Goal: Task Accomplishment & Management: Complete application form

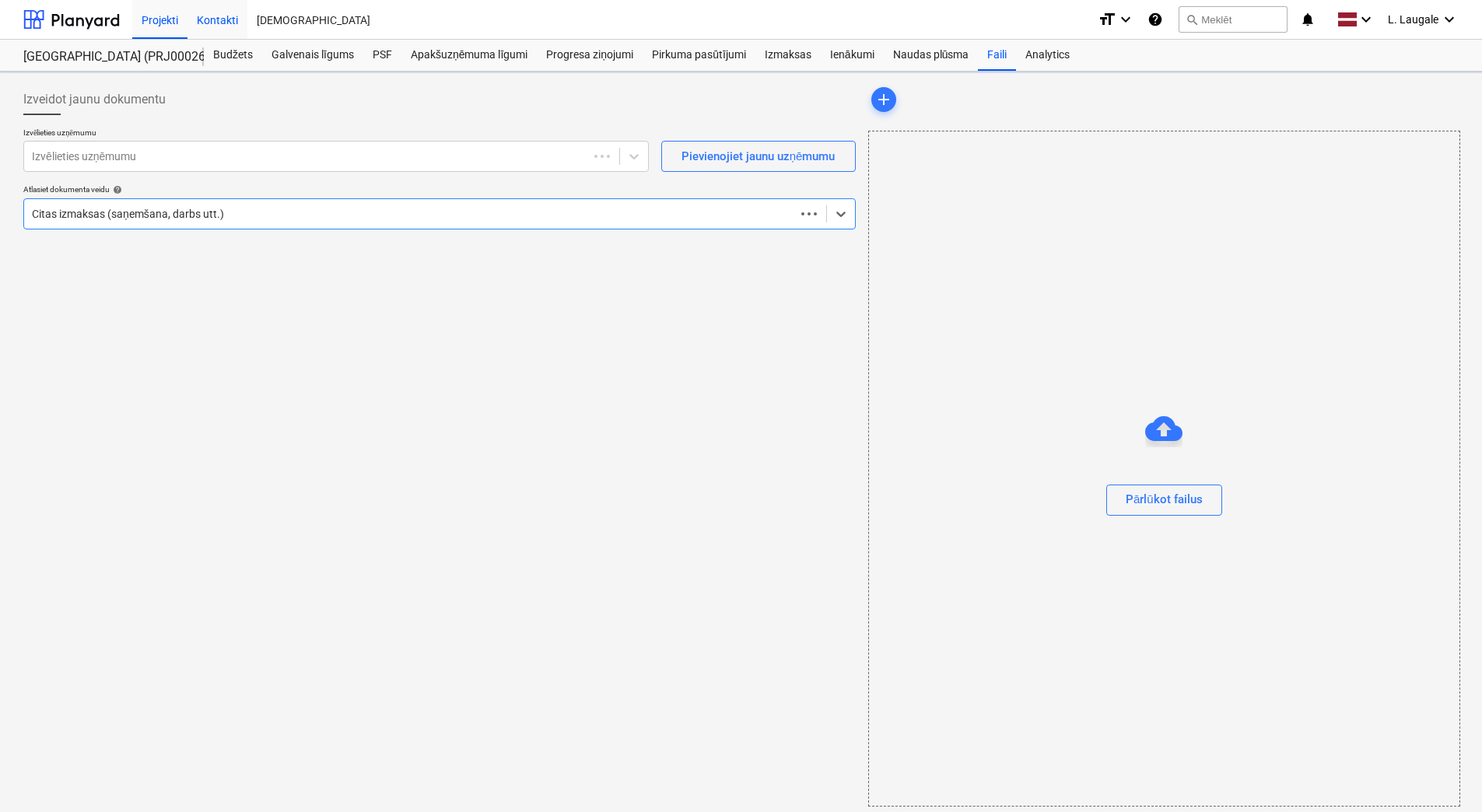
click at [221, 21] on div "Kontakti" at bounding box center [217, 19] width 60 height 40
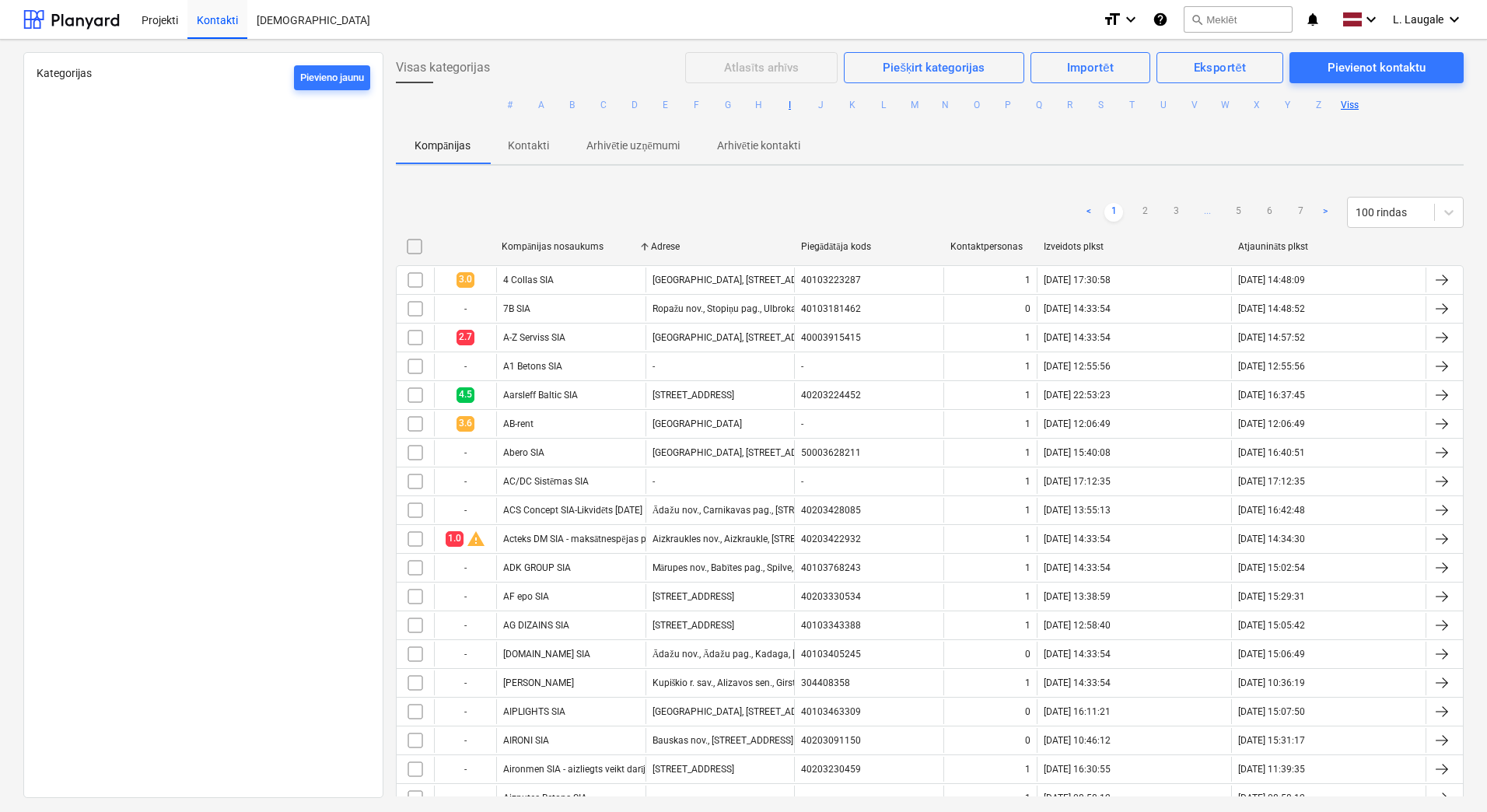
click at [785, 108] on button "I" at bounding box center [790, 105] width 19 height 19
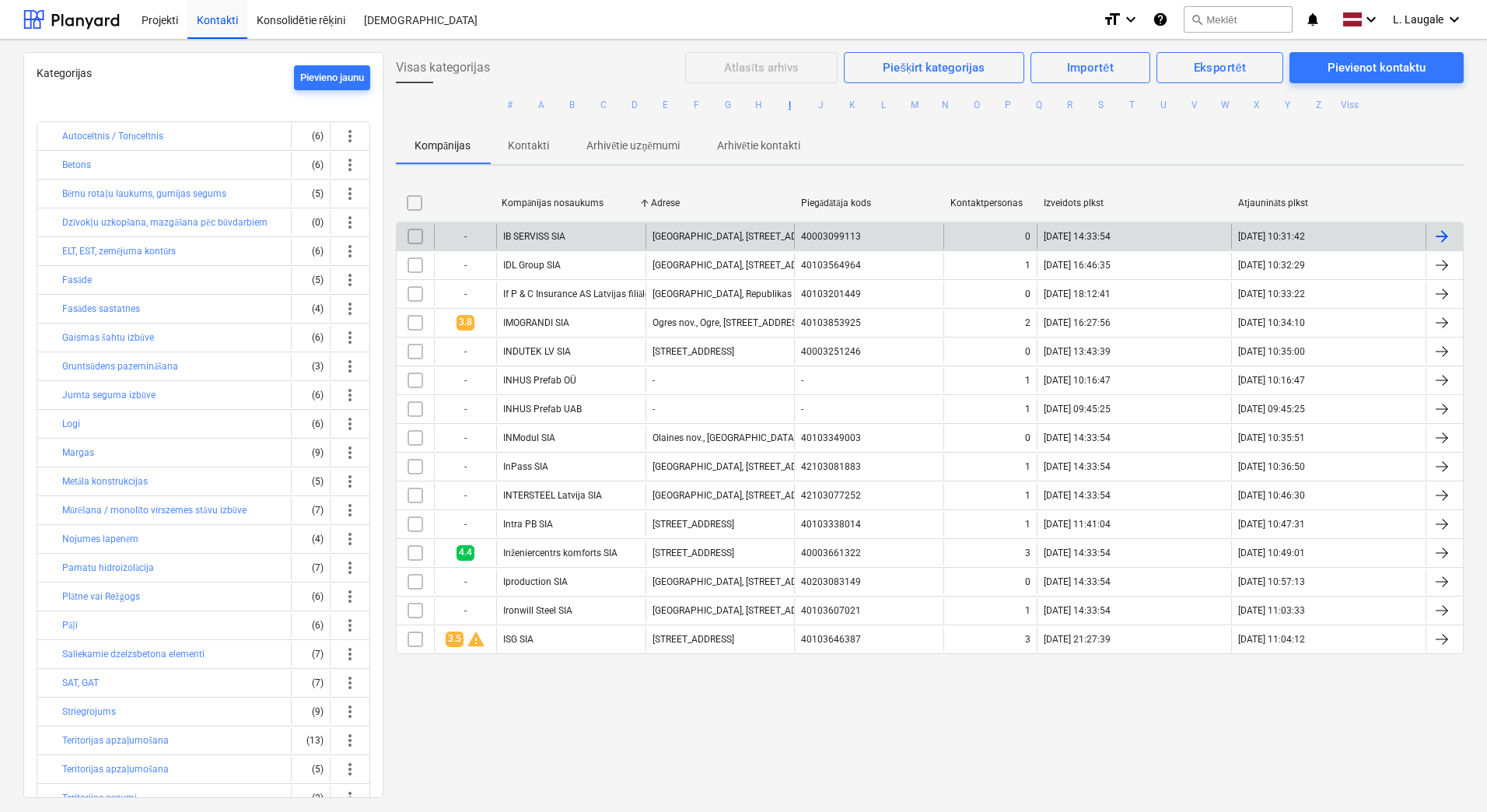
click at [615, 238] on div "IB SERVISS SIA" at bounding box center [570, 236] width 150 height 25
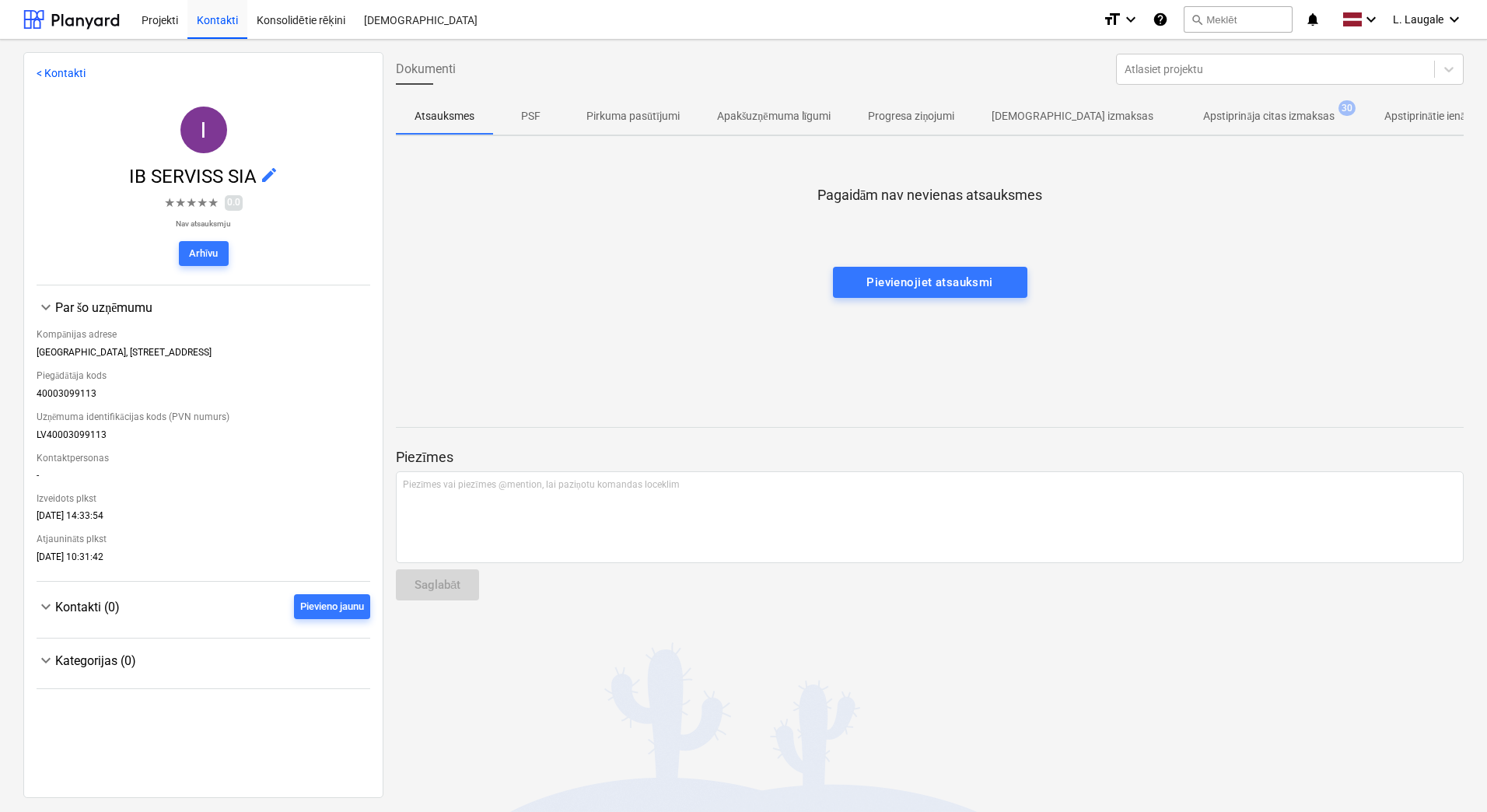
click at [1221, 115] on p "Apstiprināja citas izmaksas" at bounding box center [1268, 116] width 130 height 17
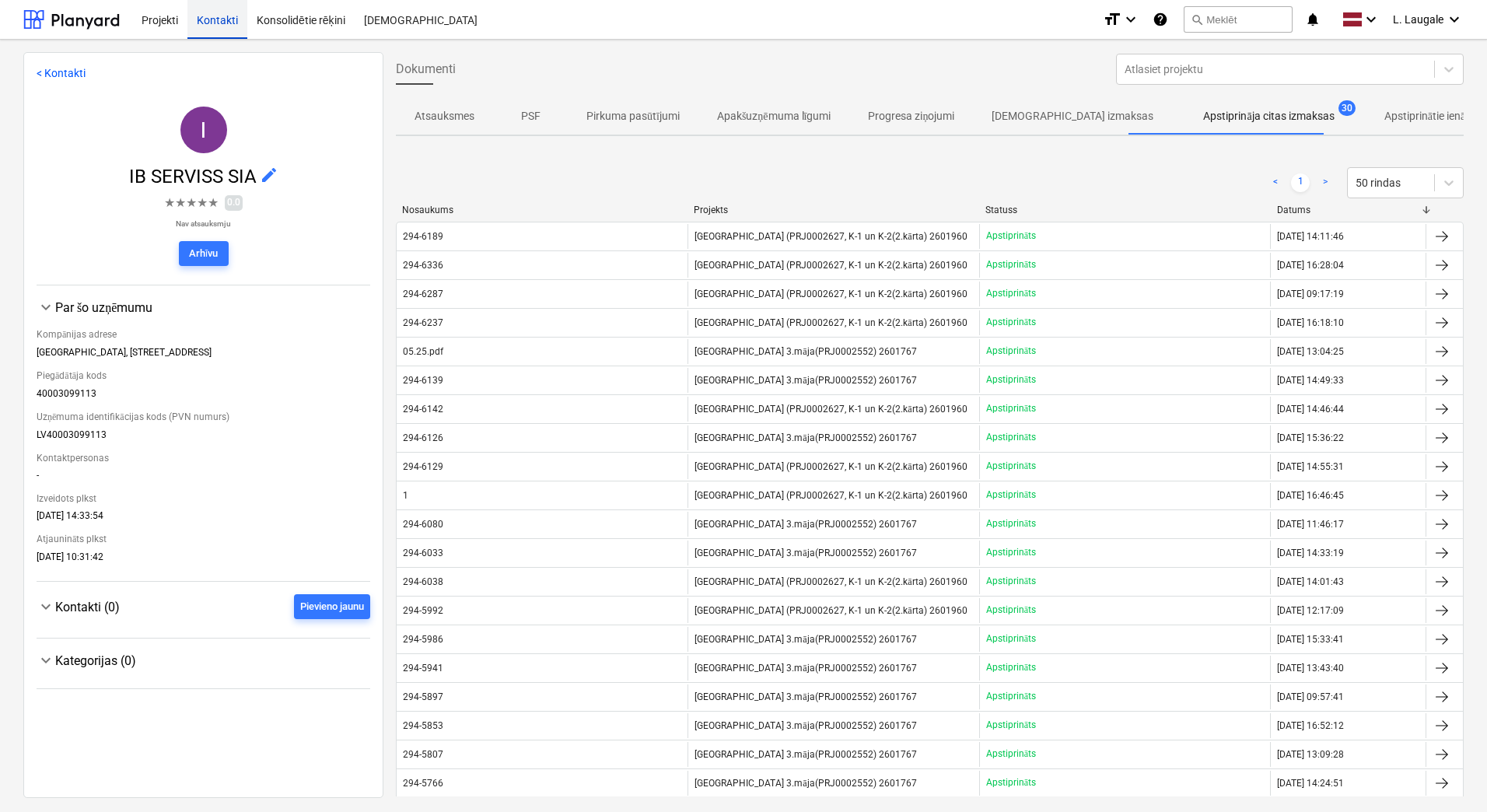
click at [221, 21] on div "Kontakti" at bounding box center [217, 19] width 60 height 40
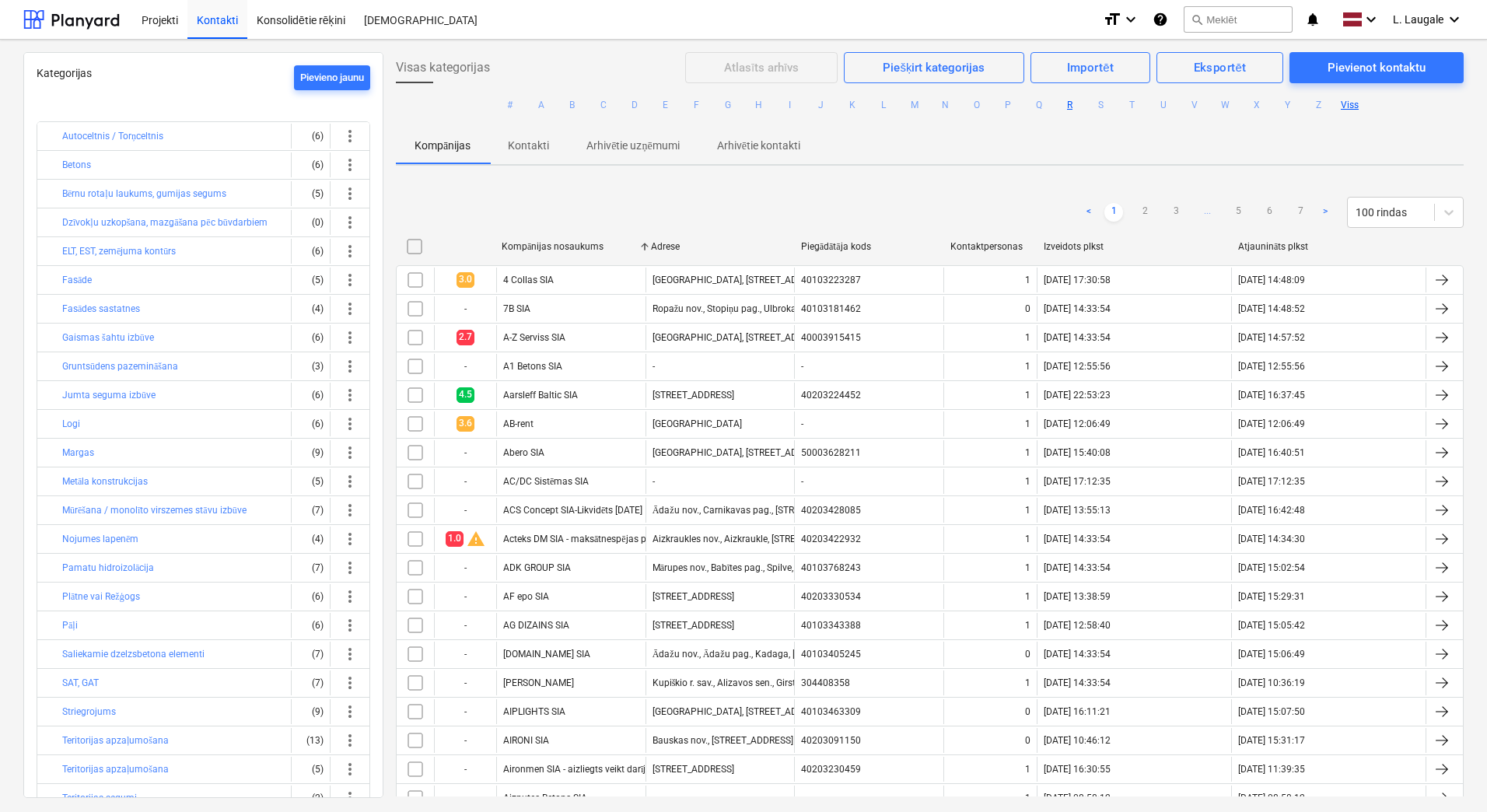
click at [1061, 103] on button "R" at bounding box center [1070, 105] width 19 height 19
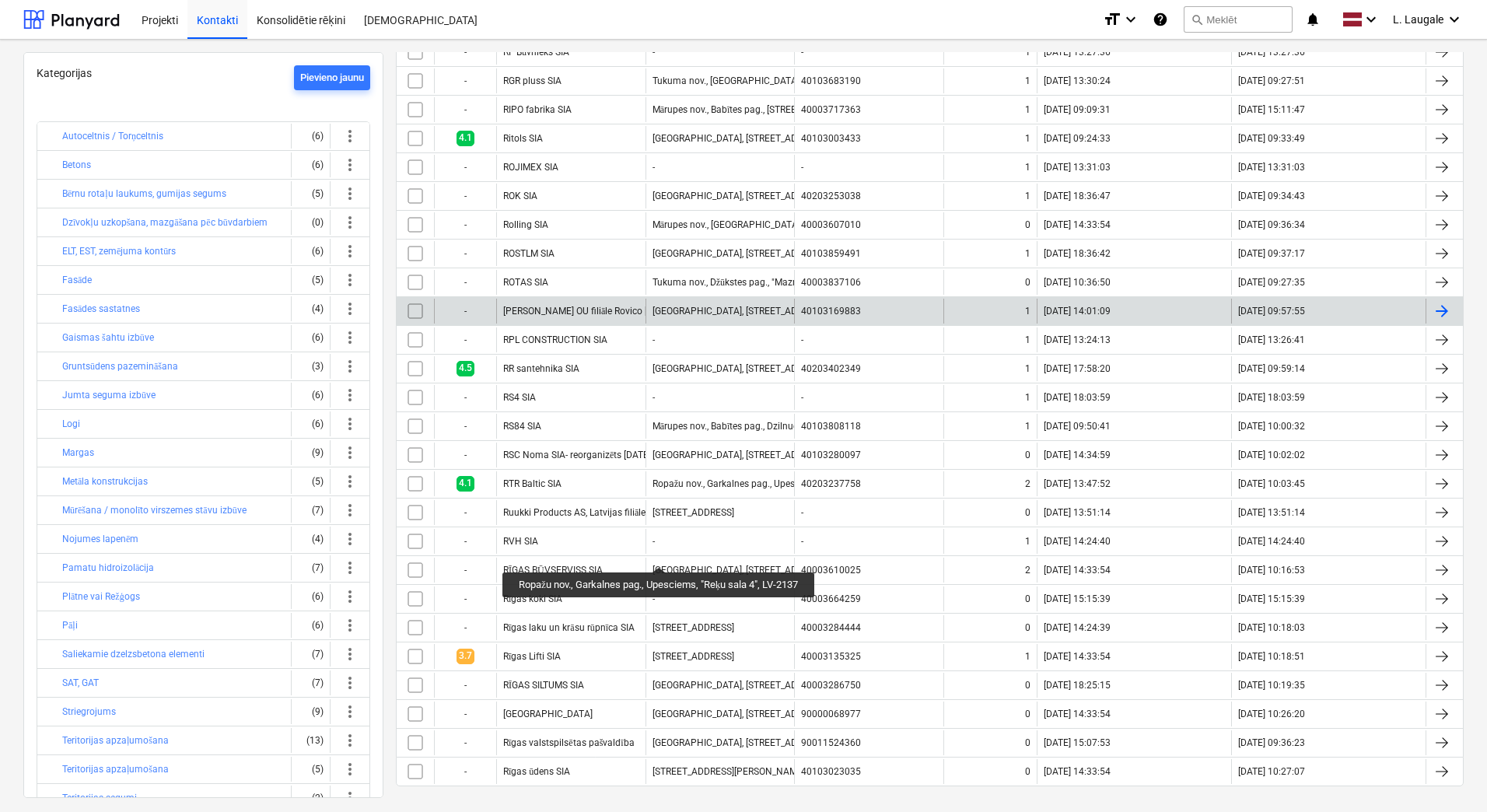
scroll to position [896, 0]
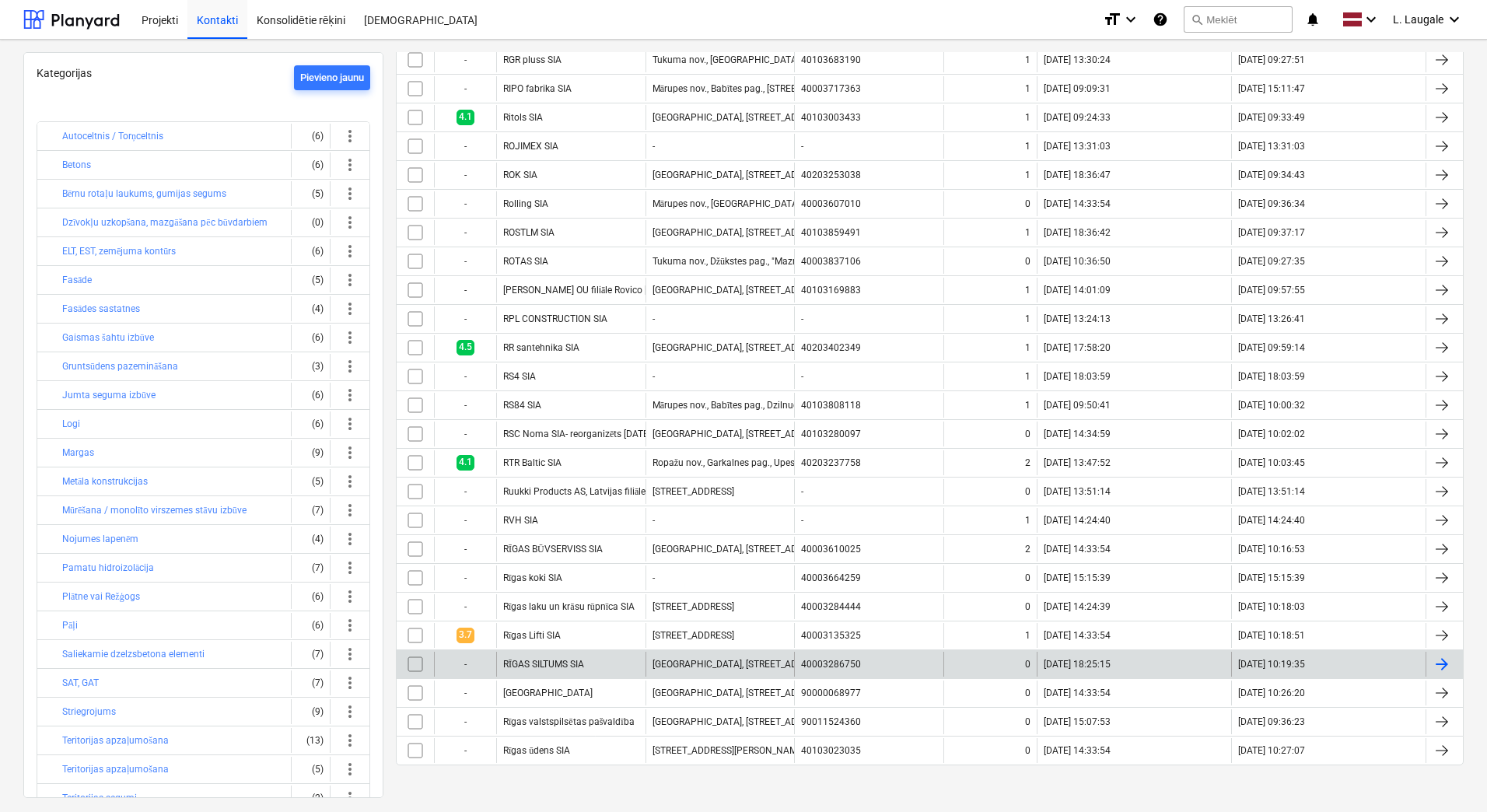
click at [610, 665] on div "RĪGAS SILTUMS SIA" at bounding box center [570, 664] width 150 height 25
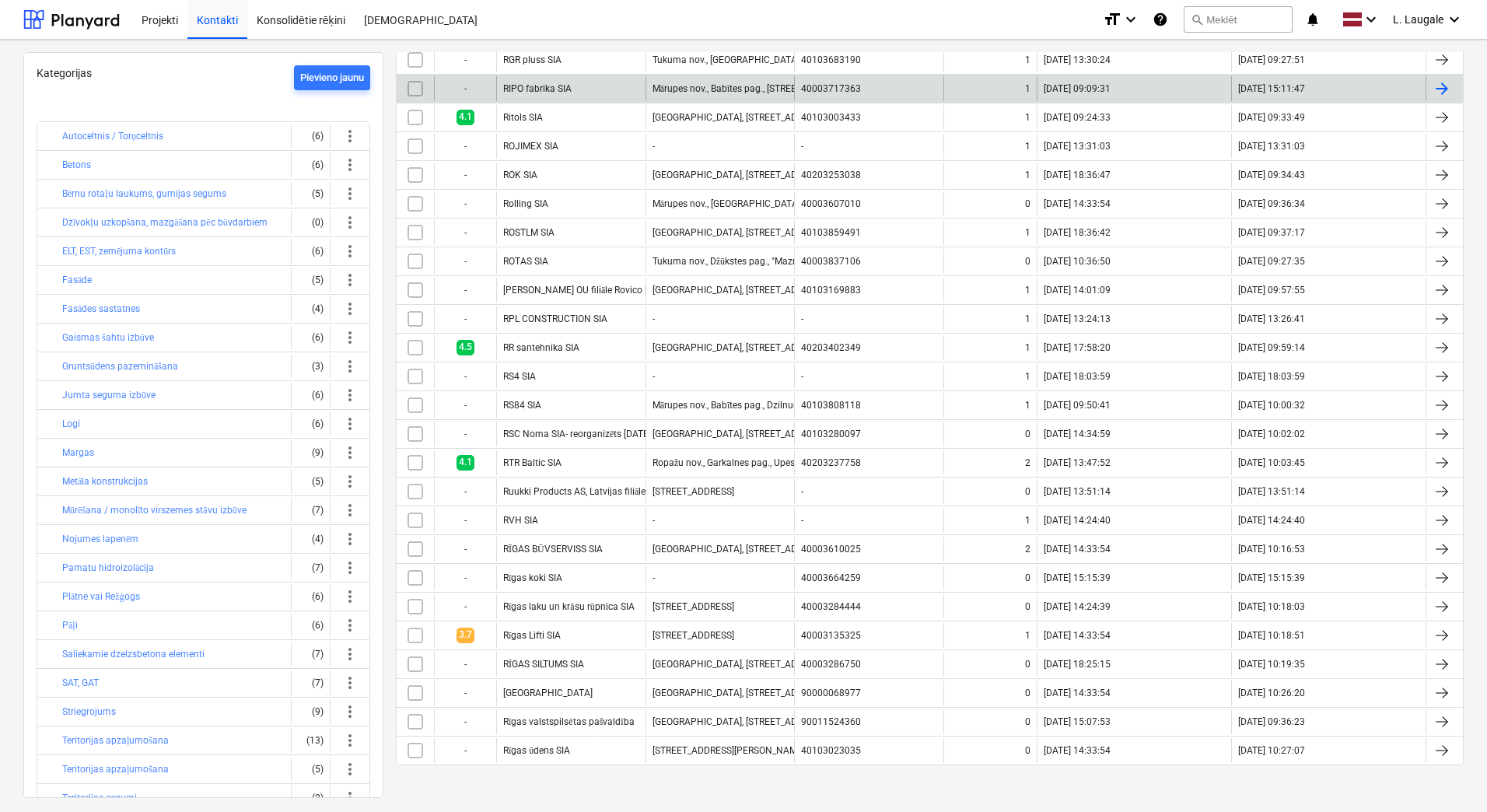
scroll to position [896, 0]
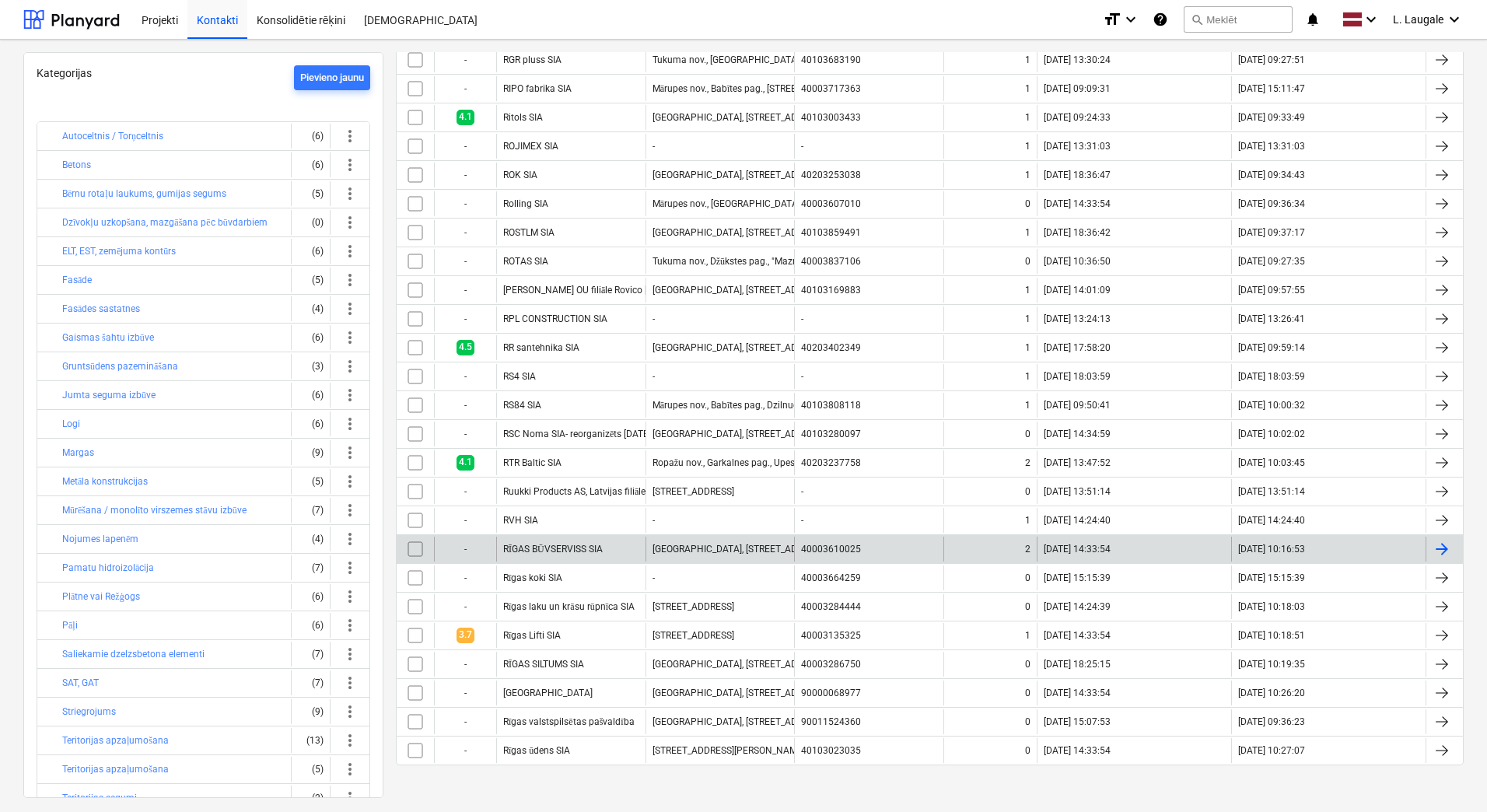
click at [615, 539] on div "RĪGAS BŪVSERVISS SIA" at bounding box center [570, 549] width 150 height 25
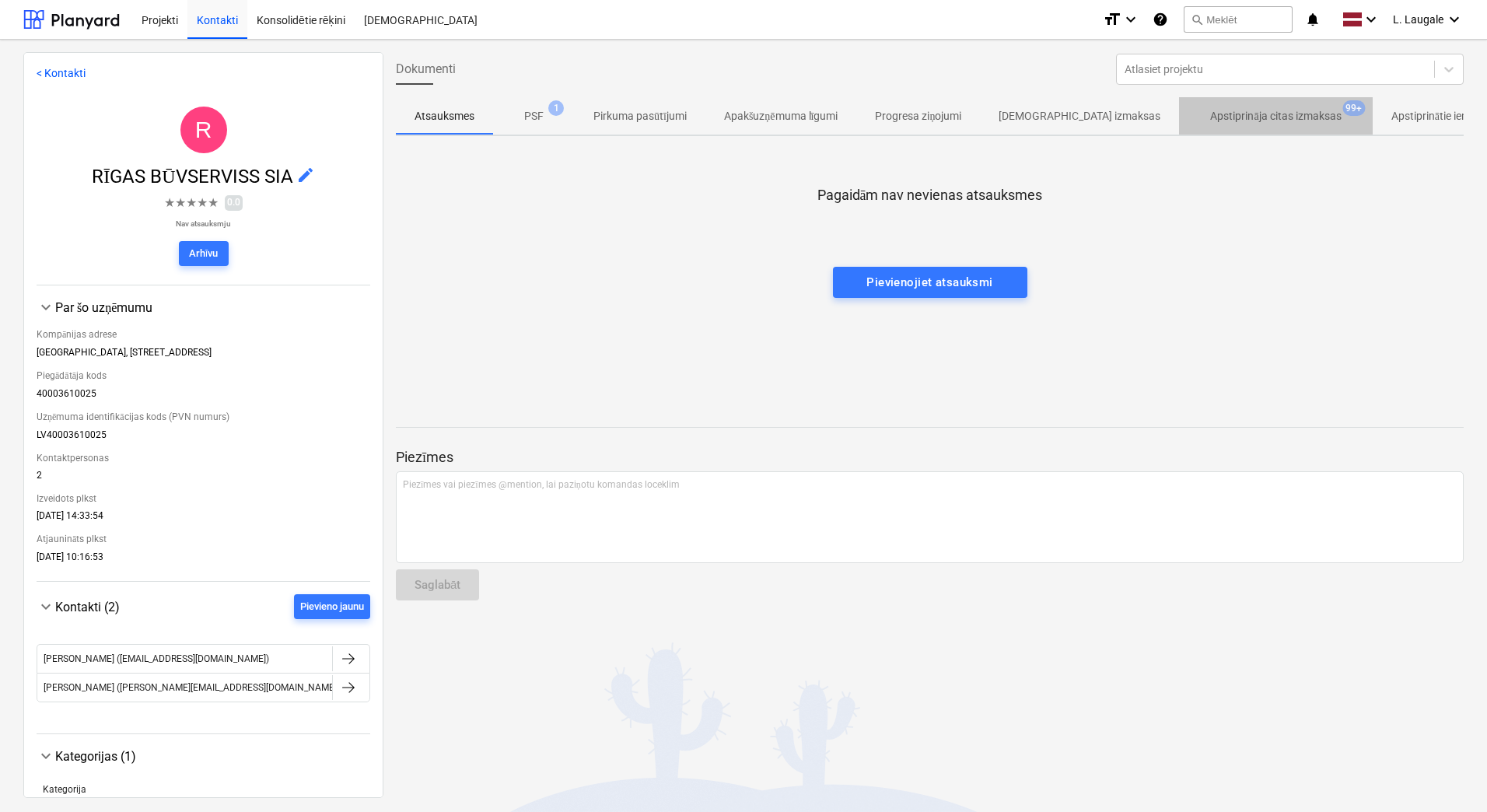
click at [1238, 114] on p "Apstiprināja citas izmaksas" at bounding box center [1276, 116] width 130 height 17
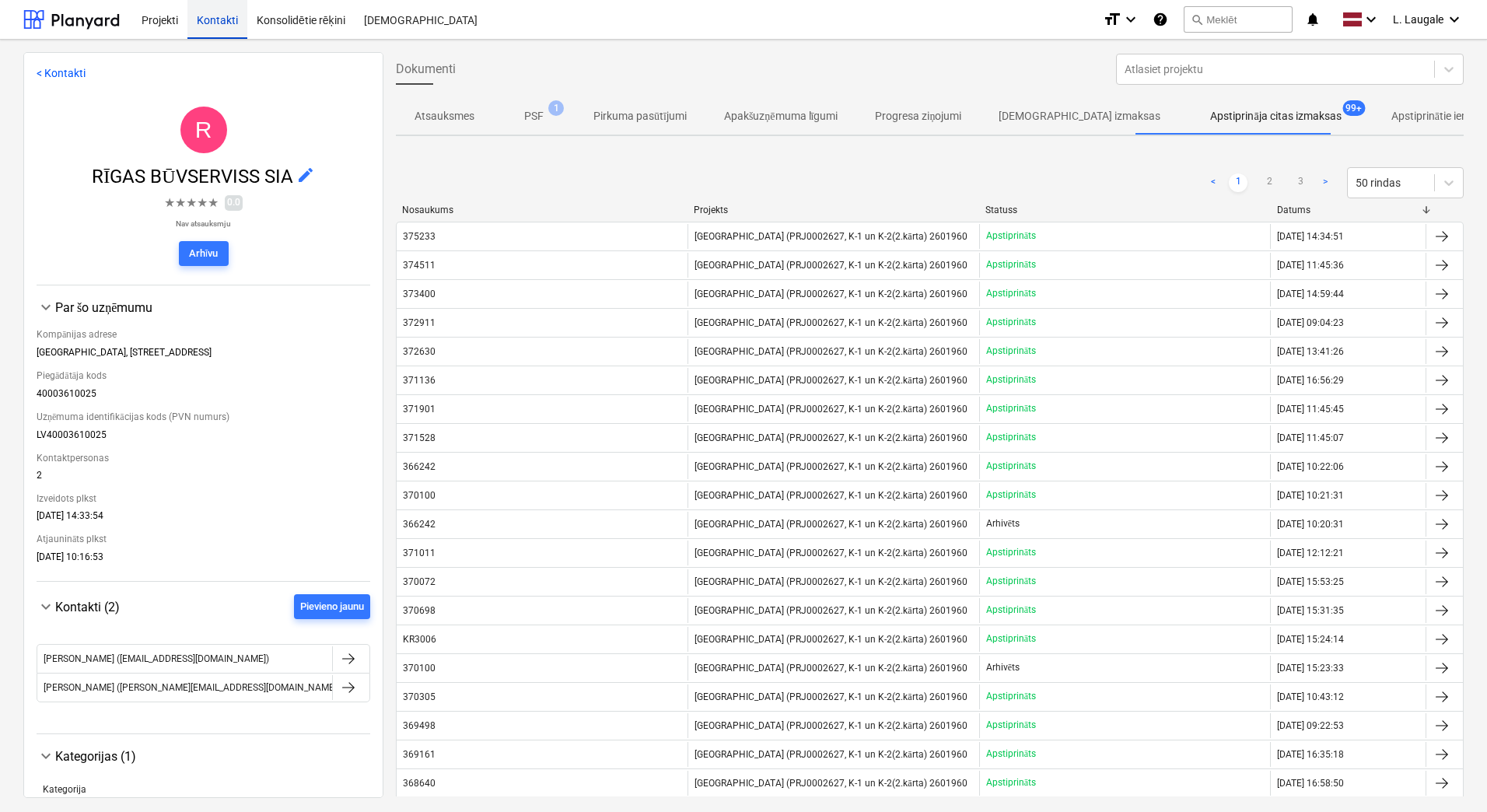
click at [221, 24] on div "Kontakti" at bounding box center [217, 19] width 60 height 40
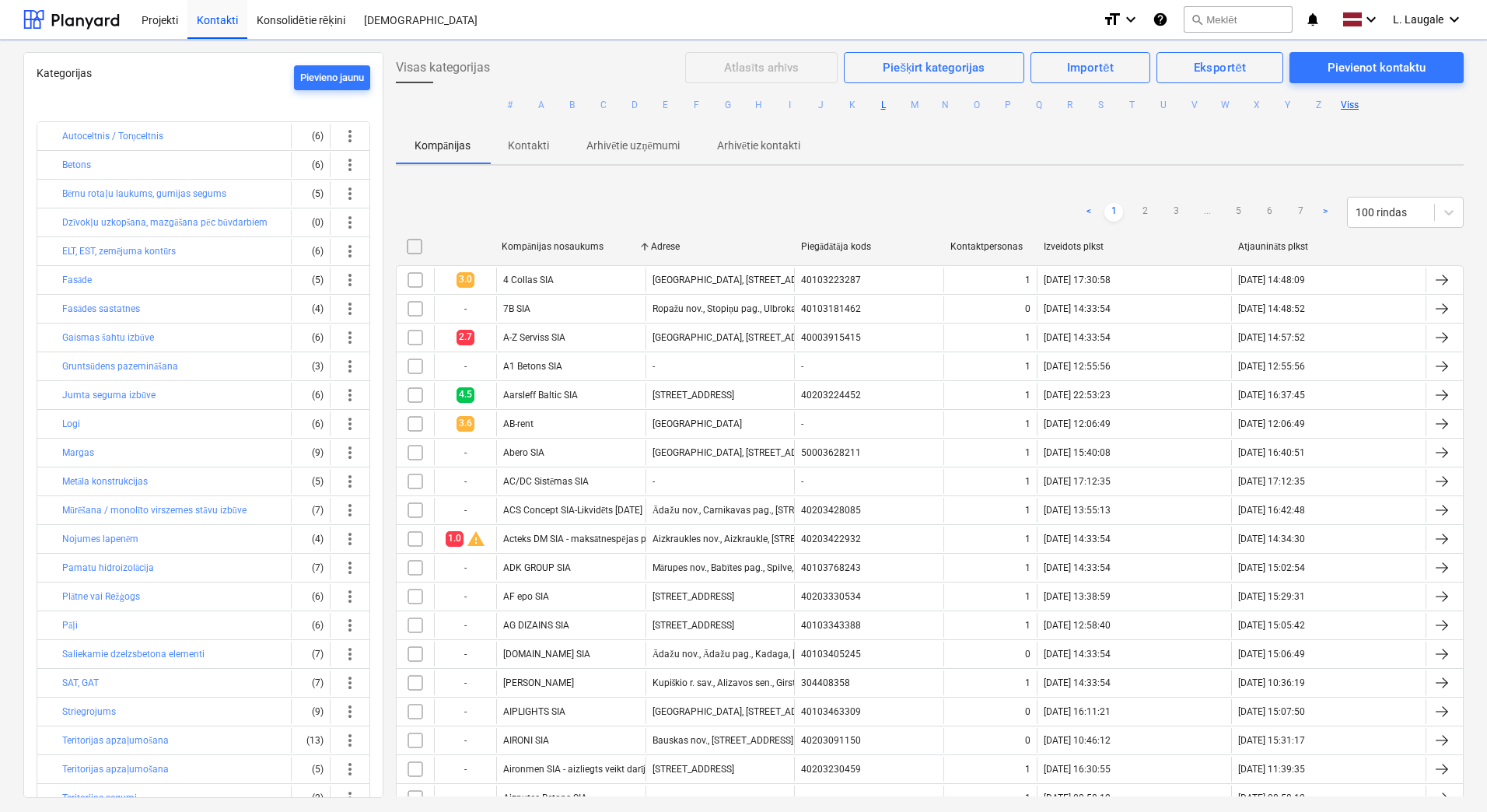
click at [875, 107] on button "L" at bounding box center [884, 105] width 19 height 19
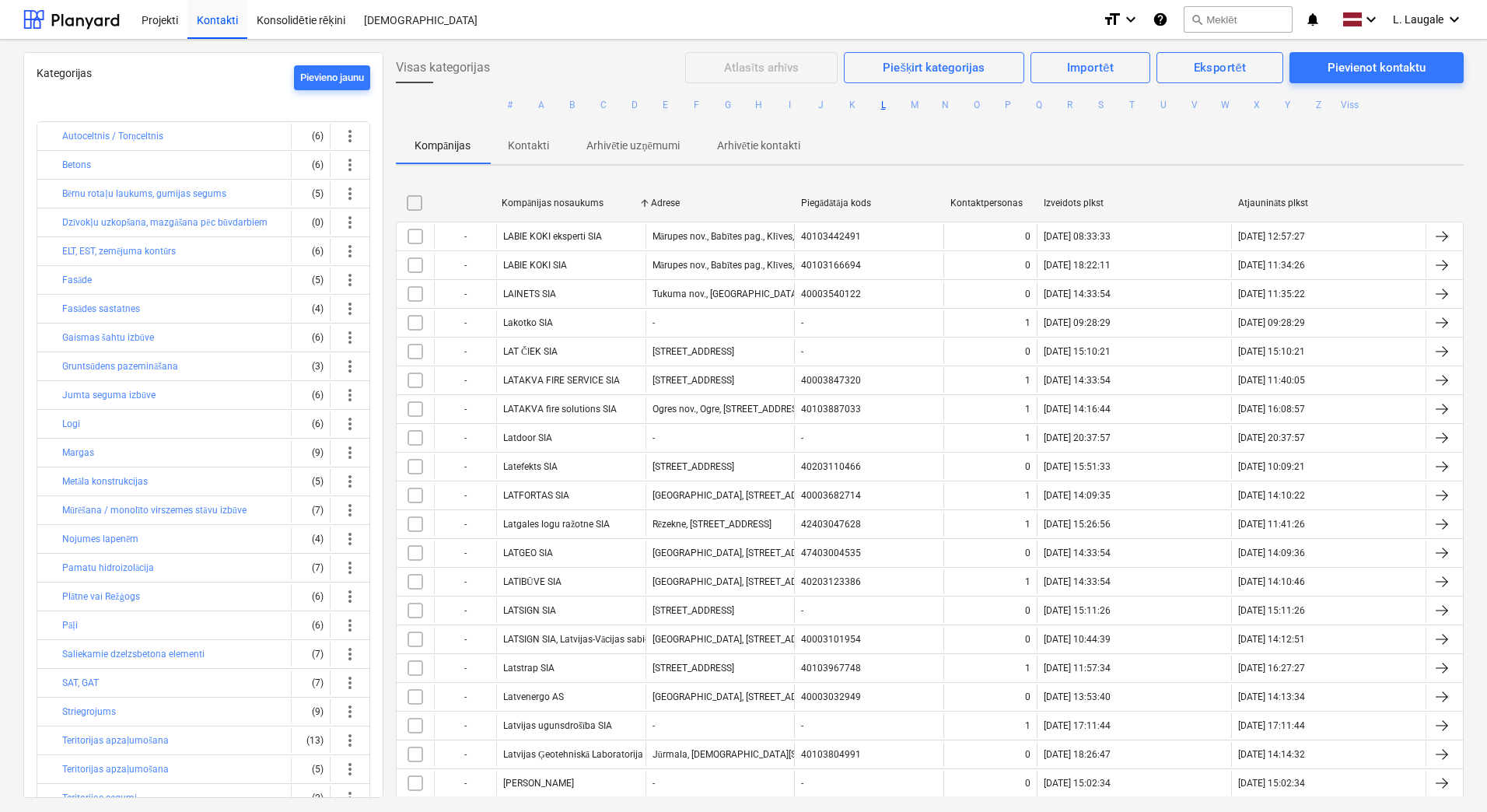
click at [879, 107] on button "L" at bounding box center [884, 105] width 19 height 19
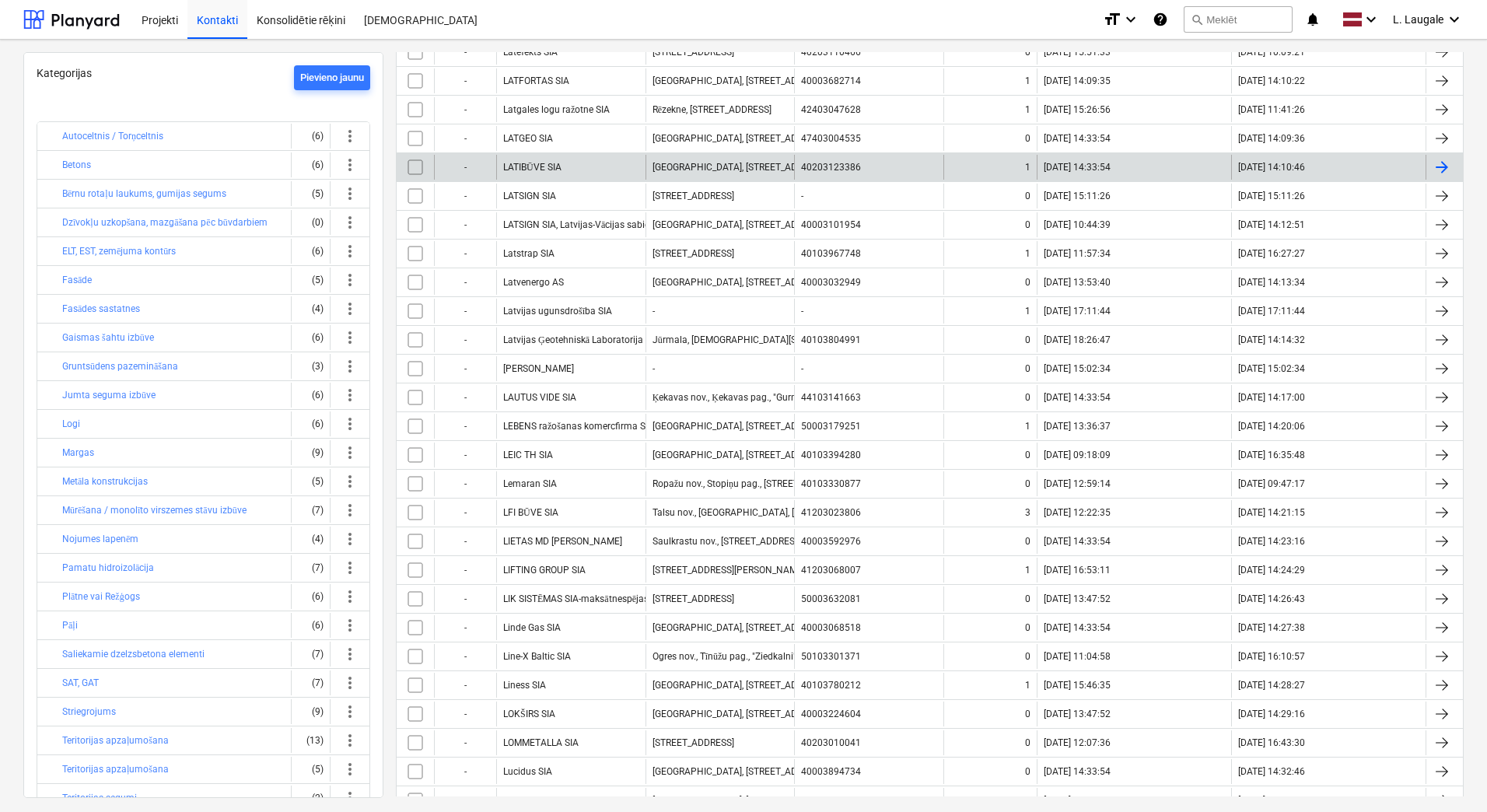
scroll to position [522, 0]
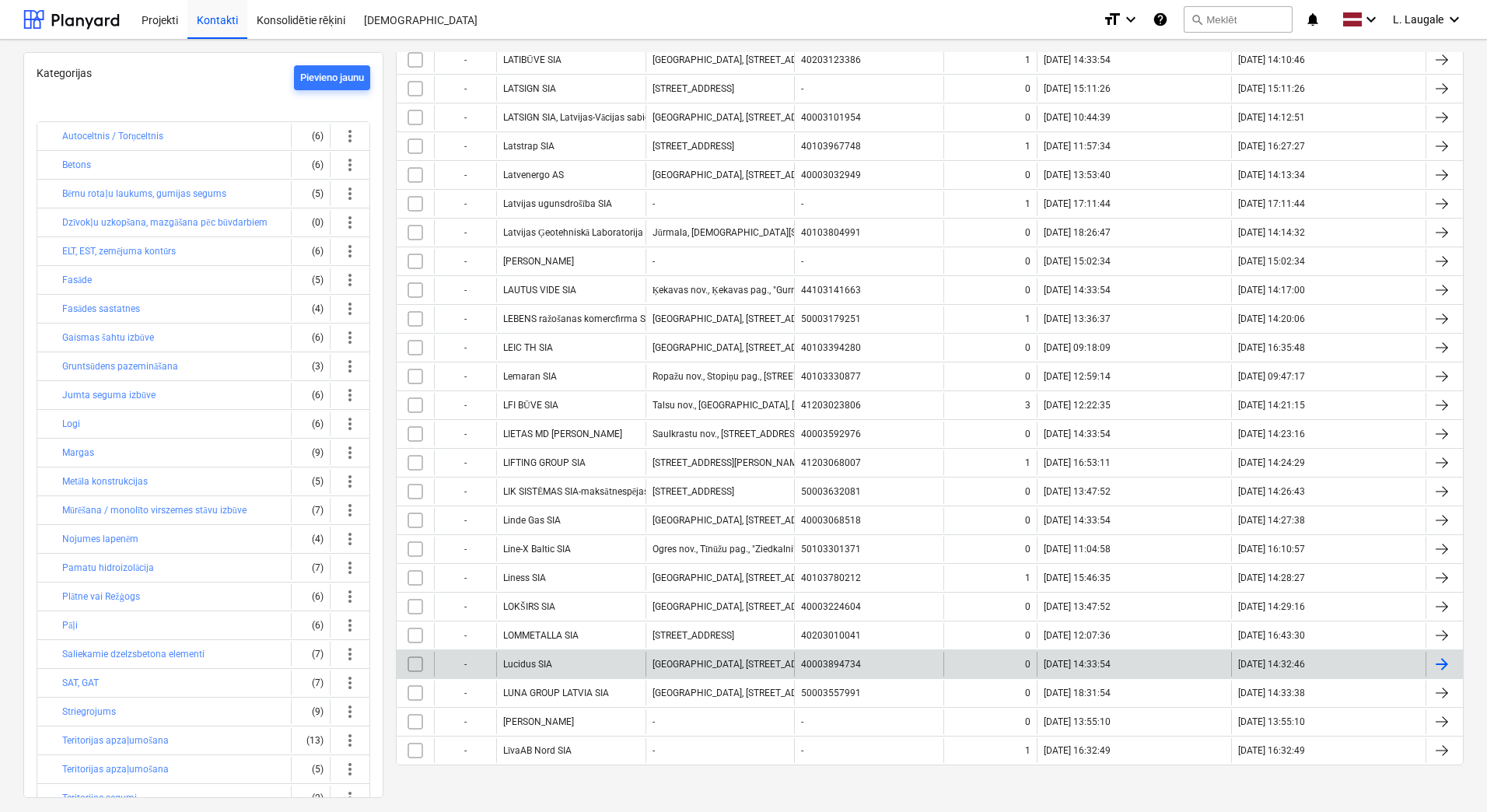
click at [614, 661] on div "Lucidus SIA" at bounding box center [570, 664] width 150 height 25
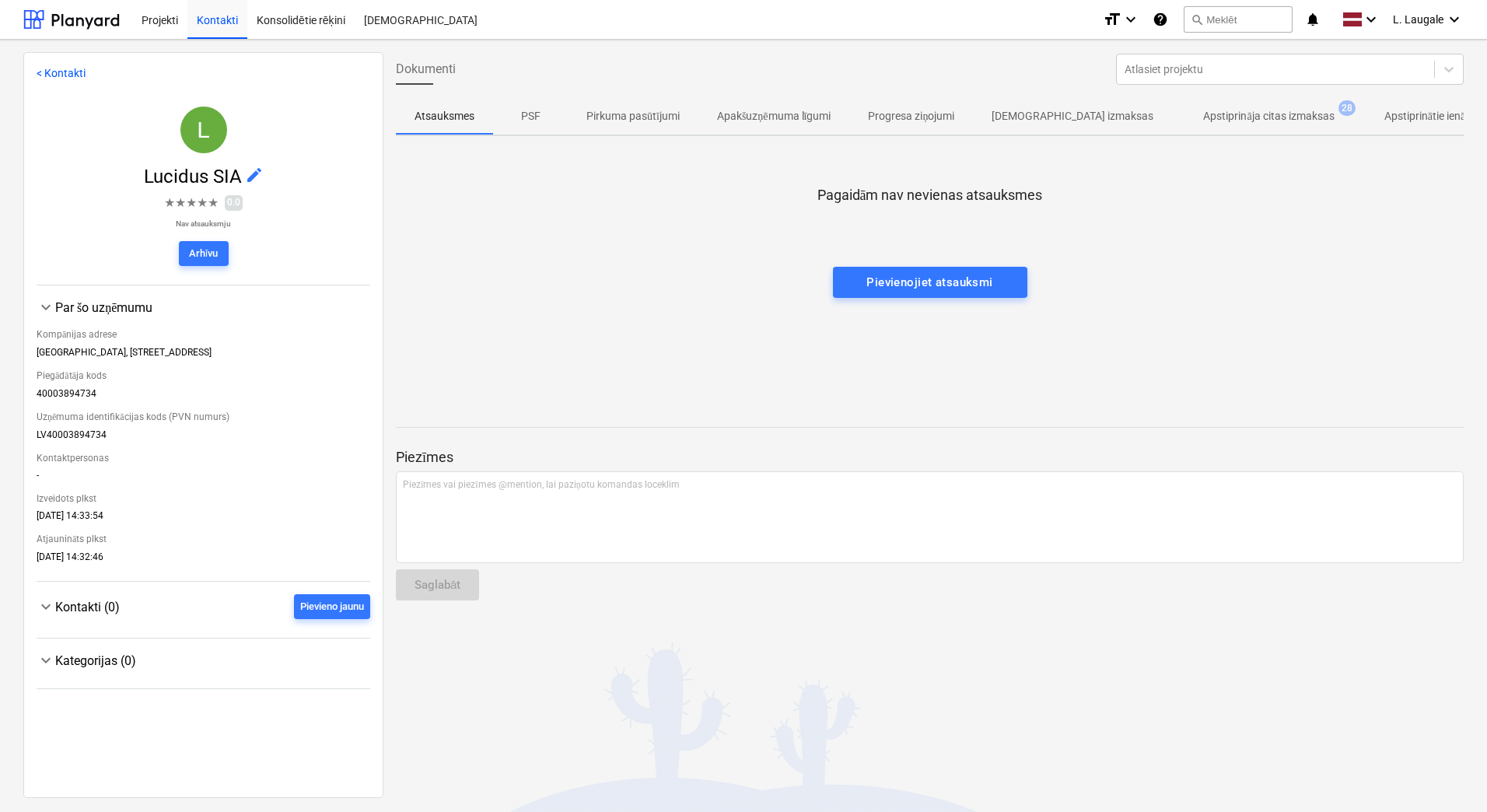
click at [1210, 125] on p "Apstiprināja citas izmaksas" at bounding box center [1268, 116] width 130 height 17
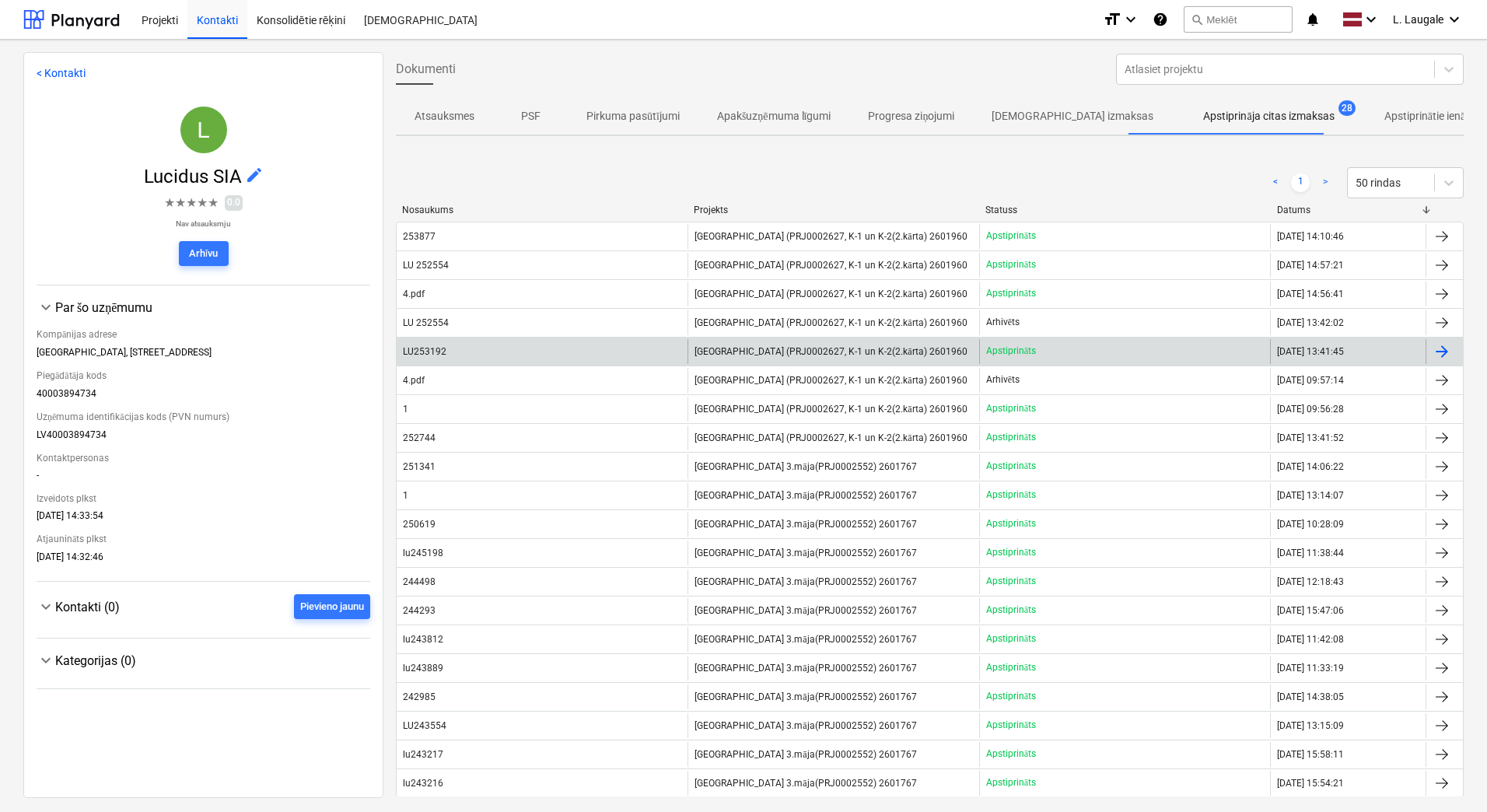
click at [558, 349] on div "LU253192" at bounding box center [542, 352] width 291 height 25
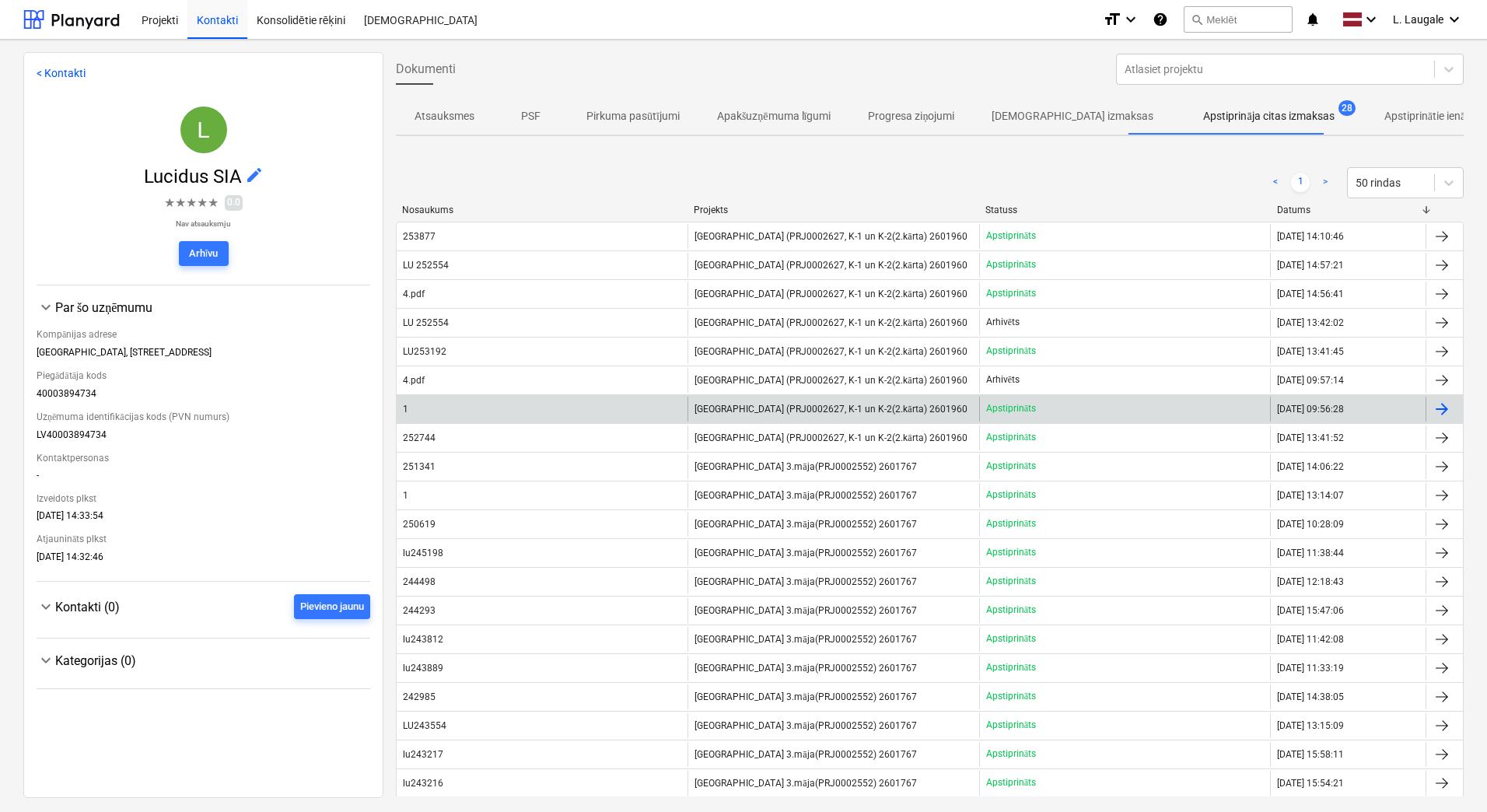
click at [558, 411] on div "1" at bounding box center [542, 408] width 291 height 25
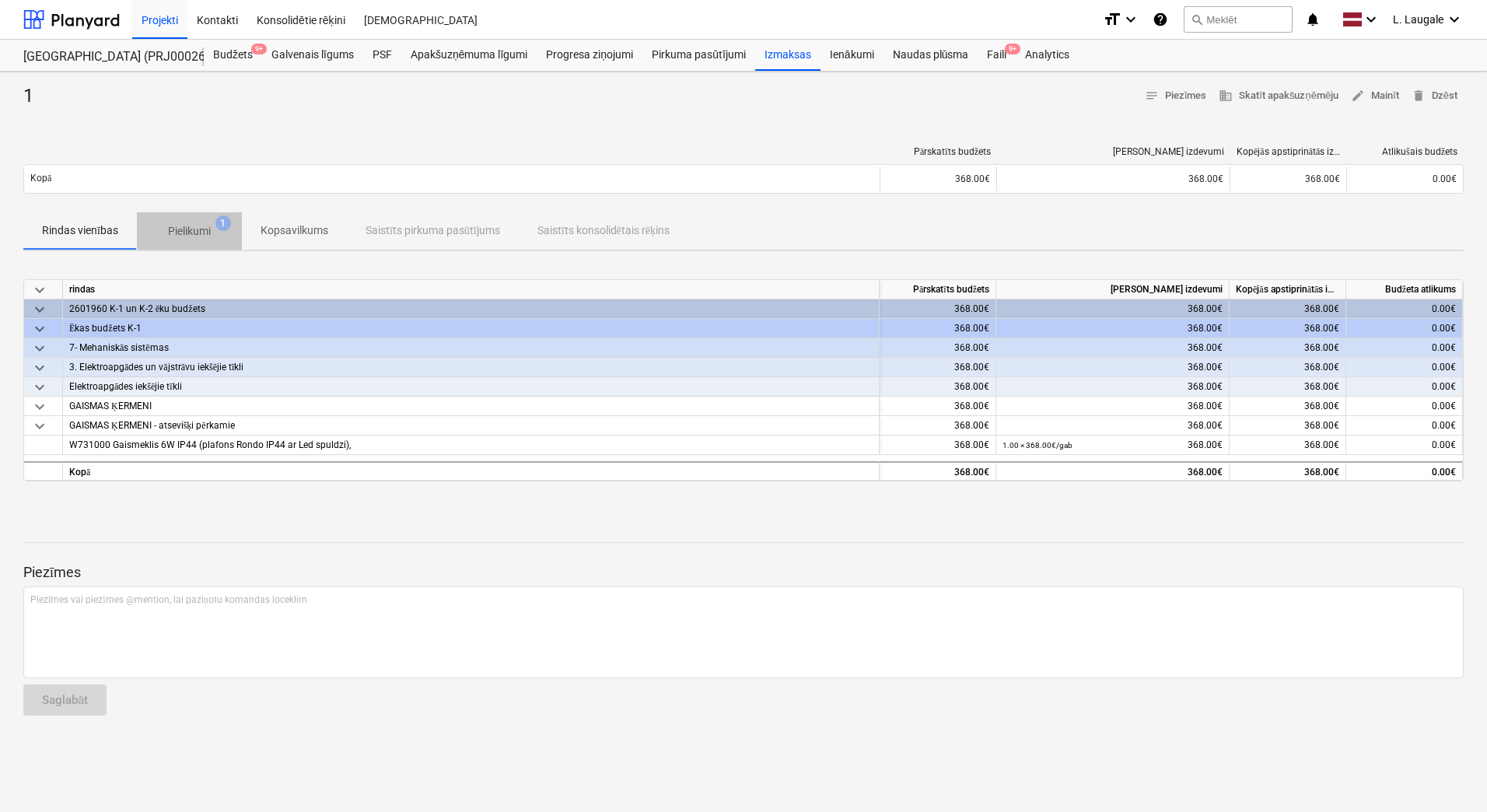
click at [178, 221] on span "Pielikumi 1" at bounding box center [189, 231] width 105 height 28
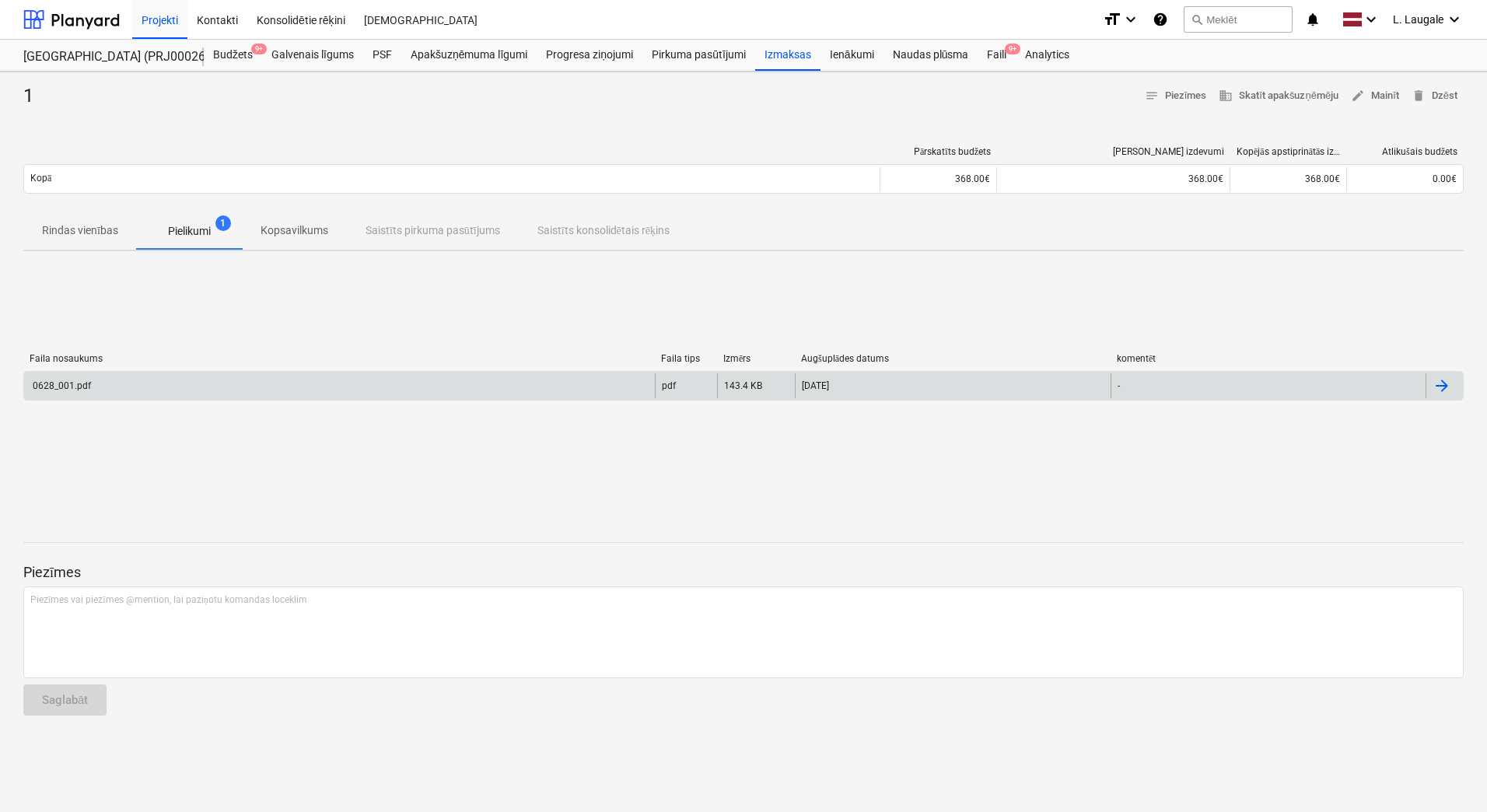
click at [266, 384] on div "0628_001.pdf" at bounding box center [340, 385] width 631 height 25
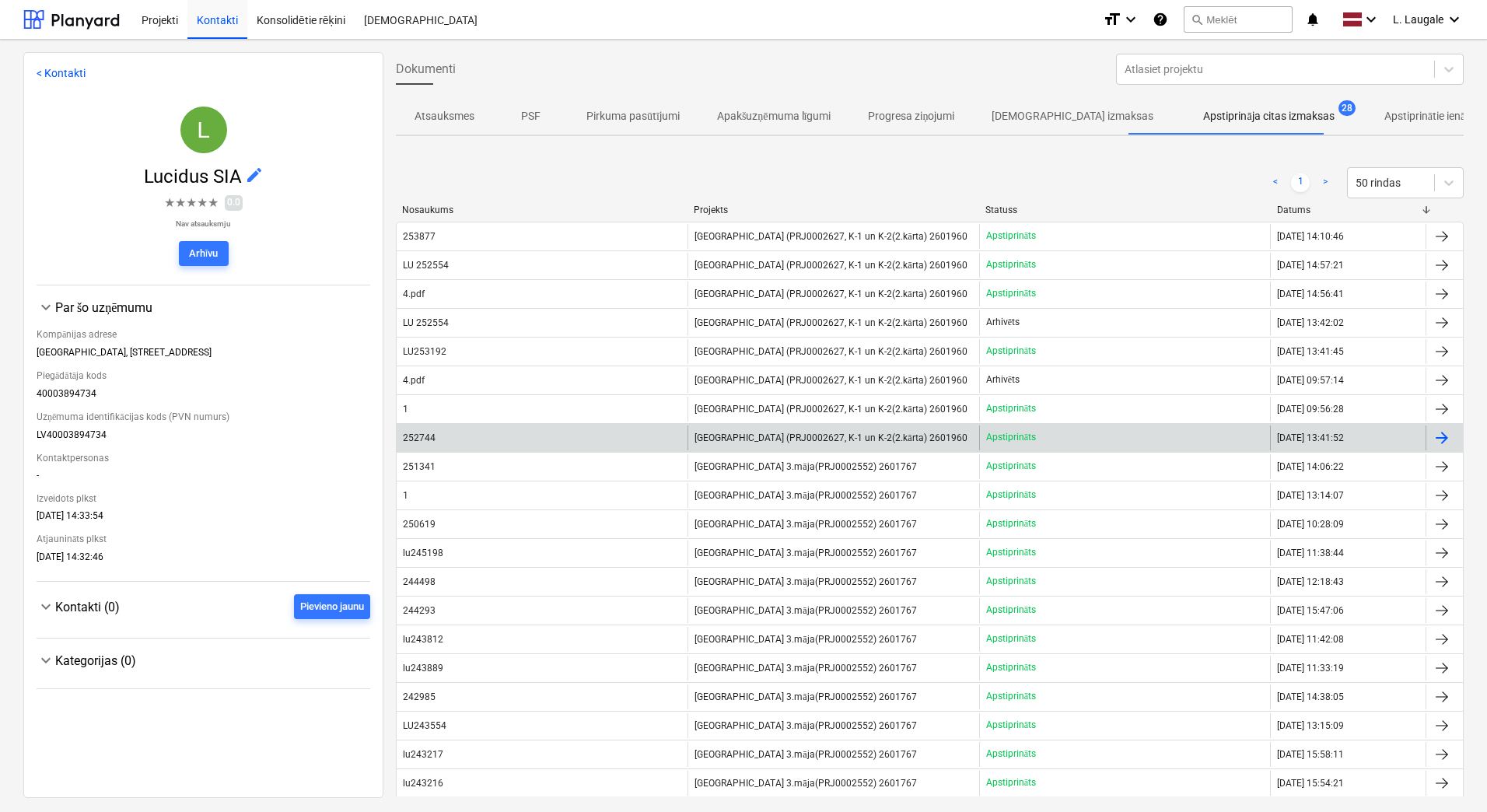
click at [561, 443] on div "252744" at bounding box center [542, 437] width 291 height 25
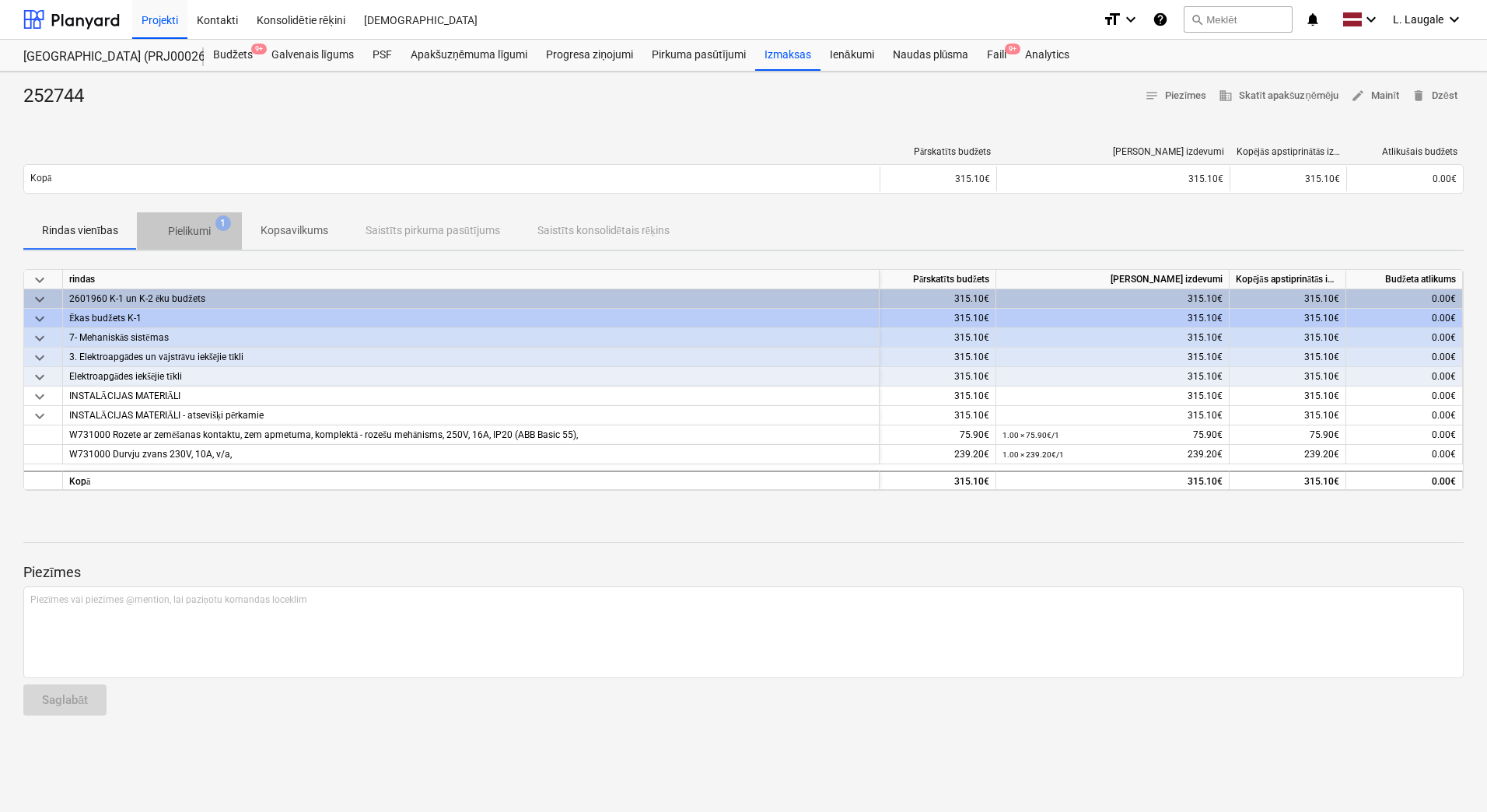
click at [191, 225] on p "Pielikumi" at bounding box center [190, 232] width 43 height 17
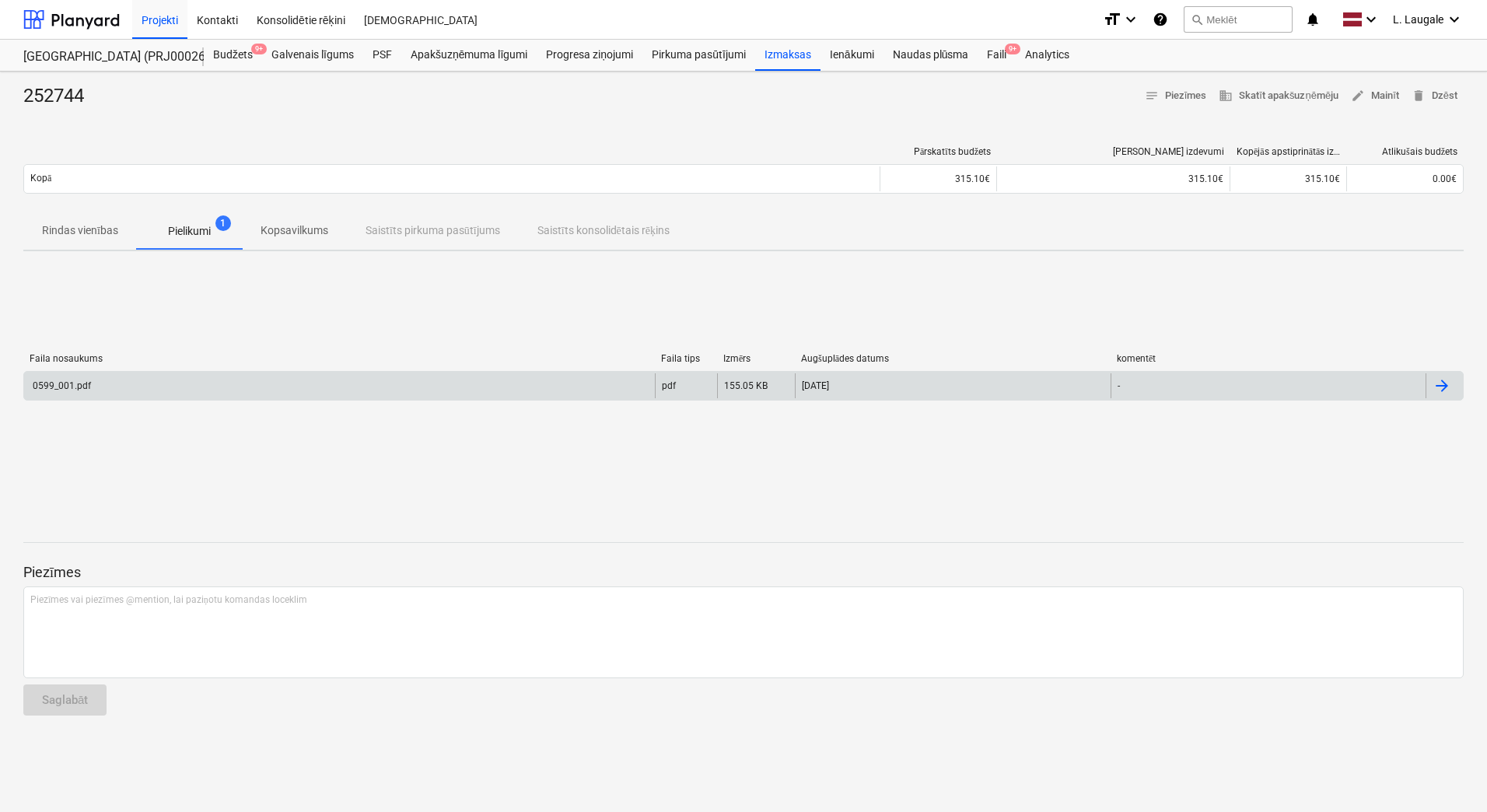
click at [268, 387] on div "0599_001.pdf" at bounding box center [340, 385] width 631 height 25
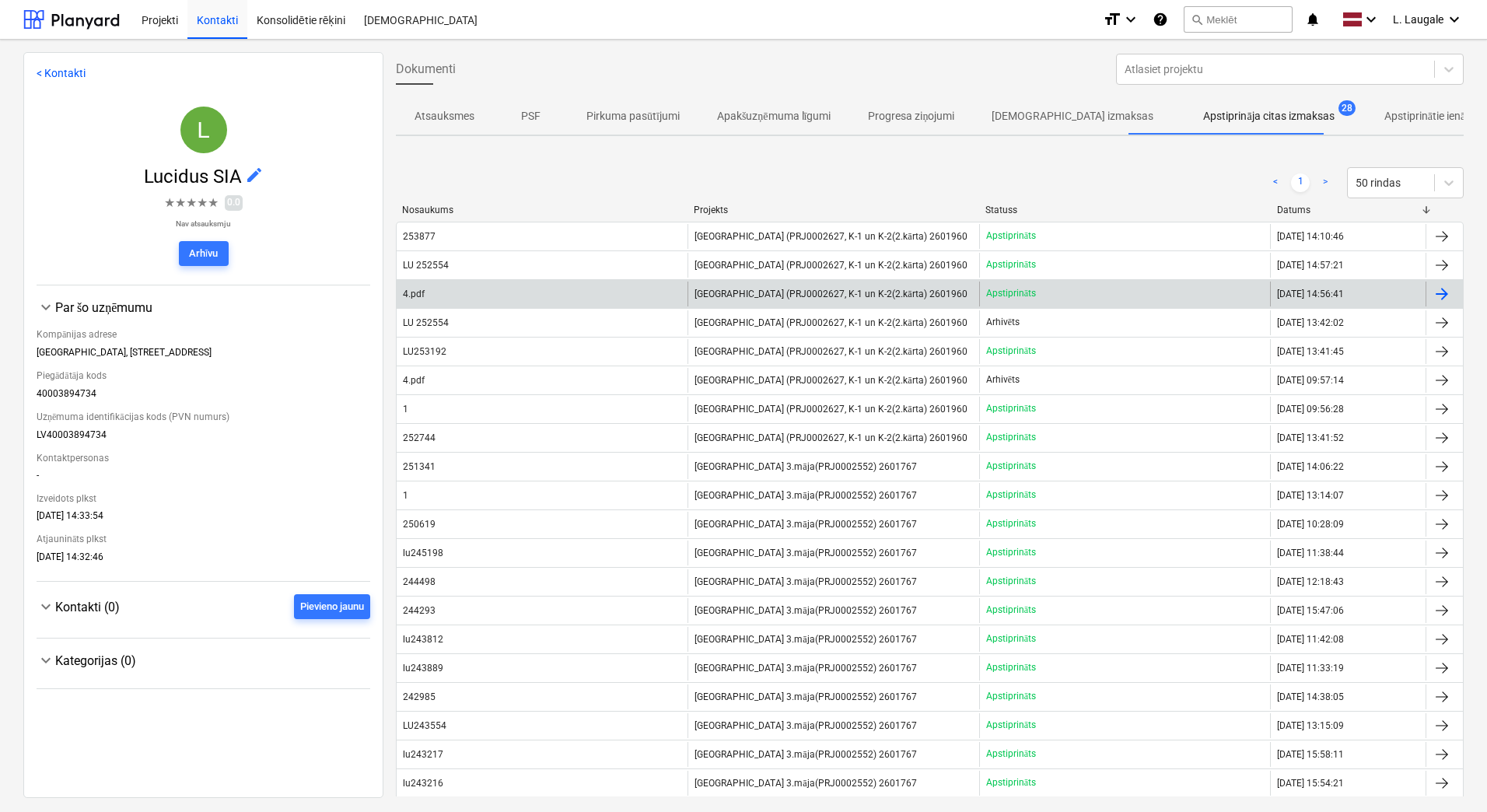
click at [562, 290] on div "4.pdf" at bounding box center [542, 294] width 291 height 25
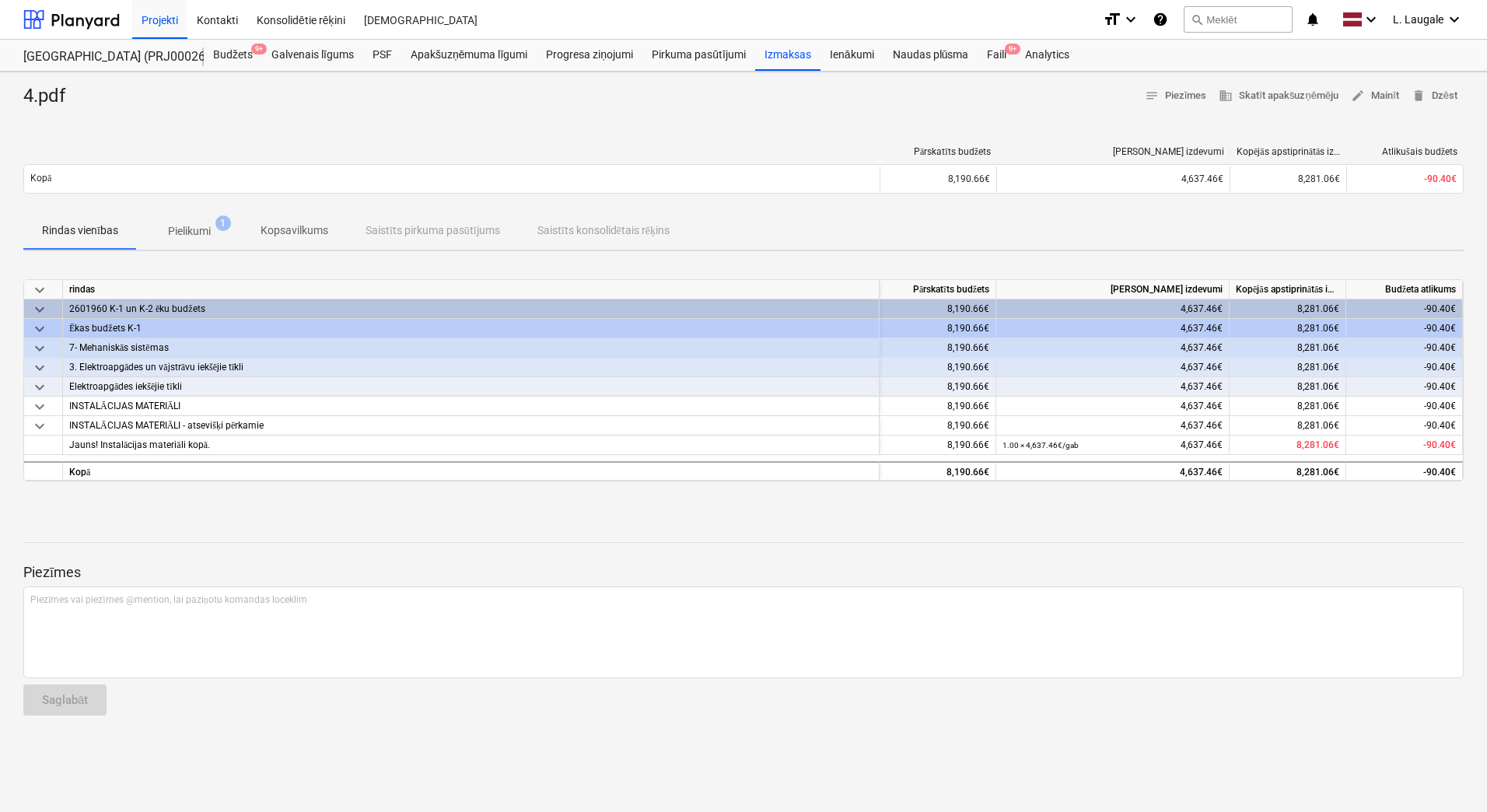
click at [206, 233] on p "Pielikumi" at bounding box center [190, 232] width 43 height 17
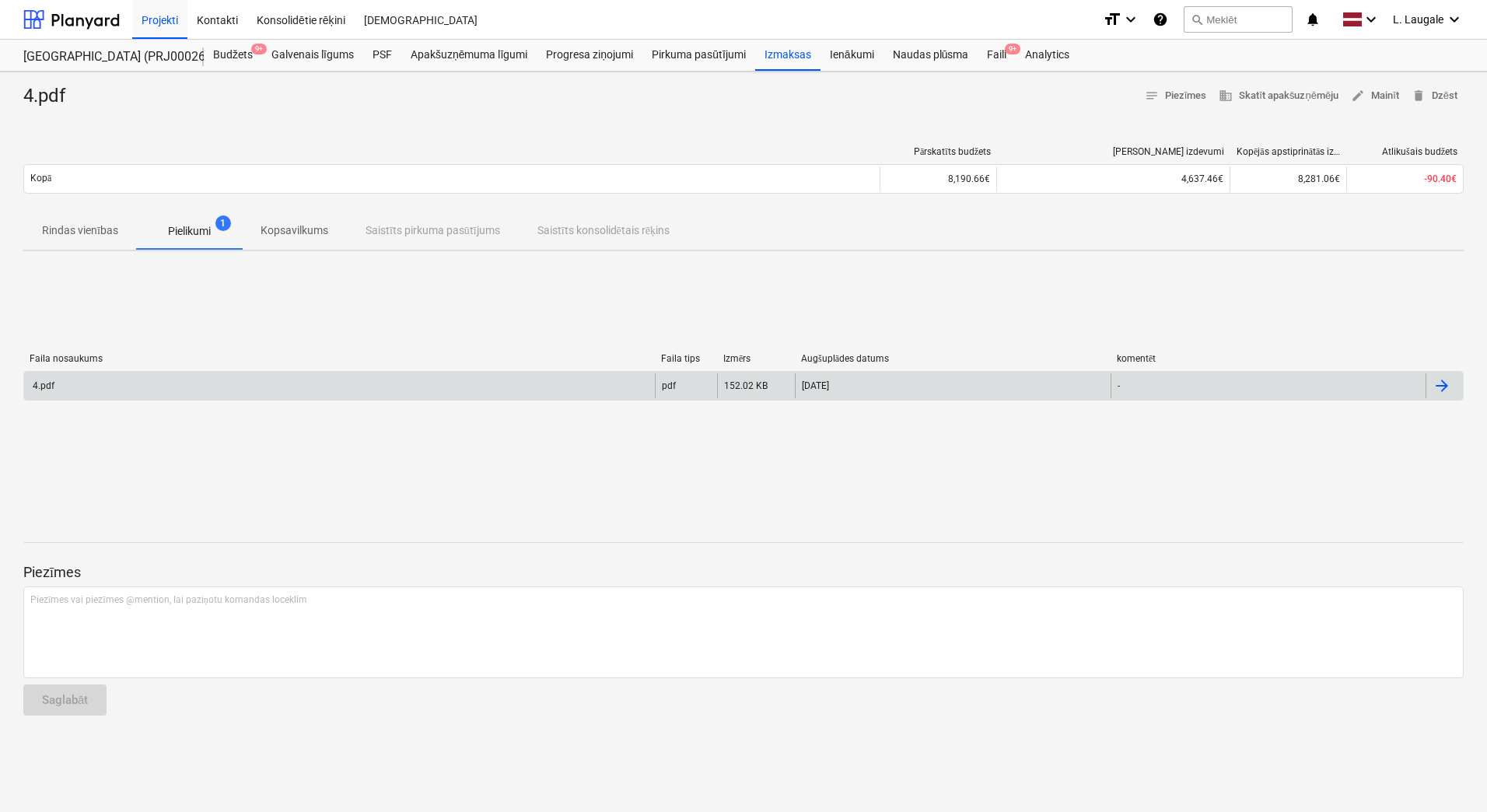
click at [263, 381] on div "4.pdf" at bounding box center [340, 385] width 631 height 25
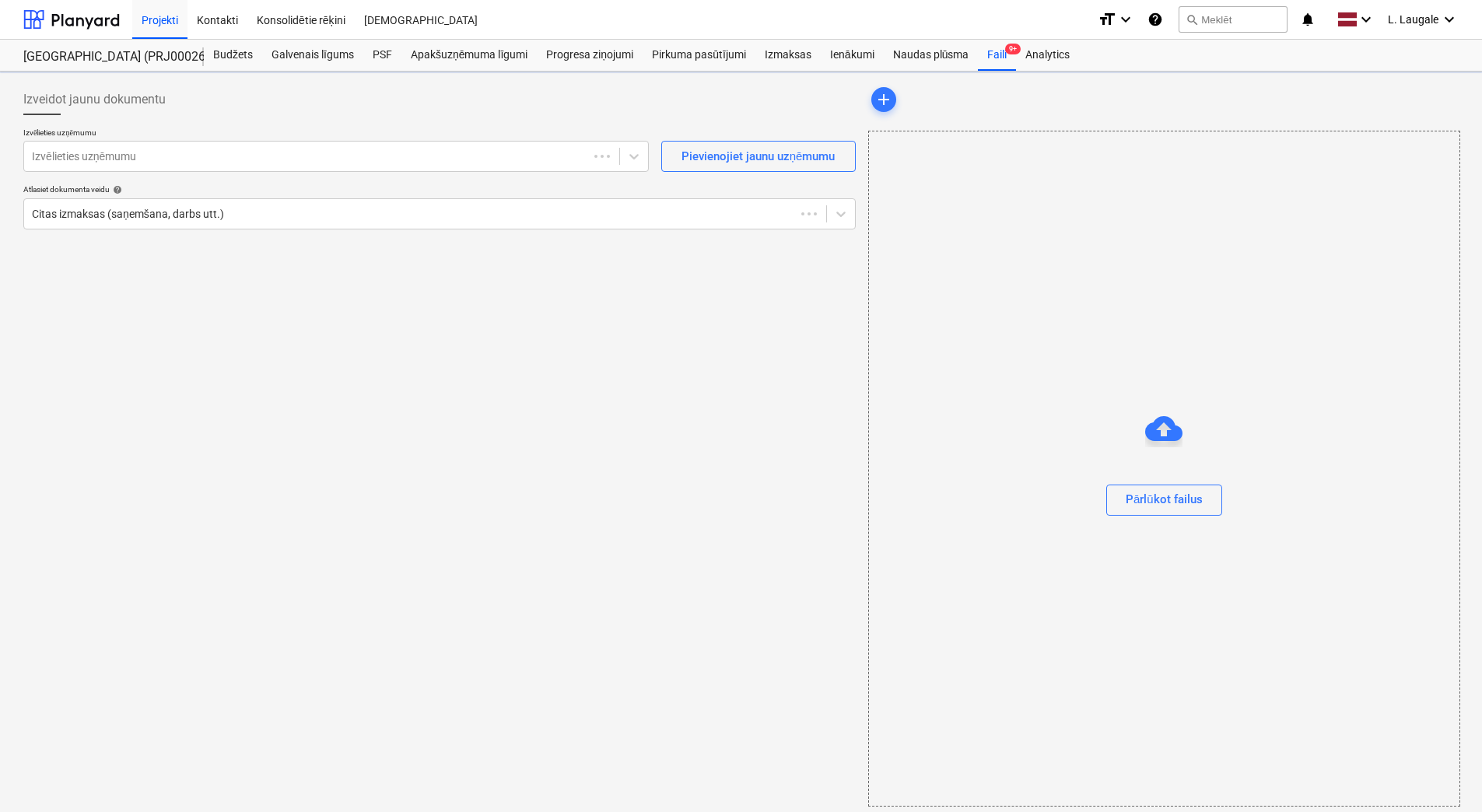
click at [1297, 383] on div "Pārlūkot failus" at bounding box center [1164, 468] width 592 height 675
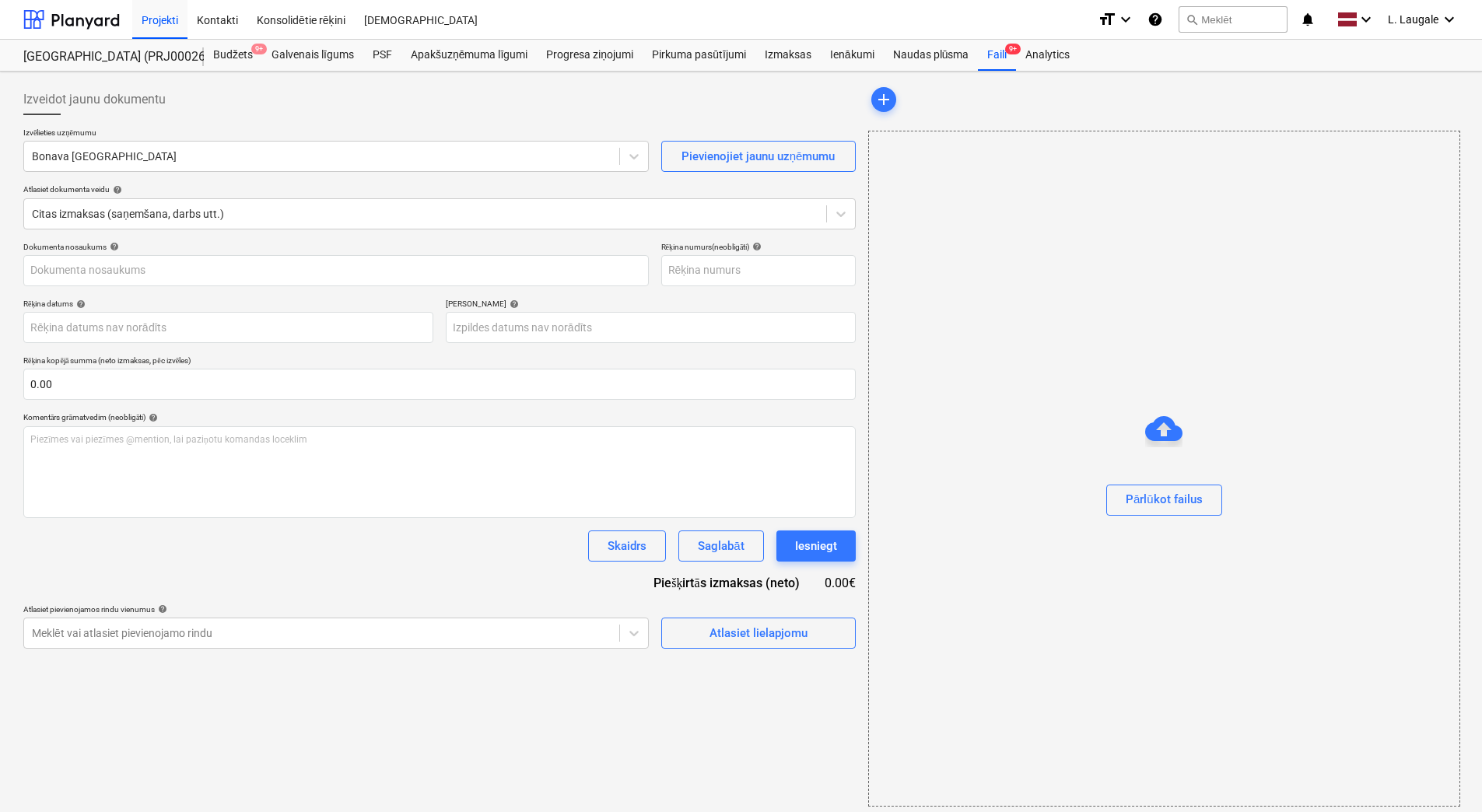
click at [537, 733] on div "Izveidot jaunu dokumentu Izvēlieties uzņēmumu Bonava Latvija Pievienojiet jaunu…" at bounding box center [439, 446] width 845 height 735
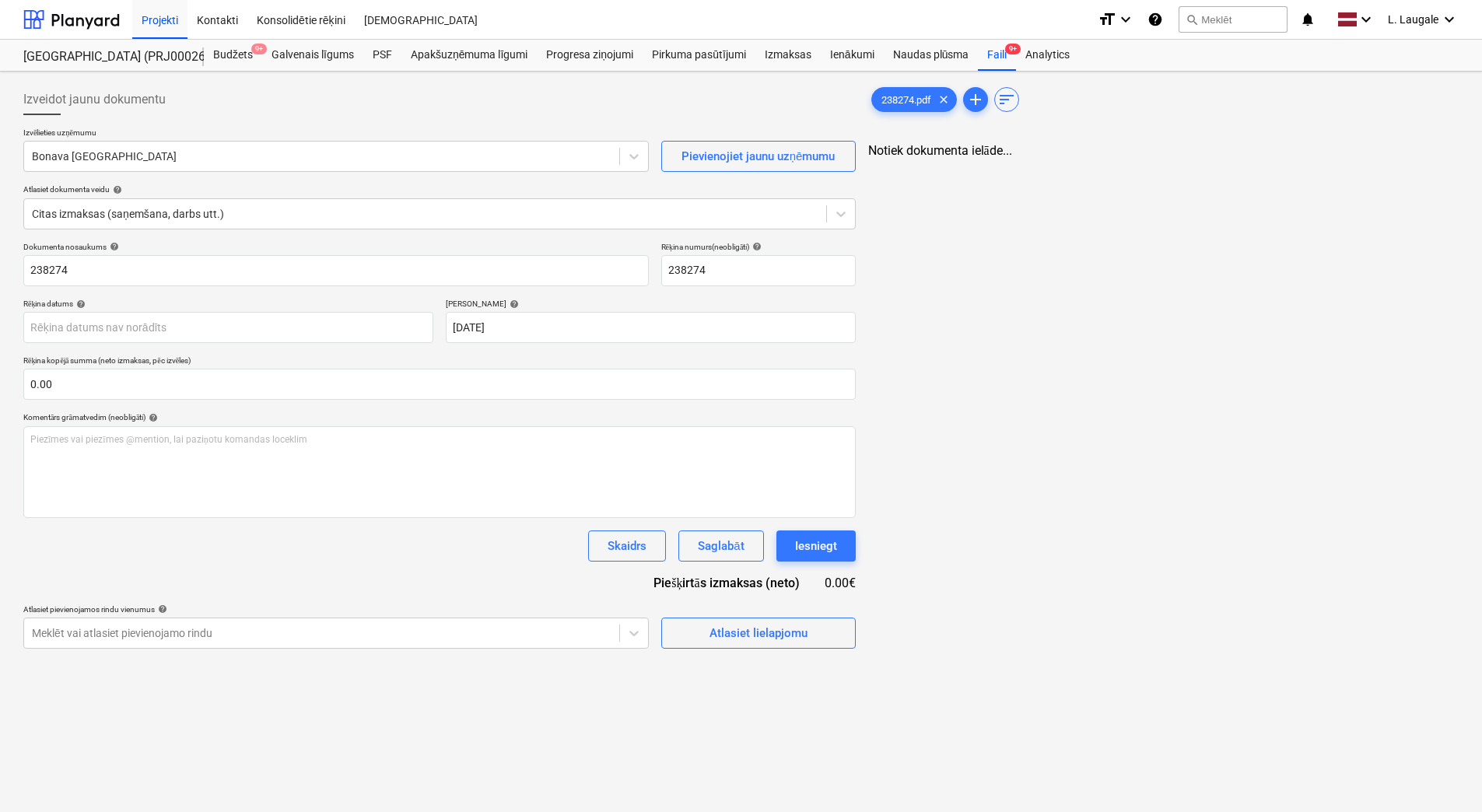
type input "238274"
type input "[DATE]"
click at [301, 160] on div at bounding box center [321, 156] width 580 height 16
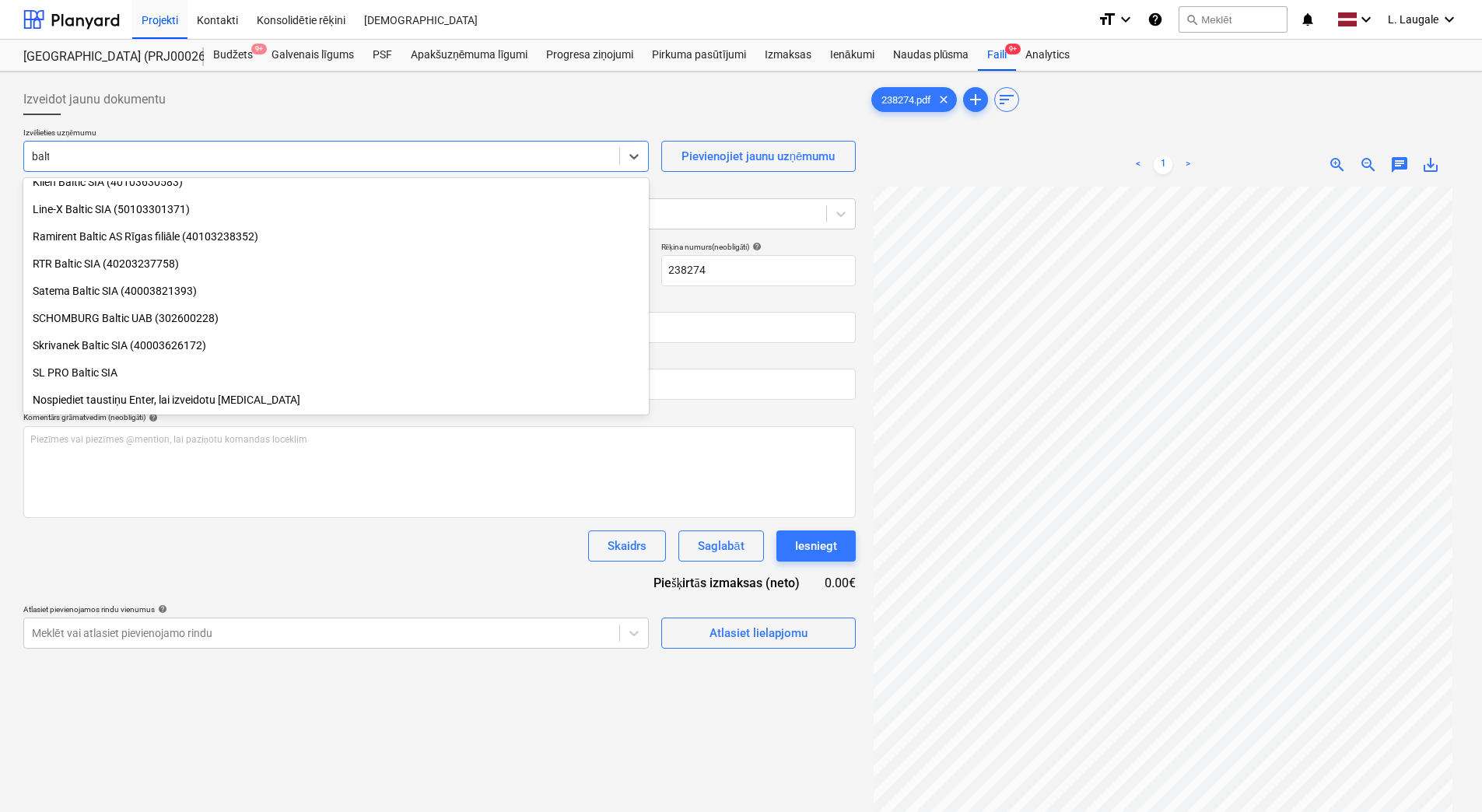
type input "balti"
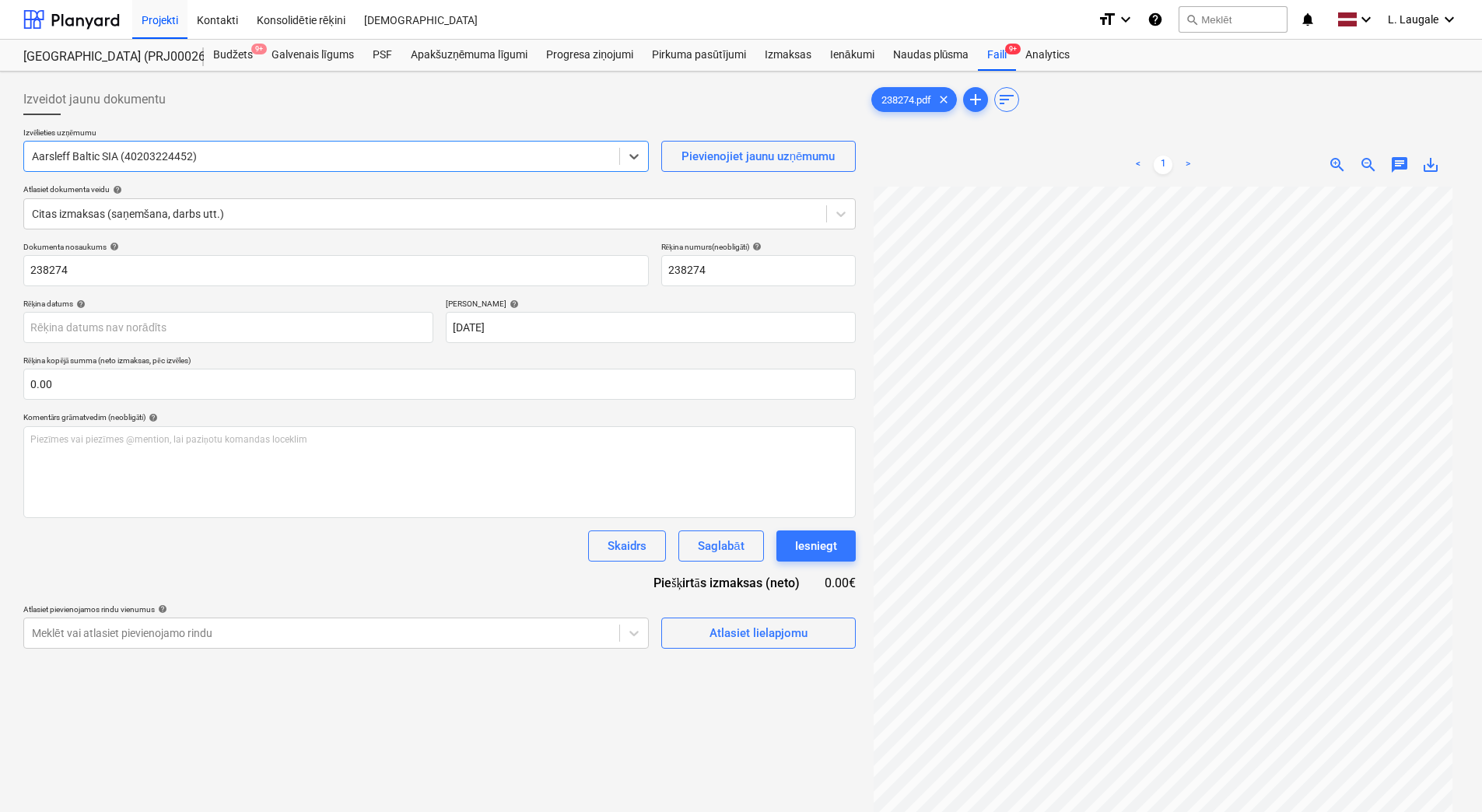
click at [301, 160] on div at bounding box center [321, 156] width 580 height 16
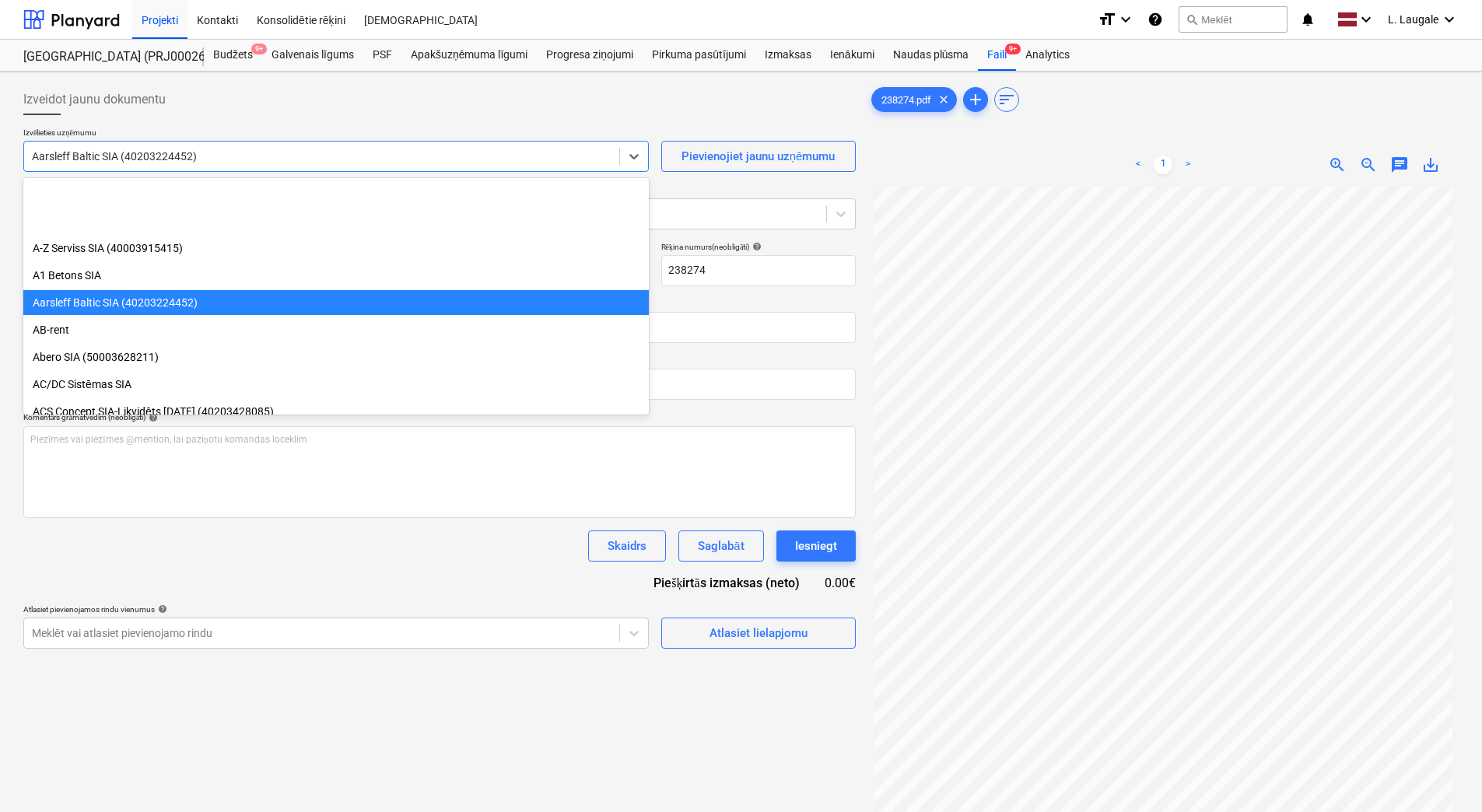
scroll to position [109, 0]
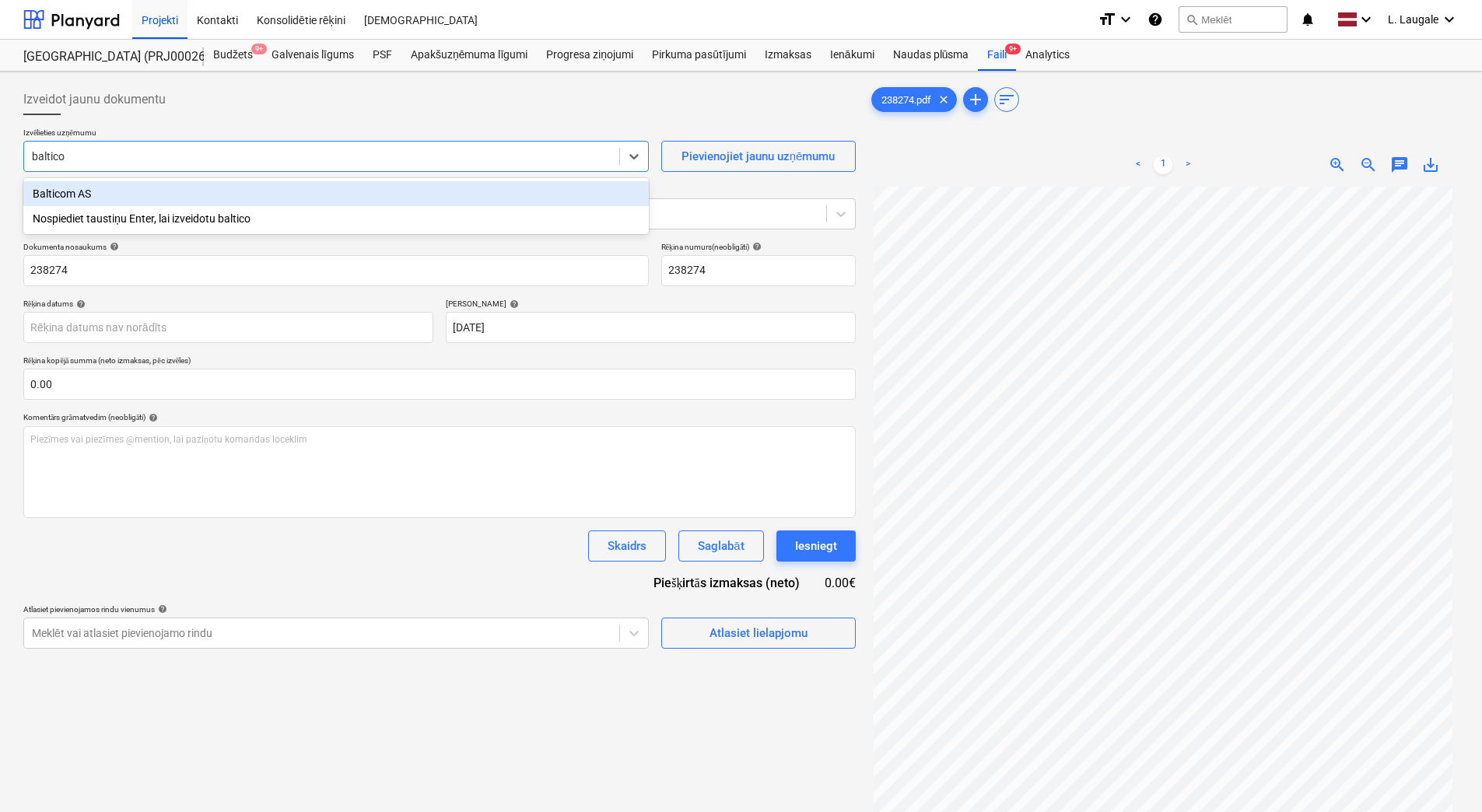
type input "balticom"
click at [328, 190] on div "Balticom AS" at bounding box center [336, 193] width 625 height 25
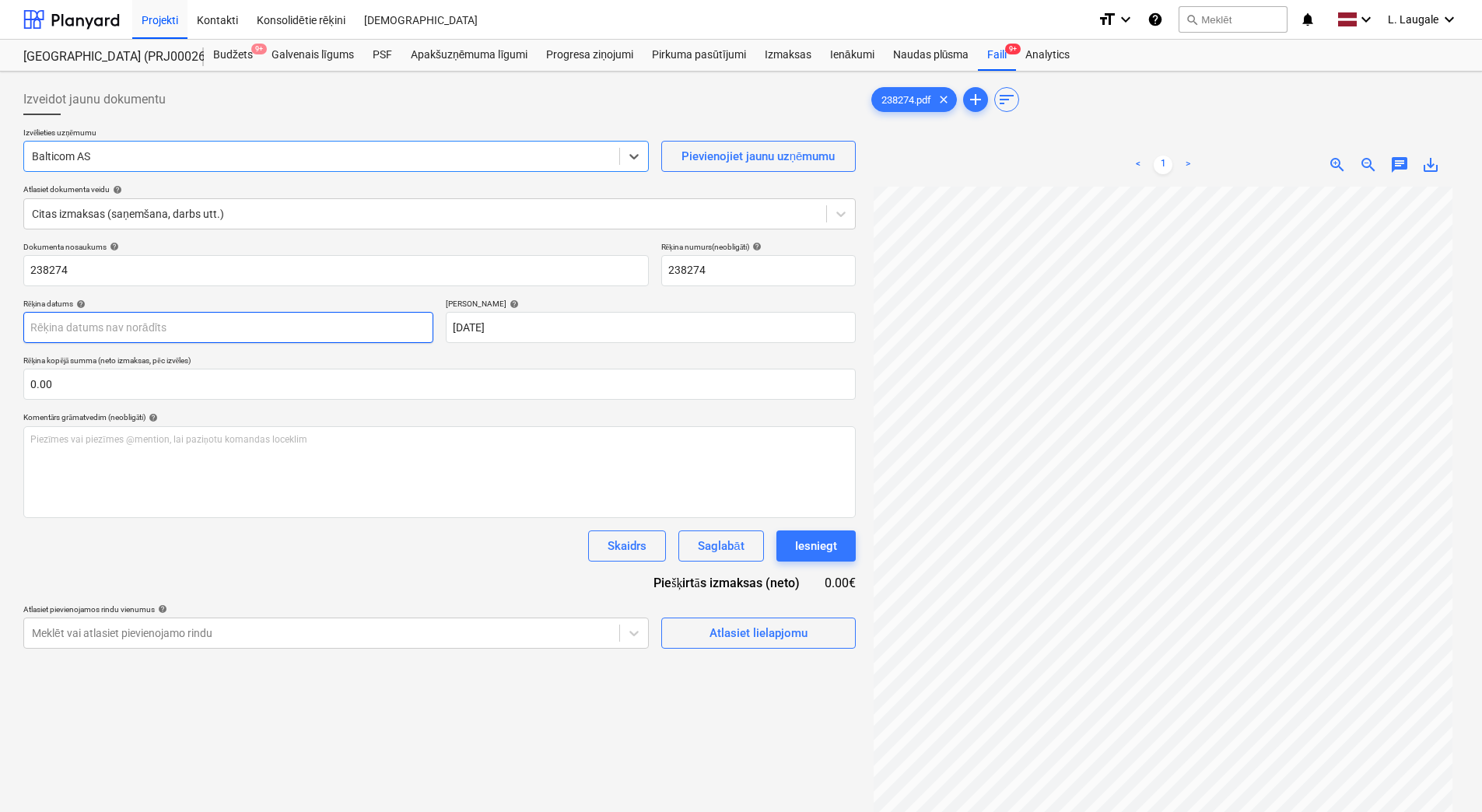
click at [383, 332] on body "Projekti Kontakti Konsolidētie rēķini Iesūtne format_size keyboard_arrow_down h…" at bounding box center [741, 406] width 1482 height 812
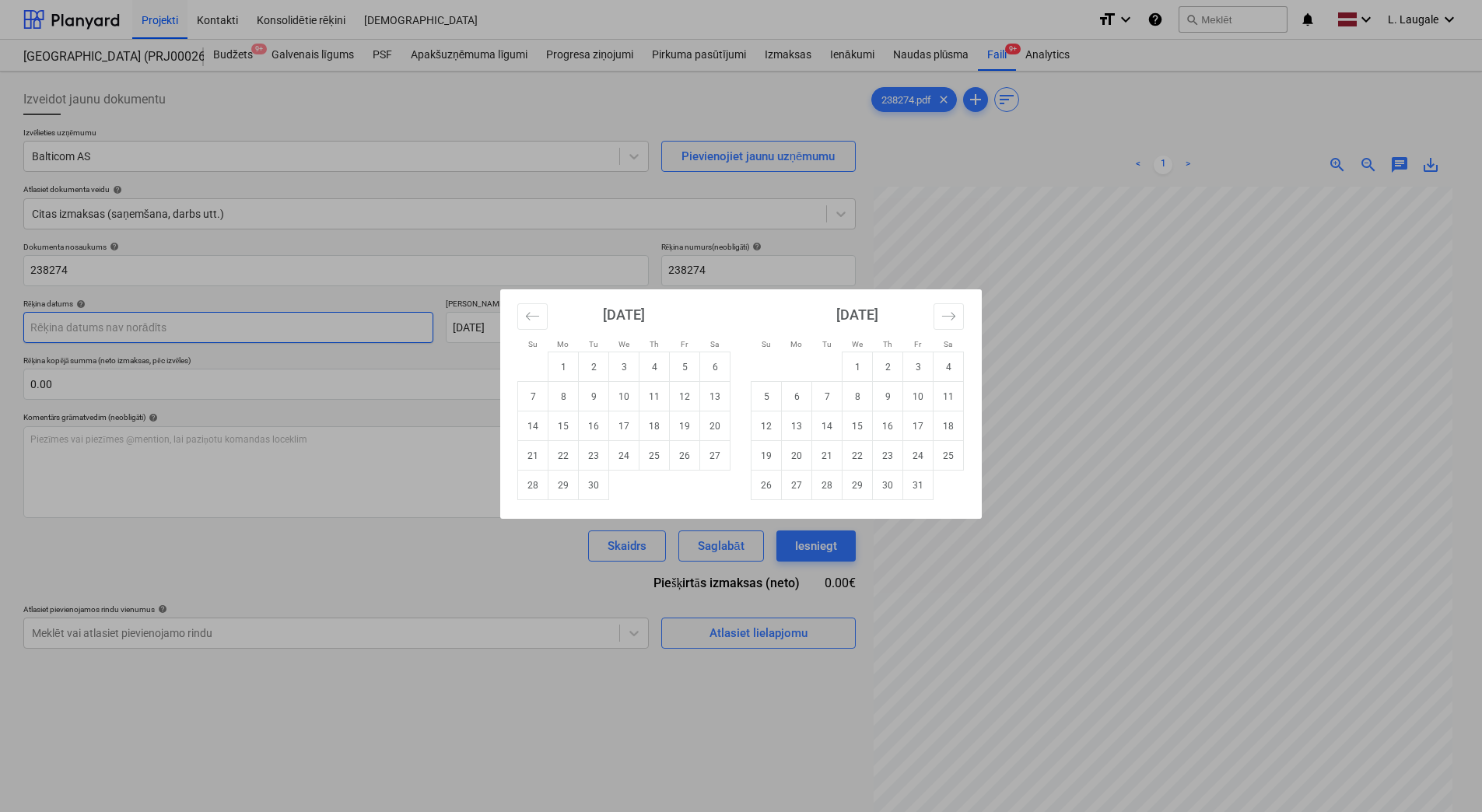
click at [383, 332] on div "Su Mo Tu We Th Fr Sa Su Mo Tu We Th Fr Sa August 2025 1 2 3 4 5 6 7 8 9 10 11 1…" at bounding box center [741, 406] width 1482 height 812
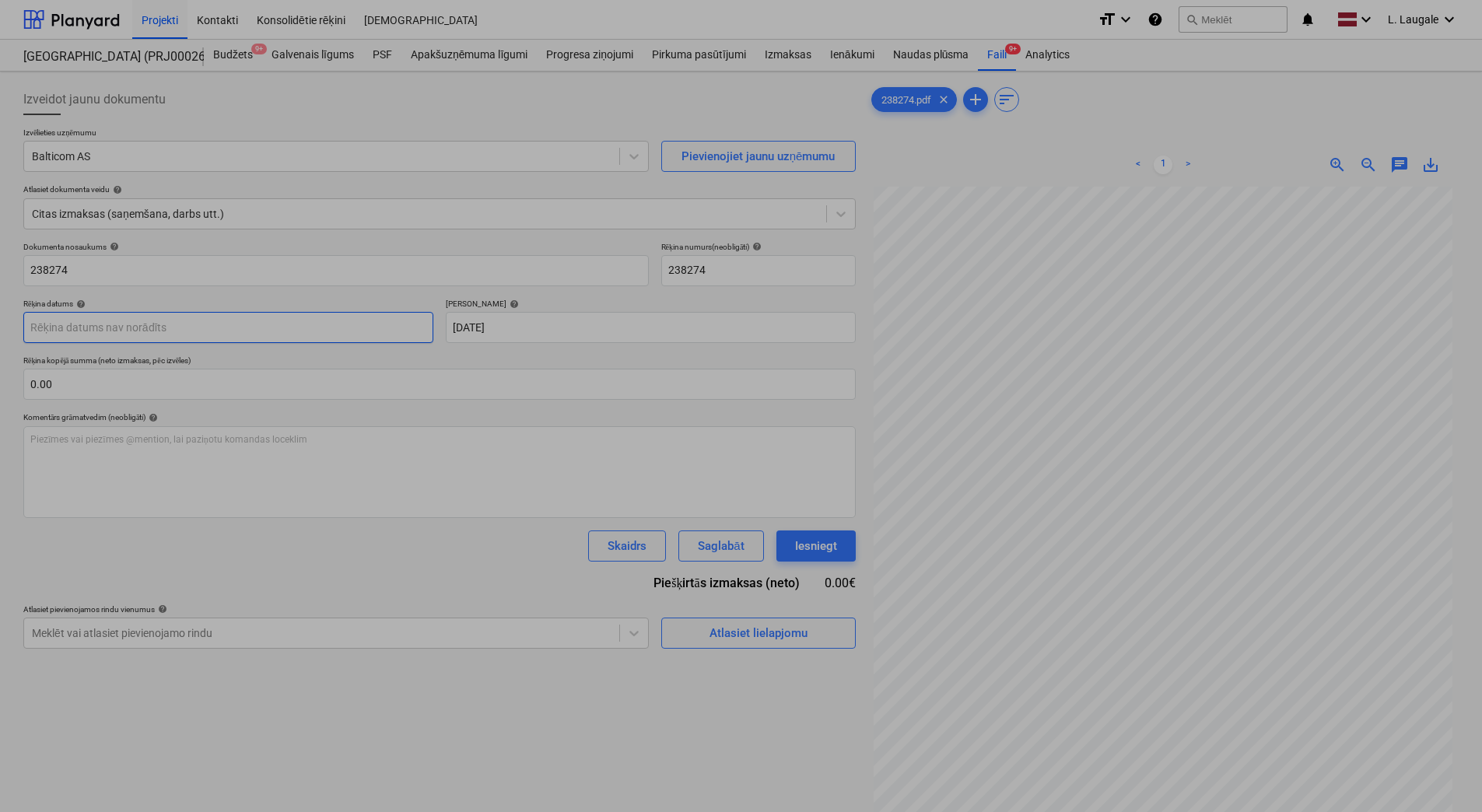
click at [383, 332] on body "Projekti Kontakti Konsolidētie rēķini Iesūtne format_size keyboard_arrow_down h…" at bounding box center [741, 406] width 1482 height 812
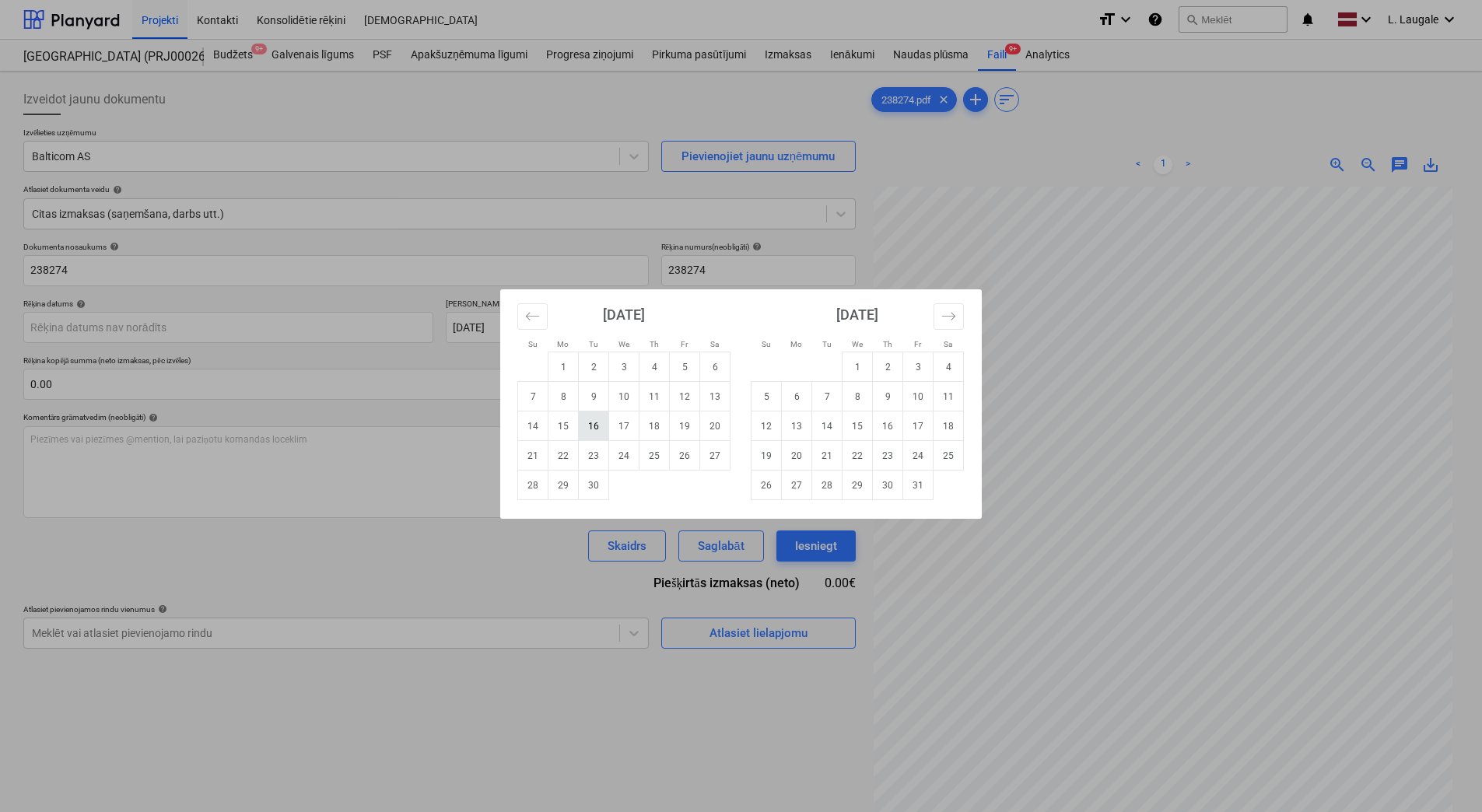
click at [593, 433] on td "16" at bounding box center [594, 426] width 31 height 30
type input "[DATE]"
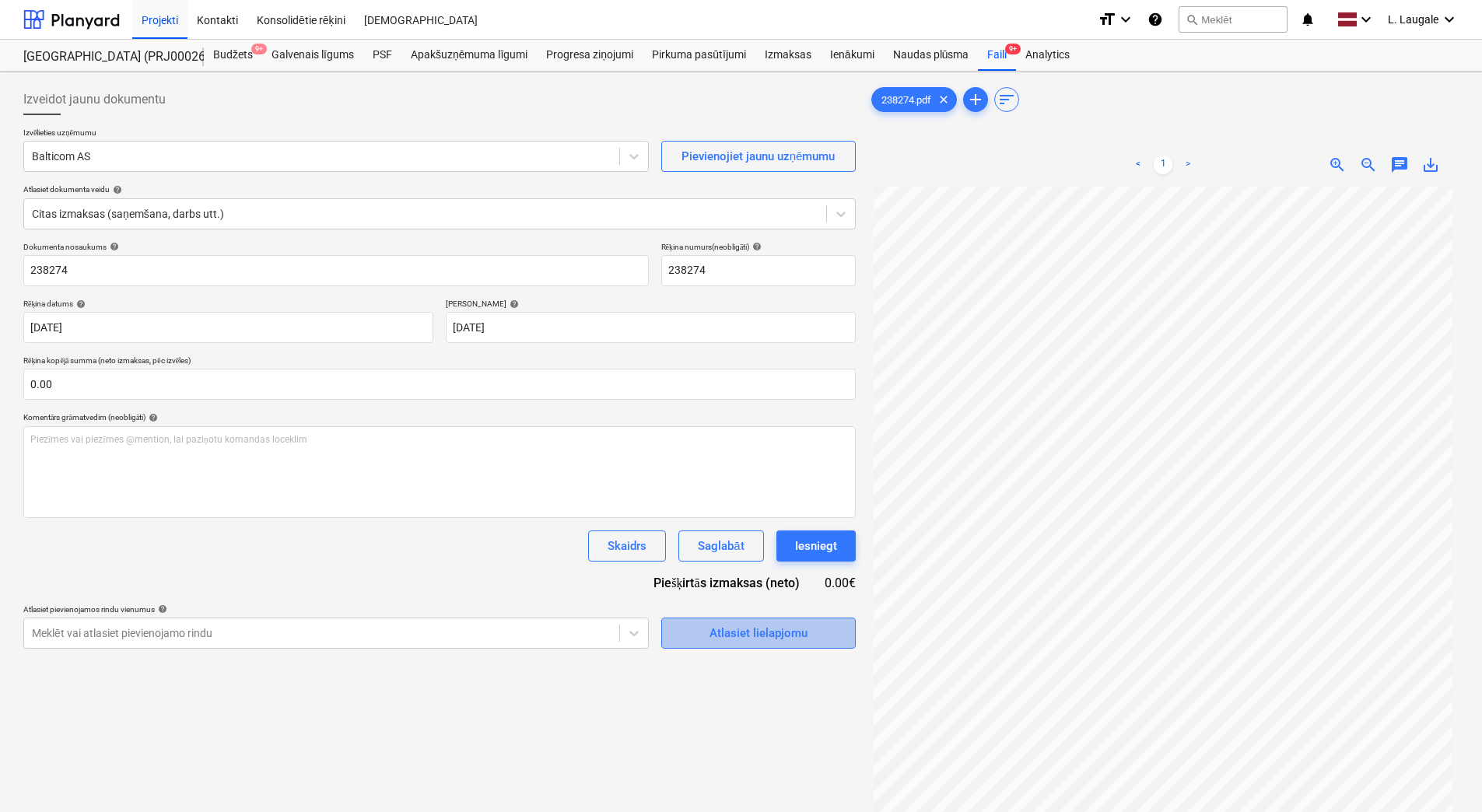
click at [685, 633] on span "Atlasiet lielapjomu" at bounding box center [758, 633] width 155 height 20
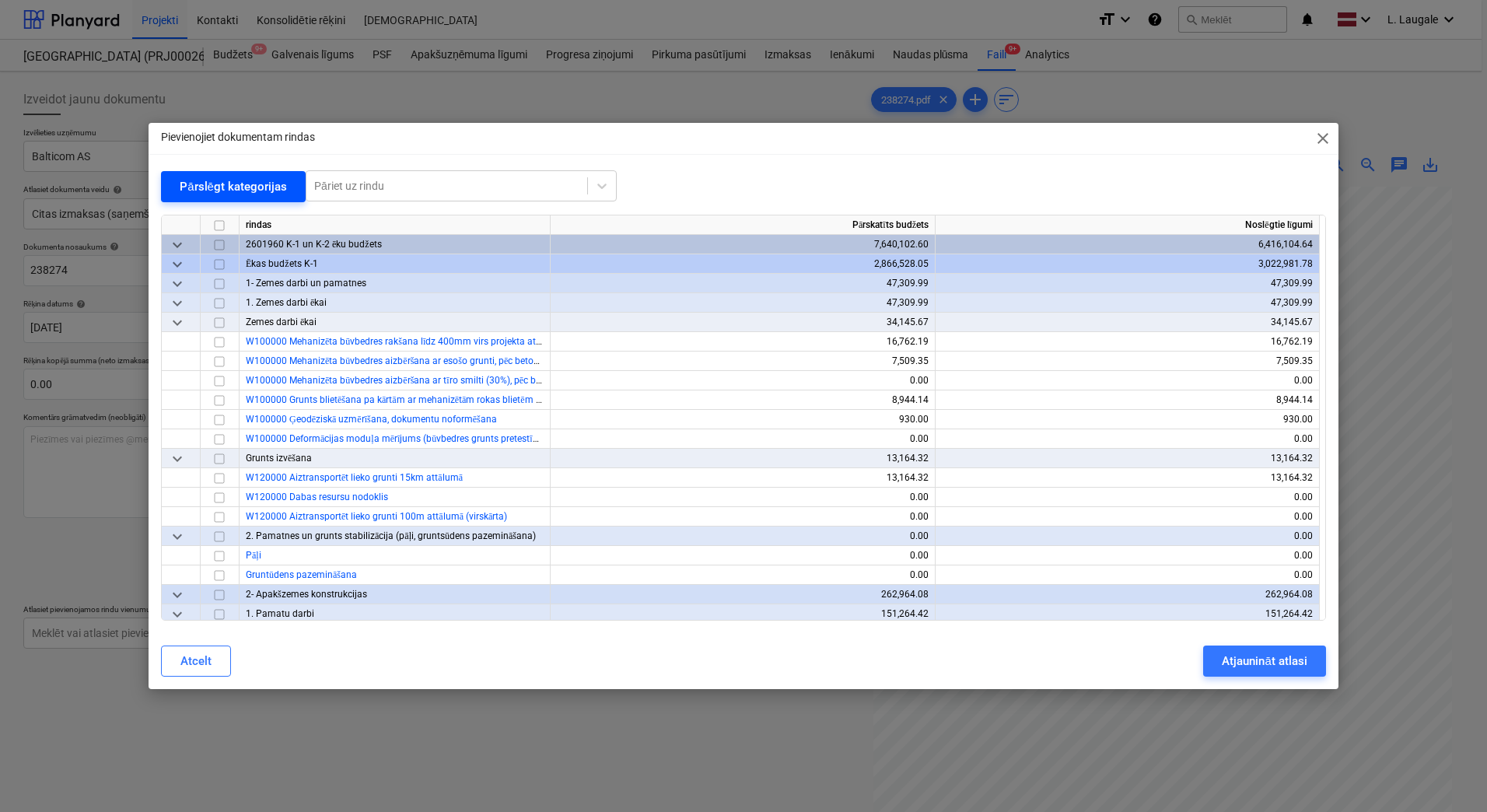
click at [230, 190] on div "Pārslēgt kategorijas" at bounding box center [233, 187] width 107 height 20
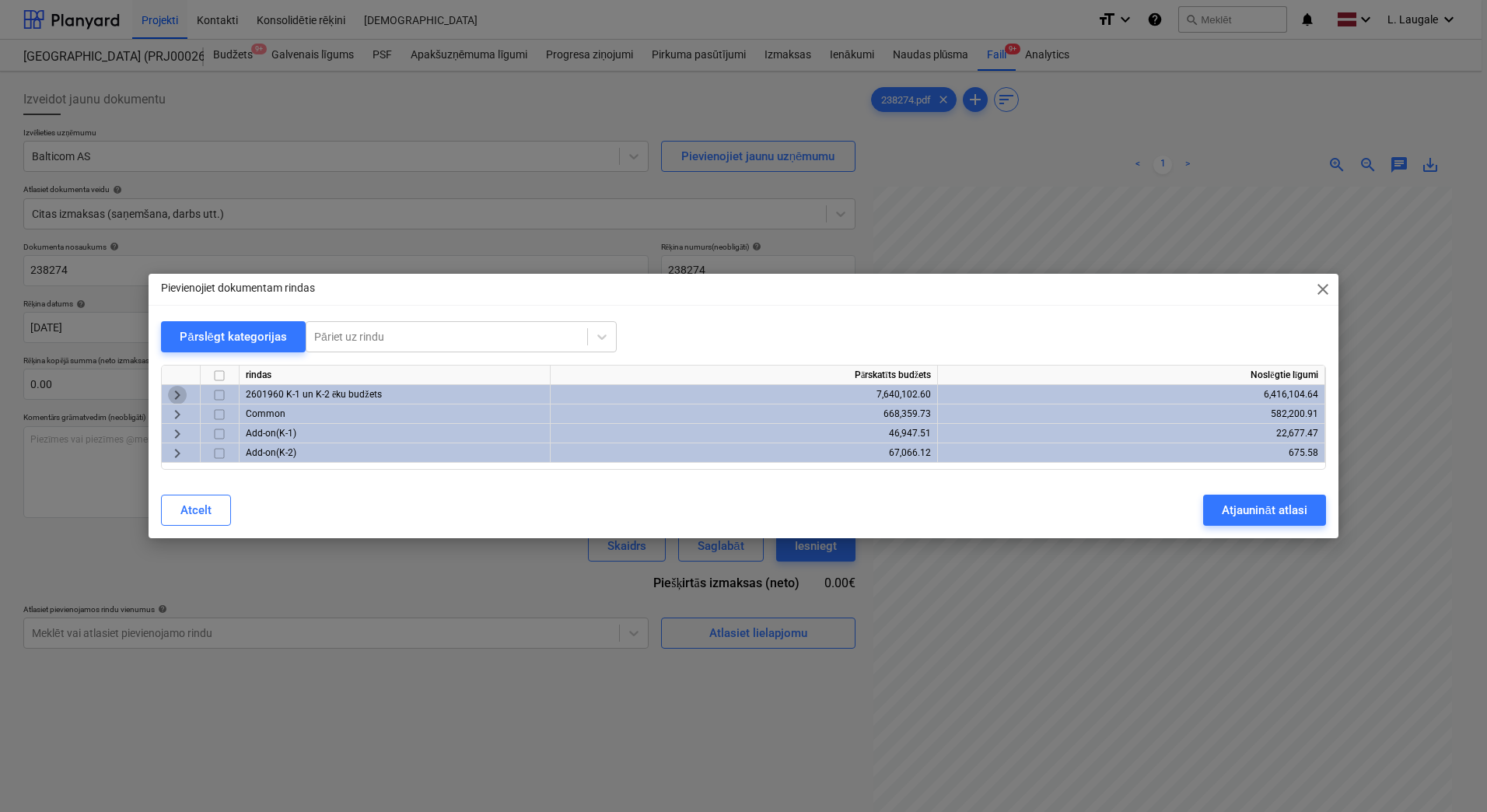
click at [181, 396] on span "keyboard_arrow_right" at bounding box center [178, 395] width 19 height 19
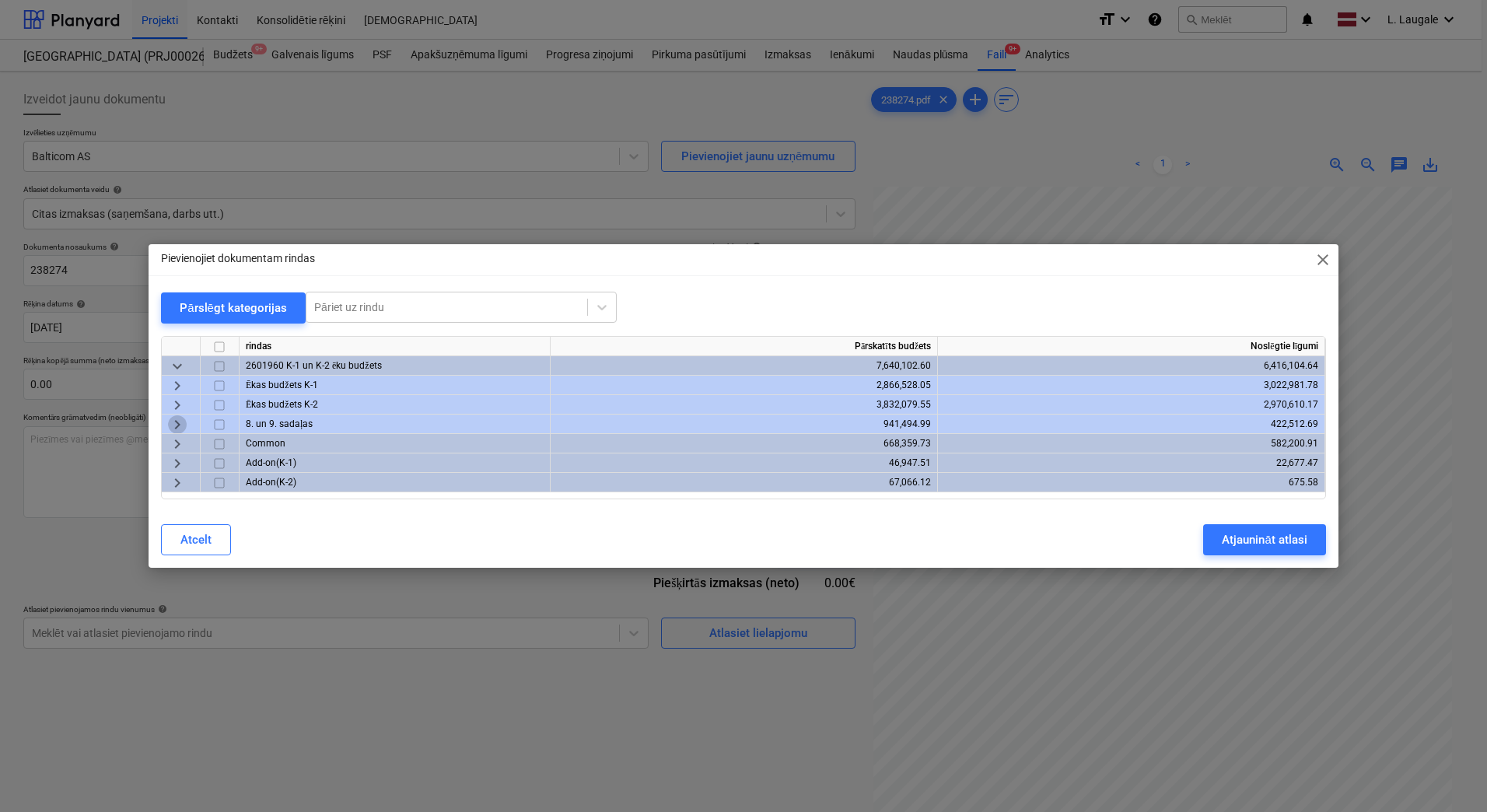
click at [168, 429] on span "keyboard_arrow_right" at bounding box center [178, 424] width 19 height 19
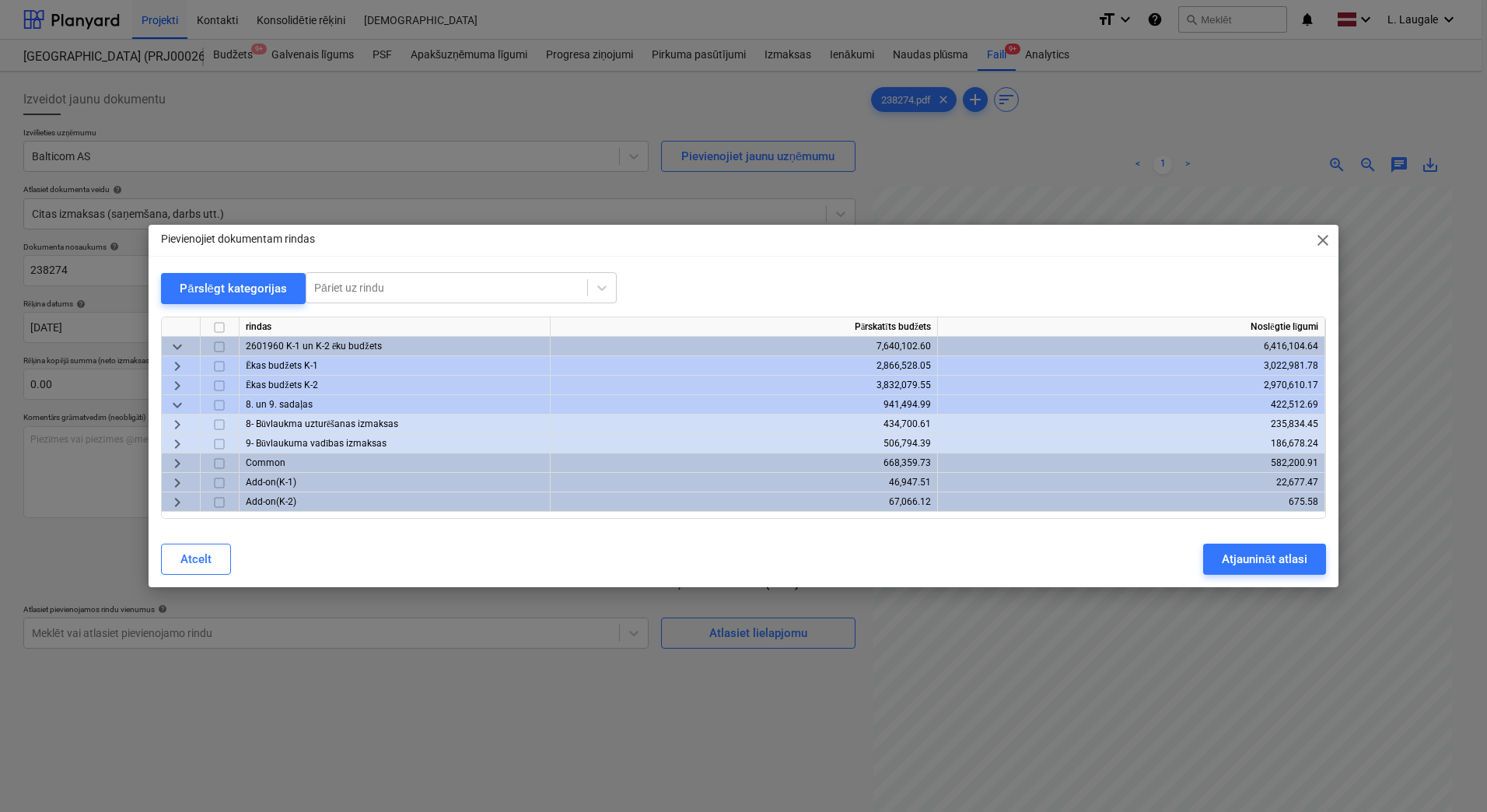
click at [173, 419] on span "keyboard_arrow_right" at bounding box center [178, 424] width 19 height 19
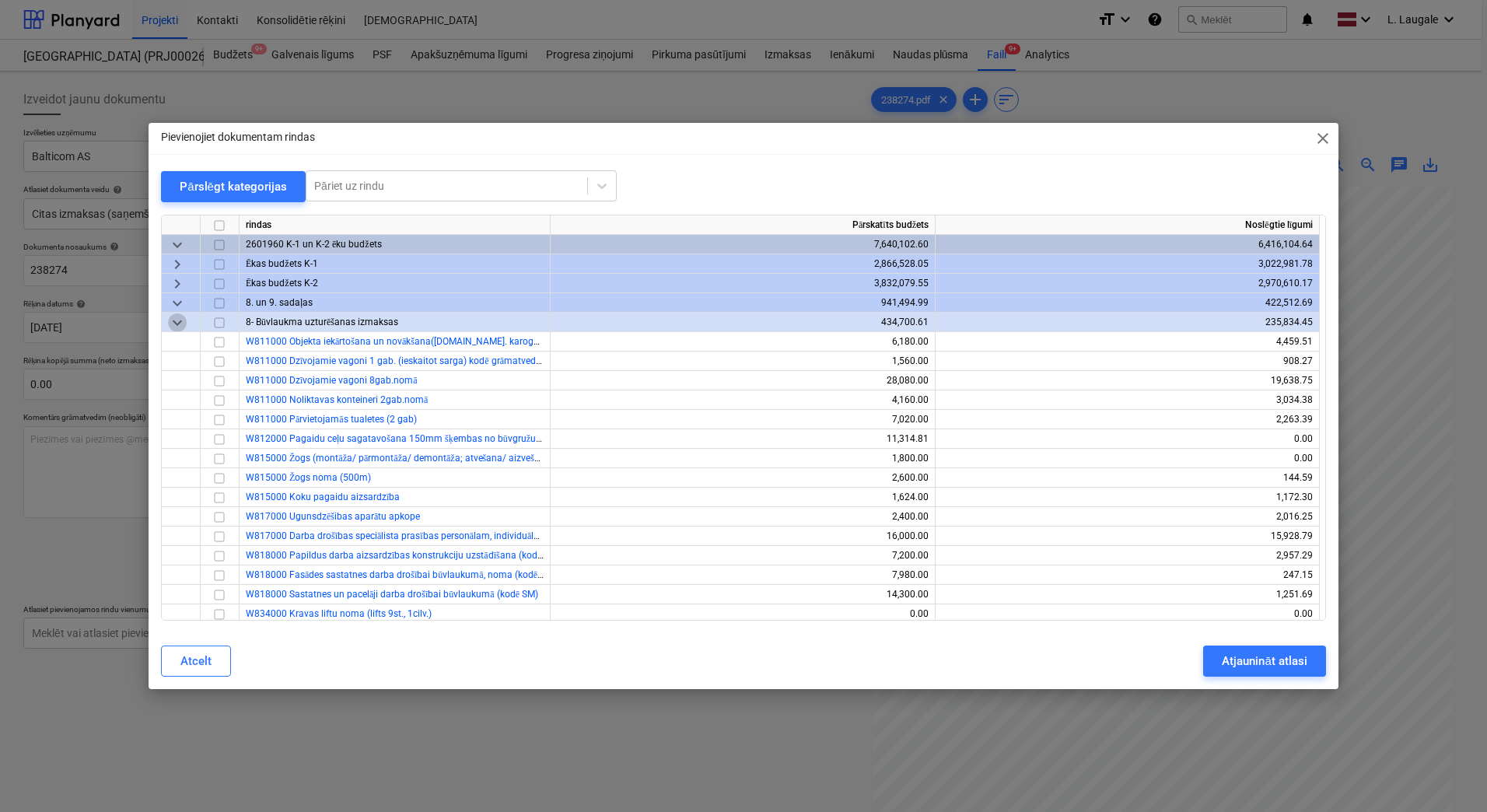
click at [179, 315] on span "keyboard_arrow_down" at bounding box center [178, 323] width 19 height 19
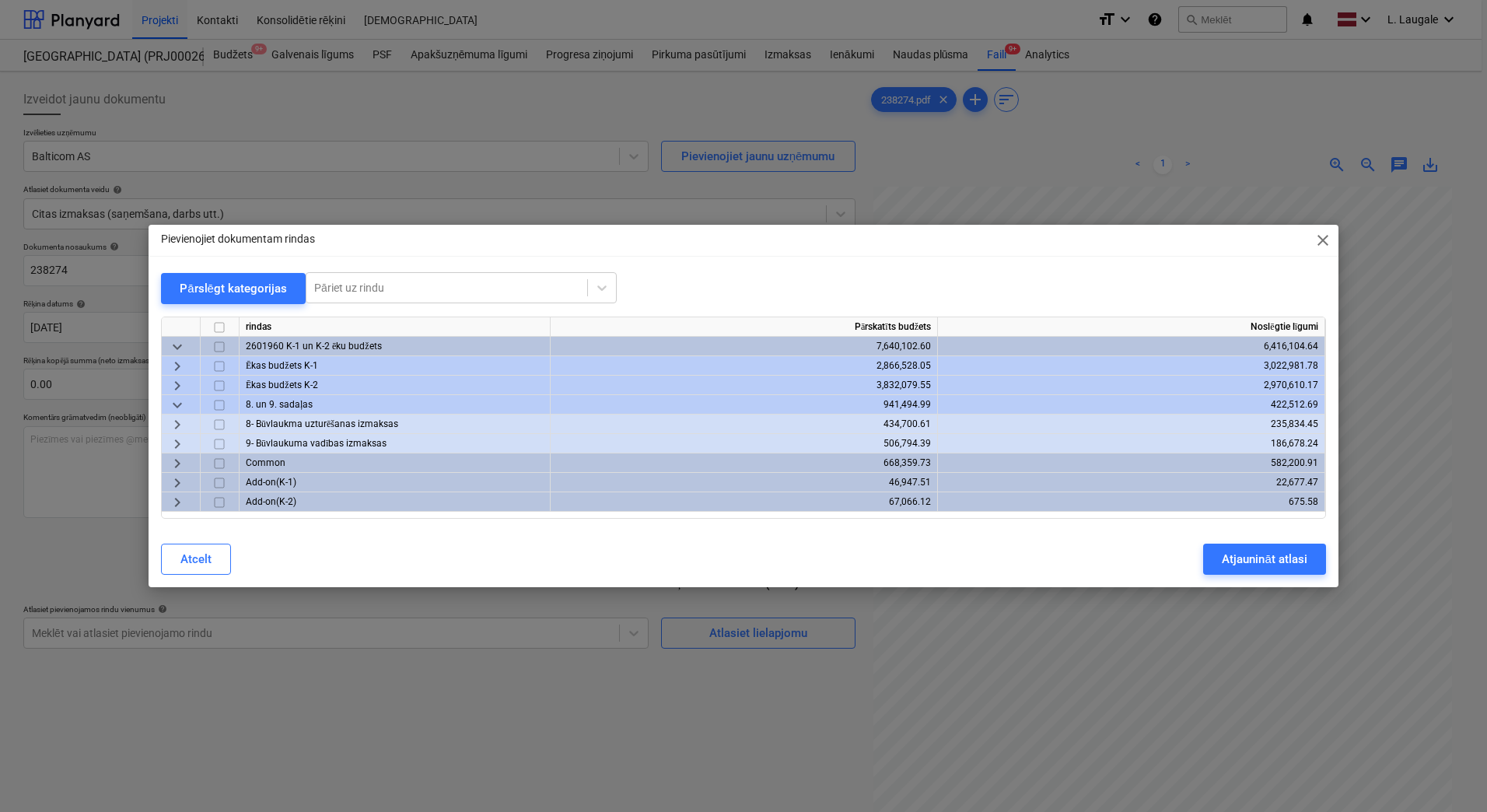
click at [182, 440] on span "keyboard_arrow_right" at bounding box center [178, 444] width 19 height 19
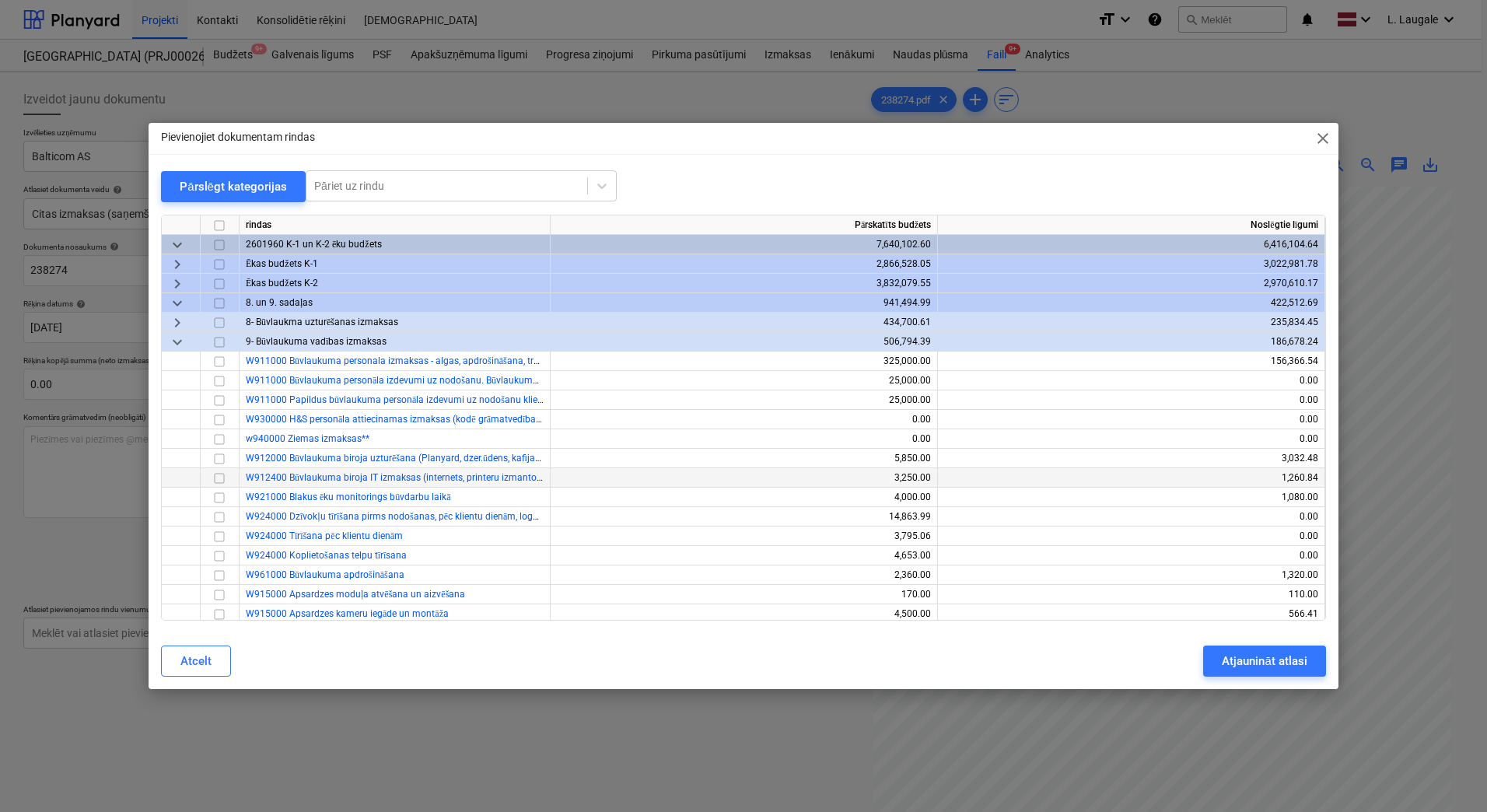
click at [216, 479] on input "checkbox" at bounding box center [220, 478] width 19 height 19
click at [1258, 663] on div "Atjaunināt atlasi" at bounding box center [1264, 661] width 85 height 20
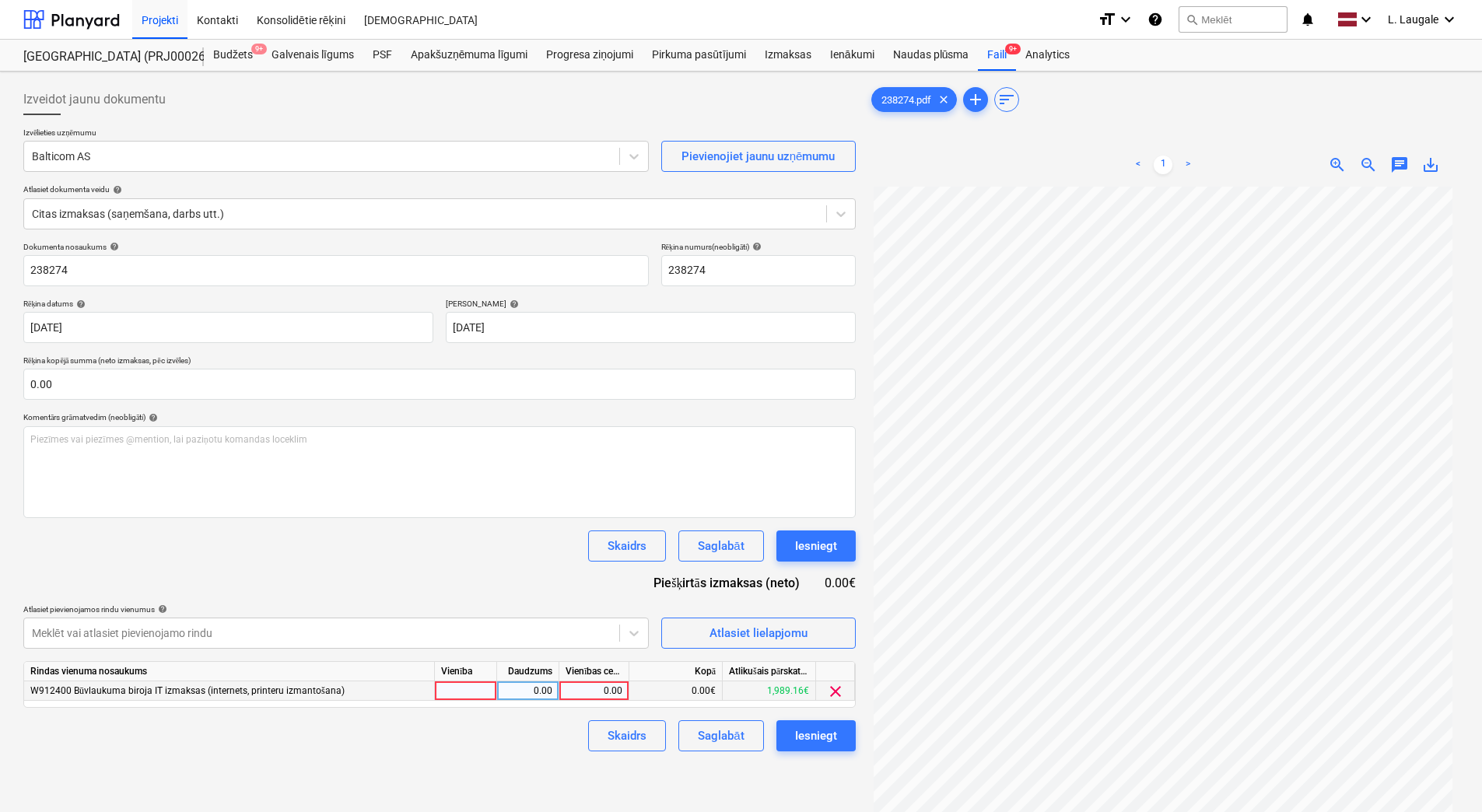
click at [476, 690] on div at bounding box center [465, 690] width 62 height 20
type input "1"
click at [531, 690] on div "0.00" at bounding box center [527, 690] width 49 height 20
click at [607, 699] on div "0.00" at bounding box center [594, 690] width 57 height 20
type input "25"
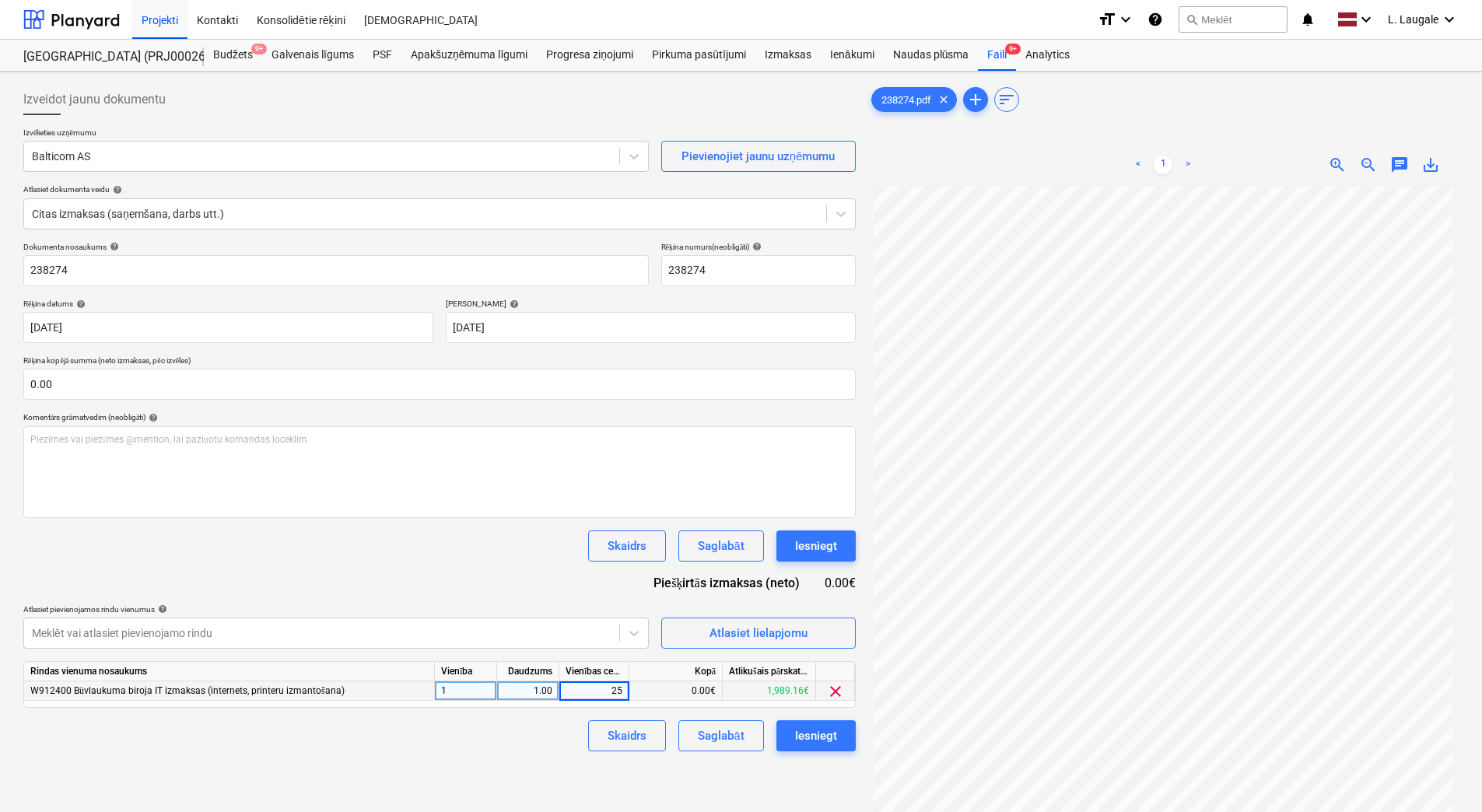
click at [527, 749] on div "Skaidrs Saglabāt Iesniegt" at bounding box center [439, 735] width 833 height 31
click at [709, 735] on div "Saglabāt" at bounding box center [720, 736] width 46 height 20
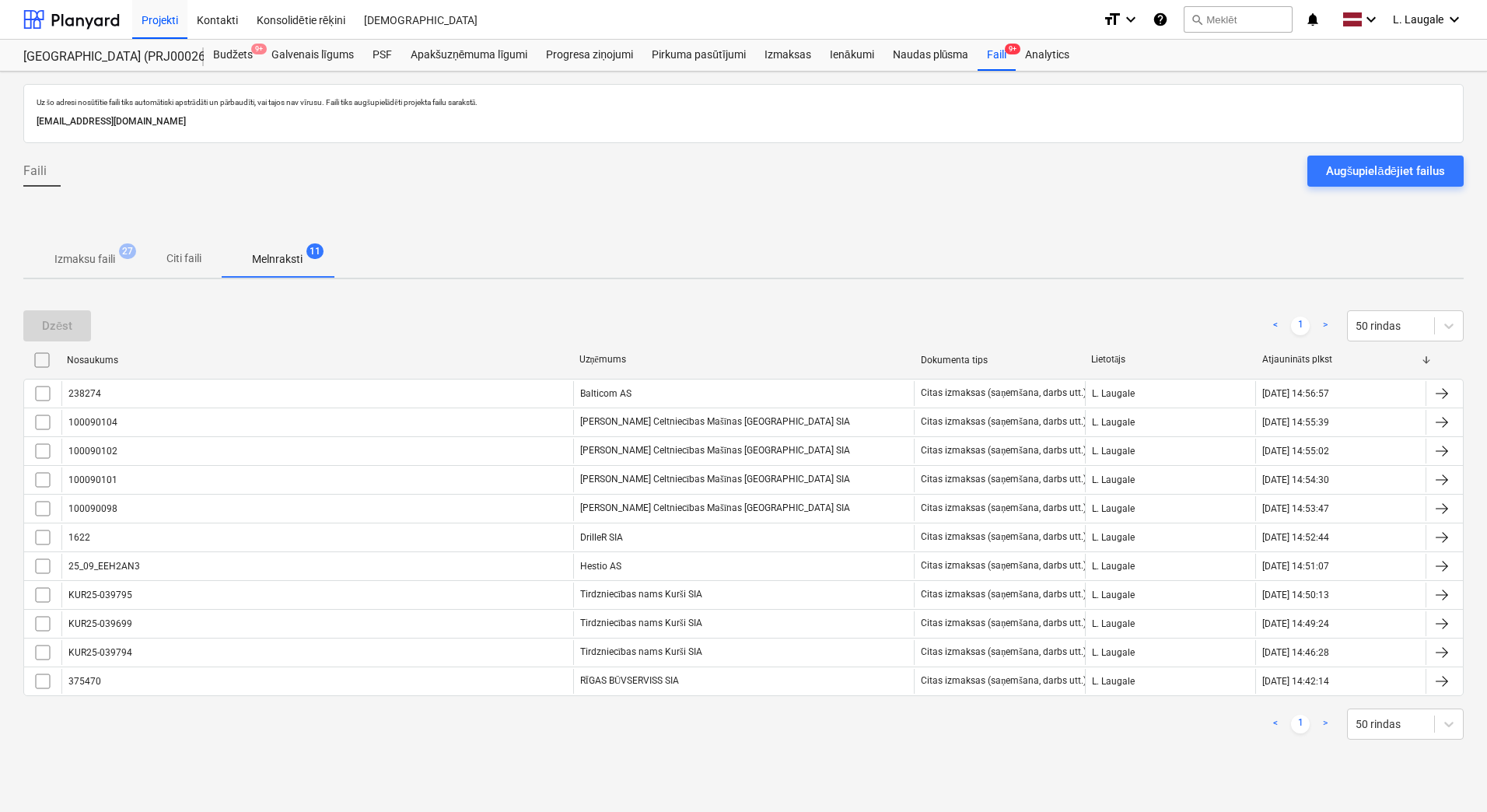
click at [95, 260] on p "Izmaksu faili" at bounding box center [85, 260] width 60 height 17
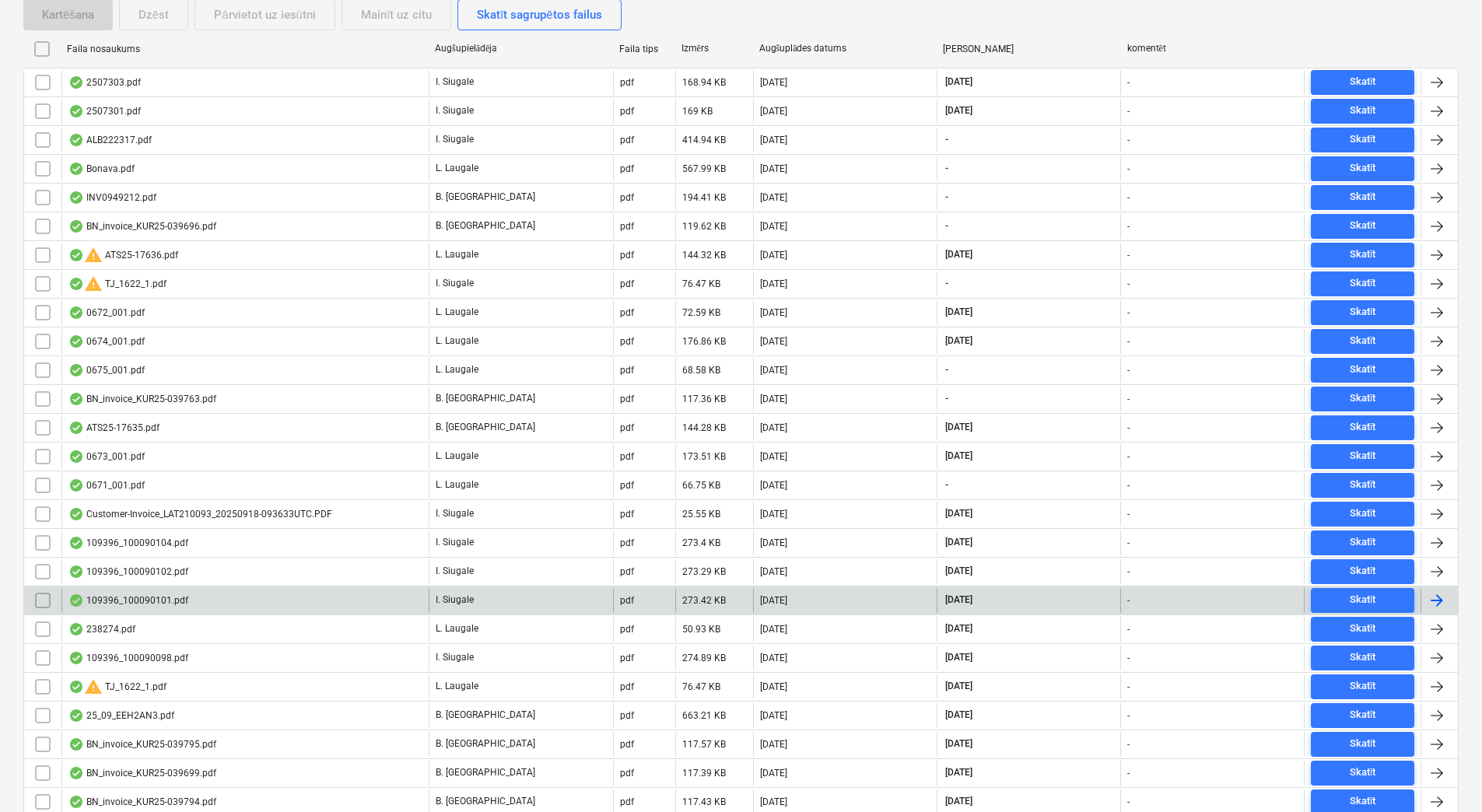
scroll to position [401, 0]
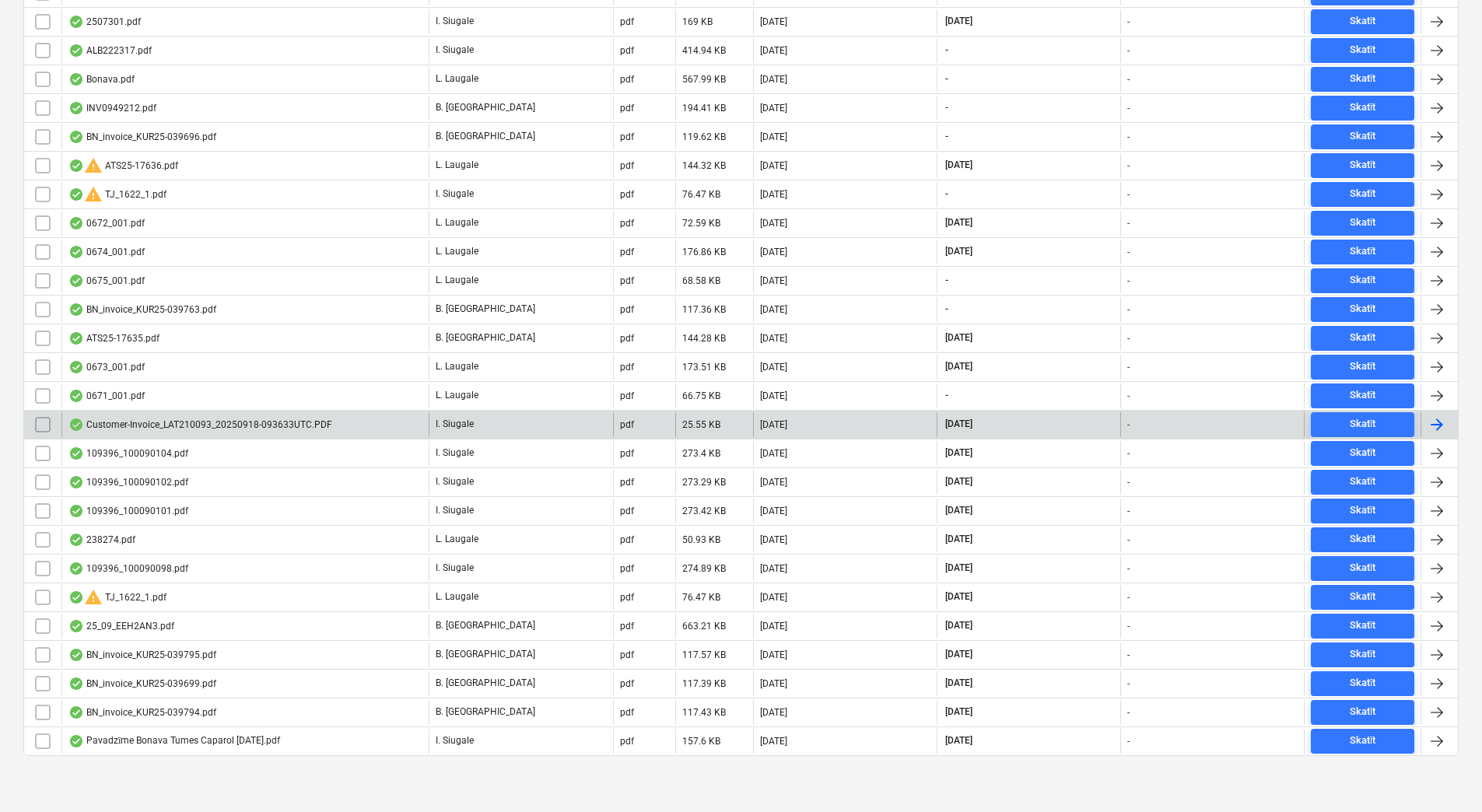
click at [232, 428] on div "Customer-Invoice_LAT210093_20250918-093633UTC.PDF" at bounding box center [200, 424] width 263 height 12
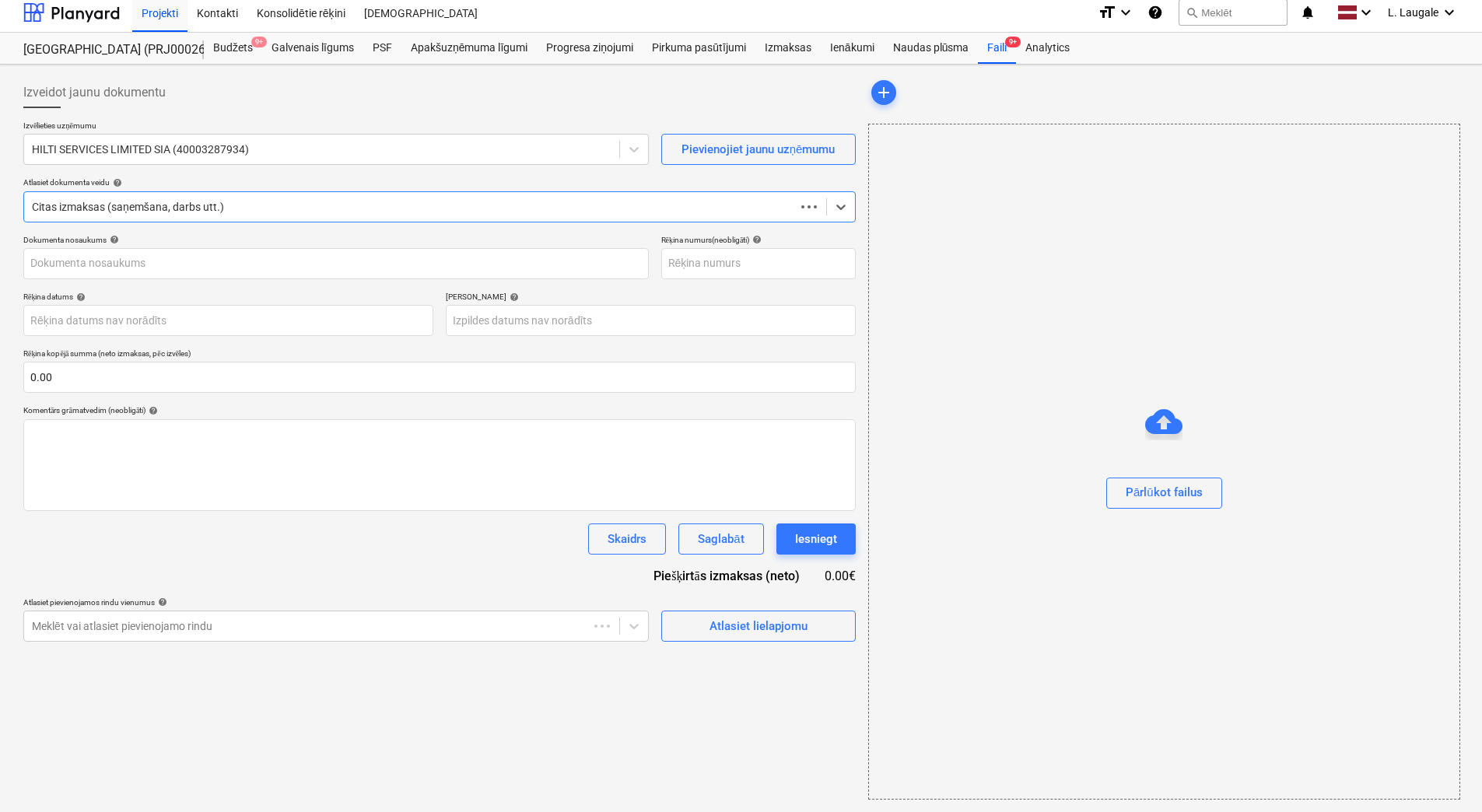
scroll to position [7, 0]
type input "LAT210093"
type input "[DATE]"
type input "17 Nov 2025"
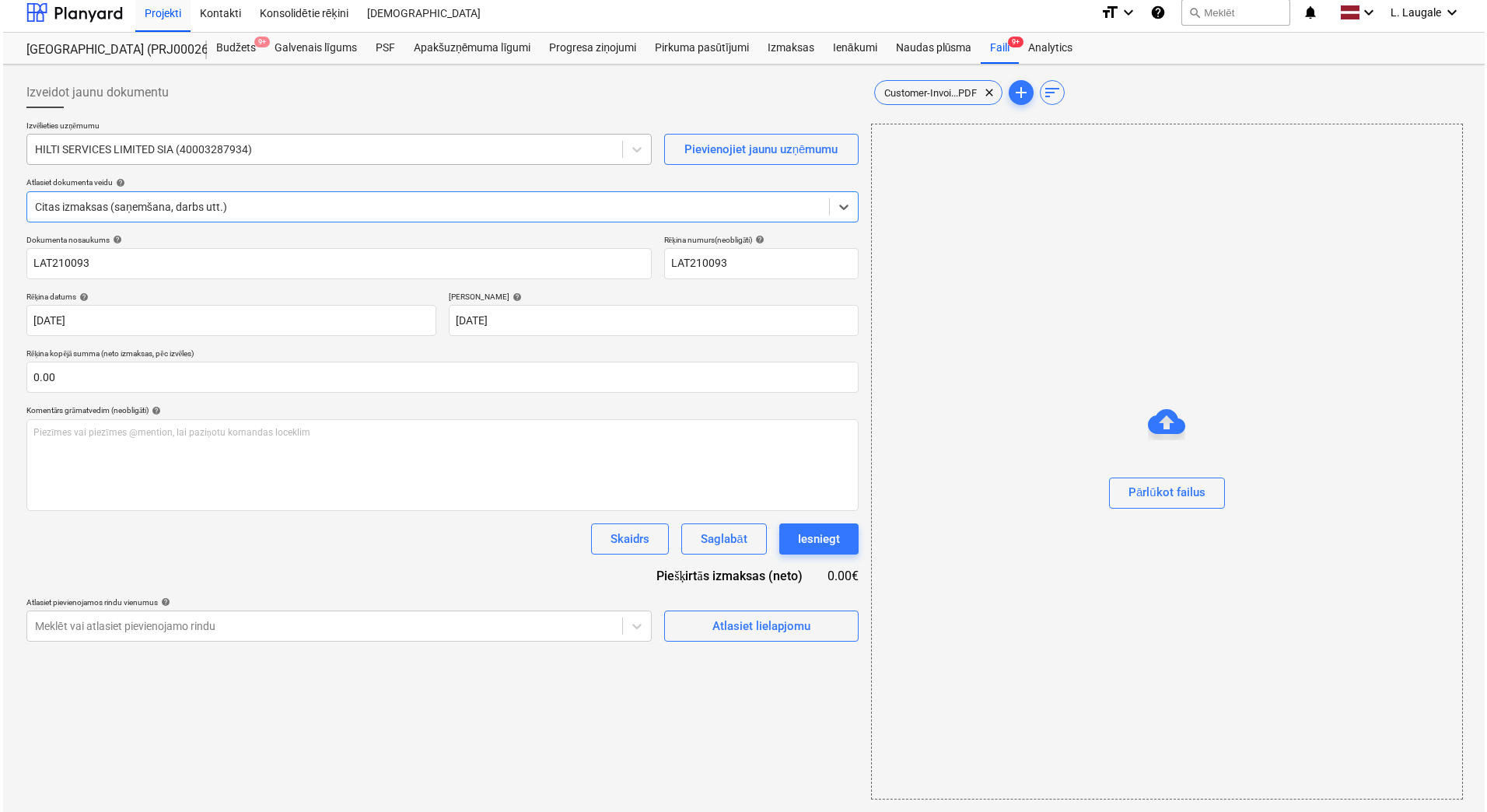
scroll to position [0, 0]
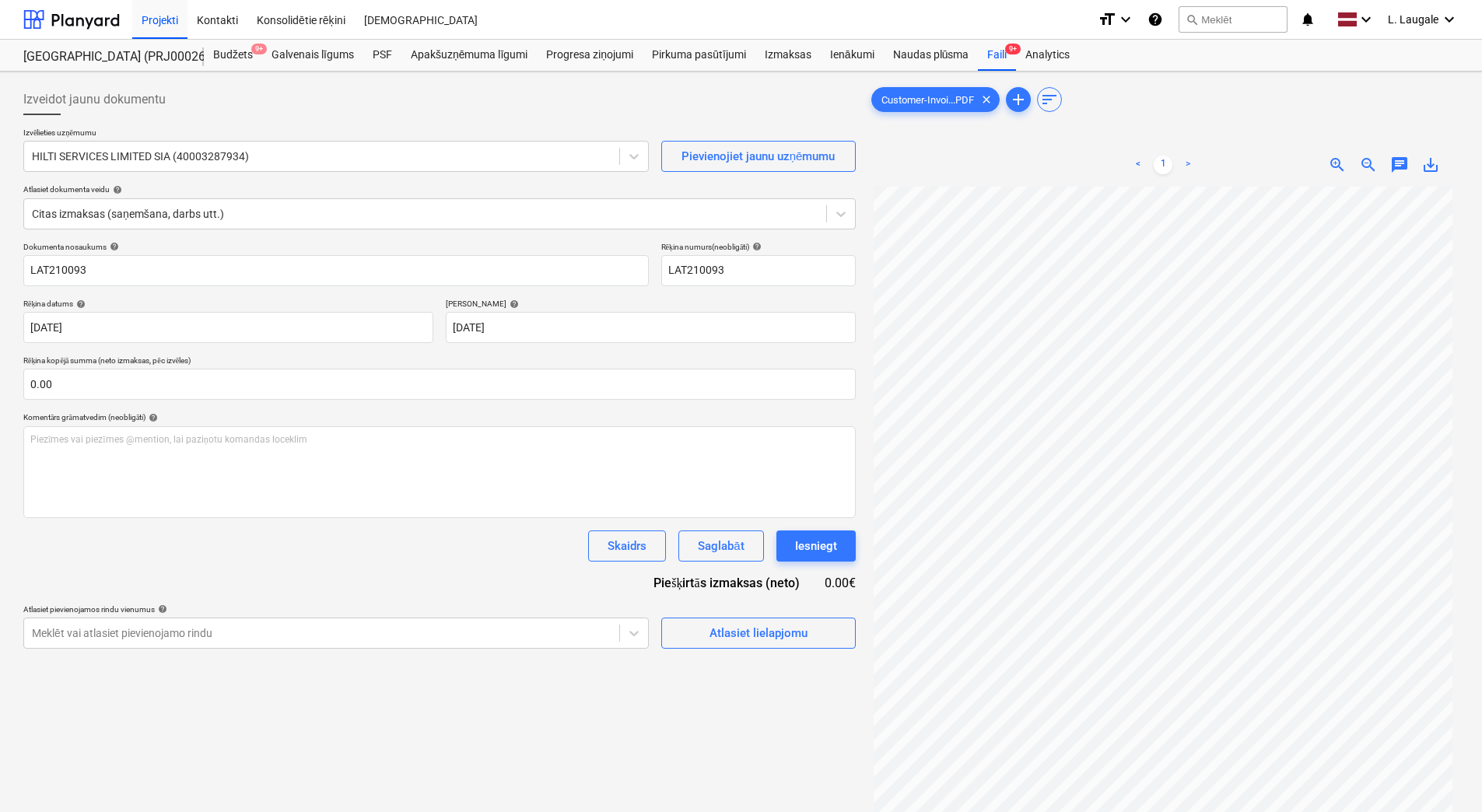
click at [686, 686] on div "Izveidot jaunu dokumentu Izvēlieties uzņēmumu HILTI SERVICES LIMITED SIA (40003…" at bounding box center [439, 520] width 845 height 884
click at [744, 620] on button "Atlasiet lielapjomu" at bounding box center [758, 632] width 194 height 31
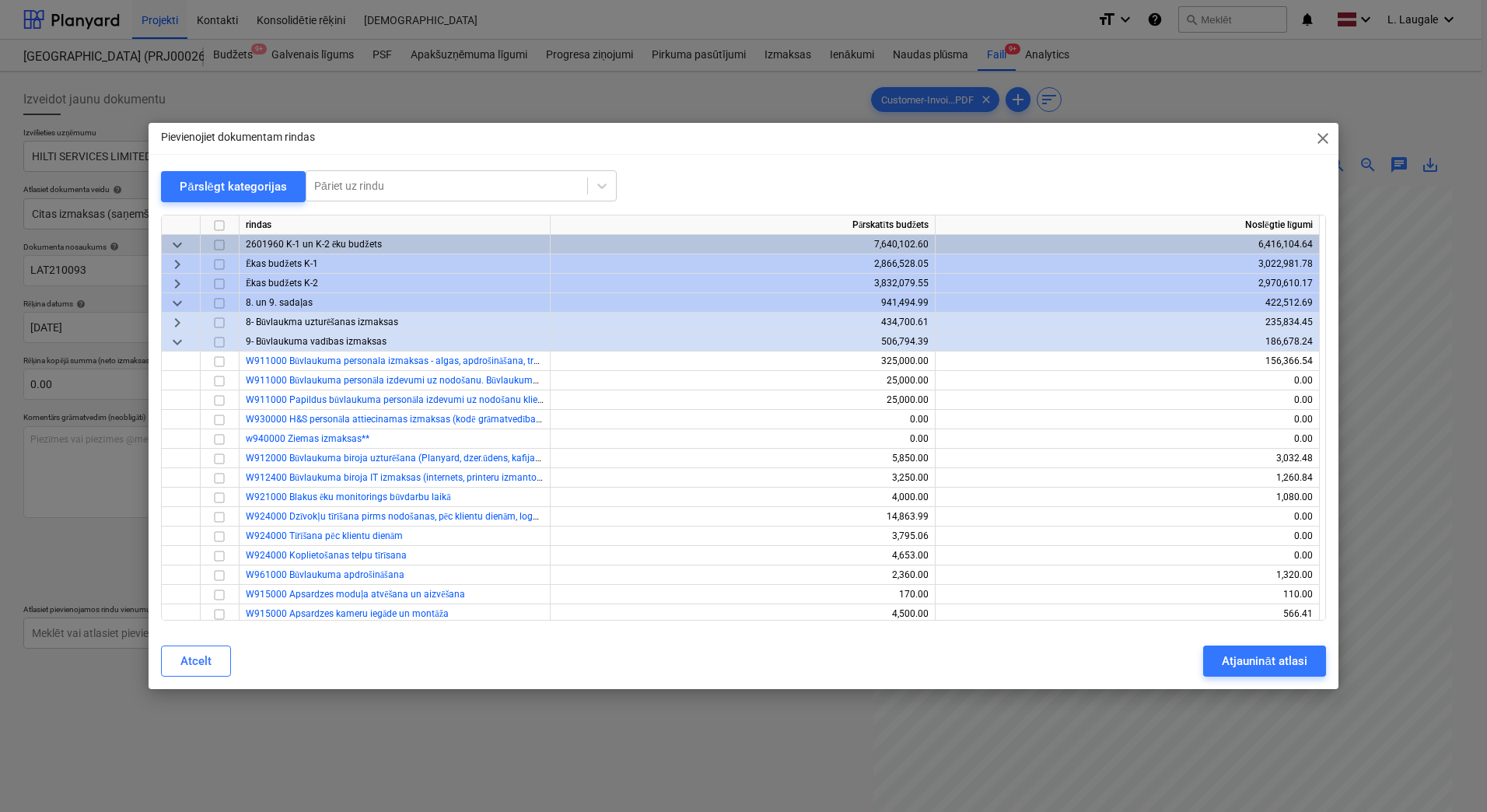
click at [178, 282] on span "keyboard_arrow_right" at bounding box center [178, 284] width 19 height 19
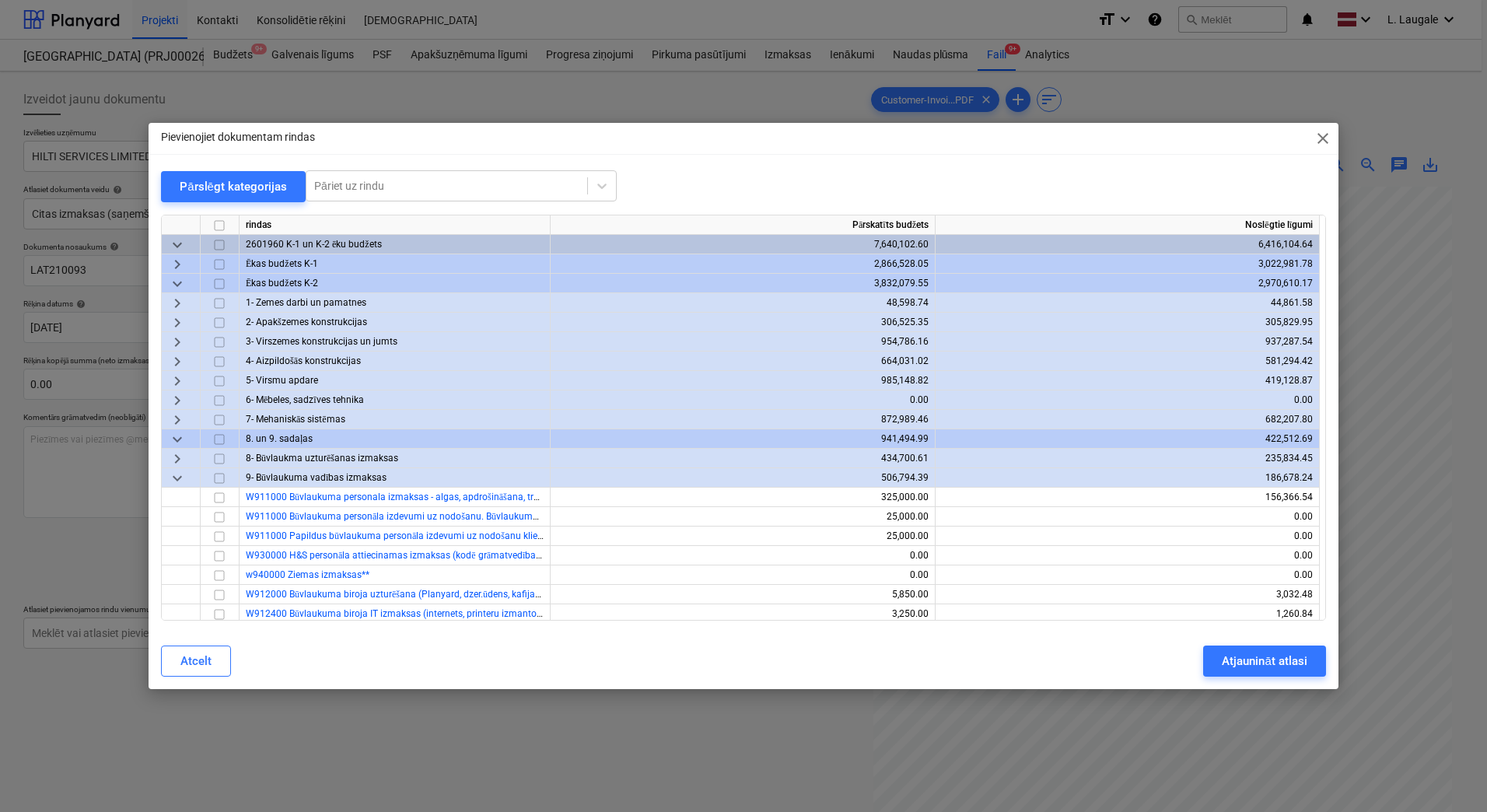
click at [184, 372] on span "keyboard_arrow_right" at bounding box center [178, 381] width 19 height 19
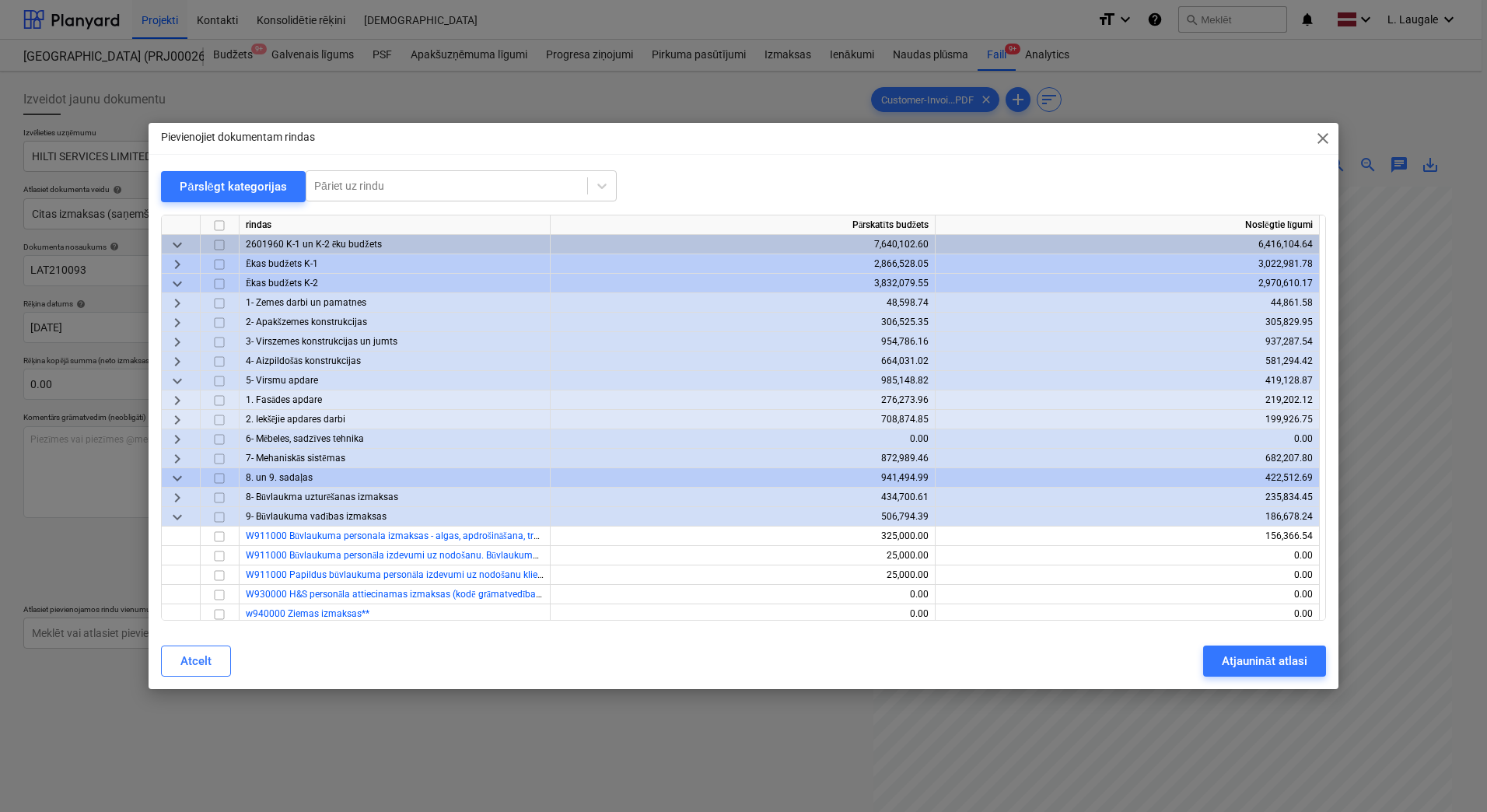
click at [183, 393] on span "keyboard_arrow_right" at bounding box center [178, 401] width 19 height 19
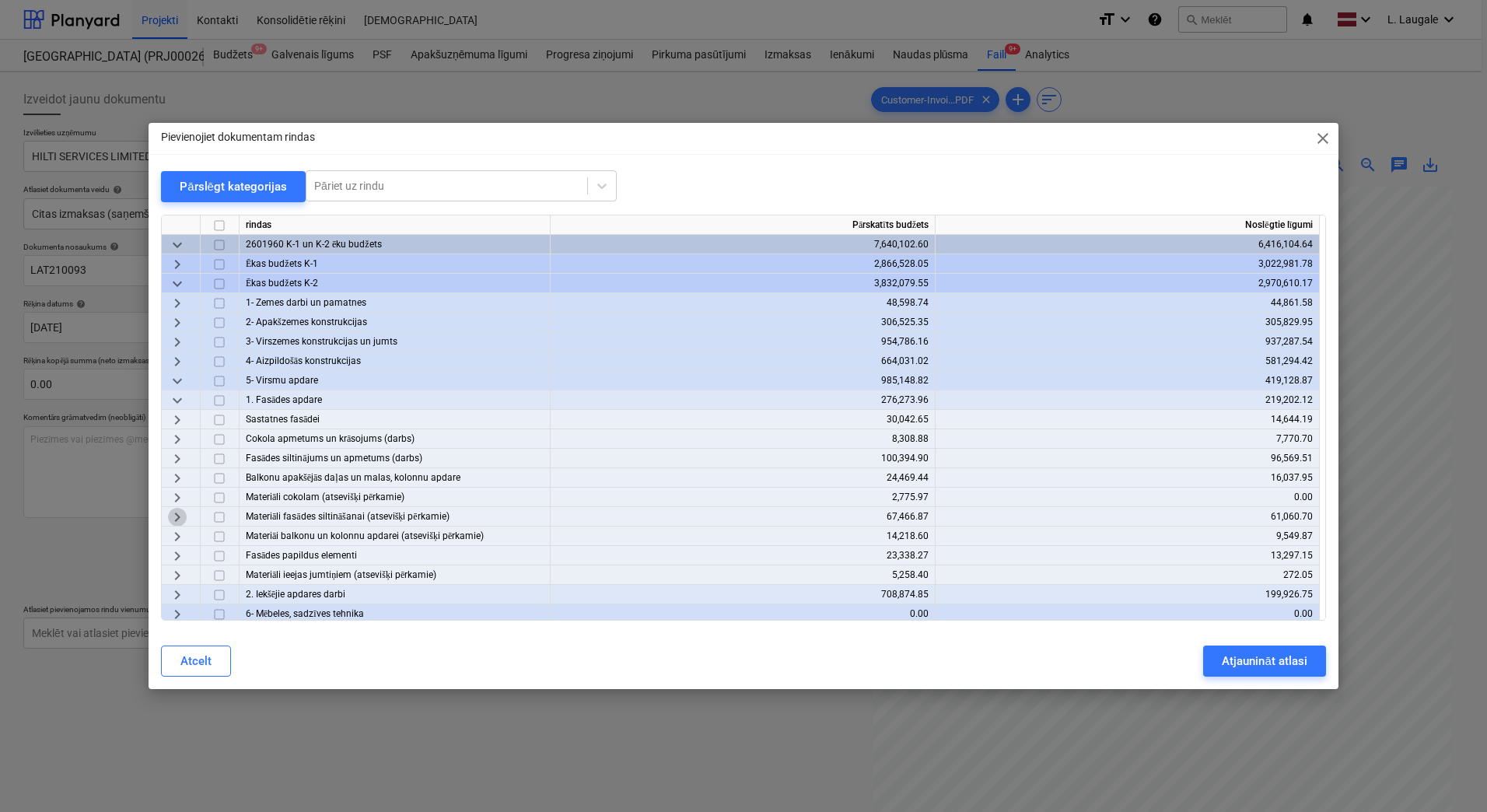
click at [185, 518] on span "keyboard_arrow_right" at bounding box center [178, 517] width 19 height 19
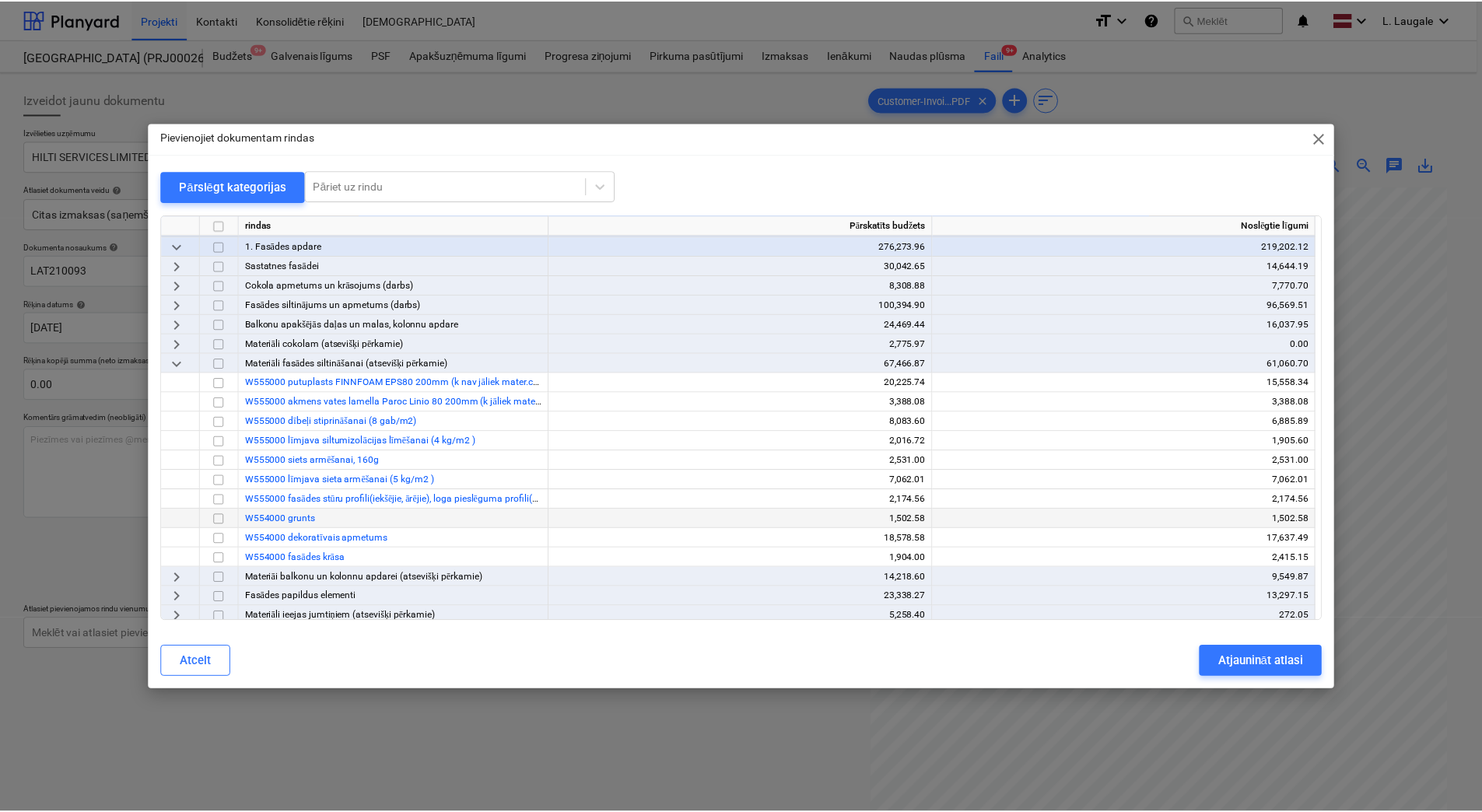
scroll to position [155, 0]
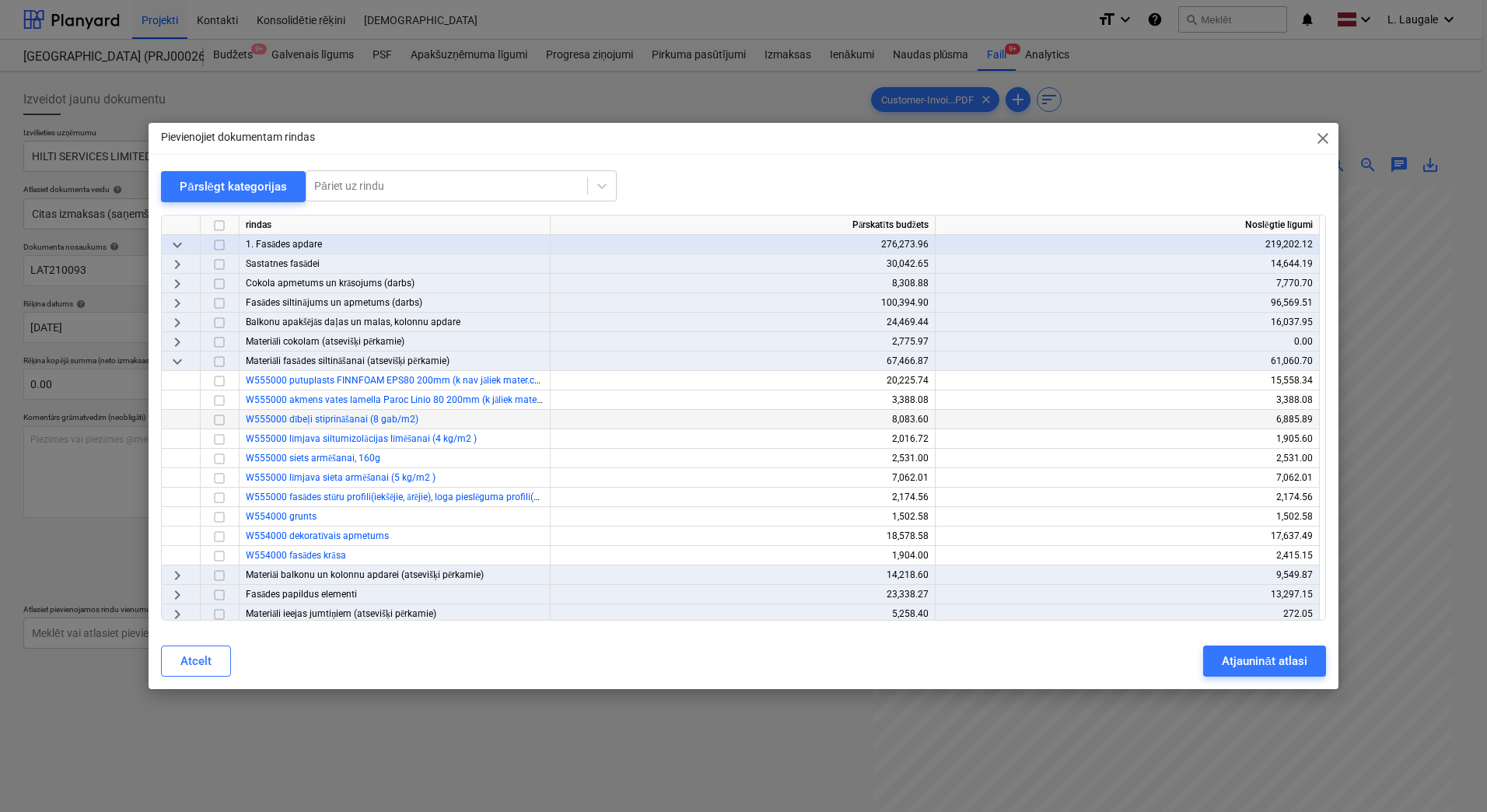
click at [220, 421] on input "checkbox" at bounding box center [220, 419] width 19 height 19
click at [1289, 666] on div "Atjaunināt atlasi" at bounding box center [1264, 661] width 85 height 20
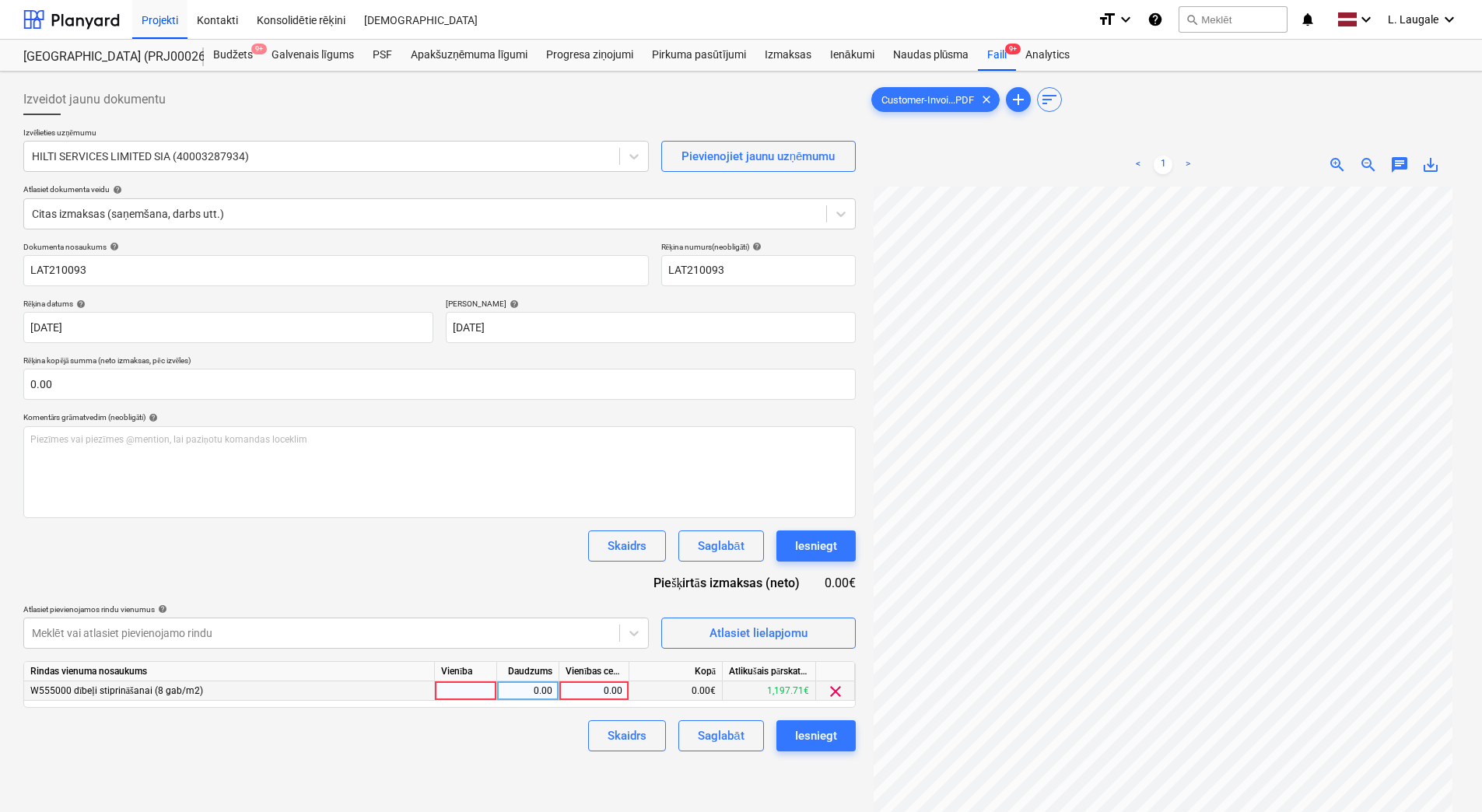
click at [461, 695] on div at bounding box center [465, 690] width 62 height 20
type input "1"
click at [539, 687] on div "0.00" at bounding box center [527, 690] width 49 height 20
type input "1"
click at [589, 690] on div "0.00" at bounding box center [594, 690] width 57 height 20
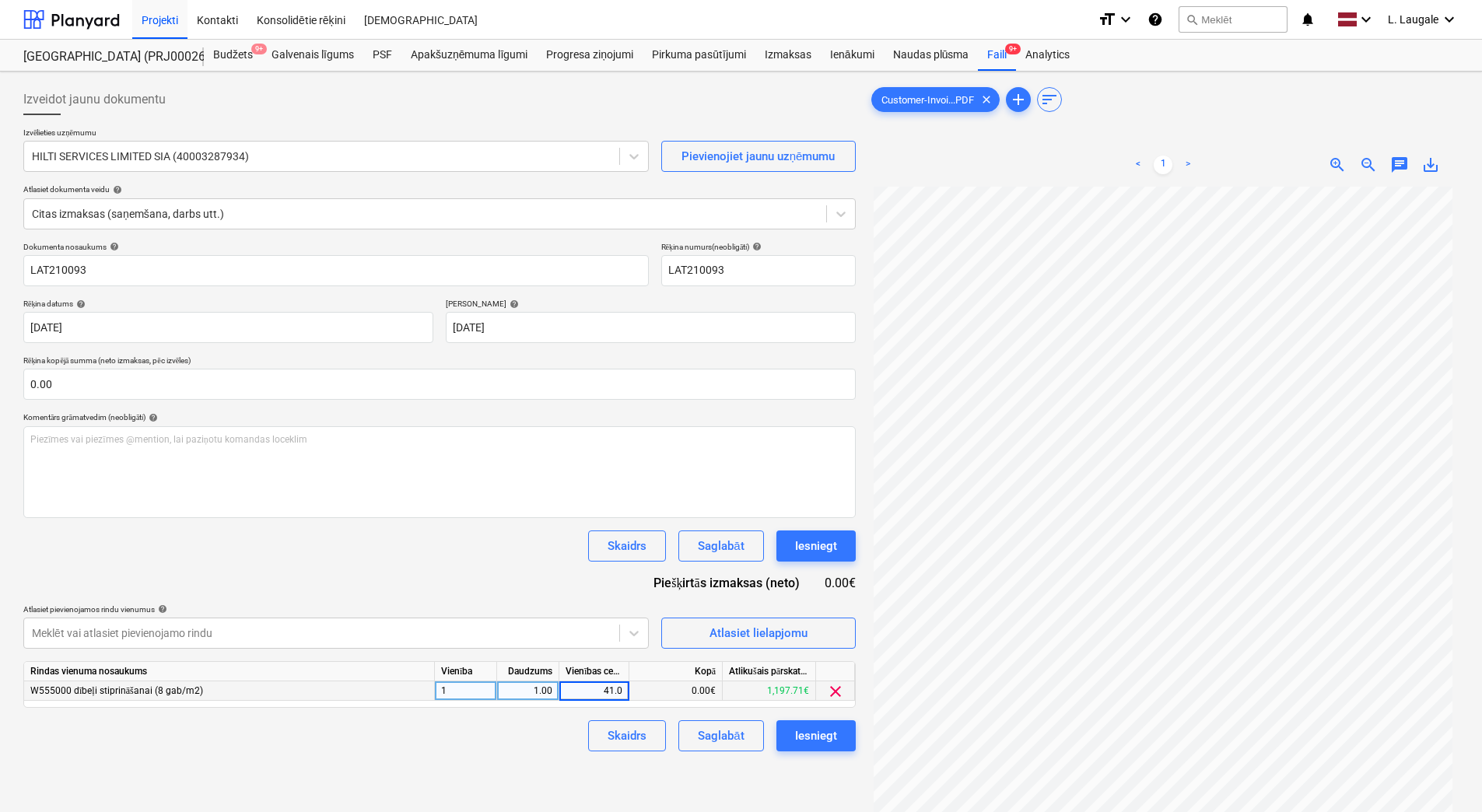
type input "41.04"
click at [521, 735] on div "Skaidrs Saglabāt Iesniegt" at bounding box center [439, 735] width 833 height 31
click at [752, 737] on button "Saglabāt" at bounding box center [720, 735] width 85 height 31
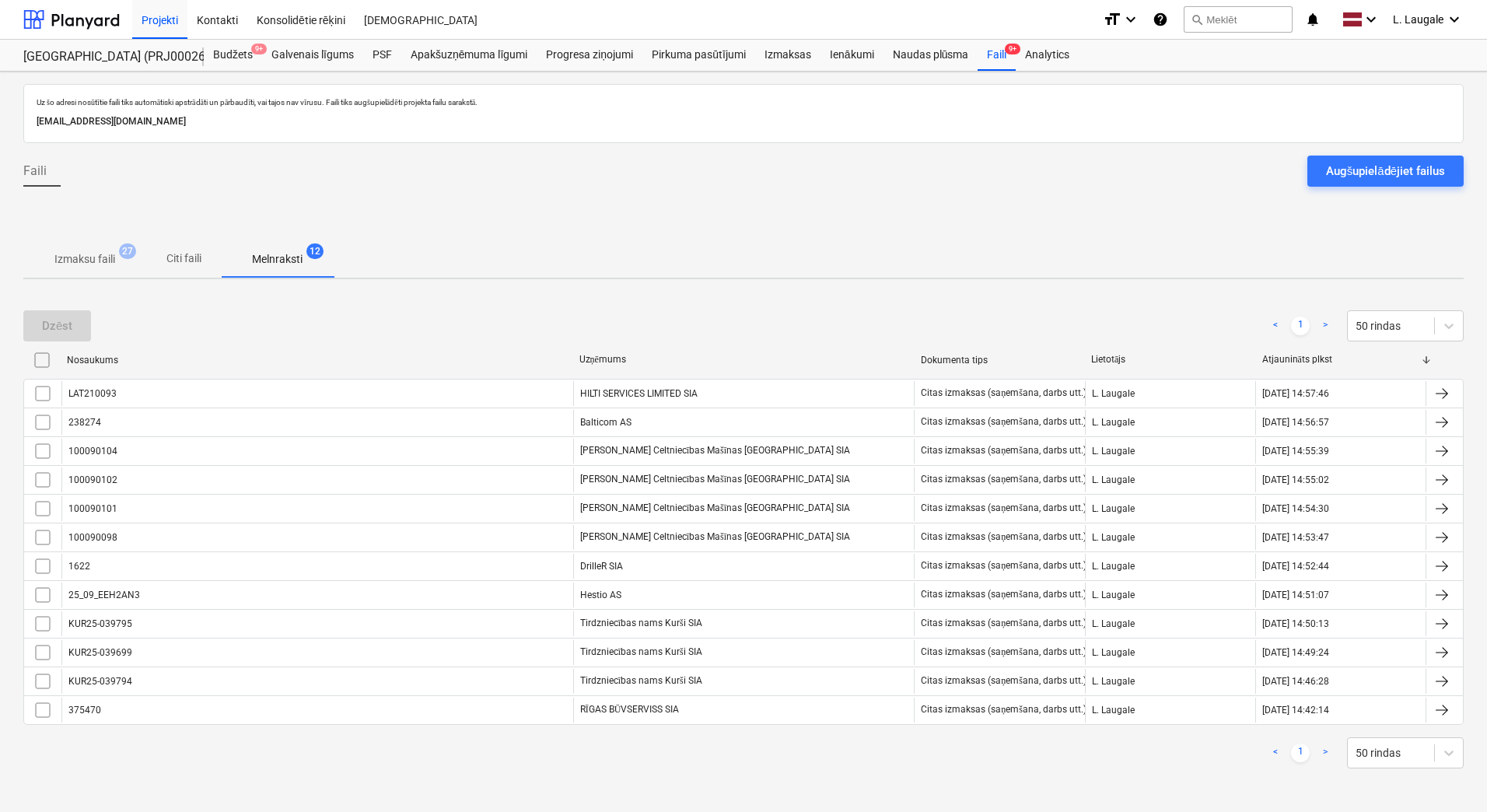
click at [111, 263] on p "Izmaksu faili" at bounding box center [85, 260] width 60 height 17
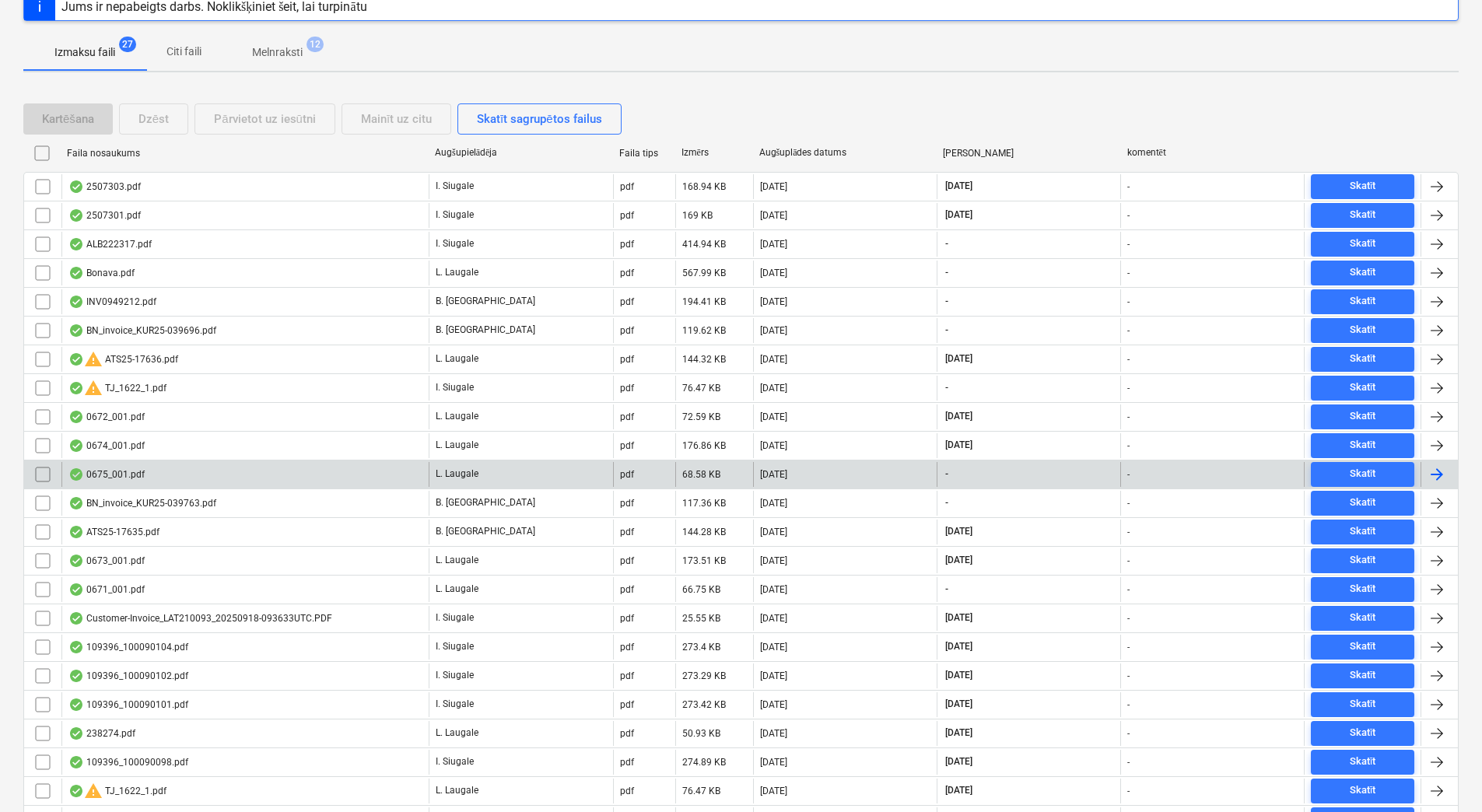
scroll to position [207, 0]
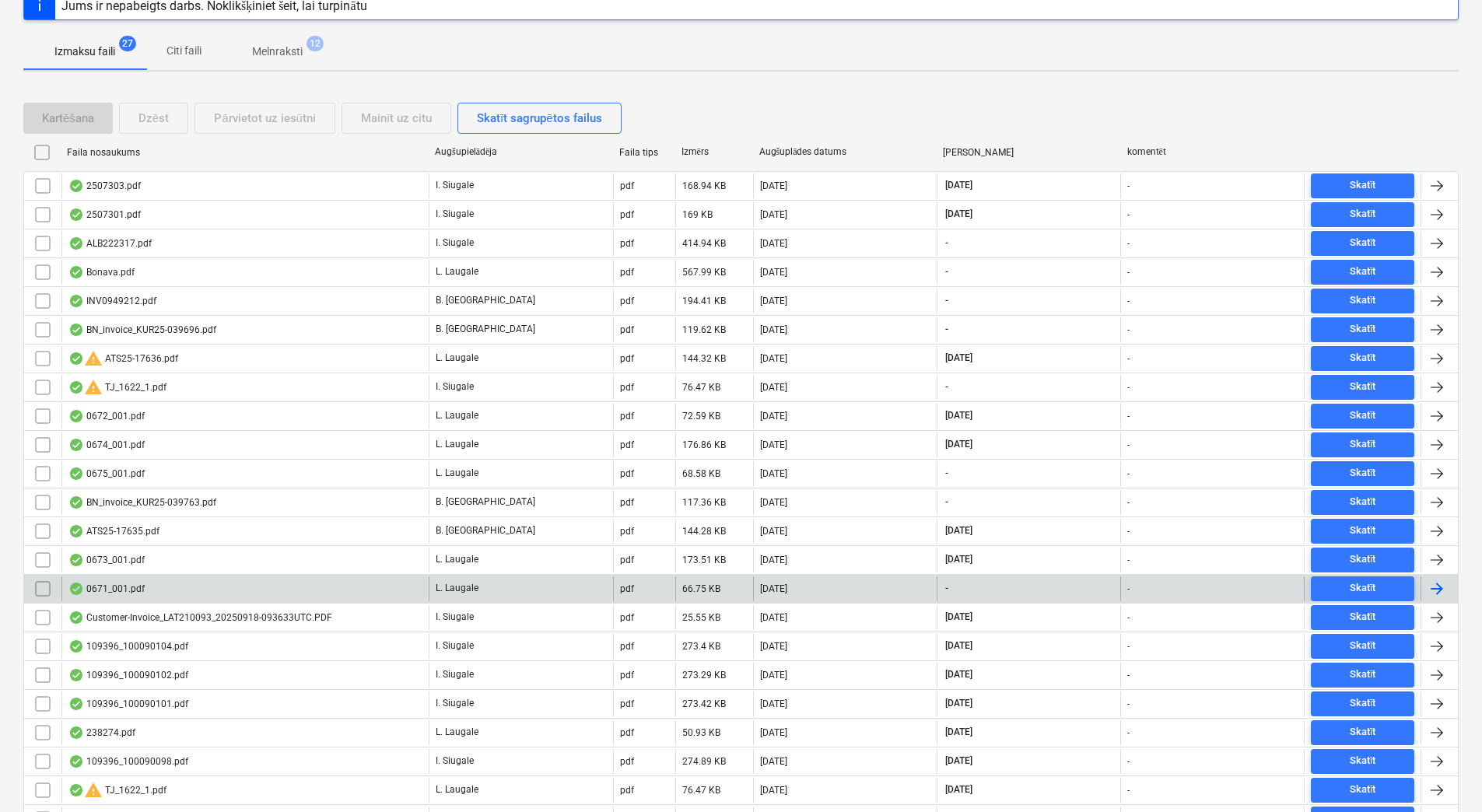
click at [210, 601] on div "0671_001.pdf L. Laugale pdf 66.75 KB 22.09.2025 - - Skatīt" at bounding box center [741, 588] width 1435 height 29
click at [213, 586] on div "0671_001.pdf" at bounding box center [245, 588] width 367 height 25
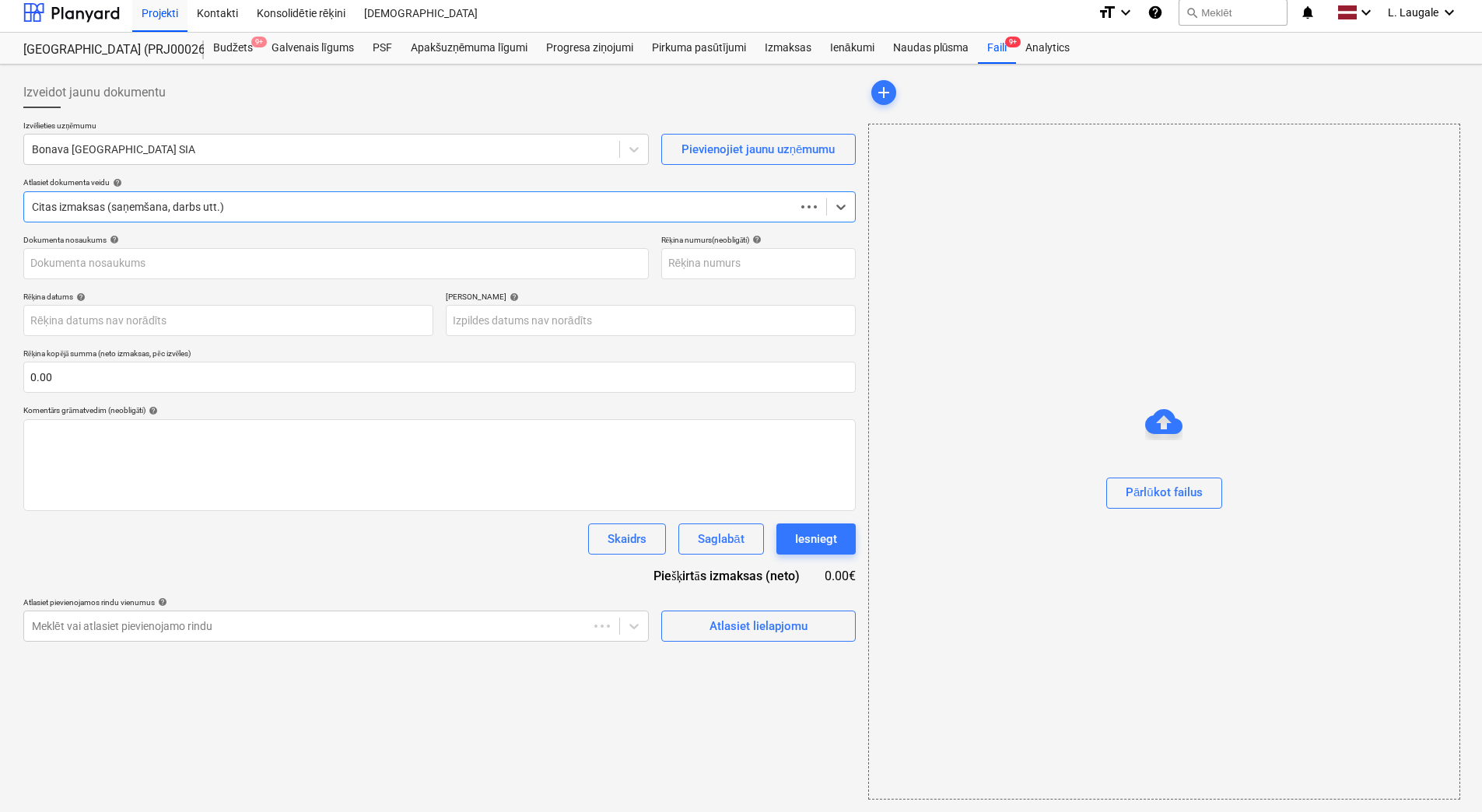
scroll to position [7, 0]
type input "1"
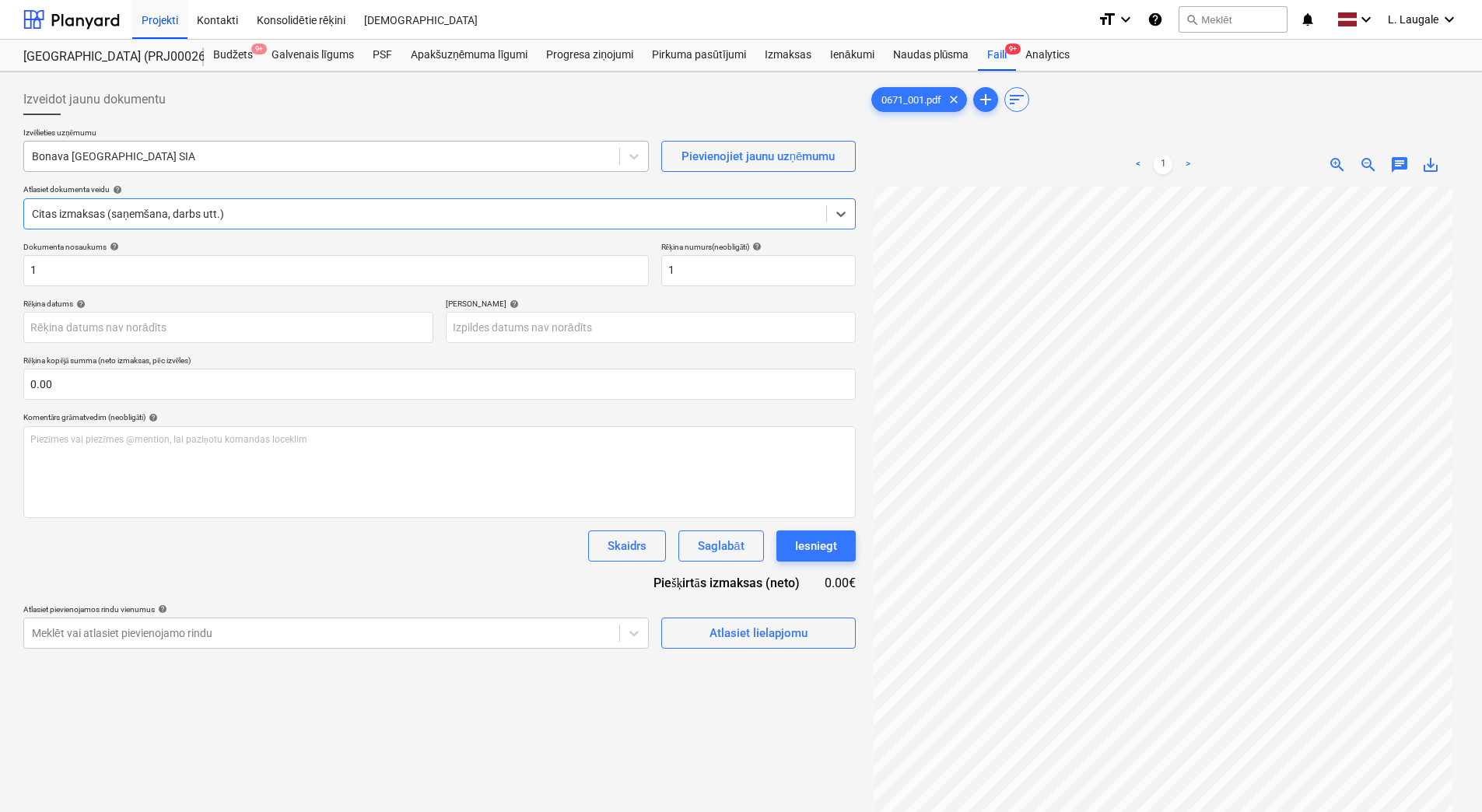
click at [184, 155] on div at bounding box center [321, 156] width 580 height 16
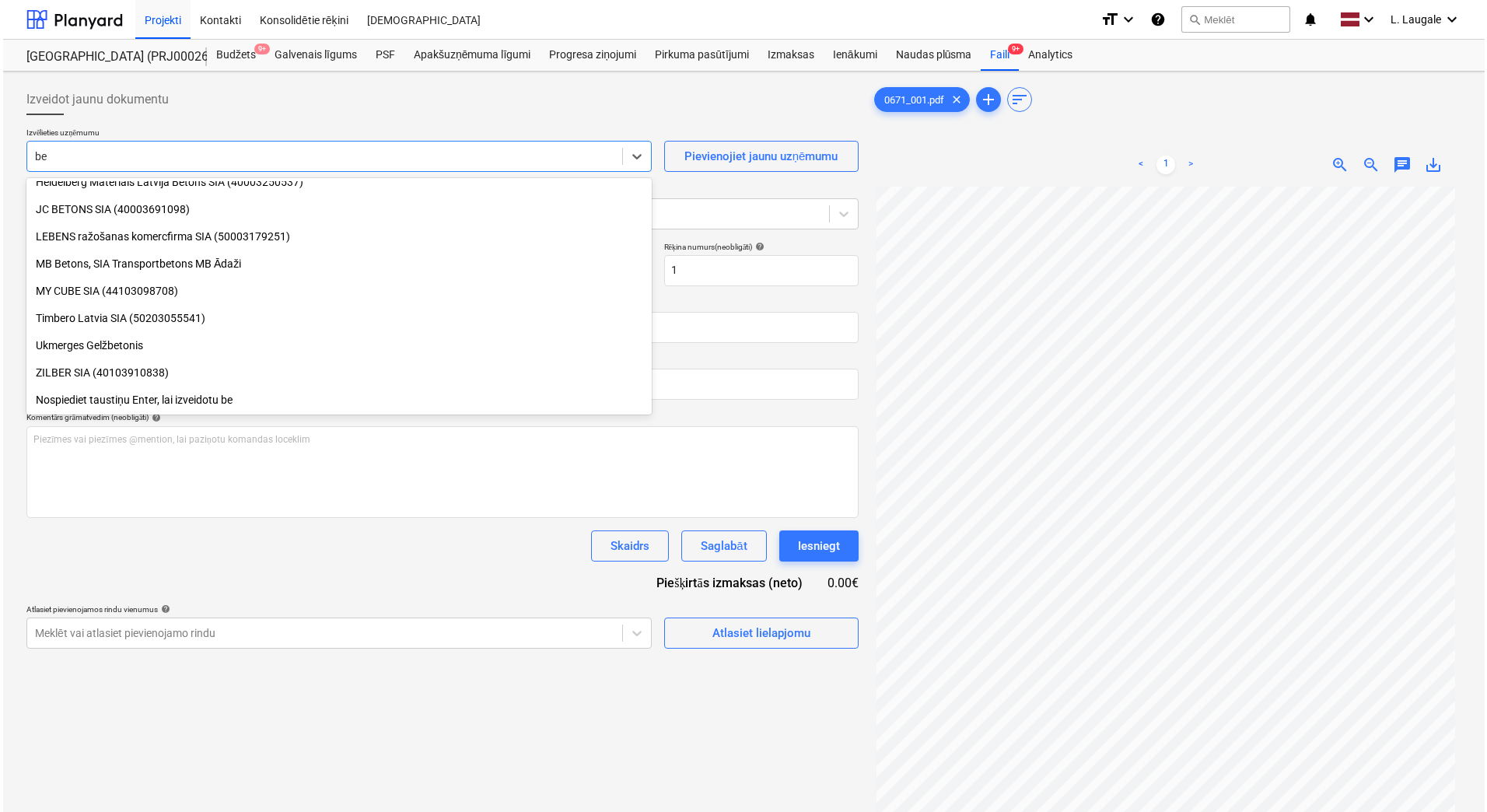
scroll to position [339, 0]
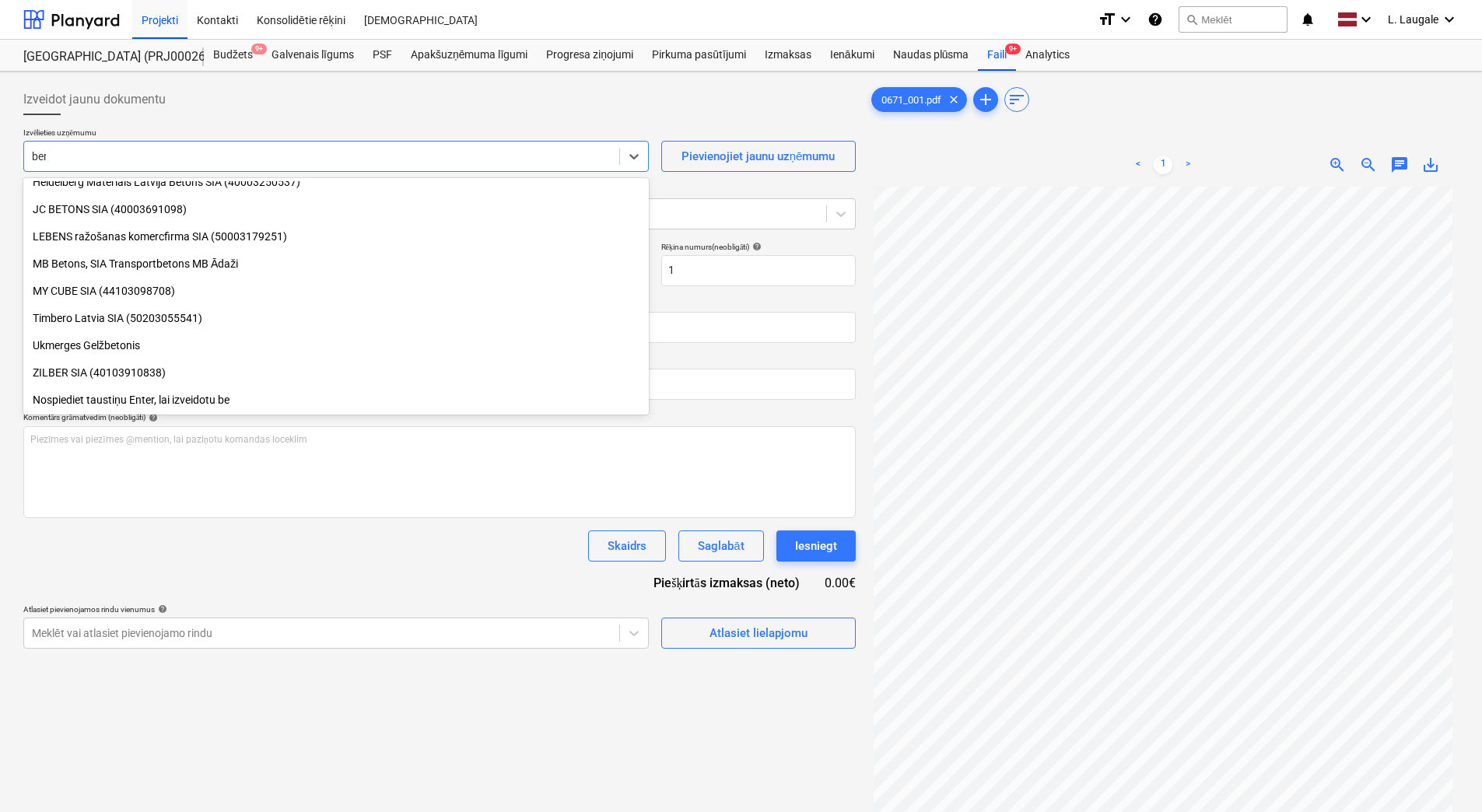
type input "bern"
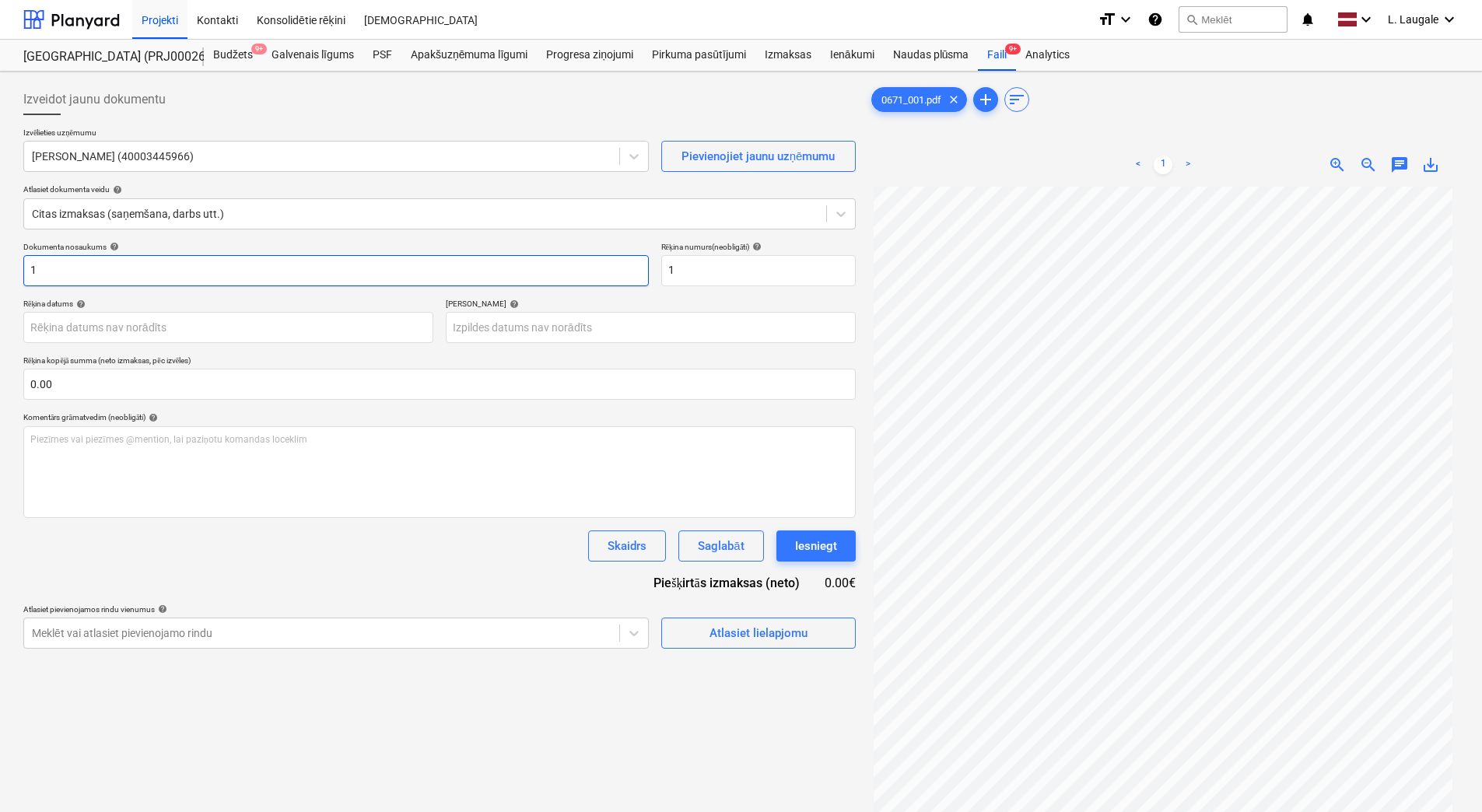
drag, startPoint x: 56, startPoint y: 283, endPoint x: 15, endPoint y: 246, distance: 55.2
click at [15, 260] on div "Izveidot jaunu dokumentu Izvēlieties uzņēmumu Albert Berner SIA (40003445966) P…" at bounding box center [741, 519] width 1482 height 896
drag, startPoint x: 129, startPoint y: 275, endPoint x: -3, endPoint y: 297, distance: 133.8
click at [0, 297] on html "Projekti Kontakti Konsolidētie rēķini Iesūtne format_size keyboard_arrow_down h…" at bounding box center [741, 406] width 1482 height 812
type input "ALB222456"
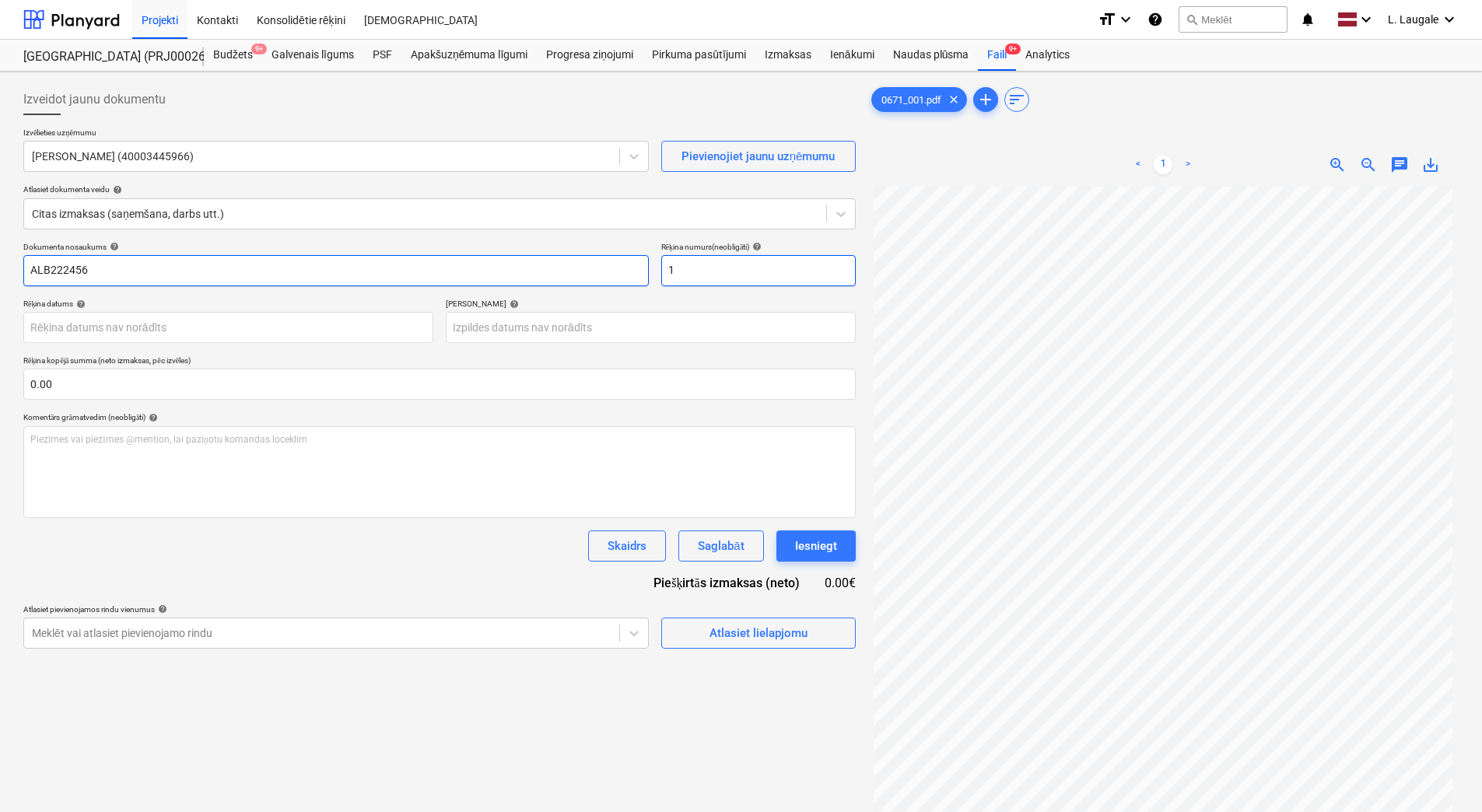
drag, startPoint x: 766, startPoint y: 282, endPoint x: 638, endPoint y: 267, distance: 128.9
click at [638, 267] on div "Dokumenta nosaukums help ALB222456 Rēķina numurs (neobligāti) help 1" at bounding box center [439, 264] width 833 height 45
paste input "ALB222456"
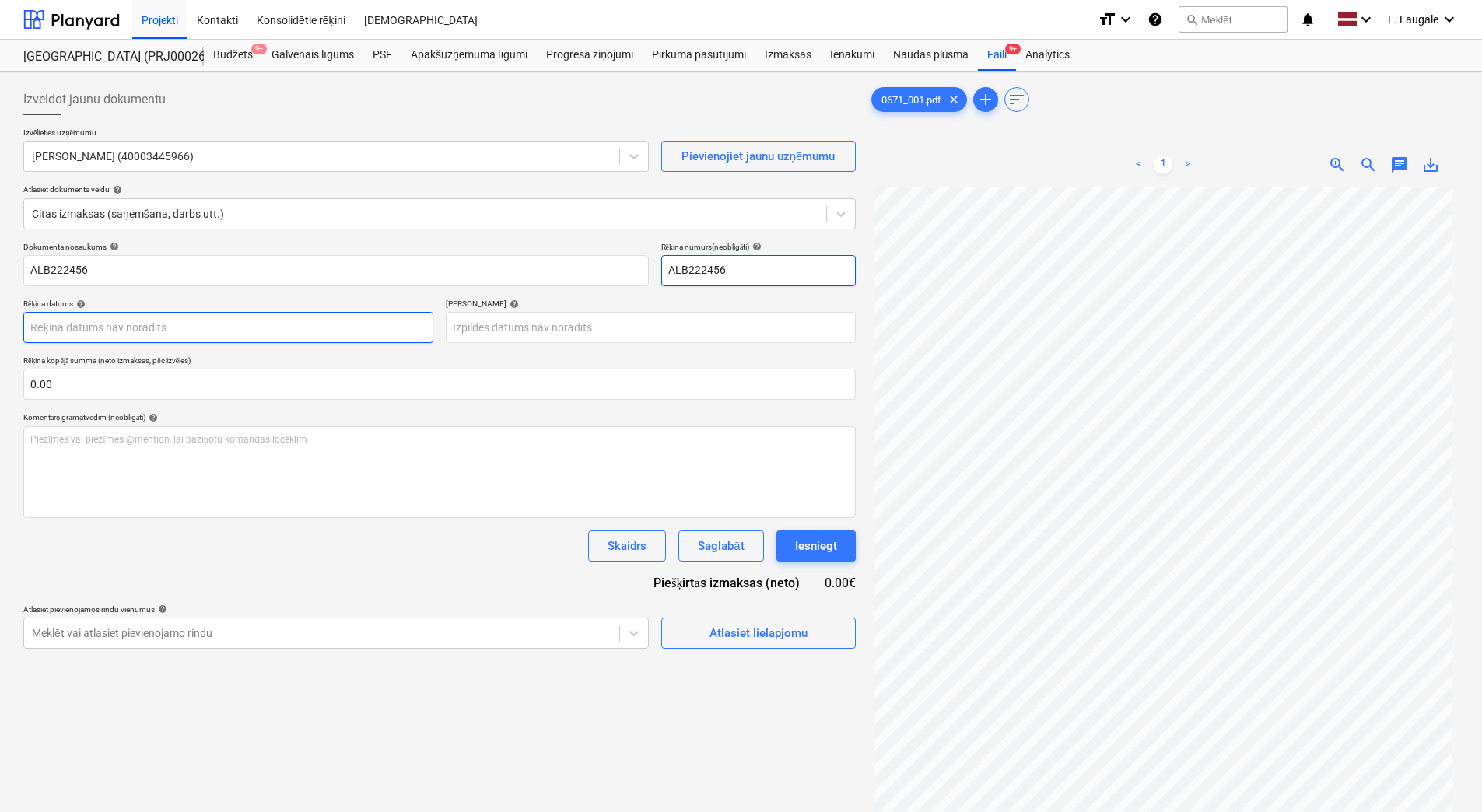
type input "ALB222456"
click at [337, 333] on body "Projekti Kontakti Konsolidētie rēķini Iesūtne format_size keyboard_arrow_down h…" at bounding box center [741, 406] width 1482 height 812
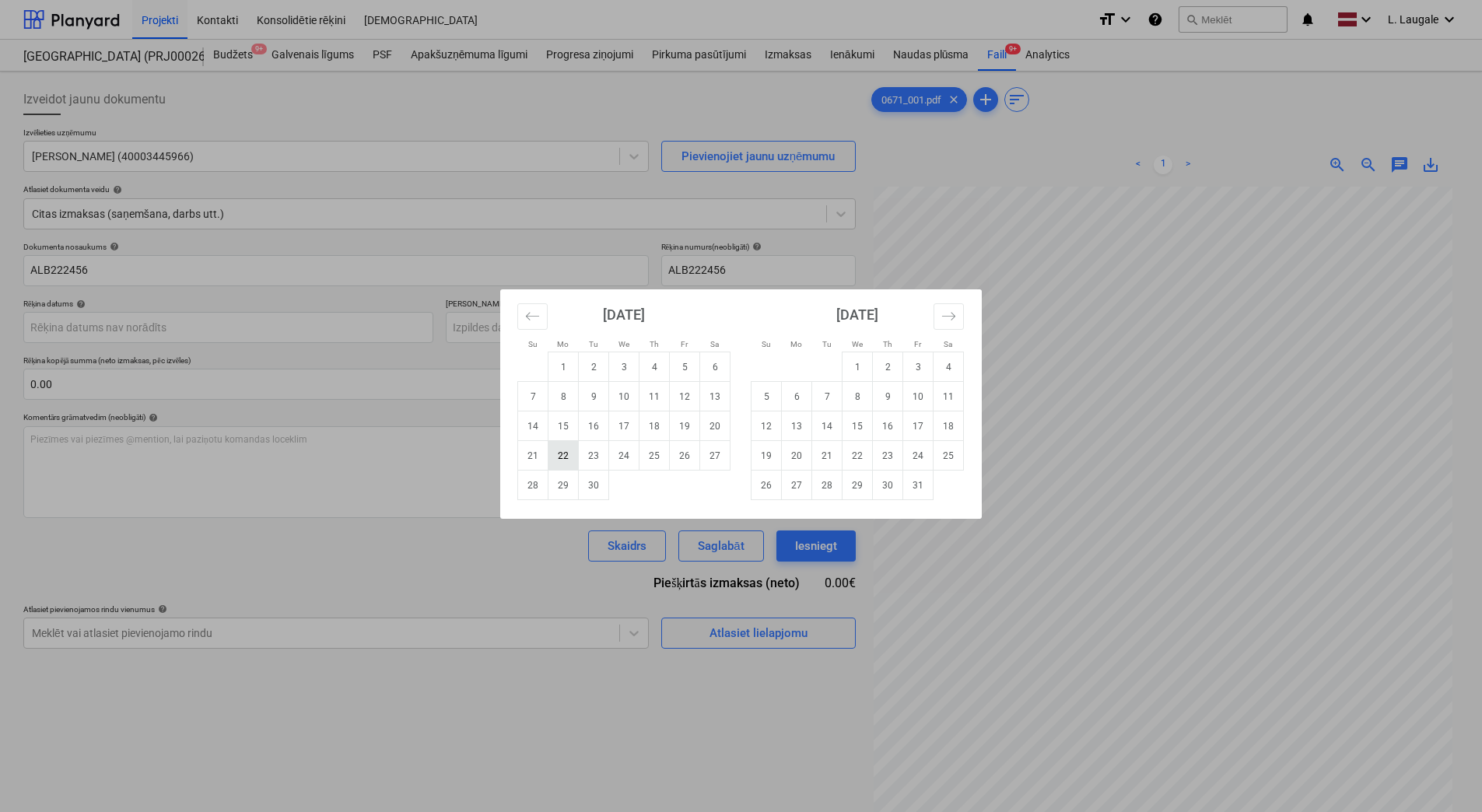
click at [565, 460] on td "22" at bounding box center [563, 456] width 31 height 30
type input "22 Sep 2025"
click at [541, 316] on body "Projekti Kontakti Konsolidētie rēķini Iesūtne format_size keyboard_arrow_down h…" at bounding box center [741, 406] width 1482 height 812
click at [855, 458] on td "22" at bounding box center [857, 456] width 31 height 30
type input "22 Oct 2025"
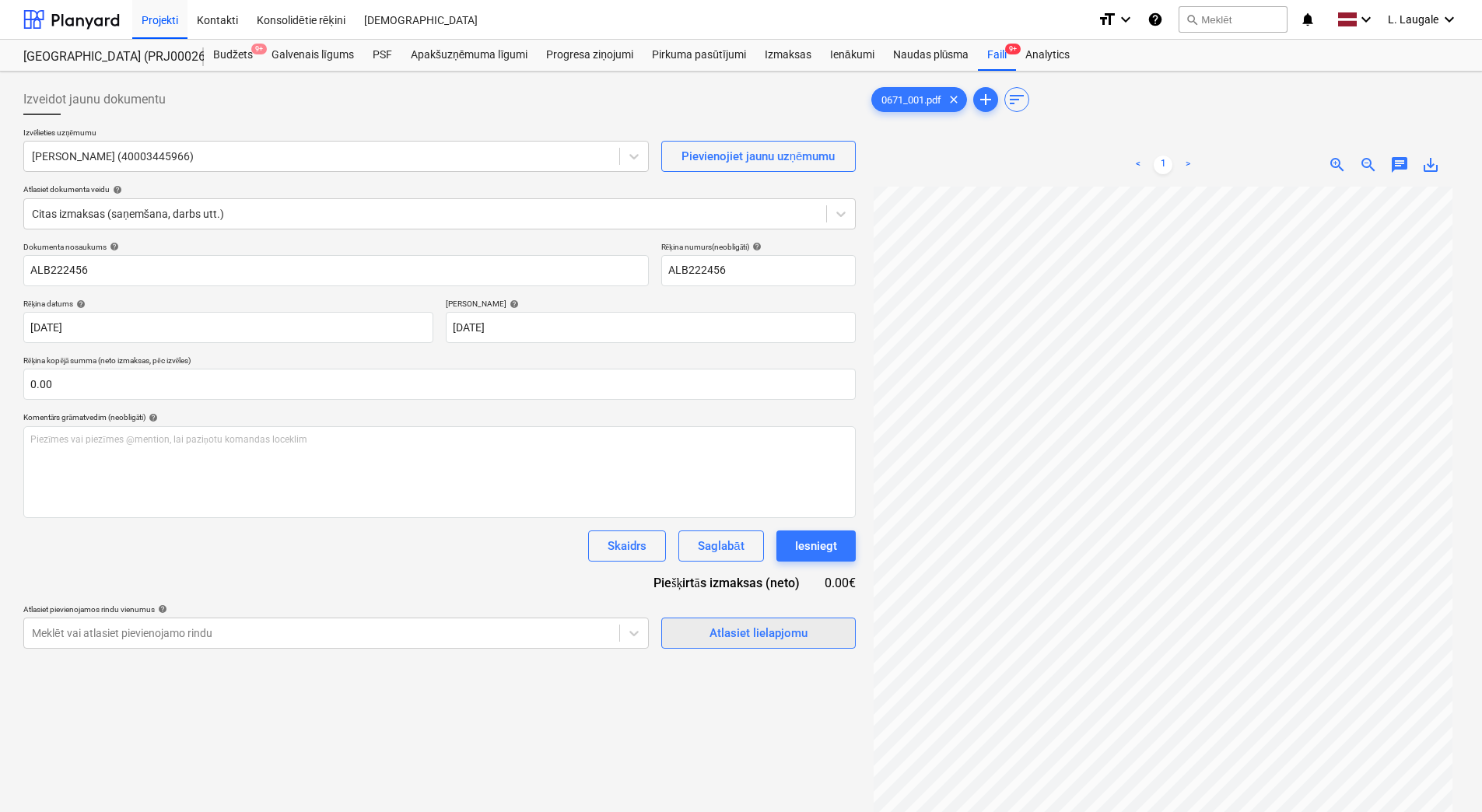
click at [723, 632] on div "Atlasiet lielapjomu" at bounding box center [757, 633] width 98 height 20
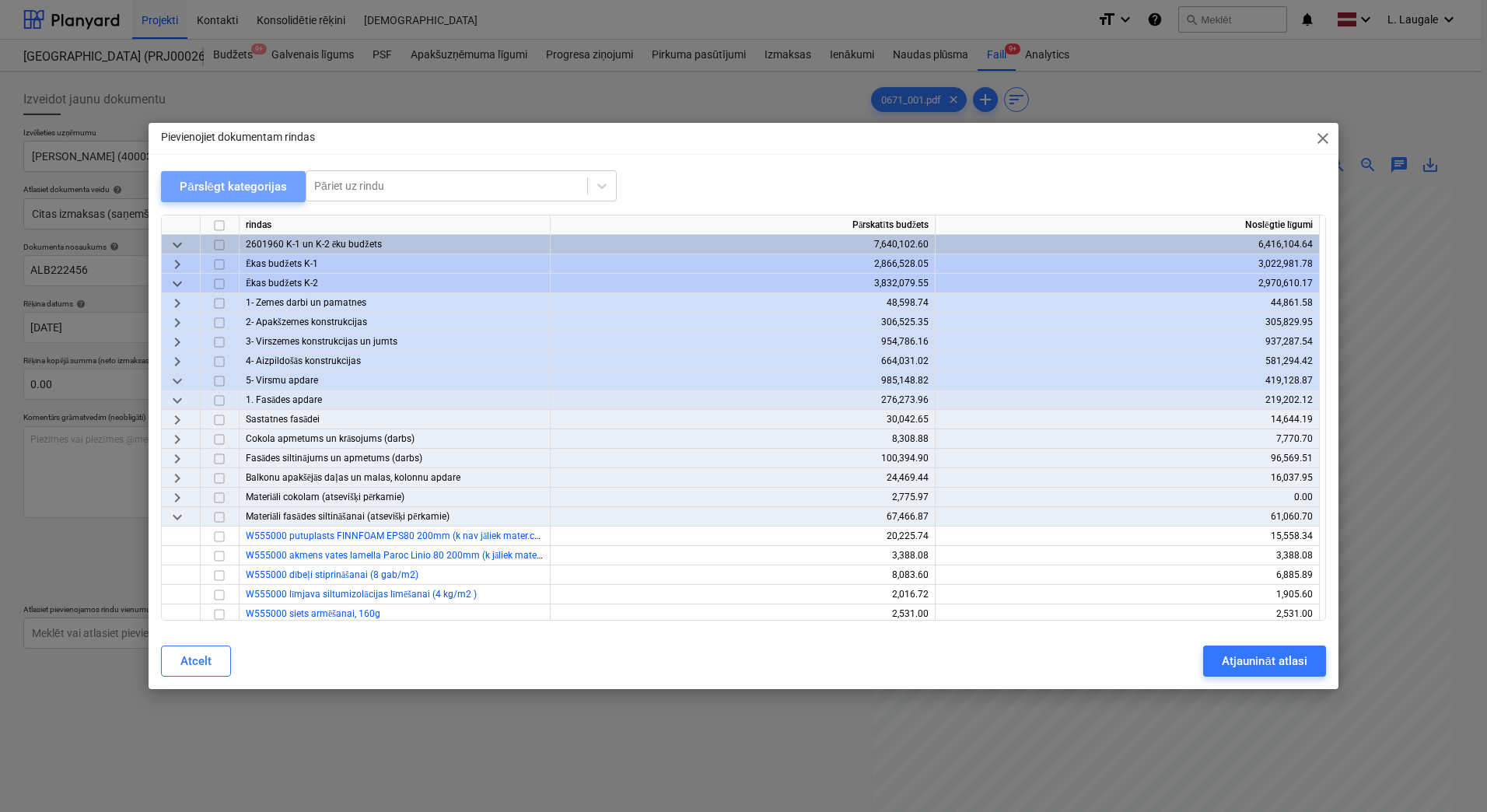
click at [234, 197] on button "Pārslēgt kategorijas" at bounding box center [233, 186] width 144 height 31
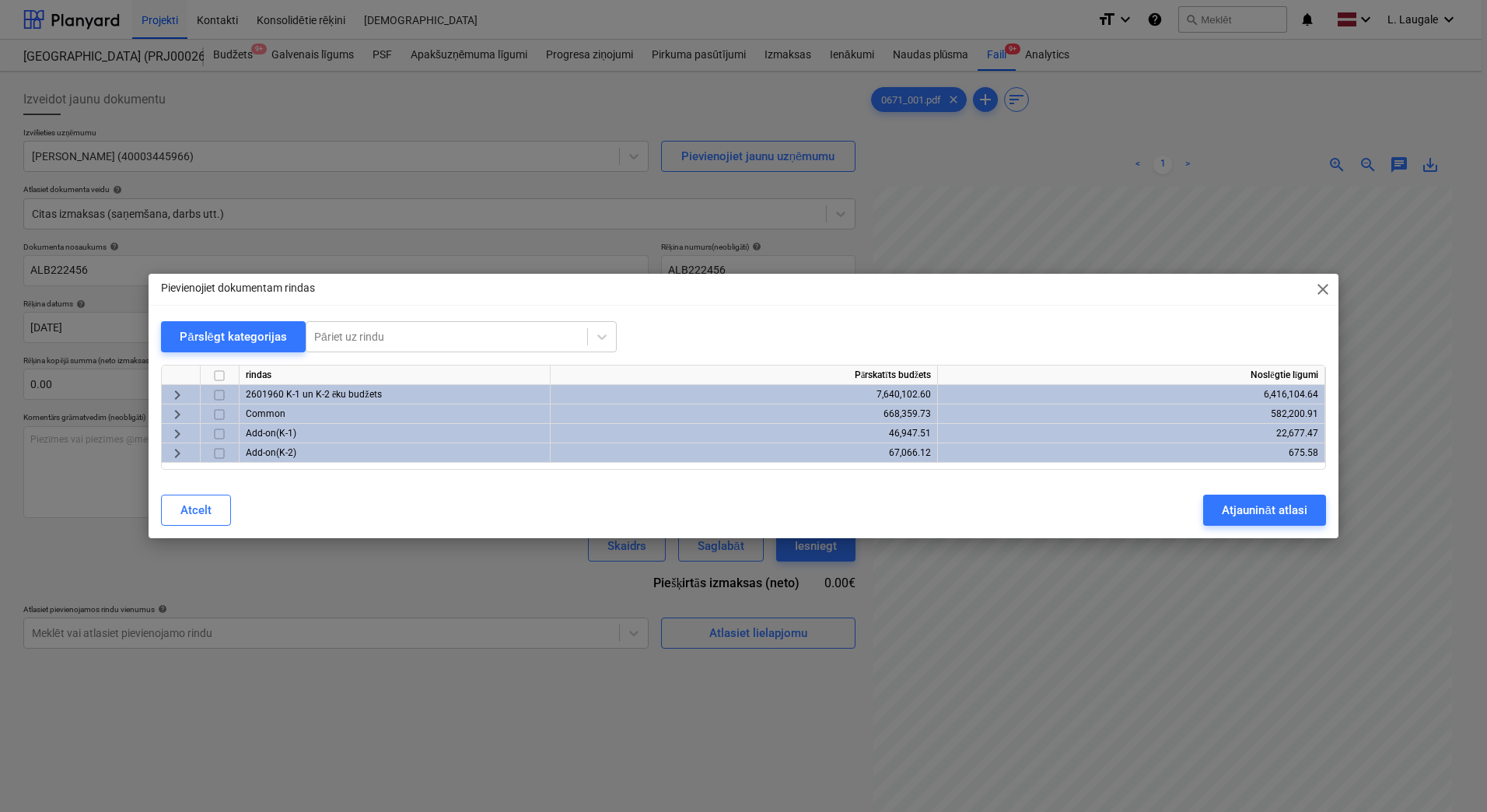
click at [175, 396] on span "keyboard_arrow_right" at bounding box center [178, 395] width 19 height 19
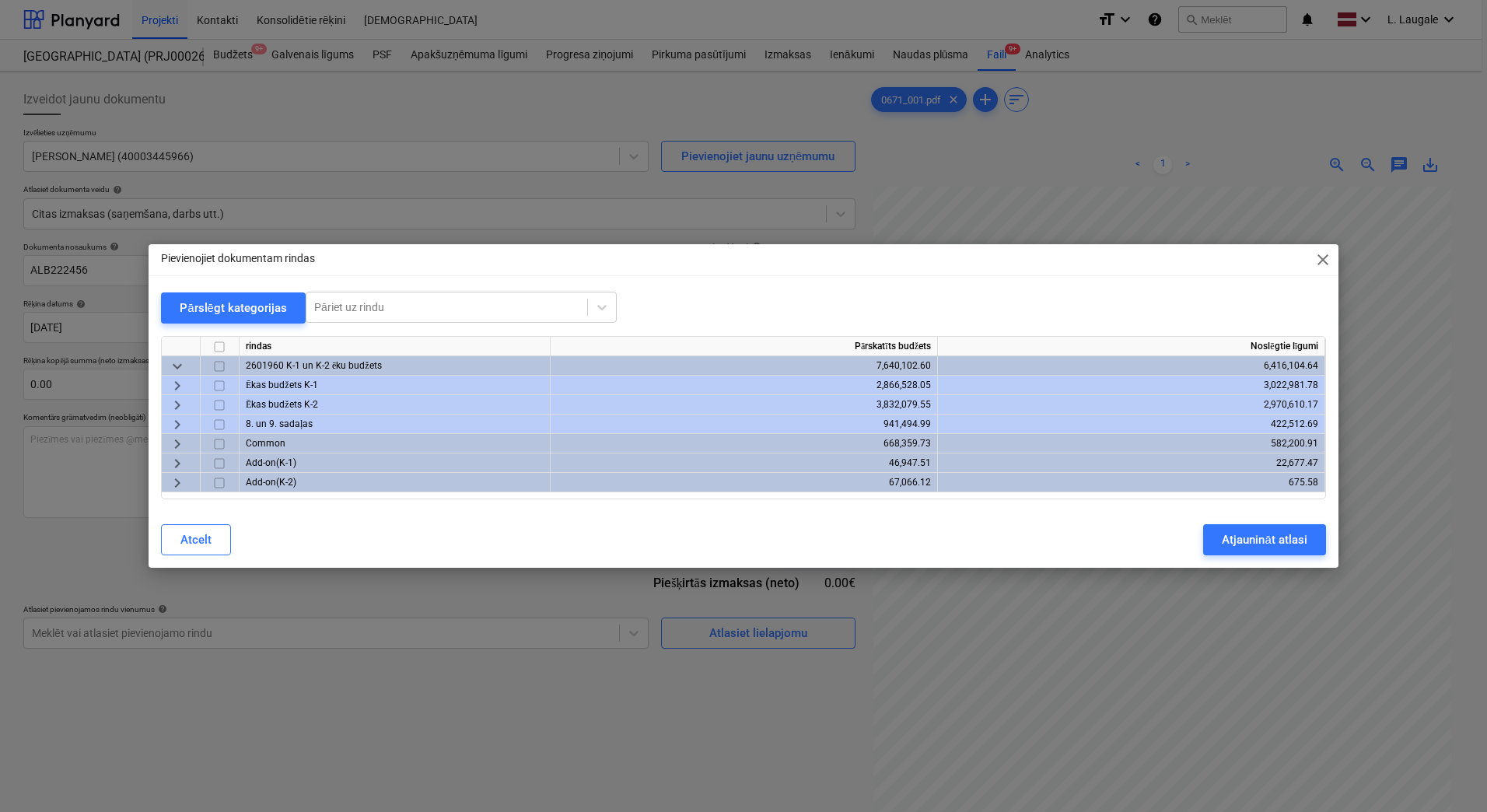
click at [177, 419] on span "keyboard_arrow_right" at bounding box center [178, 424] width 19 height 19
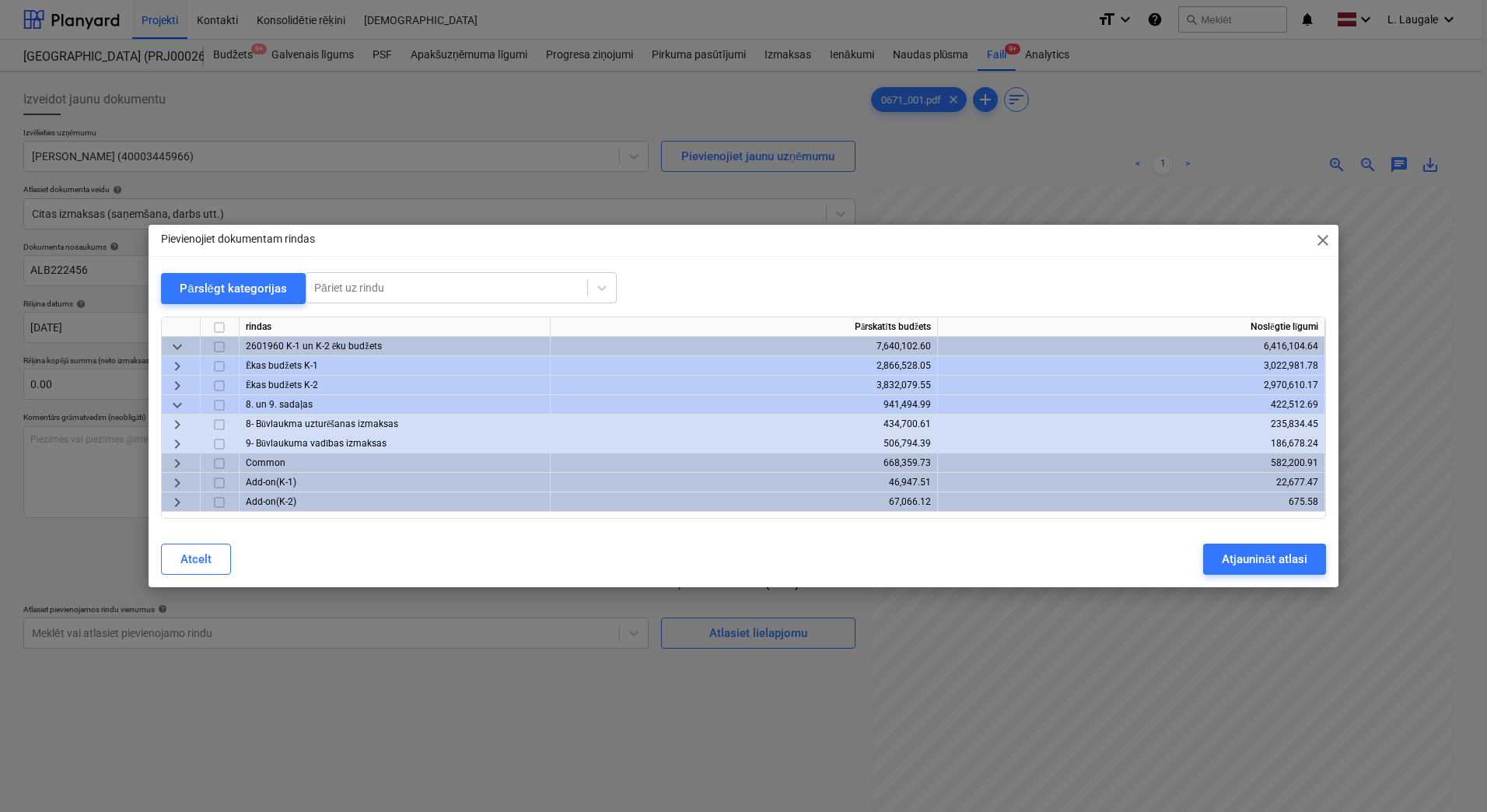
click at [173, 425] on span "keyboard_arrow_right" at bounding box center [178, 424] width 19 height 19
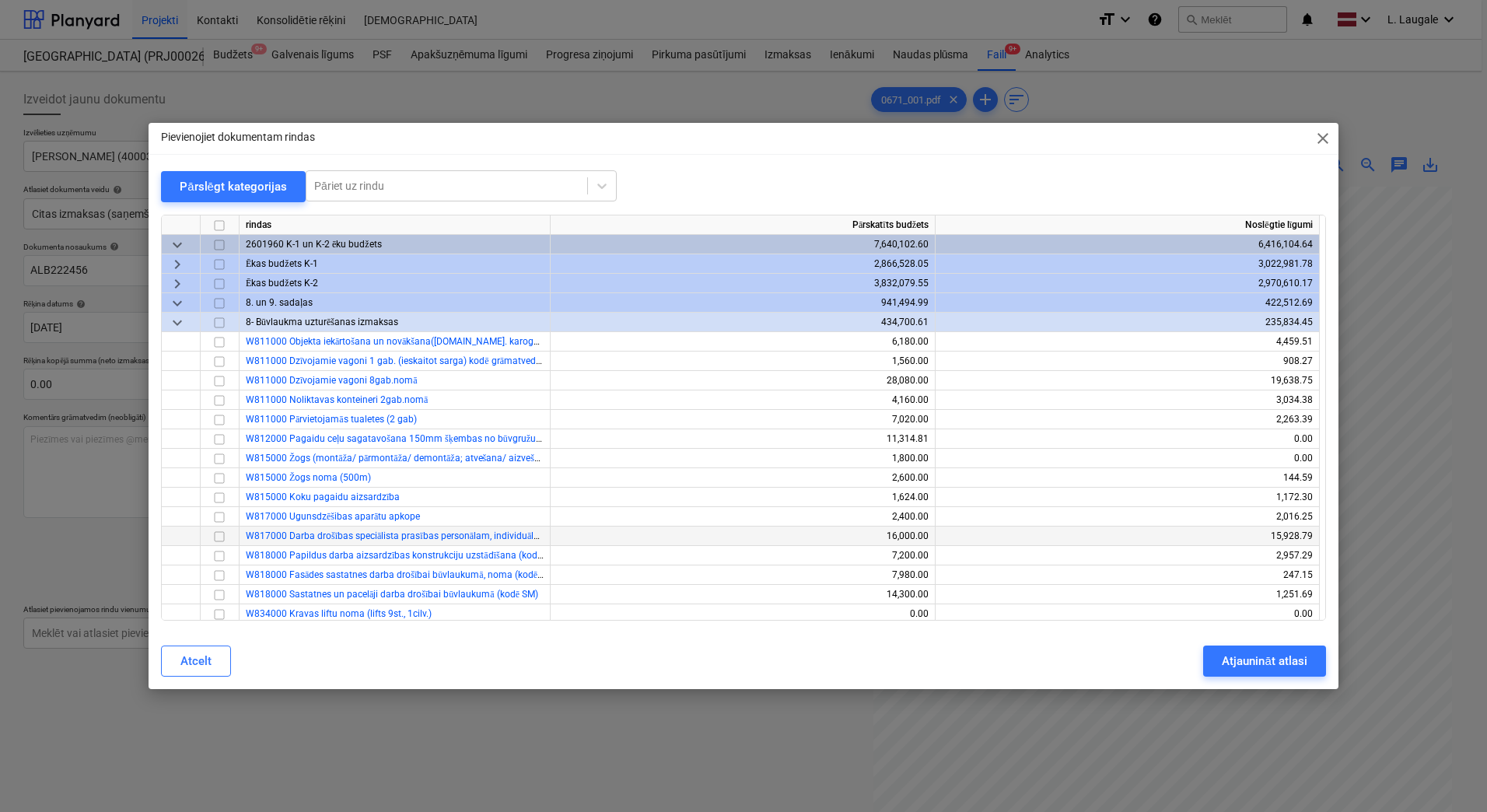
click at [217, 539] on input "checkbox" at bounding box center [220, 537] width 19 height 19
click at [220, 538] on input "checkbox" at bounding box center [220, 537] width 19 height 19
click at [221, 555] on input "checkbox" at bounding box center [220, 556] width 19 height 19
click at [1267, 661] on div "Atjaunināt atlasi" at bounding box center [1264, 661] width 85 height 20
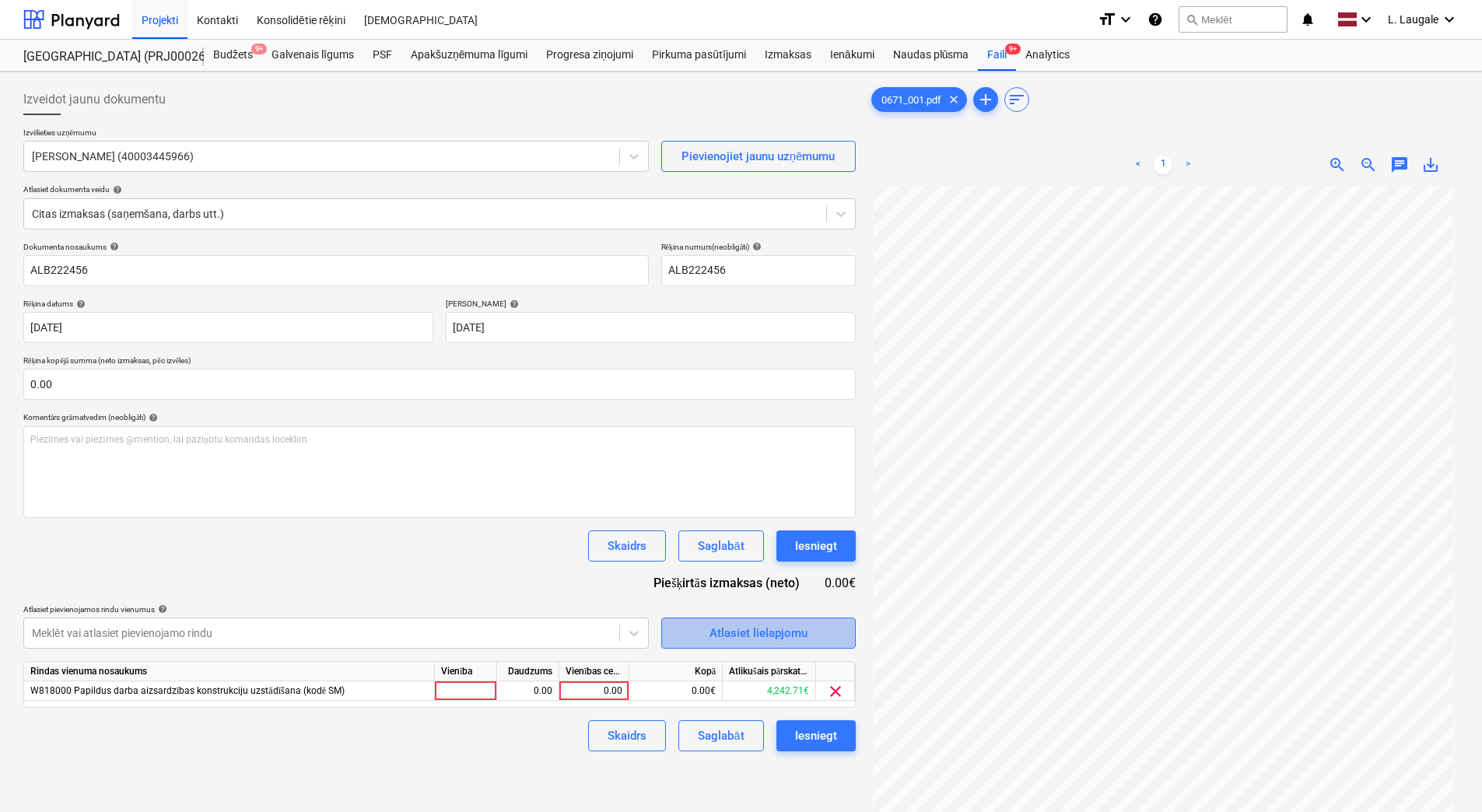
click at [715, 632] on div "Atlasiet lielapjomu" at bounding box center [757, 633] width 98 height 20
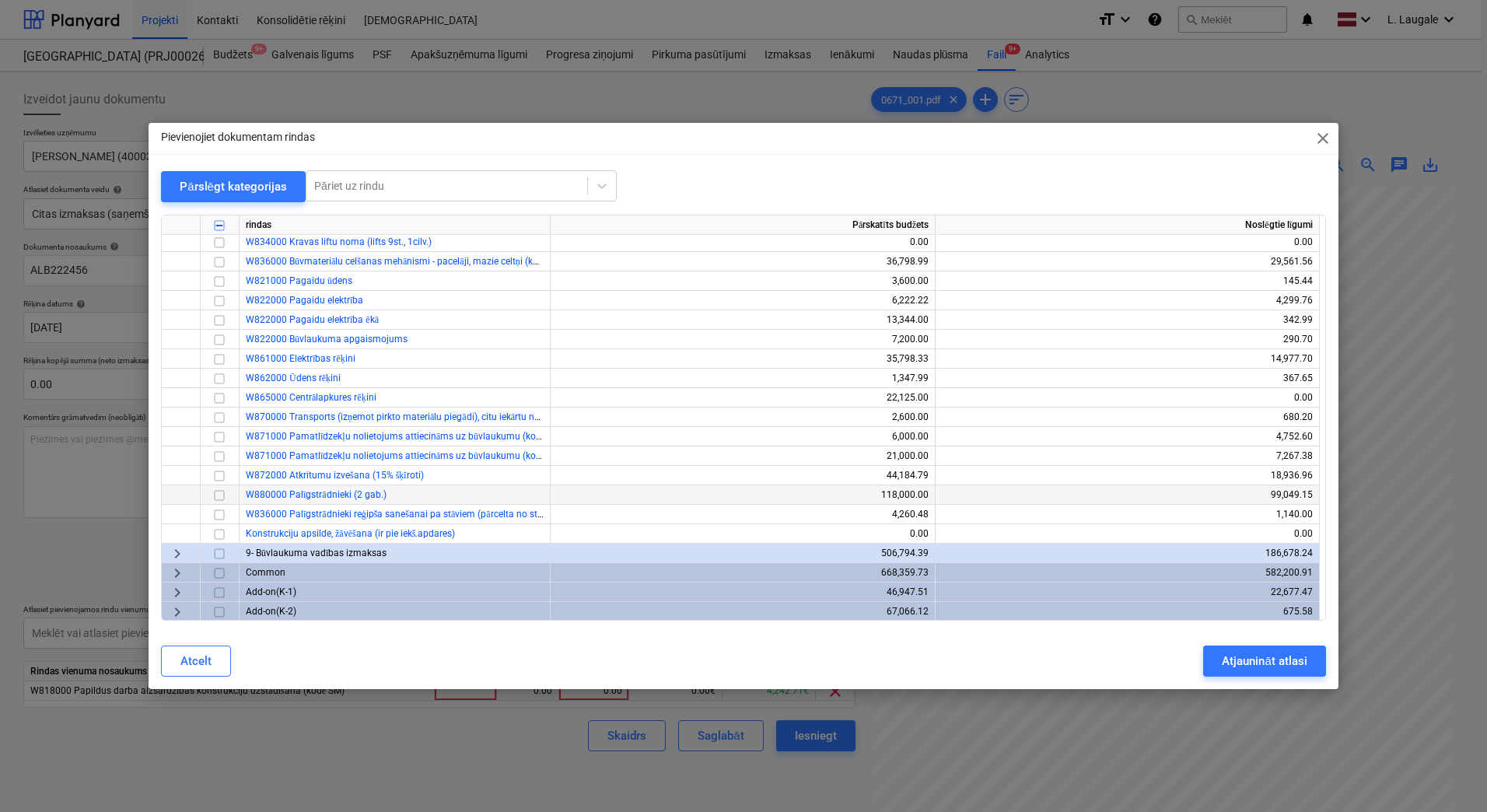
scroll to position [373, 0]
click at [176, 548] on span "keyboard_arrow_right" at bounding box center [178, 552] width 19 height 19
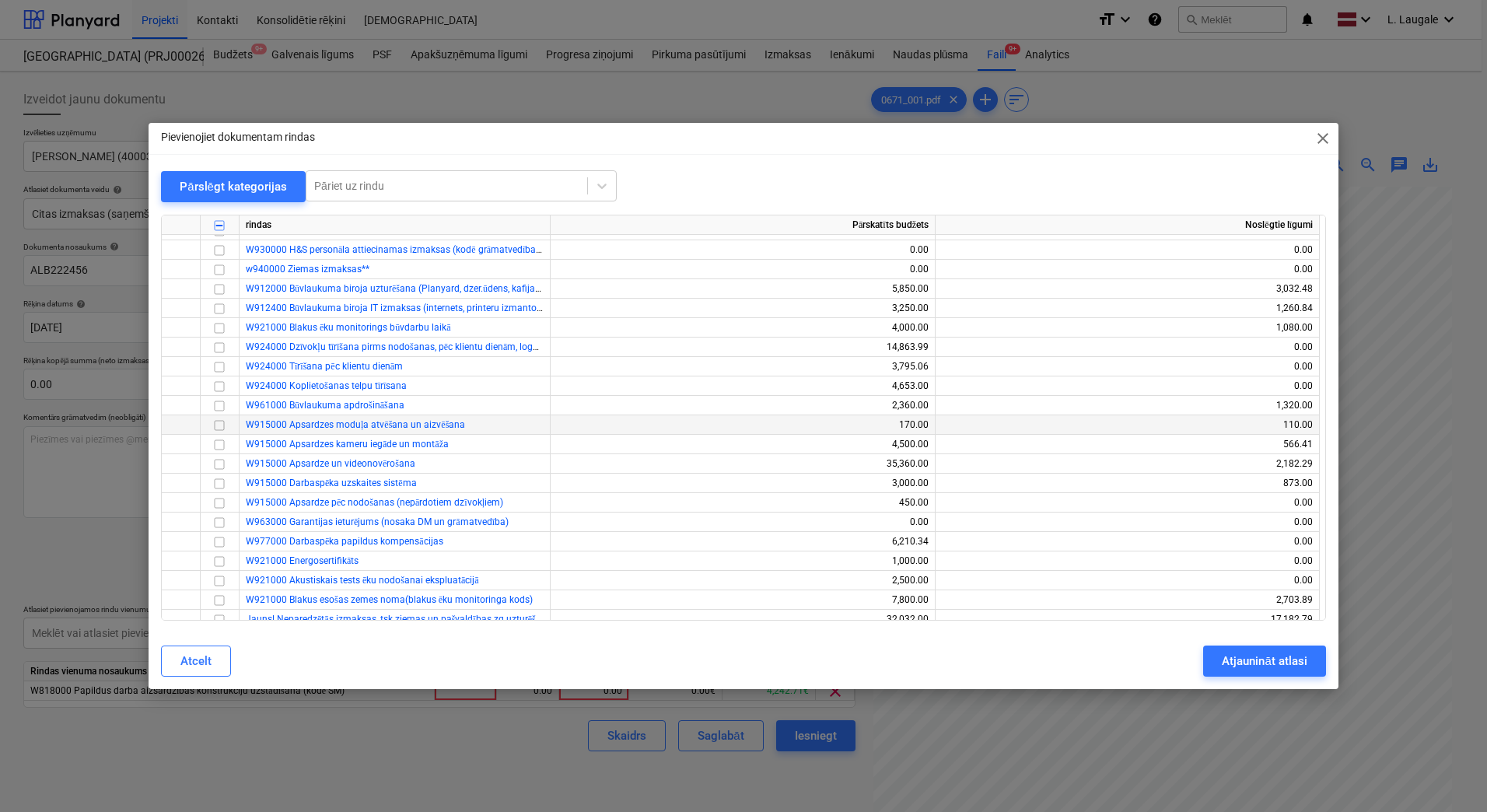
scroll to position [788, 0]
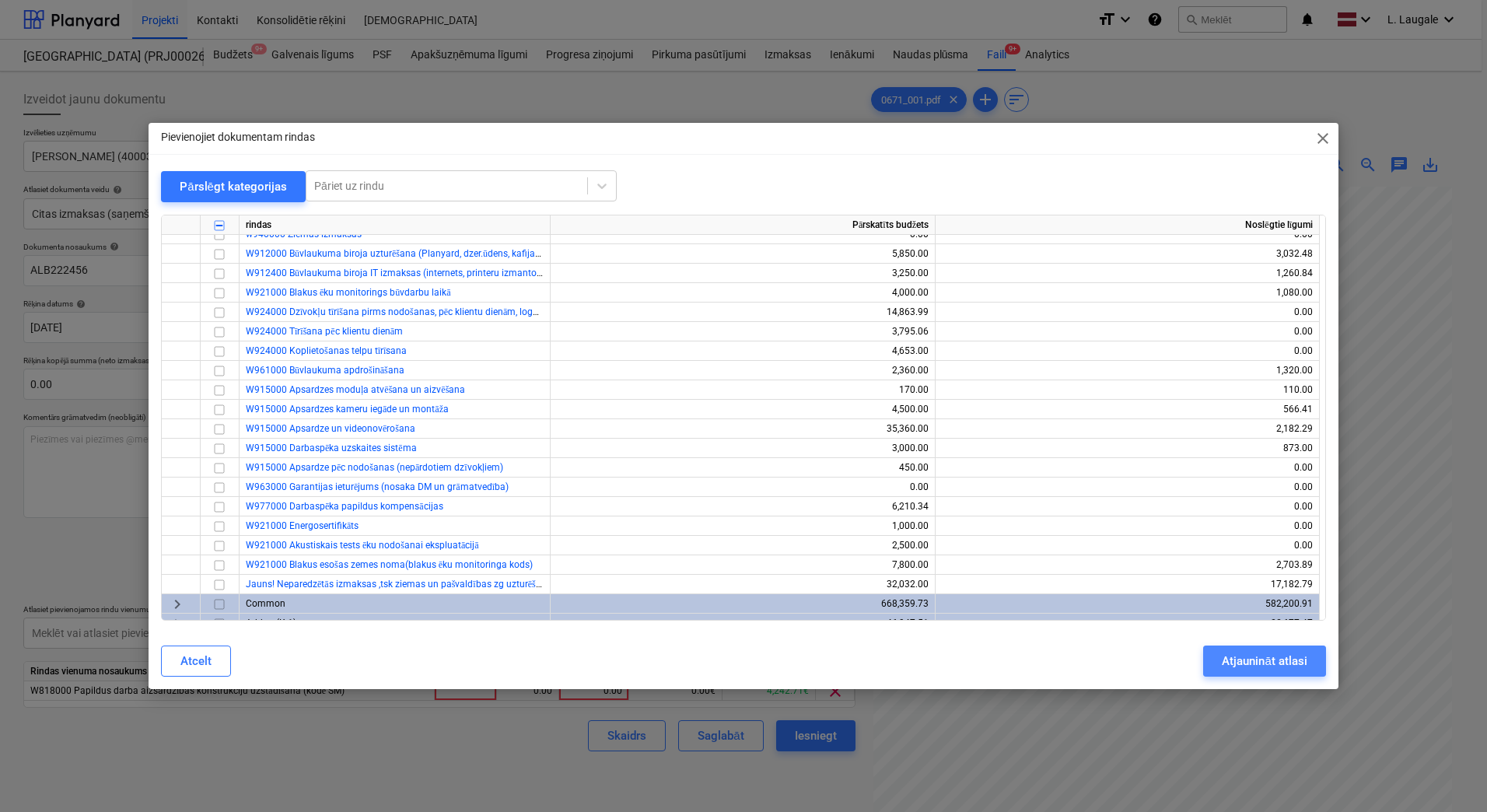
click at [1274, 659] on div "Atjaunināt atlasi" at bounding box center [1264, 661] width 85 height 20
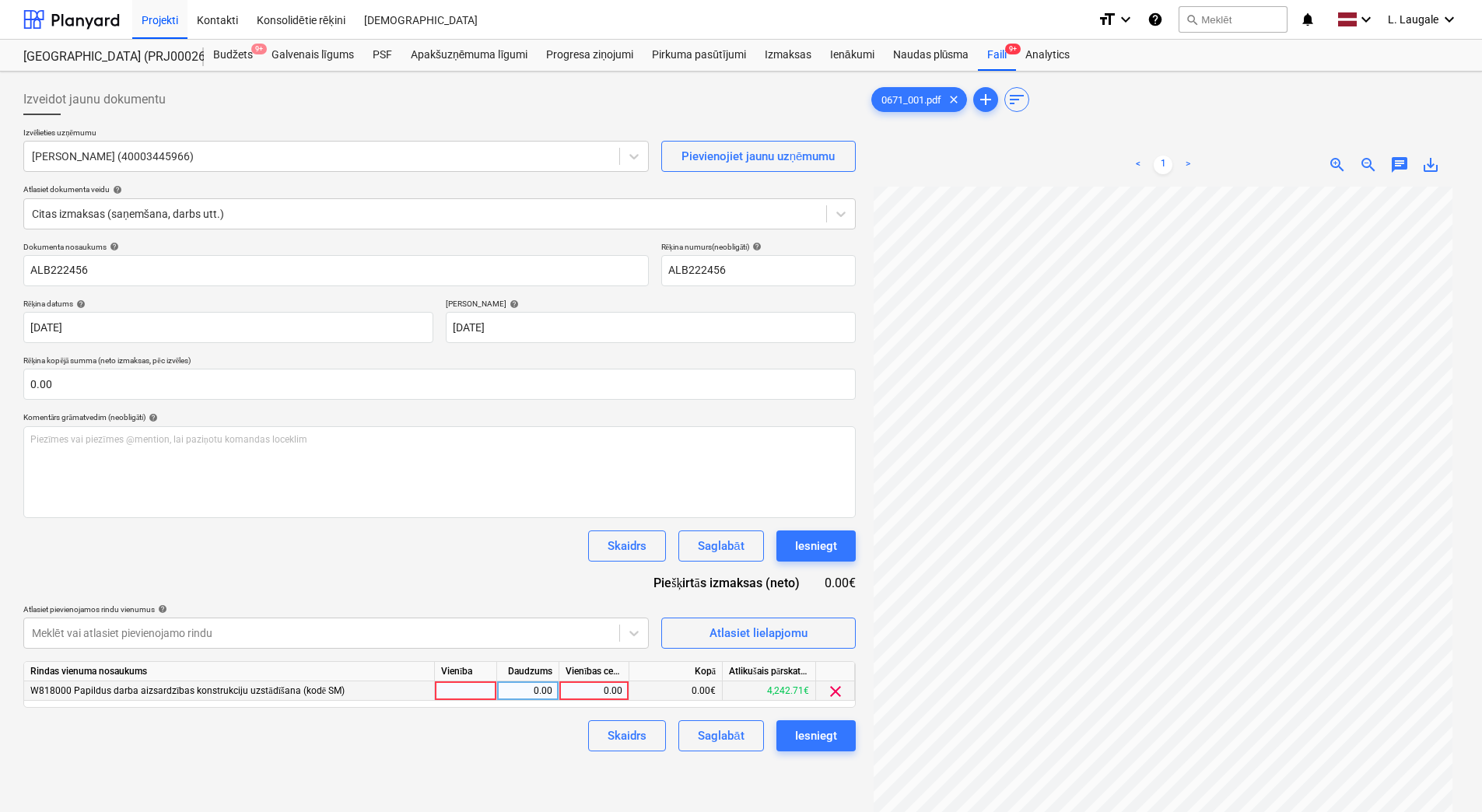
click at [475, 694] on div at bounding box center [465, 690] width 62 height 20
type input "1"
click at [510, 695] on div "0.00" at bounding box center [527, 690] width 49 height 20
click at [597, 690] on div "0.00" at bounding box center [594, 690] width 57 height 20
click at [686, 634] on span "Atlasiet lielapjomu" at bounding box center [758, 633] width 155 height 20
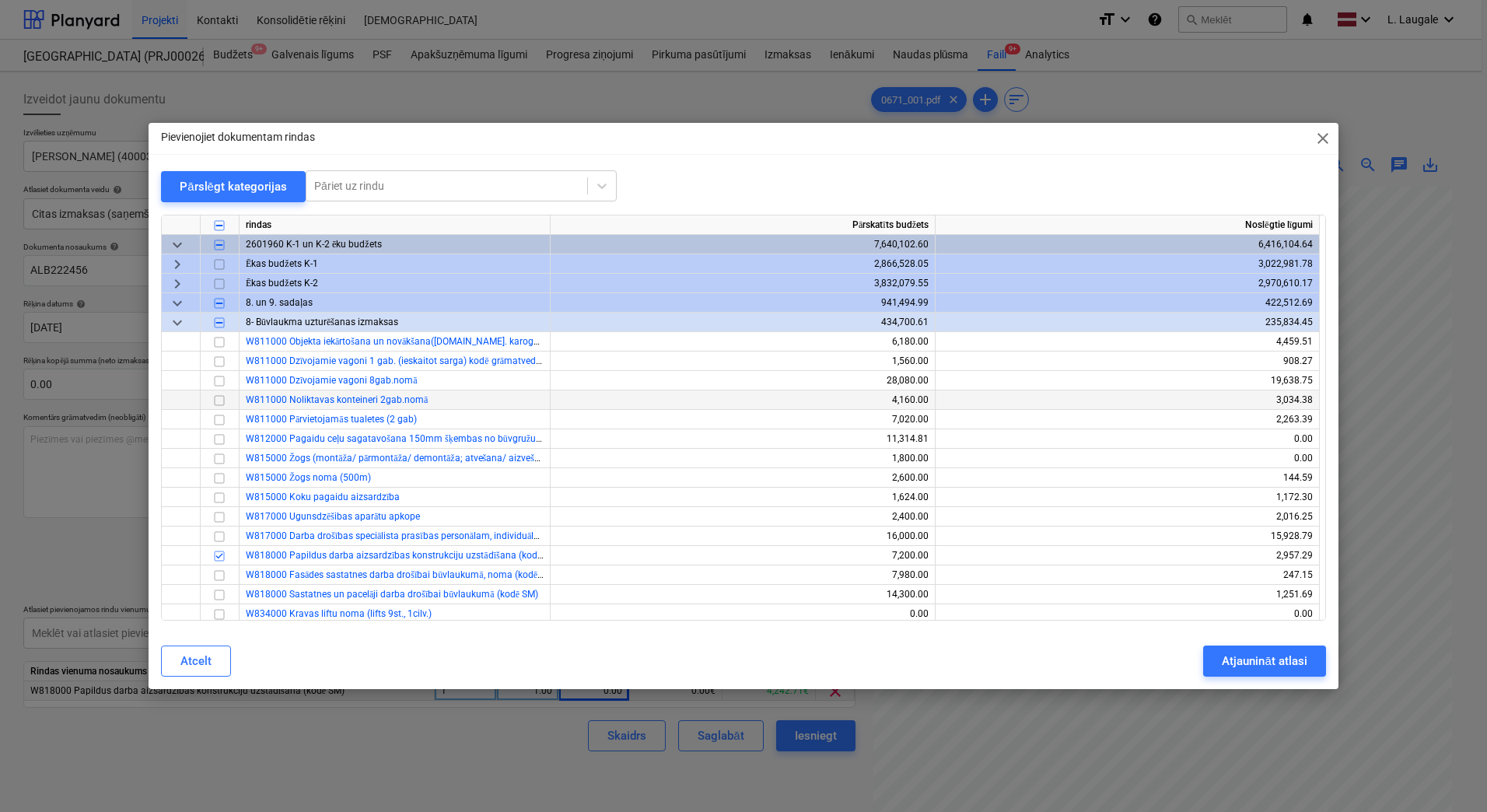
scroll to position [155, 0]
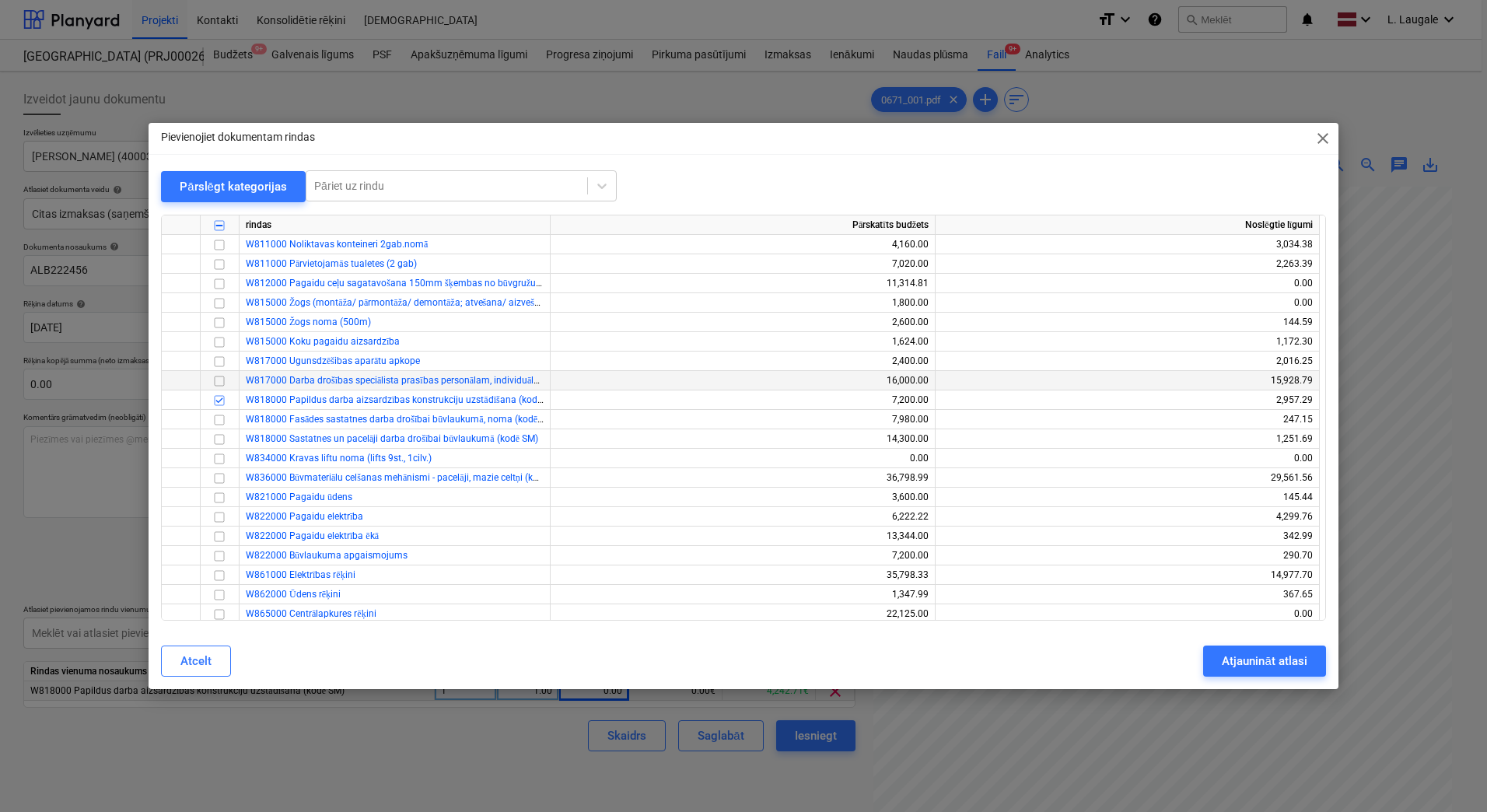
click at [221, 381] on input "checkbox" at bounding box center [220, 381] width 19 height 19
click at [225, 400] on input "checkbox" at bounding box center [220, 401] width 19 height 19
click at [1227, 656] on div "Atjaunināt atlasi" at bounding box center [1264, 661] width 85 height 20
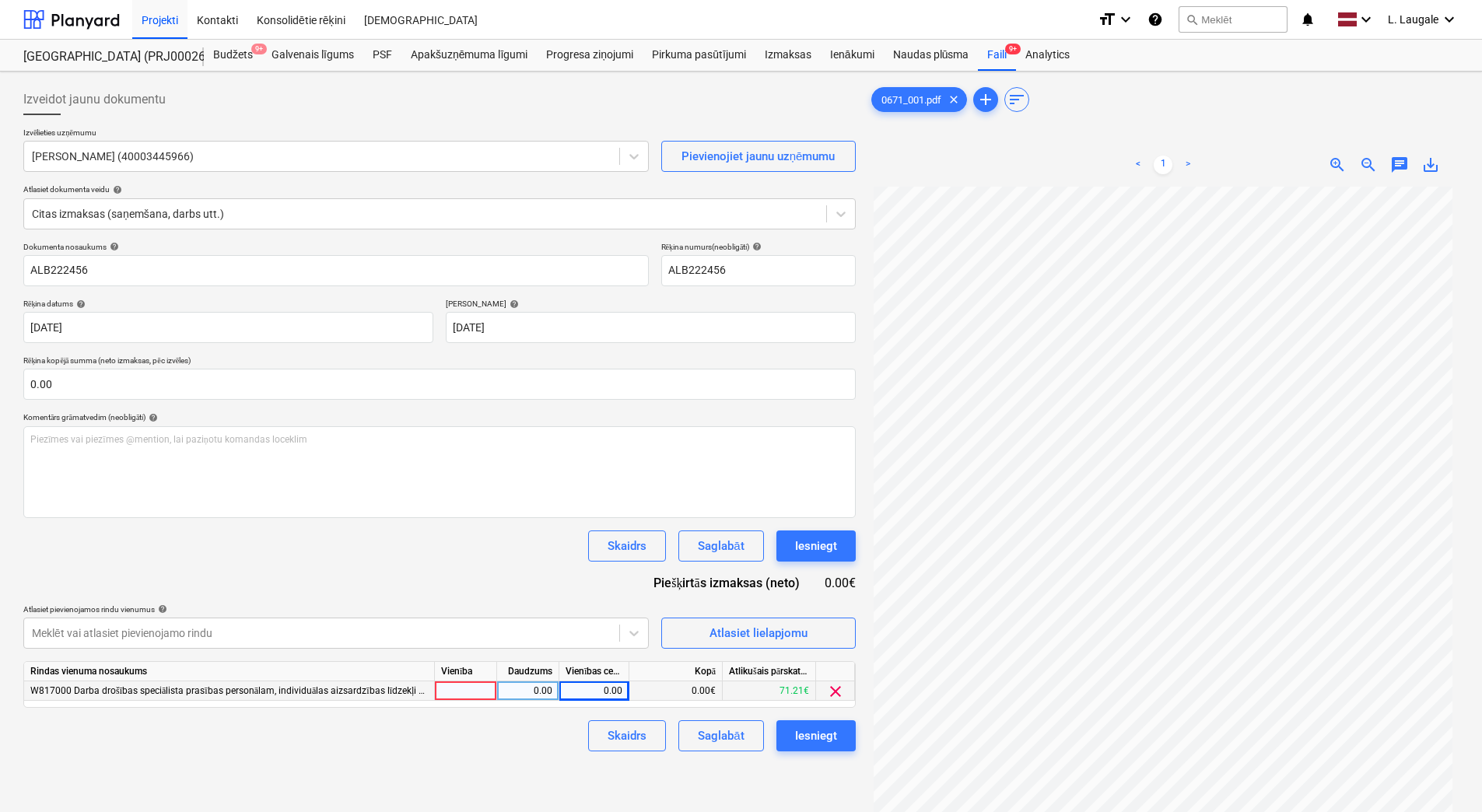
click at [467, 690] on div at bounding box center [465, 690] width 62 height 20
type input "1"
click at [524, 690] on div "0.00" at bounding box center [527, 690] width 49 height 20
click at [602, 690] on div "0.00" at bounding box center [594, 690] width 57 height 20
type input "28.2"
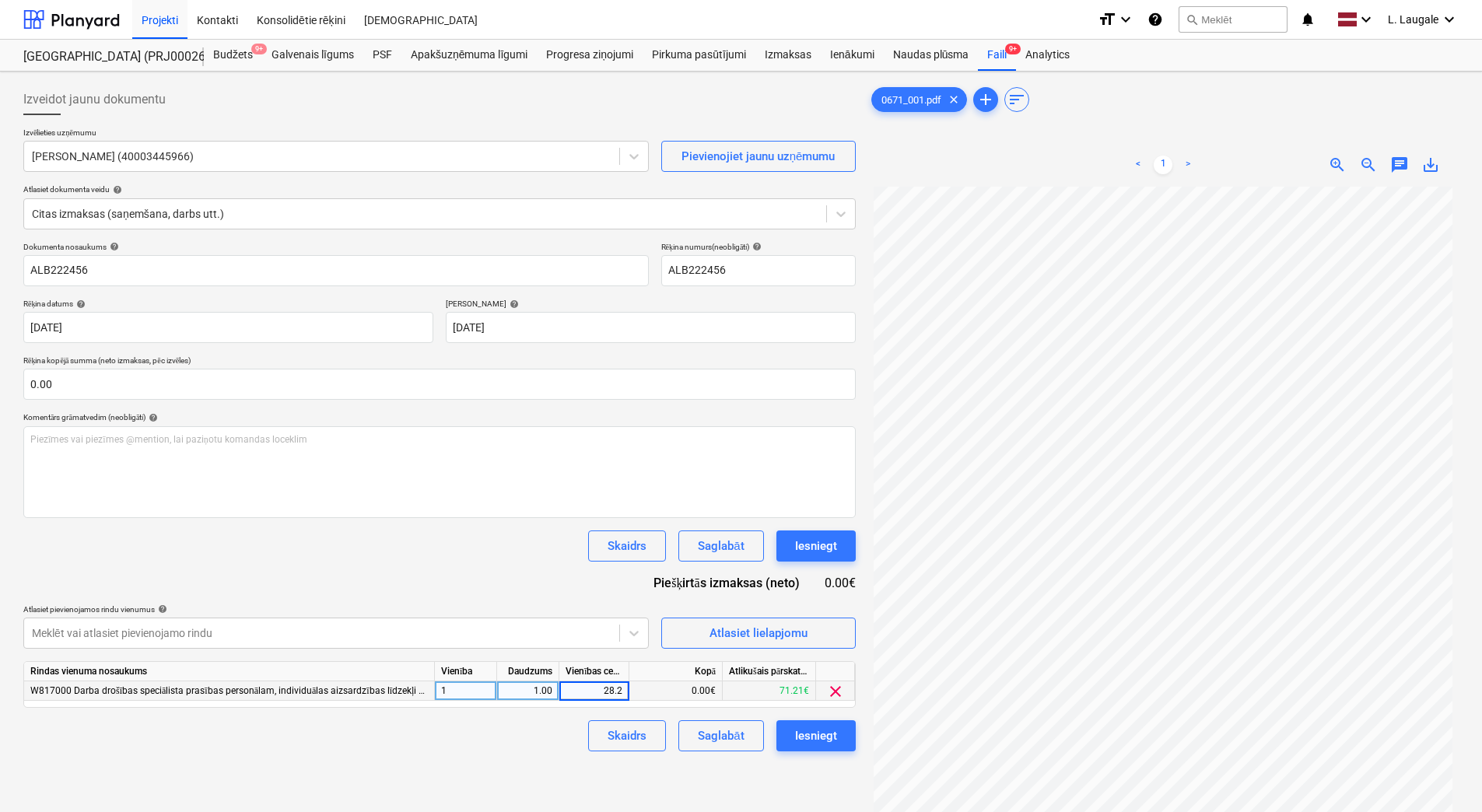
click at [552, 723] on div "Skaidrs Saglabāt Iesniegt" at bounding box center [439, 735] width 833 height 31
click at [695, 727] on button "Saglabāt" at bounding box center [720, 735] width 85 height 31
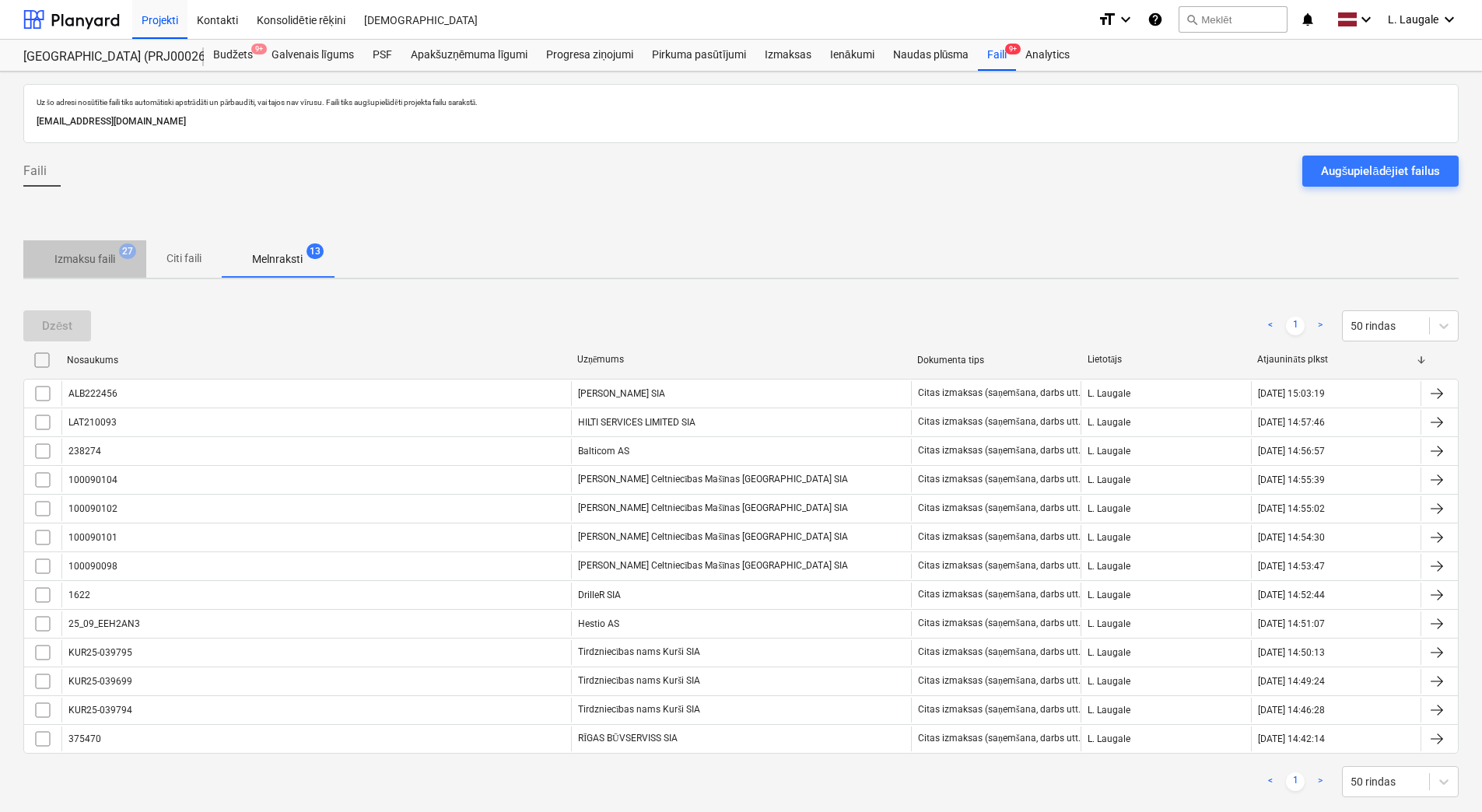
click at [92, 250] on span "Izmaksu faili 27" at bounding box center [85, 259] width 123 height 28
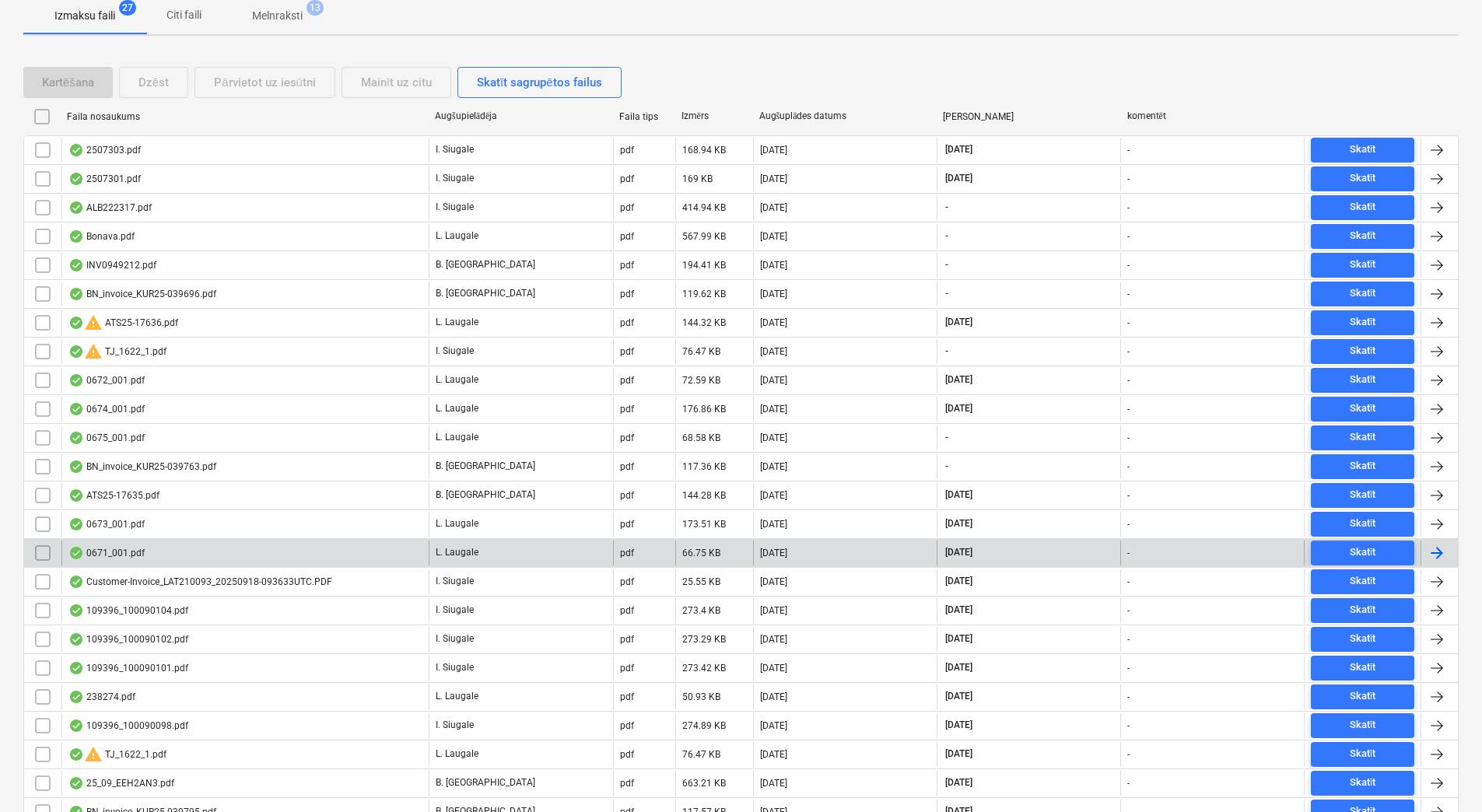
scroll to position [259, 0]
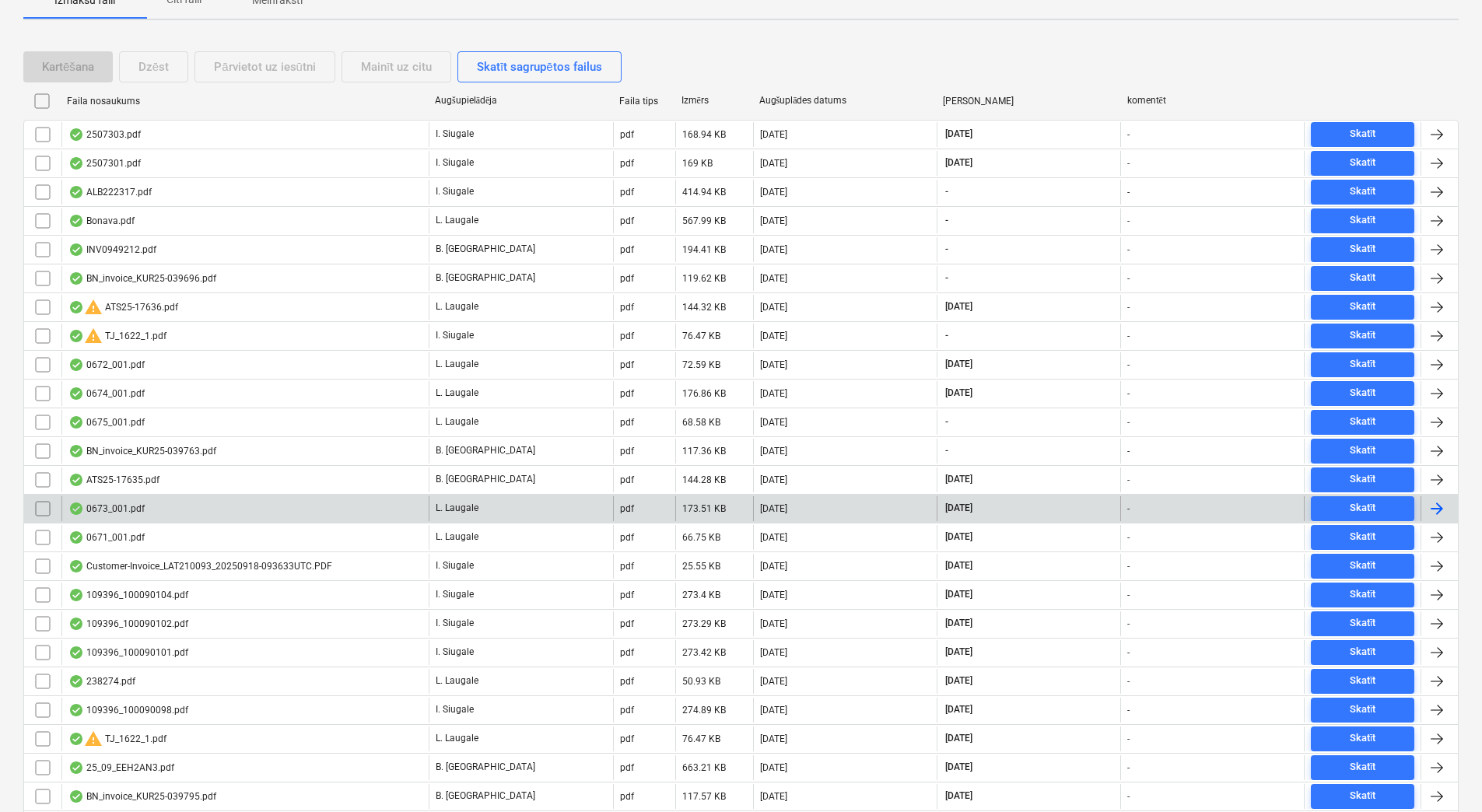
click at [173, 513] on div "0673_001.pdf" at bounding box center [245, 508] width 367 height 25
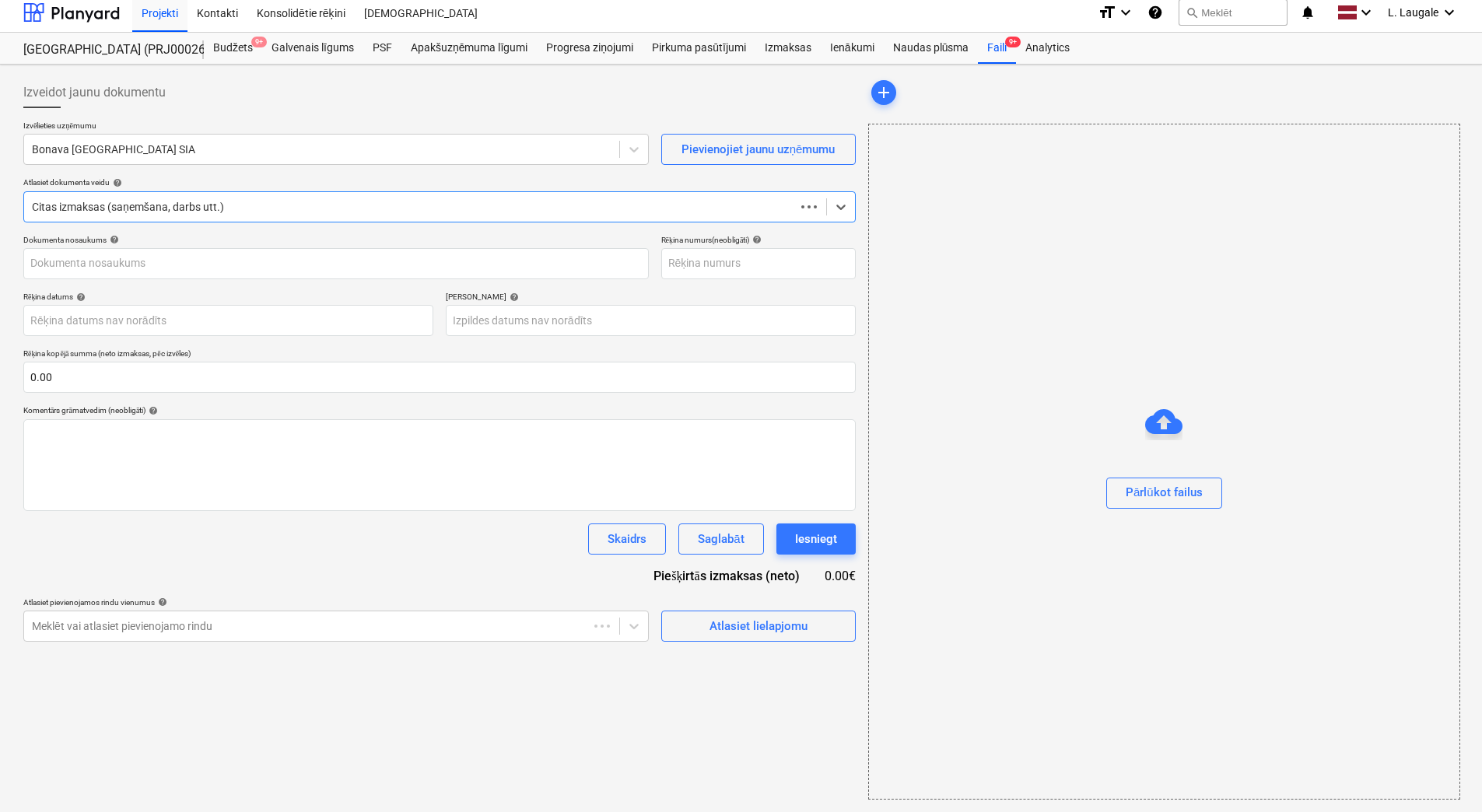
scroll to position [7, 0]
click at [178, 161] on div "Bonava Latvija SIA" at bounding box center [336, 149] width 625 height 31
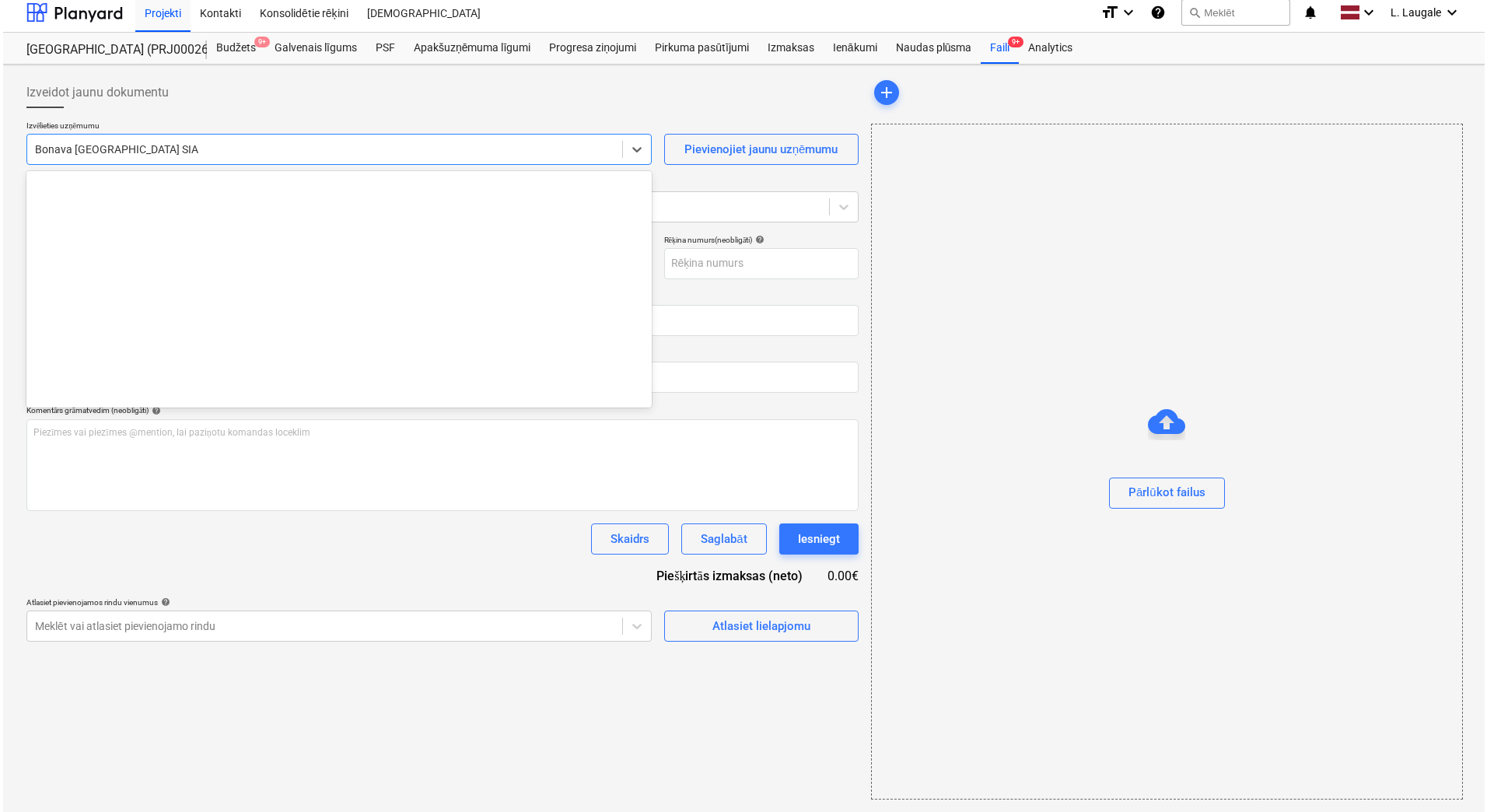
scroll to position [0, 0]
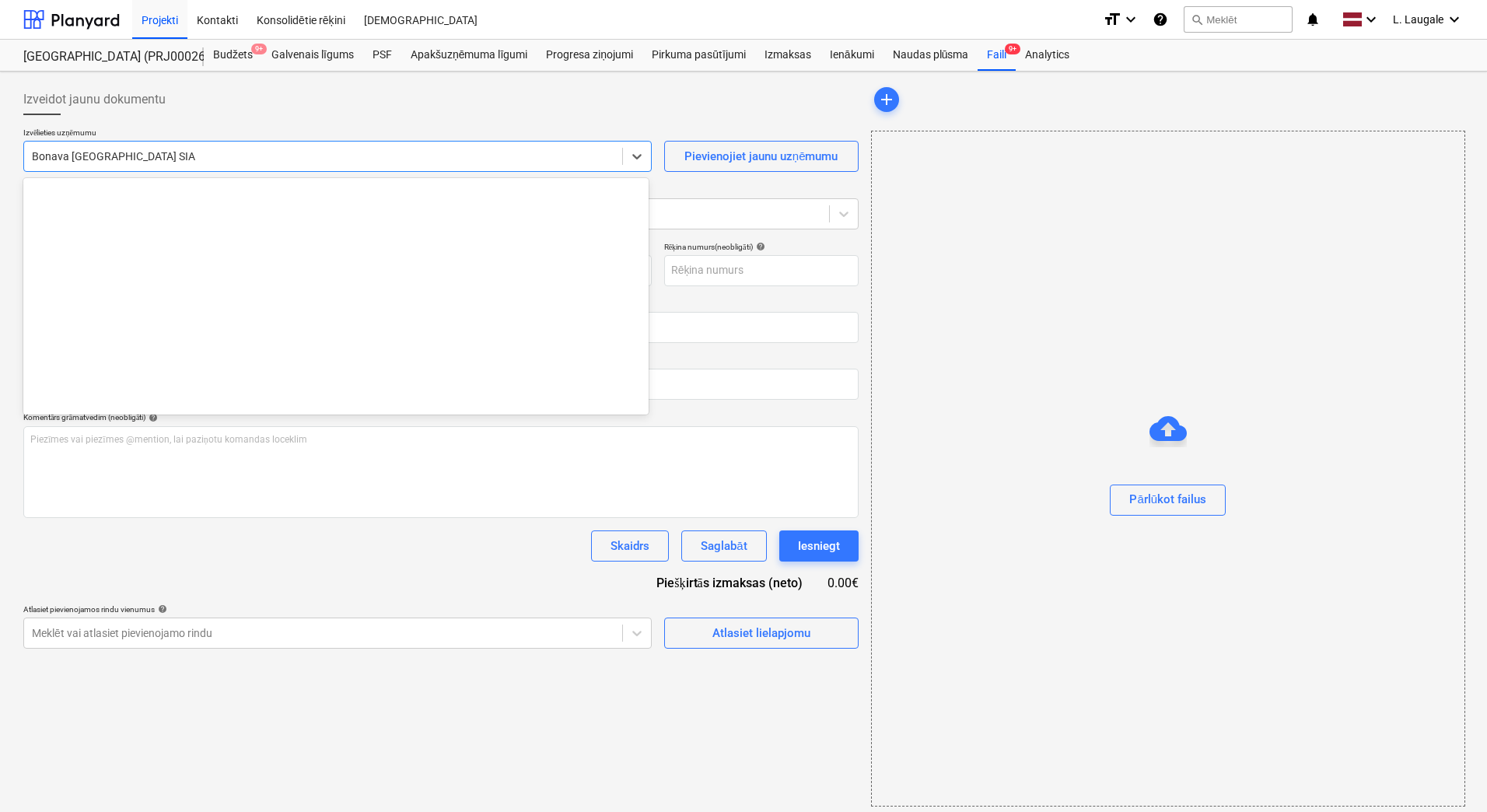
type input "0673_001.pdf"
type input "17 Sep 2025"
type input "17 Oct 2025"
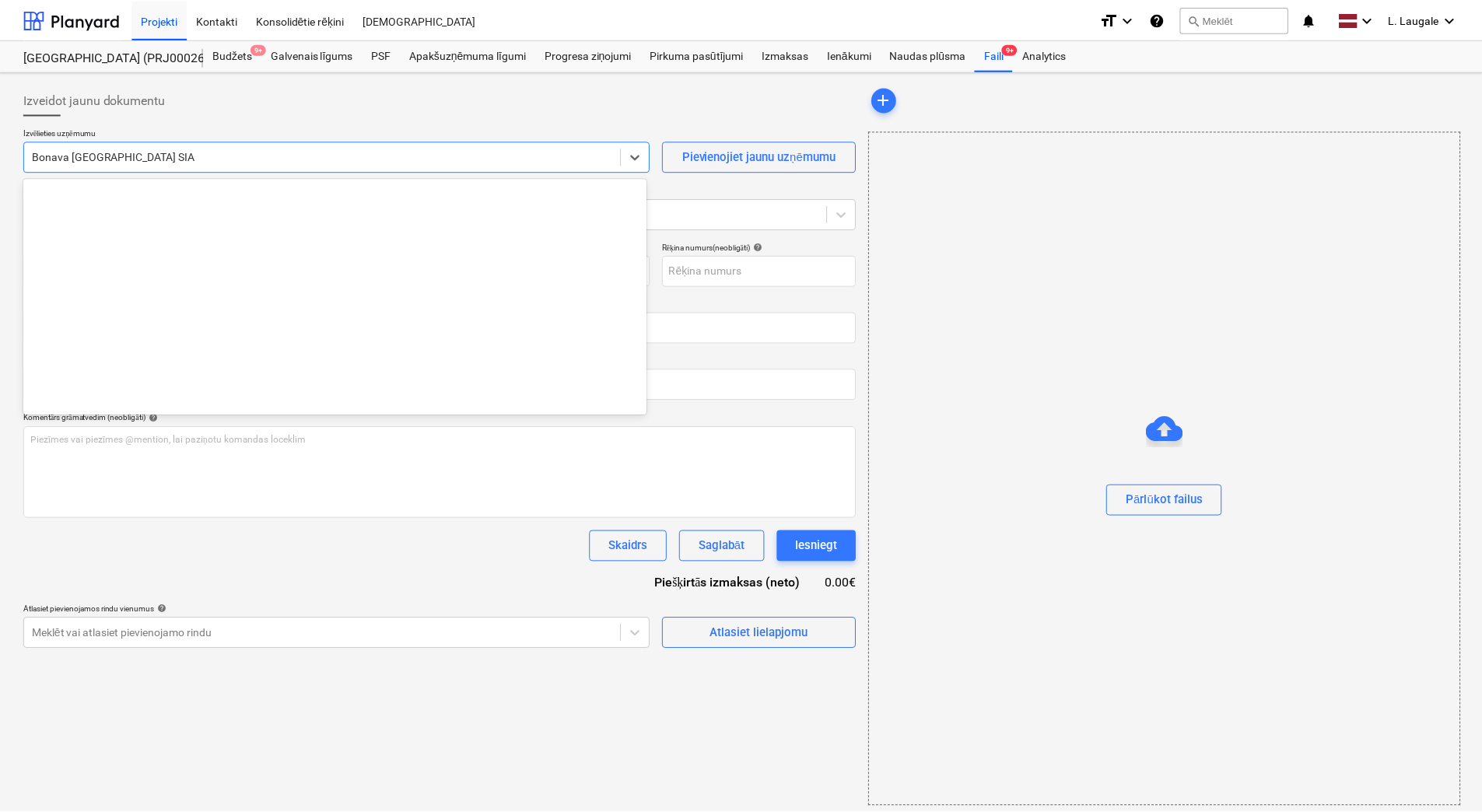
scroll to position [2912, 0]
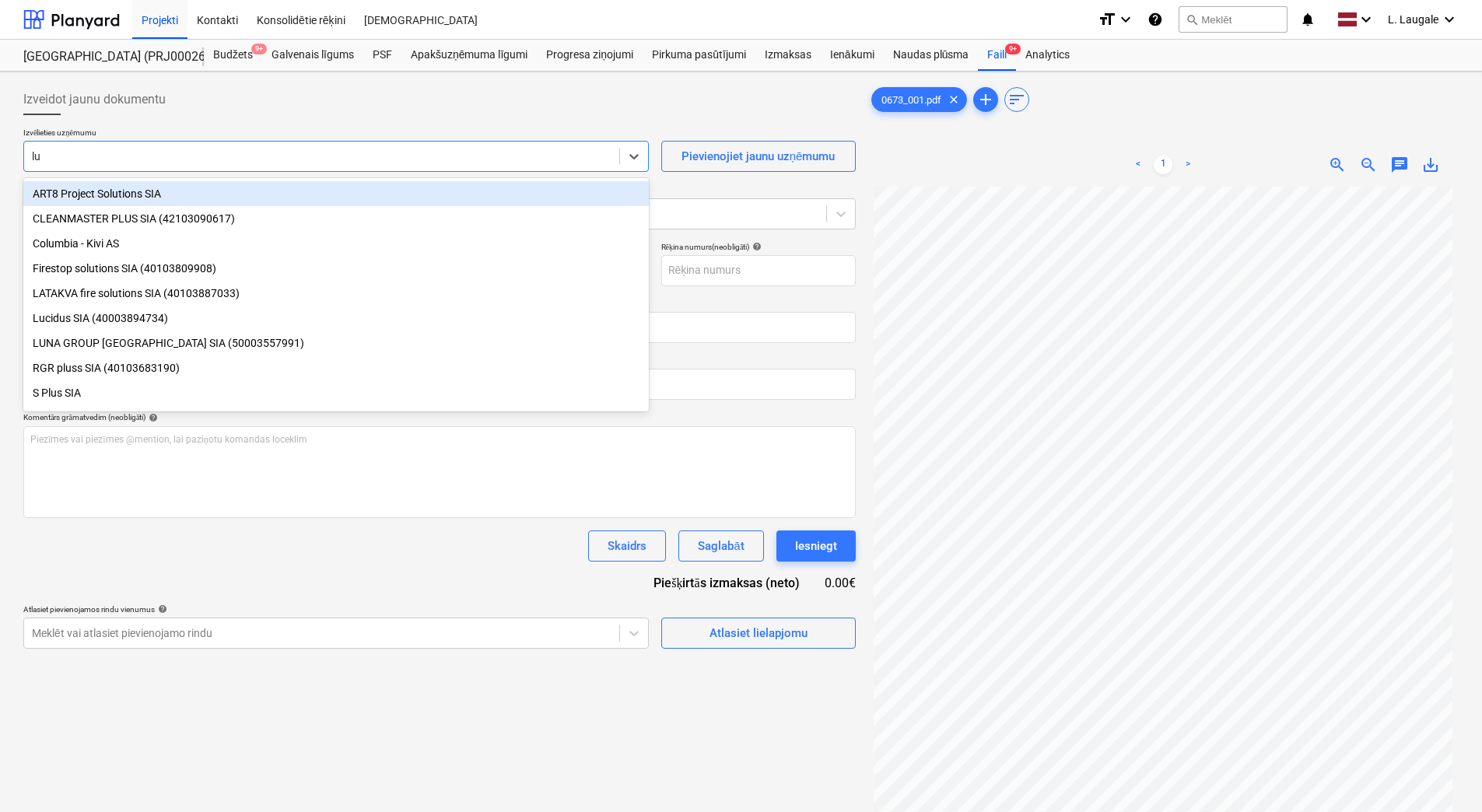
type input "luc"
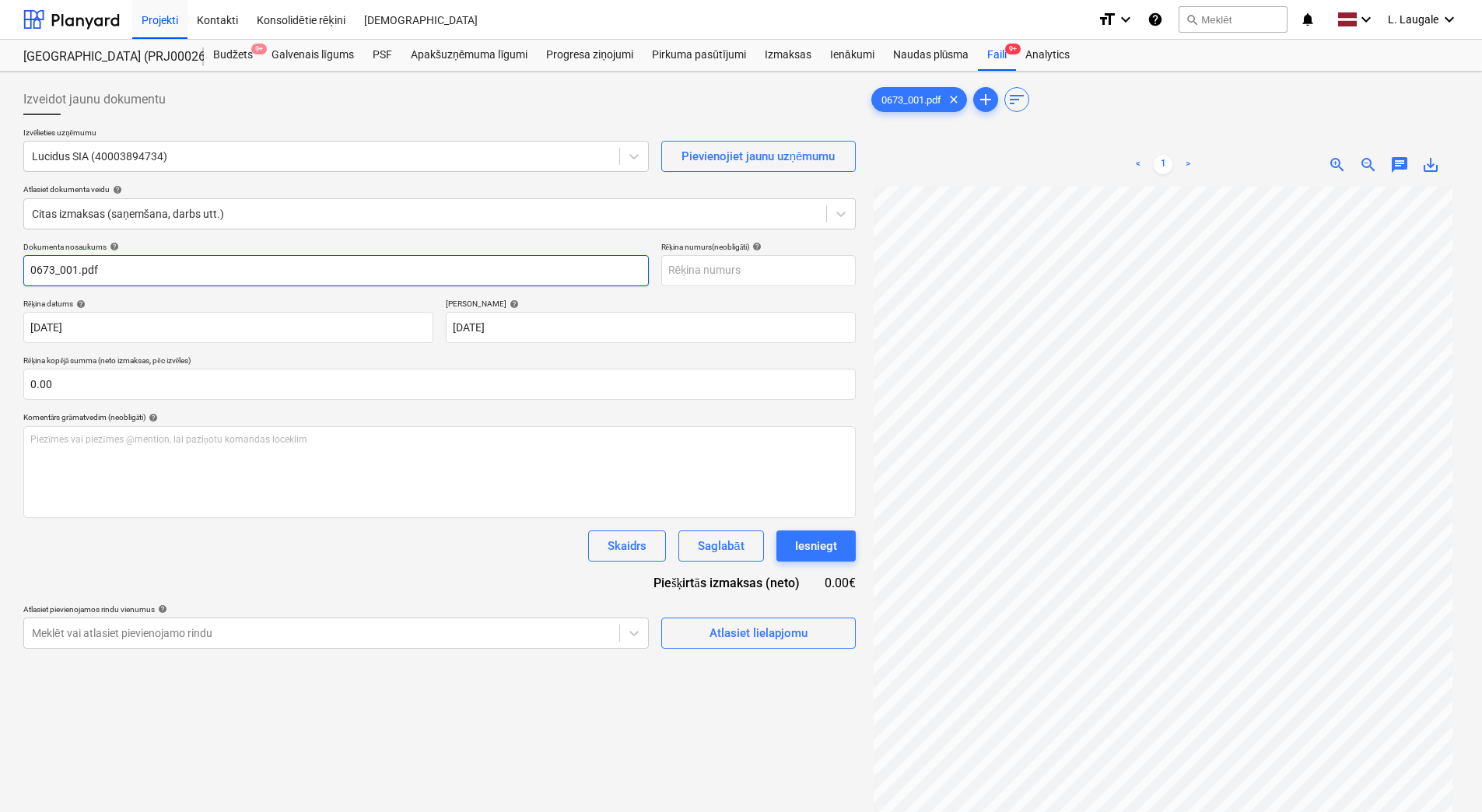
drag, startPoint x: 131, startPoint y: 283, endPoint x: -3, endPoint y: 262, distance: 135.6
click at [0, 262] on html "Projekti Kontakti Konsolidētie rēķini Iesūtne format_size keyboard_arrow_down h…" at bounding box center [741, 406] width 1482 height 812
drag, startPoint x: -3, startPoint y: 282, endPoint x: 0, endPoint y: 305, distance: 23.2
click at [0, 300] on html "Projekti Kontakti Konsolidētie rēķini Iesūtne format_size keyboard_arrow_down h…" at bounding box center [741, 406] width 1482 height 812
type input "254024"
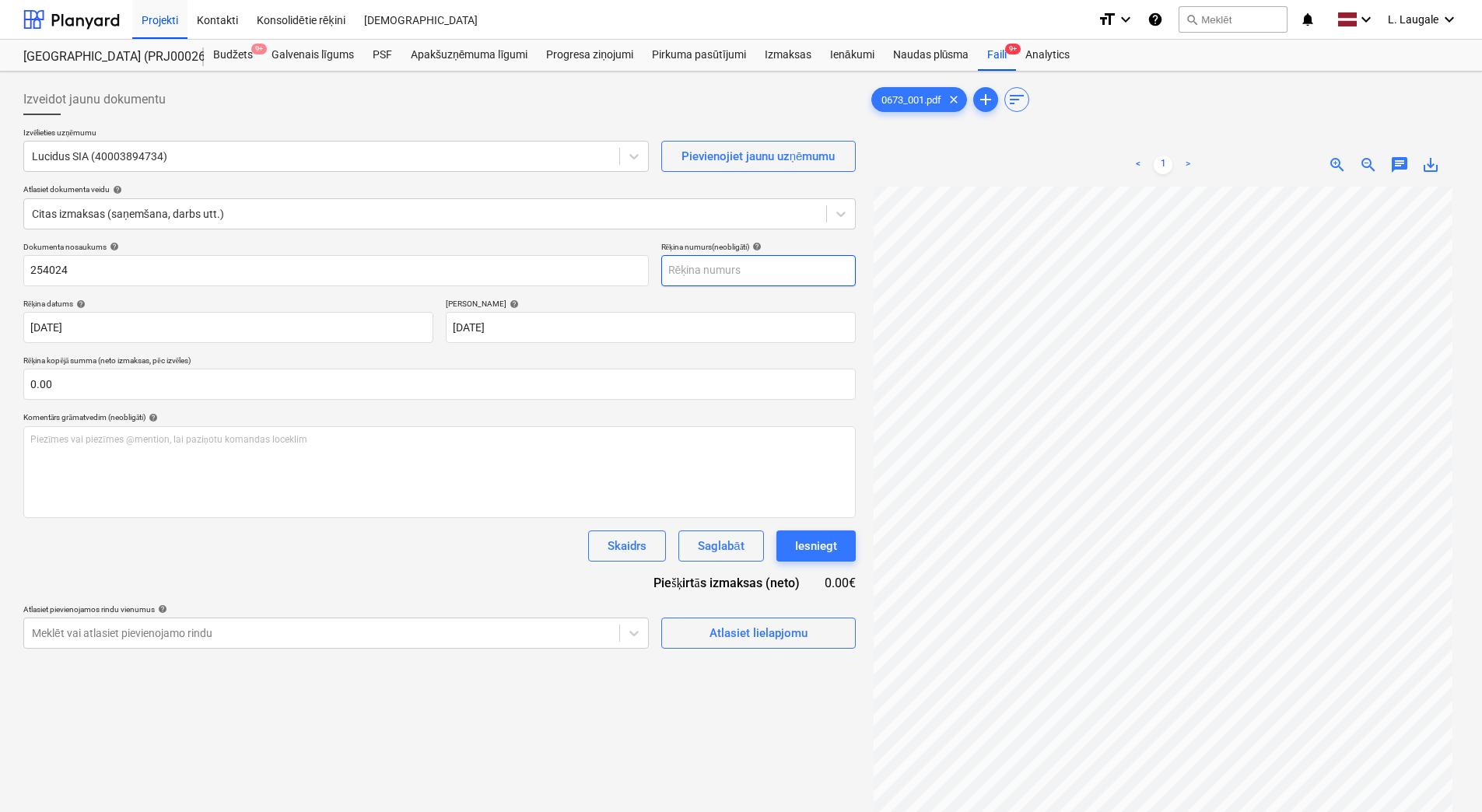
click at [707, 265] on input "text" at bounding box center [758, 270] width 194 height 31
paste input "254024"
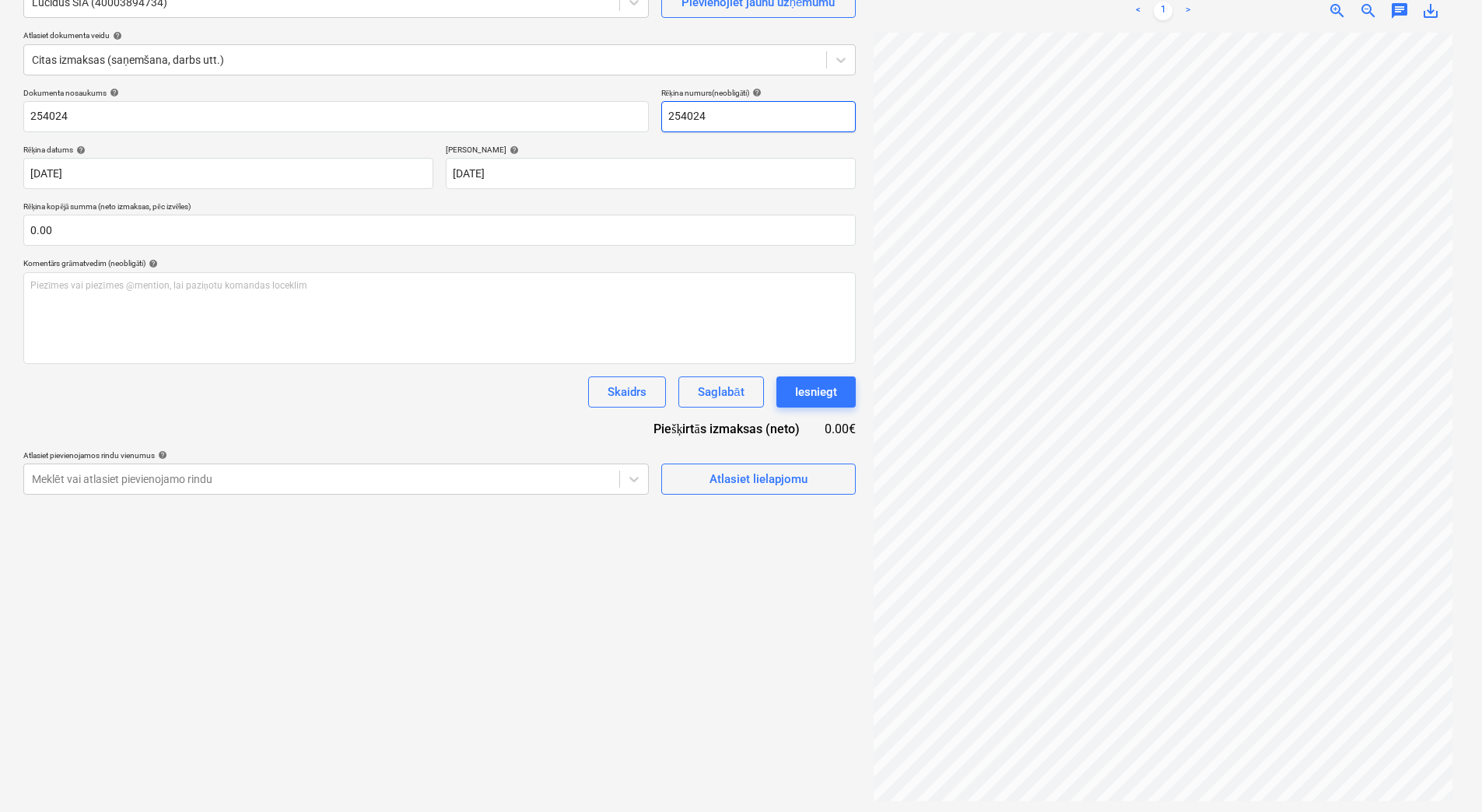
scroll to position [155, 0]
type input "254024"
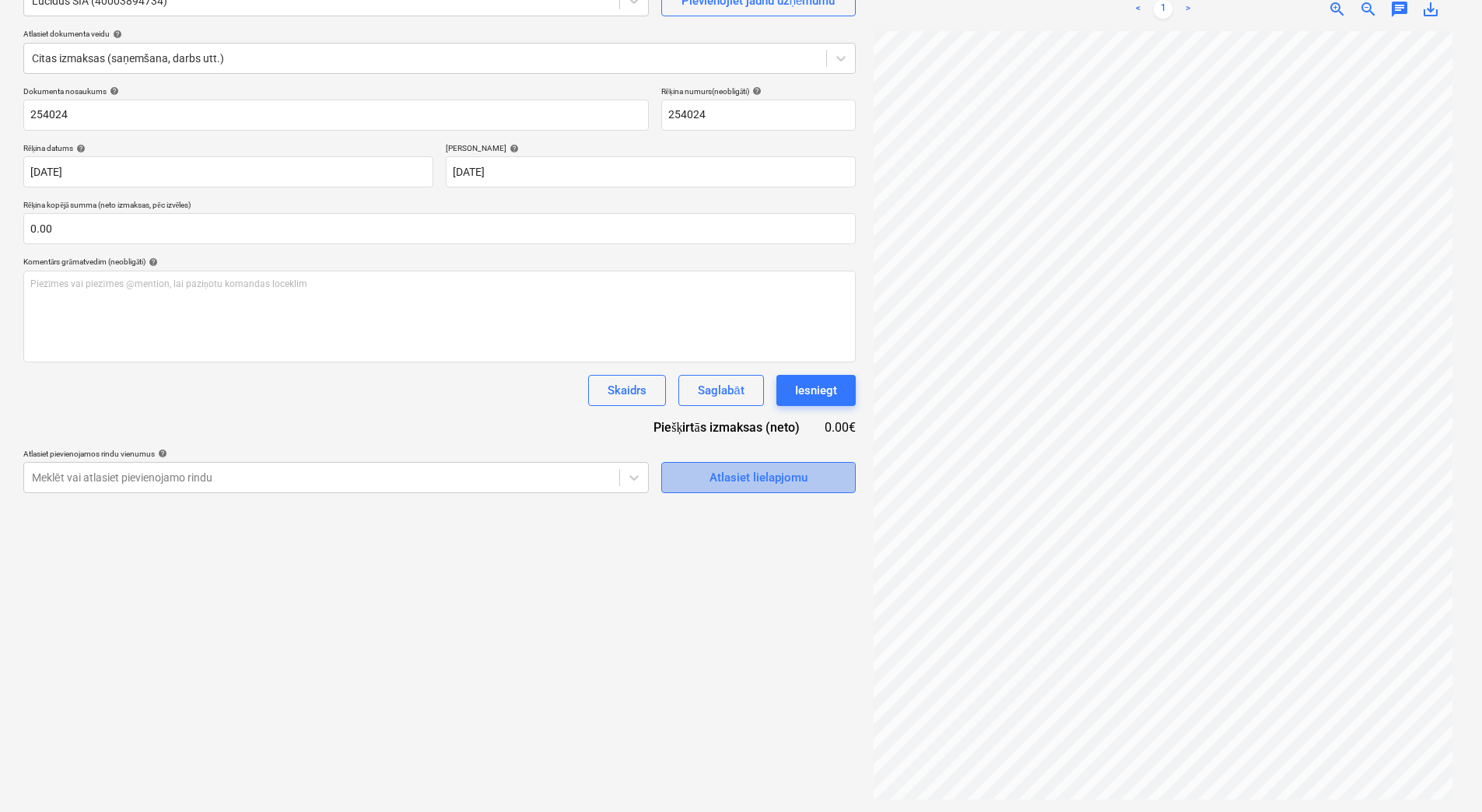
click at [695, 472] on span "Atlasiet lielapjomu" at bounding box center [758, 477] width 155 height 20
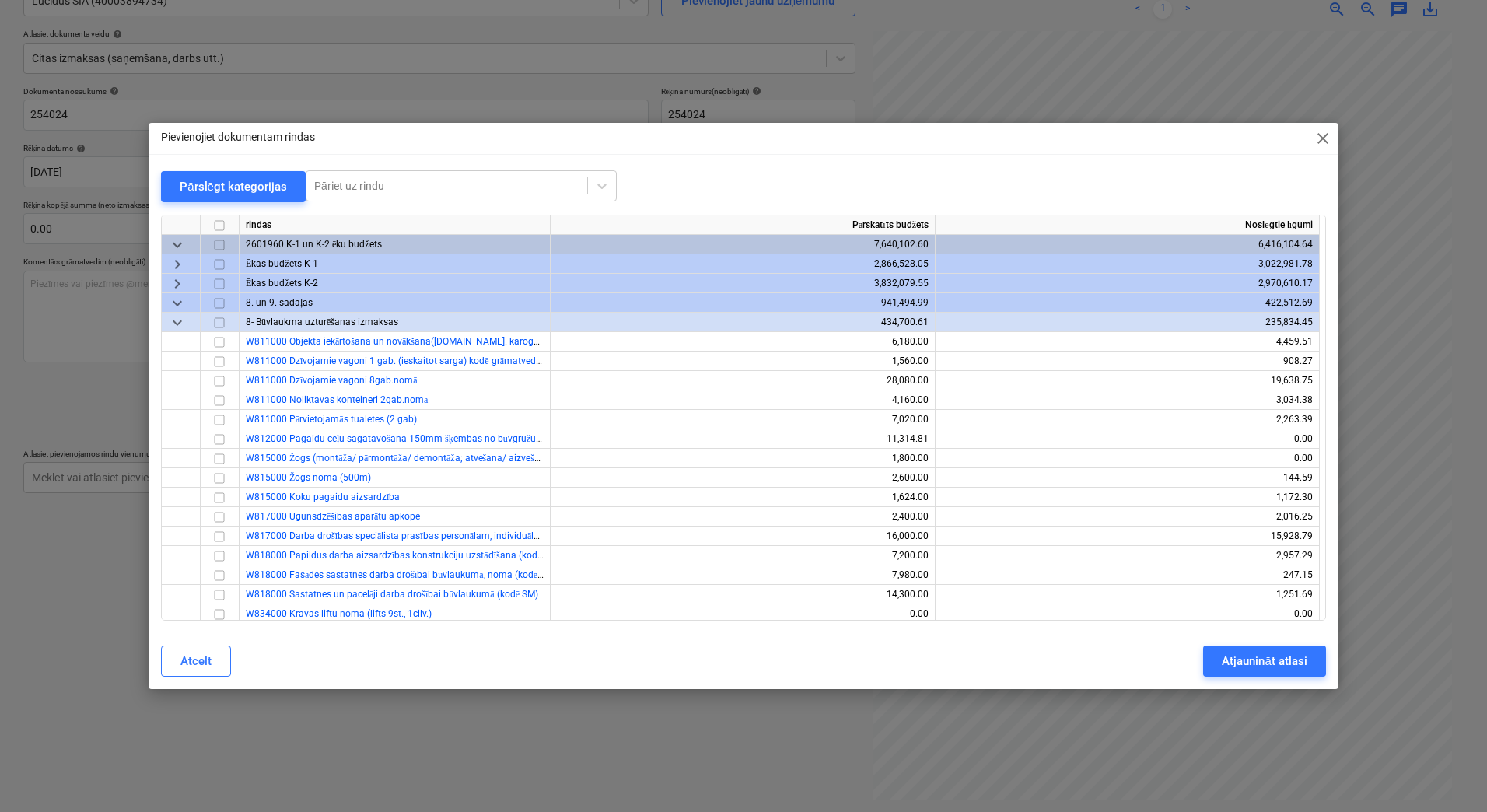
click at [178, 285] on span "keyboard_arrow_right" at bounding box center [178, 284] width 19 height 19
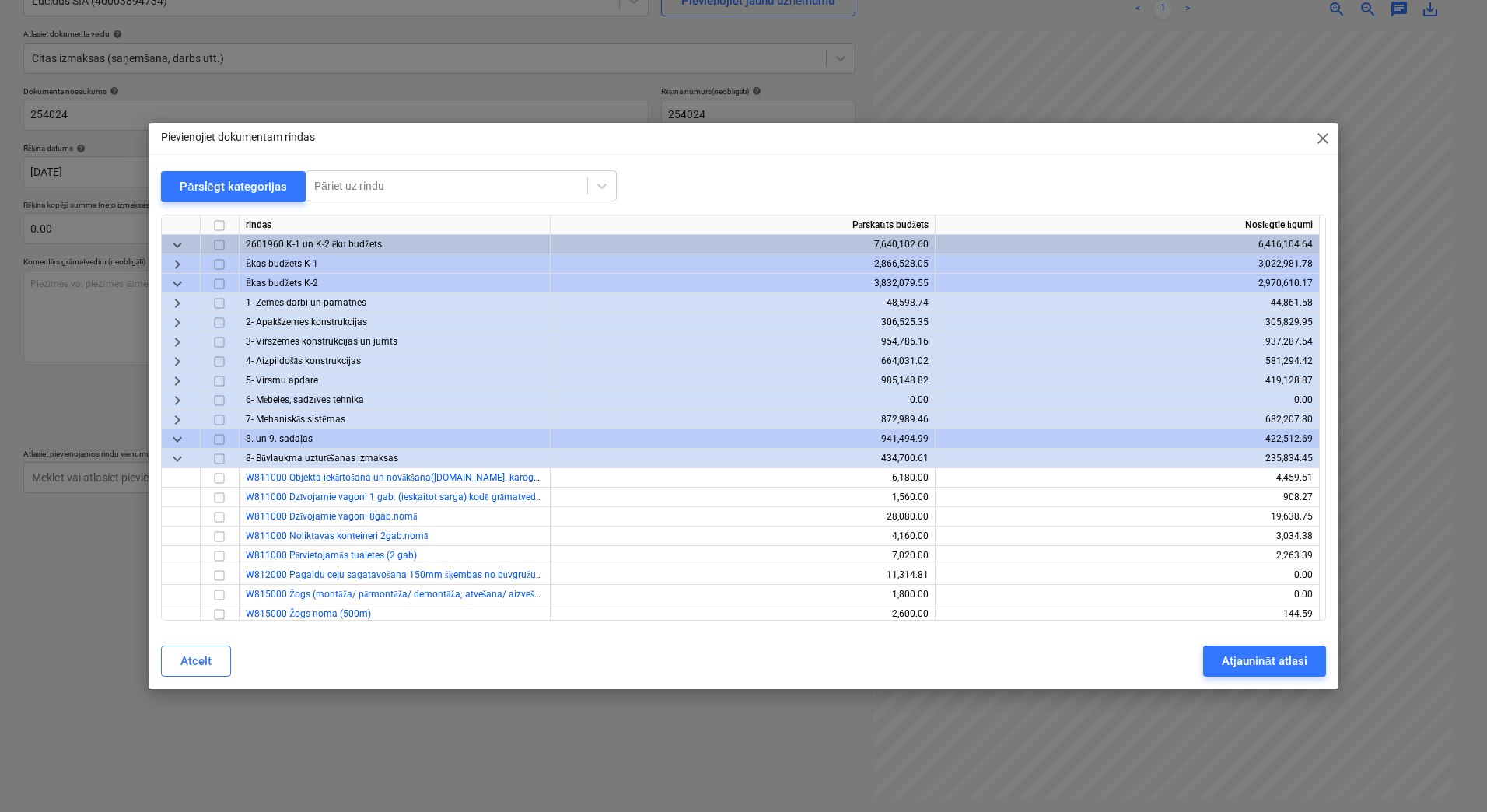
click at [178, 285] on span "keyboard_arrow_down" at bounding box center [178, 284] width 19 height 19
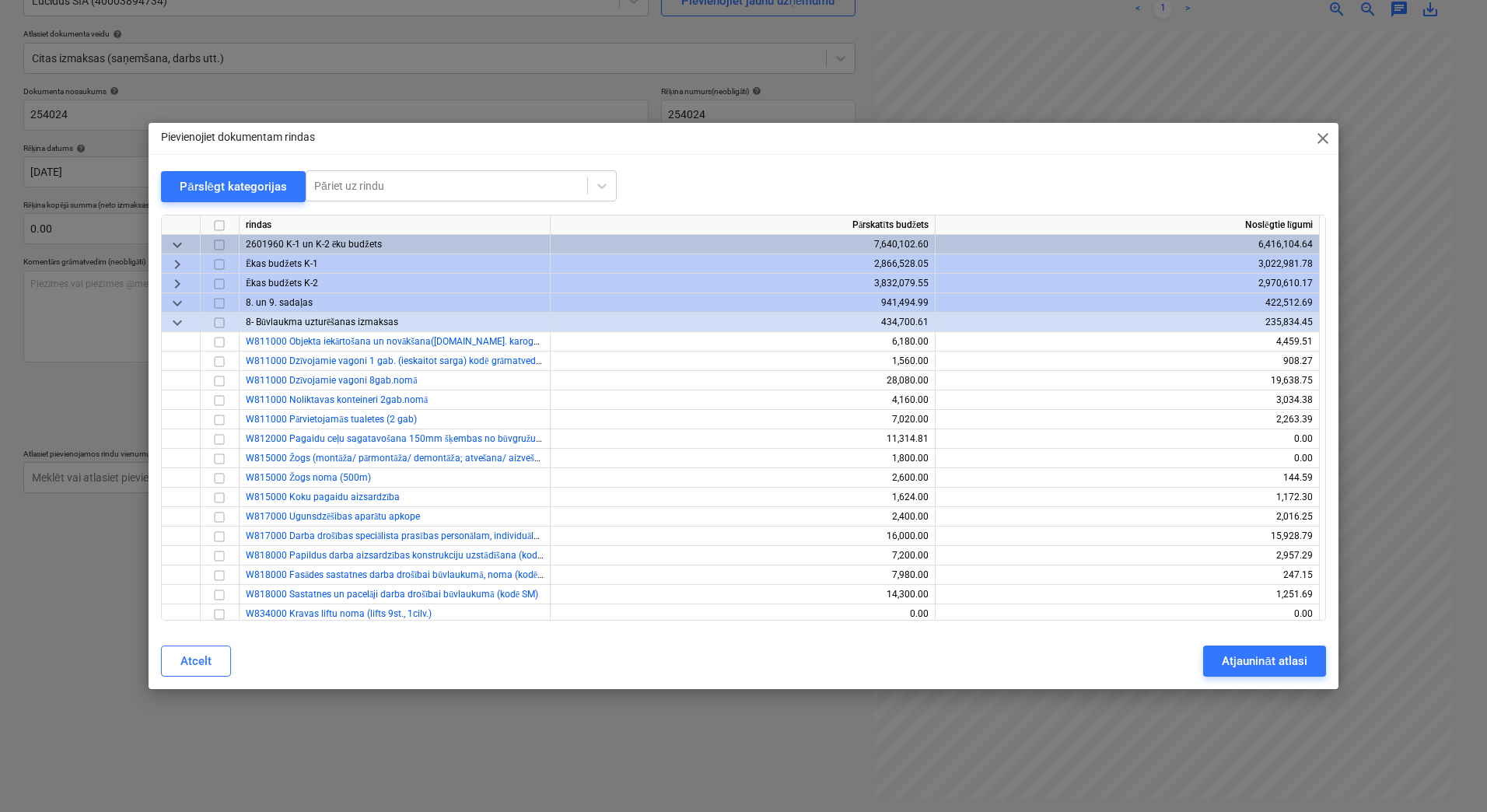
click at [729, 739] on div "Pievienojiet dokumentam rindas close Pārslēgt kategorijas Pāriet uz rindu rinda…" at bounding box center [744, 406] width 1487 height 812
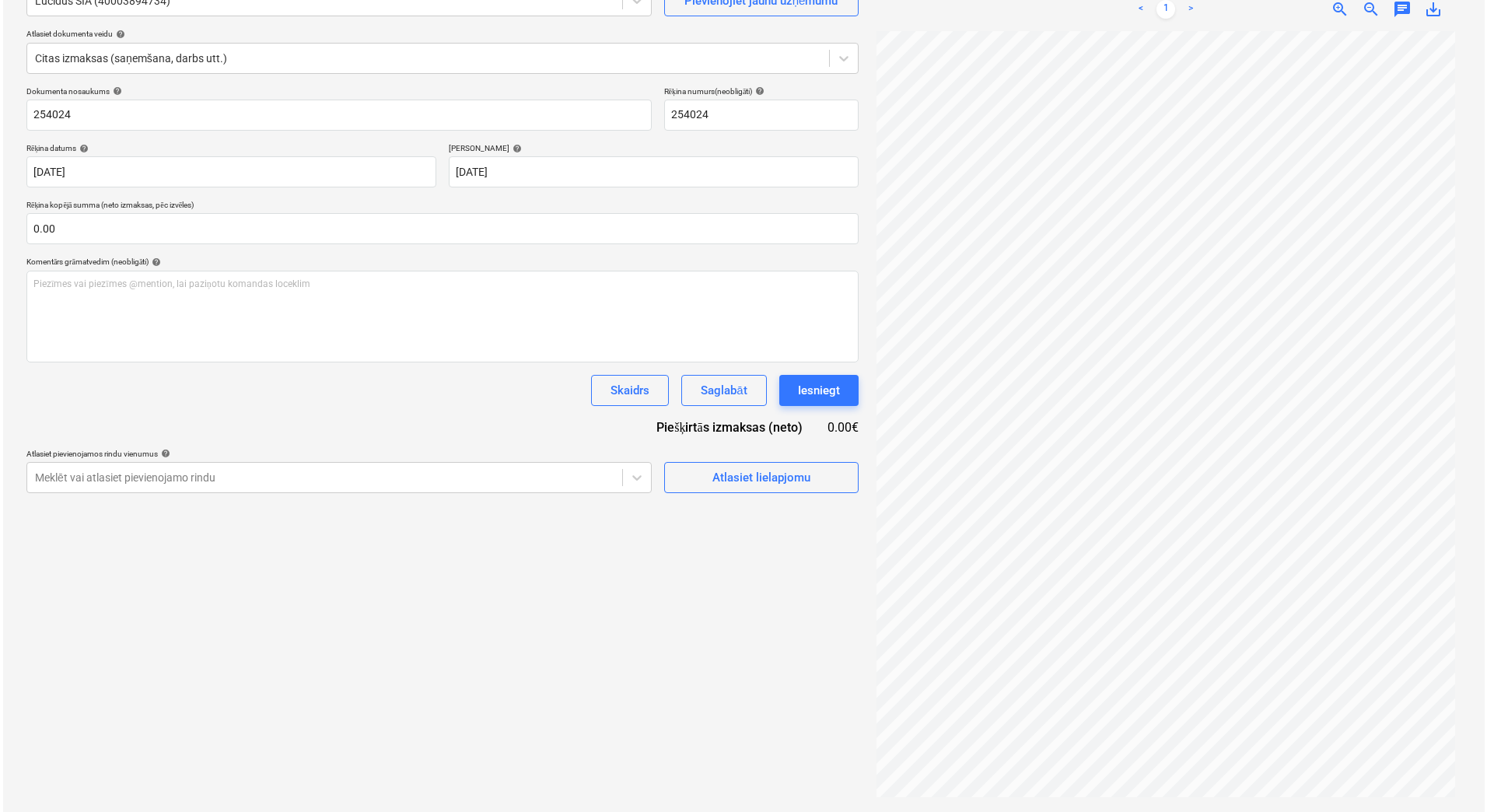
scroll to position [53, 0]
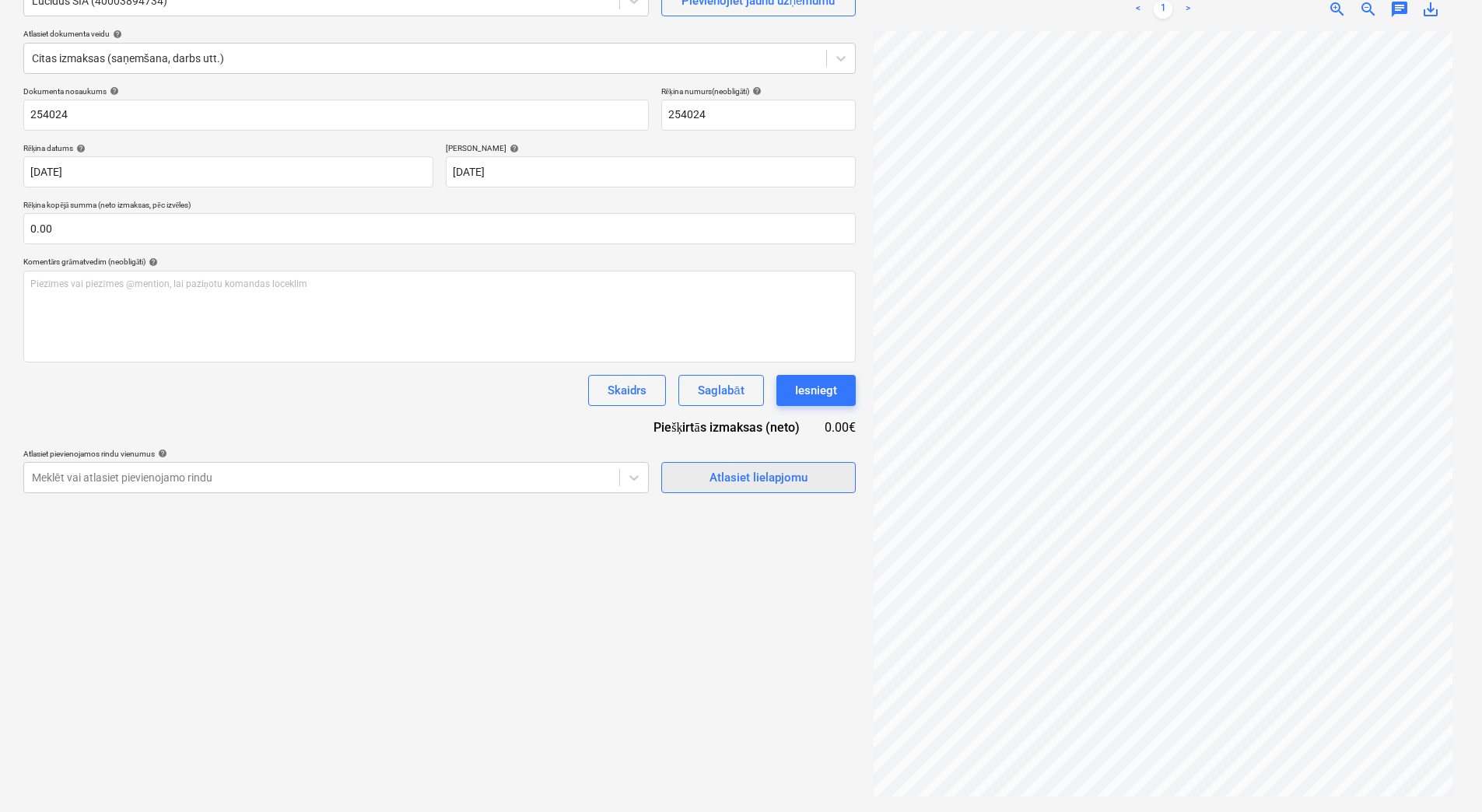
click at [756, 476] on div "Atlasiet lielapjomu" at bounding box center [757, 477] width 98 height 20
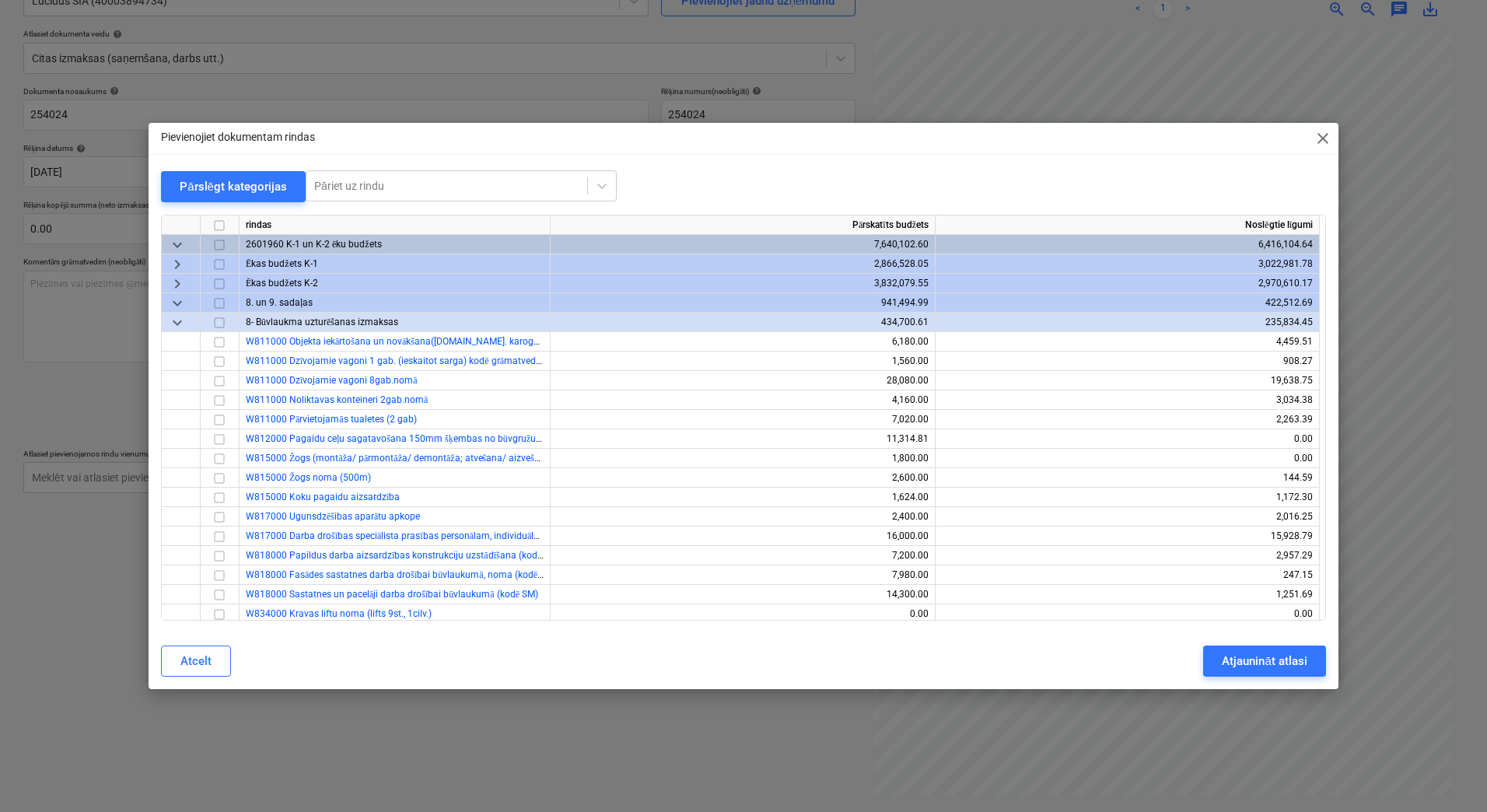
click at [178, 261] on span "keyboard_arrow_right" at bounding box center [178, 264] width 19 height 19
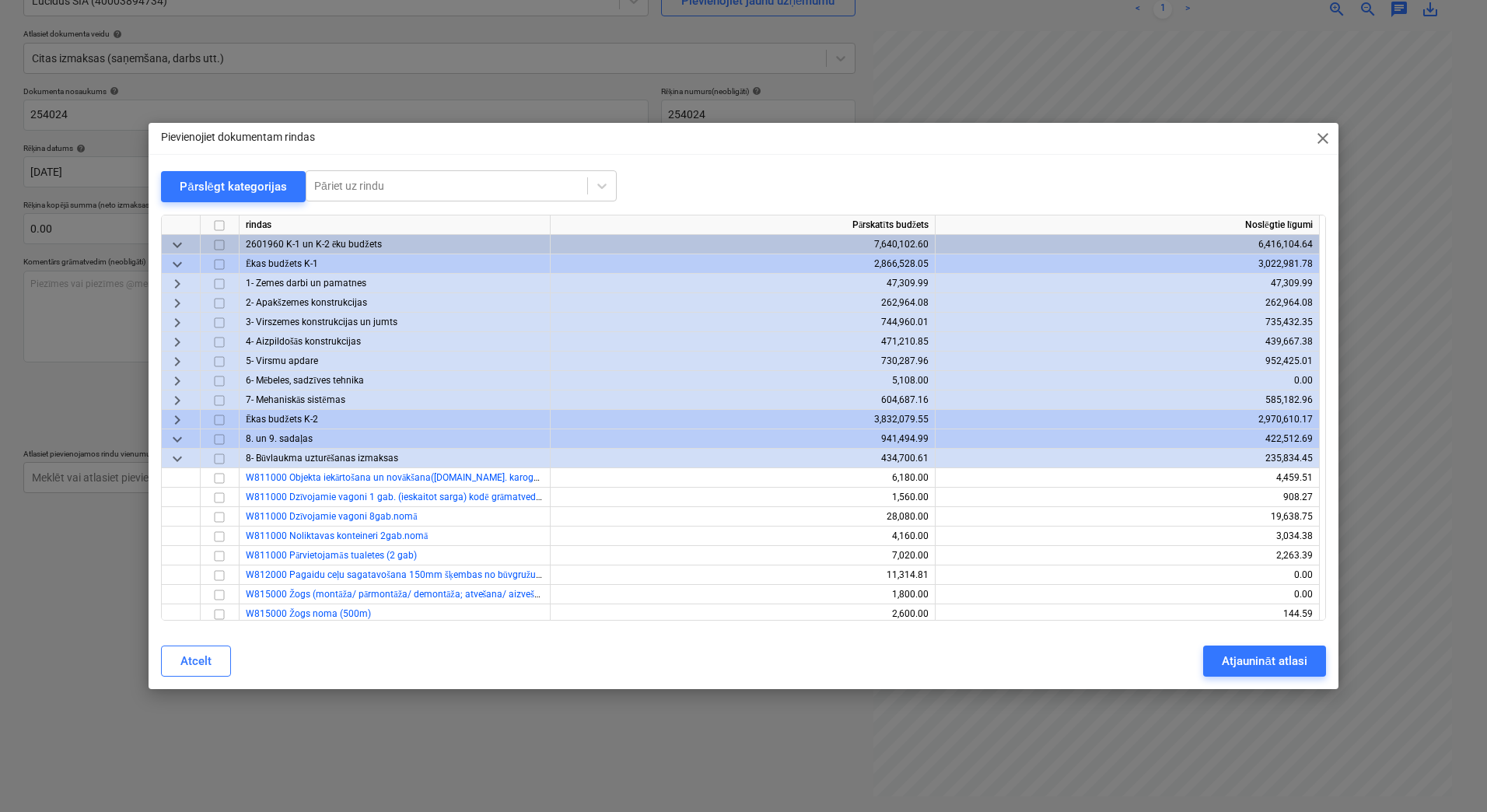
click at [173, 401] on span "keyboard_arrow_right" at bounding box center [178, 401] width 19 height 19
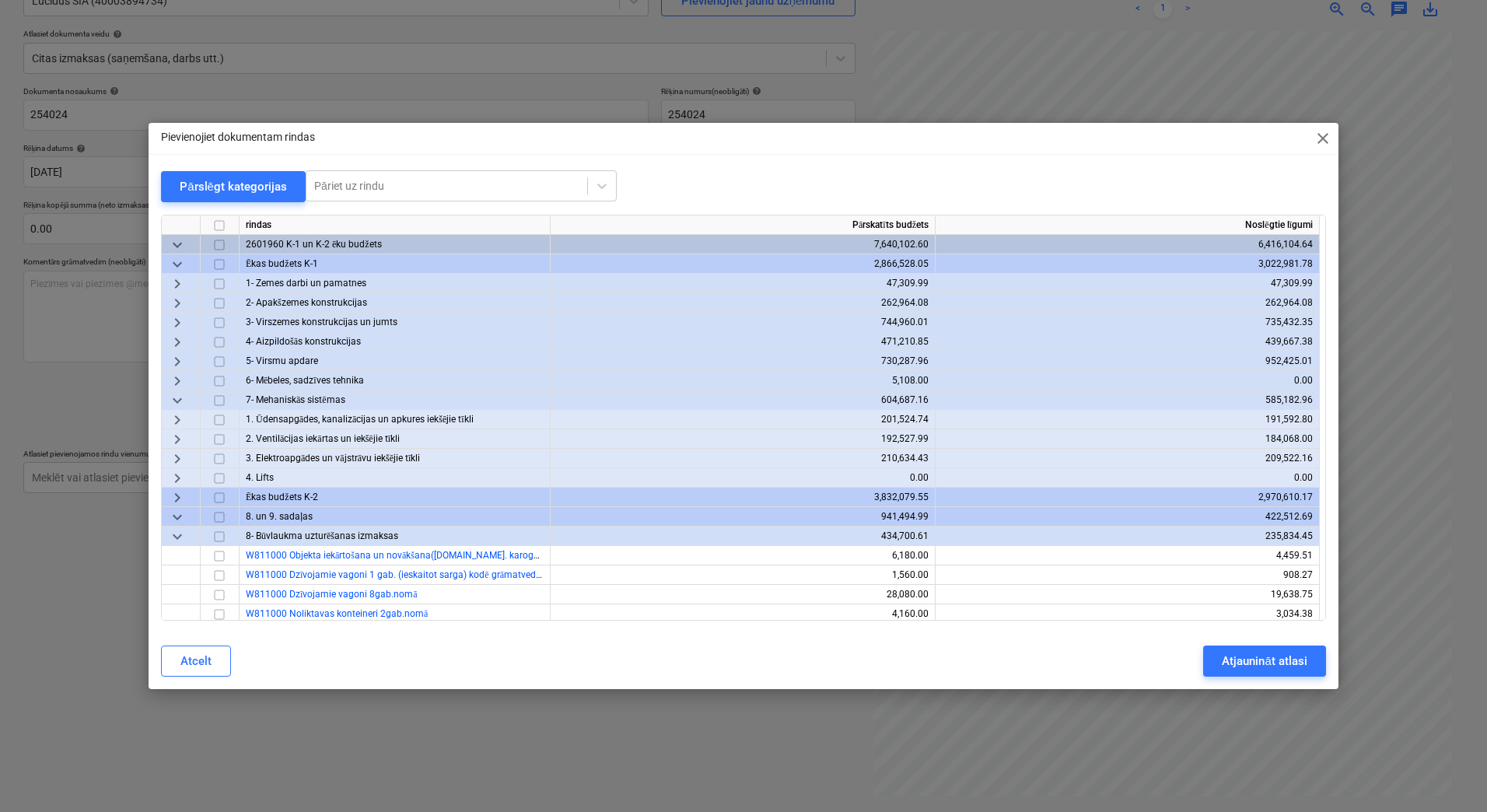
click at [181, 457] on span "keyboard_arrow_right" at bounding box center [178, 459] width 19 height 19
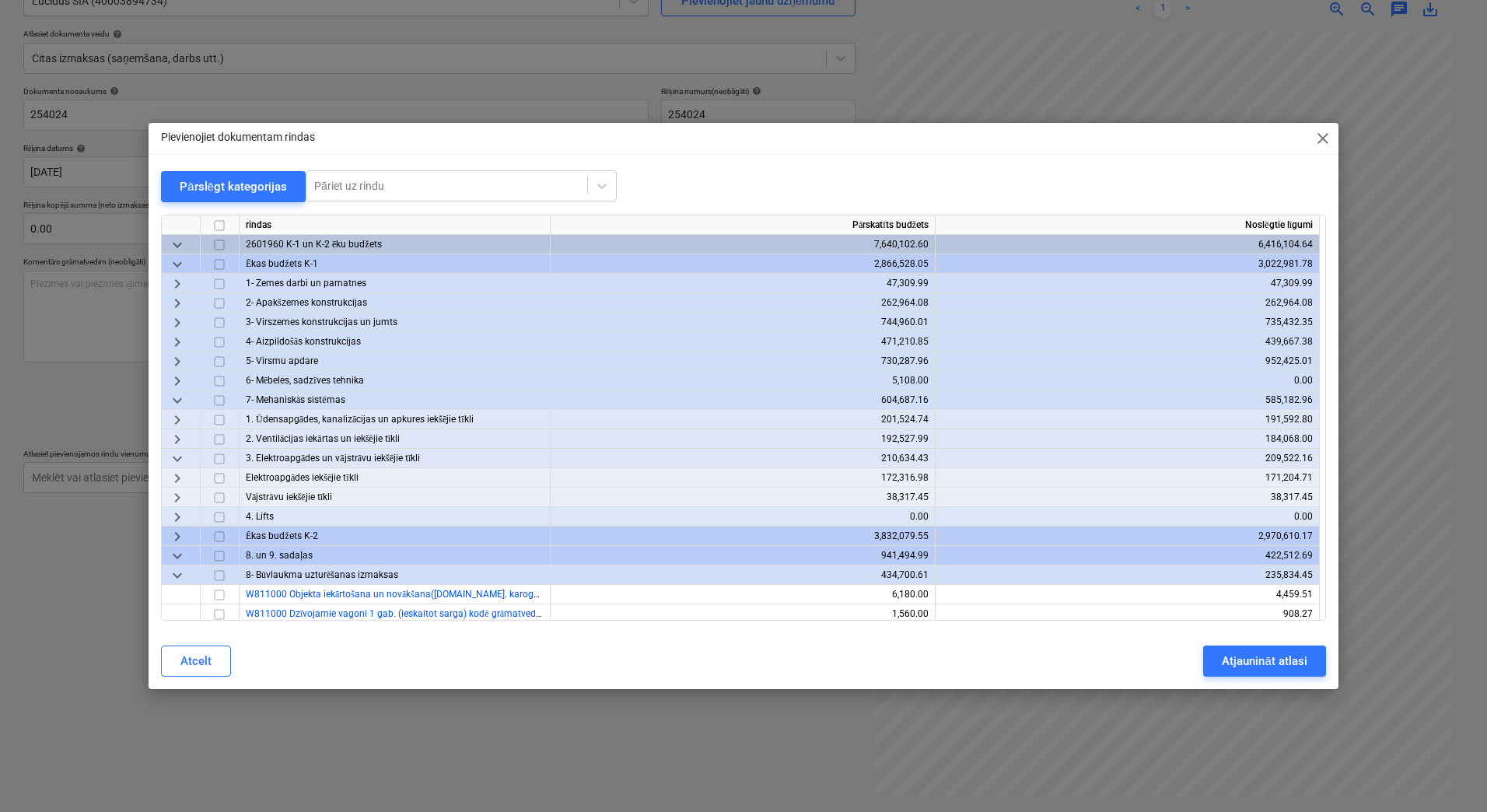
click at [182, 475] on span "keyboard_arrow_right" at bounding box center [178, 478] width 19 height 19
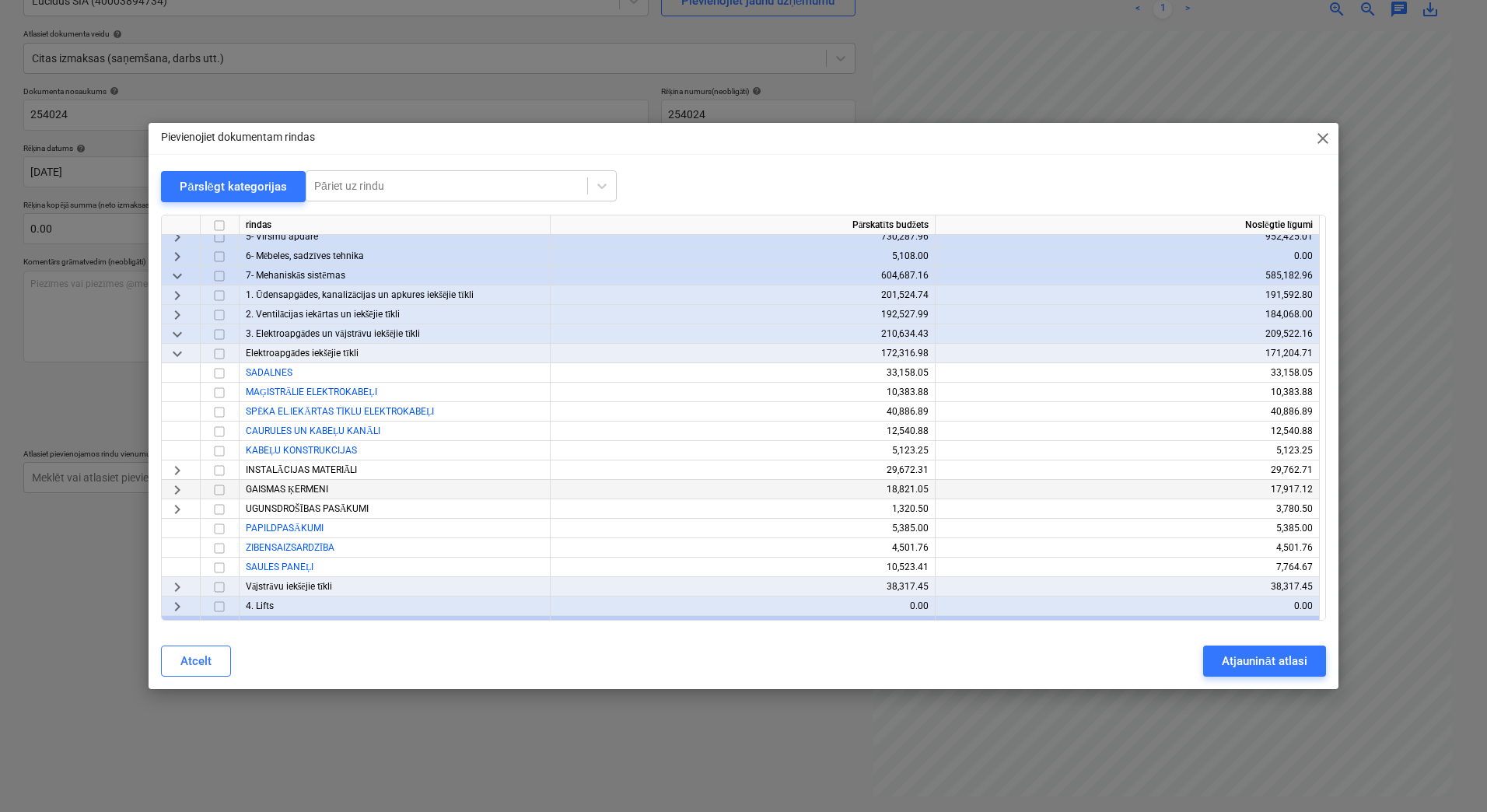
scroll to position [155, 0]
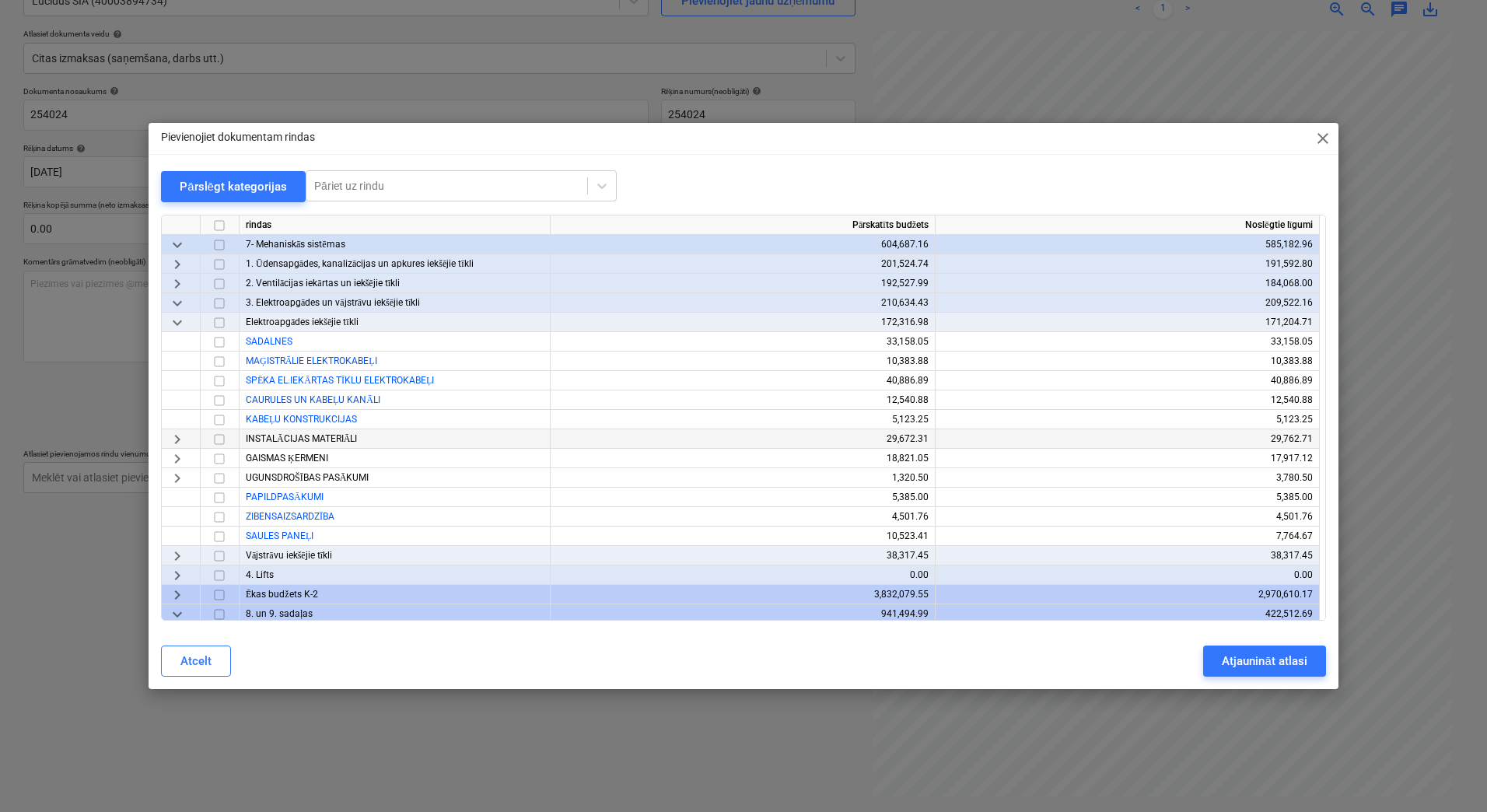
click at [172, 435] on span "keyboard_arrow_right" at bounding box center [178, 439] width 19 height 19
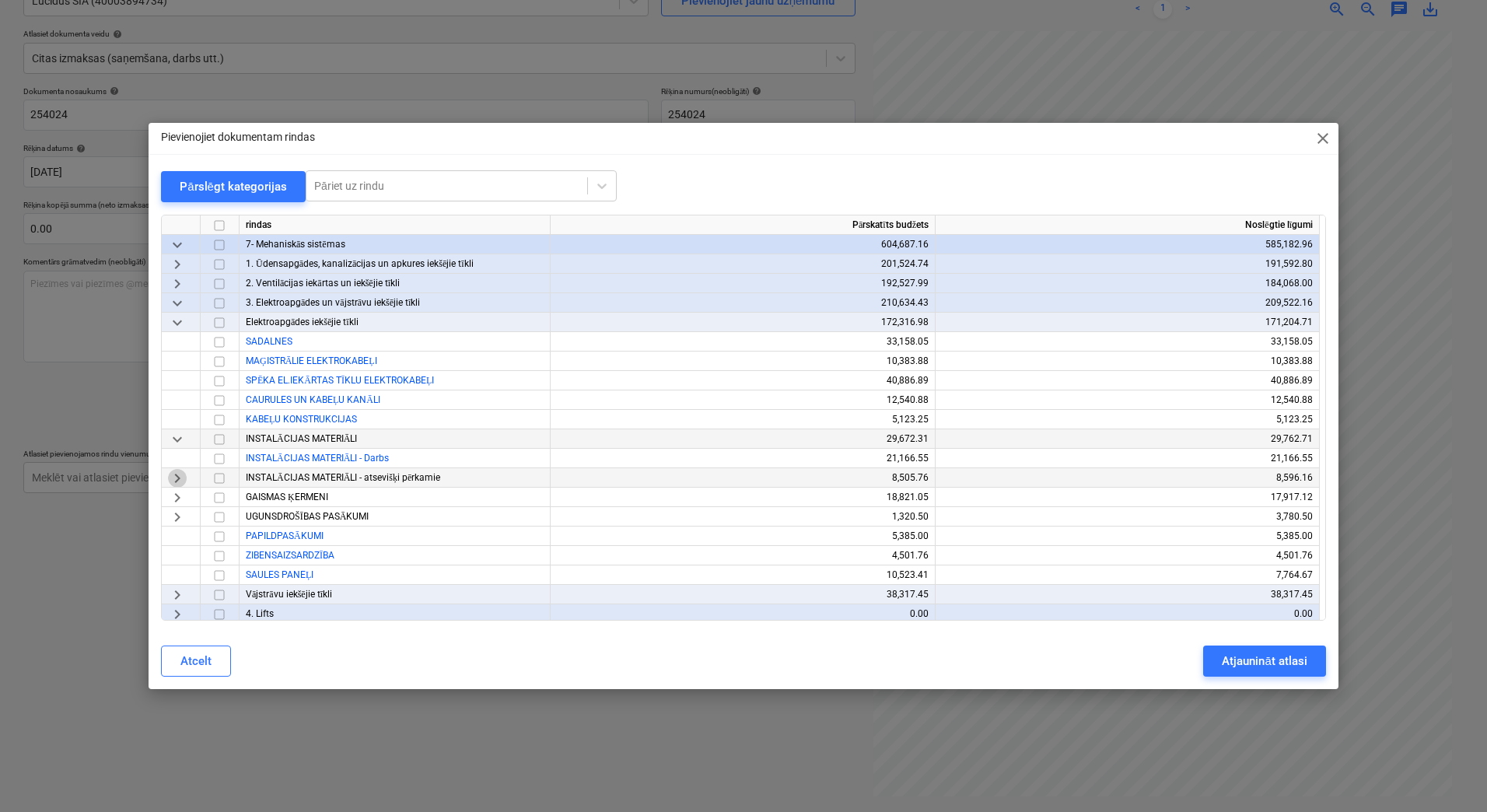
click at [181, 481] on span "keyboard_arrow_right" at bounding box center [178, 478] width 19 height 19
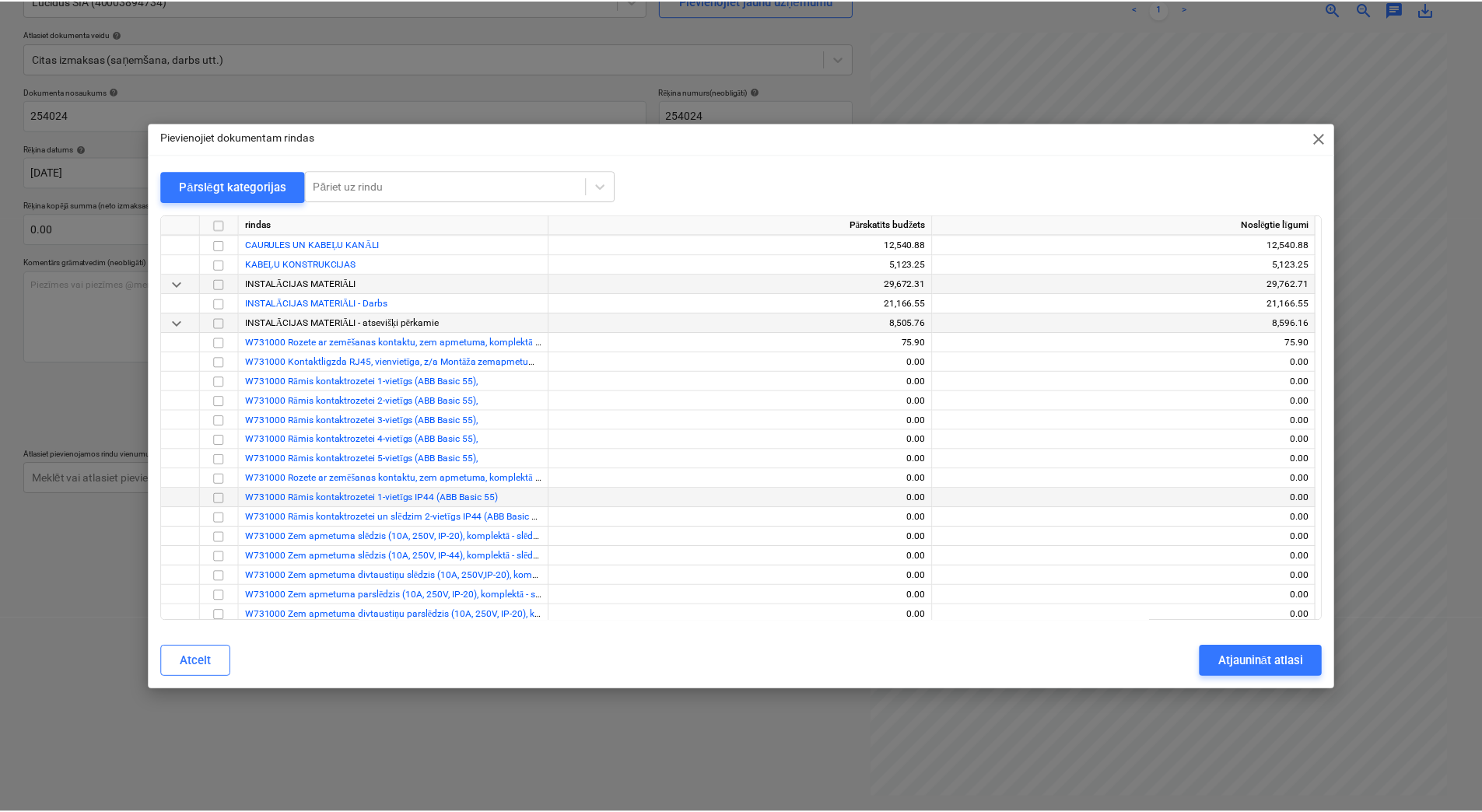
scroll to position [311, 0]
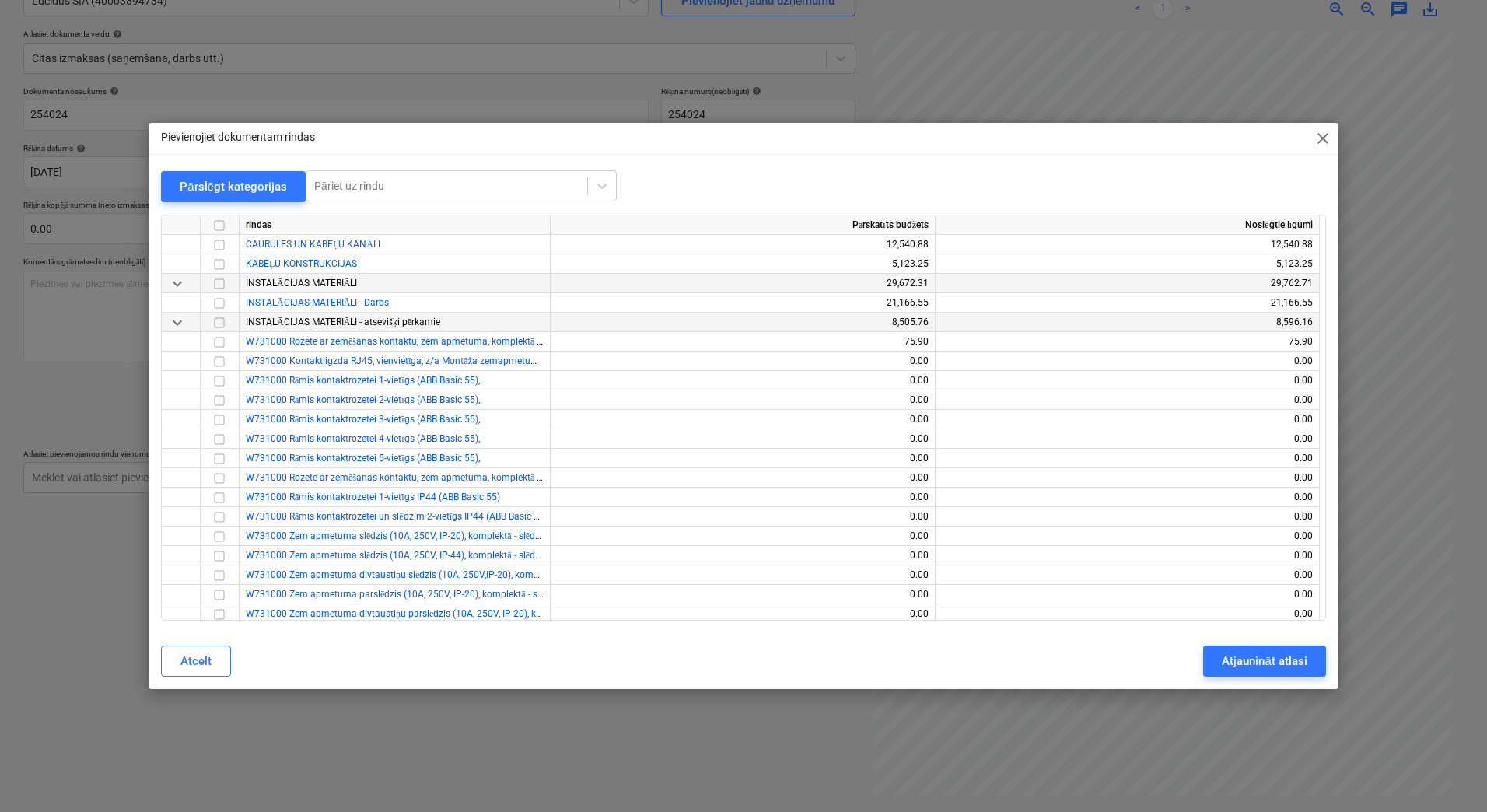
click at [221, 319] on input "checkbox" at bounding box center [220, 323] width 19 height 19
click at [1273, 672] on button "Atjaunināt atlasi" at bounding box center [1264, 660] width 122 height 31
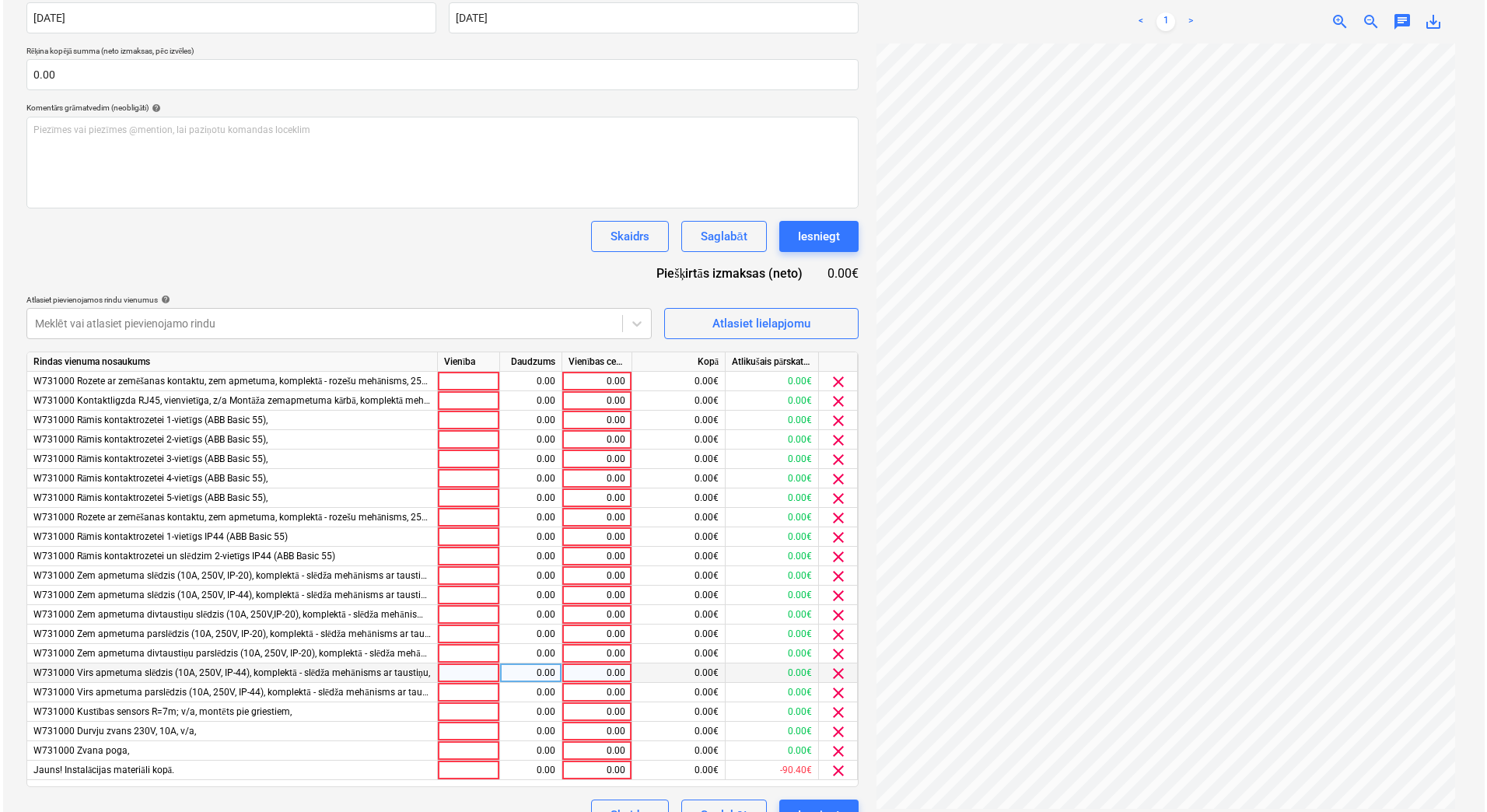
scroll to position [340, 0]
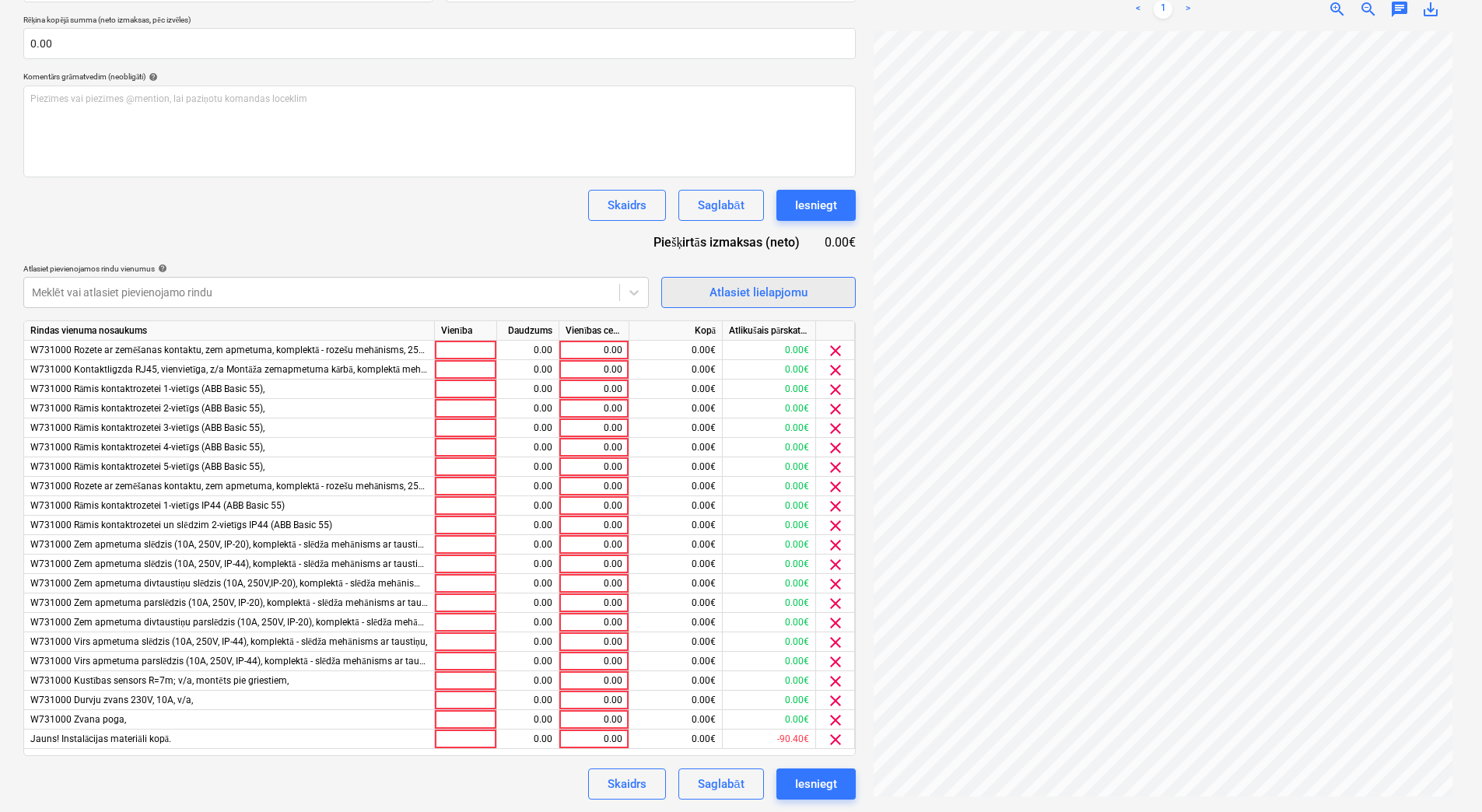
click at [752, 295] on div "Atlasiet lielapjomu" at bounding box center [757, 292] width 98 height 20
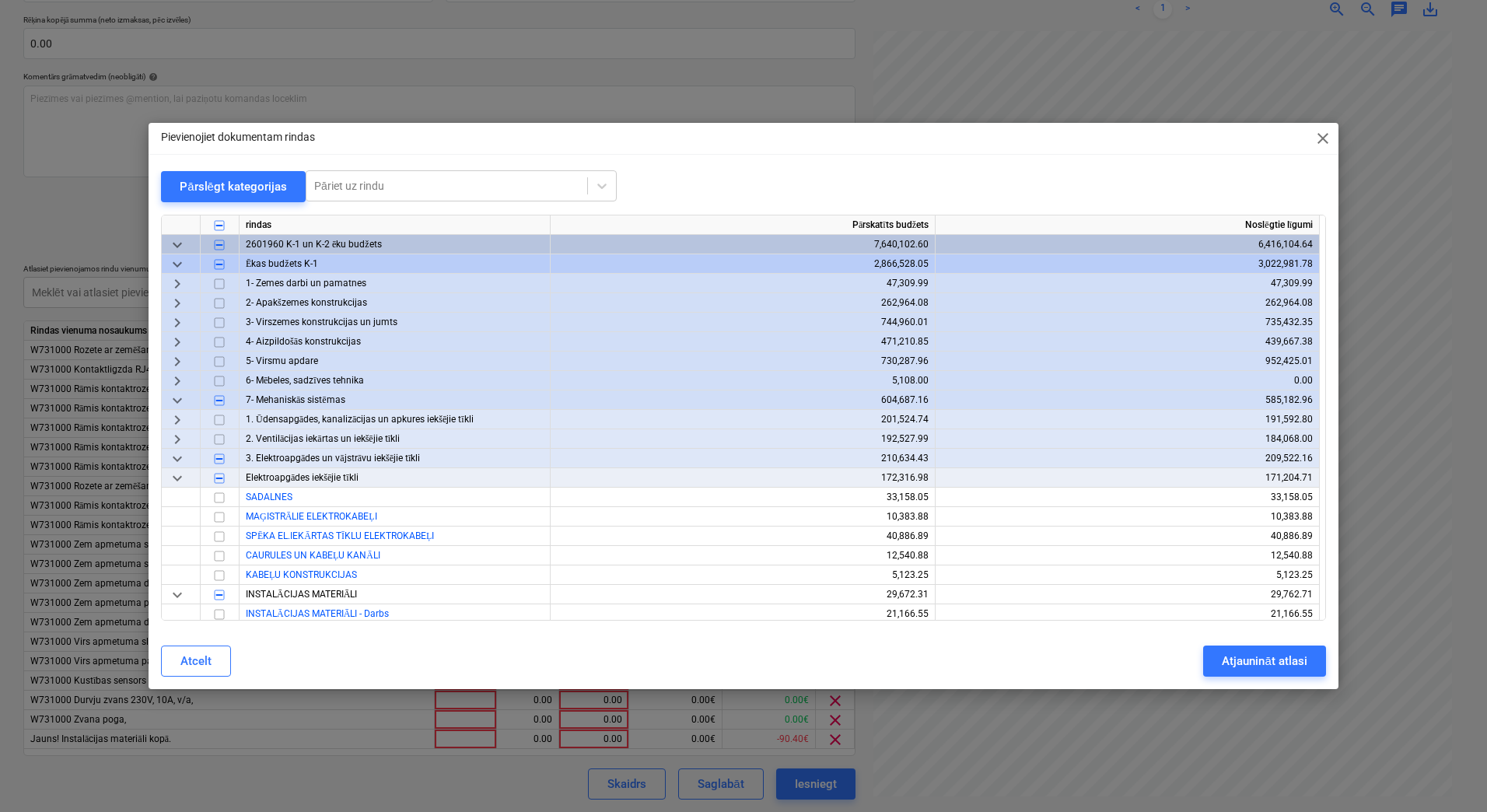
click at [223, 401] on input "checkbox" at bounding box center [220, 401] width 19 height 19
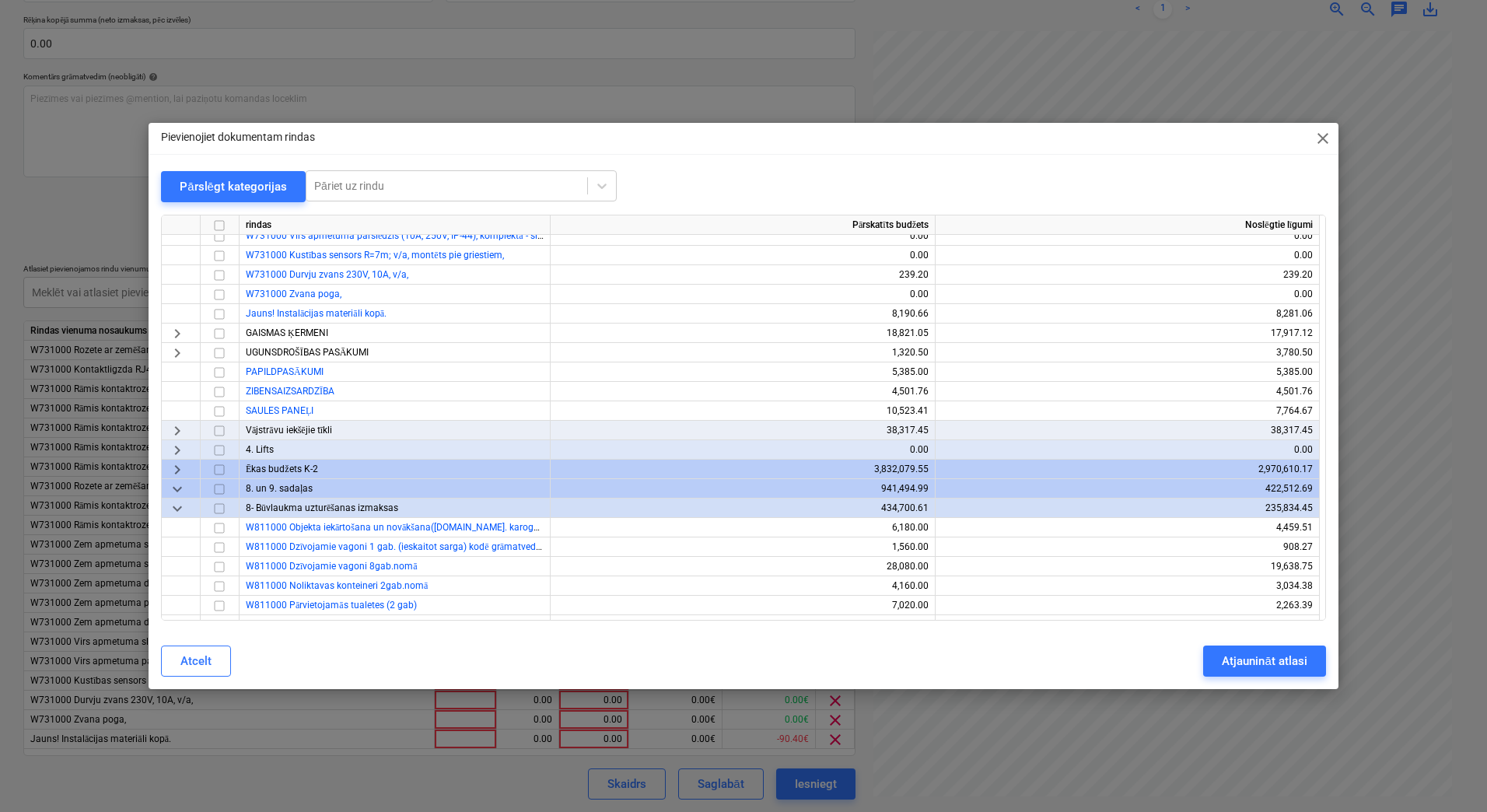
scroll to position [830, 0]
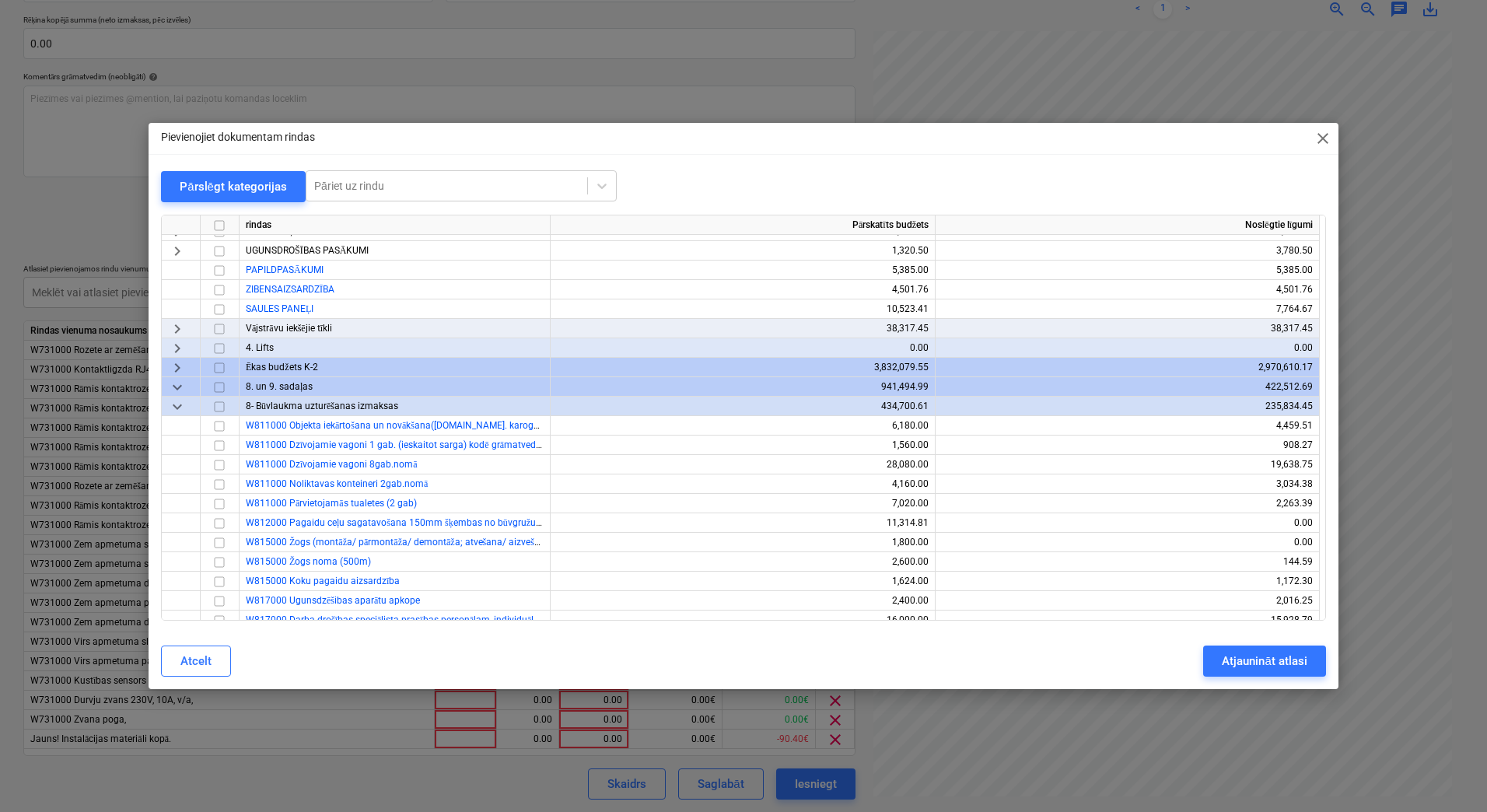
click at [177, 367] on span "keyboard_arrow_right" at bounding box center [178, 367] width 19 height 19
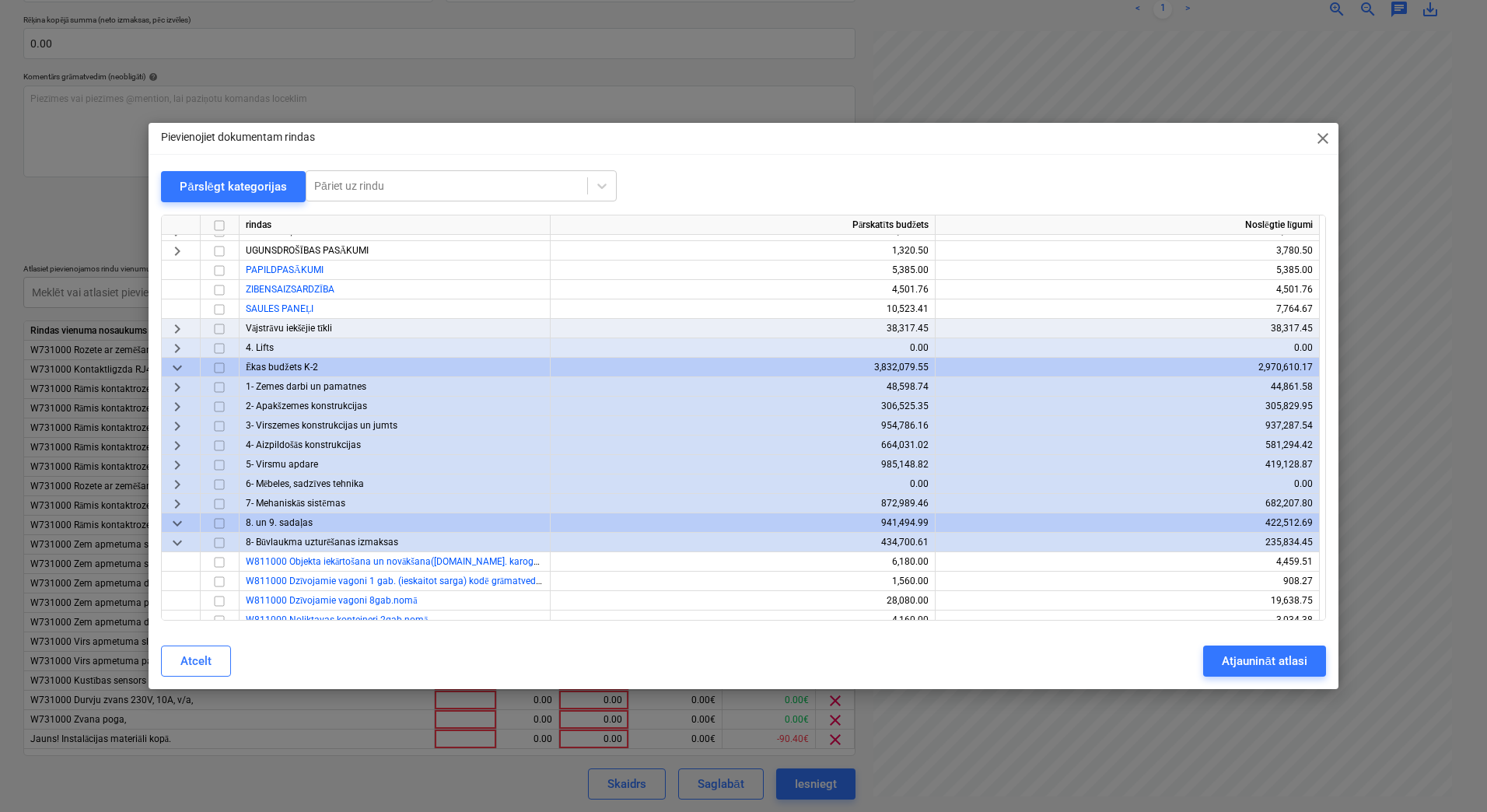
click at [183, 499] on span "keyboard_arrow_right" at bounding box center [178, 504] width 19 height 19
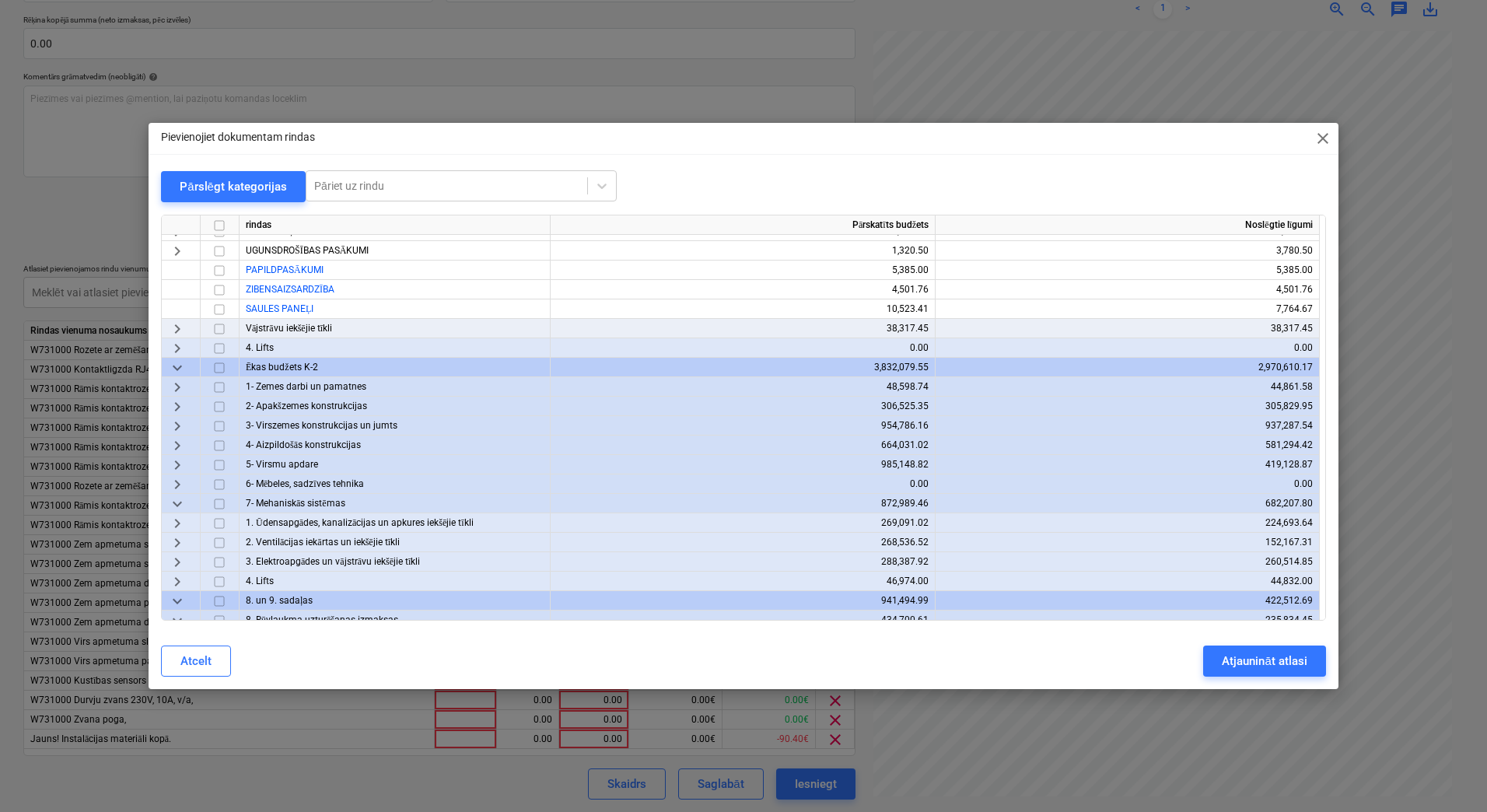
scroll to position [933, 0]
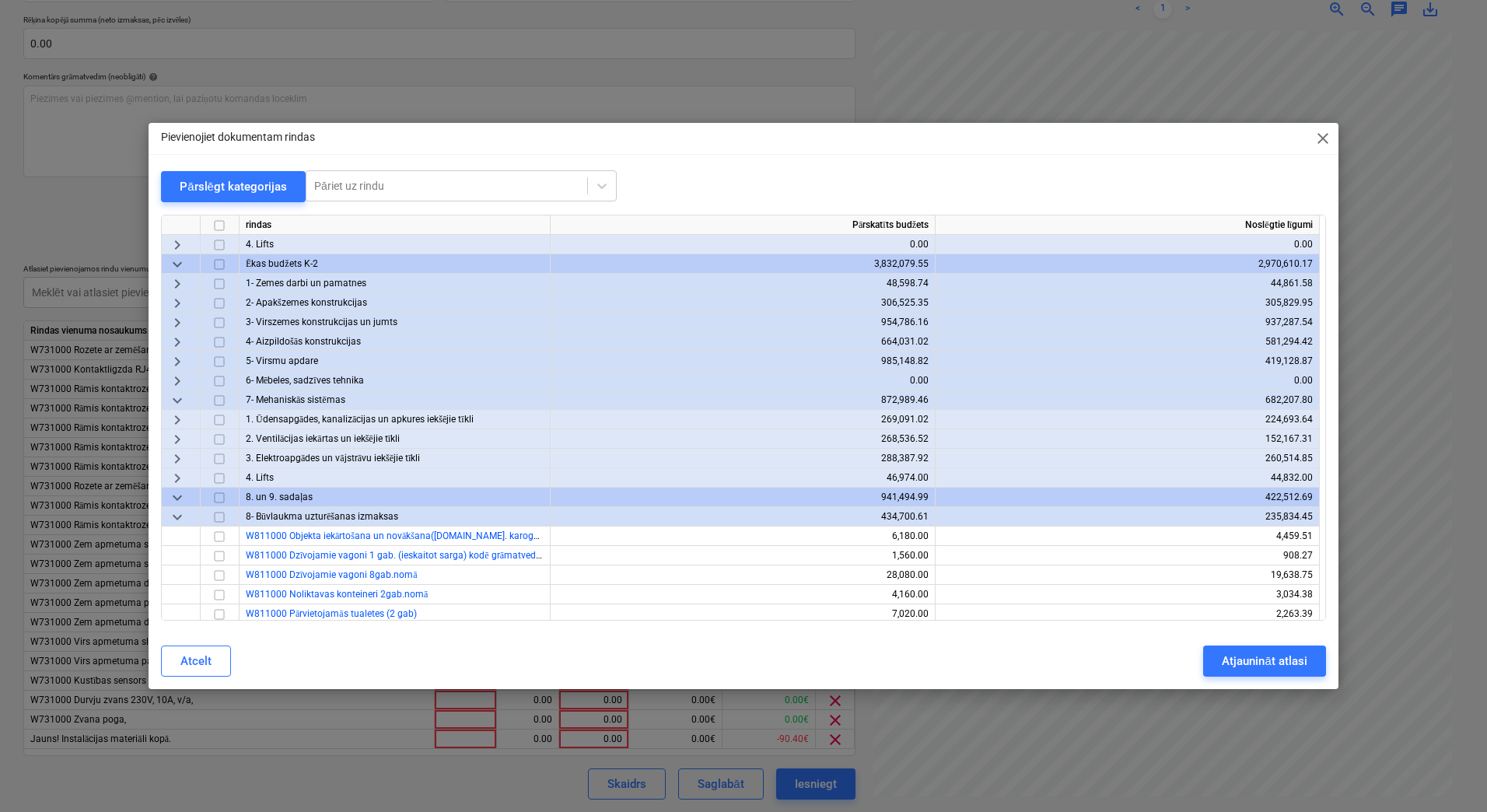
click at [179, 457] on span "keyboard_arrow_right" at bounding box center [178, 459] width 19 height 19
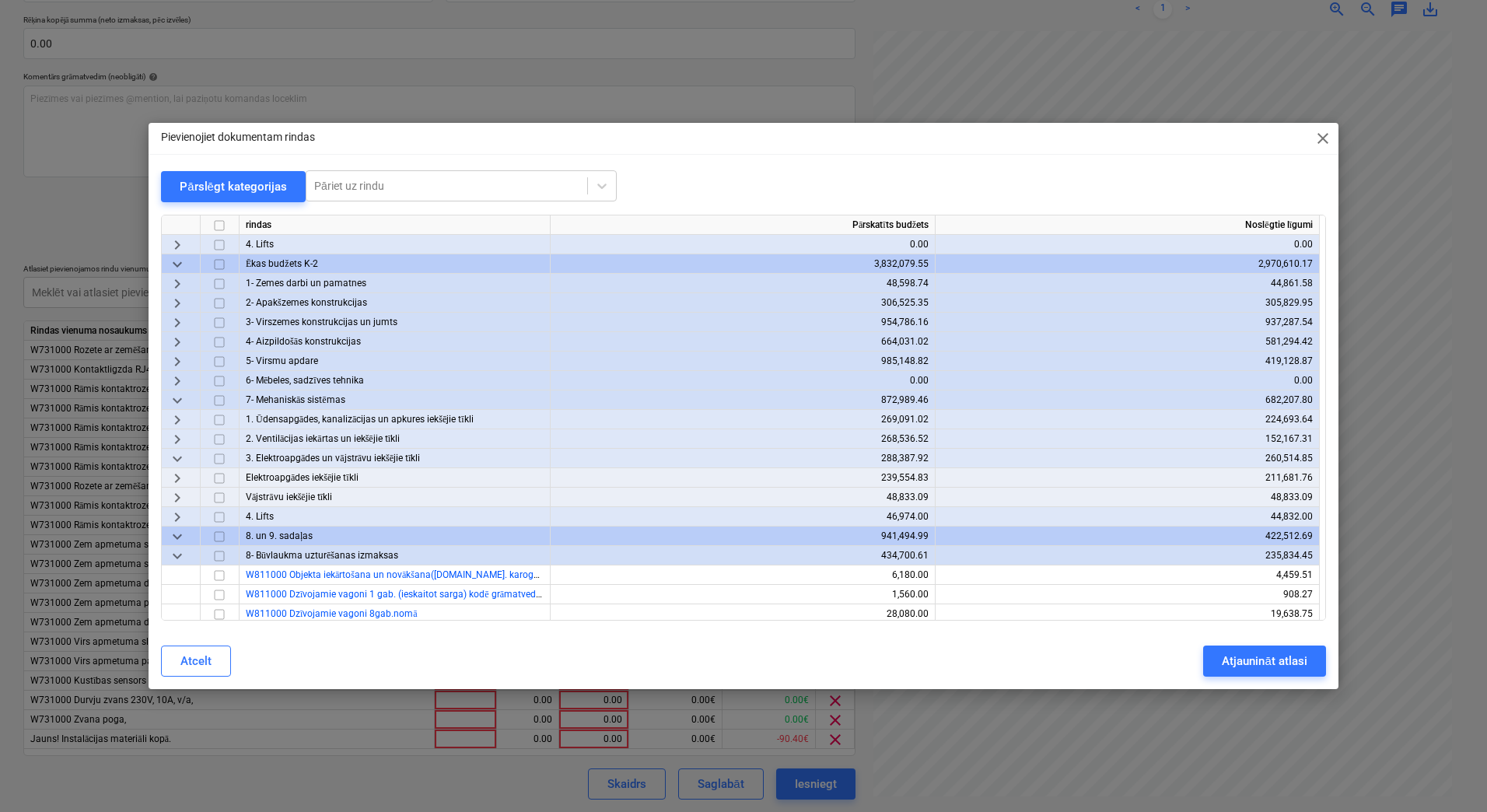
click at [177, 479] on span "keyboard_arrow_right" at bounding box center [178, 478] width 19 height 19
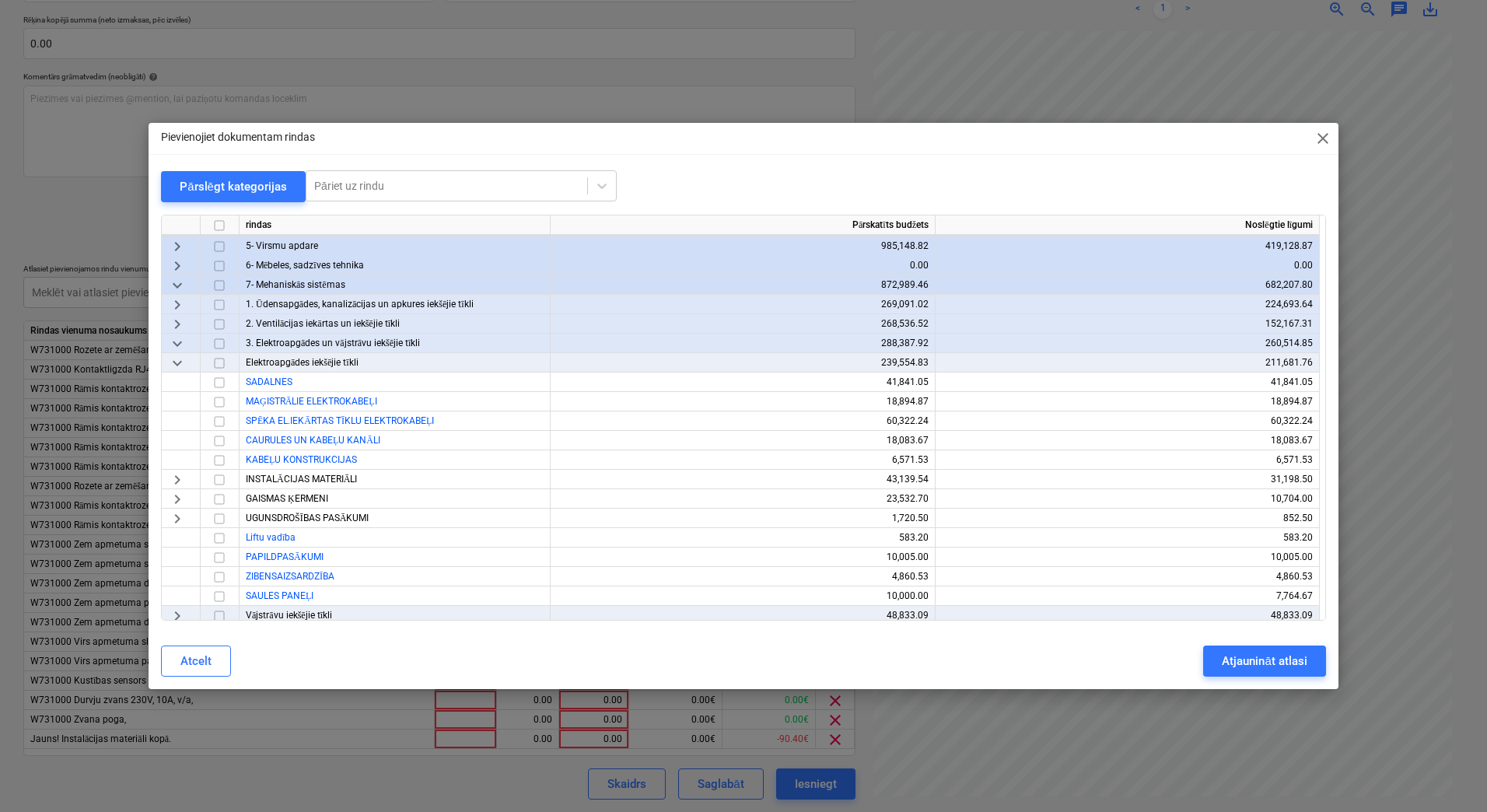
scroll to position [1088, 0]
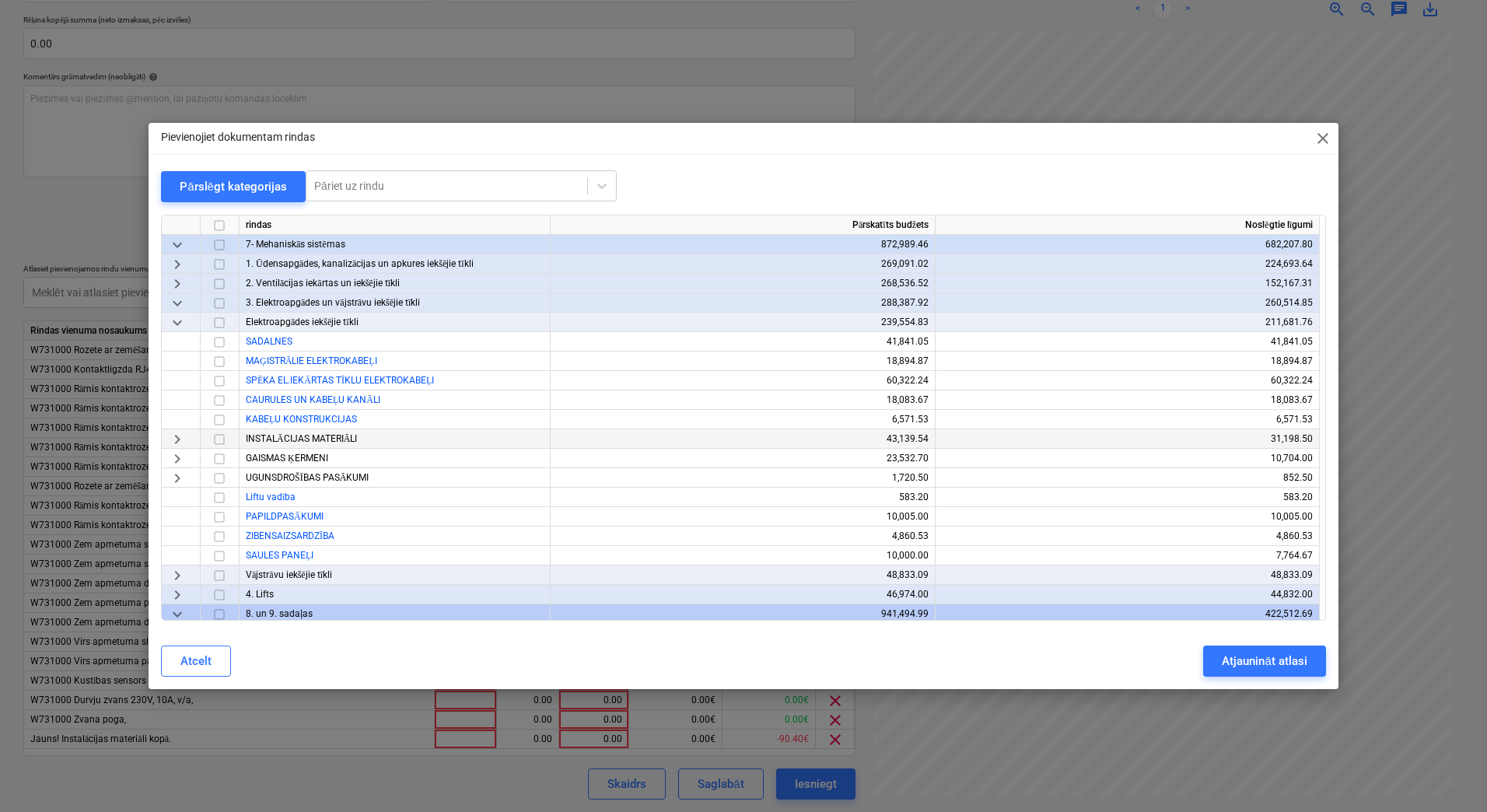
click at [181, 438] on span "keyboard_arrow_right" at bounding box center [178, 439] width 19 height 19
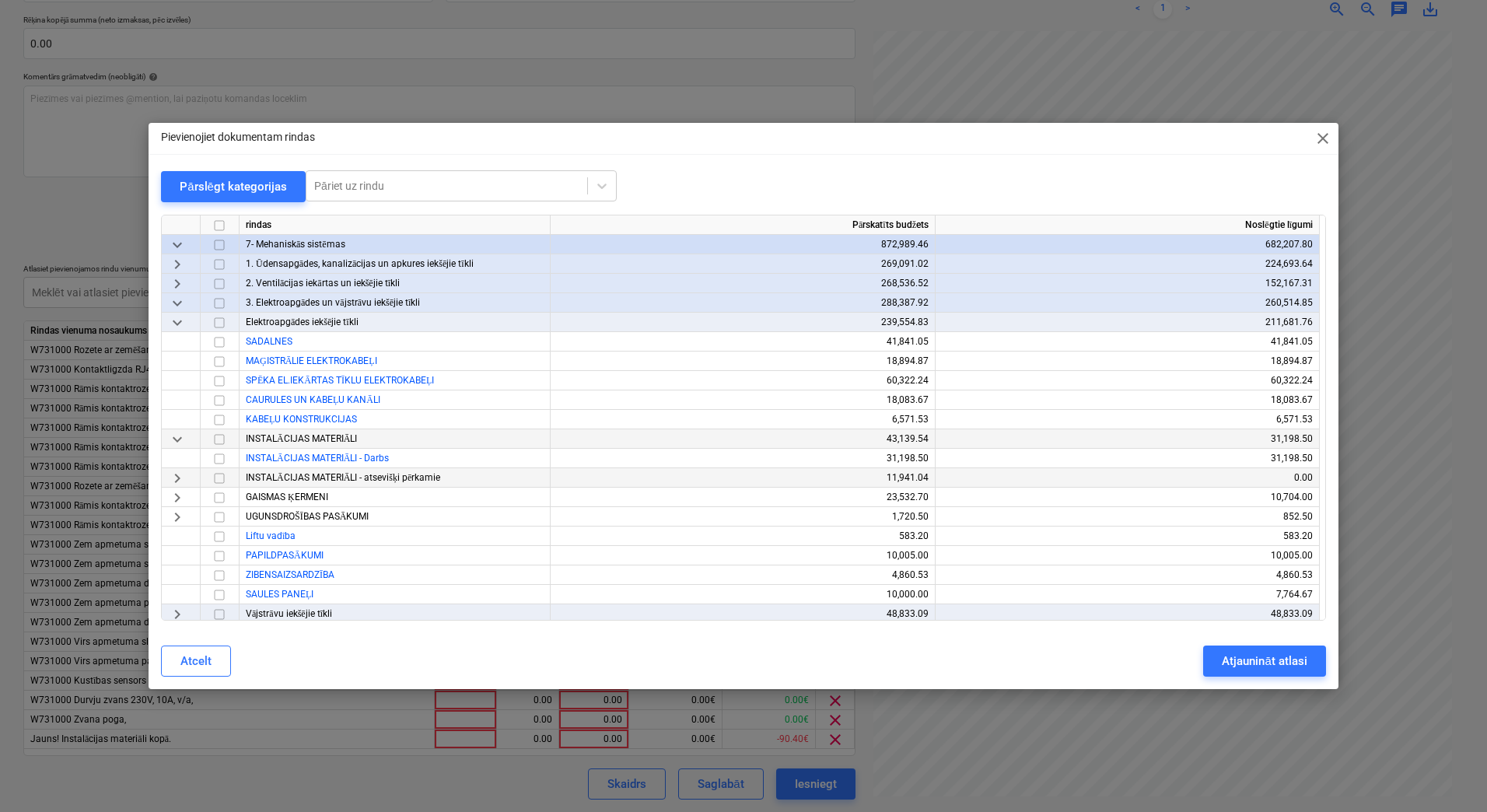
click at [181, 474] on span "keyboard_arrow_right" at bounding box center [178, 478] width 19 height 19
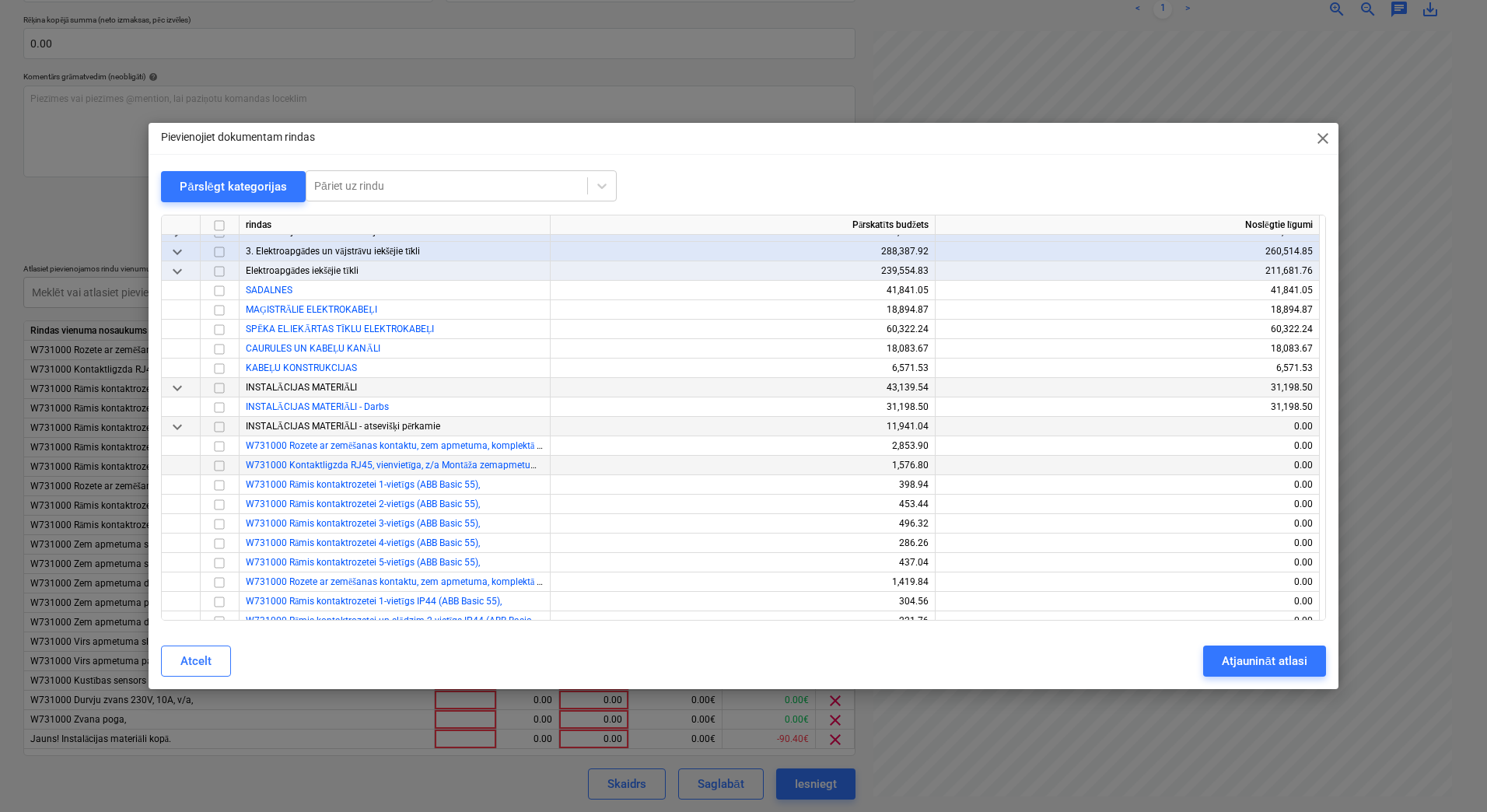
scroll to position [1140, 0]
click at [221, 426] on input "checkbox" at bounding box center [220, 426] width 19 height 19
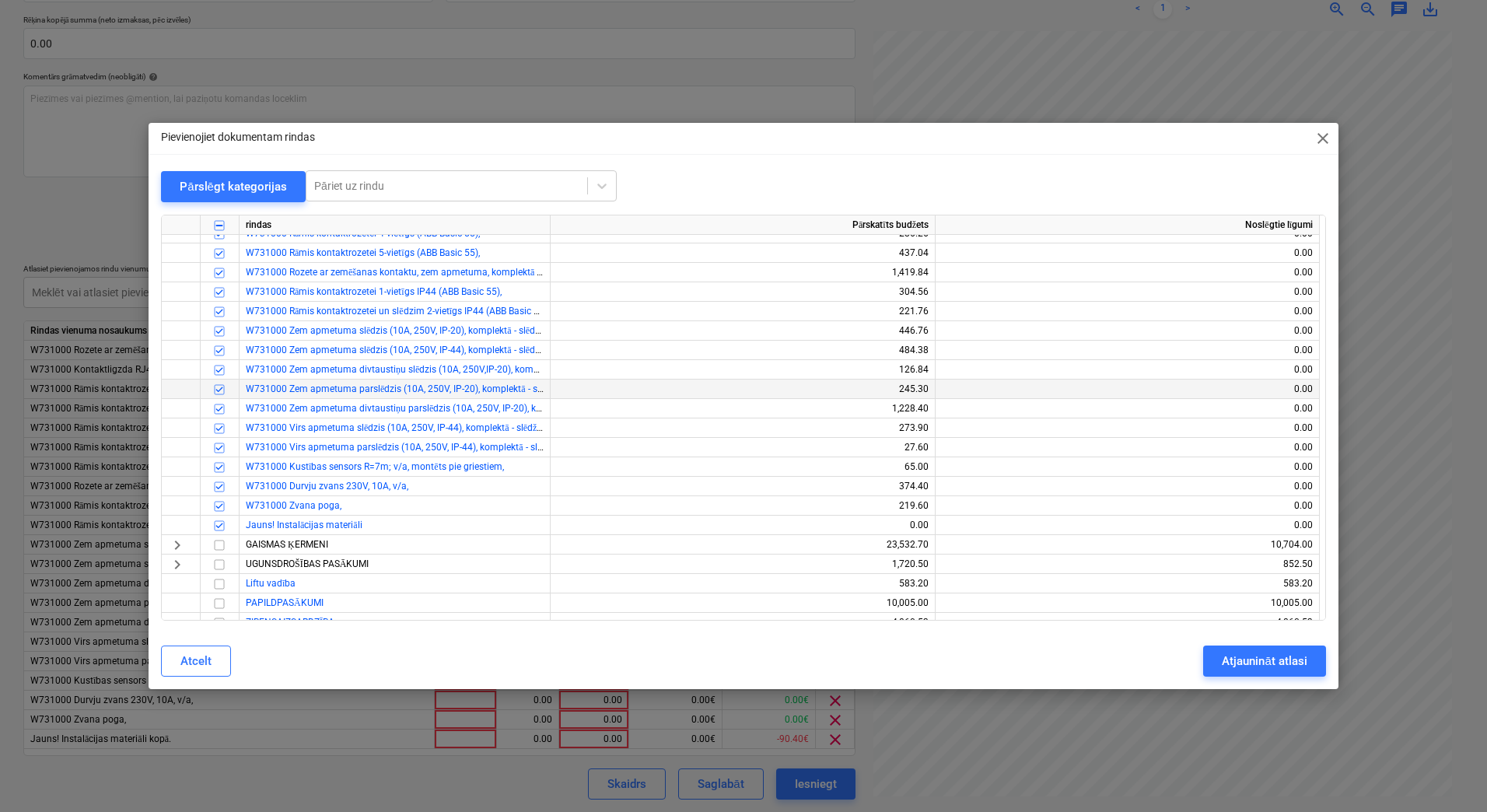
scroll to position [1452, 0]
click at [1244, 660] on div "Atjaunināt atlasi" at bounding box center [1264, 661] width 85 height 20
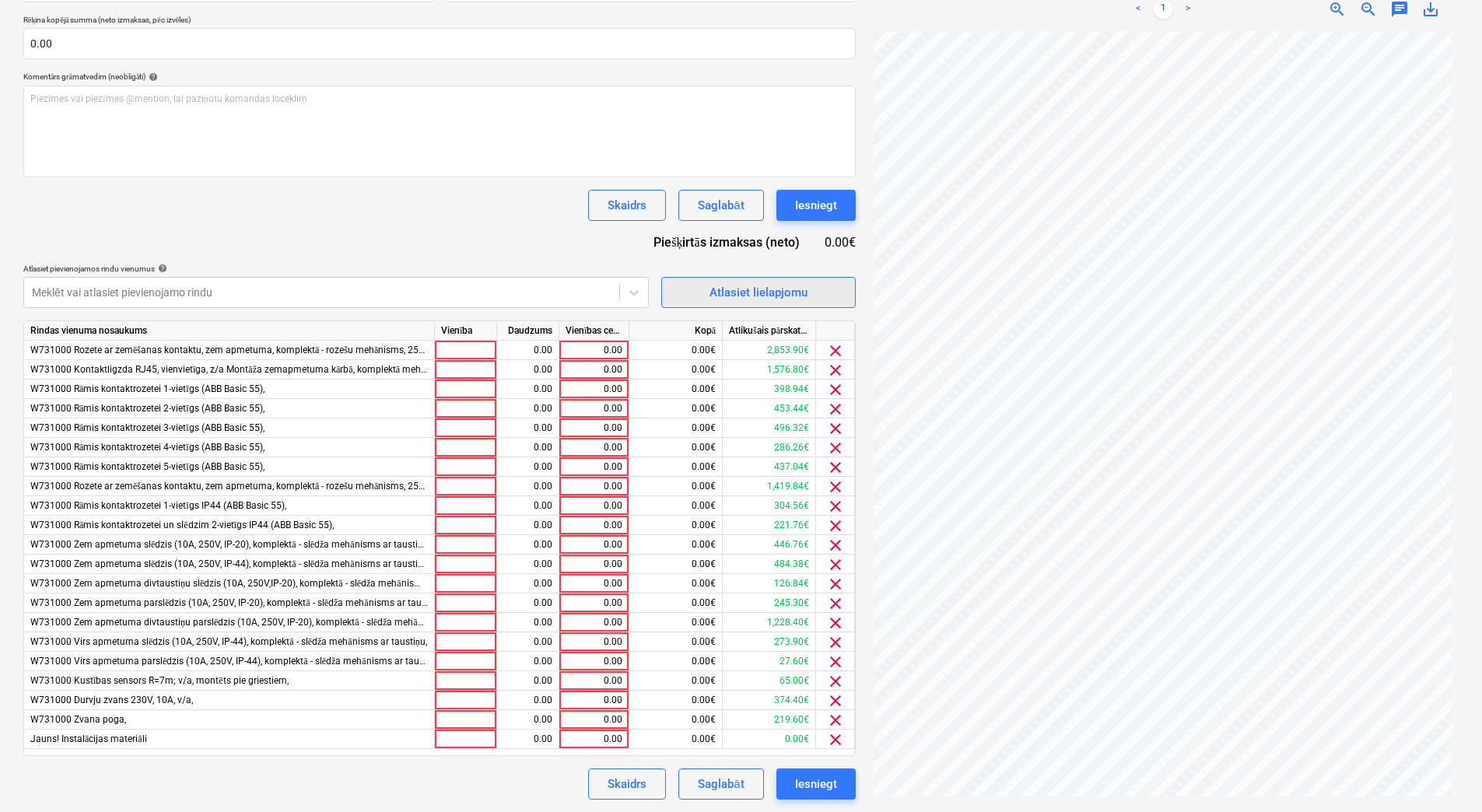
click at [763, 286] on div "Atlasiet lielapjomu" at bounding box center [757, 292] width 98 height 20
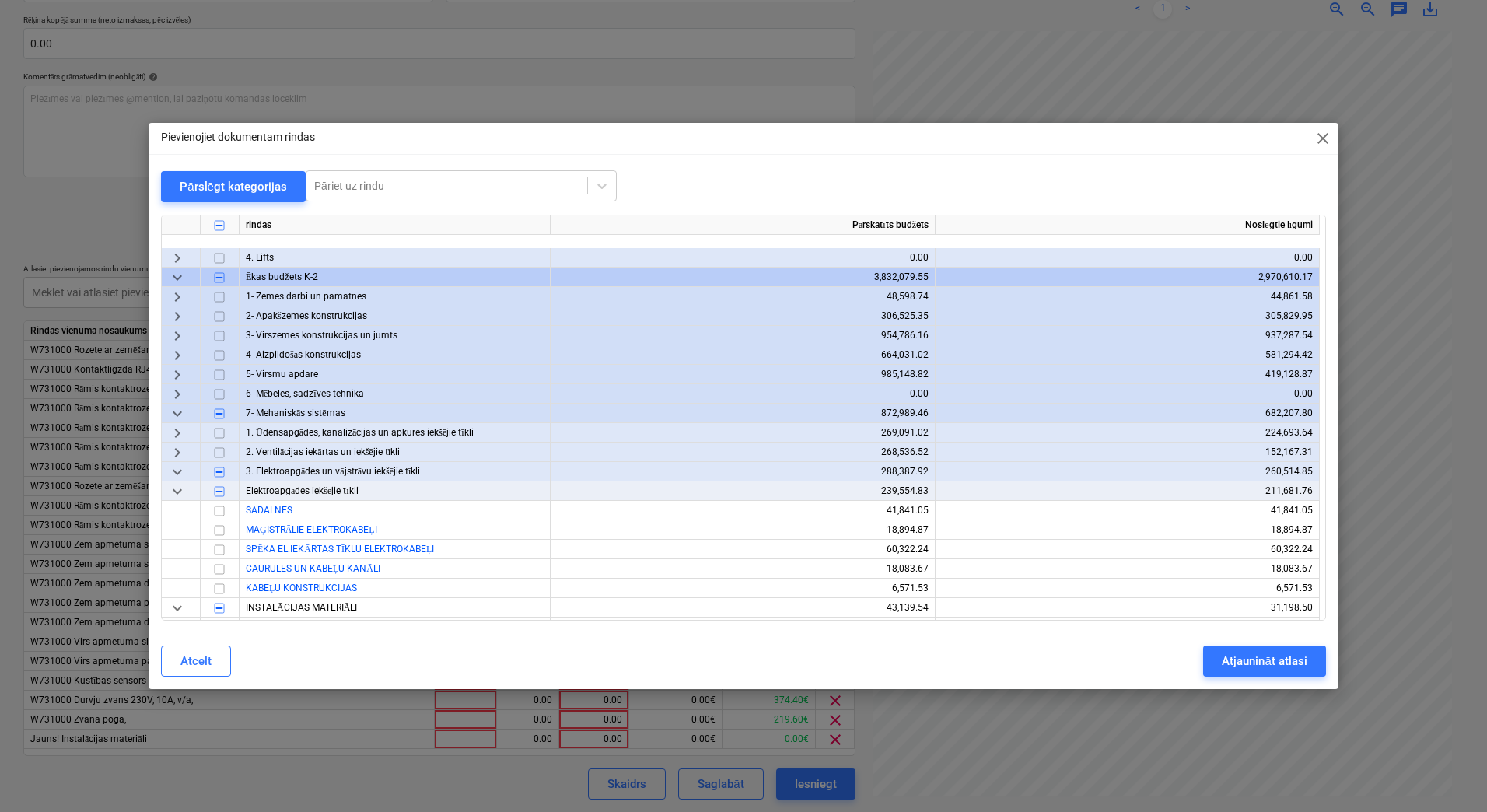
scroll to position [1036, 0]
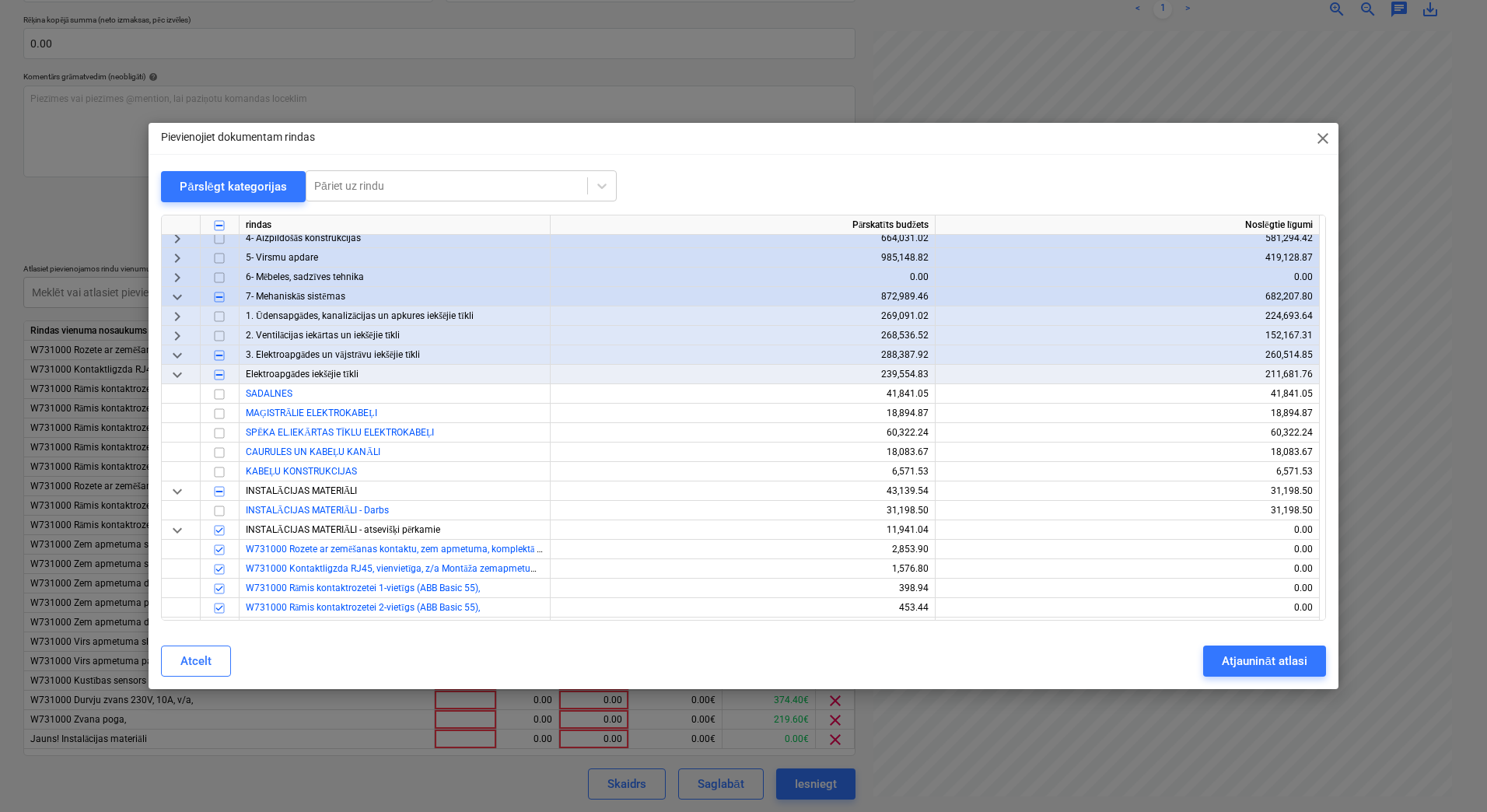
click at [223, 372] on input "checkbox" at bounding box center [220, 375] width 19 height 19
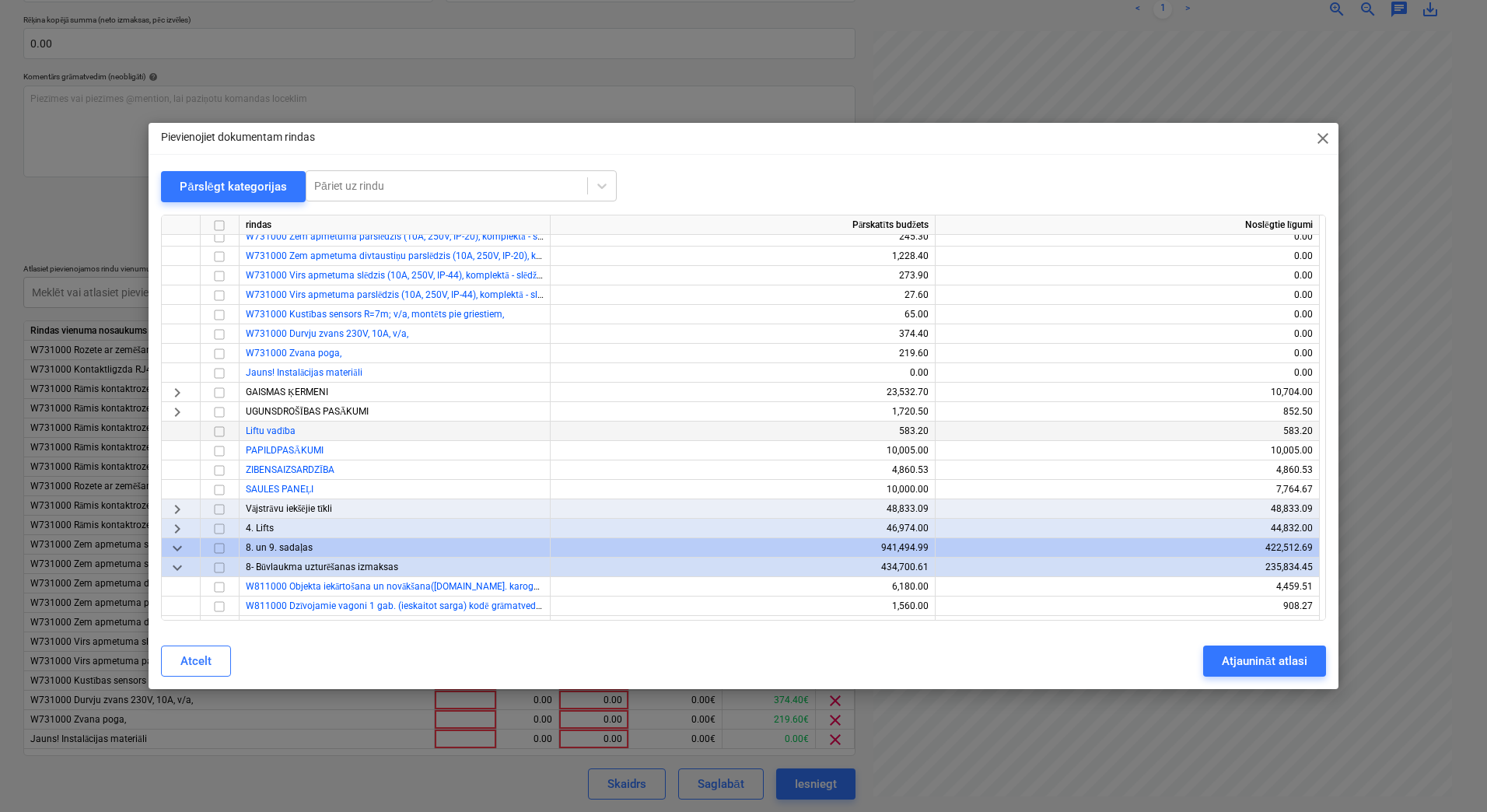
scroll to position [1607, 0]
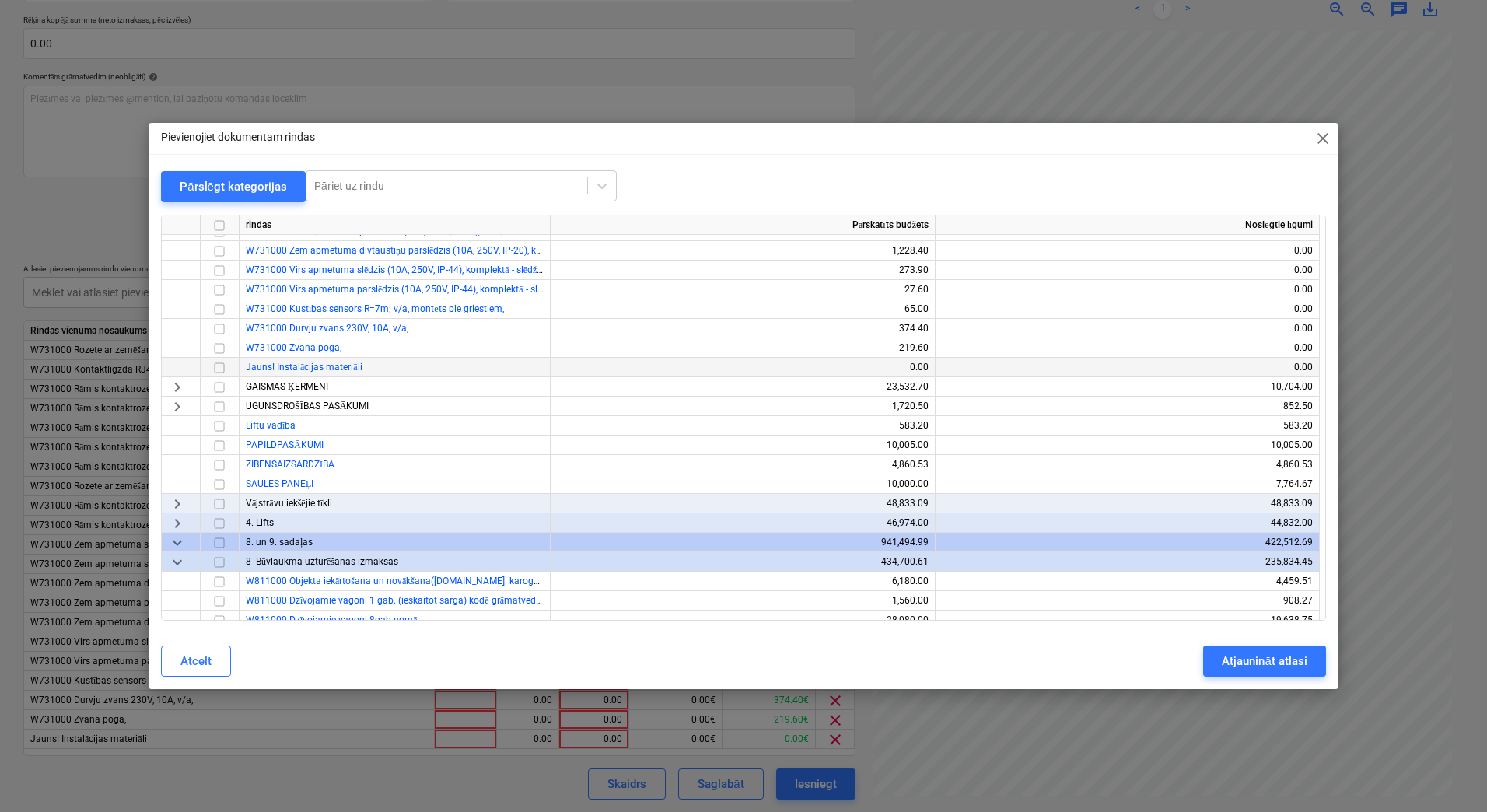
click at [219, 363] on input "checkbox" at bounding box center [220, 367] width 19 height 19
click at [1250, 668] on div "Atjaunināt atlasi" at bounding box center [1264, 661] width 85 height 20
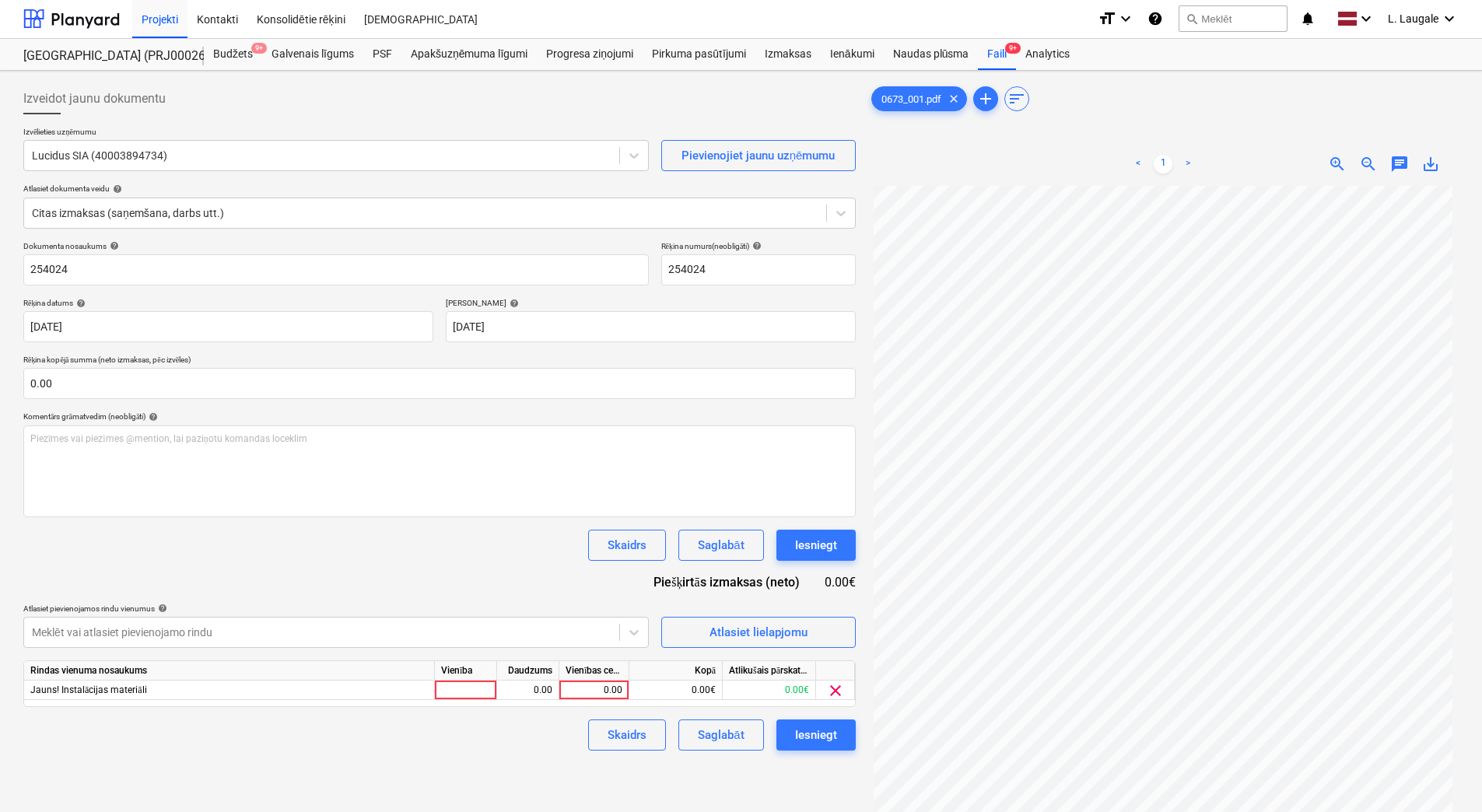
scroll to position [0, 0]
click at [478, 699] on div at bounding box center [465, 690] width 62 height 20
type input "1"
click at [522, 690] on div "0.00" at bounding box center [527, 690] width 49 height 20
click at [607, 694] on div "0.00" at bounding box center [594, 690] width 57 height 20
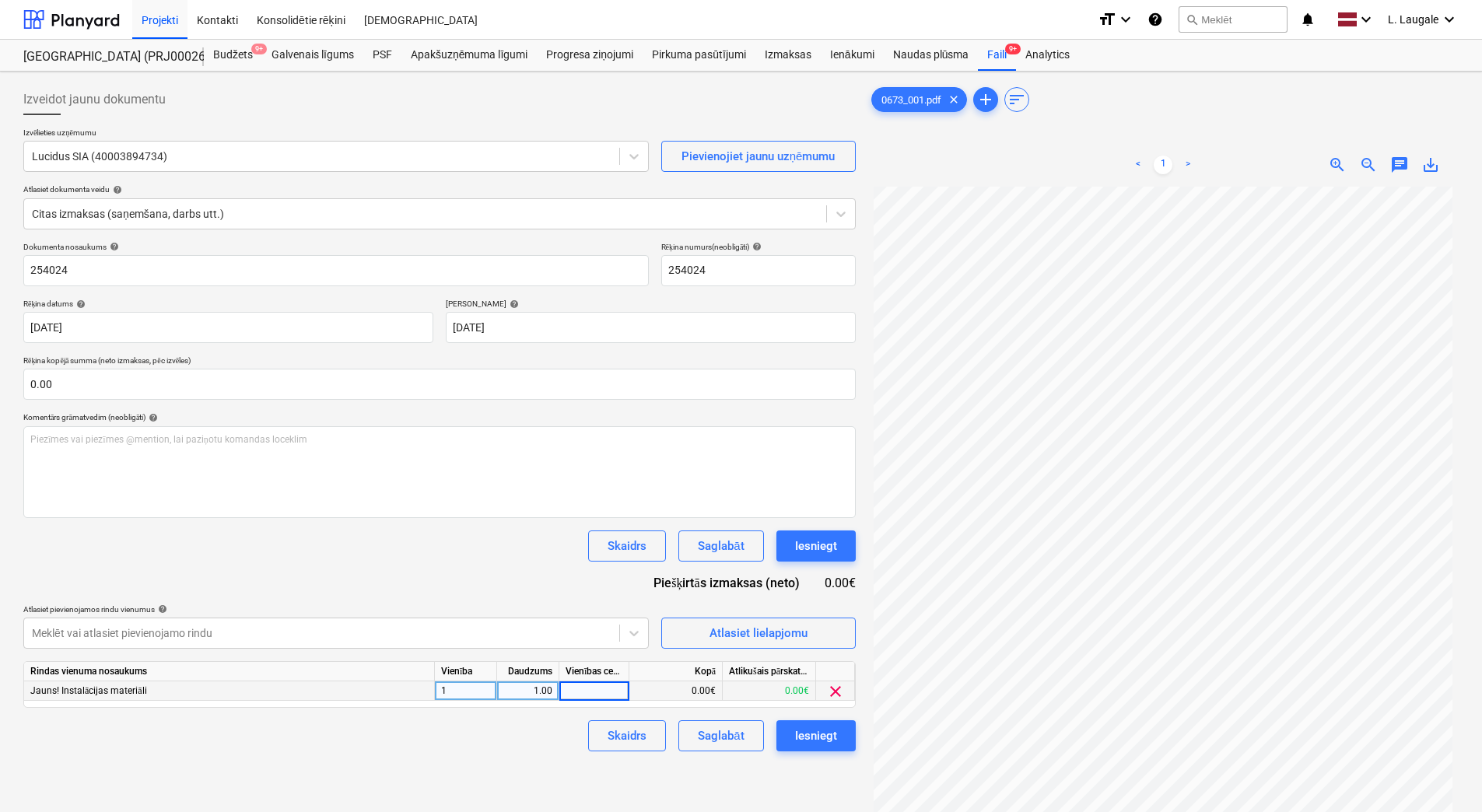
scroll to position [155, 0]
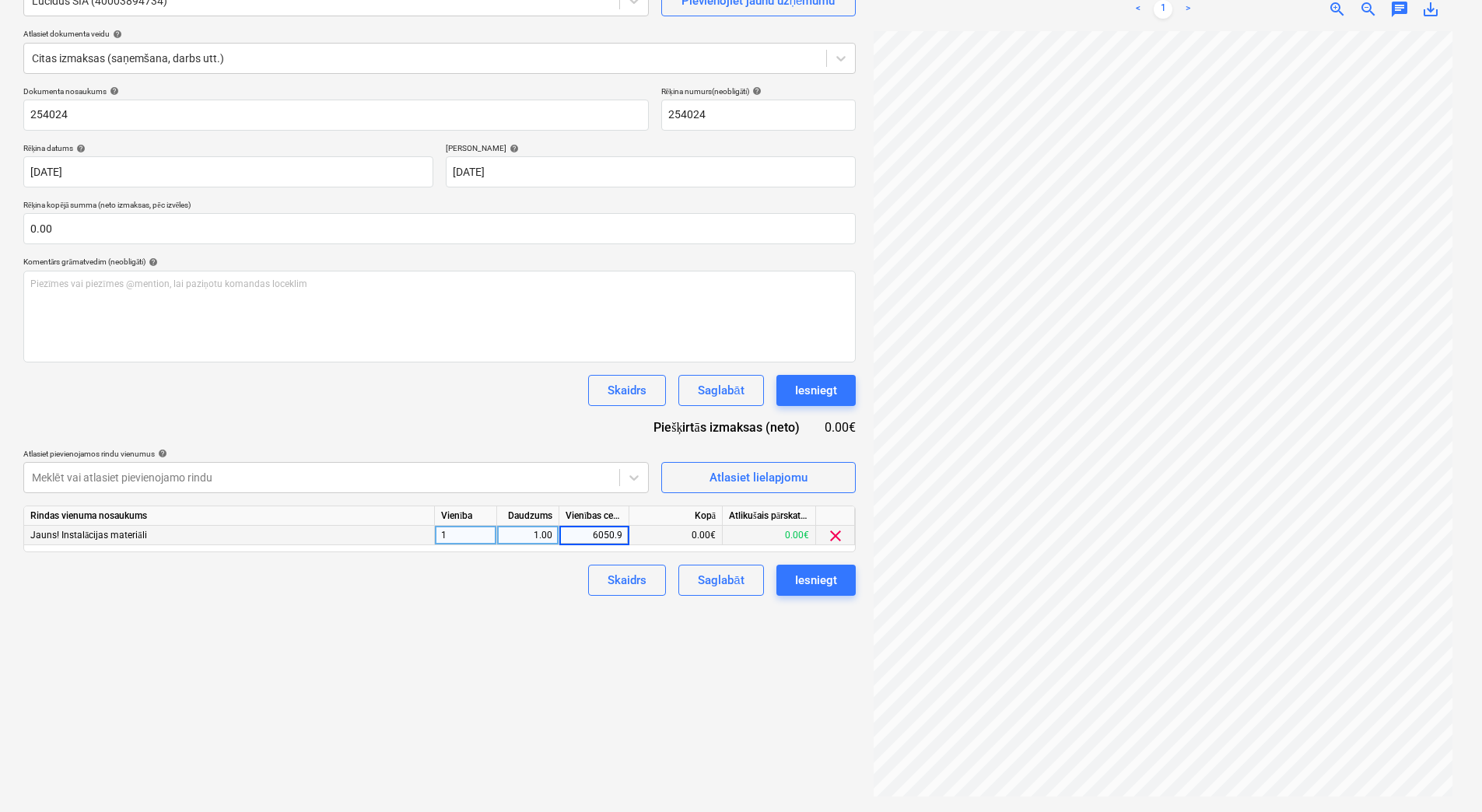
type input "6050.97"
click at [517, 724] on div "Izveidot jaunu dokumentu Izvēlieties uzņēmumu Lucidus SIA (40003894734) Pievien…" at bounding box center [439, 364] width 845 height 884
click at [741, 578] on div "Saglabāt" at bounding box center [720, 580] width 46 height 20
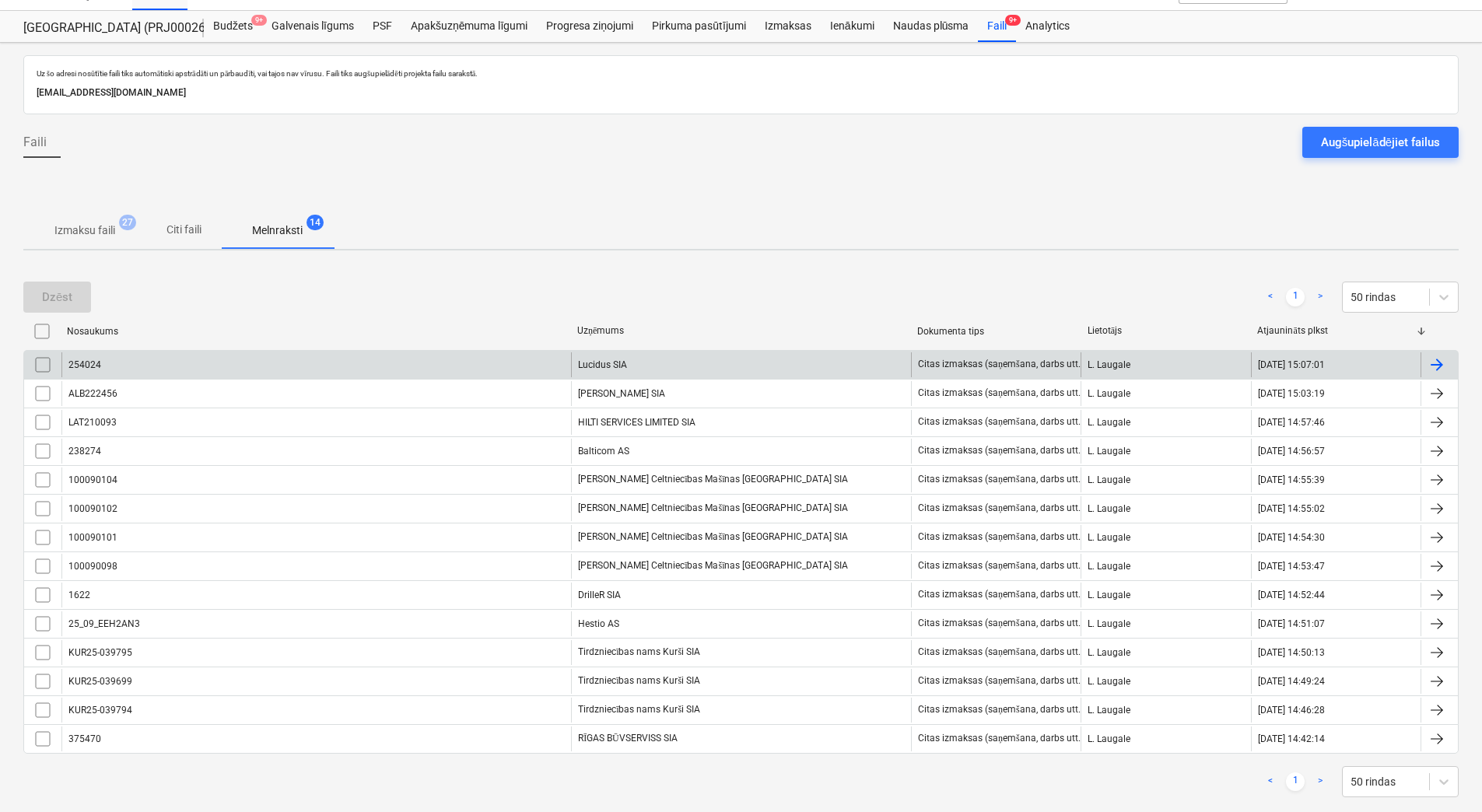
click at [297, 365] on div "254024" at bounding box center [316, 365] width 510 height 25
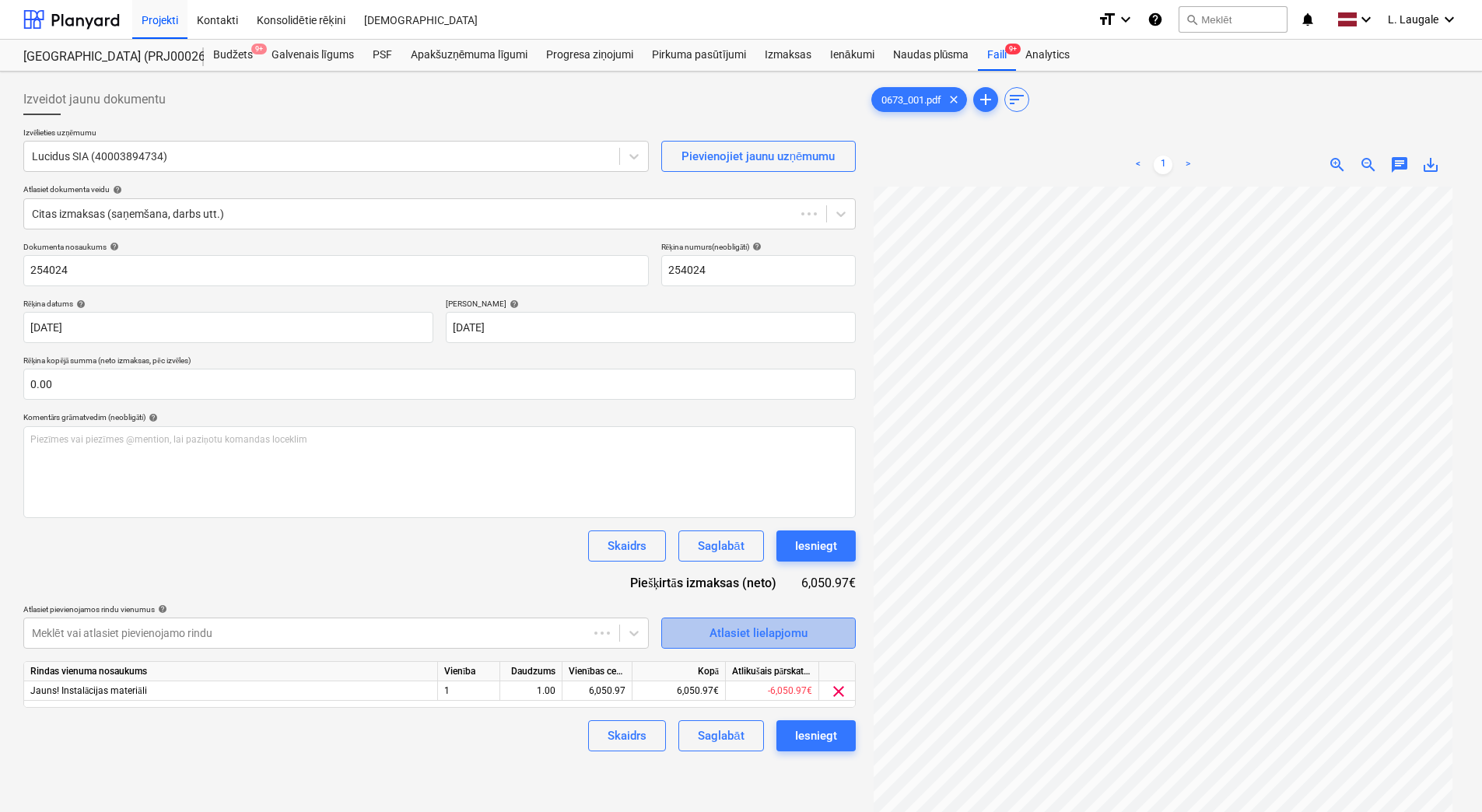
click at [760, 633] on div "Atlasiet lielapjomu" at bounding box center [757, 633] width 98 height 20
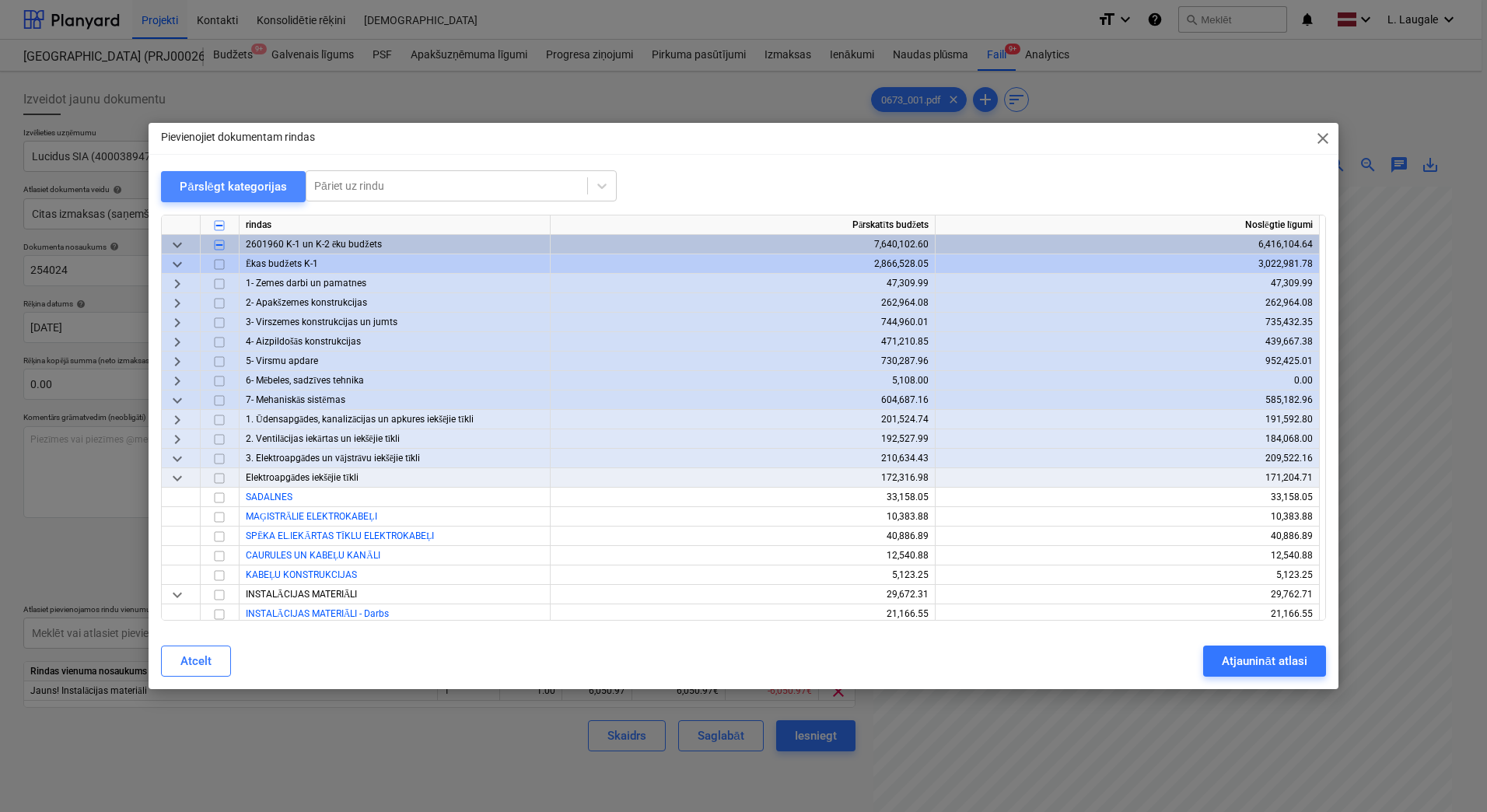
click at [247, 189] on div "Pārslēgt kategorijas" at bounding box center [233, 187] width 107 height 20
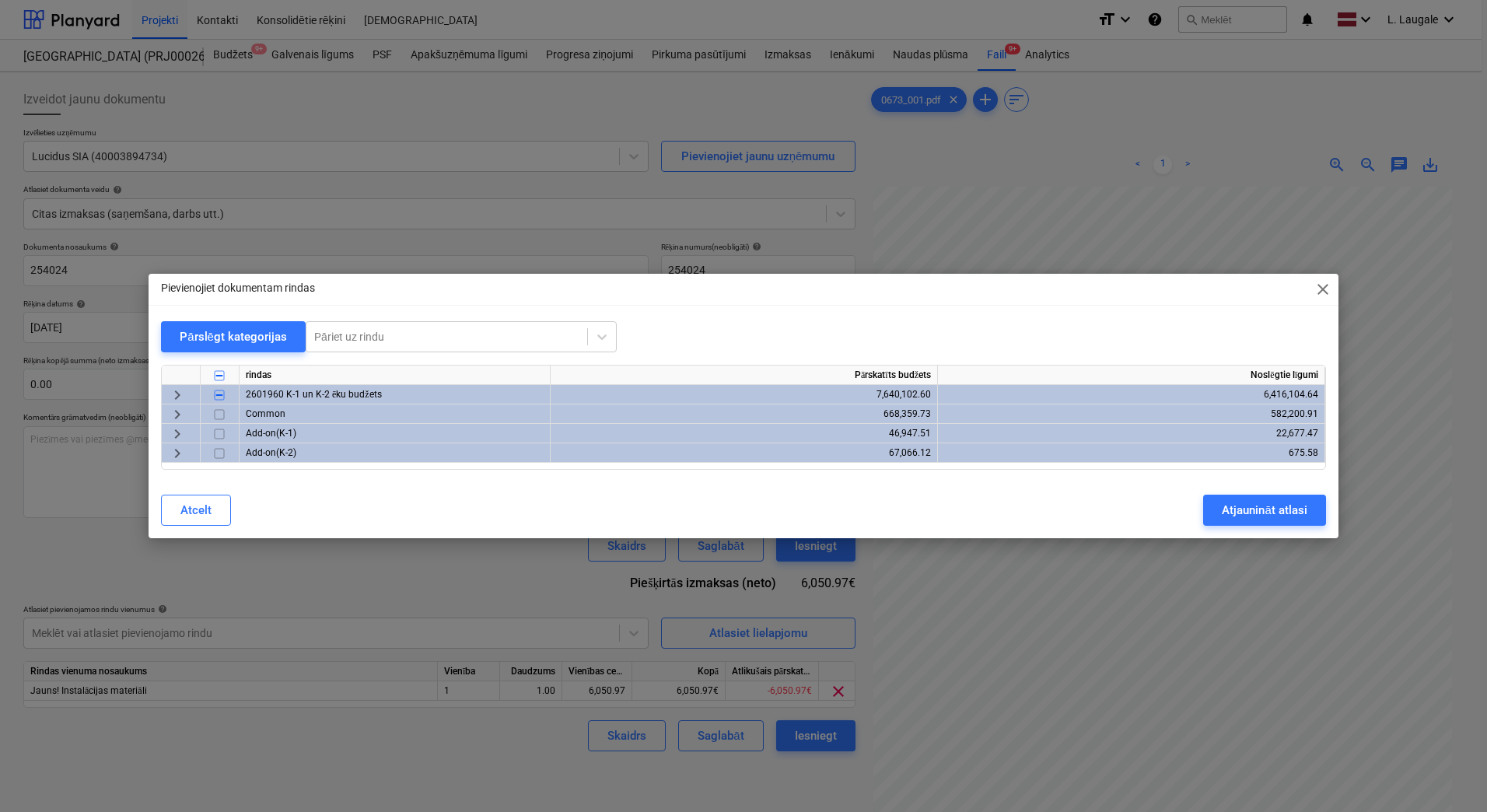
click at [175, 396] on span "keyboard_arrow_right" at bounding box center [178, 395] width 19 height 19
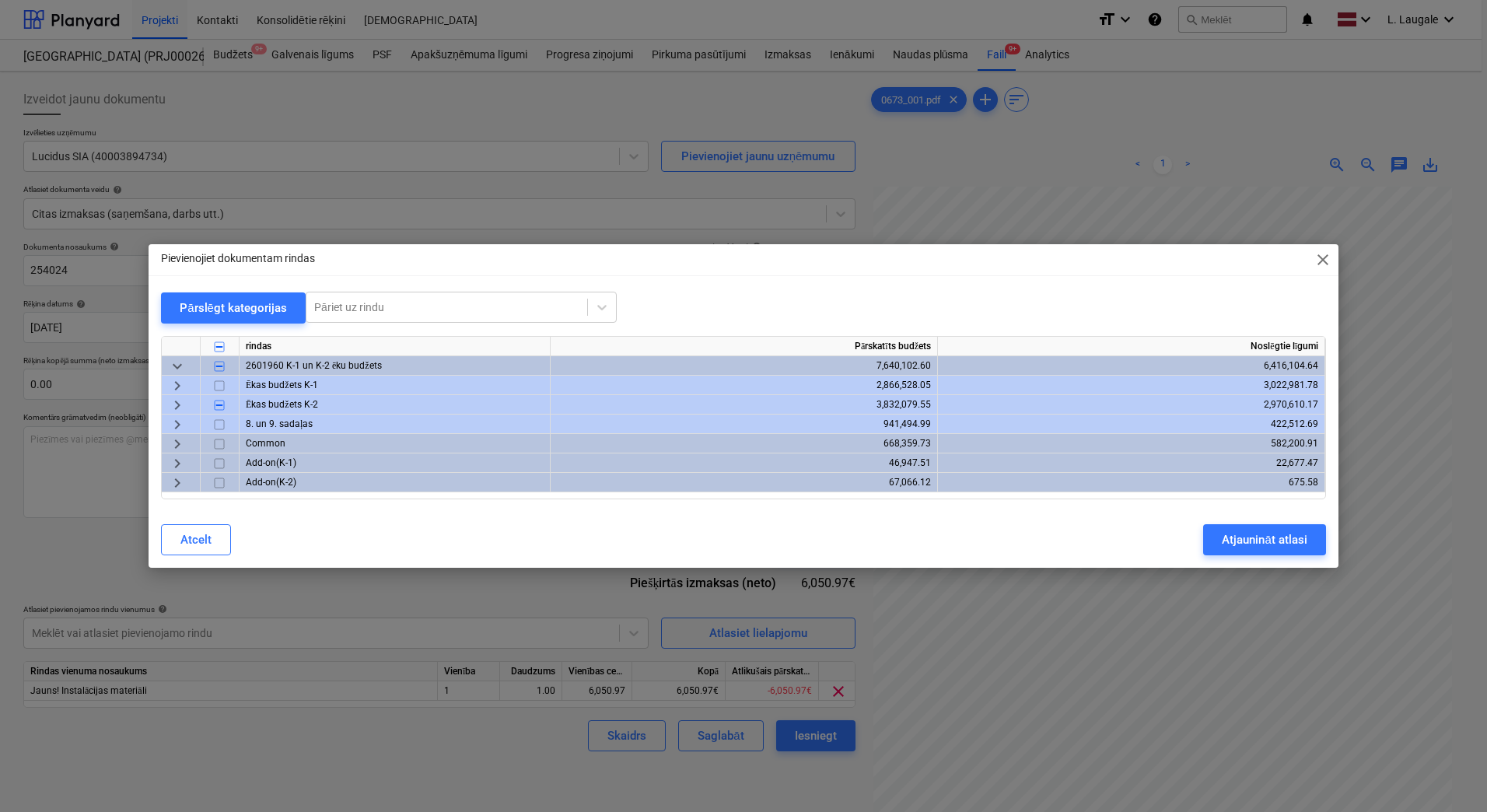
click at [173, 381] on span "keyboard_arrow_right" at bounding box center [178, 386] width 19 height 19
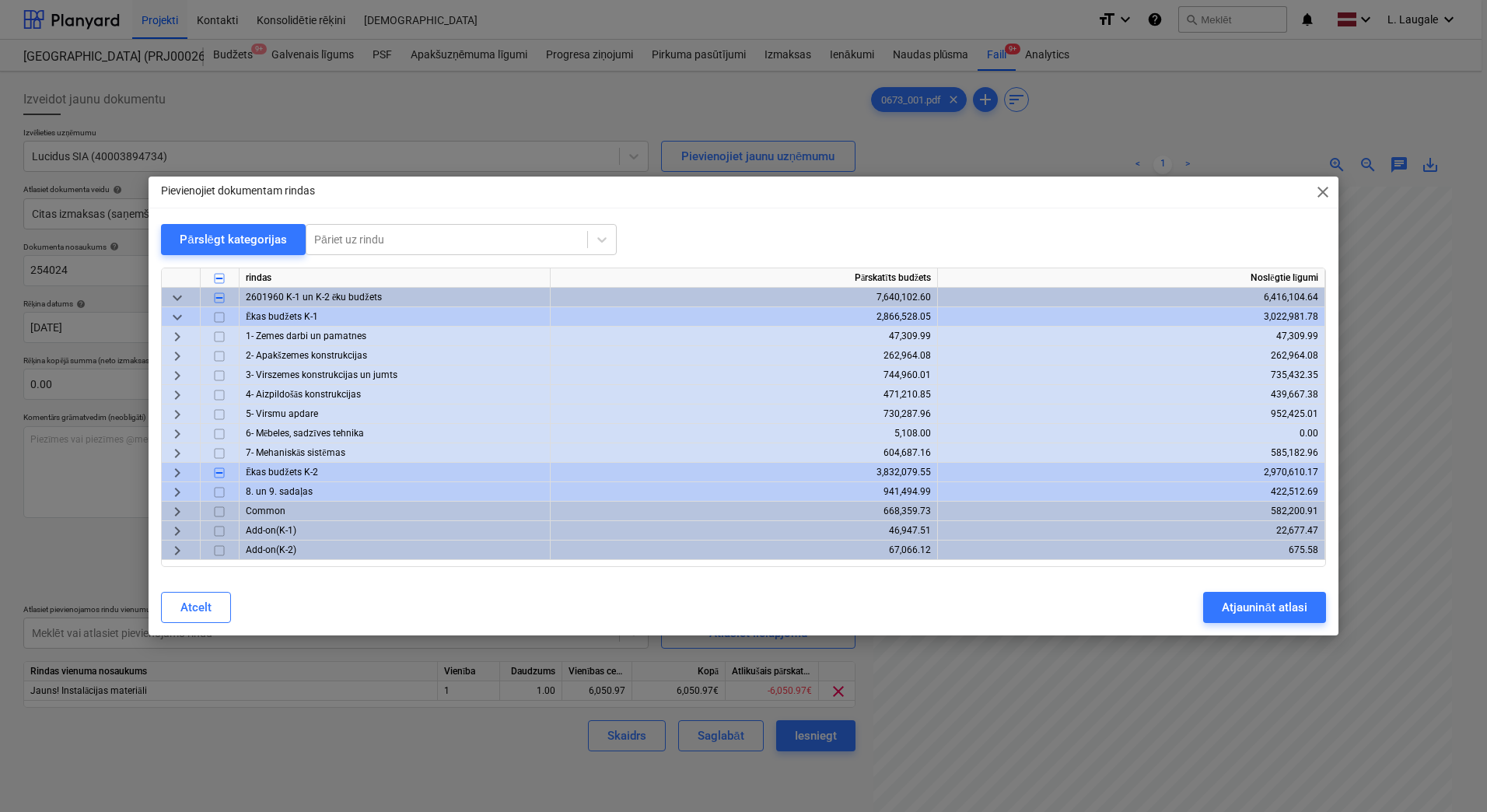
click at [178, 453] on span "keyboard_arrow_right" at bounding box center [178, 453] width 19 height 19
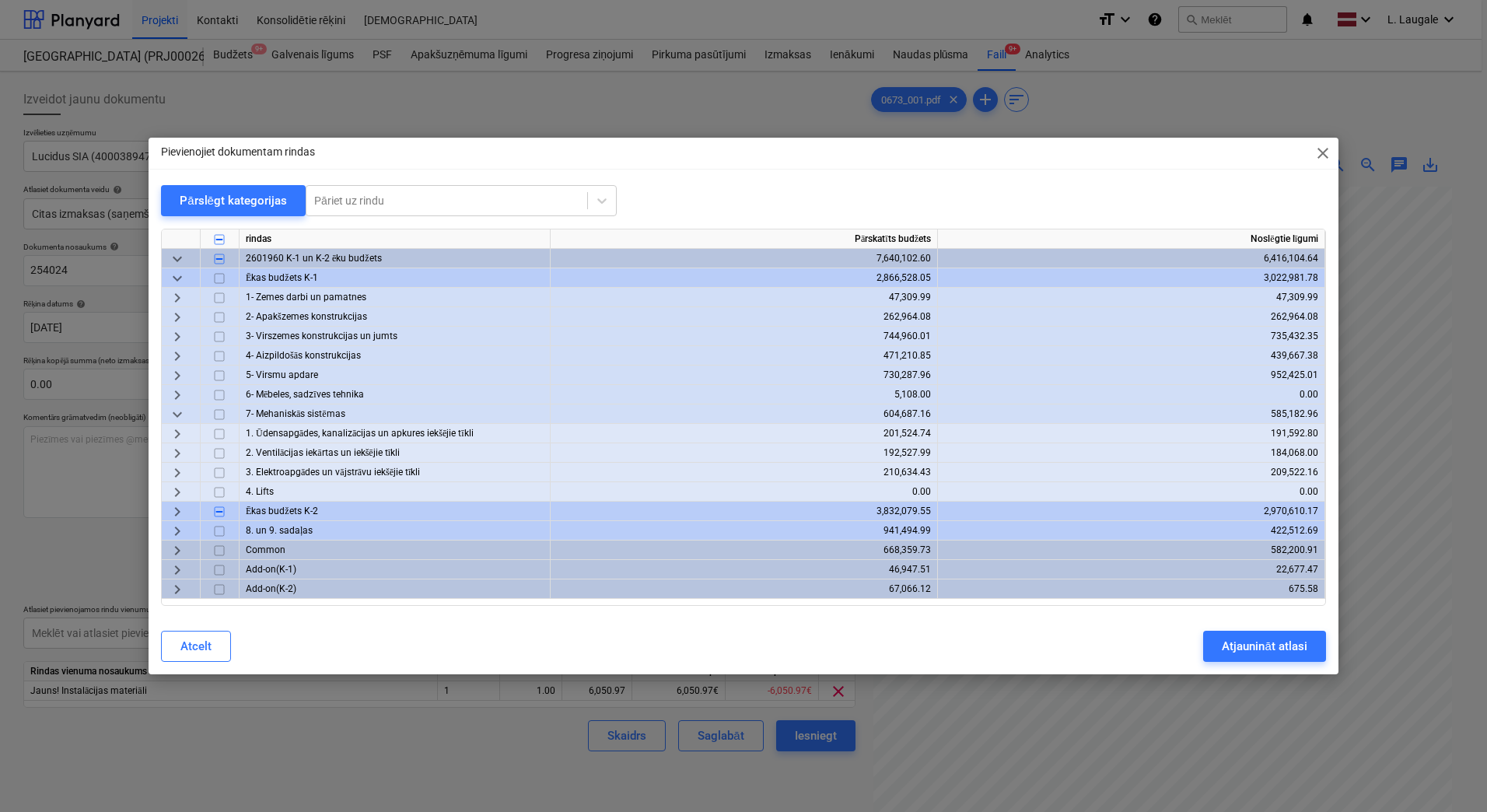
click at [171, 473] on span "keyboard_arrow_right" at bounding box center [178, 473] width 19 height 19
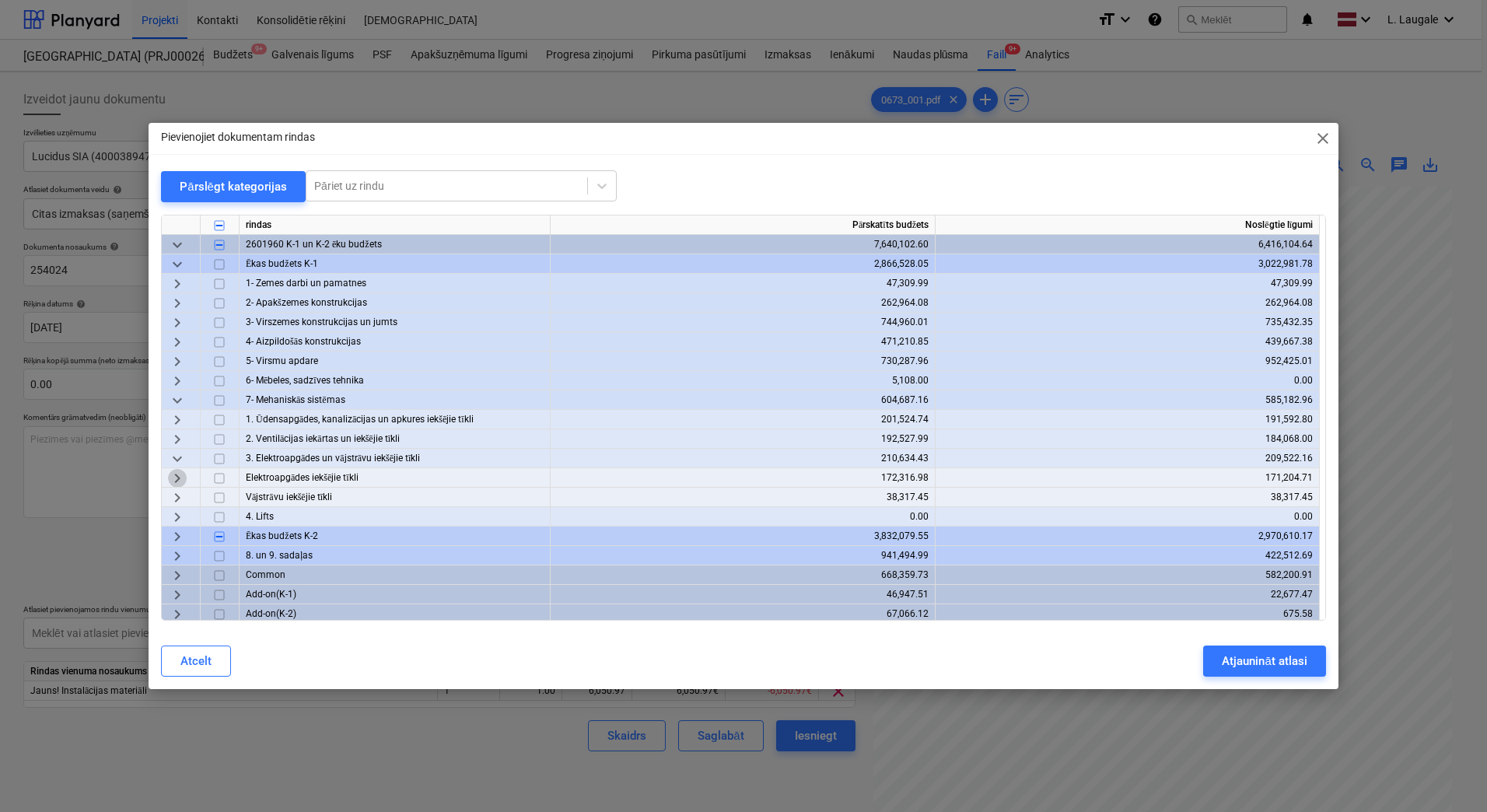
click at [180, 477] on span "keyboard_arrow_right" at bounding box center [178, 478] width 19 height 19
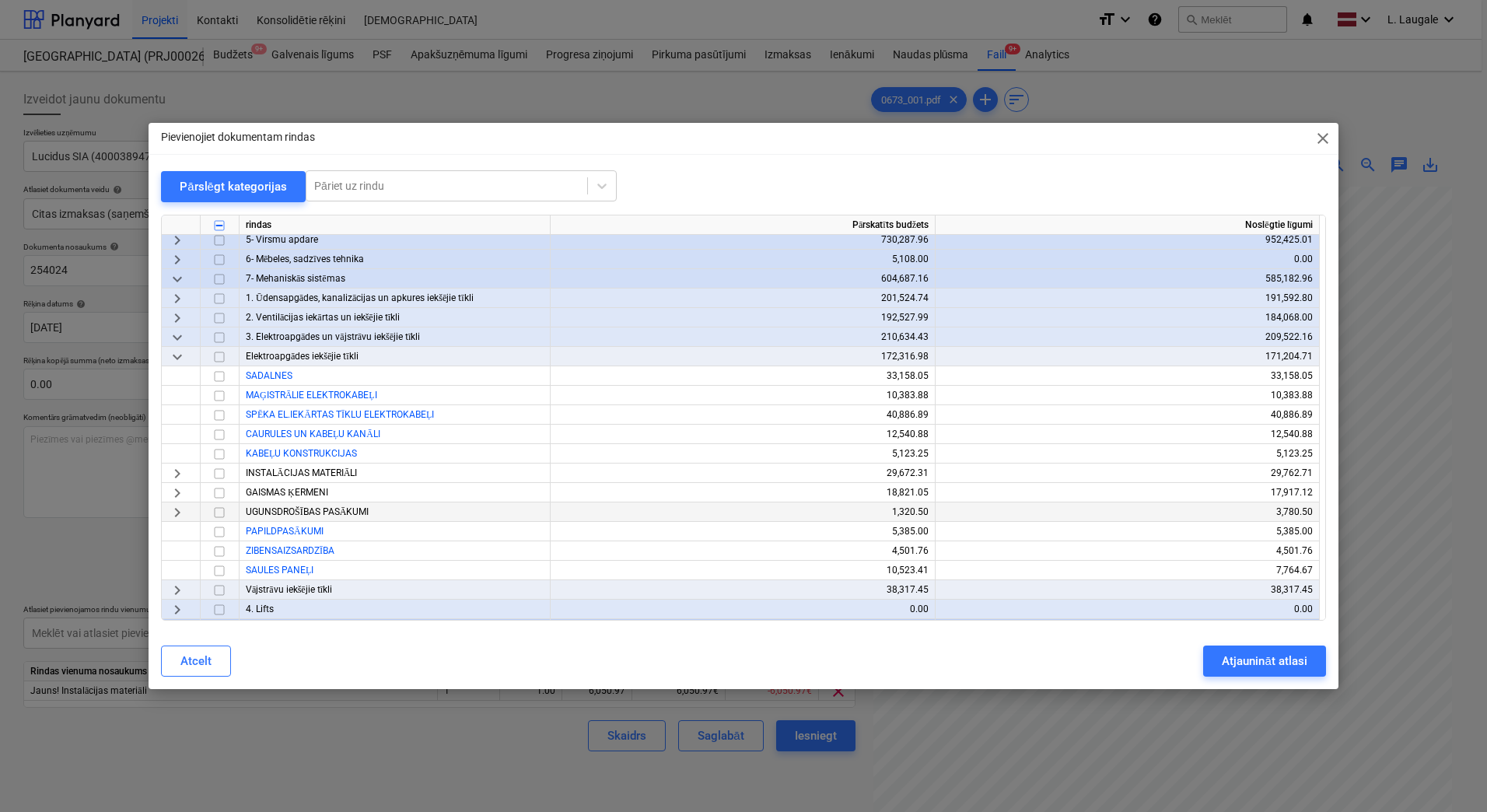
scroll to position [155, 0]
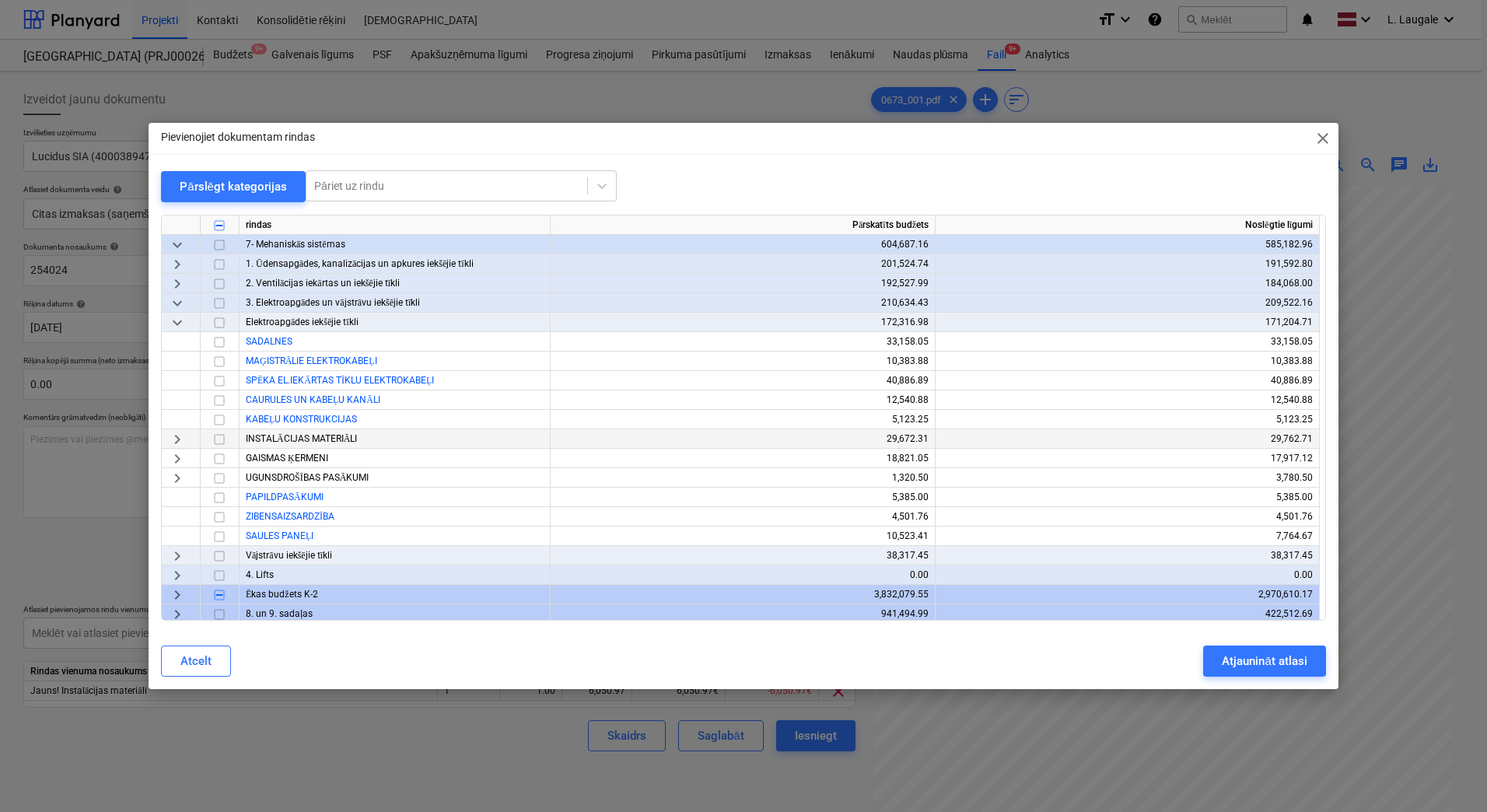
click at [182, 446] on span "keyboard_arrow_right" at bounding box center [178, 439] width 19 height 19
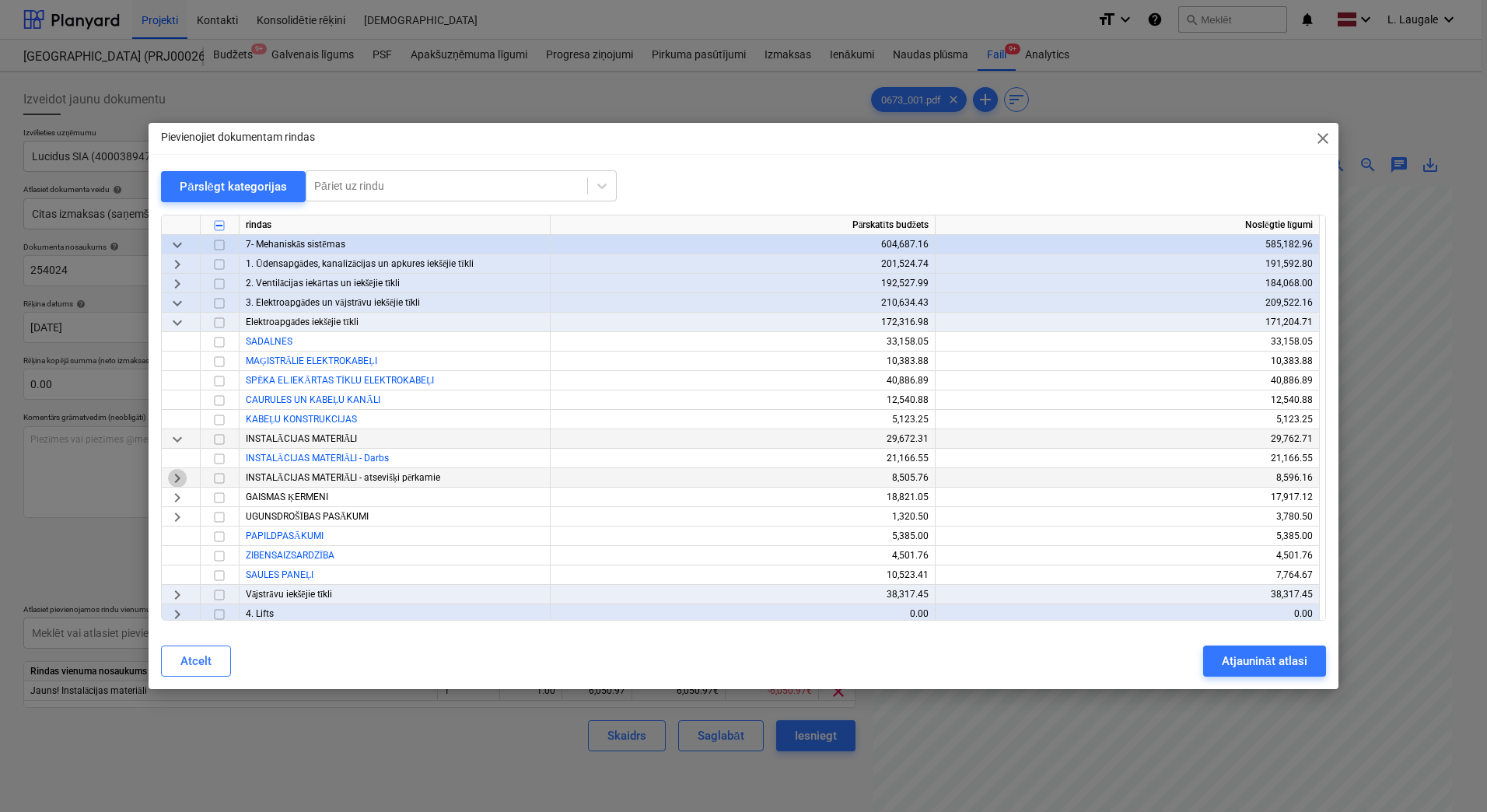
click at [170, 476] on span "keyboard_arrow_right" at bounding box center [178, 478] width 19 height 19
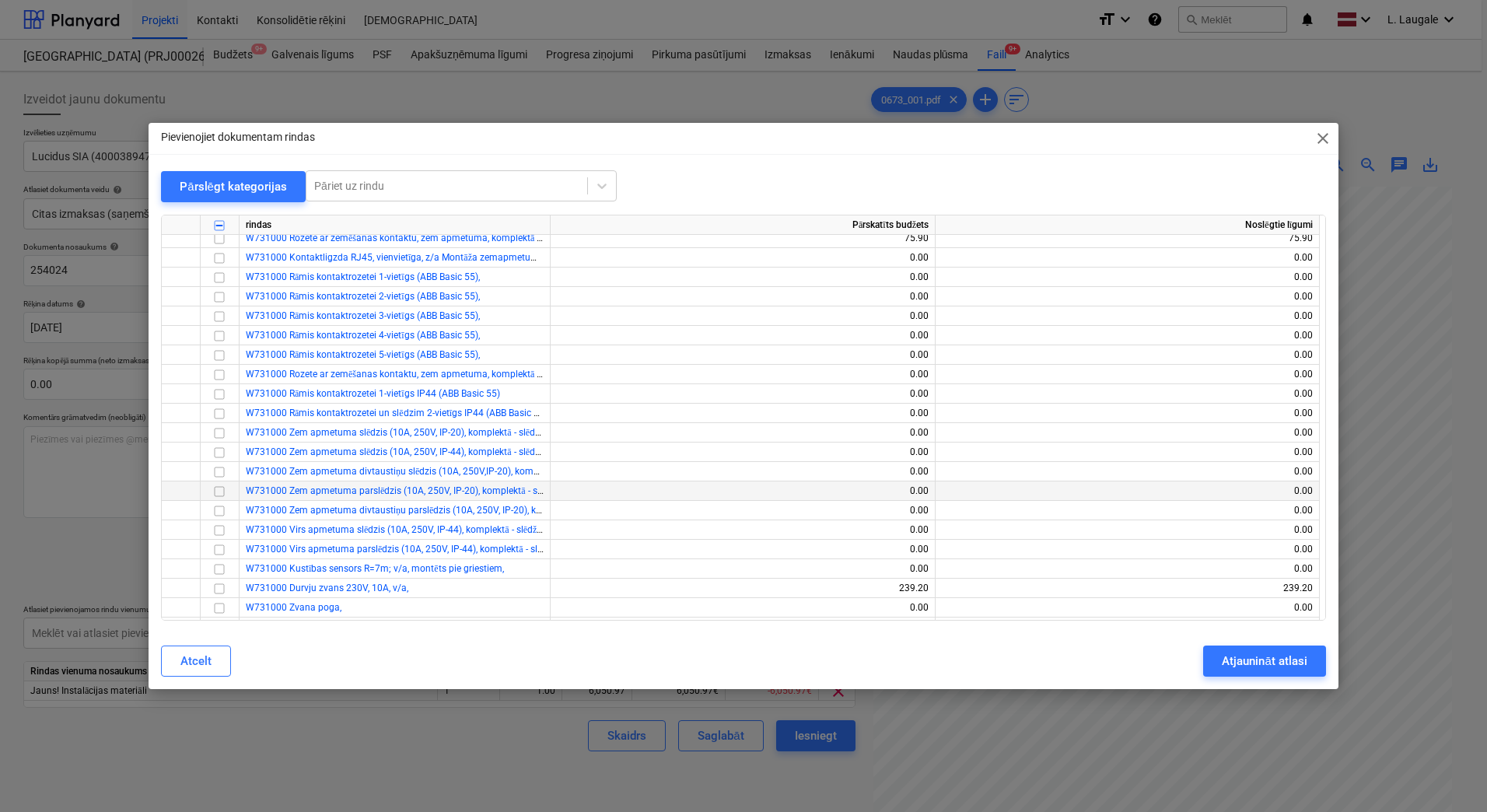
scroll to position [467, 0]
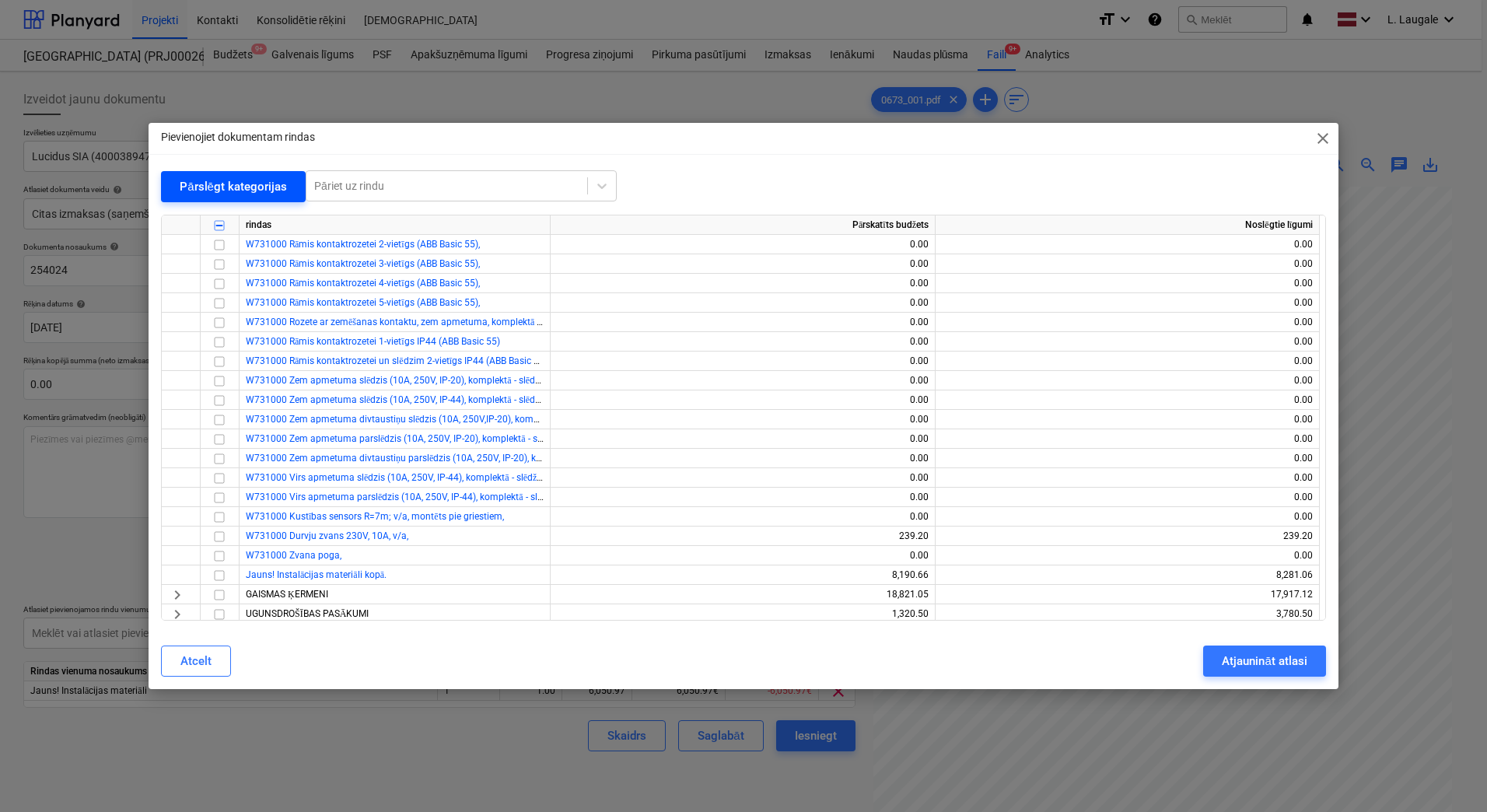
click at [253, 196] on div "Pārslēgt kategorijas" at bounding box center [233, 187] width 107 height 20
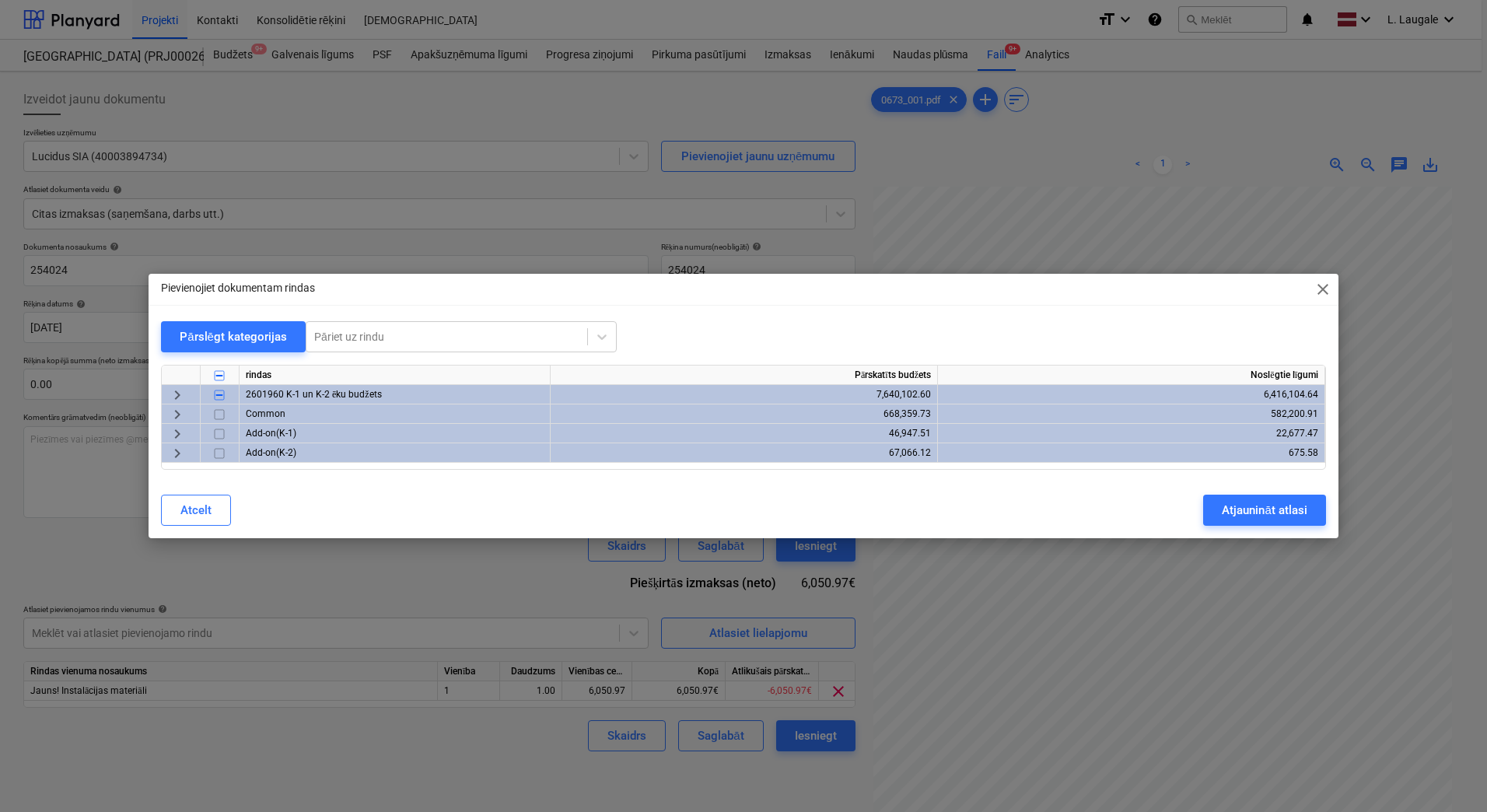
click at [181, 396] on span "keyboard_arrow_right" at bounding box center [178, 395] width 19 height 19
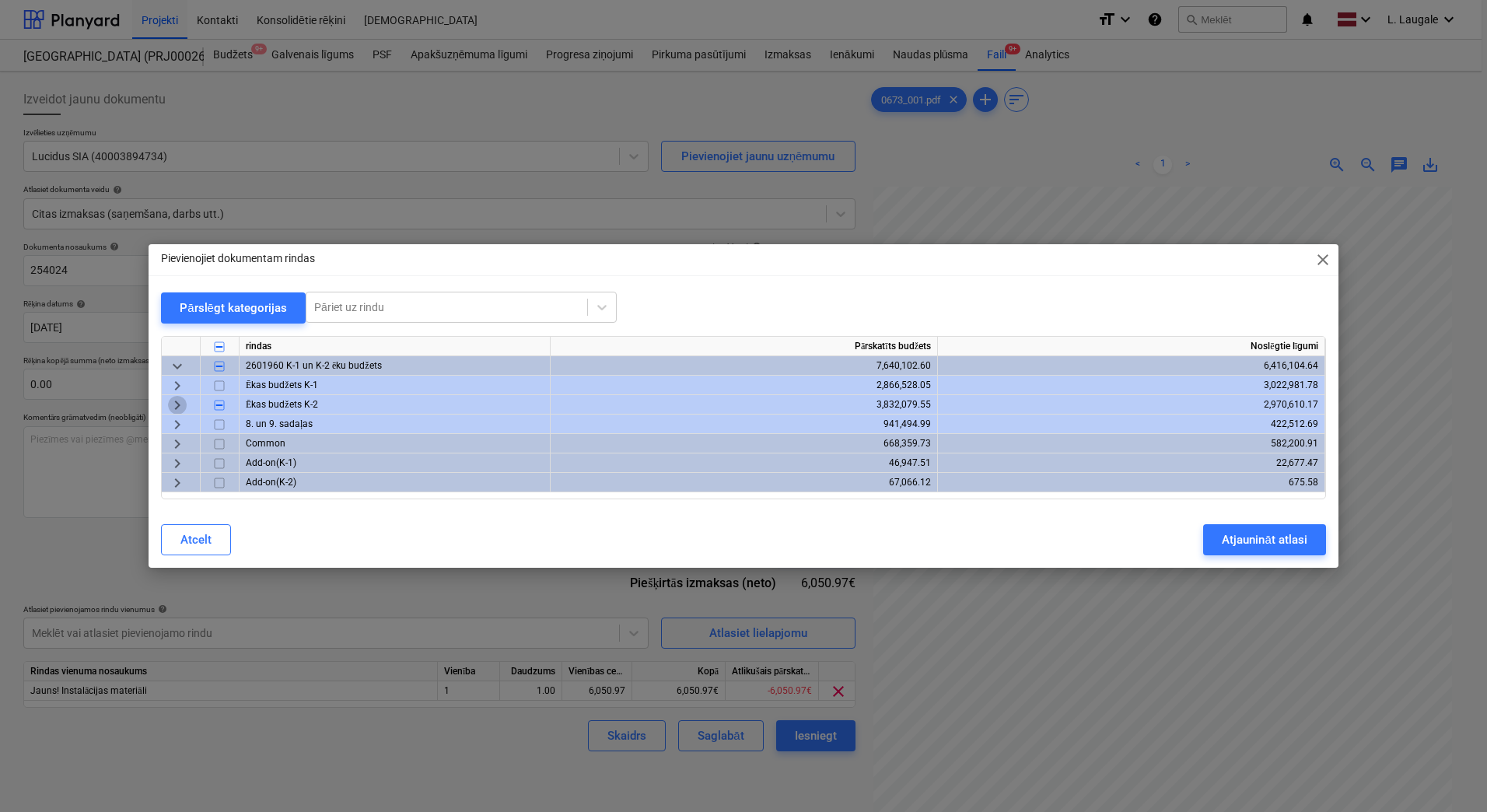
click at [173, 406] on span "keyboard_arrow_right" at bounding box center [178, 406] width 19 height 19
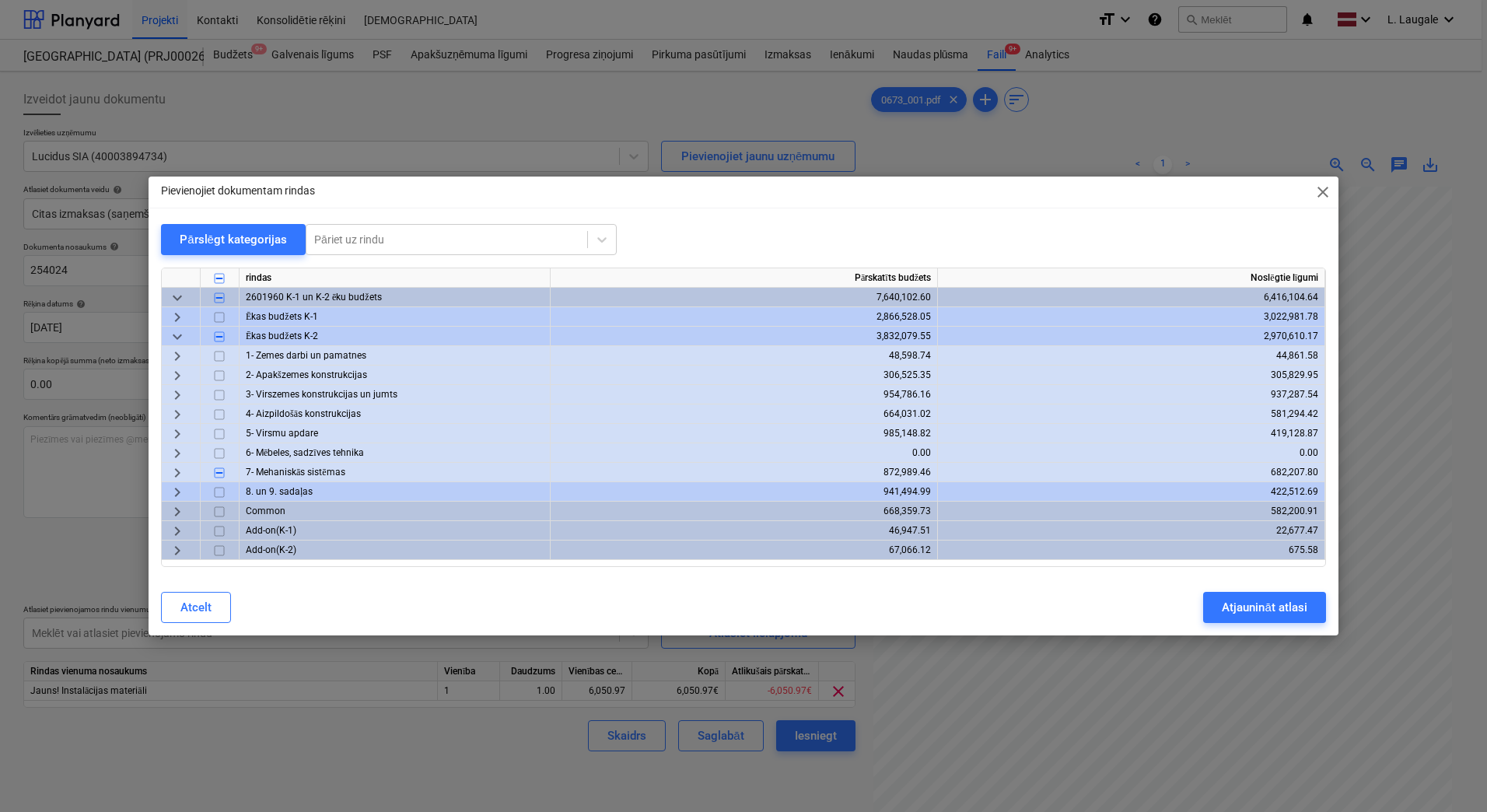
click at [168, 472] on span "keyboard_arrow_right" at bounding box center [178, 473] width 19 height 19
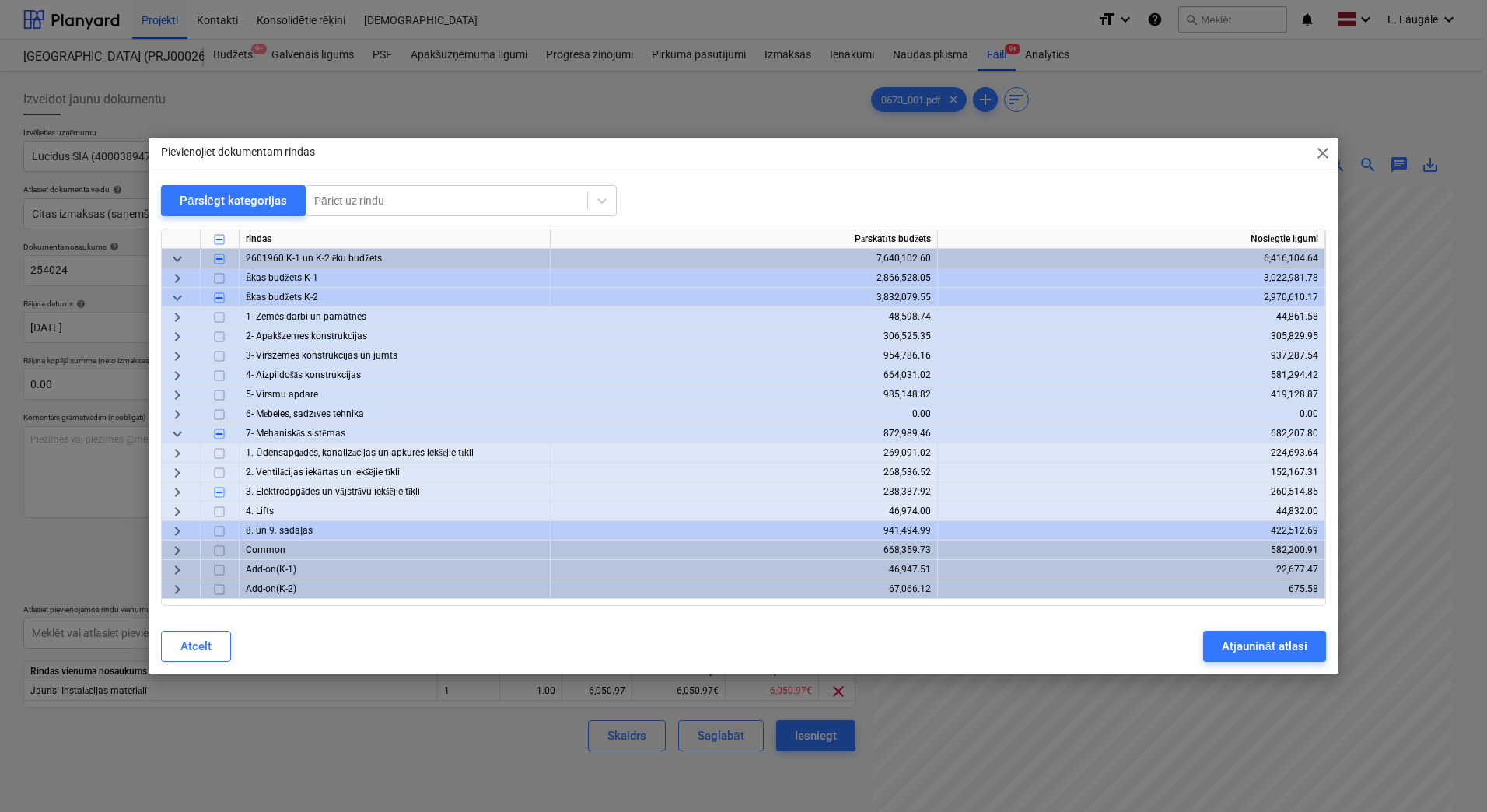
click at [164, 486] on div "keyboard_arrow_right" at bounding box center [181, 491] width 39 height 20
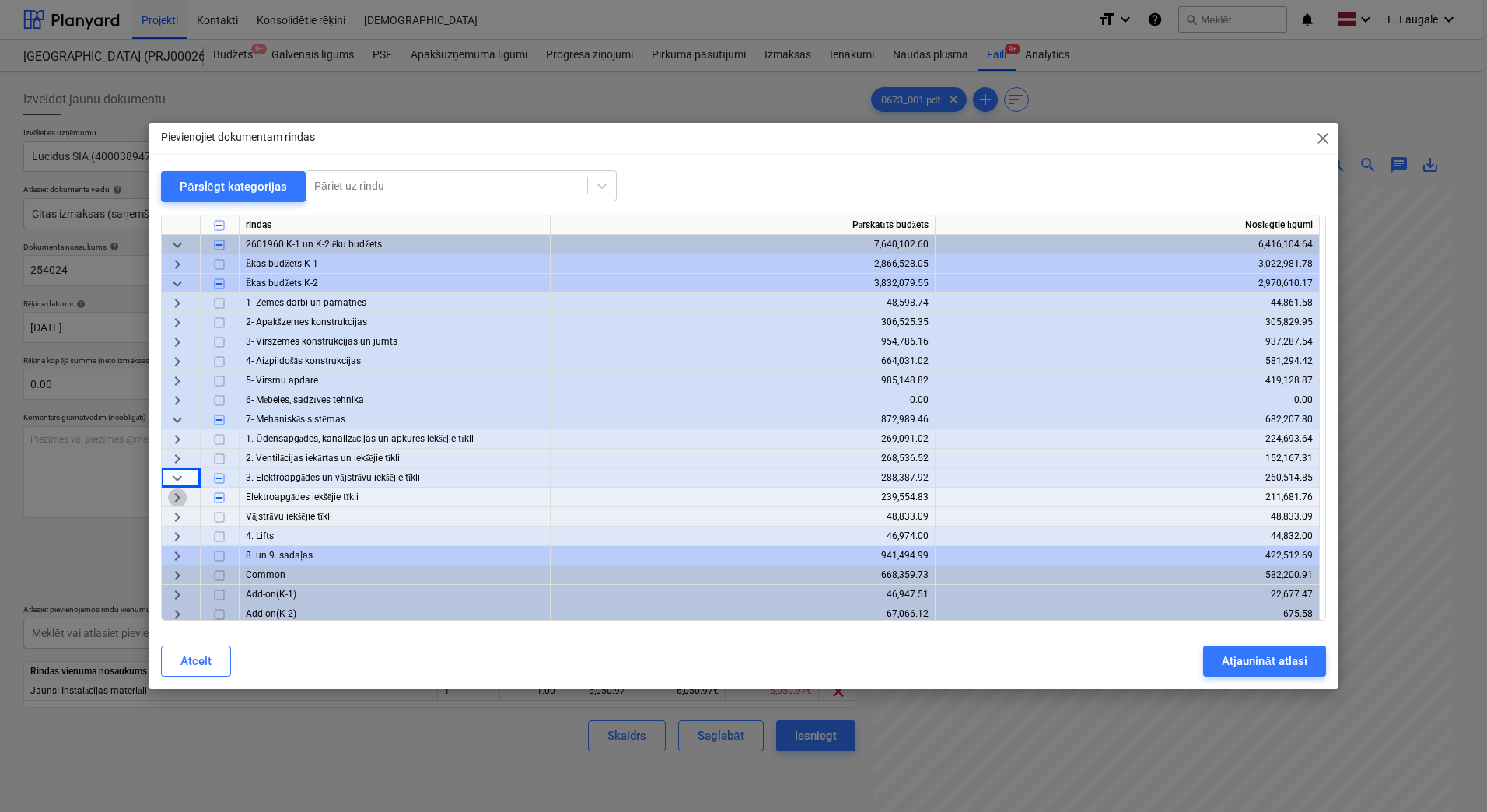
click at [176, 497] on span "keyboard_arrow_right" at bounding box center [178, 498] width 19 height 19
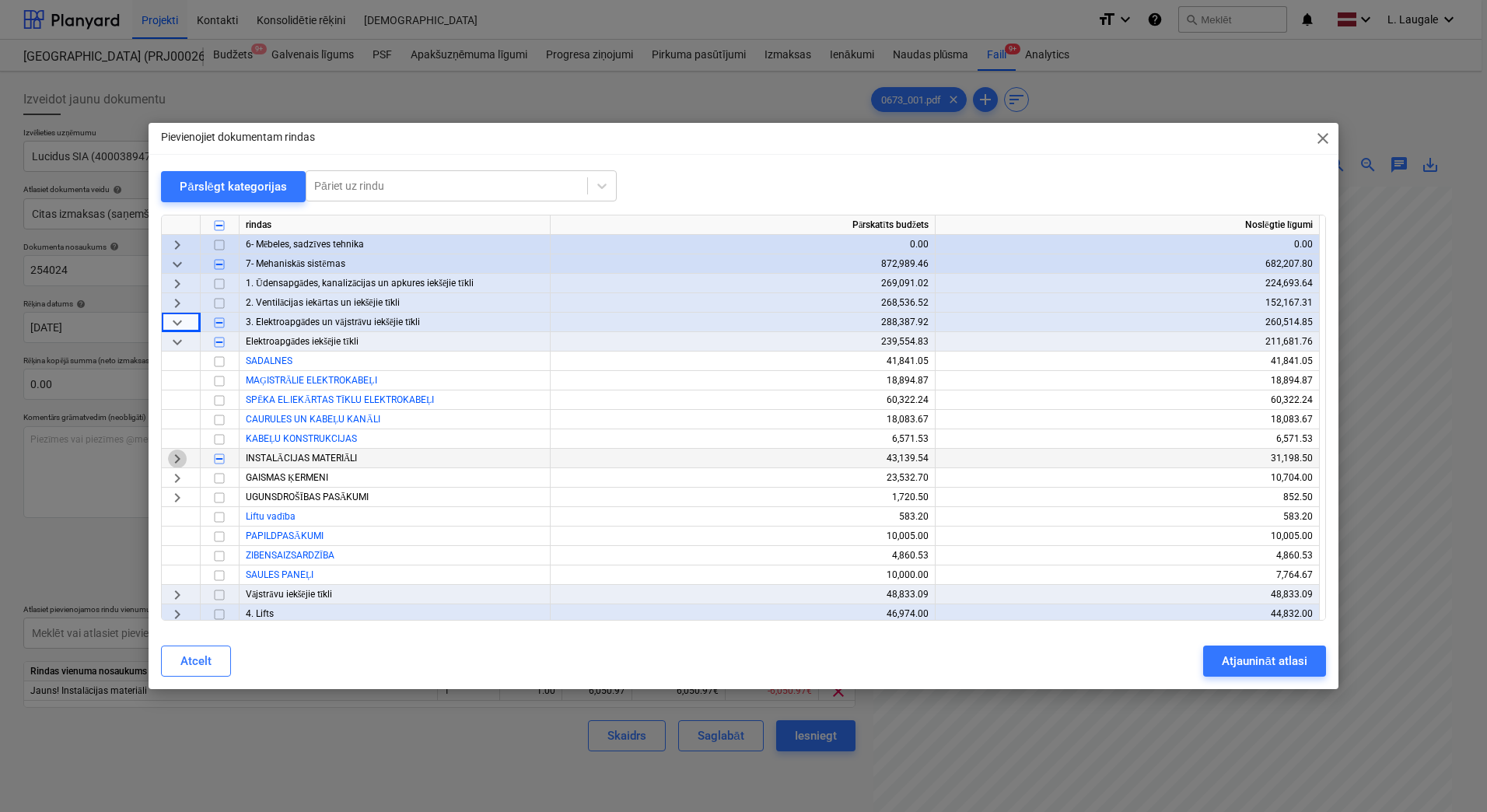
click at [178, 450] on span "keyboard_arrow_right" at bounding box center [178, 459] width 19 height 19
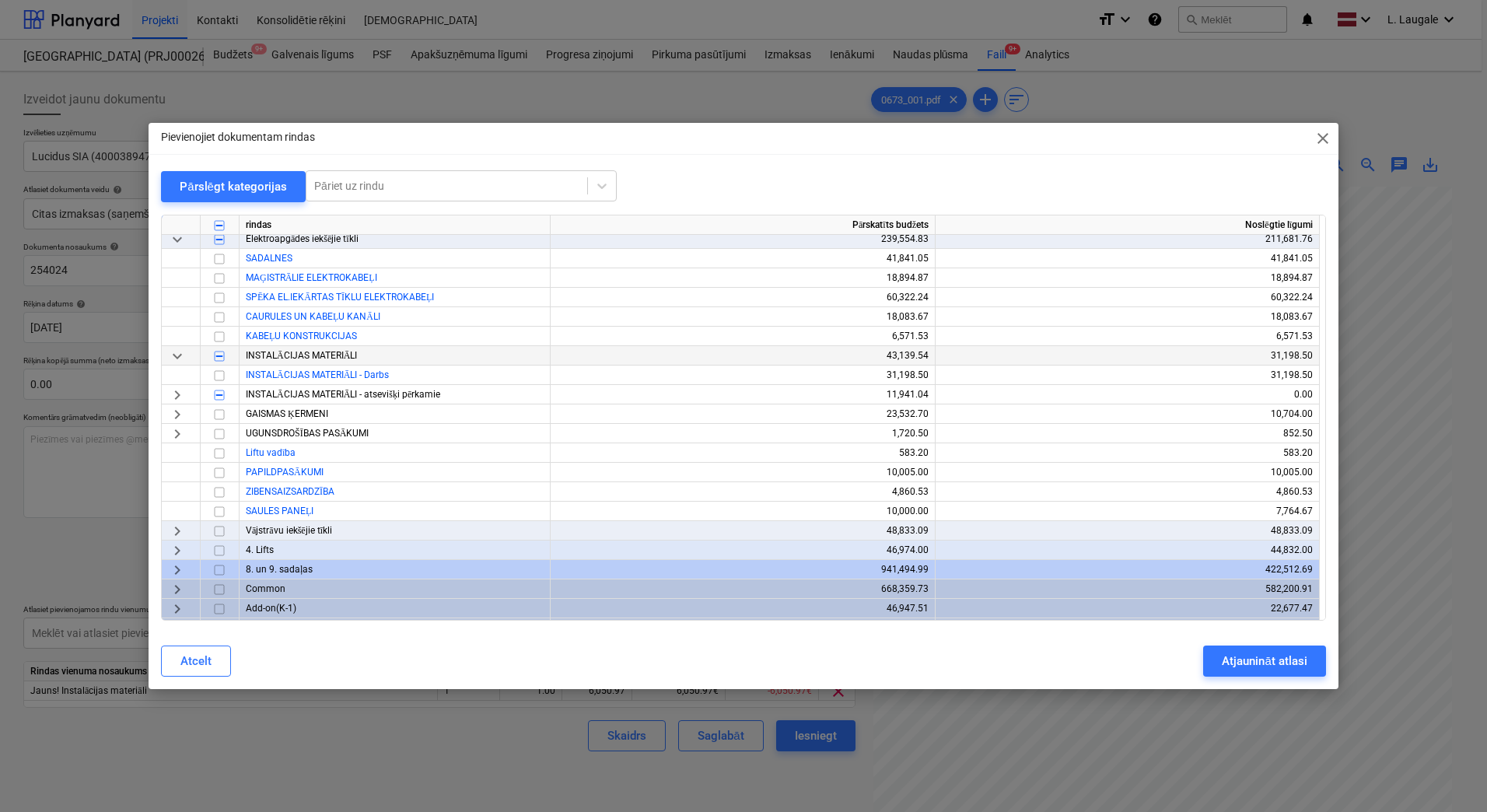
scroll to position [259, 0]
click at [174, 393] on span "keyboard_arrow_right" at bounding box center [178, 394] width 19 height 19
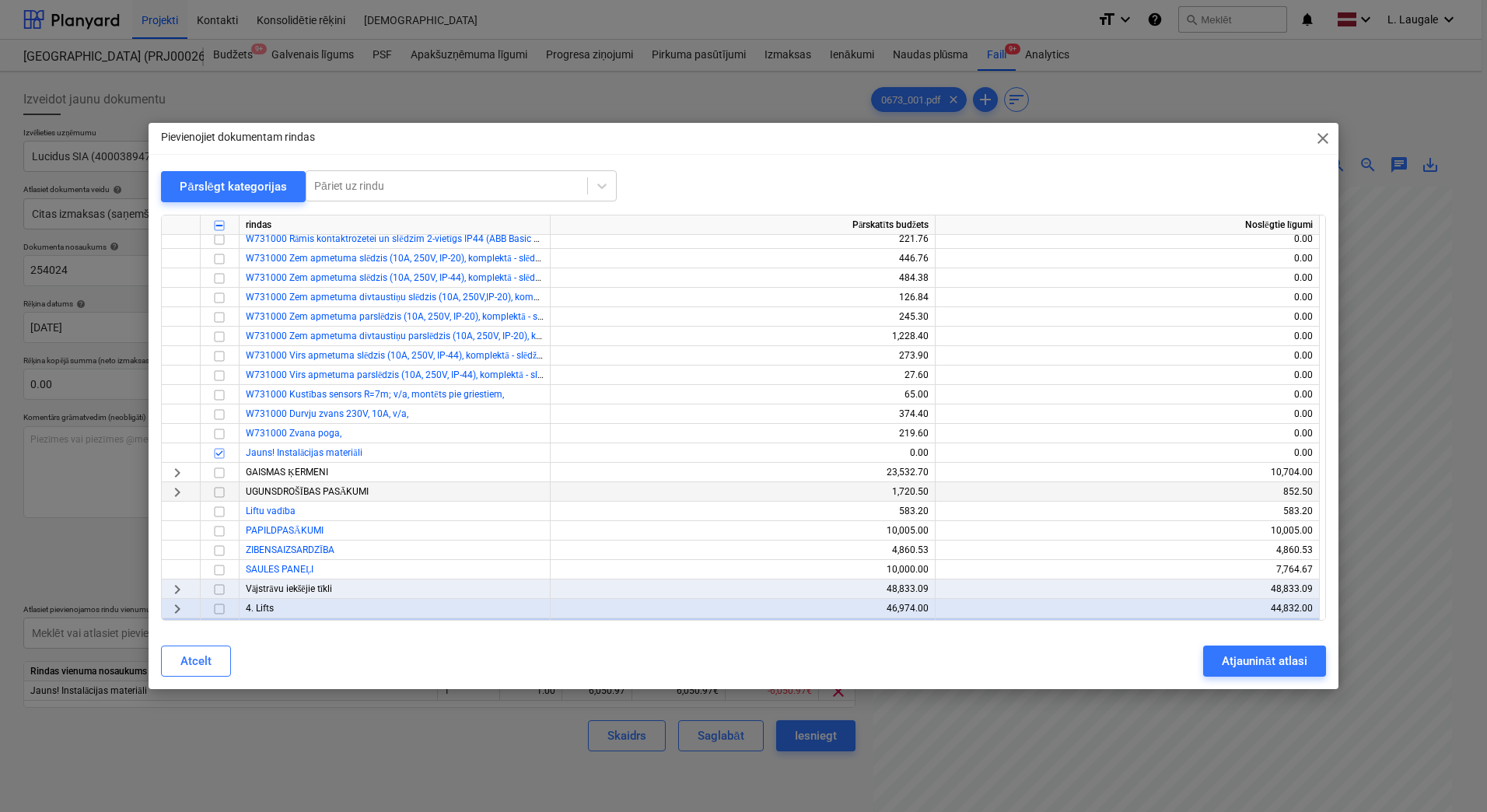
scroll to position [622, 0]
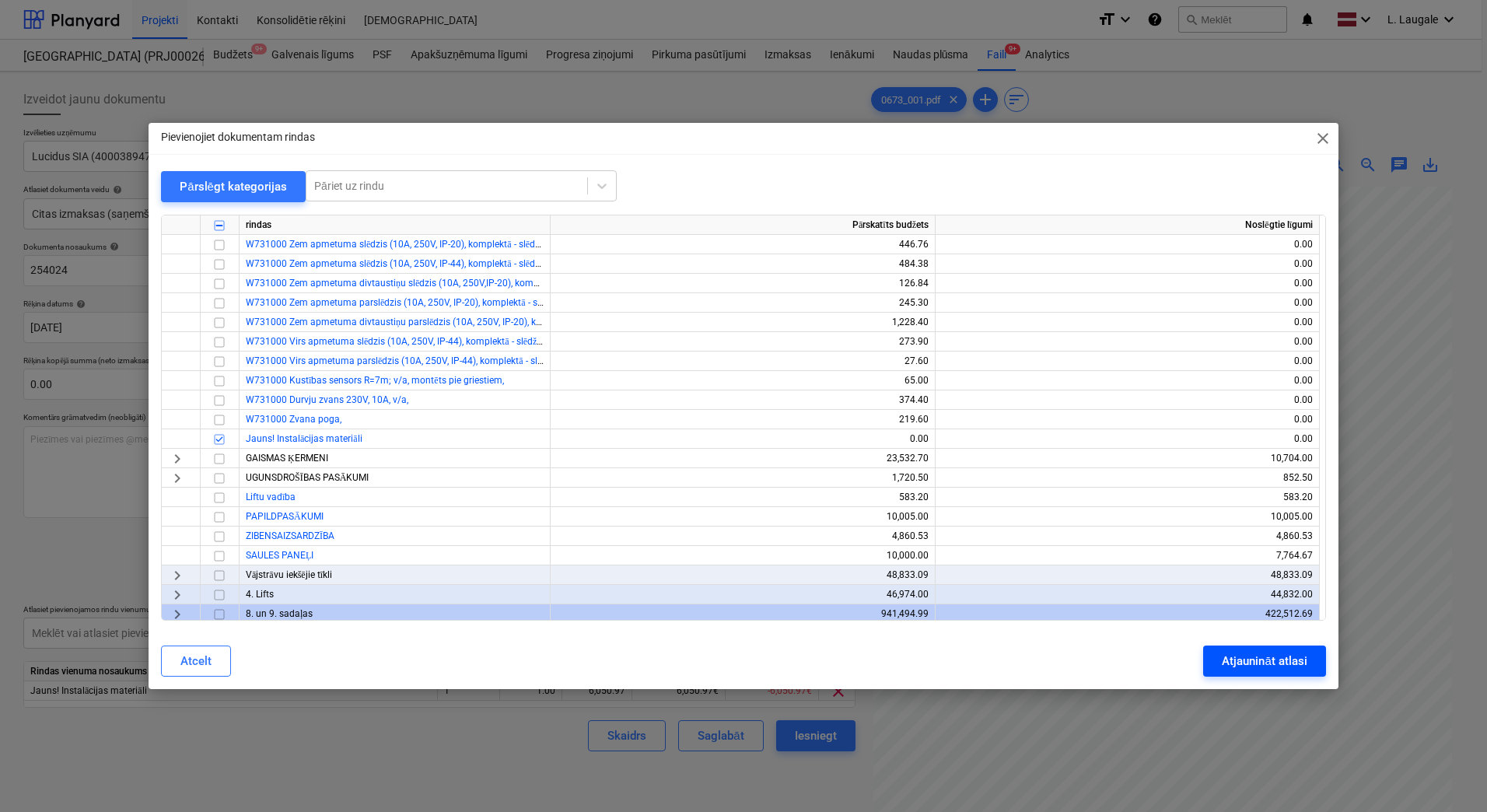
click at [1222, 664] on div "Atjaunināt atlasi" at bounding box center [1264, 661] width 85 height 20
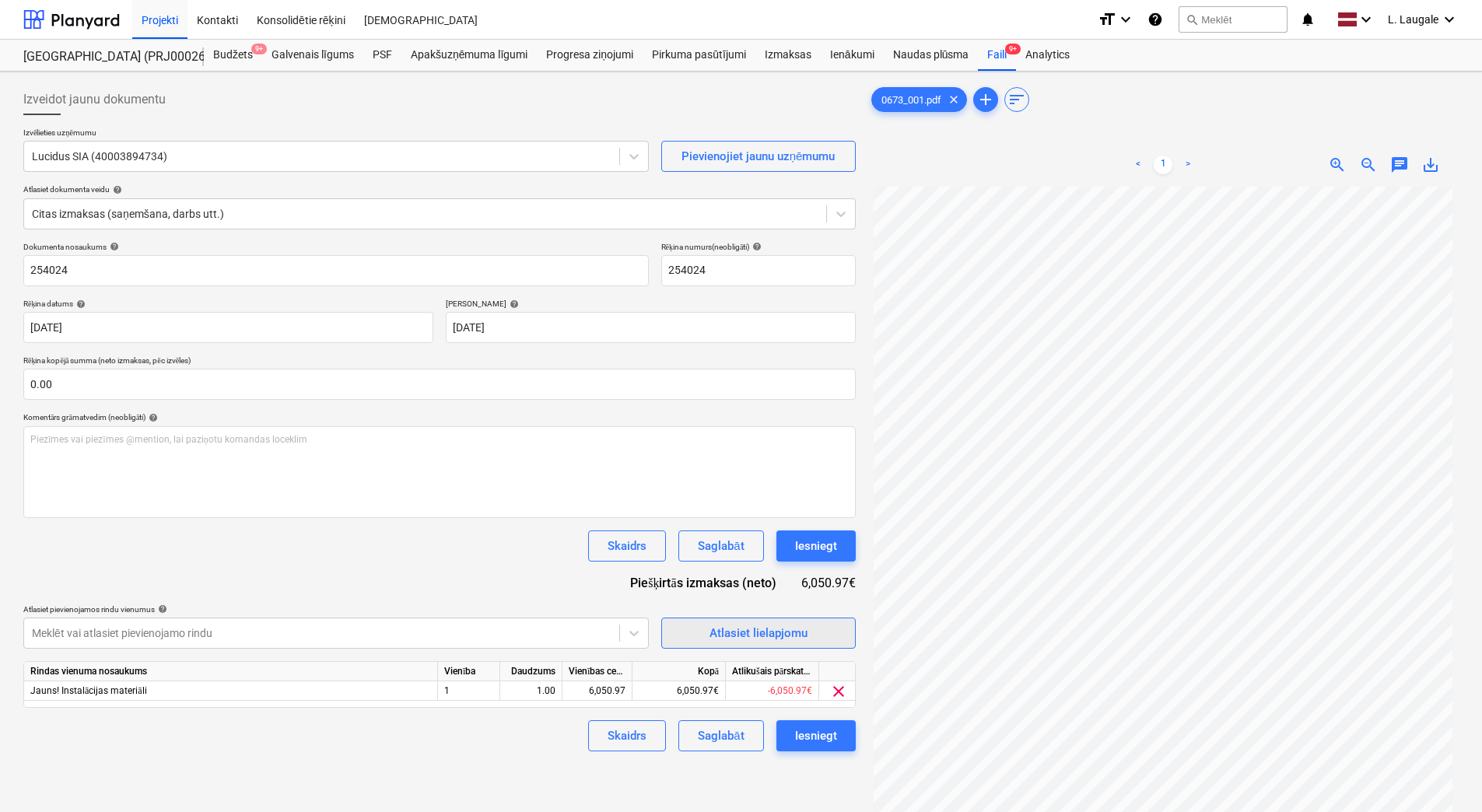
click at [760, 636] on div "Atlasiet lielapjomu" at bounding box center [757, 633] width 98 height 20
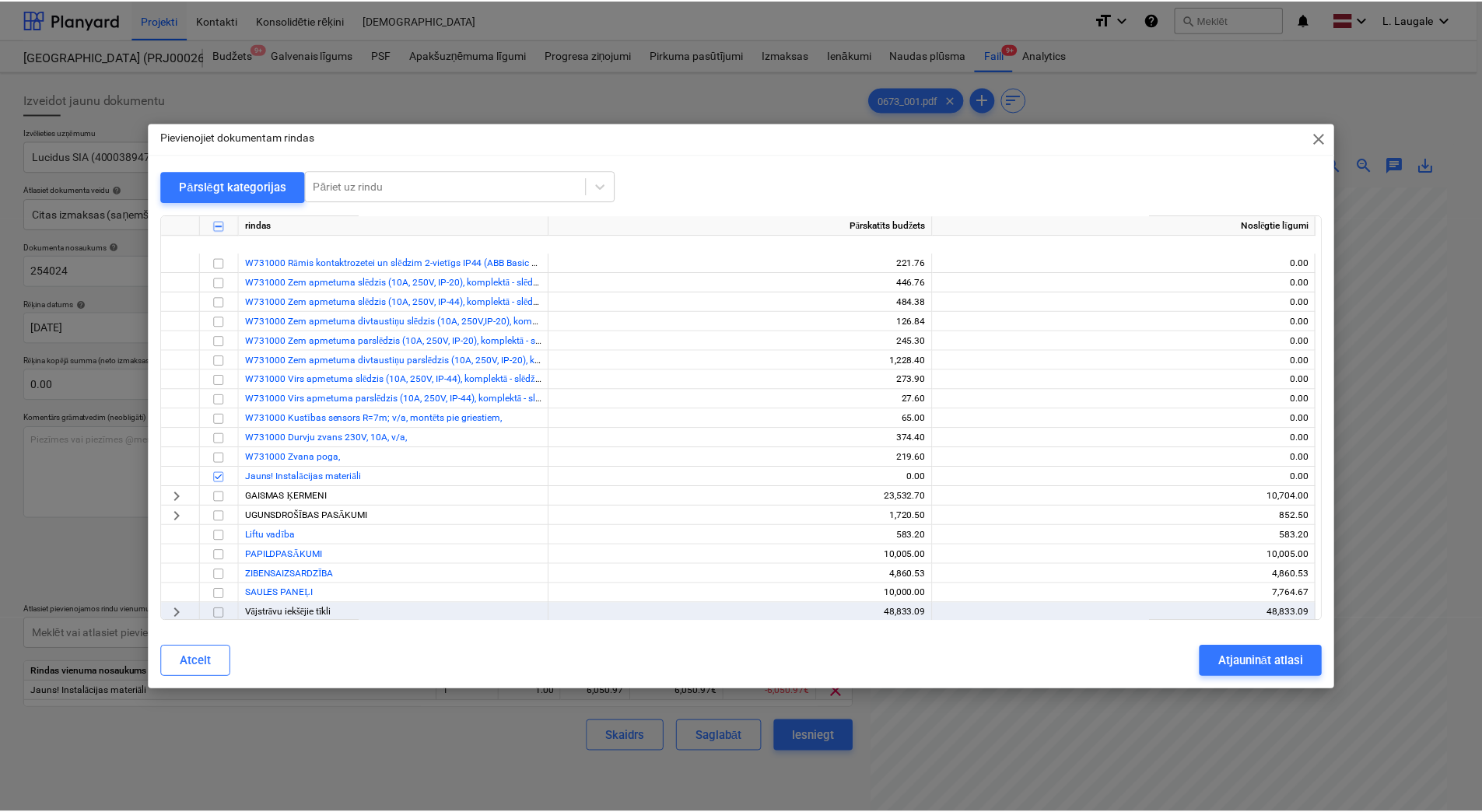
scroll to position [685, 0]
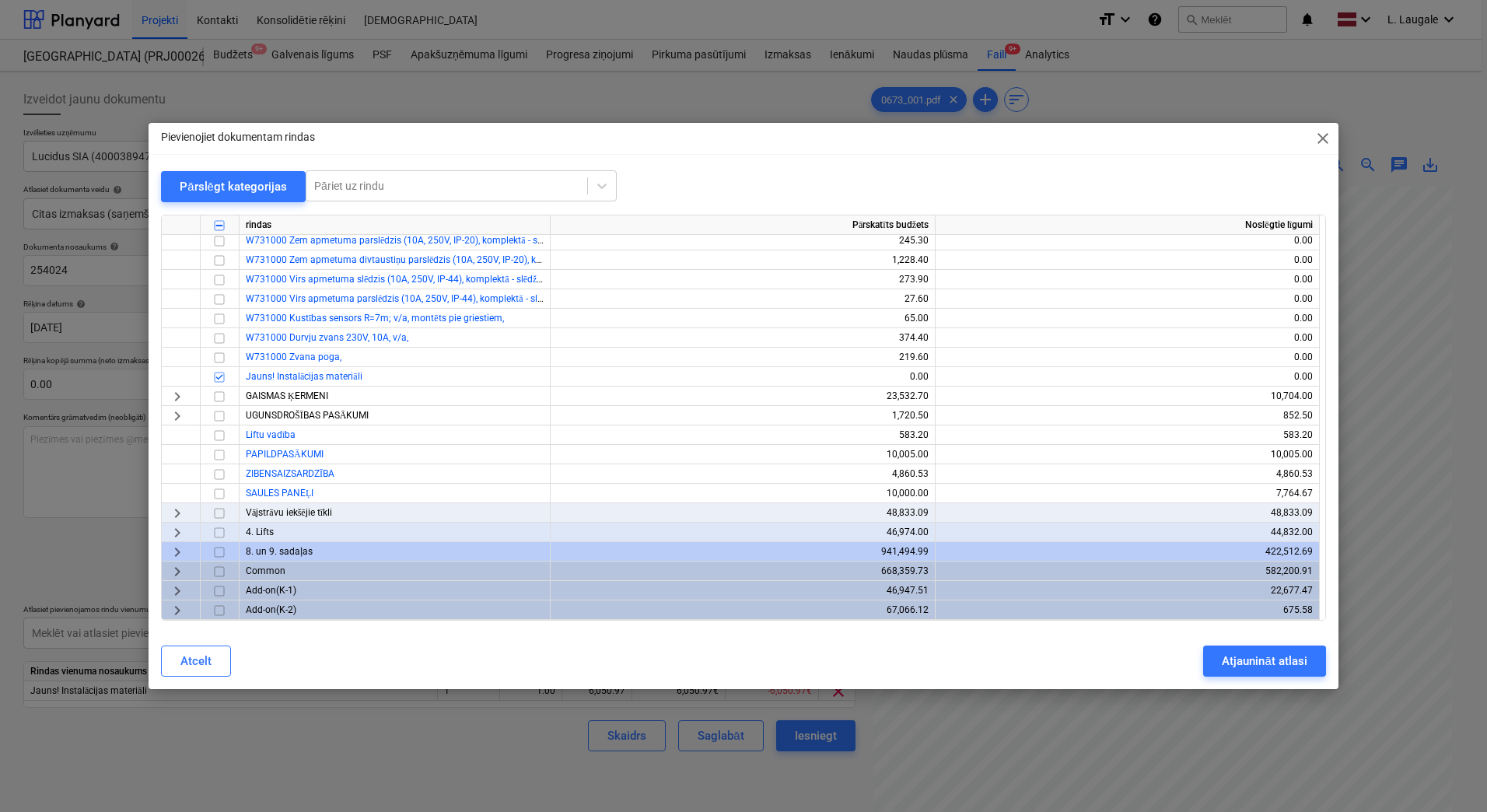
click at [638, 744] on div "Pievienojiet dokumentam rindas close Pārslēgt kategorijas Pāriet uz rindu rinda…" at bounding box center [744, 406] width 1487 height 812
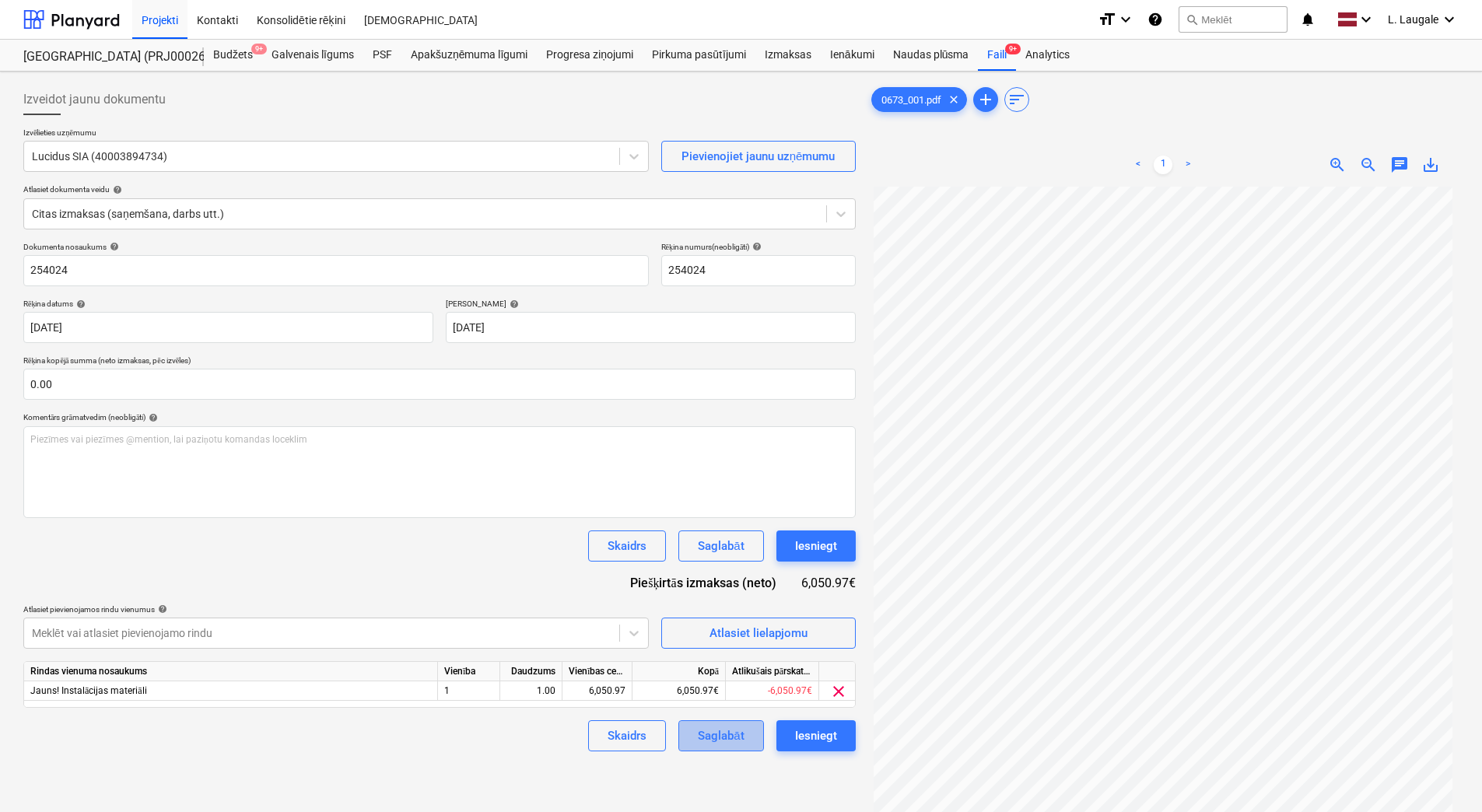
click at [714, 732] on div "Saglabāt" at bounding box center [720, 736] width 46 height 20
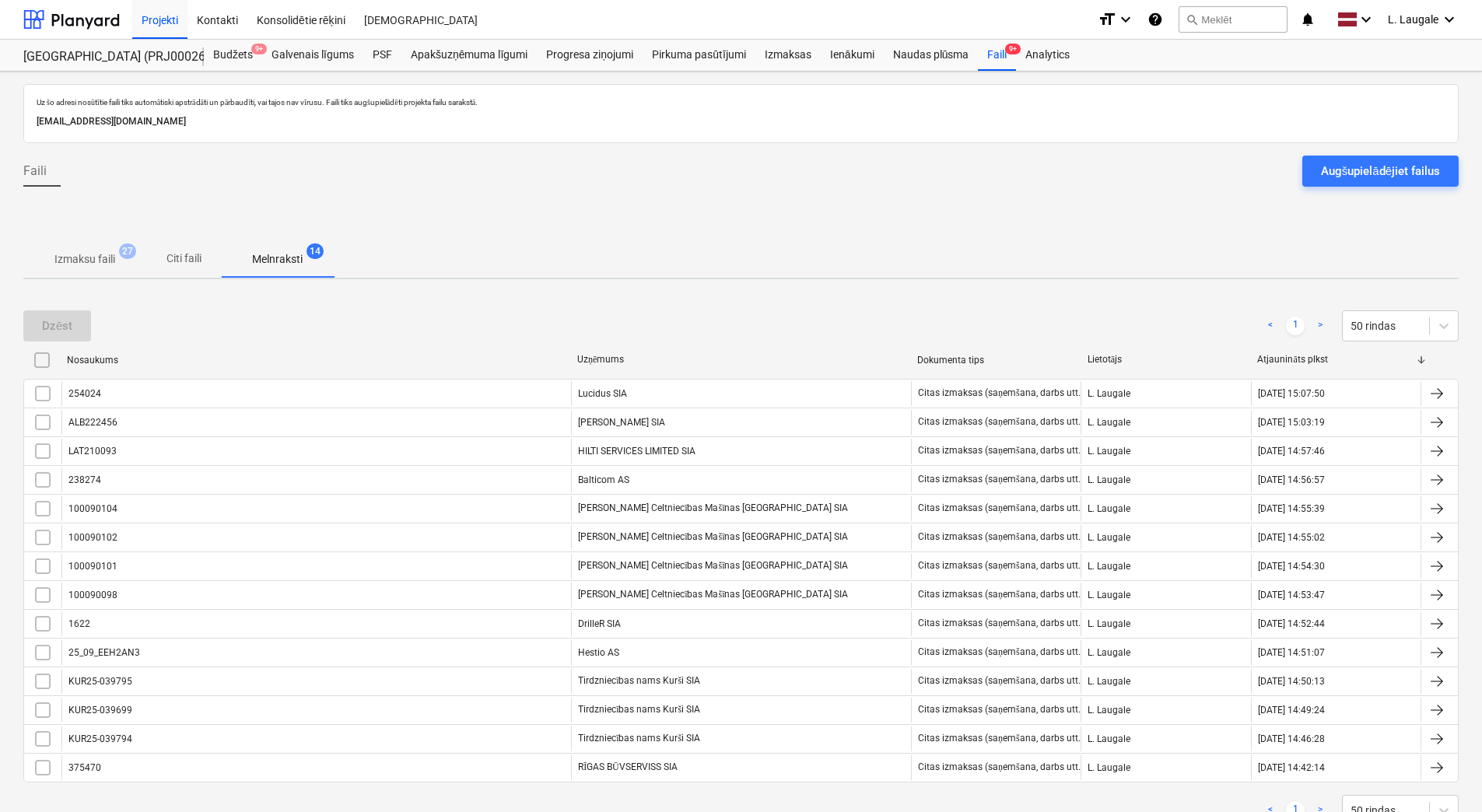
click at [93, 261] on p "Izmaksu faili" at bounding box center [85, 260] width 60 height 17
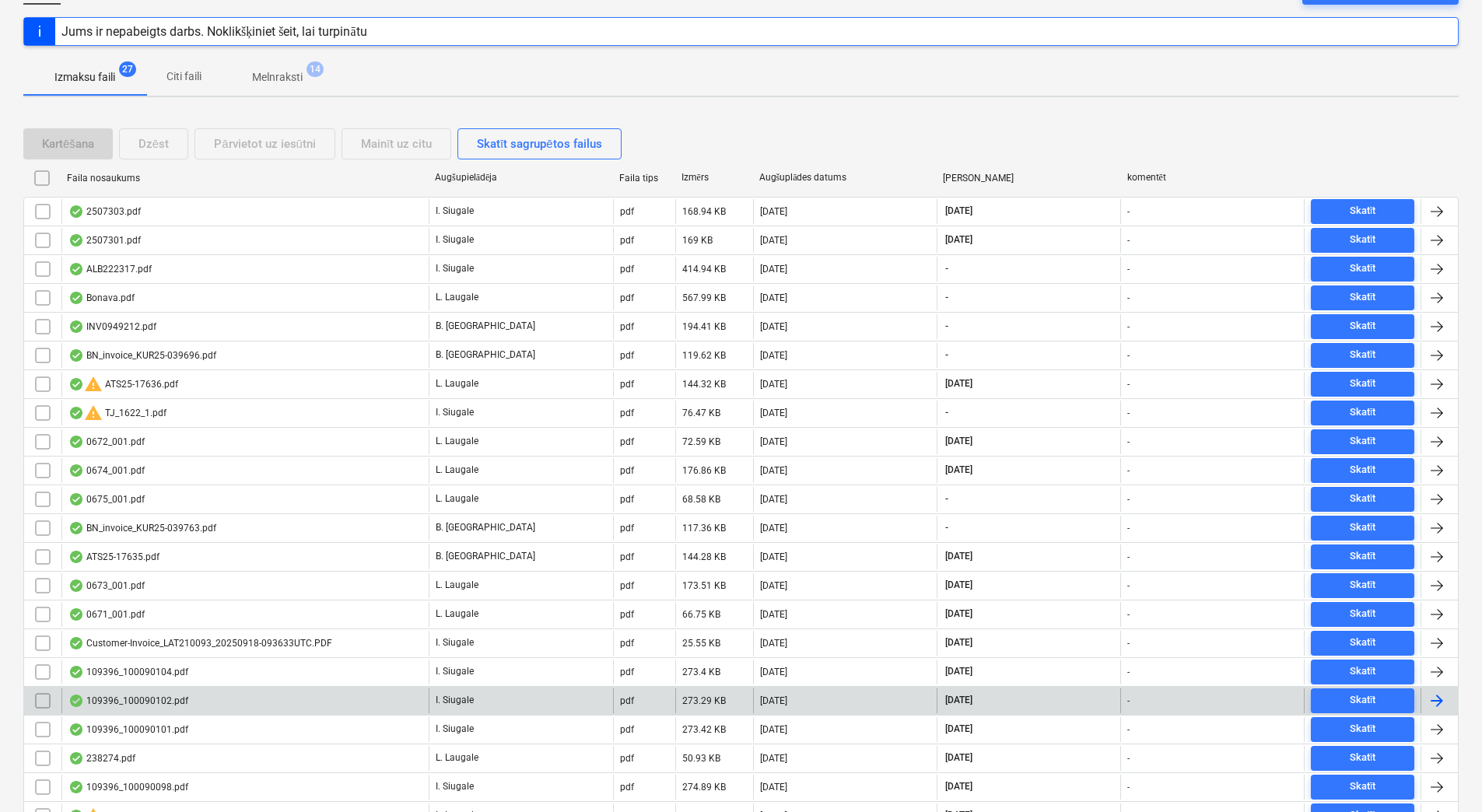
scroll to position [207, 0]
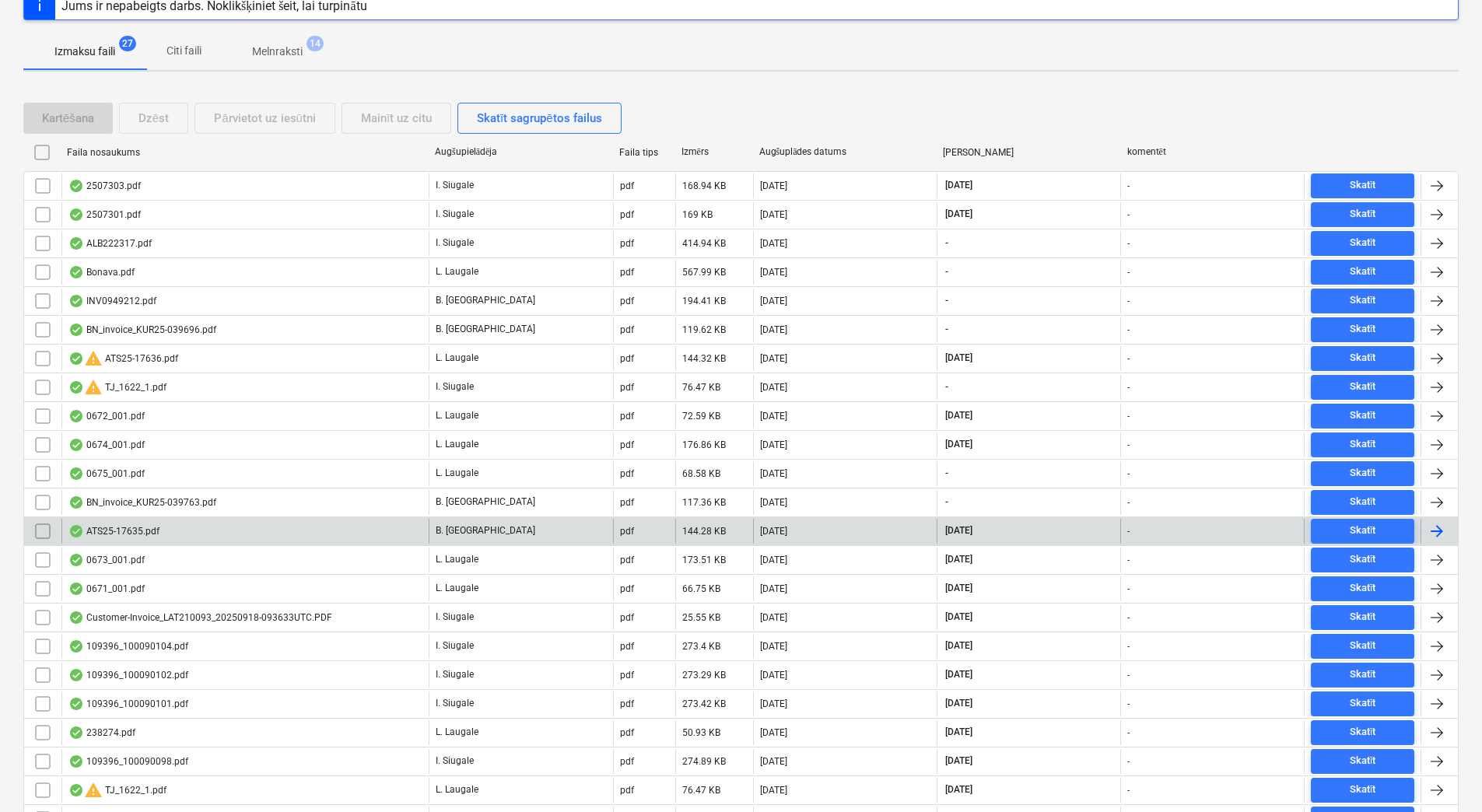
click at [168, 535] on div "ATS25-17635.pdf" at bounding box center [245, 531] width 367 height 25
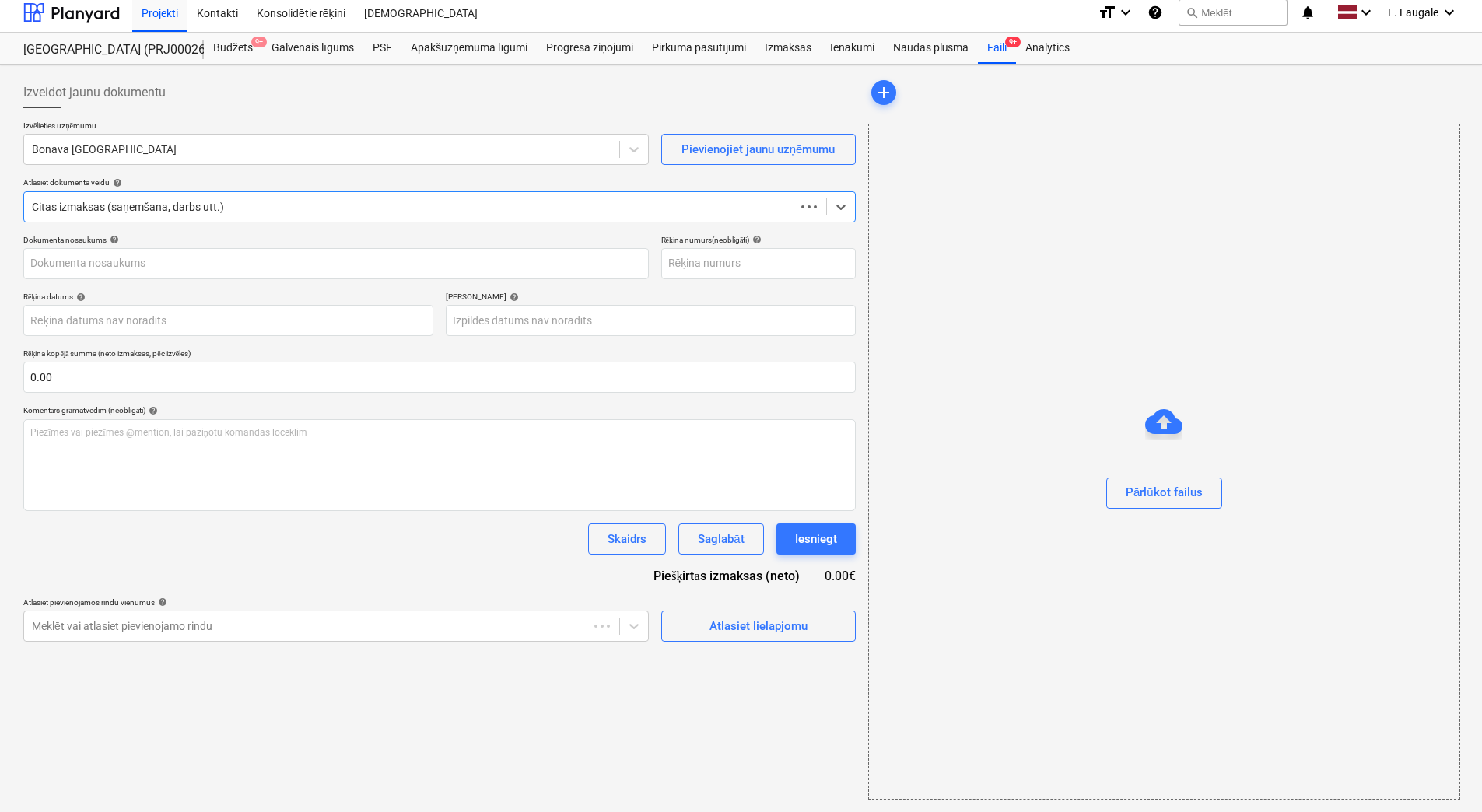
scroll to position [7, 0]
type input "ATS25-17635"
type input "15 Sep 2025"
type input "02 Oct 2025"
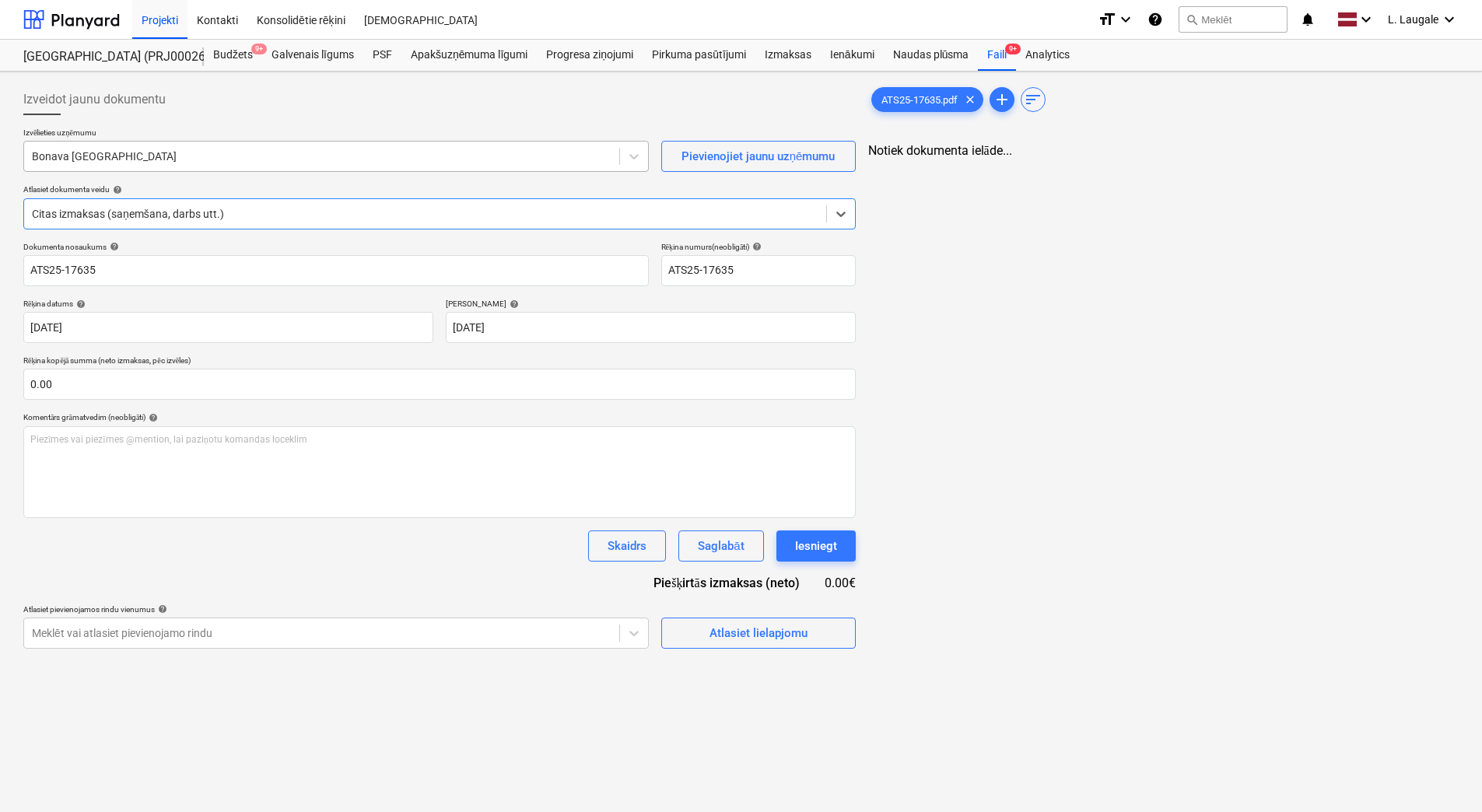
scroll to position [0, 0]
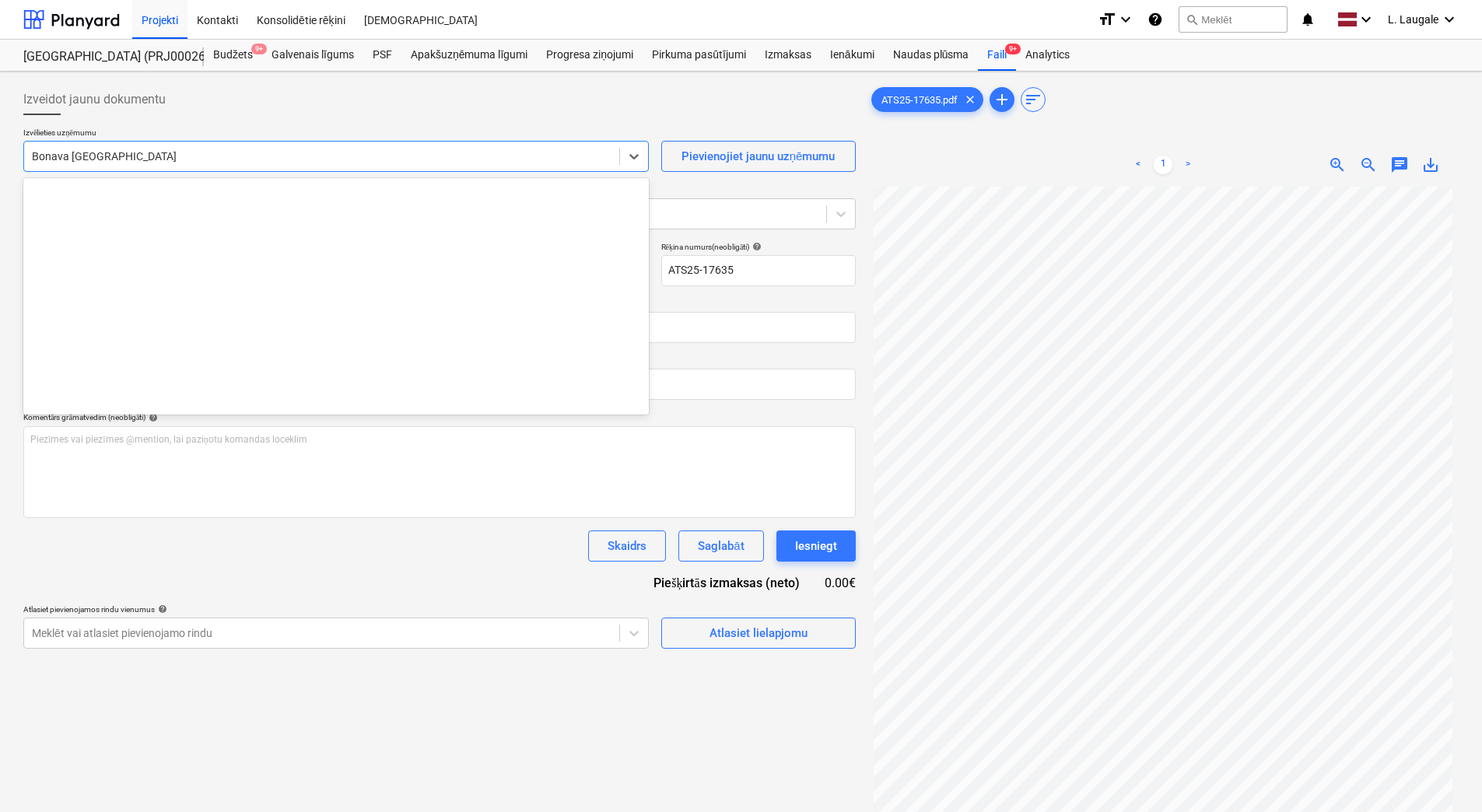
click at [156, 147] on div "Bonava Latvija" at bounding box center [322, 155] width 595 height 21
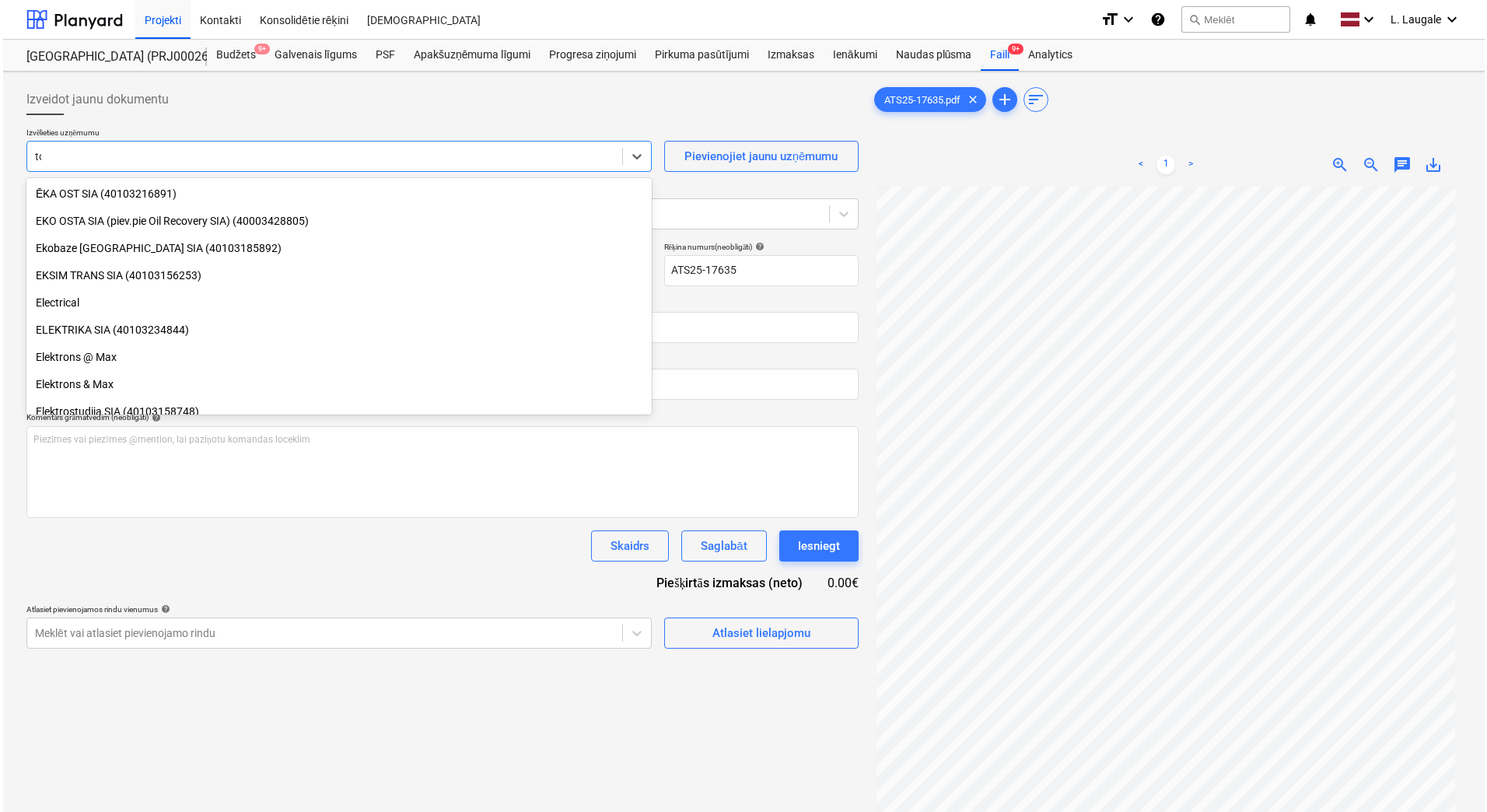
scroll to position [992, 0]
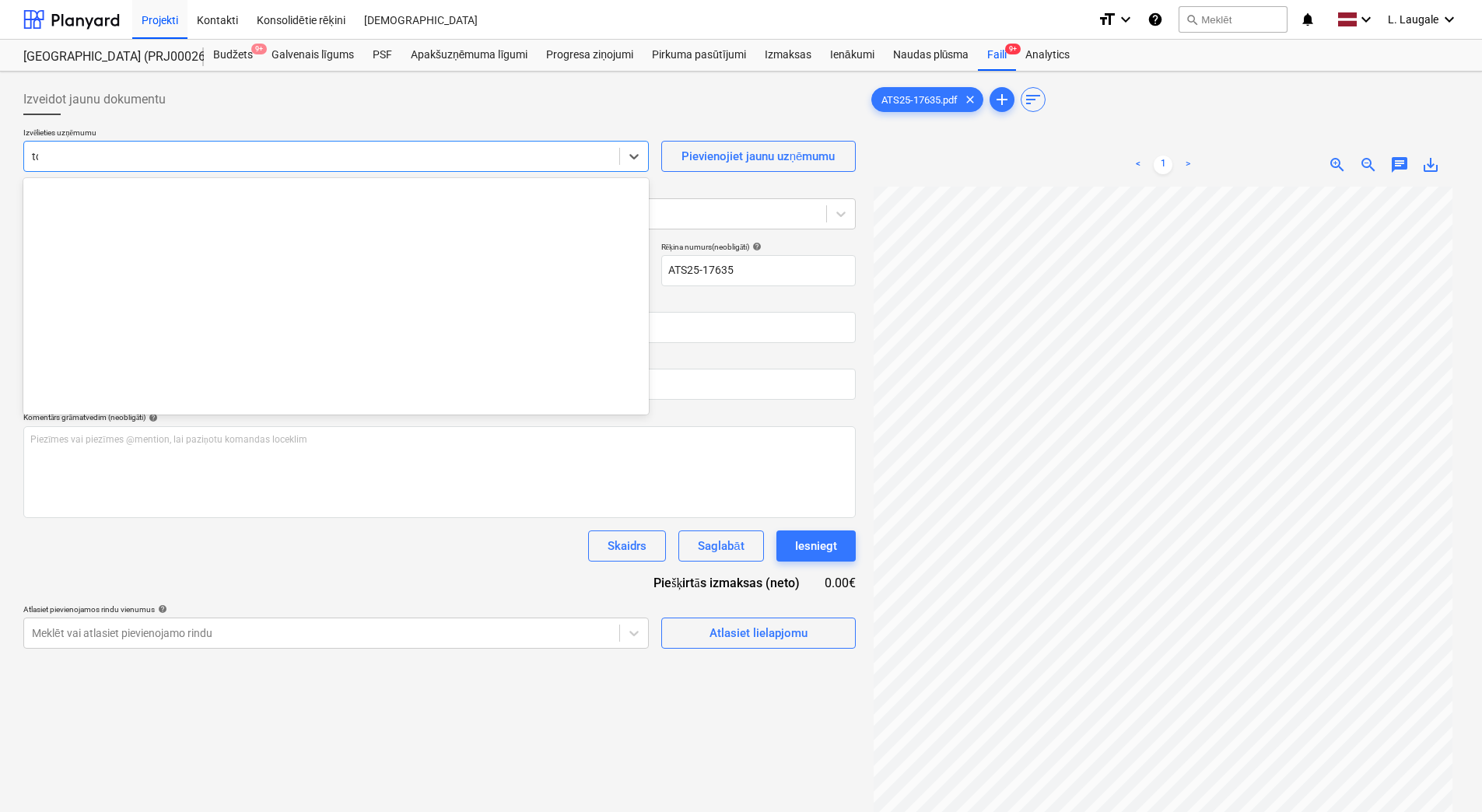
type input "tor"
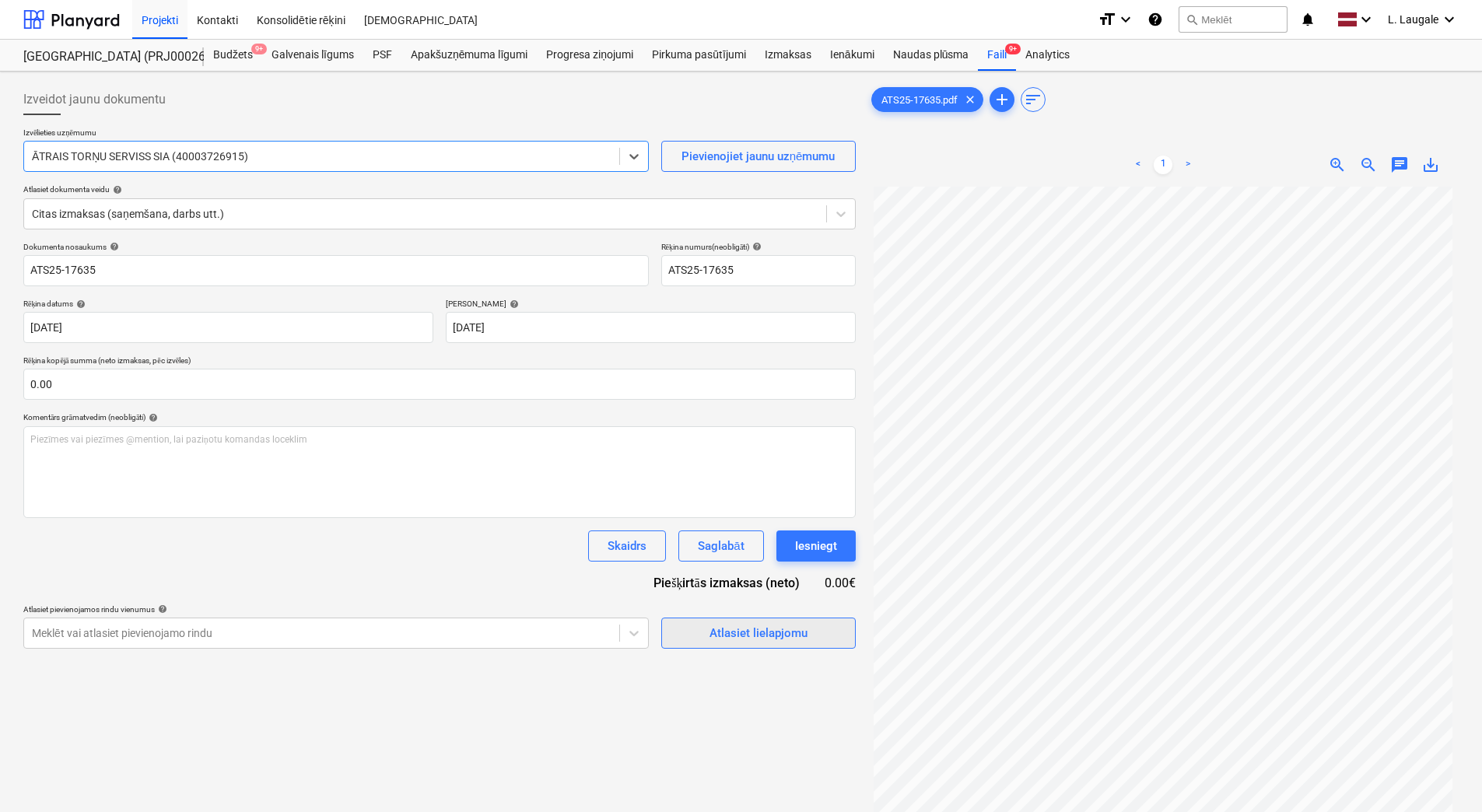
click at [729, 635] on div "Atlasiet lielapjomu" at bounding box center [757, 633] width 98 height 20
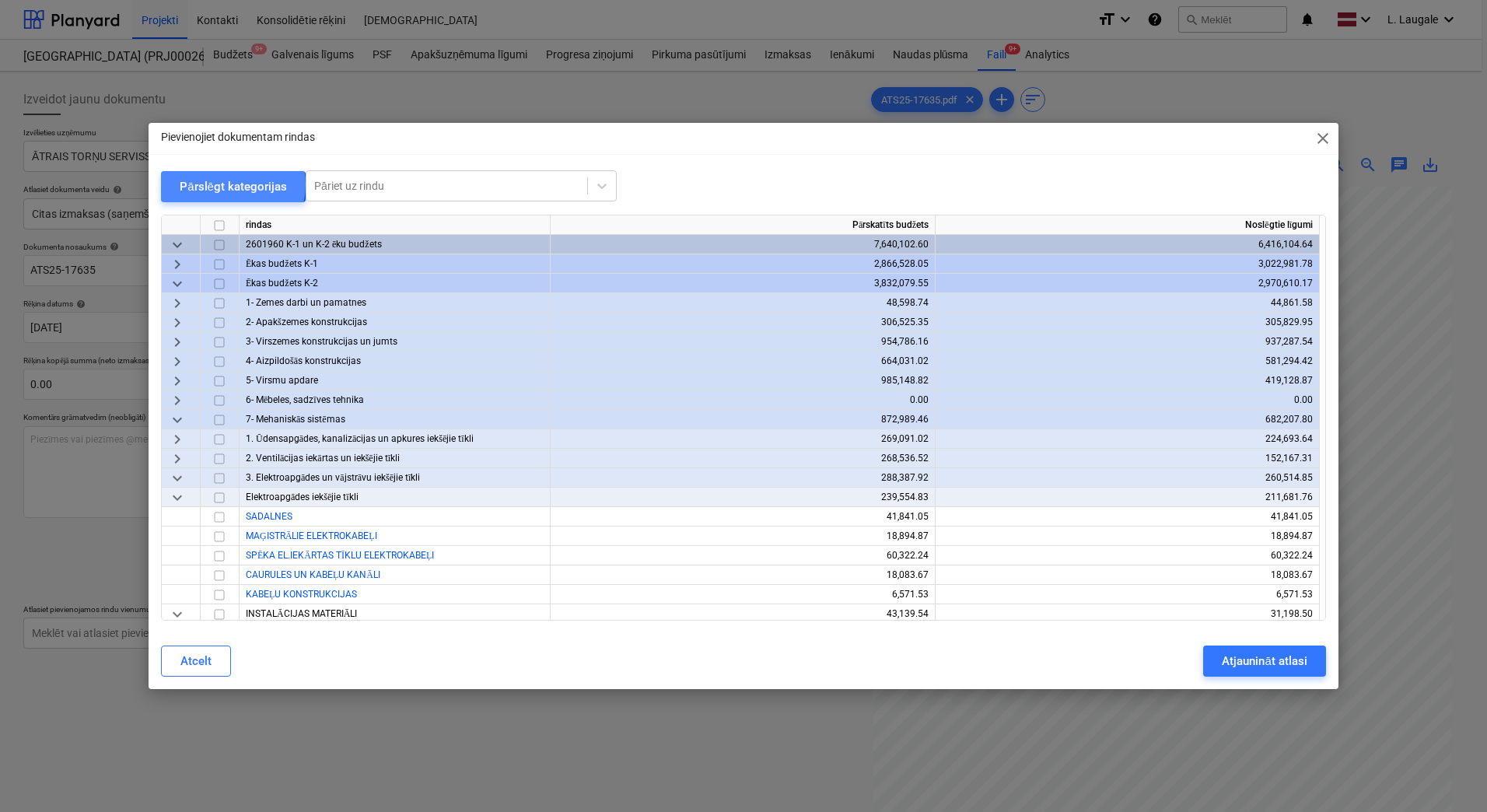
click at [229, 184] on div "Pārslēgt kategorijas" at bounding box center [233, 187] width 107 height 20
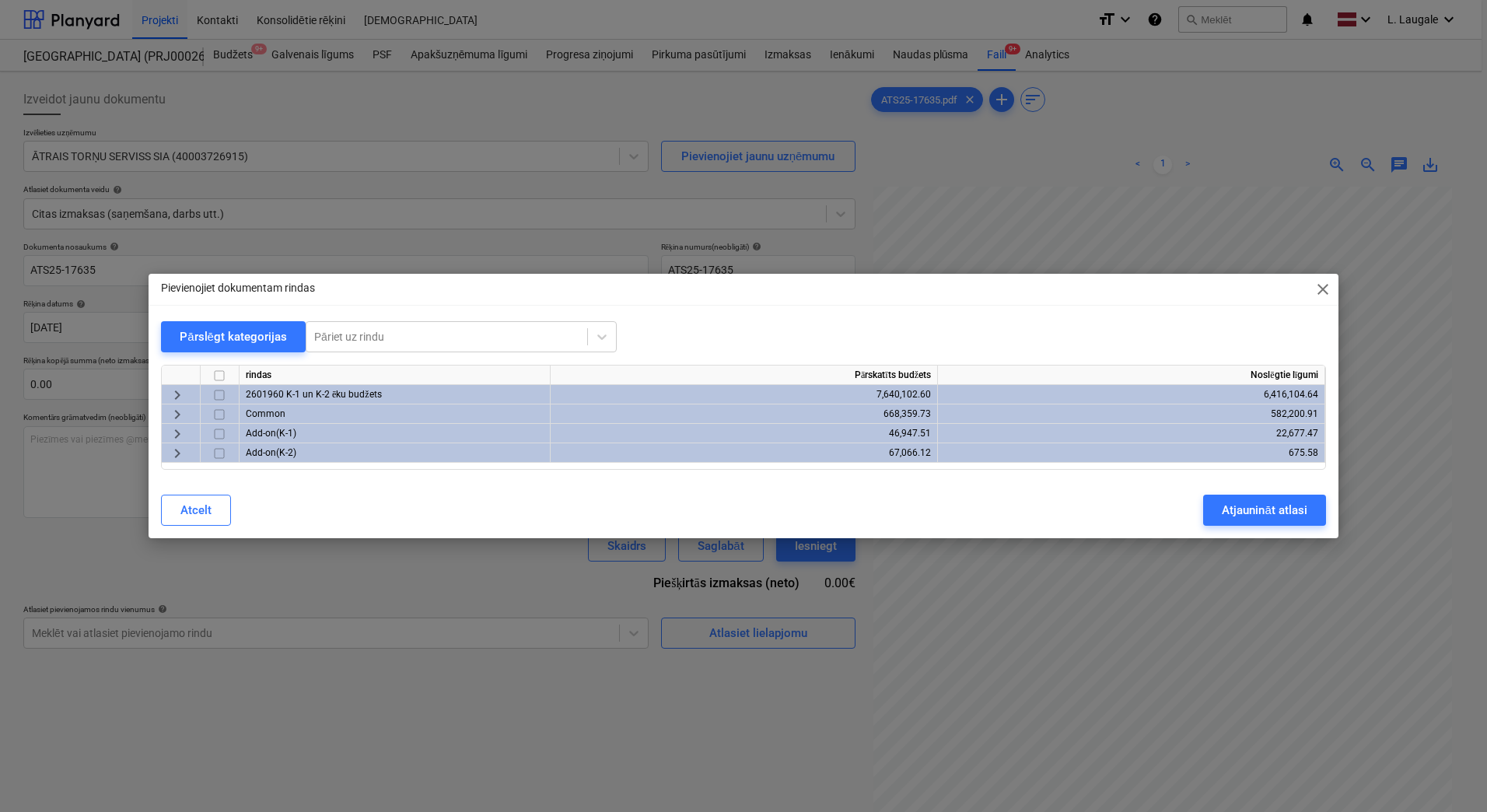
click at [181, 395] on span "keyboard_arrow_right" at bounding box center [178, 395] width 19 height 19
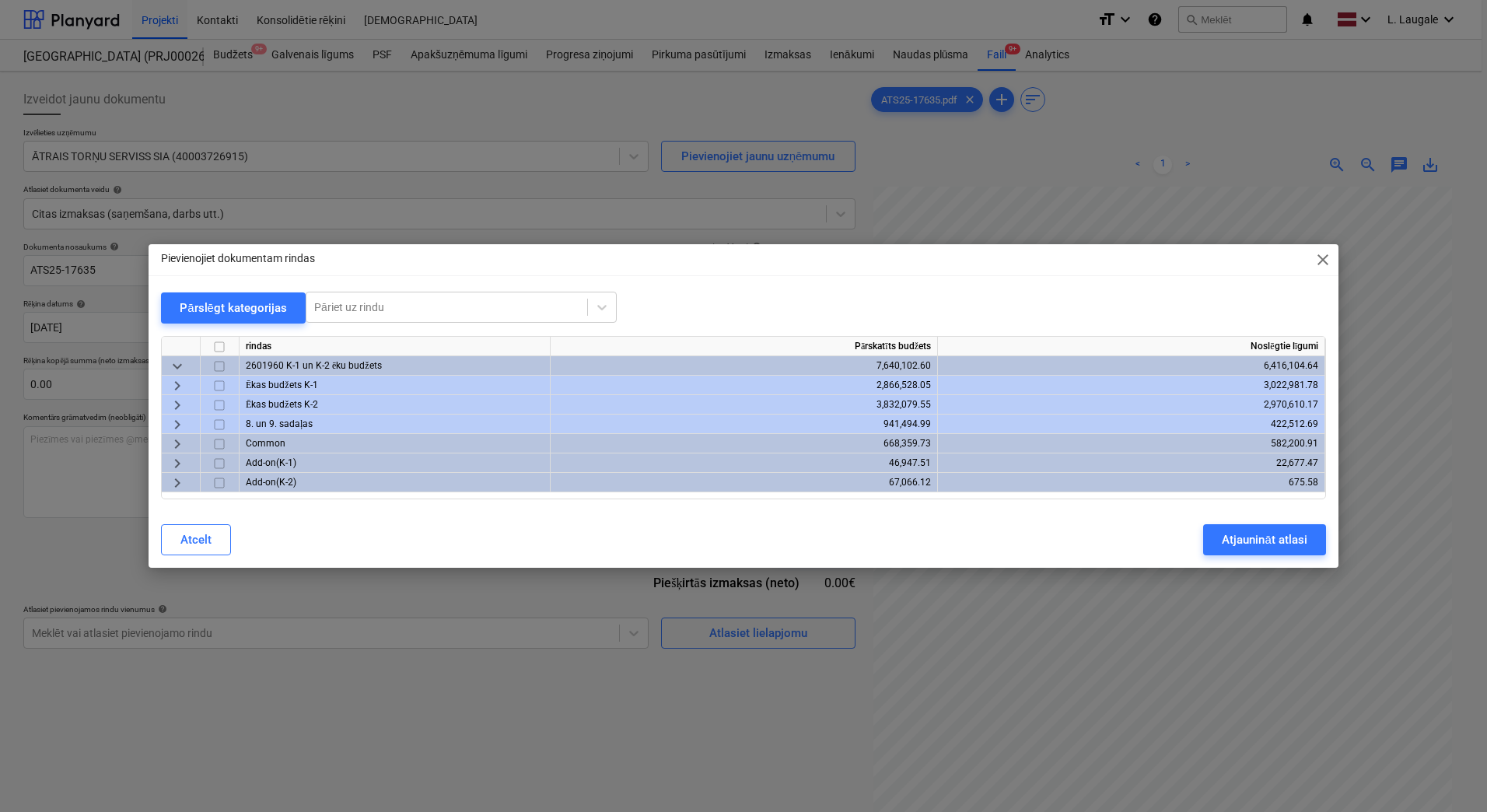
click at [178, 419] on span "keyboard_arrow_right" at bounding box center [178, 424] width 19 height 19
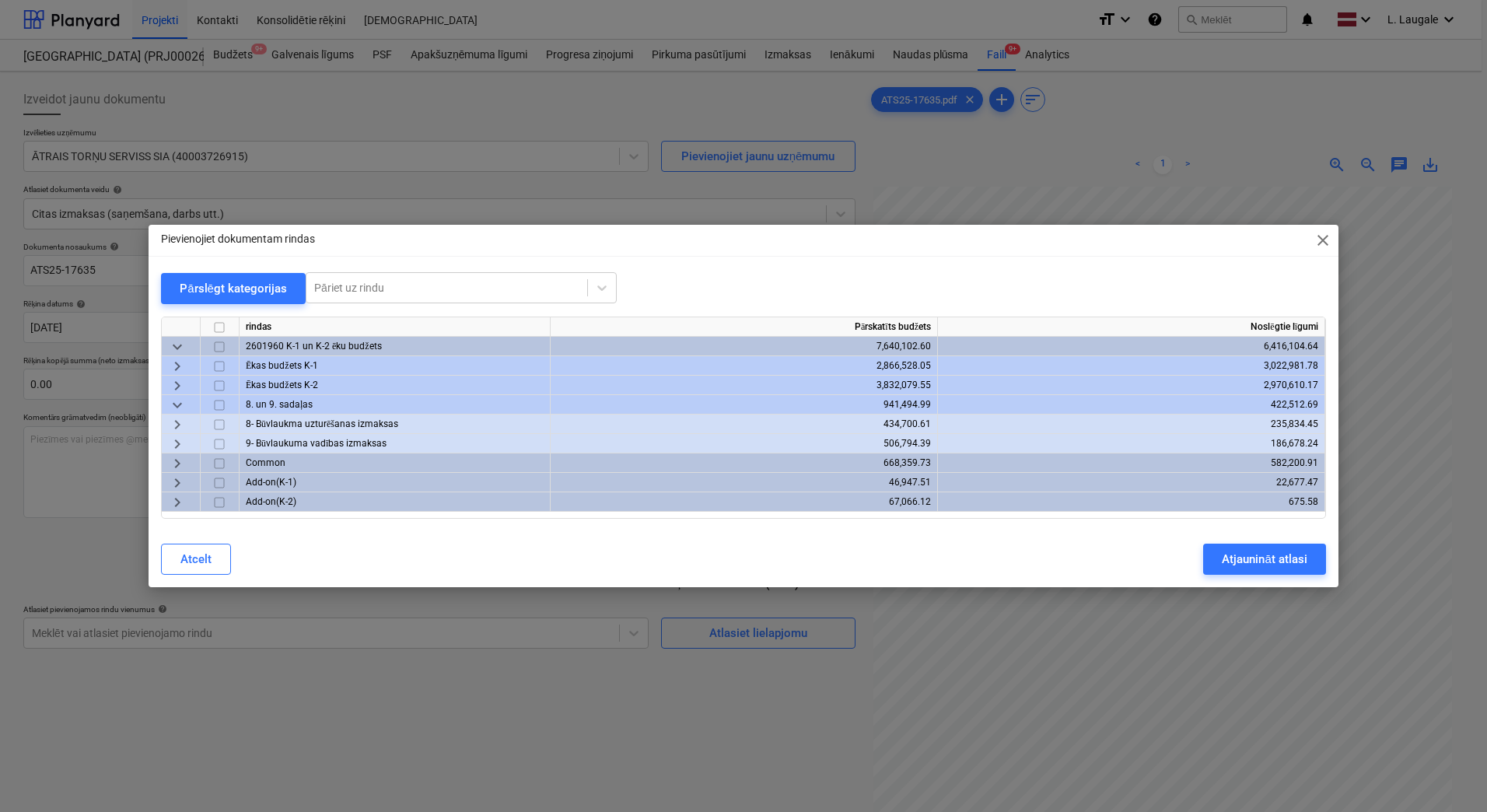
click at [179, 421] on span "keyboard_arrow_right" at bounding box center [178, 424] width 19 height 19
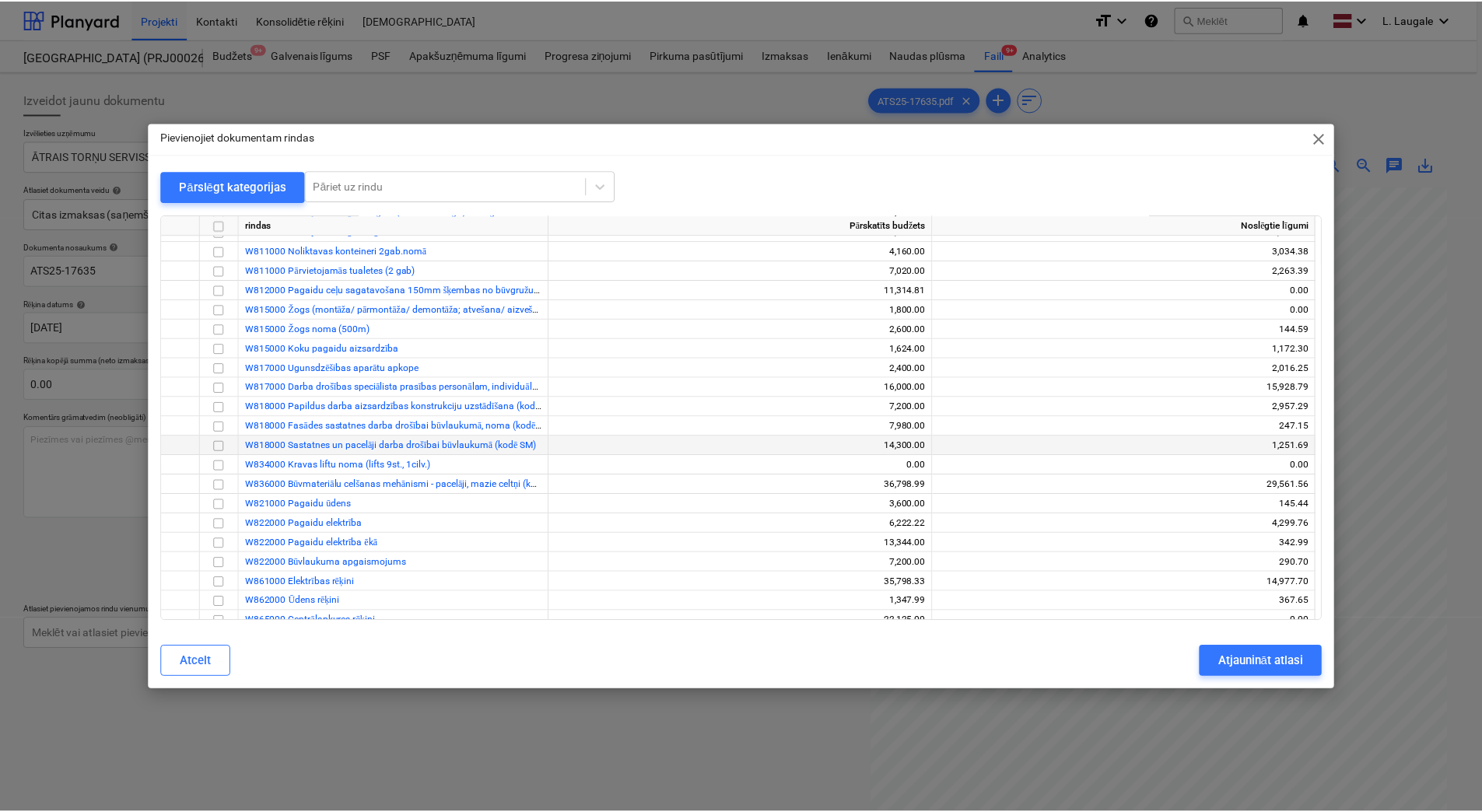
scroll to position [155, 0]
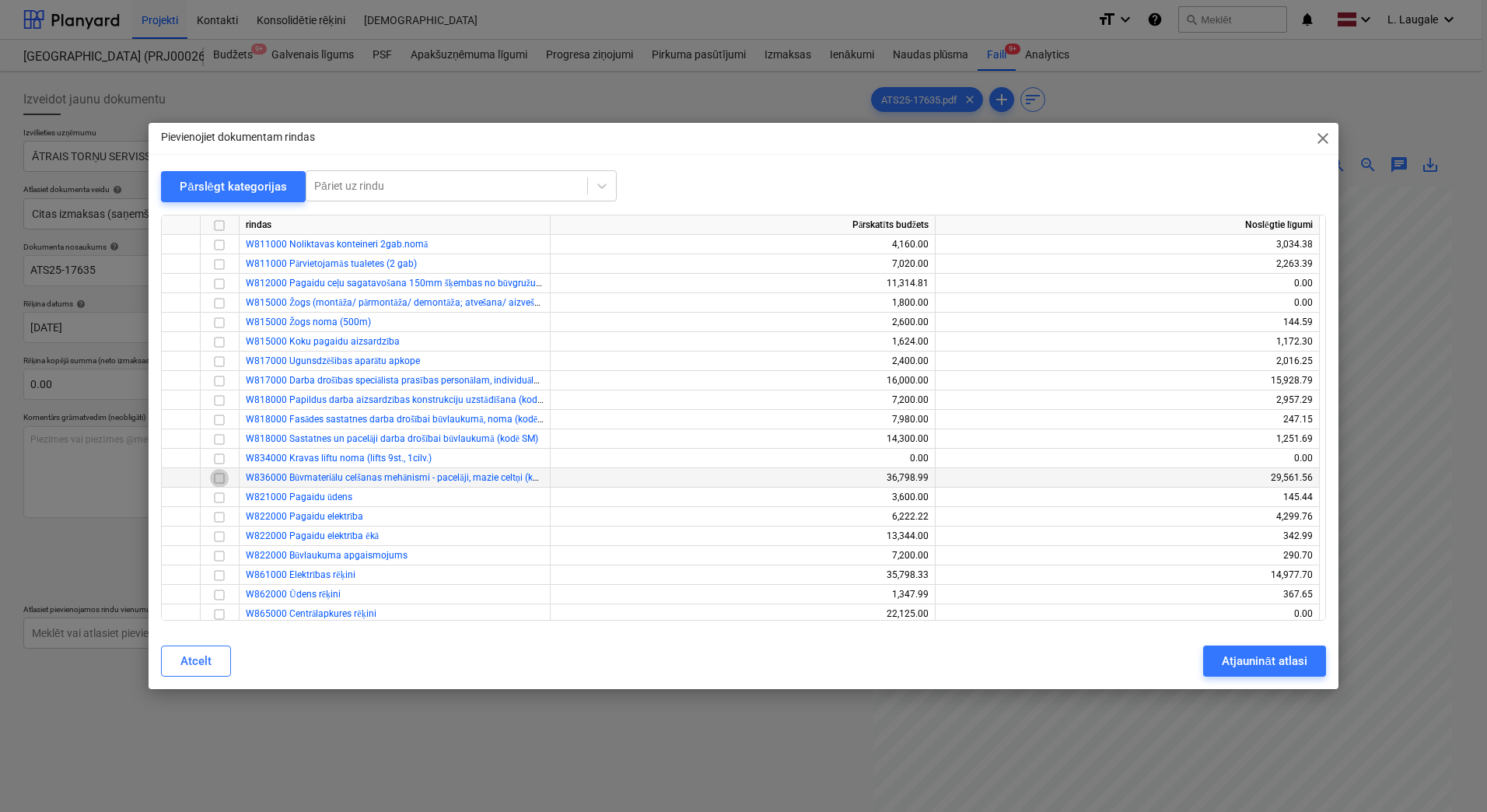
click at [213, 474] on input "checkbox" at bounding box center [220, 478] width 19 height 19
click at [1233, 657] on div "Atjaunināt atlasi" at bounding box center [1264, 661] width 85 height 20
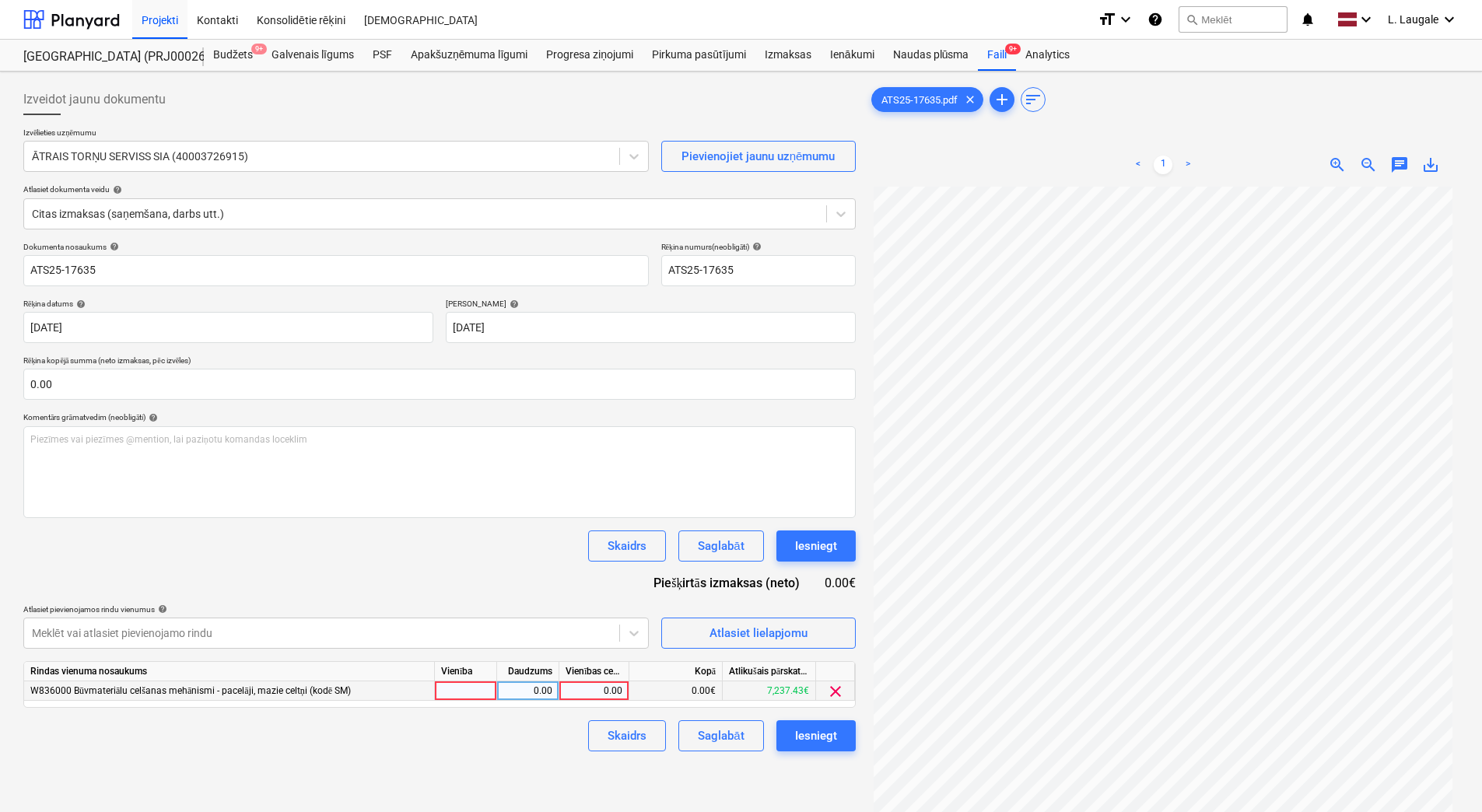
click at [473, 696] on div at bounding box center [465, 690] width 62 height 20
type input "1"
click at [534, 691] on div "0.00" at bounding box center [527, 690] width 49 height 20
click at [566, 688] on div "0.00" at bounding box center [594, 690] width 57 height 20
type input "393.75"
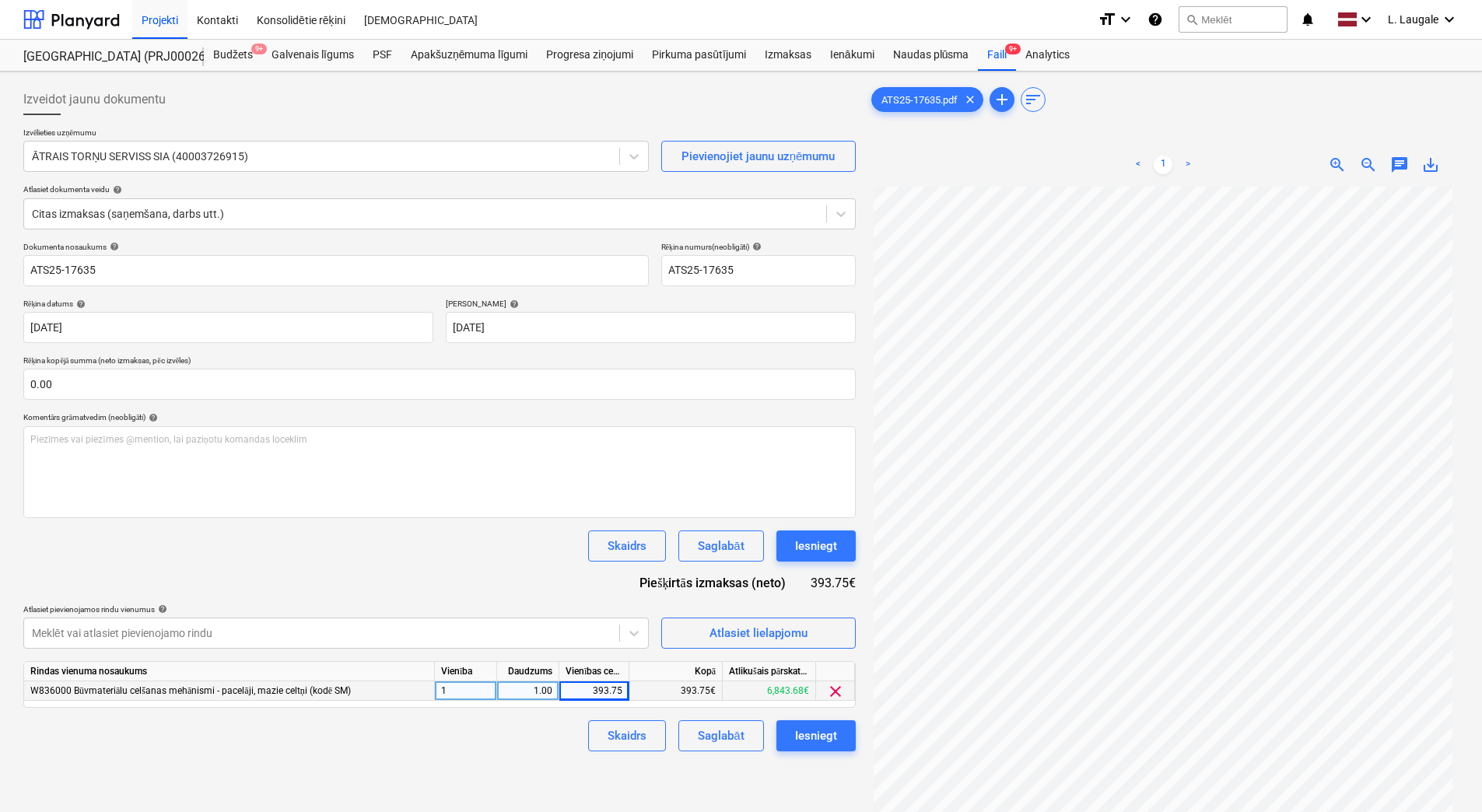
click at [534, 752] on div "Izveidot jaunu dokumentu Izvēlieties uzņēmumu ĀTRAIS TORŅU SERVISS SIA (4000372…" at bounding box center [439, 520] width 845 height 884
click at [746, 739] on button "Saglabāt" at bounding box center [720, 735] width 85 height 31
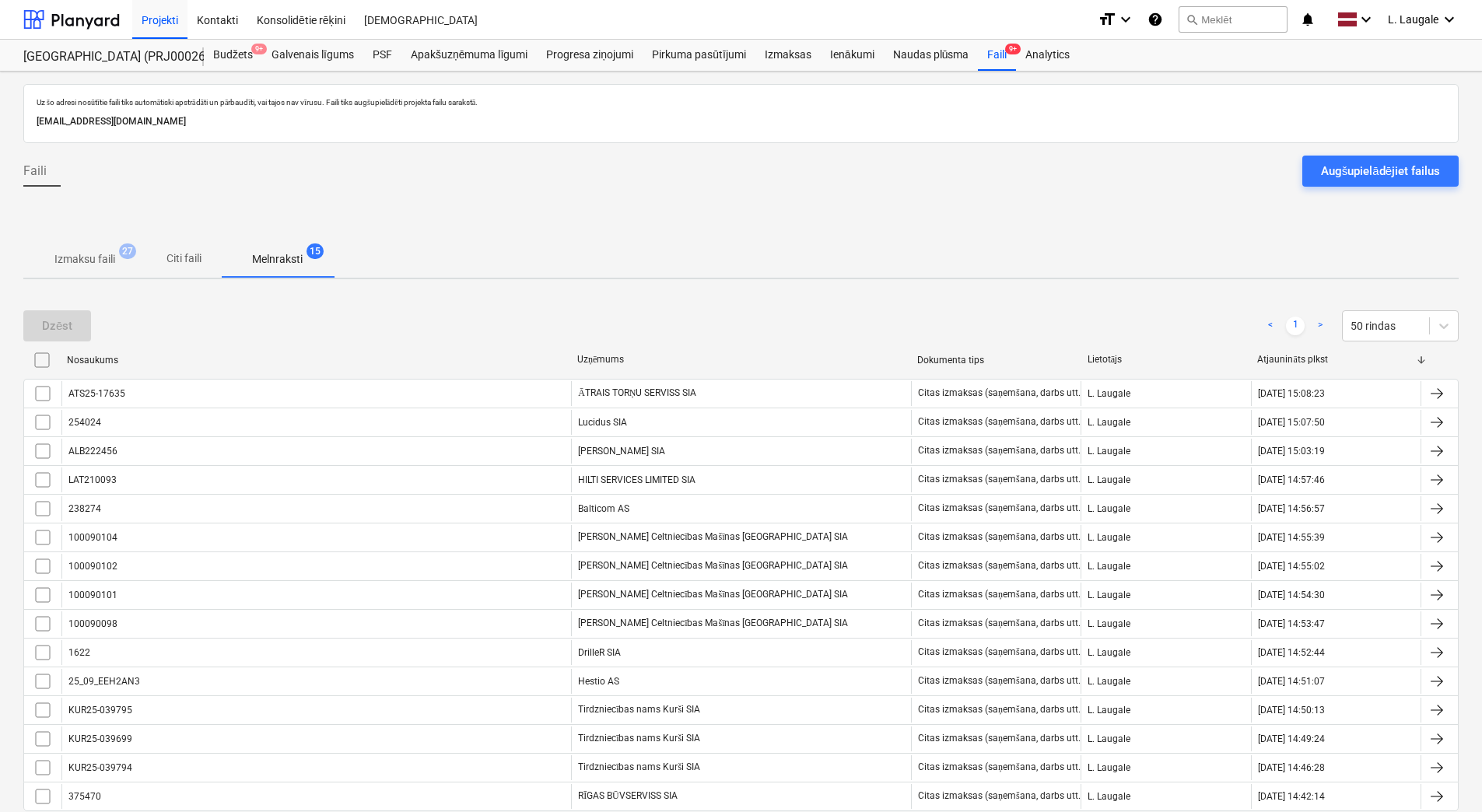
click at [93, 264] on p "Izmaksu faili" at bounding box center [85, 260] width 60 height 17
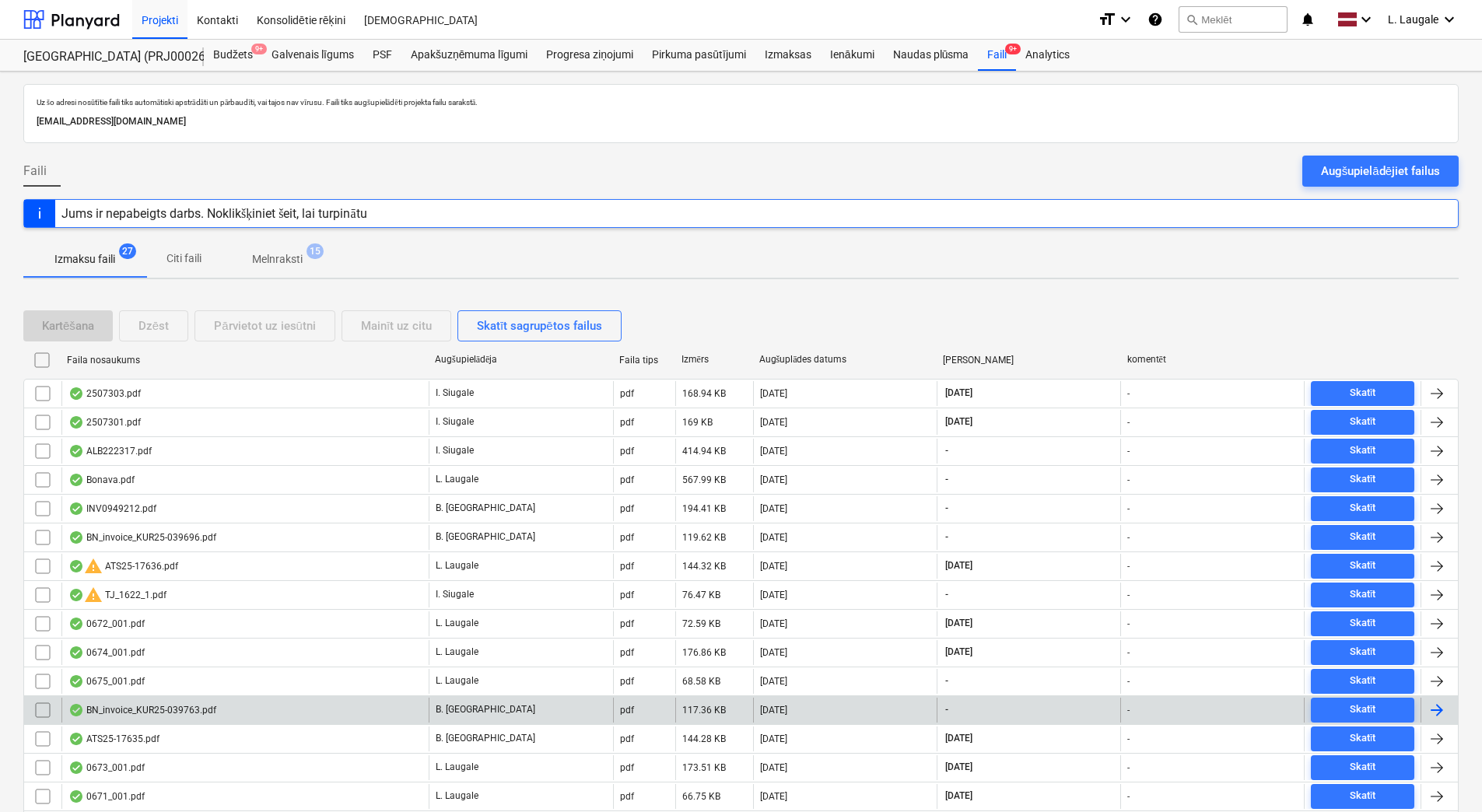
click at [200, 713] on div "BN_invoice_KUR25-039763.pdf" at bounding box center [142, 710] width 148 height 12
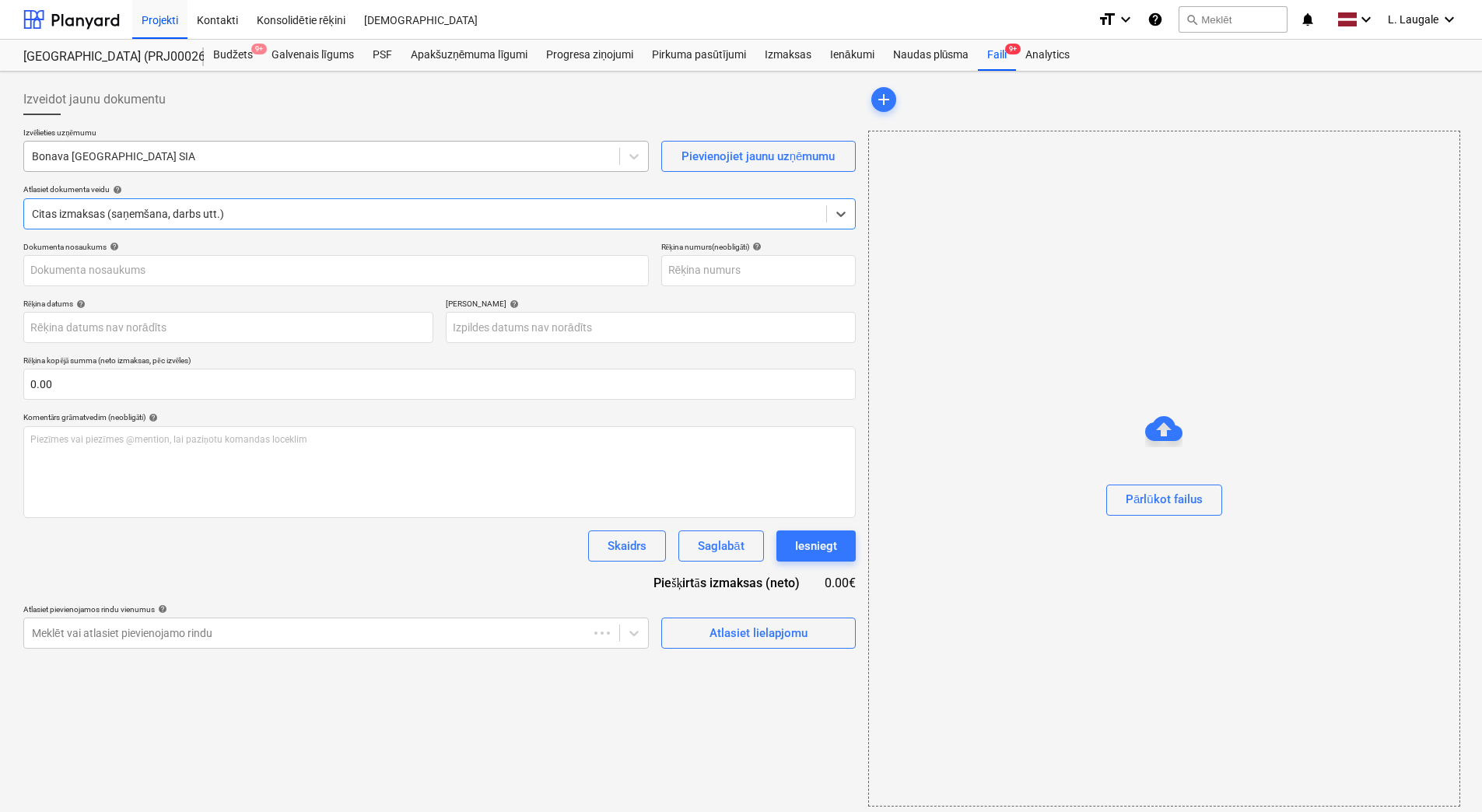
click at [178, 162] on div at bounding box center [321, 156] width 580 height 16
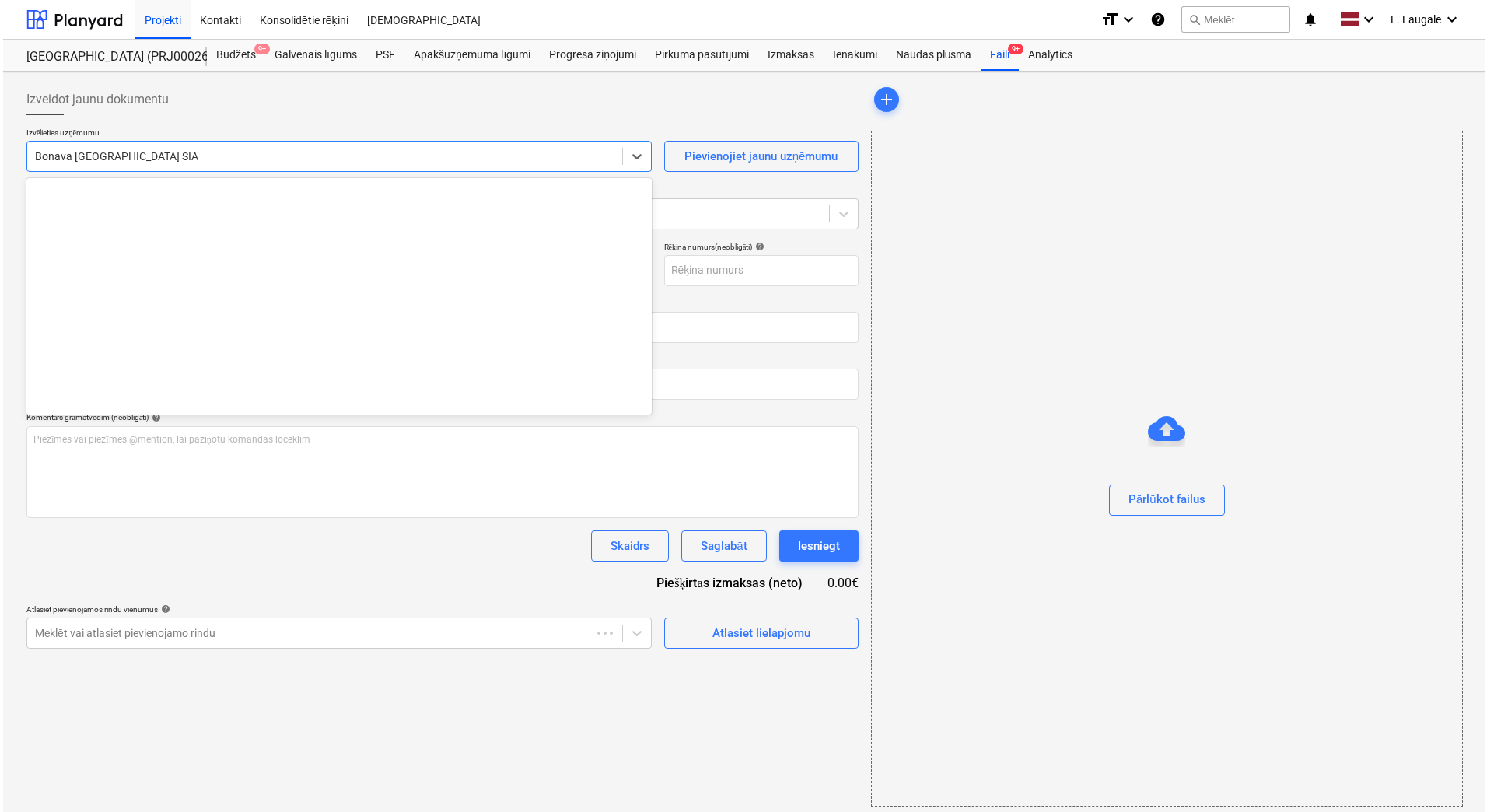
scroll to position [2912, 0]
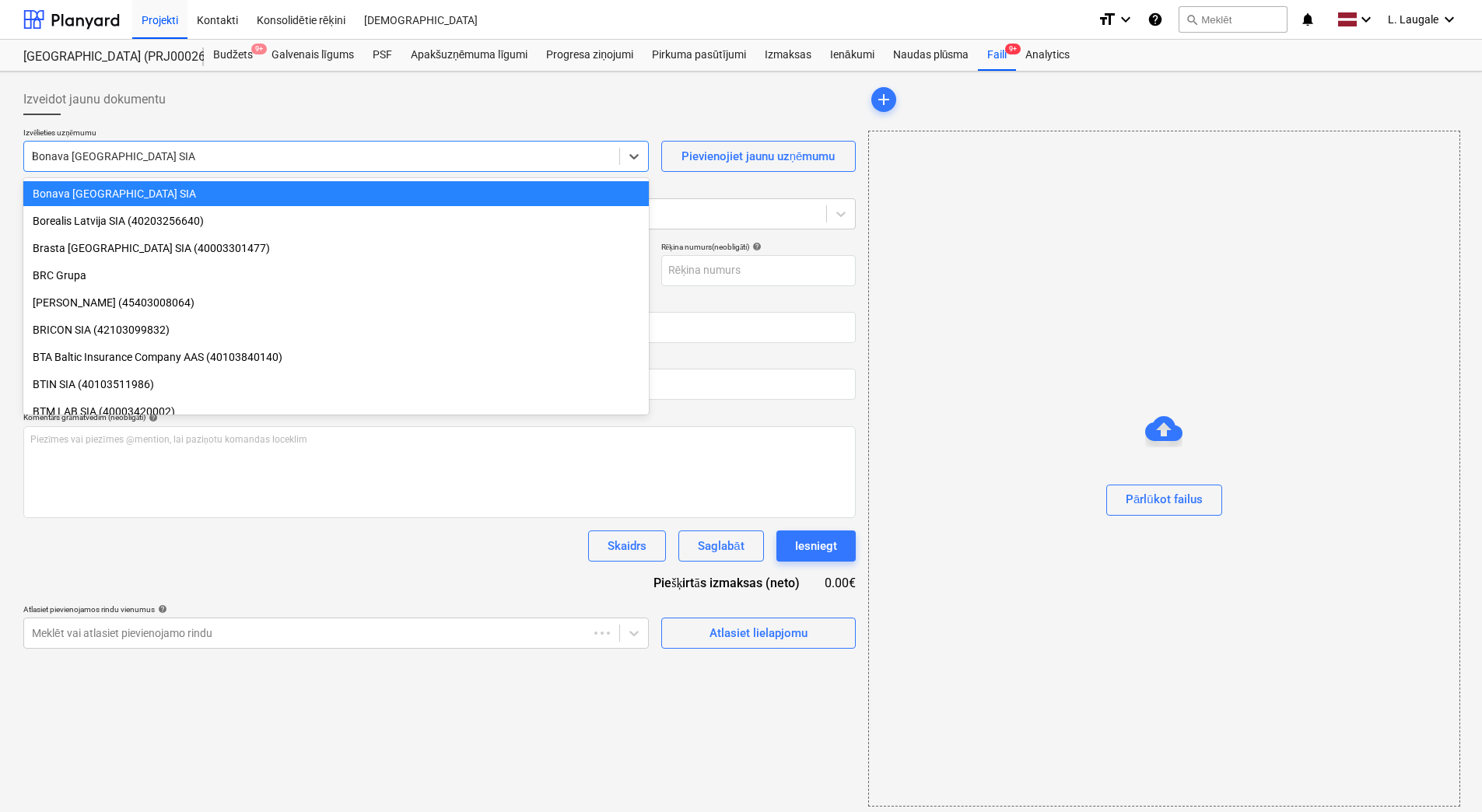
type input "ku"
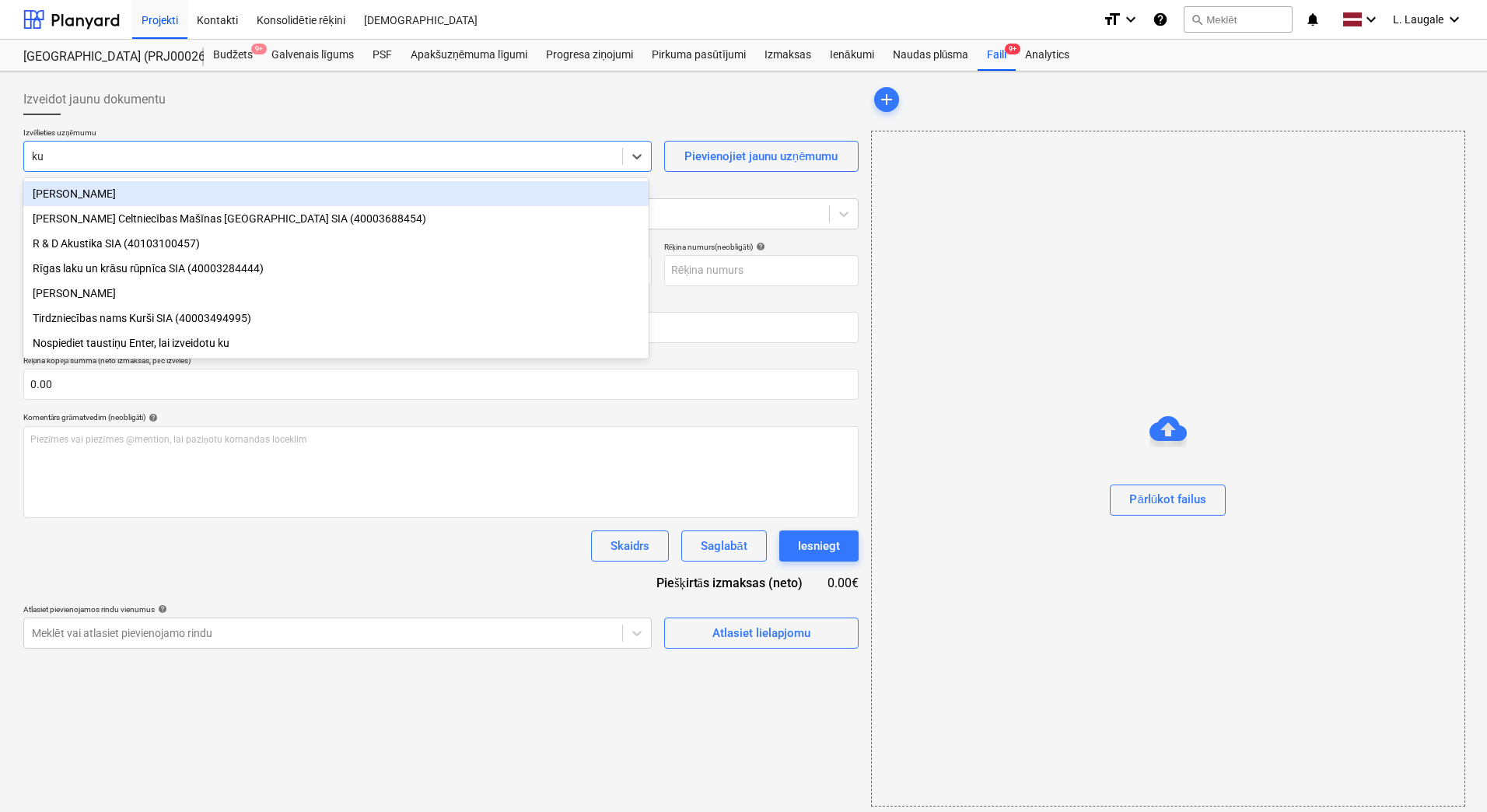
type input "KUR25-039763"
type input "kur"
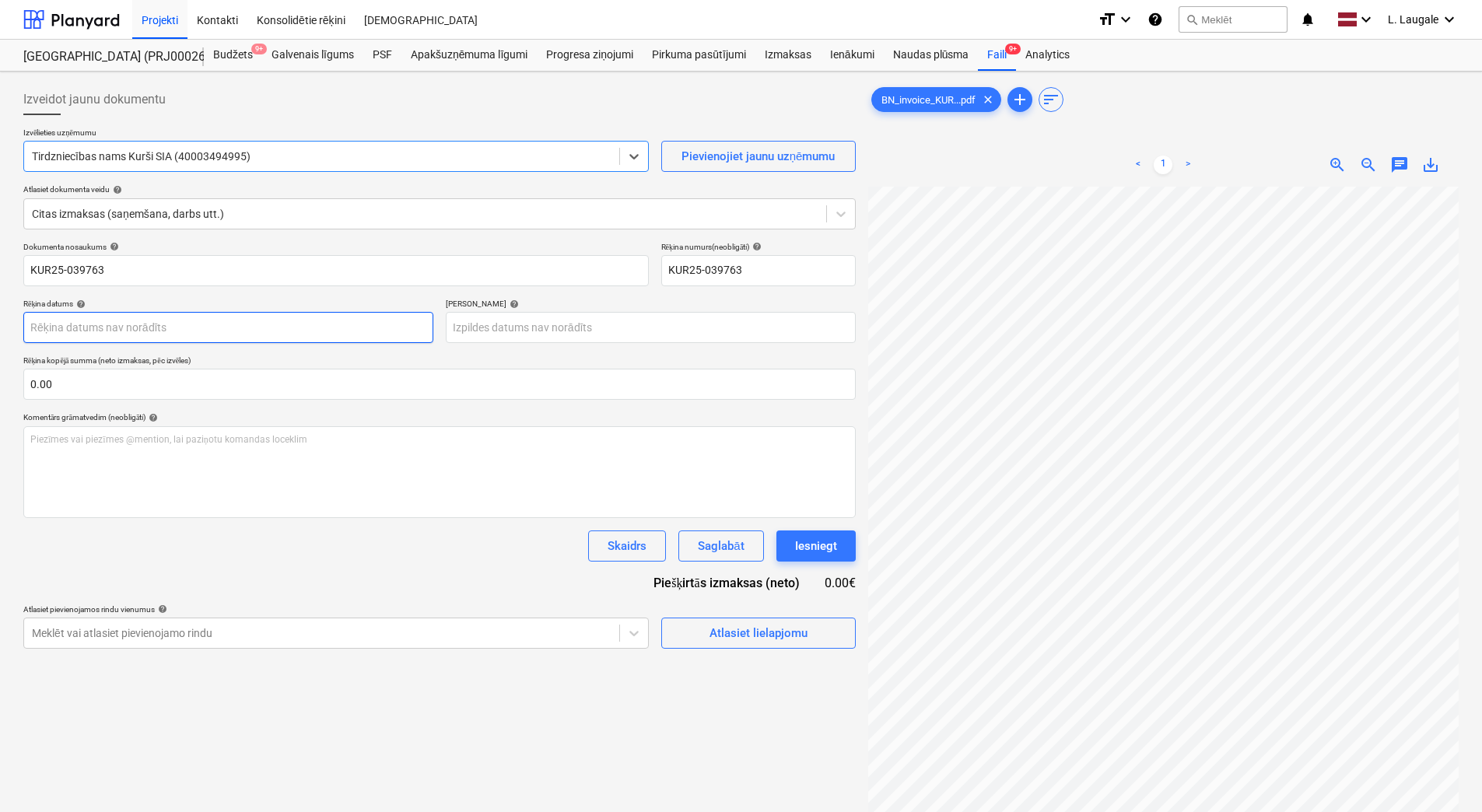
click at [274, 327] on body "Projekti Kontakti Konsolidētie rēķini Iesūtne format_size keyboard_arrow_down h…" at bounding box center [741, 406] width 1482 height 812
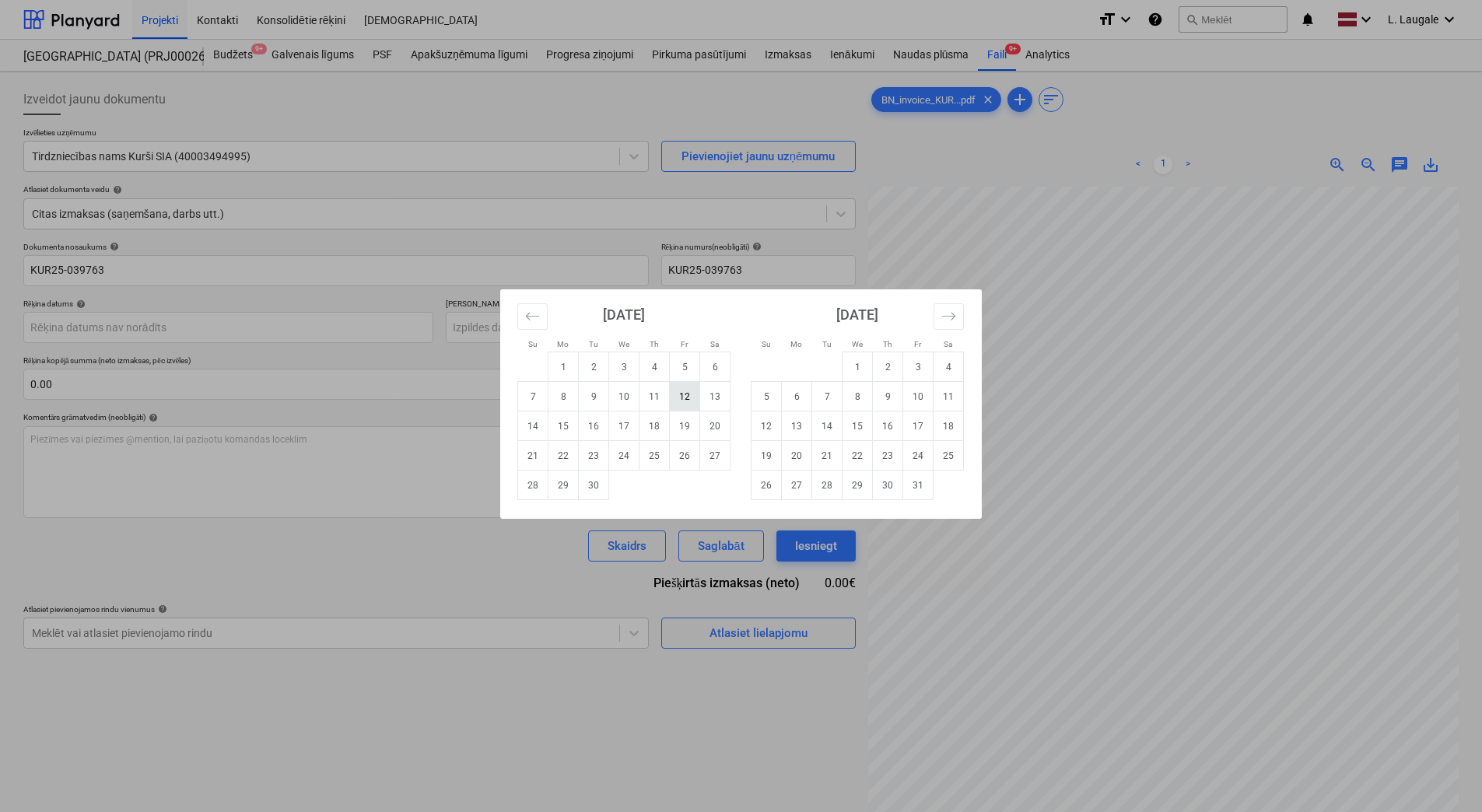
click at [676, 394] on td "12" at bounding box center [685, 396] width 31 height 30
type input "12 Sep 2025"
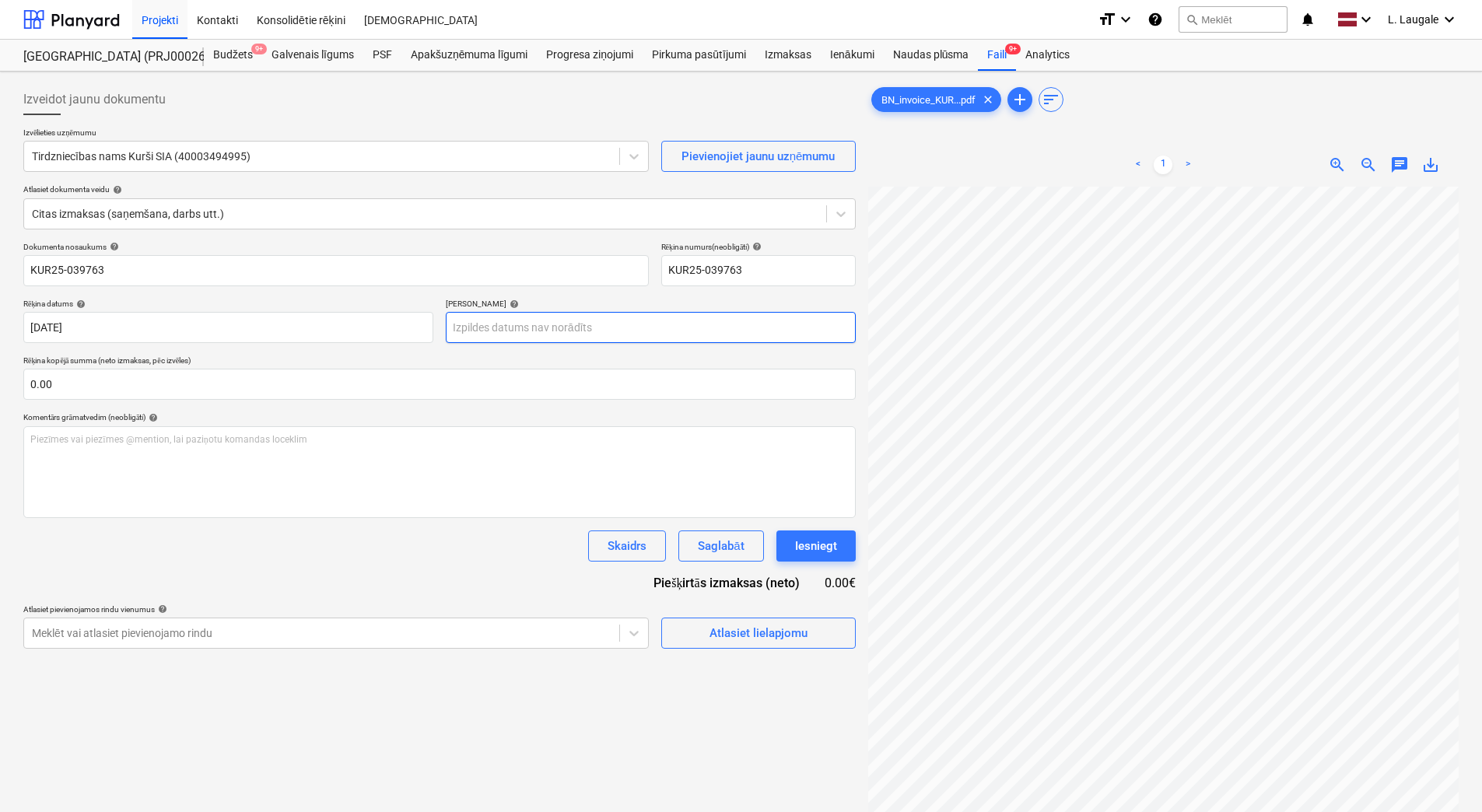
click at [608, 324] on body "Projekti Kontakti Konsolidētie rēķini Iesūtne format_size keyboard_arrow_down h…" at bounding box center [741, 406] width 1482 height 812
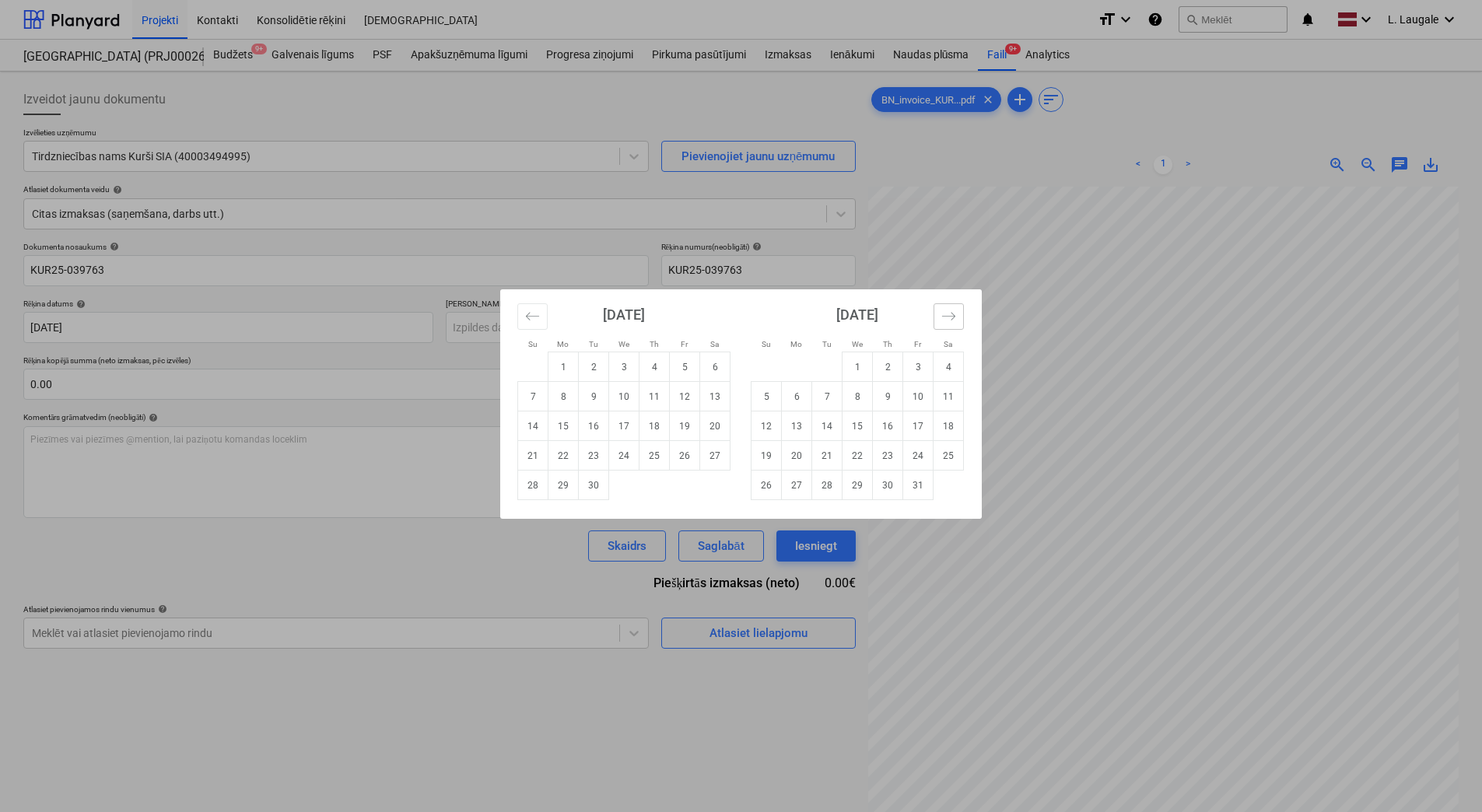
click at [944, 319] on icon "Move forward to switch to the next month." at bounding box center [949, 316] width 15 height 15
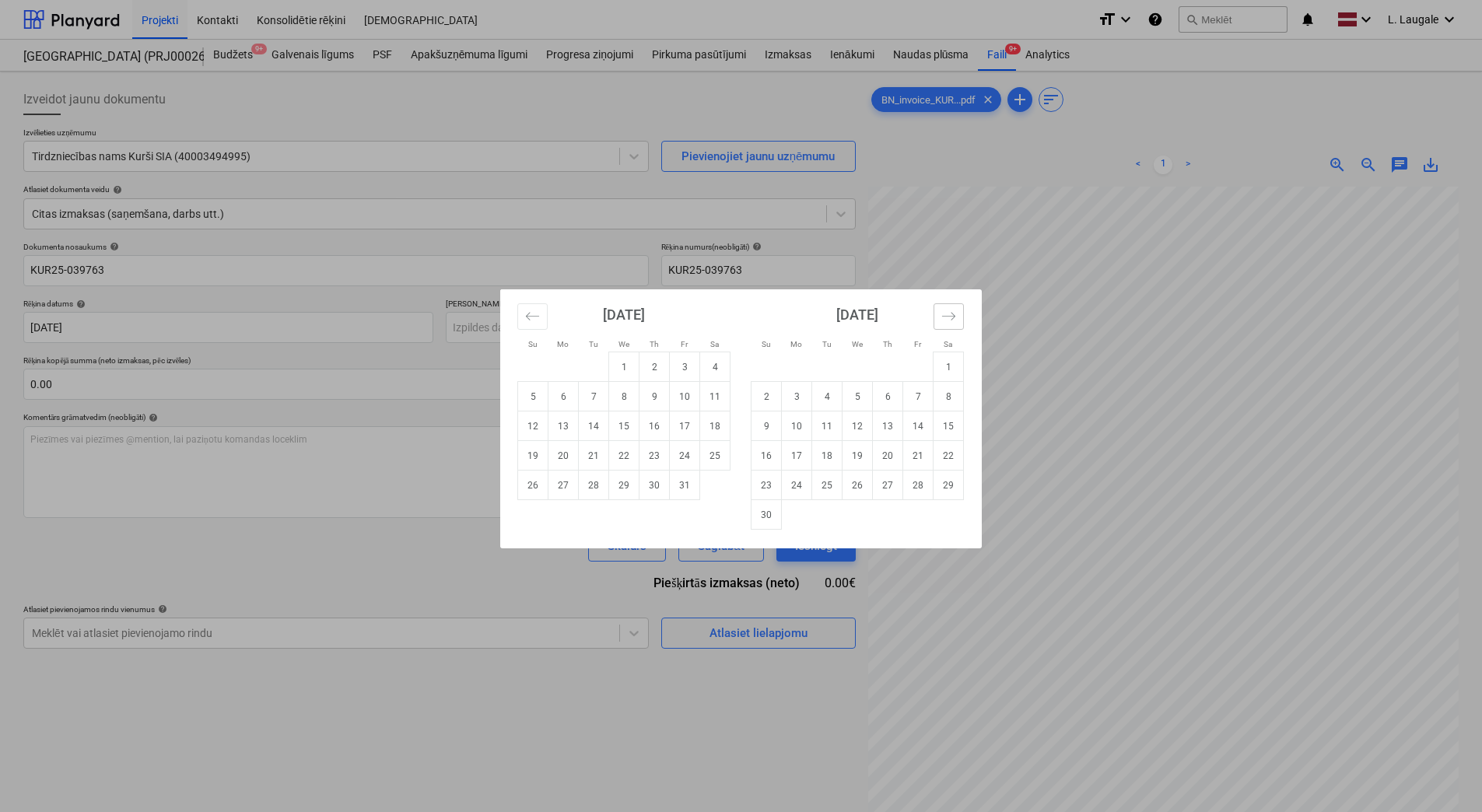
click at [944, 319] on icon "Move forward to switch to the next month." at bounding box center [949, 316] width 15 height 15
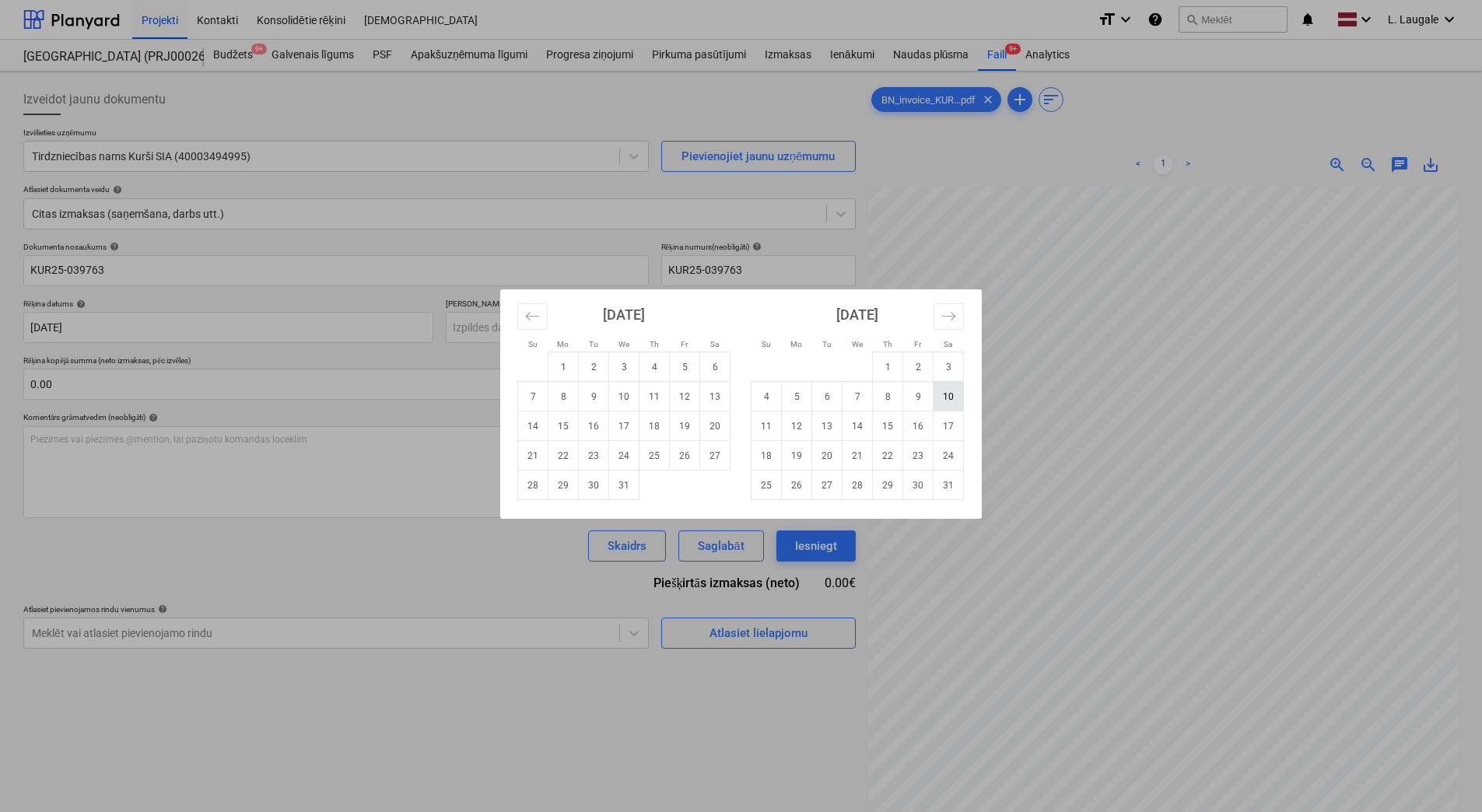
click at [940, 402] on td "10" at bounding box center [948, 396] width 31 height 30
type input "10 Jan 2026"
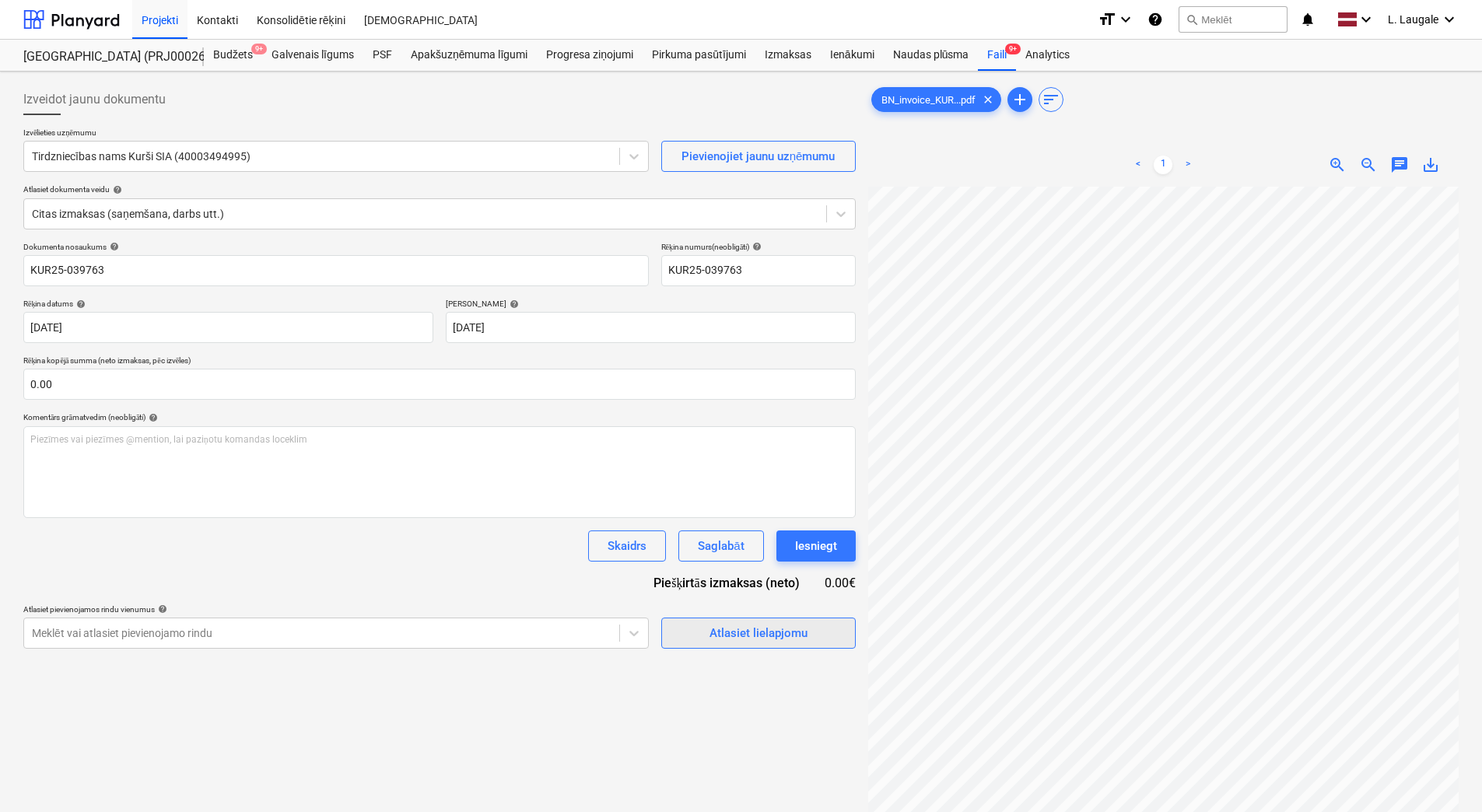
click at [751, 625] on div "Atlasiet lielapjomu" at bounding box center [757, 633] width 98 height 20
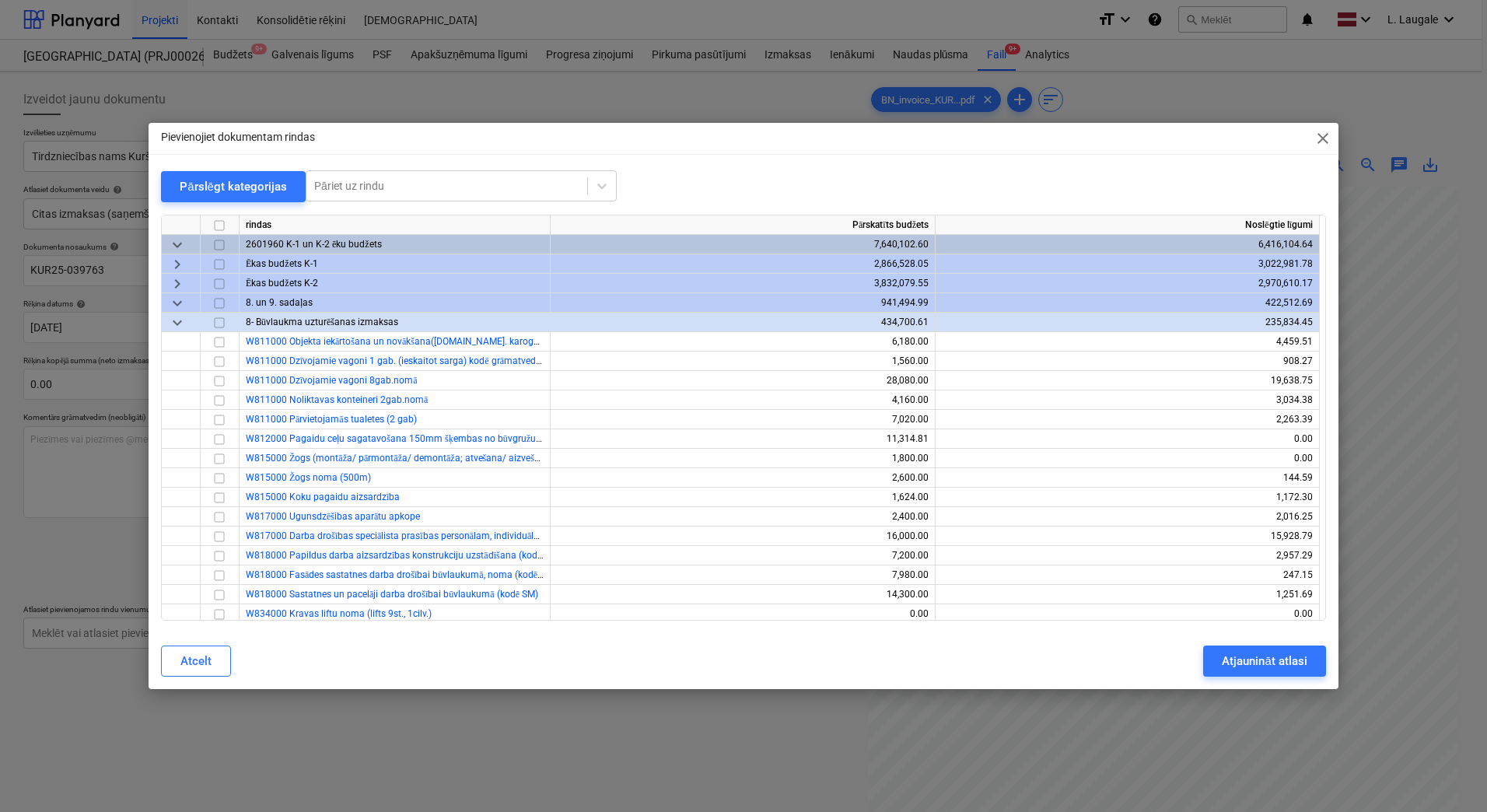
click at [178, 277] on span "keyboard_arrow_right" at bounding box center [178, 284] width 19 height 19
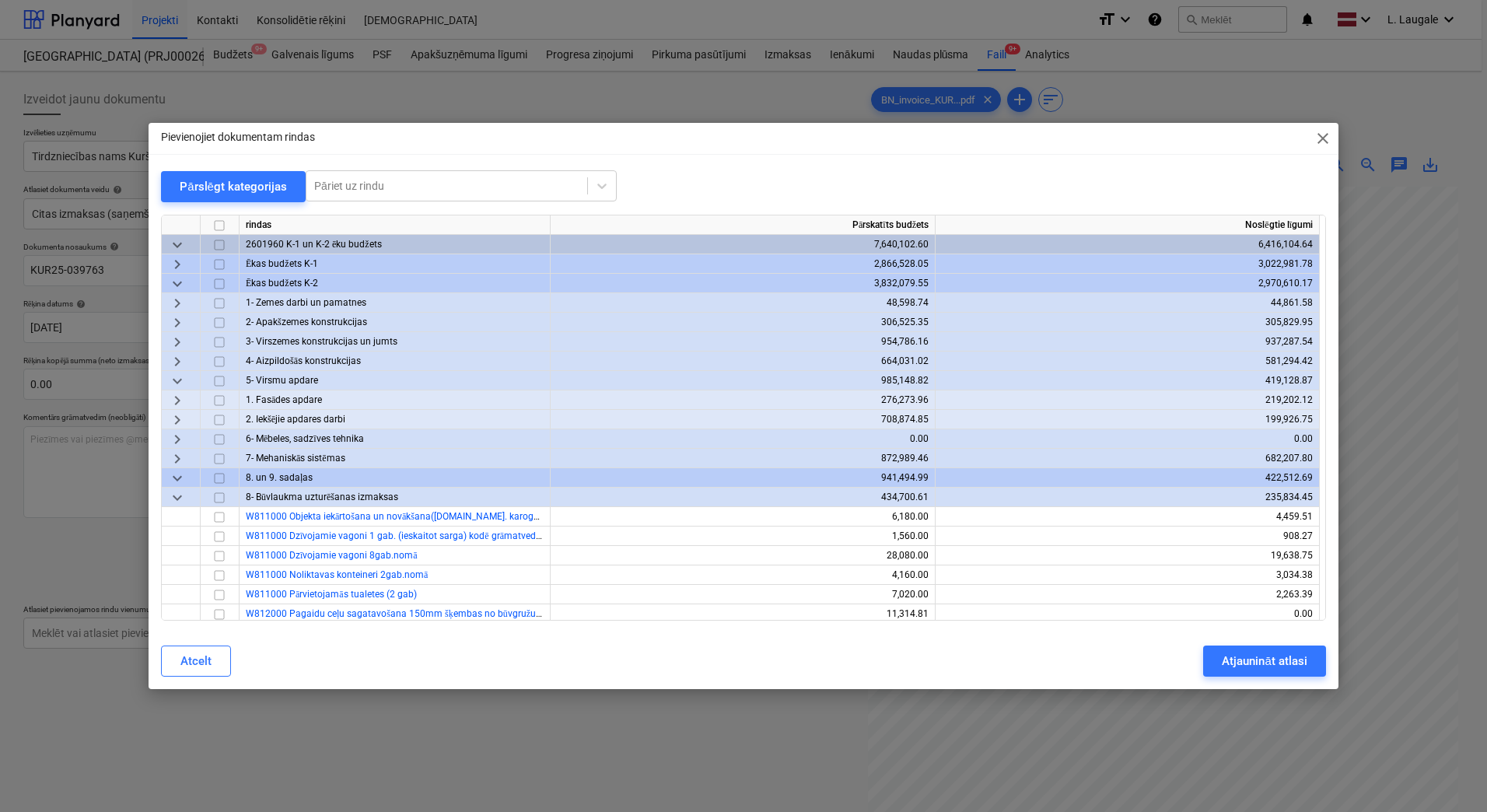
click at [181, 406] on span "keyboard_arrow_right" at bounding box center [178, 401] width 19 height 19
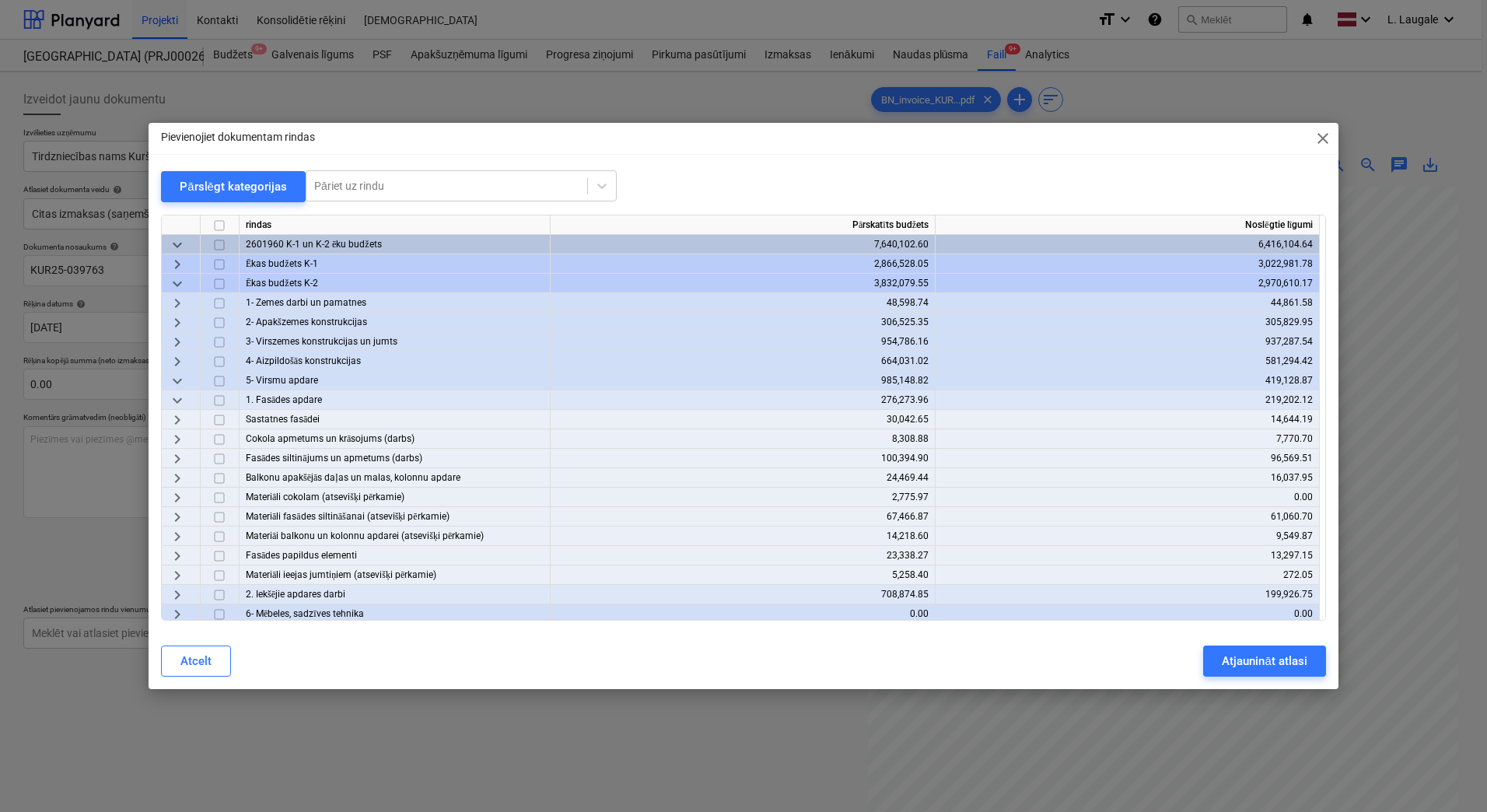
click at [176, 497] on span "keyboard_arrow_right" at bounding box center [178, 498] width 19 height 19
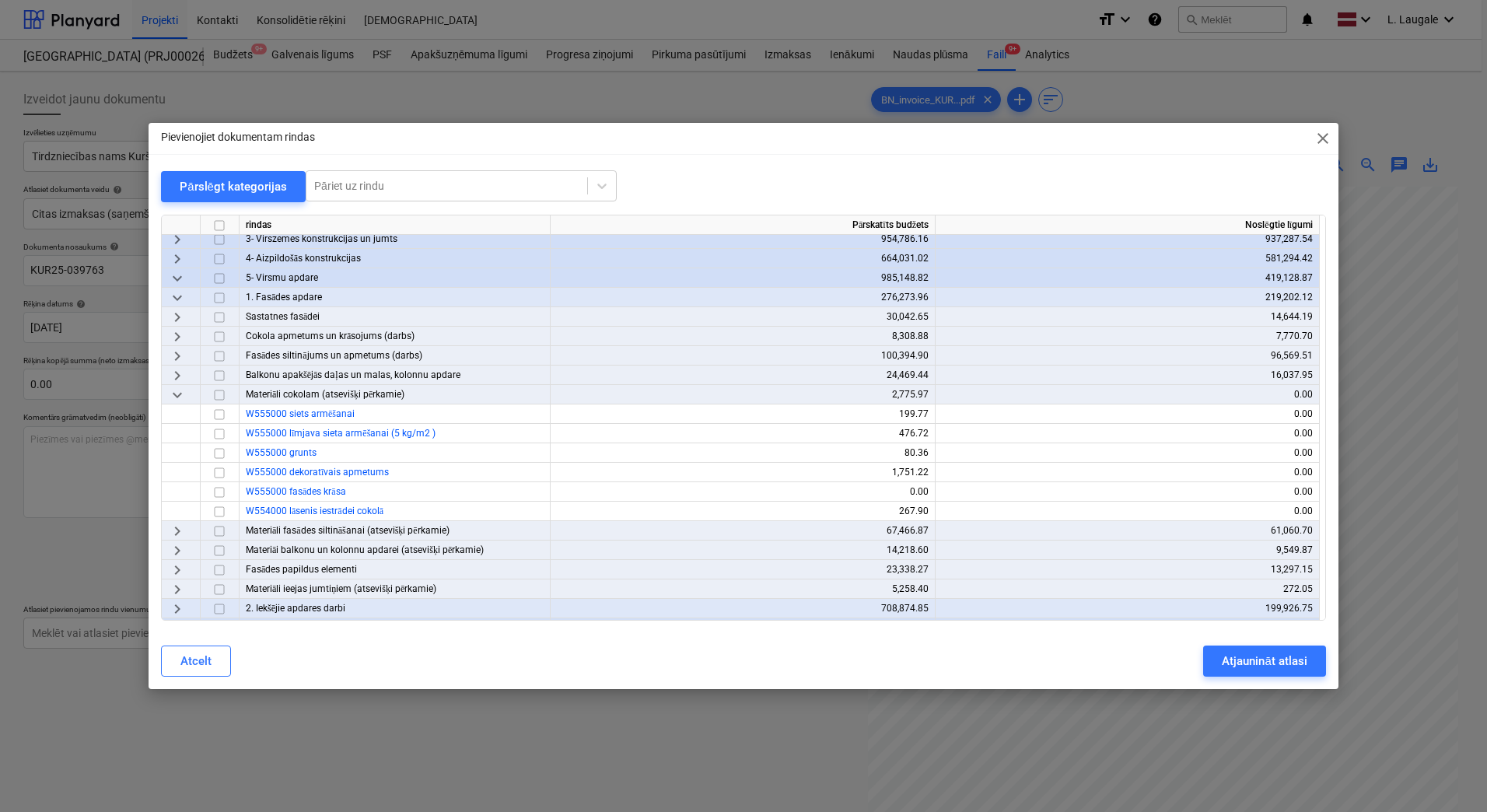
scroll to position [103, 0]
click at [215, 517] on input "checkbox" at bounding box center [220, 511] width 19 height 19
click at [168, 530] on span "keyboard_arrow_right" at bounding box center [178, 530] width 19 height 19
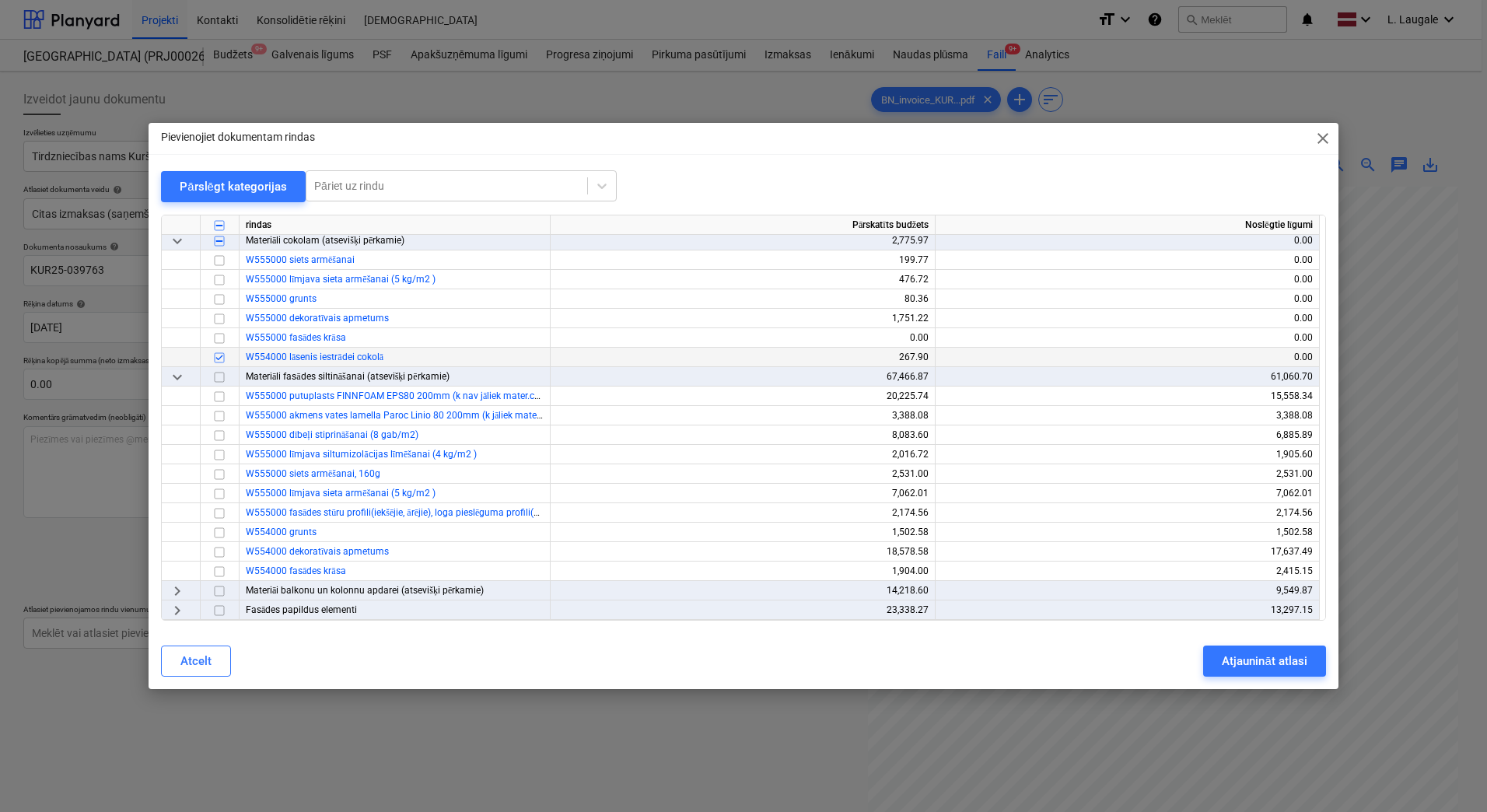
scroll to position [311, 0]
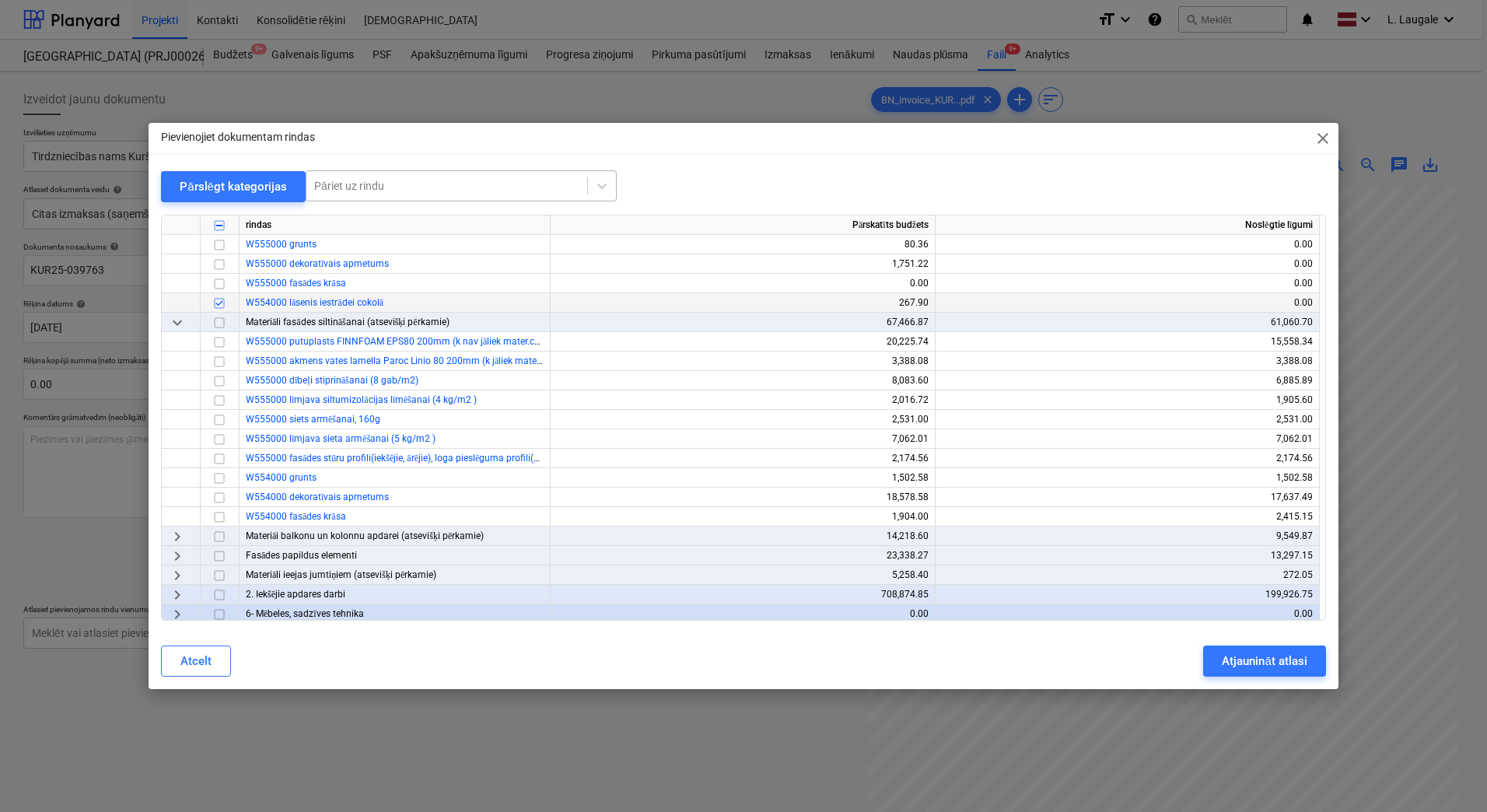
click at [325, 193] on div at bounding box center [447, 185] width 265 height 16
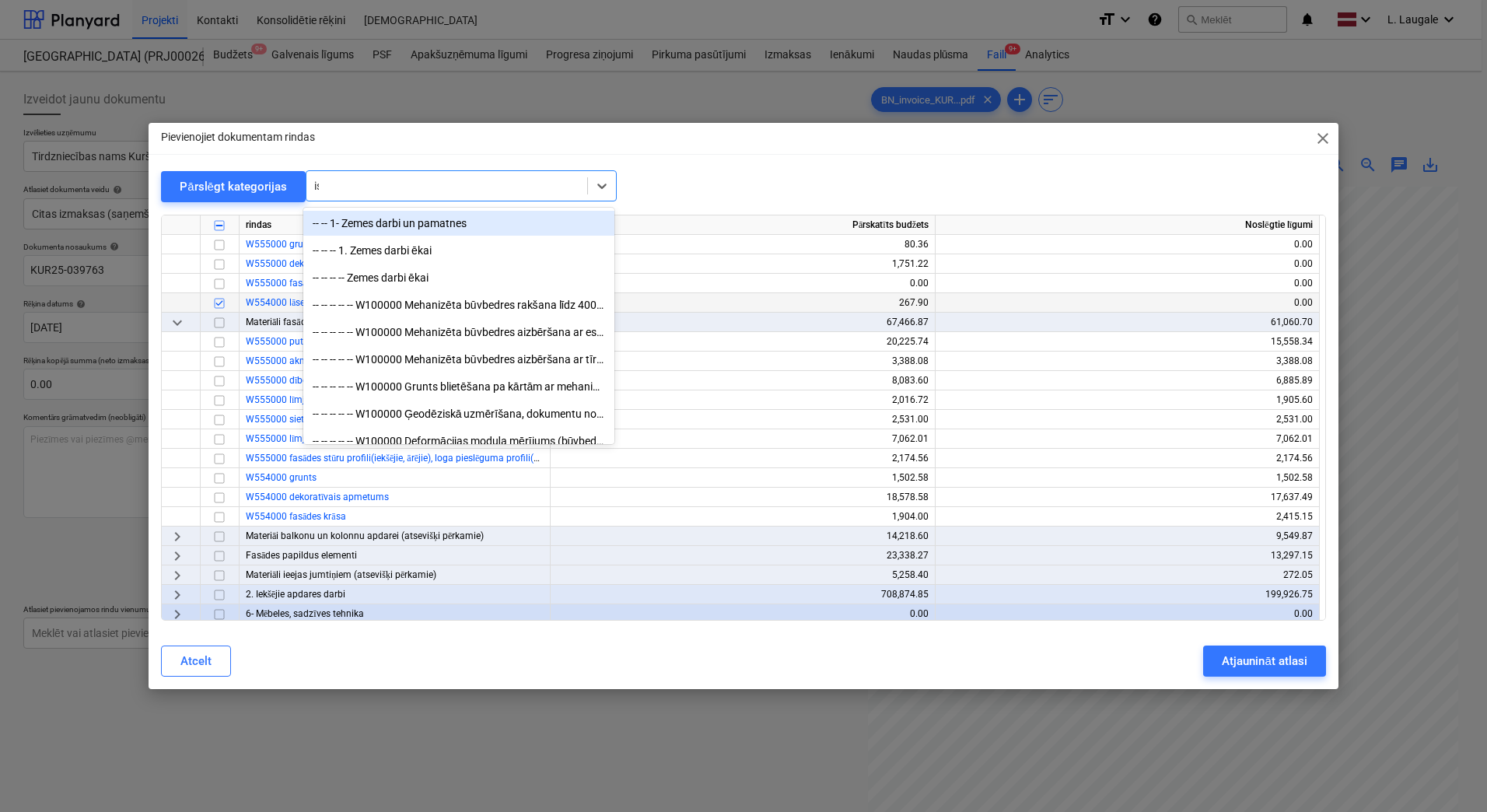
type input "iso"
click at [426, 233] on div "-- -- -- -- -- W220000 profils ISOSTUD ģeomembrānai, melns" at bounding box center [459, 223] width 311 height 25
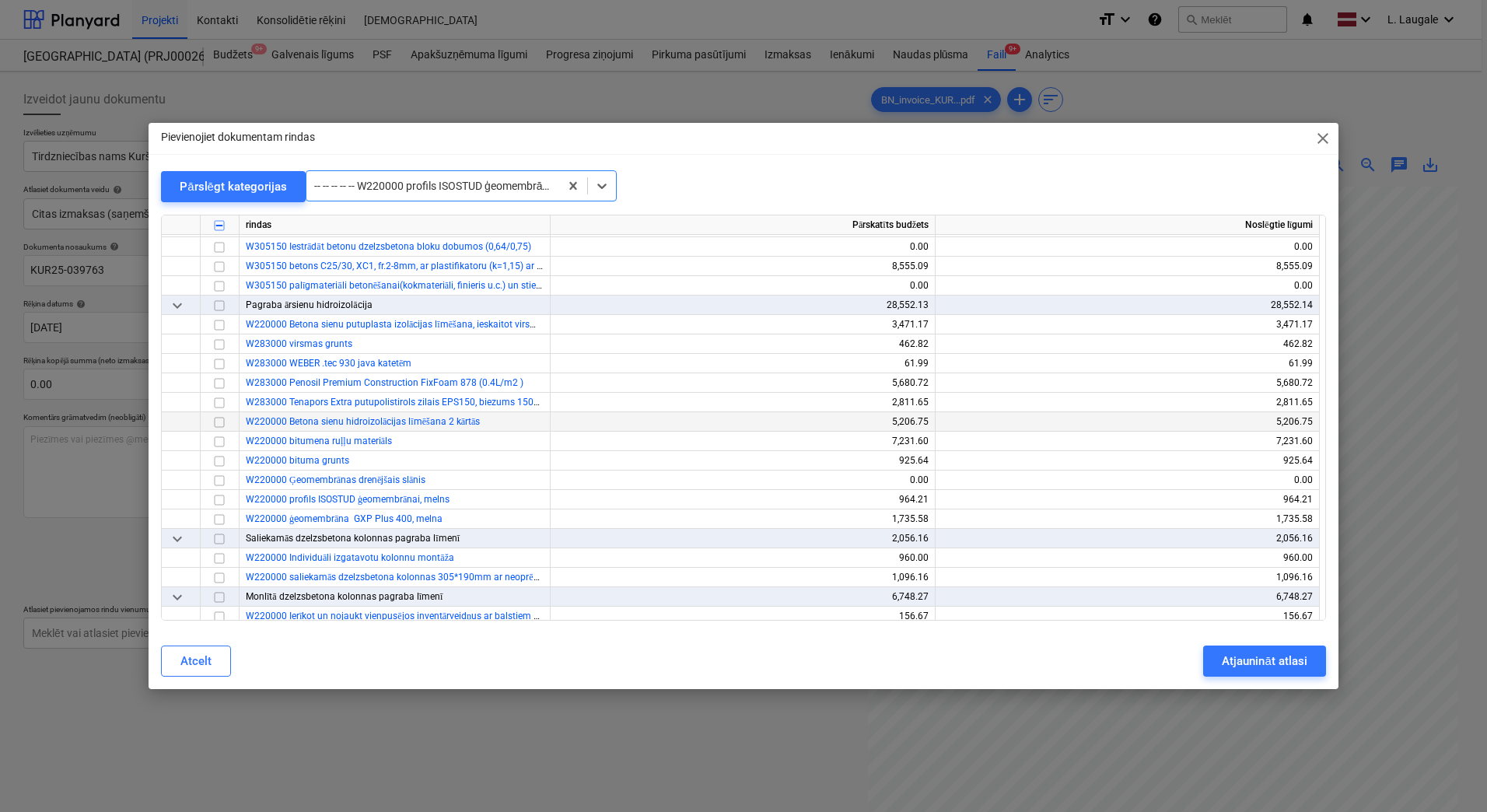
scroll to position [972, 0]
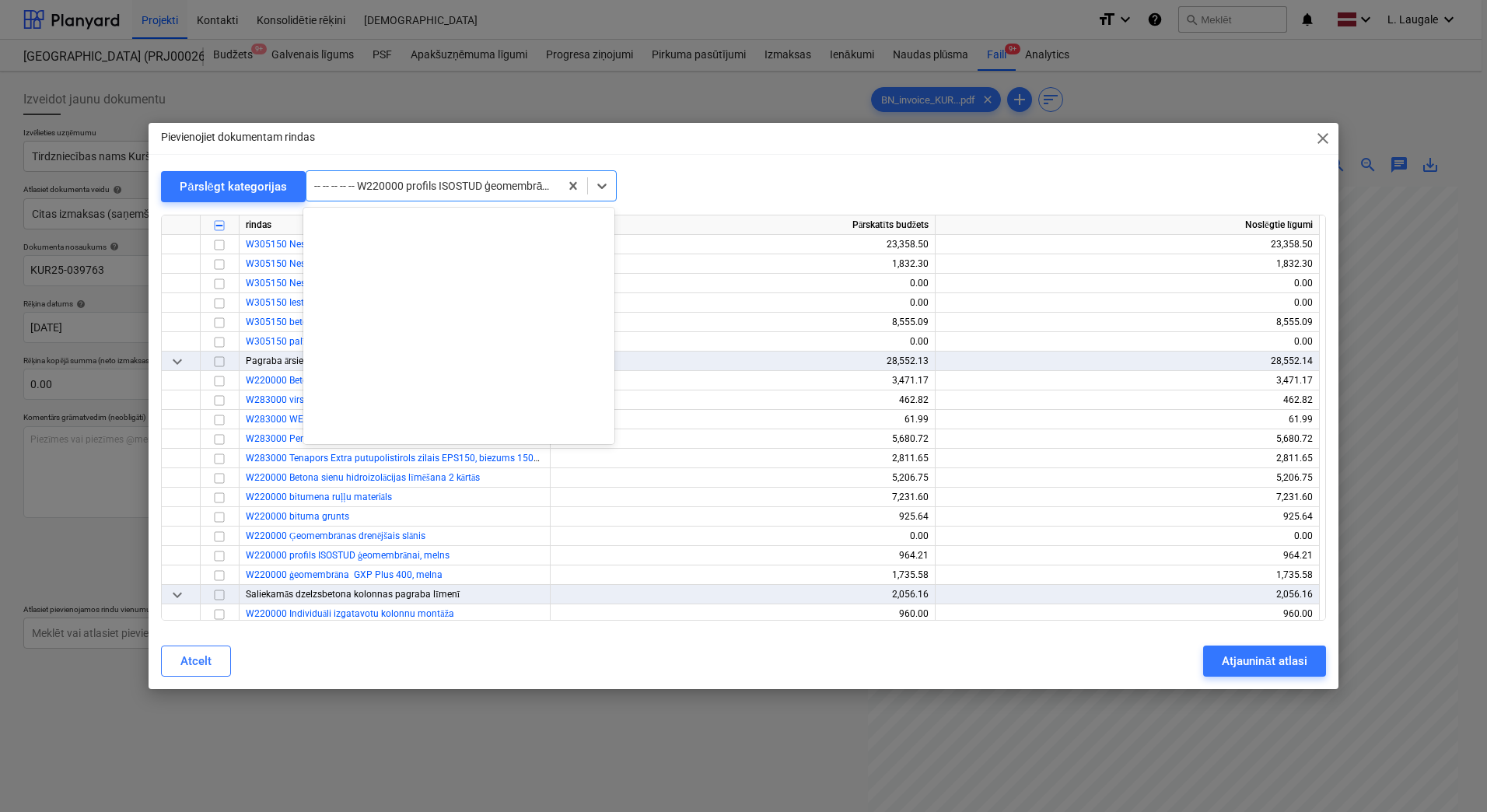
click at [423, 185] on div at bounding box center [433, 185] width 237 height 16
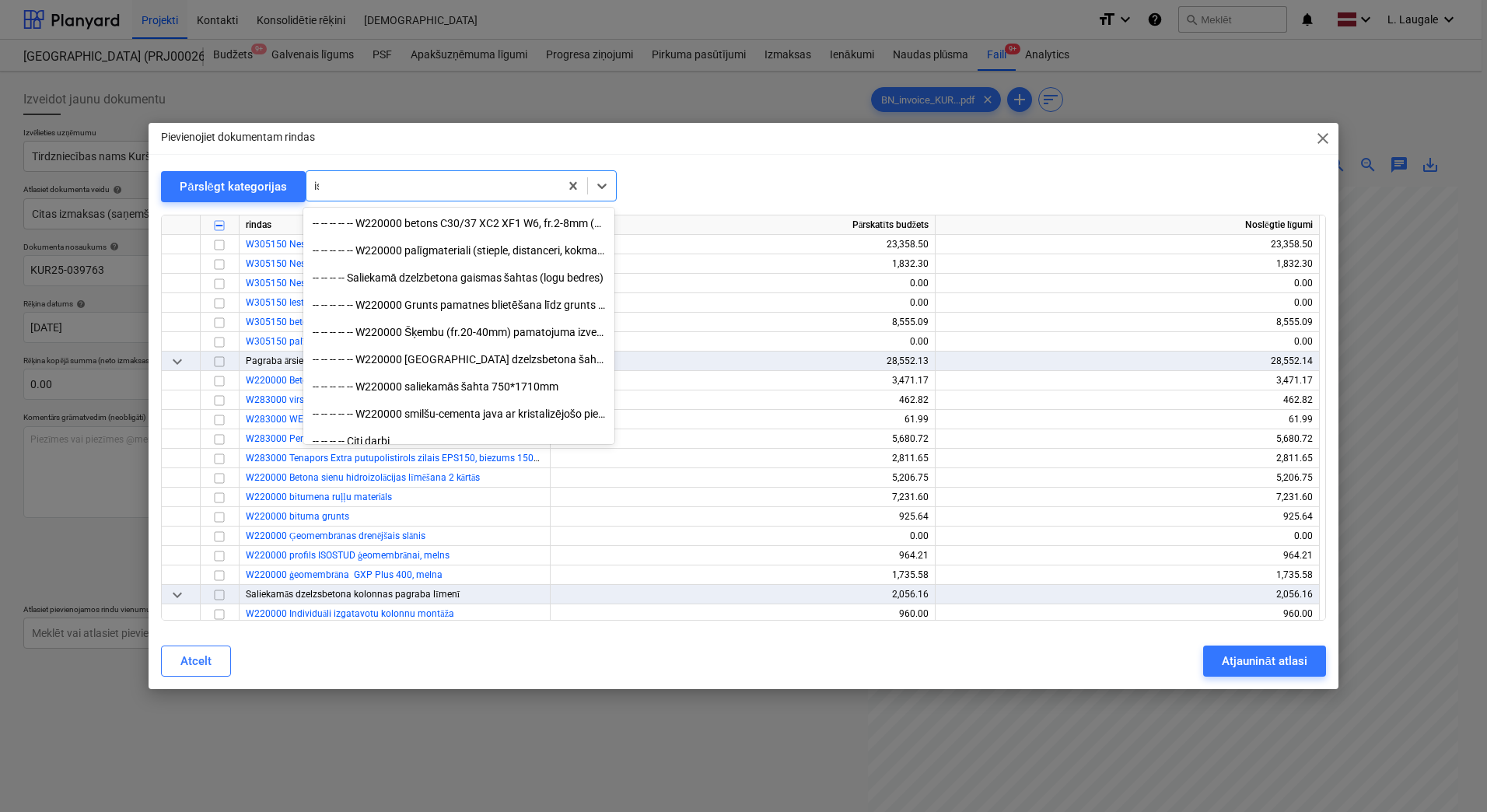
type input "iso"
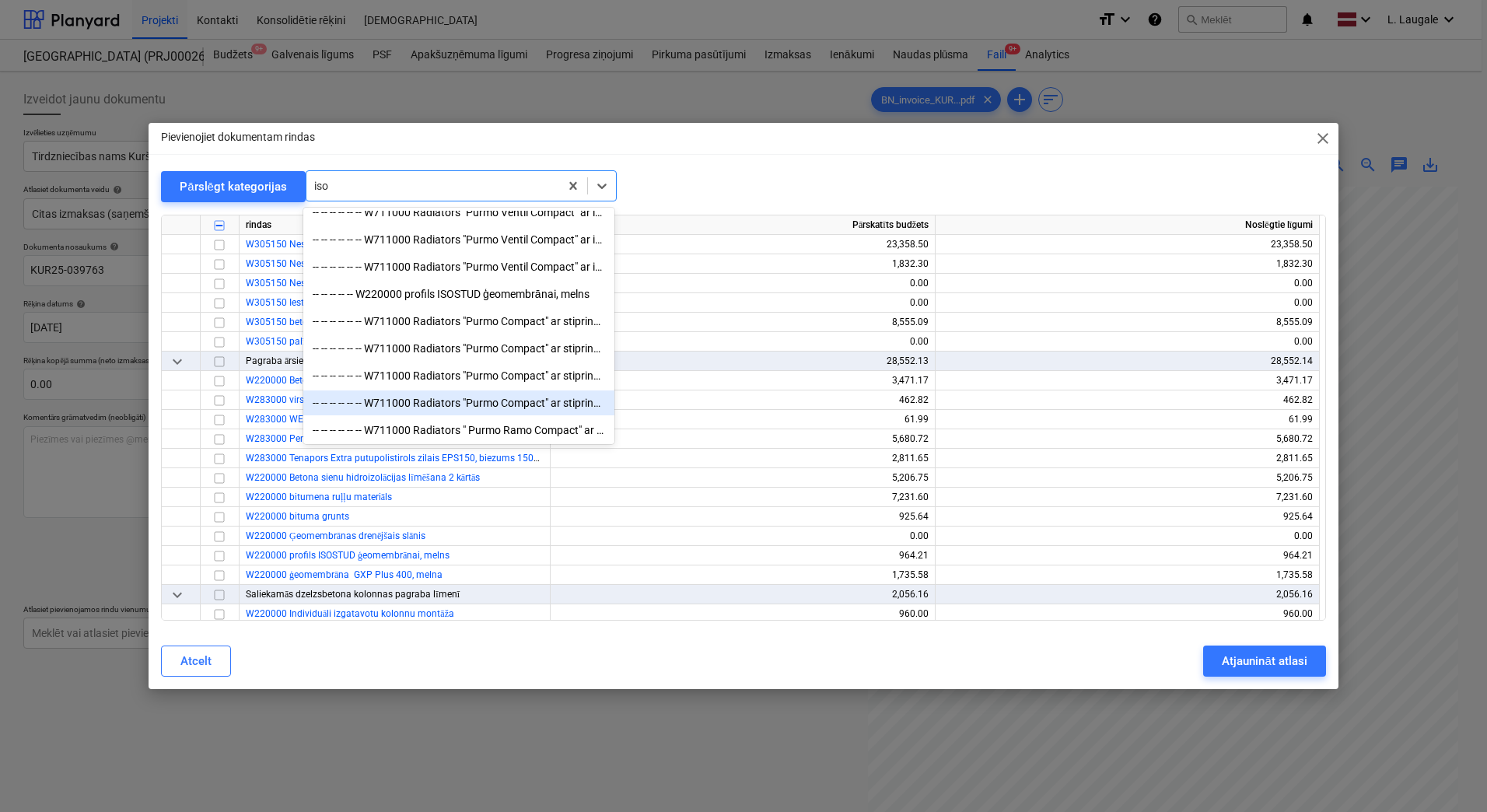
scroll to position [376, 0]
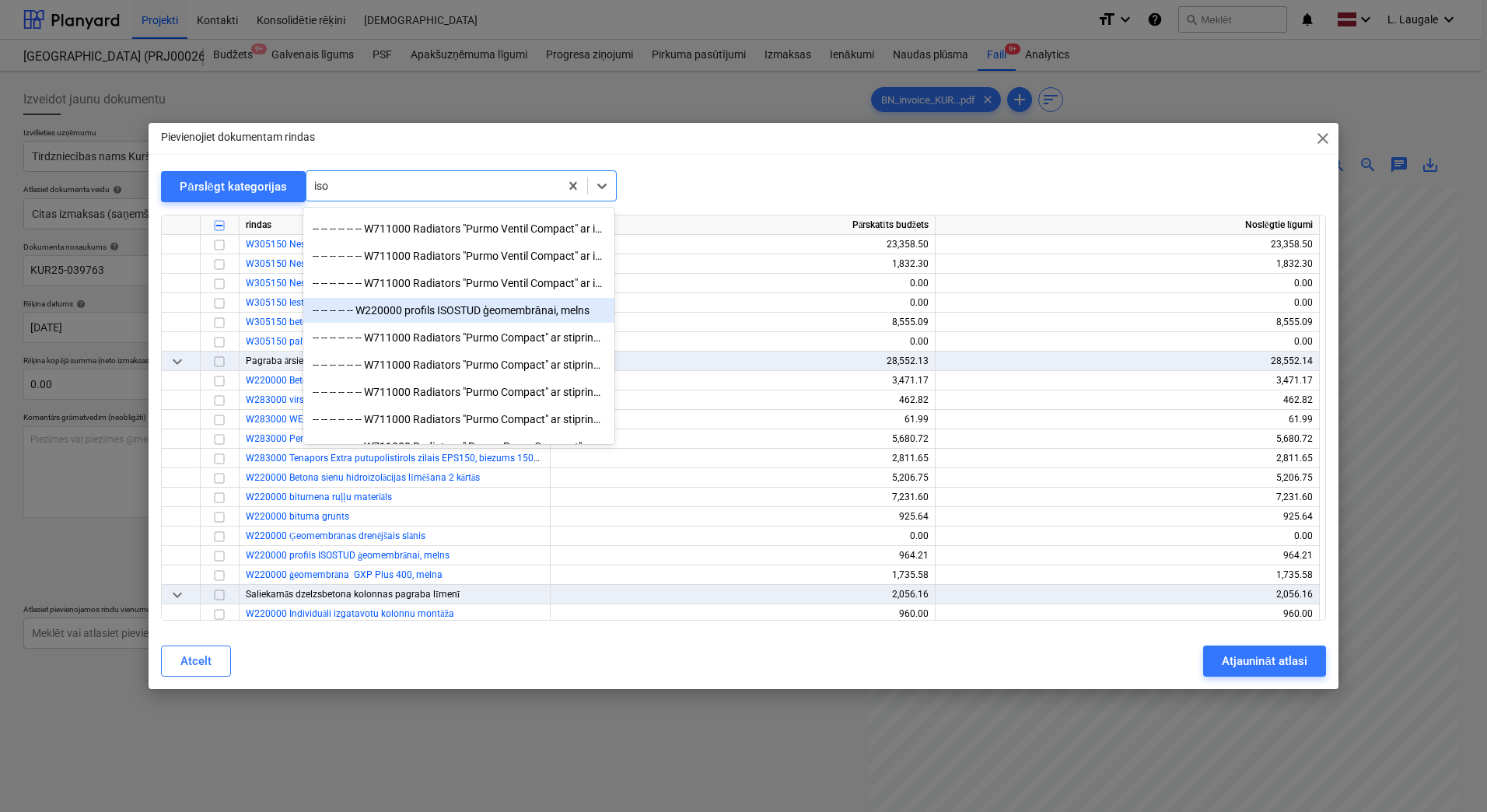
click at [491, 312] on div "-- -- -- -- -- W220000 profils ISOSTUD ģeomembrānai, melns" at bounding box center [459, 310] width 311 height 25
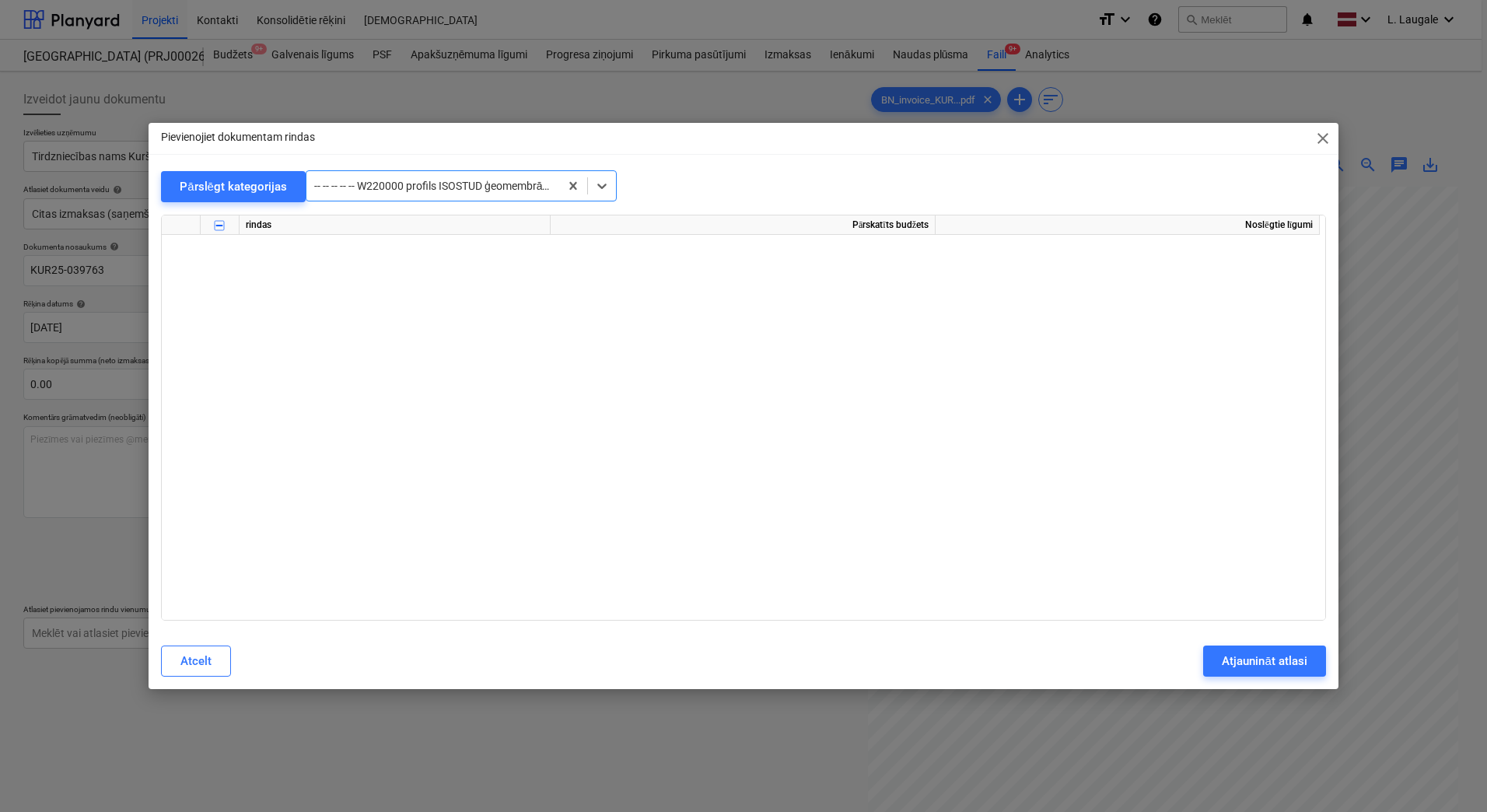
scroll to position [14210, 0]
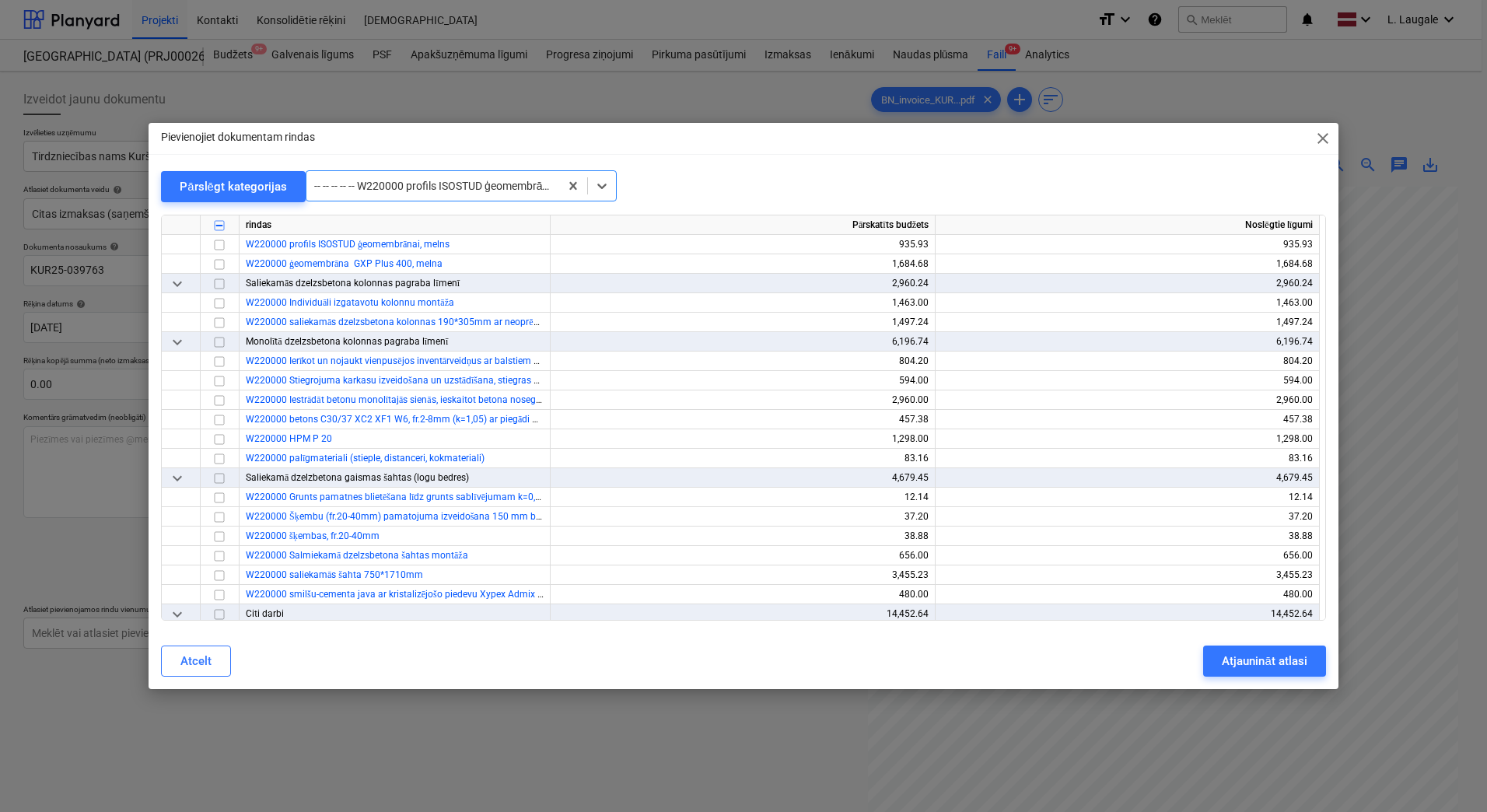
click at [221, 244] on input "checkbox" at bounding box center [220, 245] width 19 height 19
click at [418, 175] on div "-- -- -- -- -- W220000 profils ISOSTUD ģeomembrānai, melns" at bounding box center [433, 185] width 253 height 21
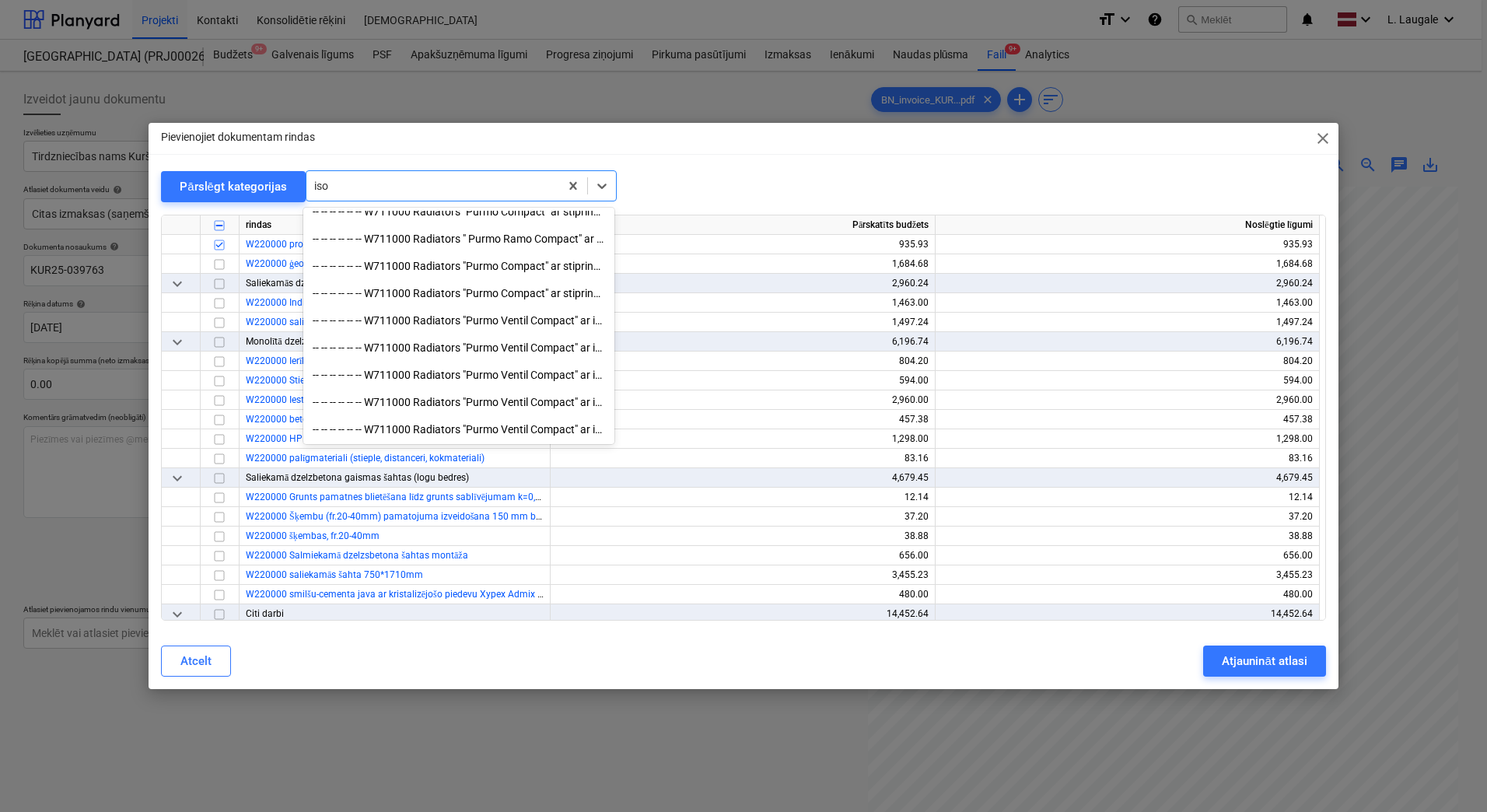
scroll to position [583, 0]
type input "isos"
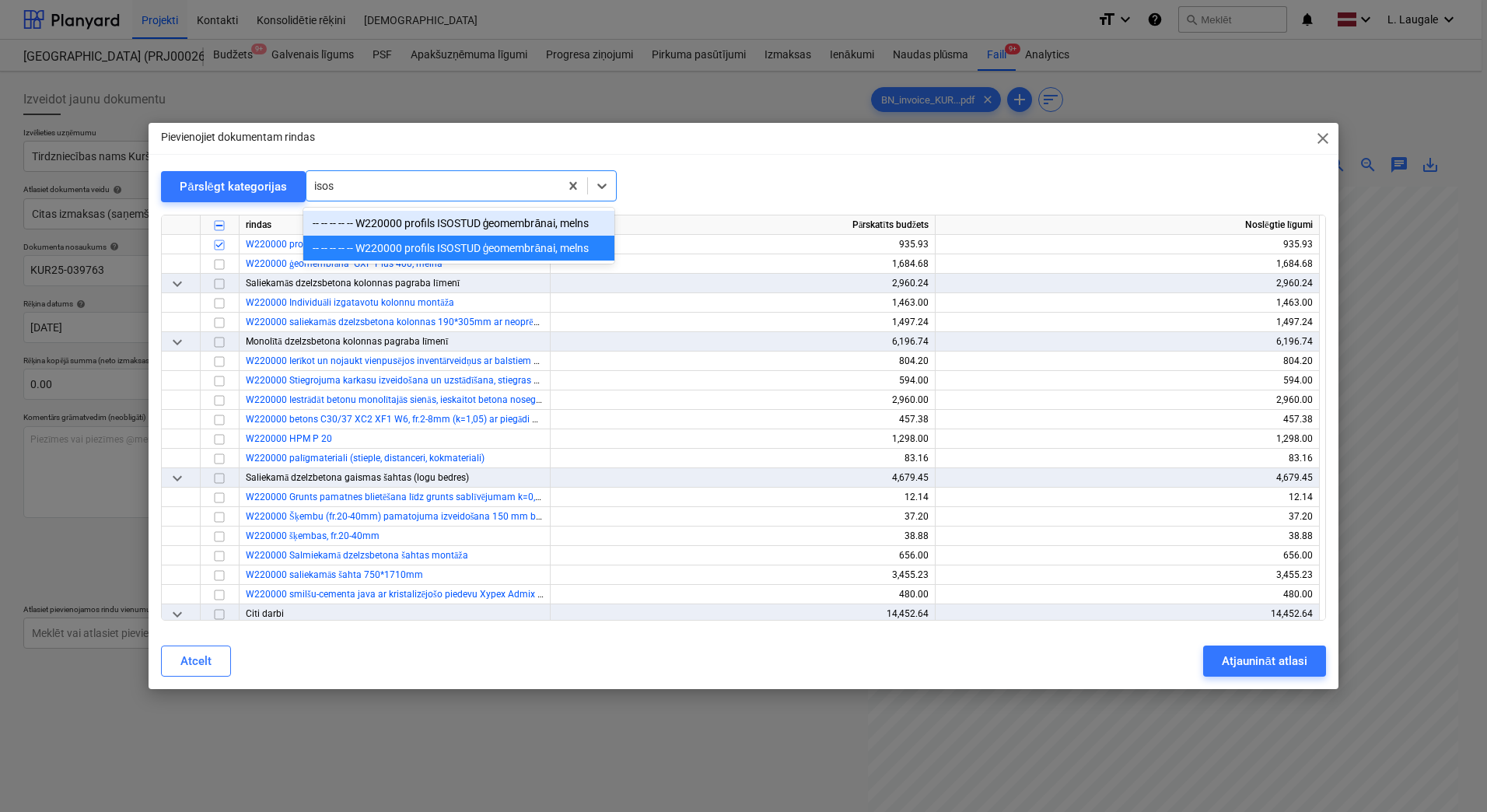
click at [457, 225] on div "-- -- -- -- -- W220000 profils ISOSTUD ģeomembrānai, melns" at bounding box center [459, 223] width 311 height 25
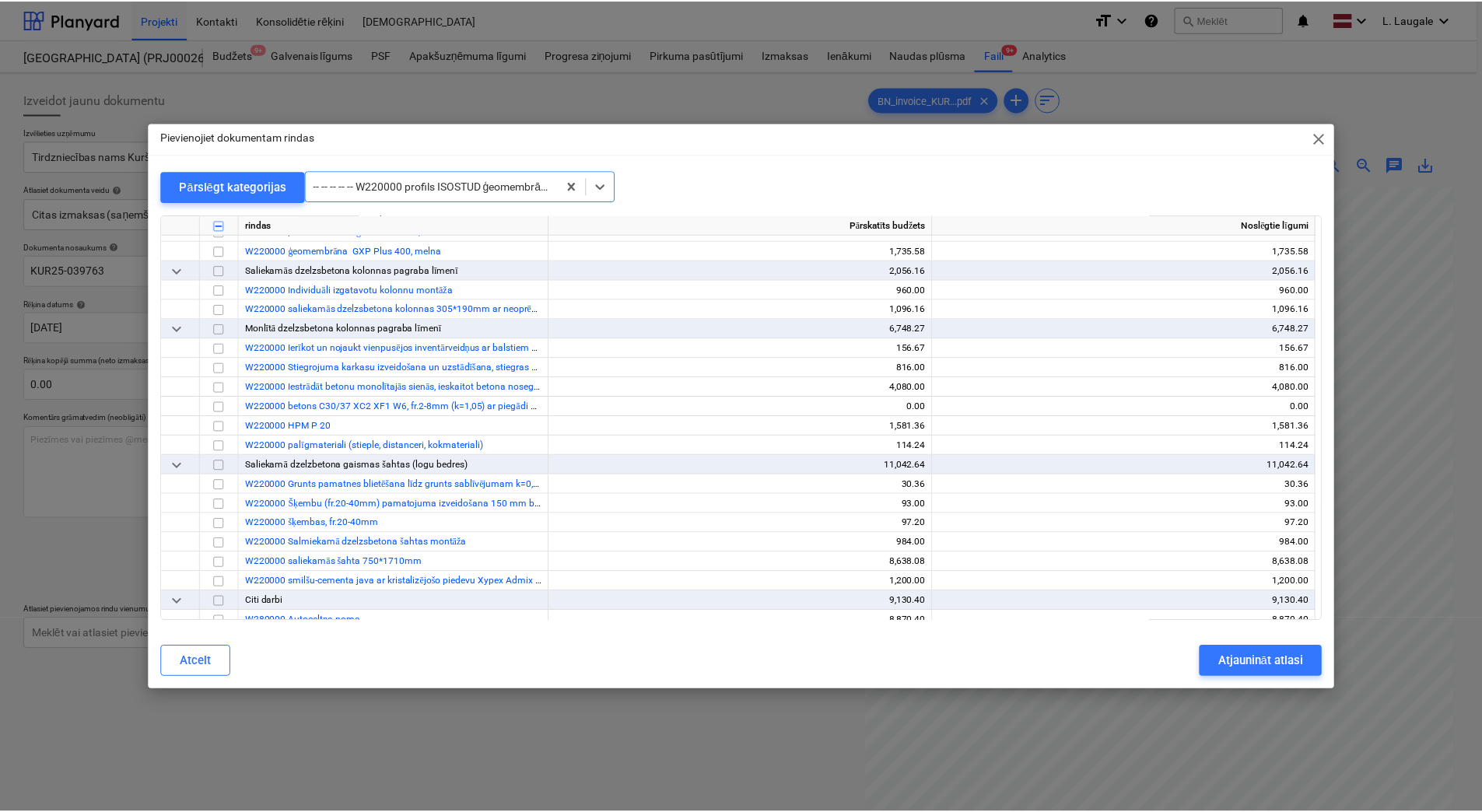
scroll to position [1283, 0]
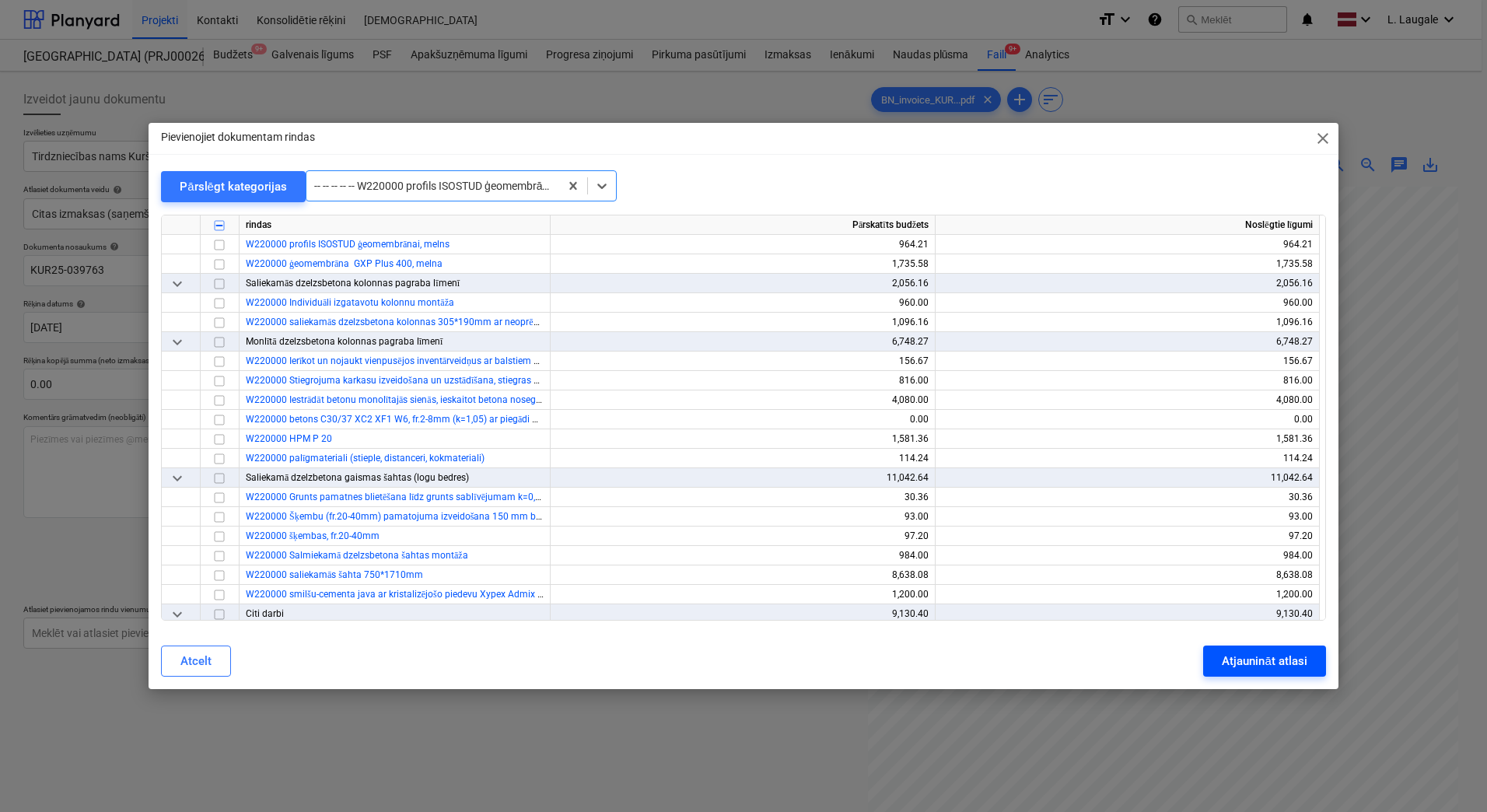
click at [1244, 647] on button "Atjaunināt atlasi" at bounding box center [1264, 660] width 122 height 31
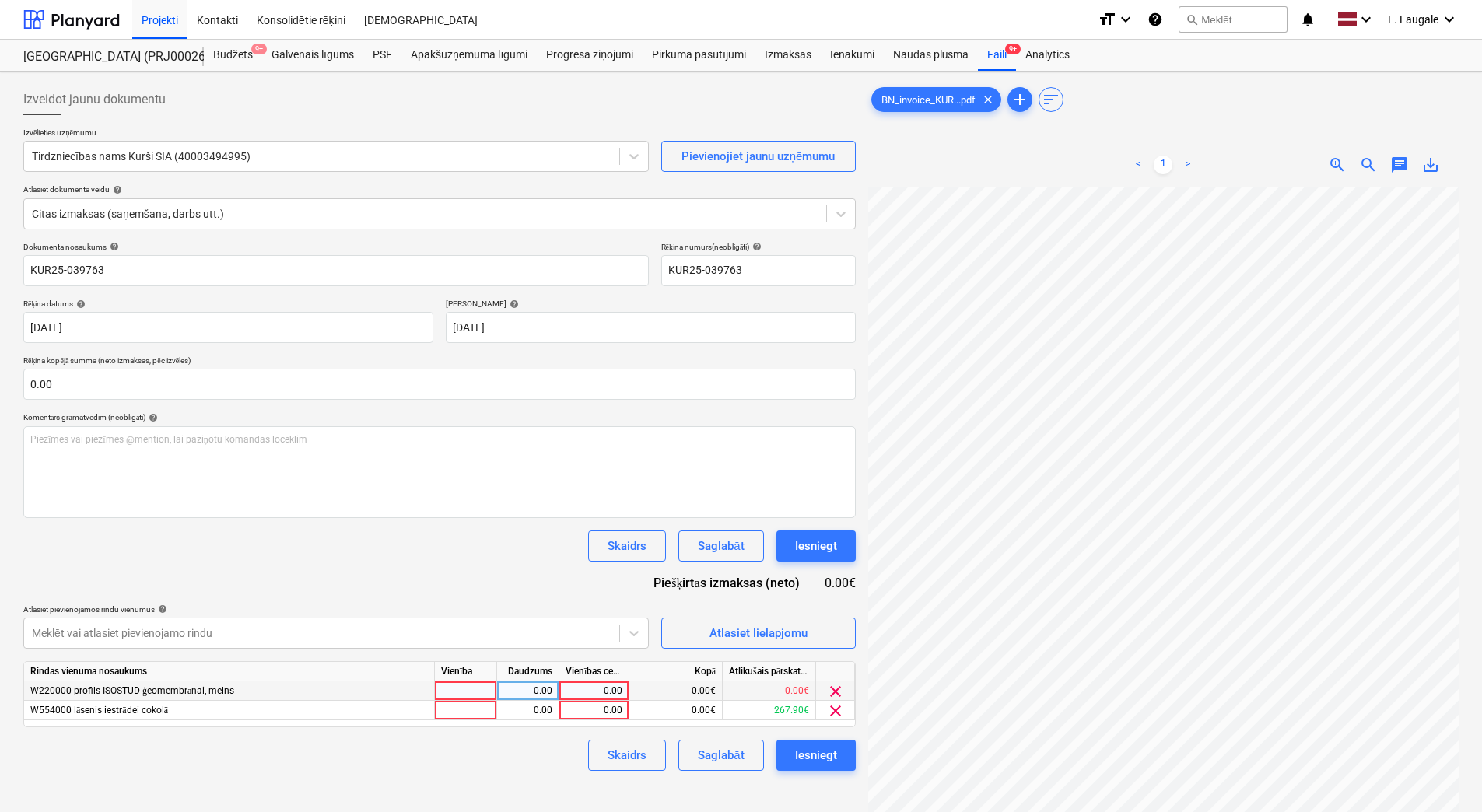
click at [458, 688] on div at bounding box center [465, 690] width 62 height 20
type input "1"
click at [503, 690] on div "0.00" at bounding box center [527, 690] width 62 height 20
type input "1"
click at [580, 688] on div "0.00" at bounding box center [594, 690] width 57 height 20
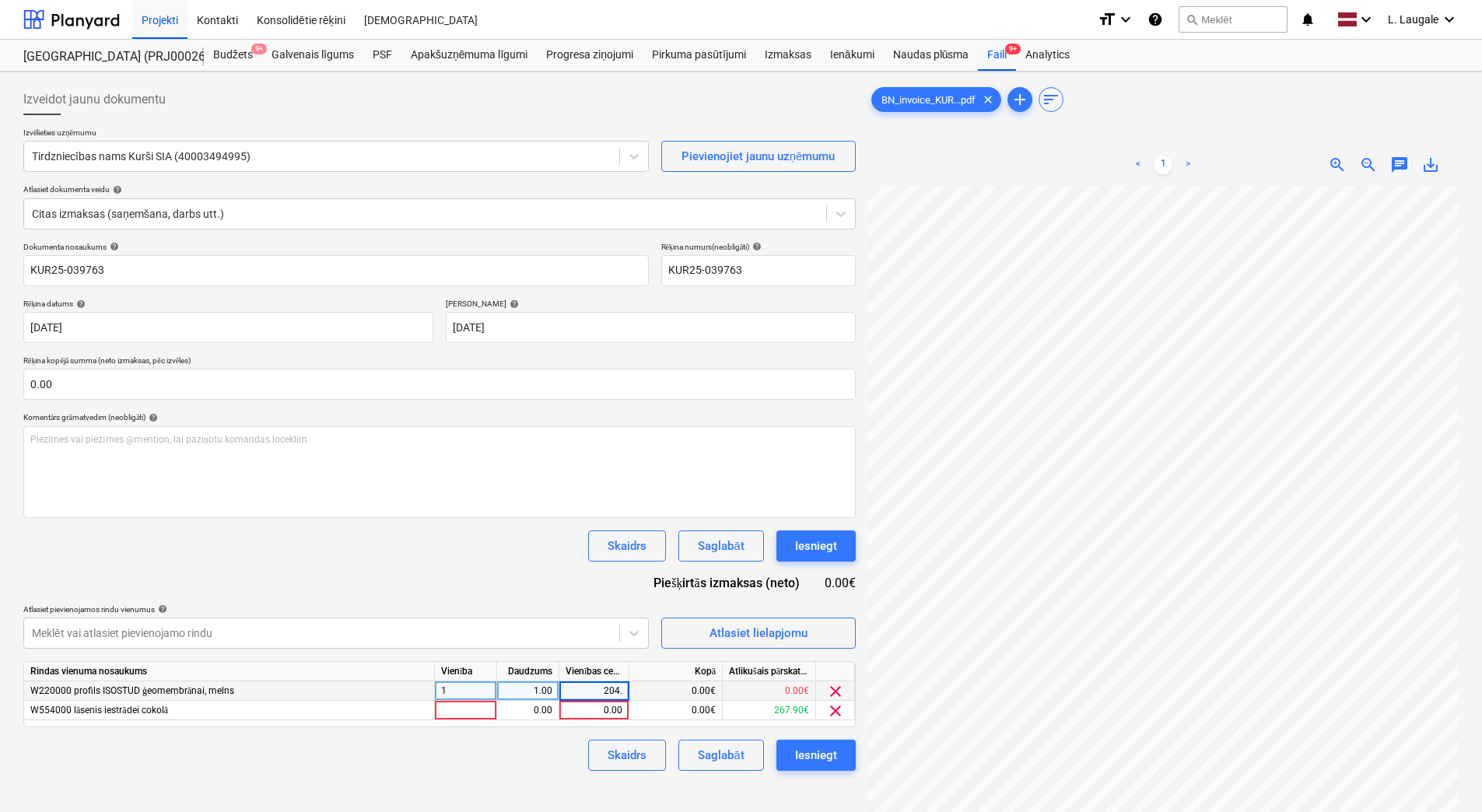
type input "204.6"
click at [554, 752] on div "Skaidrs Saglabāt Iesniegt" at bounding box center [439, 754] width 833 height 31
click at [833, 709] on span "clear" at bounding box center [835, 711] width 19 height 19
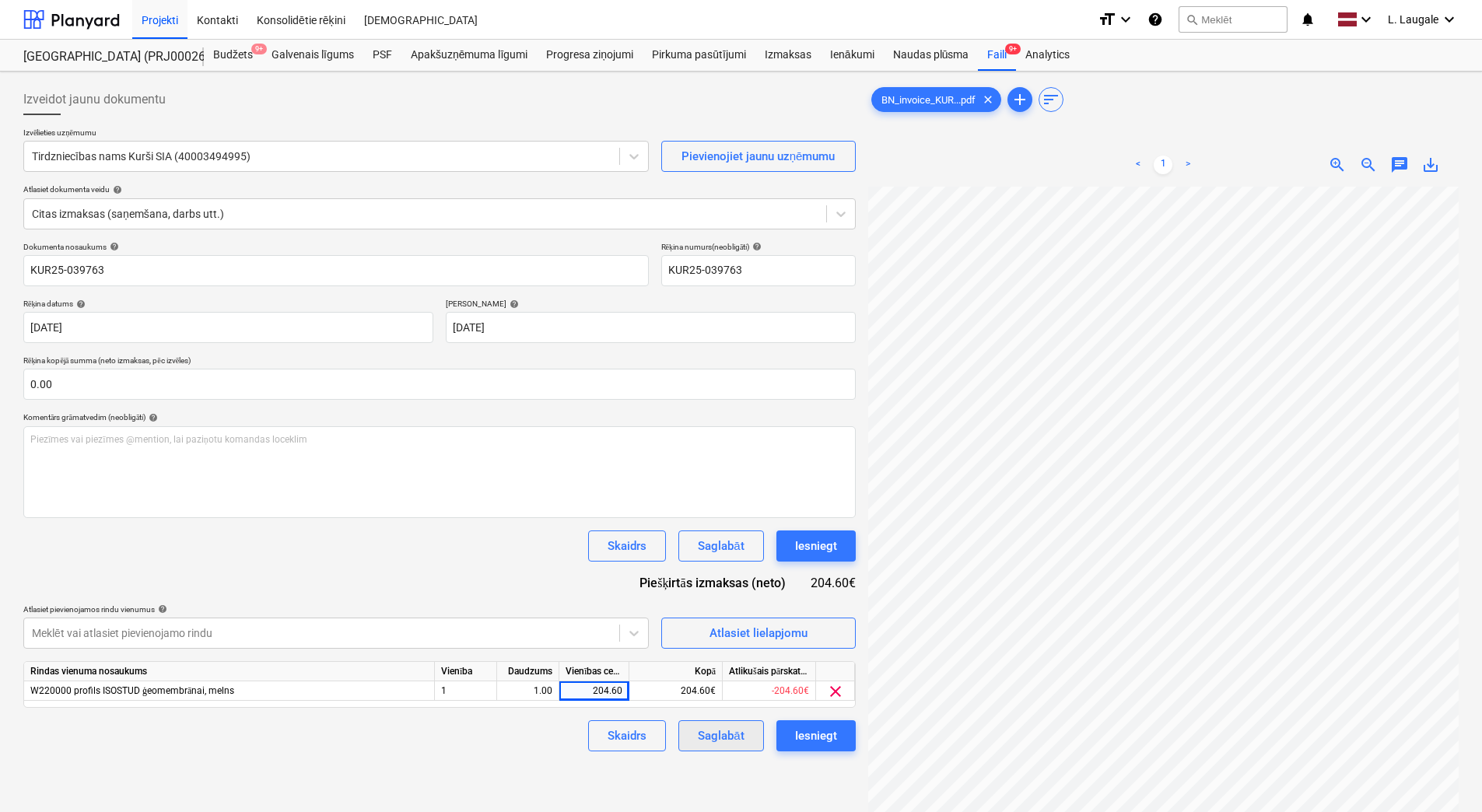
click at [727, 735] on div "Saglabāt" at bounding box center [720, 736] width 46 height 20
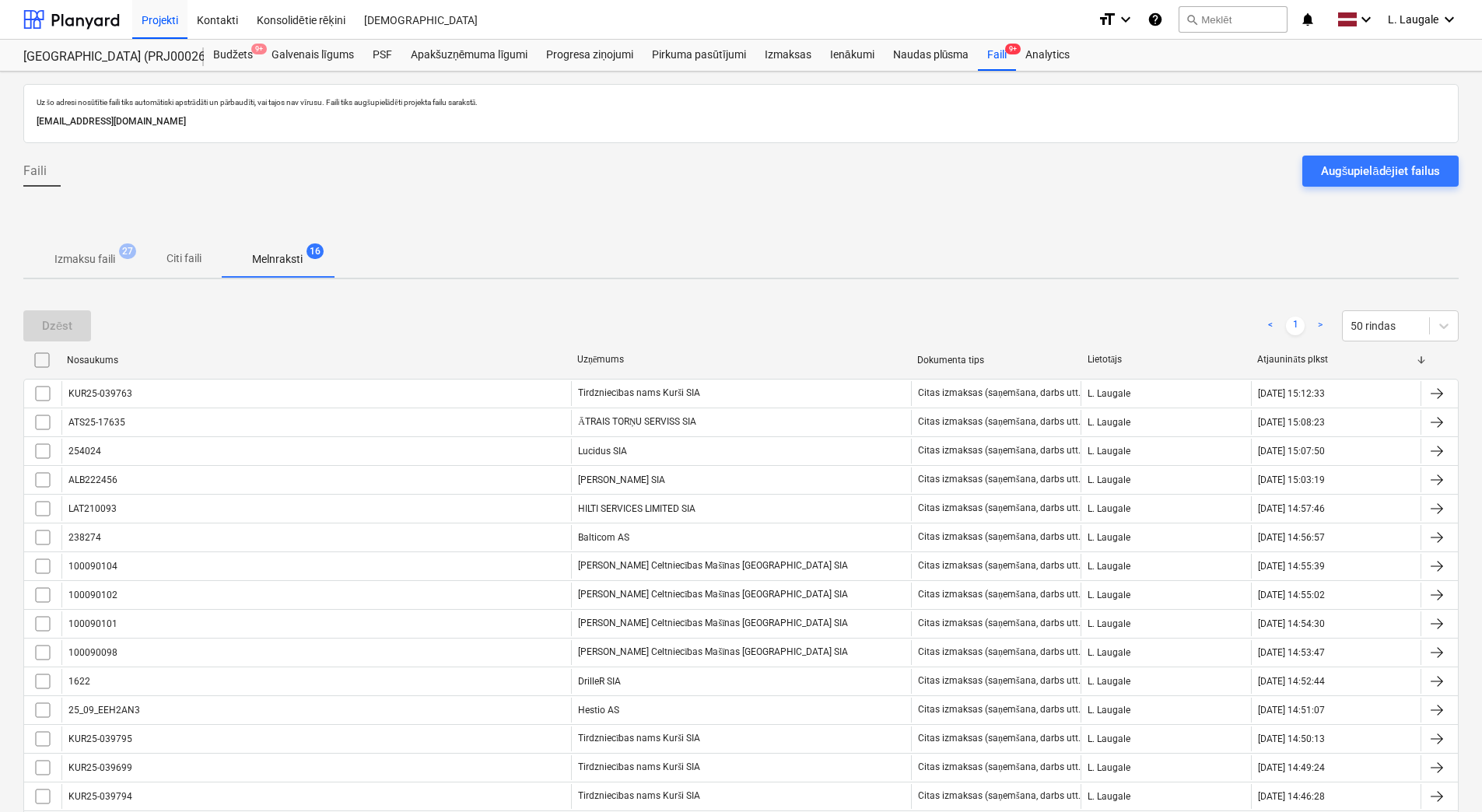
drag, startPoint x: 83, startPoint y: 260, endPoint x: 118, endPoint y: 283, distance: 41.9
click at [83, 260] on p "Izmaksu faili" at bounding box center [85, 260] width 60 height 17
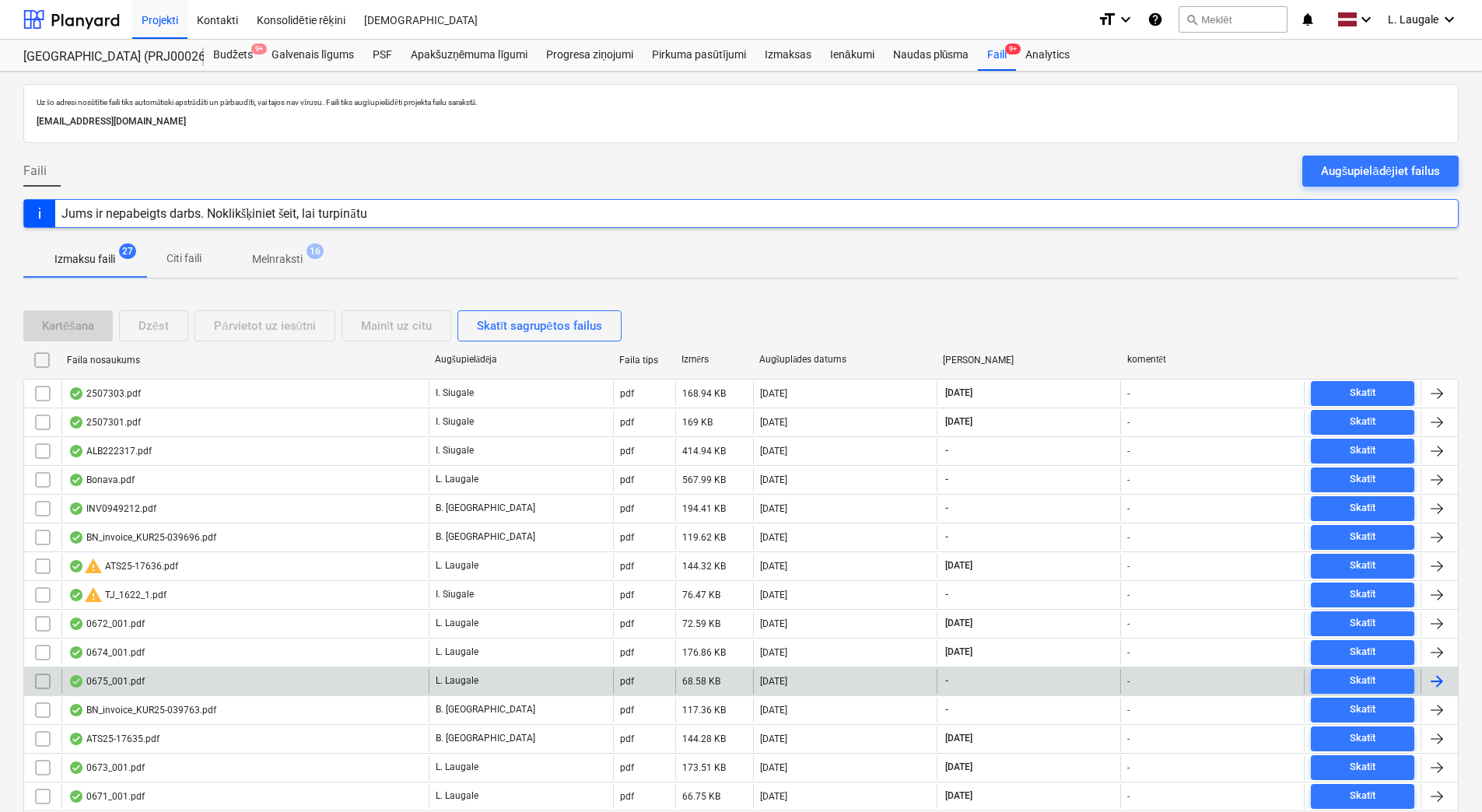
click at [223, 677] on div "0675_001.pdf" at bounding box center [245, 681] width 367 height 25
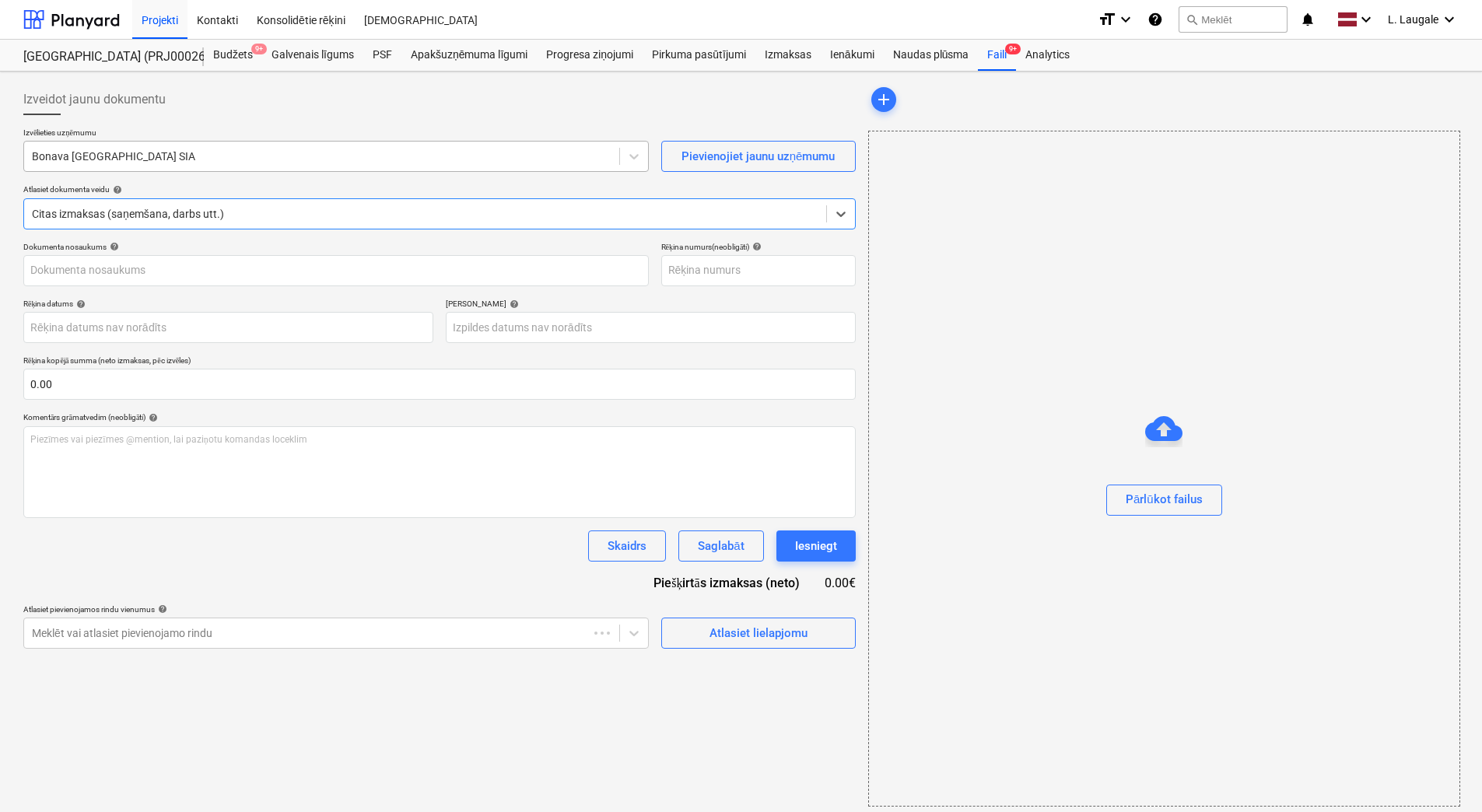
type input "ALB222317"
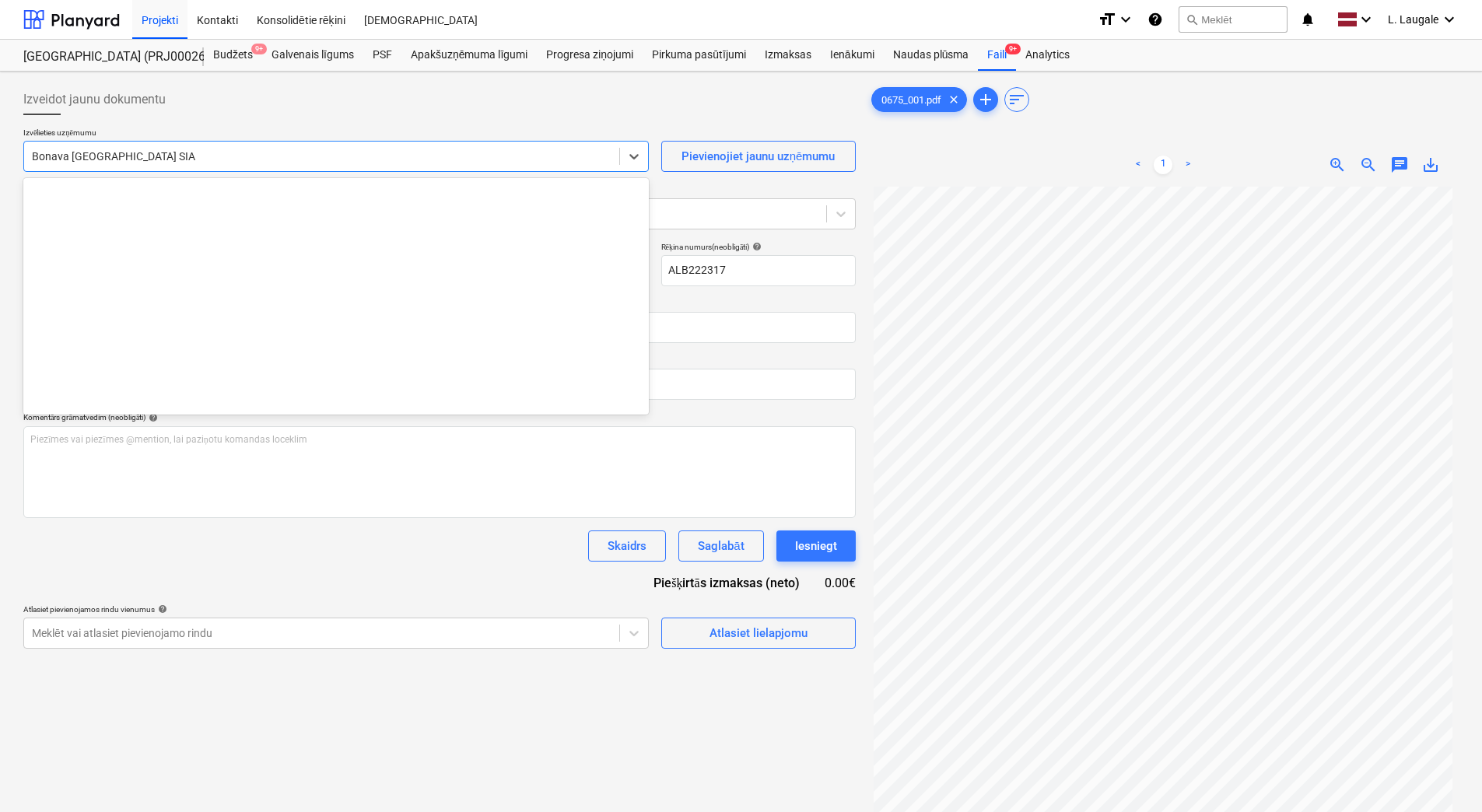
drag, startPoint x: 251, startPoint y: 145, endPoint x: 276, endPoint y: 142, distance: 25.2
click at [269, 145] on div "Bonava Latvija SIA" at bounding box center [322, 155] width 595 height 21
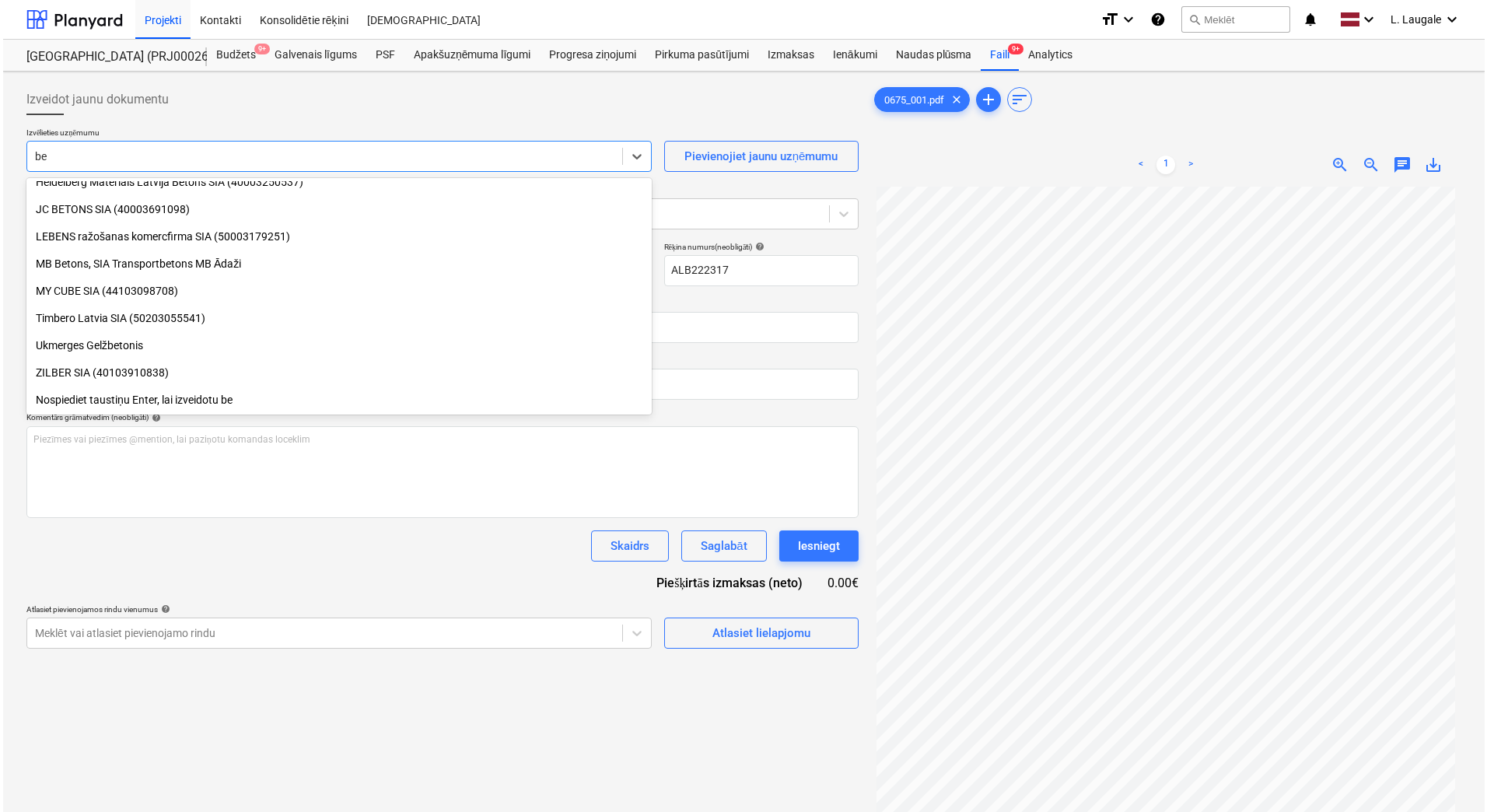
scroll to position [339, 0]
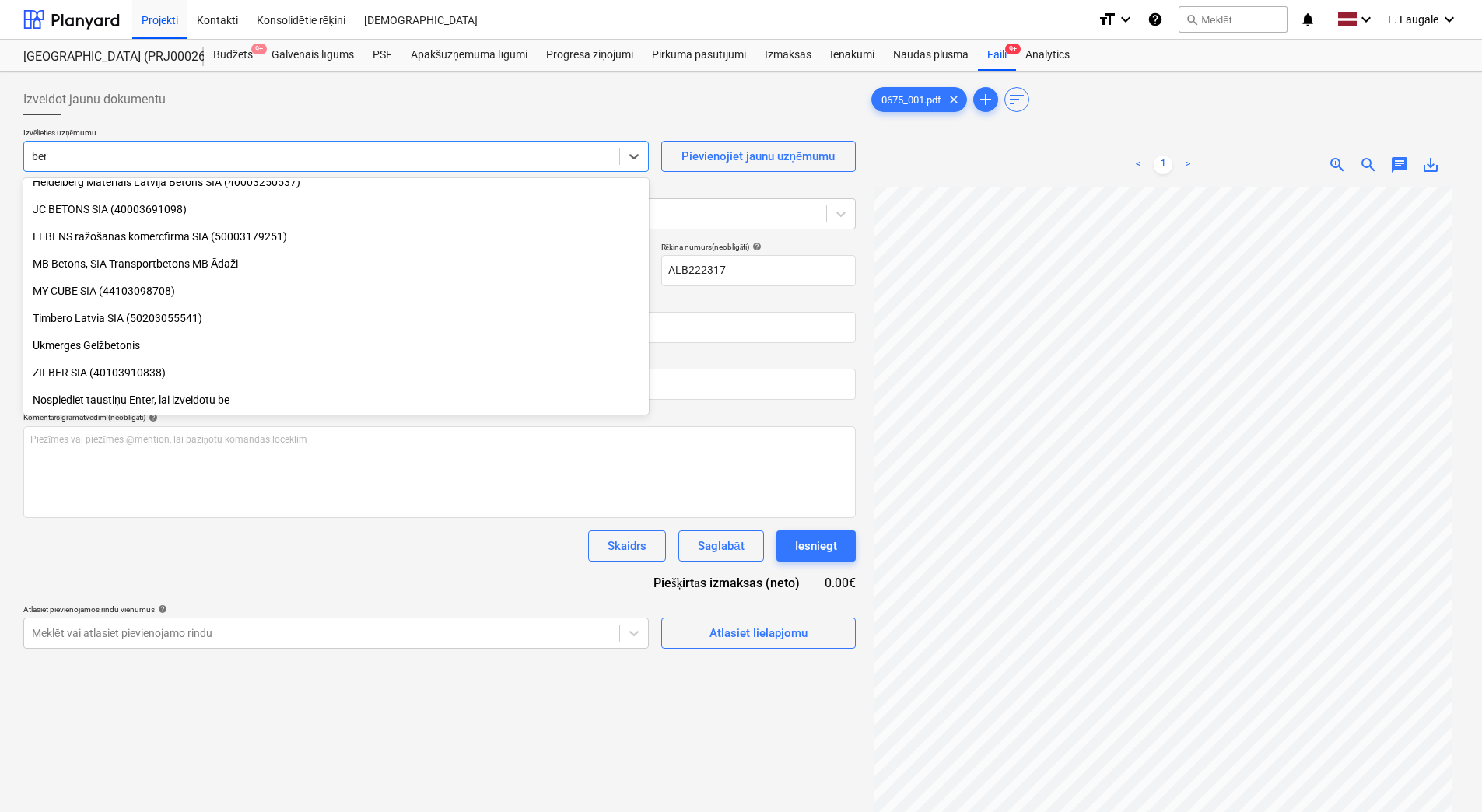
type input "bern"
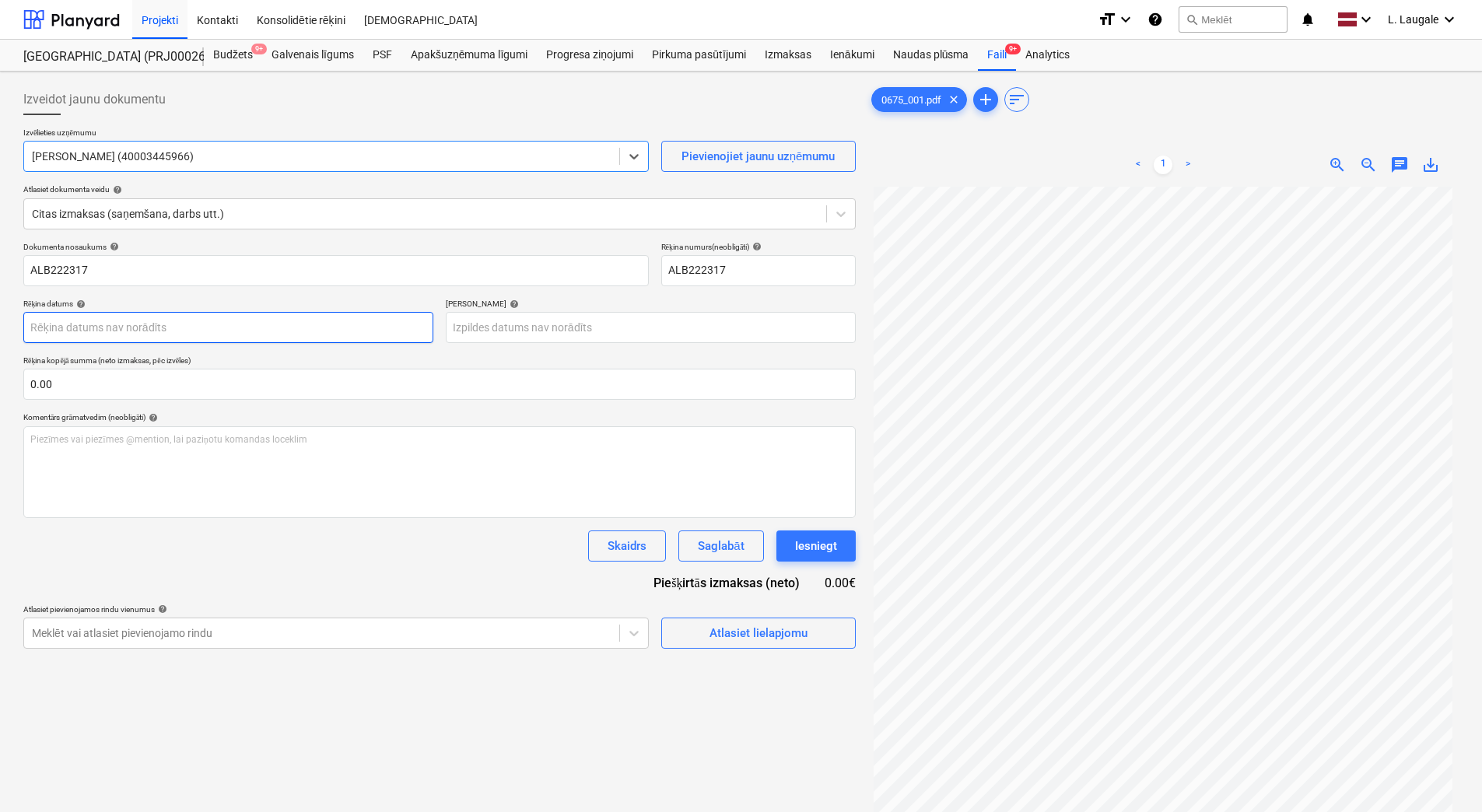
click at [240, 318] on body "Projekti Kontakti Konsolidētie rēķini Iesūtne format_size keyboard_arrow_down h…" at bounding box center [741, 406] width 1482 height 812
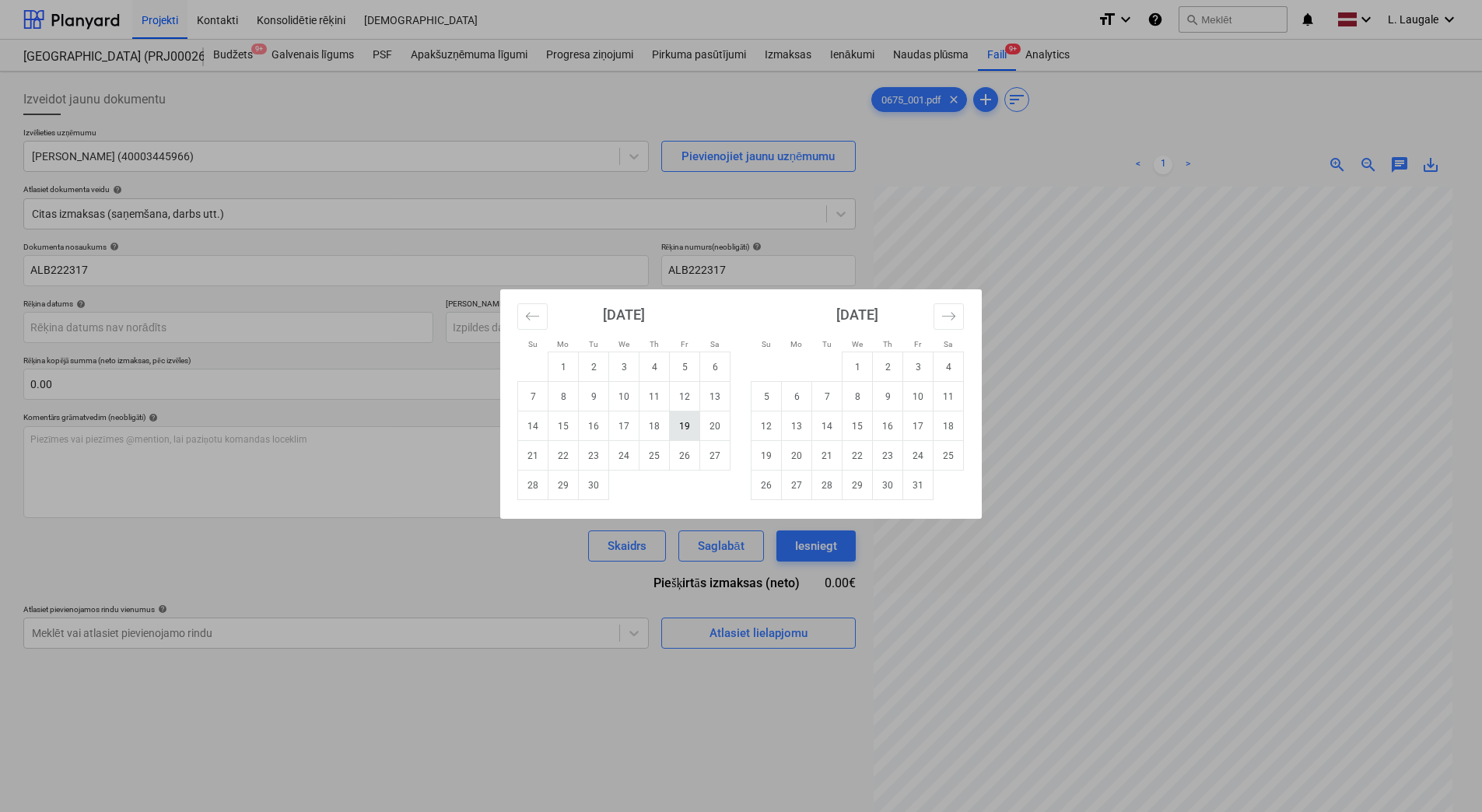
click at [688, 419] on td "19" at bounding box center [685, 426] width 31 height 30
type input "19 Sep 2025"
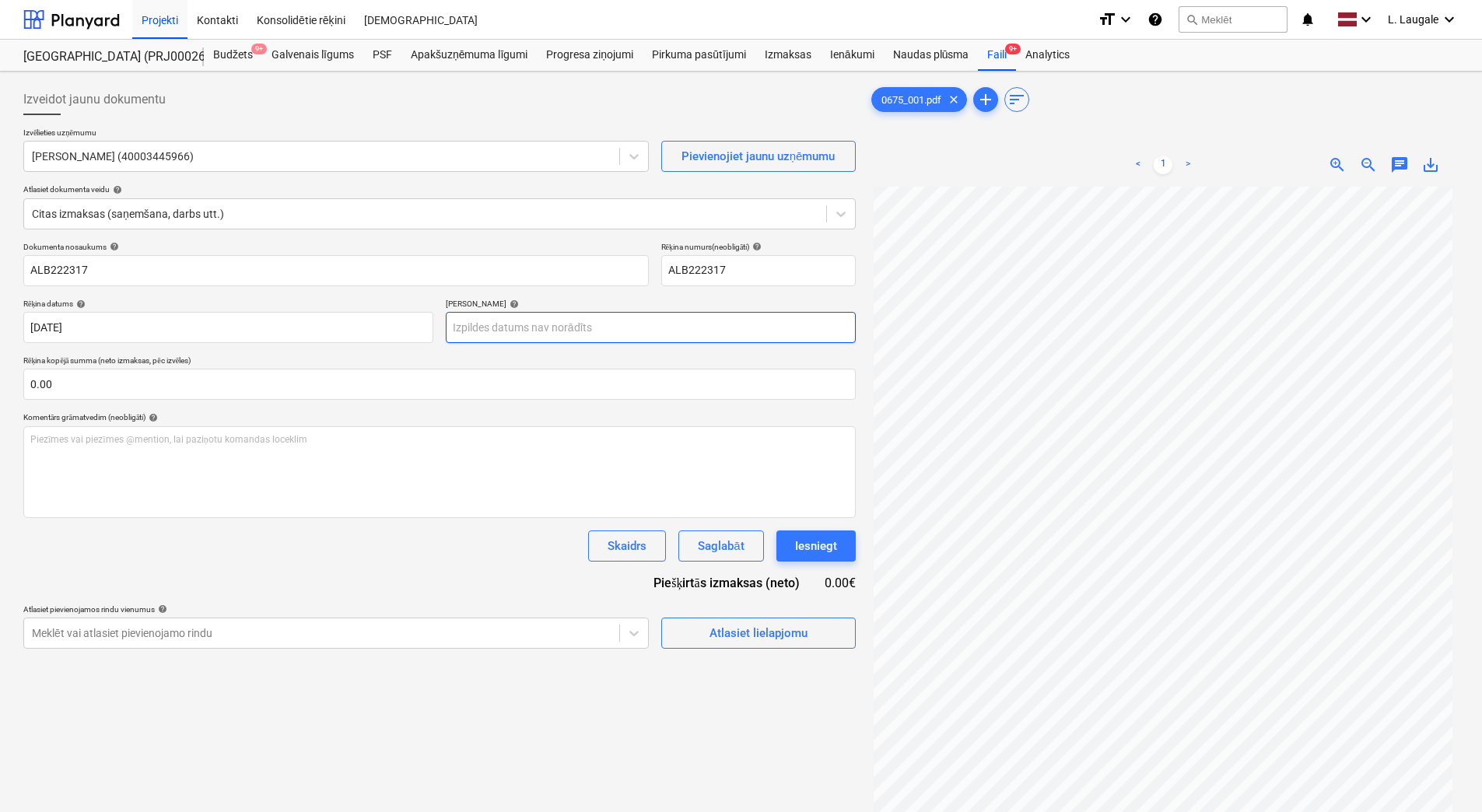
click at [690, 323] on body "Projekti Kontakti Konsolidētie rēķini Iesūtne format_size keyboard_arrow_down h…" at bounding box center [741, 406] width 1482 height 812
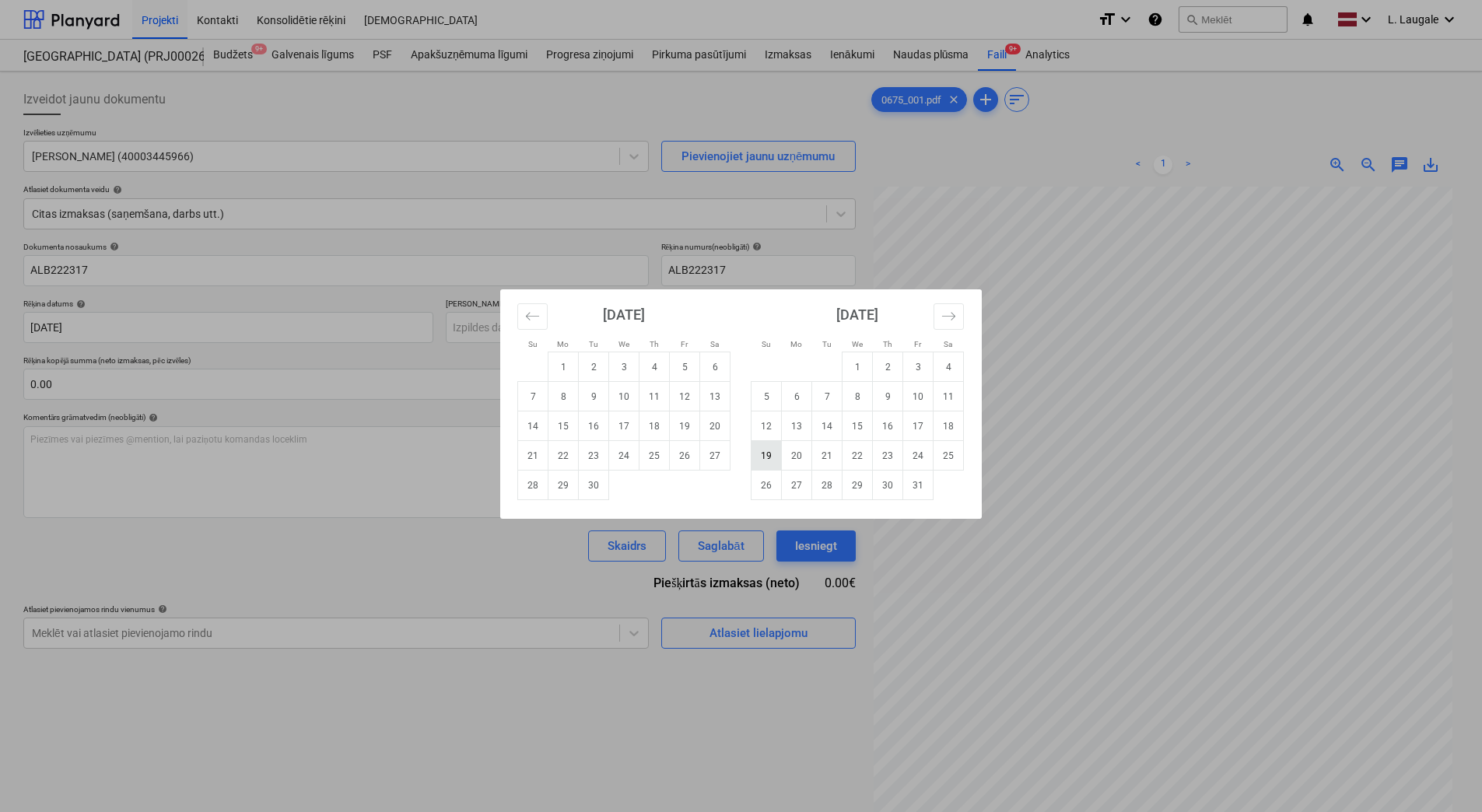
click at [765, 458] on td "19" at bounding box center [767, 456] width 31 height 30
type input "19 Oct 2025"
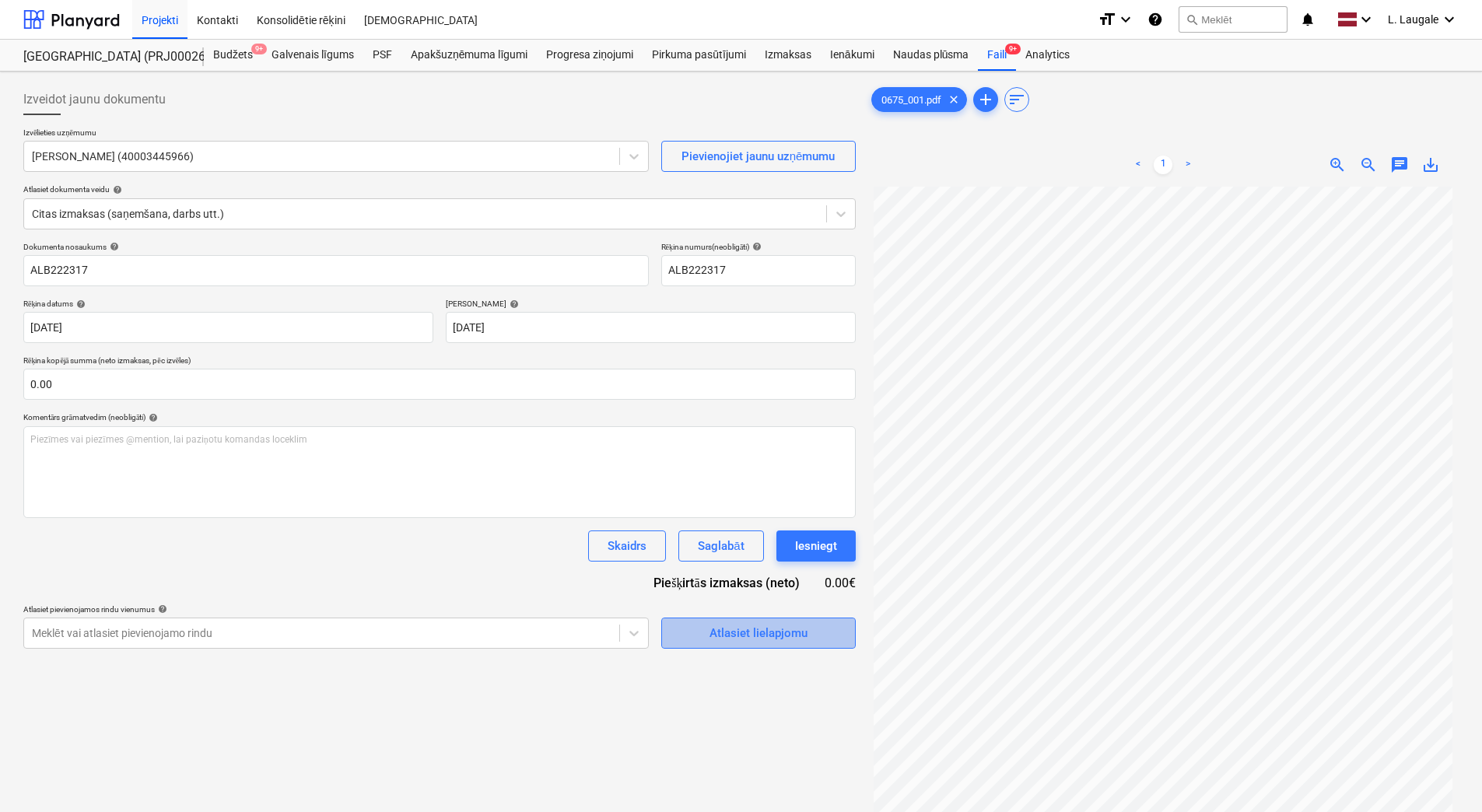
click at [761, 633] on div "Atlasiet lielapjomu" at bounding box center [757, 633] width 98 height 20
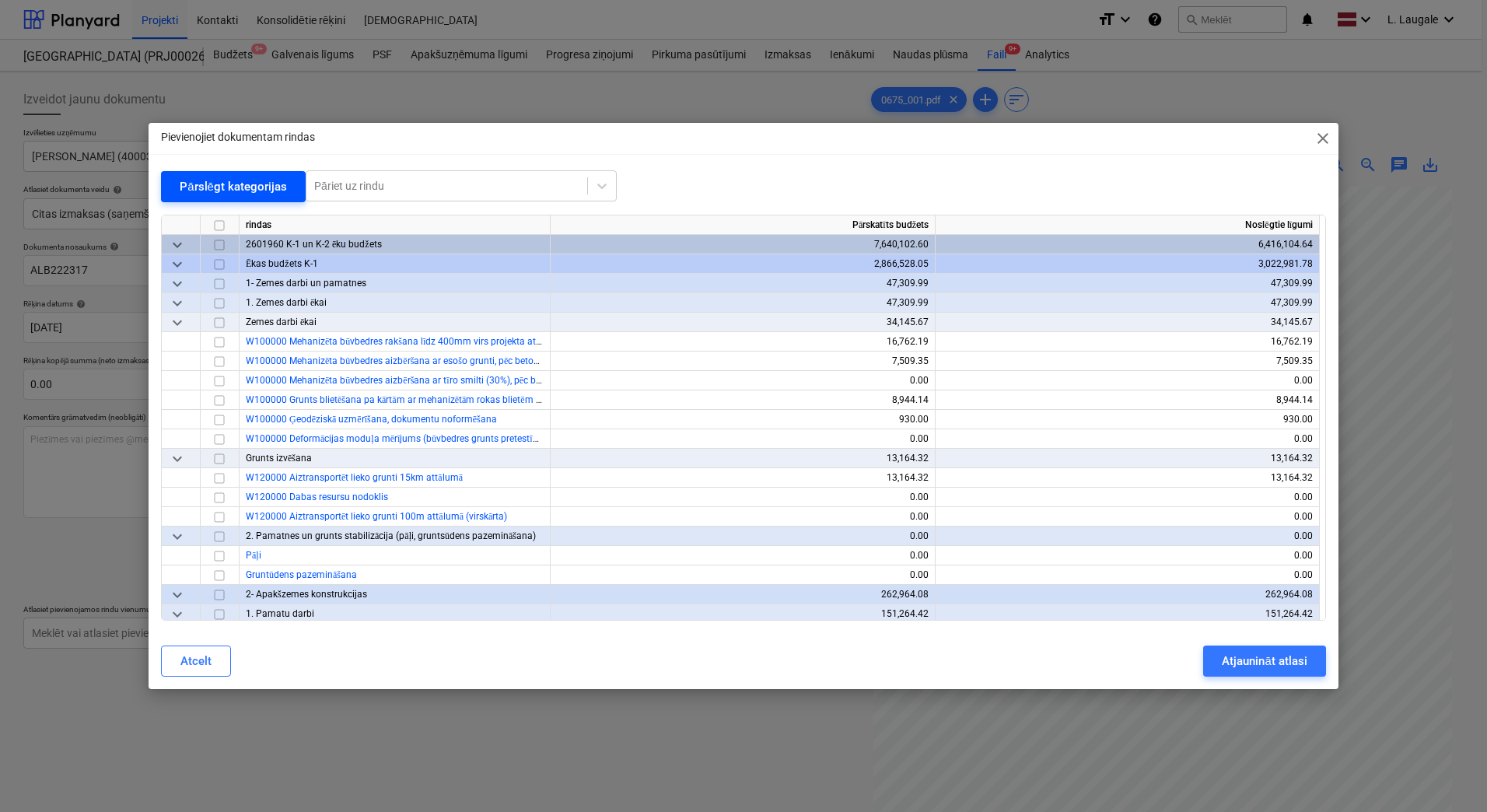
click at [260, 202] on button "Pārslēgt kategorijas" at bounding box center [233, 186] width 144 height 31
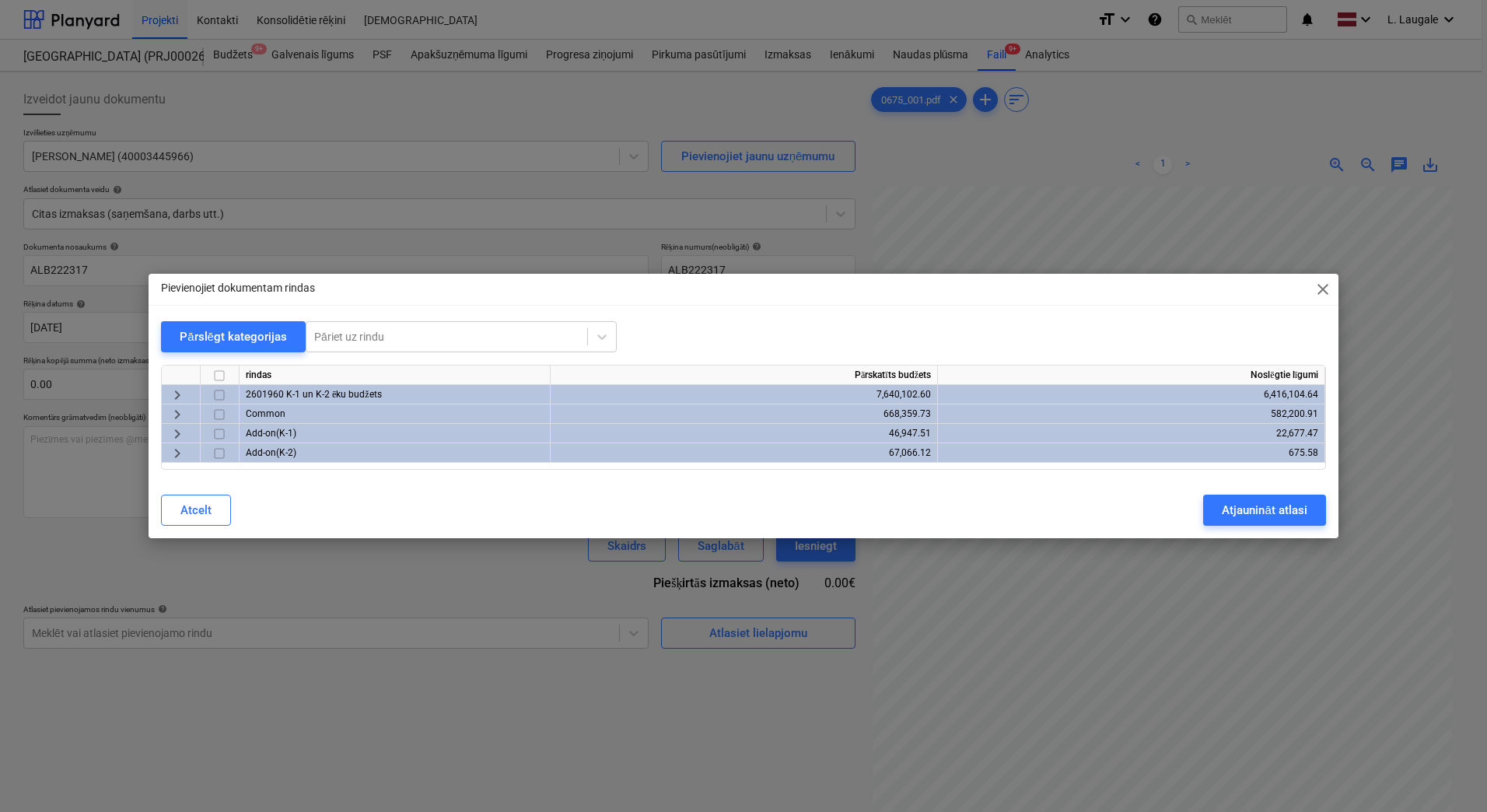
click at [173, 394] on span "keyboard_arrow_right" at bounding box center [178, 395] width 19 height 19
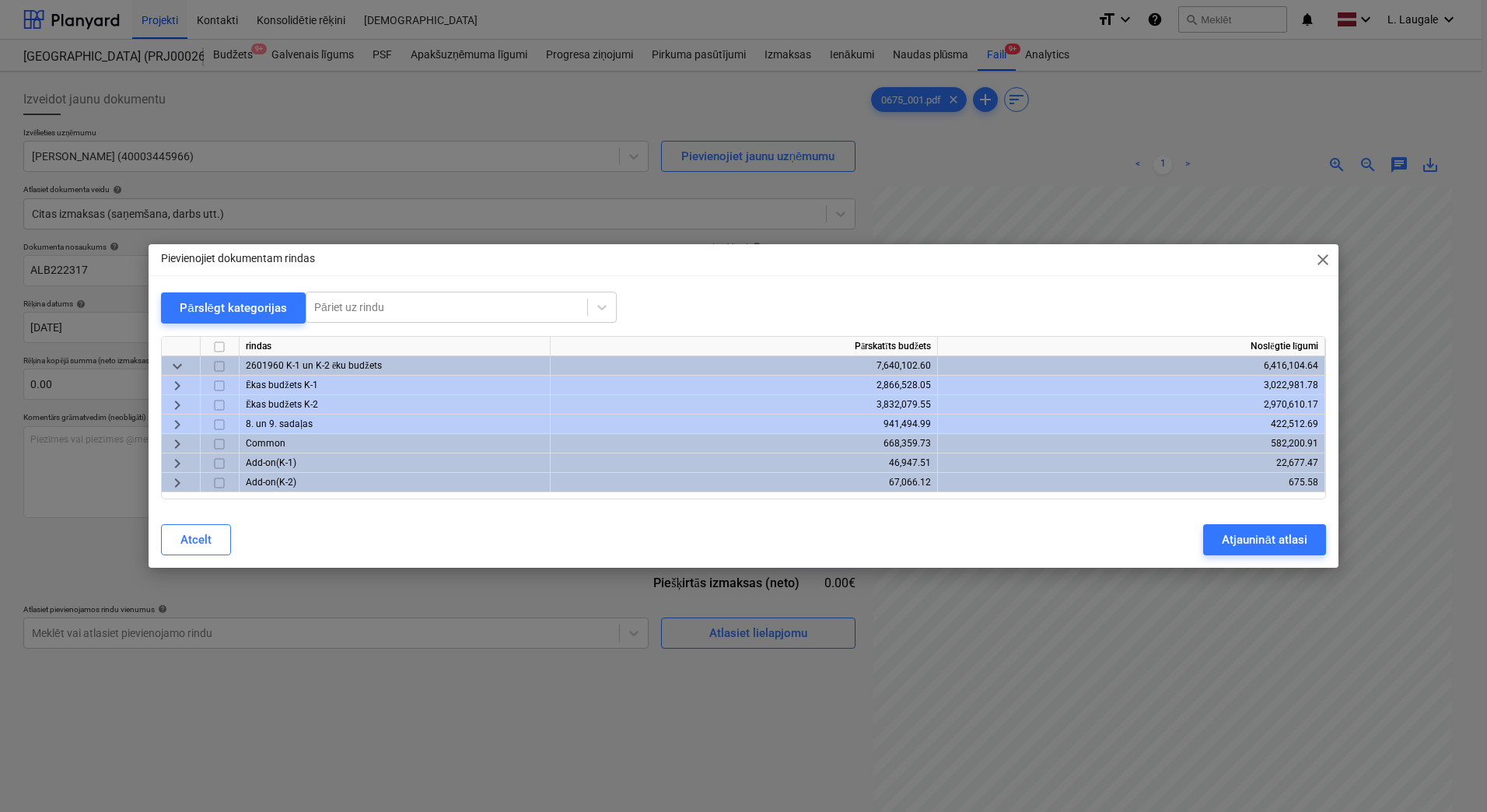
click at [178, 385] on span "keyboard_arrow_right" at bounding box center [178, 386] width 19 height 19
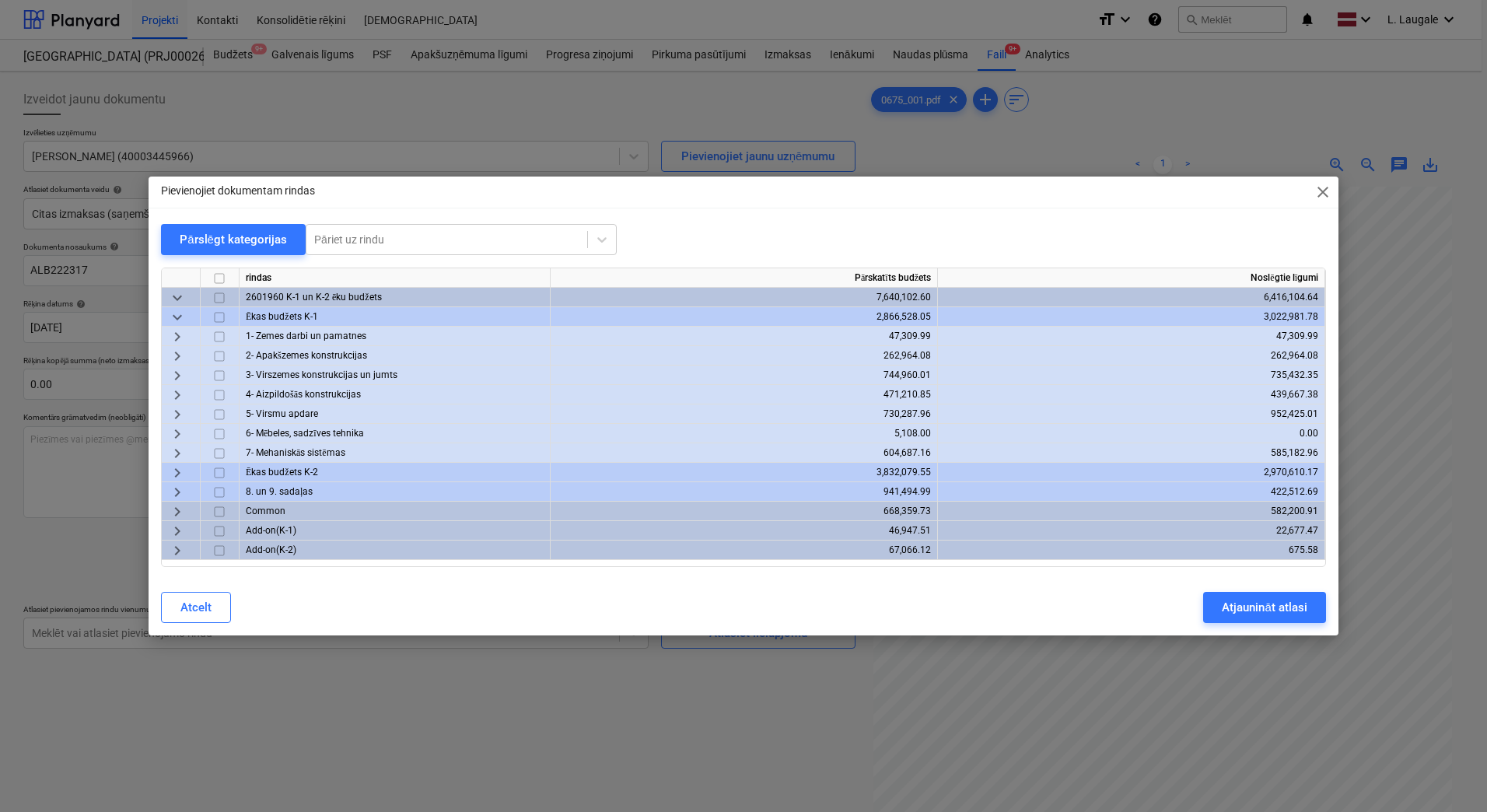
click at [179, 362] on span "keyboard_arrow_right" at bounding box center [178, 356] width 19 height 19
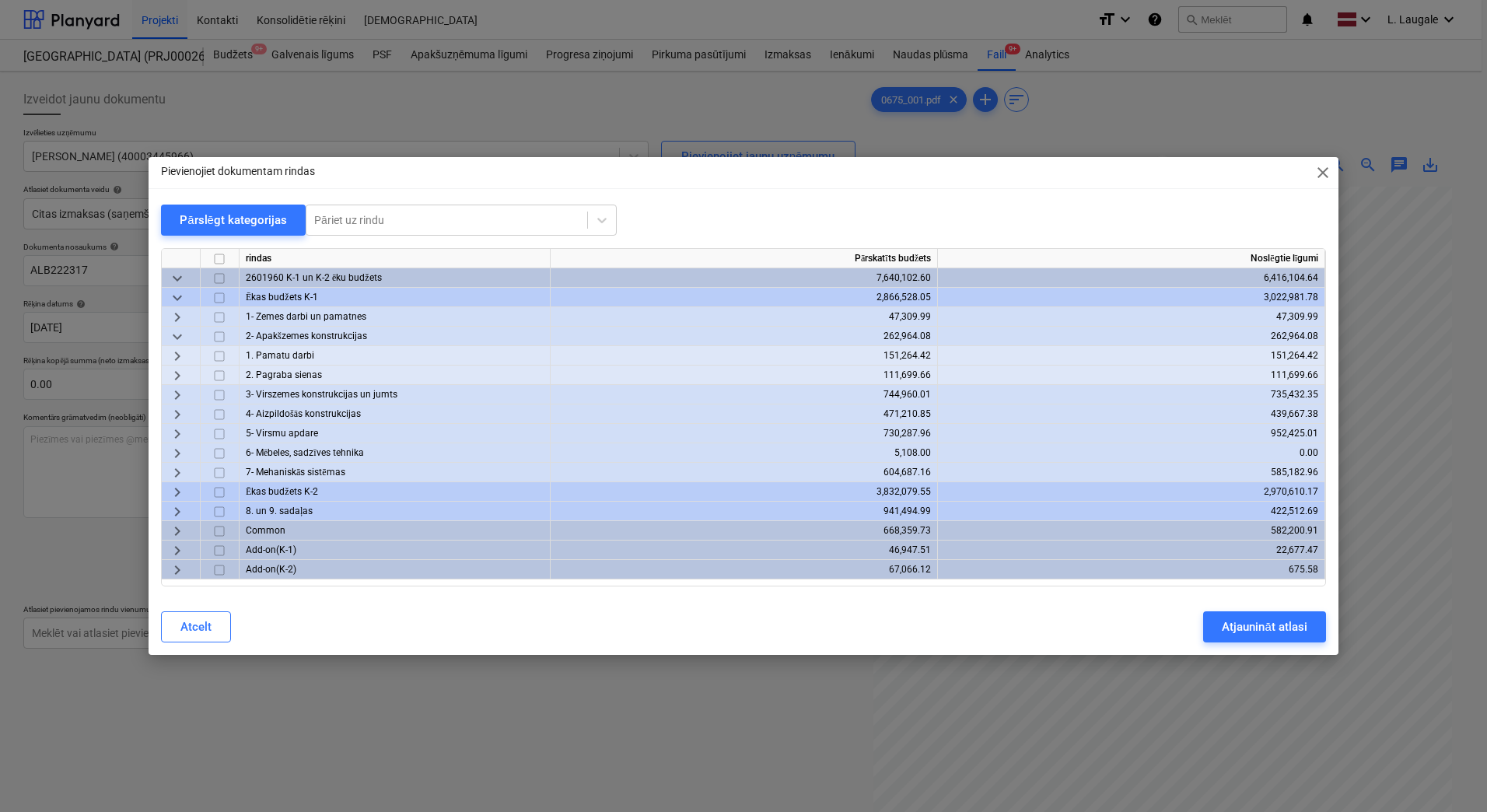
click at [178, 332] on span "keyboard_arrow_down" at bounding box center [178, 337] width 19 height 19
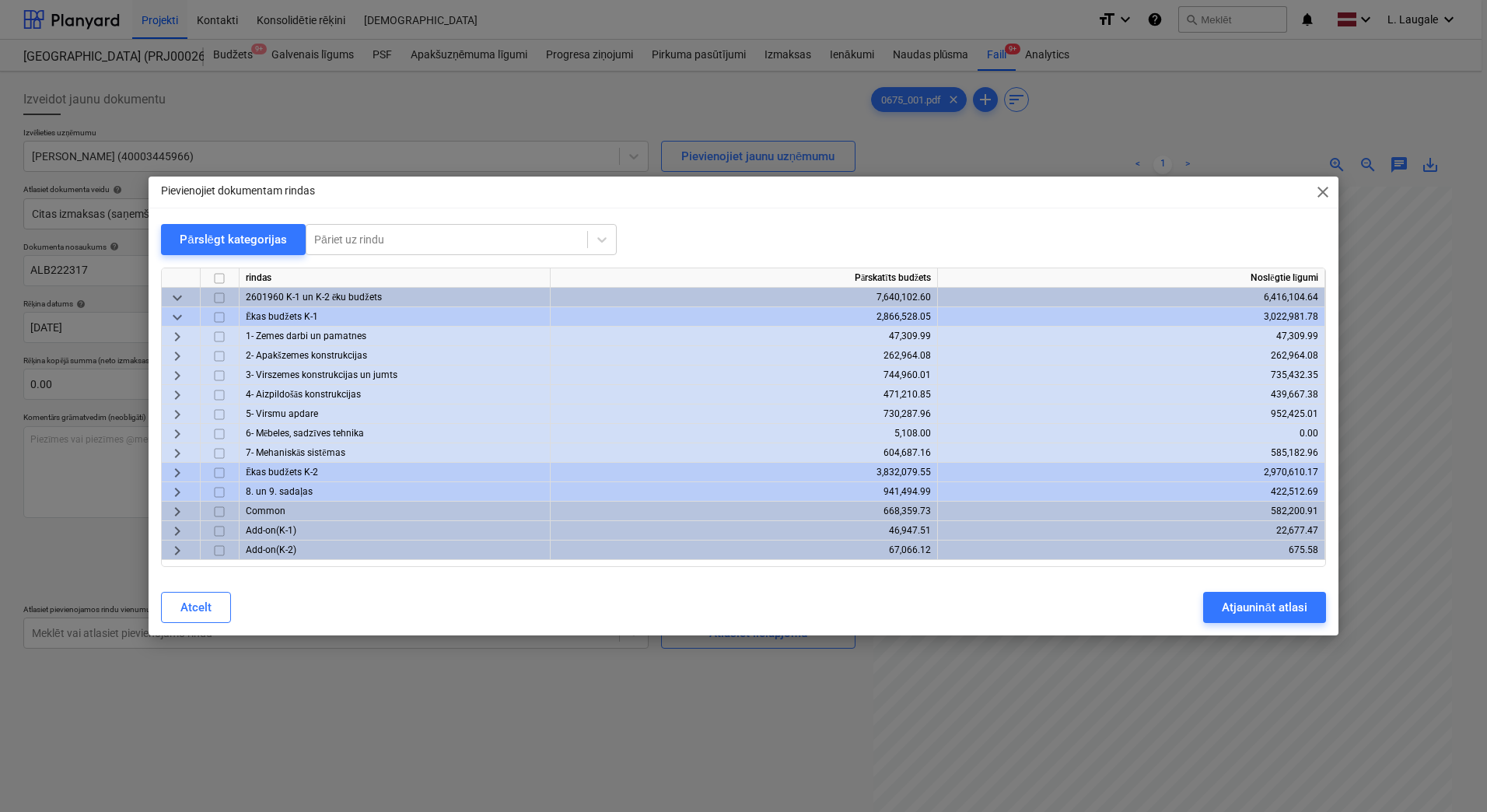
click at [182, 367] on span "keyboard_arrow_right" at bounding box center [178, 376] width 19 height 19
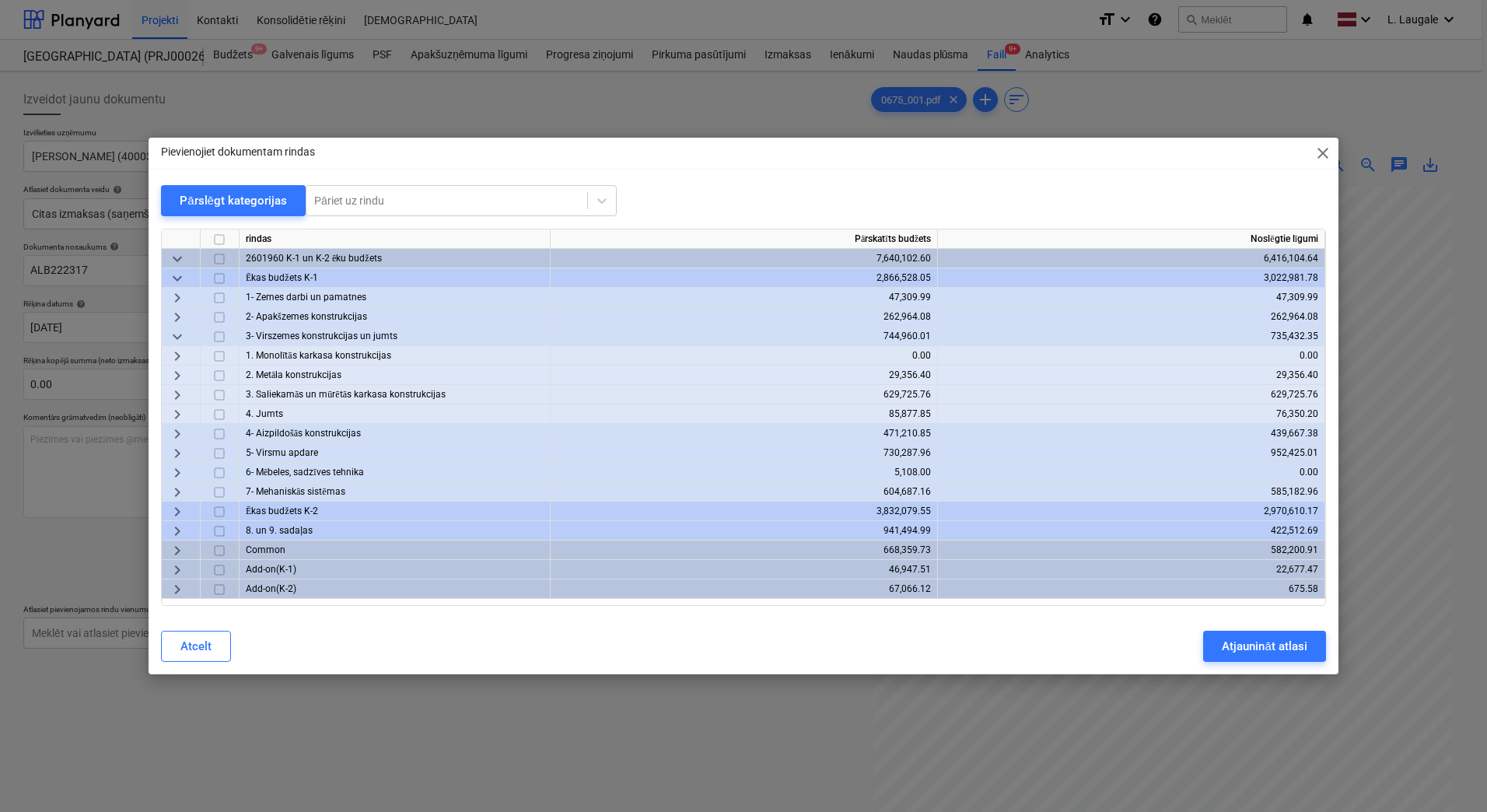
click at [181, 414] on span "keyboard_arrow_right" at bounding box center [178, 415] width 19 height 19
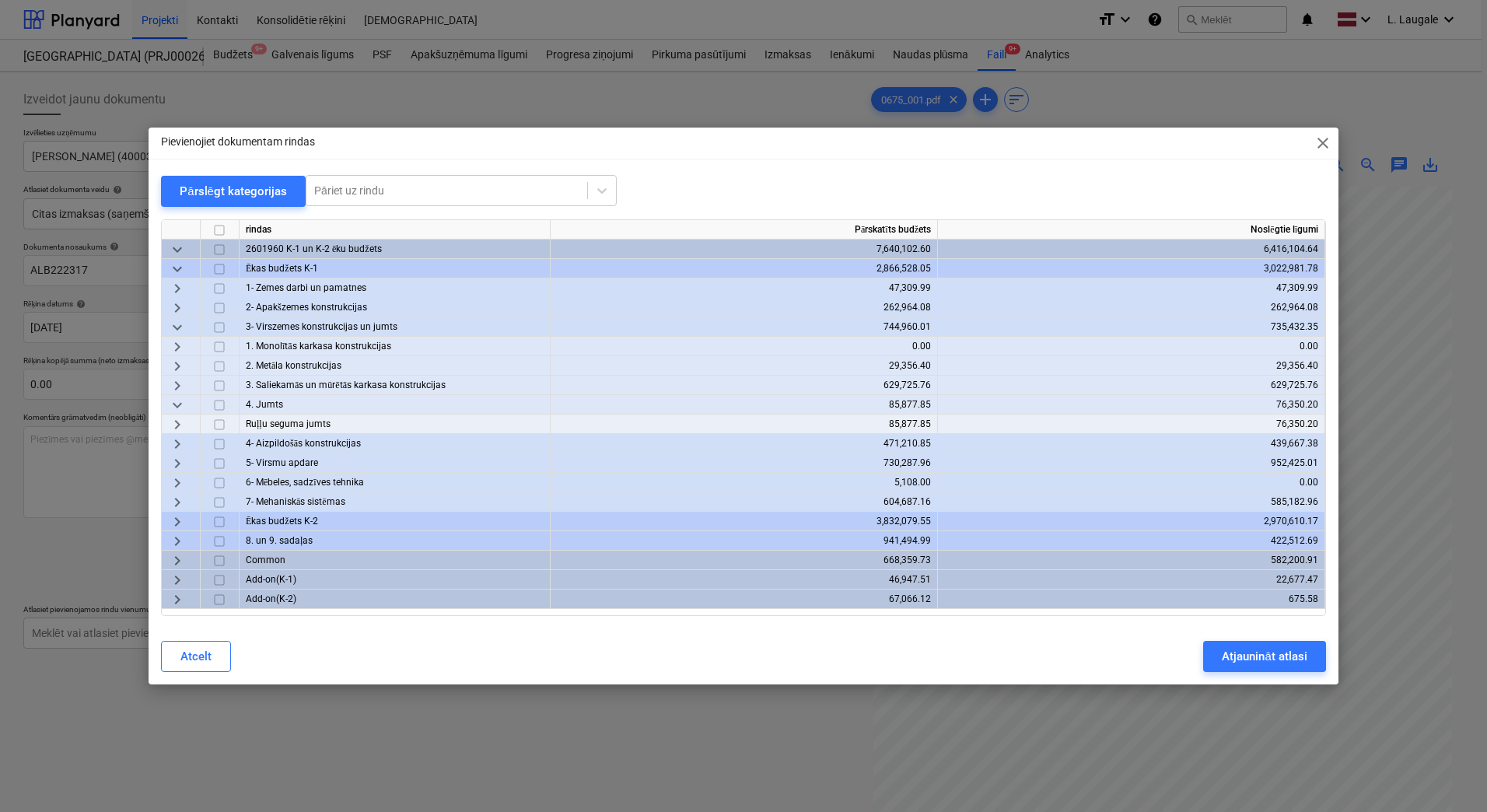
click at [179, 447] on span "keyboard_arrow_right" at bounding box center [178, 444] width 19 height 19
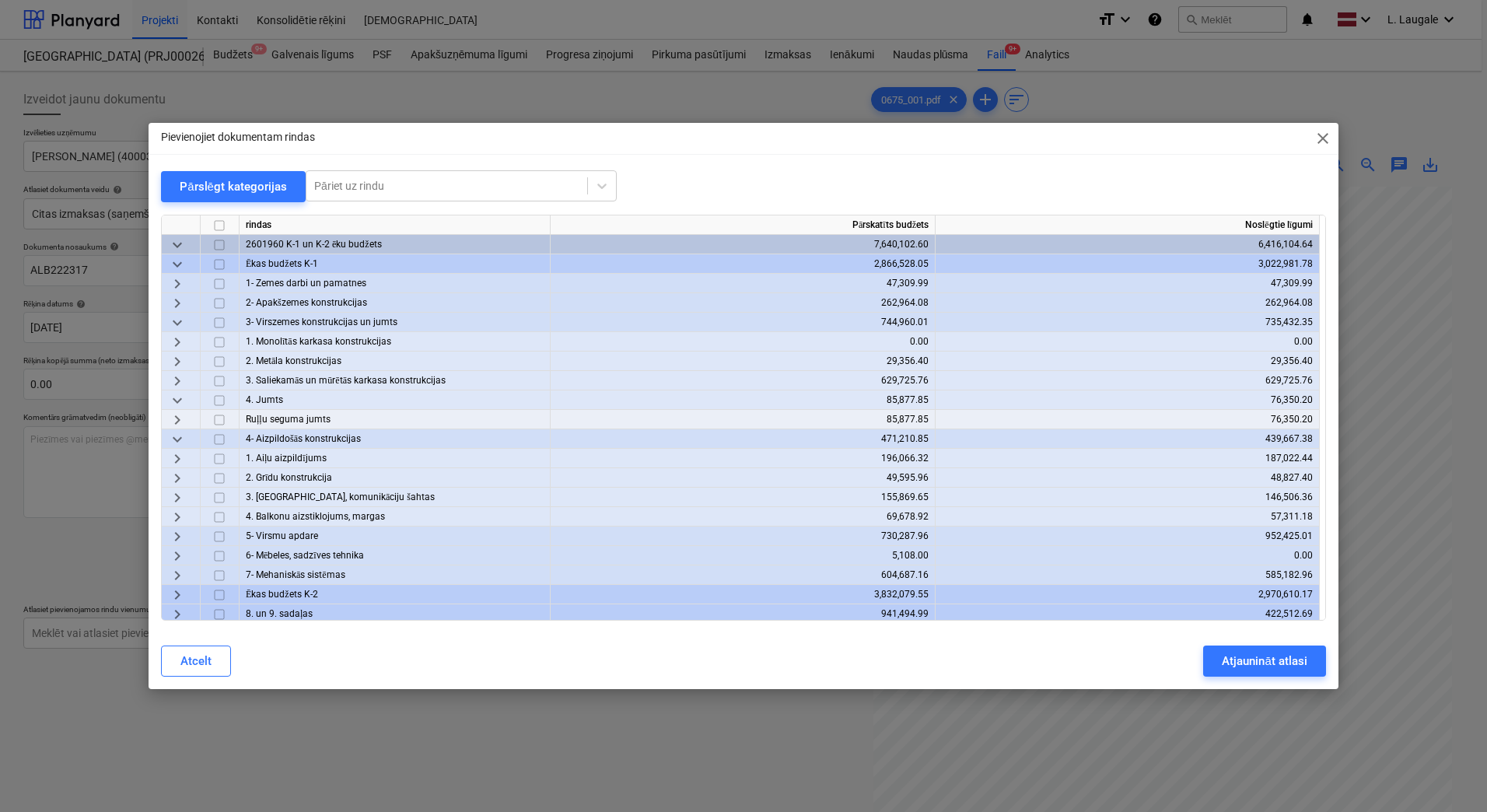
click at [178, 434] on span "keyboard_arrow_down" at bounding box center [178, 439] width 19 height 19
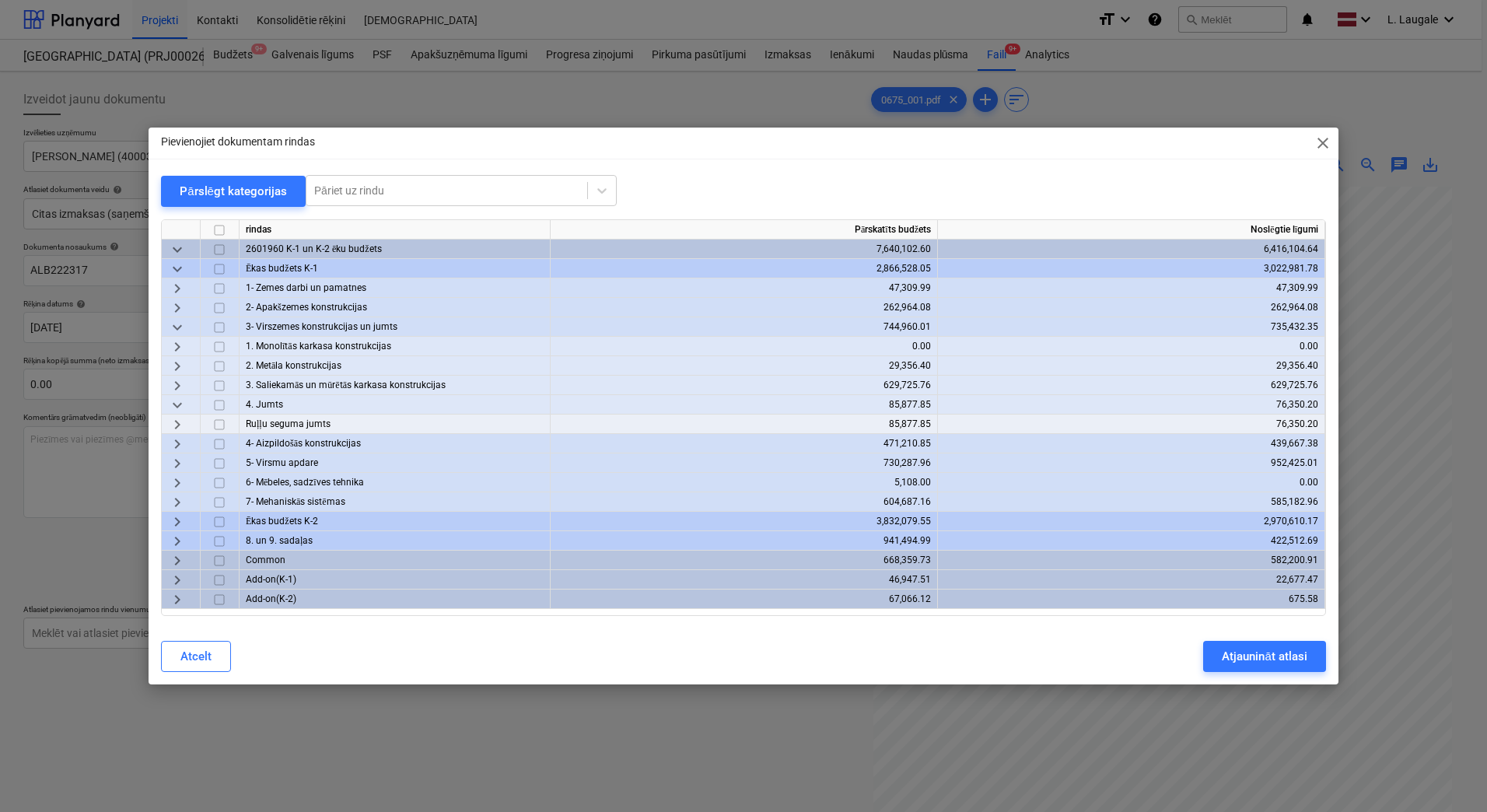
click at [175, 465] on span "keyboard_arrow_right" at bounding box center [178, 463] width 19 height 19
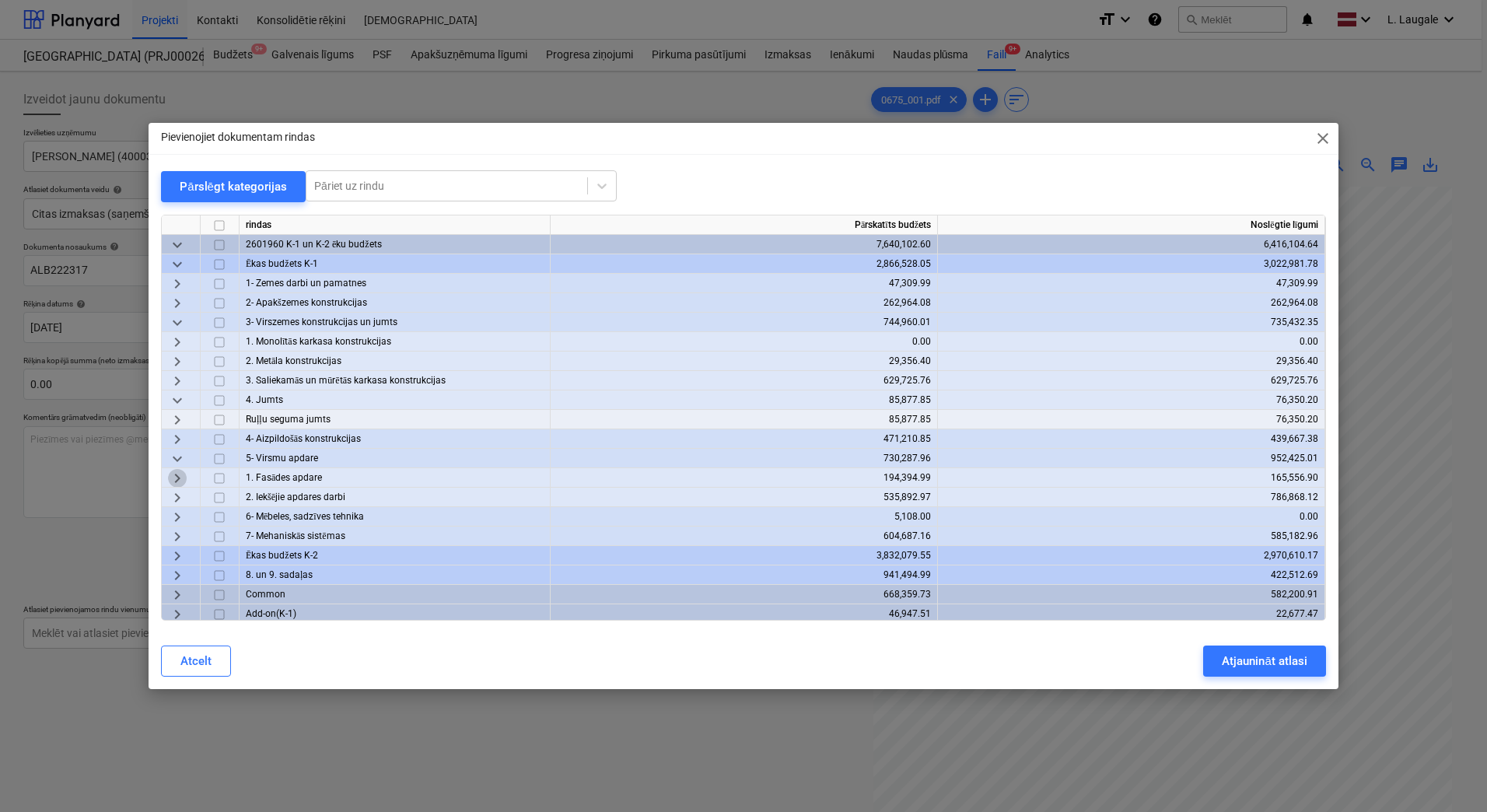
click at [173, 476] on span "keyboard_arrow_right" at bounding box center [178, 478] width 19 height 19
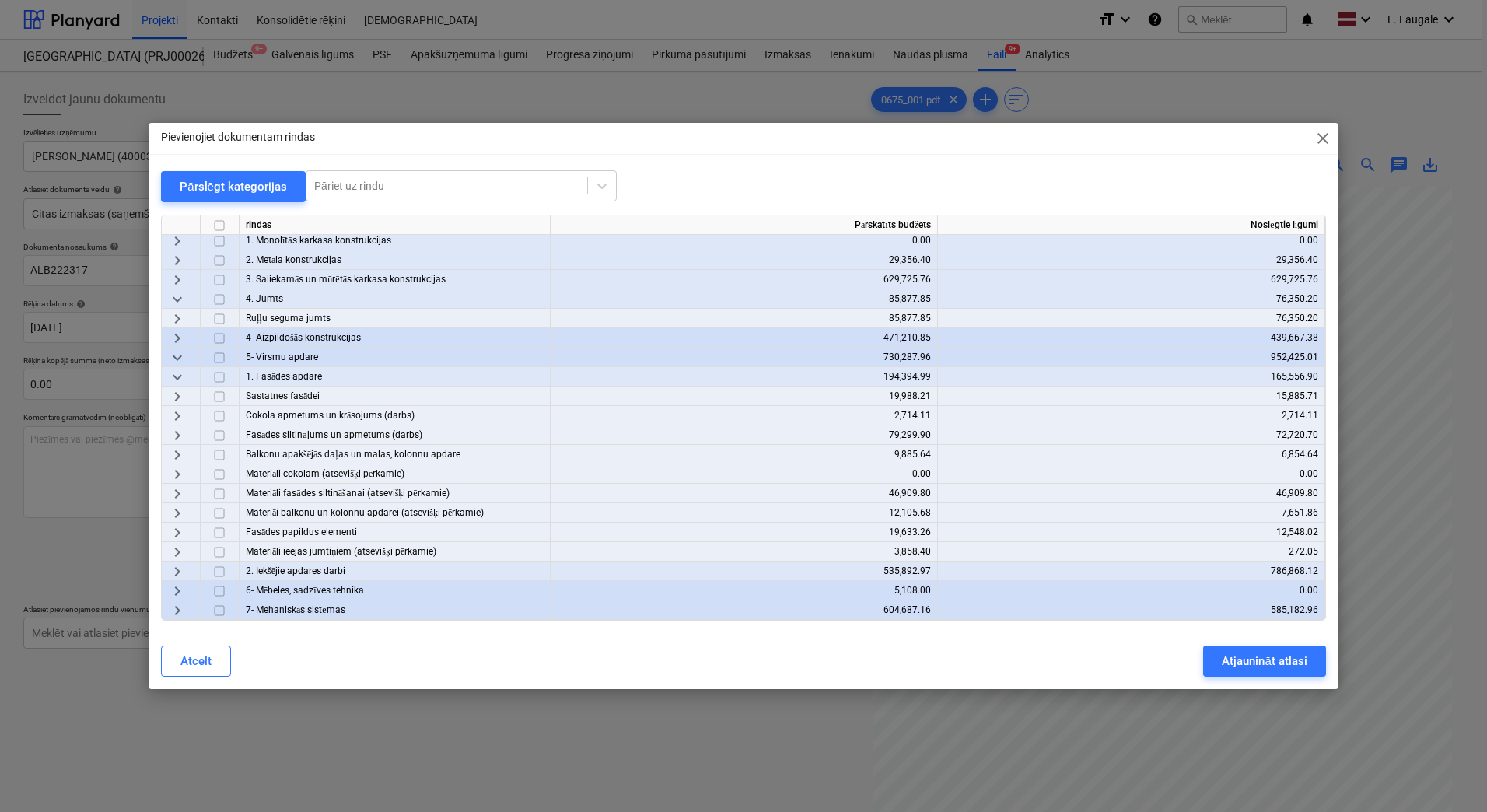
scroll to position [103, 0]
click at [181, 548] on span "keyboard_arrow_right" at bounding box center [178, 550] width 19 height 19
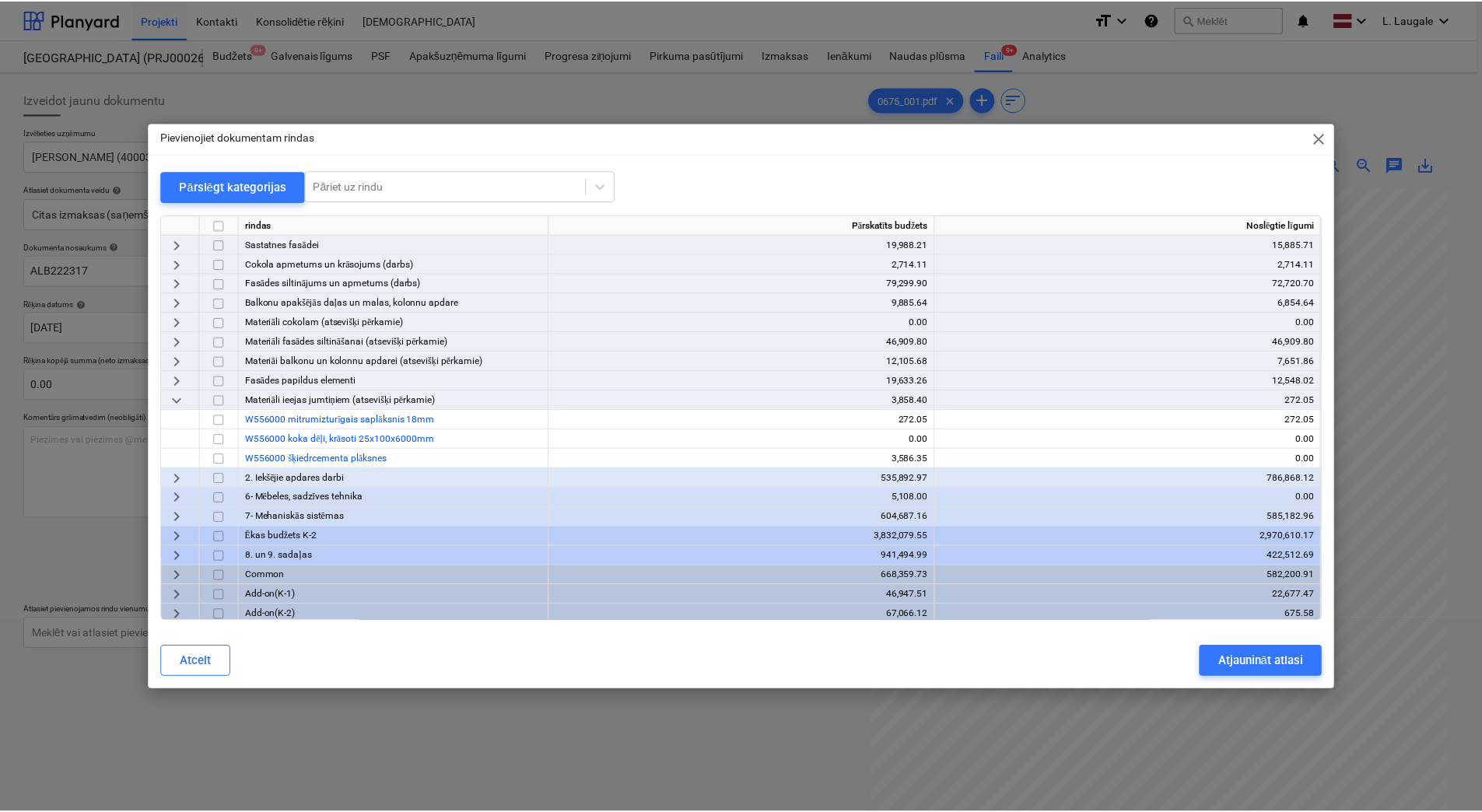
scroll to position [259, 0]
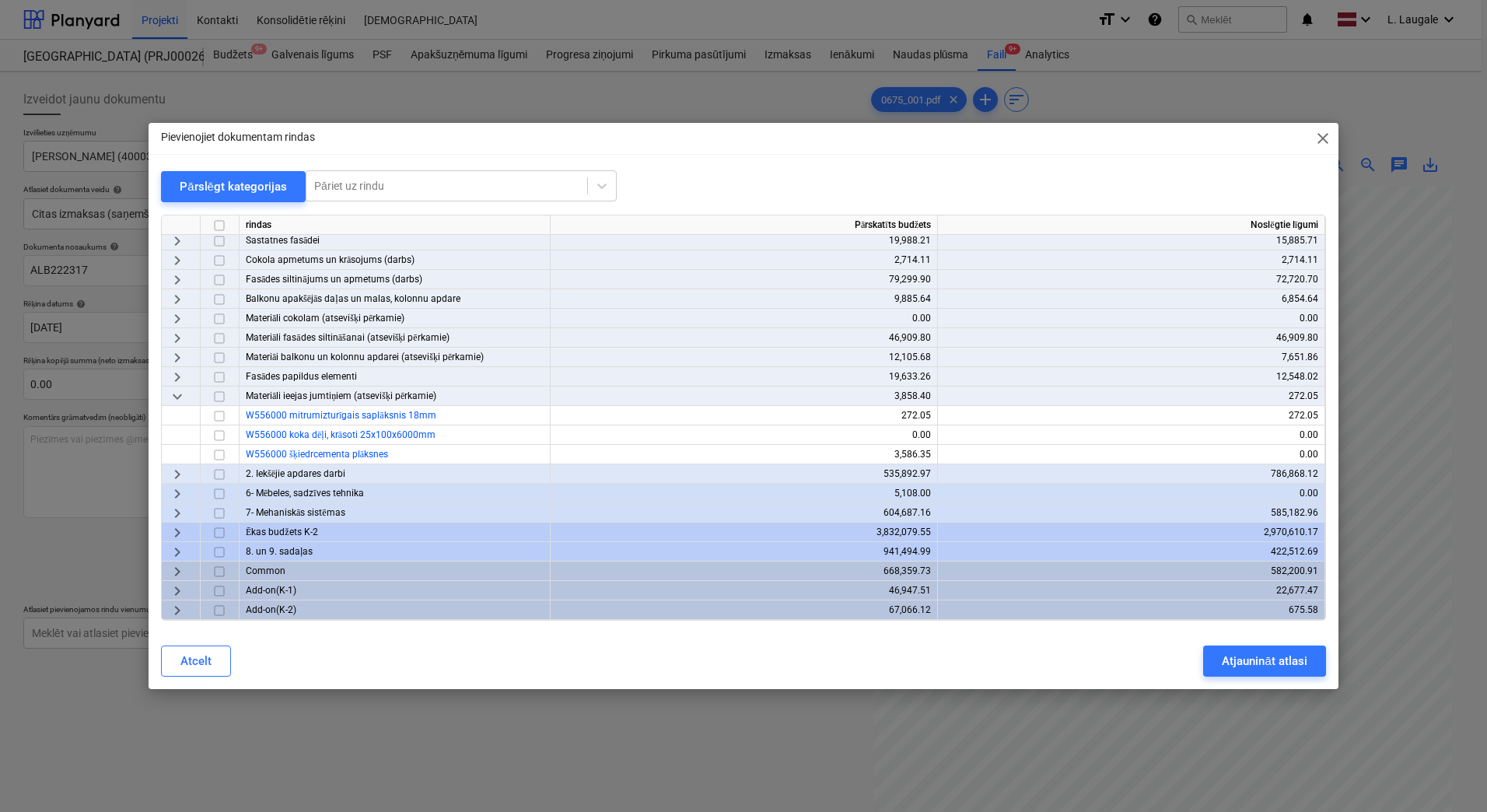
click at [181, 373] on span "keyboard_arrow_right" at bounding box center [178, 377] width 19 height 19
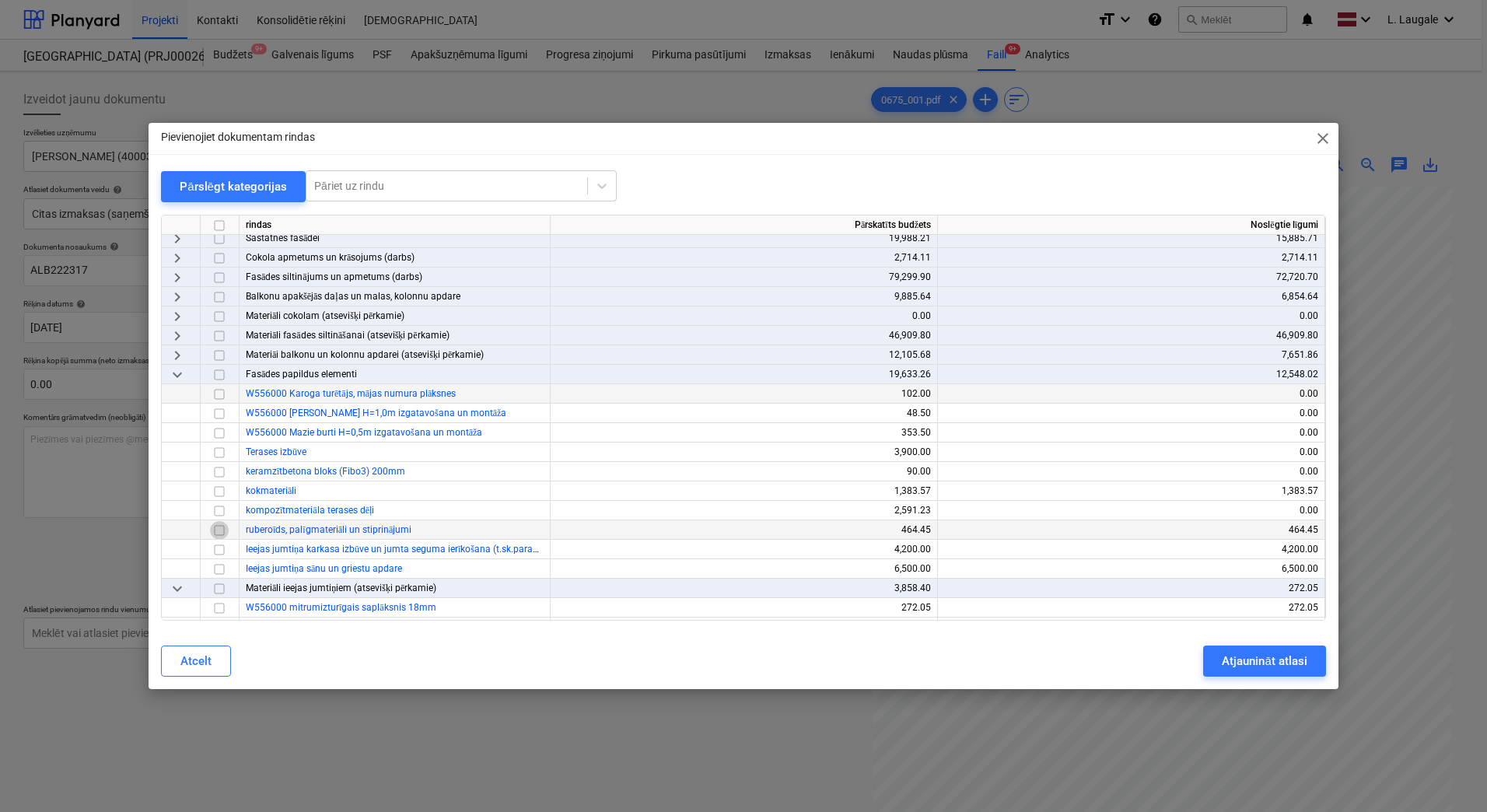
click at [220, 529] on input "checkbox" at bounding box center [220, 530] width 19 height 19
click at [1241, 652] on div "Atjaunināt atlasi" at bounding box center [1264, 661] width 85 height 20
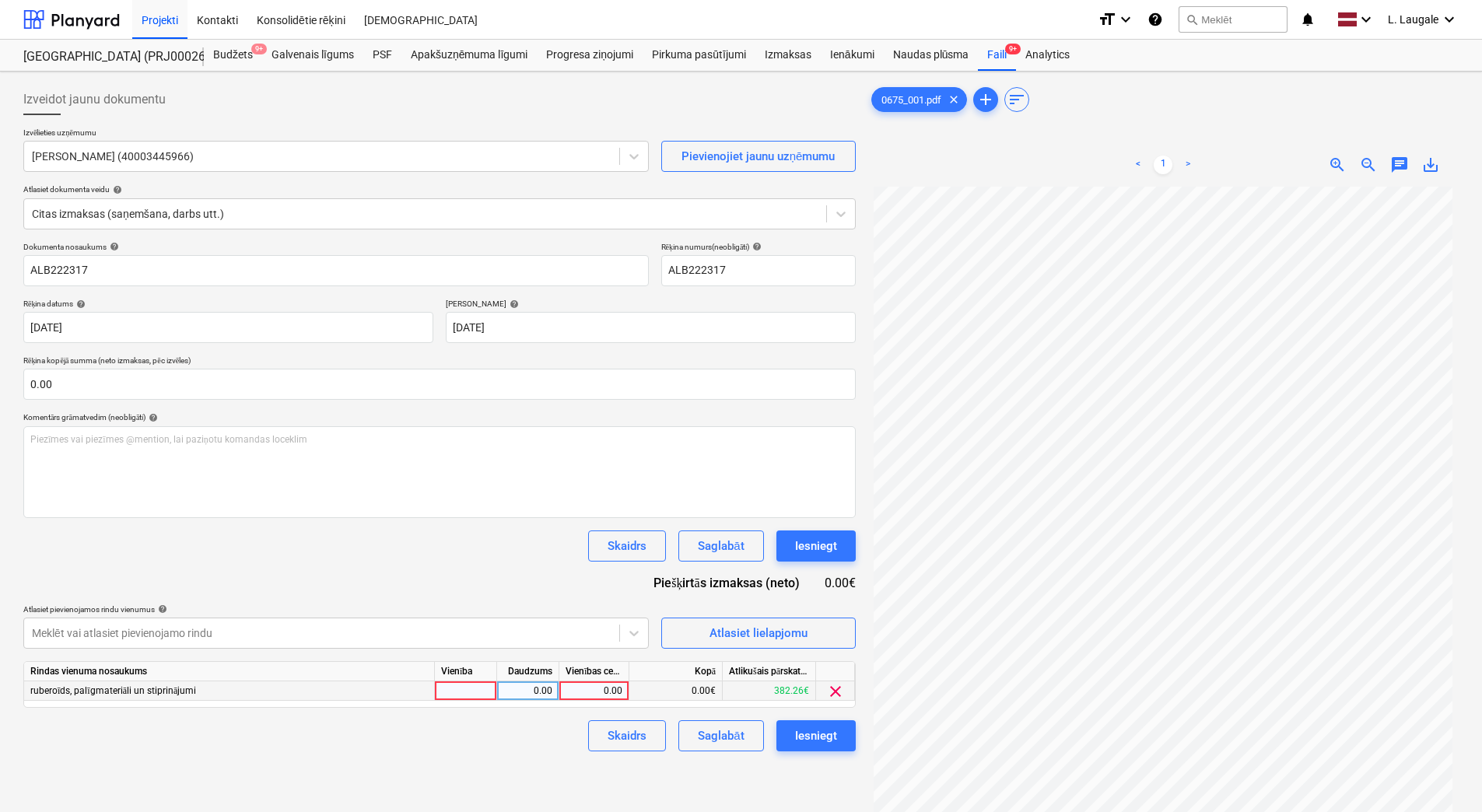
click at [485, 692] on div at bounding box center [465, 690] width 62 height 20
type input "1"
click at [516, 690] on div "0.00" at bounding box center [527, 690] width 49 height 20
click at [586, 688] on div "0.00" at bounding box center [594, 690] width 57 height 20
type input "430.96"
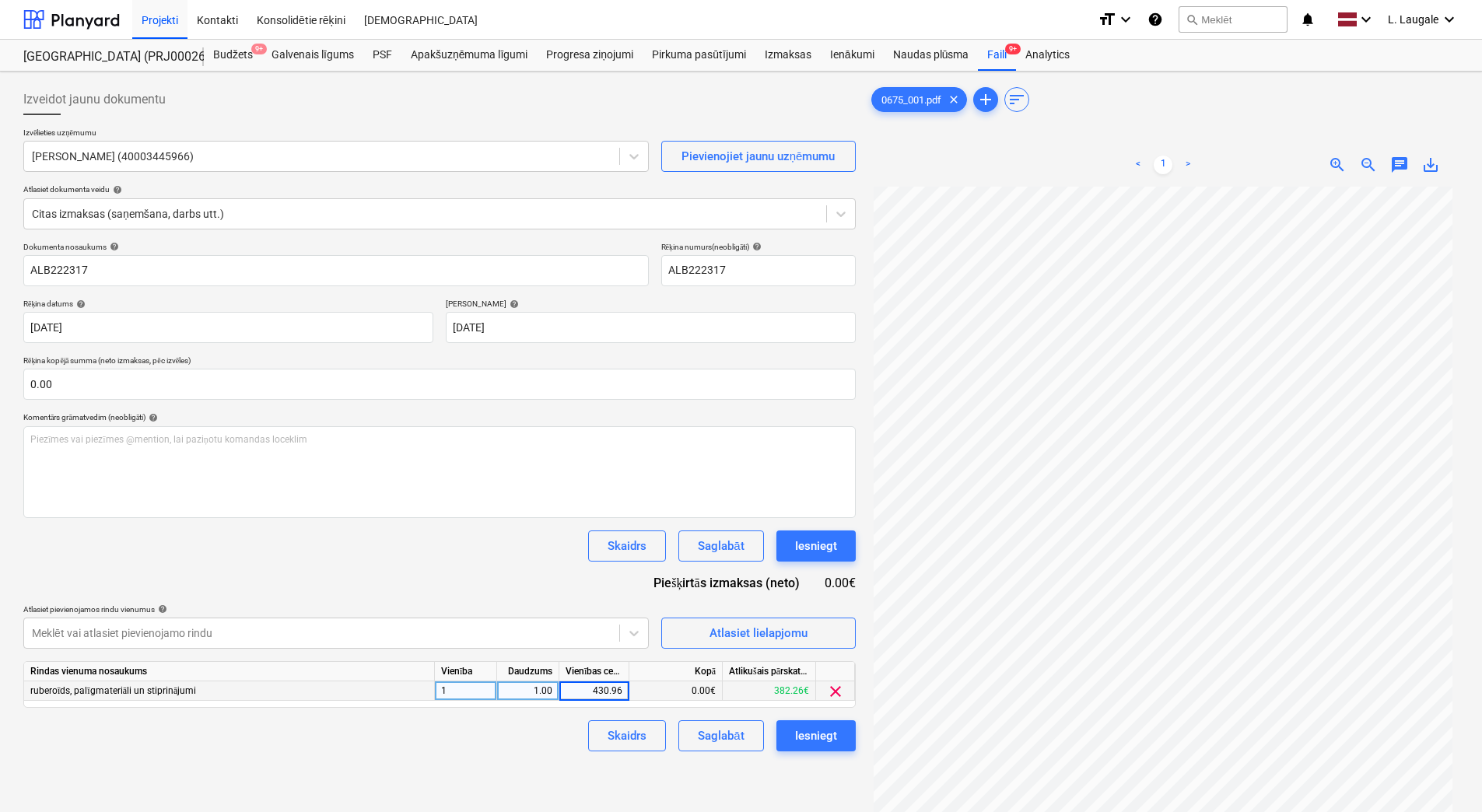
click at [365, 765] on div "Izveidot jaunu dokumentu Izvēlieties uzņēmumu Albert Berner SIA (40003445966) P…" at bounding box center [439, 520] width 845 height 884
click at [735, 738] on div "Saglabāt" at bounding box center [720, 736] width 46 height 20
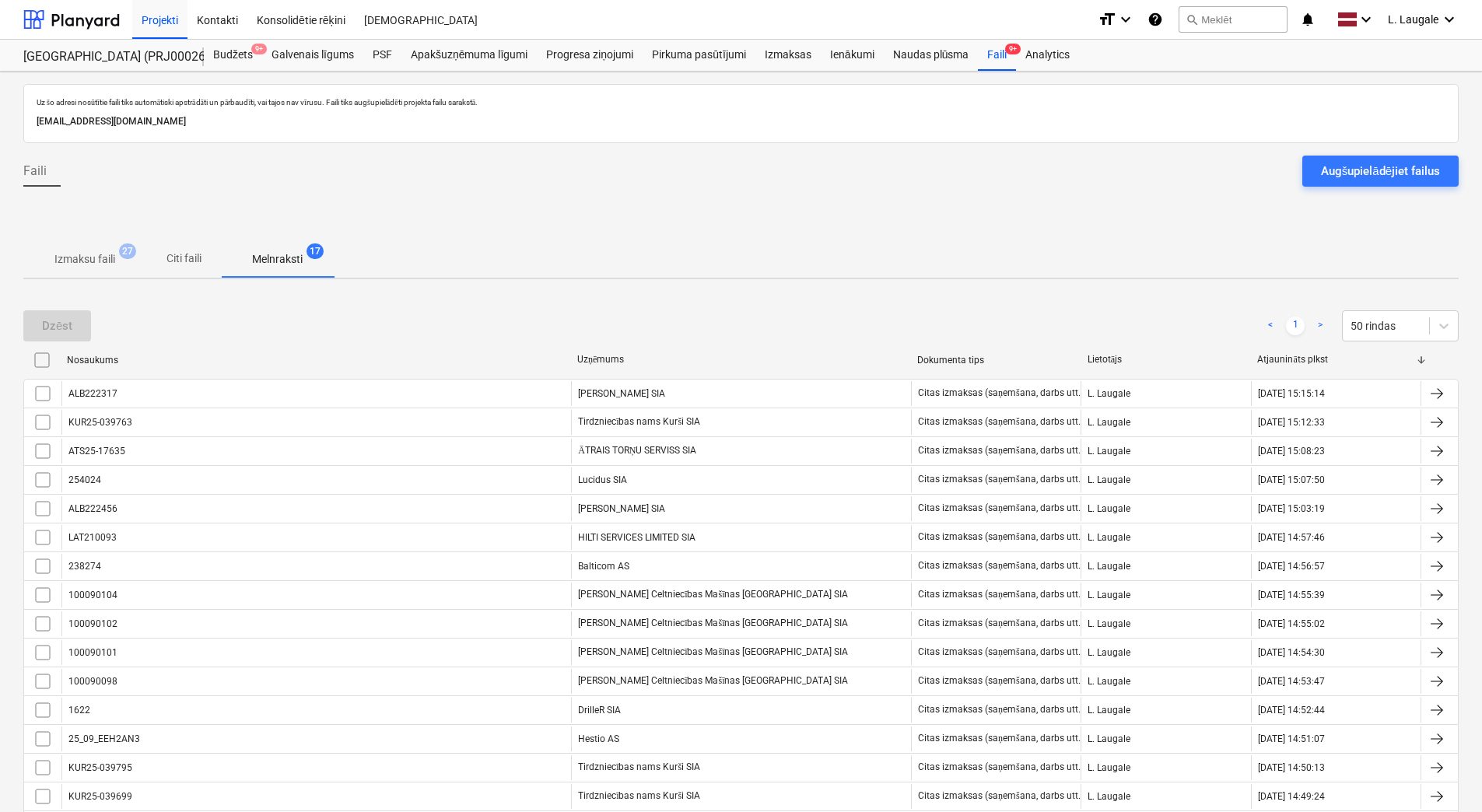
click at [107, 267] on p "Izmaksu faili" at bounding box center [85, 260] width 60 height 17
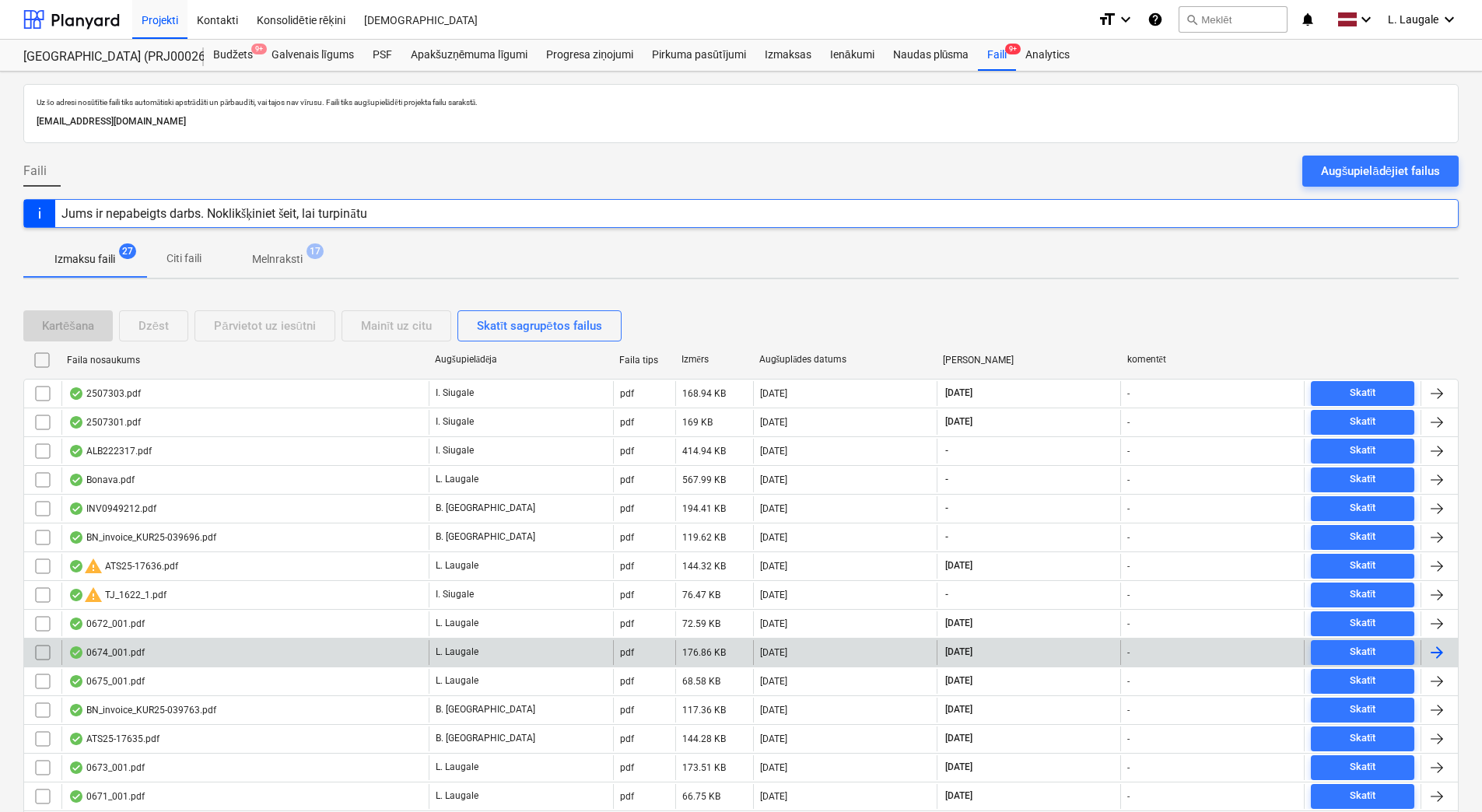
click at [273, 652] on div "0674_001.pdf" at bounding box center [245, 652] width 367 height 25
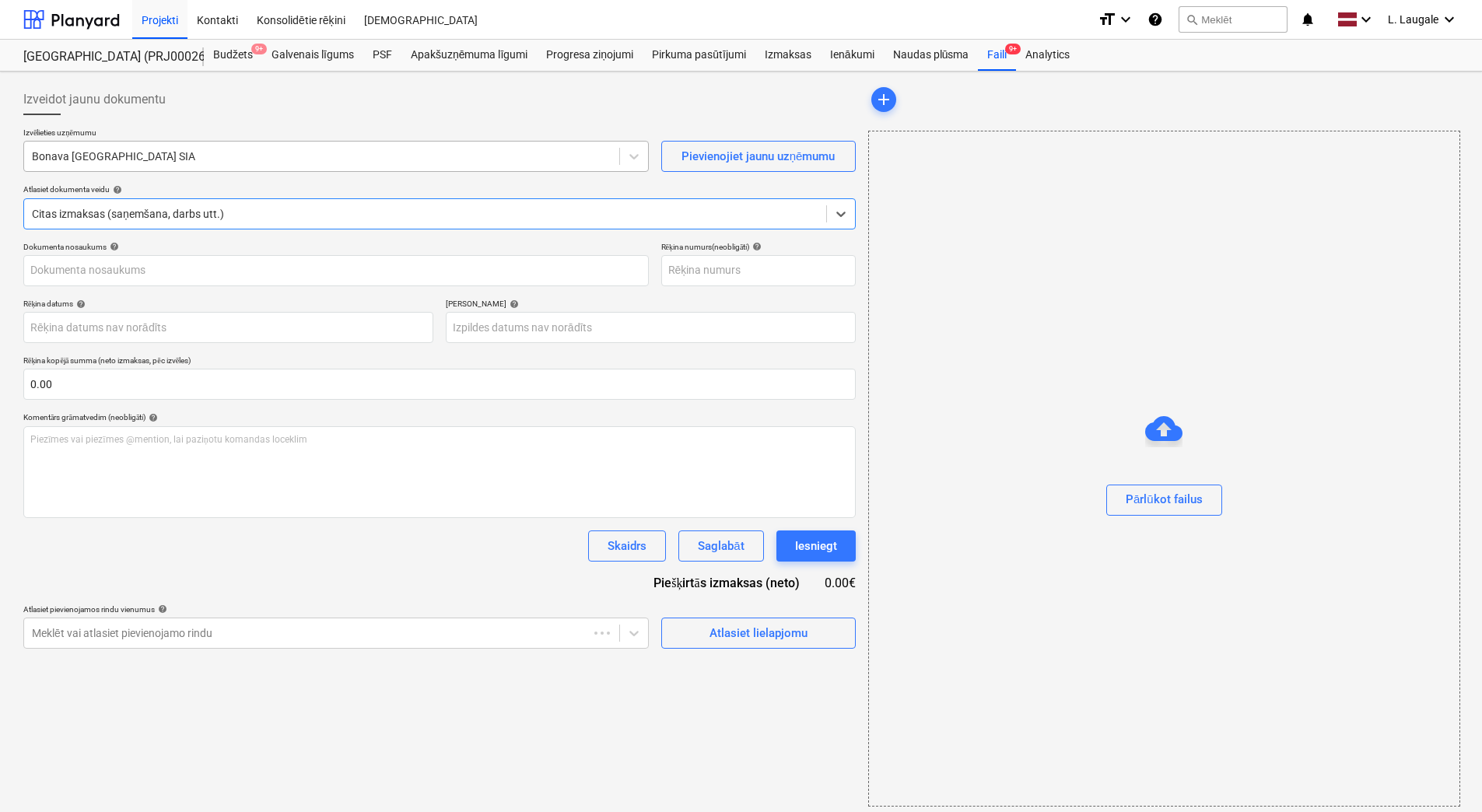
type input "0674_001.pdf"
type input "17 Sep 2025"
type input "17 Oct 2025"
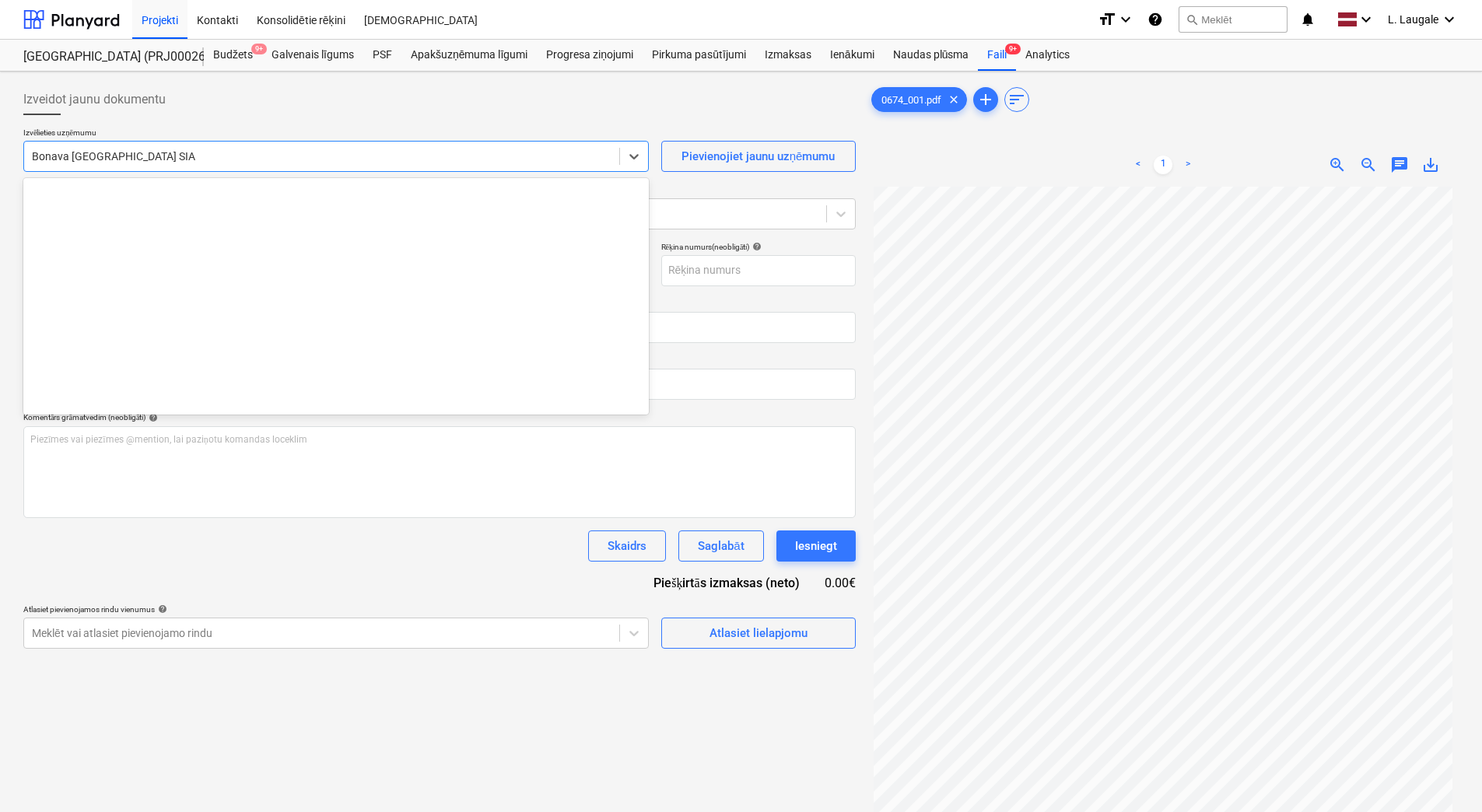
click at [164, 164] on div at bounding box center [321, 156] width 580 height 16
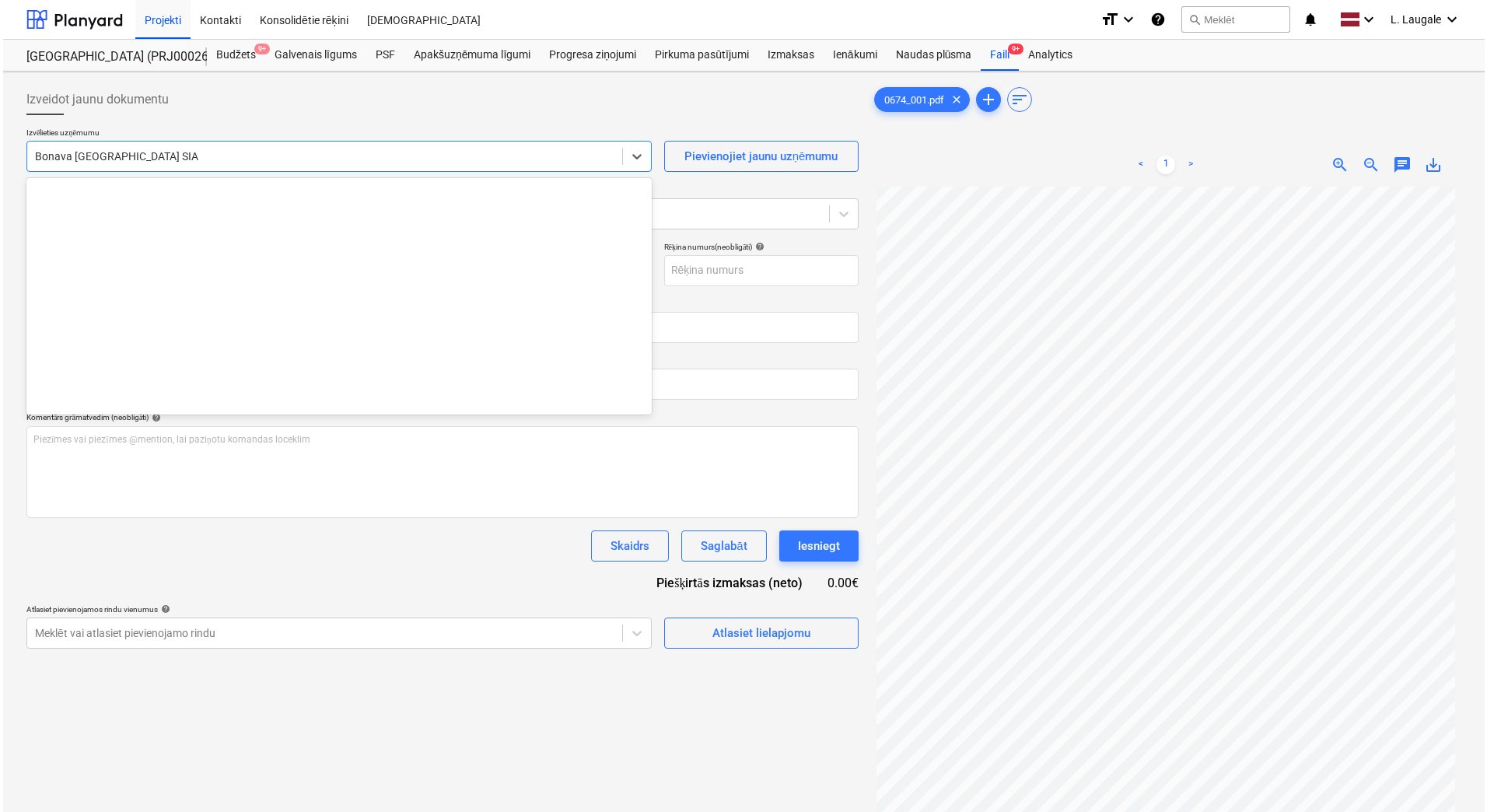
scroll to position [2912, 0]
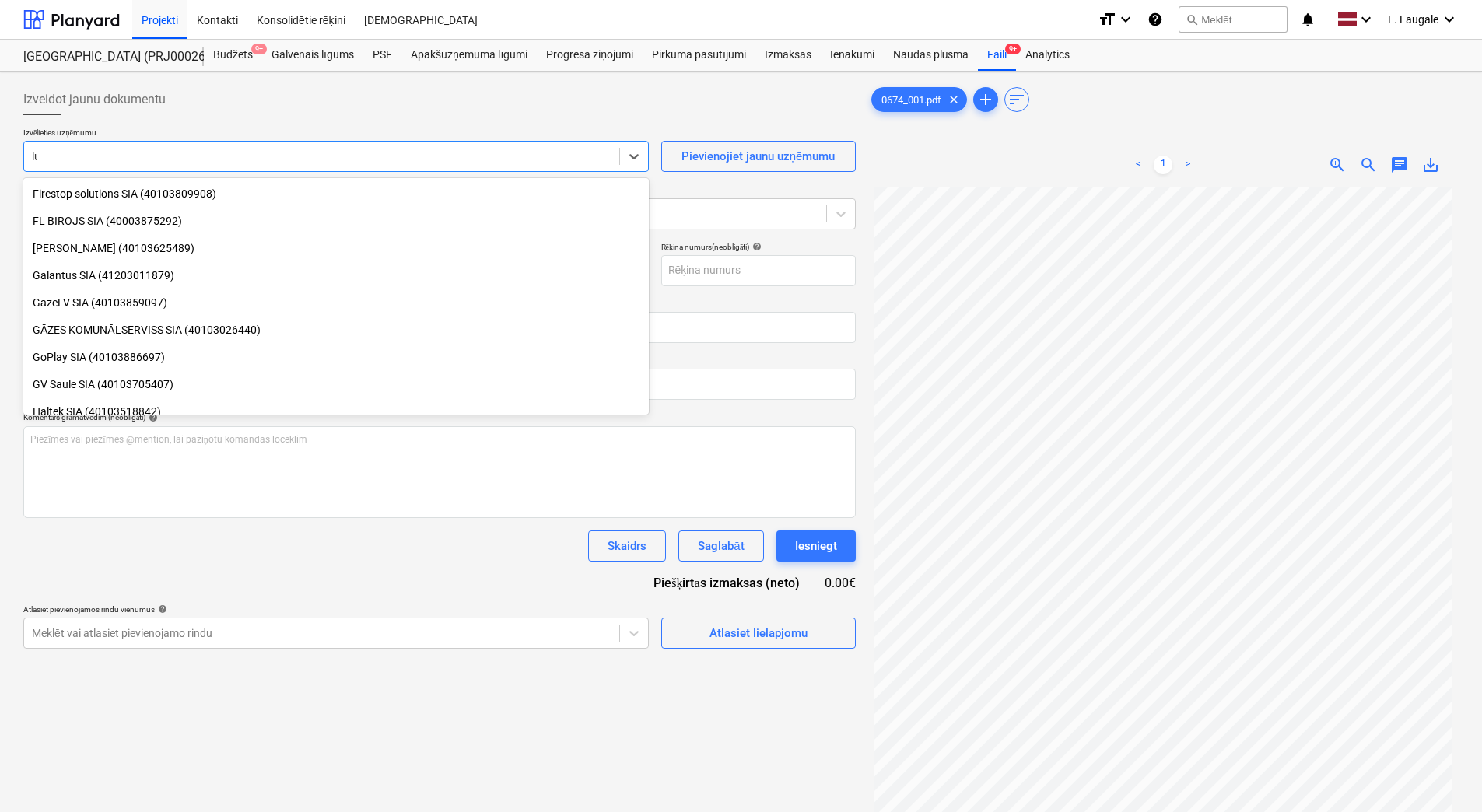
type input "luc"
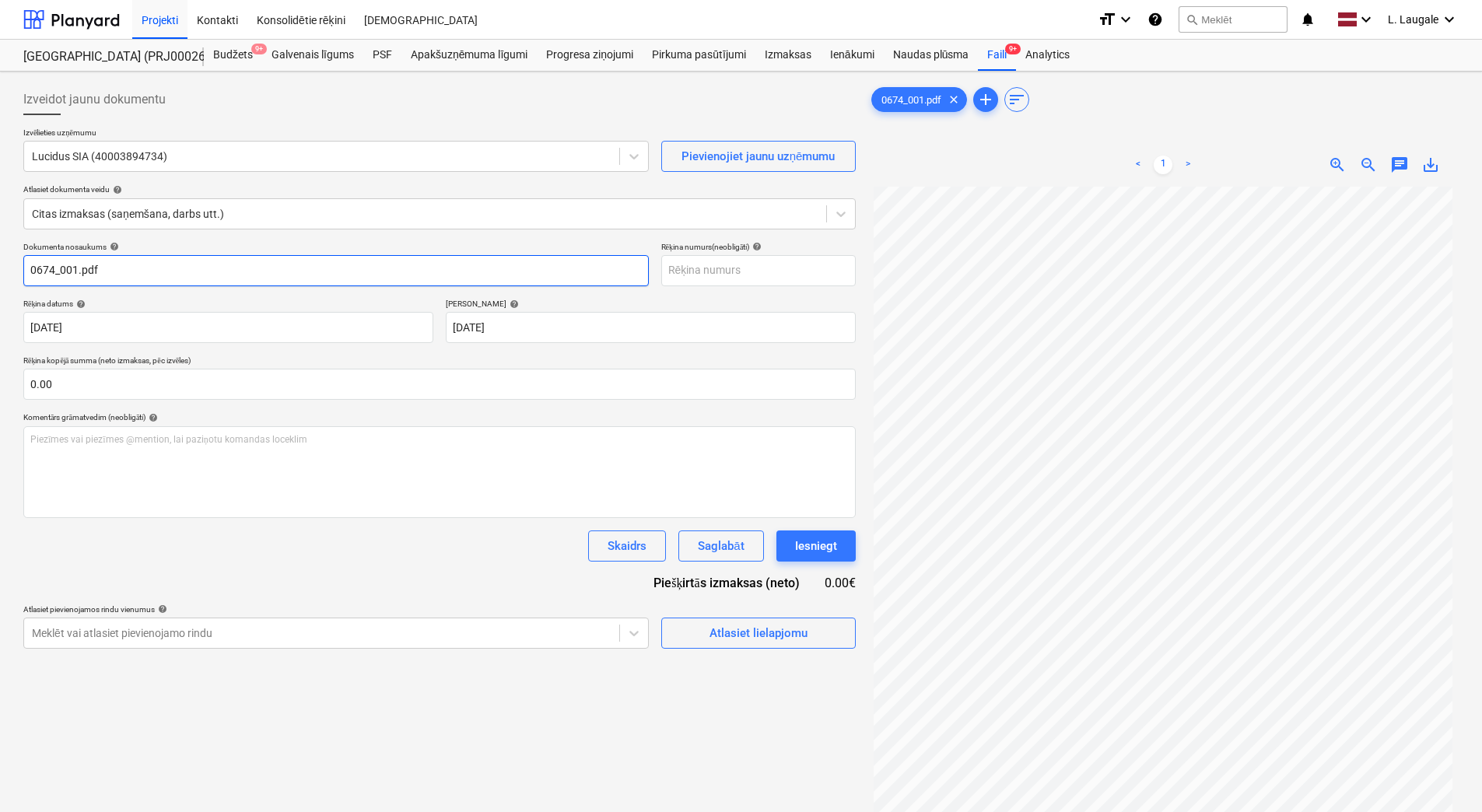
drag, startPoint x: 186, startPoint y: 259, endPoint x: -3, endPoint y: 280, distance: 190.2
click at [0, 280] on html "Projekti Kontakti Konsolidētie rēķini Iesūtne format_size keyboard_arrow_down h…" at bounding box center [741, 406] width 1482 height 812
drag, startPoint x: 190, startPoint y: 268, endPoint x: 0, endPoint y: 253, distance: 190.6
click at [0, 253] on html "Projekti Kontakti Konsolidētie rēķini Iesūtne format_size keyboard_arrow_down h…" at bounding box center [741, 406] width 1482 height 812
type input "254025"
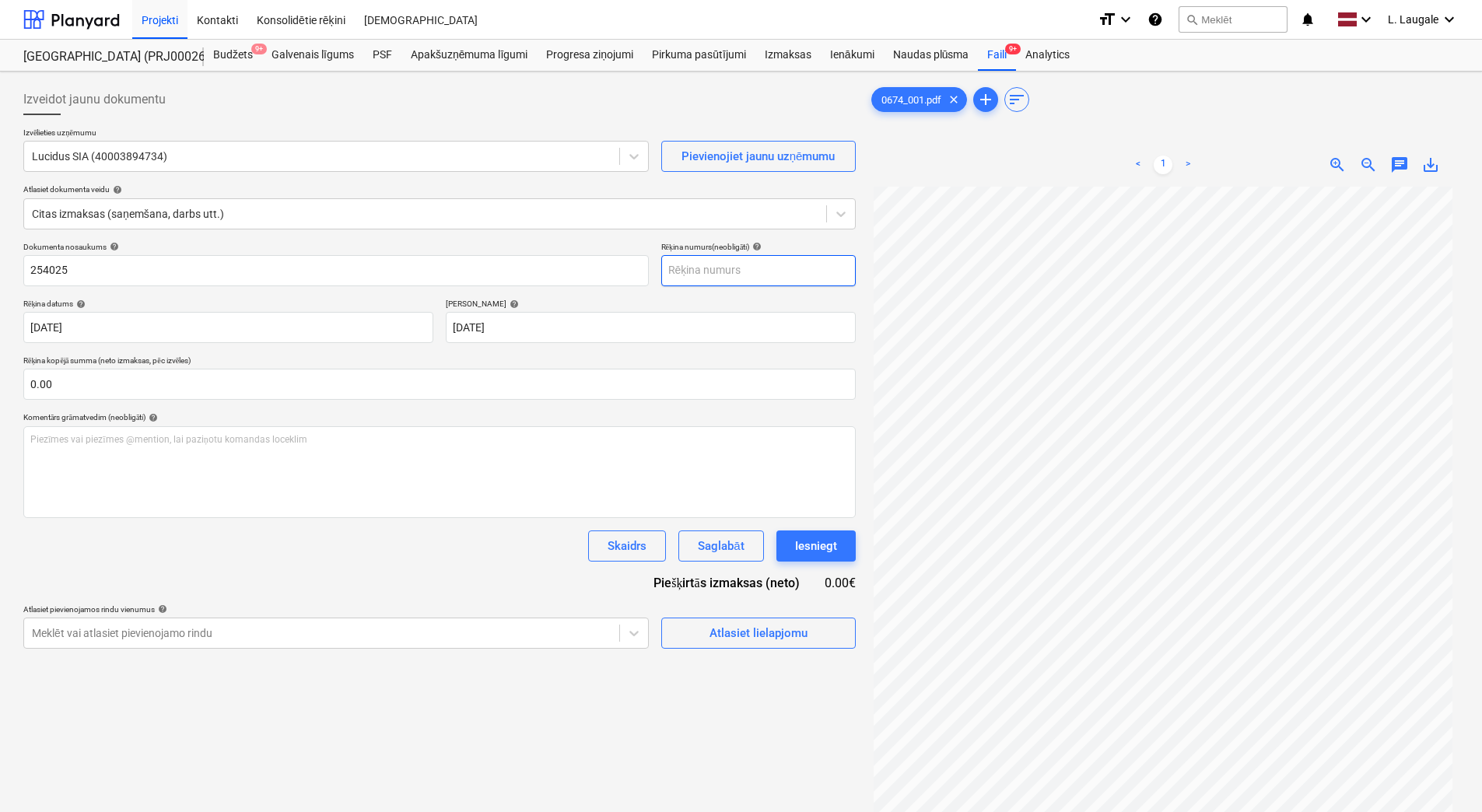
paste input "254025"
type input "254025"
click at [476, 359] on p "Rēķina kopējā summa (neto izmaksas, pēc izvēles)" at bounding box center [439, 362] width 833 height 13
click at [742, 633] on div "Atlasiet lielapjomu" at bounding box center [757, 633] width 98 height 20
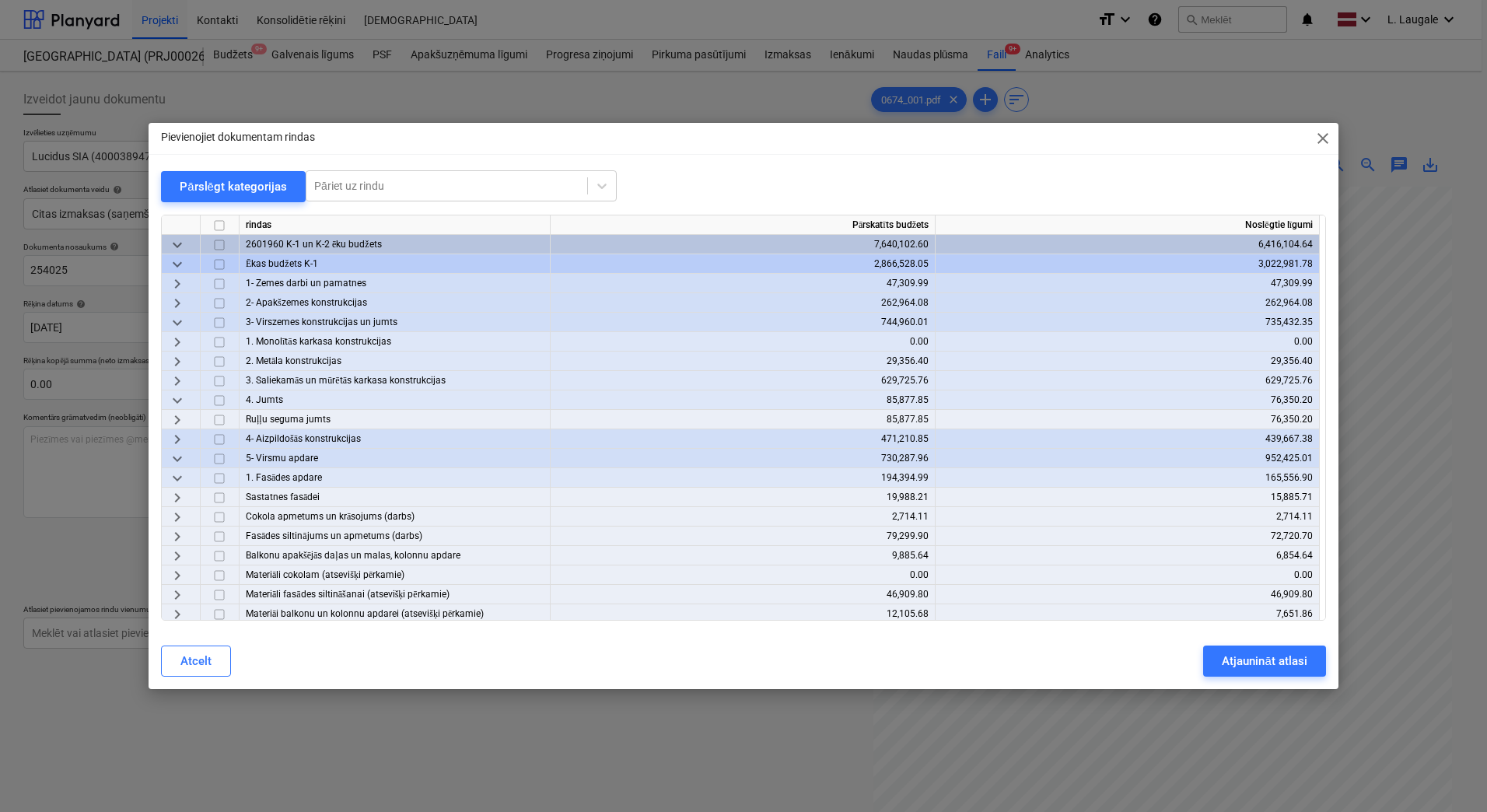
click at [181, 264] on span "keyboard_arrow_down" at bounding box center [178, 264] width 19 height 19
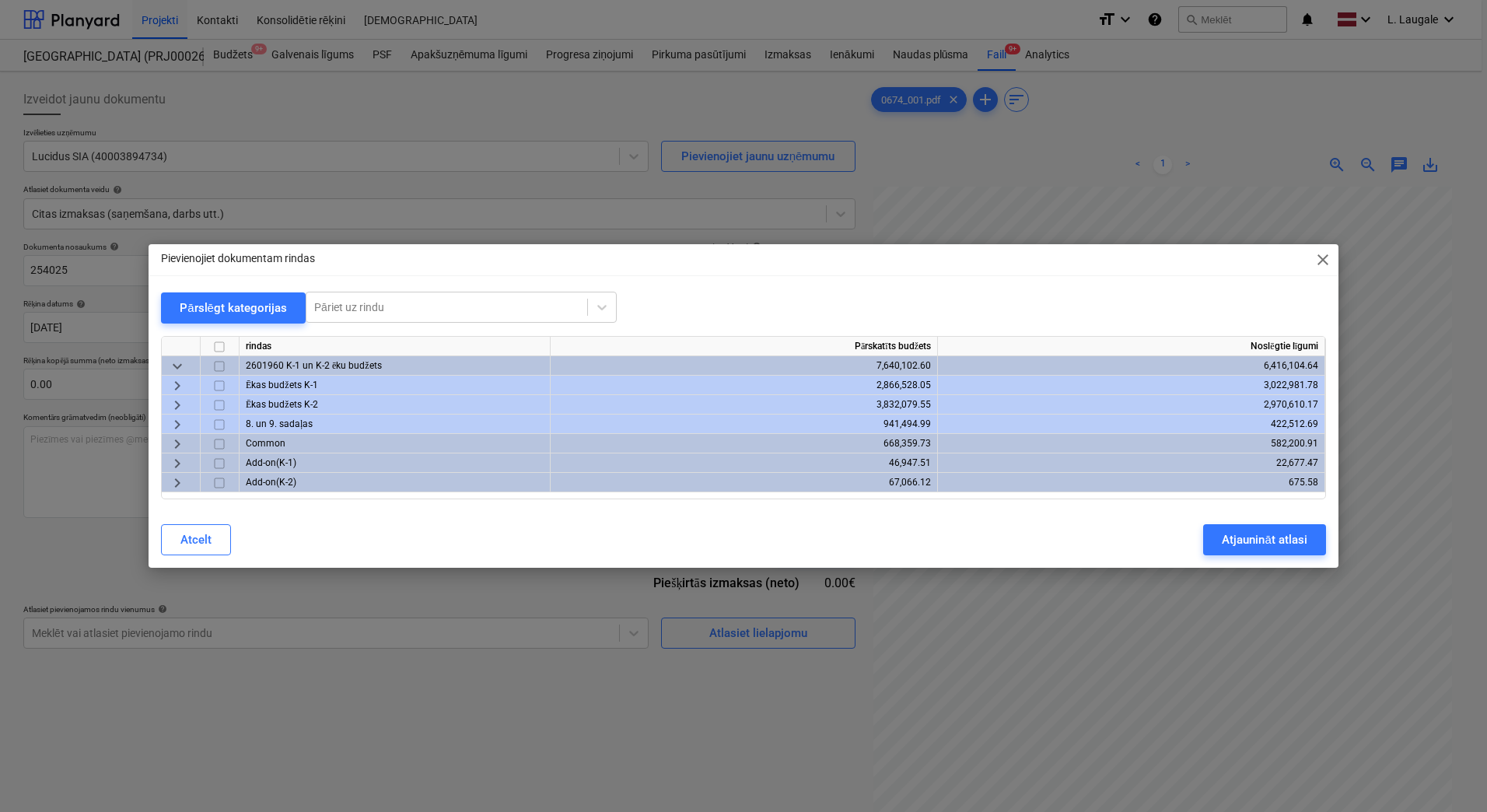
click at [173, 401] on span "keyboard_arrow_right" at bounding box center [178, 406] width 19 height 19
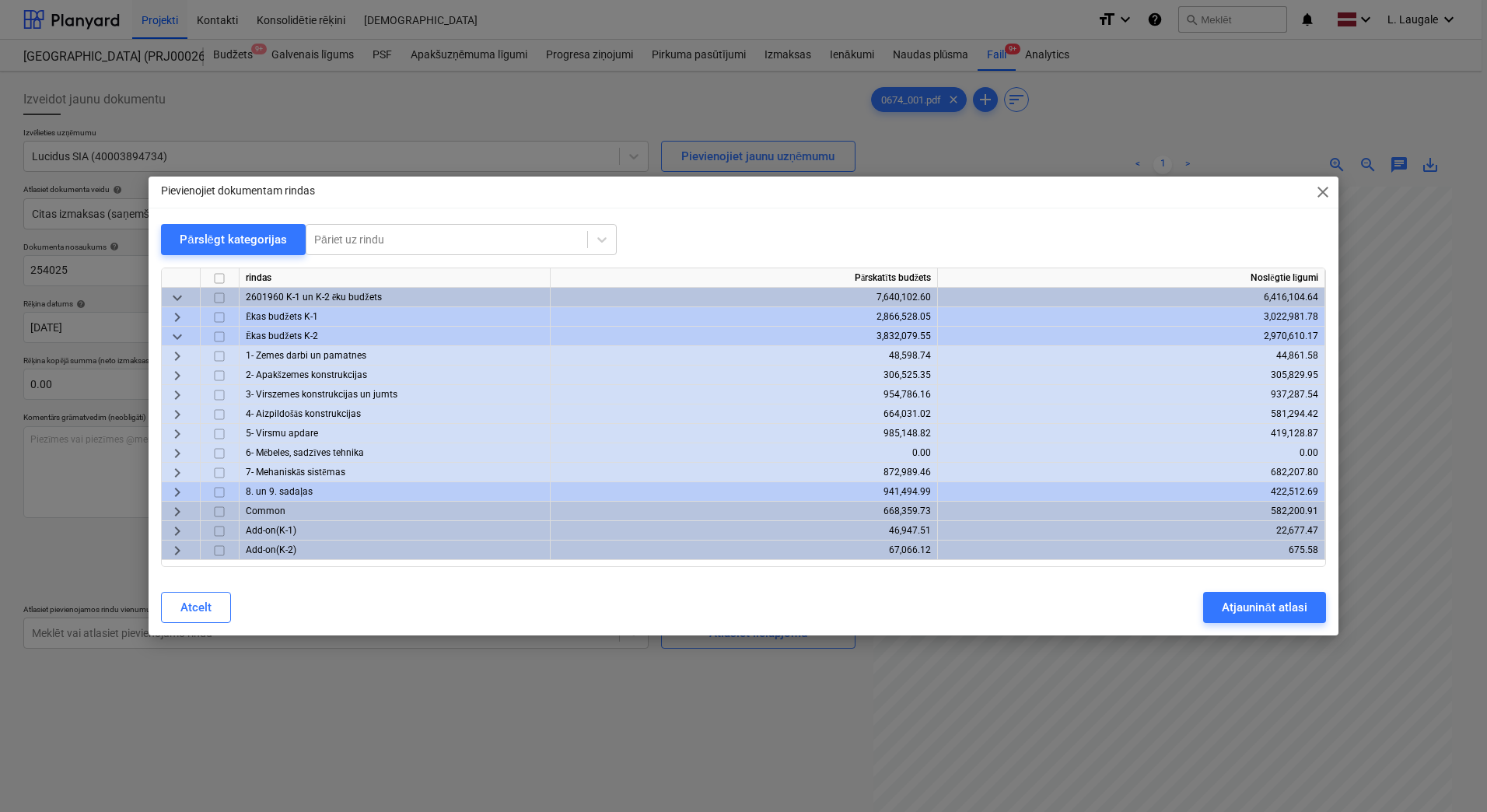
click at [181, 472] on span "keyboard_arrow_right" at bounding box center [178, 473] width 19 height 19
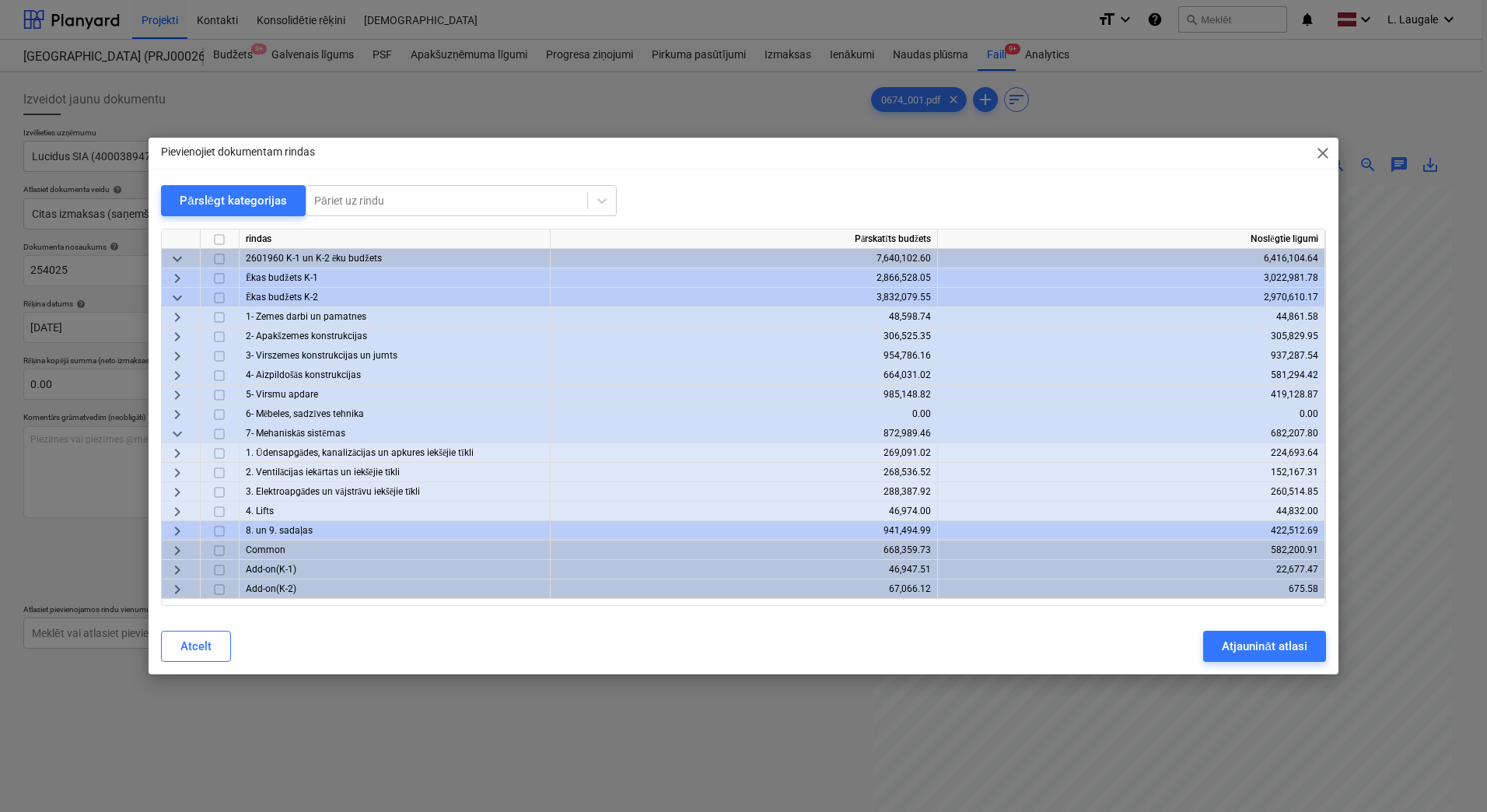
click at [170, 487] on span "keyboard_arrow_right" at bounding box center [178, 492] width 19 height 19
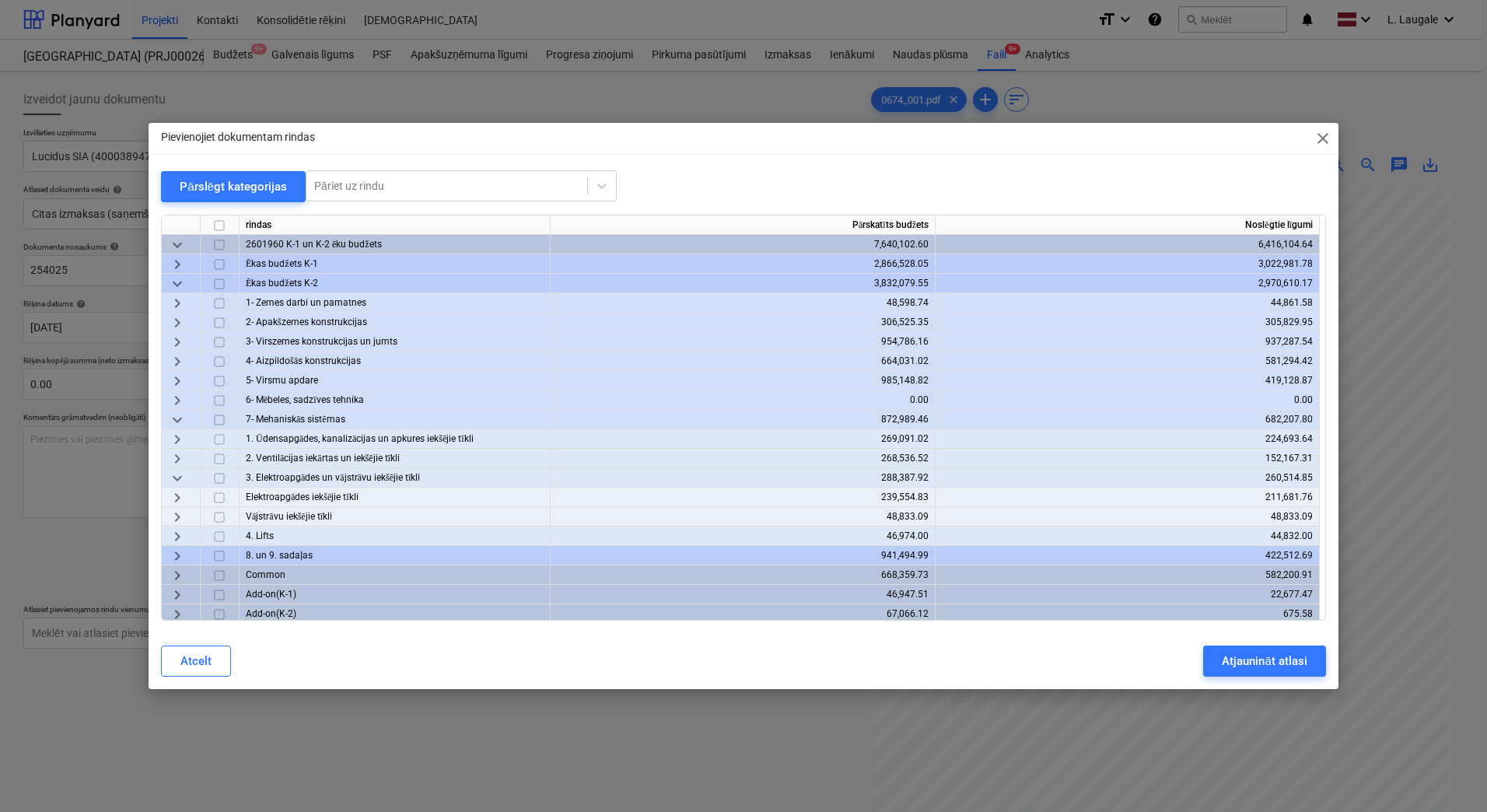
click at [175, 491] on span "keyboard_arrow_right" at bounding box center [178, 498] width 19 height 19
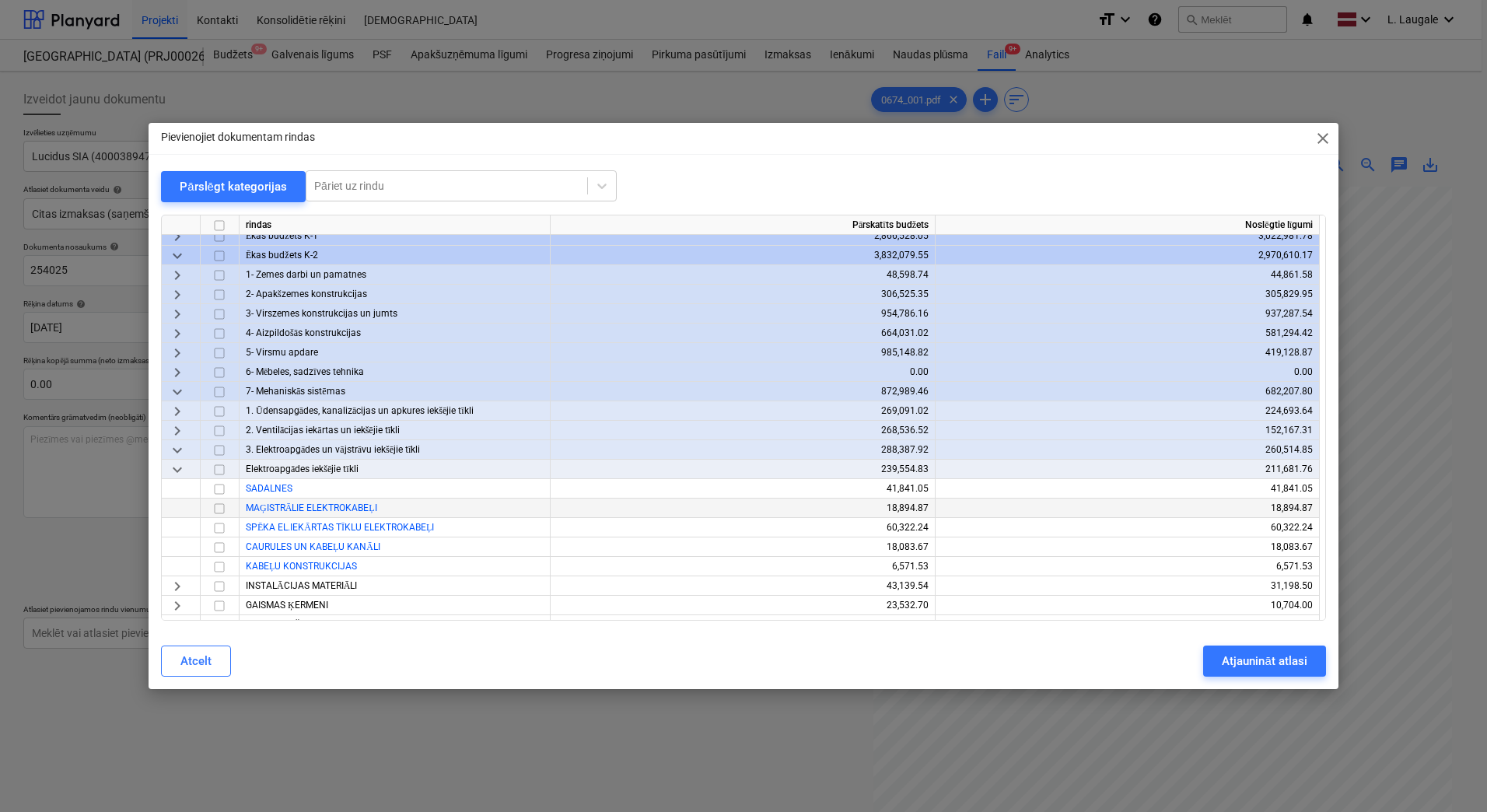
scroll to position [52, 0]
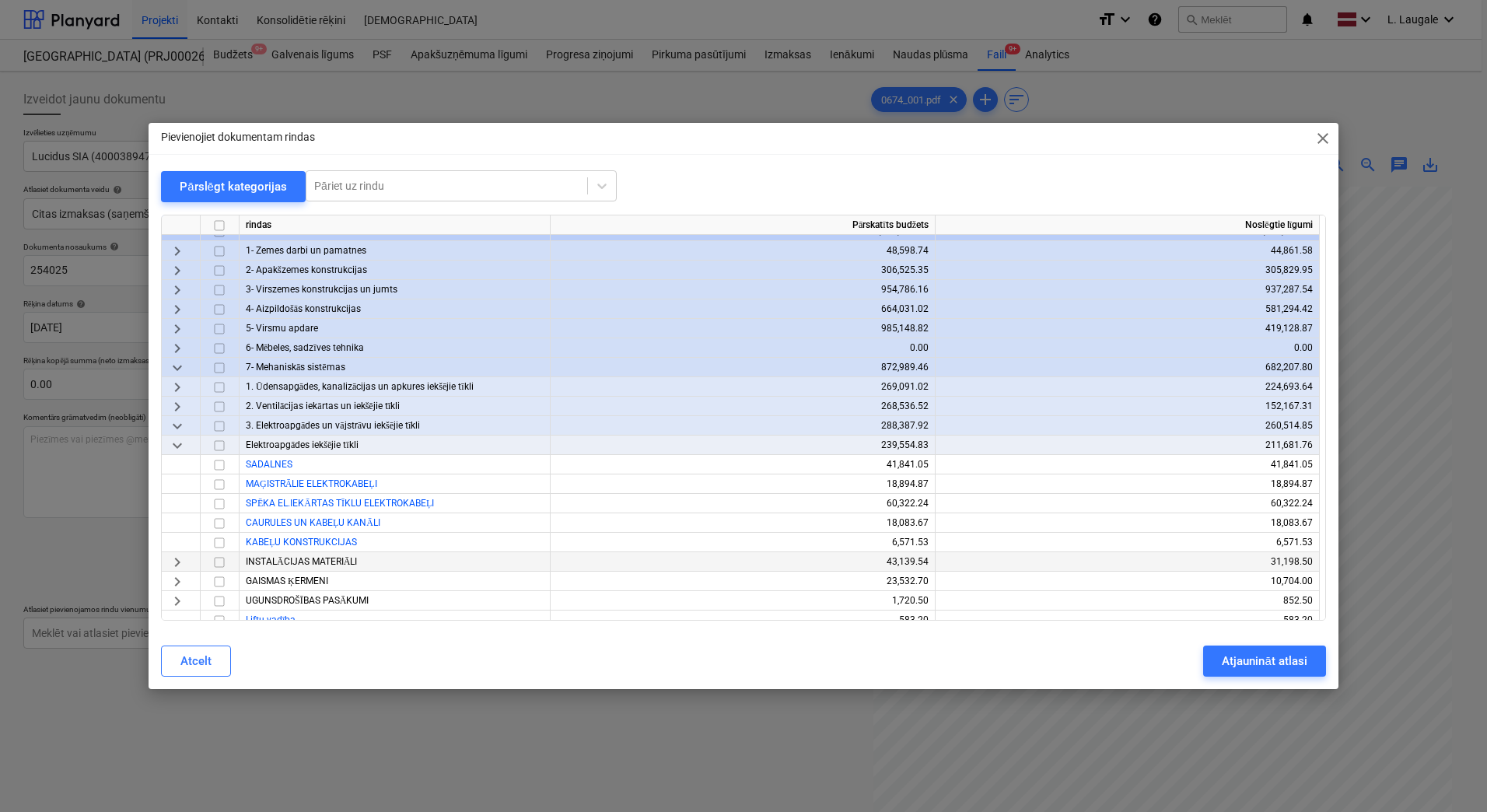
click at [177, 553] on span "keyboard_arrow_right" at bounding box center [178, 562] width 19 height 19
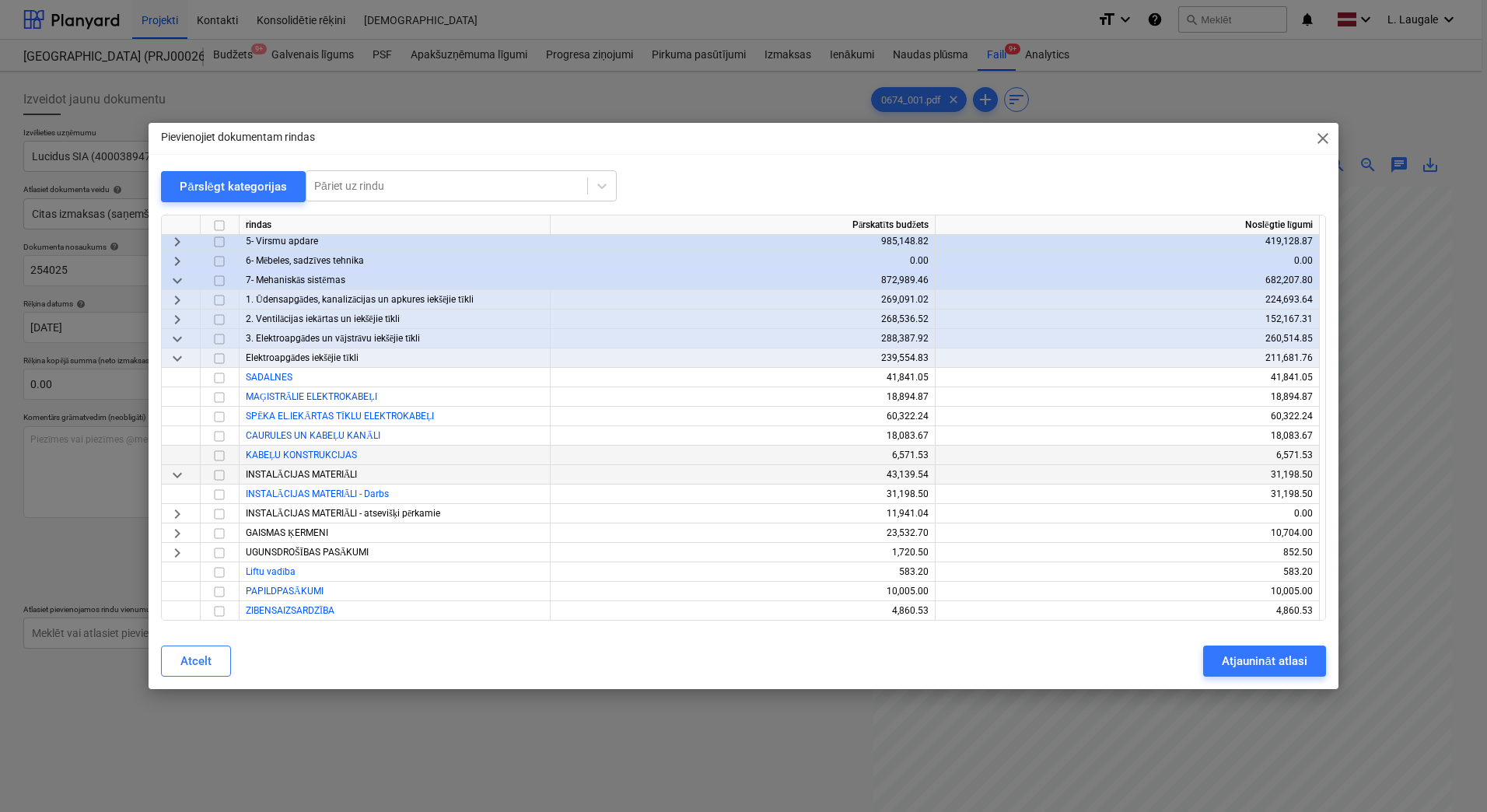
scroll to position [155, 0]
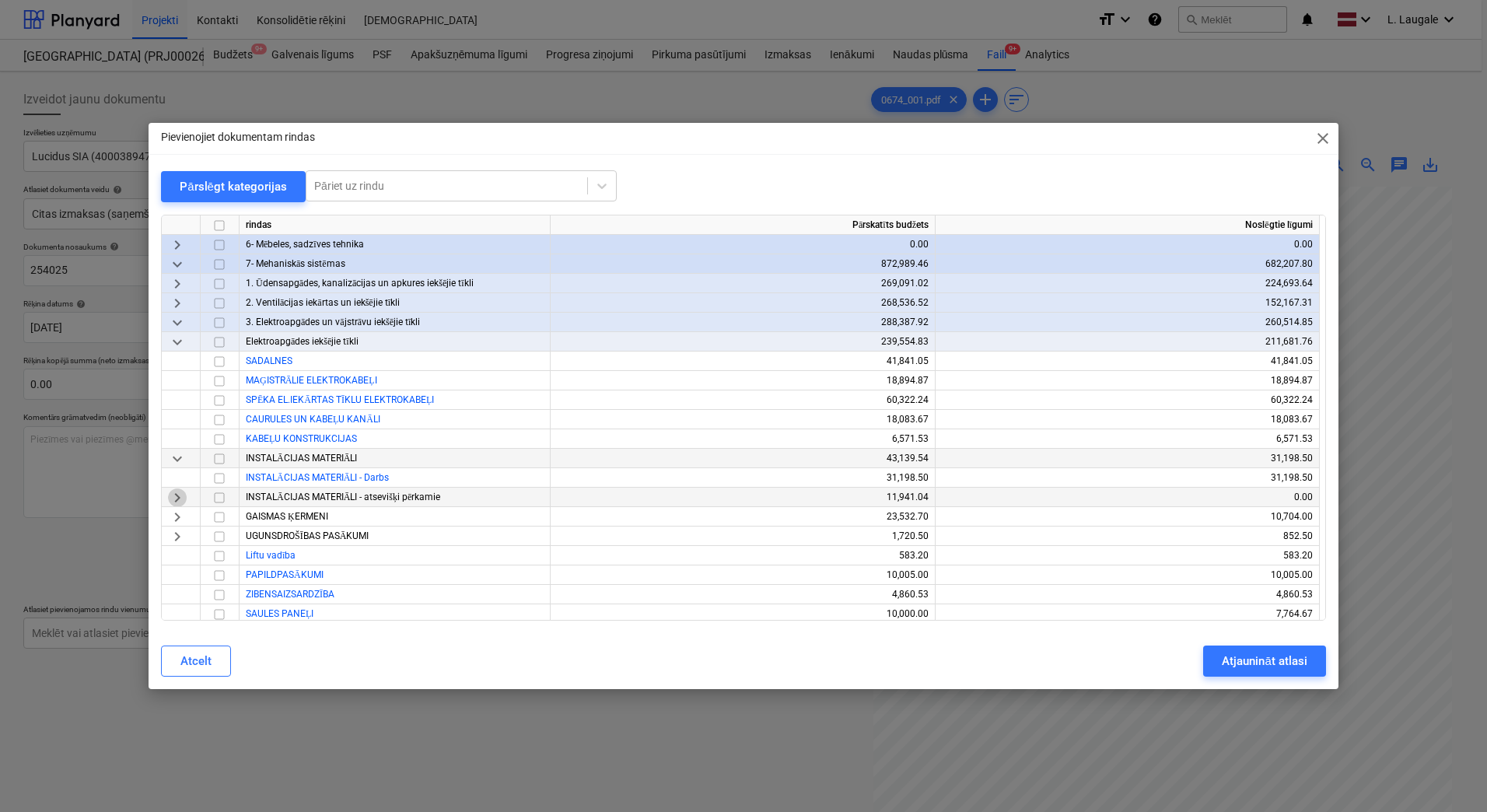
click at [174, 503] on span "keyboard_arrow_right" at bounding box center [178, 498] width 19 height 19
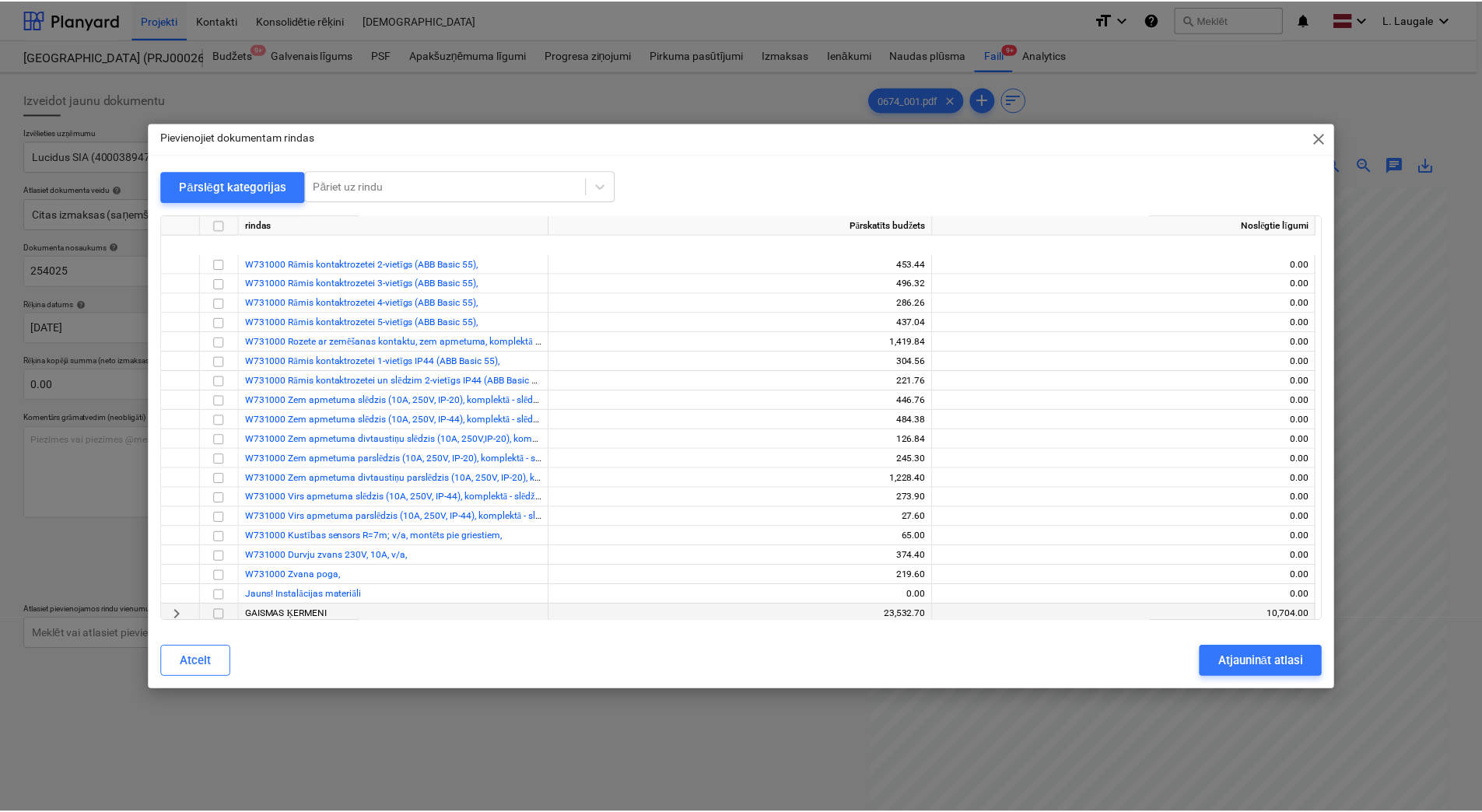
scroll to position [570, 0]
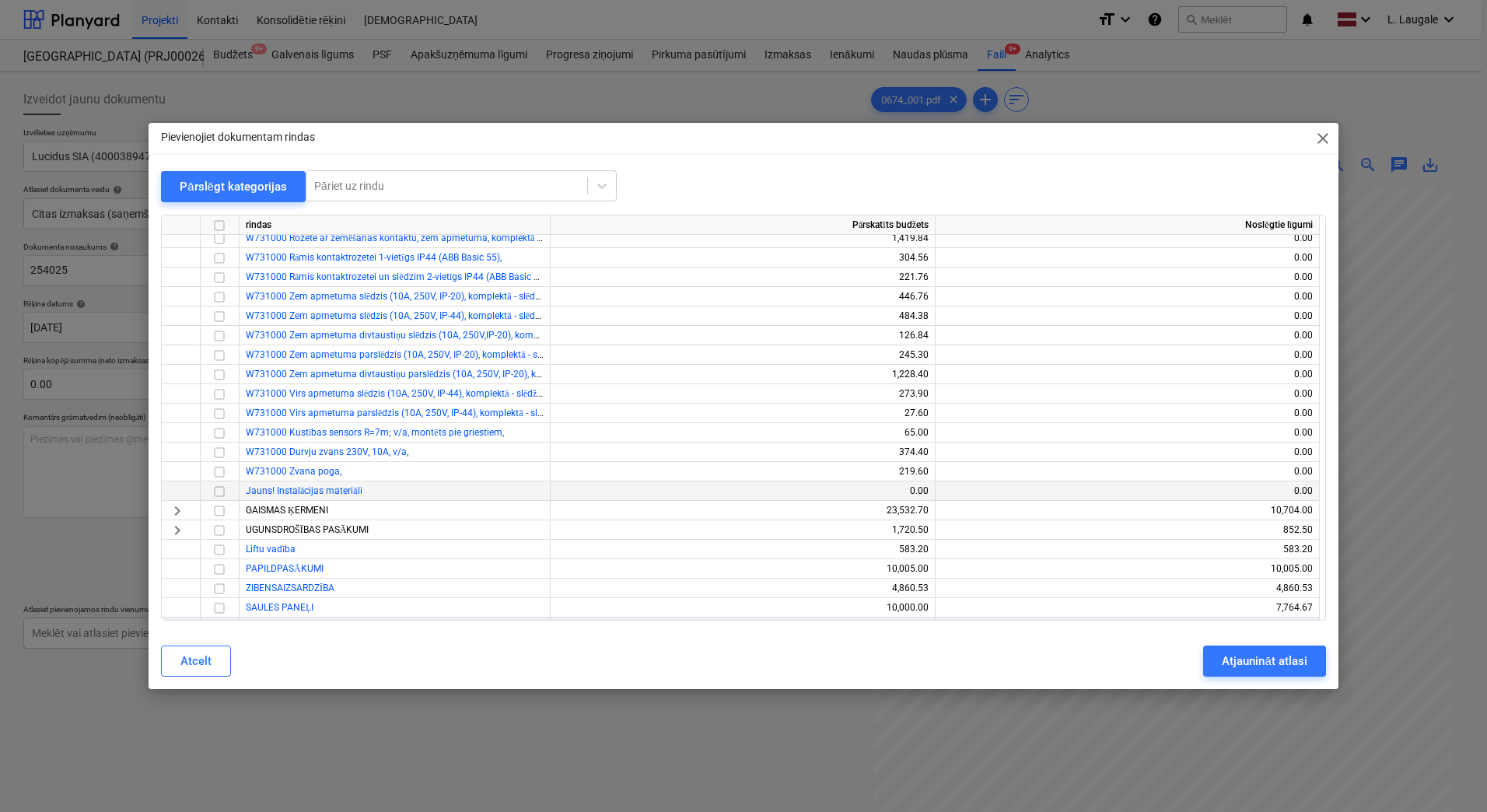
click at [216, 491] on input "checkbox" at bounding box center [220, 491] width 19 height 19
click at [1223, 664] on div "Atjaunināt atlasi" at bounding box center [1264, 661] width 85 height 20
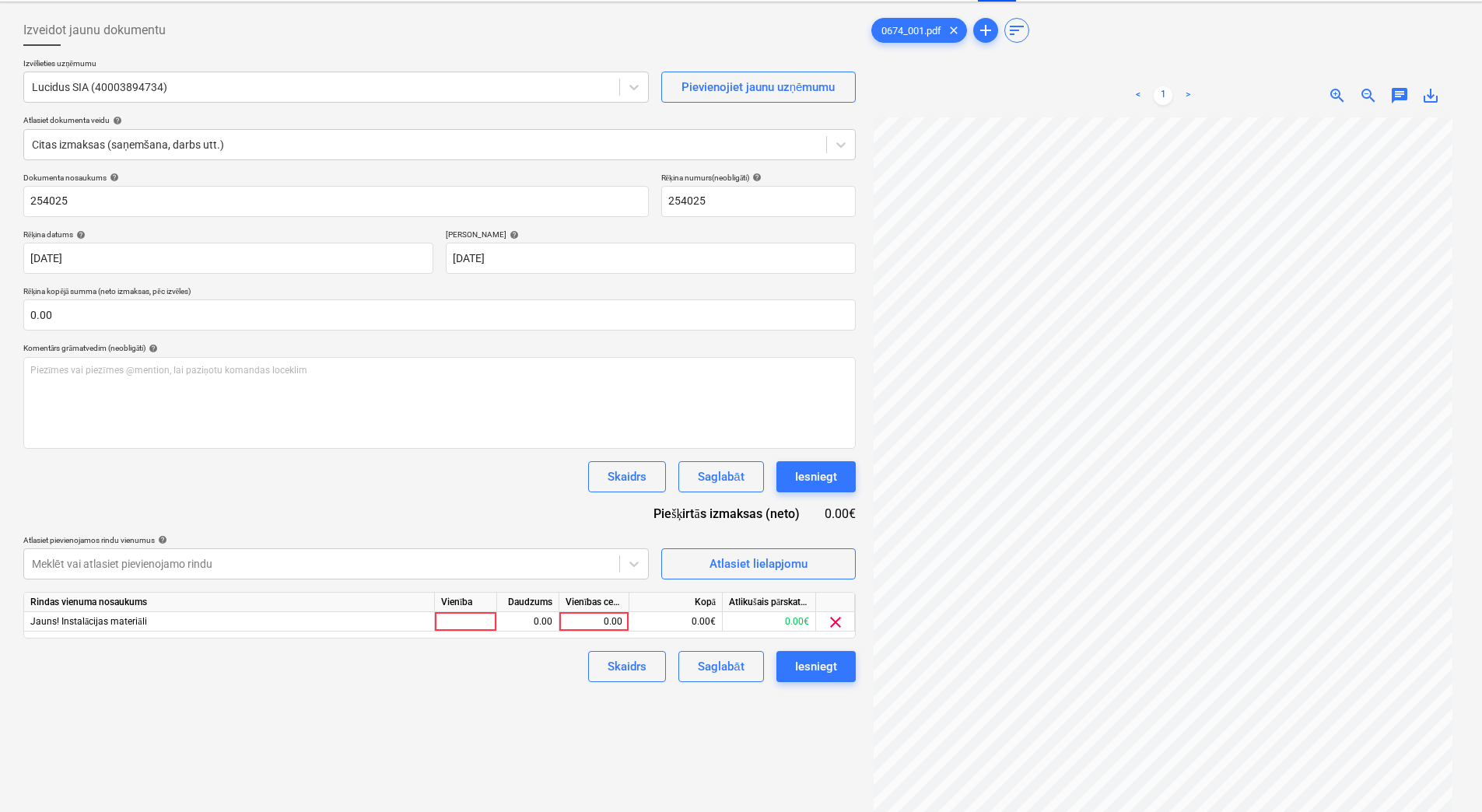
scroll to position [155, 0]
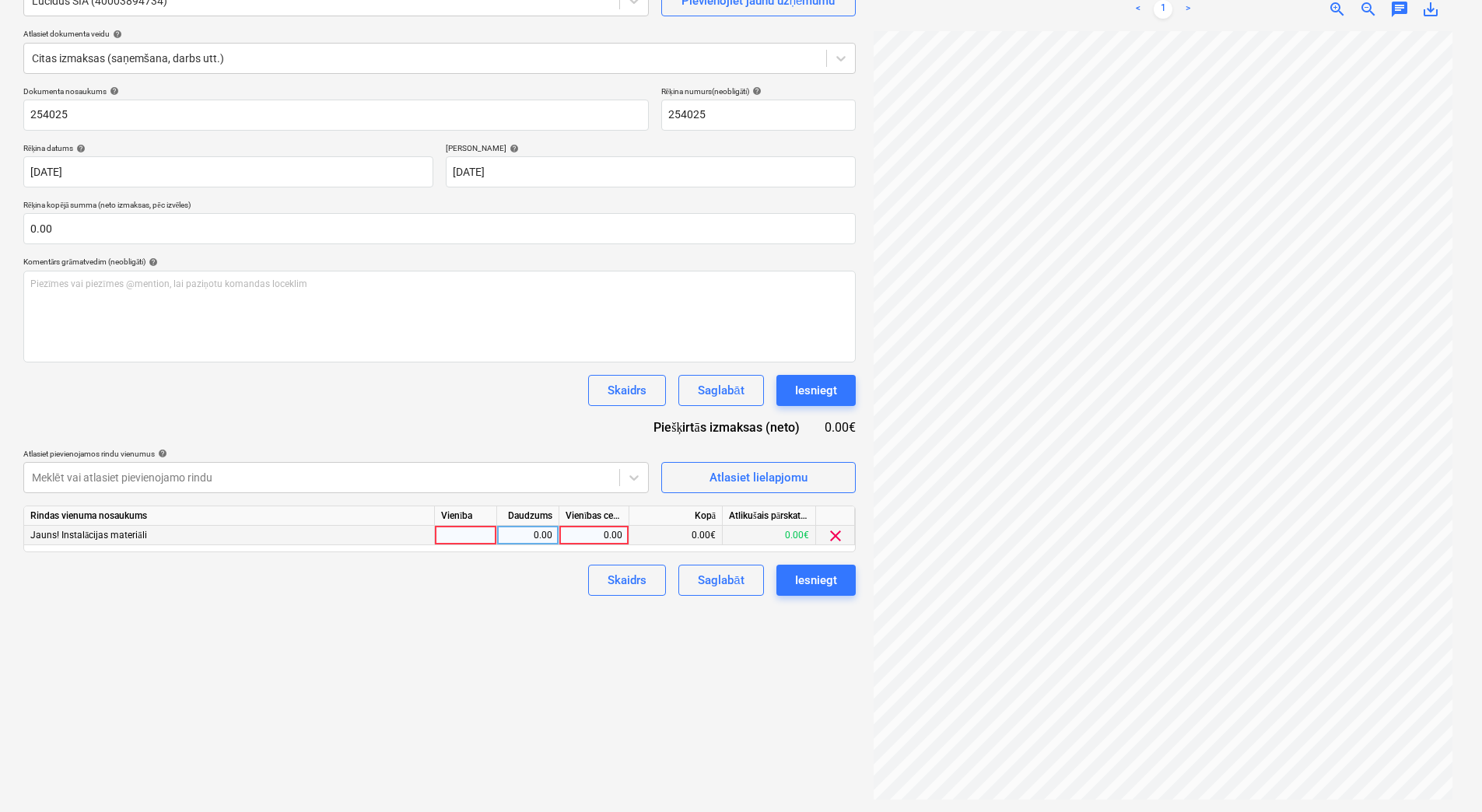
click at [452, 539] on div at bounding box center [465, 535] width 62 height 20
type input "1"
click at [541, 547] on div "Rindas vienuma nosaukums Vienība Daudzums Vienības cena Kopā Atlikušais pārskat…" at bounding box center [439, 528] width 833 height 47
click at [551, 538] on div "0.00" at bounding box center [527, 535] width 49 height 20
click at [602, 538] on div "0.00" at bounding box center [594, 535] width 57 height 20
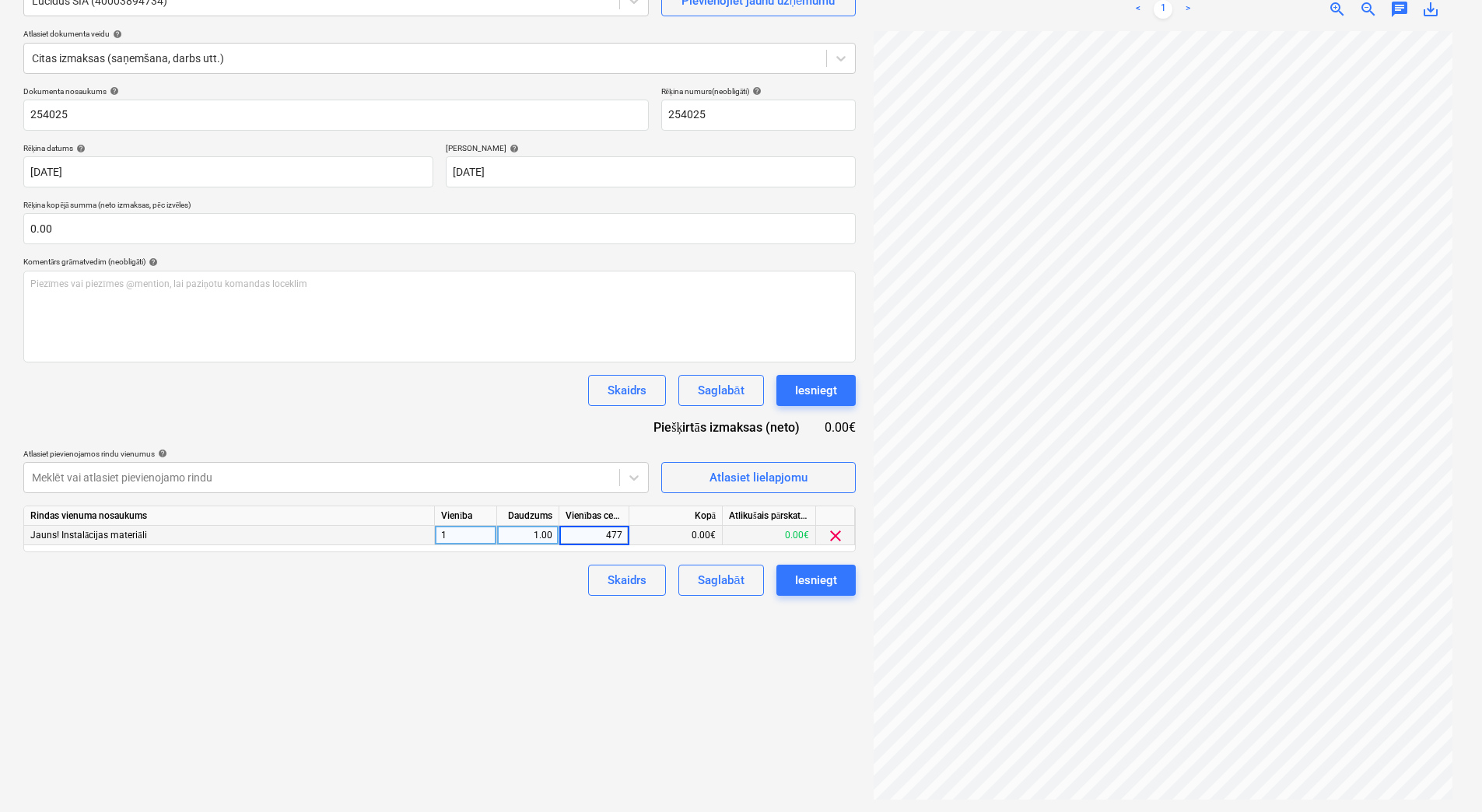
type input "4775"
click at [524, 592] on div "Skaidrs Saglabāt Iesniegt" at bounding box center [439, 579] width 833 height 31
click at [696, 580] on button "Saglabāt" at bounding box center [720, 579] width 85 height 31
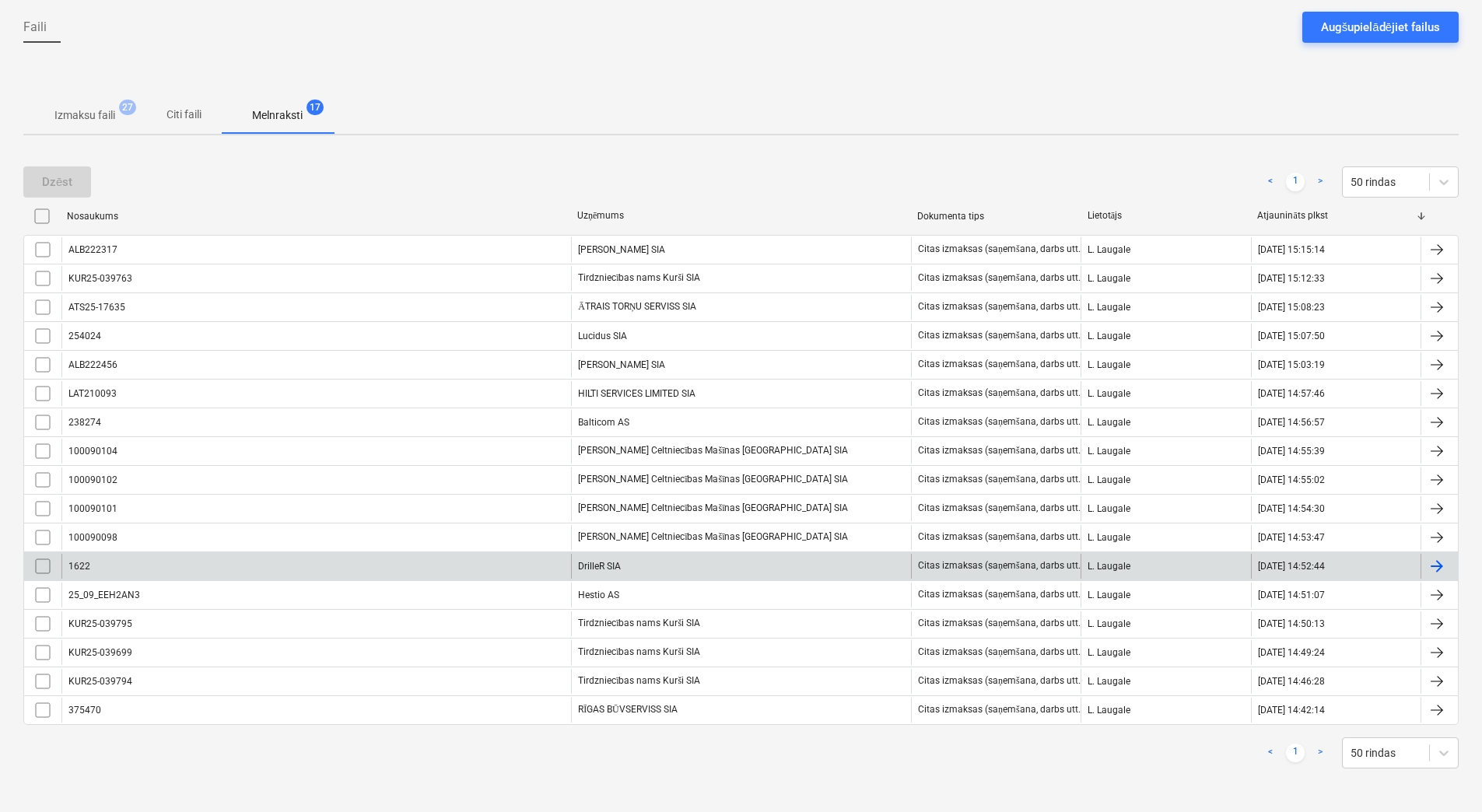
scroll to position [144, 0]
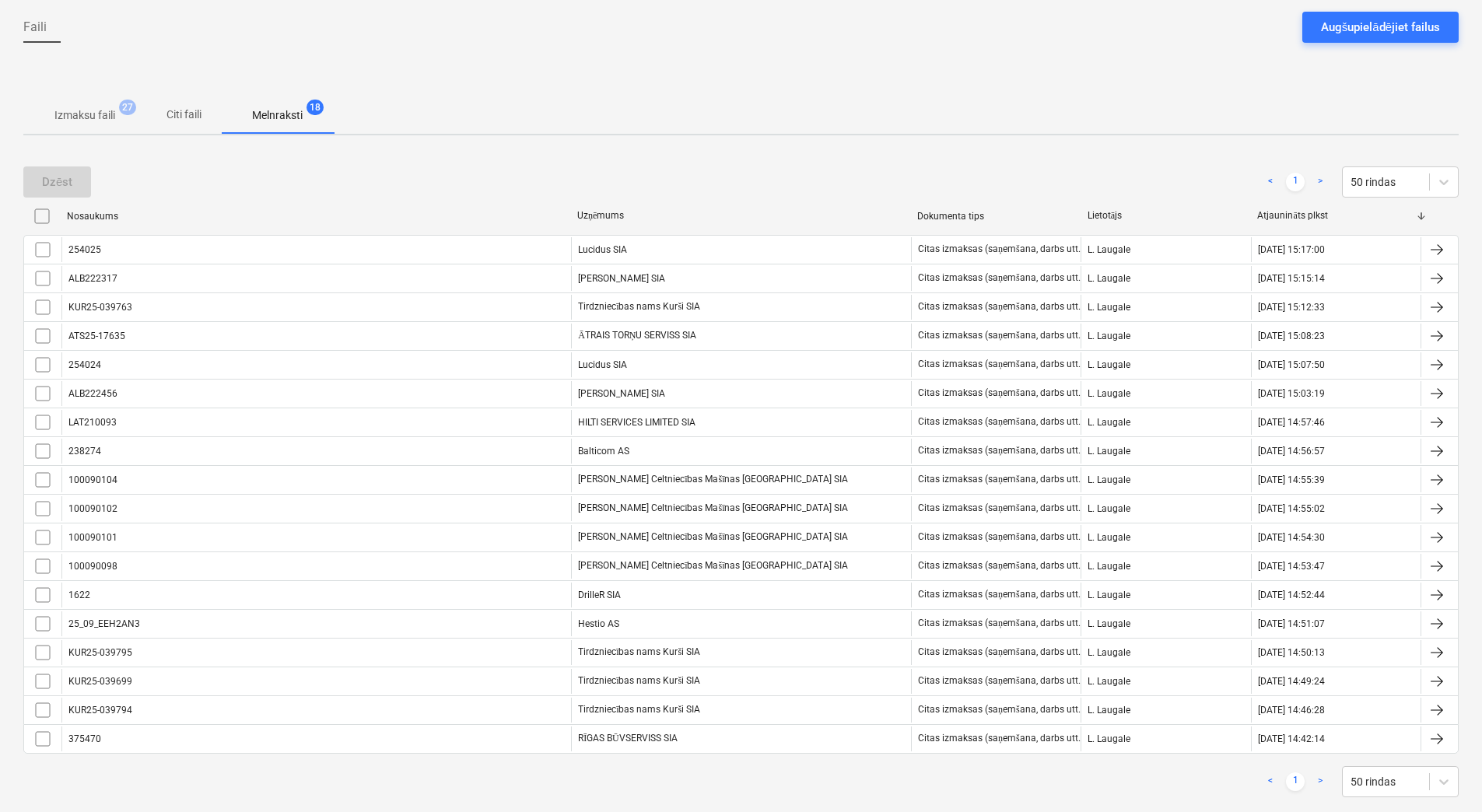
click at [104, 123] on p "Izmaksu faili" at bounding box center [85, 115] width 60 height 17
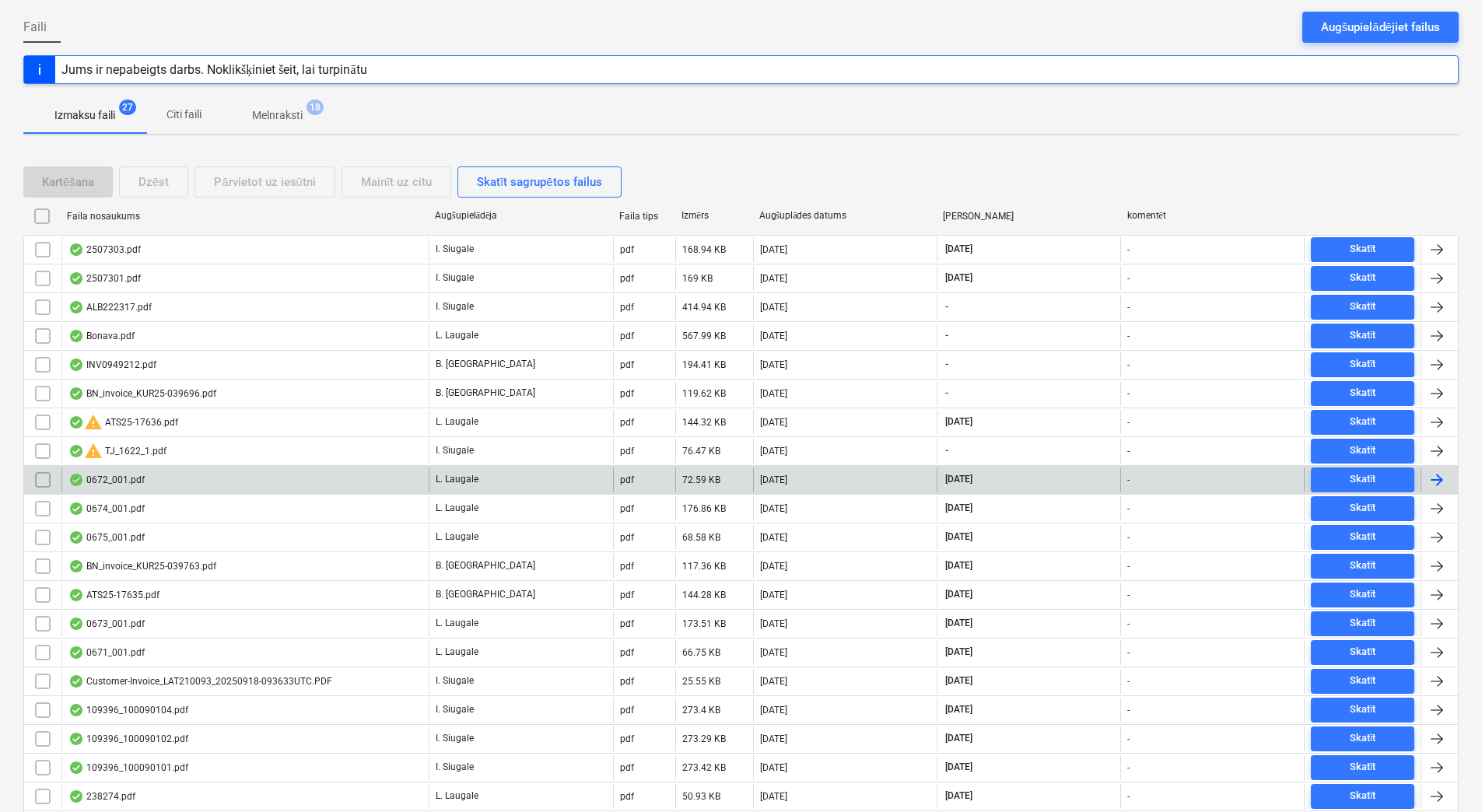
click at [234, 480] on div "0672_001.pdf" at bounding box center [245, 479] width 367 height 25
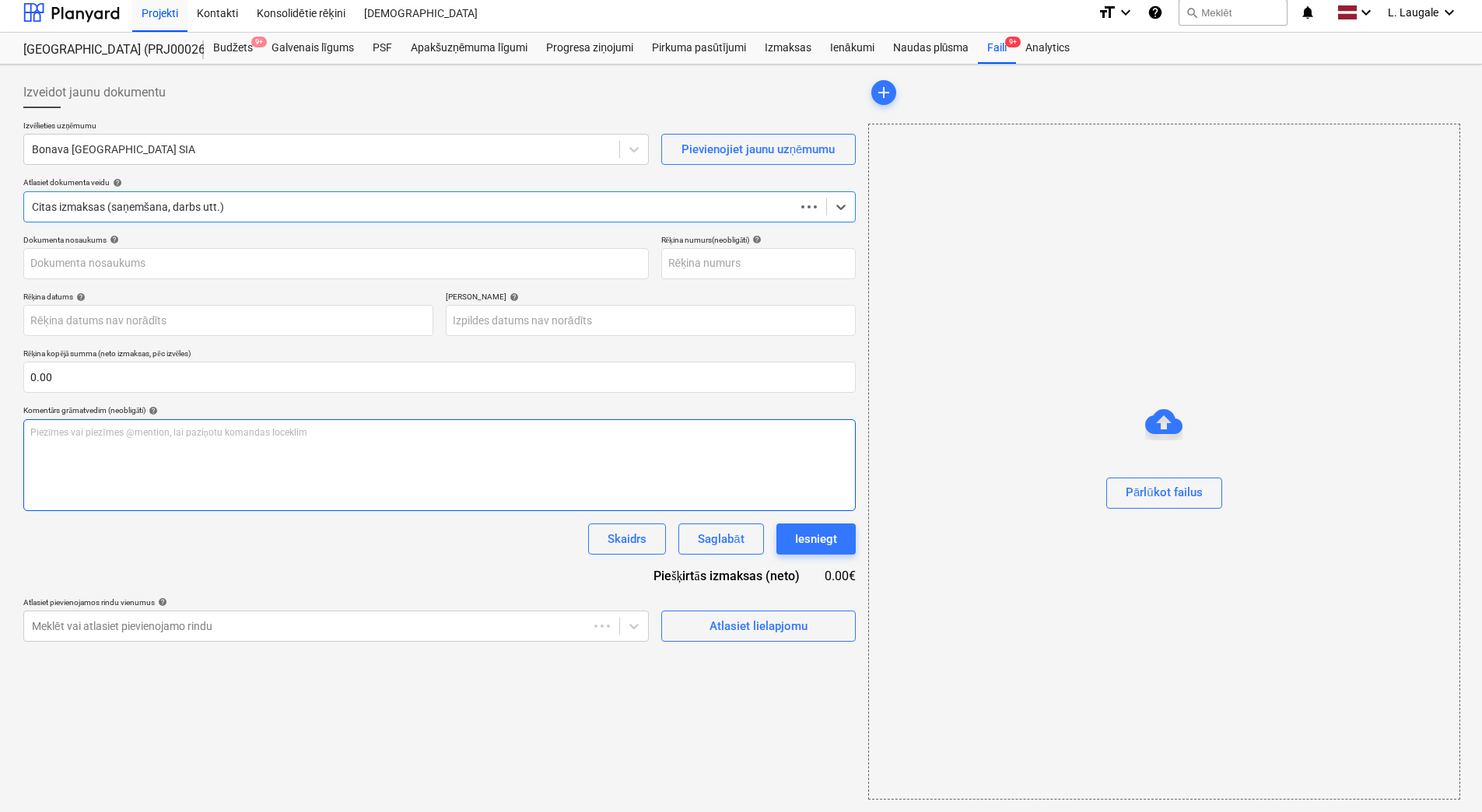
scroll to position [7, 0]
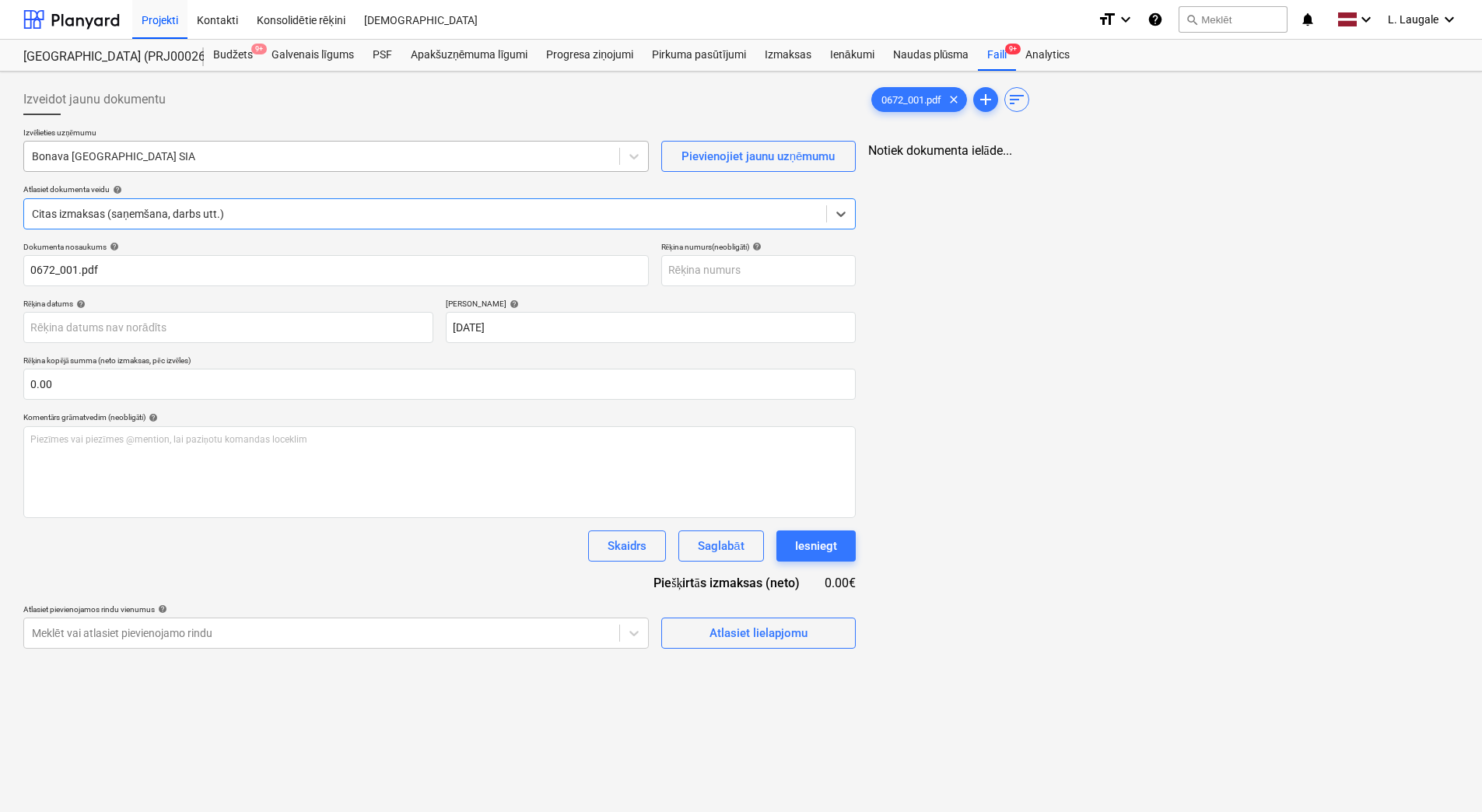
type input "0672_001.pdf"
type input "15 Nov 2025"
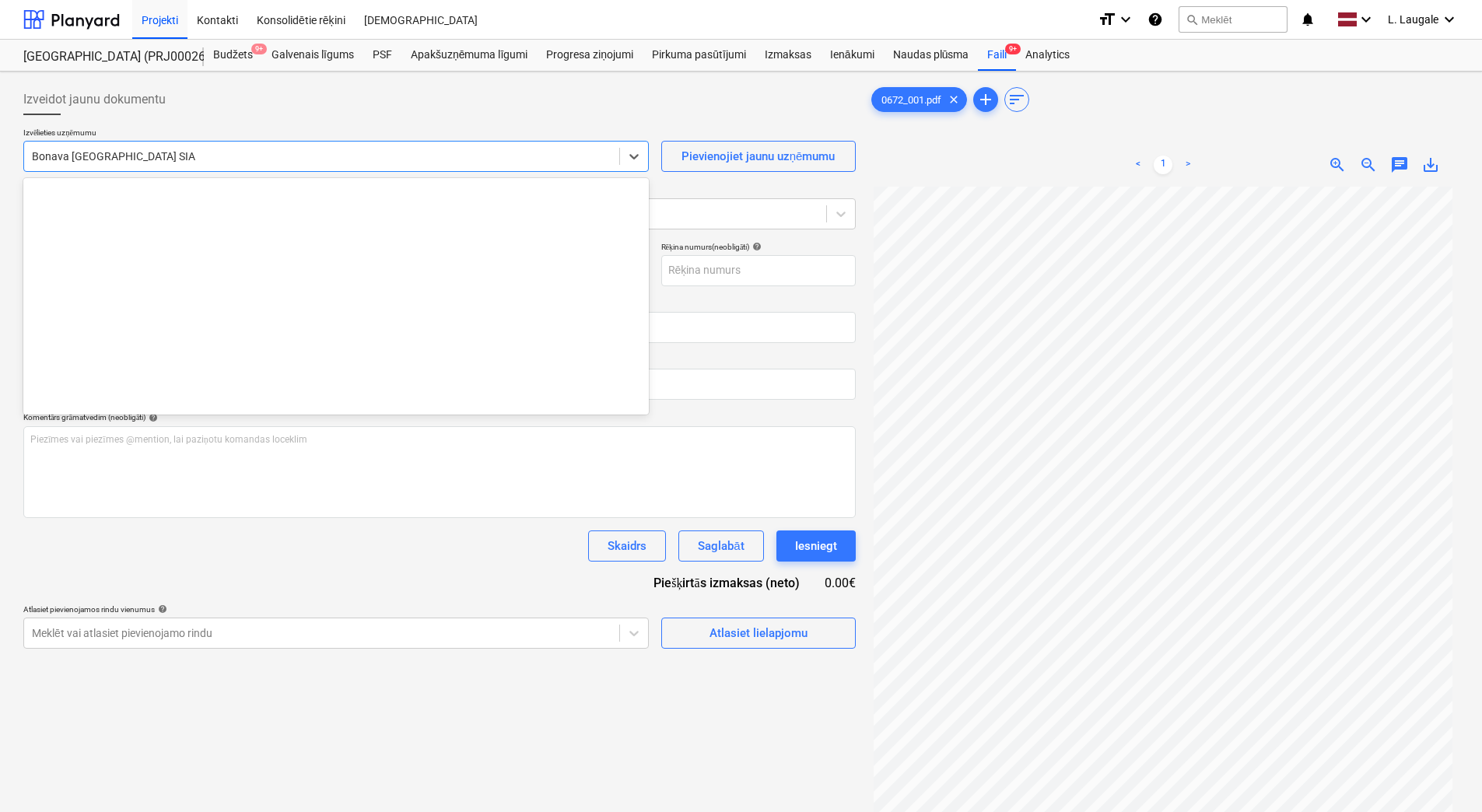
click at [234, 150] on div at bounding box center [321, 156] width 580 height 16
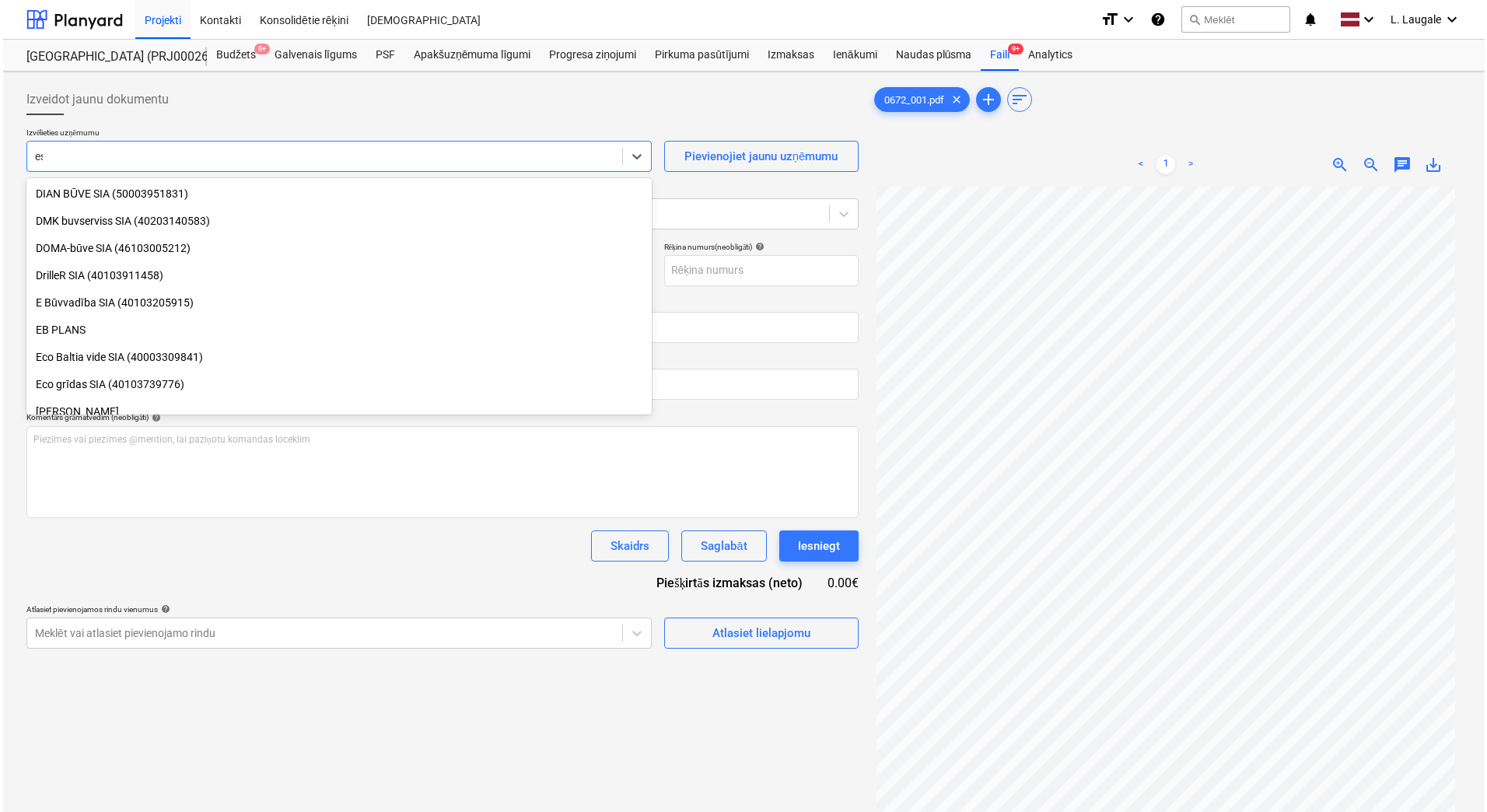
scroll to position [1127, 0]
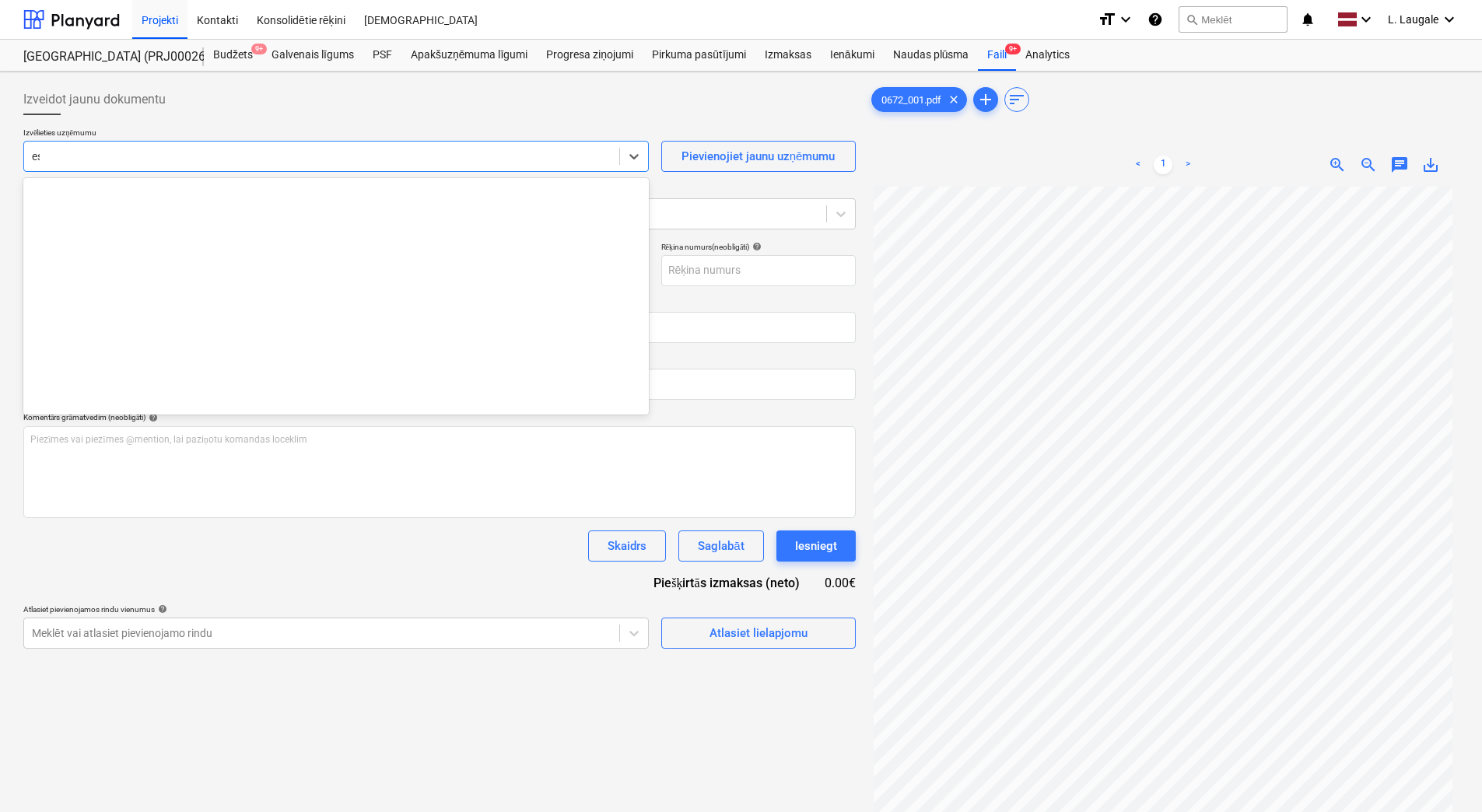
type input "ess"
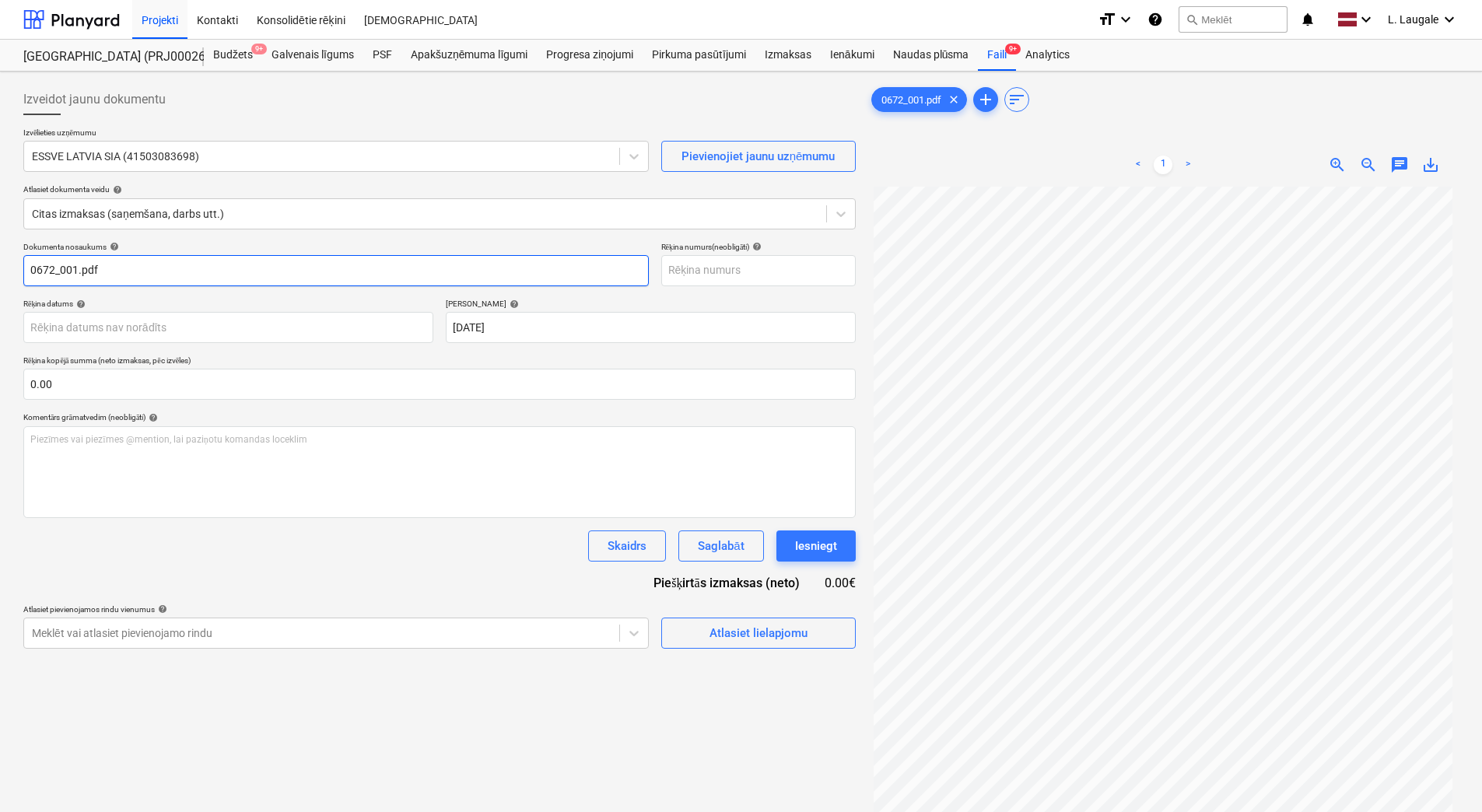
drag, startPoint x: 205, startPoint y: 278, endPoint x: -3, endPoint y: 297, distance: 208.9
click at [0, 297] on html "Projekti Kontakti Konsolidētie rēķini Iesūtne format_size keyboard_arrow_down h…" at bounding box center [741, 406] width 1482 height 812
drag, startPoint x: 108, startPoint y: 273, endPoint x: -3, endPoint y: 263, distance: 111.4
click at [0, 263] on html "Projekti Kontakti Konsolidētie rēķini Iesūtne format_size keyboard_arrow_down h…" at bounding box center [741, 406] width 1482 height 812
type input "esv2504360"
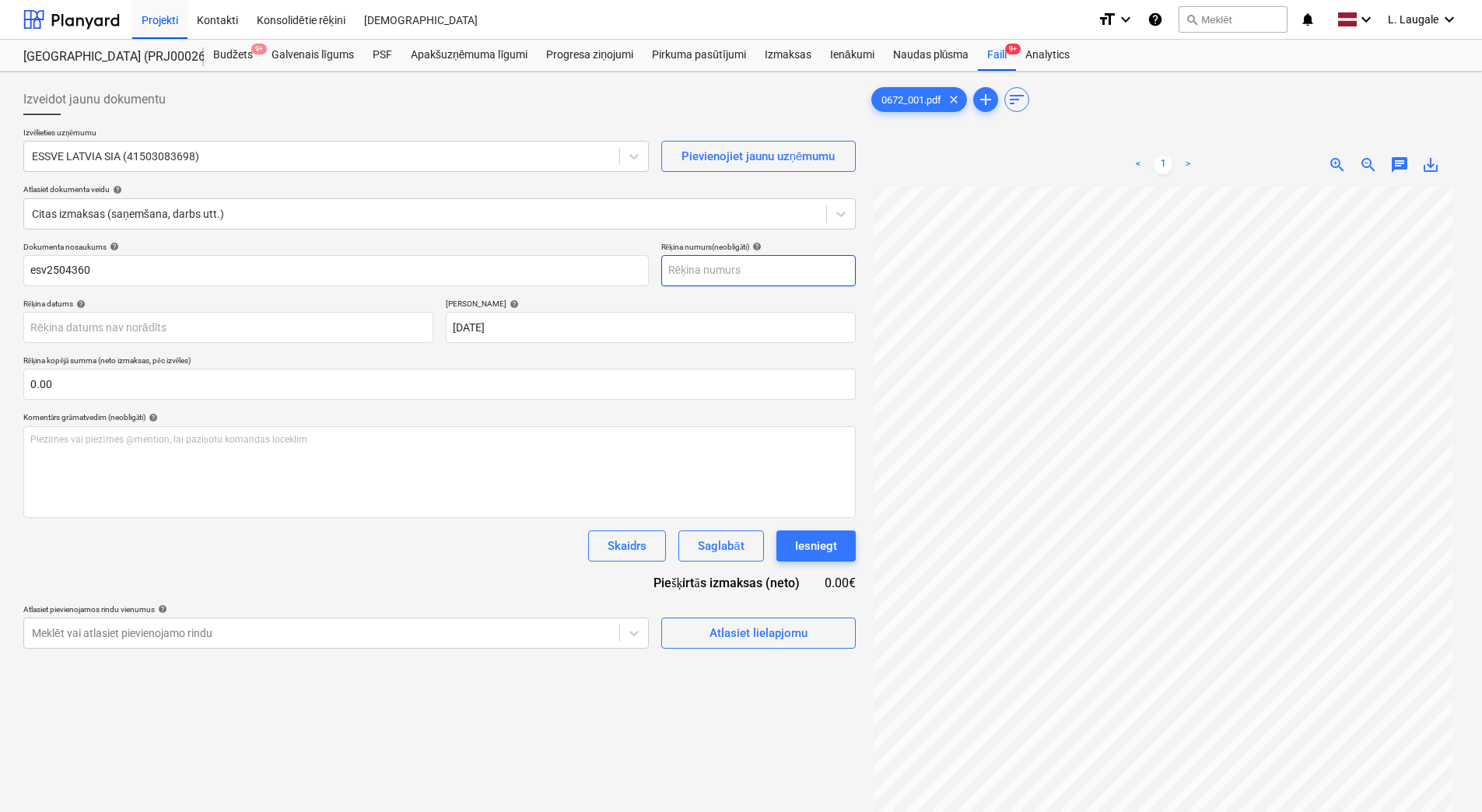
click at [814, 273] on input "text" at bounding box center [758, 270] width 194 height 31
paste input "esv2504360"
type input "esv2504360"
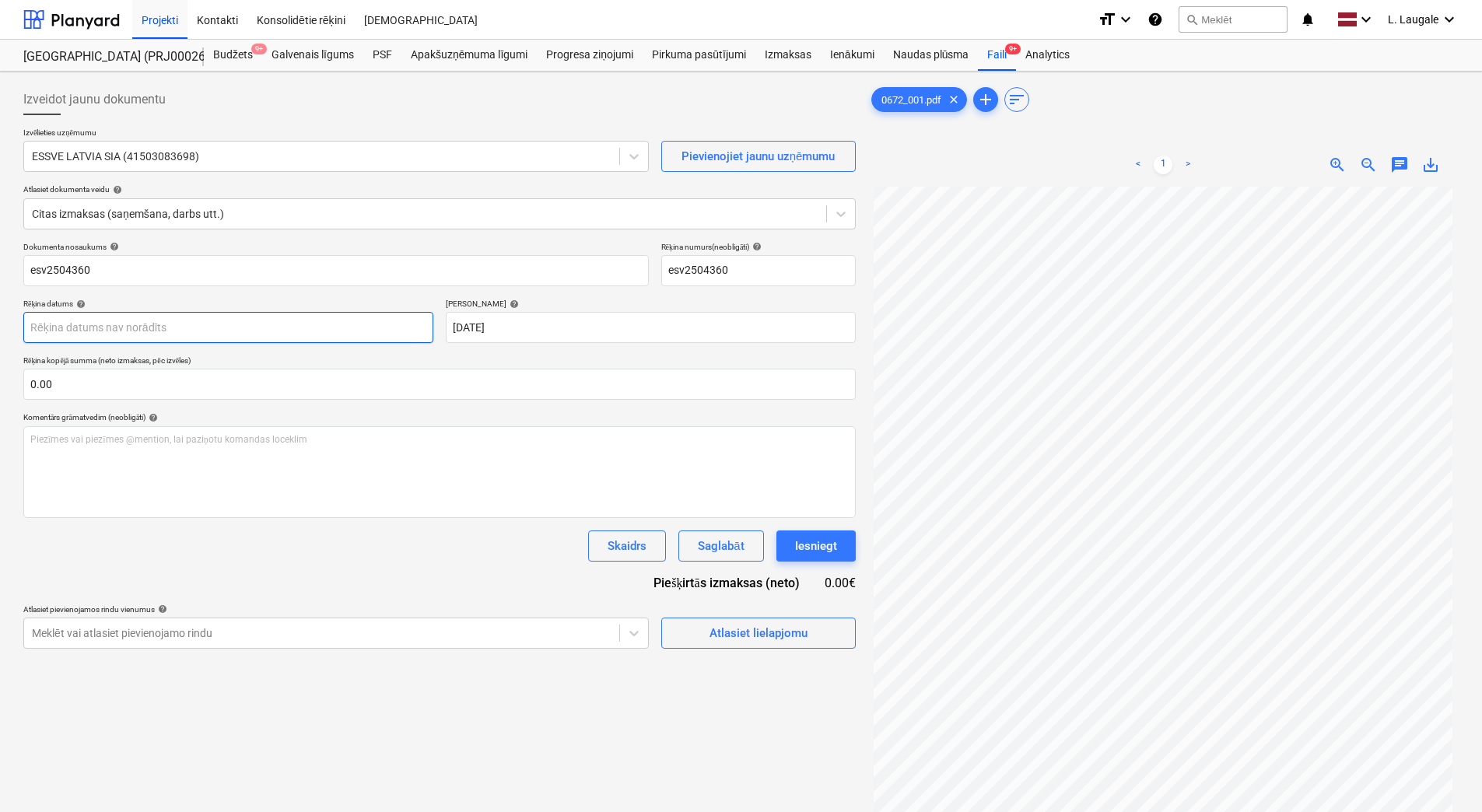
click at [293, 331] on body "Projekti Kontakti Konsolidētie rēķini Iesūtne format_size keyboard_arrow_down h…" at bounding box center [741, 406] width 1482 height 812
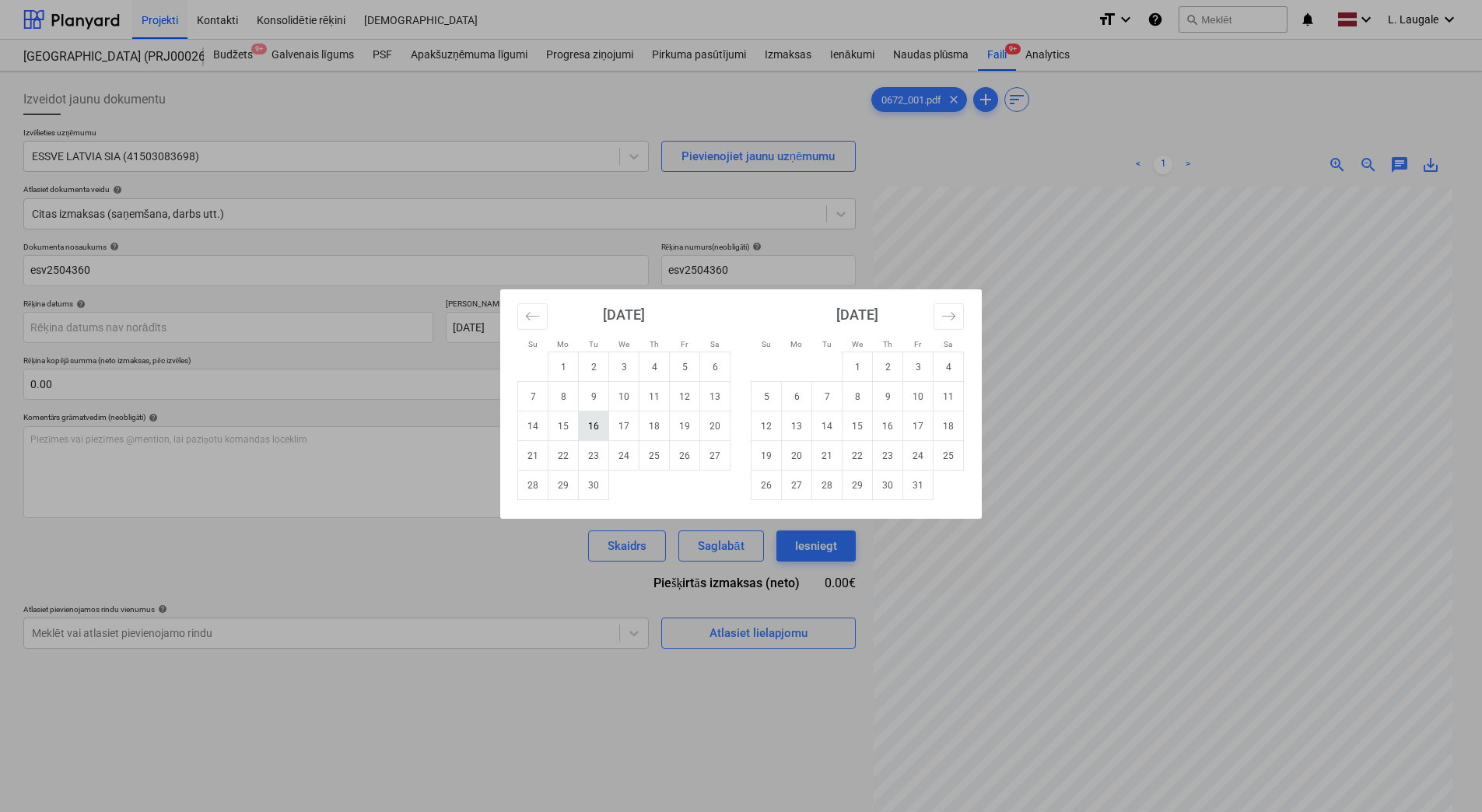
click at [604, 426] on td "16" at bounding box center [594, 426] width 31 height 30
type input "[DATE]"
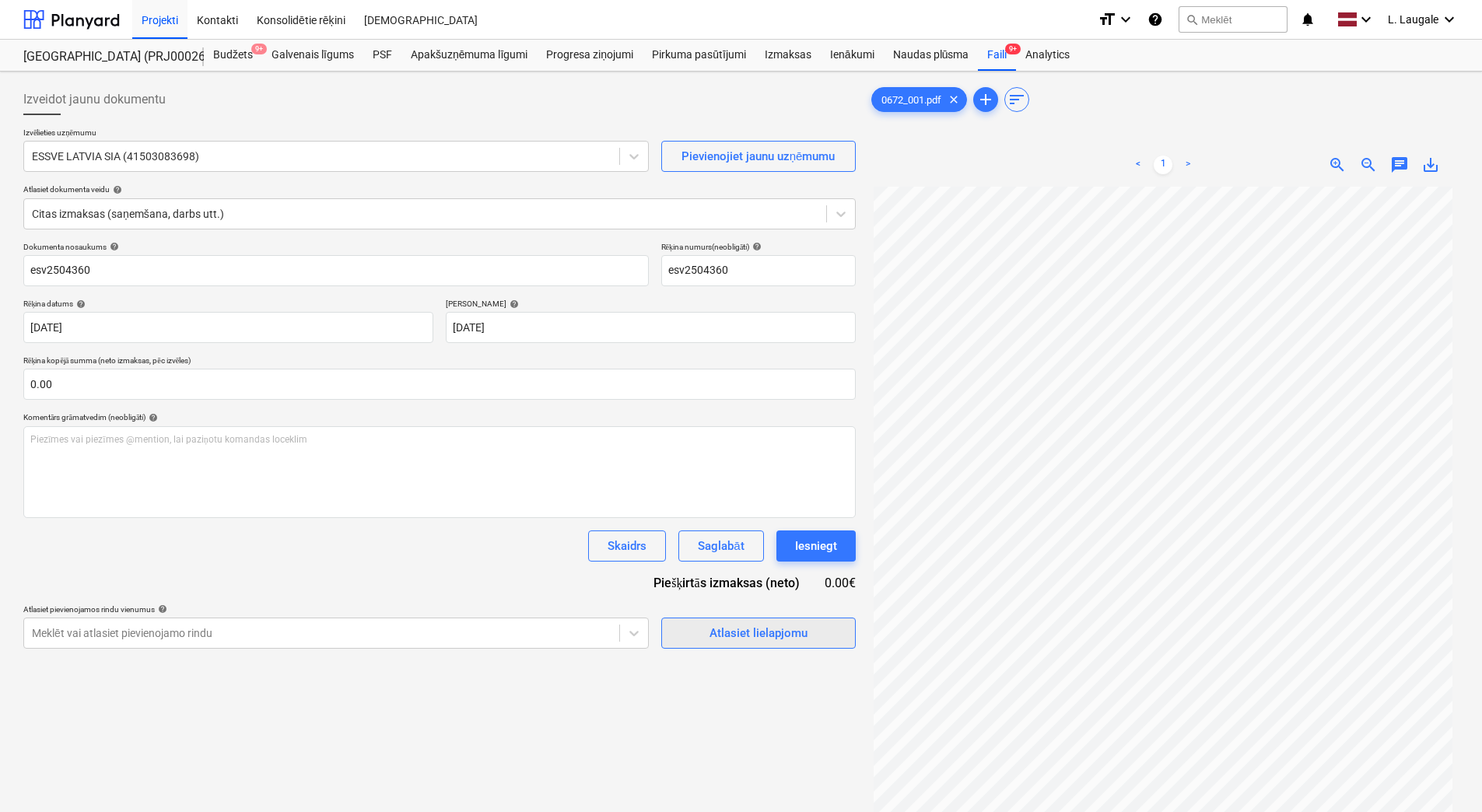
click at [760, 634] on div "Atlasiet lielapjomu" at bounding box center [757, 633] width 98 height 20
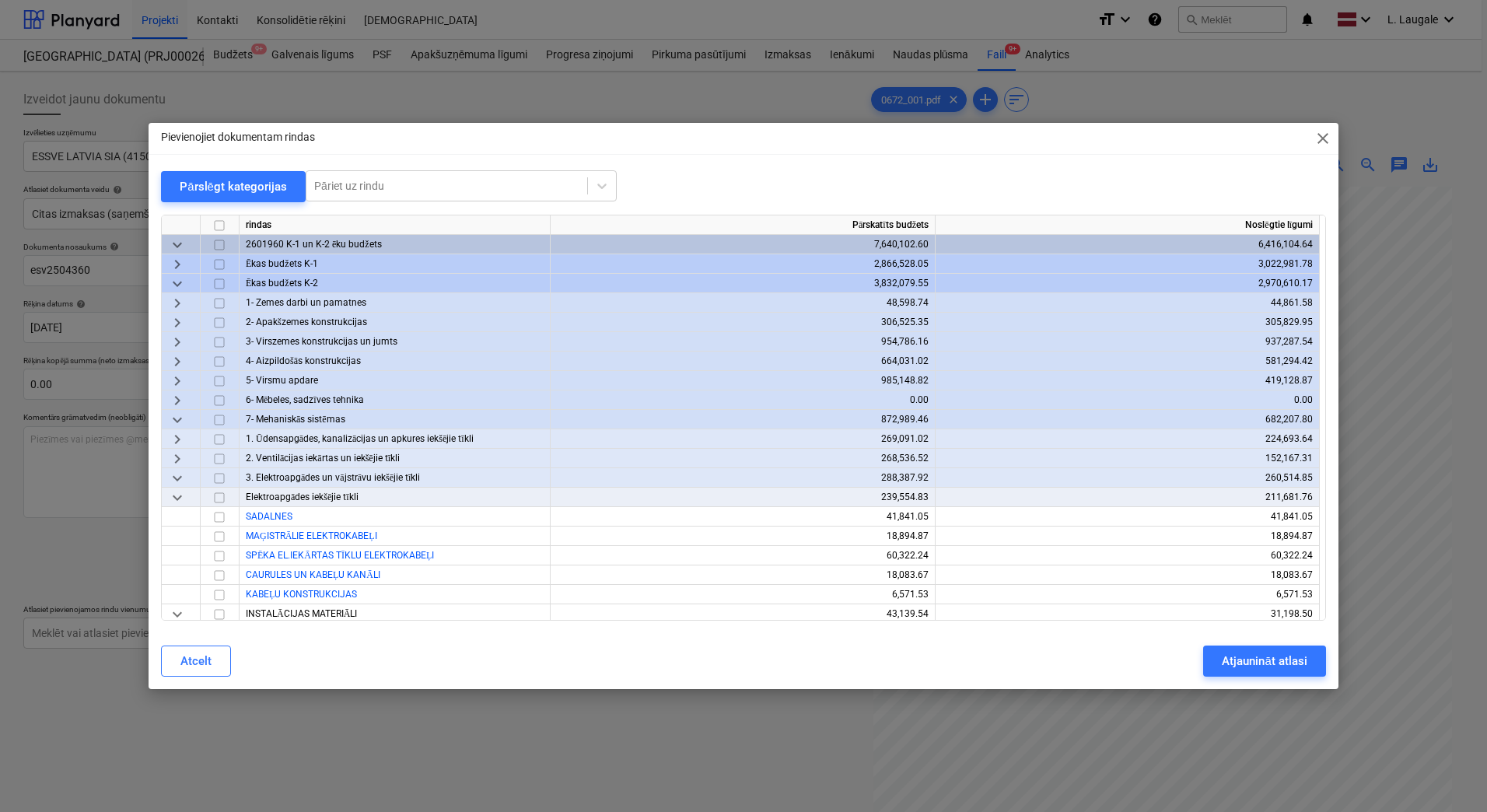
click at [172, 363] on span "keyboard_arrow_right" at bounding box center [178, 362] width 19 height 19
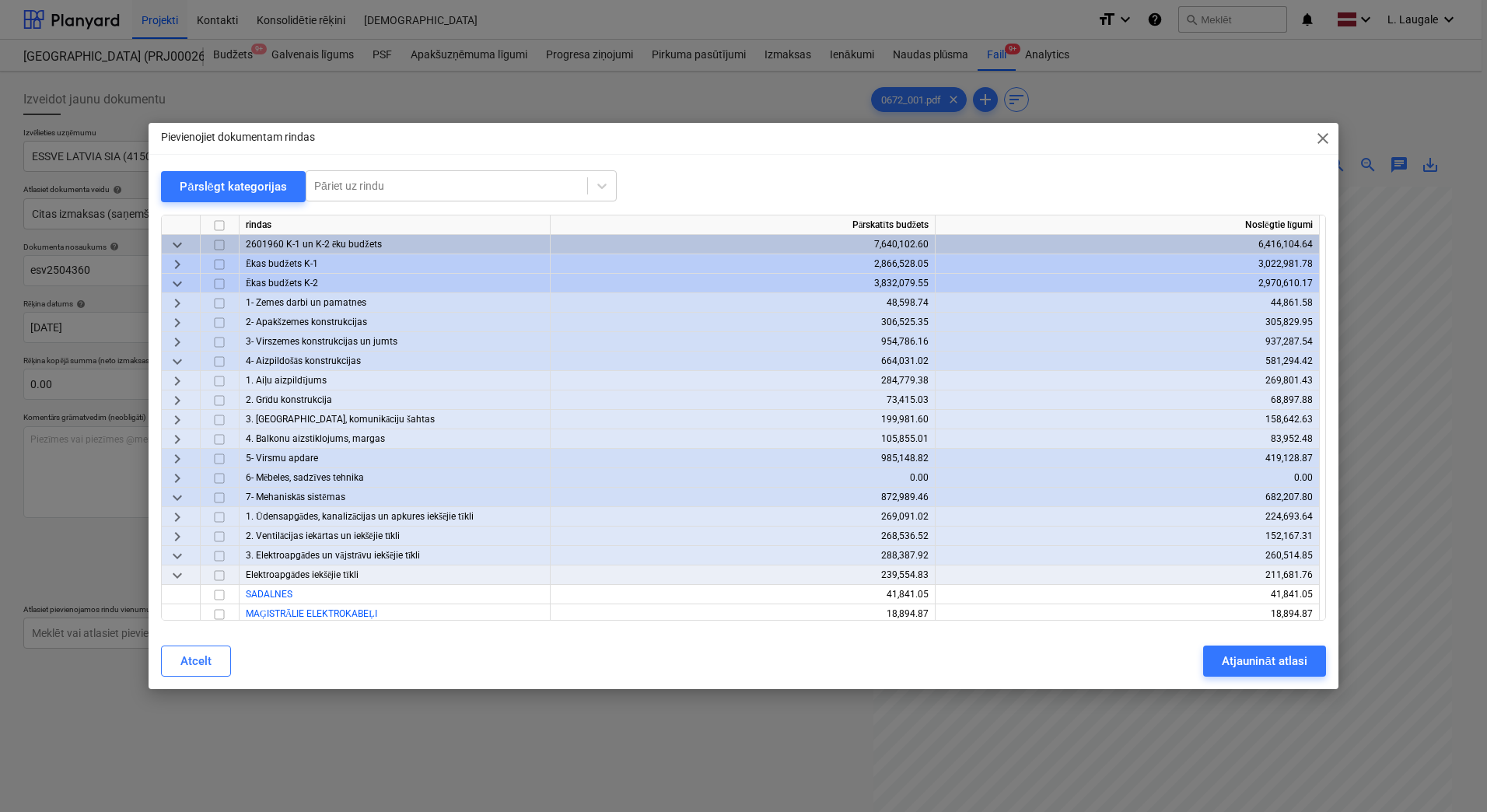
click at [188, 412] on div "keyboard_arrow_right" at bounding box center [181, 419] width 39 height 20
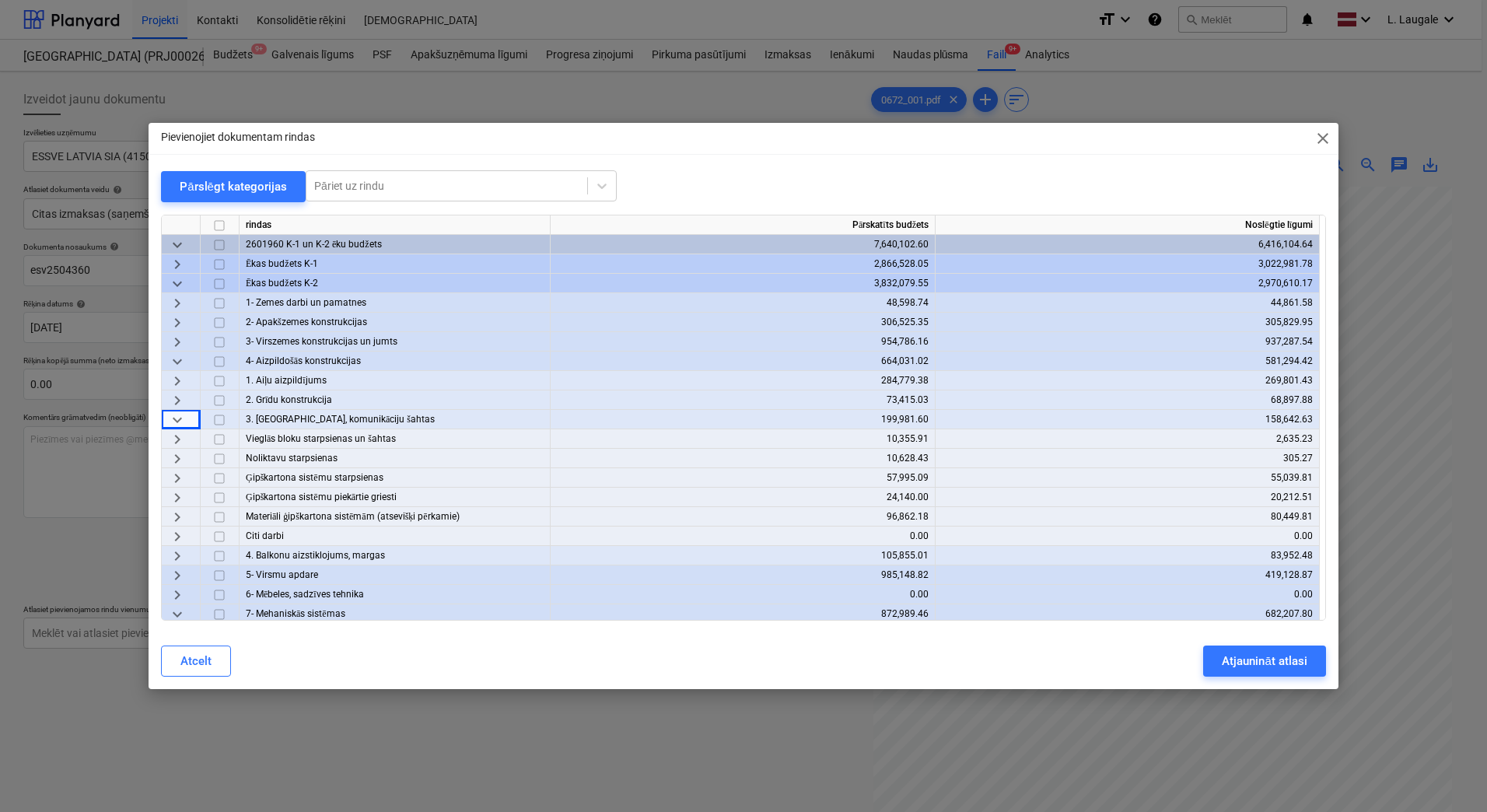
click at [181, 514] on span "keyboard_arrow_right" at bounding box center [178, 517] width 19 height 19
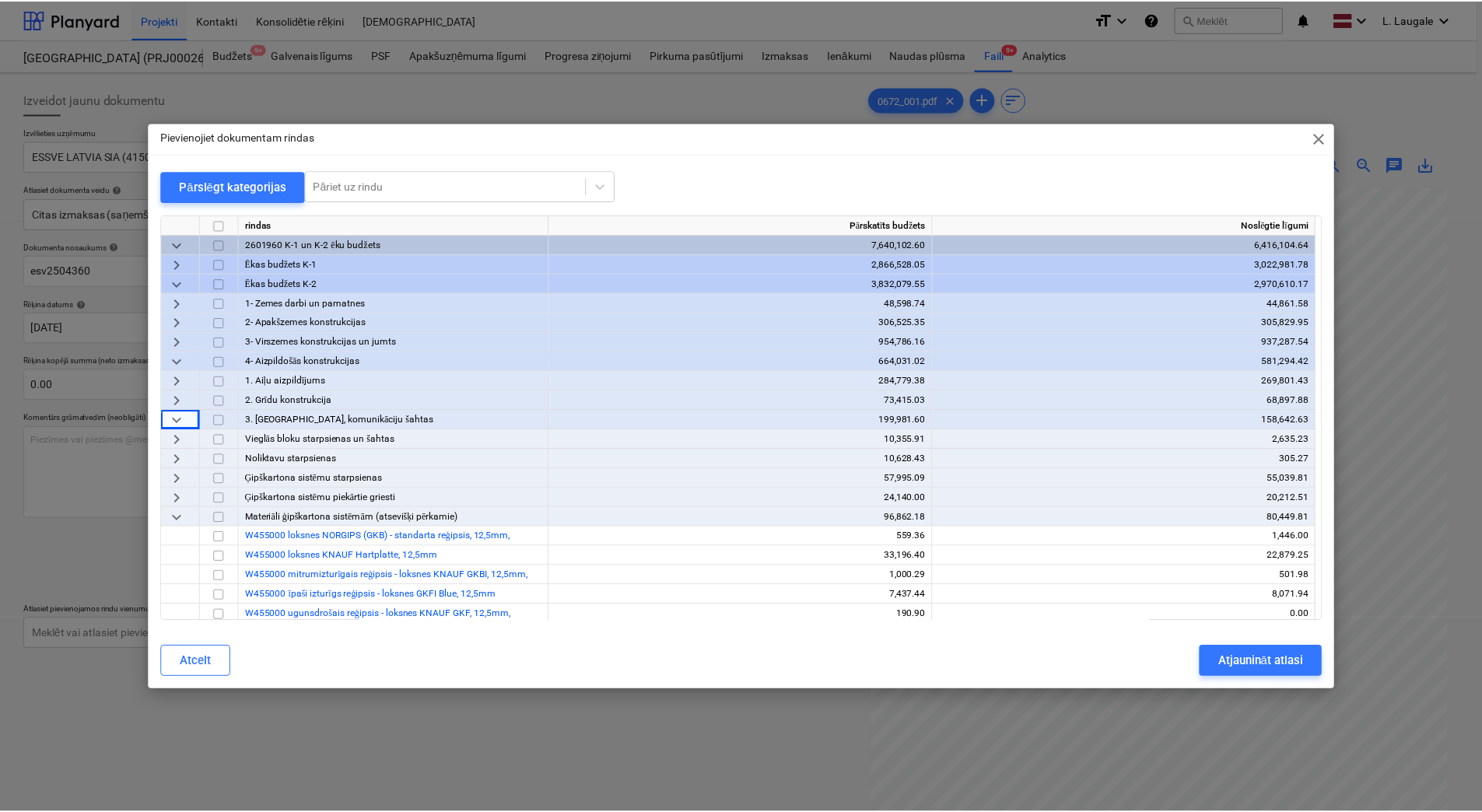
scroll to position [155, 0]
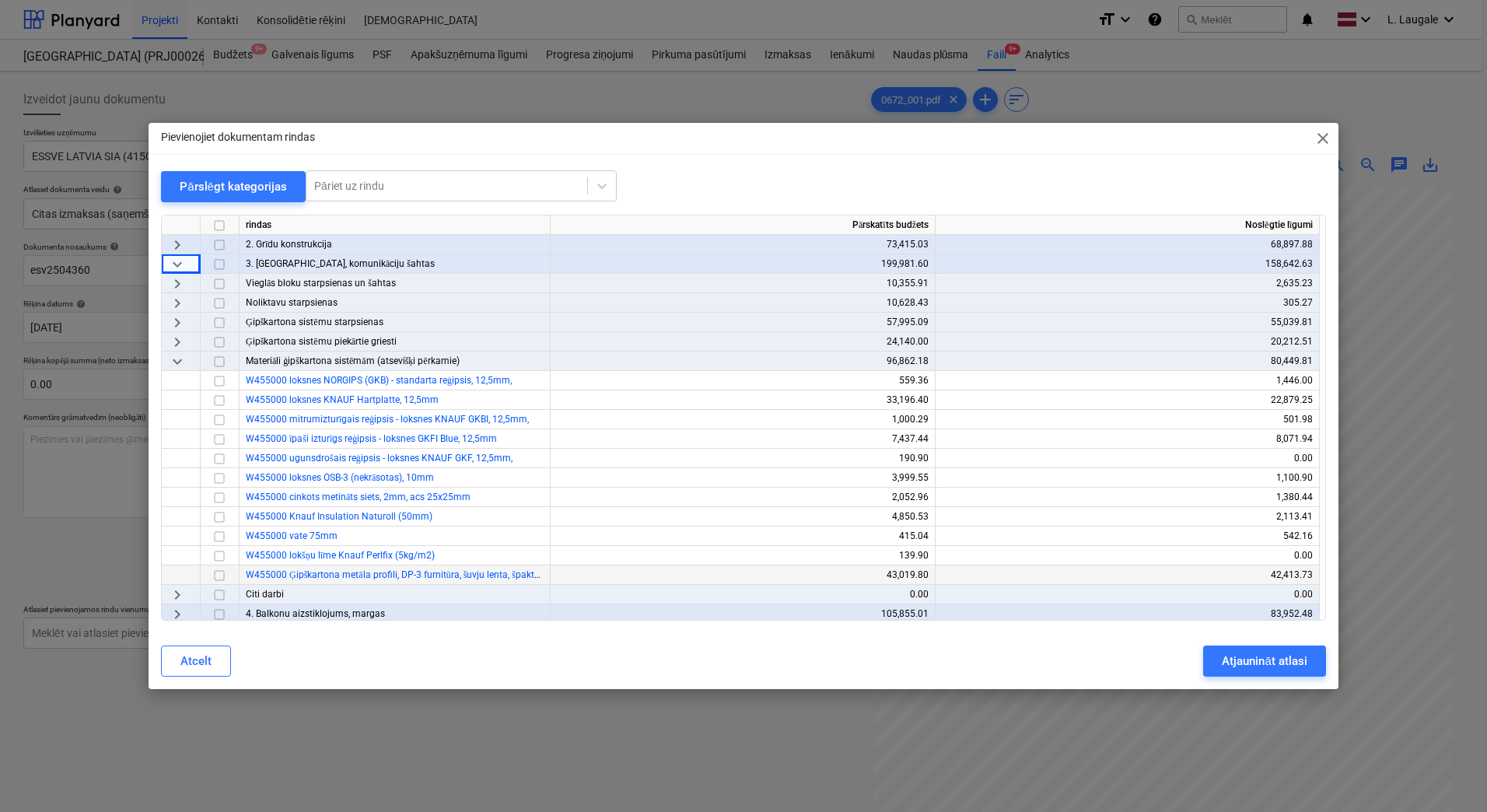
drag, startPoint x: 214, startPoint y: 573, endPoint x: 263, endPoint y: 570, distance: 49.1
click at [214, 572] on input "checkbox" at bounding box center [220, 576] width 19 height 19
click at [1244, 664] on div "Atjaunināt atlasi" at bounding box center [1264, 661] width 85 height 20
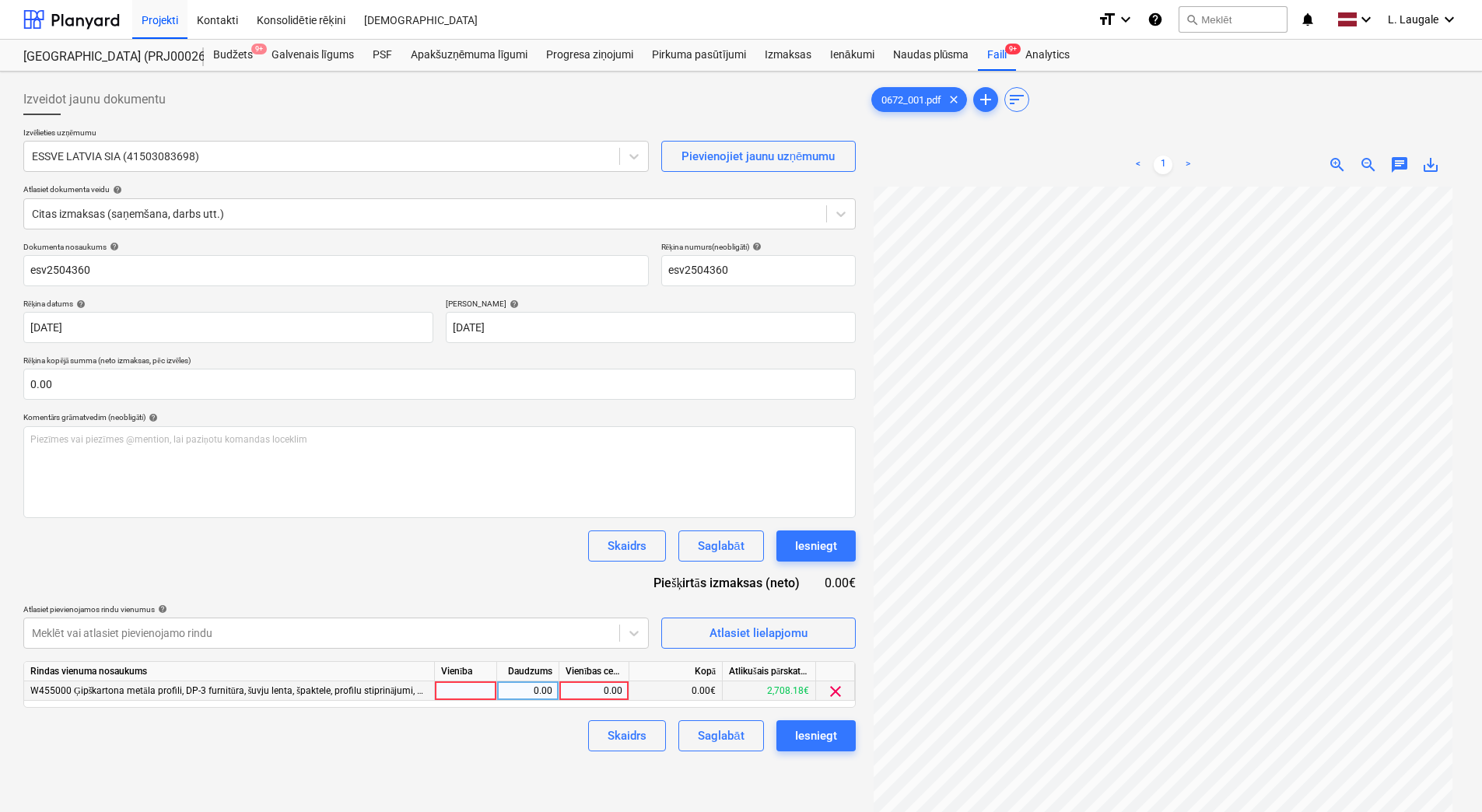
click at [470, 689] on div at bounding box center [465, 690] width 62 height 20
click at [505, 689] on div "0.00" at bounding box center [527, 690] width 49 height 20
type input "1"
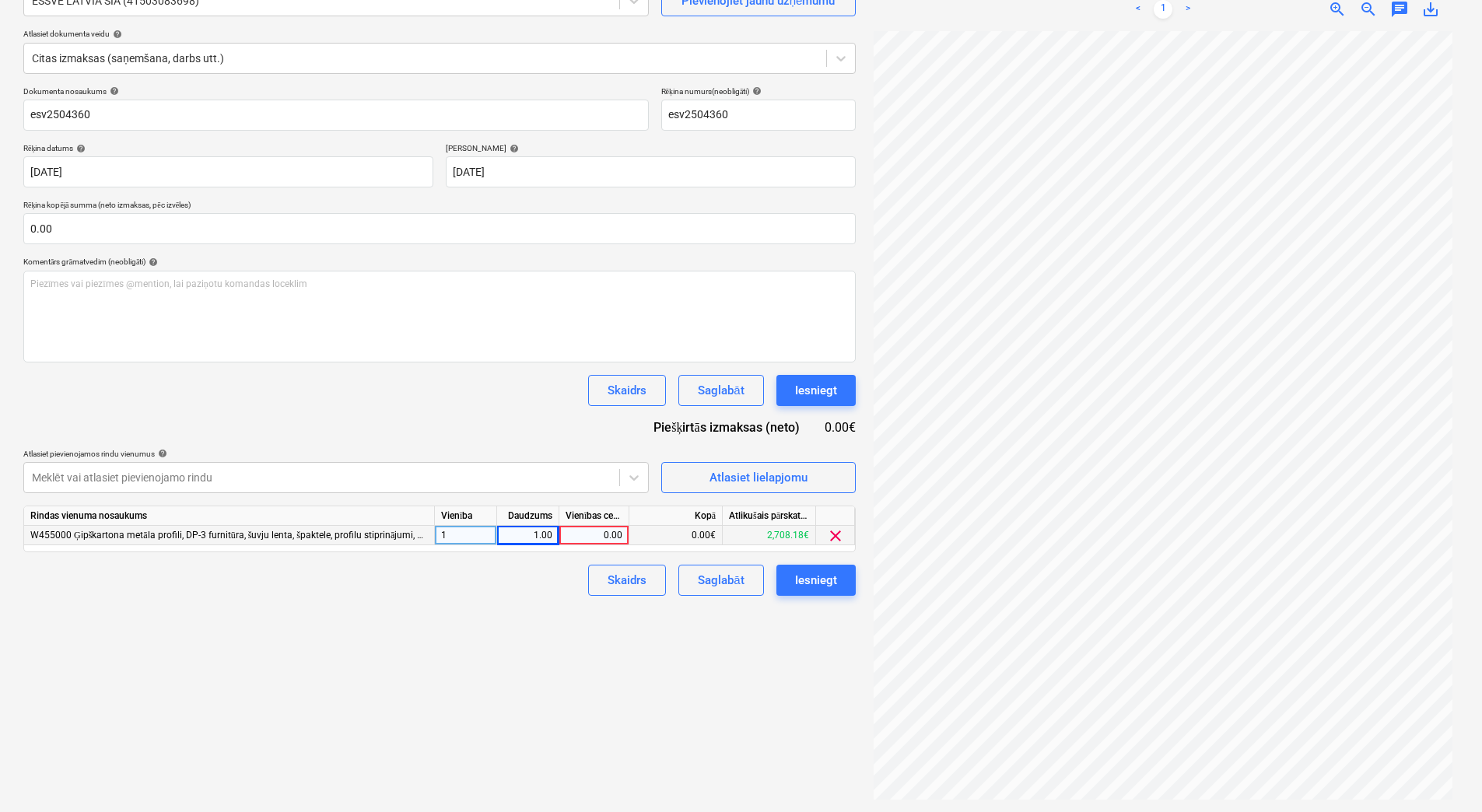
click at [579, 528] on div "0.00" at bounding box center [594, 535] width 57 height 20
type input "414.8"
click at [565, 613] on div "Izveidot jaunu dokumentu Izvēlieties uzņēmumu ESSVE LATVIA SIA (41503083698) Pi…" at bounding box center [439, 364] width 845 height 884
click at [745, 581] on button "Saglabāt" at bounding box center [720, 579] width 85 height 31
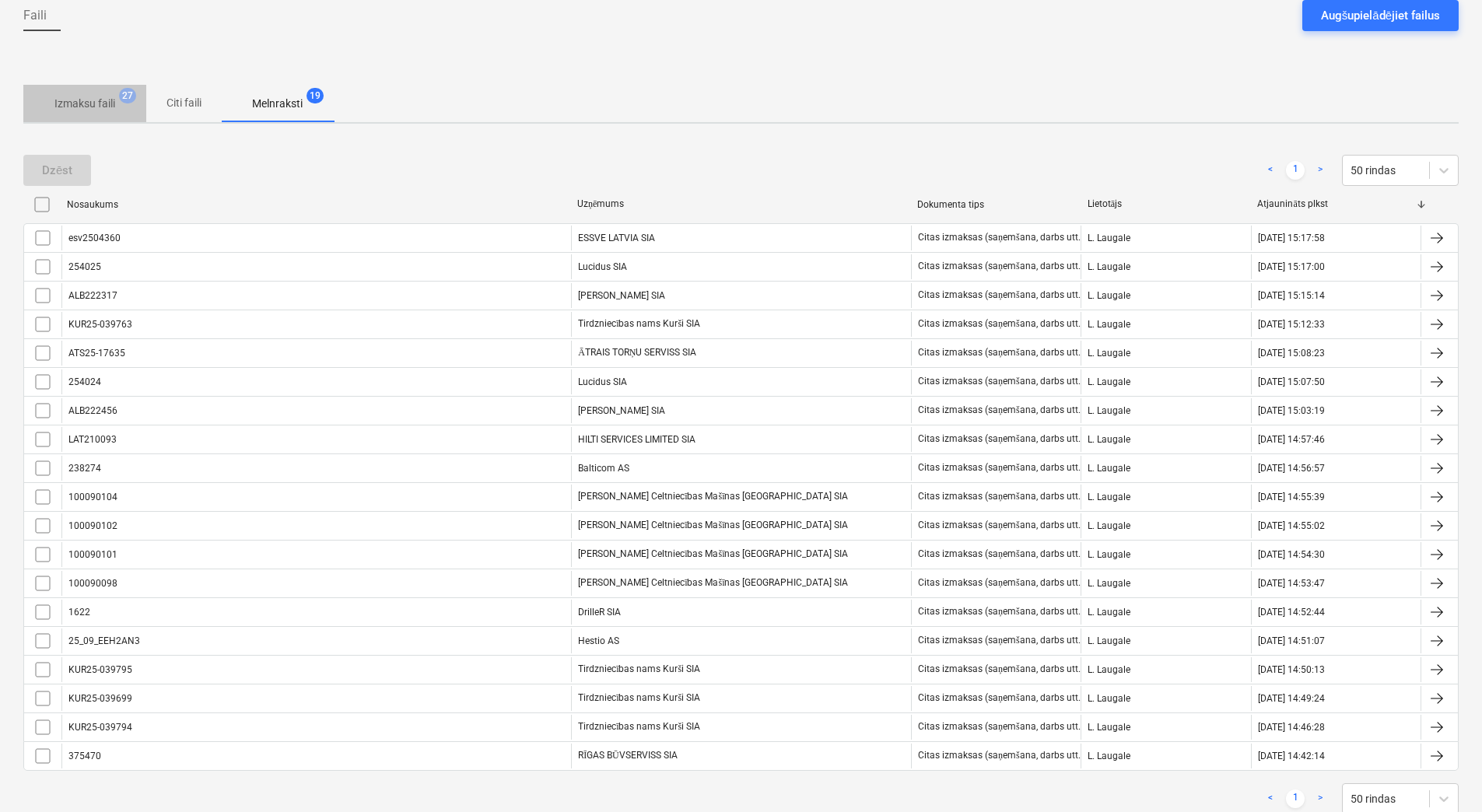
click at [70, 107] on p "Izmaksu faili" at bounding box center [85, 104] width 60 height 17
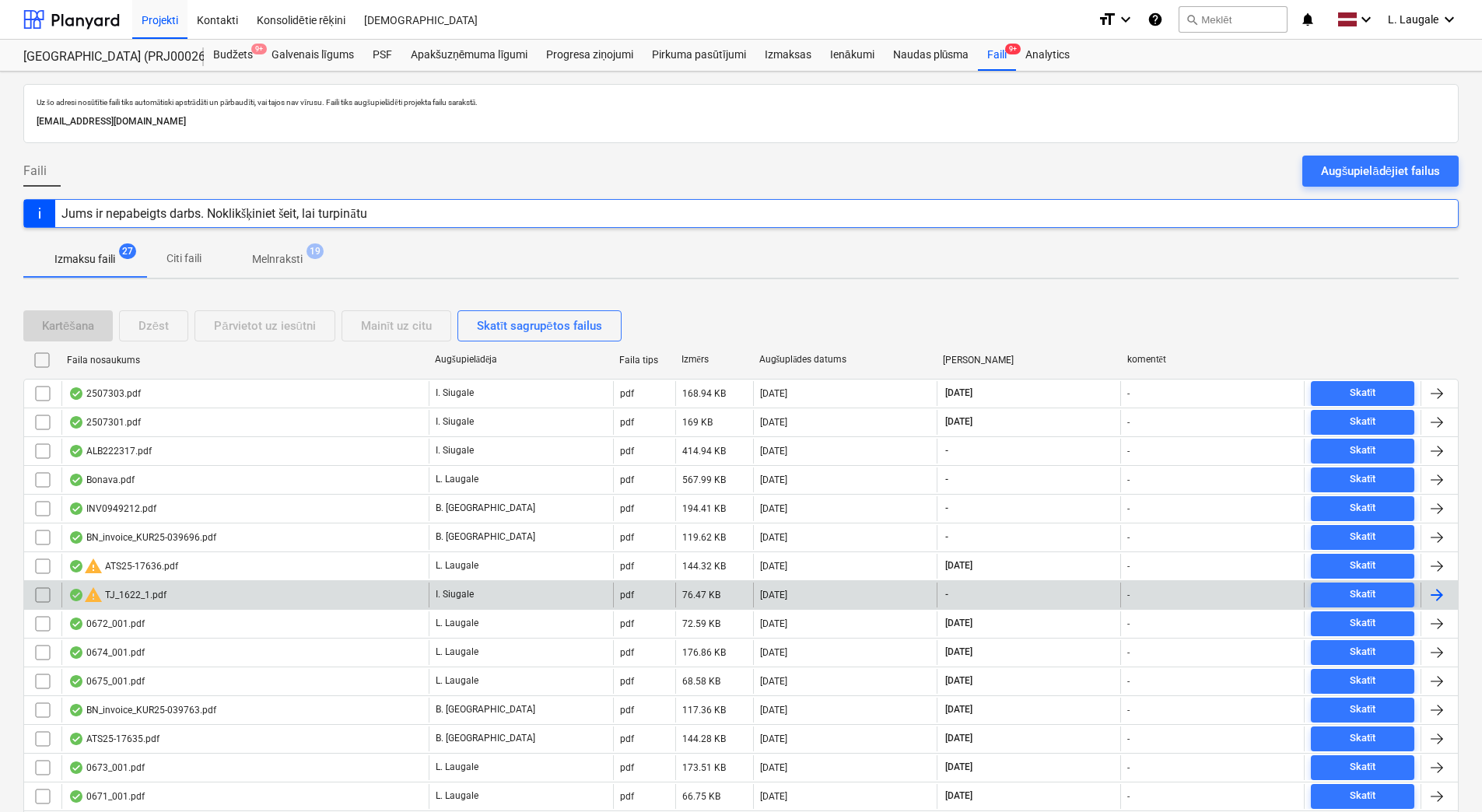
click at [256, 597] on div "warning TJ_1622_1.pdf" at bounding box center [245, 594] width 367 height 25
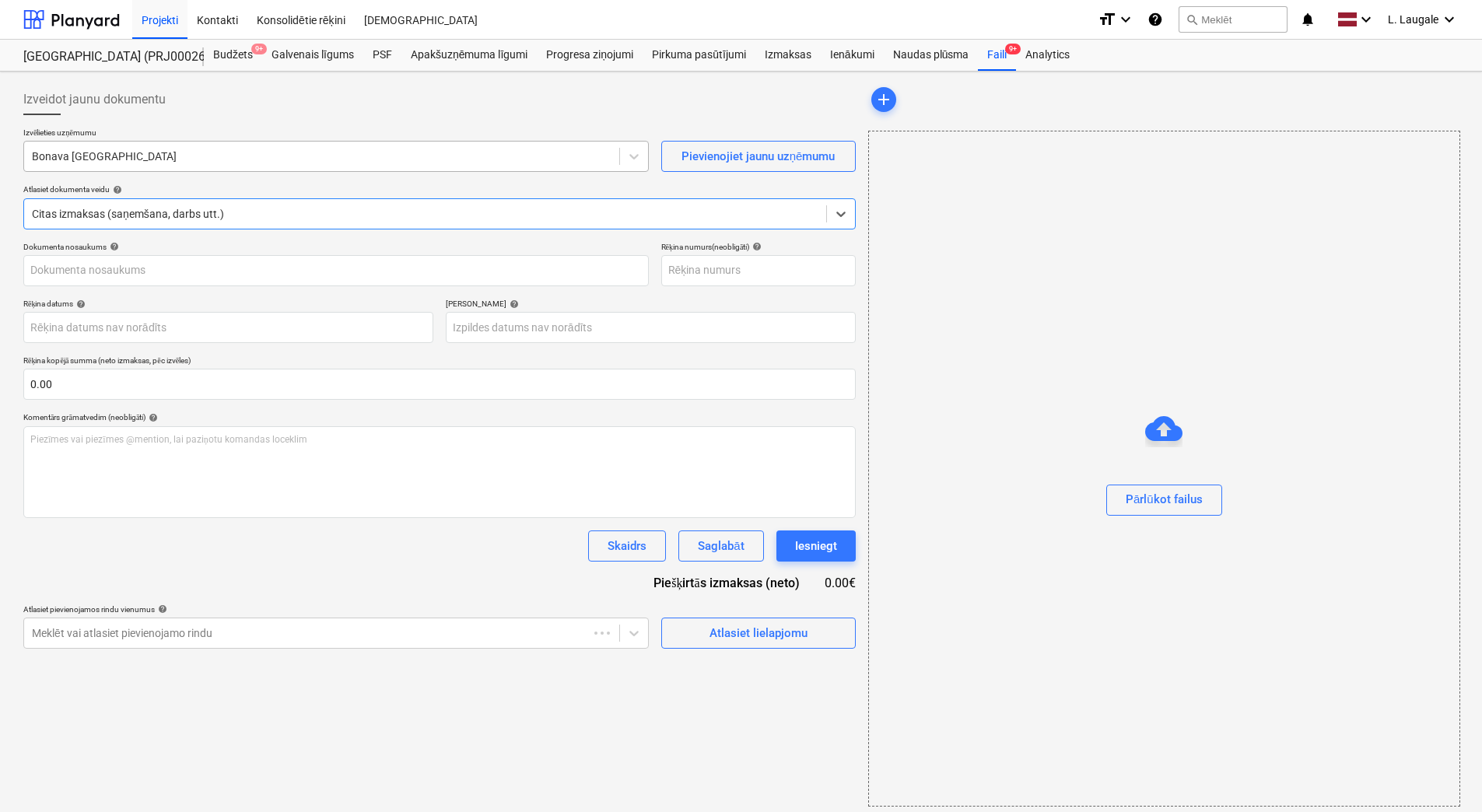
type input "TJ_1622_1.pdf"
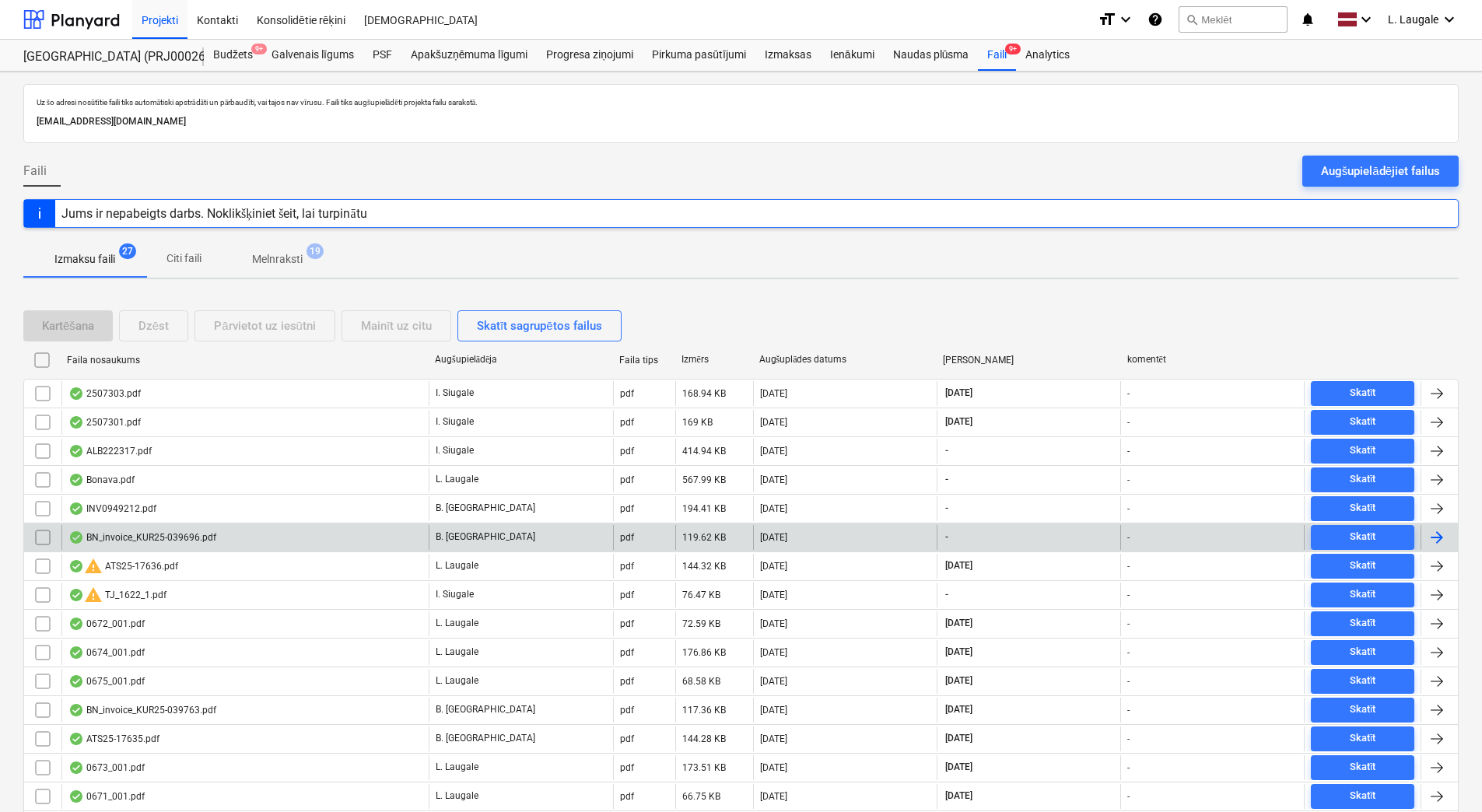
click at [43, 532] on input "checkbox" at bounding box center [43, 537] width 25 height 25
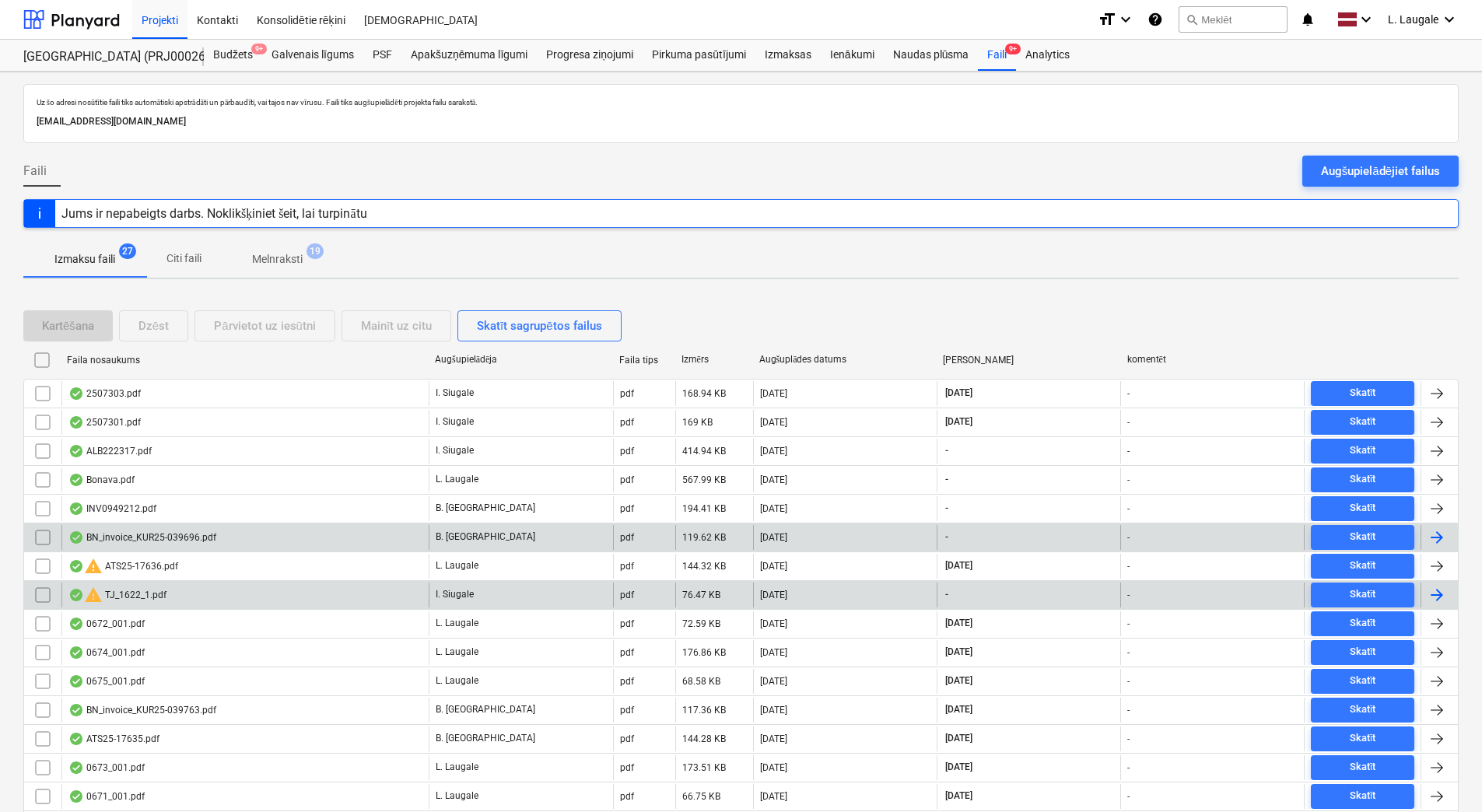
click at [50, 589] on input "checkbox" at bounding box center [43, 594] width 25 height 25
click at [391, 329] on div "Mainīt uz citu" at bounding box center [396, 326] width 71 height 20
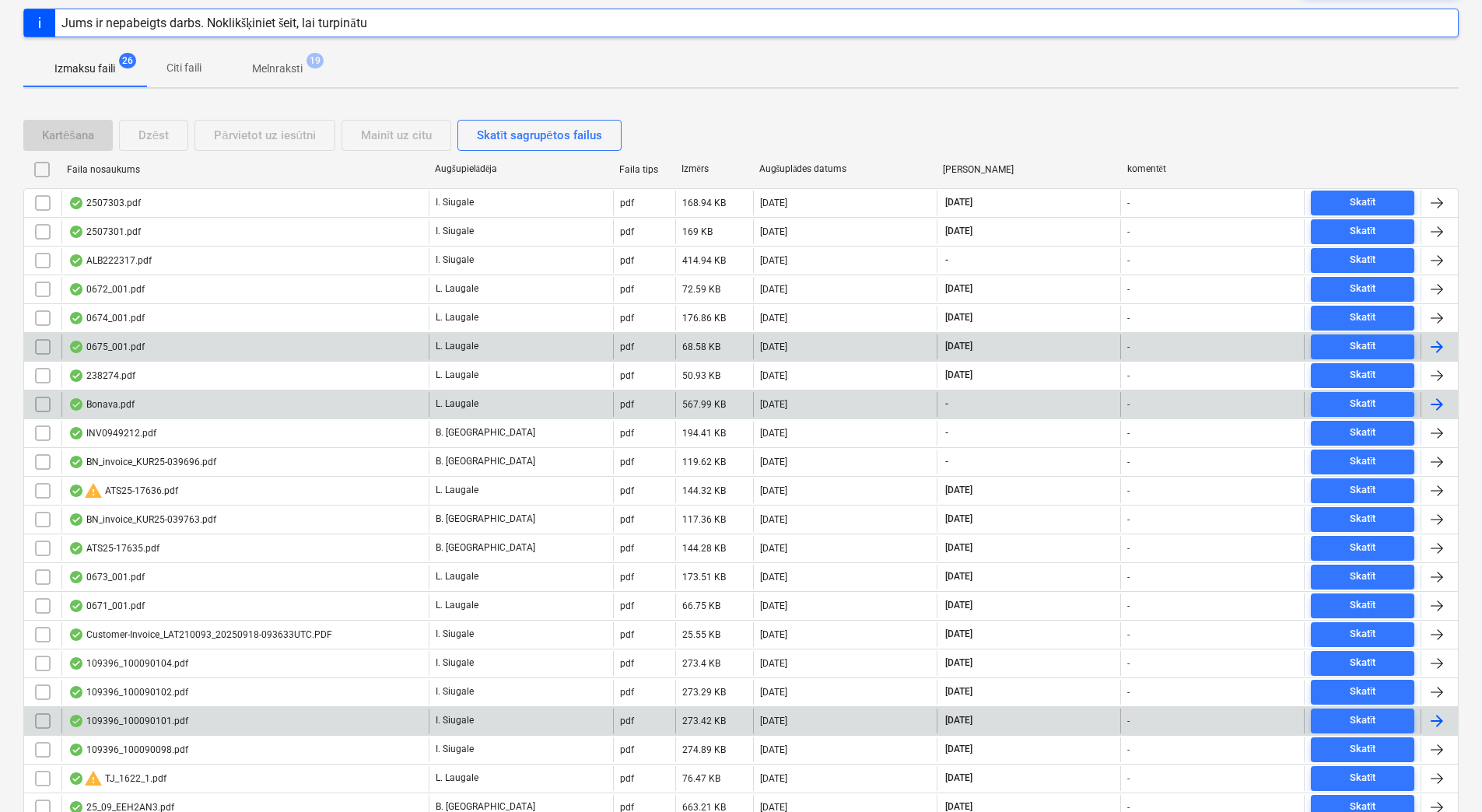
scroll to position [164, 0]
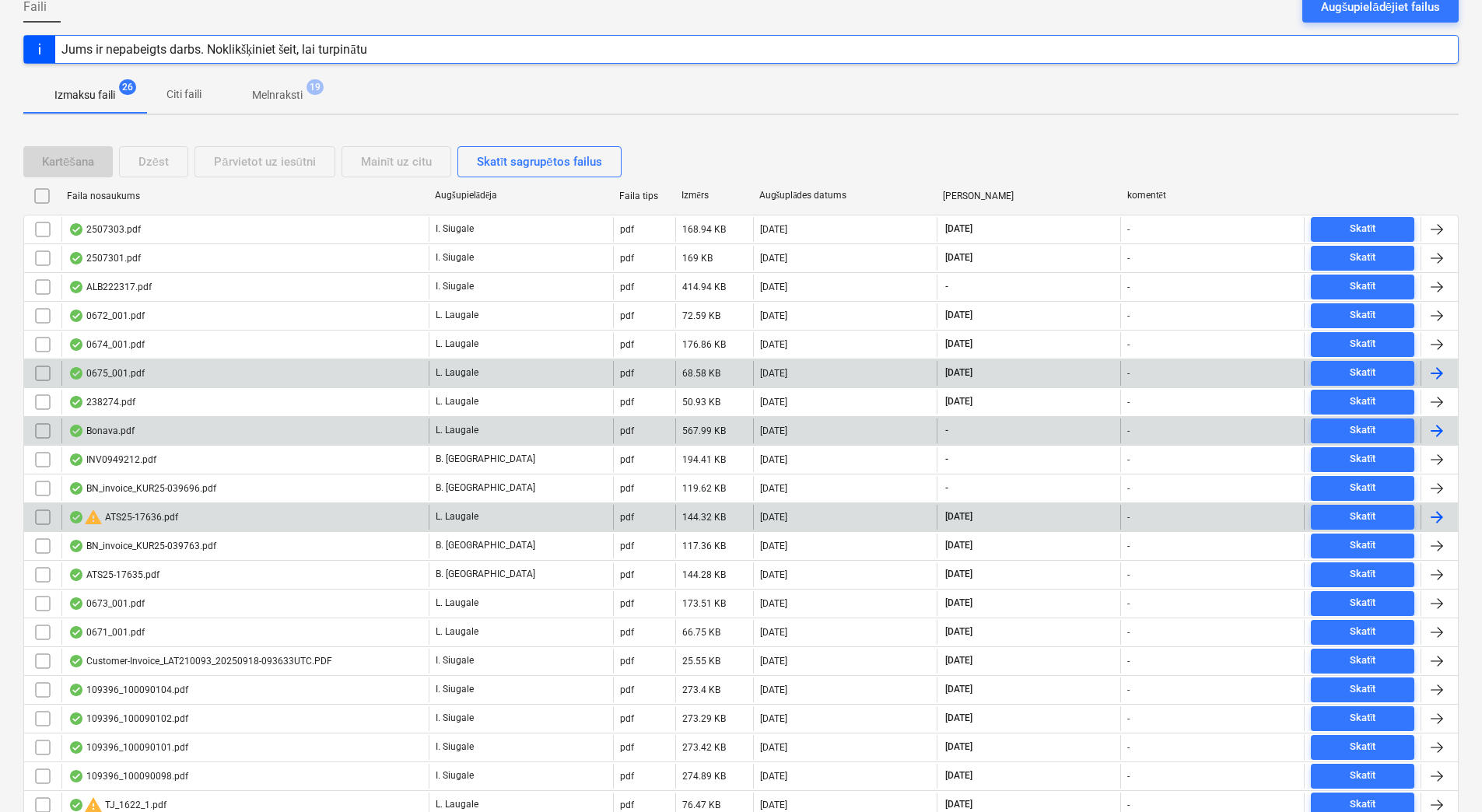
click at [192, 519] on div "warning ATS25-17636.pdf" at bounding box center [245, 517] width 367 height 25
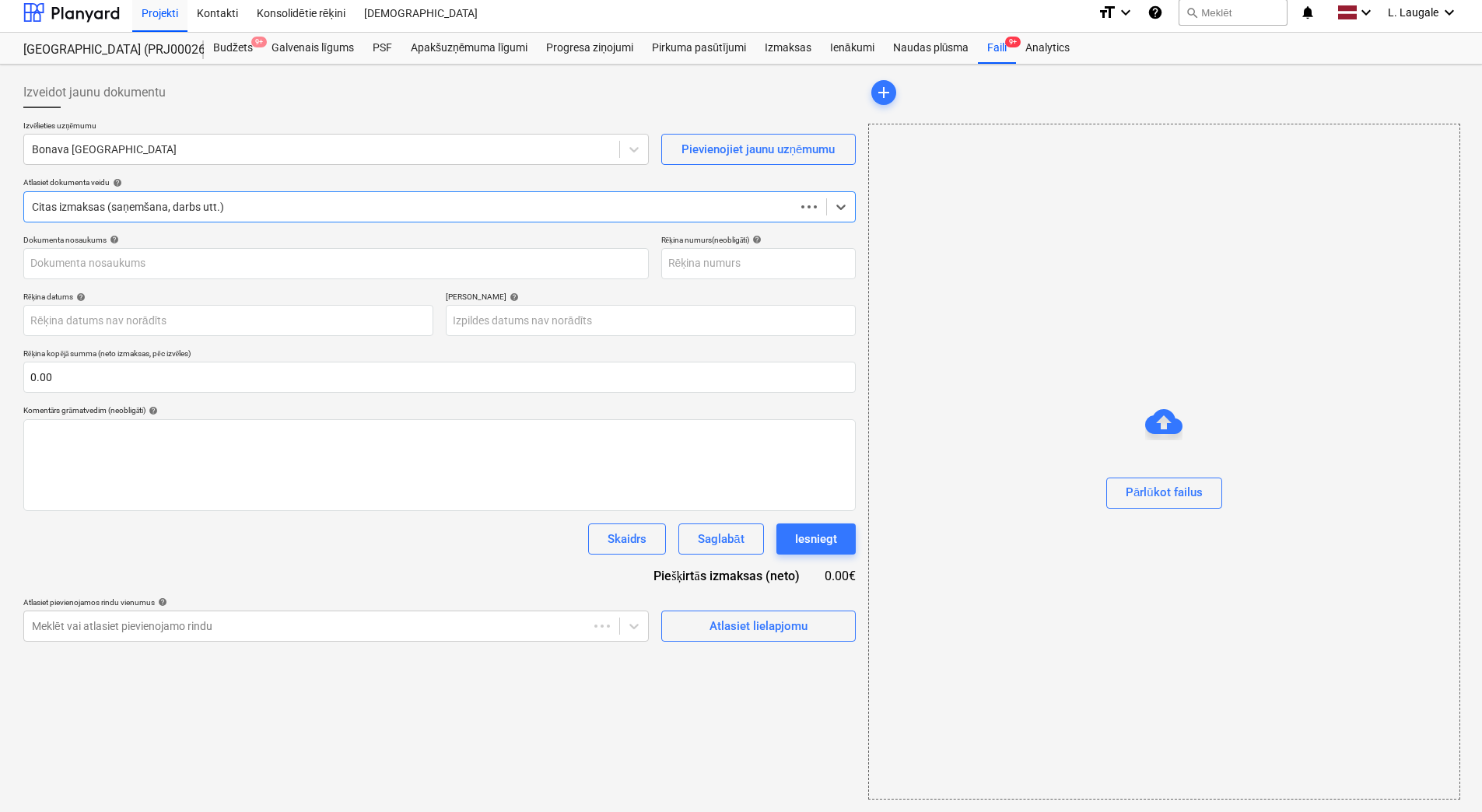
scroll to position [7, 0]
type input "ATS25-17636"
type input "10 Sep 2025"
type input "02 Oct 2025"
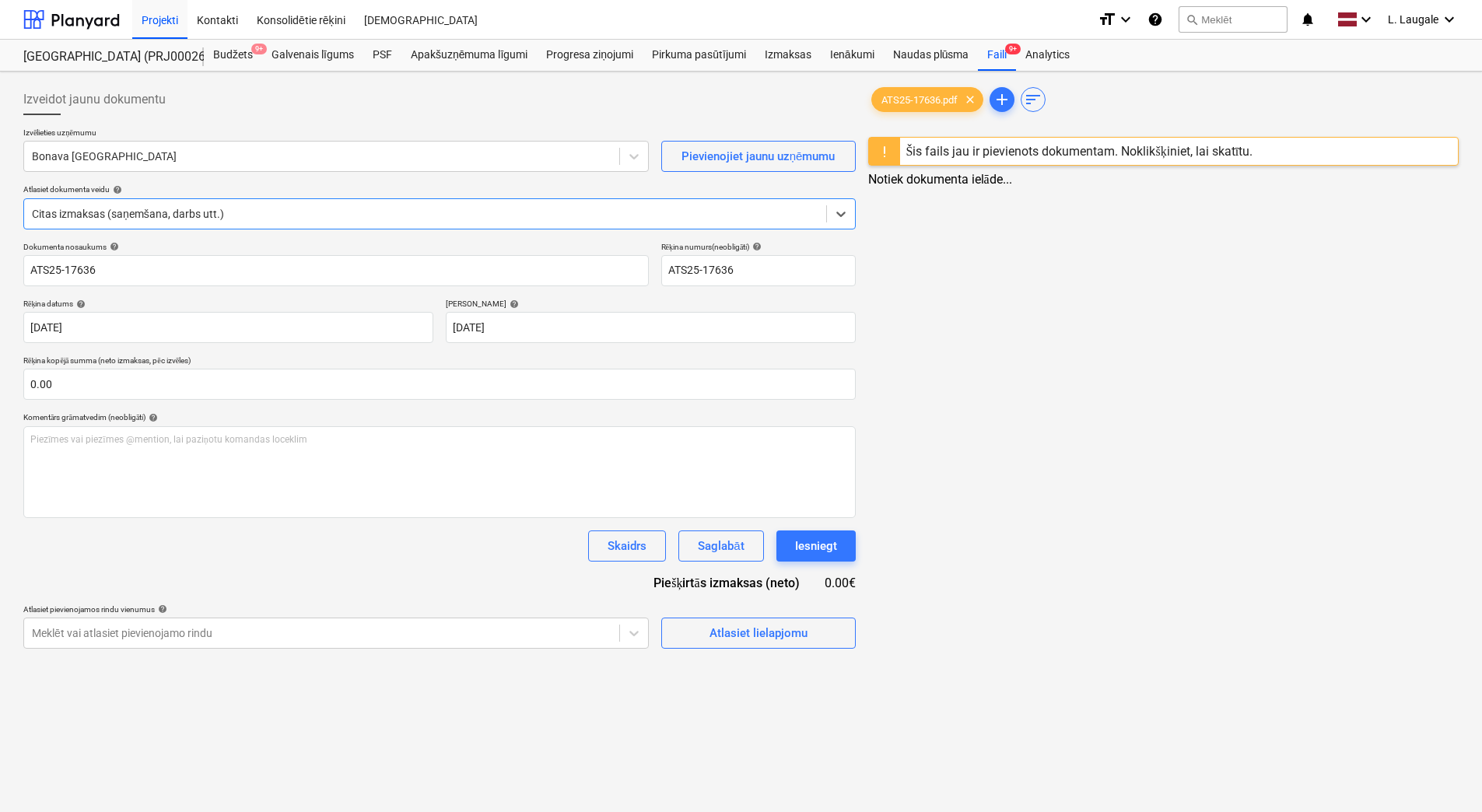
scroll to position [0, 0]
click at [166, 153] on div at bounding box center [321, 156] width 580 height 16
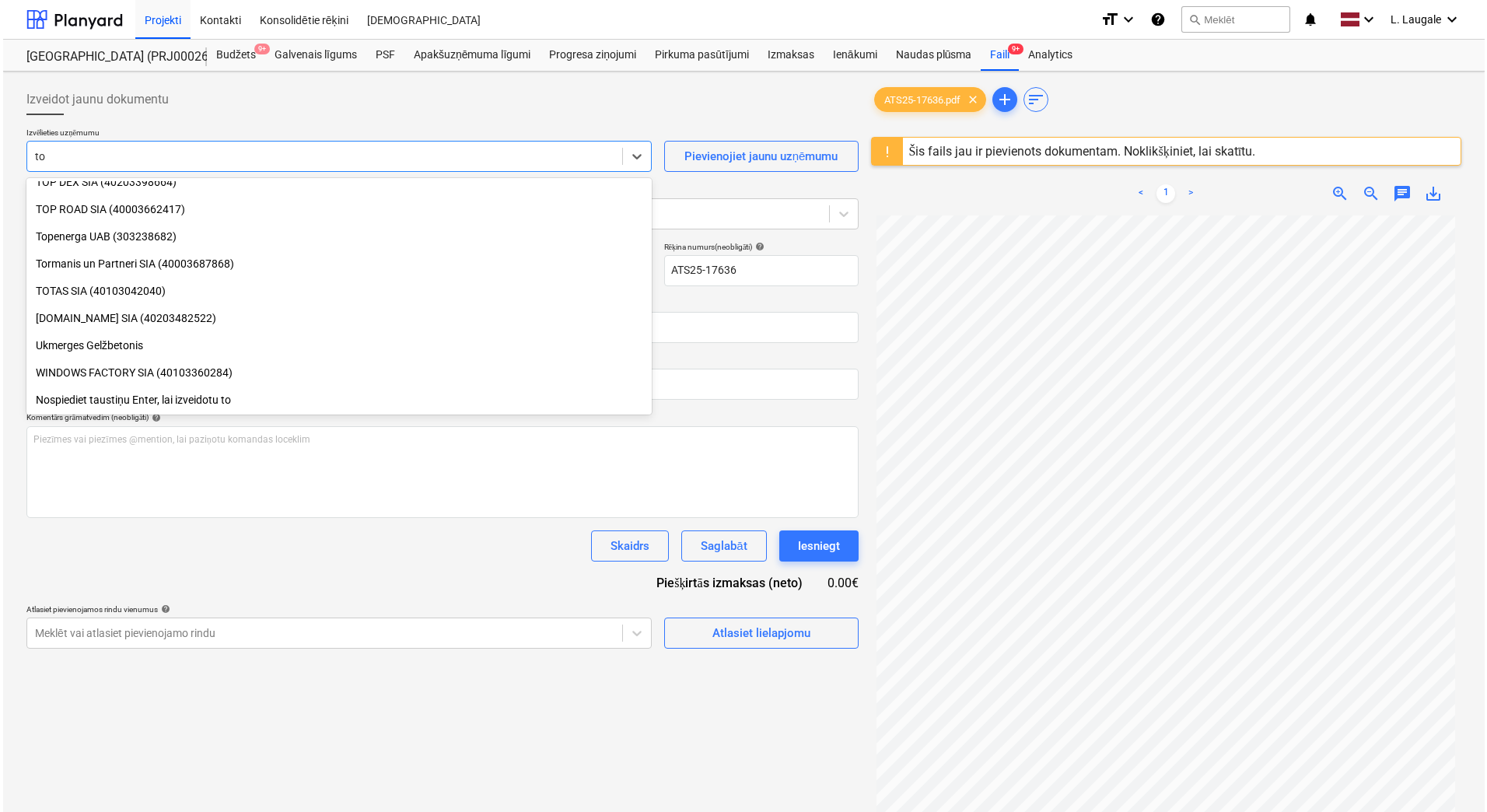
scroll to position [992, 0]
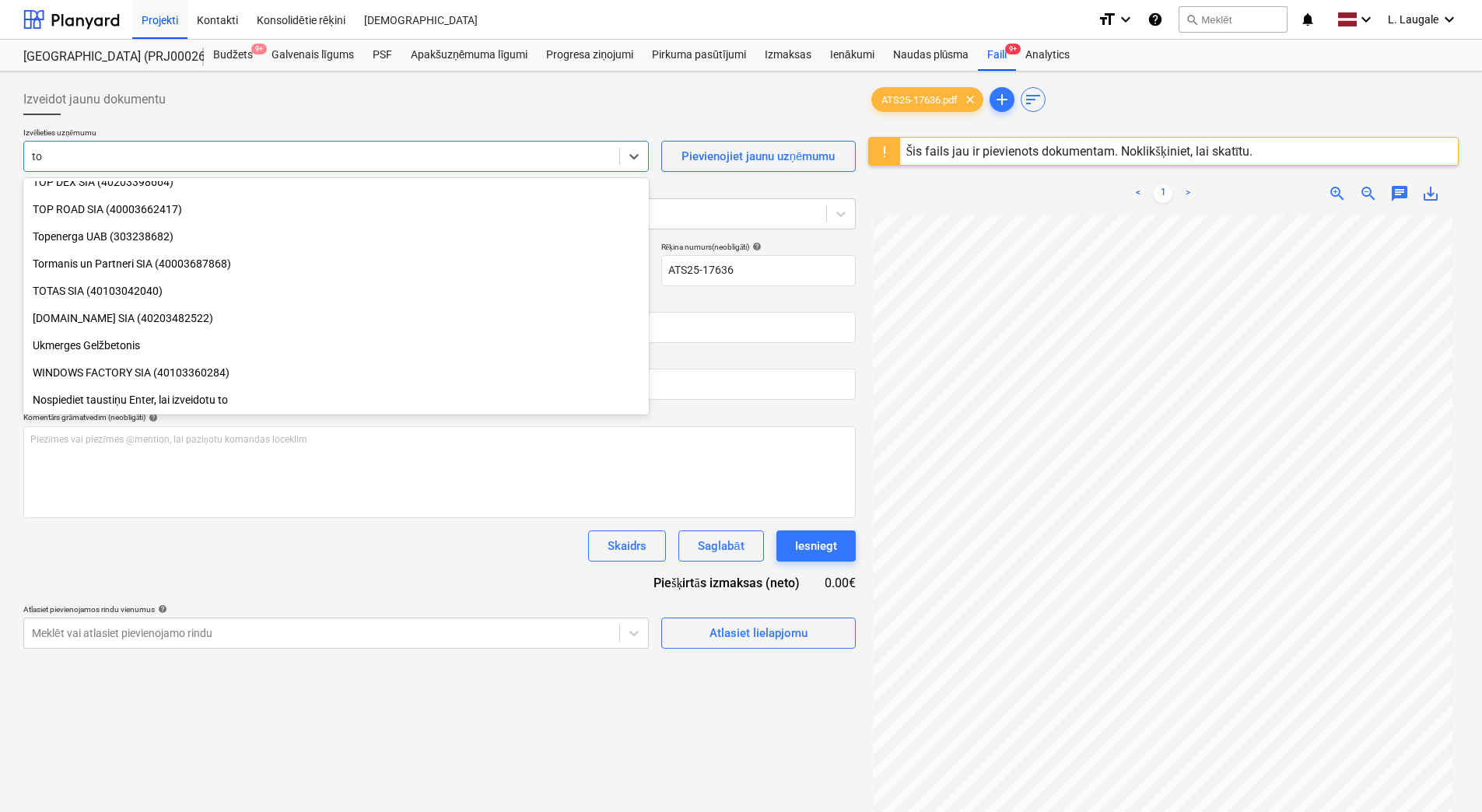
type input "tor"
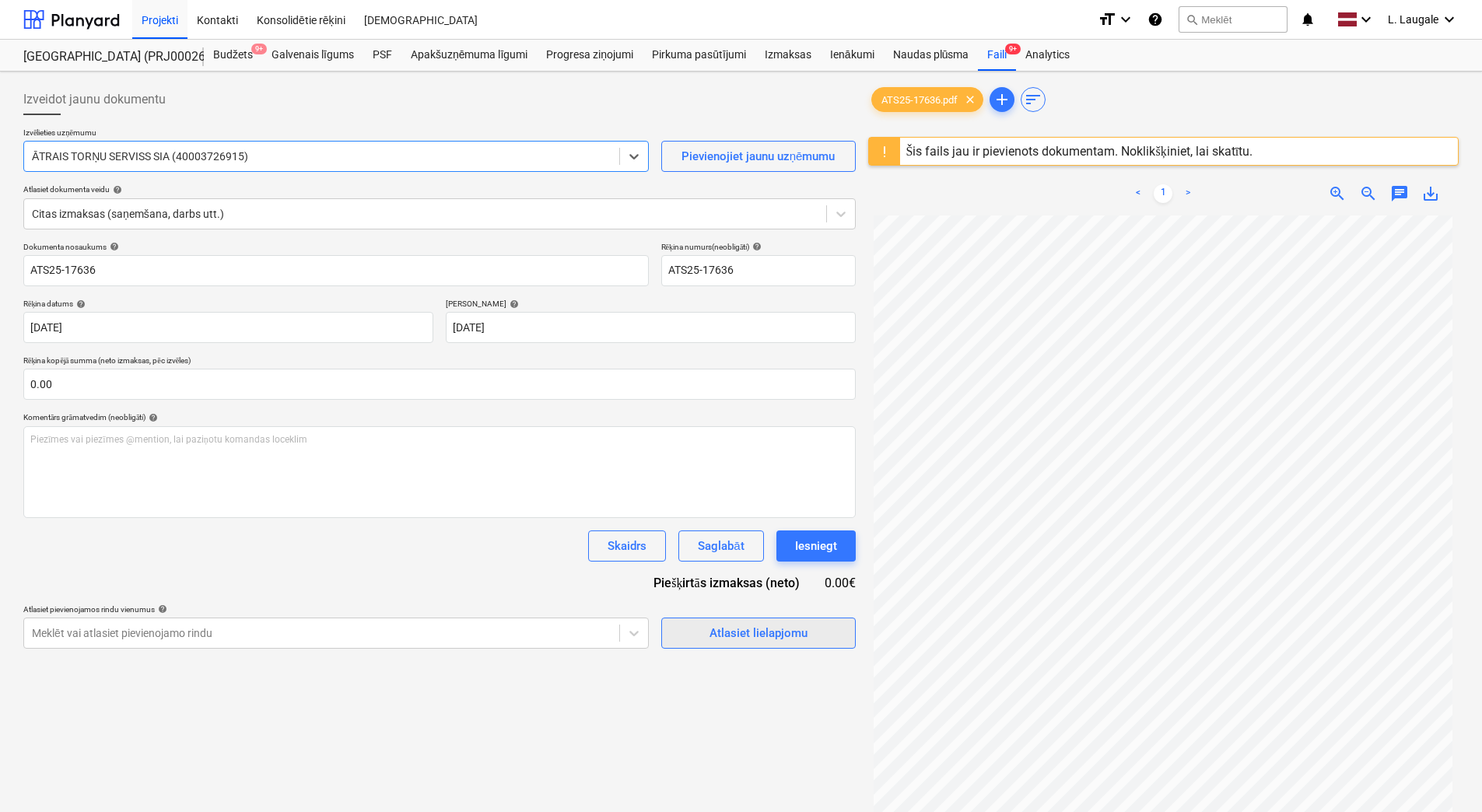
click at [724, 633] on div "Atlasiet lielapjomu" at bounding box center [757, 633] width 98 height 20
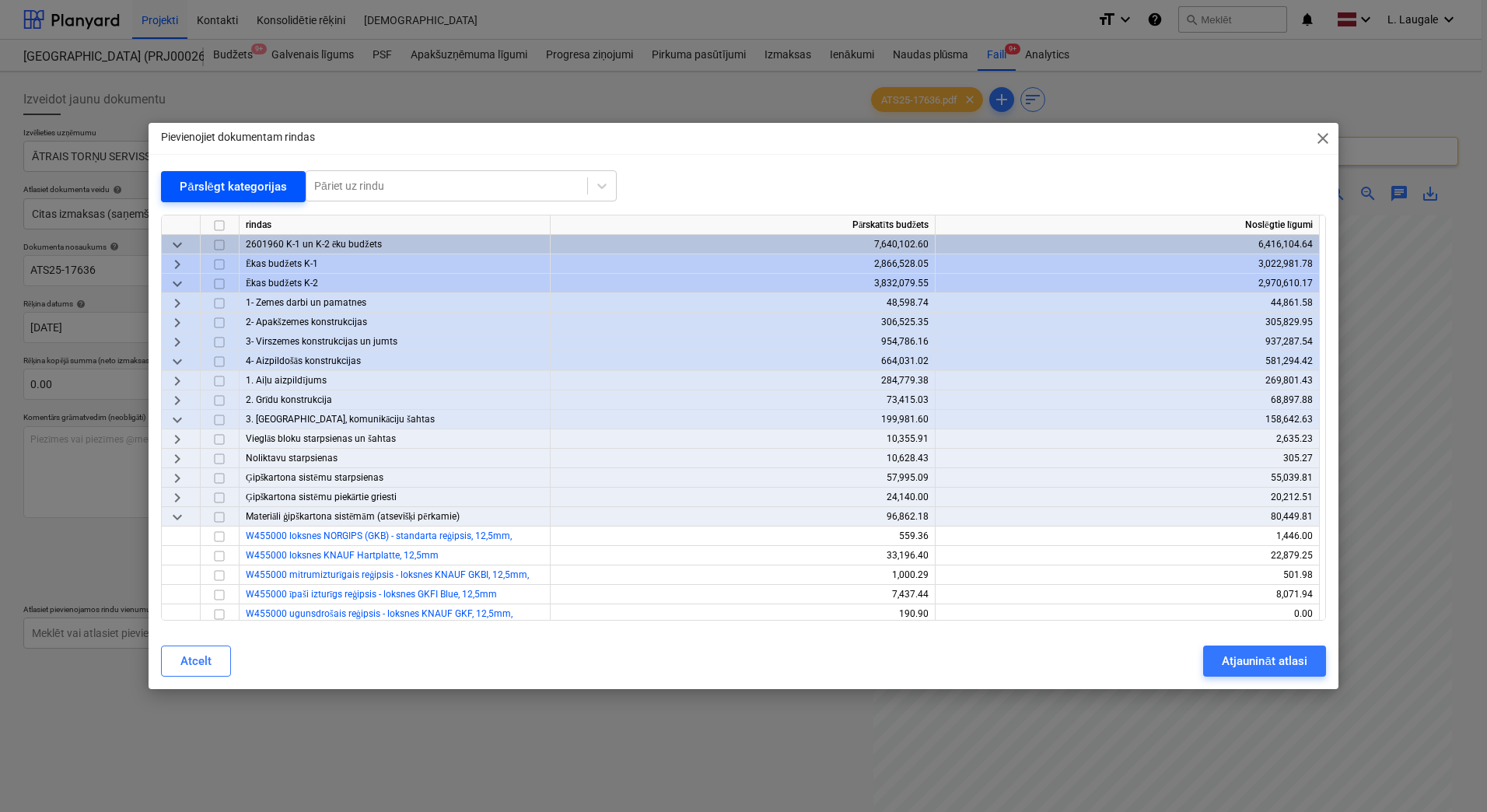
click at [250, 197] on button "Pārslēgt kategorijas" at bounding box center [233, 186] width 144 height 31
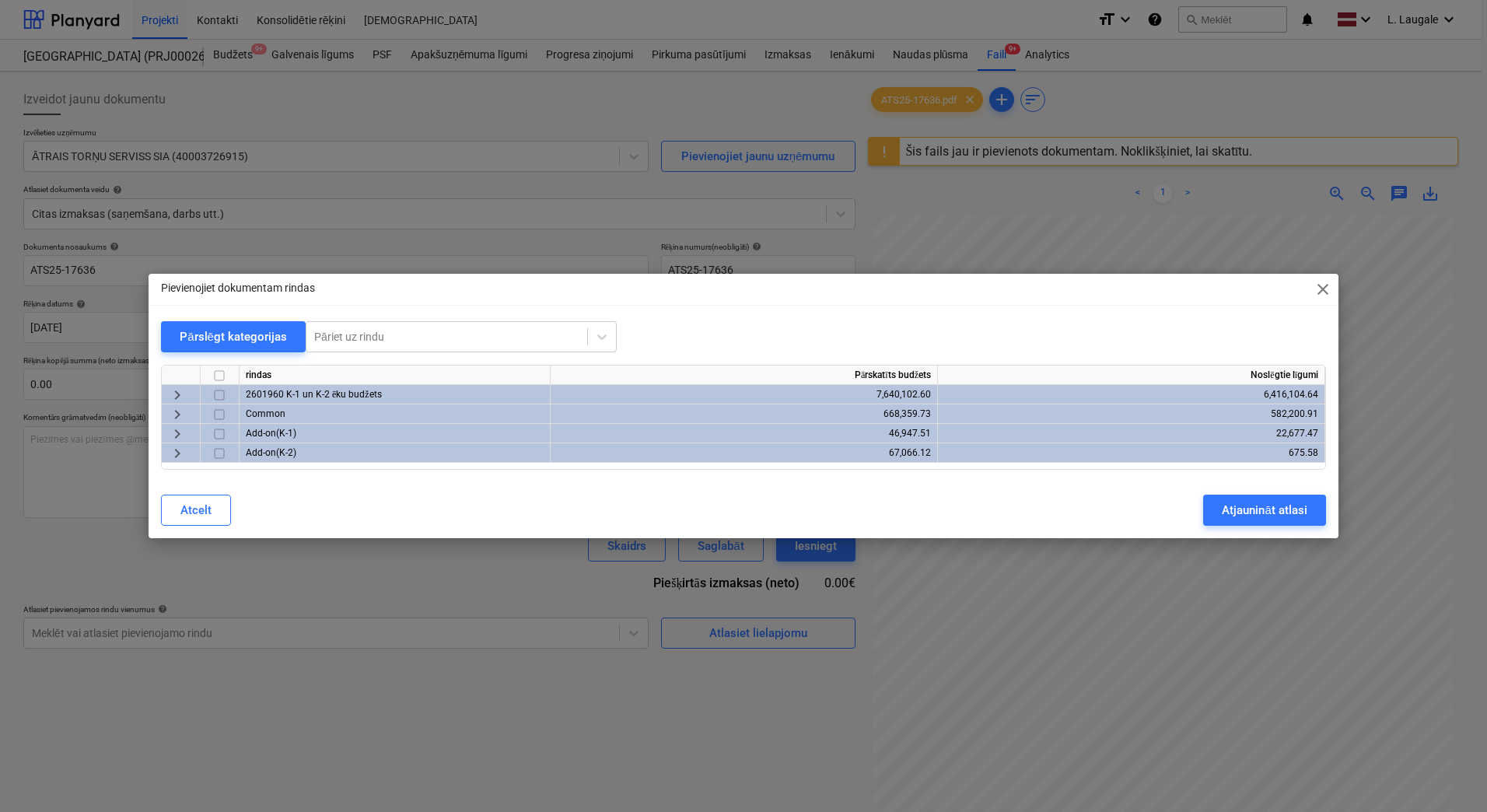
click at [173, 393] on span "keyboard_arrow_right" at bounding box center [178, 395] width 19 height 19
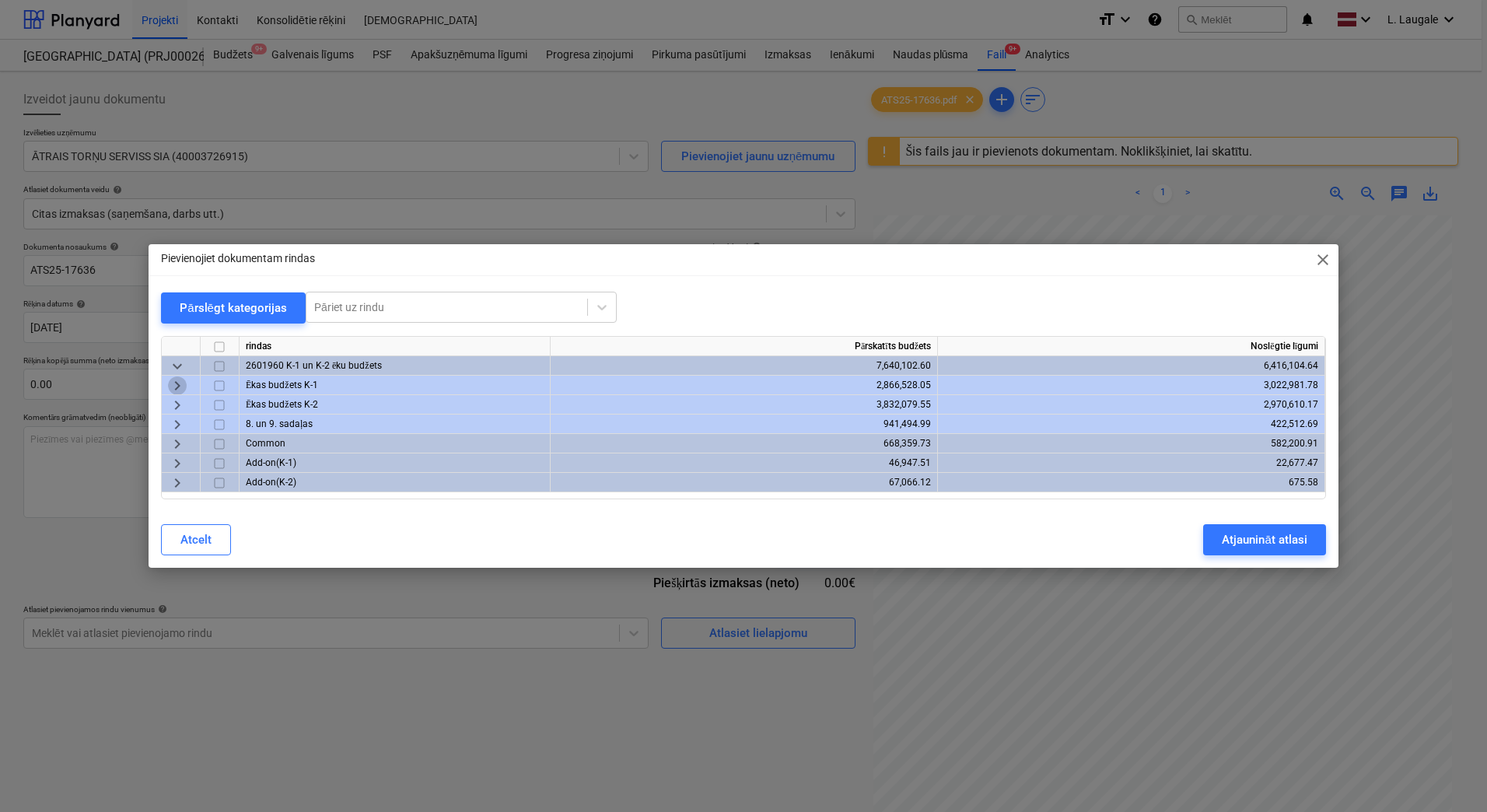
click at [173, 393] on span "keyboard_arrow_right" at bounding box center [178, 386] width 19 height 19
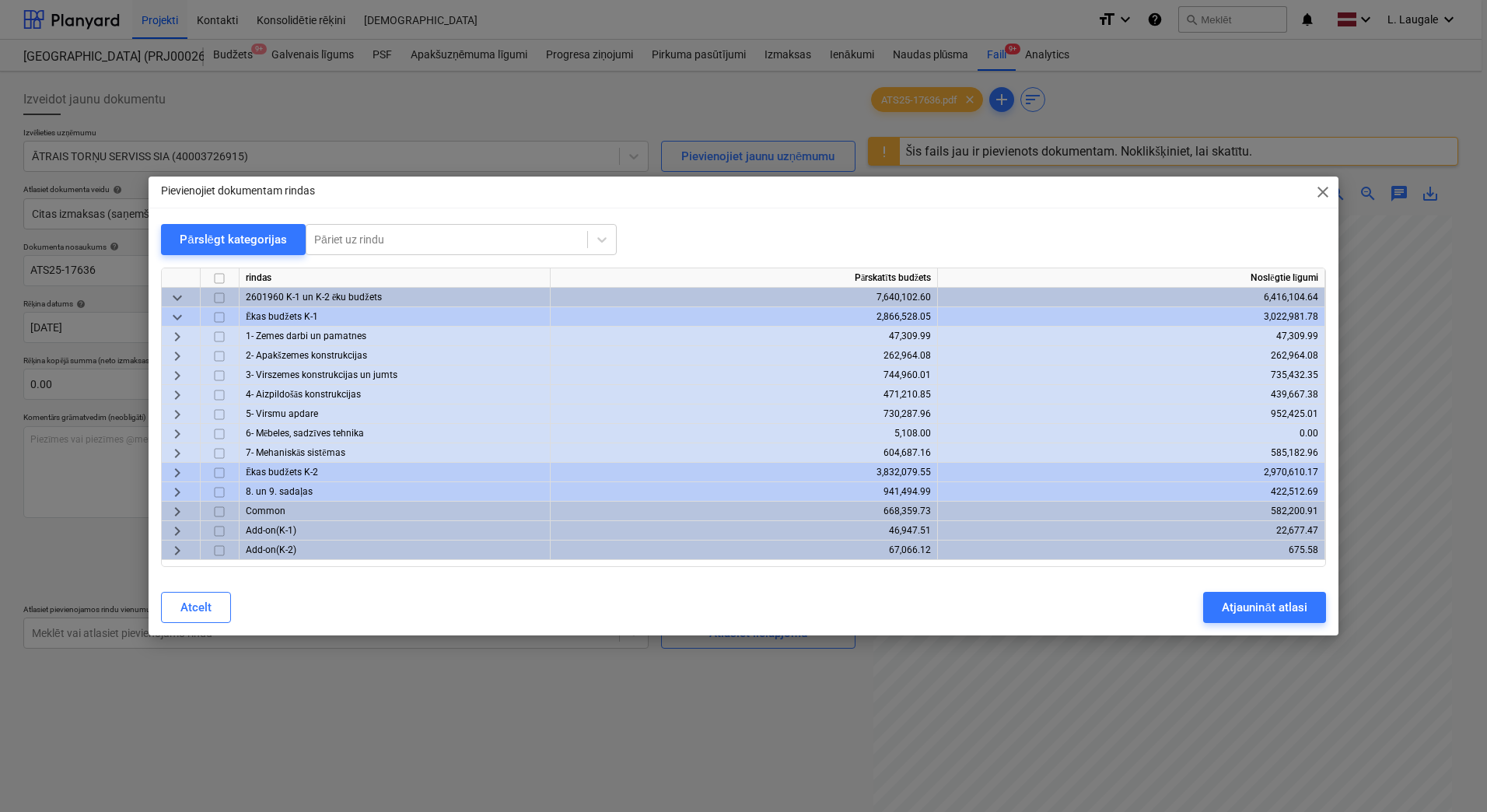
click at [177, 319] on span "keyboard_arrow_down" at bounding box center [178, 317] width 19 height 19
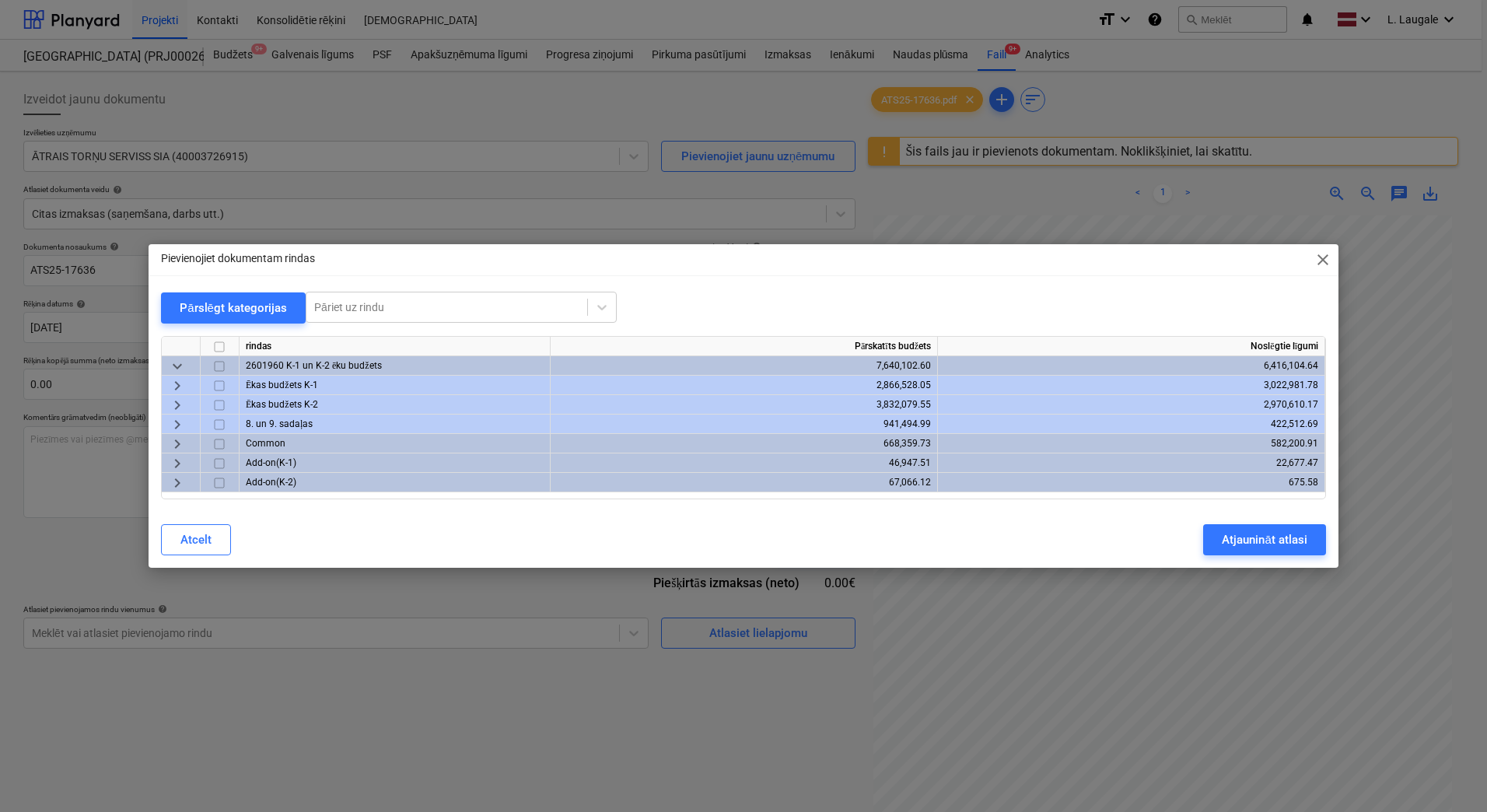
click at [181, 417] on span "keyboard_arrow_right" at bounding box center [178, 424] width 19 height 19
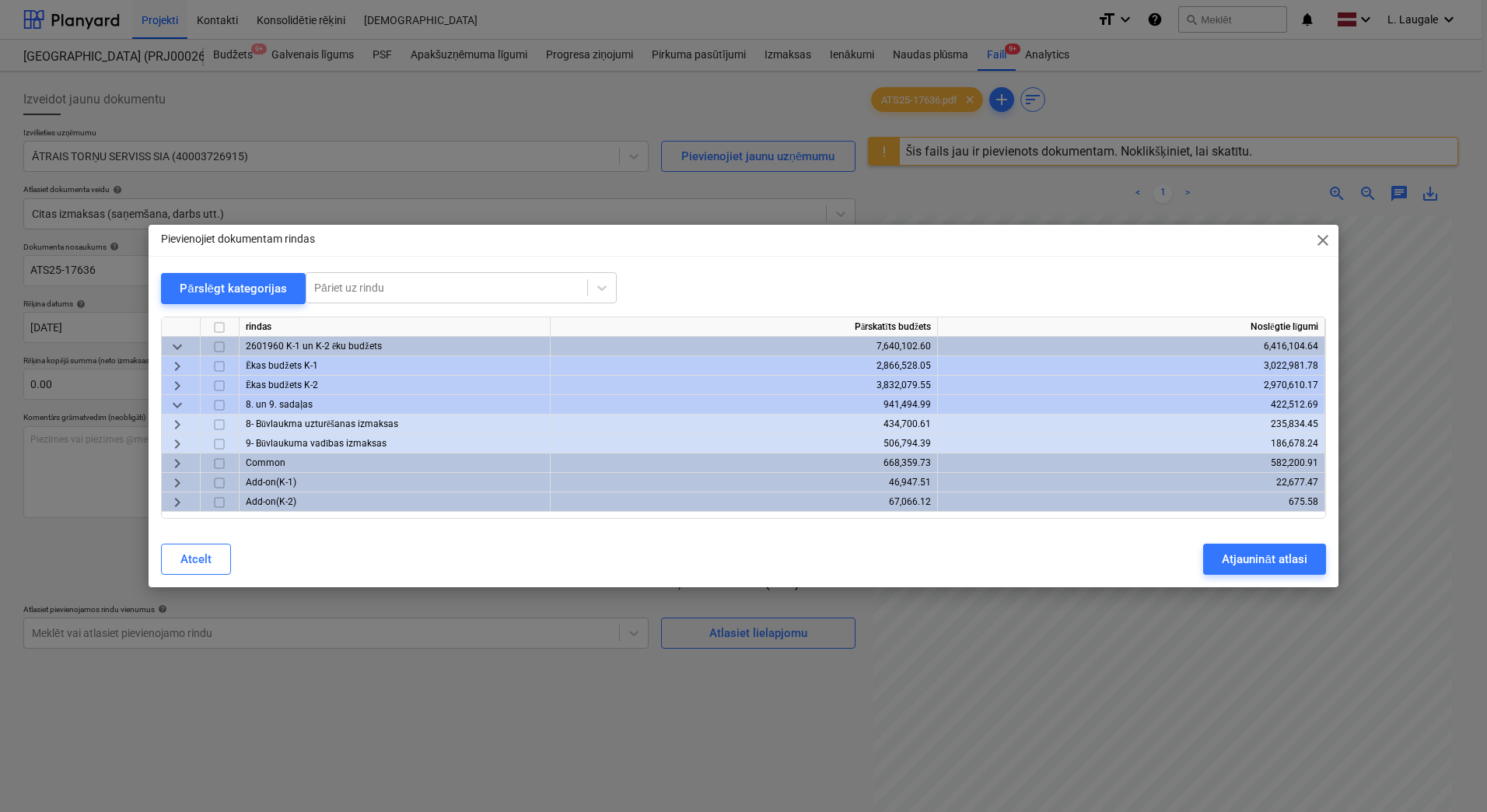
click at [178, 428] on span "keyboard_arrow_right" at bounding box center [178, 424] width 19 height 19
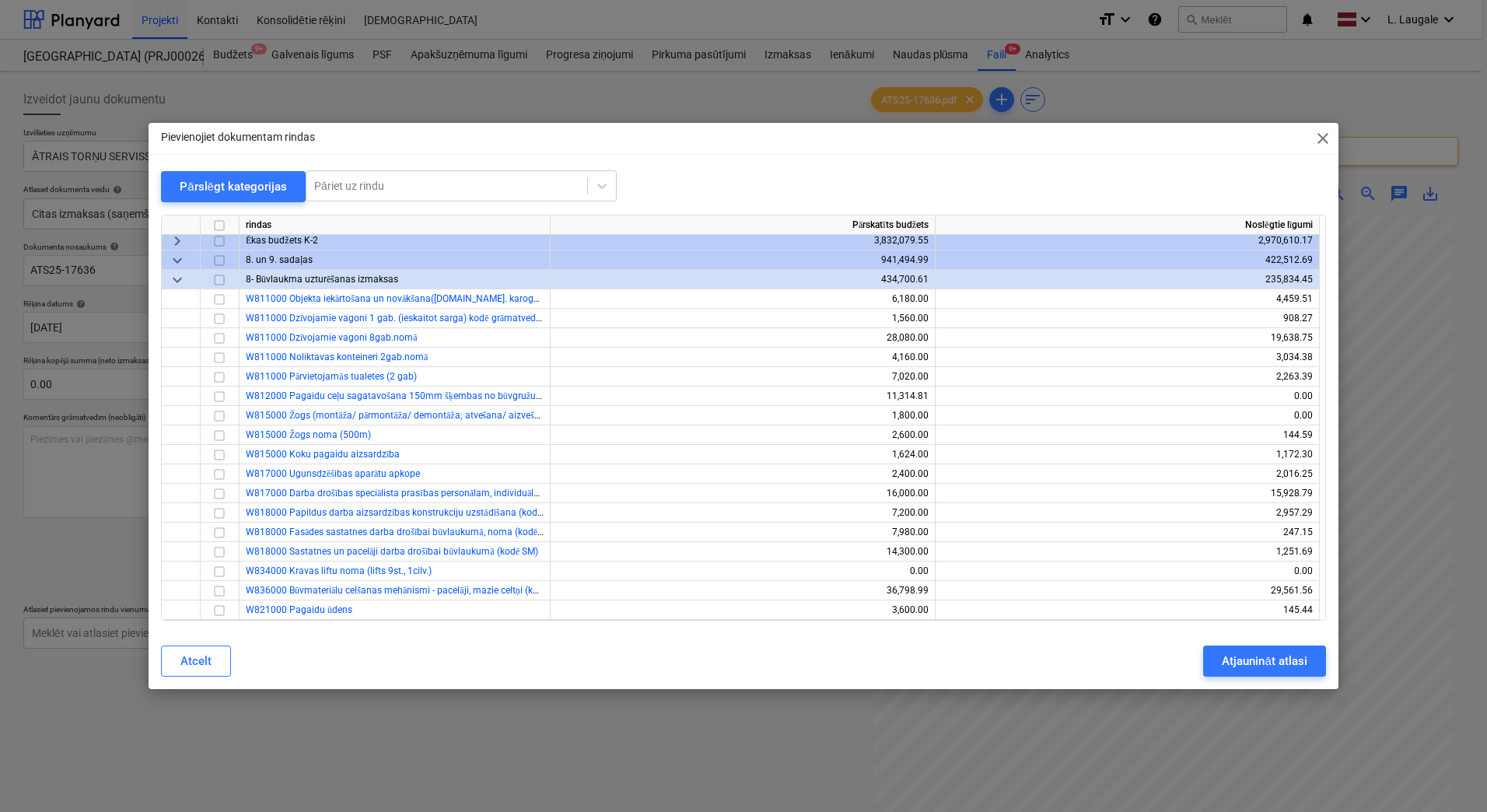
scroll to position [103, 0]
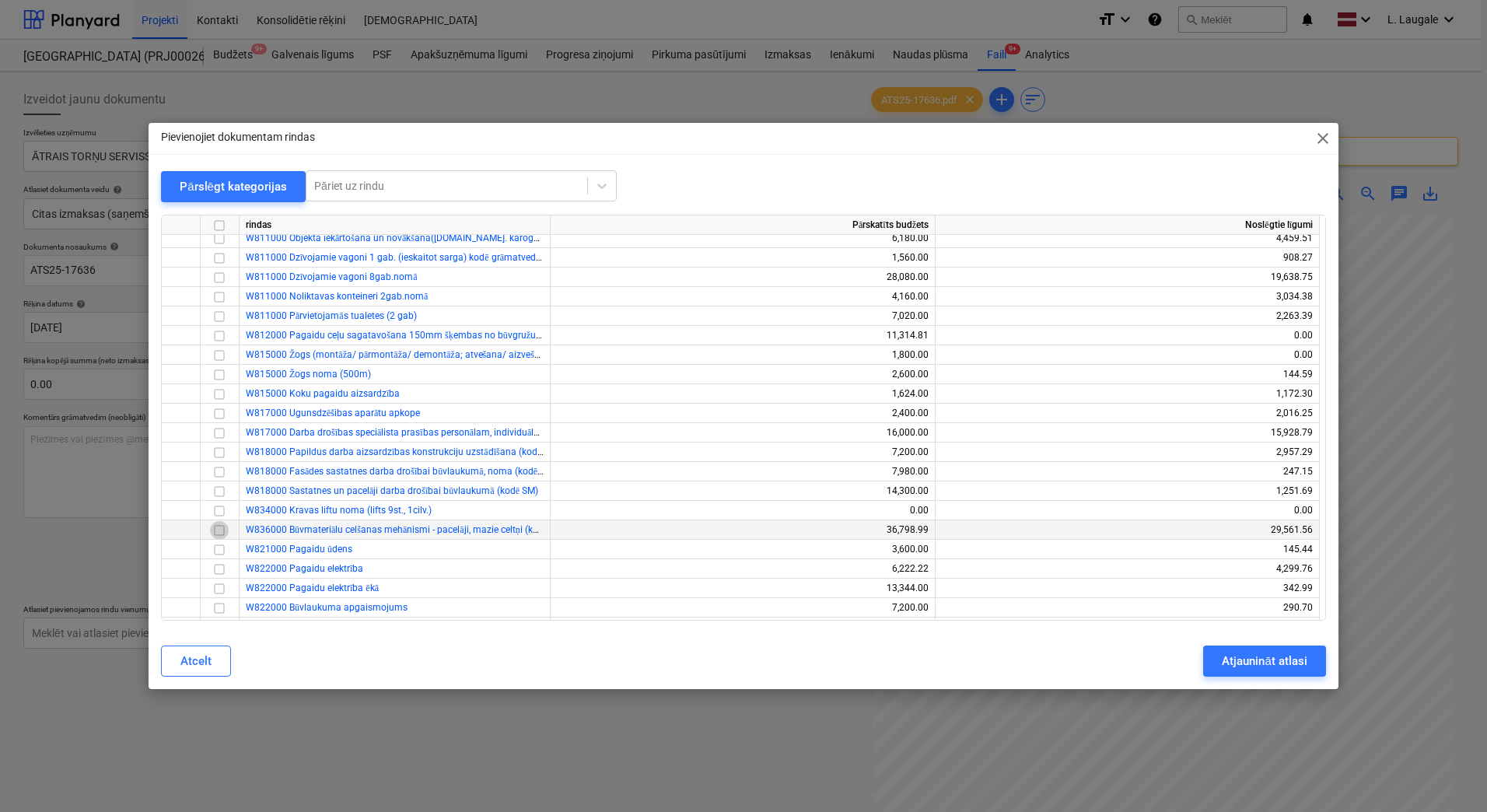
click at [225, 532] on input "checkbox" at bounding box center [220, 530] width 19 height 19
click at [1277, 658] on div "Atjaunināt atlasi" at bounding box center [1264, 661] width 85 height 20
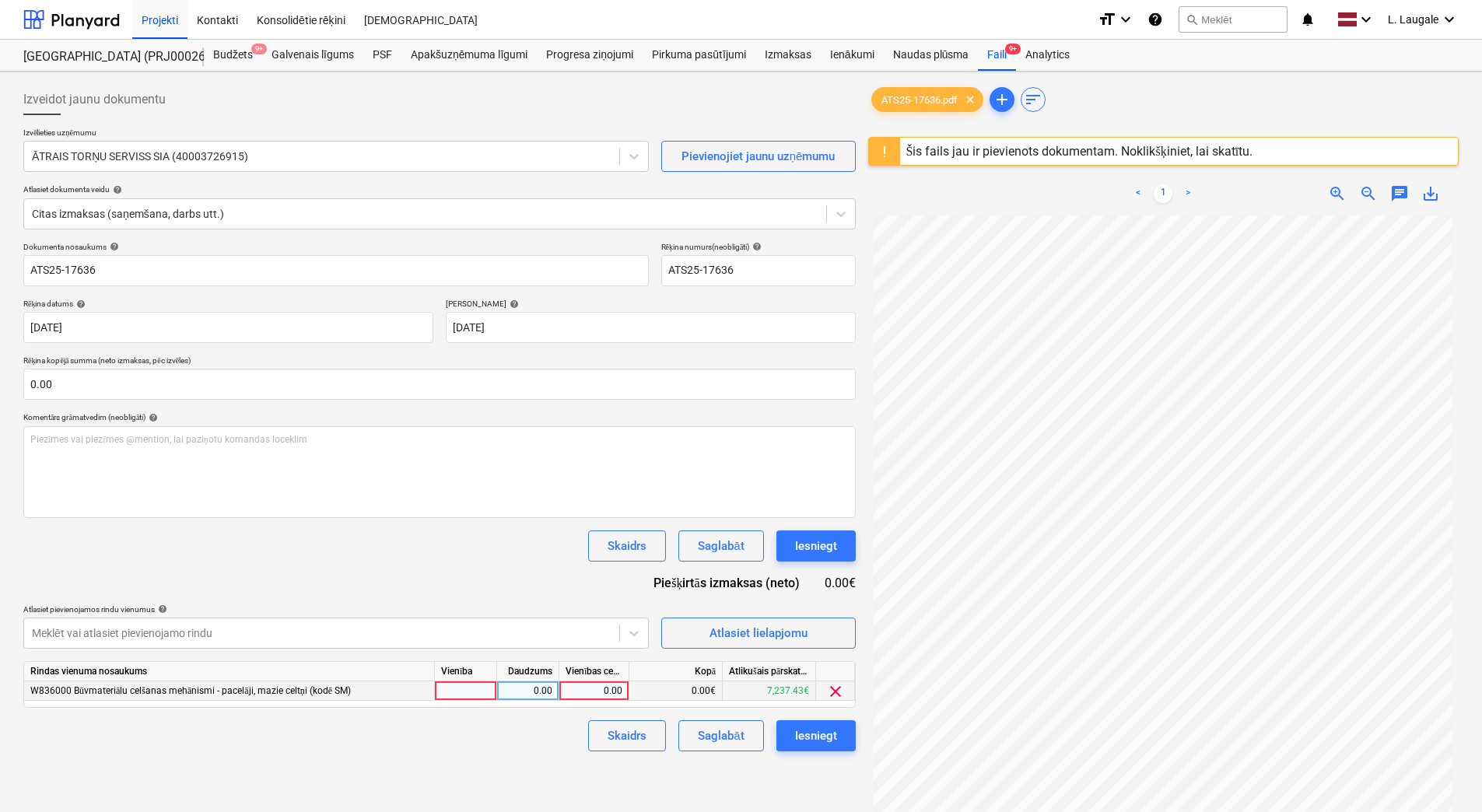
click at [471, 690] on div at bounding box center [465, 690] width 62 height 20
type input "1"
click at [518, 686] on div "0.00" at bounding box center [527, 690] width 49 height 20
click at [599, 690] on div "0.00" at bounding box center [594, 690] width 57 height 20
type input "516.55"
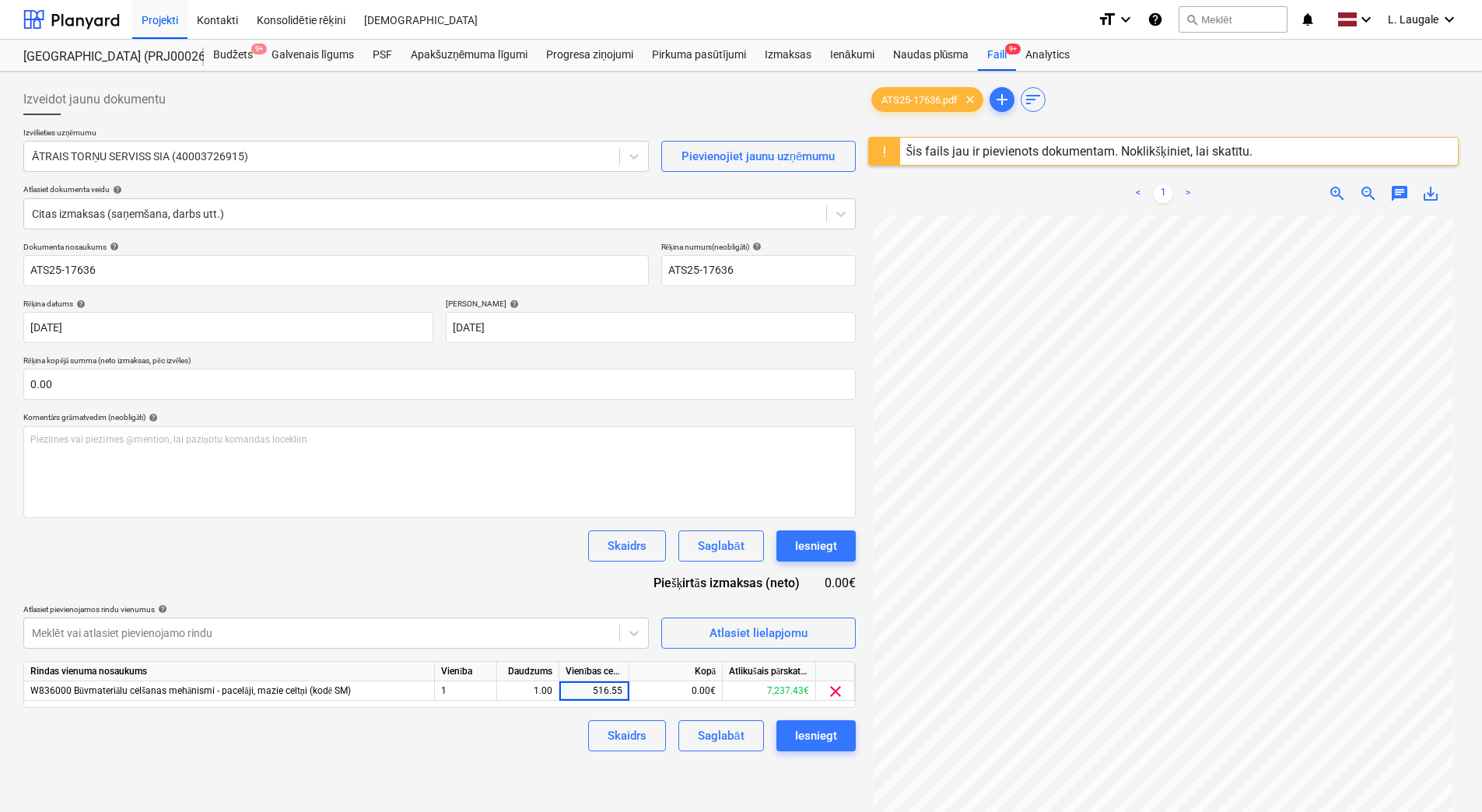
click at [568, 737] on div "Skaidrs Saglabāt Iesniegt" at bounding box center [439, 735] width 833 height 31
click at [708, 737] on div "Saglabāt" at bounding box center [720, 736] width 46 height 20
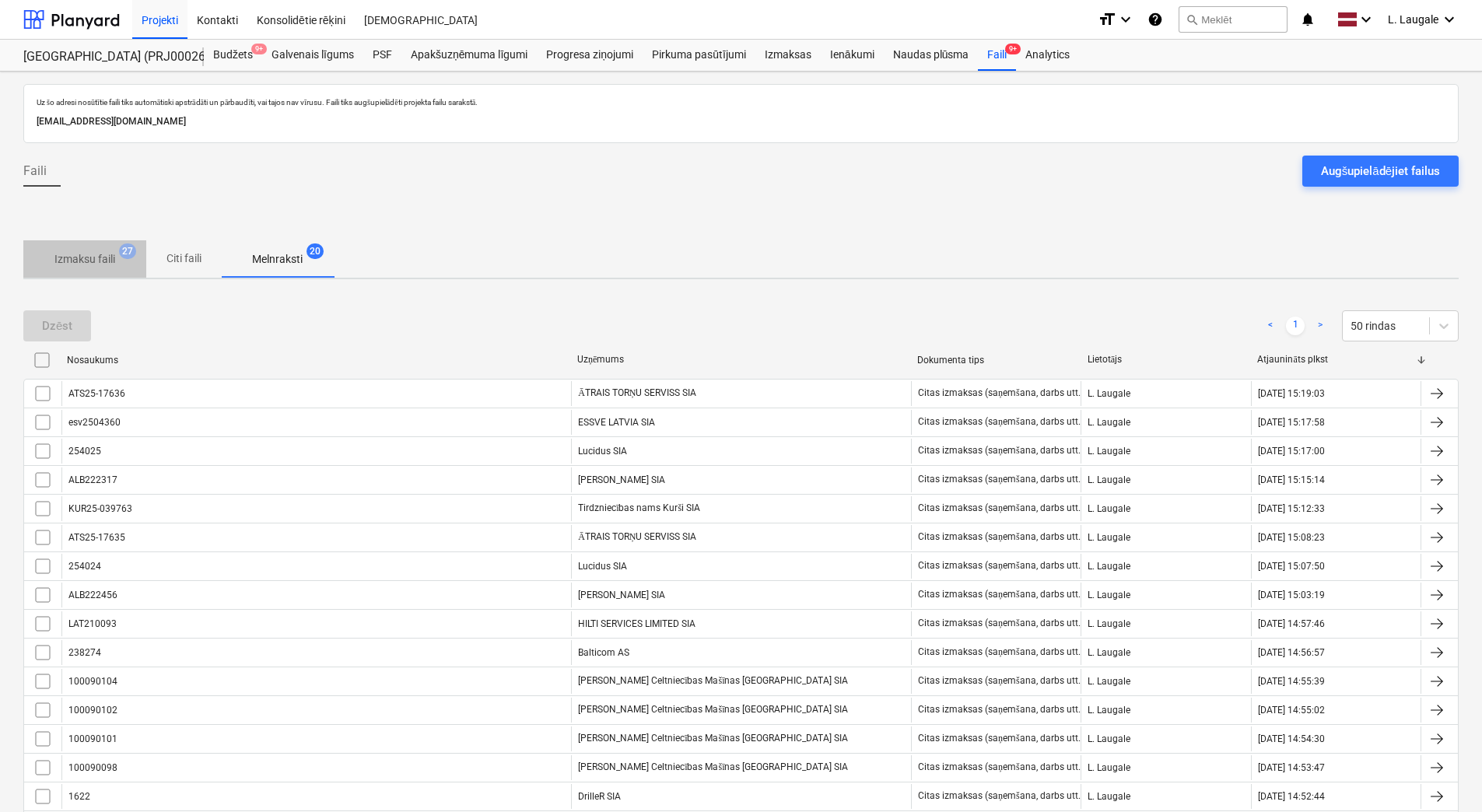
click at [120, 270] on span "Izmaksu faili 27" at bounding box center [85, 259] width 123 height 28
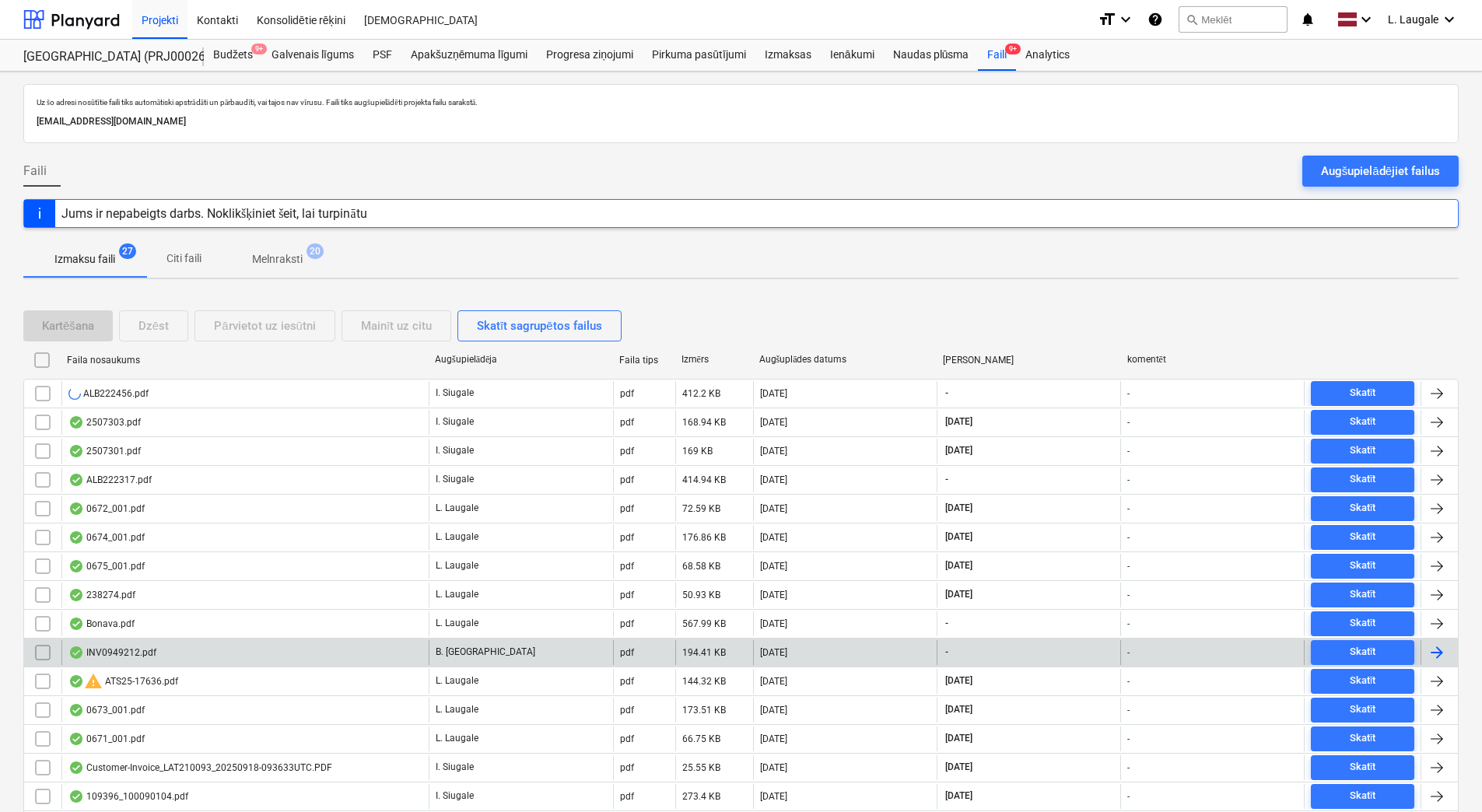
click at [278, 659] on div "INV0949212.pdf" at bounding box center [245, 652] width 367 height 25
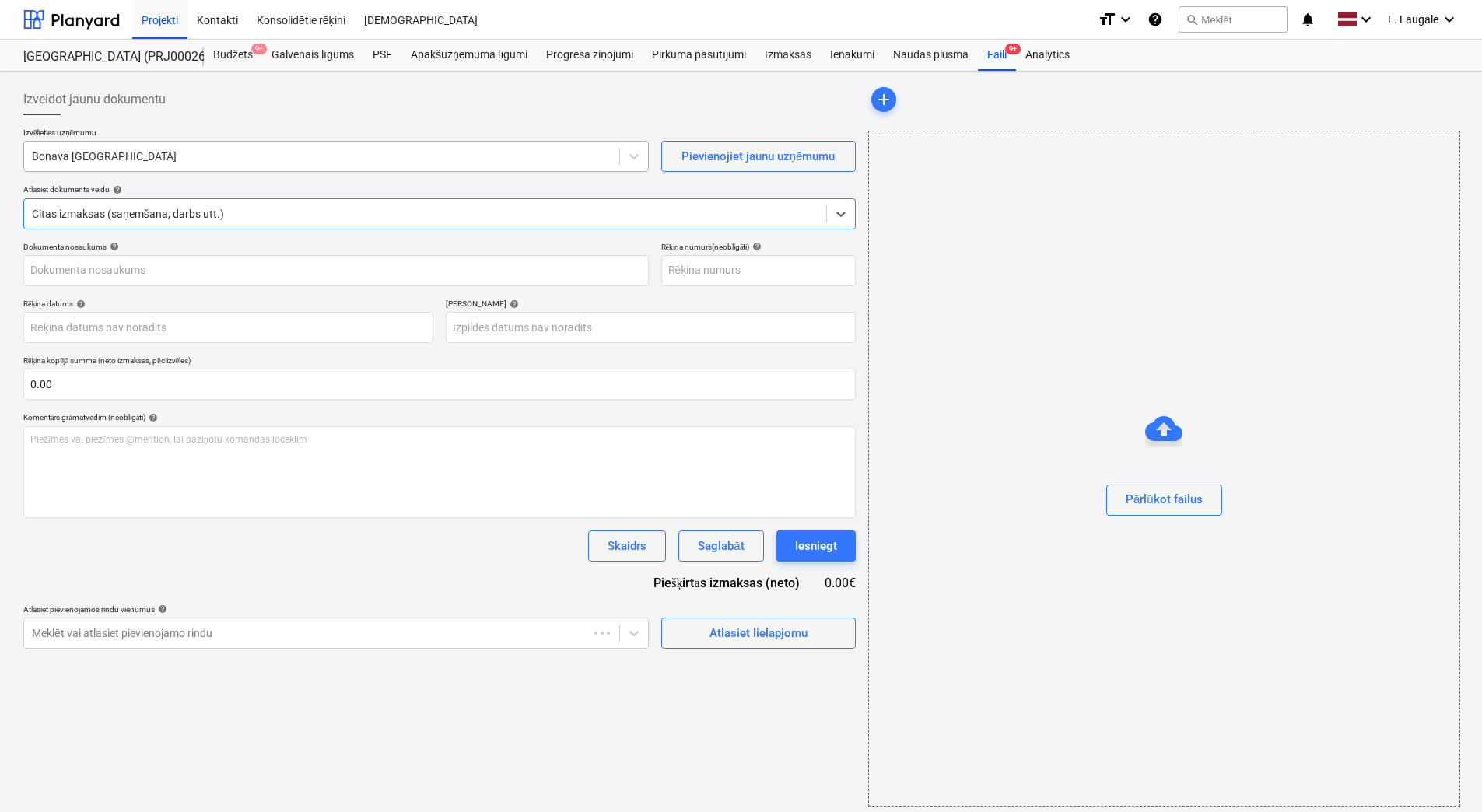
click at [154, 150] on div at bounding box center [321, 156] width 580 height 16
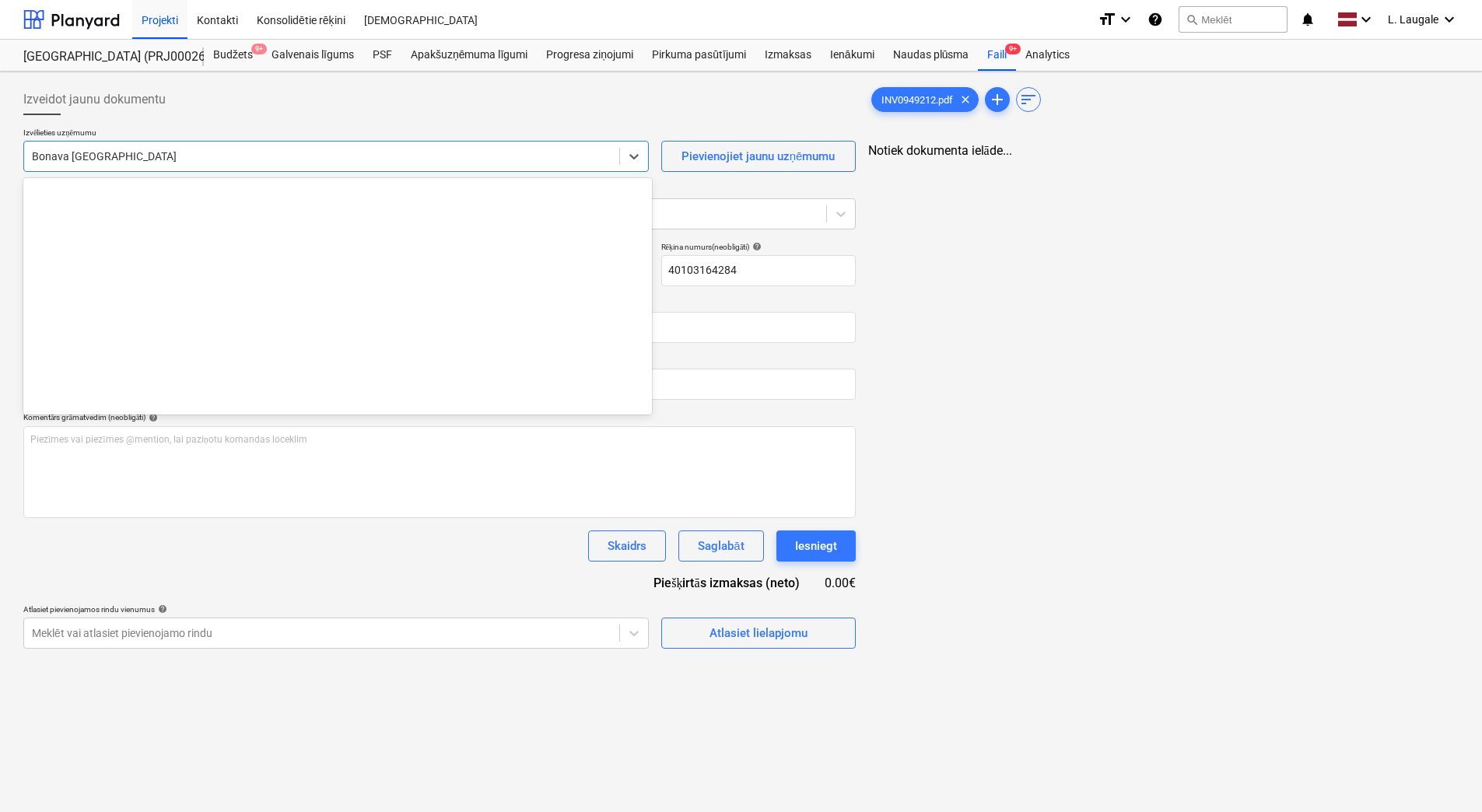
type input "40103164284"
type input "stor"
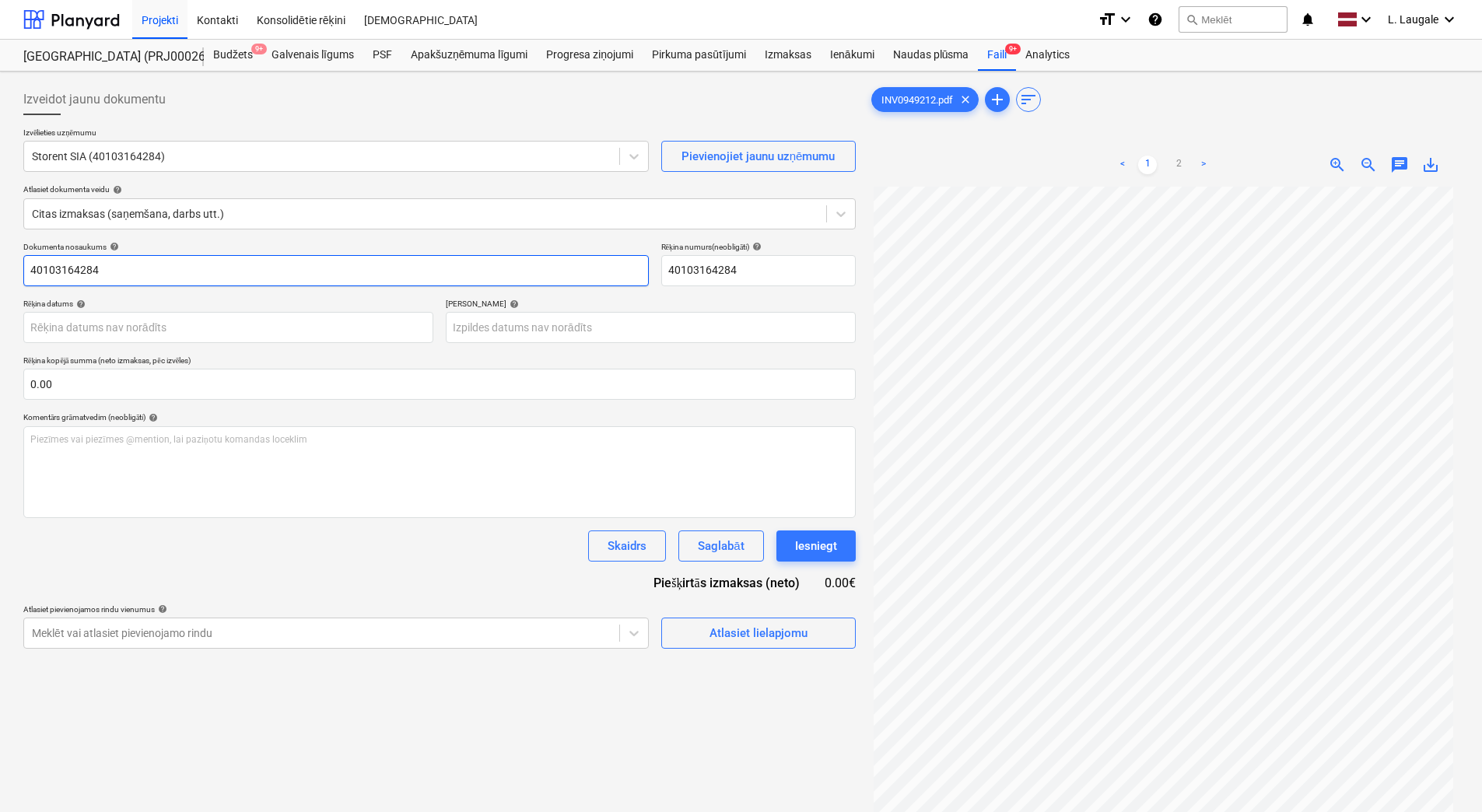
drag, startPoint x: 168, startPoint y: 273, endPoint x: 0, endPoint y: 293, distance: 169.2
click at [0, 295] on html "Projekti Kontakti Konsolidētie rēķini Iesūtne format_size keyboard_arrow_down h…" at bounding box center [741, 406] width 1482 height 812
click at [53, 273] on input "inv04949212" at bounding box center [336, 270] width 625 height 31
click at [59, 272] on input "inv04949212" at bounding box center [336, 270] width 625 height 31
drag, startPoint x: 94, startPoint y: 266, endPoint x: -3, endPoint y: 271, distance: 97.1
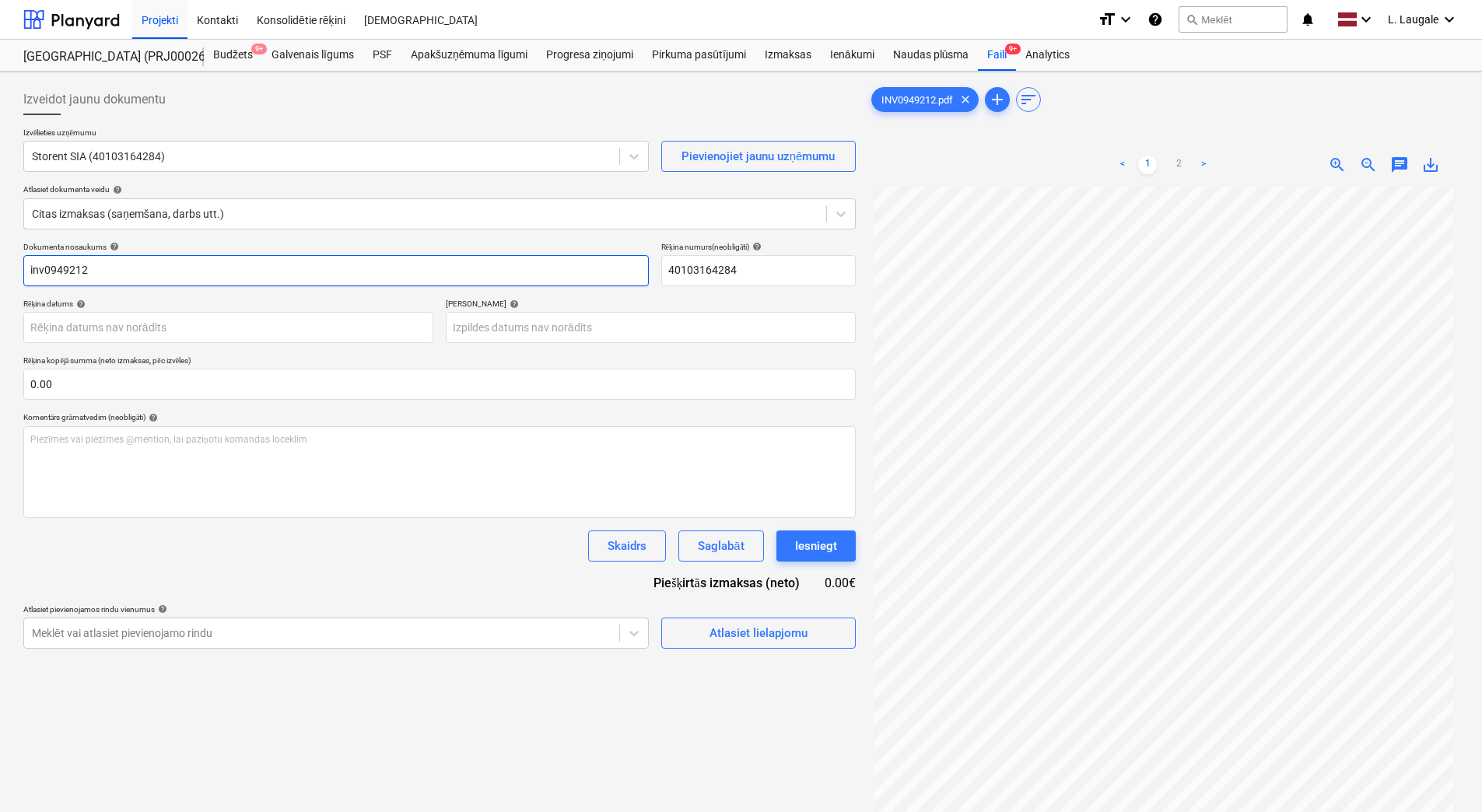
click at [0, 271] on html "Projekti Kontakti Konsolidētie rēķini Iesūtne format_size keyboard_arrow_down h…" at bounding box center [741, 406] width 1482 height 812
type input "inv0949212"
drag, startPoint x: 708, startPoint y: 277, endPoint x: 573, endPoint y: 271, distance: 135.1
click at [573, 271] on div "Dokumenta nosaukums help inv0949212 Rēķina numurs (neobligāti) help 40103164284" at bounding box center [439, 264] width 833 height 45
paste input "inv0949212"
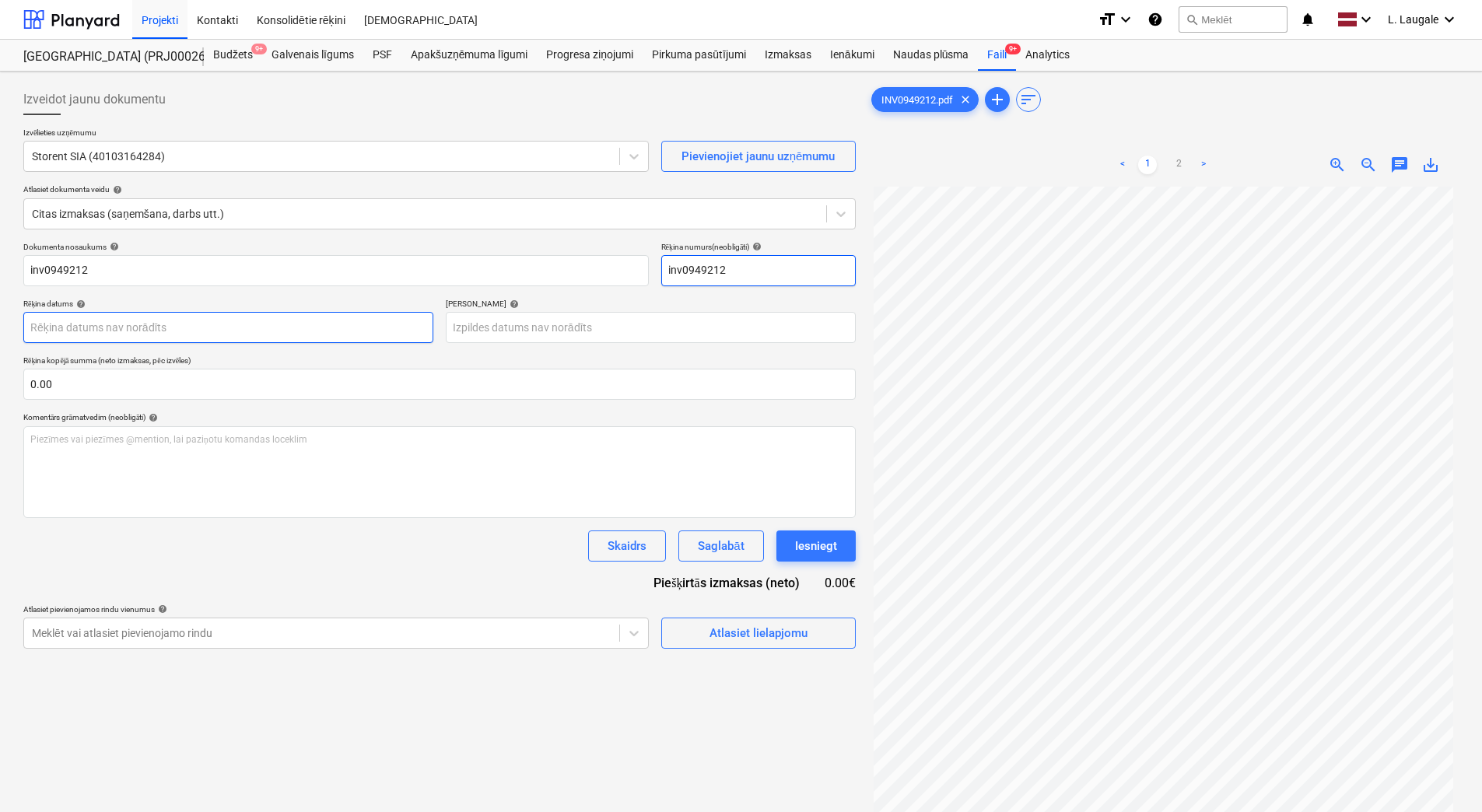
type input "inv0949212"
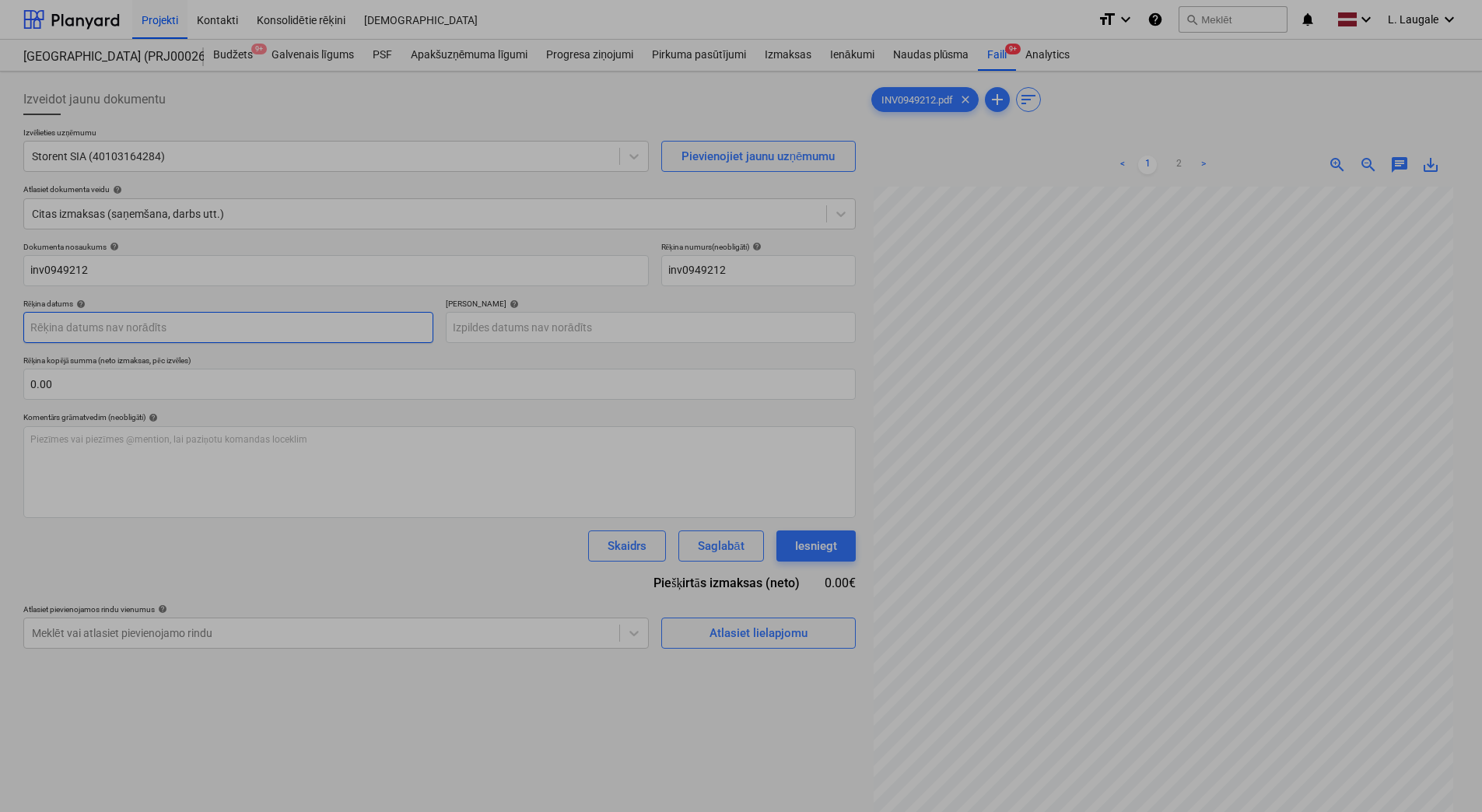
click at [386, 323] on body "Projekti Kontakti Konsolidētie rēķini Iesūtne format_size keyboard_arrow_down h…" at bounding box center [741, 406] width 1482 height 812
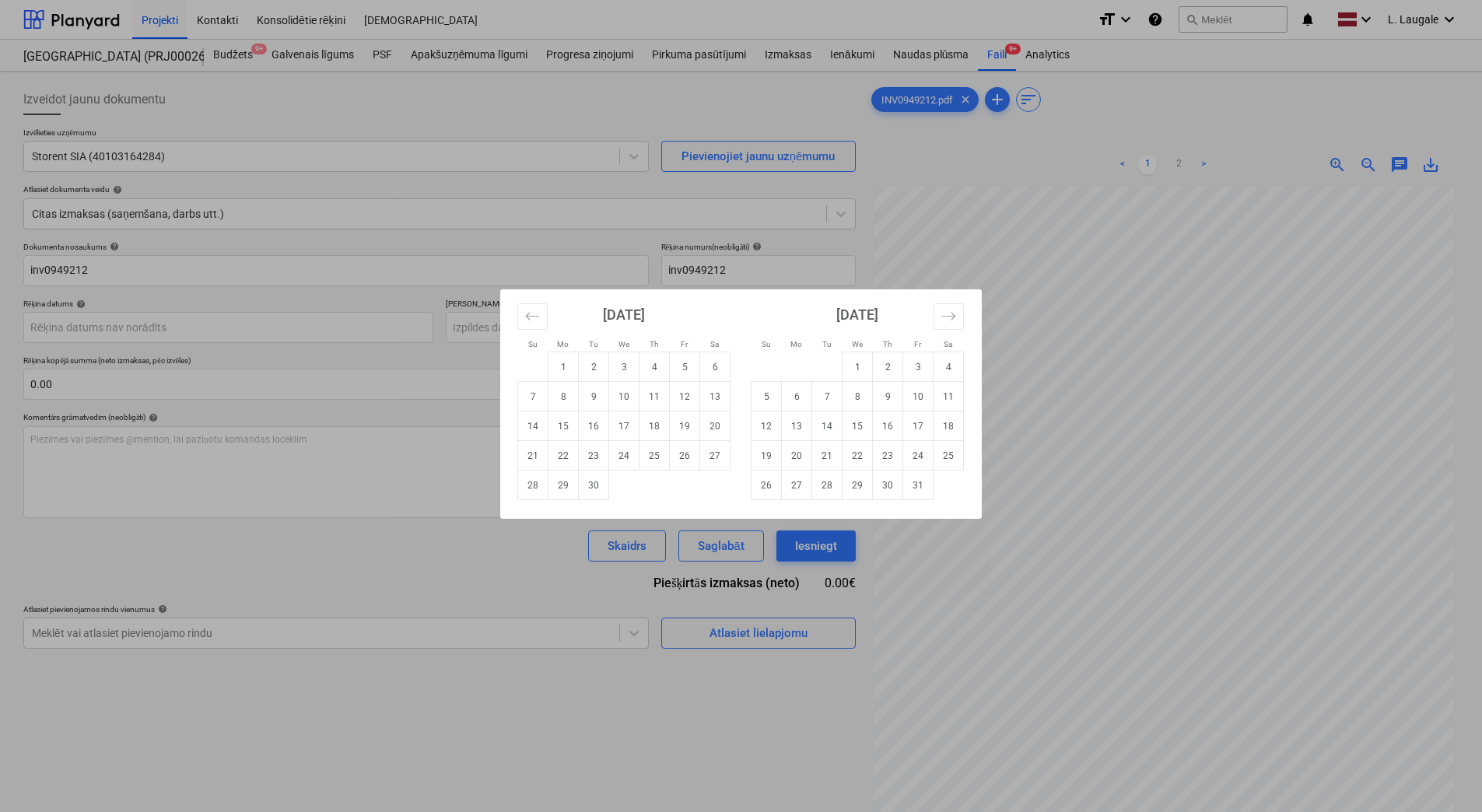
click at [565, 424] on td "15" at bounding box center [563, 426] width 31 height 30
type input "15 Sep 2025"
click at [537, 329] on body "Projekti Kontakti Konsolidētie rēķini Iesūtne format_size keyboard_arrow_down h…" at bounding box center [741, 406] width 1482 height 812
click at [861, 429] on td "15" at bounding box center [857, 426] width 31 height 30
type input "15 Oct 2025"
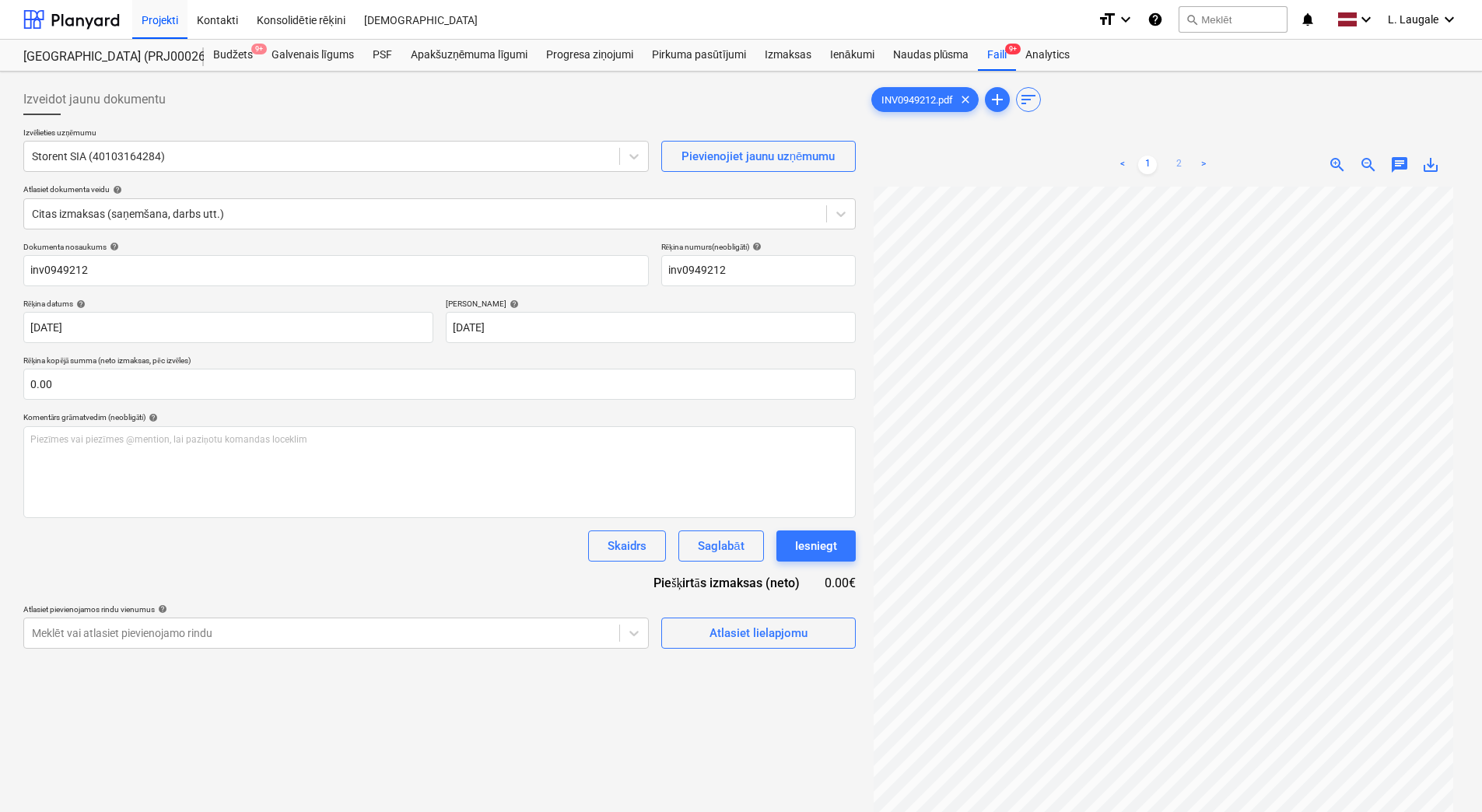
click at [1182, 164] on link "2" at bounding box center [1179, 165] width 19 height 19
click at [792, 640] on div "Atlasiet lielapjomu" at bounding box center [757, 633] width 98 height 20
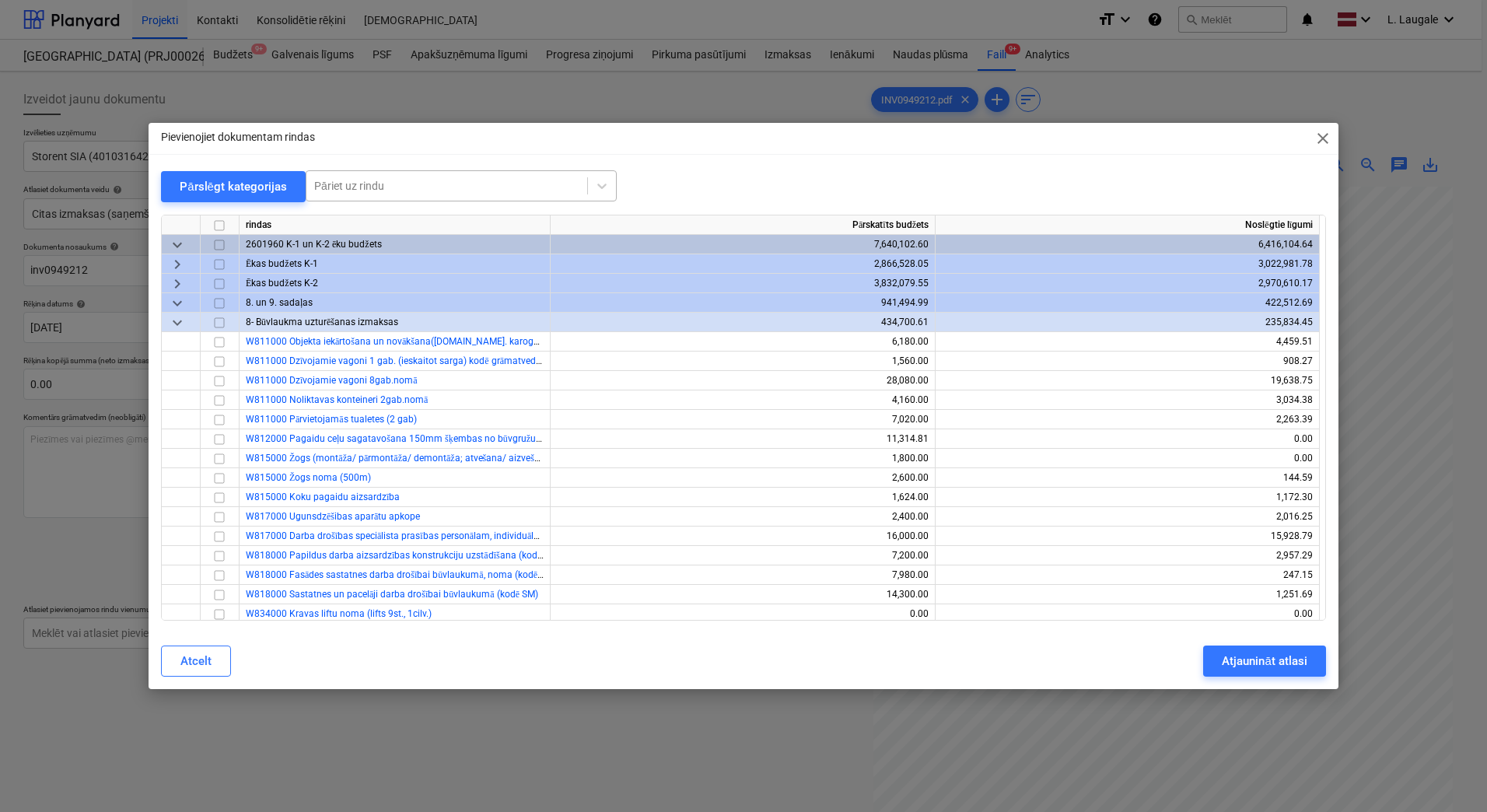
click at [384, 178] on div at bounding box center [447, 185] width 265 height 16
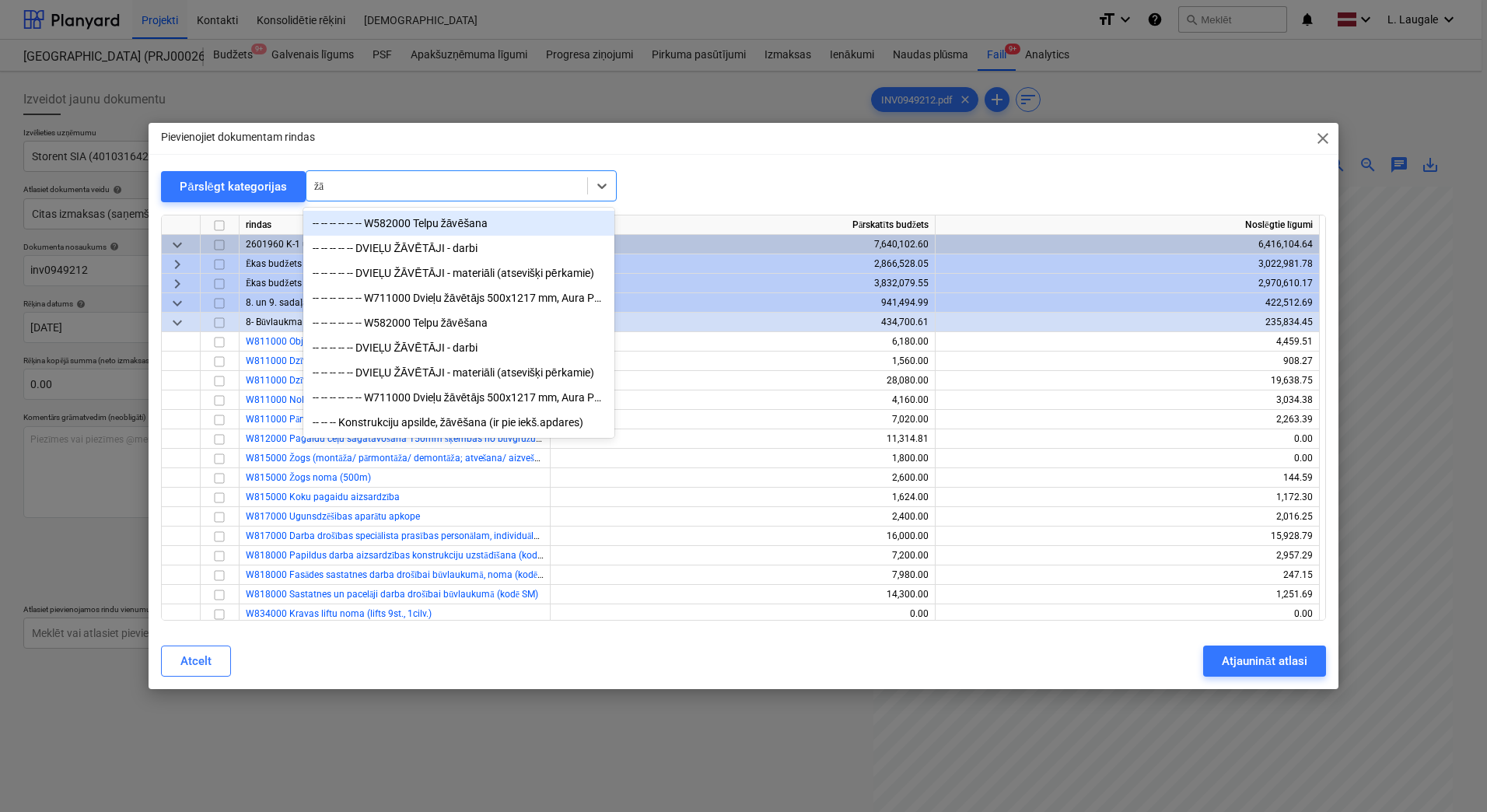
type input "žāv"
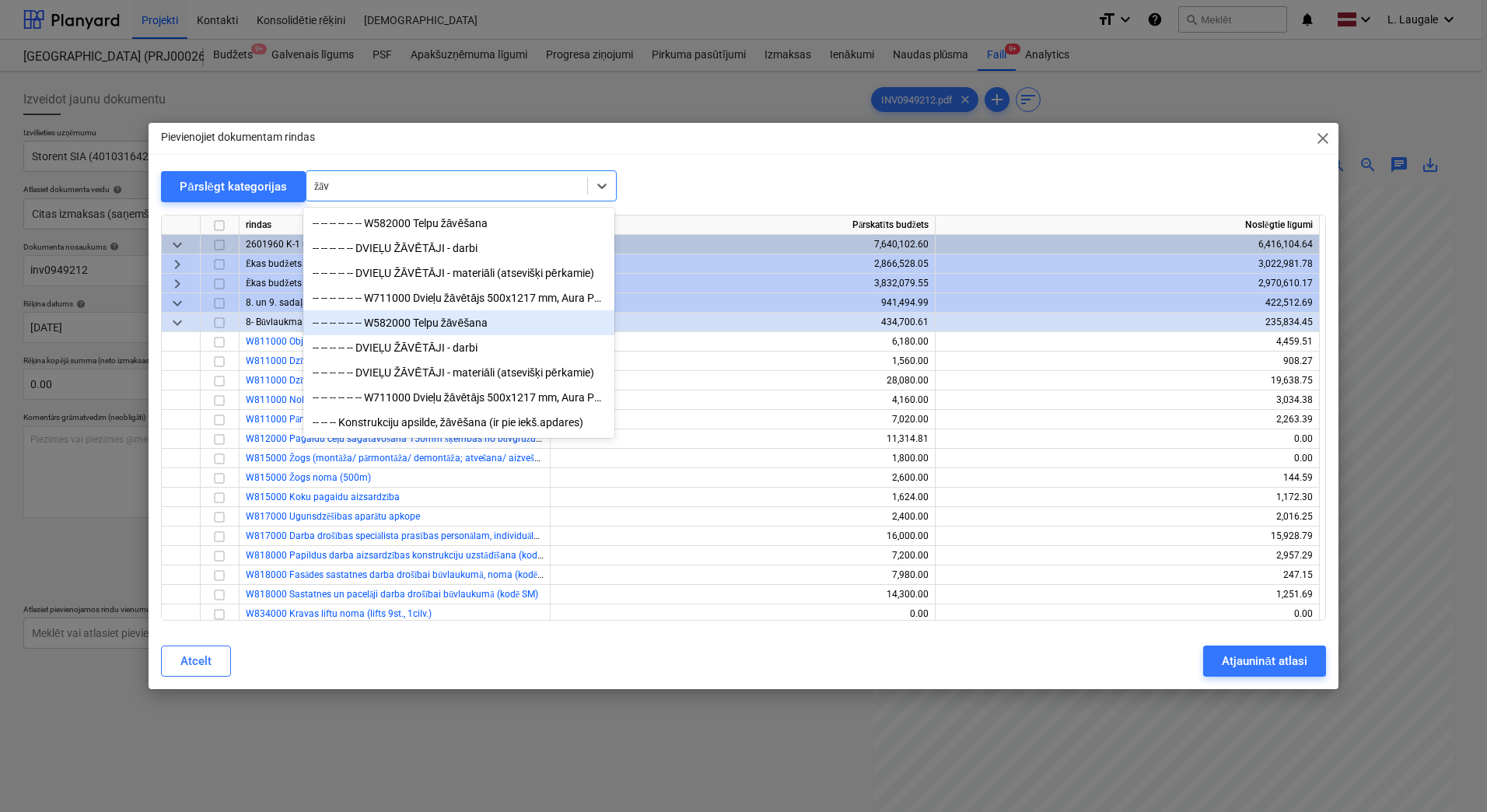
click at [432, 329] on div "-- -- -- -- -- -- W582000 Telpu žāvēšana" at bounding box center [459, 323] width 311 height 25
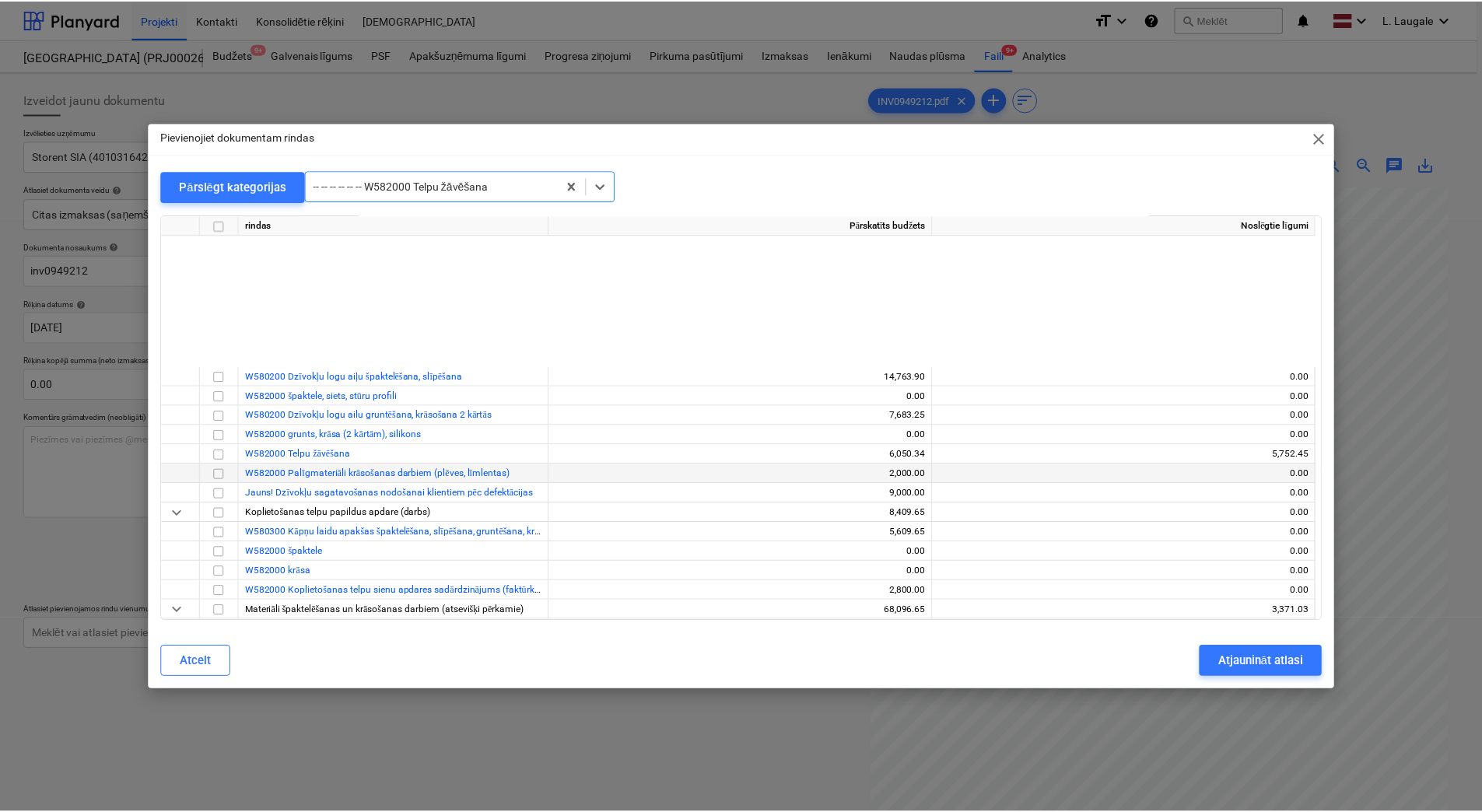
scroll to position [21365, 0]
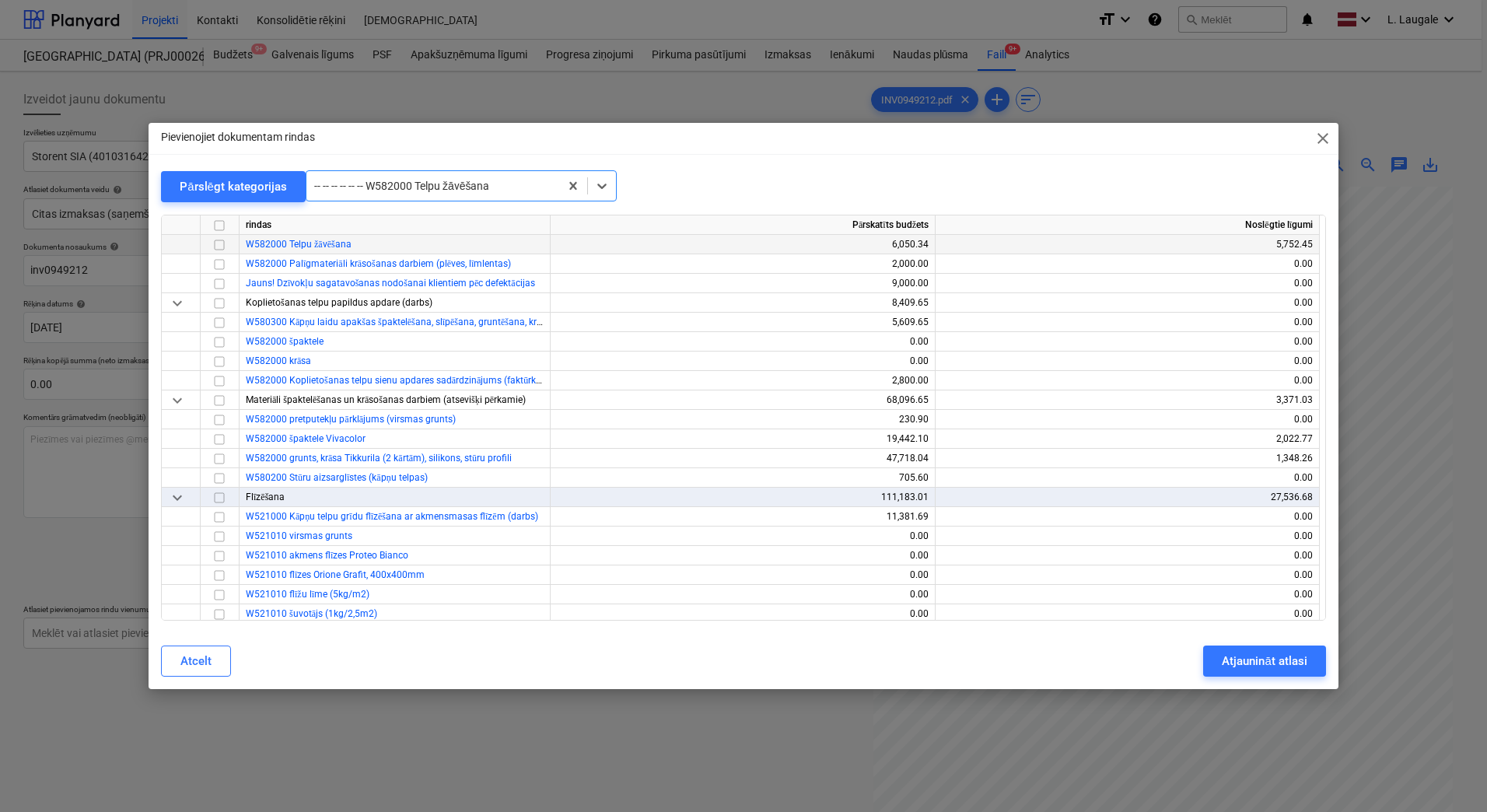
click at [218, 238] on input "checkbox" at bounding box center [220, 245] width 19 height 19
click at [1253, 659] on div "Atjaunināt atlasi" at bounding box center [1264, 661] width 85 height 20
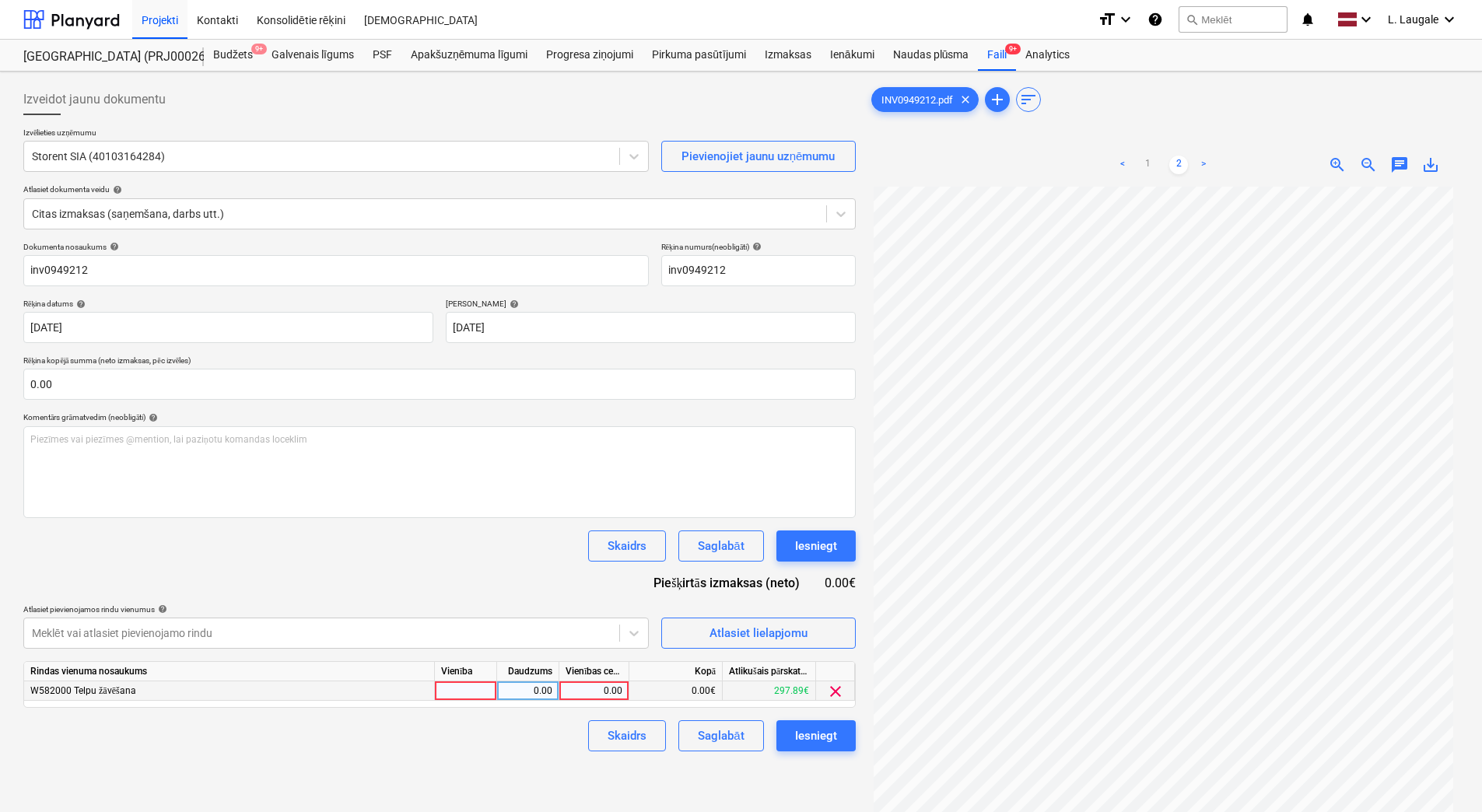
click at [469, 693] on div at bounding box center [465, 690] width 62 height 20
click at [501, 695] on div "0.00" at bounding box center [527, 690] width 62 height 20
type input "1"
click at [605, 690] on div "0.00" at bounding box center [594, 690] width 57 height 20
type input "60.5"
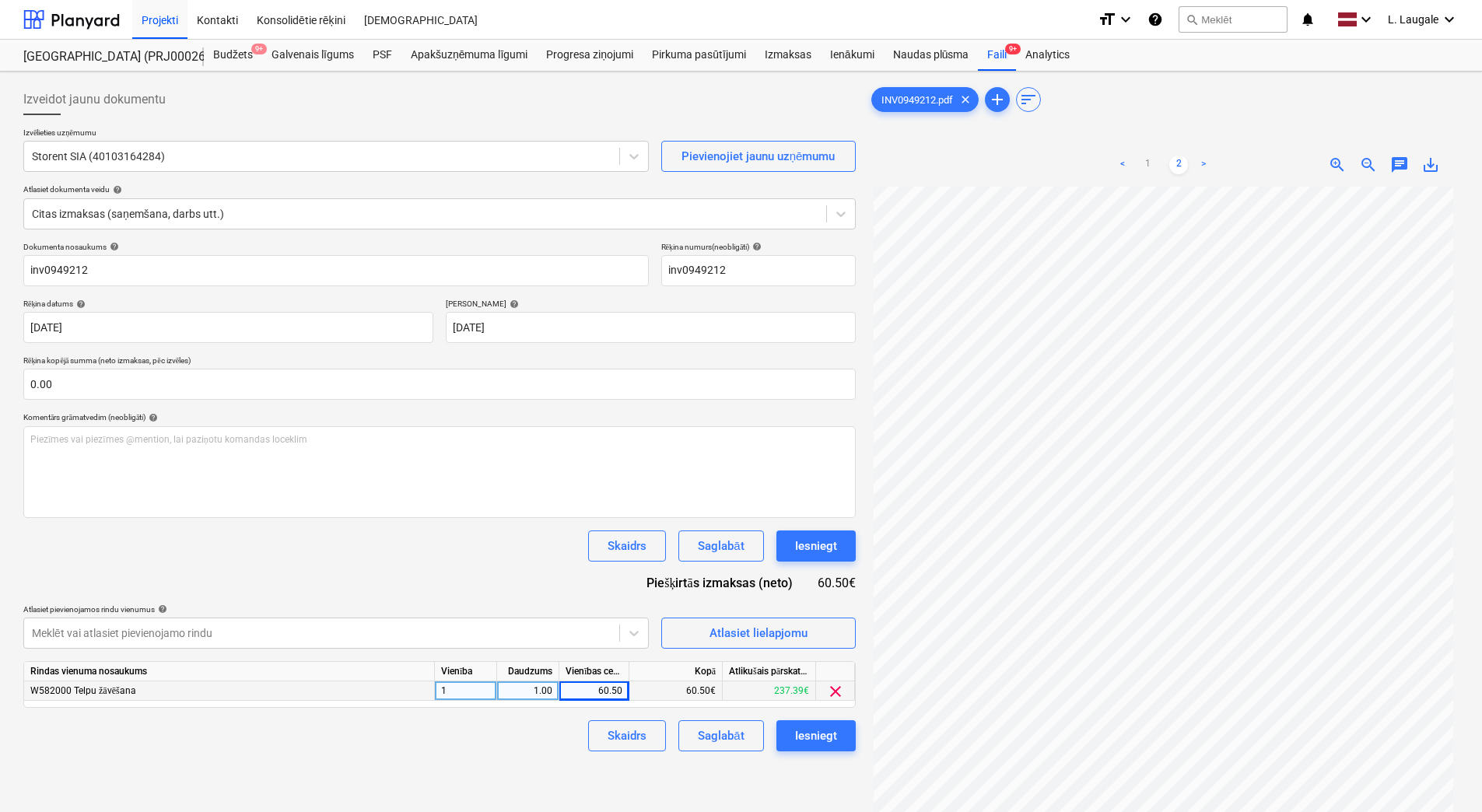
click at [514, 747] on div "Skaidrs Saglabāt Iesniegt" at bounding box center [439, 735] width 833 height 31
click at [725, 723] on button "Saglabāt" at bounding box center [720, 735] width 85 height 31
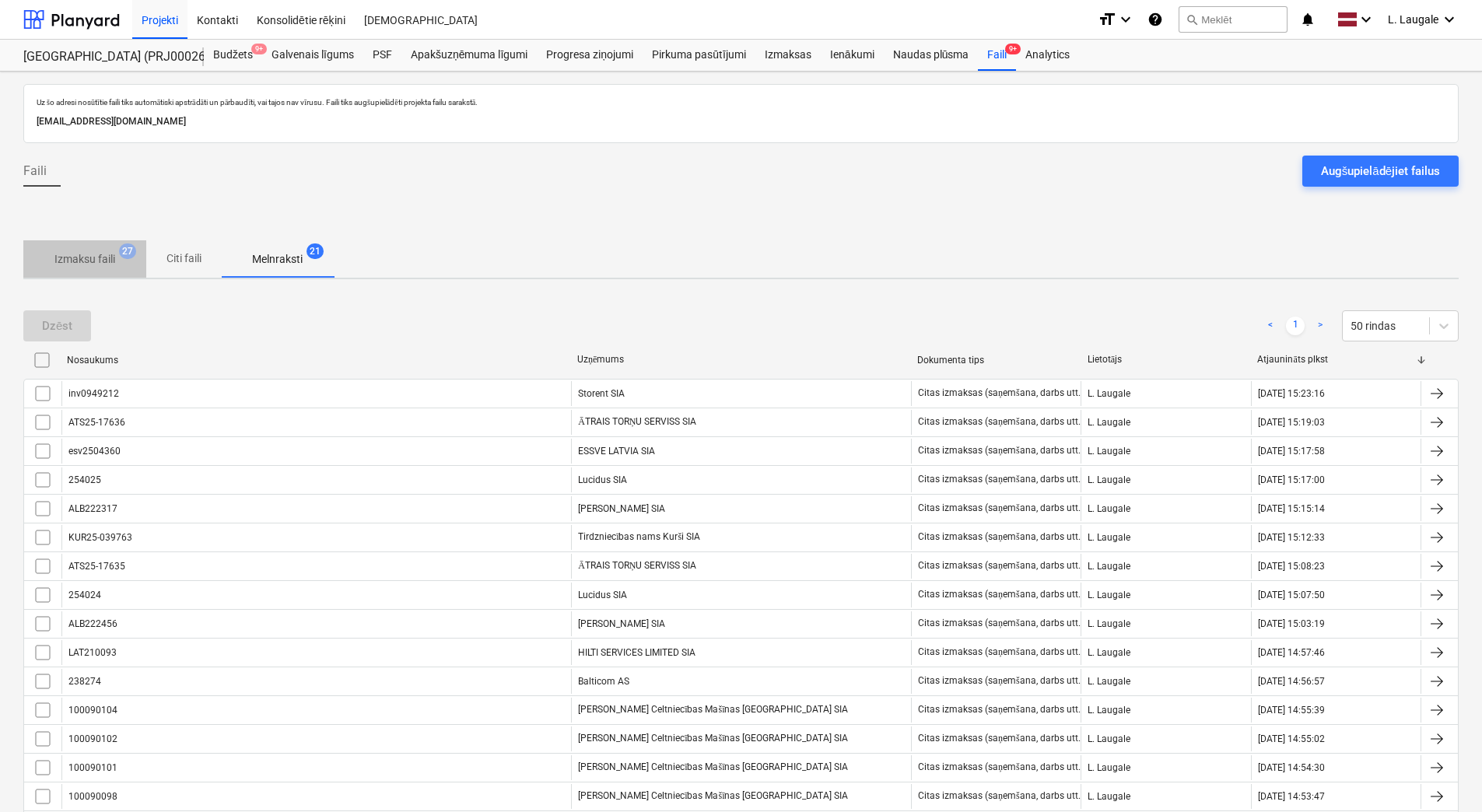
click at [94, 254] on p "Izmaksu faili" at bounding box center [85, 260] width 60 height 17
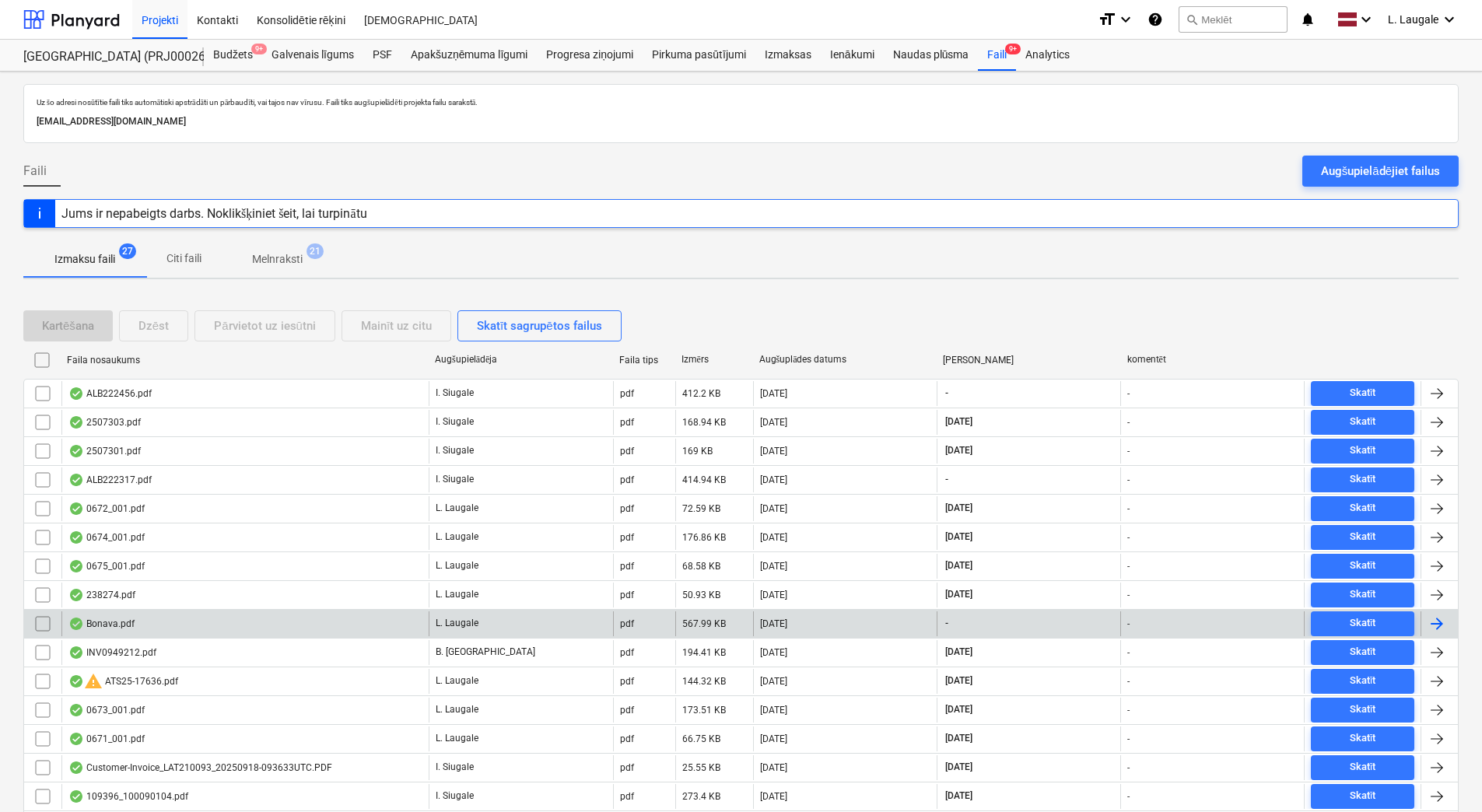
click at [217, 636] on div "Bonava.pdf L. Laugale pdf 567.99 KB 22.09.2025 - - Skatīt" at bounding box center [741, 623] width 1435 height 29
click at [113, 627] on div "Bonava.pdf" at bounding box center [101, 623] width 66 height 12
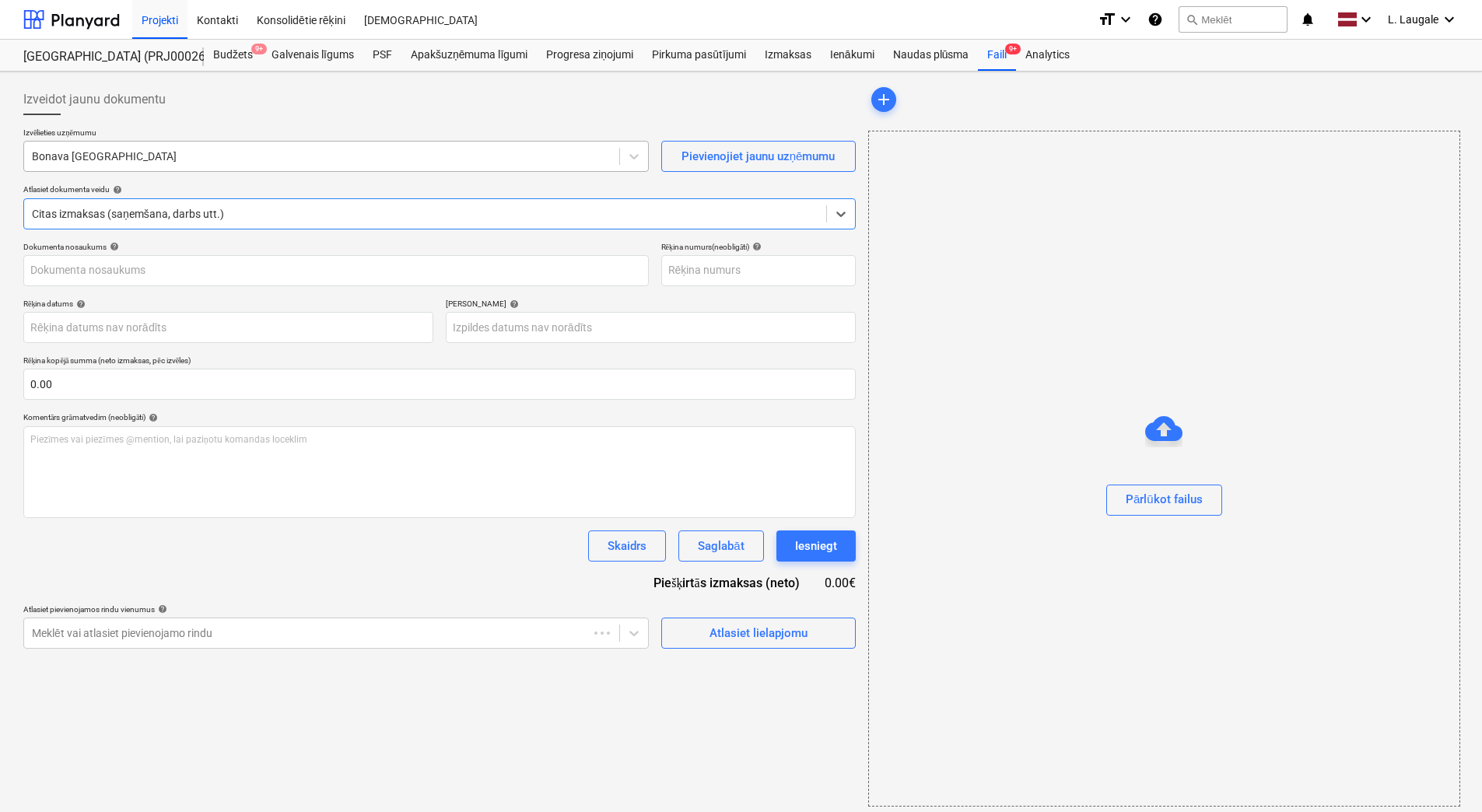
type input "251605"
click at [341, 154] on div at bounding box center [321, 156] width 580 height 16
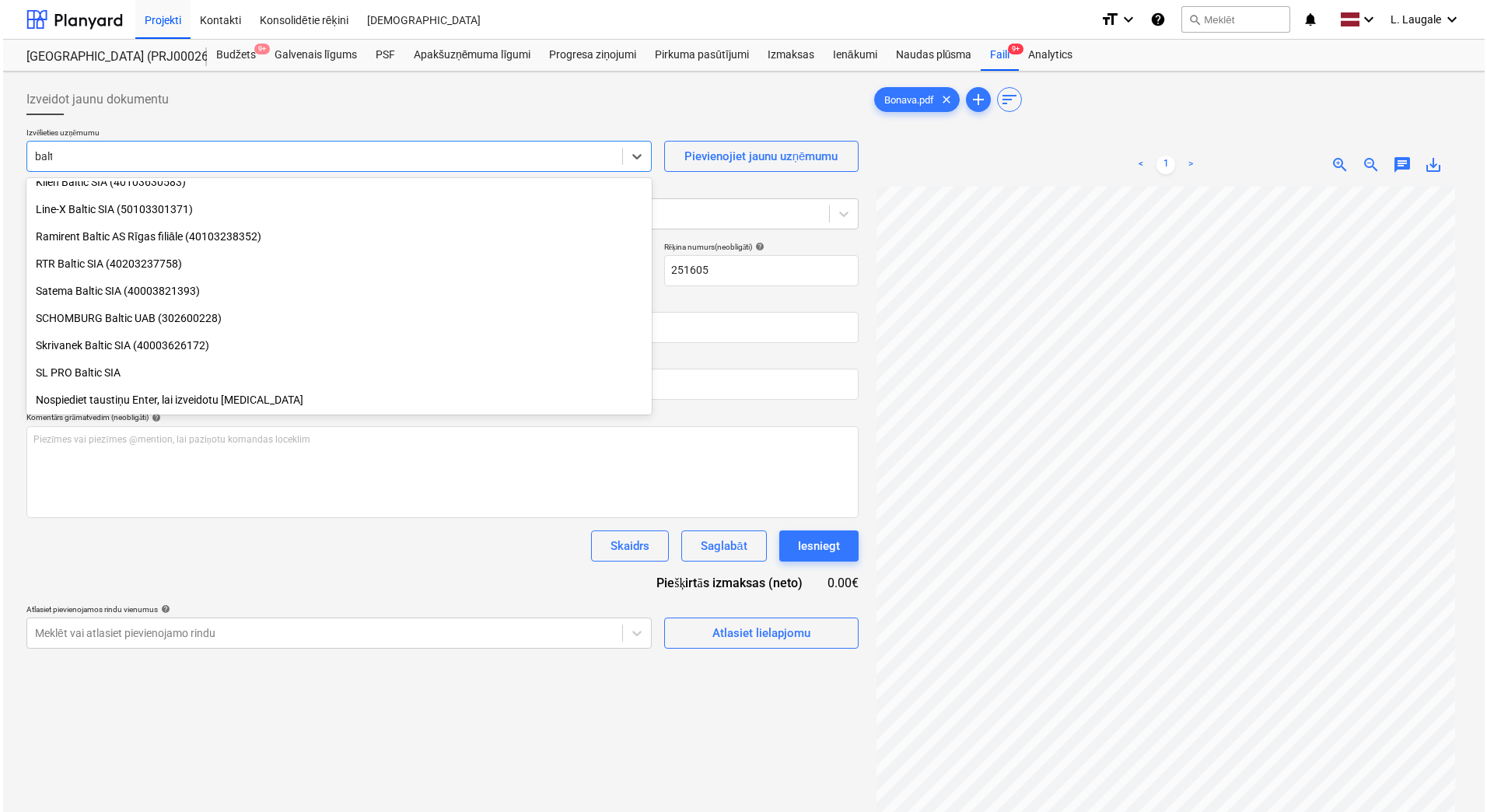
scroll to position [610, 0]
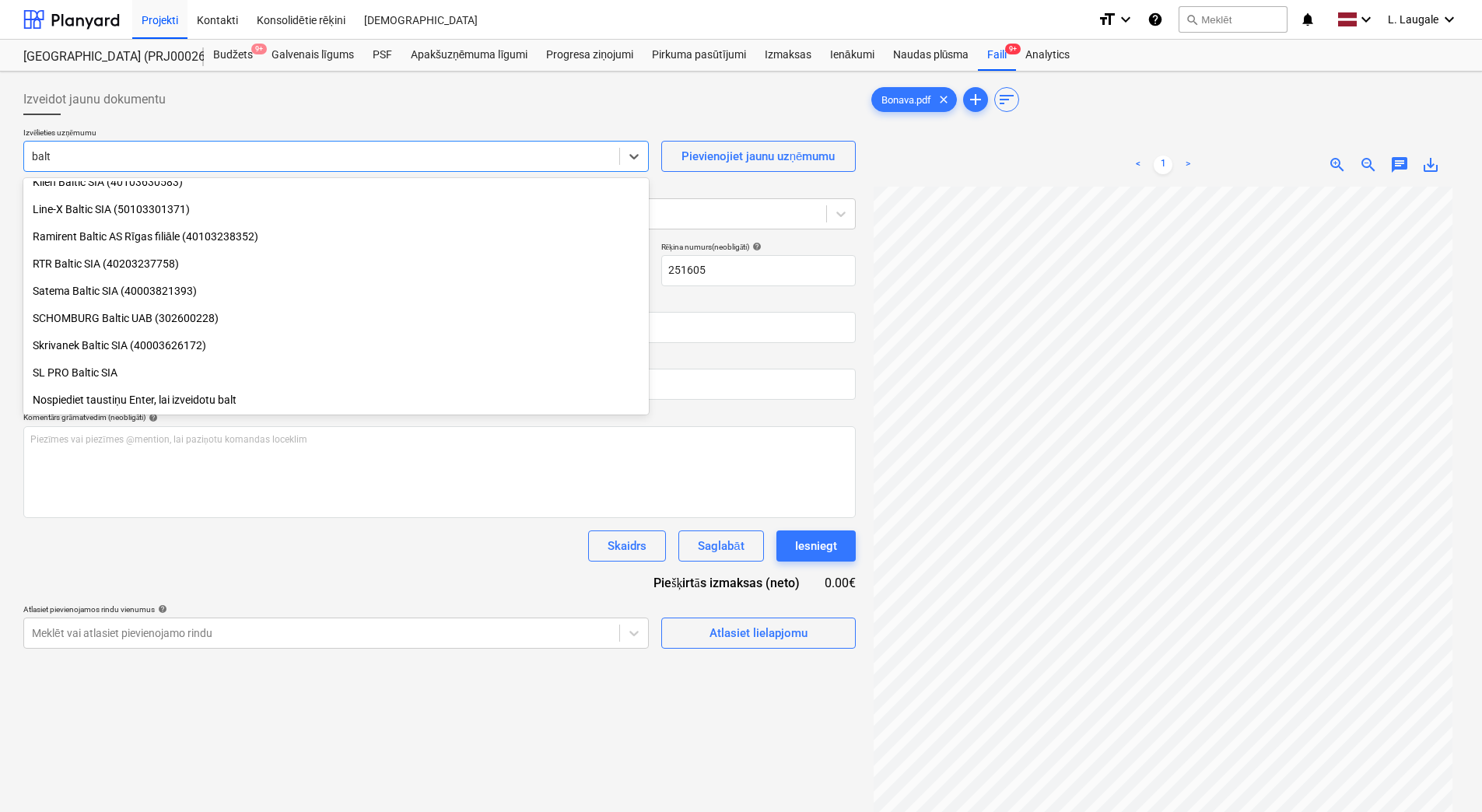
type input "balt l"
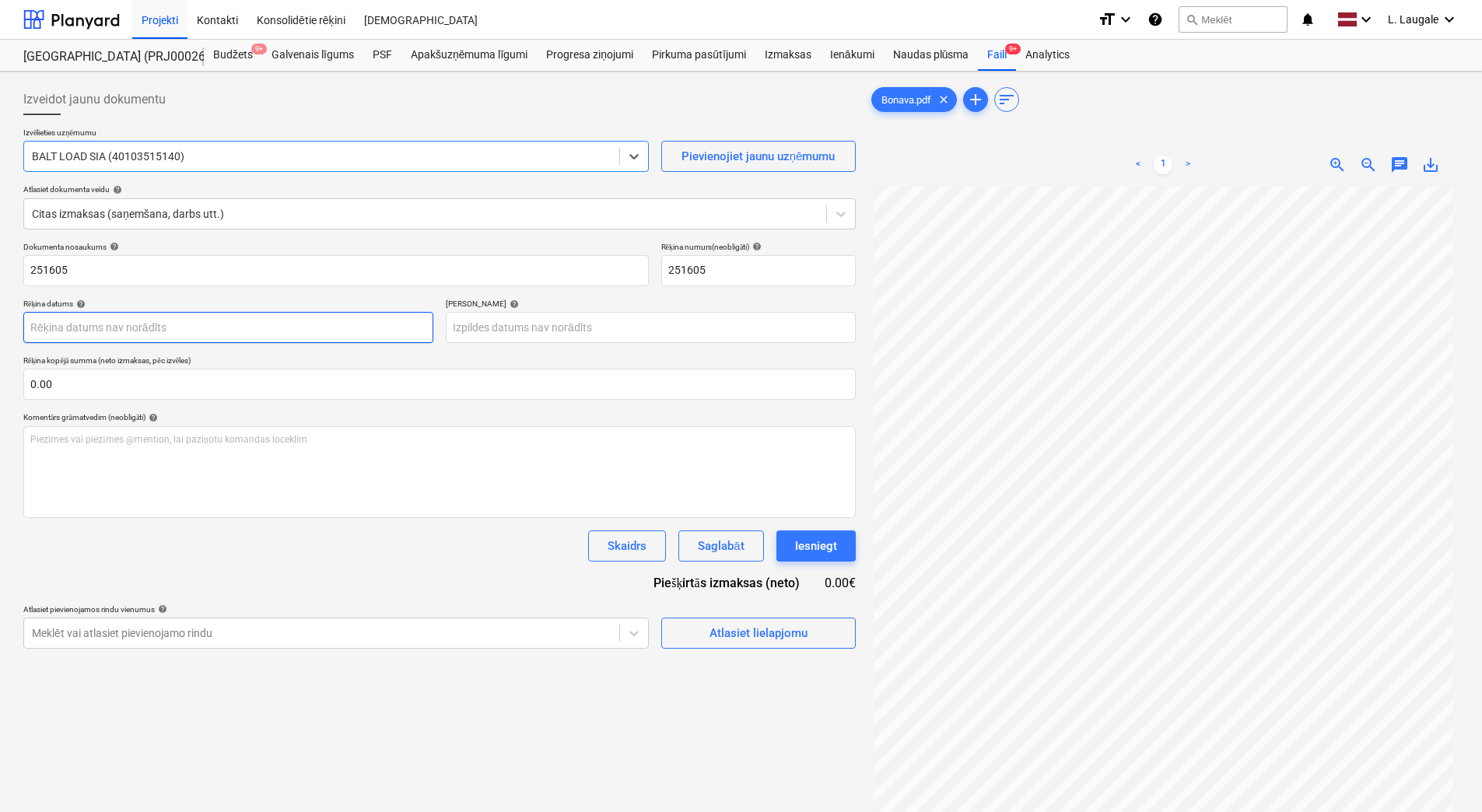
click at [225, 323] on body "Projekti Kontakti Konsolidētie rēķini Iesūtne format_size keyboard_arrow_down h…" at bounding box center [741, 406] width 1482 height 812
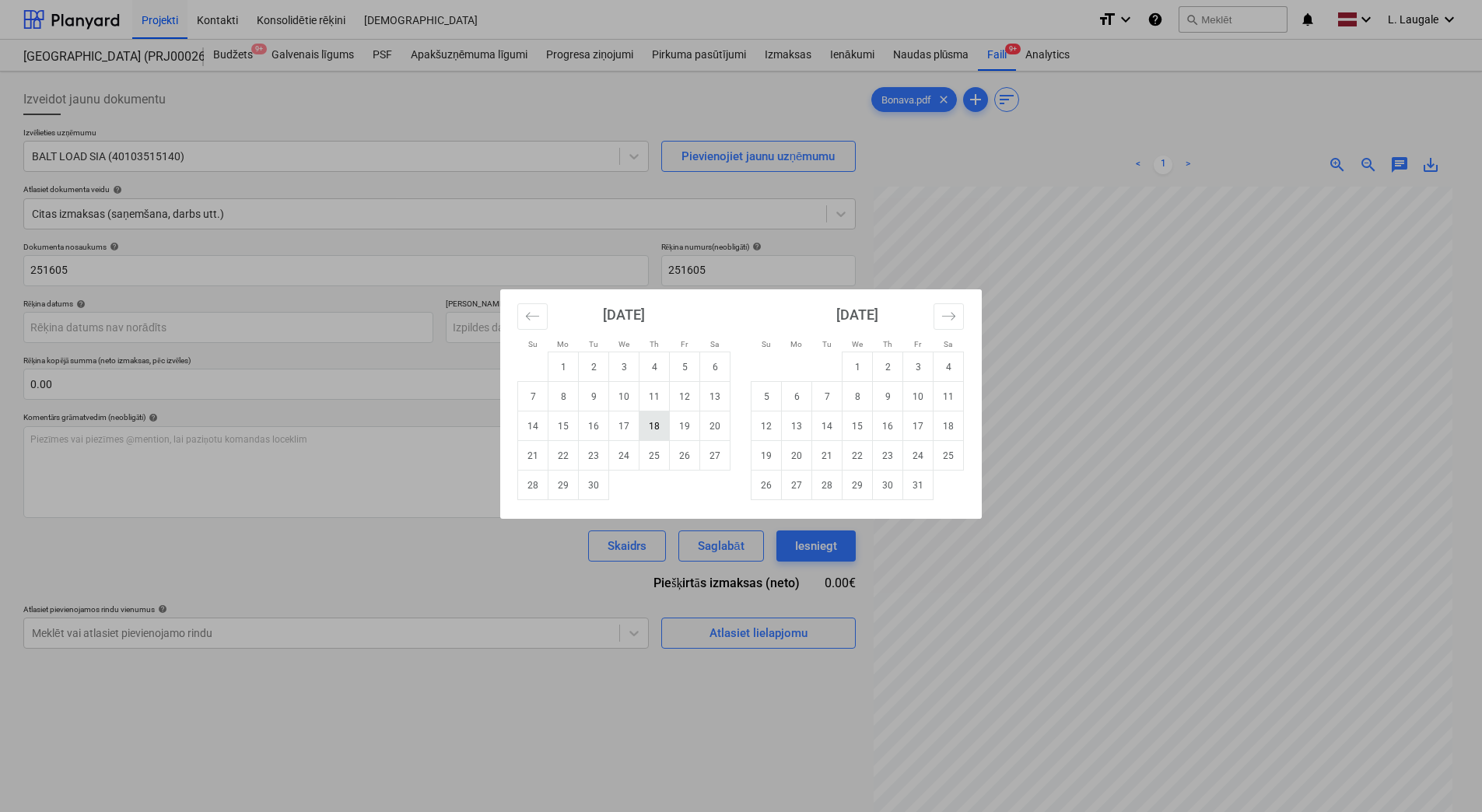
click at [664, 426] on td "18" at bounding box center [654, 426] width 31 height 30
type input "[DATE]"
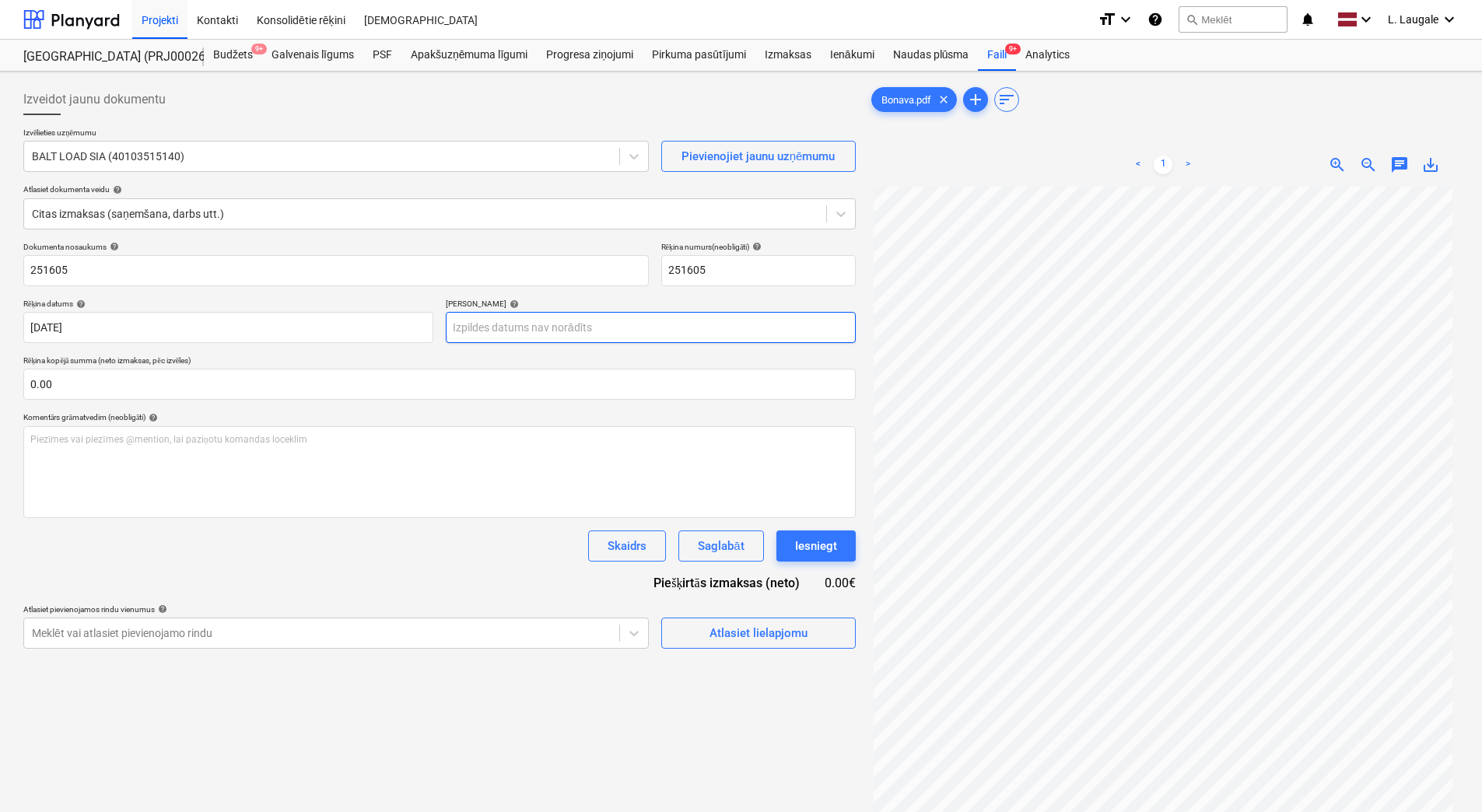
click at [597, 326] on body "Projekti Kontakti Konsolidētie rēķini Iesūtne format_size keyboard_arrow_down h…" at bounding box center [741, 406] width 1482 height 812
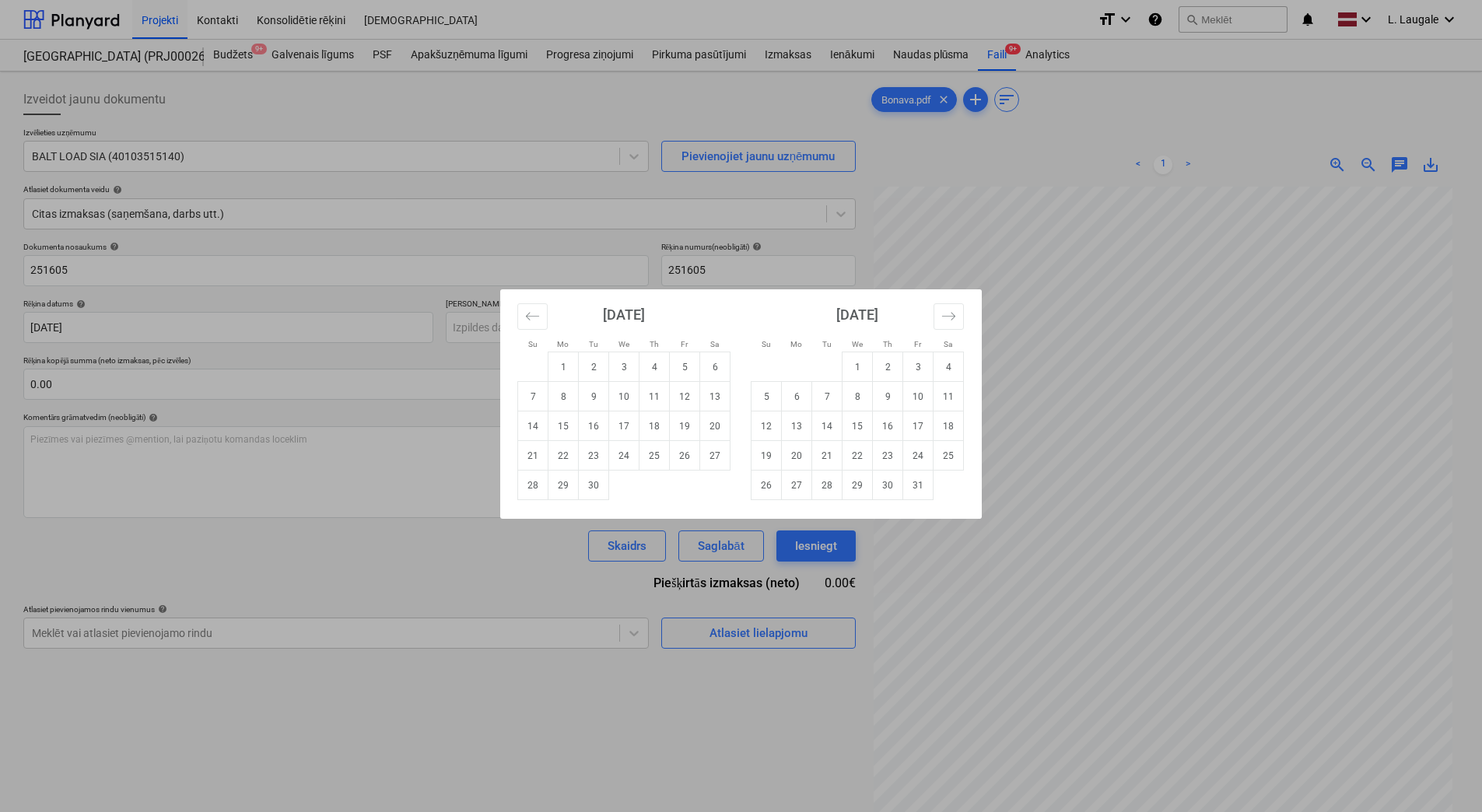
click at [946, 309] on icon "Move forward to switch to the next month." at bounding box center [949, 316] width 15 height 15
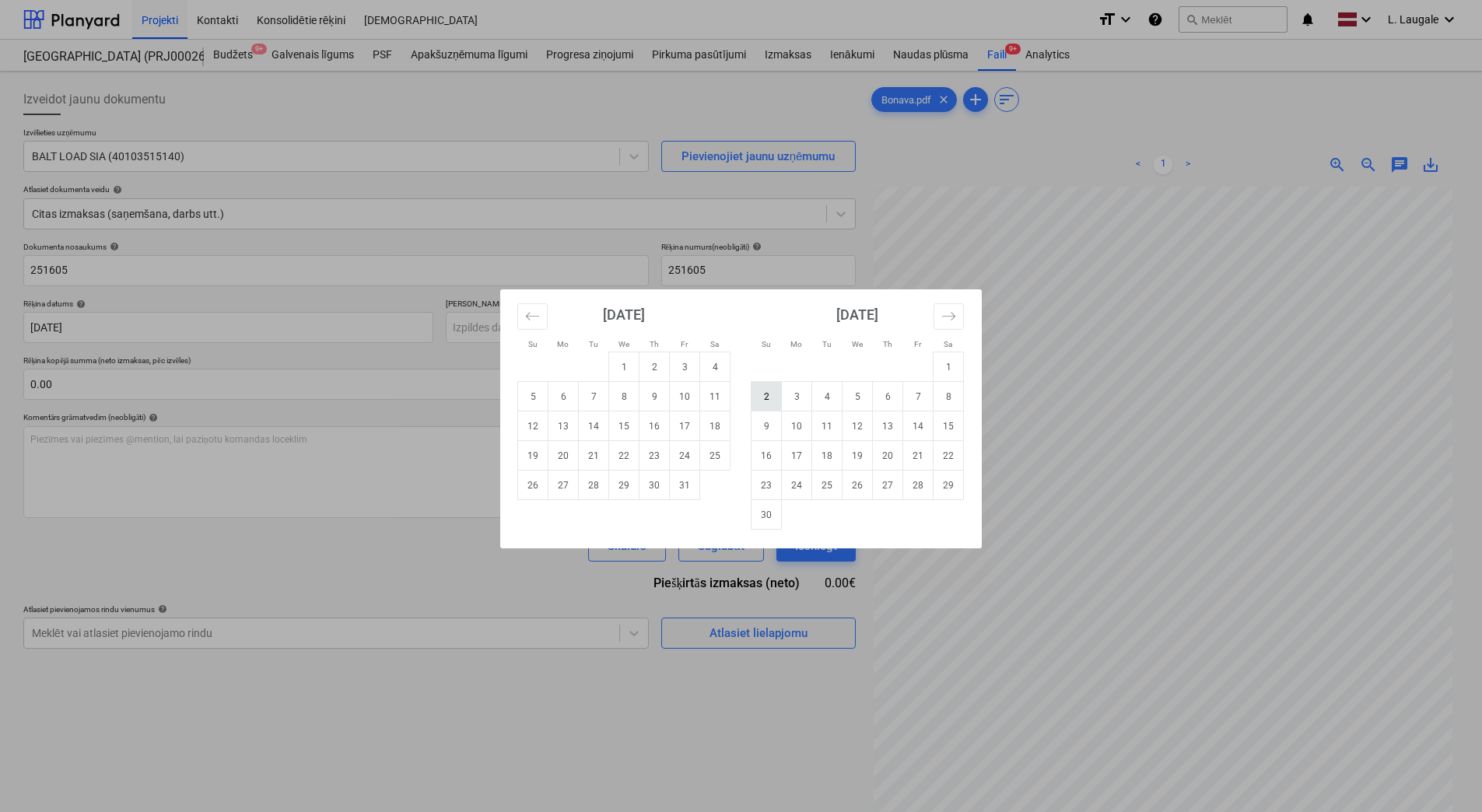
click at [762, 400] on td "2" at bounding box center [767, 396] width 31 height 30
type input "02 Nov 2025"
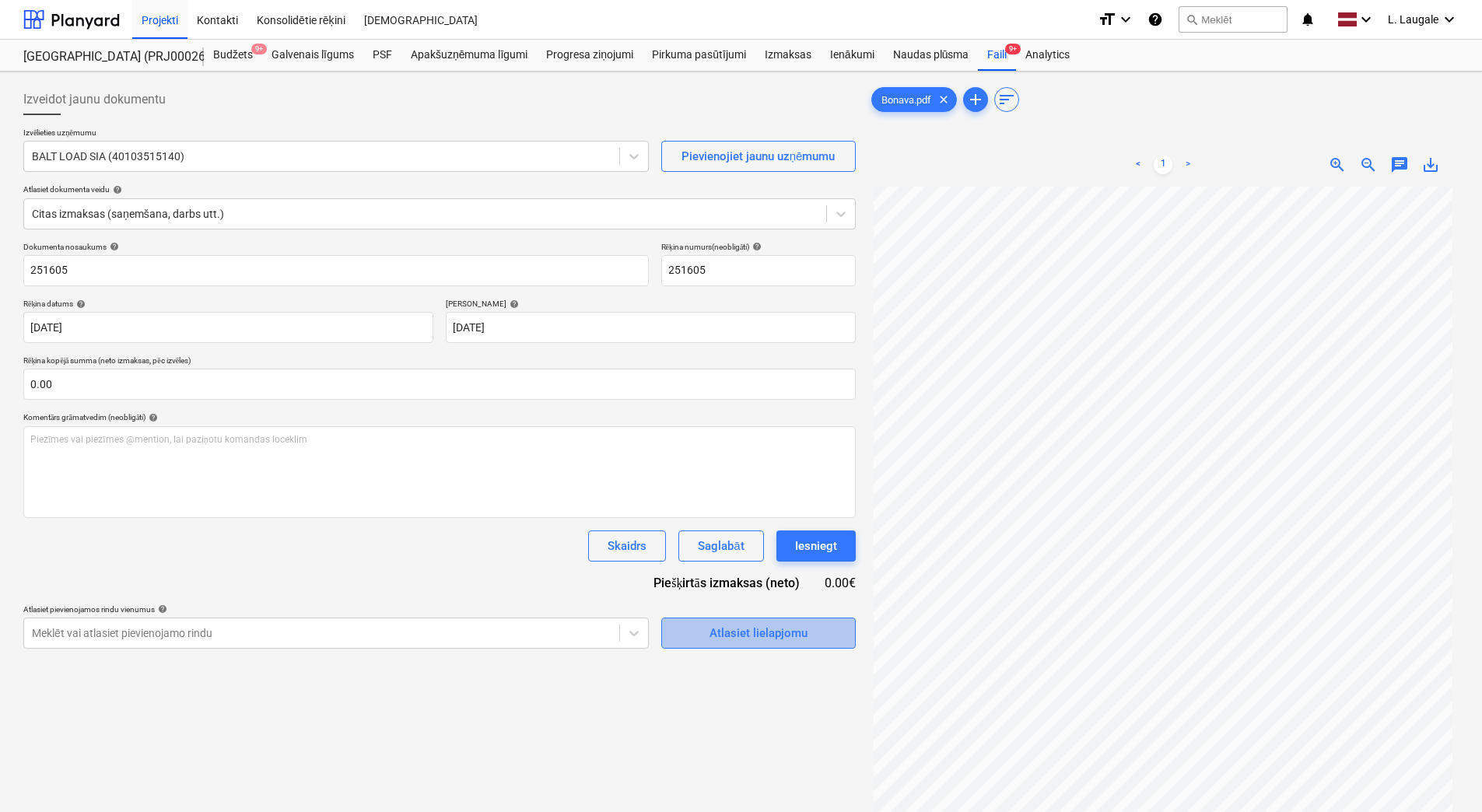
click at [717, 628] on div "Atlasiet lielapjomu" at bounding box center [757, 633] width 98 height 20
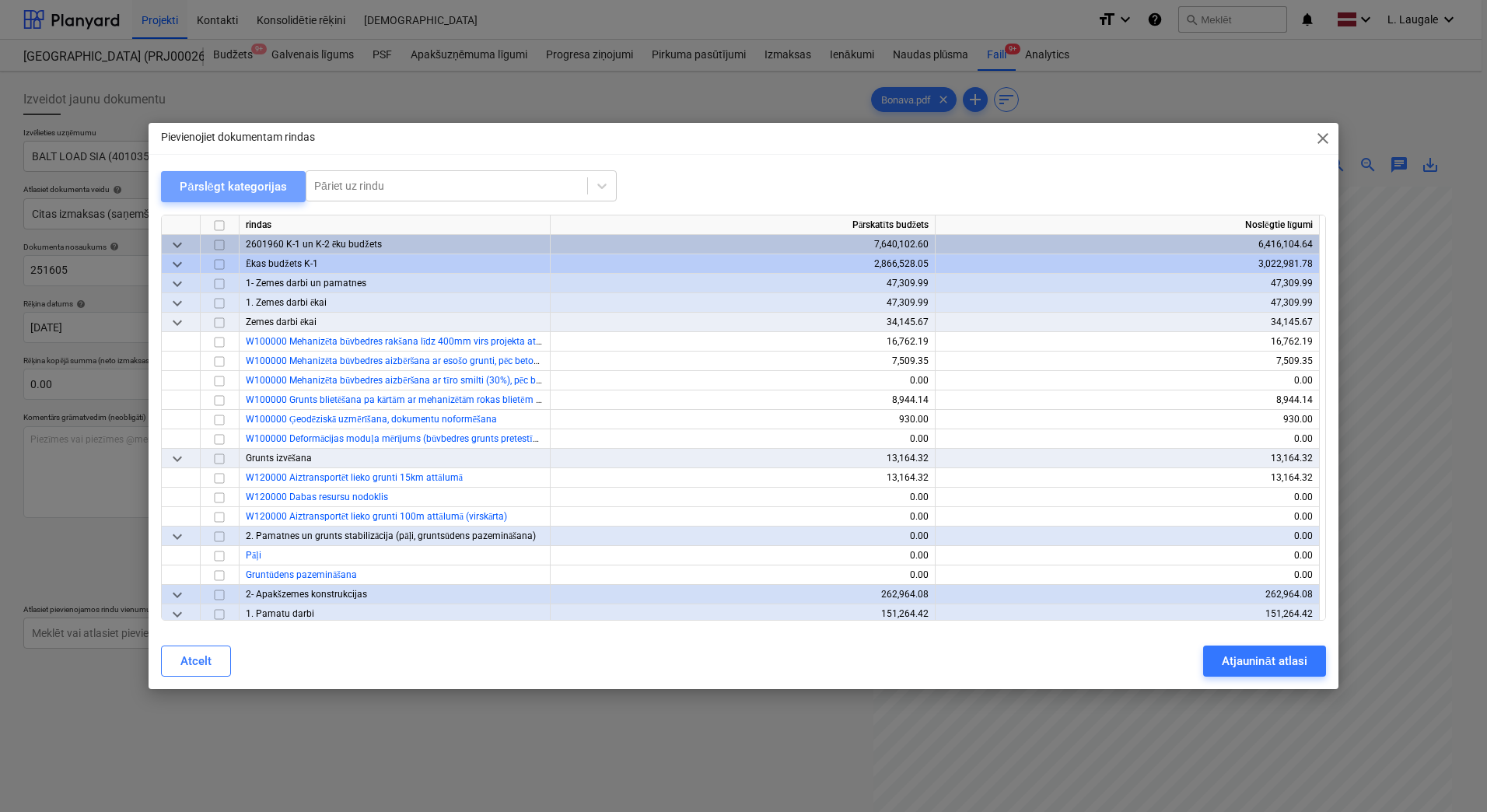
drag, startPoint x: 238, startPoint y: 183, endPoint x: 223, endPoint y: 222, distance: 41.8
click at [239, 183] on div "Pārslēgt kategorijas" at bounding box center [233, 187] width 107 height 20
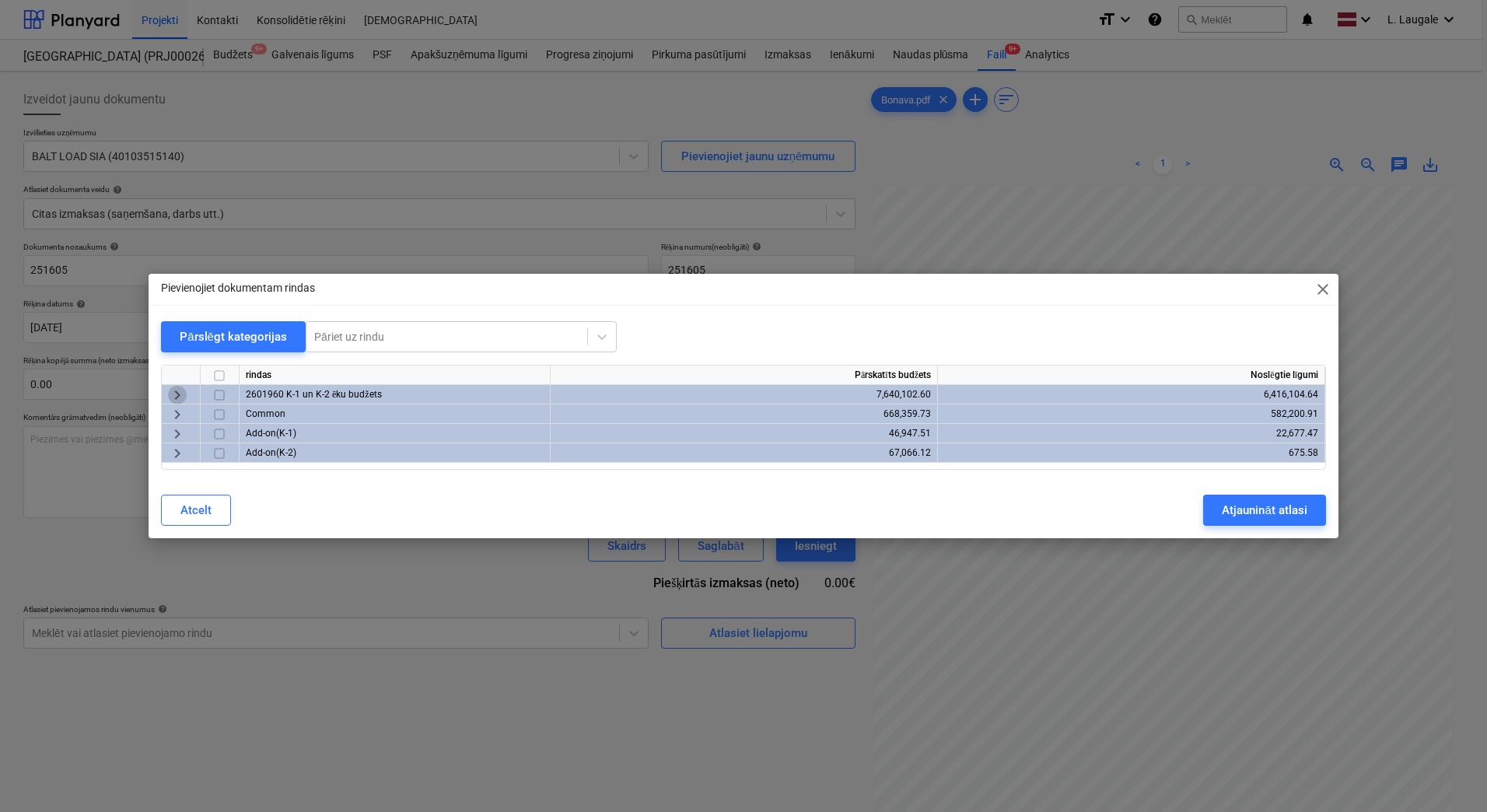
click at [174, 397] on span "keyboard_arrow_right" at bounding box center [178, 395] width 19 height 19
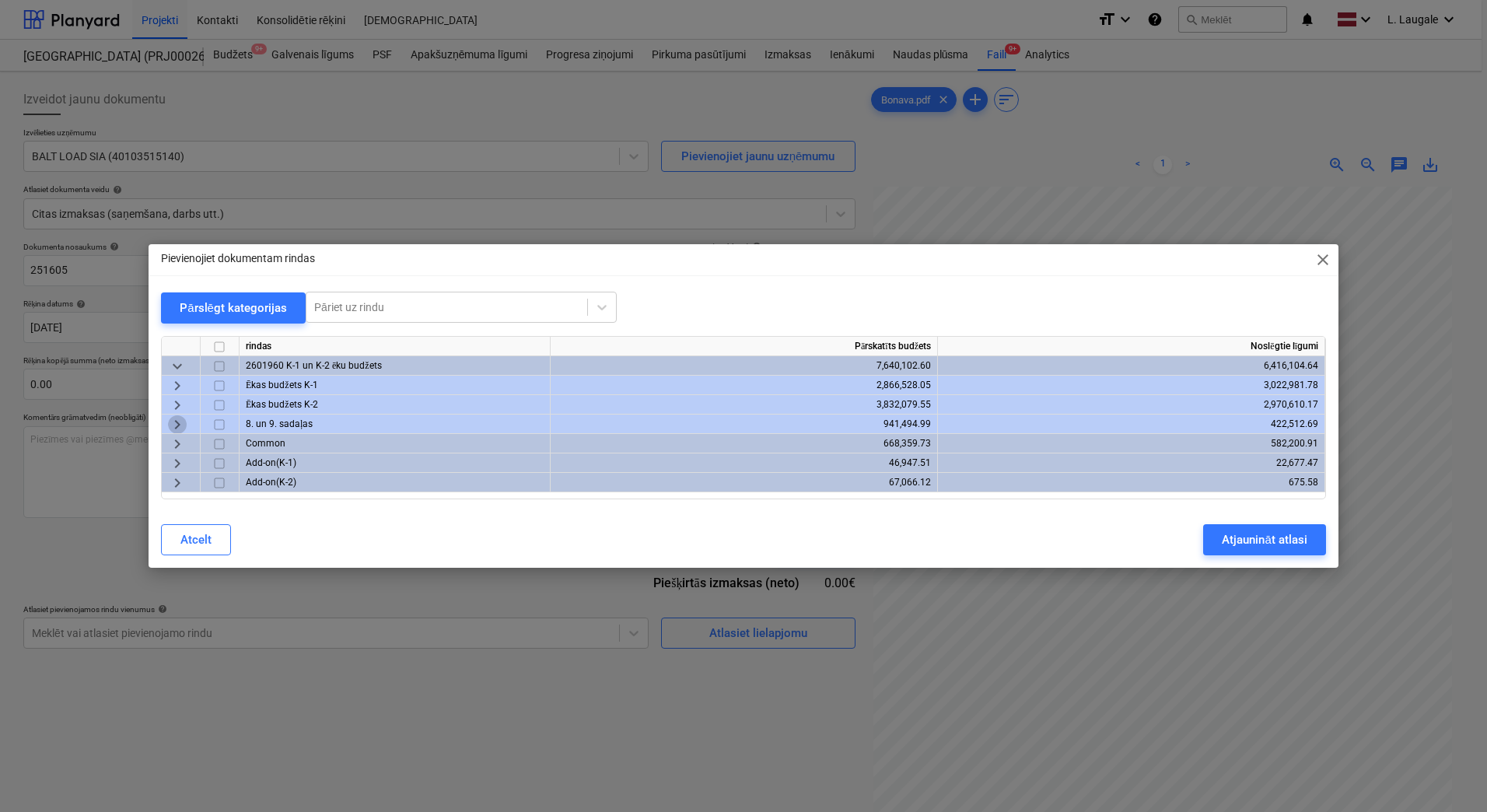
click at [168, 423] on span "keyboard_arrow_right" at bounding box center [178, 424] width 19 height 19
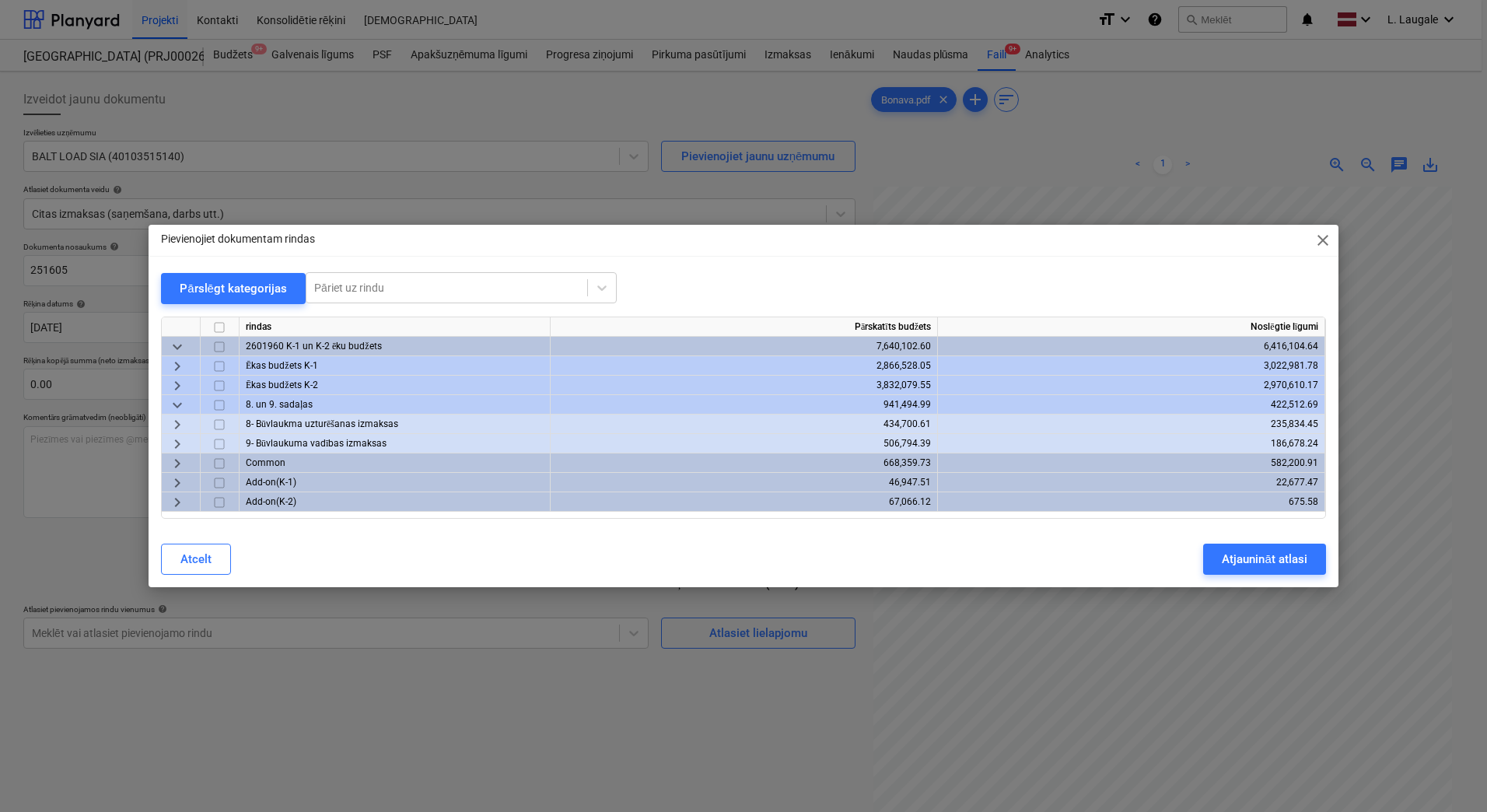
click at [173, 425] on span "keyboard_arrow_right" at bounding box center [178, 424] width 19 height 19
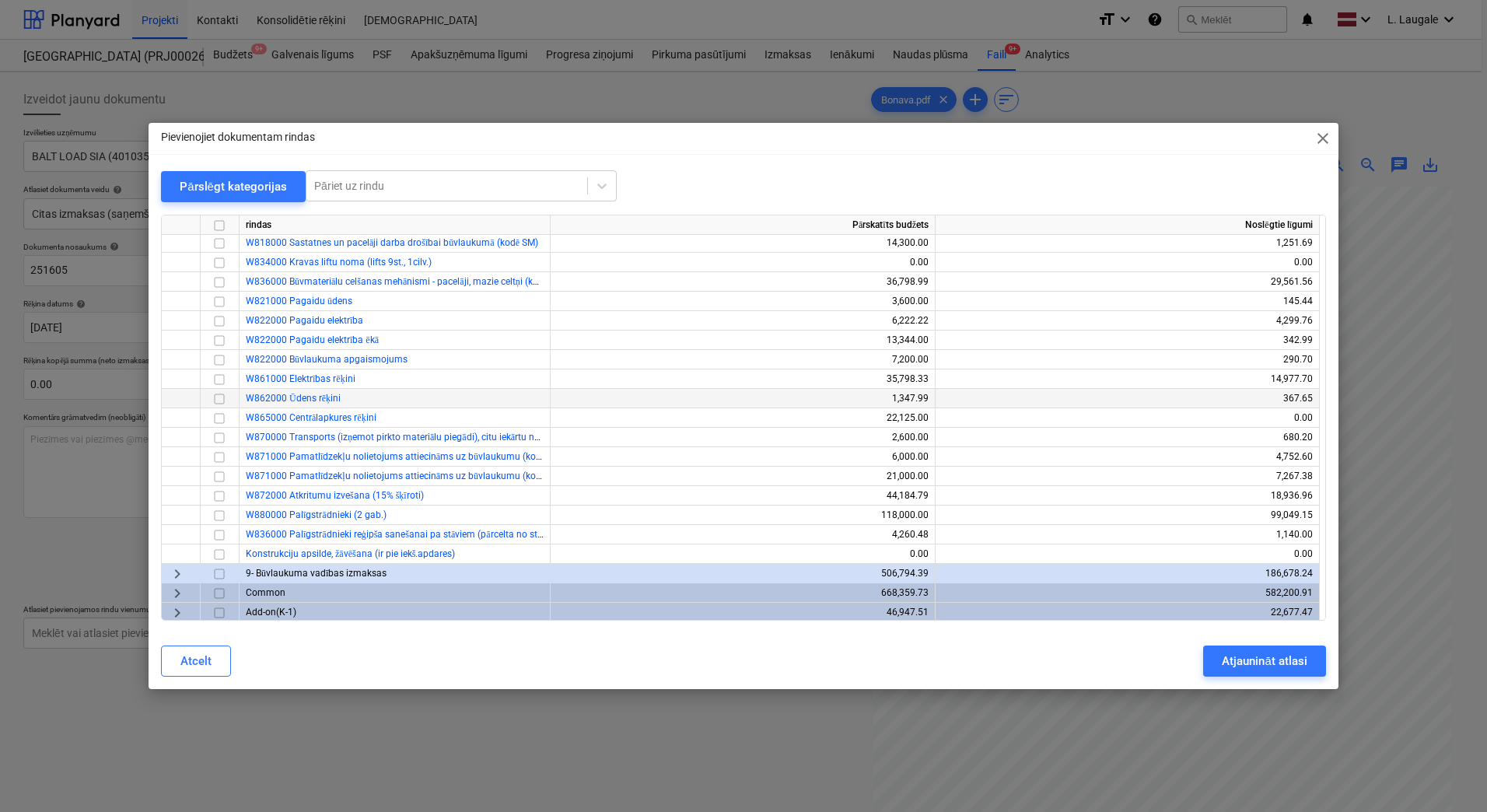
scroll to position [363, 0]
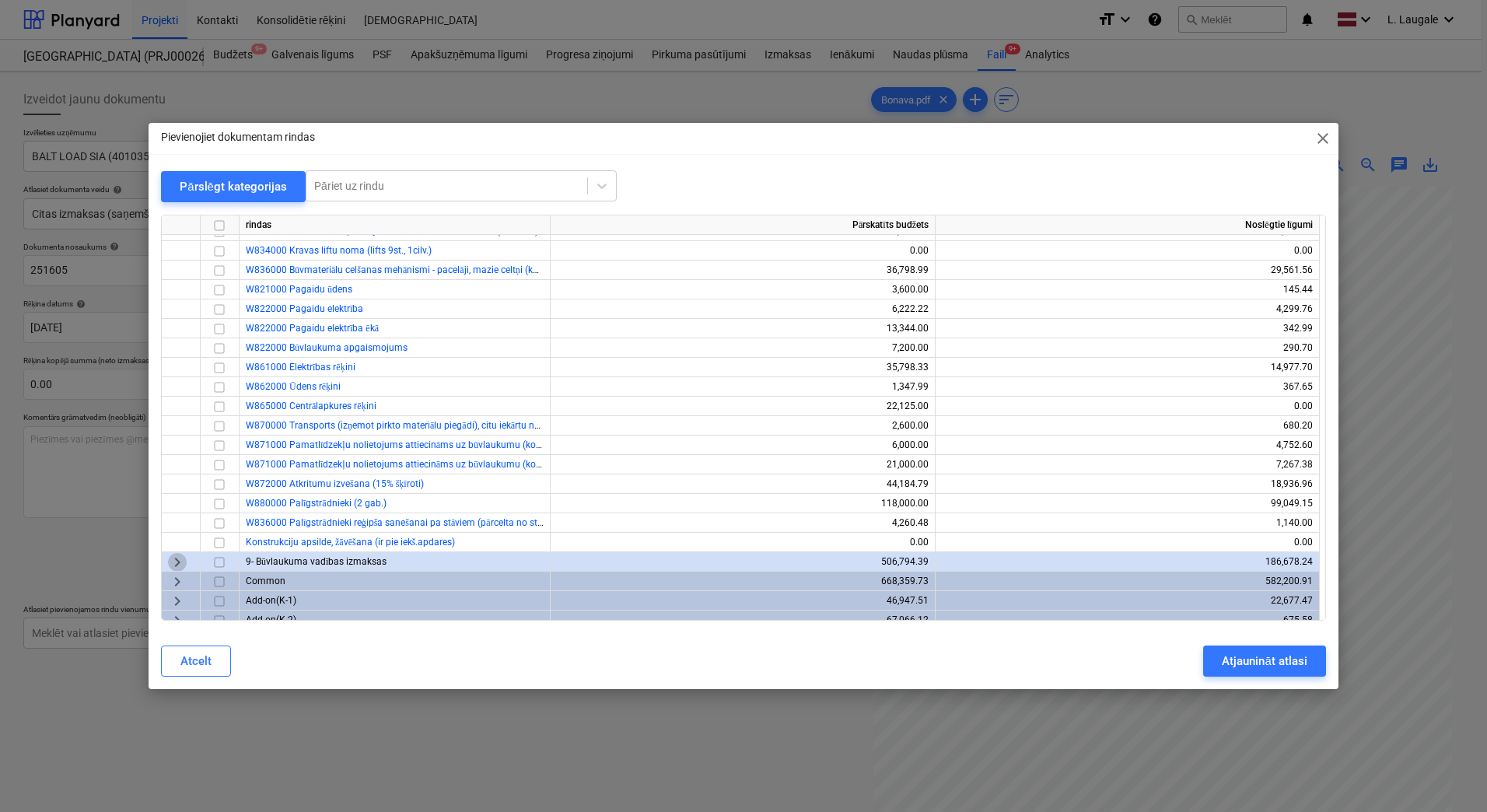
click at [180, 562] on span "keyboard_arrow_right" at bounding box center [178, 562] width 19 height 19
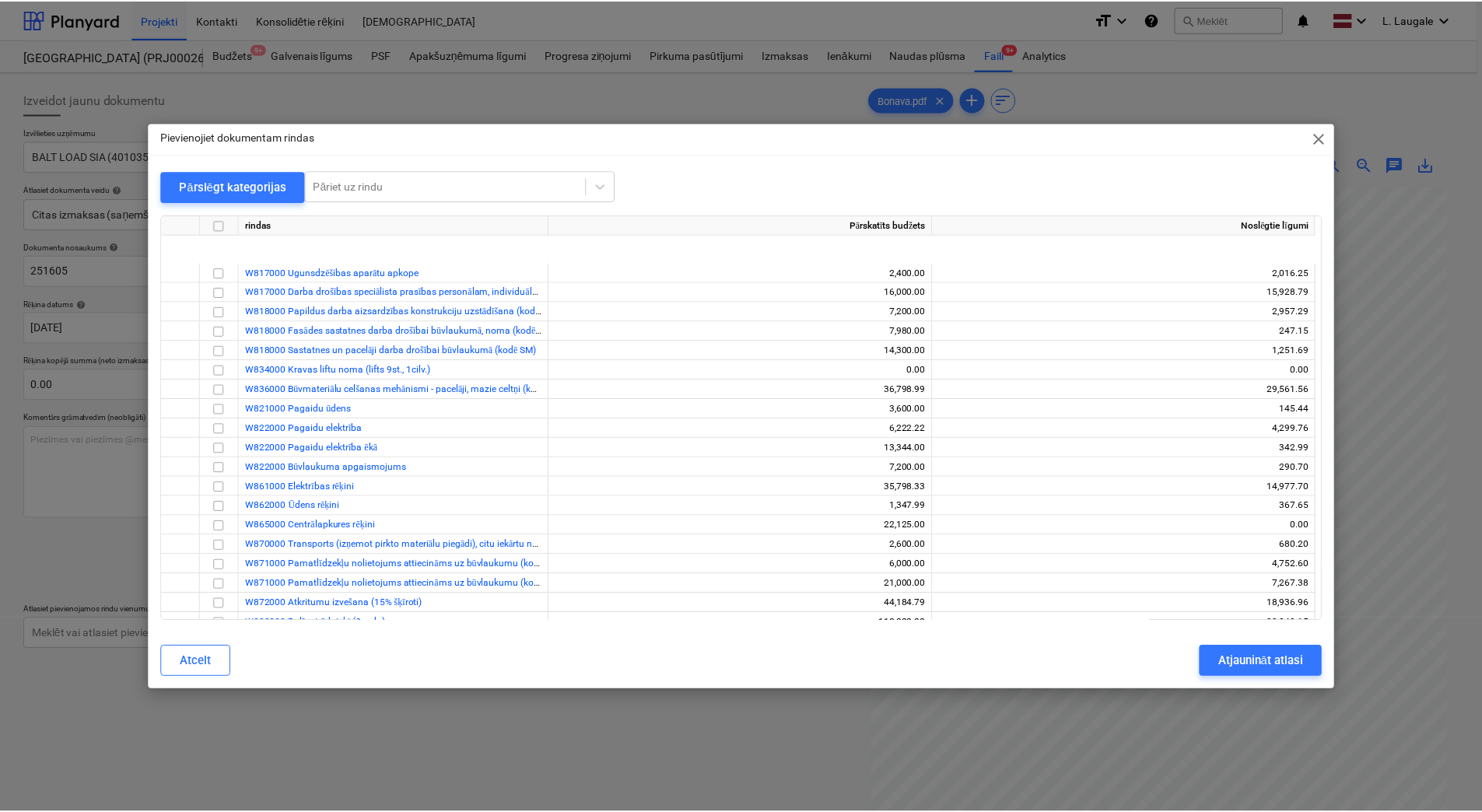
scroll to position [207, 0]
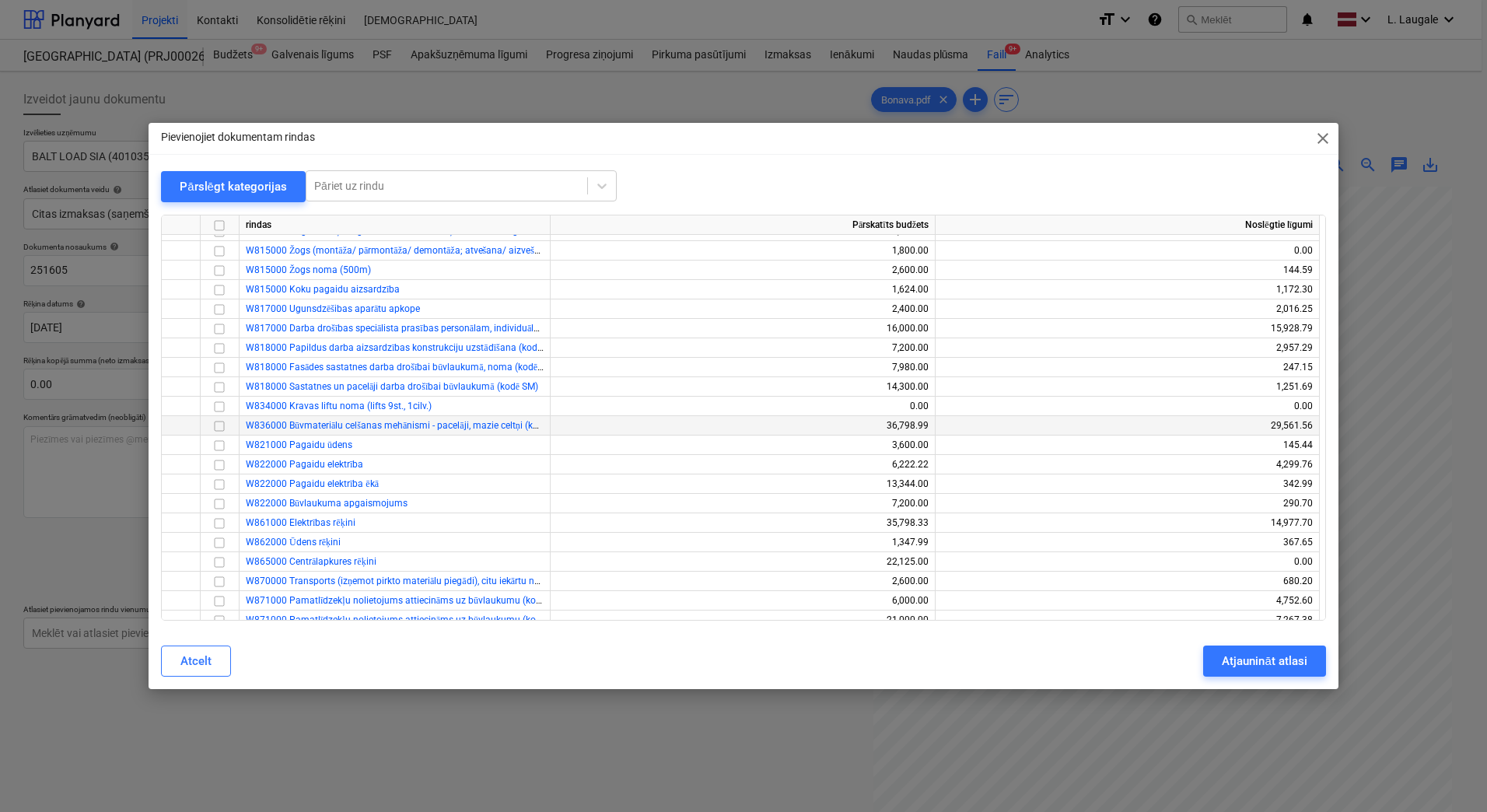
click at [220, 427] on input "checkbox" at bounding box center [220, 426] width 19 height 19
click at [1255, 666] on div "Atjaunināt atlasi" at bounding box center [1264, 661] width 85 height 20
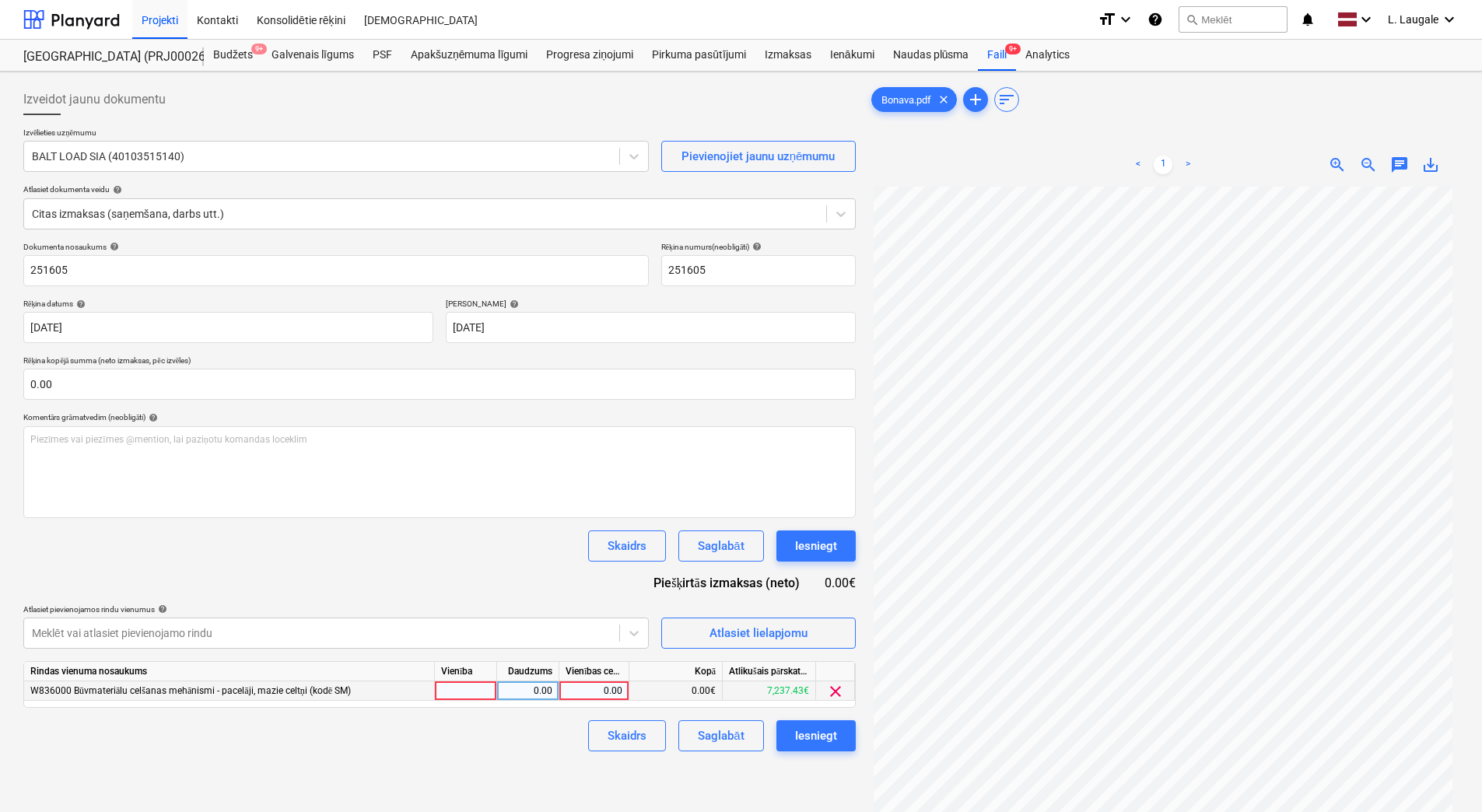
click at [483, 689] on div at bounding box center [465, 690] width 62 height 20
type input "1"
click at [539, 686] on div "0.00" at bounding box center [527, 690] width 49 height 20
click at [588, 690] on div "0.00" at bounding box center [594, 690] width 57 height 20
type input "375"
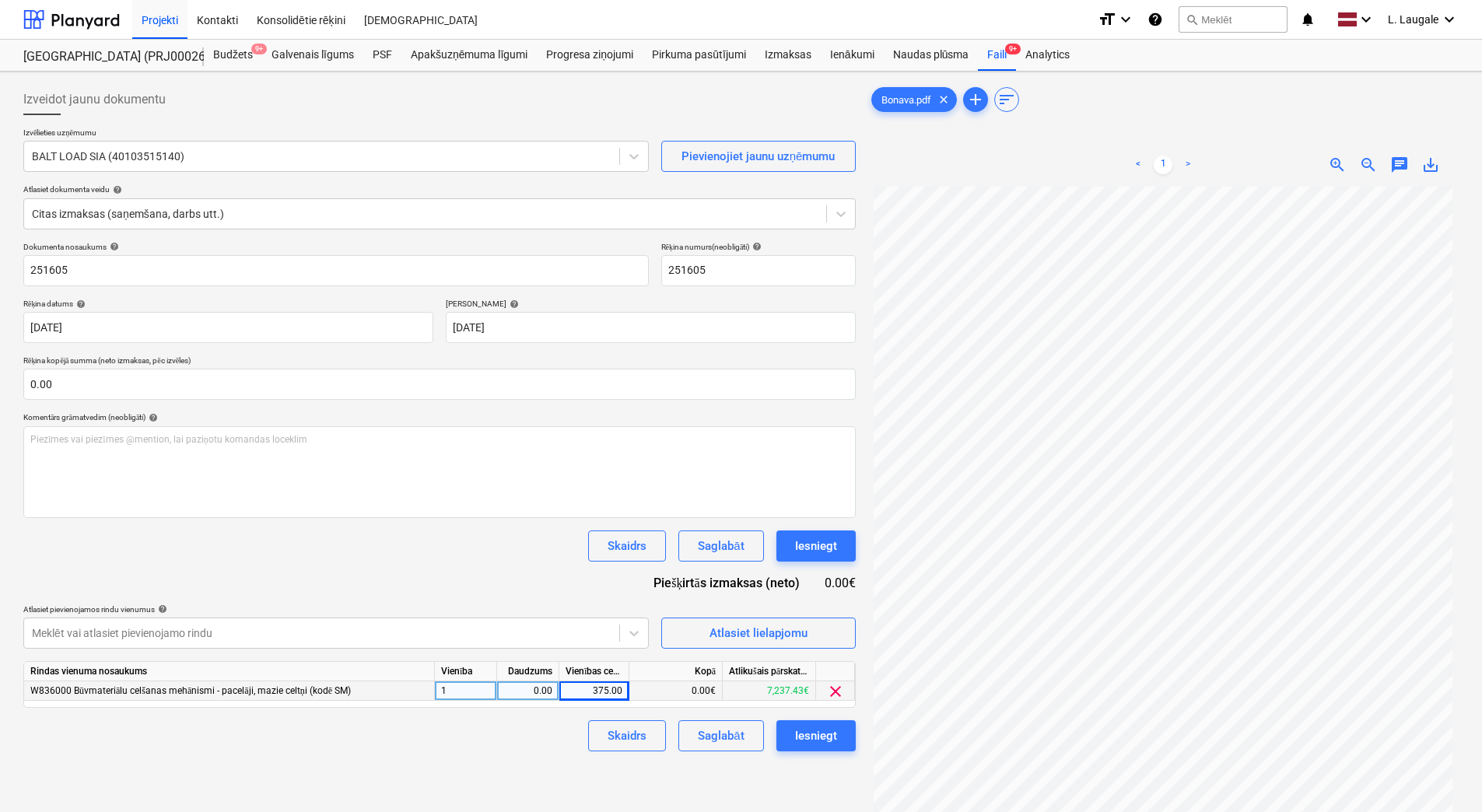
click at [550, 751] on div "Skaidrs Saglabāt Iesniegt" at bounding box center [439, 735] width 833 height 31
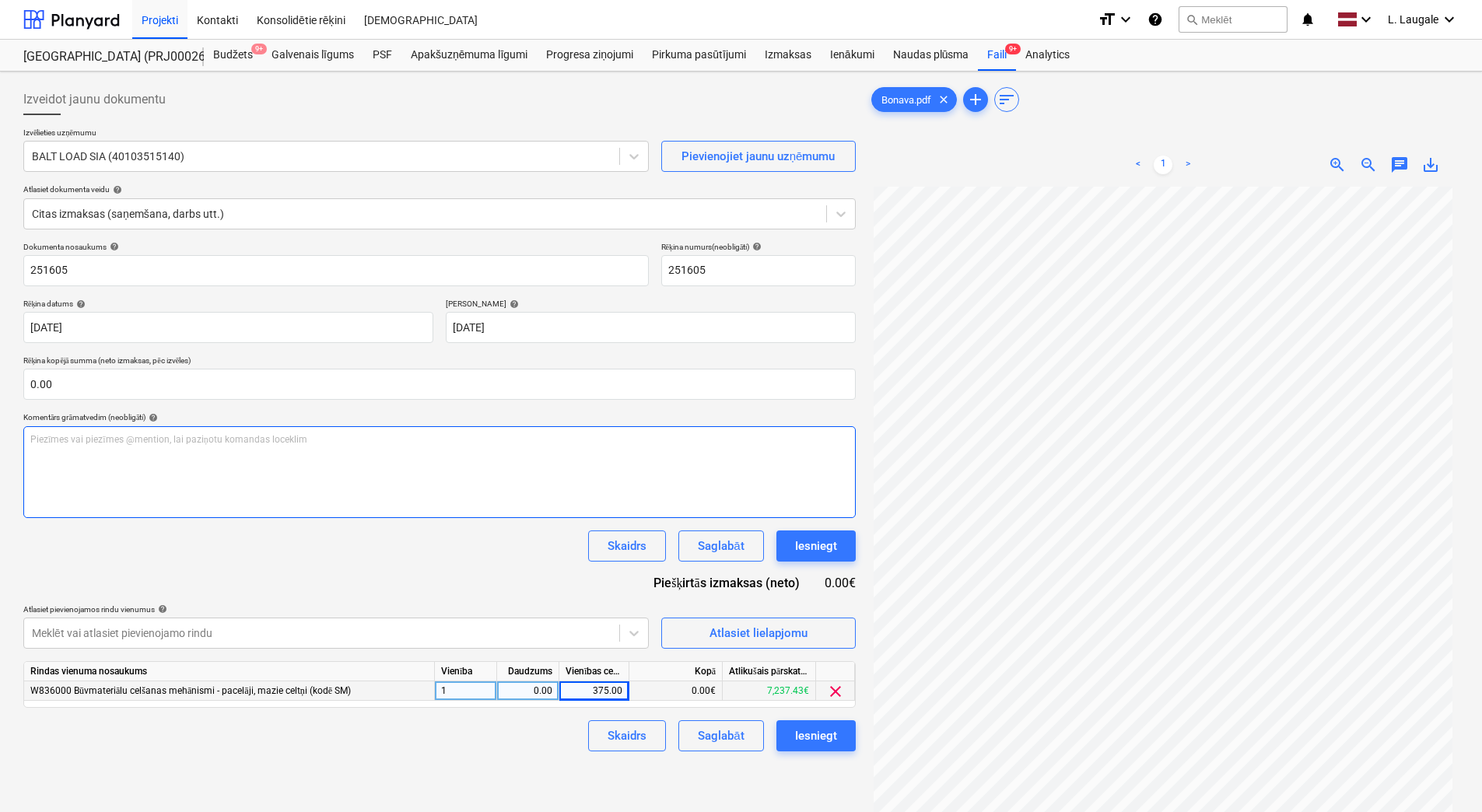
click at [315, 459] on div "Piezīmes vai piezīmes @mention, lai paziņotu komandas loceklim ﻿" at bounding box center [439, 472] width 833 height 92
click at [87, 437] on span "hilti kods: 453789072" at bounding box center [76, 439] width 92 height 11
click at [102, 442] on span "hilti kods: 453 789072" at bounding box center [77, 439] width 94 height 11
click at [105, 441] on span "hilti kods: 453 789072" at bounding box center [77, 439] width 94 height 11
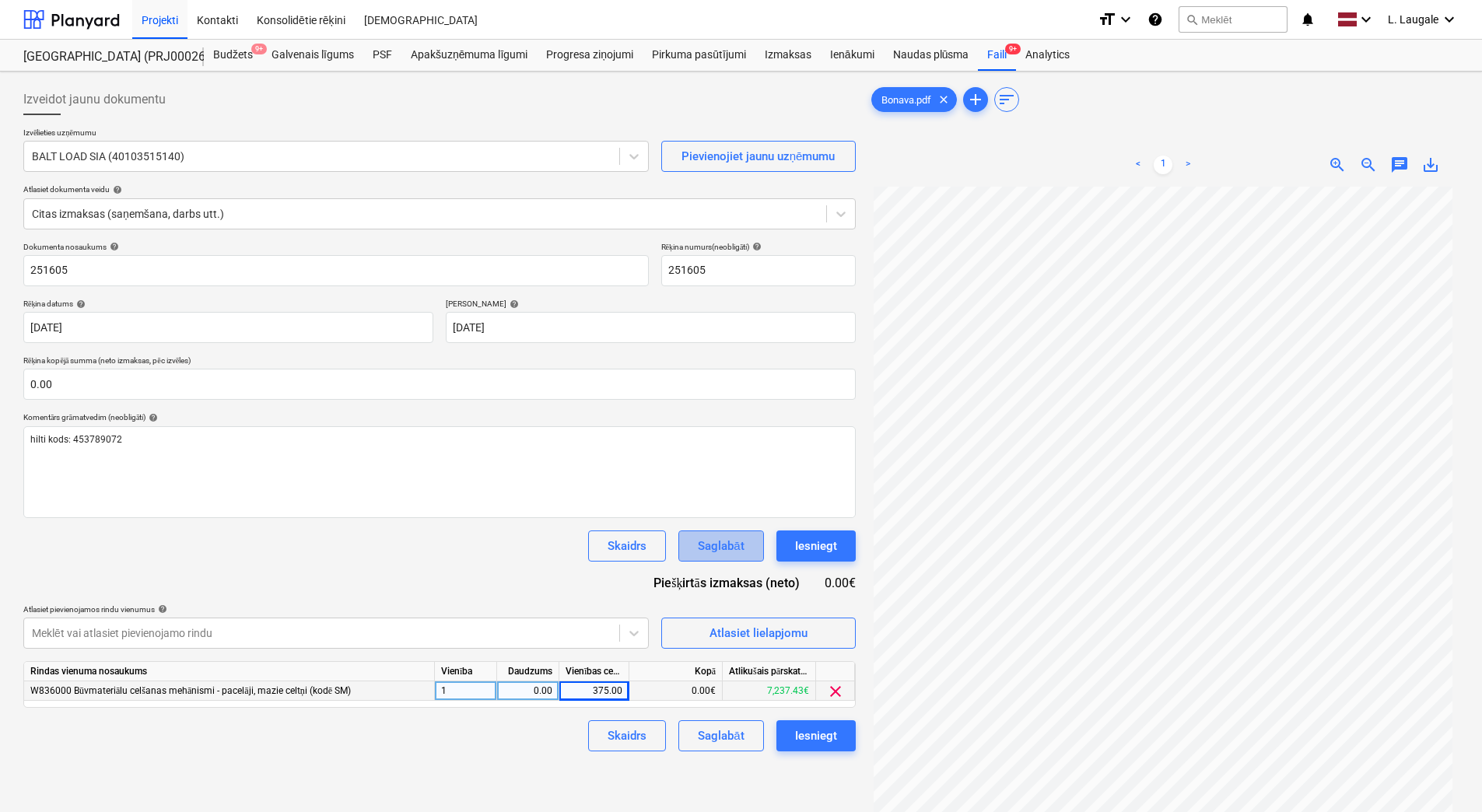
click at [705, 543] on div "Saglabāt" at bounding box center [720, 546] width 46 height 20
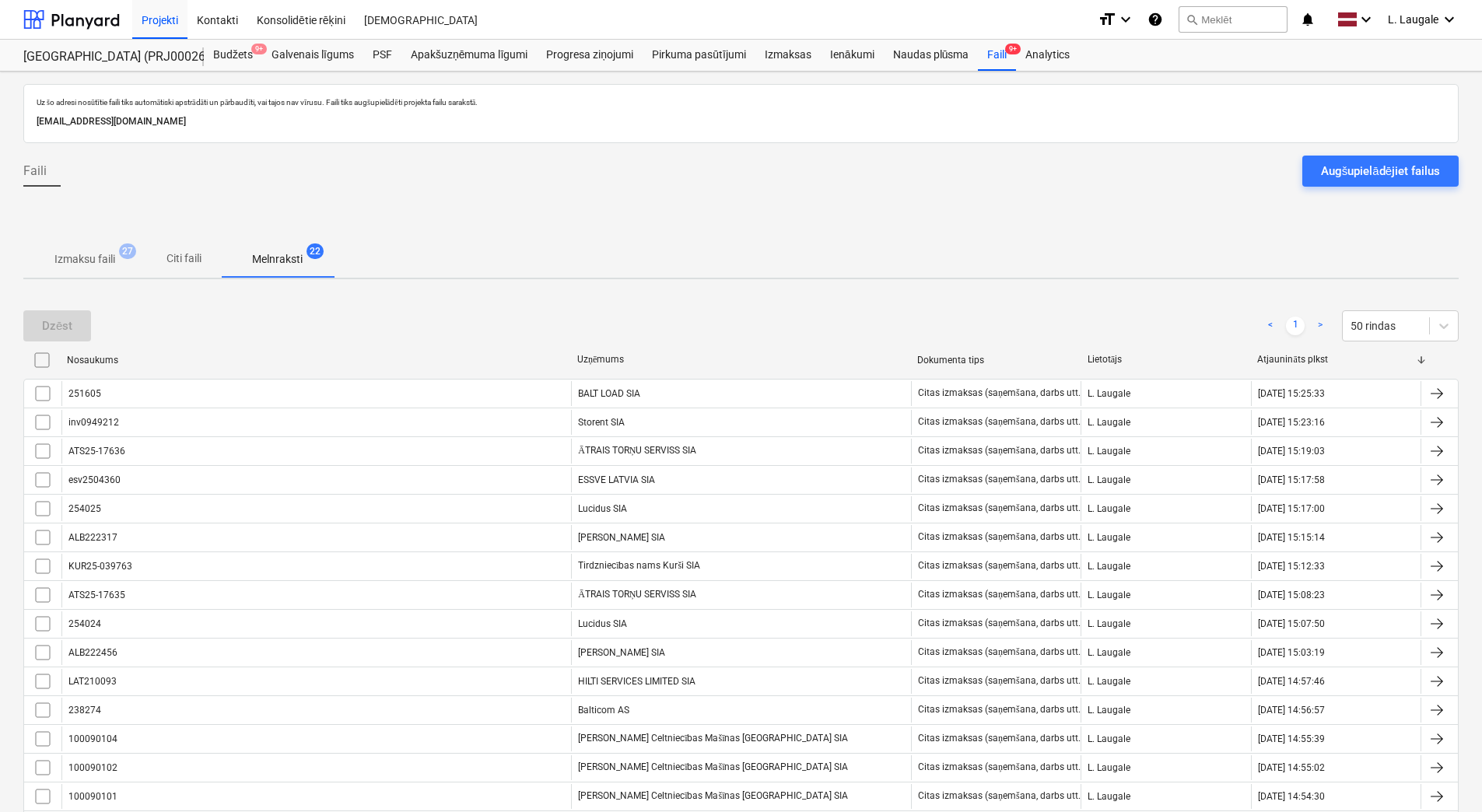
click at [113, 271] on span "Izmaksu faili 27" at bounding box center [85, 259] width 123 height 28
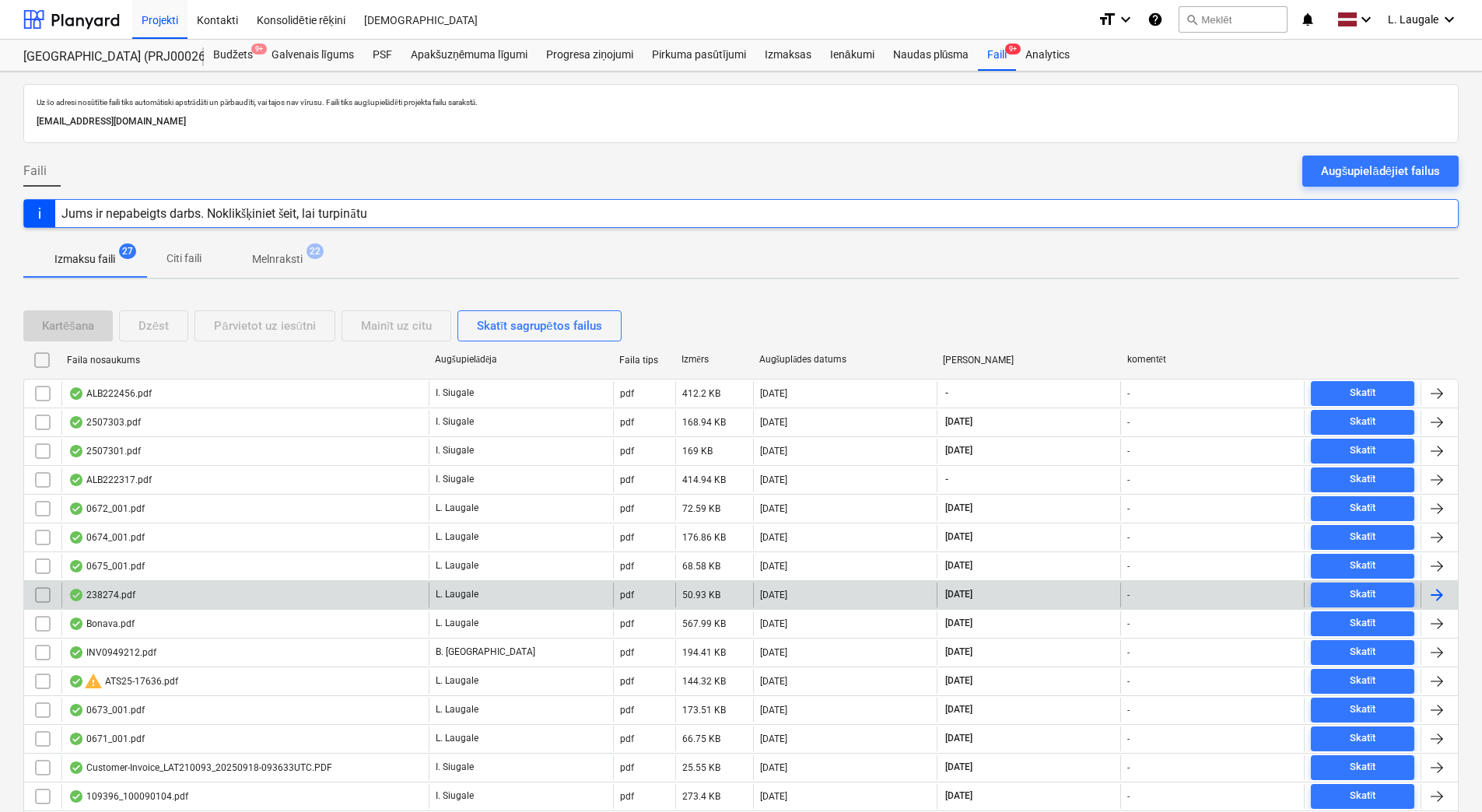
click at [219, 597] on div "238274.pdf" at bounding box center [245, 594] width 367 height 25
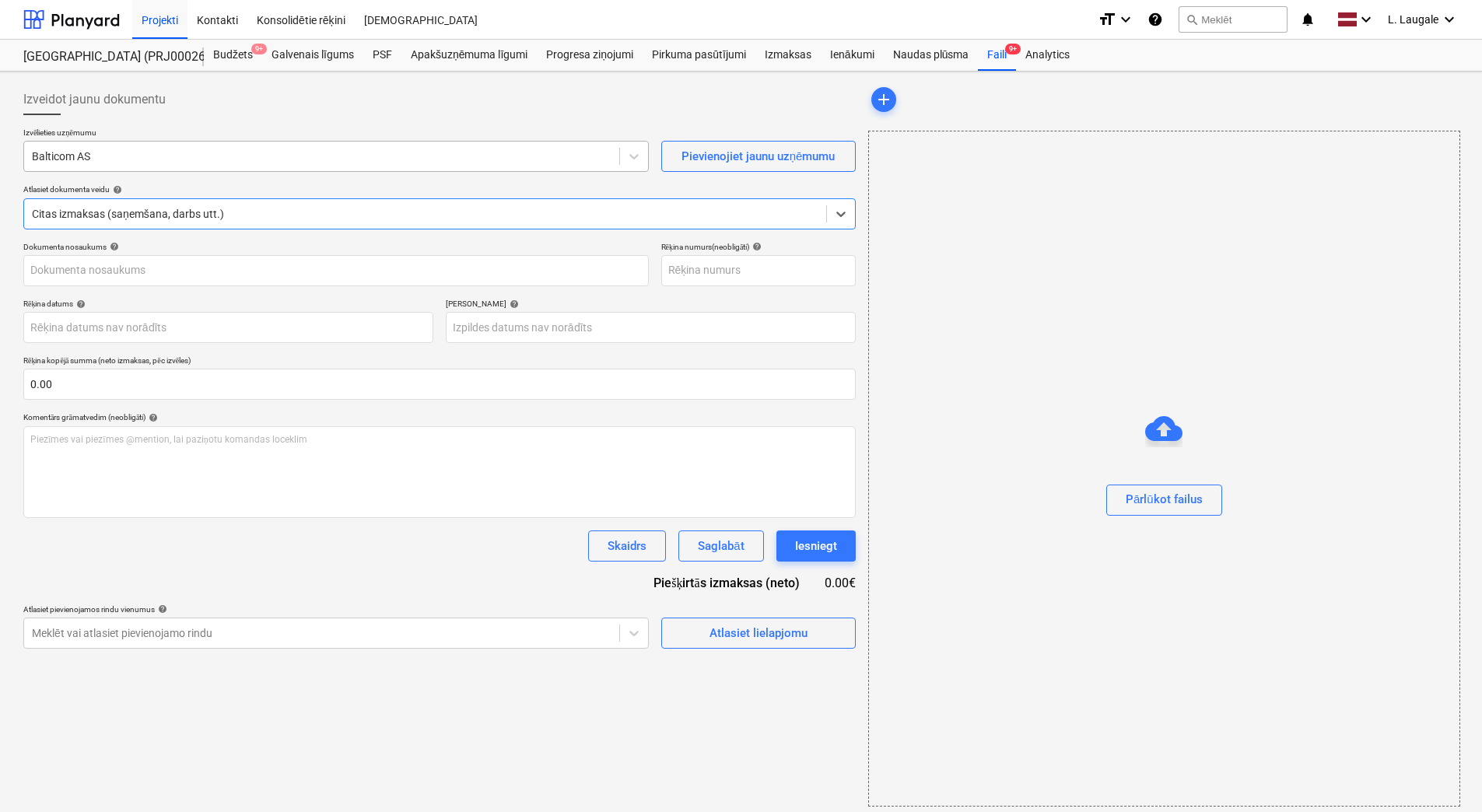
type input "238274"
type input "[DATE]"
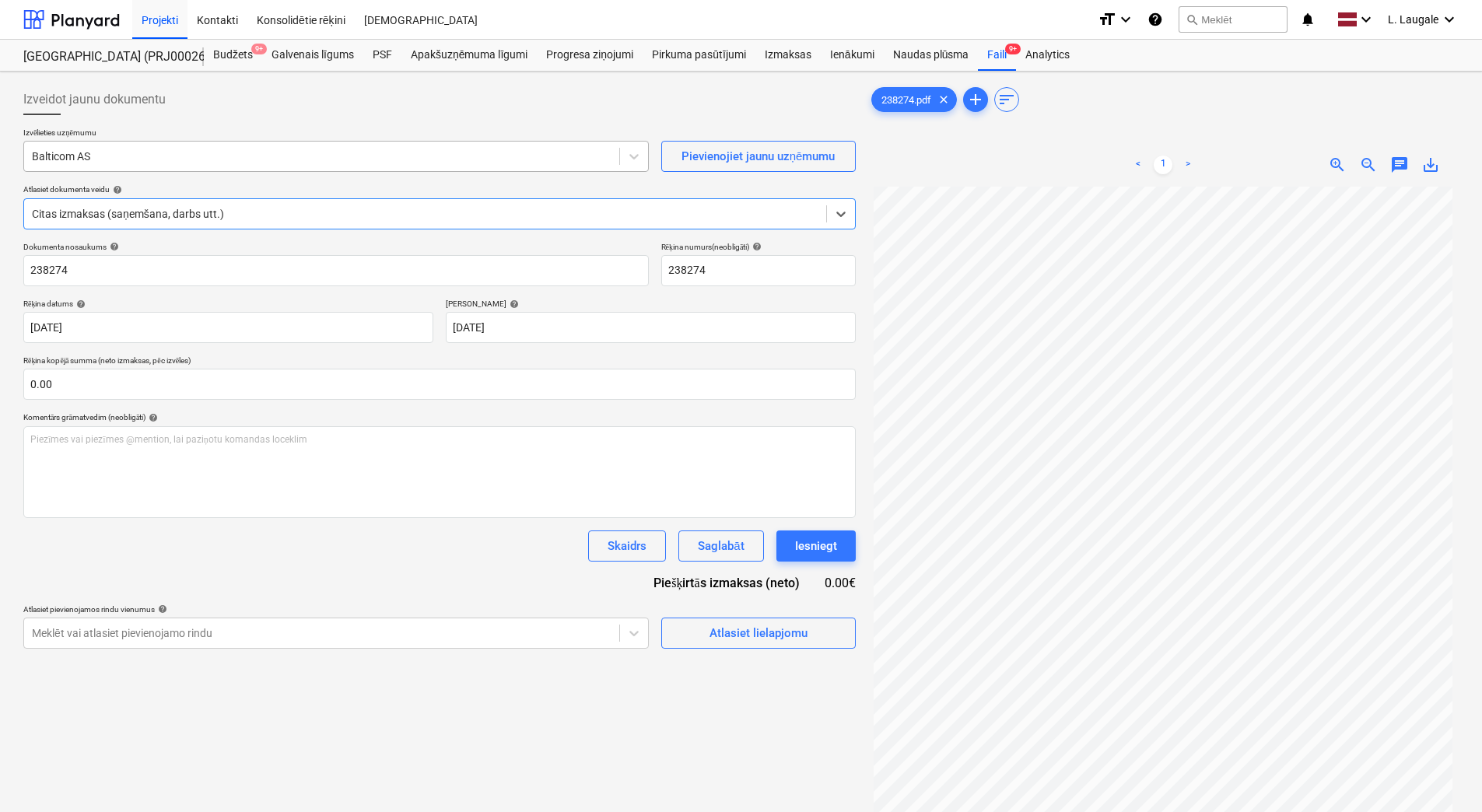
click at [201, 154] on div at bounding box center [321, 156] width 580 height 16
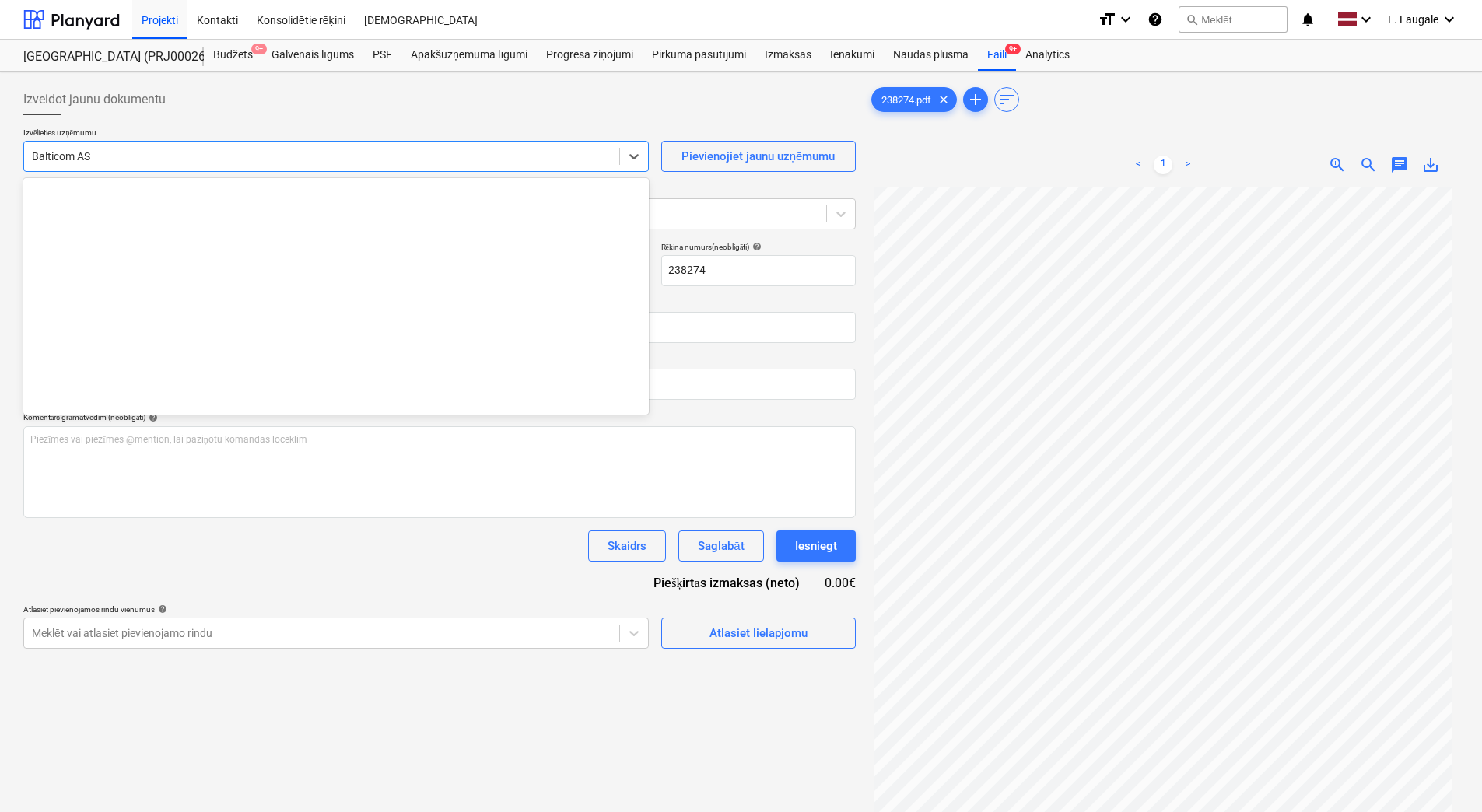
scroll to position [2204, 0]
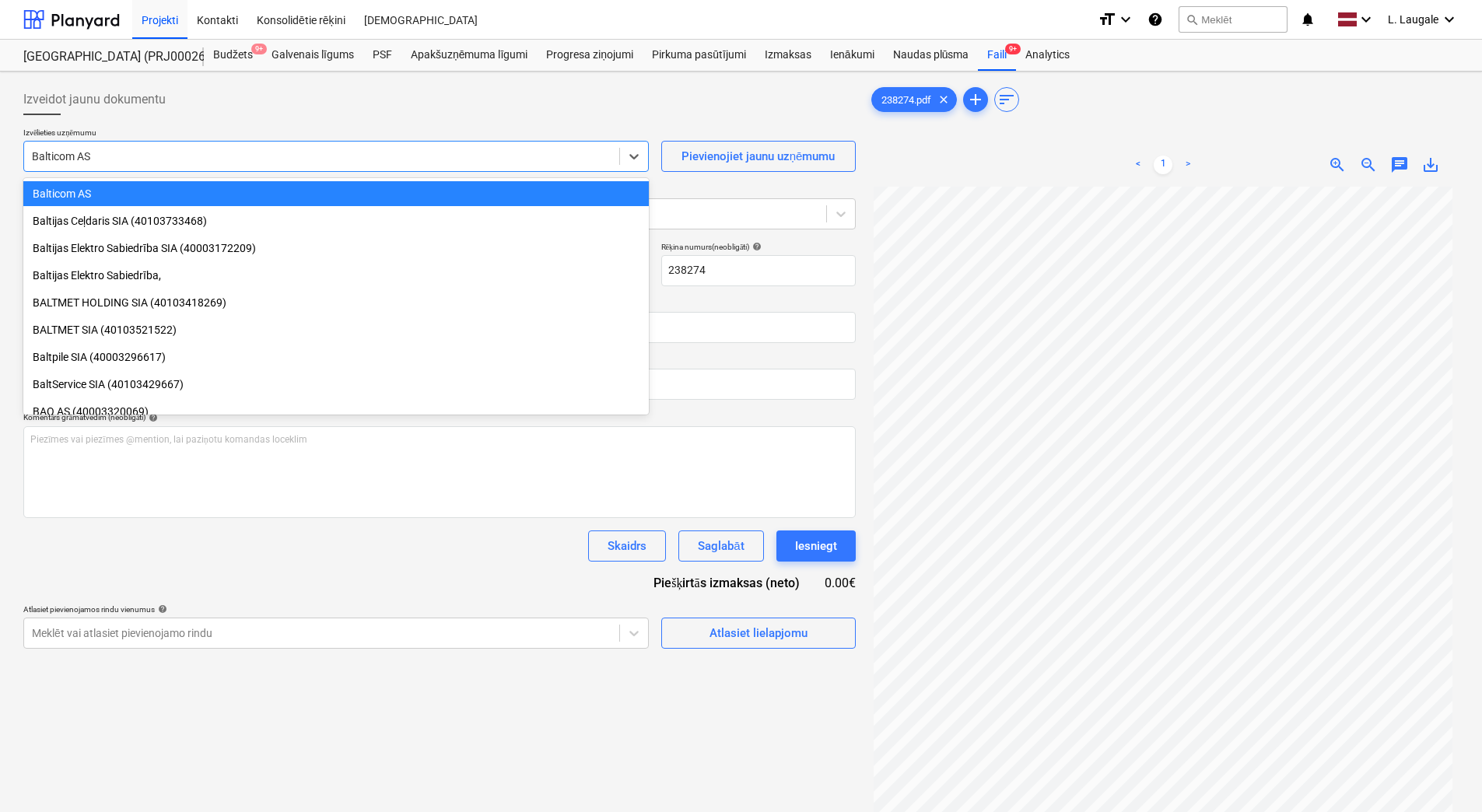
click at [225, 123] on div at bounding box center [439, 121] width 833 height 12
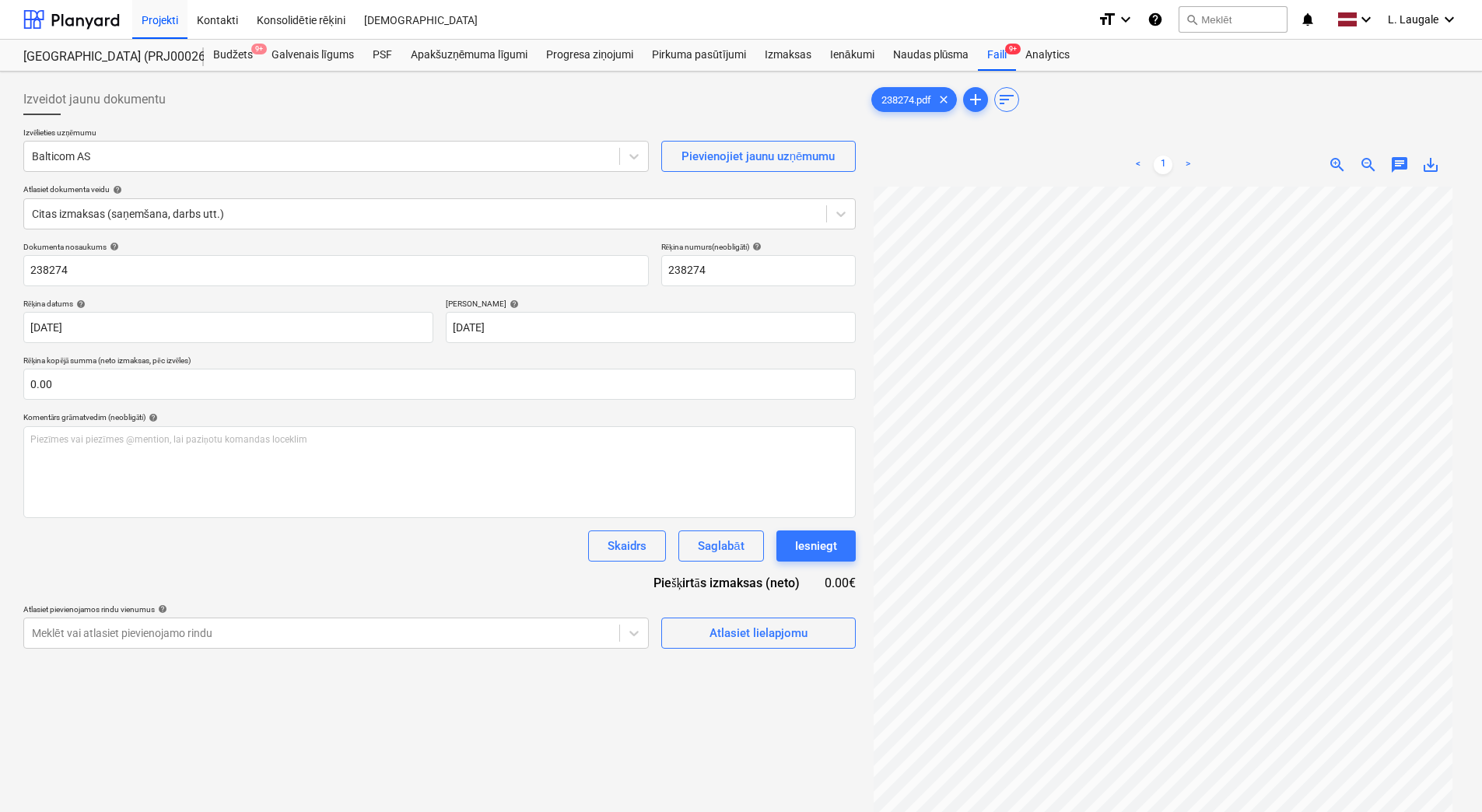
click at [461, 358] on p "Rēķina kopējā summa (neto izmaksas, pēc izvēles)" at bounding box center [439, 362] width 833 height 13
click at [407, 301] on div "Rēķina datums help" at bounding box center [228, 303] width 410 height 10
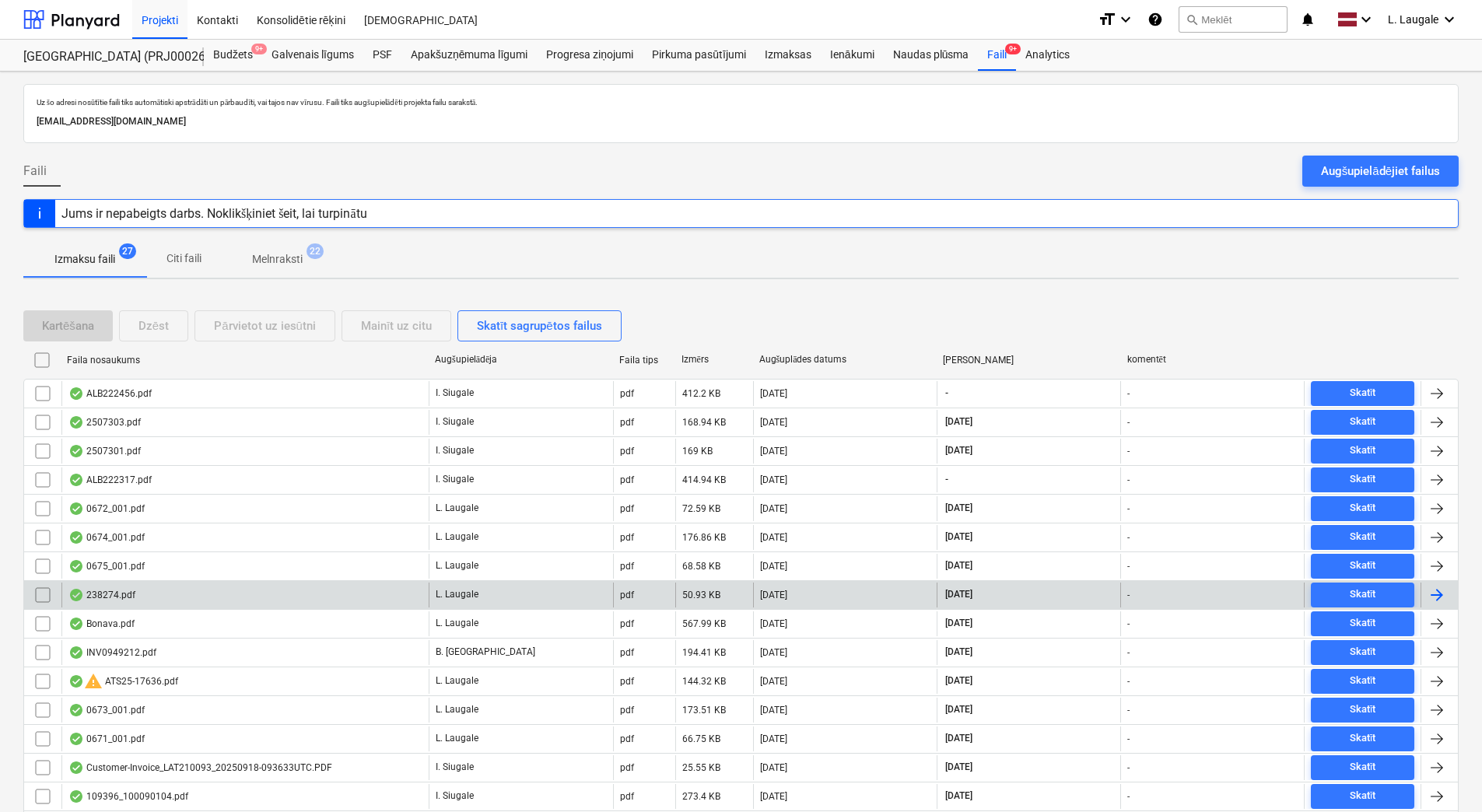
click at [47, 592] on input "checkbox" at bounding box center [43, 594] width 25 height 25
click at [395, 322] on div "Mainīt uz citu" at bounding box center [396, 326] width 71 height 20
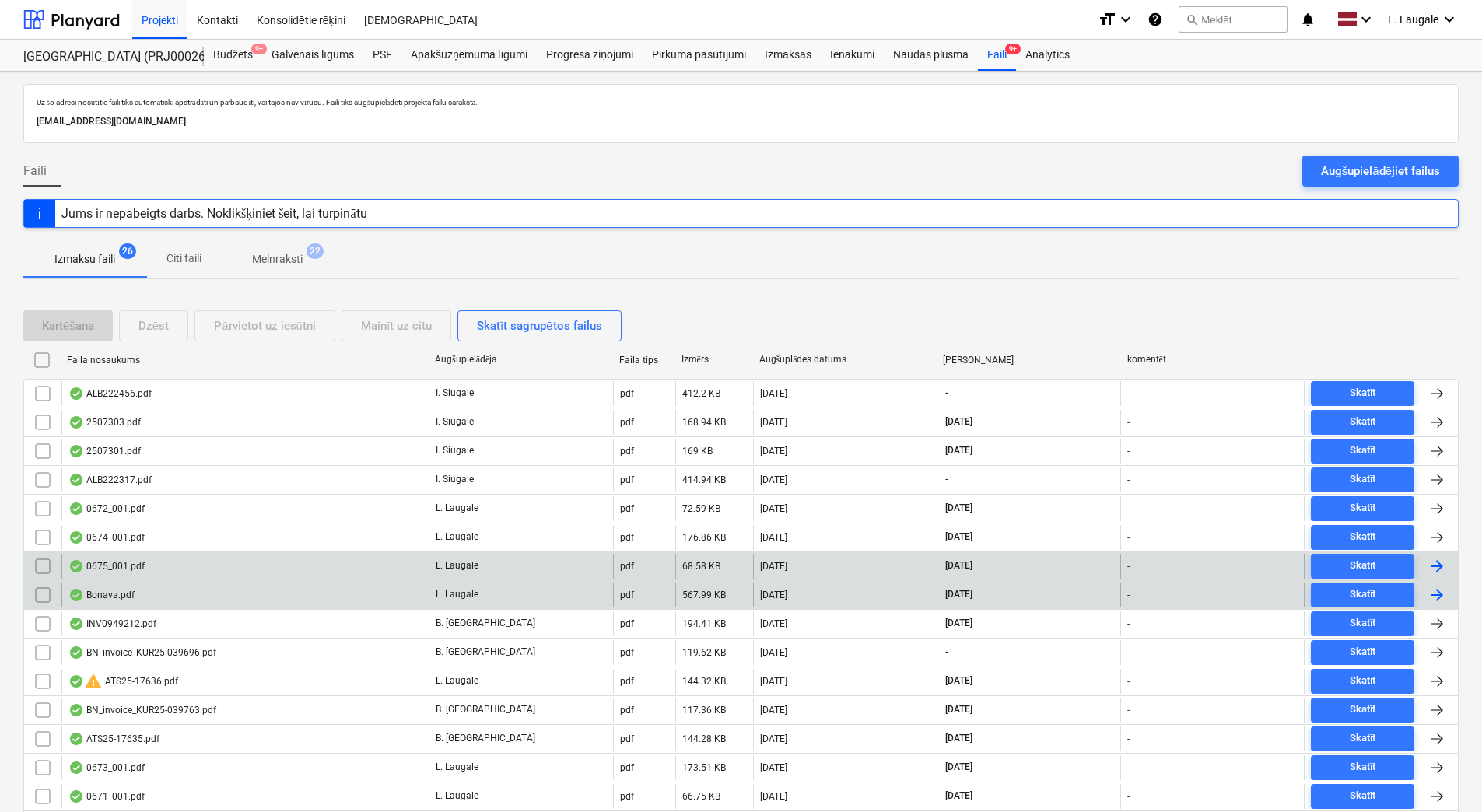
click at [171, 573] on div "0675_001.pdf" at bounding box center [245, 566] width 367 height 25
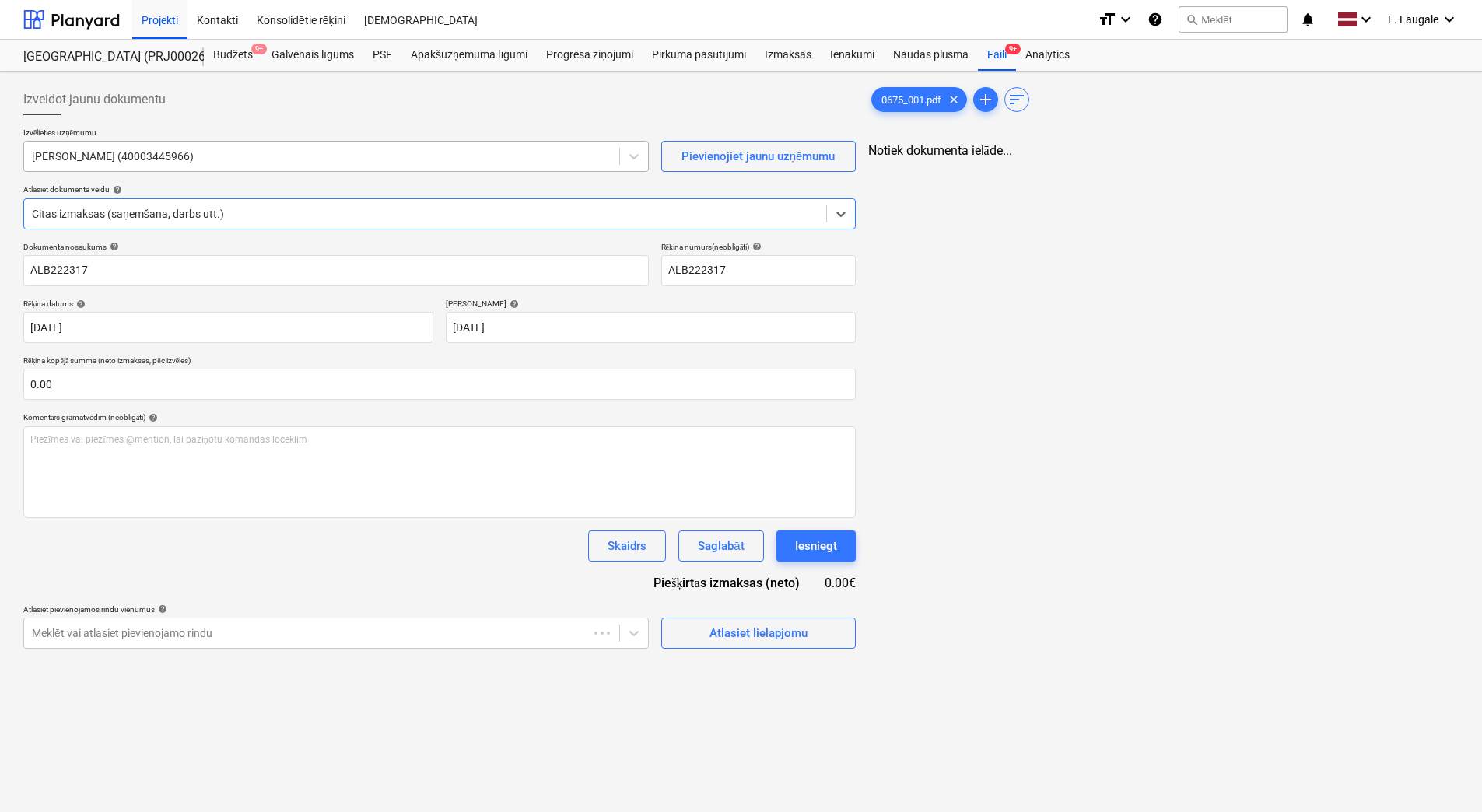
type input "ALB222317"
type input "19 Sep 2025"
type input "19 Oct 2025"
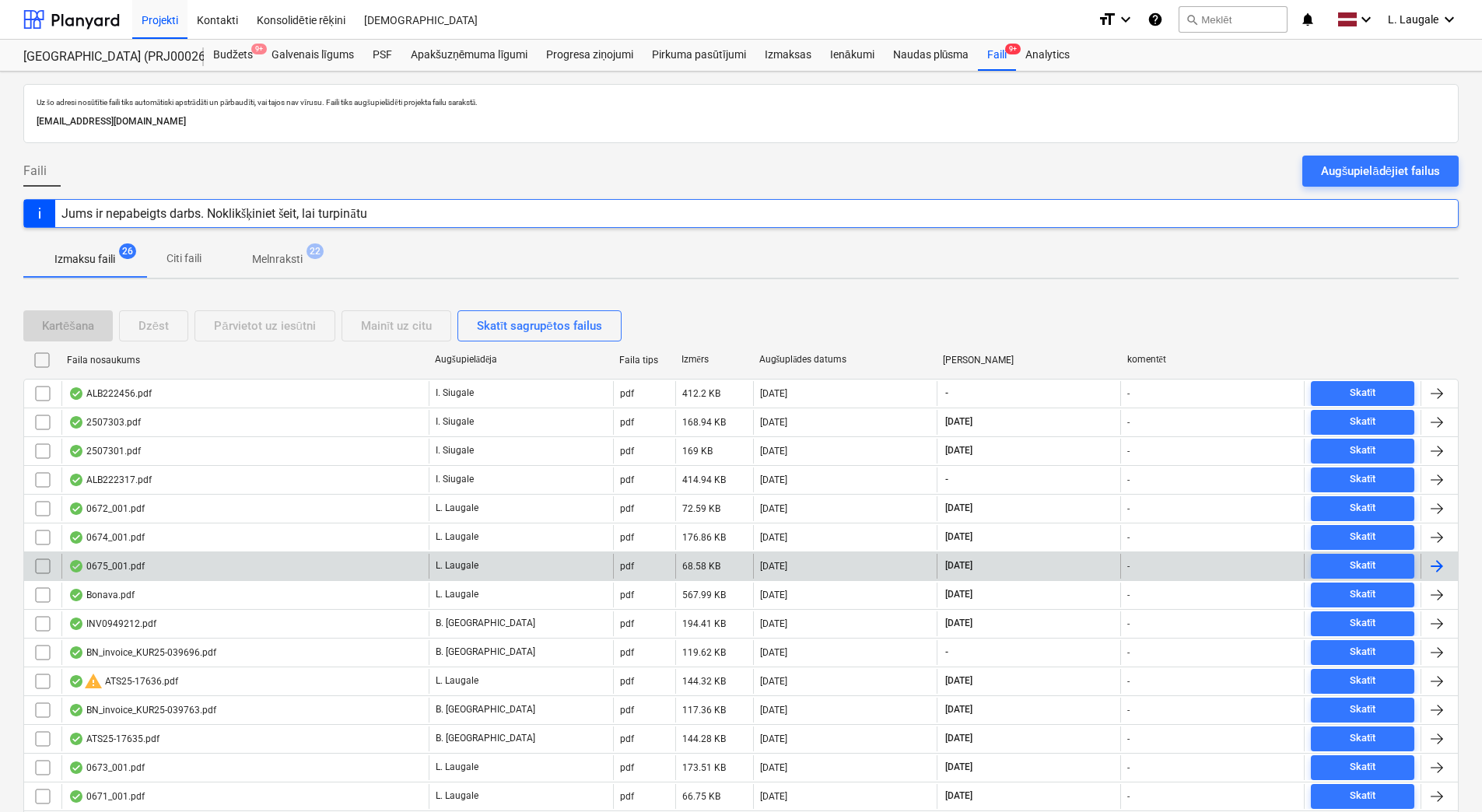
click at [45, 565] on input "checkbox" at bounding box center [43, 566] width 25 height 25
click at [396, 320] on div "Mainīt uz citu" at bounding box center [396, 326] width 71 height 20
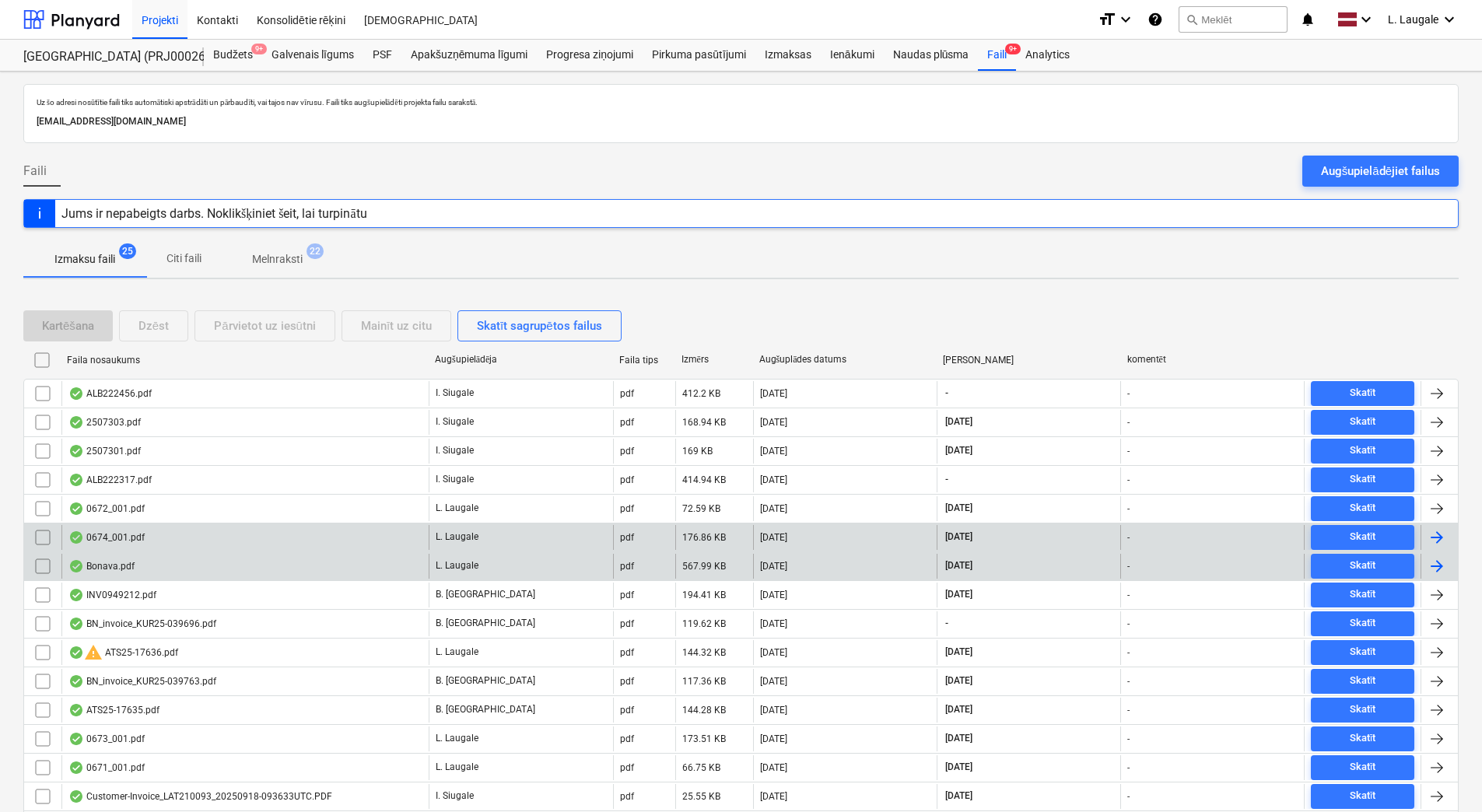
click at [249, 528] on div "0674_001.pdf" at bounding box center [245, 537] width 367 height 25
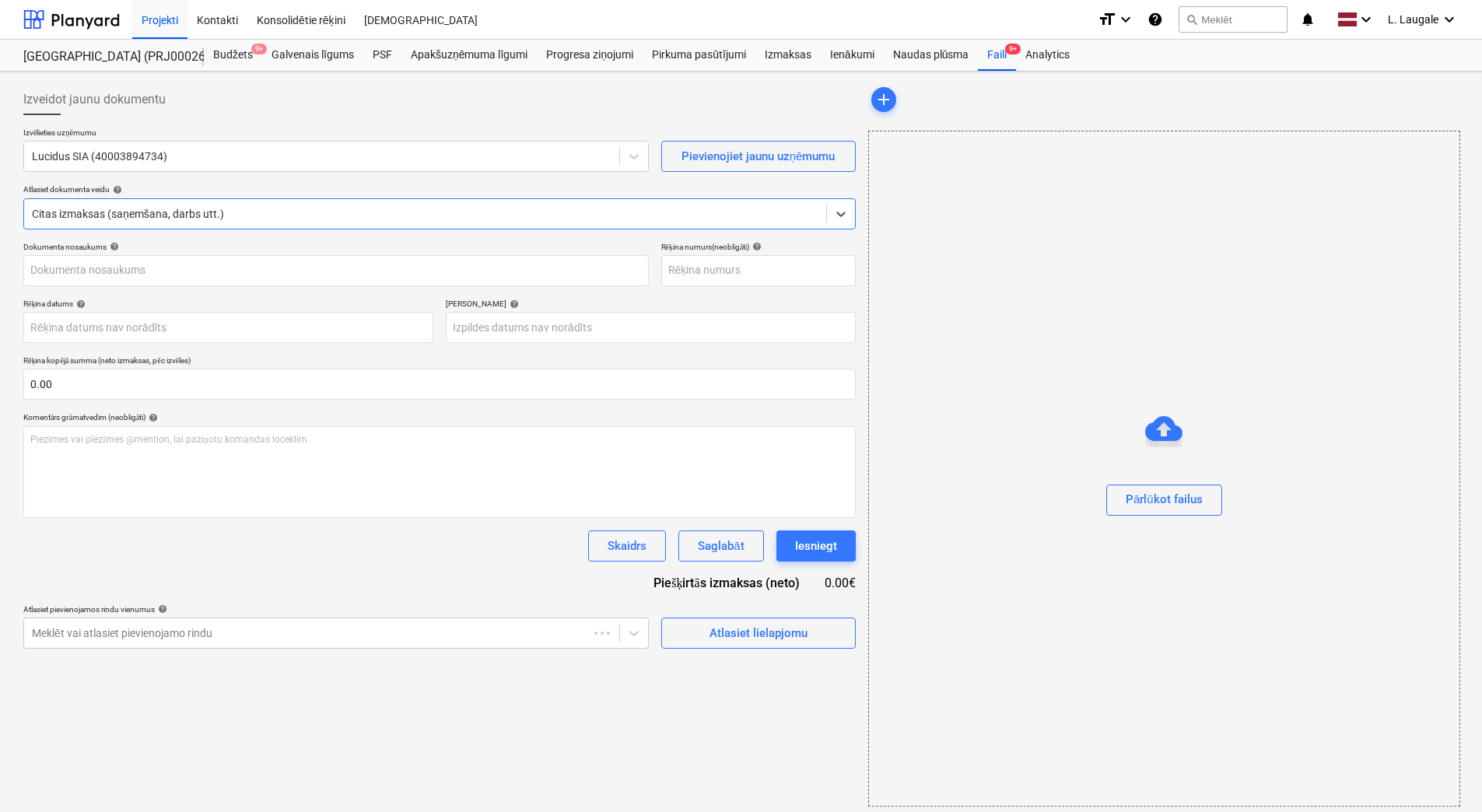
type input "254025"
type input "17 Sep 2025"
type input "17 Oct 2025"
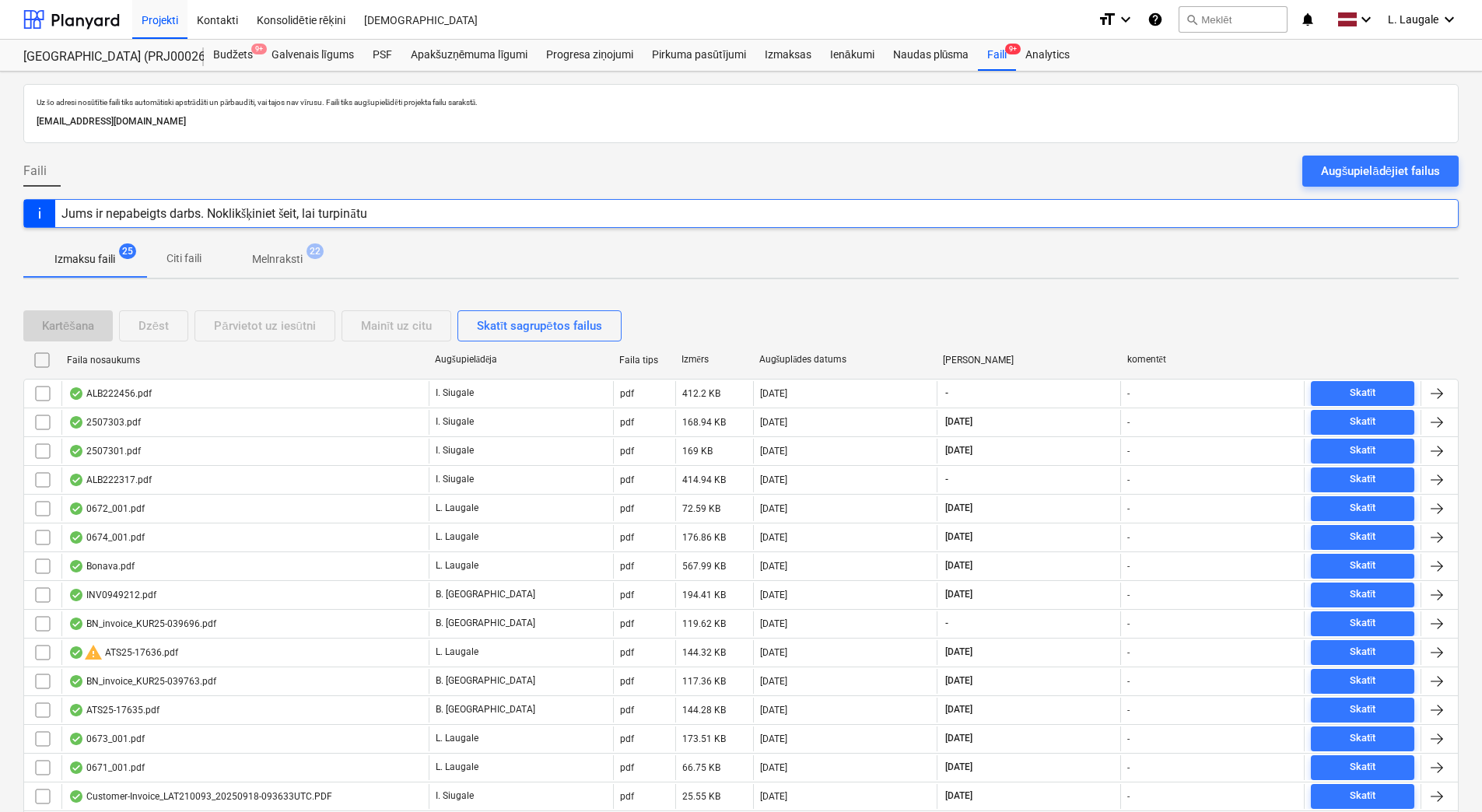
click at [271, 261] on p "Melnraksti" at bounding box center [277, 260] width 50 height 17
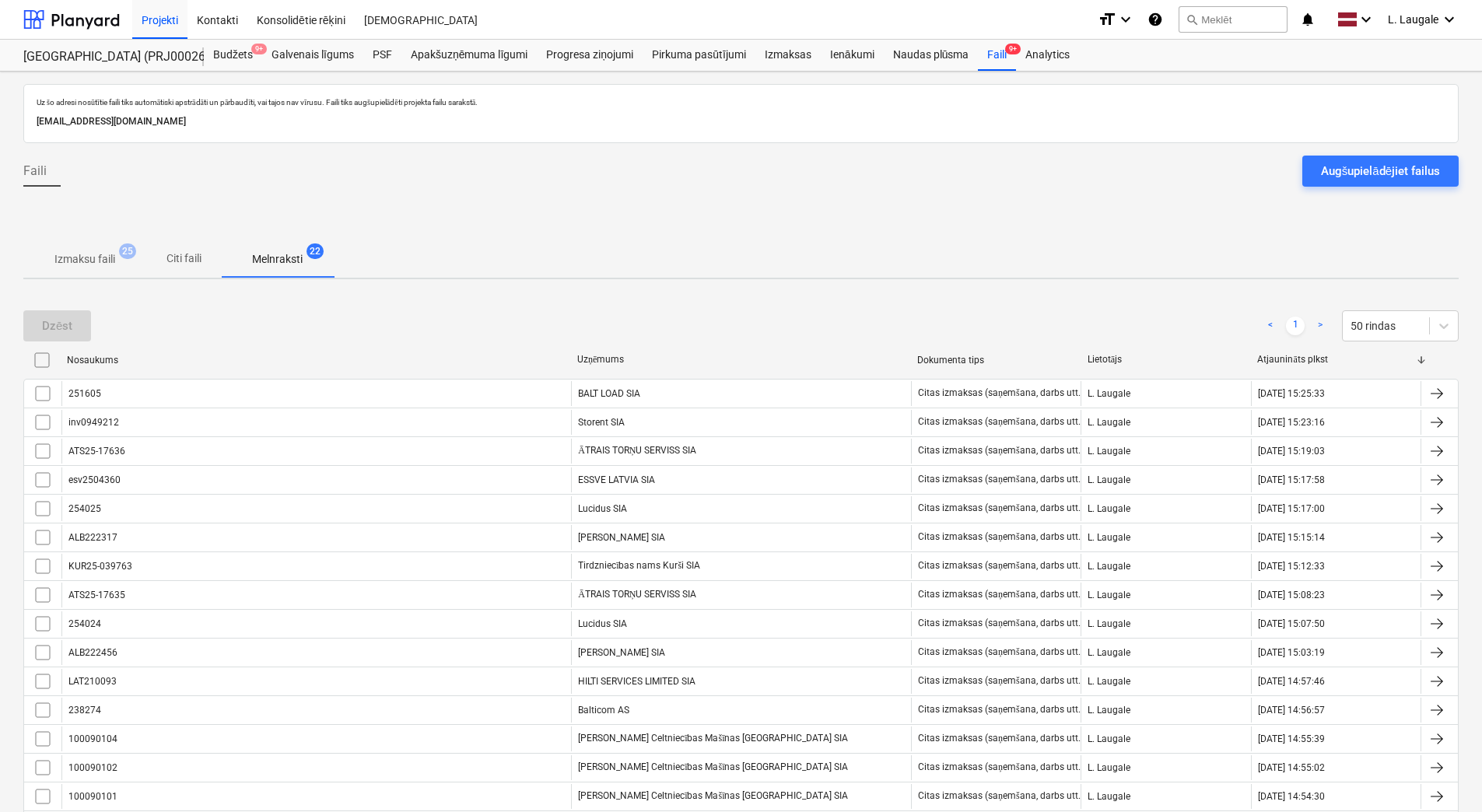
click at [97, 265] on p "Izmaksu faili" at bounding box center [85, 260] width 60 height 17
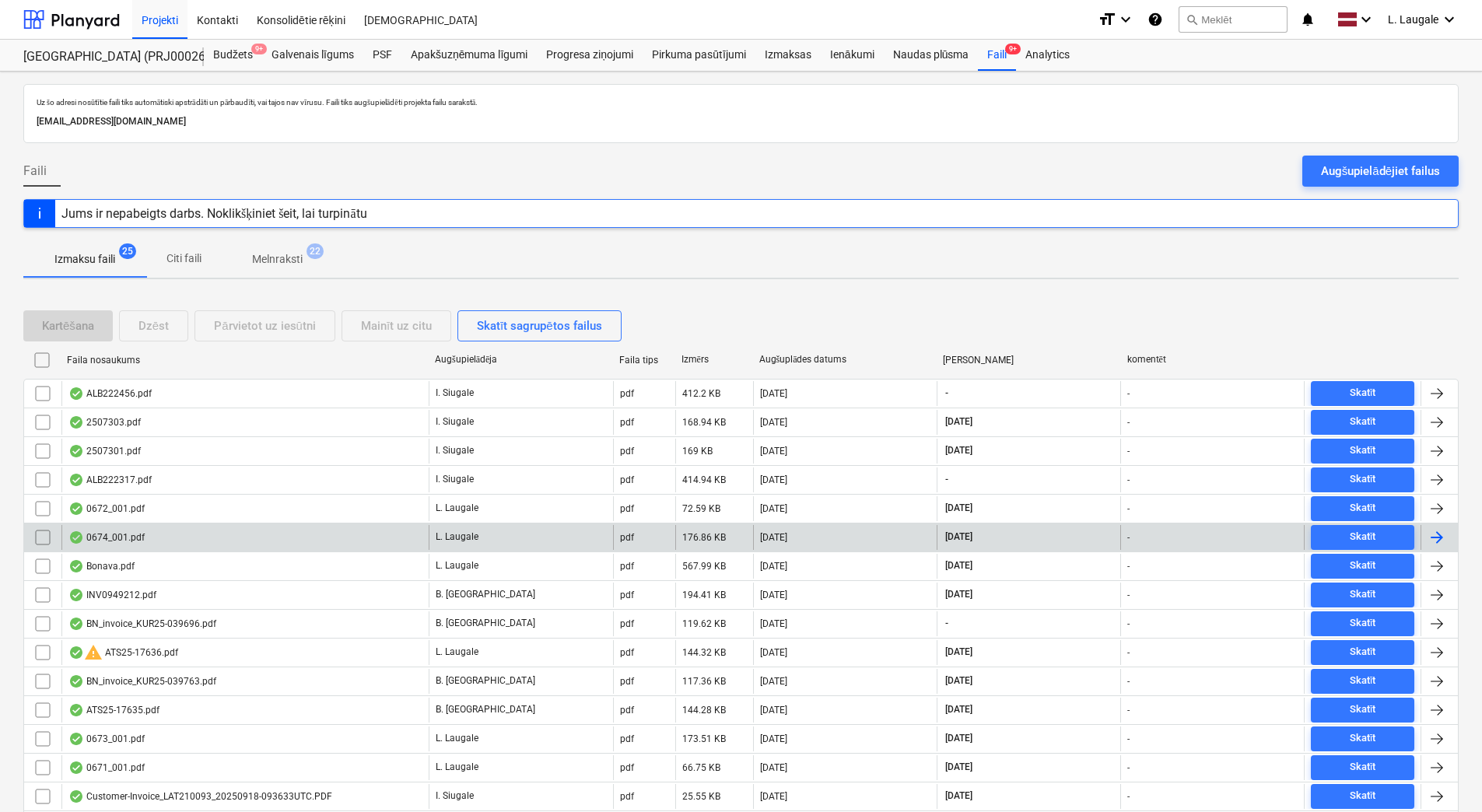
click at [187, 532] on div "0674_001.pdf" at bounding box center [245, 537] width 367 height 25
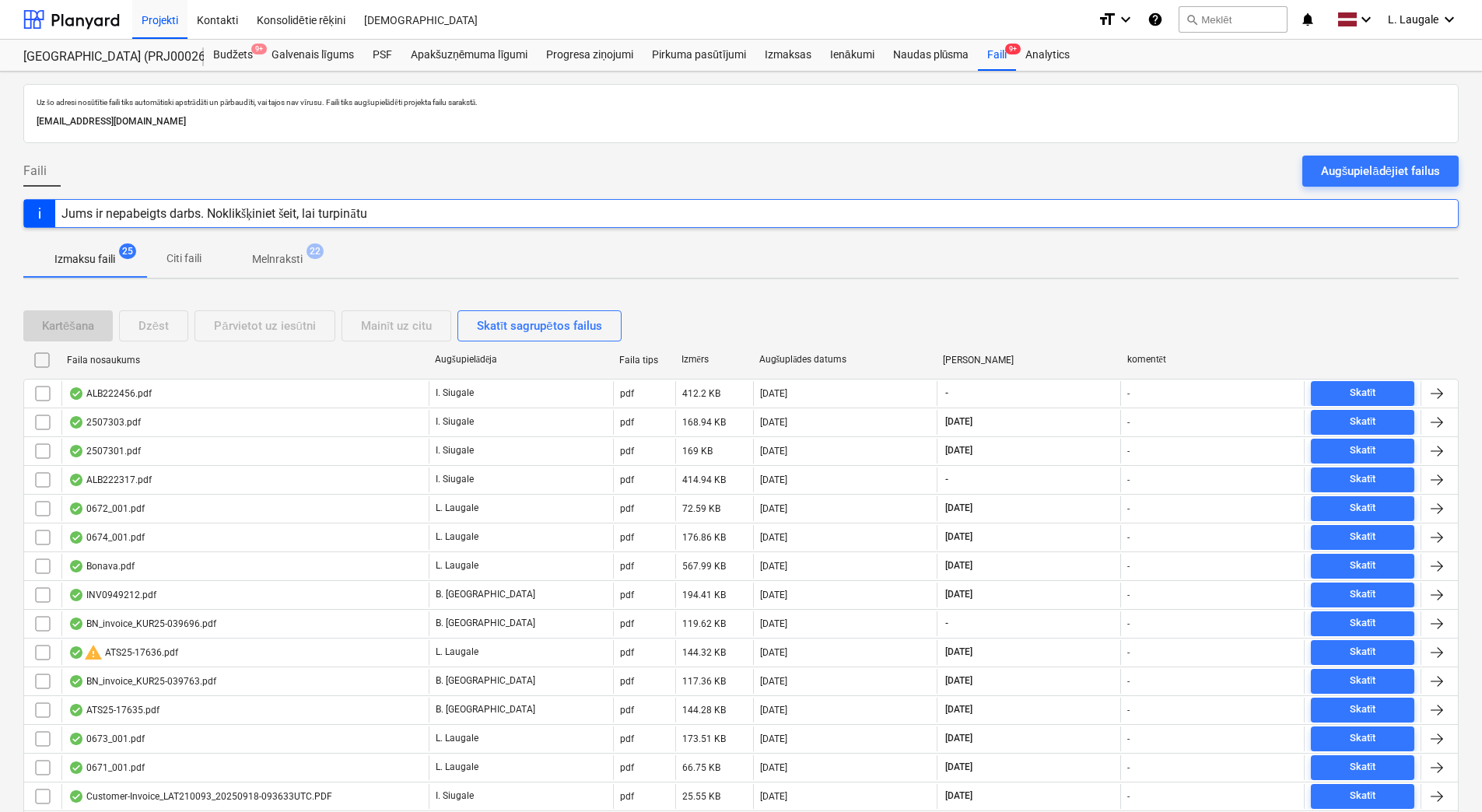
click at [280, 245] on span "Melnraksti 22" at bounding box center [276, 259] width 113 height 28
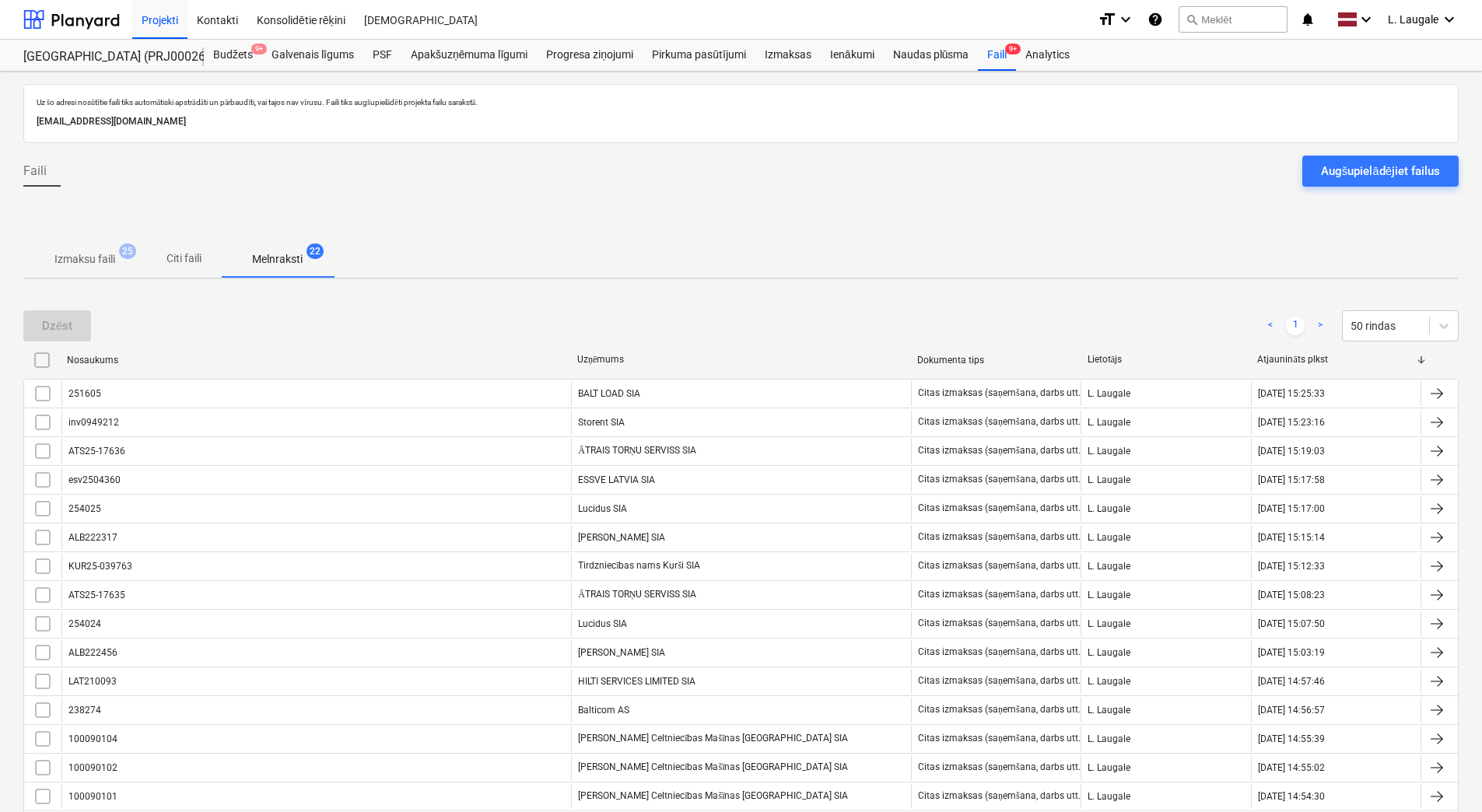
click at [98, 249] on span "Izmaksu faili 25" at bounding box center [85, 259] width 123 height 28
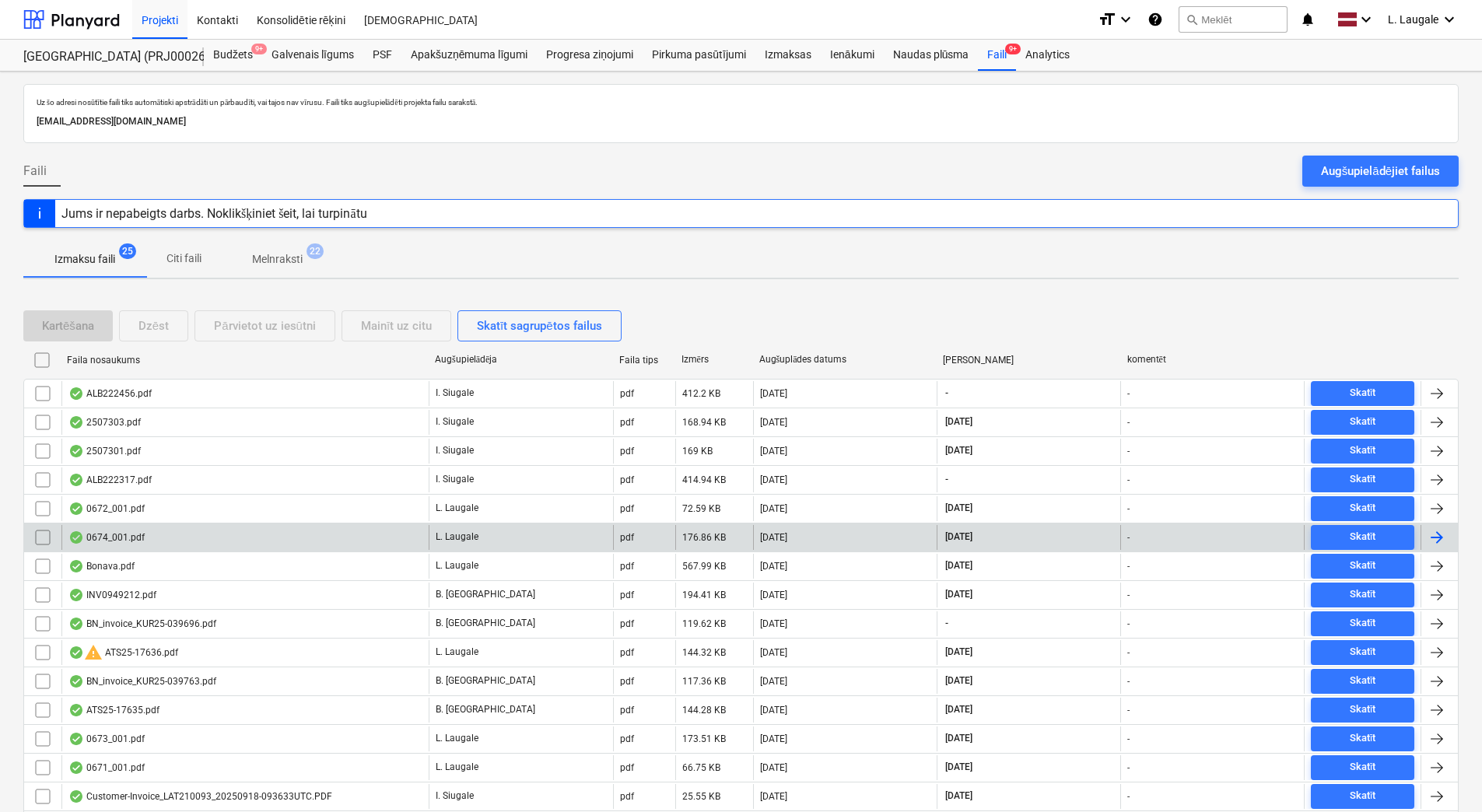
click at [46, 532] on input "checkbox" at bounding box center [43, 537] width 25 height 25
click at [372, 330] on div "Mainīt uz citu" at bounding box center [396, 326] width 71 height 20
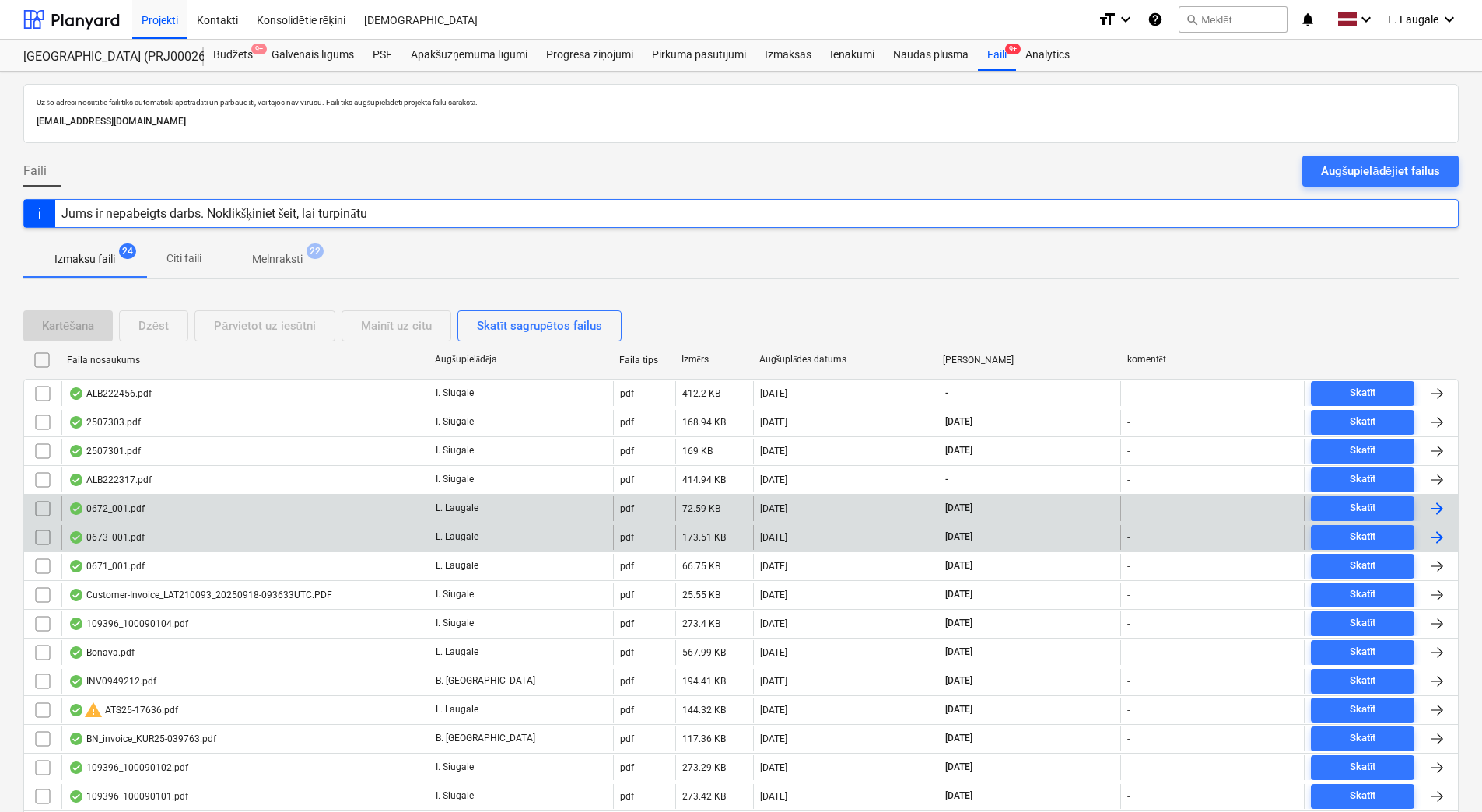
click at [205, 509] on div "0672_001.pdf" at bounding box center [245, 508] width 367 height 25
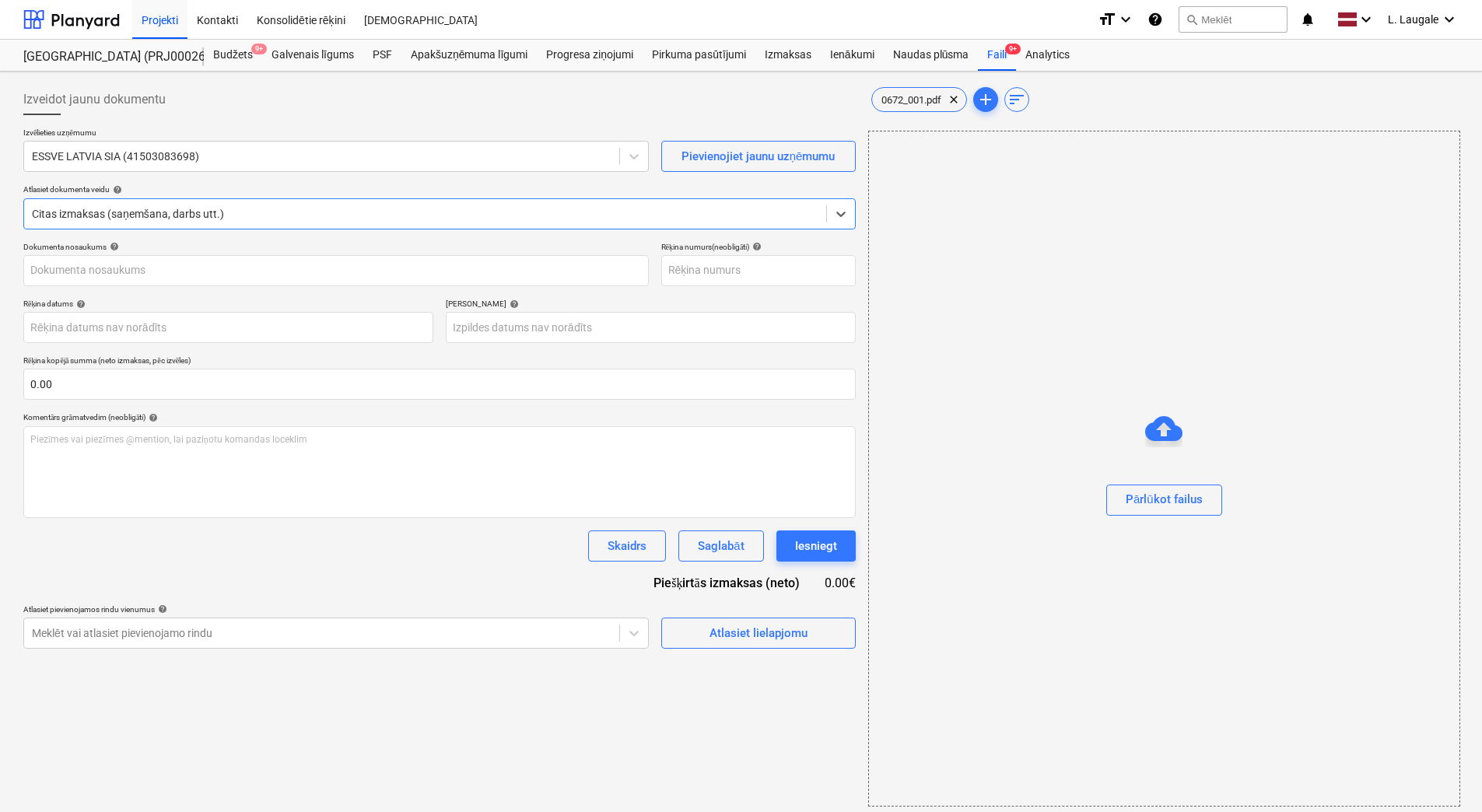
type input "esv2504360"
type input "[DATE]"
type input "15 Nov 2025"
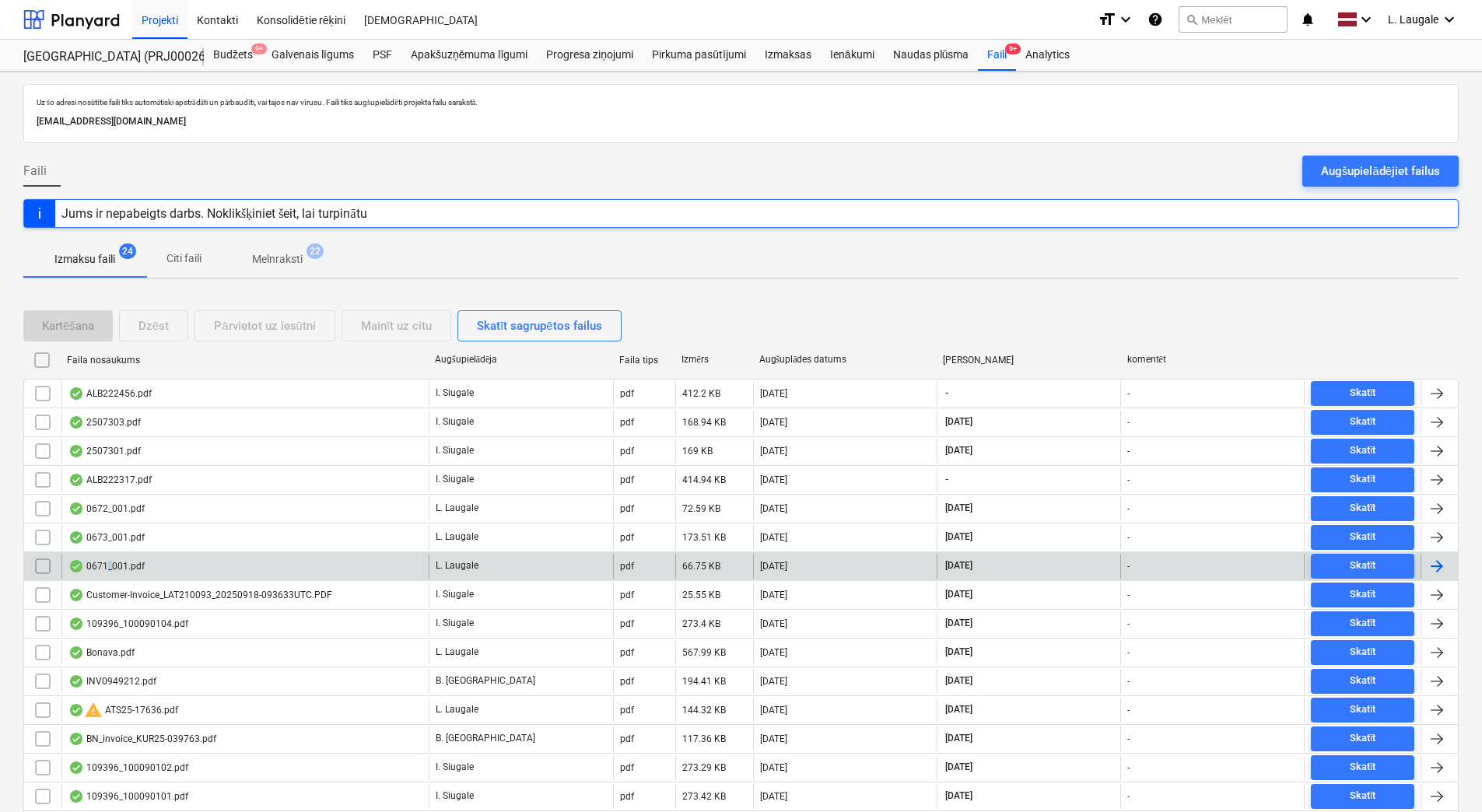
click at [110, 565] on div "0671_001.pdf" at bounding box center [107, 566] width 76 height 12
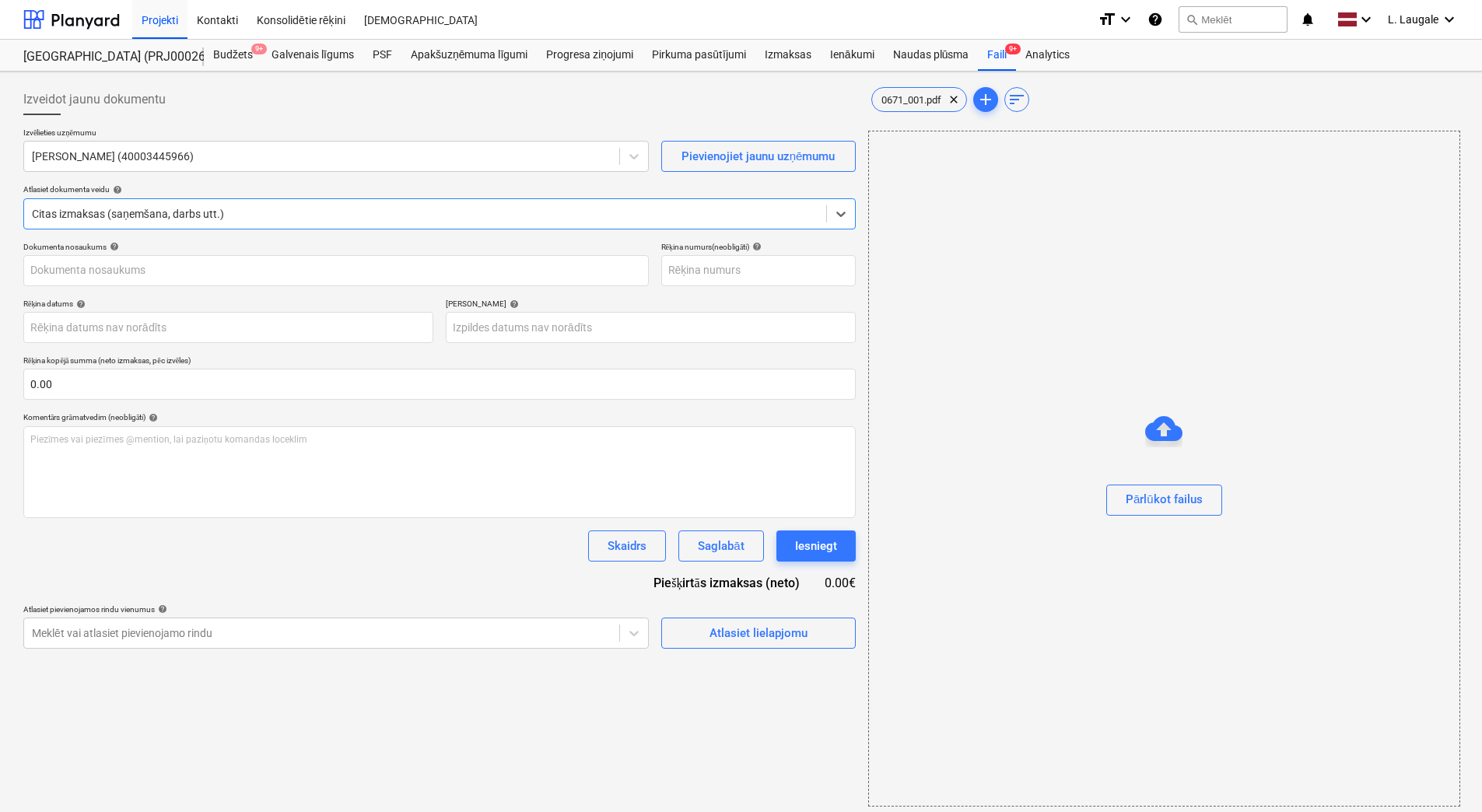
type input "ALB222456"
type input "22 Sep 2025"
type input "22 Oct 2025"
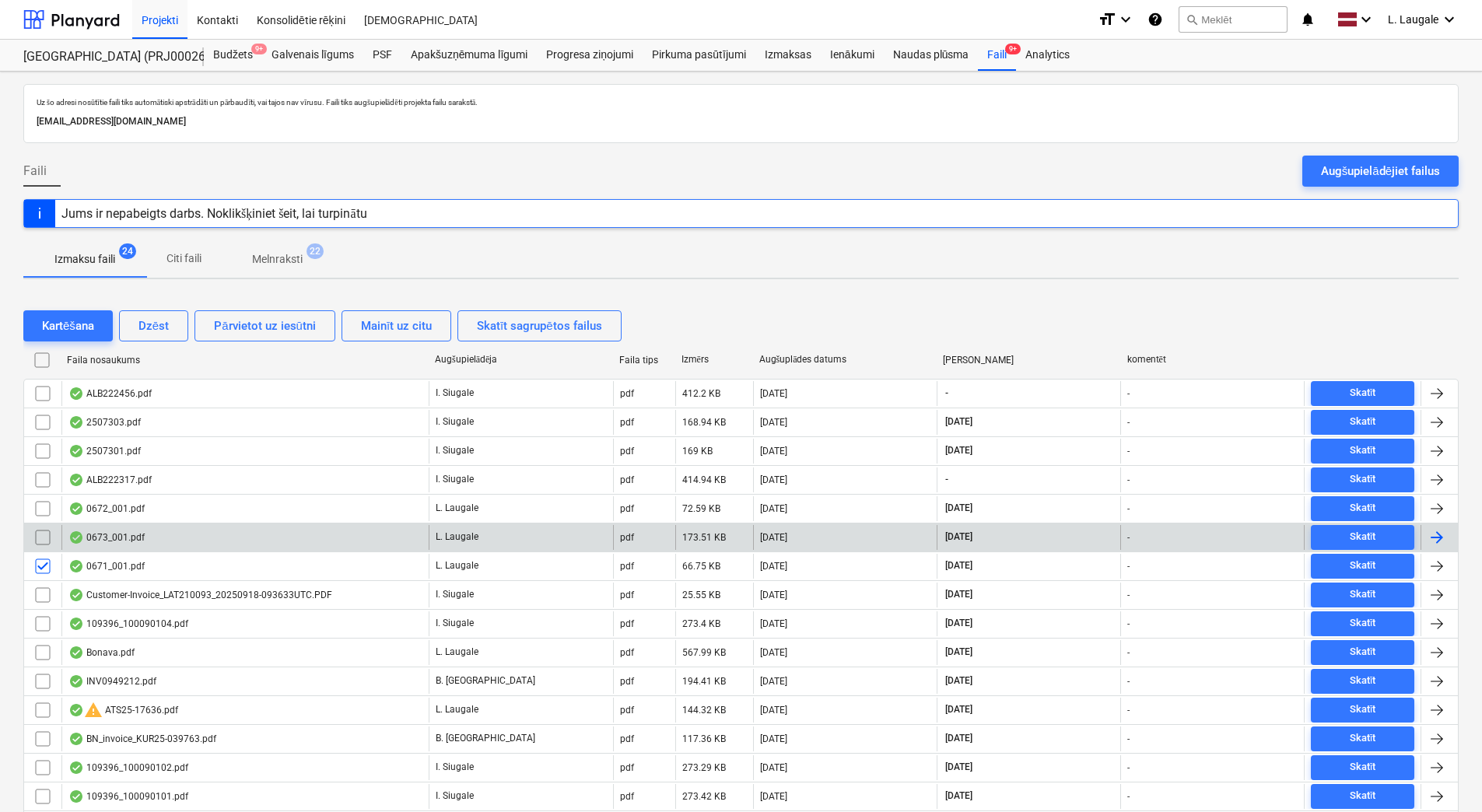
click at [44, 534] on input "checkbox" at bounding box center [43, 537] width 25 height 25
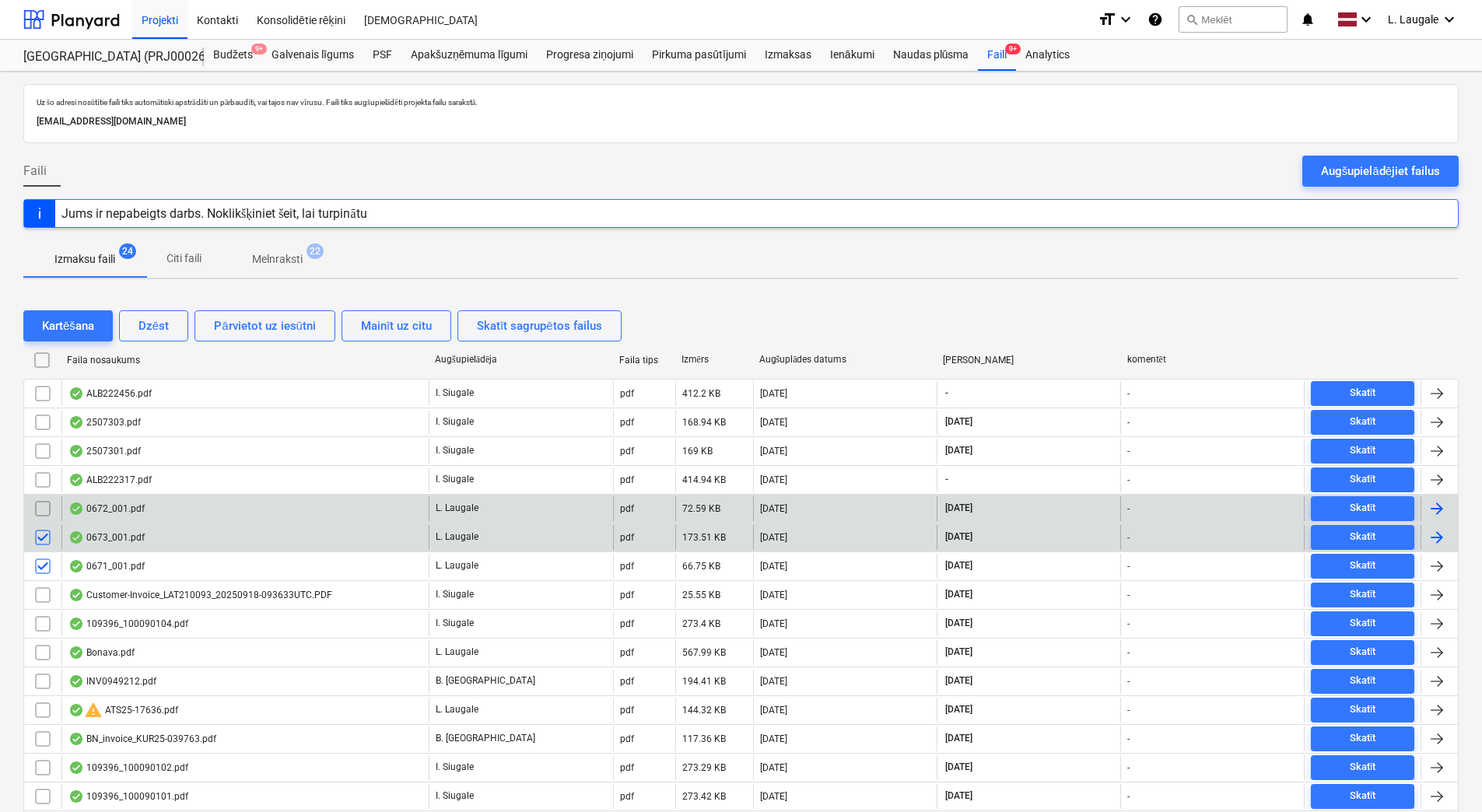
click at [41, 497] on input "checkbox" at bounding box center [43, 508] width 25 height 25
click at [394, 311] on button "Mainīt uz citu" at bounding box center [396, 326] width 110 height 31
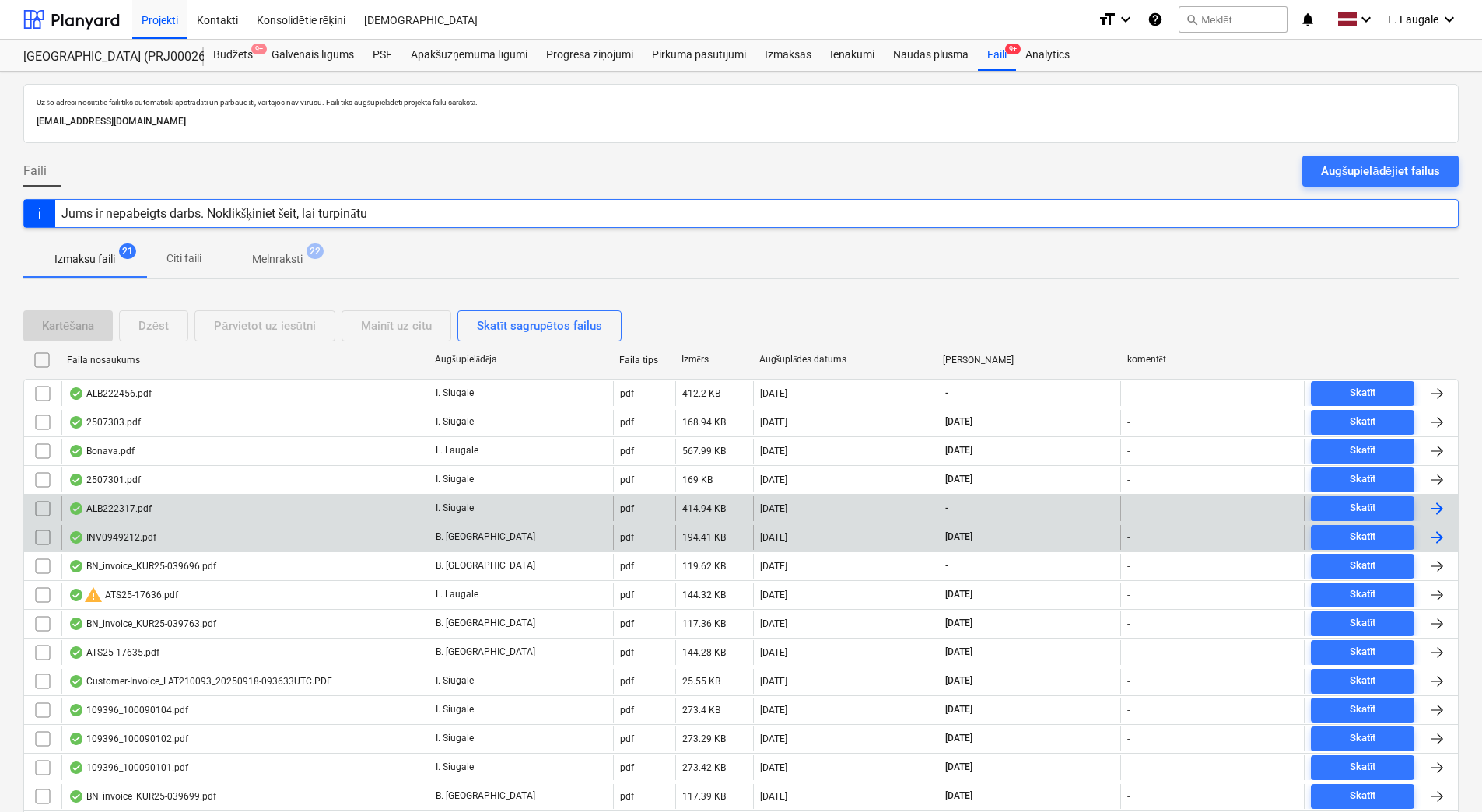
click at [164, 511] on div "ALB222317.pdf" at bounding box center [245, 508] width 367 height 25
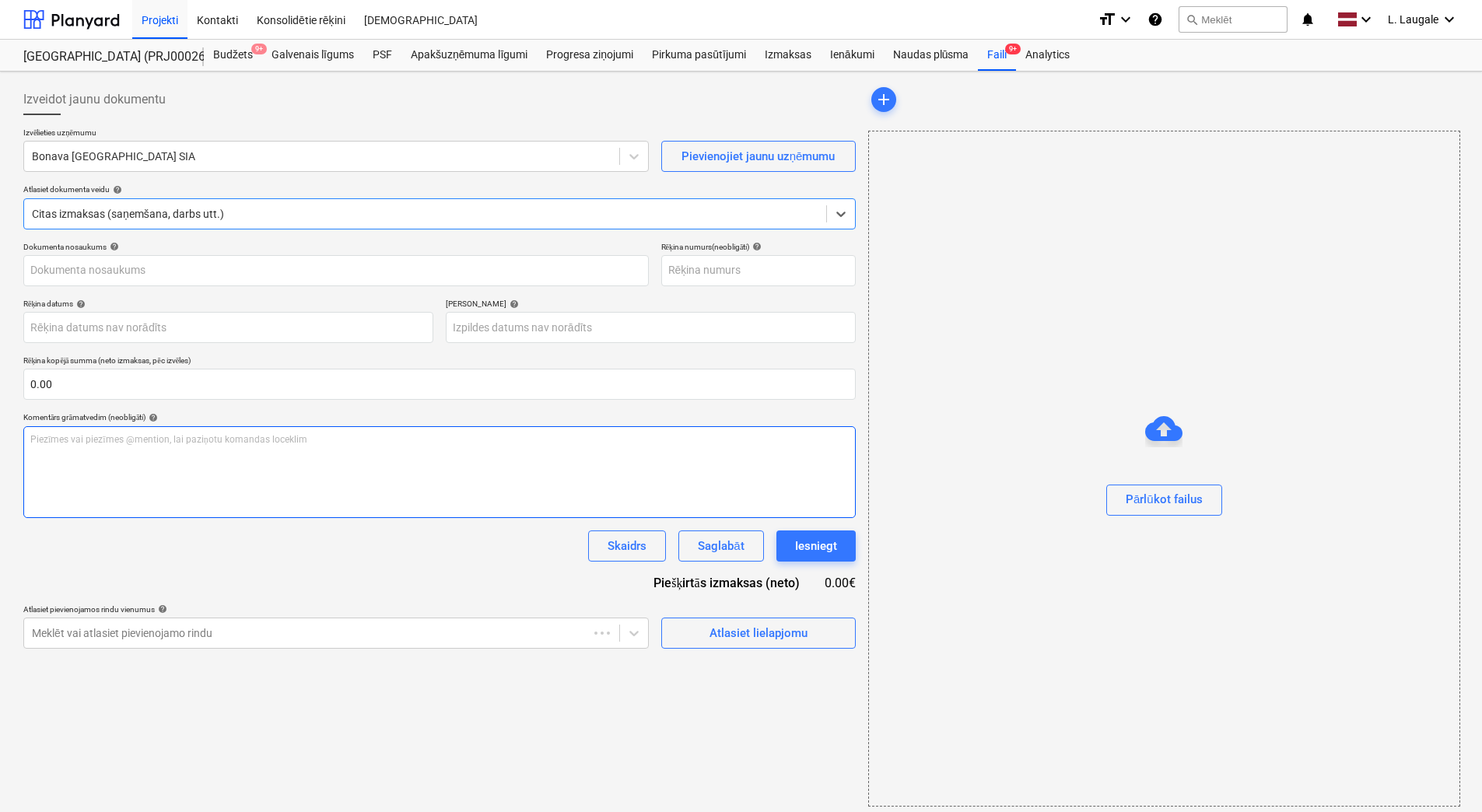
type input "ALB222317.pdf"
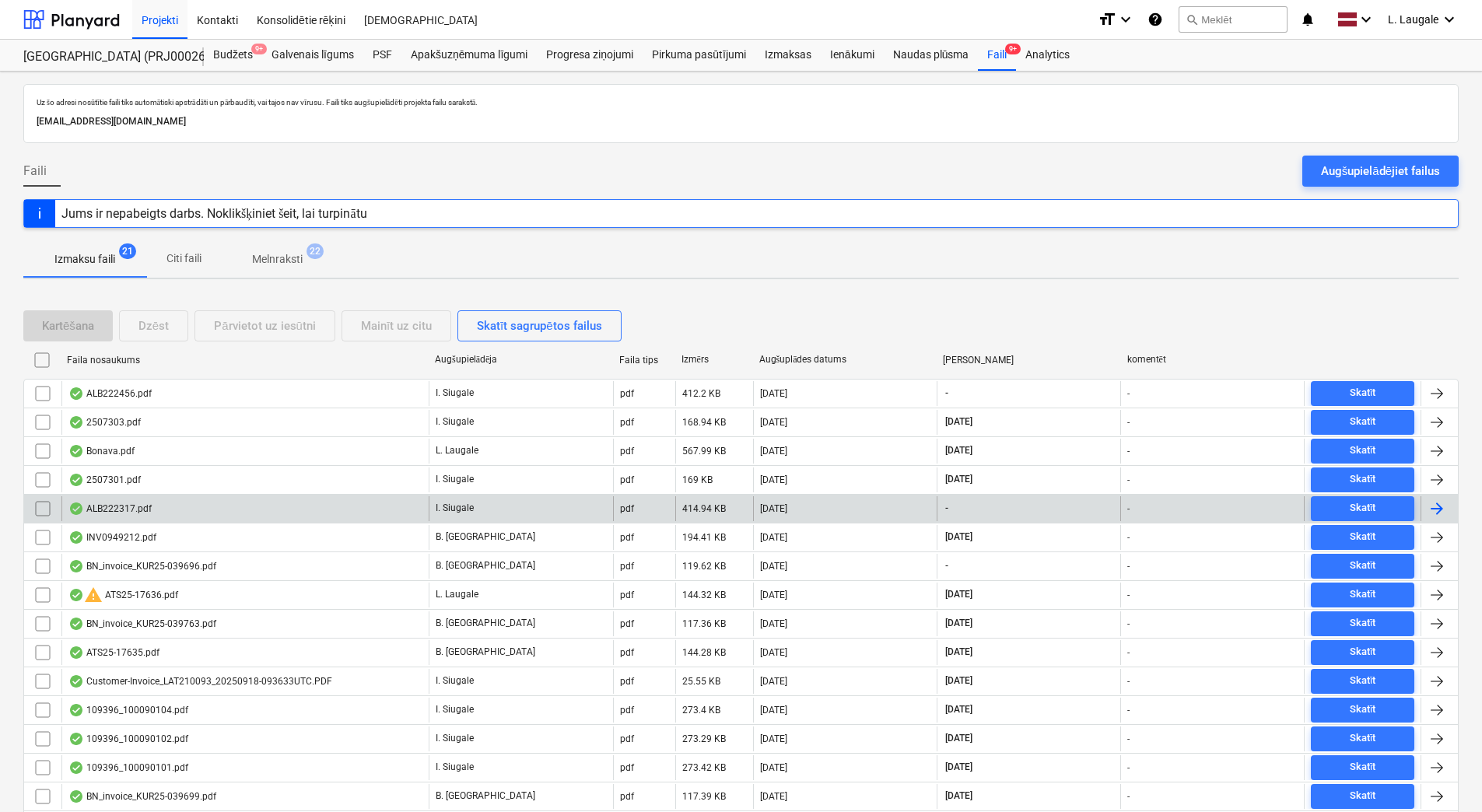
click at [40, 510] on input "checkbox" at bounding box center [43, 508] width 25 height 25
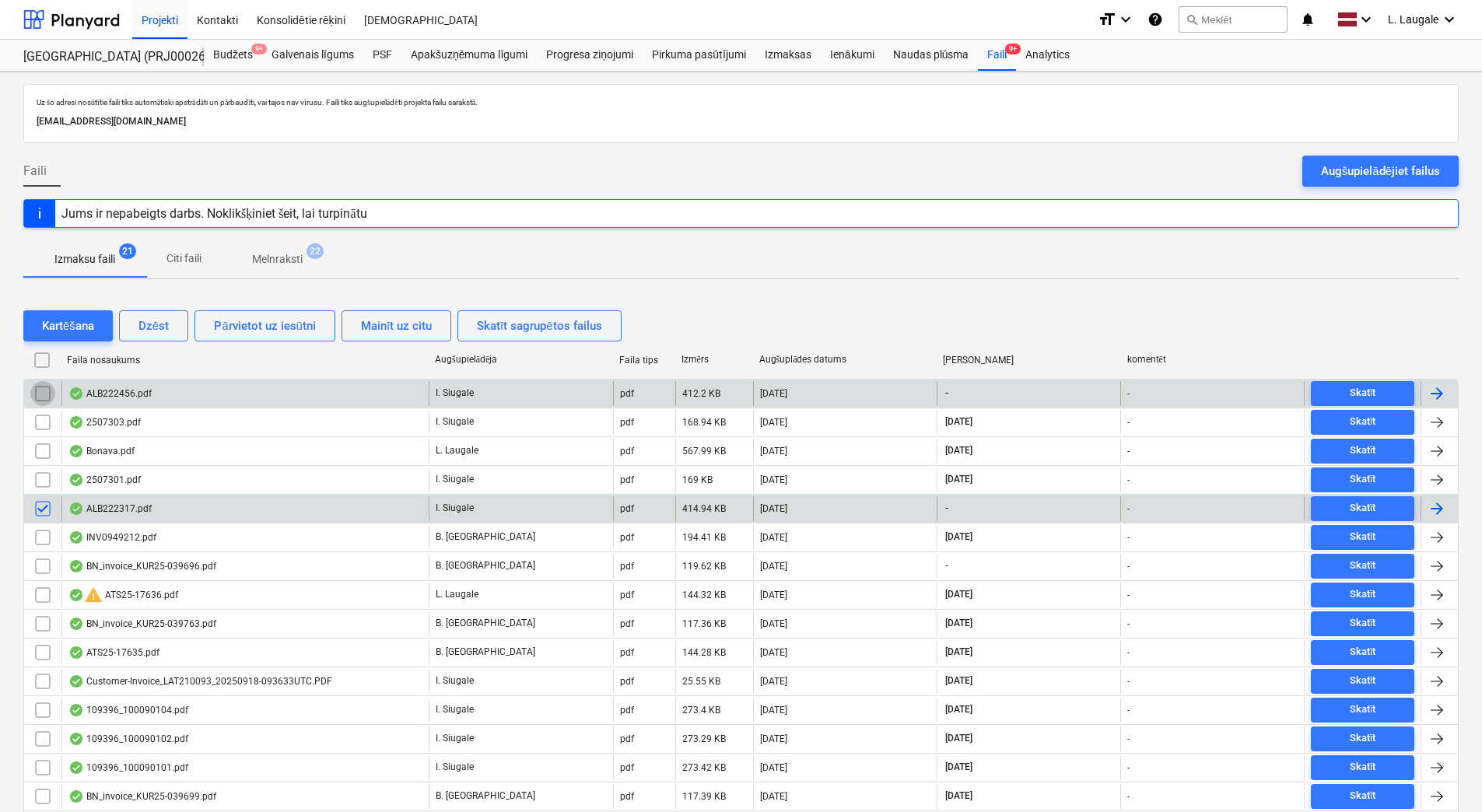
click at [42, 395] on input "checkbox" at bounding box center [43, 393] width 25 height 25
click at [392, 321] on div "Mainīt uz citu" at bounding box center [396, 326] width 71 height 20
click at [302, 268] on span "Melnraksti 22" at bounding box center [276, 259] width 113 height 28
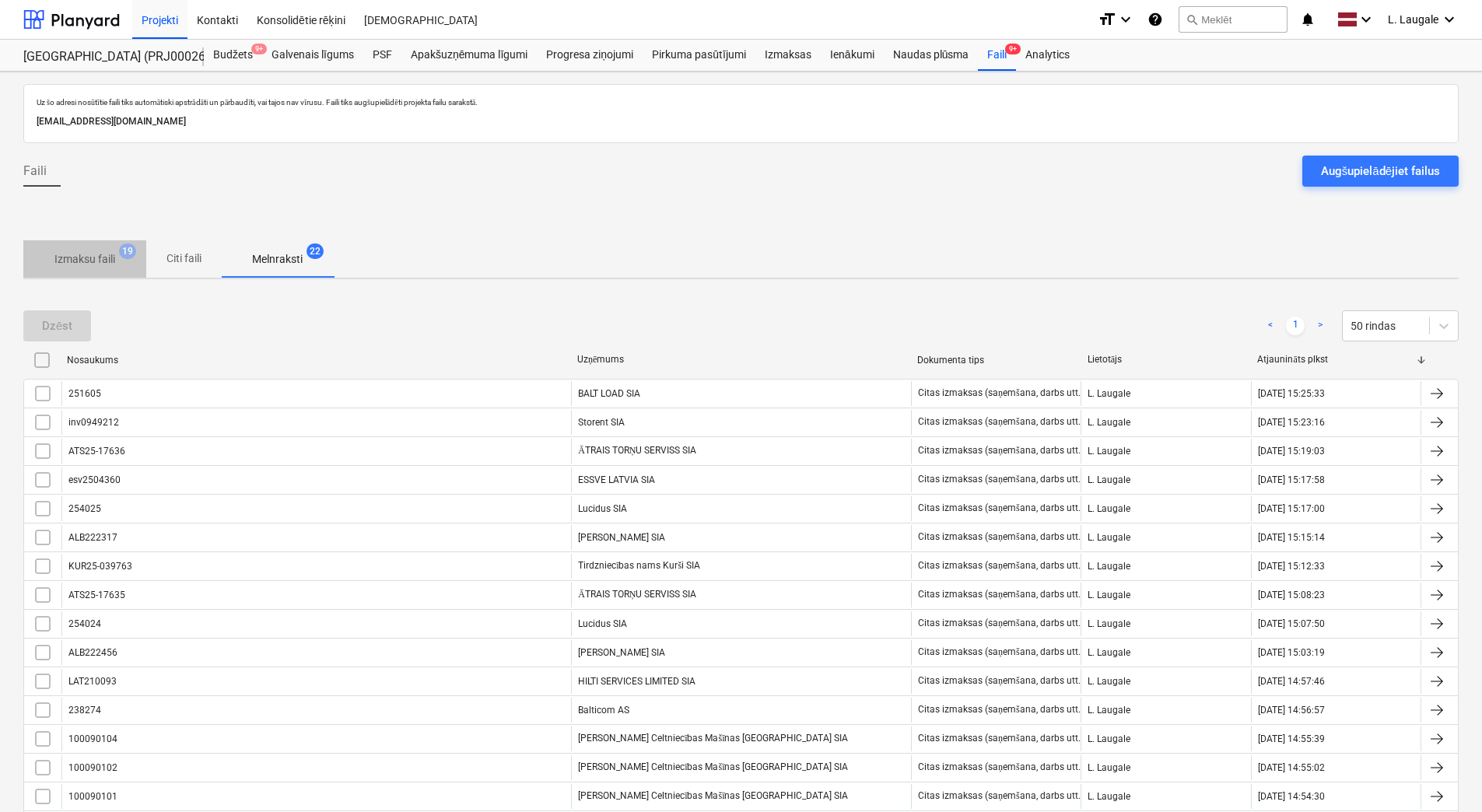
click at [81, 255] on p "Izmaksu faili" at bounding box center [85, 260] width 60 height 17
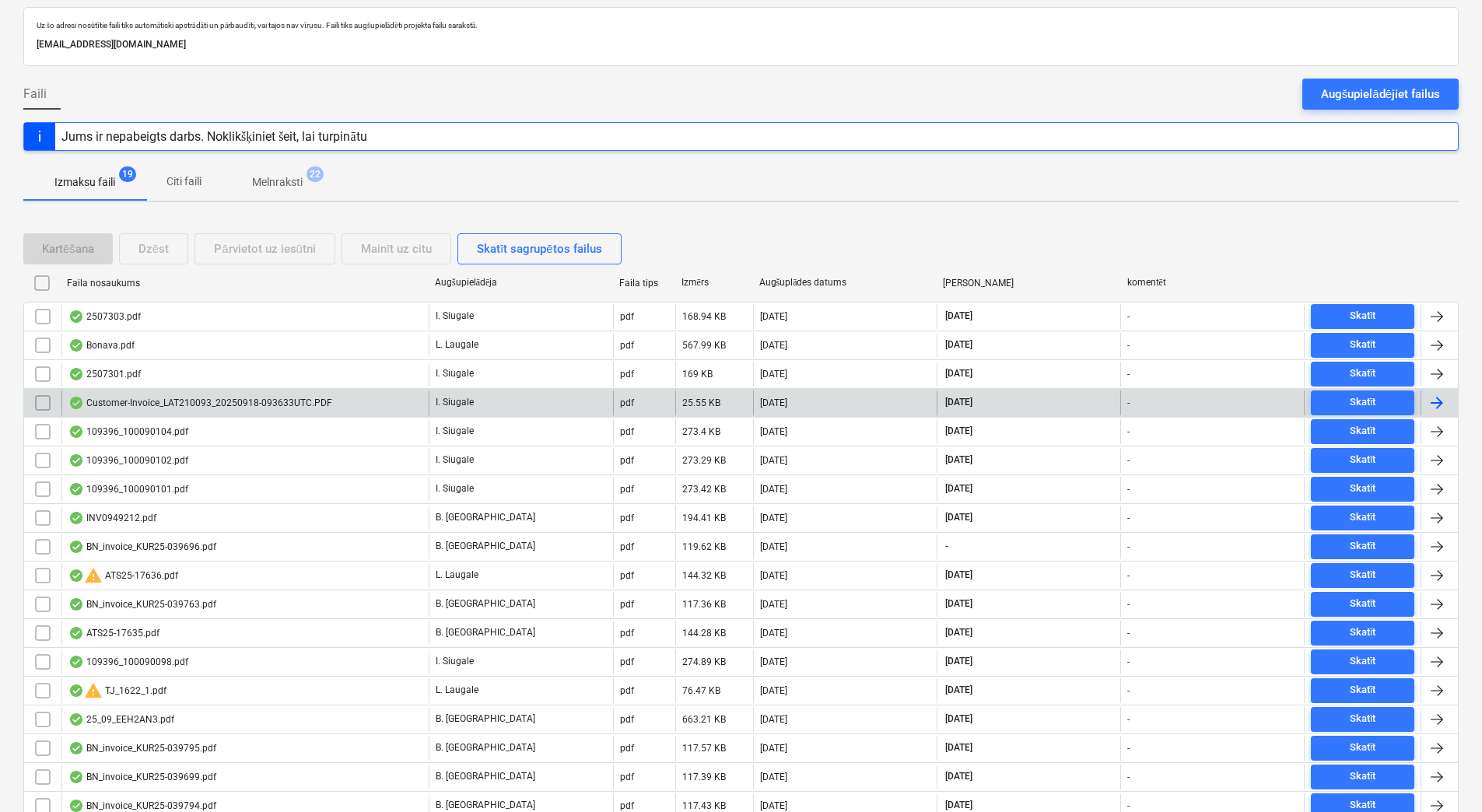
scroll to position [170, 0]
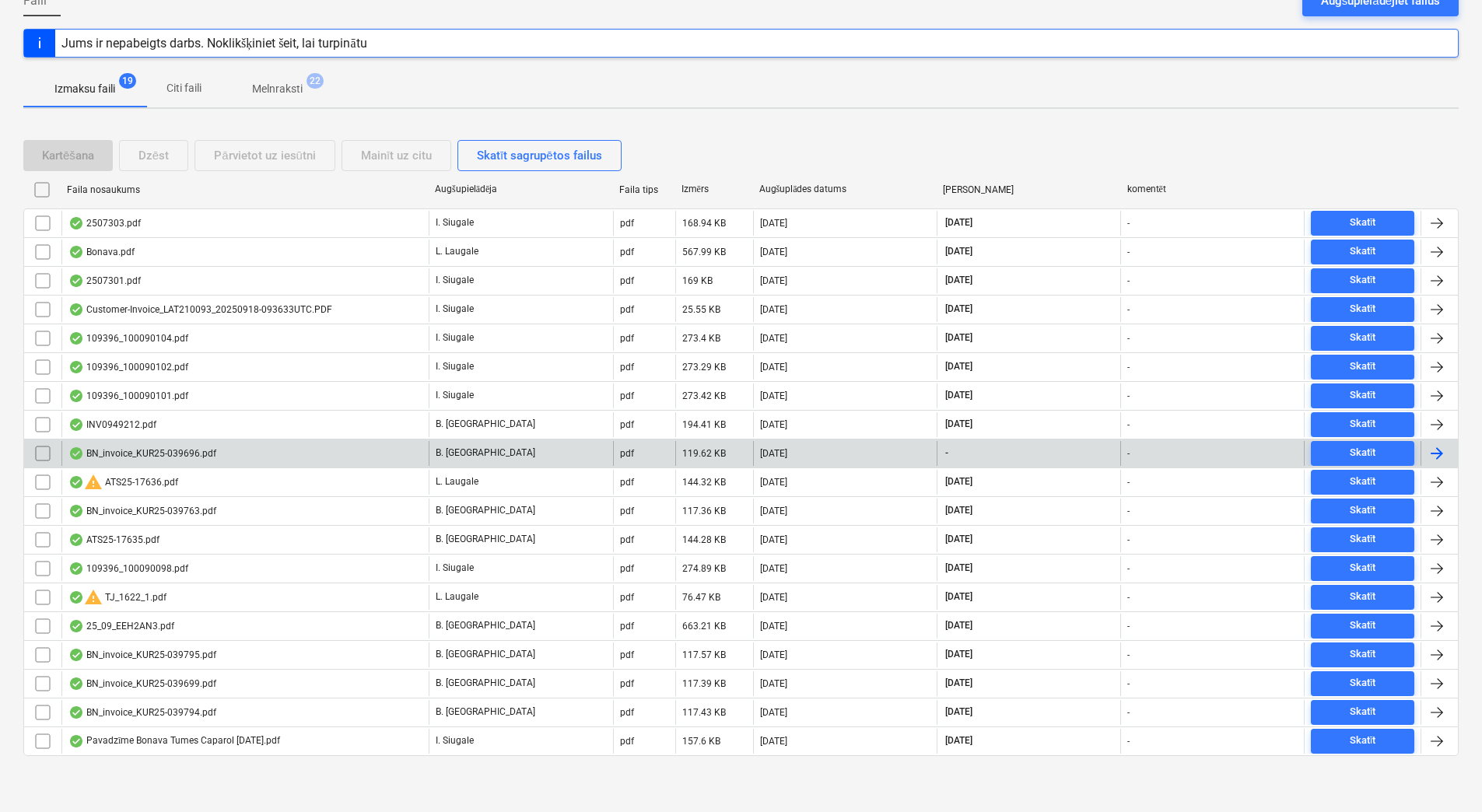
click at [234, 454] on div "BN_invoice_KUR25-039696.pdf" at bounding box center [245, 453] width 367 height 25
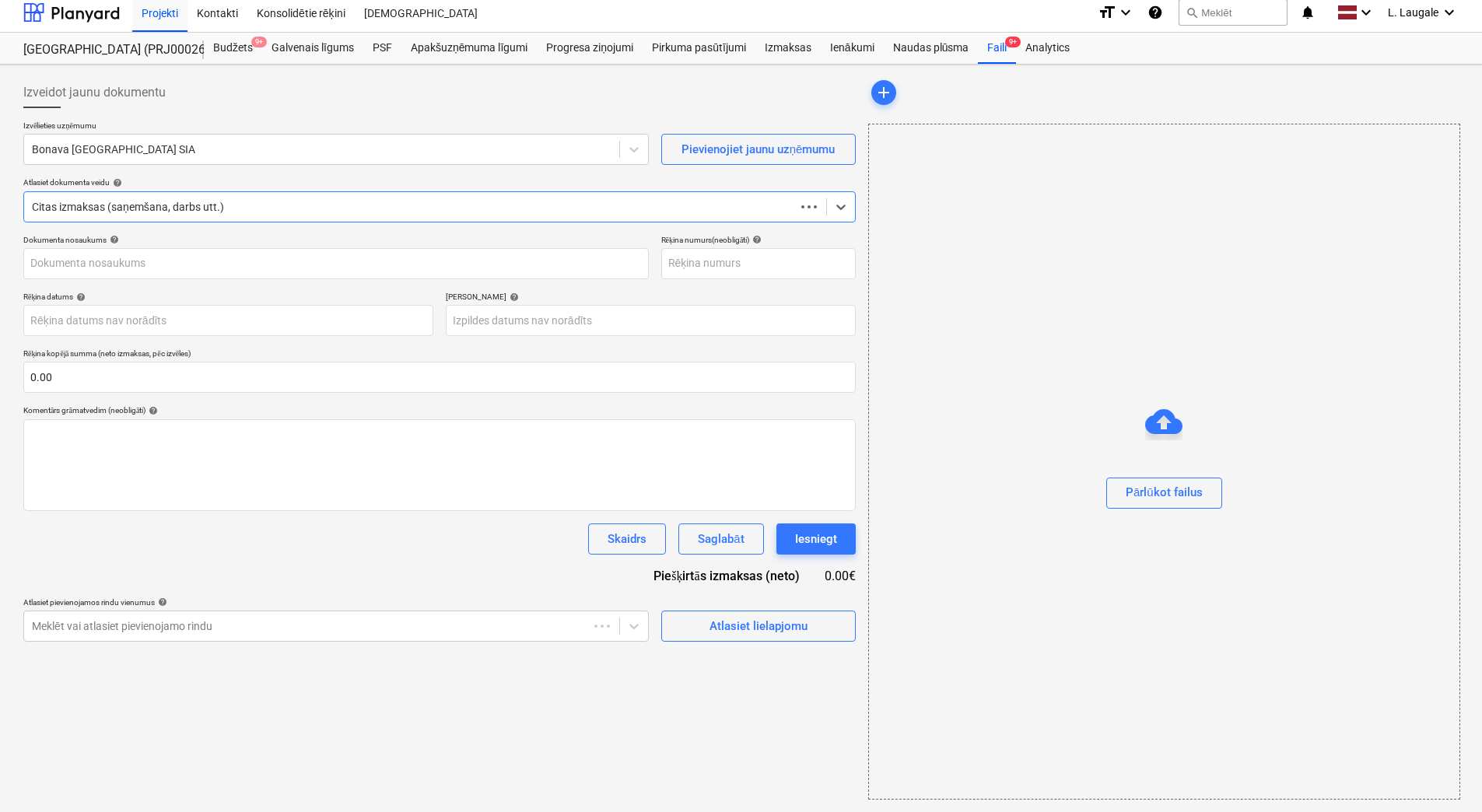
scroll to position [7, 0]
click at [207, 141] on div at bounding box center [321, 149] width 580 height 16
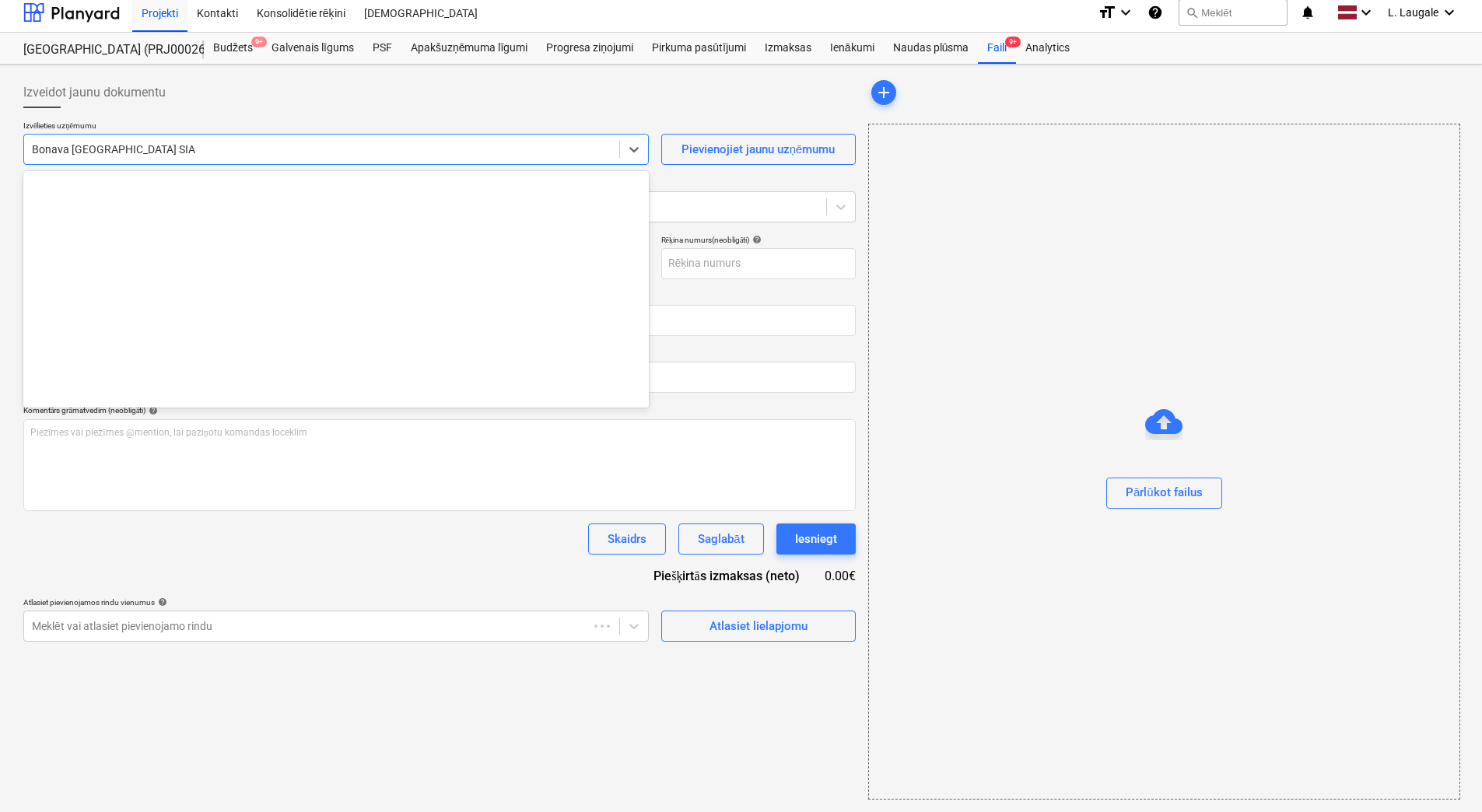
scroll to position [2912, 0]
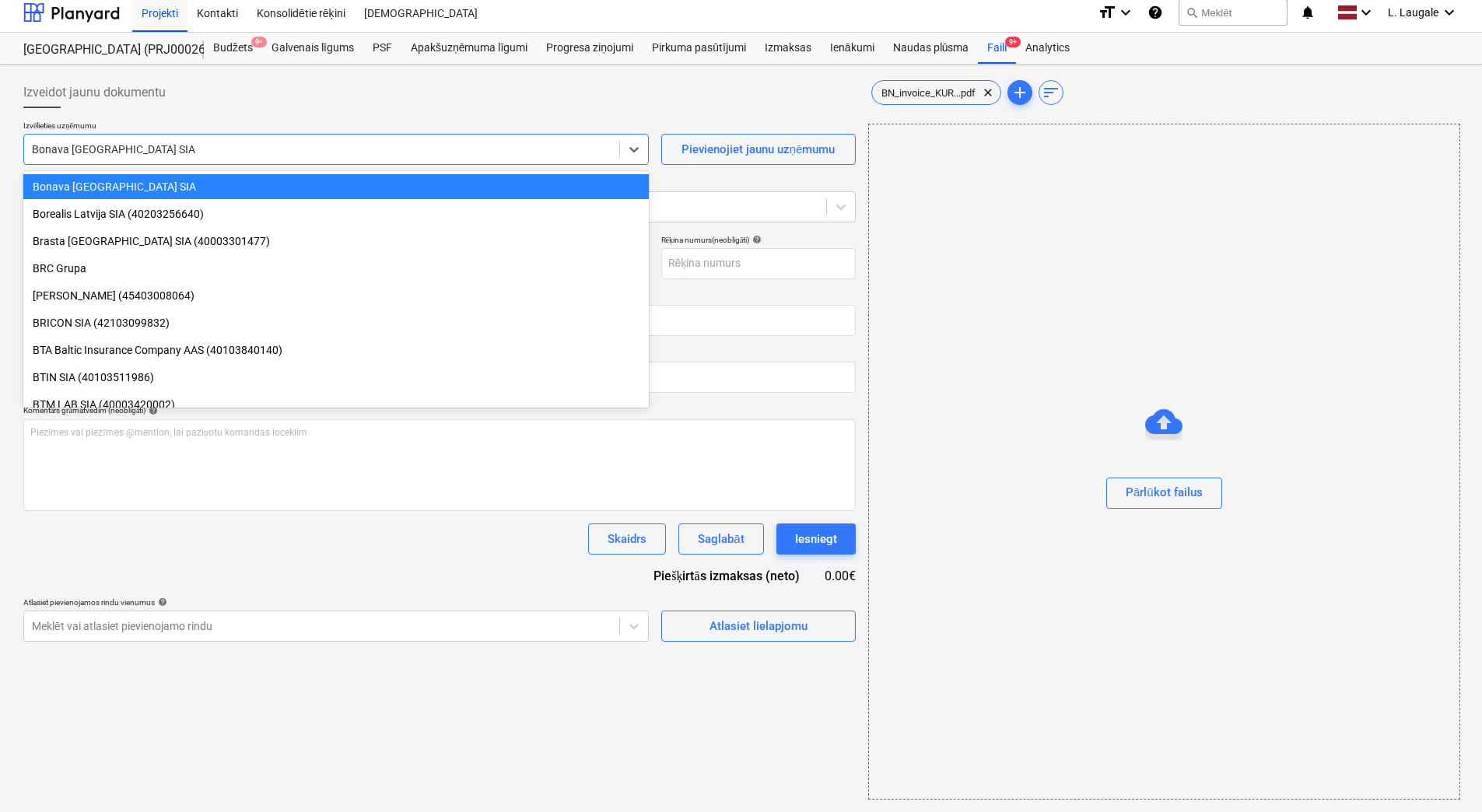
type input "KUR25-039696"
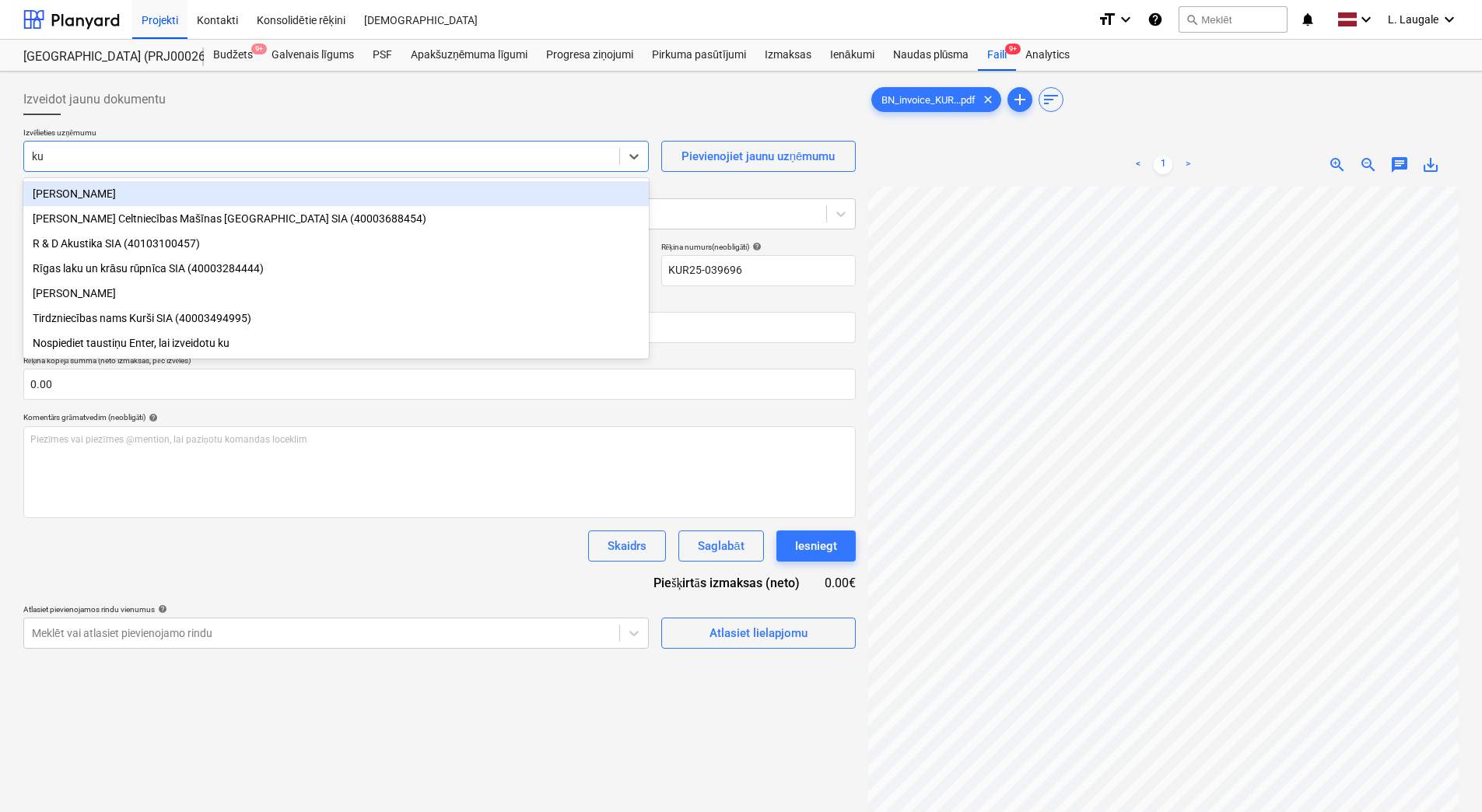
type input "kur"
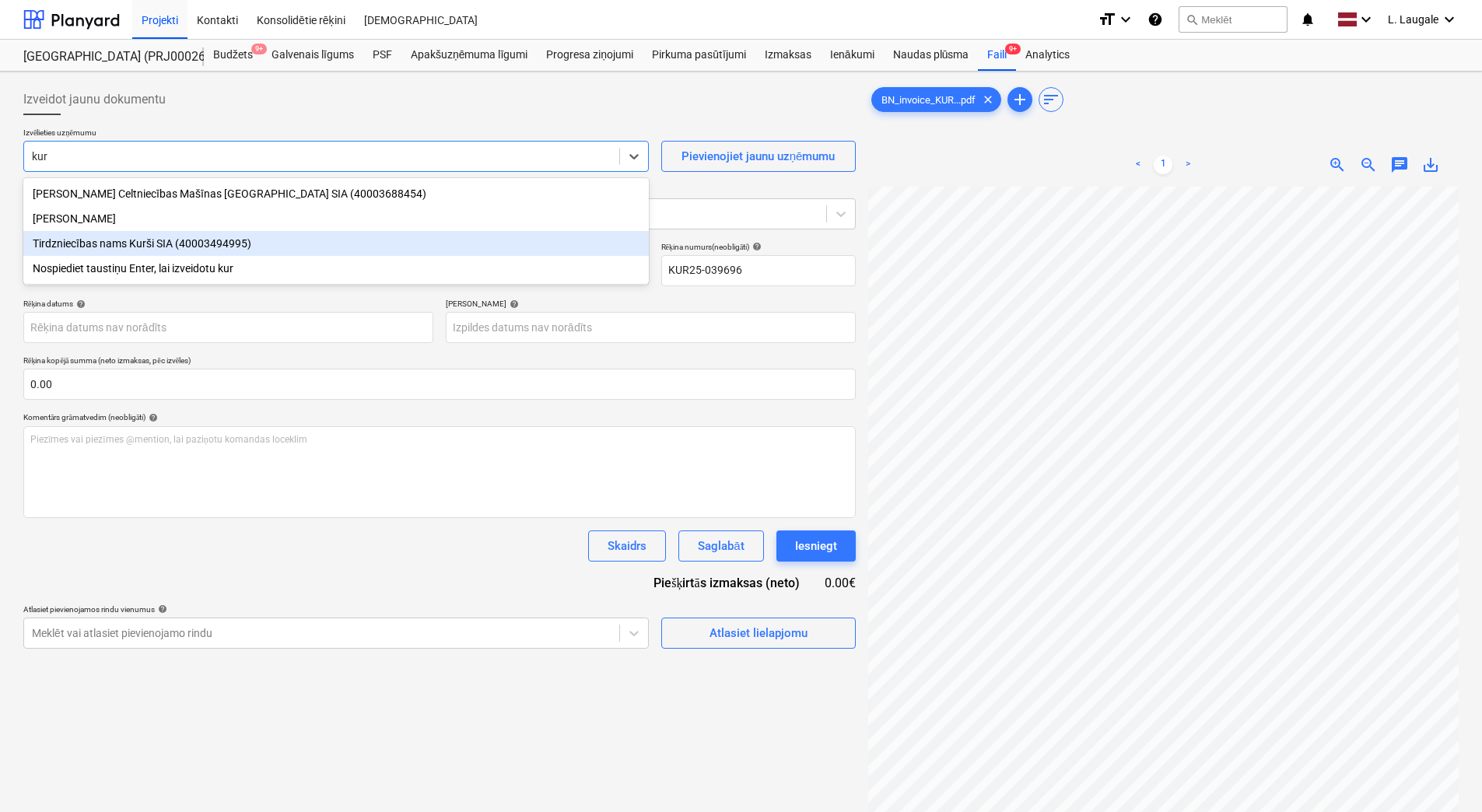
click at [237, 239] on div "Tirdzniecības nams Kurši SIA (40003494995)" at bounding box center [336, 243] width 625 height 25
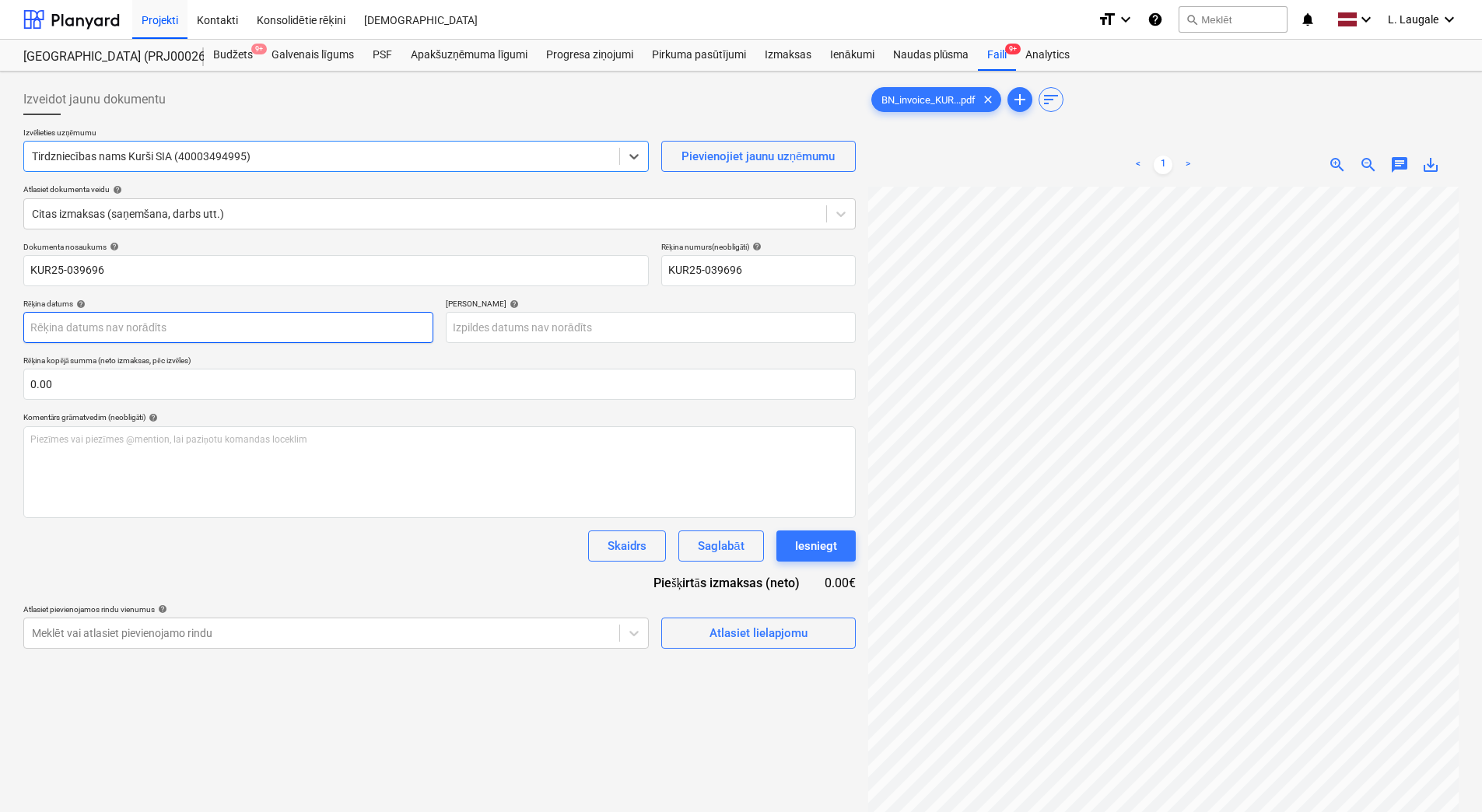
click at [245, 332] on body "Projekti Kontakti Konsolidētie rēķini Iesūtne format_size keyboard_arrow_down h…" at bounding box center [741, 406] width 1482 height 812
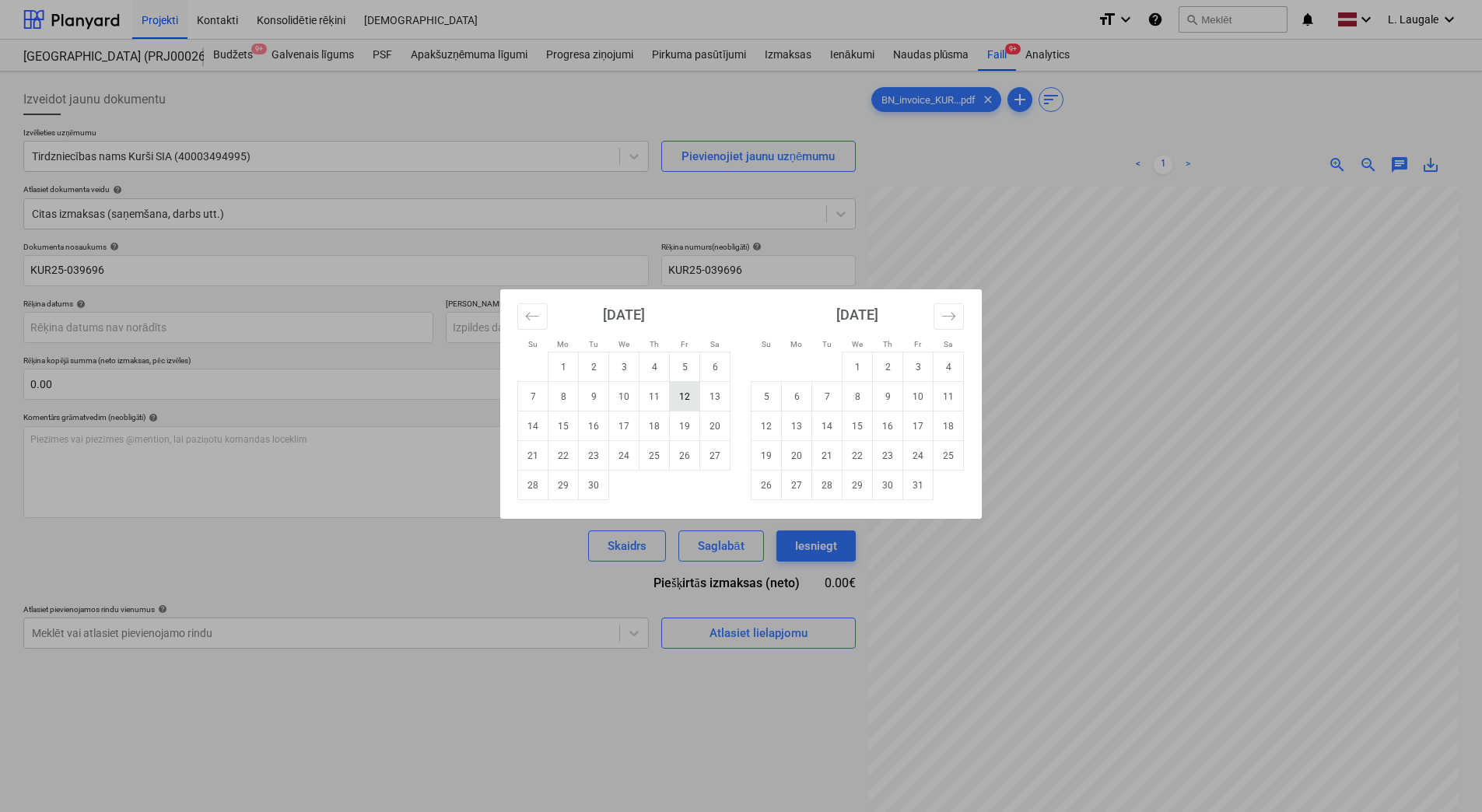
click at [691, 399] on td "12" at bounding box center [685, 396] width 31 height 30
type input "12 Sep 2025"
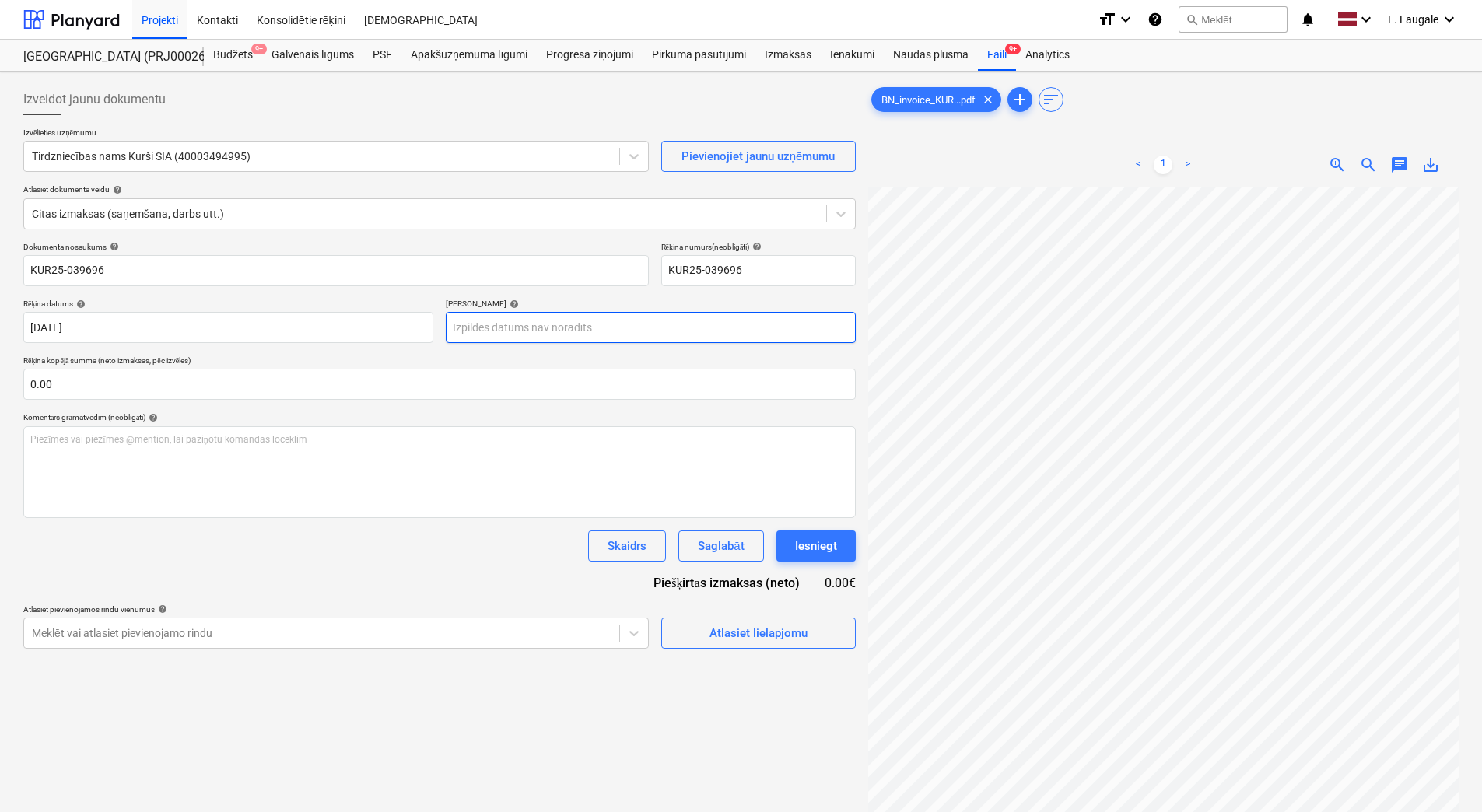
click at [567, 325] on body "Projekti Kontakti Konsolidētie rēķini Iesūtne format_size keyboard_arrow_down h…" at bounding box center [741, 406] width 1482 height 812
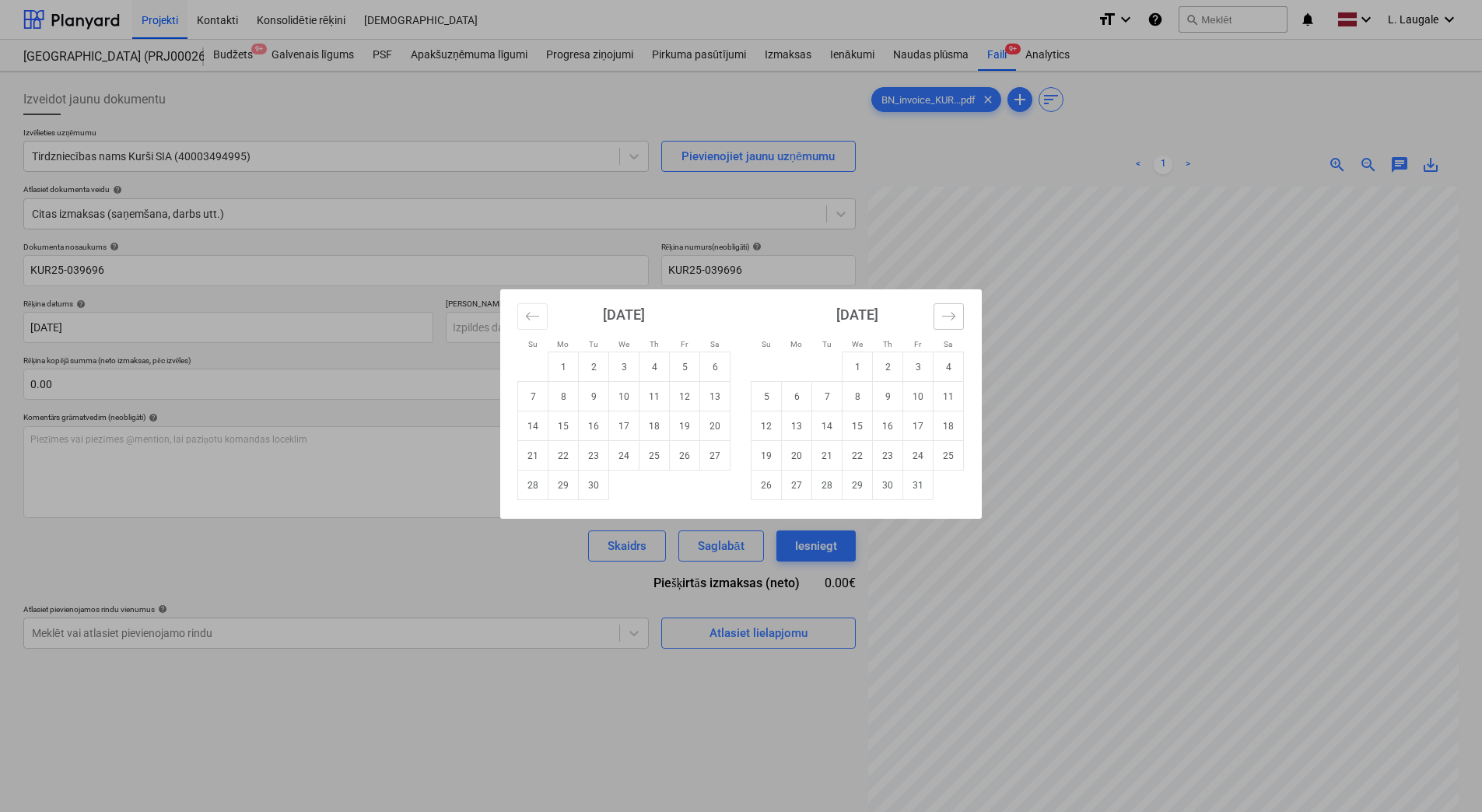
click at [951, 326] on button "Move forward to switch to the next month." at bounding box center [948, 316] width 31 height 26
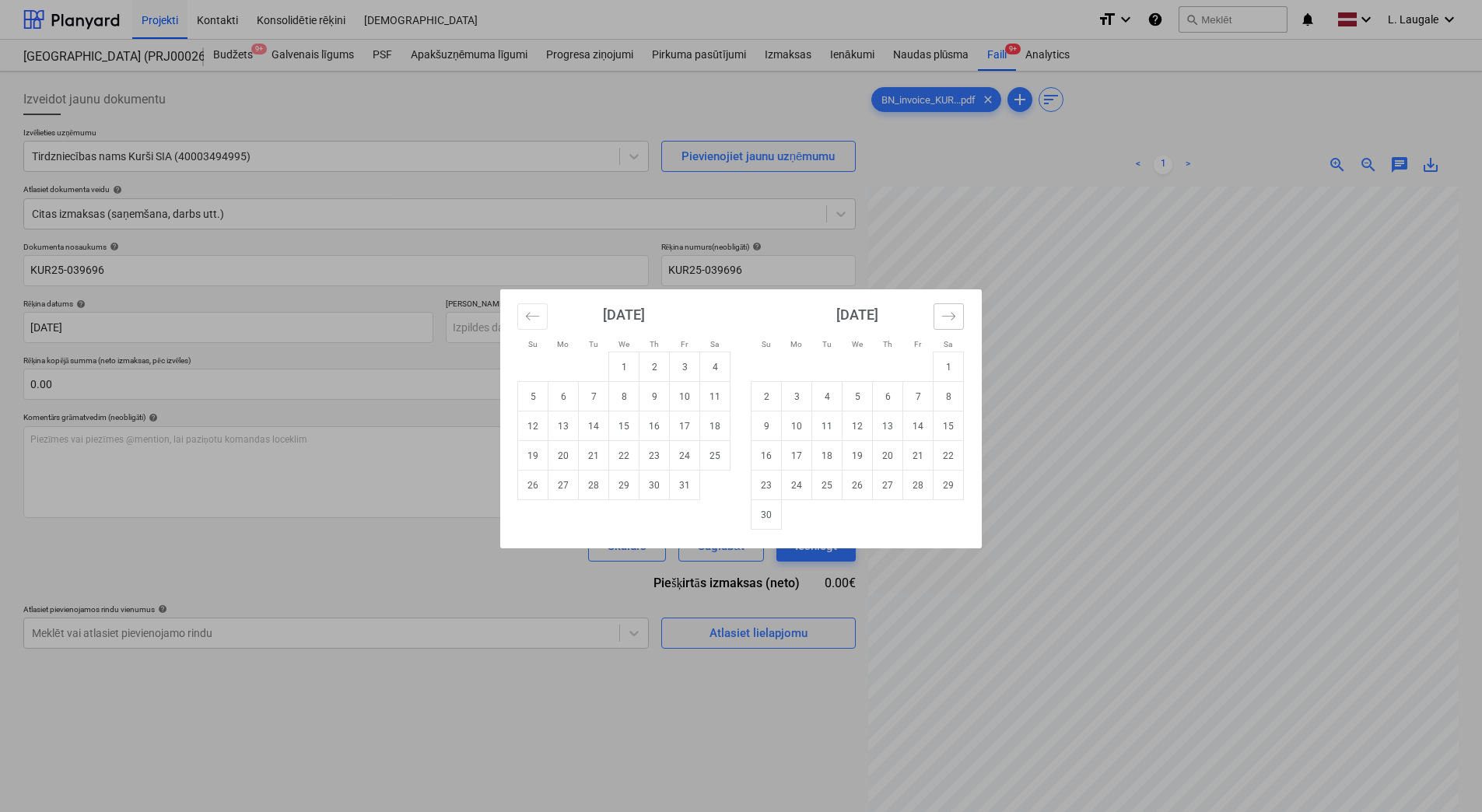
click at [951, 326] on button "Move forward to switch to the next month." at bounding box center [948, 316] width 31 height 26
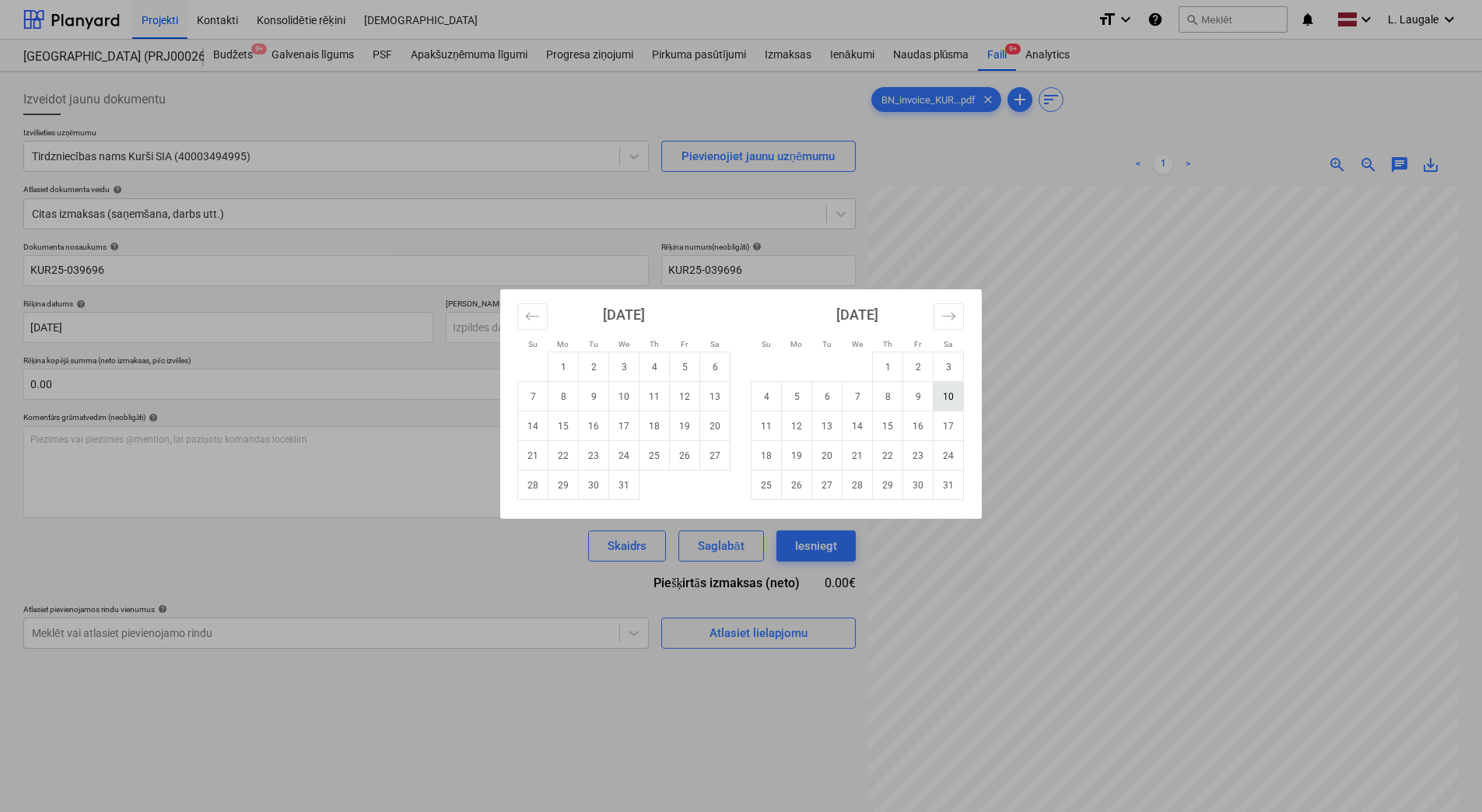
click at [954, 396] on td "10" at bounding box center [948, 396] width 31 height 30
type input "10 Jan 2026"
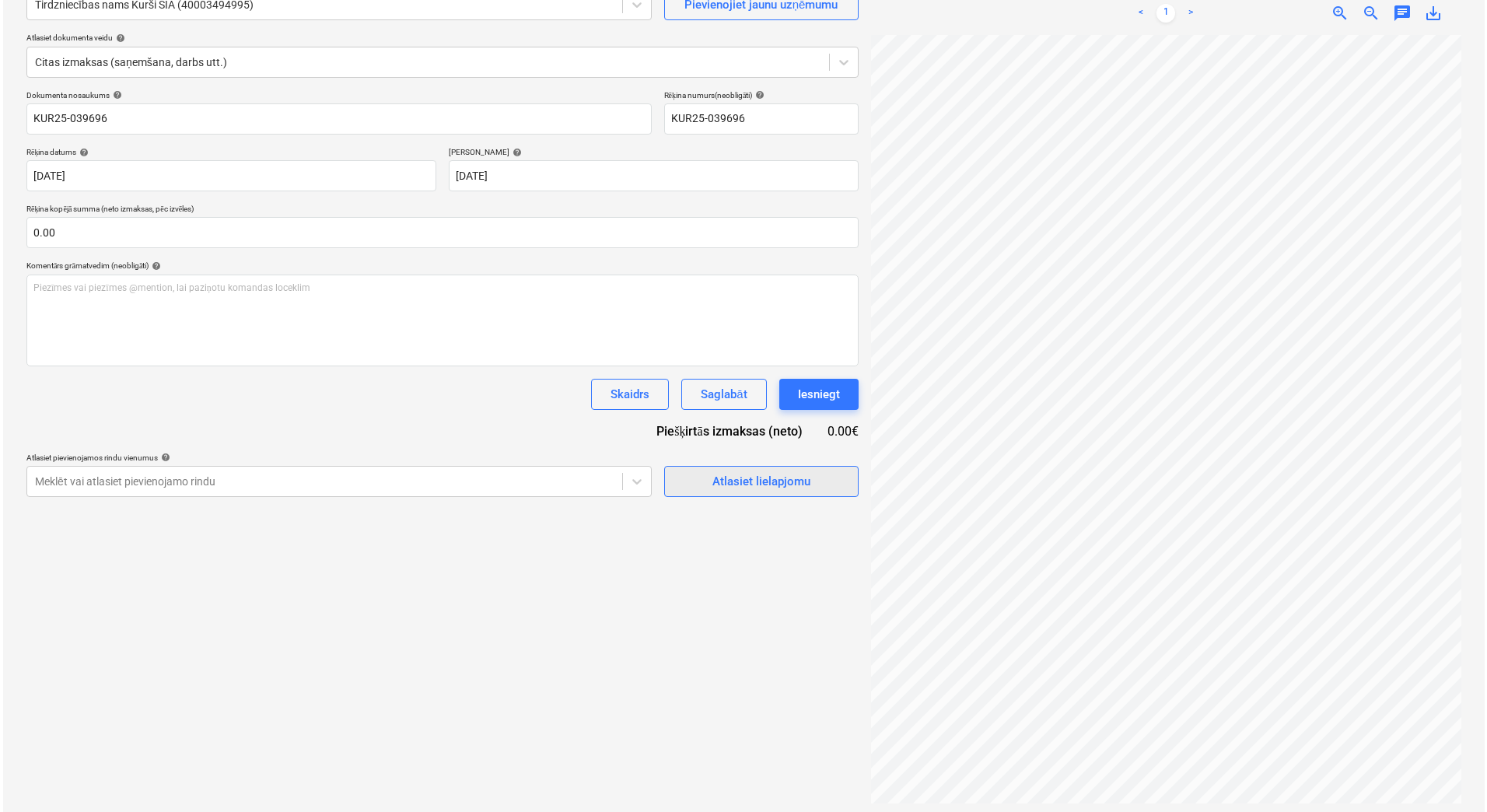
scroll to position [155, 0]
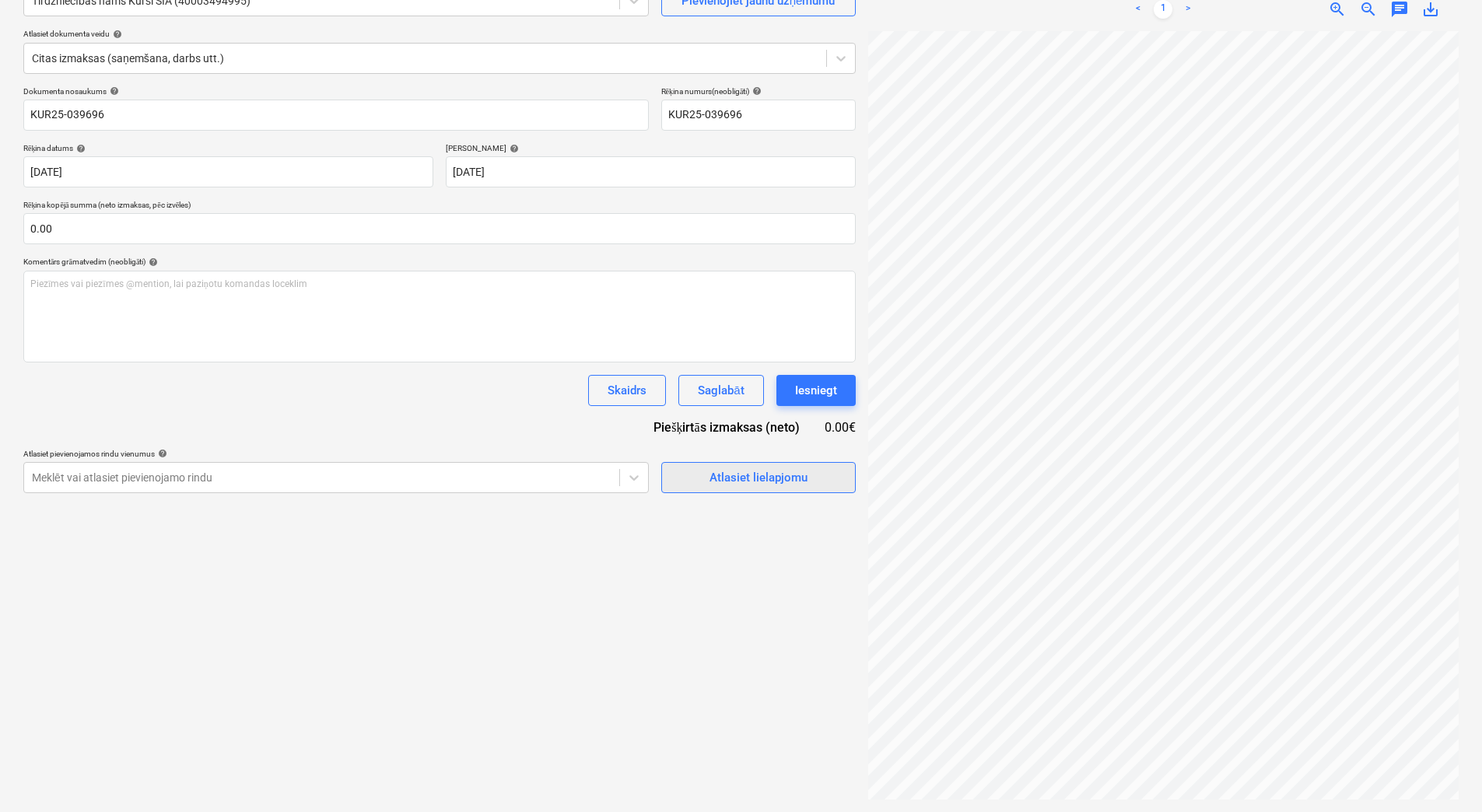
click at [794, 476] on div "Atlasiet lielapjomu" at bounding box center [757, 477] width 98 height 20
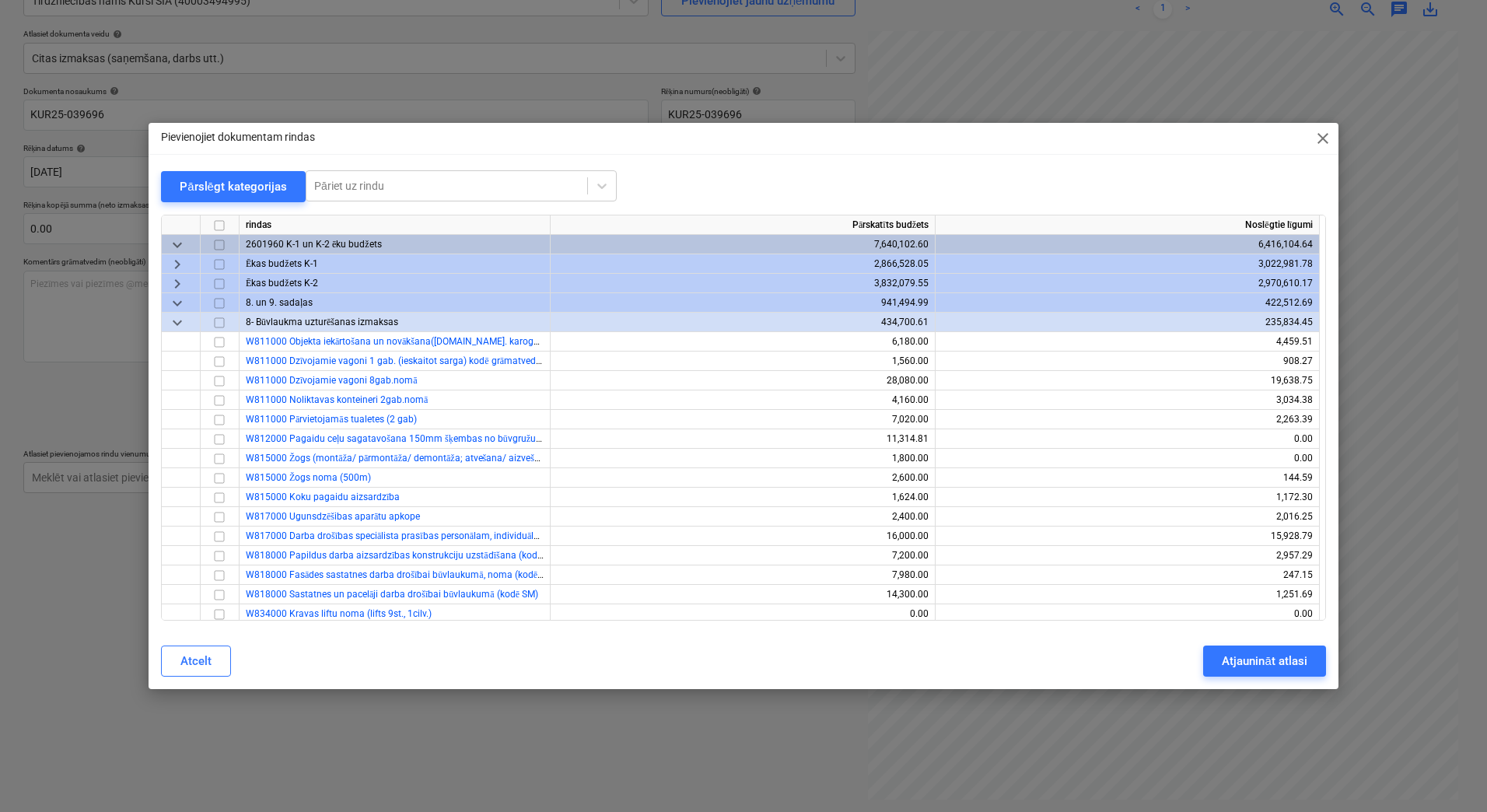
click at [166, 285] on div "keyboard_arrow_right" at bounding box center [181, 283] width 39 height 20
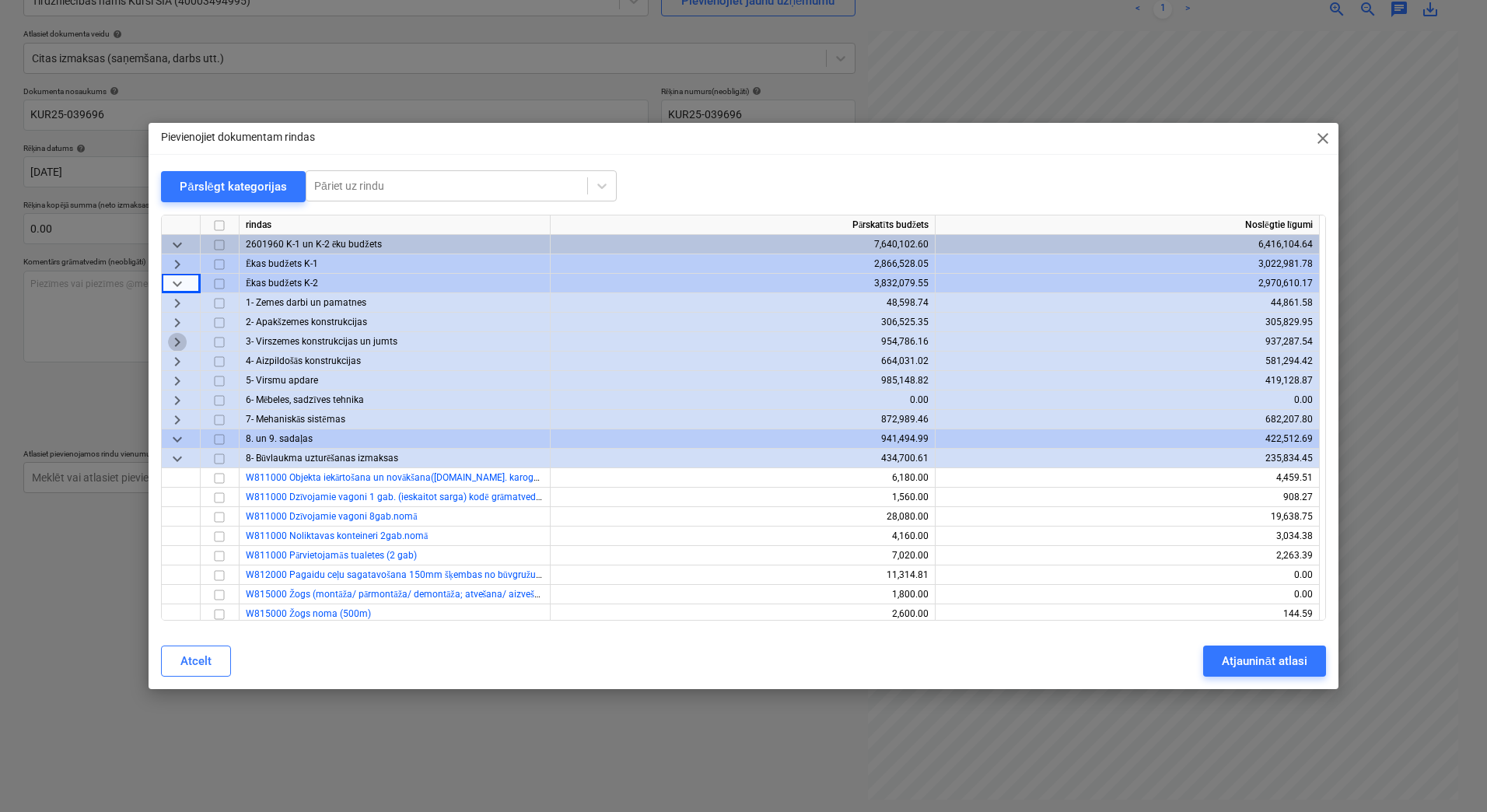
click at [186, 341] on span "keyboard_arrow_right" at bounding box center [178, 342] width 19 height 19
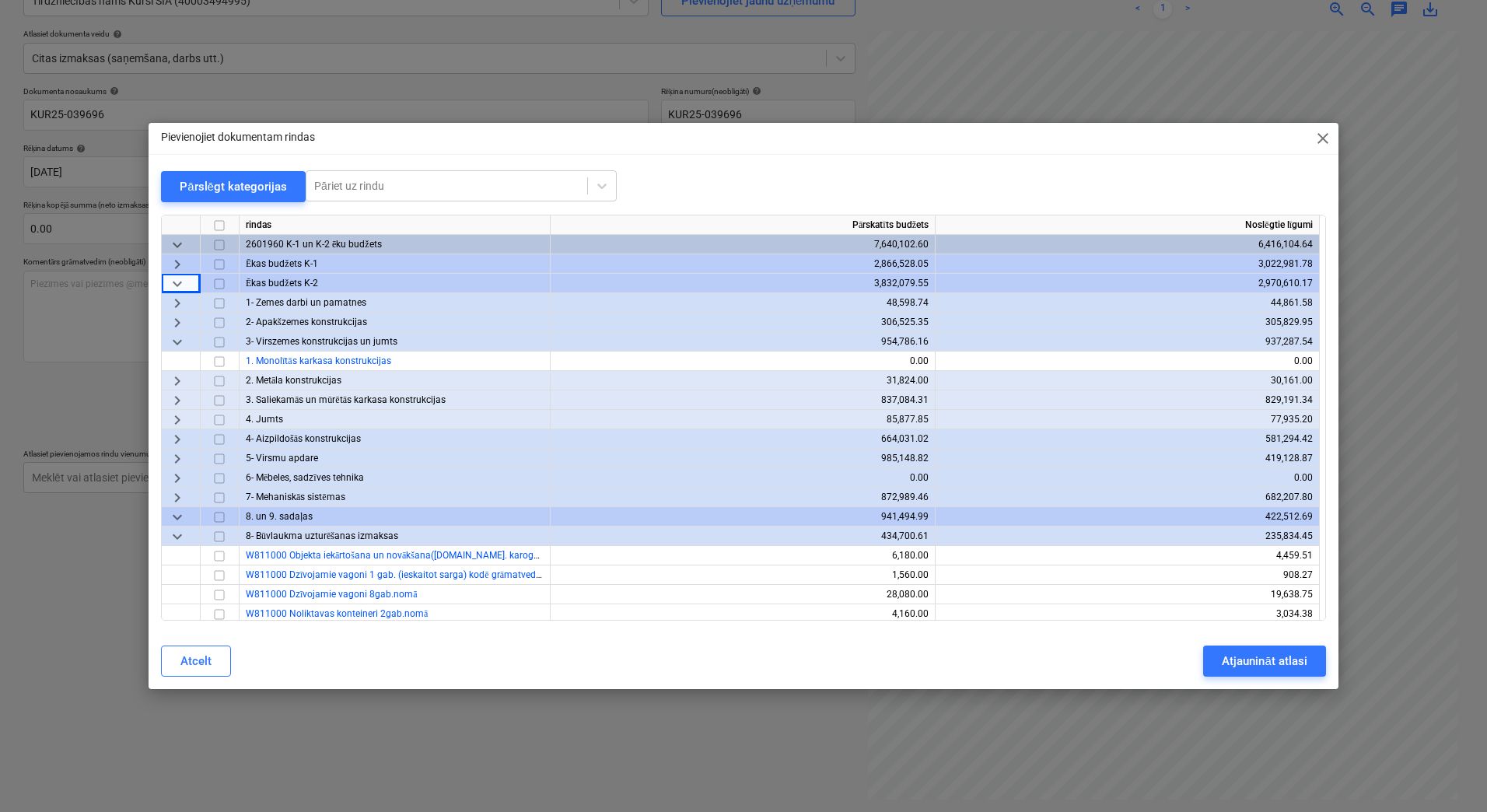
click at [182, 343] on span "keyboard_arrow_down" at bounding box center [178, 342] width 19 height 19
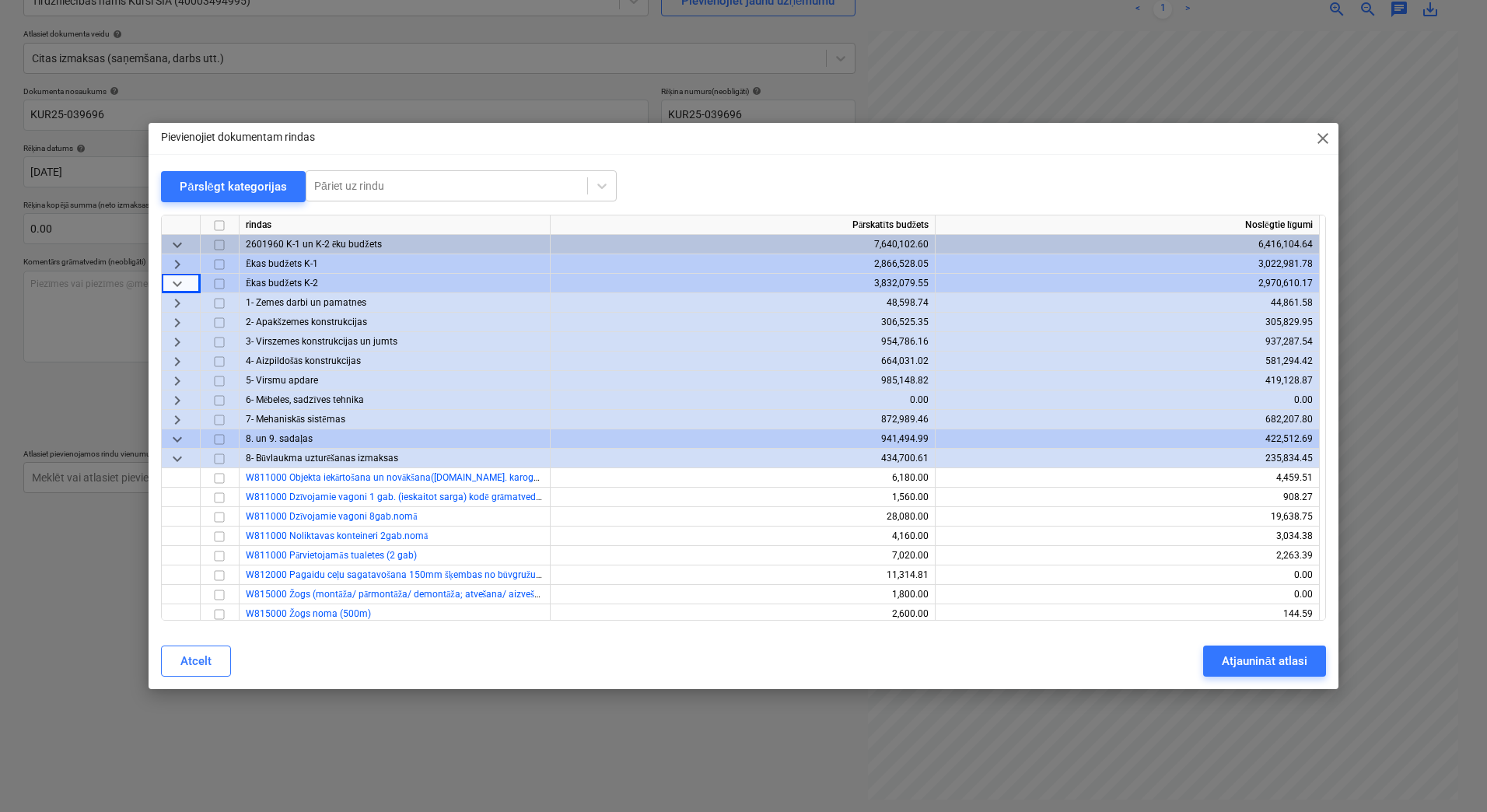
click at [184, 362] on span "keyboard_arrow_right" at bounding box center [178, 362] width 19 height 19
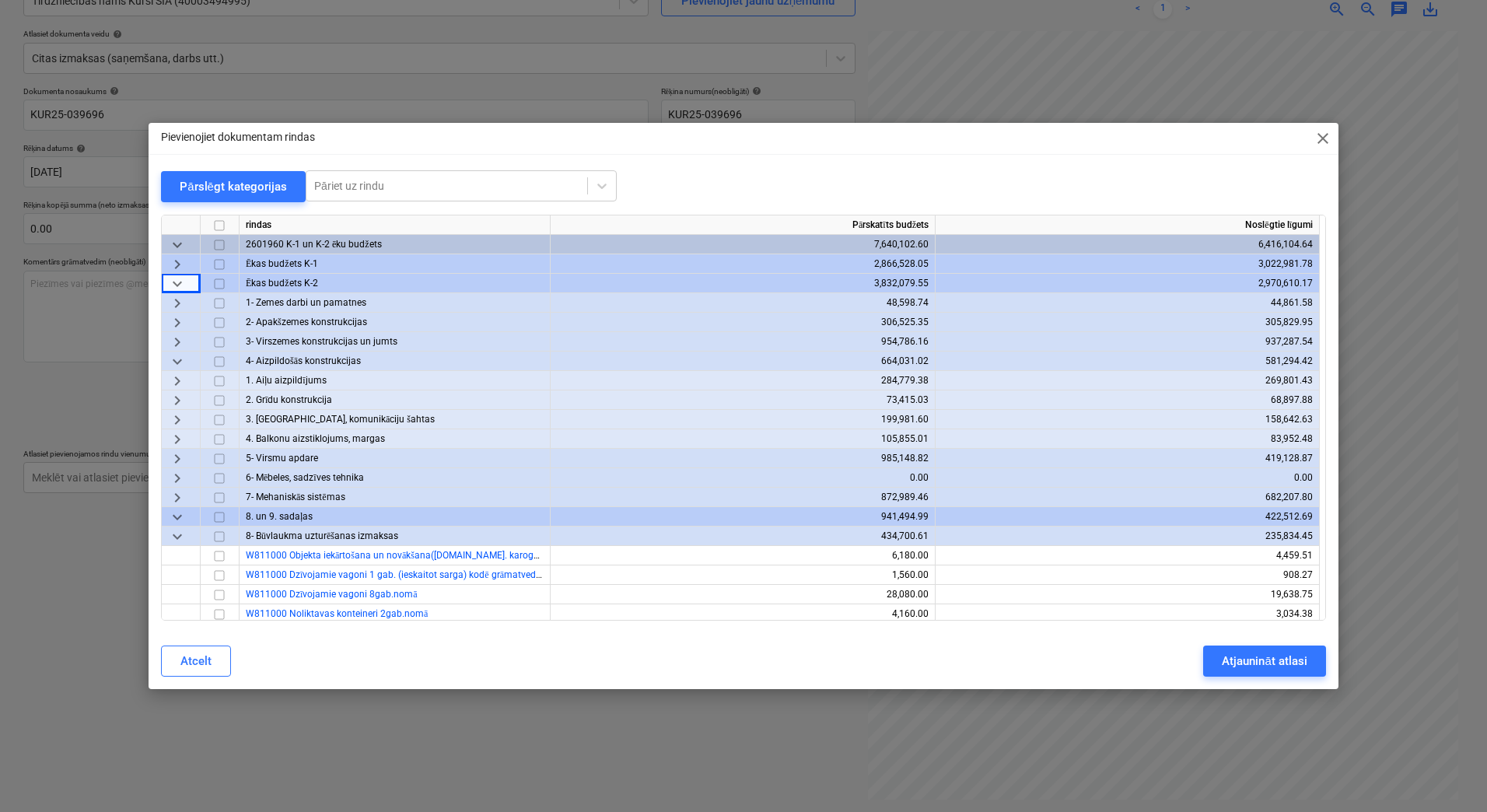
click at [174, 419] on span "keyboard_arrow_right" at bounding box center [178, 419] width 19 height 19
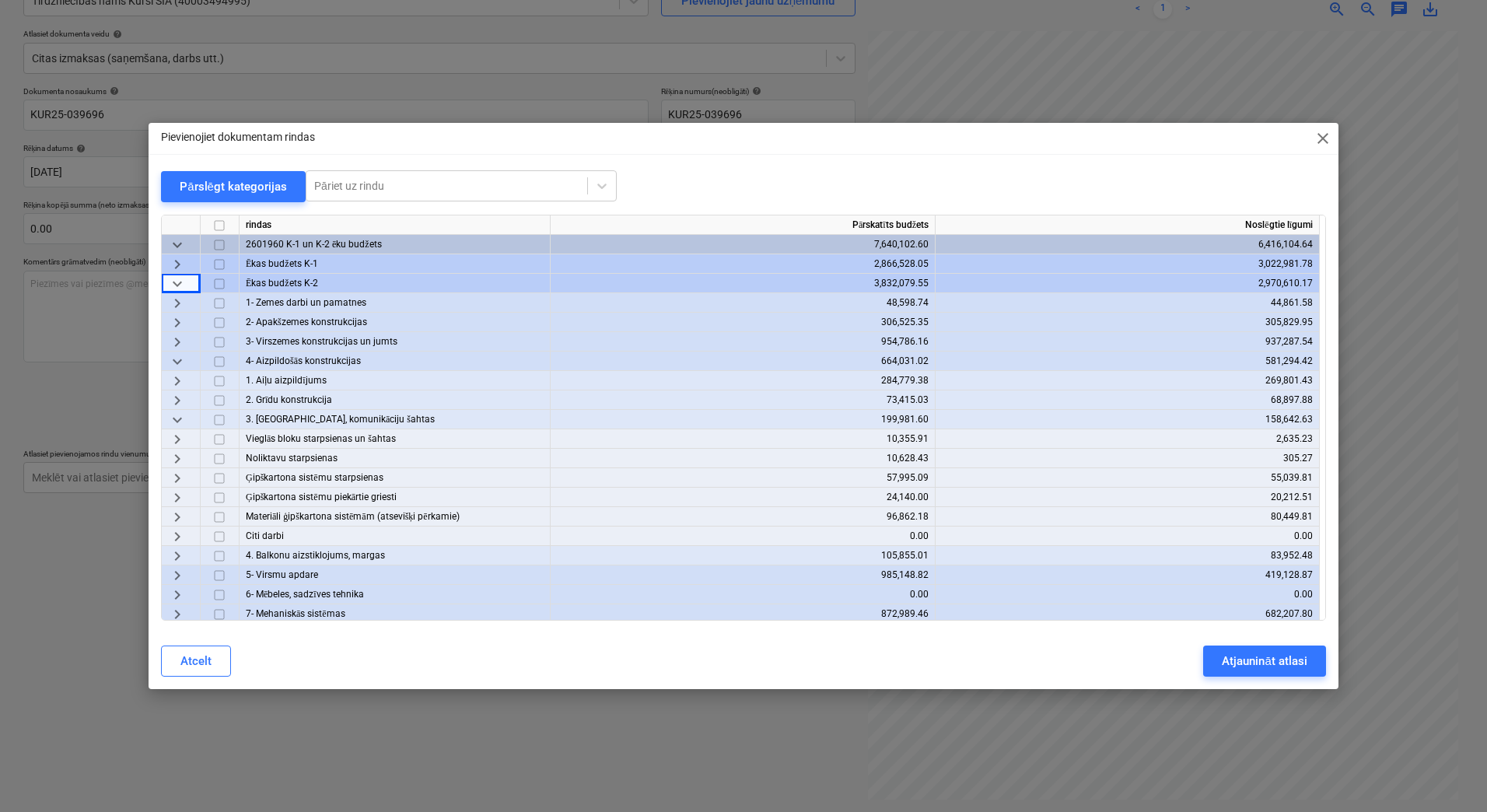
click at [180, 515] on span "keyboard_arrow_right" at bounding box center [178, 517] width 19 height 19
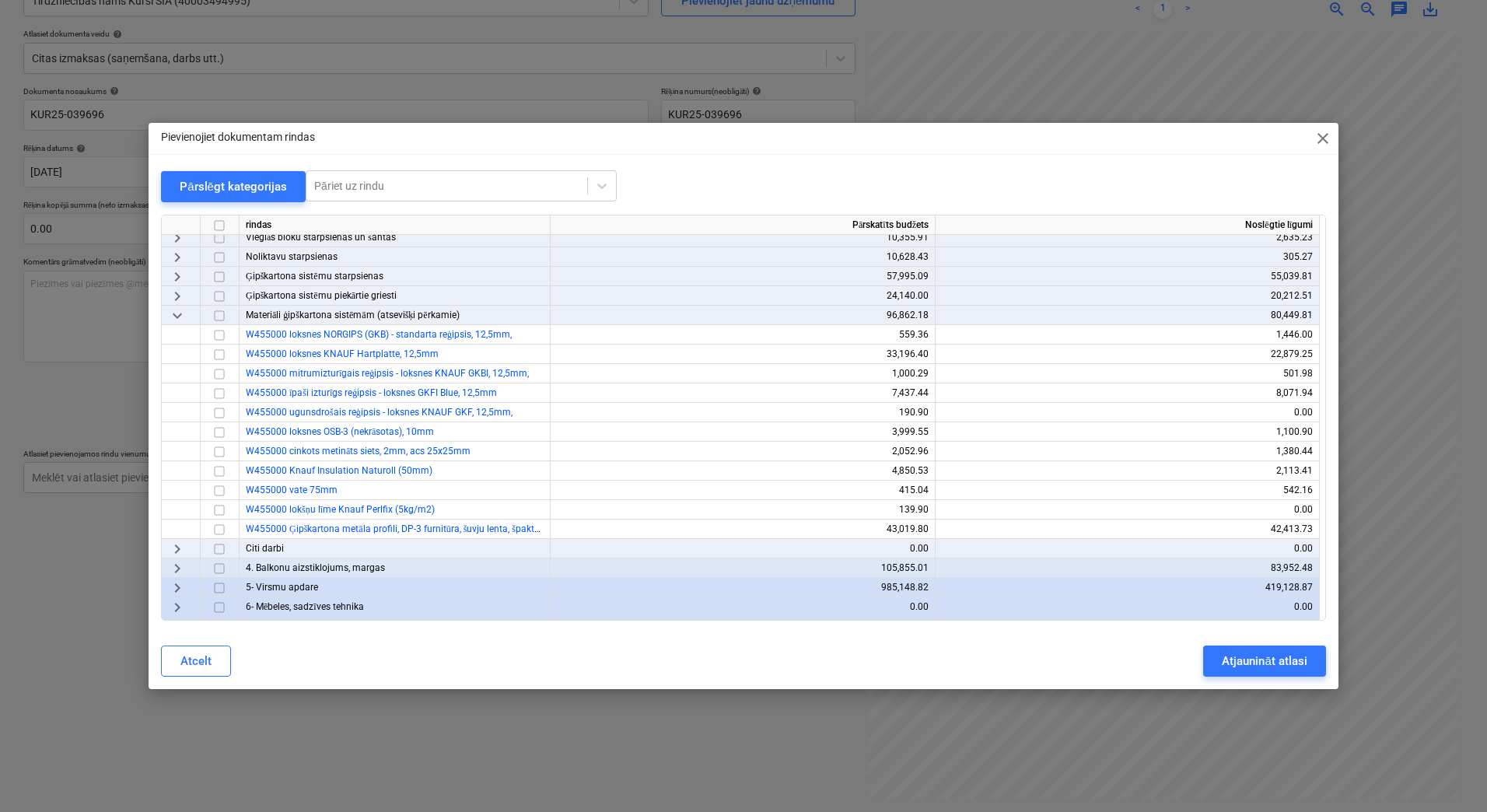
scroll to position [259, 0]
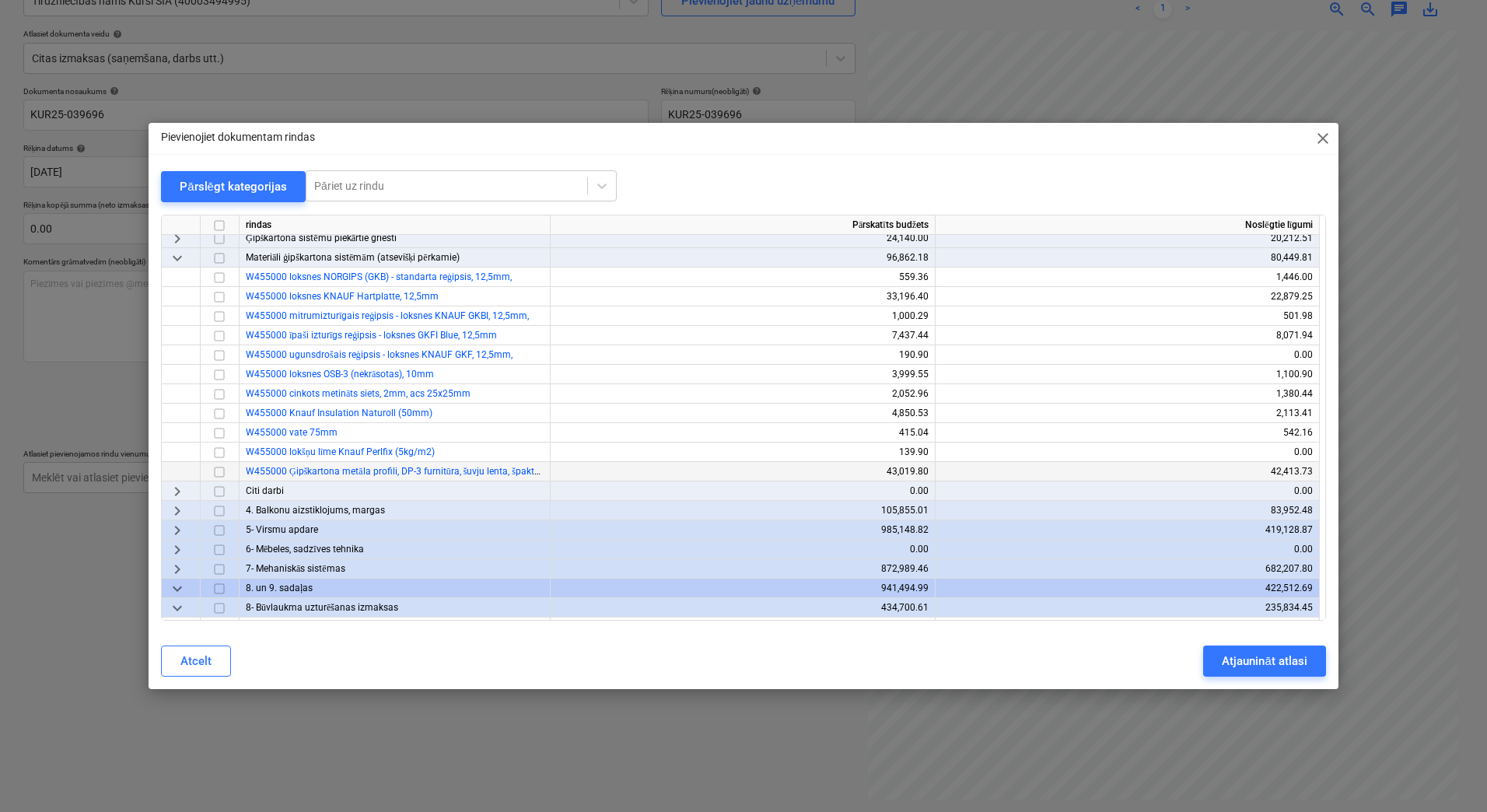
click at [218, 472] on input "checkbox" at bounding box center [220, 472] width 19 height 19
click at [1308, 663] on button "Atjaunināt atlasi" at bounding box center [1264, 660] width 122 height 31
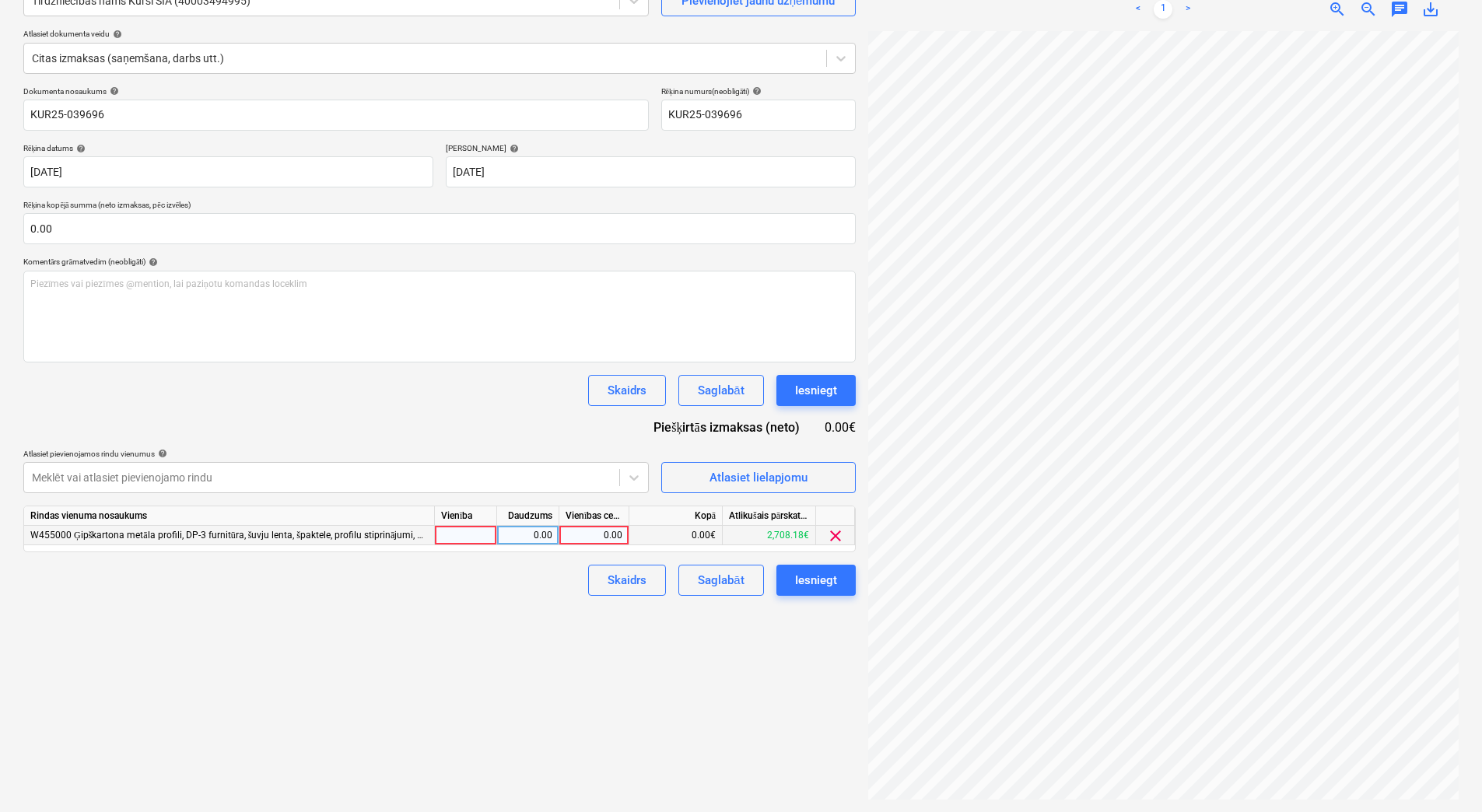
click at [452, 529] on div at bounding box center [465, 535] width 62 height 20
type input "1"
click at [515, 537] on div "0.00" at bounding box center [527, 535] width 49 height 20
click at [590, 534] on div "0.00" at bounding box center [594, 535] width 57 height 20
click at [775, 491] on button "Atlasiet lielapjomu" at bounding box center [758, 477] width 194 height 31
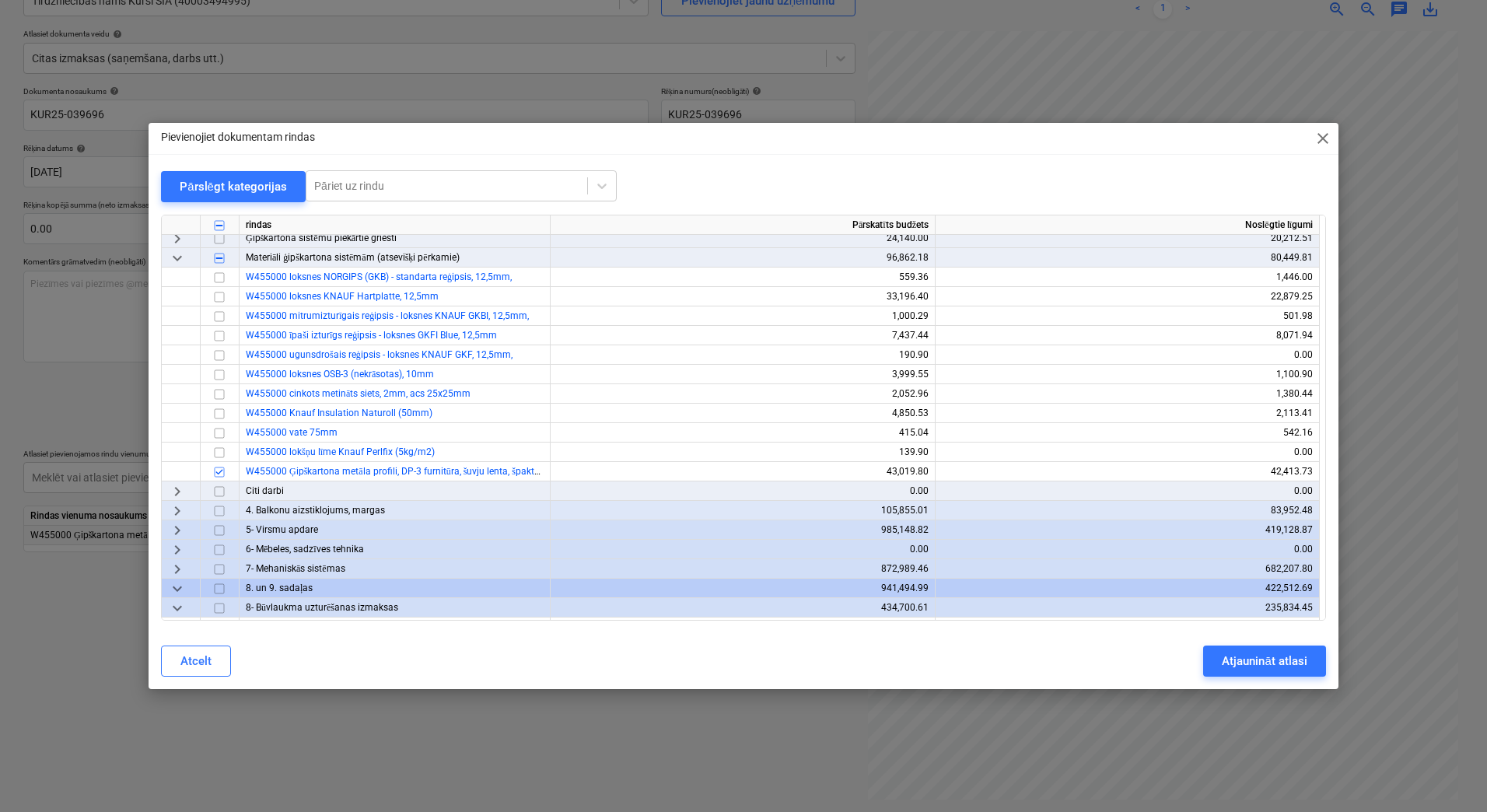
scroll to position [415, 0]
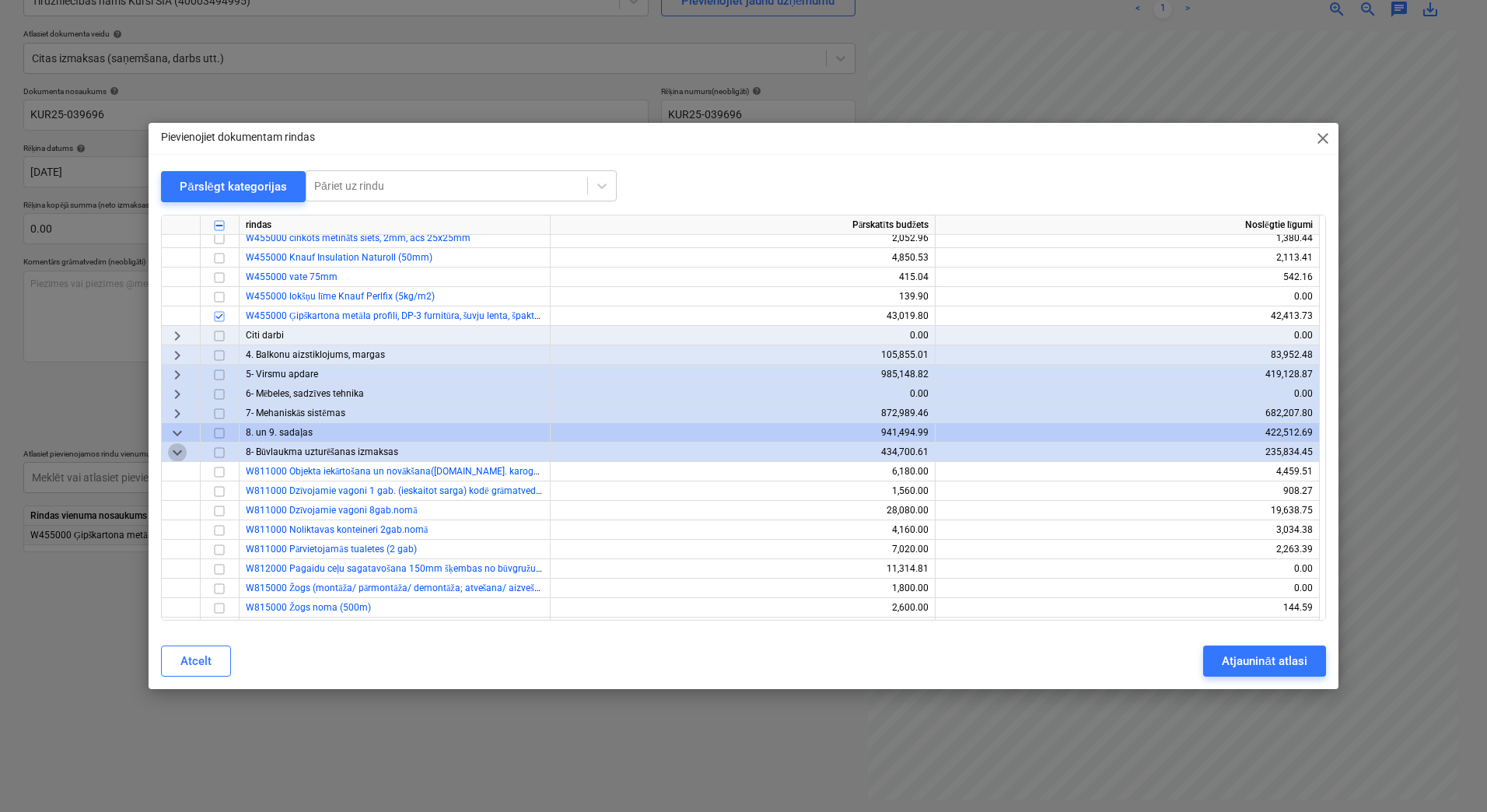
click at [177, 456] on span "keyboard_arrow_down" at bounding box center [178, 453] width 19 height 19
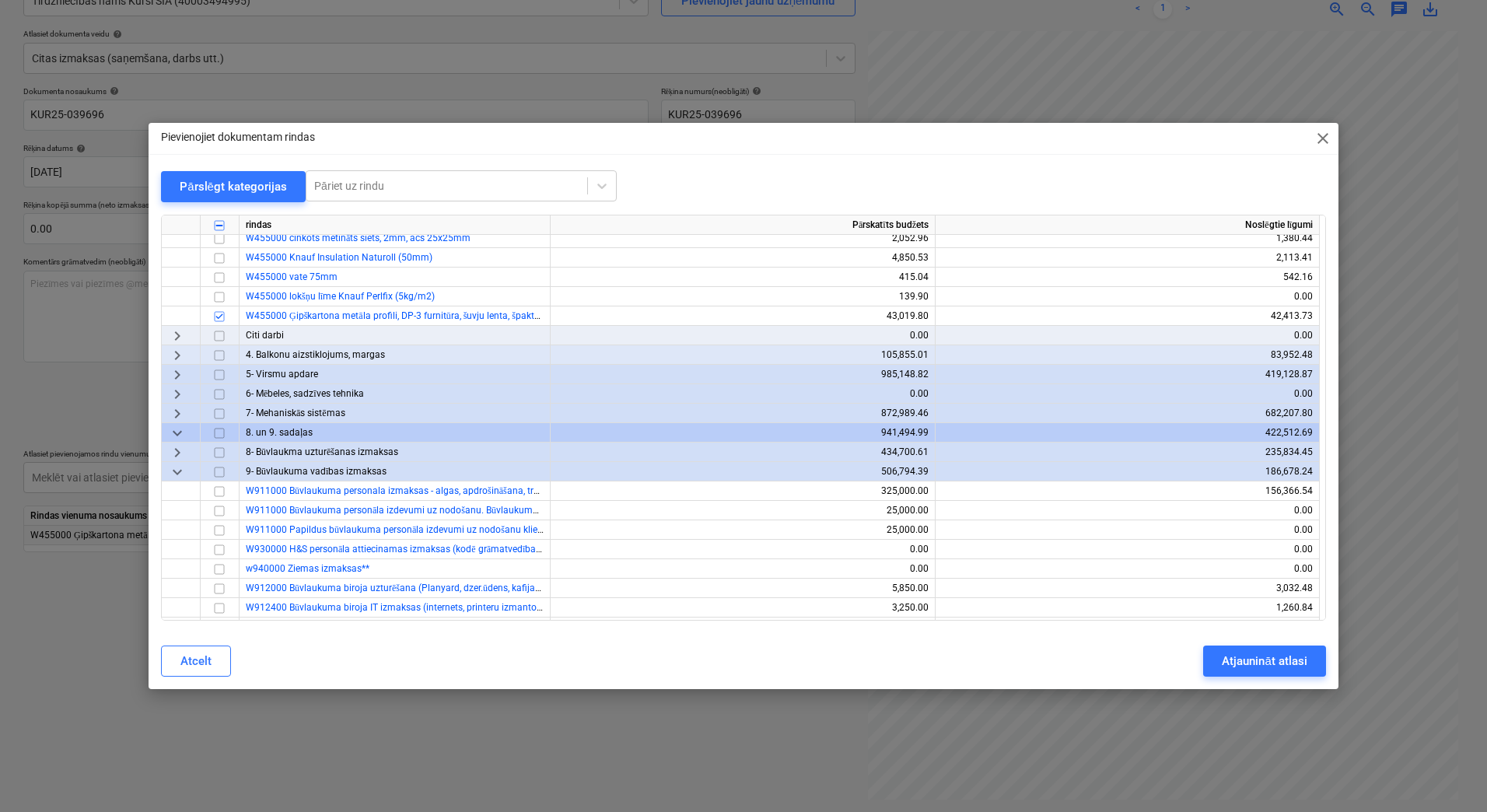
click at [180, 476] on span "keyboard_arrow_down" at bounding box center [178, 472] width 19 height 19
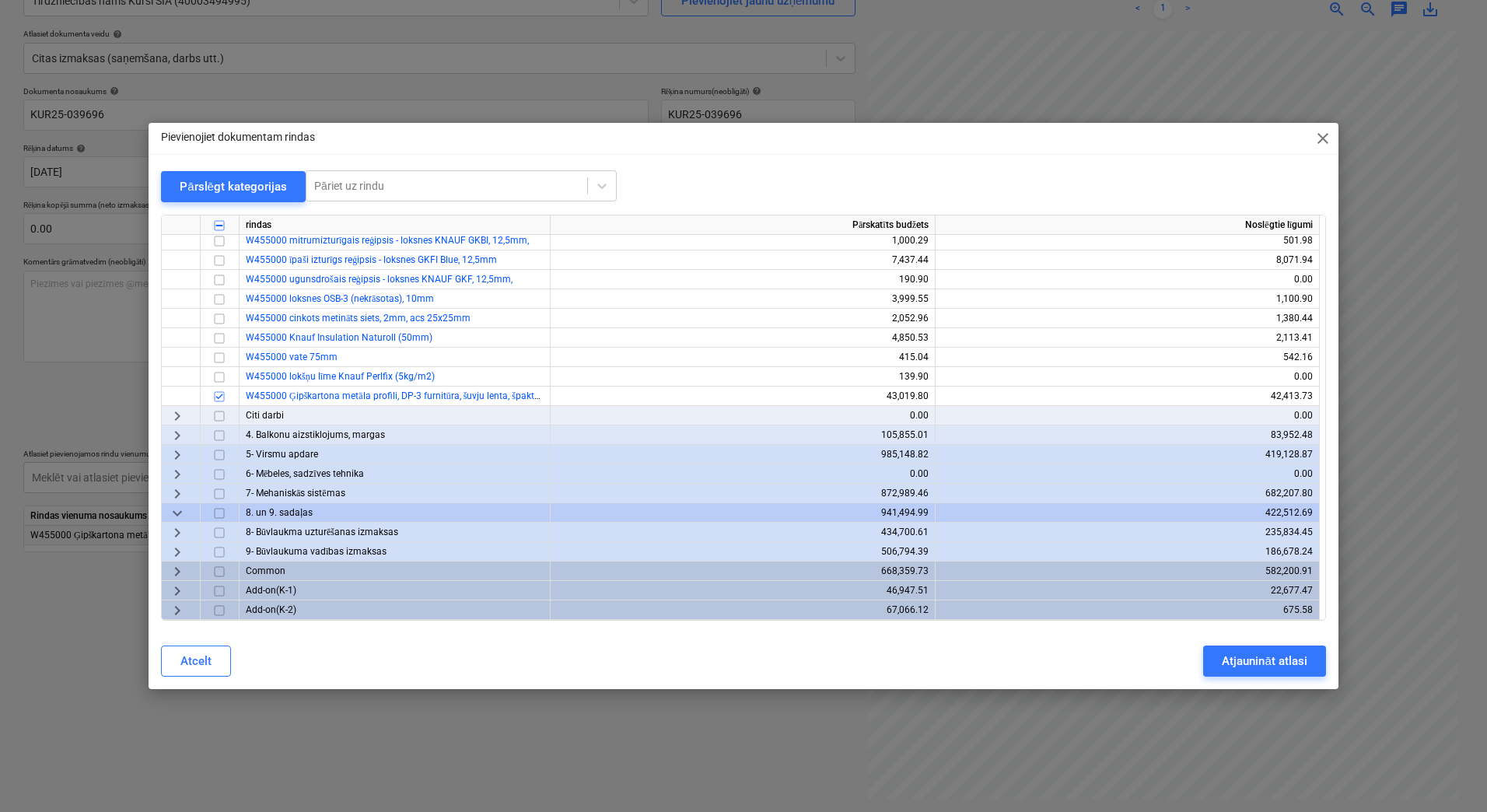
scroll to position [334, 0]
click at [181, 571] on span "keyboard_arrow_right" at bounding box center [178, 571] width 19 height 19
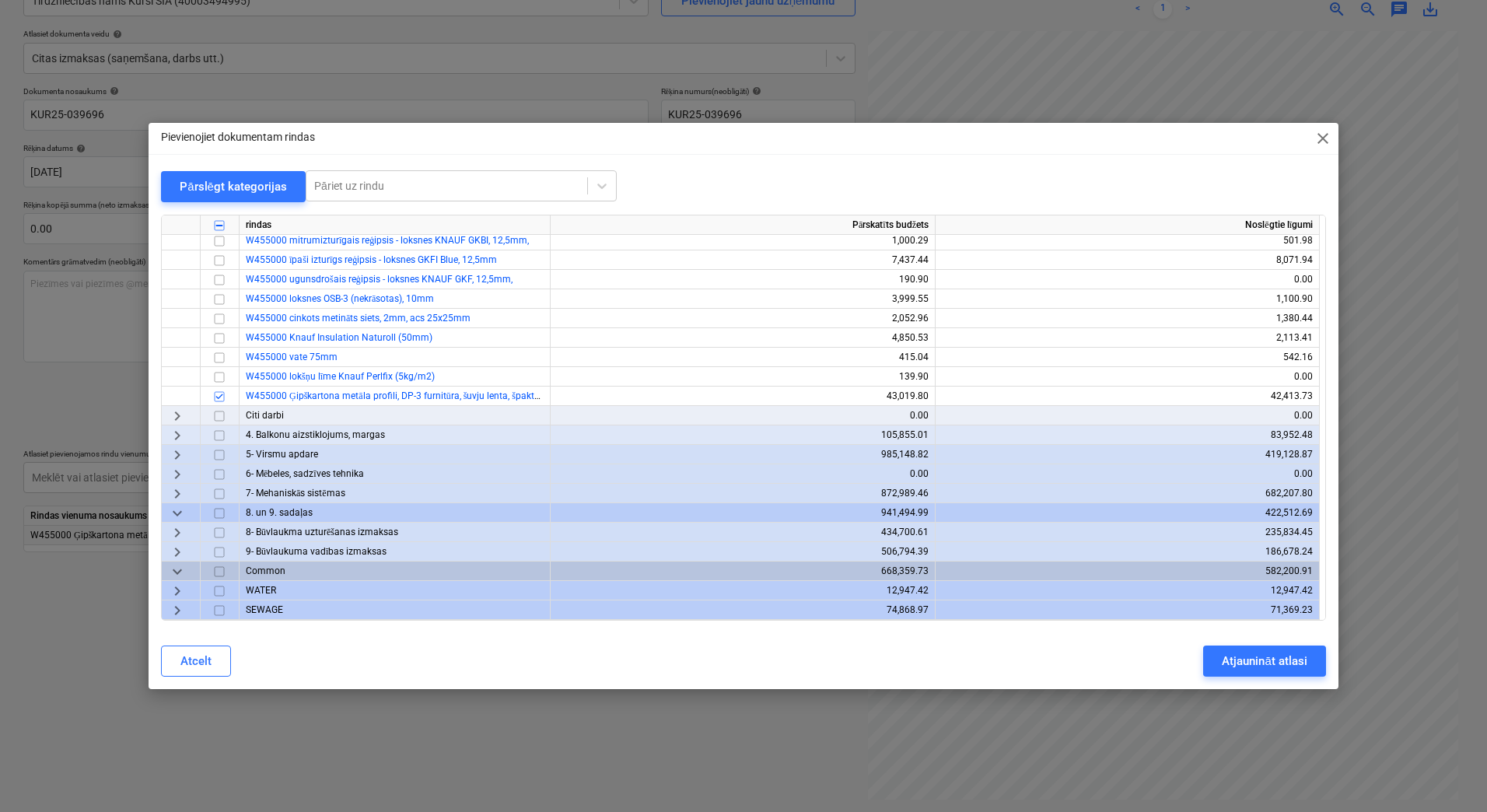
scroll to position [439, 0]
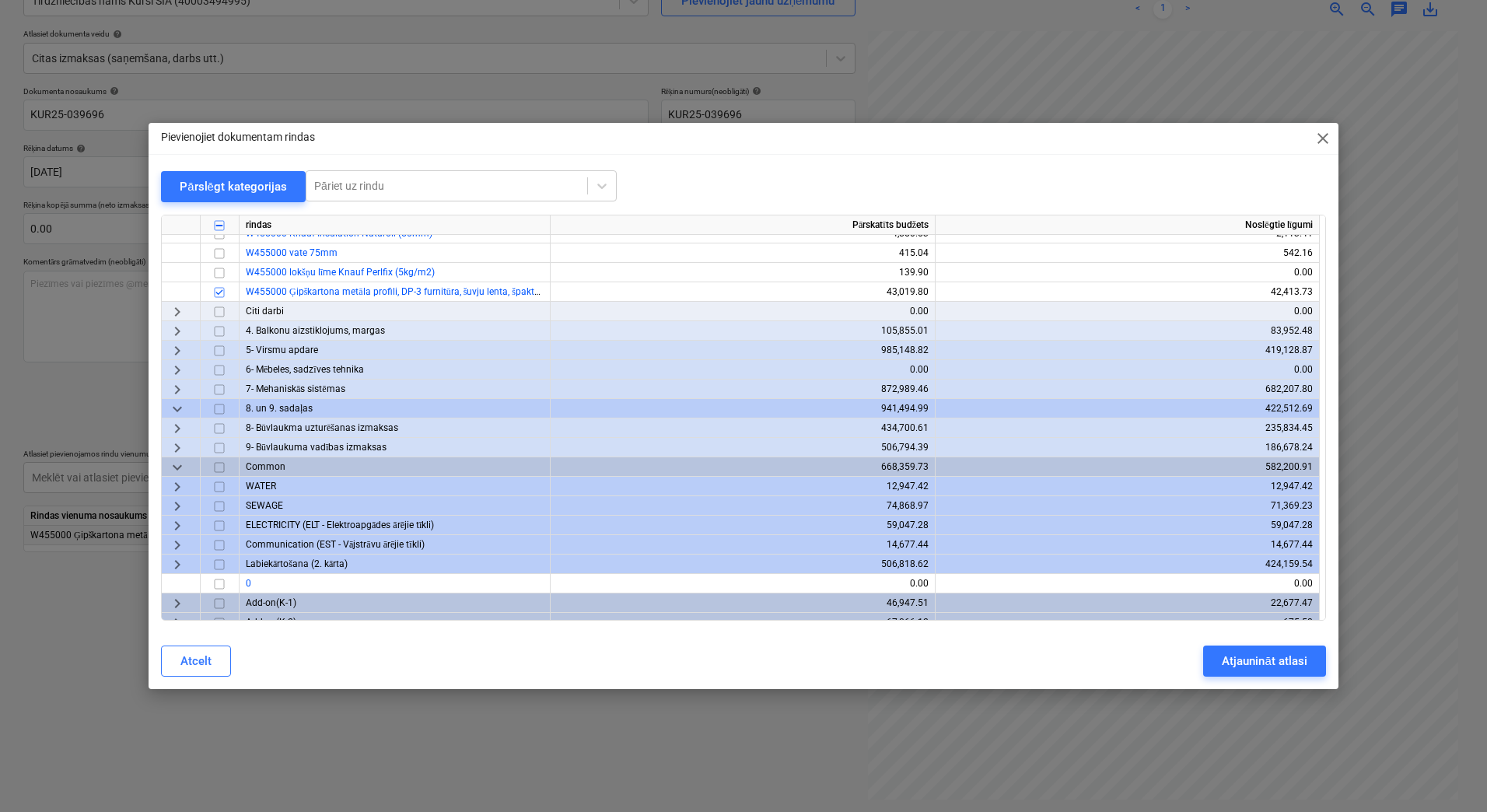
click at [178, 560] on span "keyboard_arrow_right" at bounding box center [178, 565] width 19 height 19
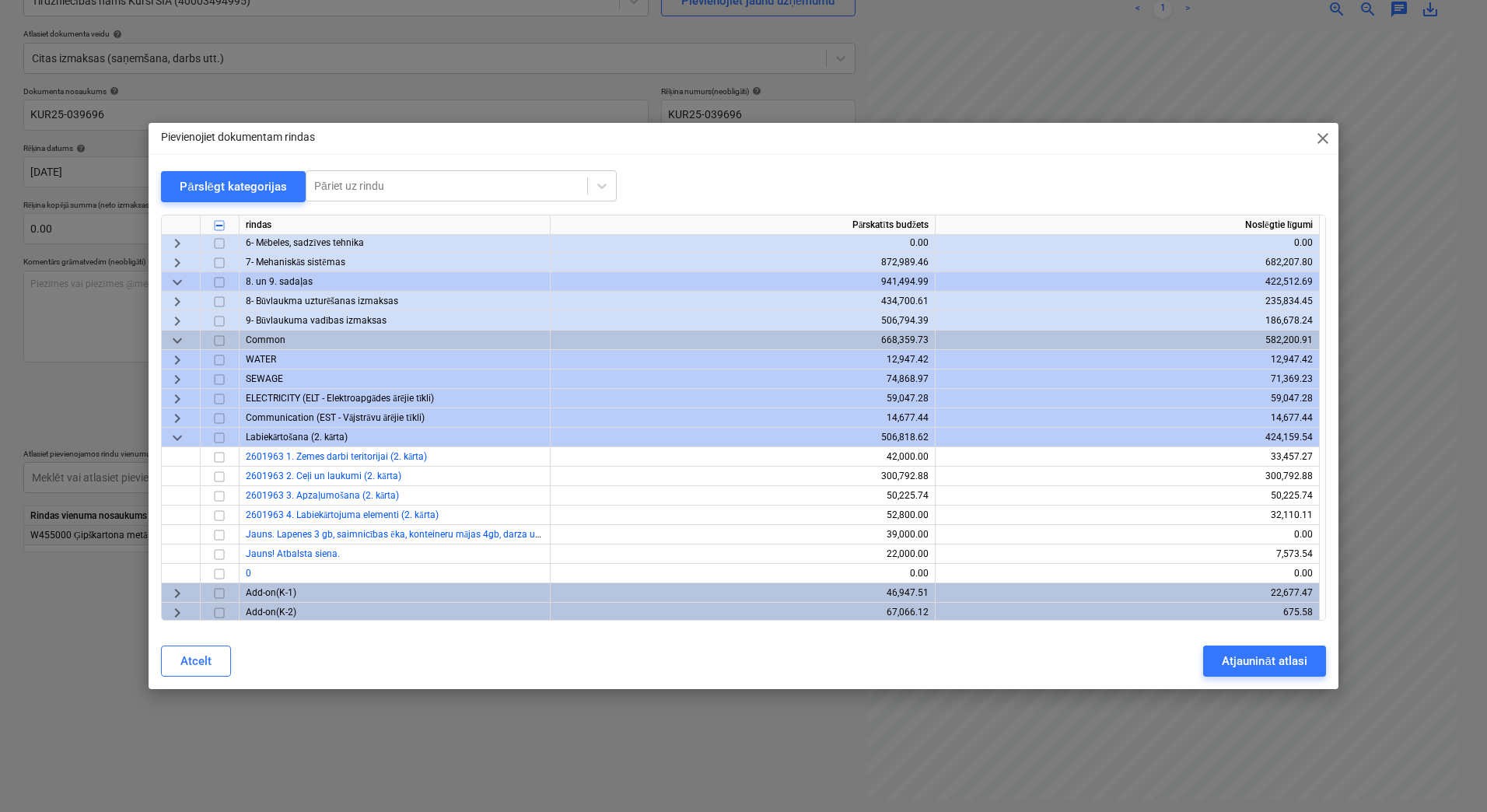
scroll to position [567, 0]
click at [217, 552] on input "checkbox" at bounding box center [220, 552] width 19 height 19
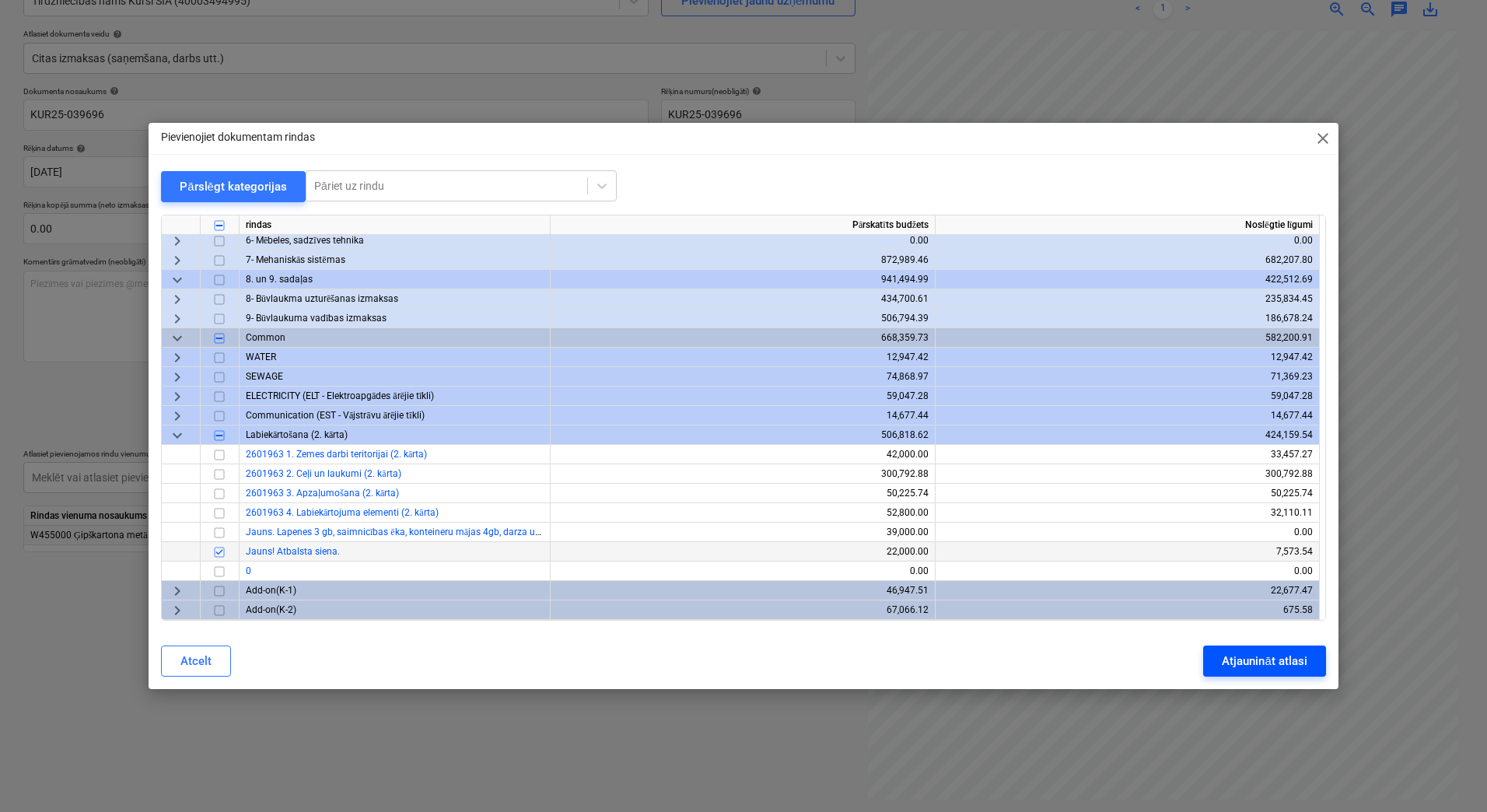
click at [1222, 658] on div "Atjaunināt atlasi" at bounding box center [1264, 661] width 85 height 20
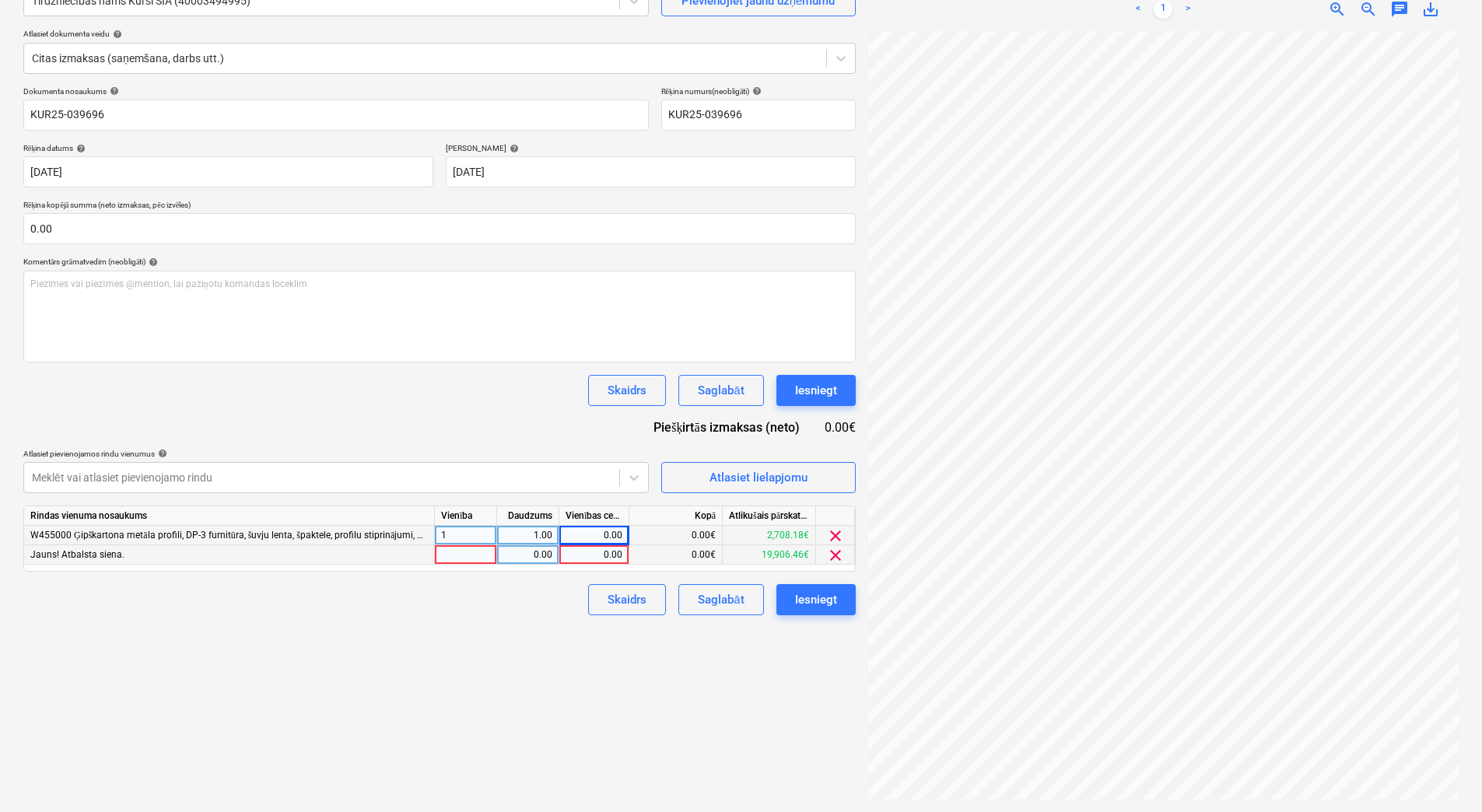
click at [467, 555] on div at bounding box center [465, 554] width 62 height 20
click at [540, 559] on div "0.00" at bounding box center [527, 554] width 49 height 20
click at [589, 563] on div "0.00" at bounding box center [594, 554] width 57 height 20
click at [803, 481] on div "Atlasiet lielapjomu" at bounding box center [757, 477] width 98 height 20
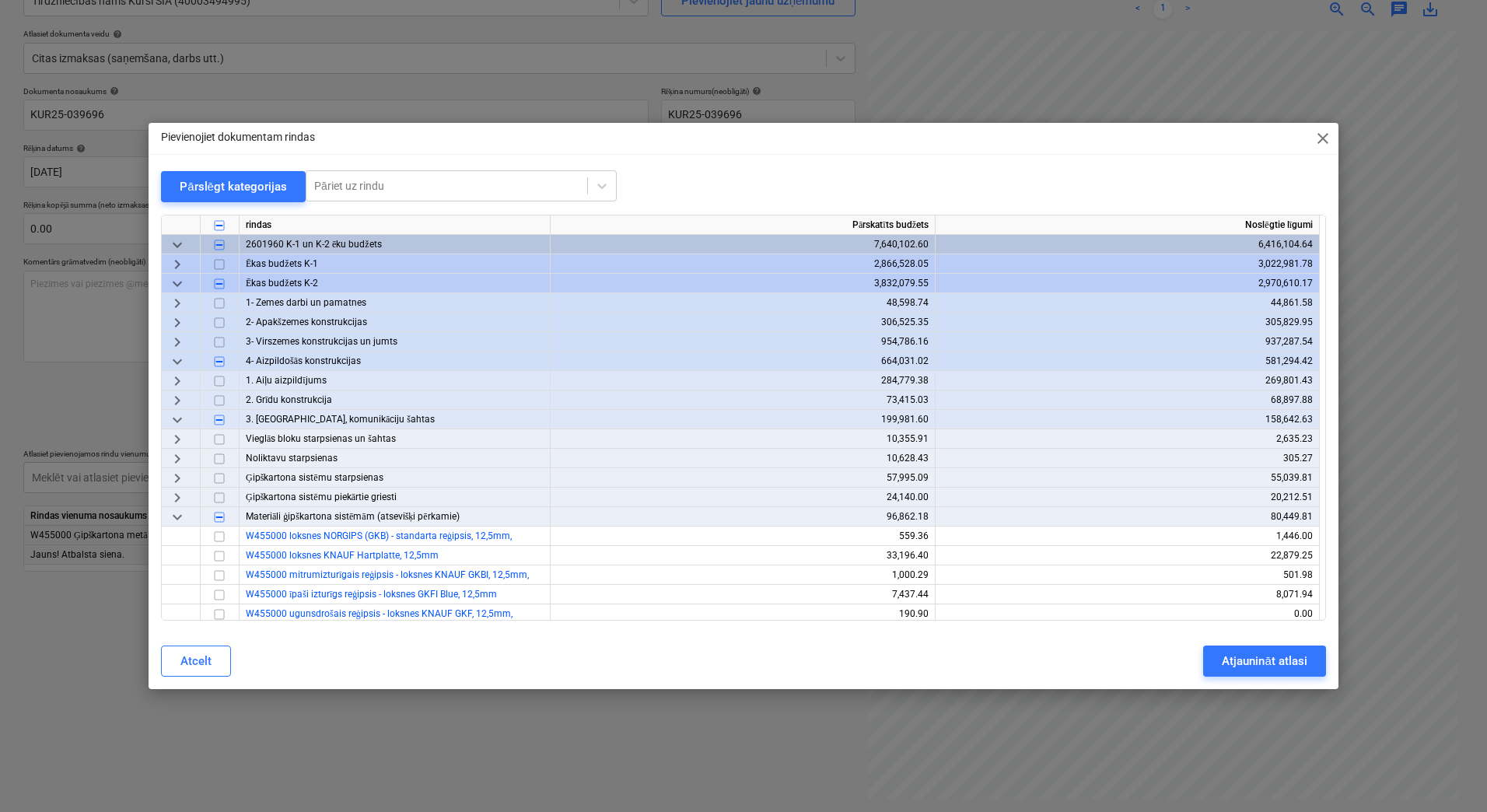
click at [174, 262] on span "keyboard_arrow_right" at bounding box center [178, 264] width 19 height 19
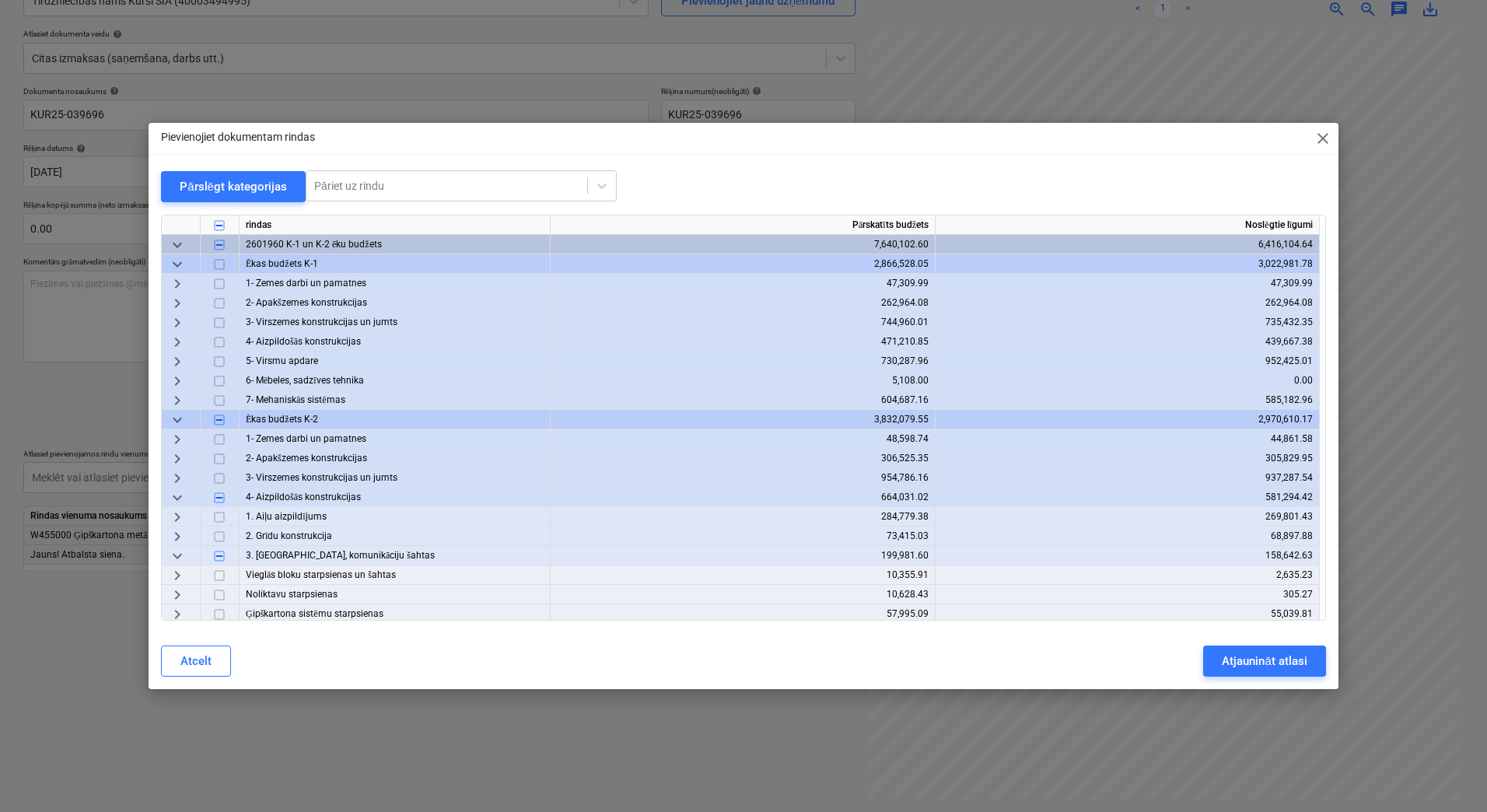
click at [184, 341] on span "keyboard_arrow_right" at bounding box center [178, 342] width 19 height 19
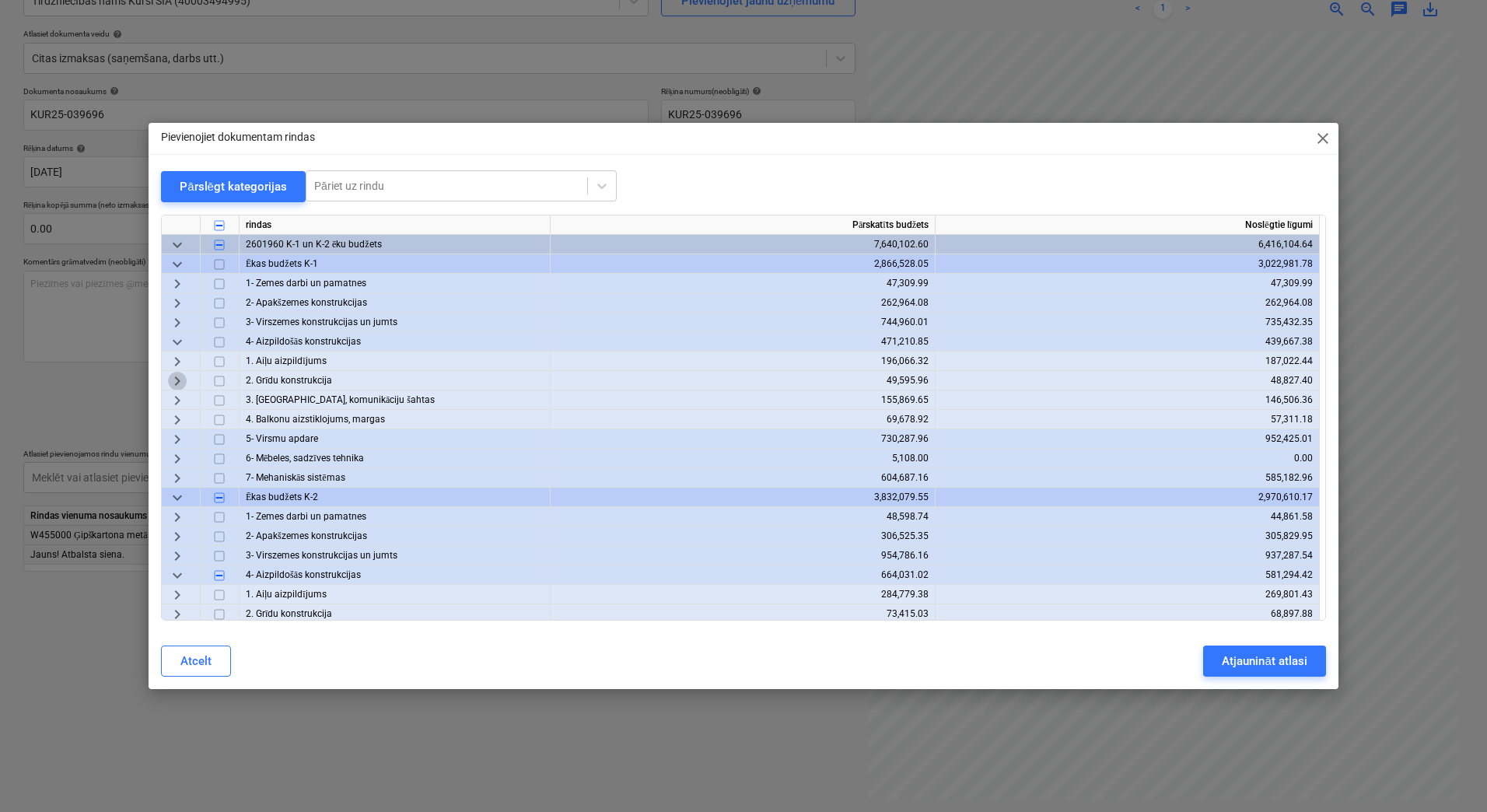
click at [179, 381] on span "keyboard_arrow_right" at bounding box center [178, 381] width 19 height 19
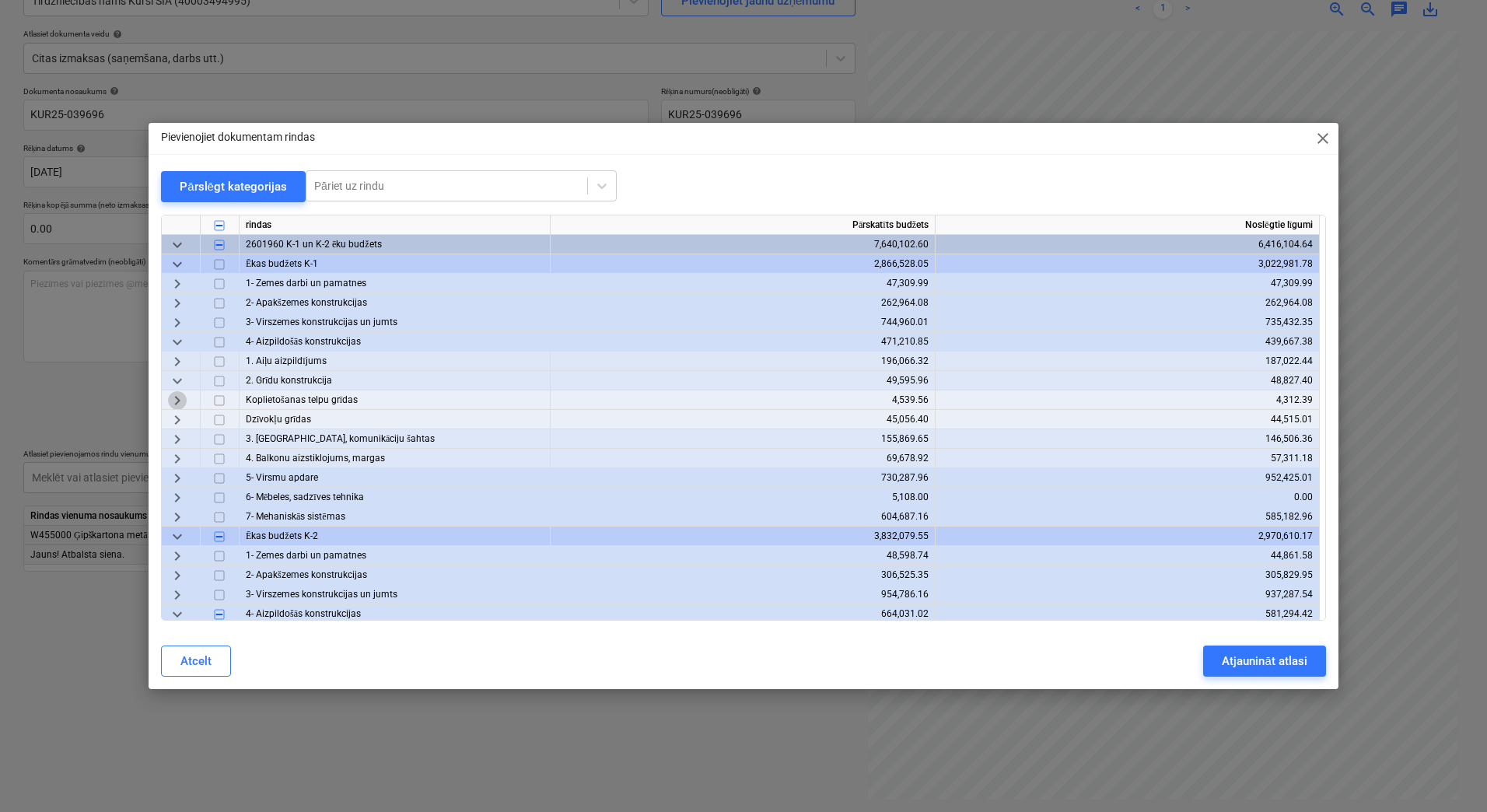
click at [181, 401] on span "keyboard_arrow_right" at bounding box center [178, 401] width 19 height 19
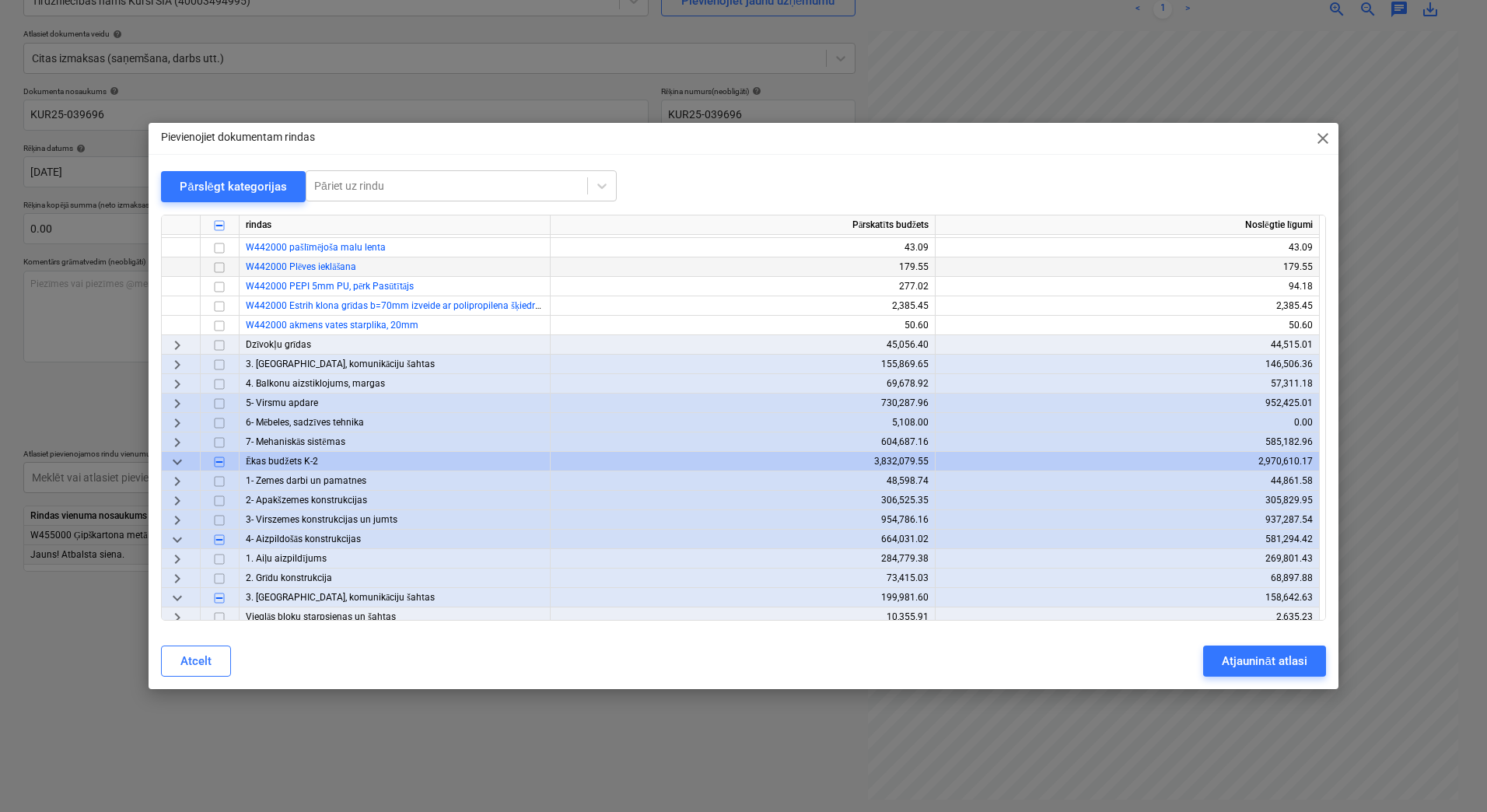
scroll to position [259, 0]
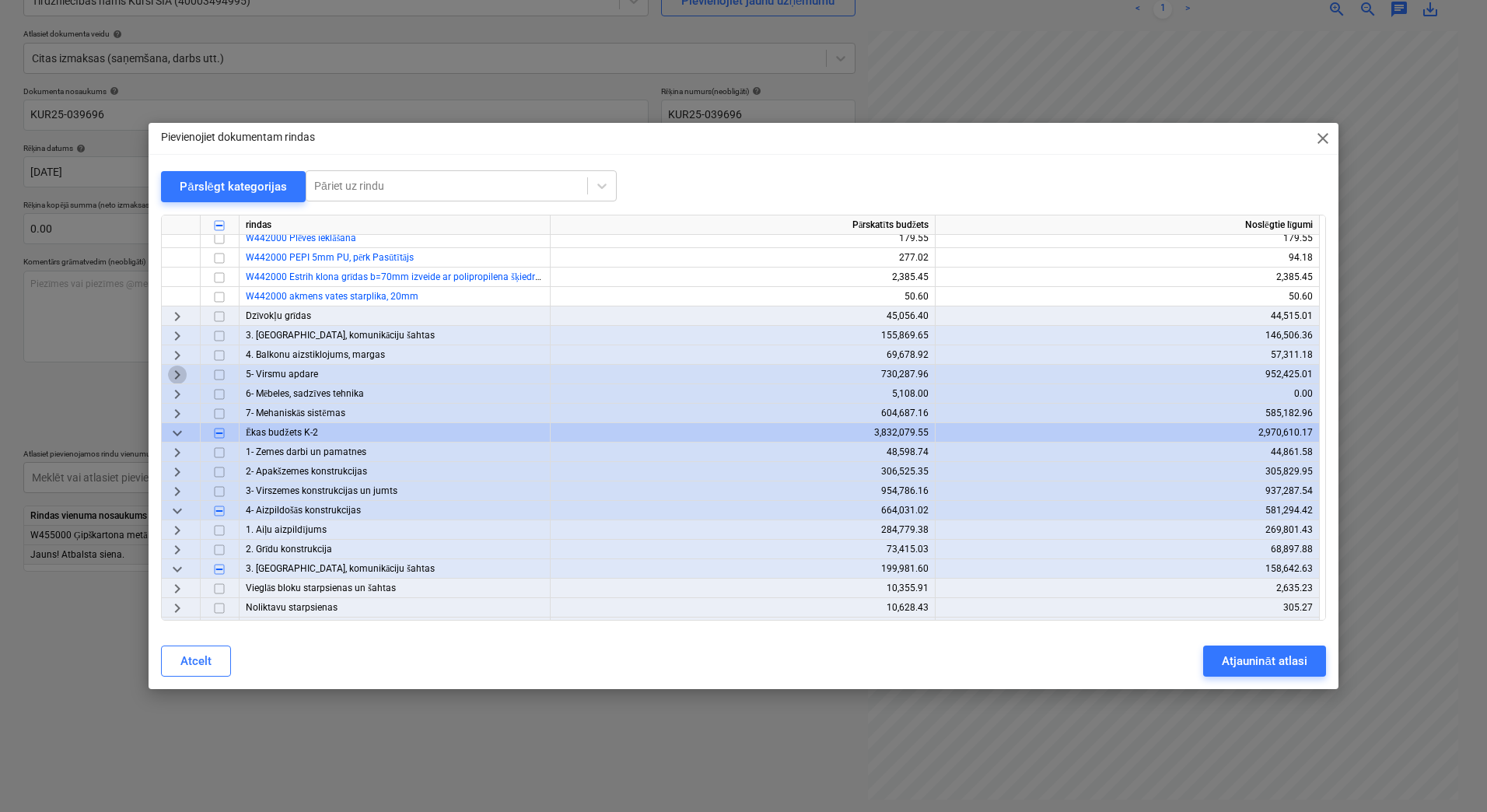
click at [174, 371] on span "keyboard_arrow_right" at bounding box center [178, 375] width 19 height 19
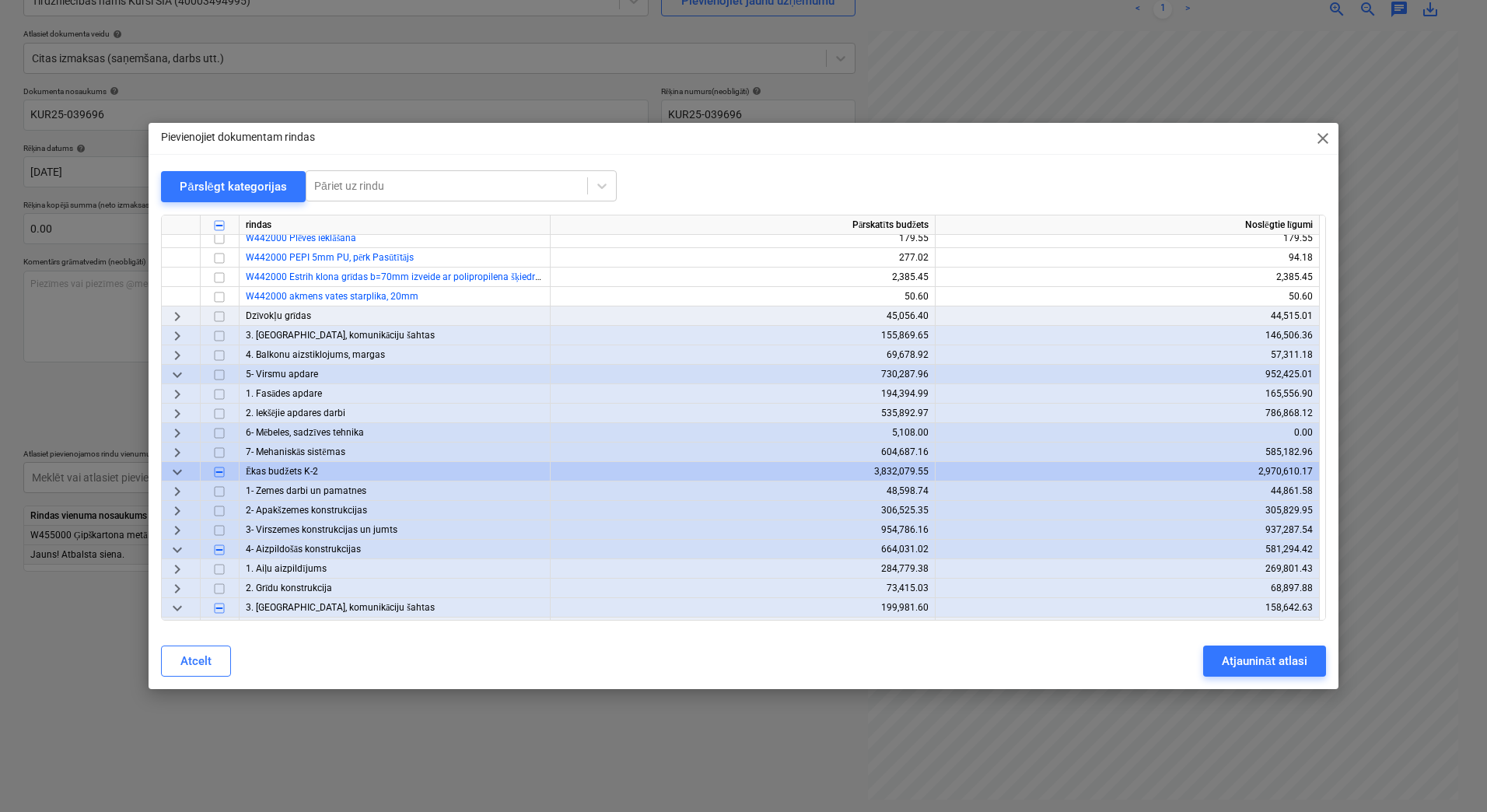
click at [179, 417] on span "keyboard_arrow_right" at bounding box center [178, 414] width 19 height 19
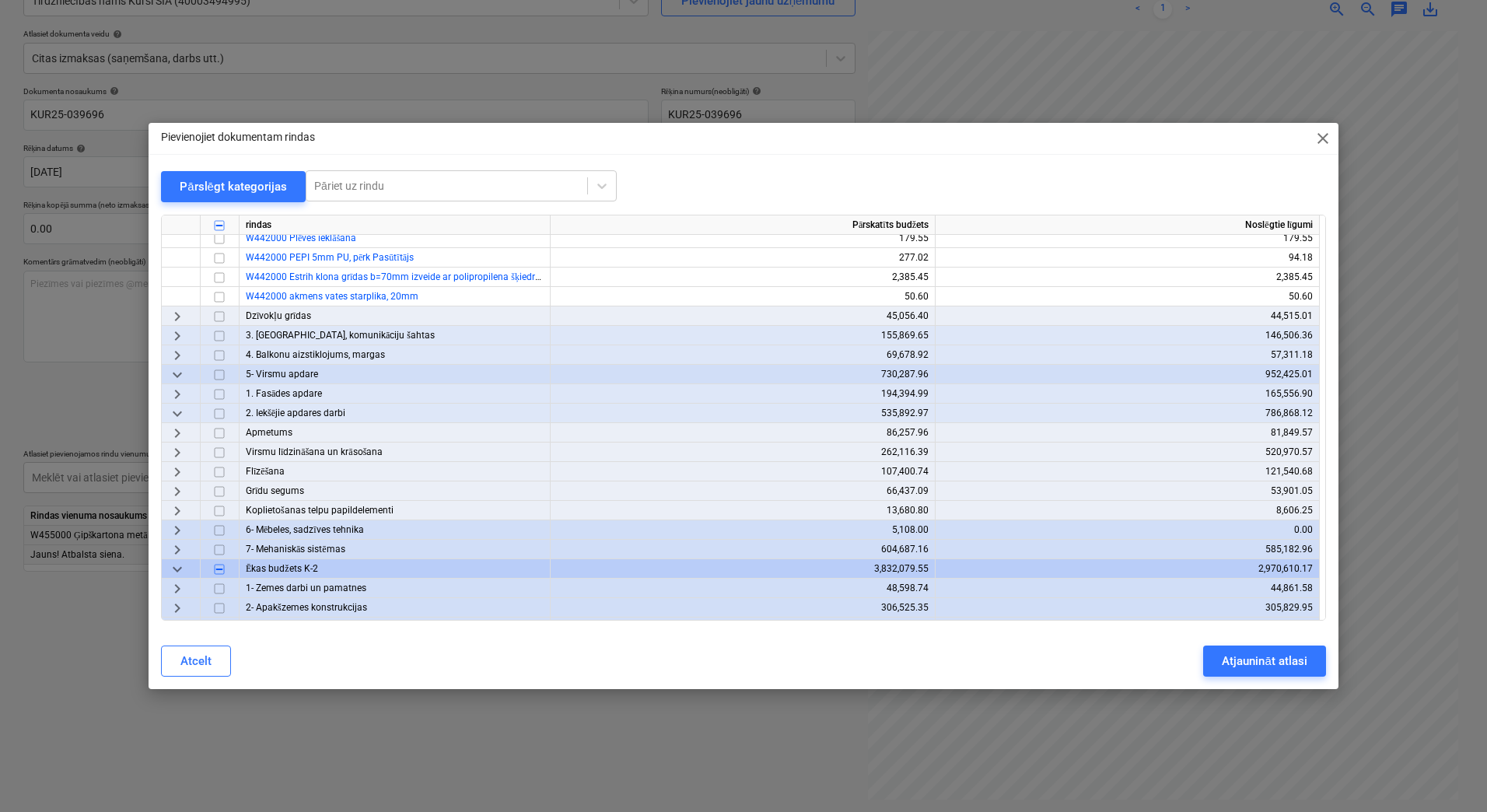
click at [181, 493] on span "keyboard_arrow_right" at bounding box center [178, 491] width 19 height 19
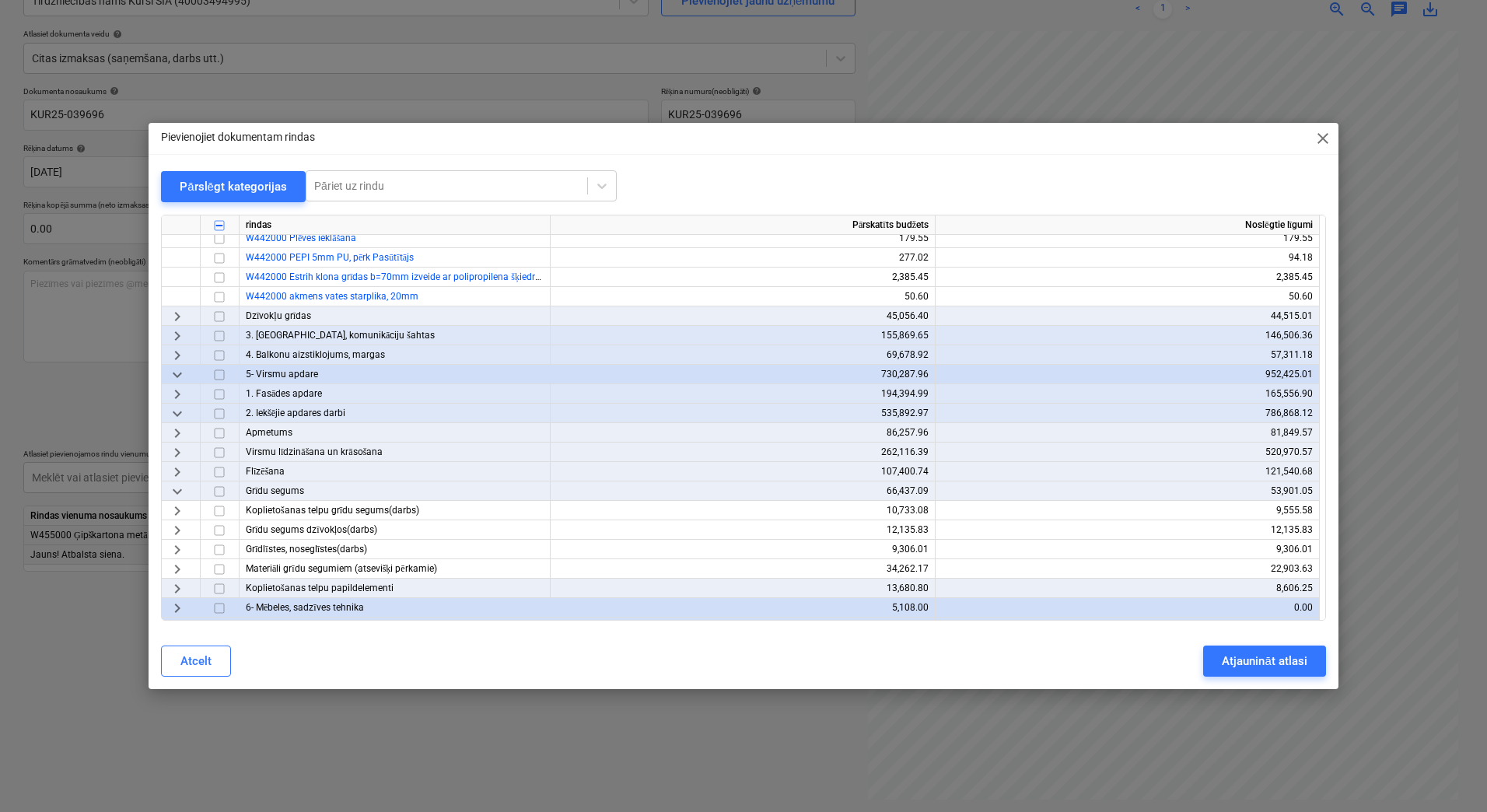
scroll to position [311, 0]
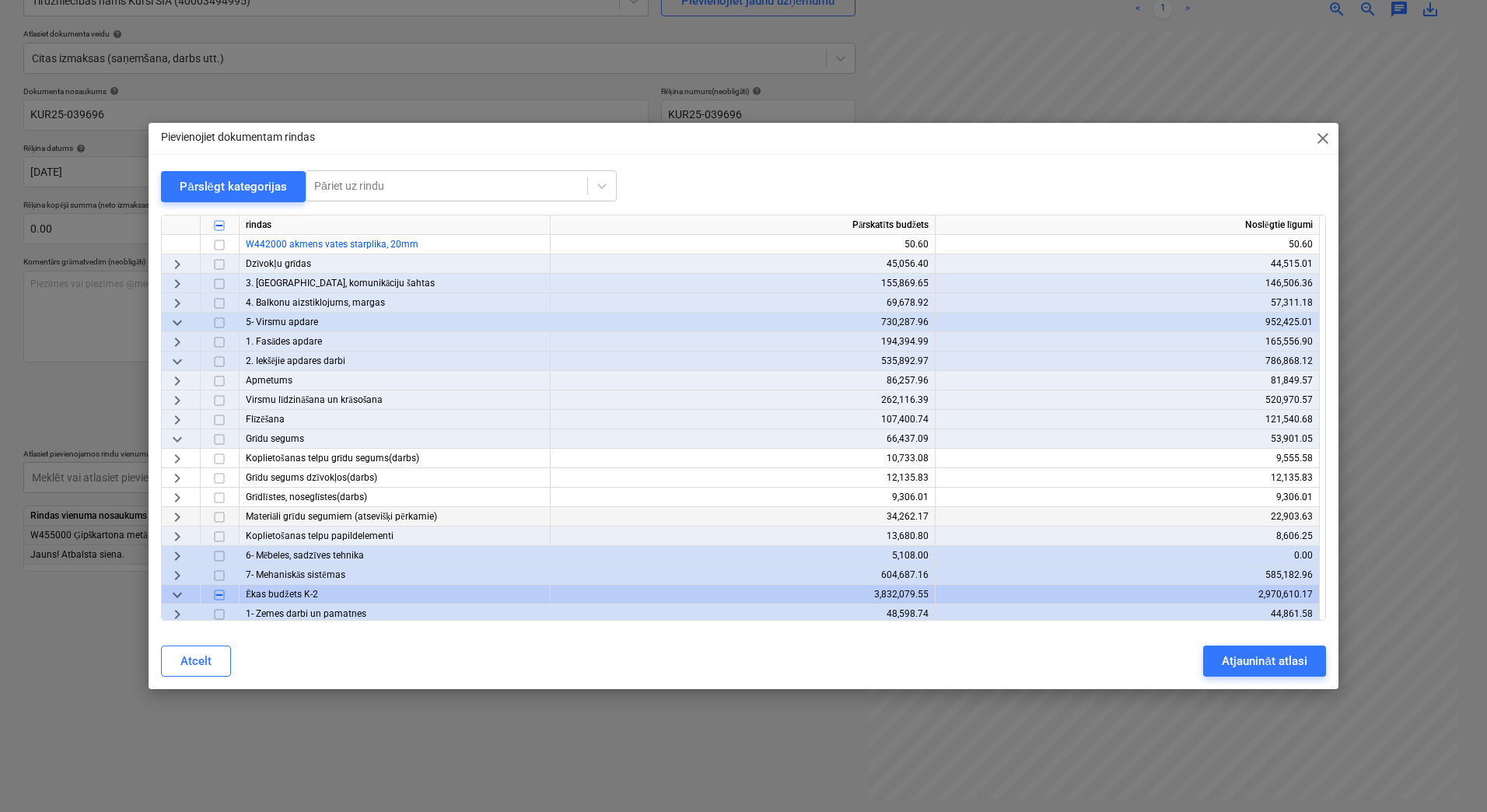
click at [177, 513] on span "keyboard_arrow_right" at bounding box center [178, 517] width 19 height 19
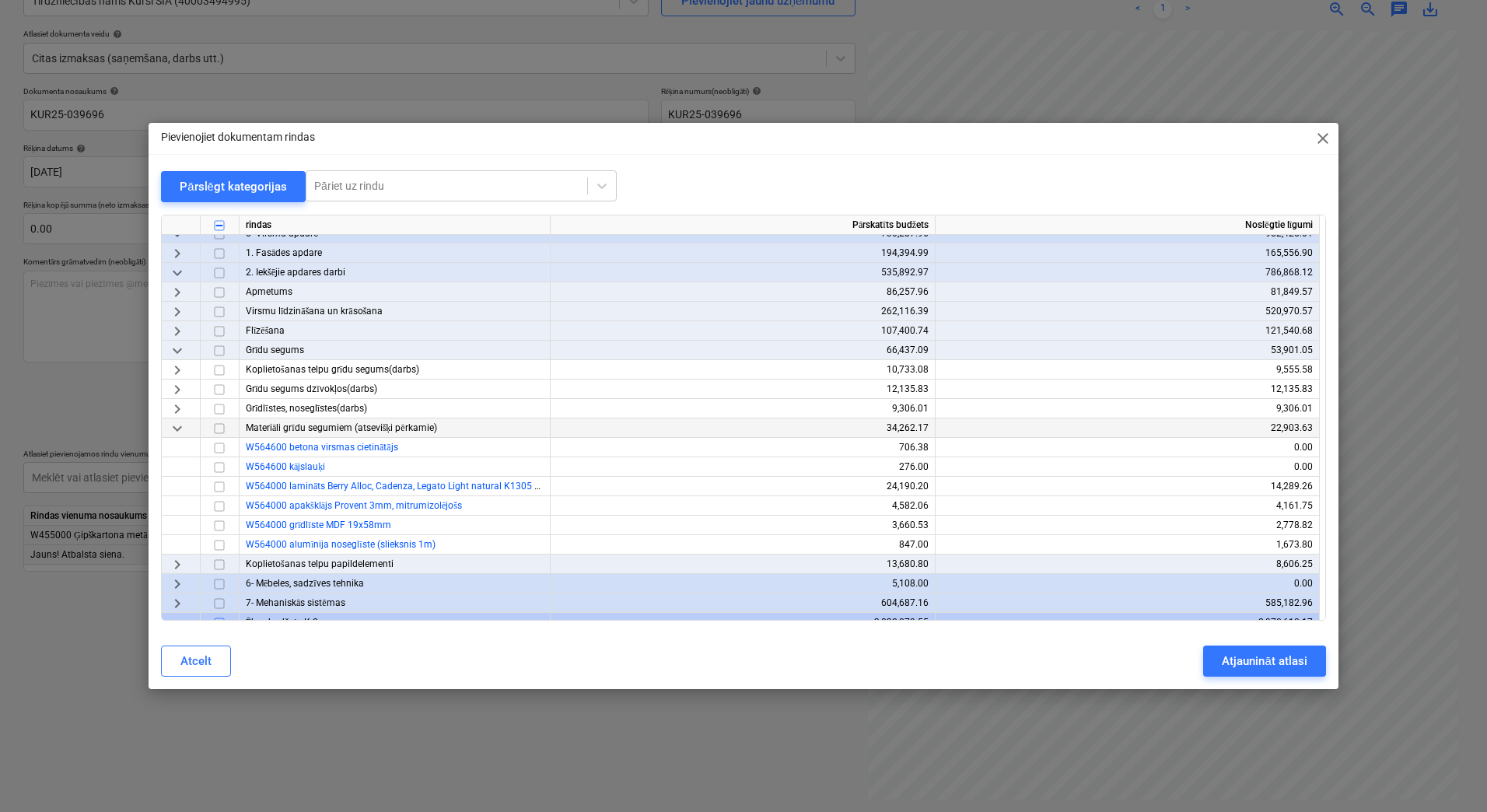
scroll to position [415, 0]
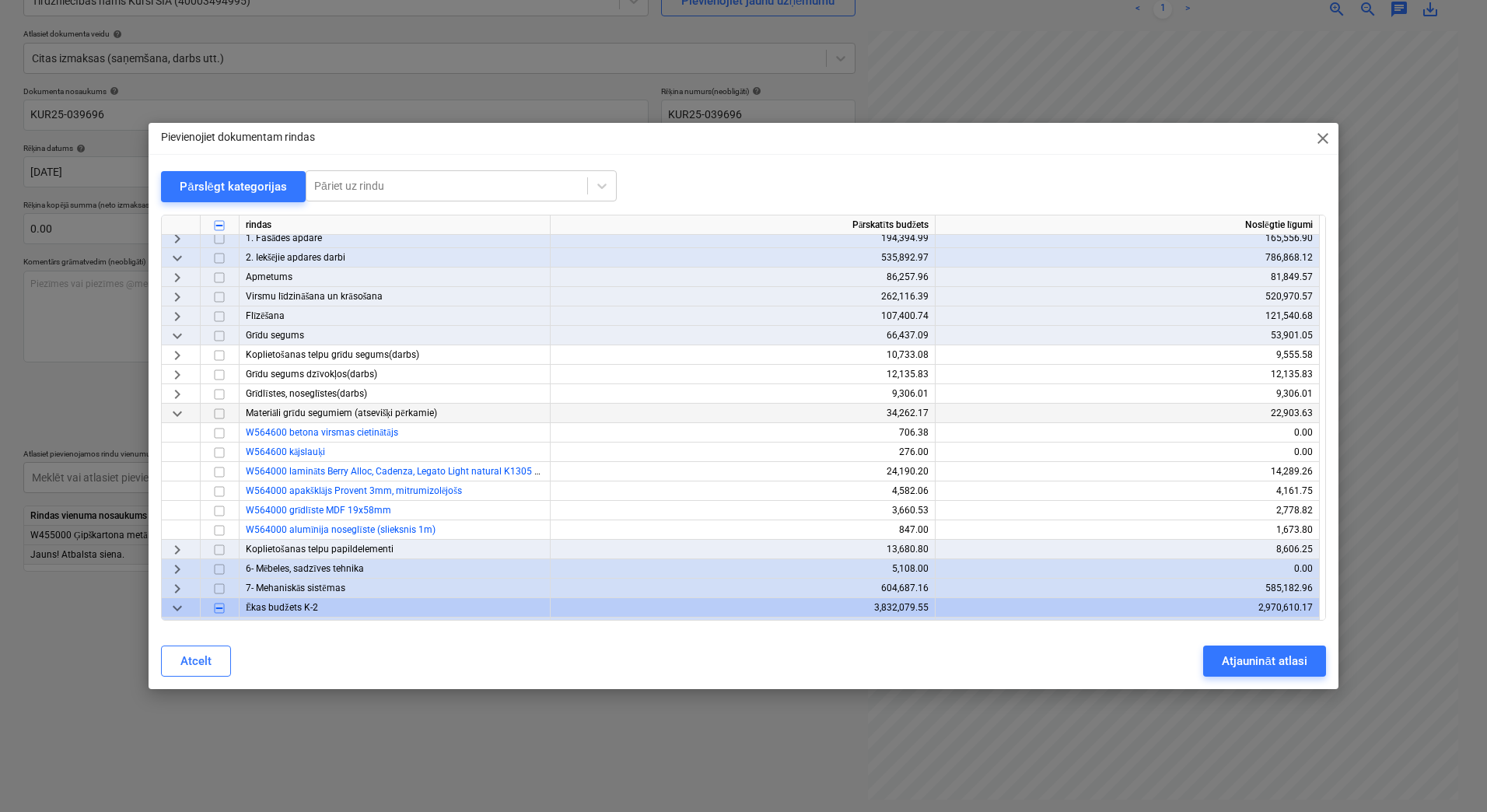
click at [177, 550] on span "keyboard_arrow_right" at bounding box center [178, 550] width 19 height 19
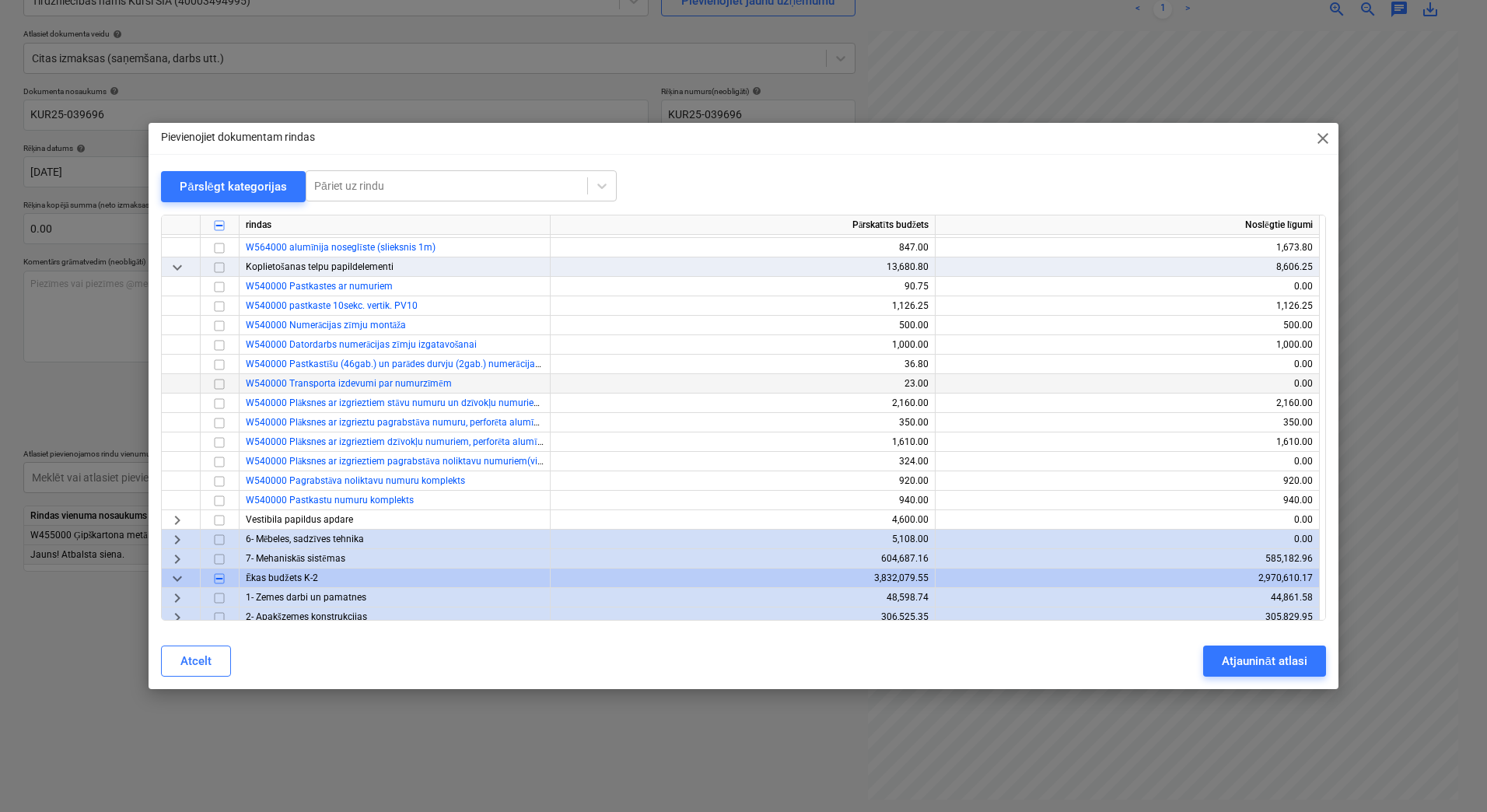
scroll to position [725, 0]
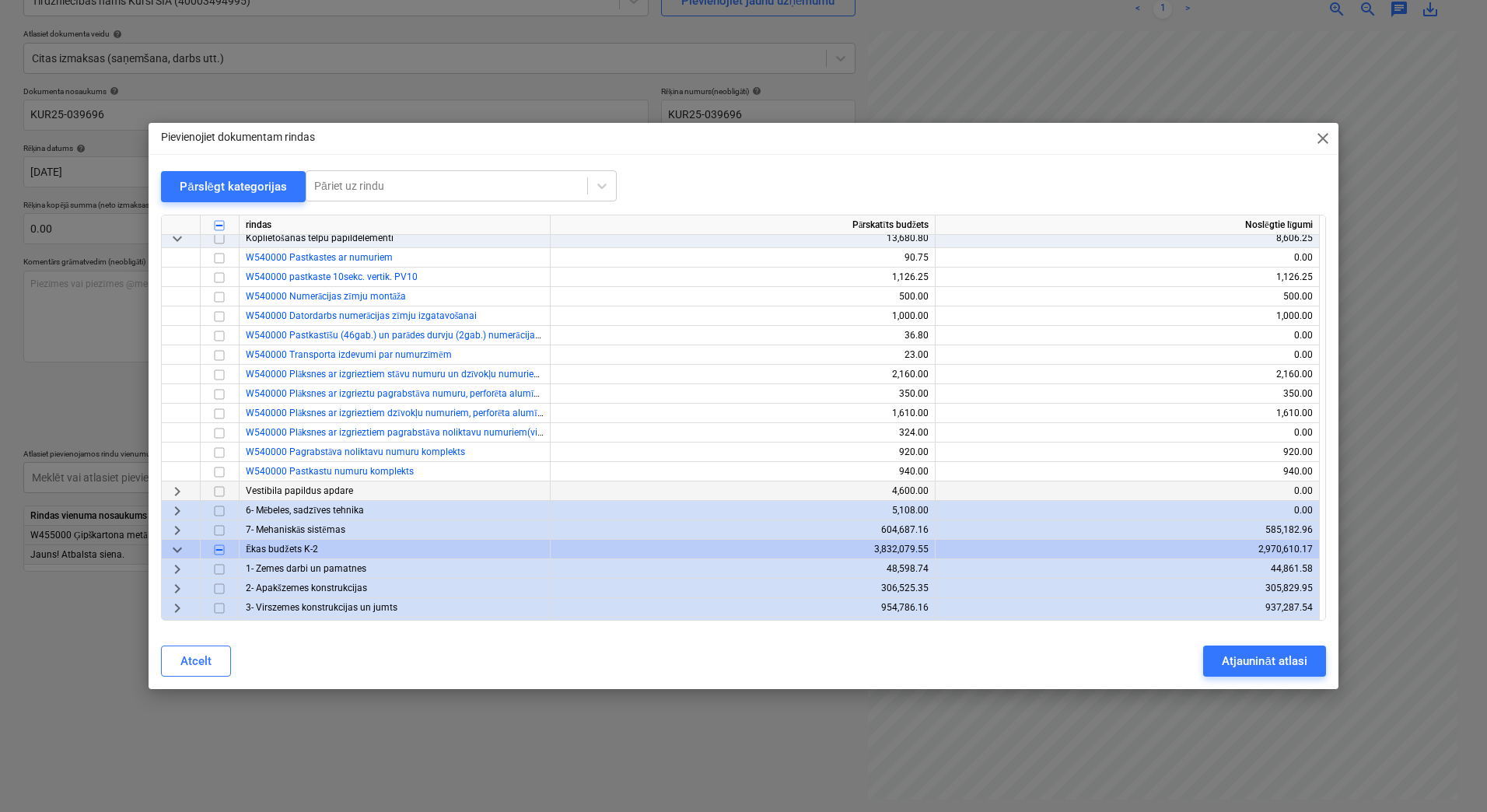
click at [178, 486] on span "keyboard_arrow_right" at bounding box center [178, 491] width 19 height 19
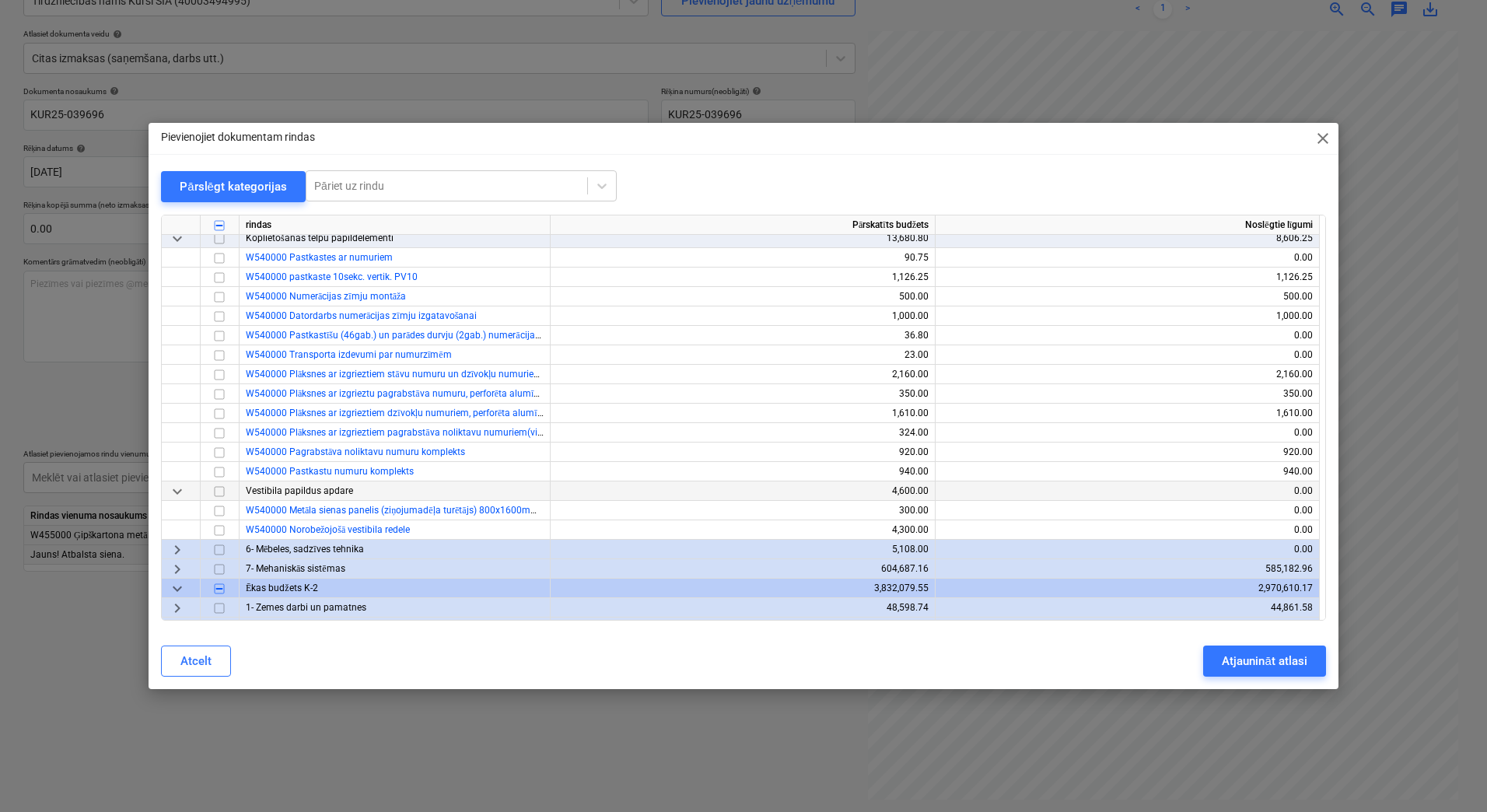
click at [1317, 140] on span "close" at bounding box center [1323, 139] width 19 height 19
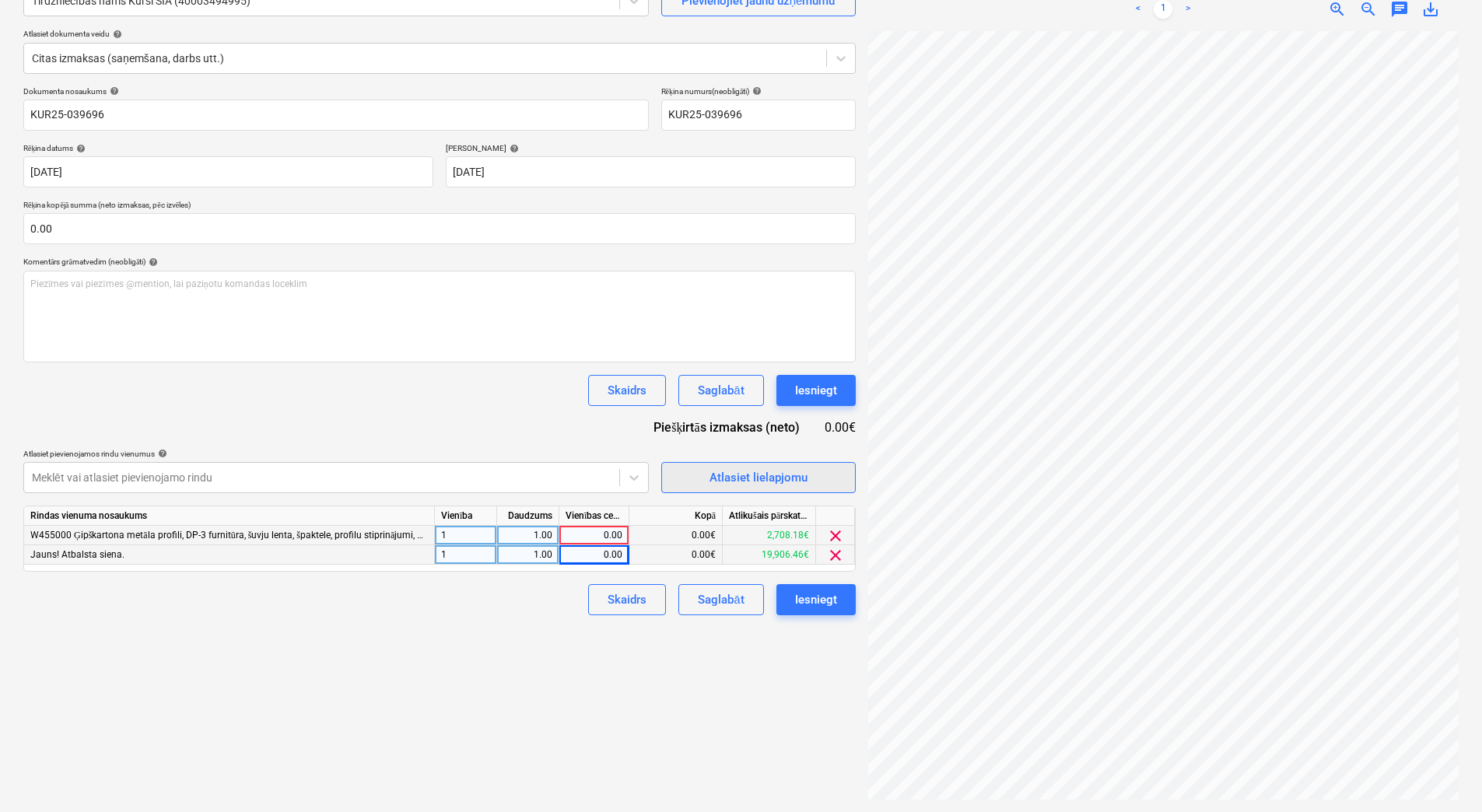
click at [688, 472] on span "Atlasiet lielapjomu" at bounding box center [758, 477] width 155 height 20
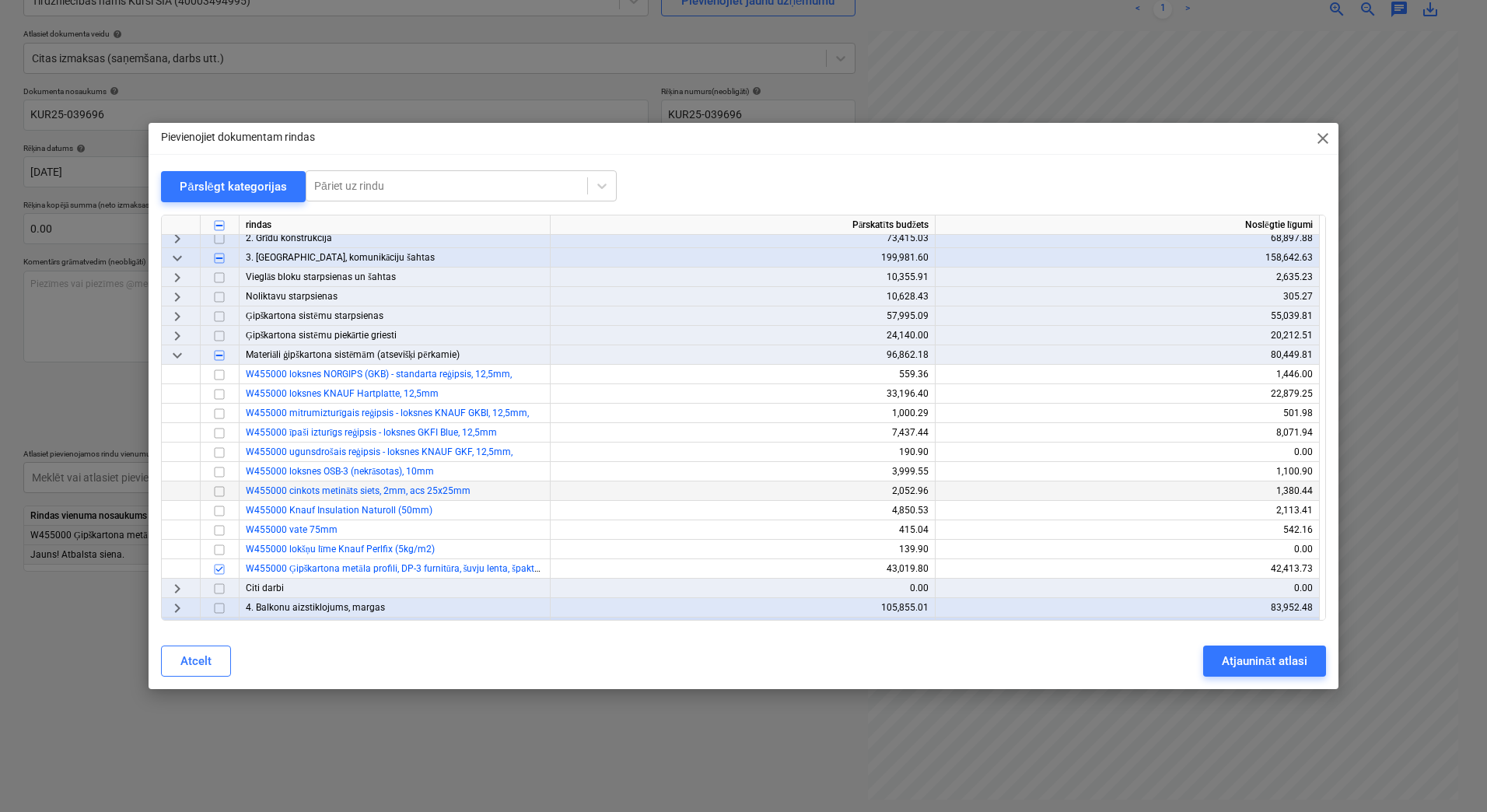
scroll to position [1400, 0]
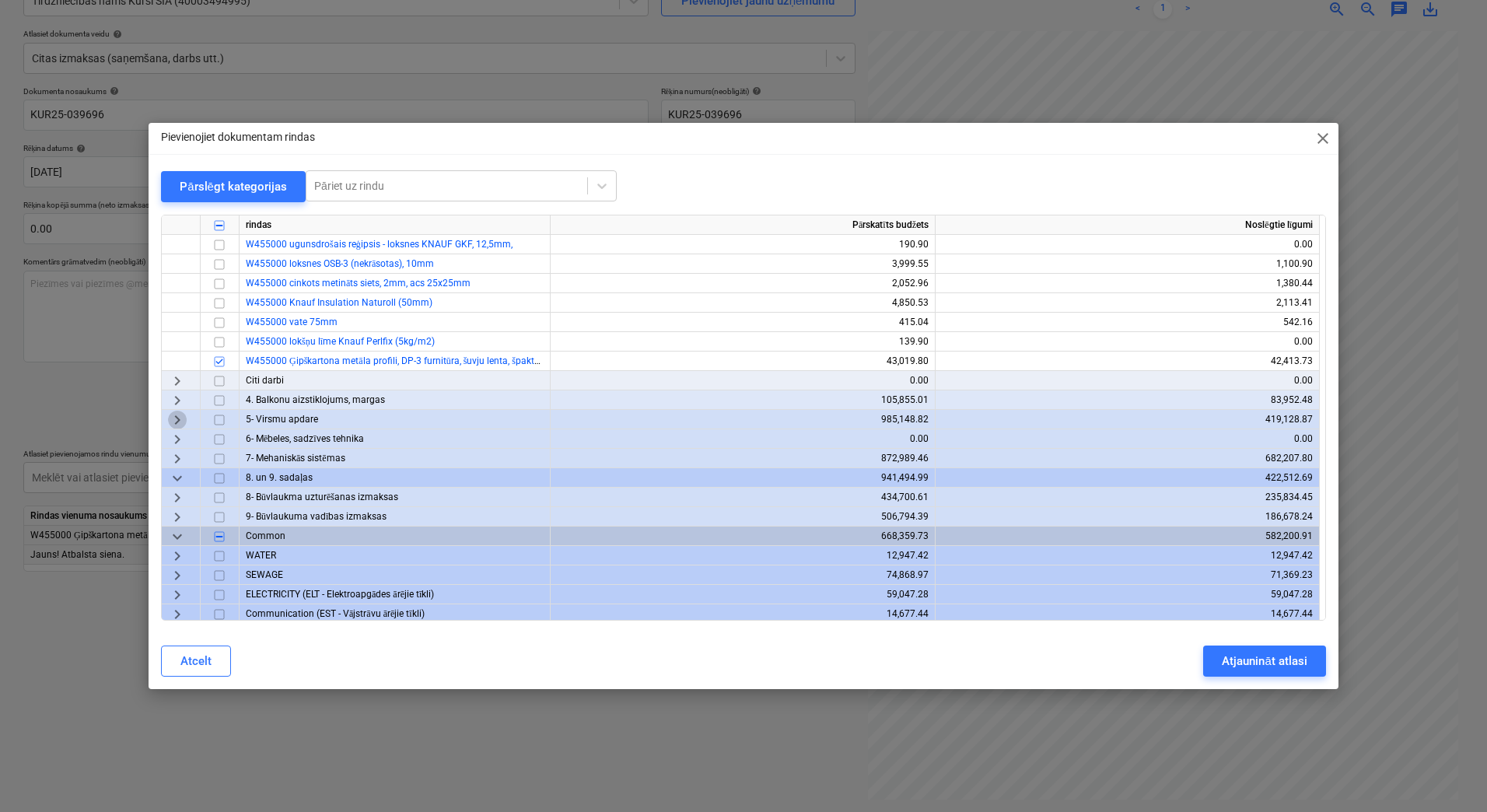
click at [177, 422] on span "keyboard_arrow_right" at bounding box center [178, 419] width 19 height 19
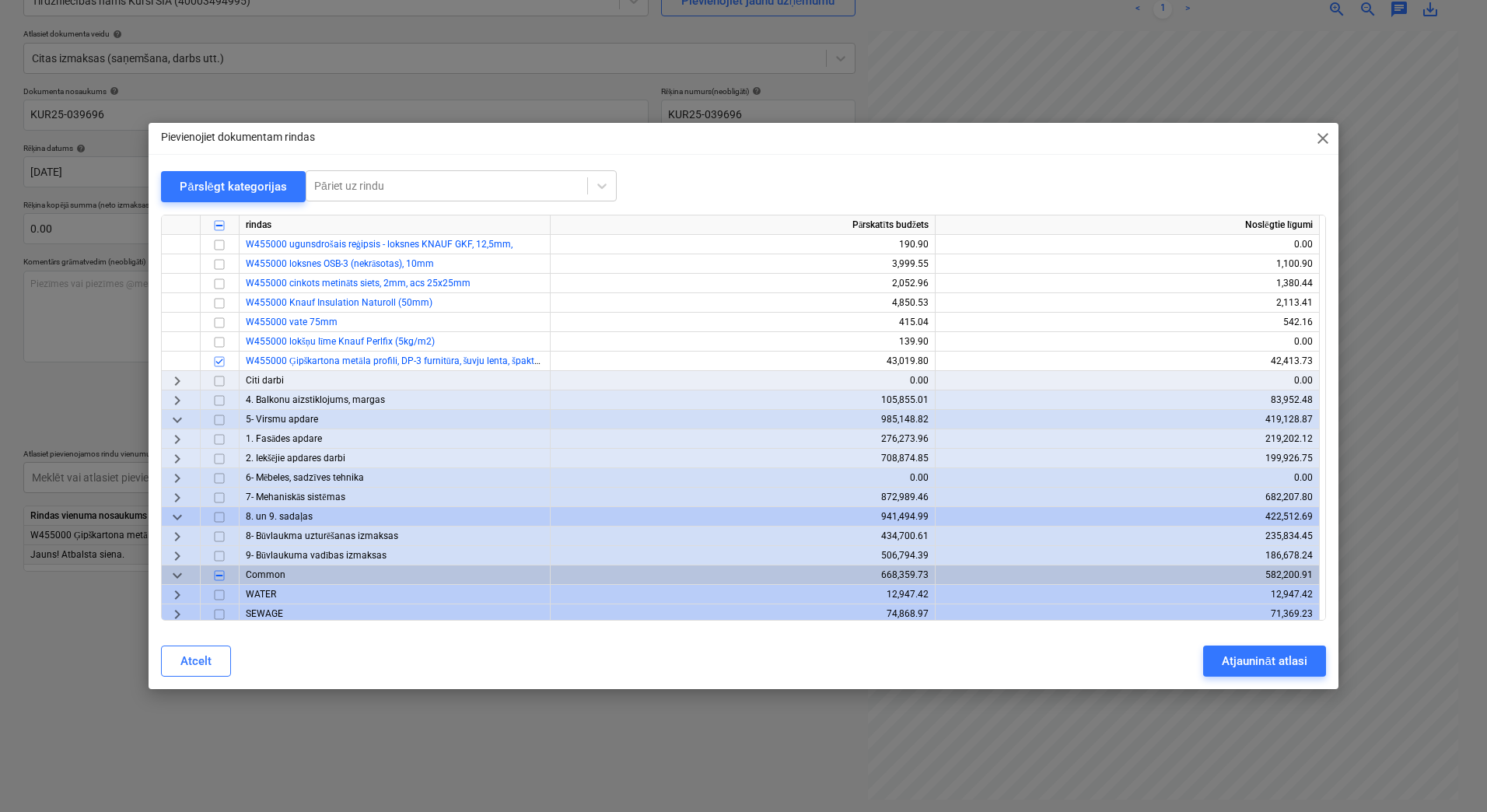
click at [177, 439] on span "keyboard_arrow_right" at bounding box center [178, 439] width 19 height 19
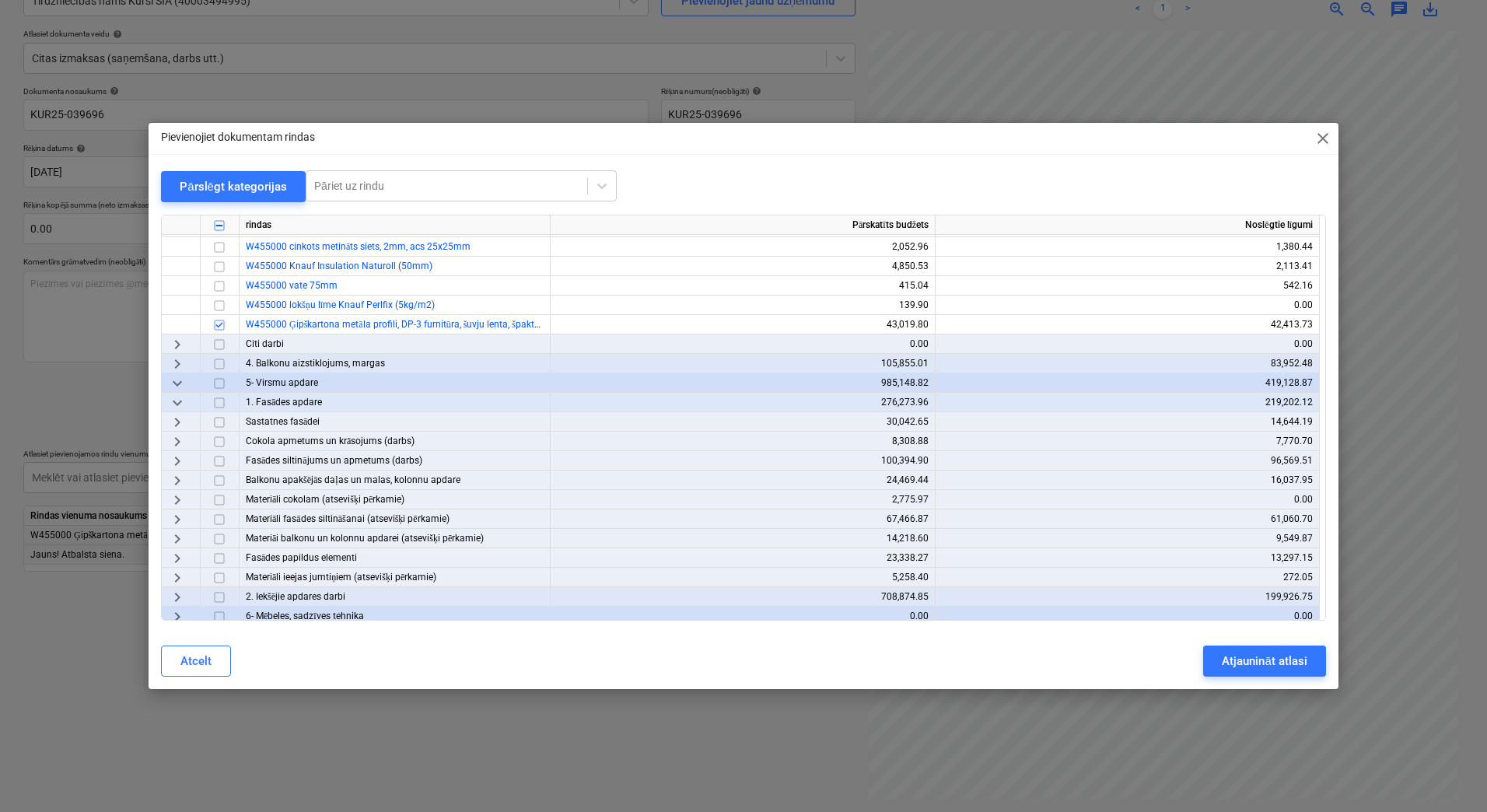
scroll to position [1452, 0]
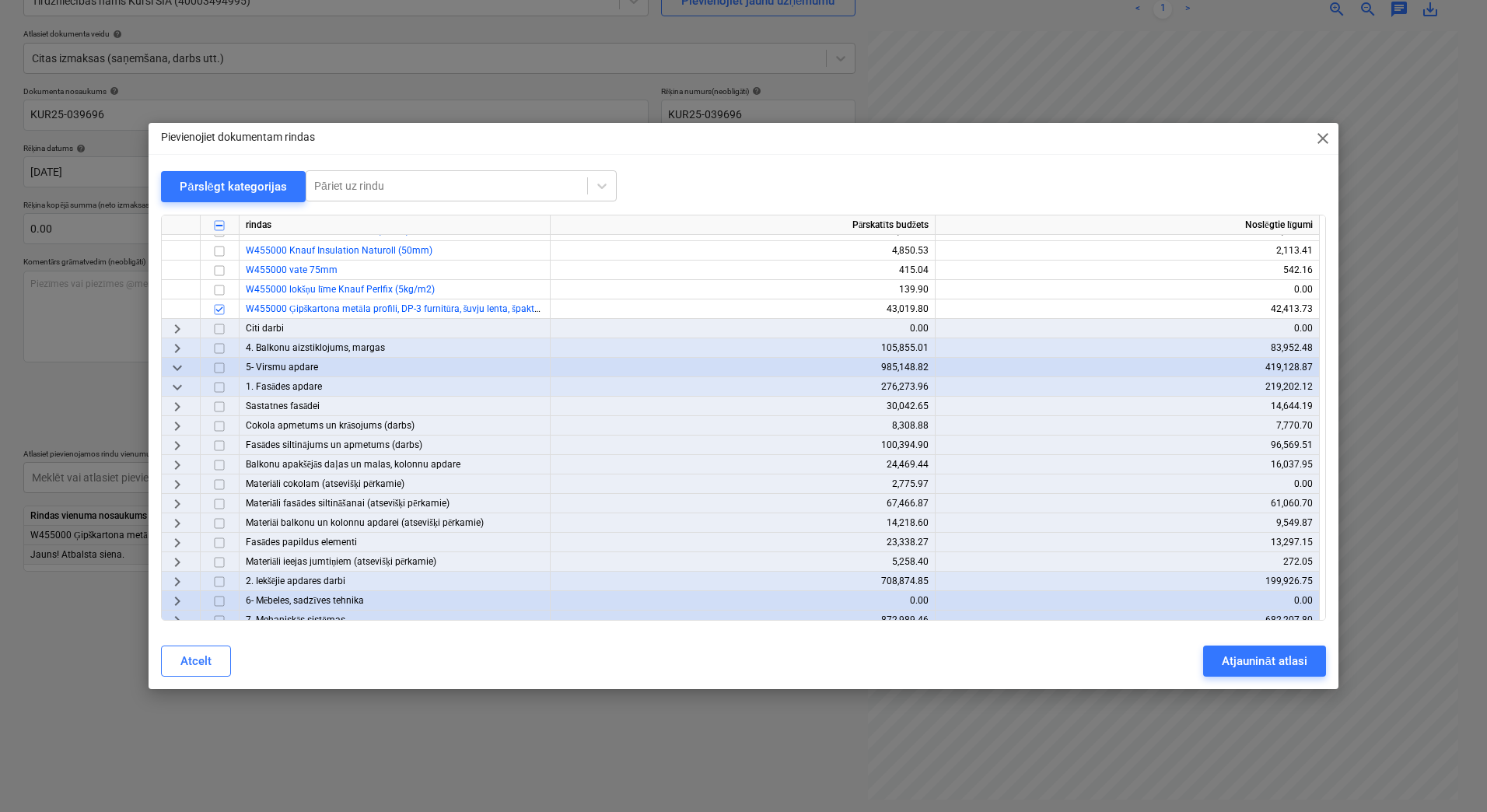
click at [178, 506] on span "keyboard_arrow_right" at bounding box center [178, 504] width 19 height 19
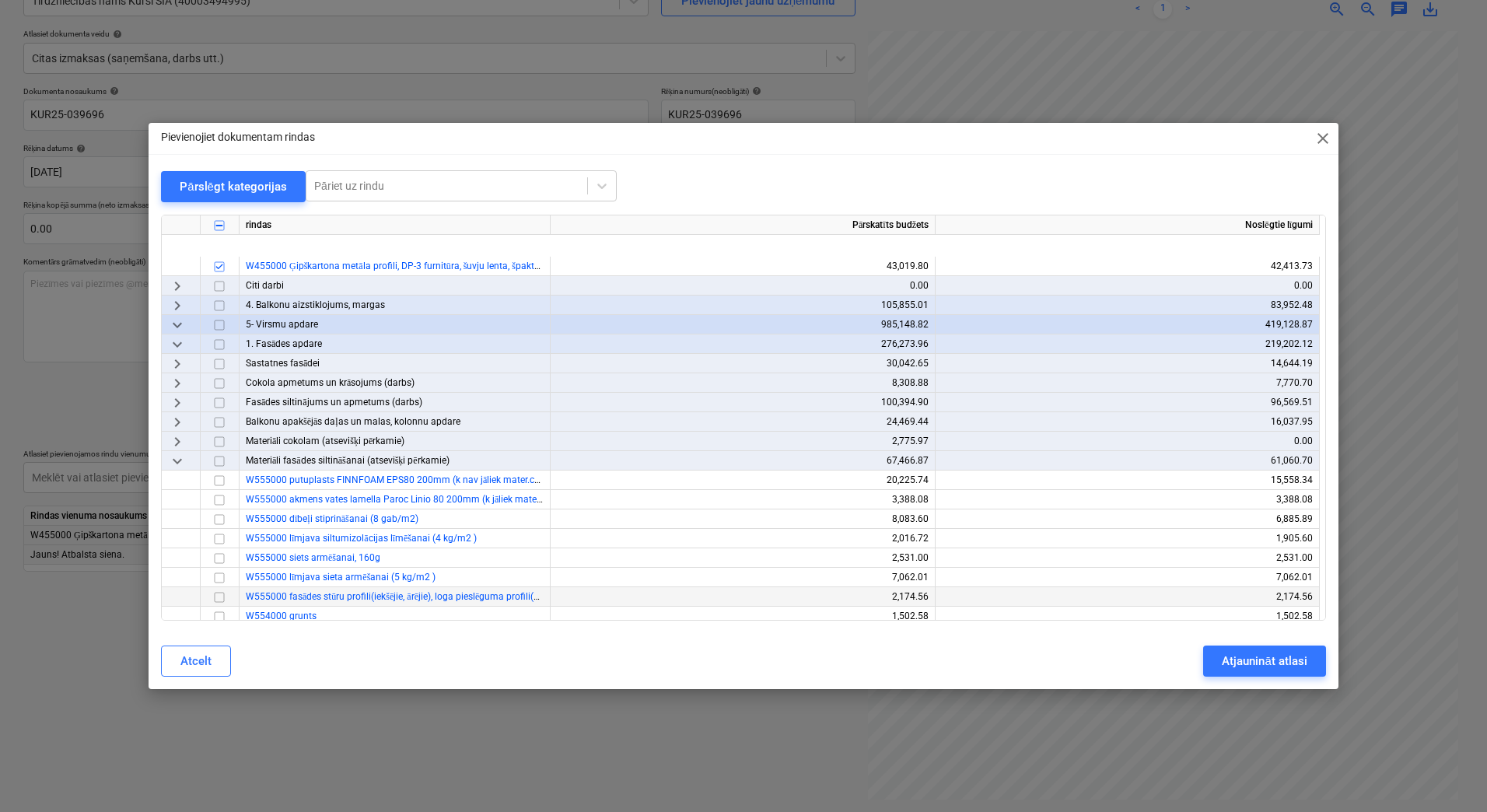
scroll to position [1607, 0]
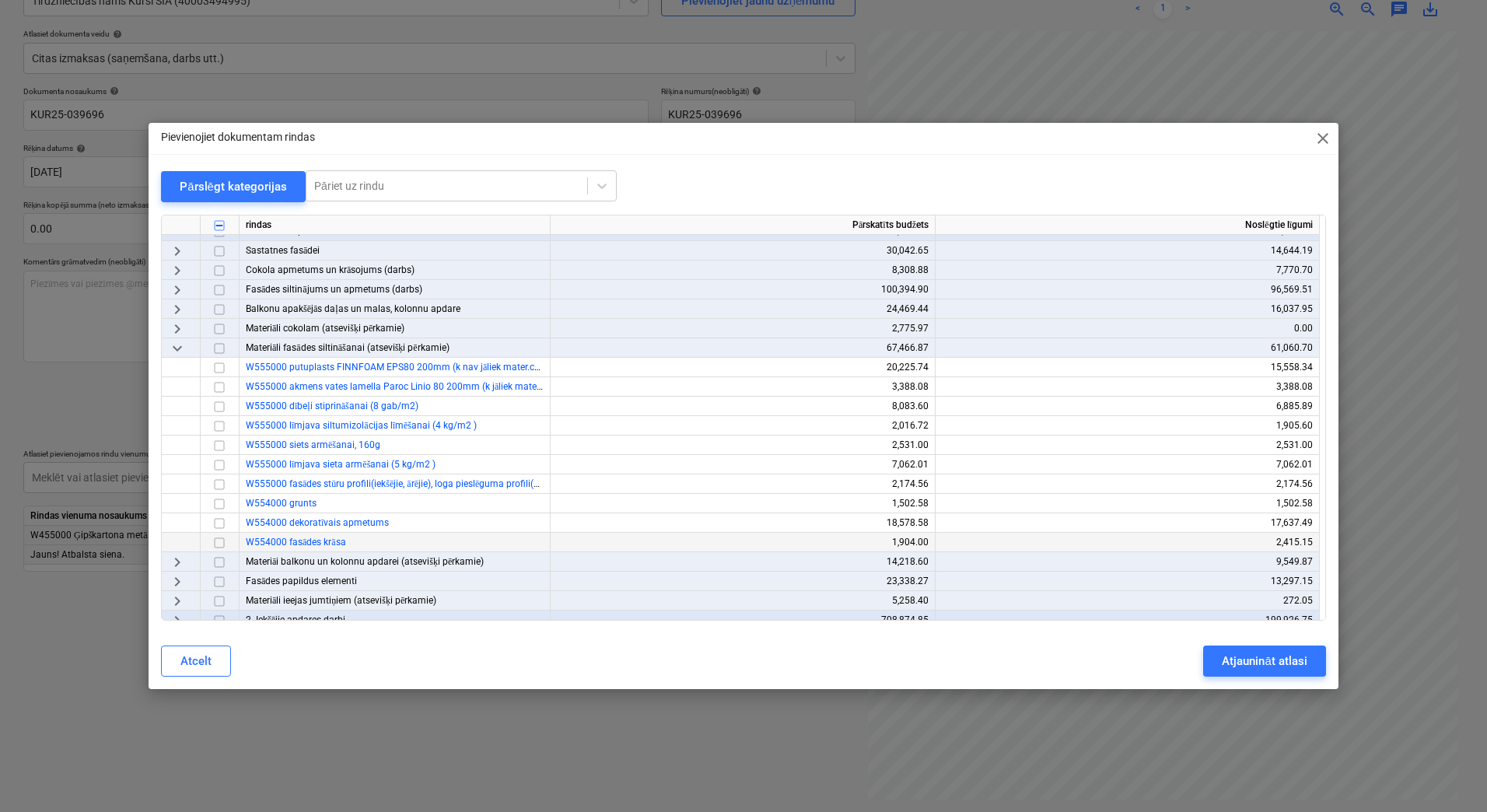
click at [218, 541] on input "checkbox" at bounding box center [220, 543] width 19 height 19
click at [219, 540] on input "checkbox" at bounding box center [220, 543] width 19 height 19
click at [178, 561] on span "keyboard_arrow_right" at bounding box center [178, 562] width 19 height 19
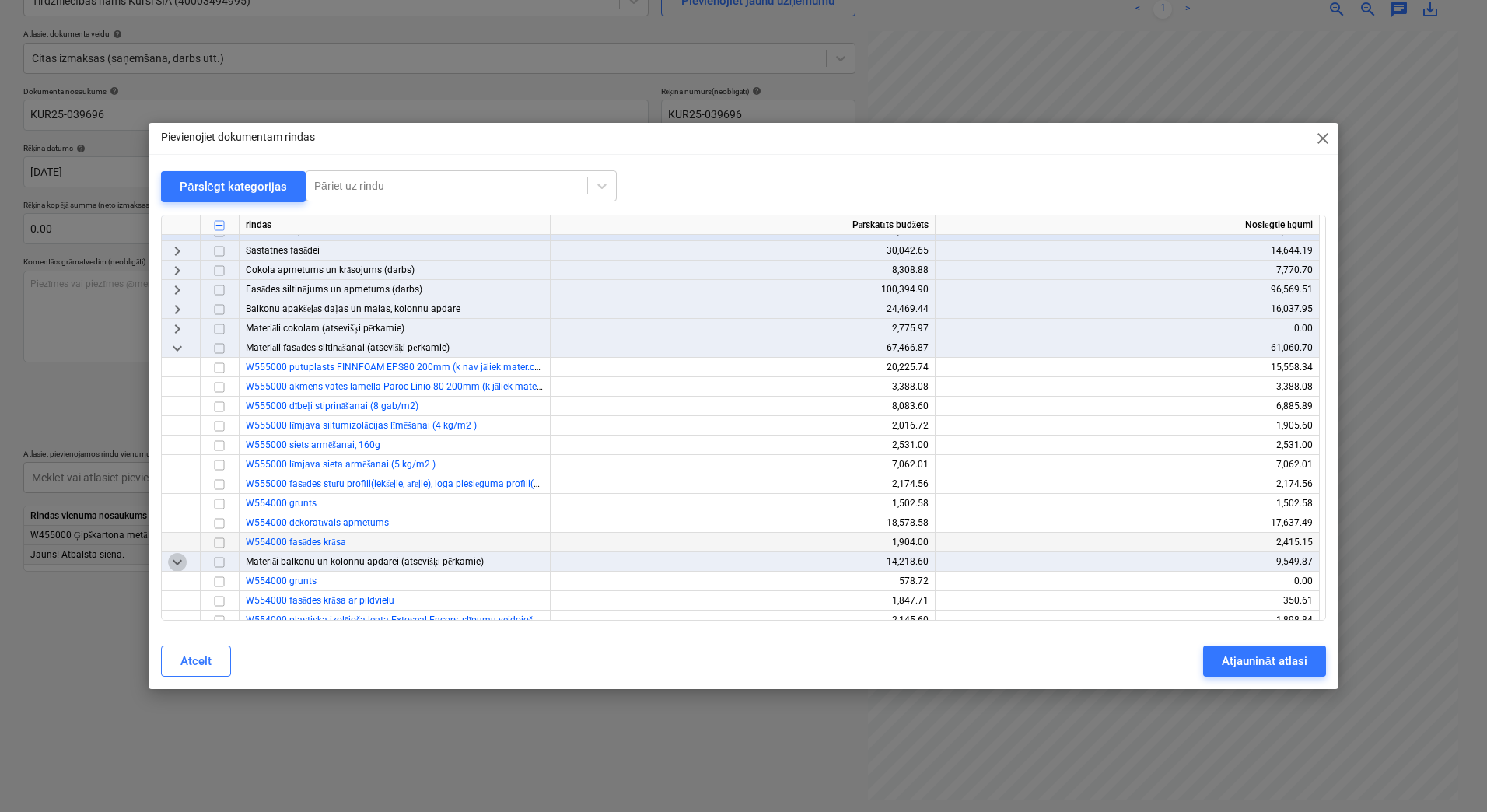
click at [178, 561] on span "keyboard_arrow_down" at bounding box center [178, 562] width 19 height 19
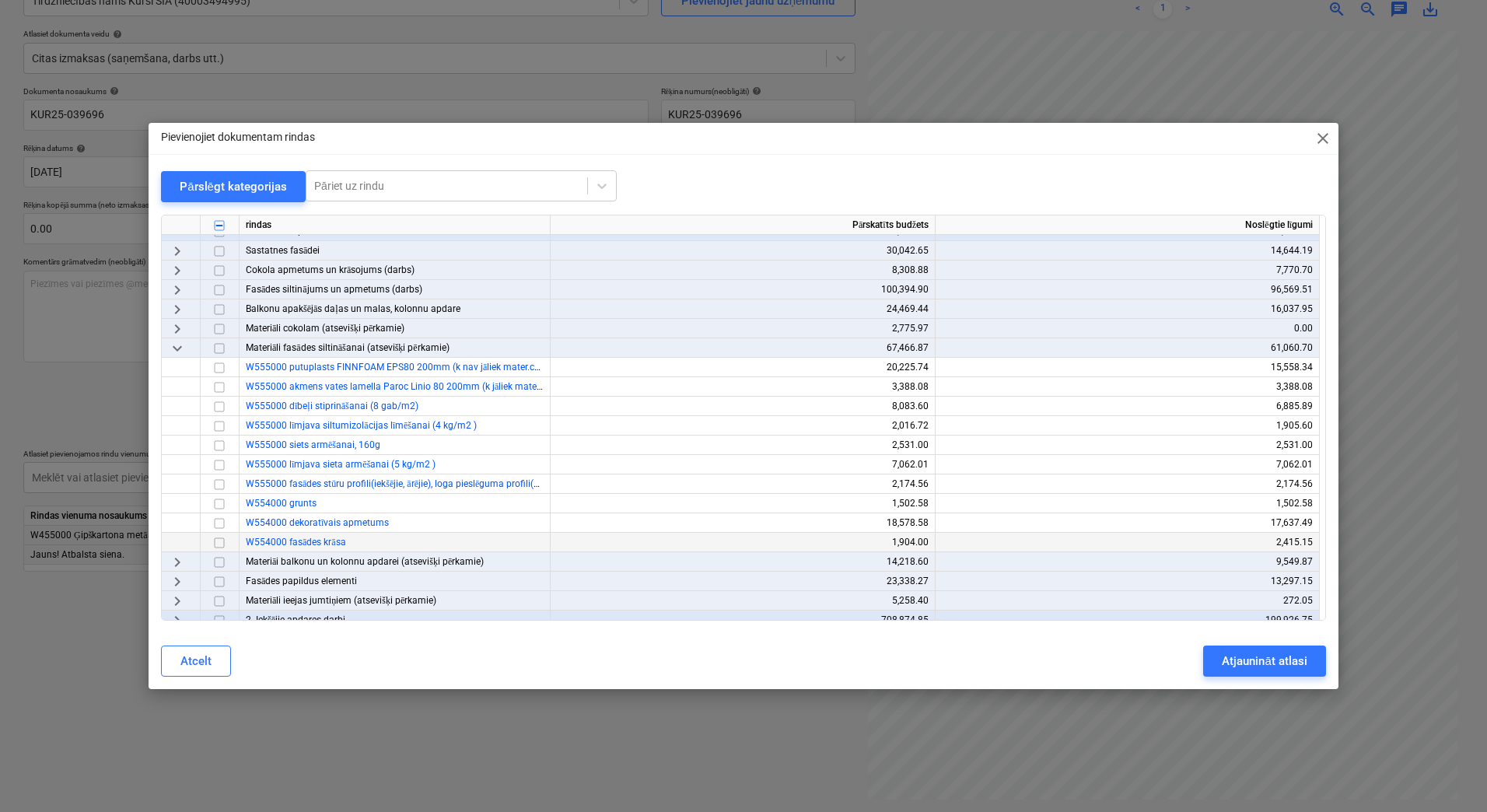
scroll to position [1658, 0]
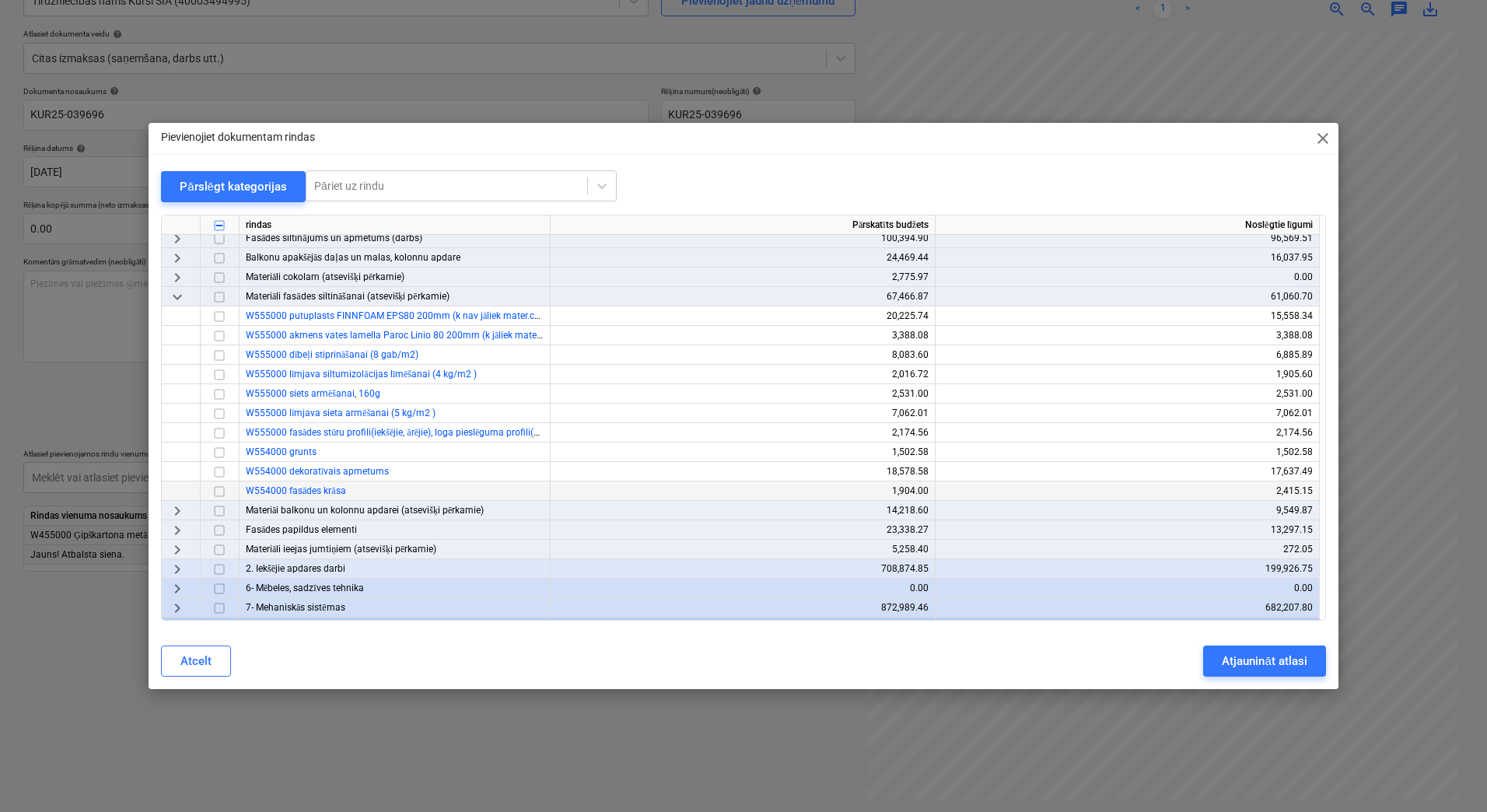
click at [181, 551] on span "keyboard_arrow_right" at bounding box center [178, 550] width 19 height 19
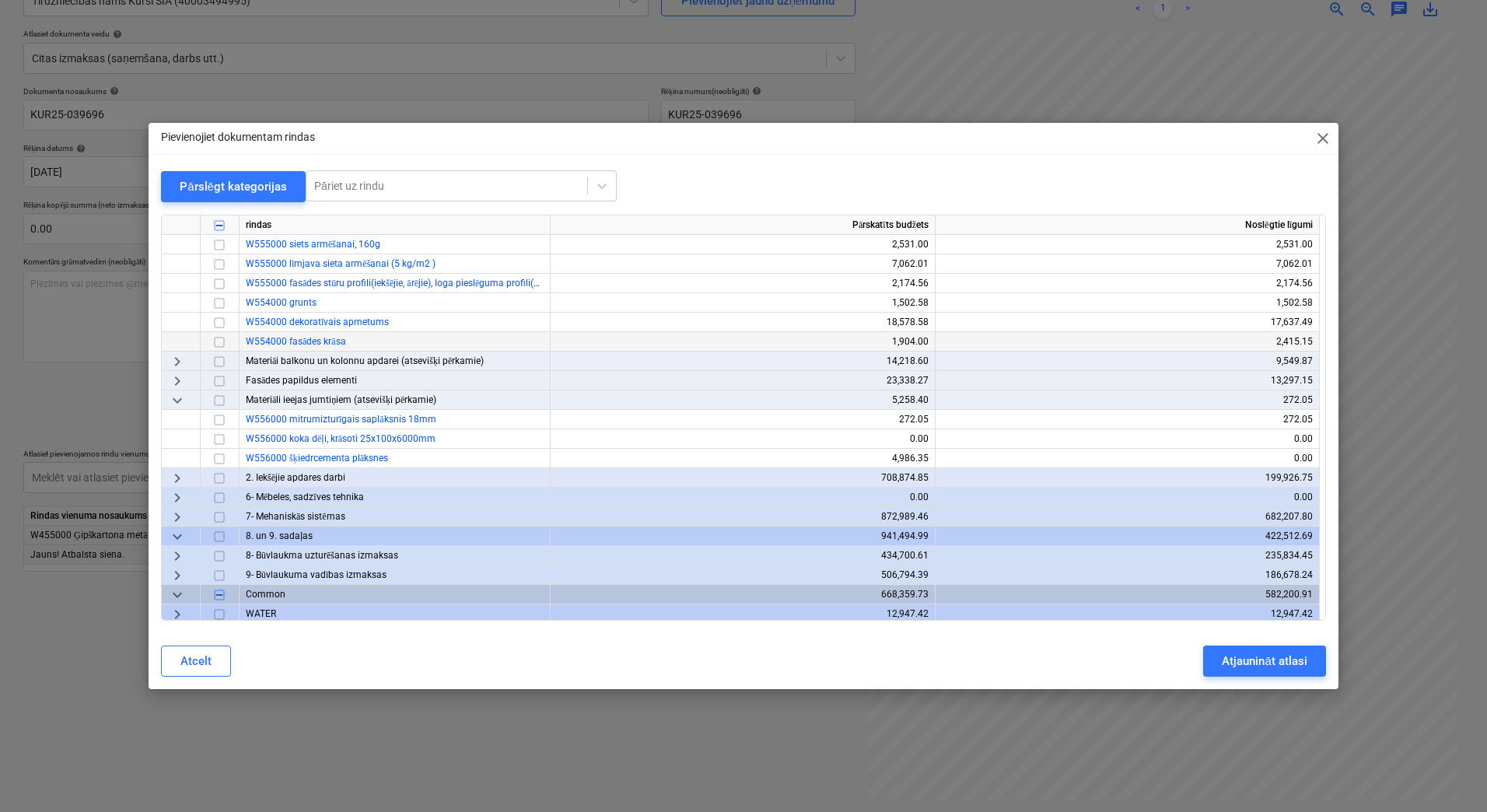
scroll to position [1814, 0]
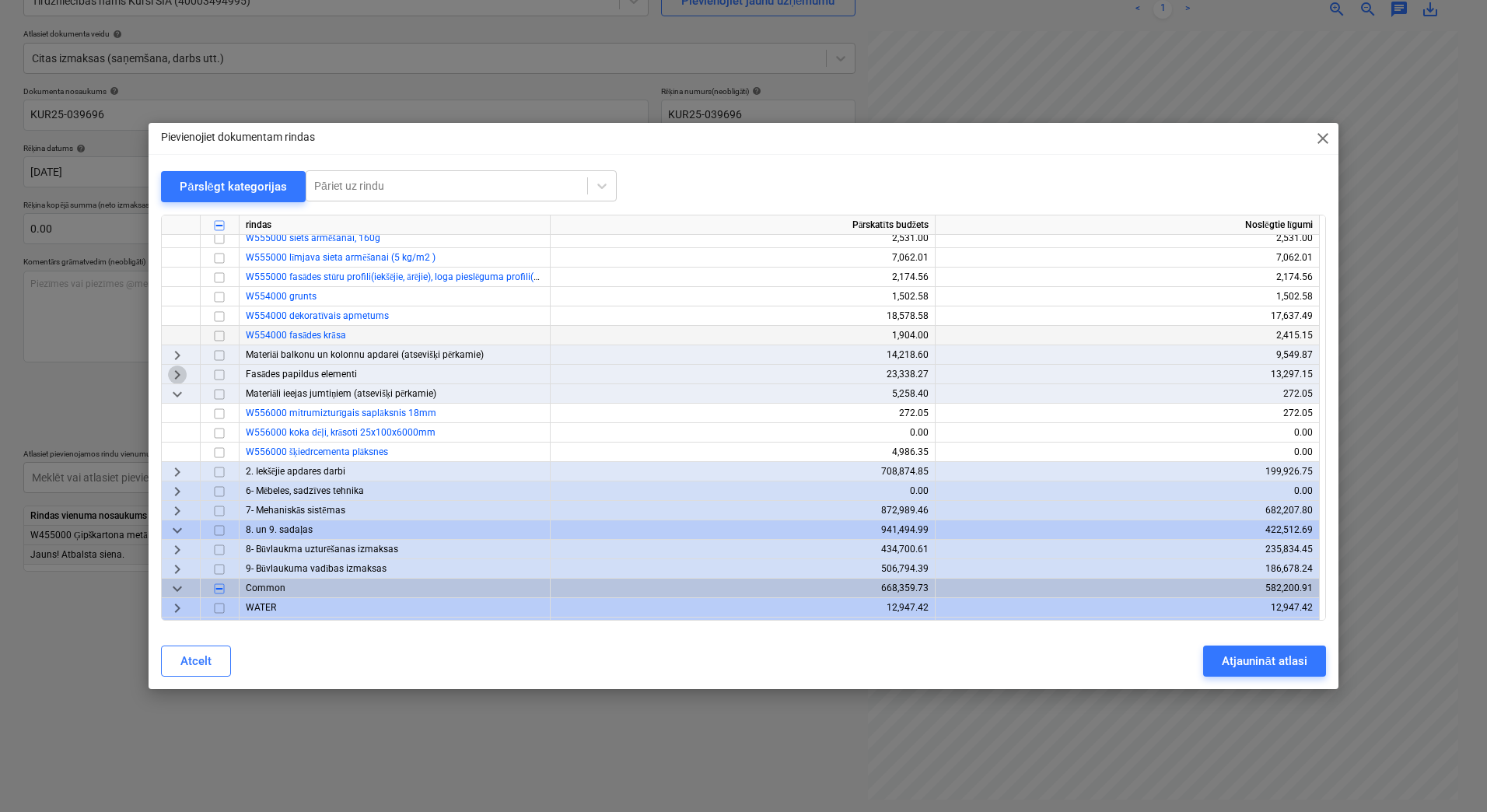
click at [176, 369] on span "keyboard_arrow_right" at bounding box center [178, 375] width 19 height 19
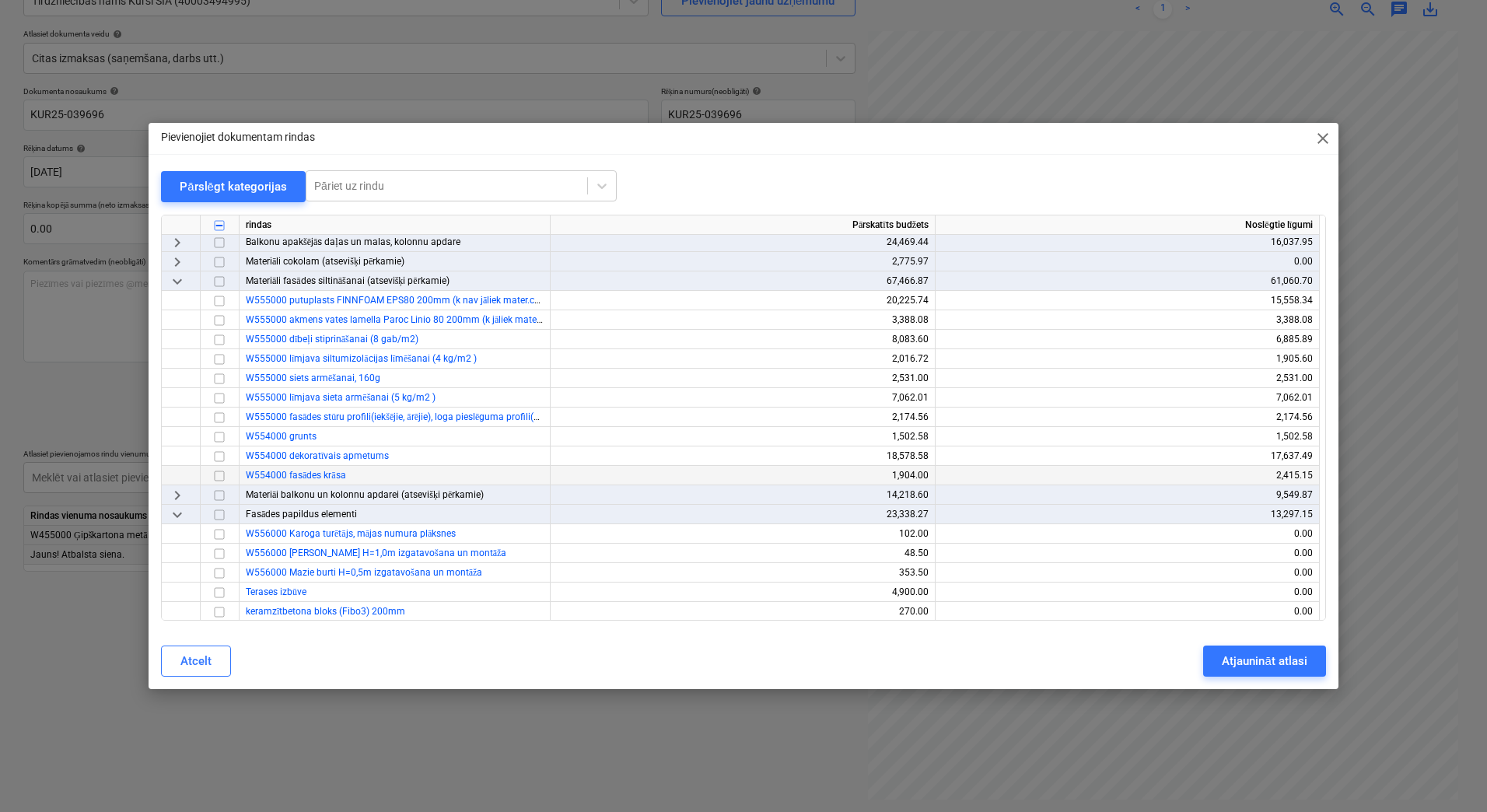
scroll to position [1658, 0]
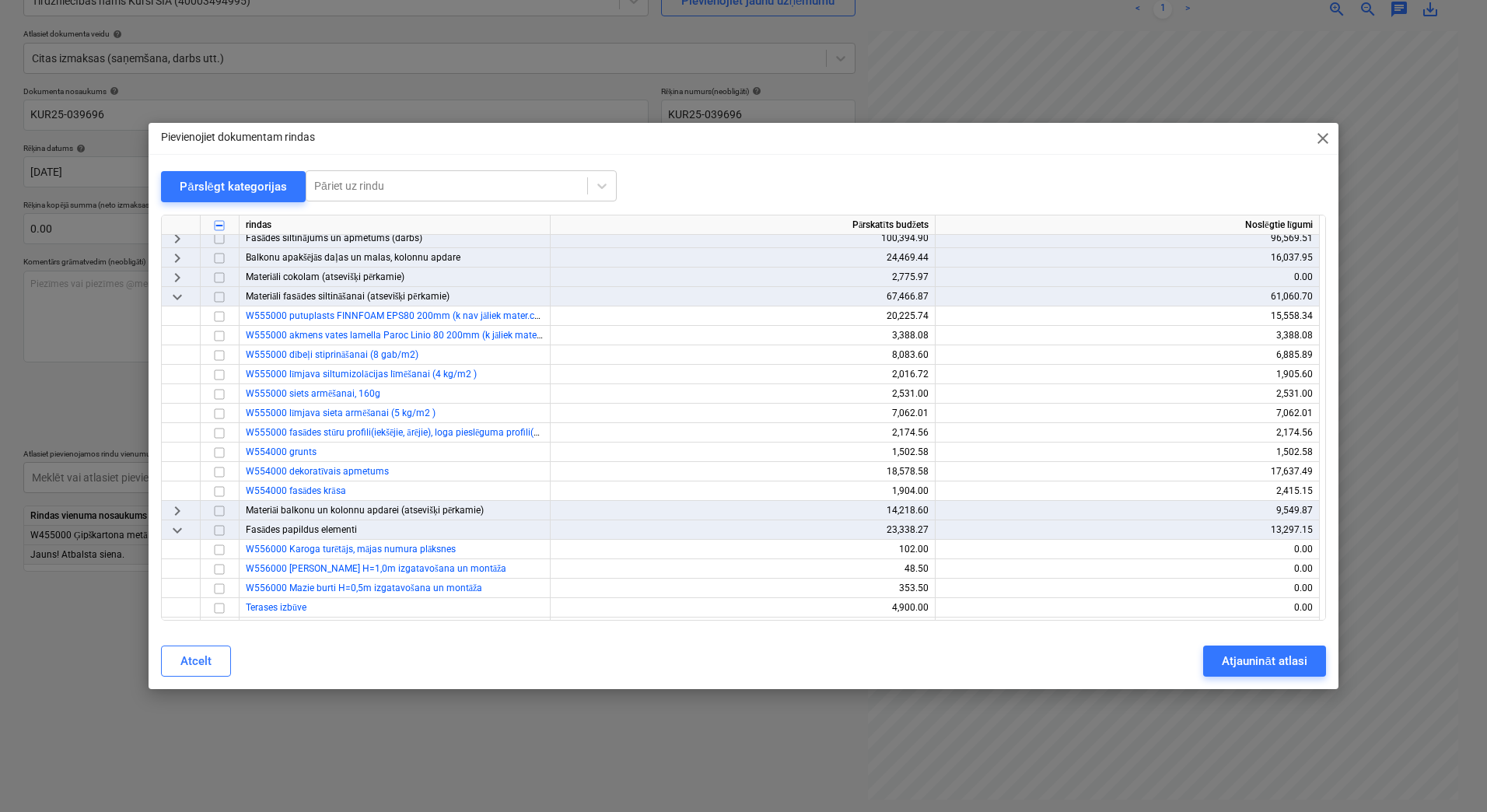
click at [173, 507] on span "keyboard_arrow_right" at bounding box center [178, 511] width 19 height 19
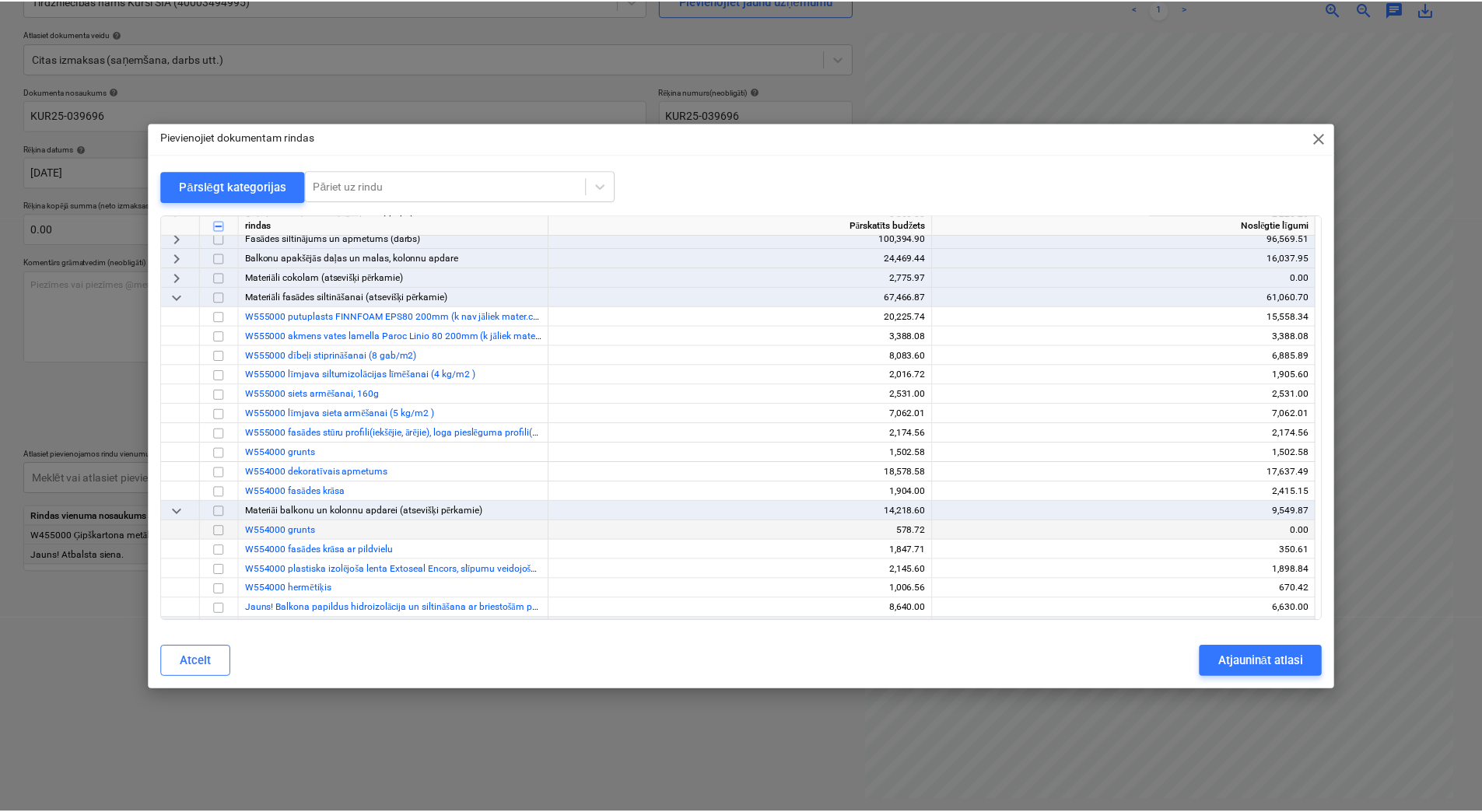
scroll to position [1711, 0]
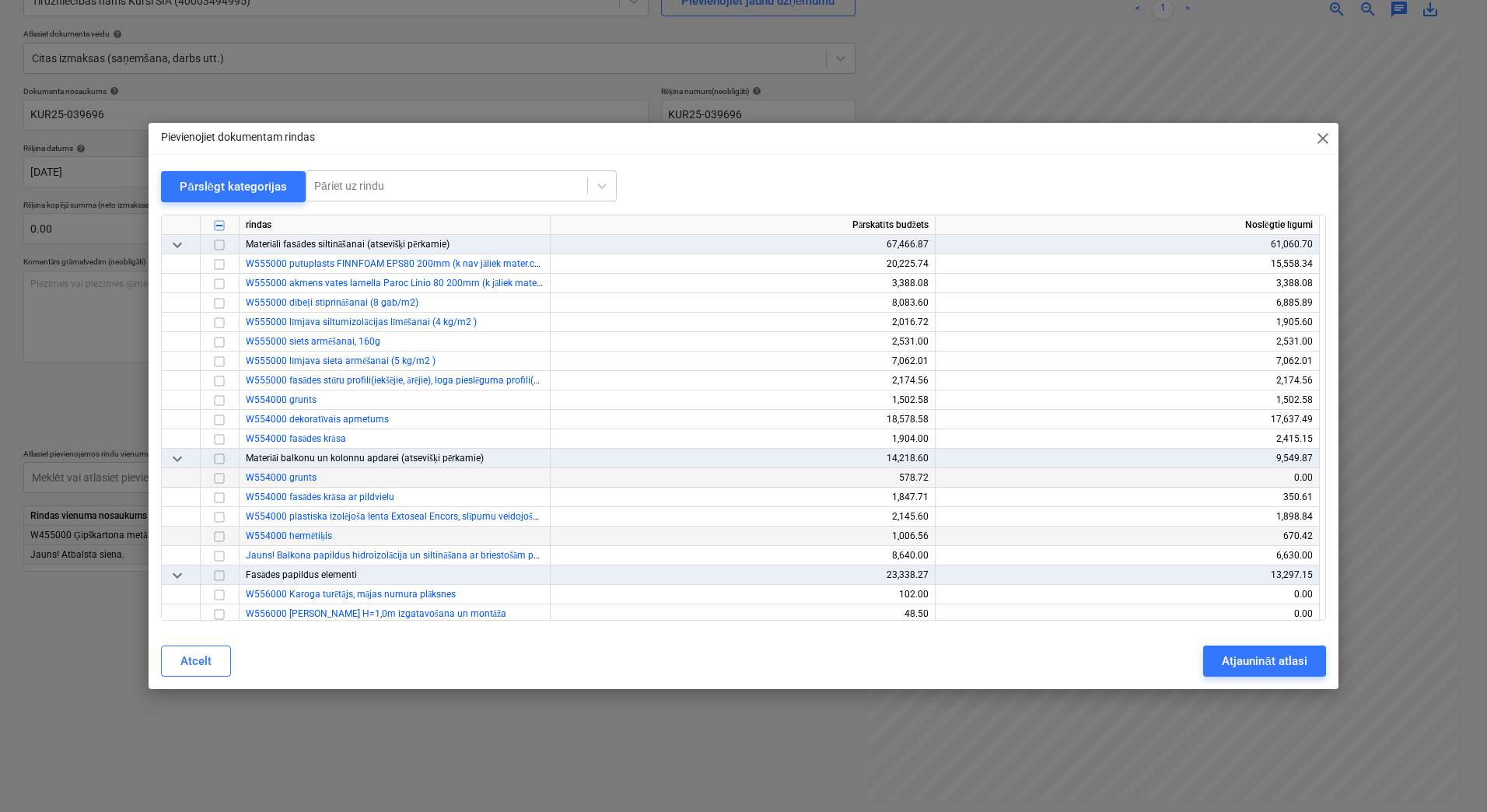
click at [220, 527] on input "checkbox" at bounding box center [220, 537] width 19 height 19
click at [1239, 661] on div "Atjaunināt atlasi" at bounding box center [1264, 661] width 85 height 20
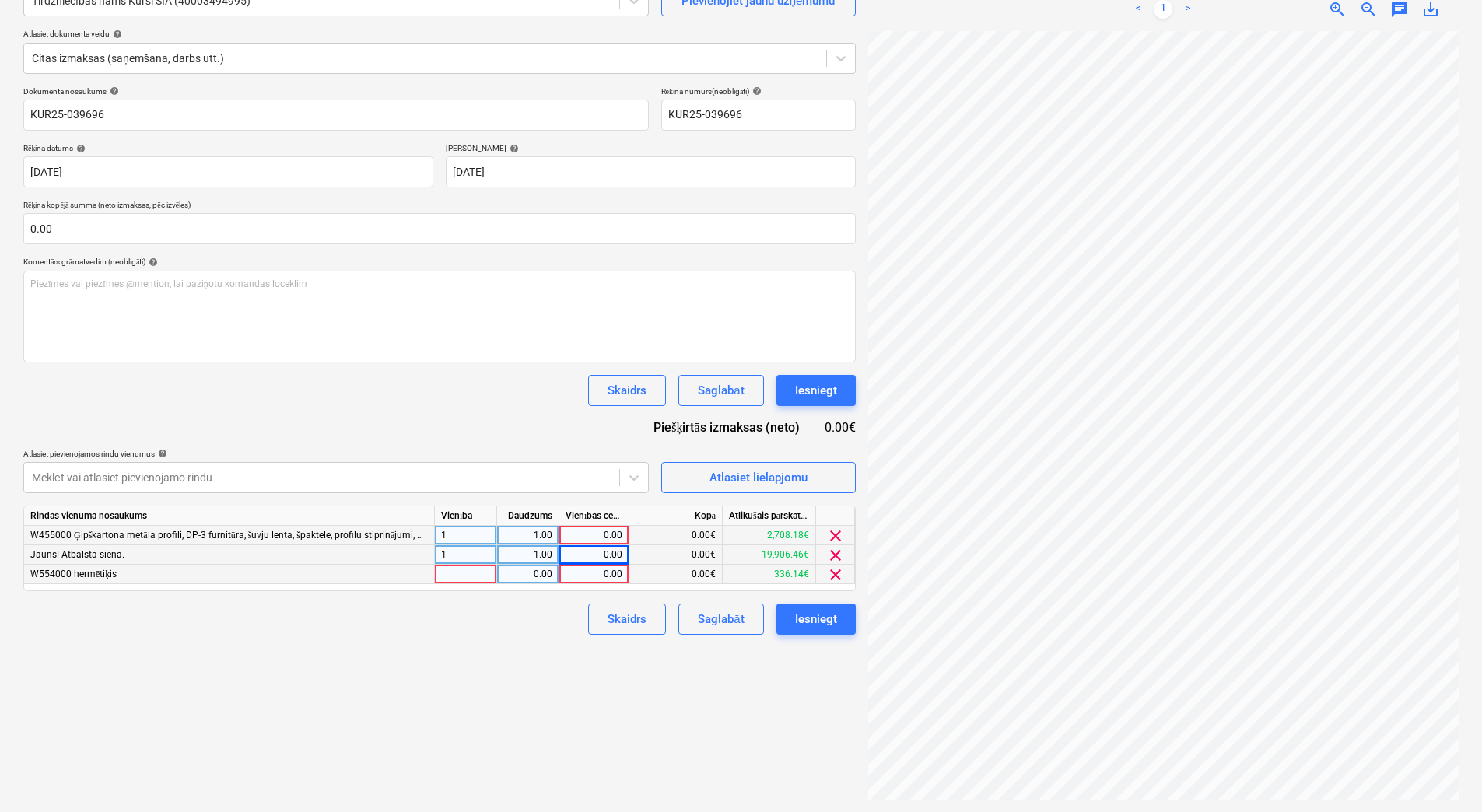
click at [470, 578] on div at bounding box center [465, 574] width 62 height 20
click at [512, 569] on div "0.00" at bounding box center [527, 574] width 49 height 20
type input "1"
click at [609, 579] on div "0.00" at bounding box center [594, 574] width 57 height 20
type input "200"
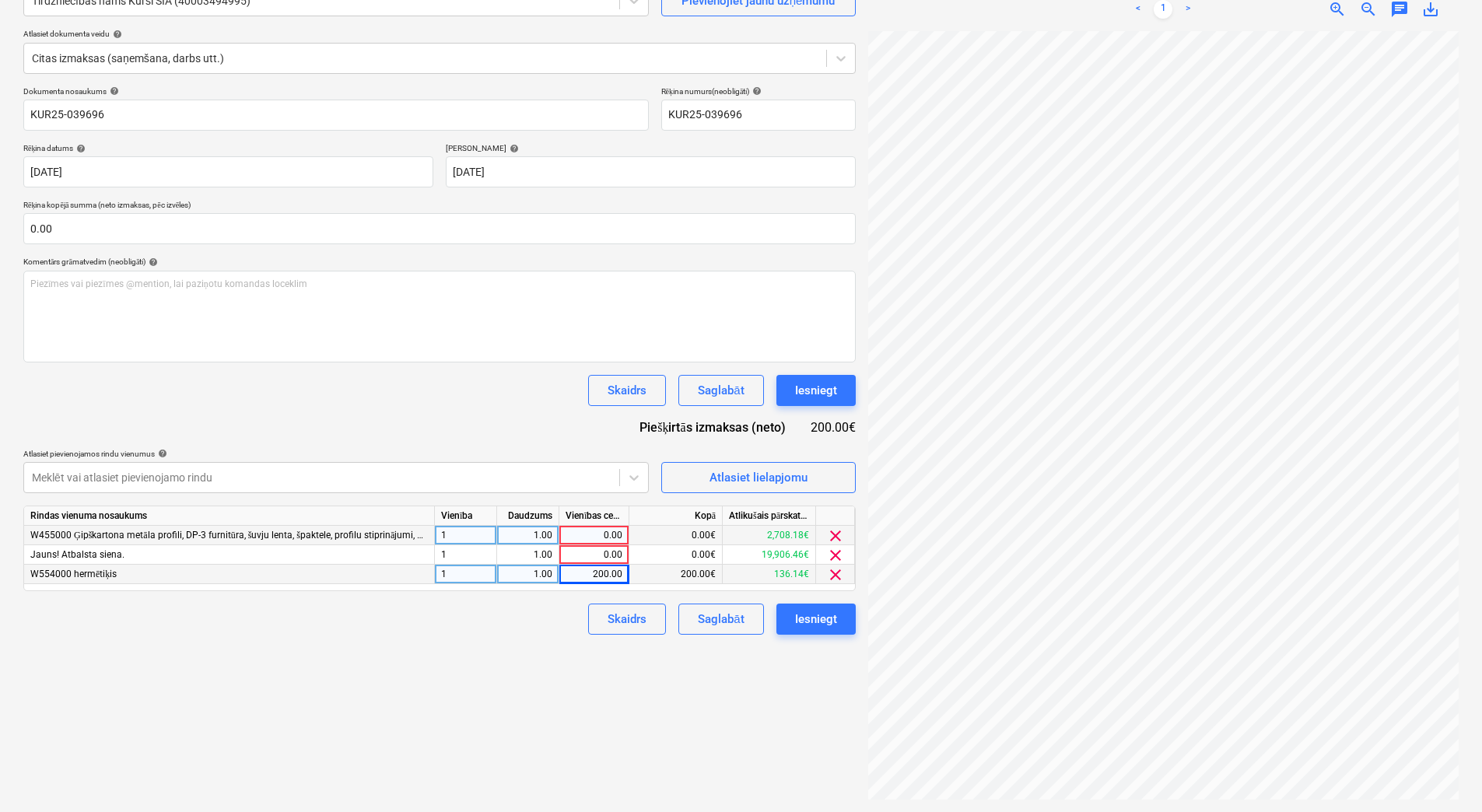
click at [532, 641] on div "Izveidot jaunu dokumentu Izvēlieties uzņēmumu Tirdzniecības nams Kurši SIA (400…" at bounding box center [439, 364] width 845 height 884
click at [591, 555] on div "0.00" at bounding box center [594, 554] width 57 height 20
type input "2"
type input "300"
click at [573, 637] on div "Izveidot jaunu dokumentu Izvēlieties uzņēmumu Tirdzniecības nams Kurši SIA (400…" at bounding box center [439, 364] width 845 height 884
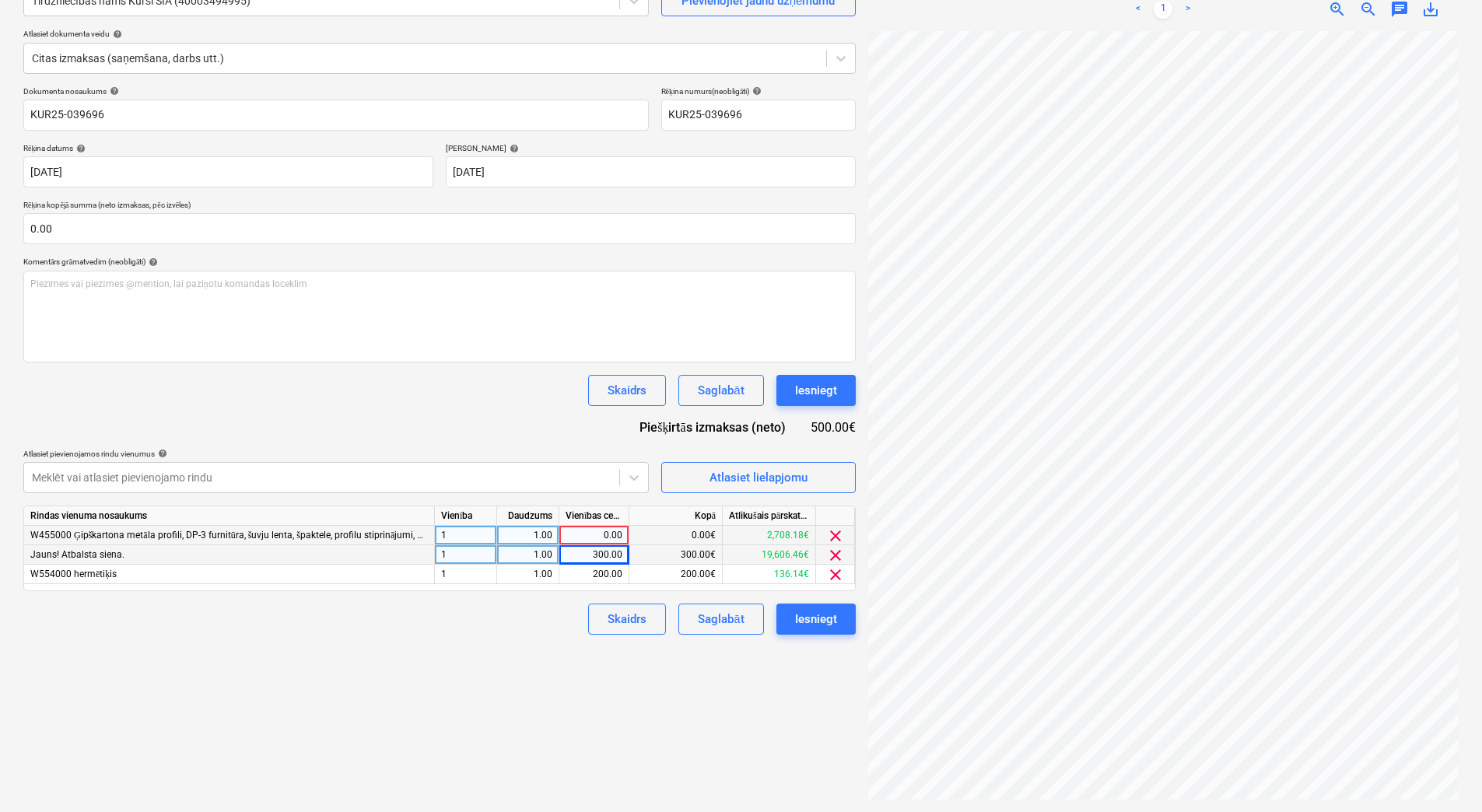
click at [598, 536] on div "0.00" at bounding box center [594, 535] width 57 height 20
type input "603.99"
click at [538, 639] on div "Izveidot jaunu dokumentu Izvēlieties uzņēmumu Tirdzniecības nams Kurši SIA (400…" at bounding box center [439, 364] width 845 height 884
click at [698, 610] on div "Saglabāt" at bounding box center [720, 619] width 46 height 20
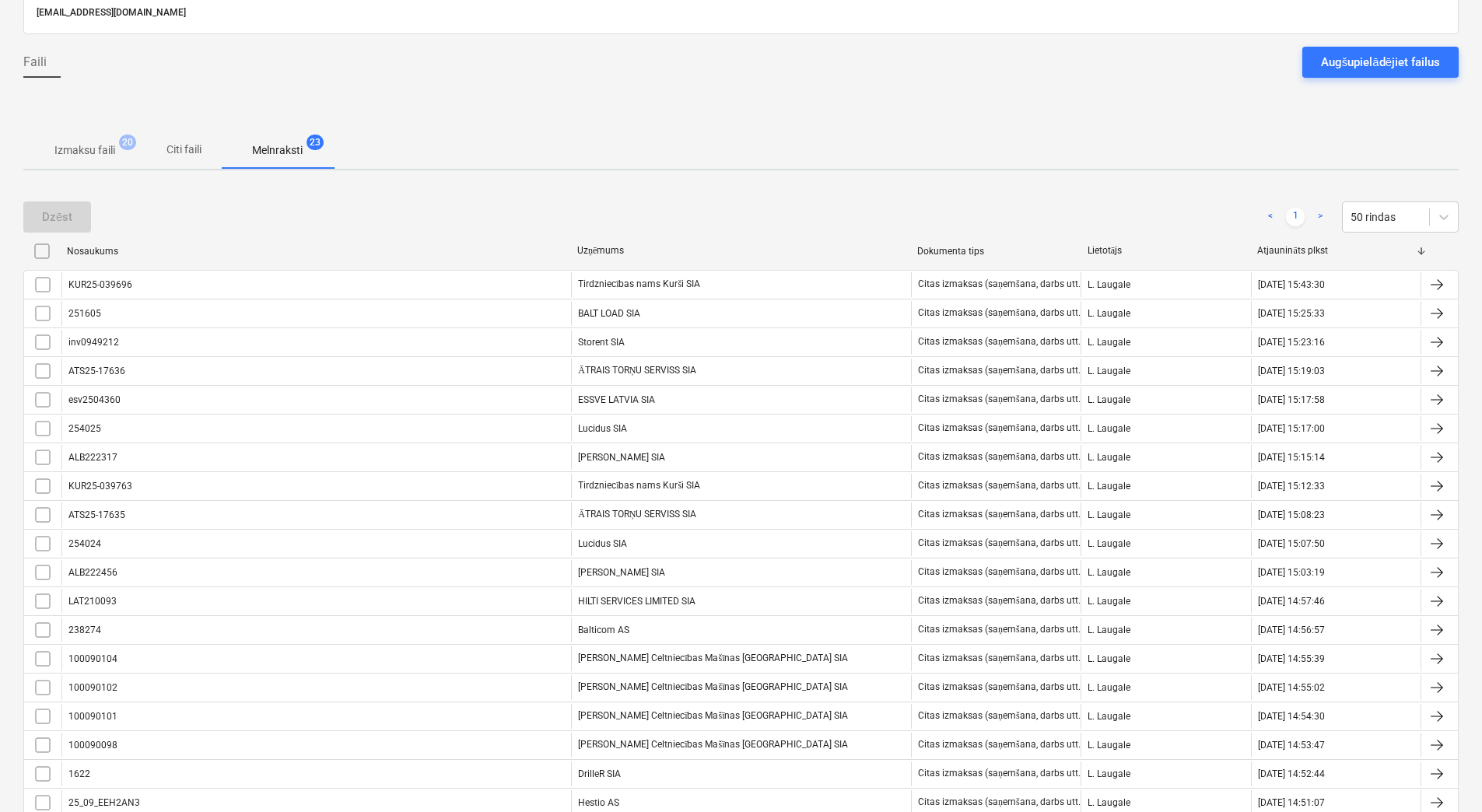
scroll to position [52, 0]
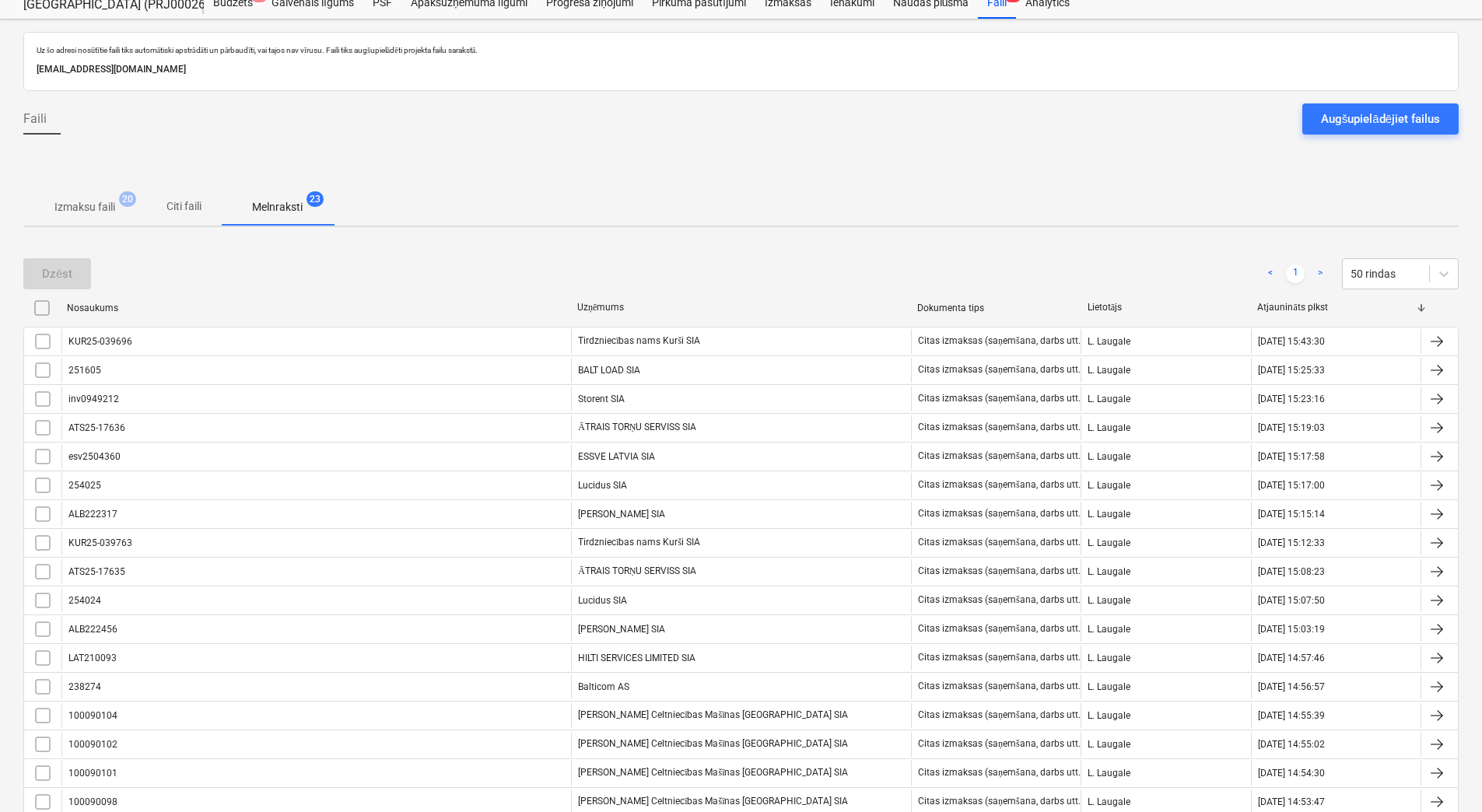
click at [104, 202] on p "Izmaksu faili" at bounding box center [85, 207] width 60 height 17
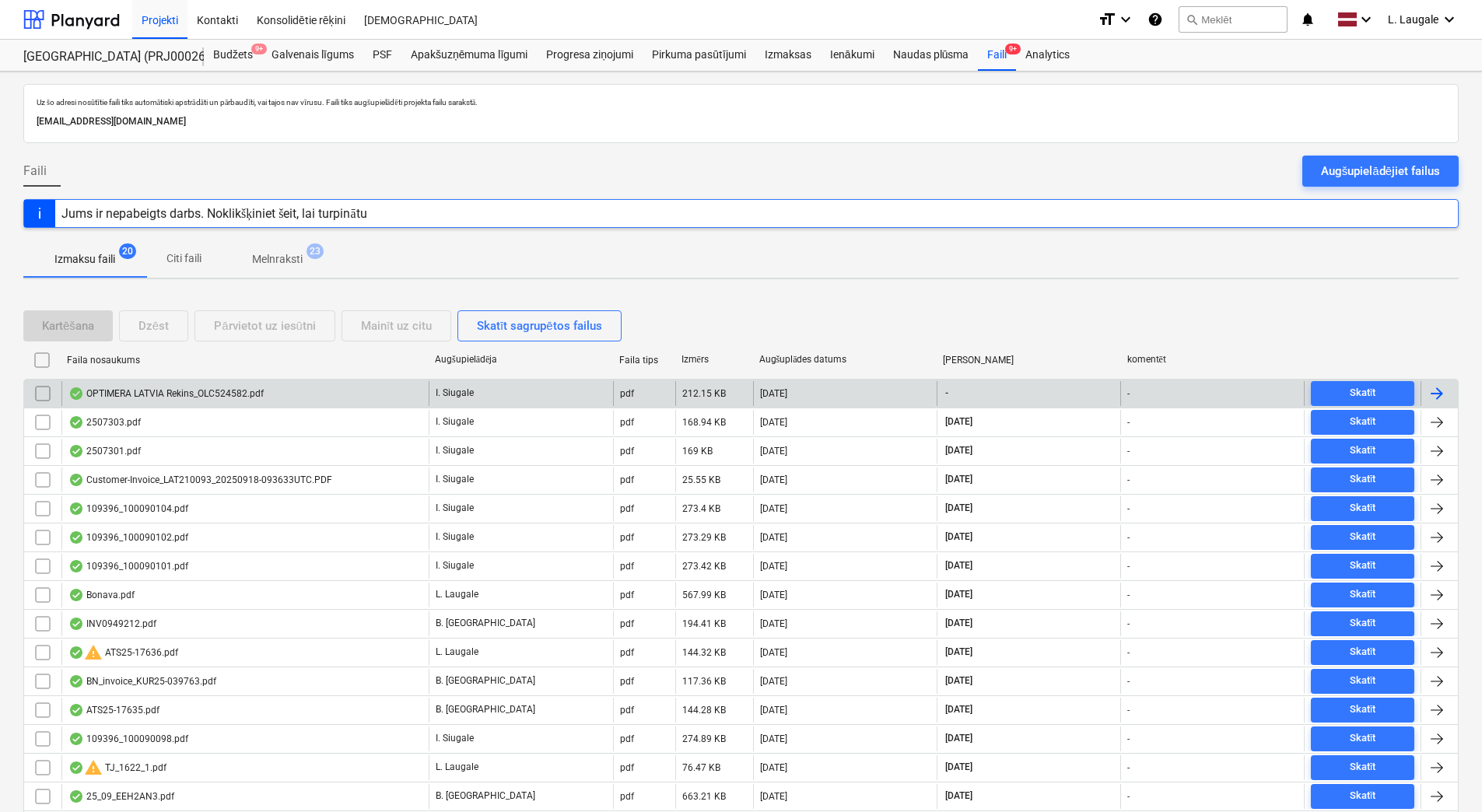
click at [340, 389] on div "OPTIMERA LATVIA Rekins_OLC524582.pdf" at bounding box center [245, 393] width 367 height 25
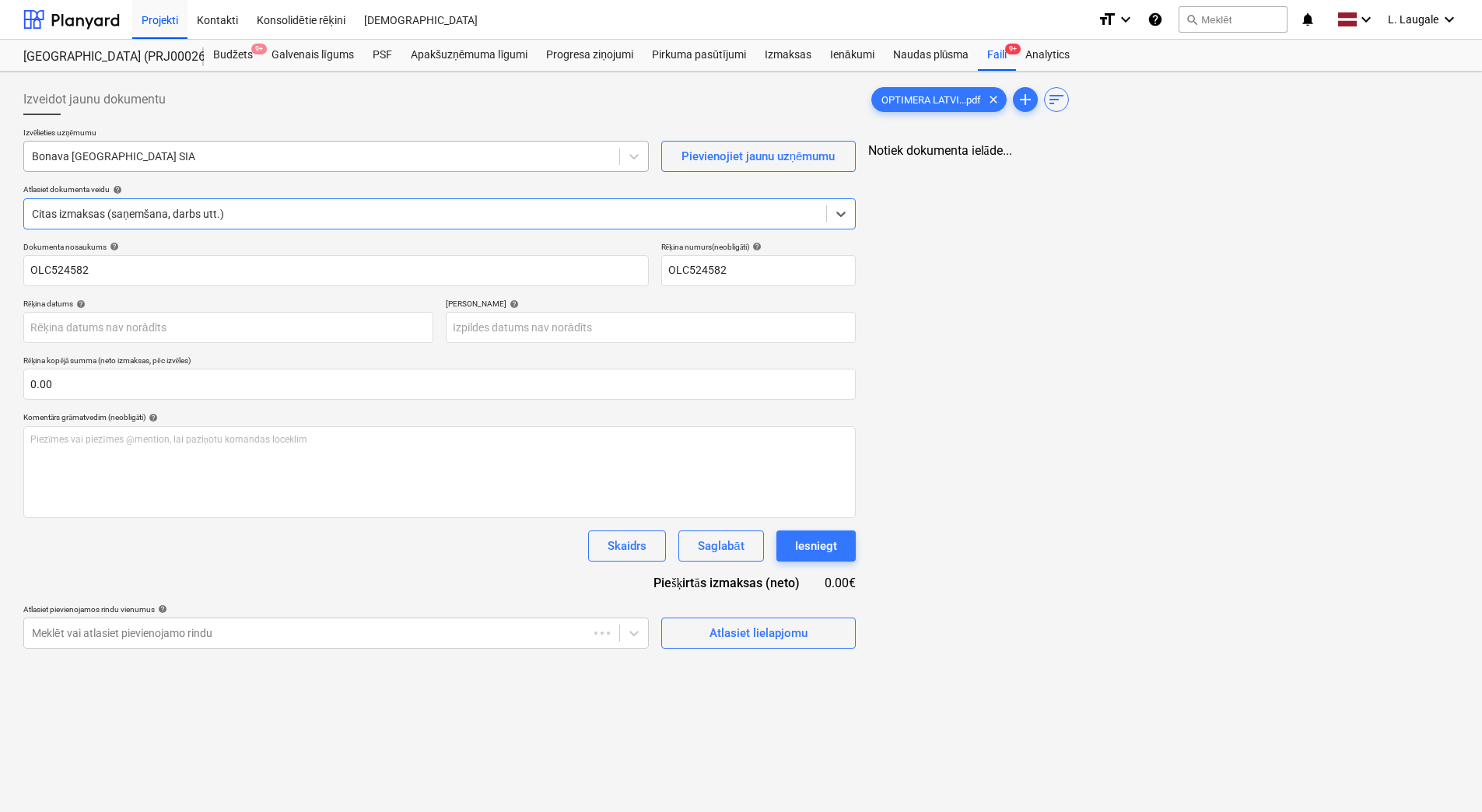
type input "OLC524582"
click at [377, 145] on div "Bonava Latvija SIA" at bounding box center [322, 155] width 595 height 21
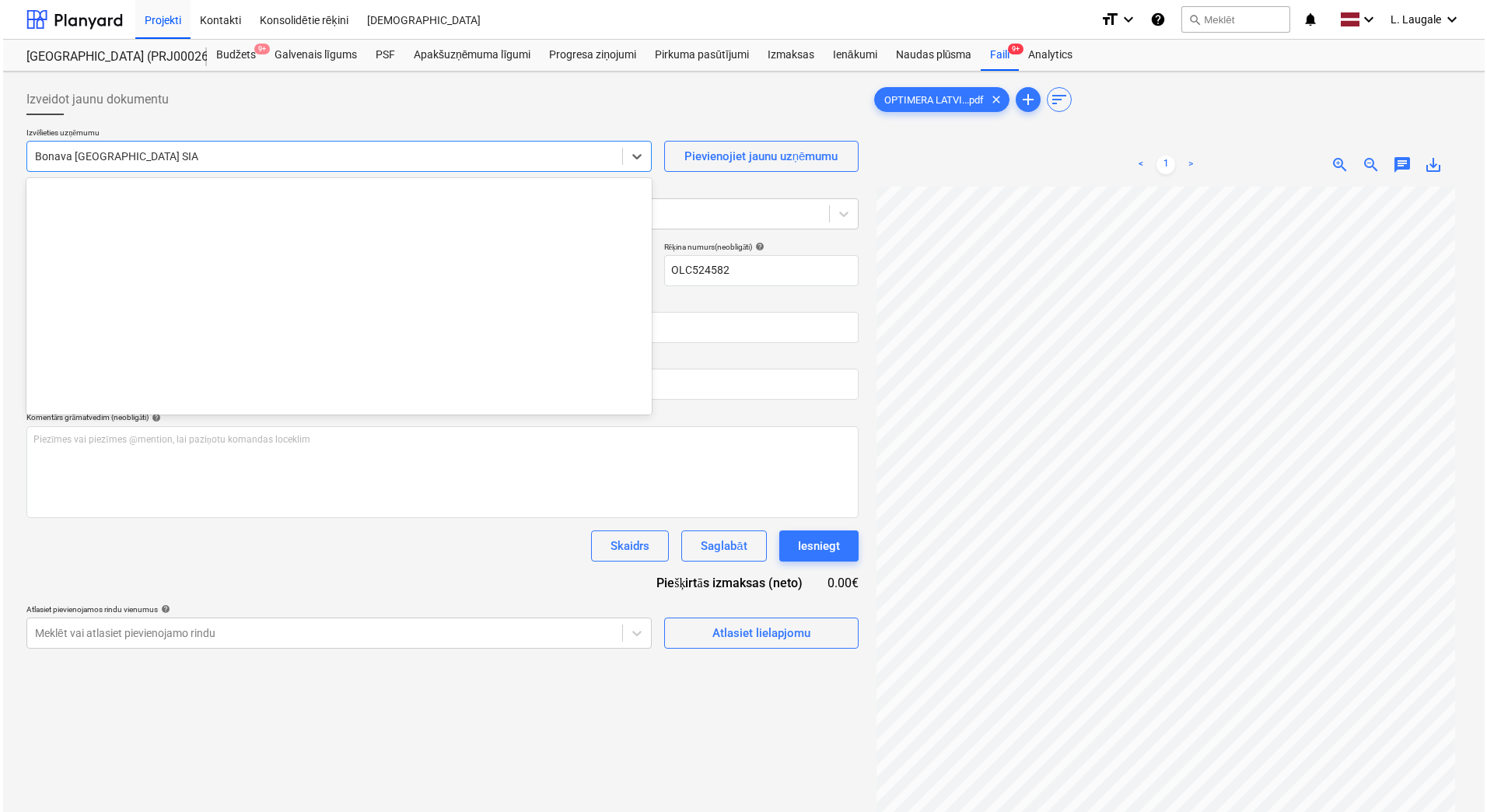
scroll to position [2912, 0]
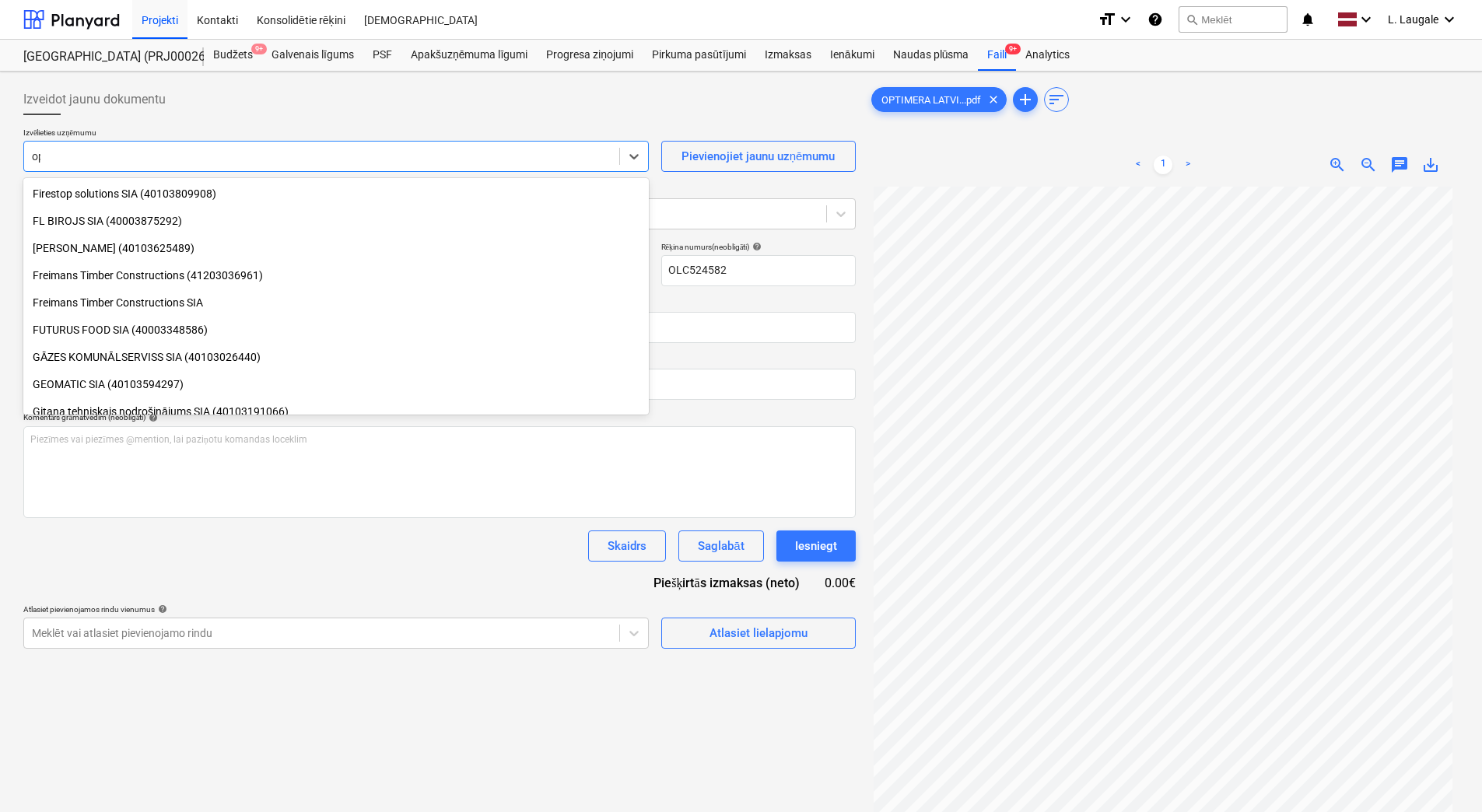
type input "opti"
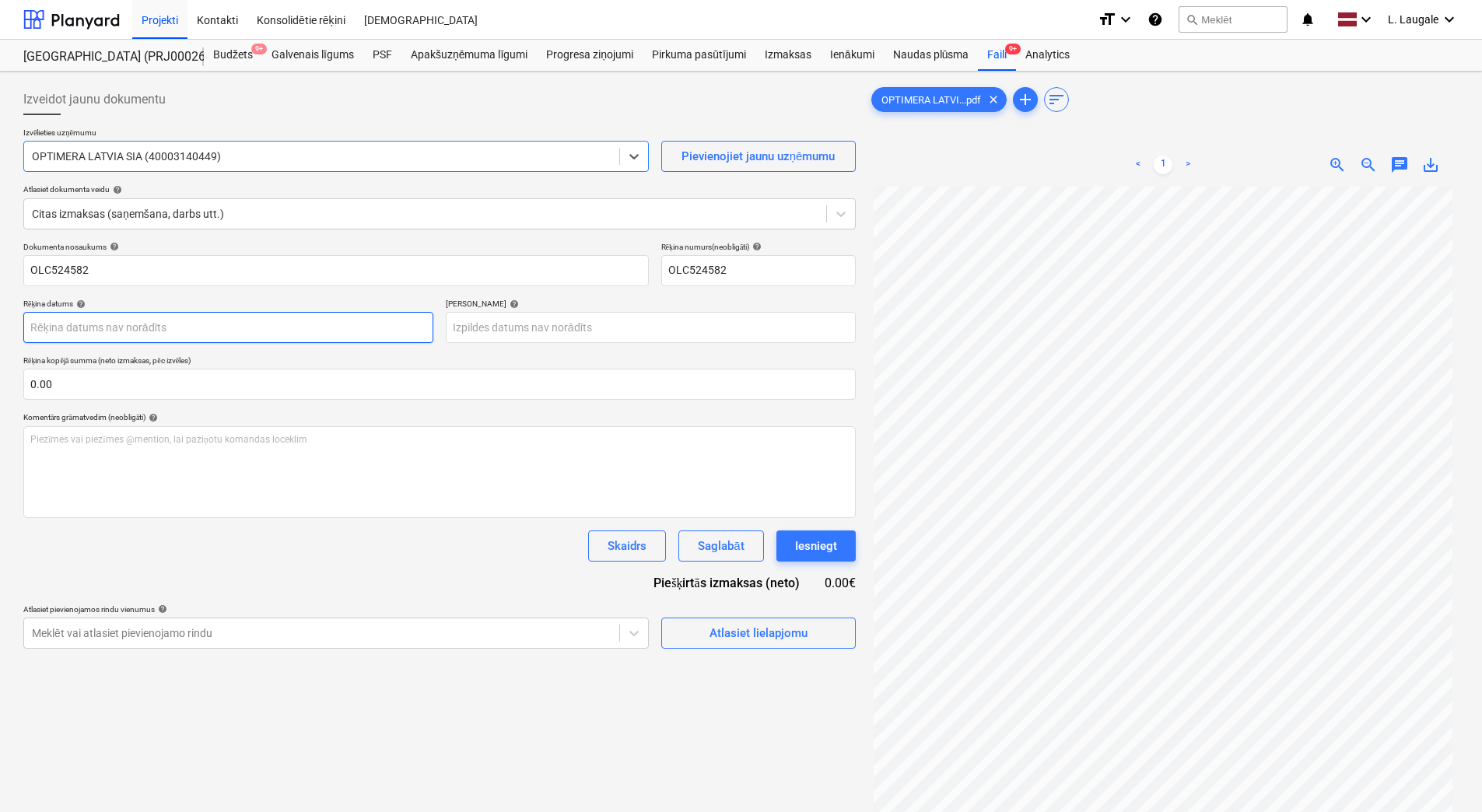
click at [235, 339] on body "Projekti Kontakti Konsolidētie rēķini Iesūtne format_size keyboard_arrow_down h…" at bounding box center [741, 406] width 1482 height 812
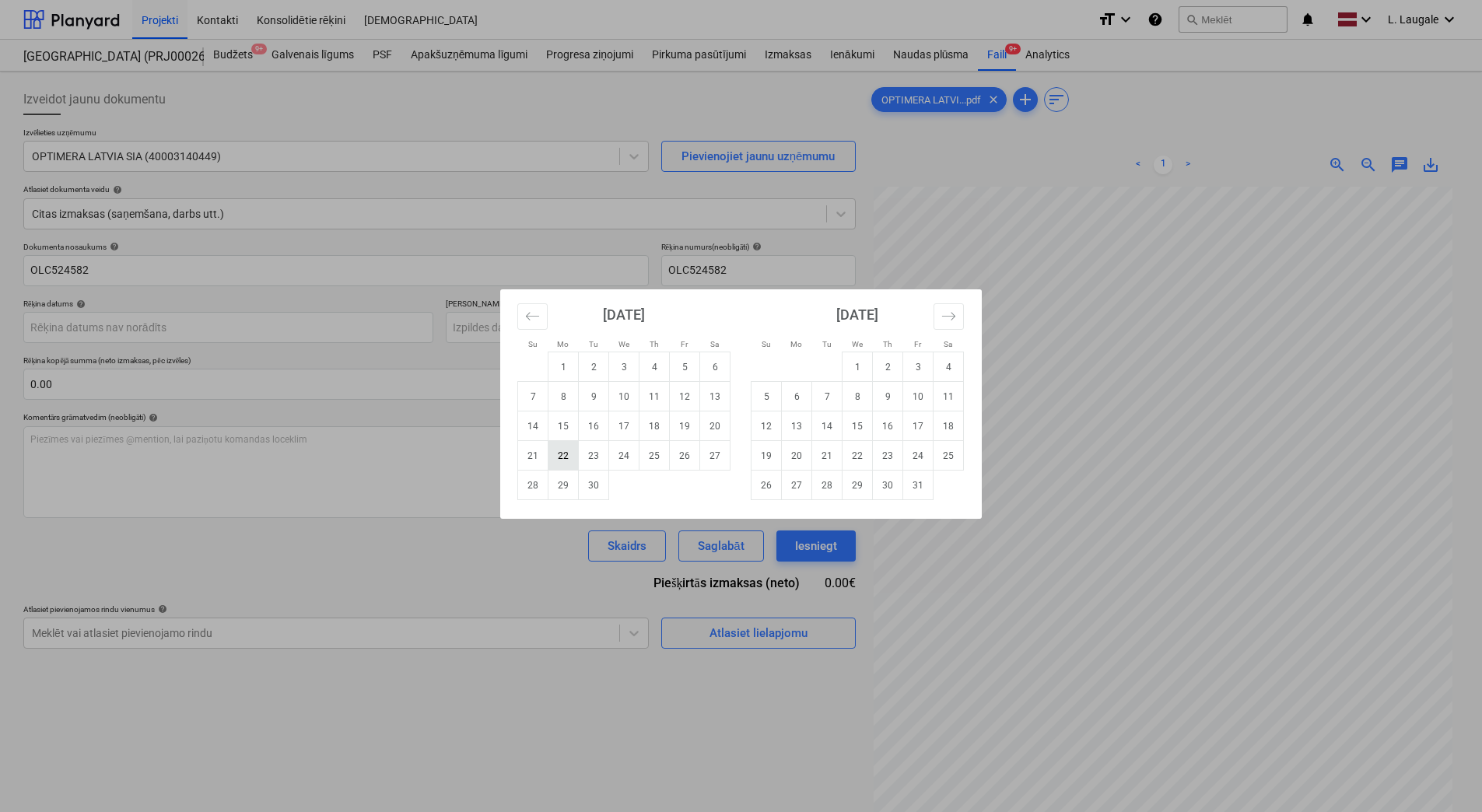
click at [566, 453] on td "22" at bounding box center [563, 456] width 31 height 30
type input "22 Sep 2025"
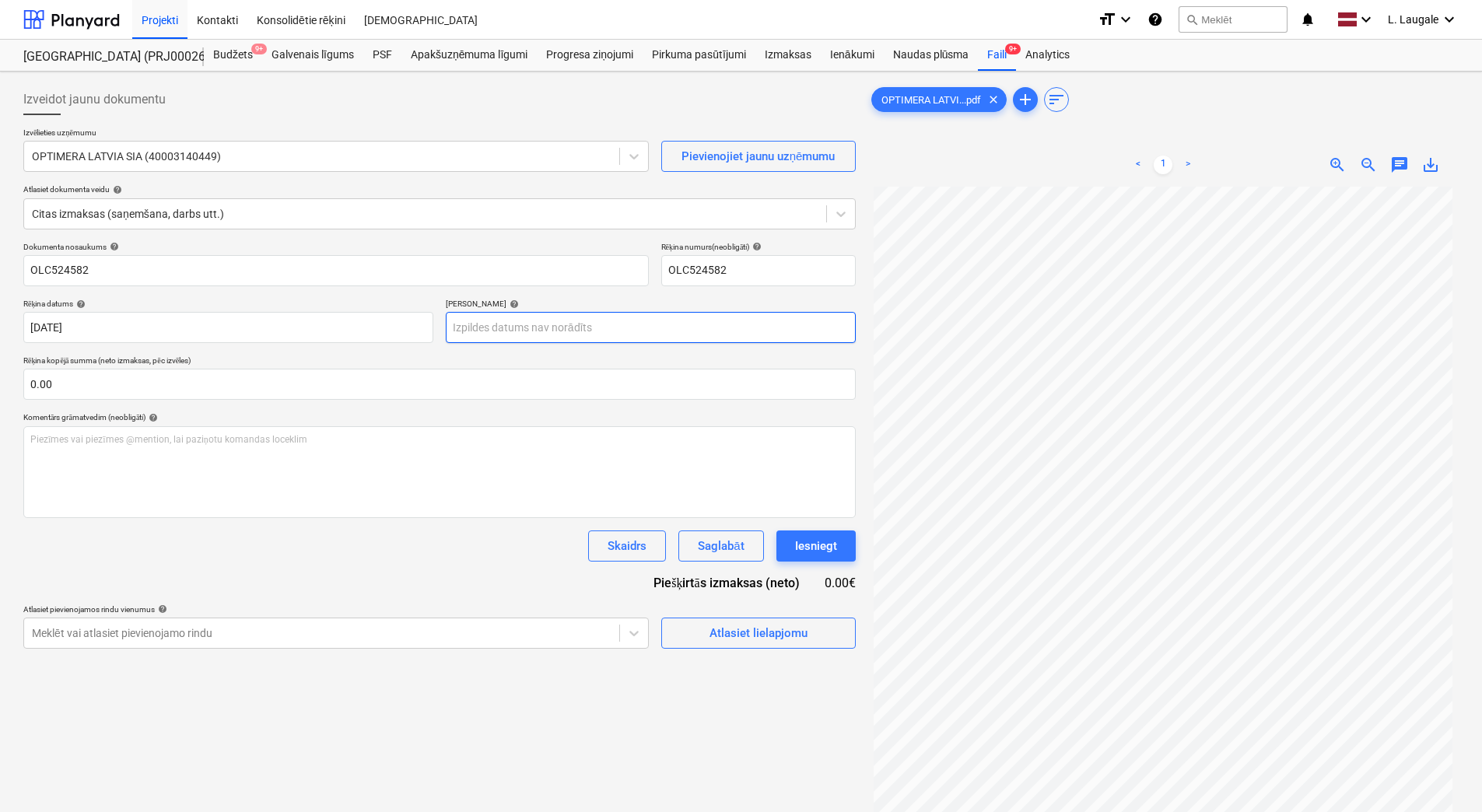
click at [606, 326] on body "Projekti Kontakti Konsolidētie rēķini Iesūtne format_size keyboard_arrow_down h…" at bounding box center [741, 406] width 1482 height 812
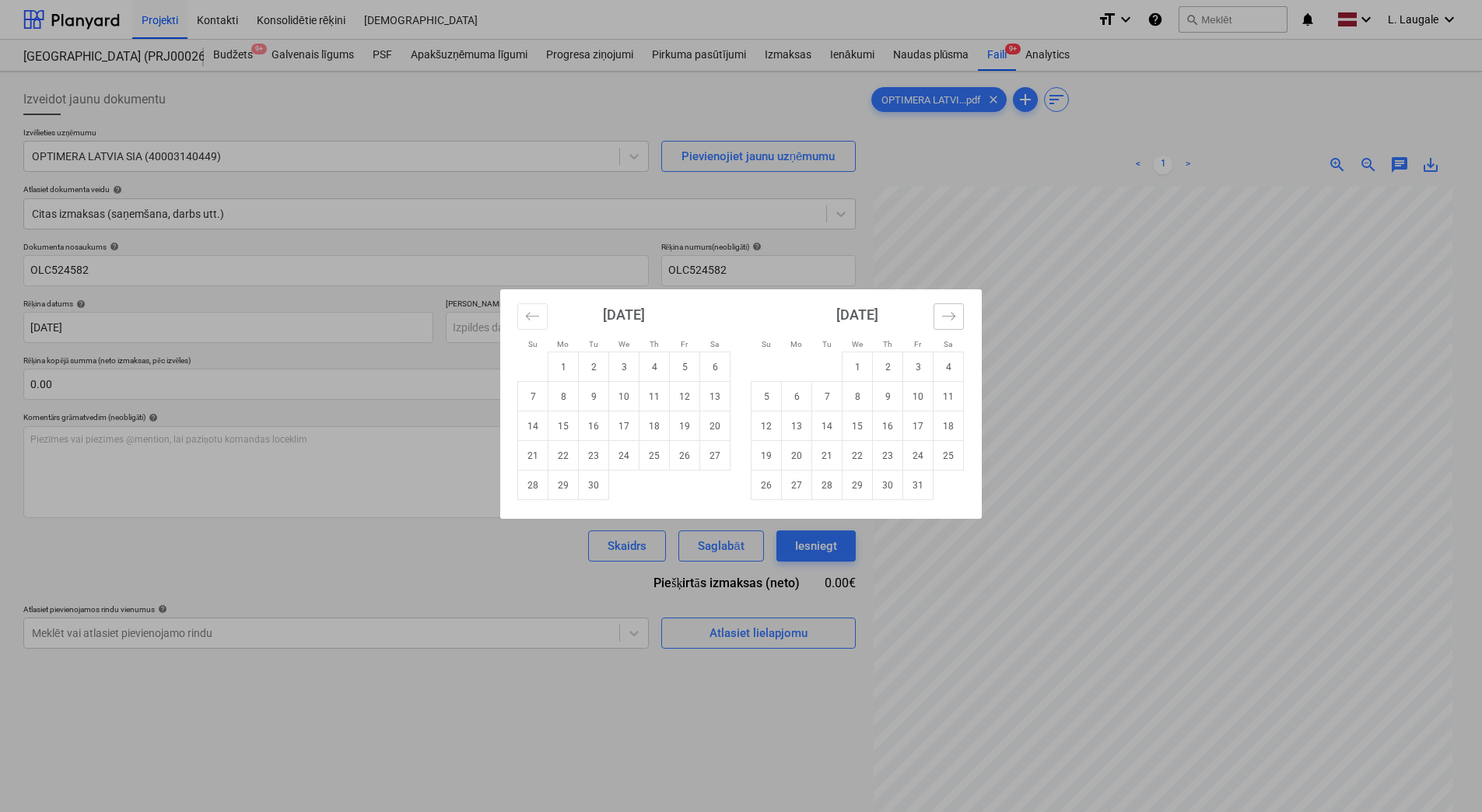
click at [954, 311] on icon "Move forward to switch to the next month." at bounding box center [949, 316] width 15 height 15
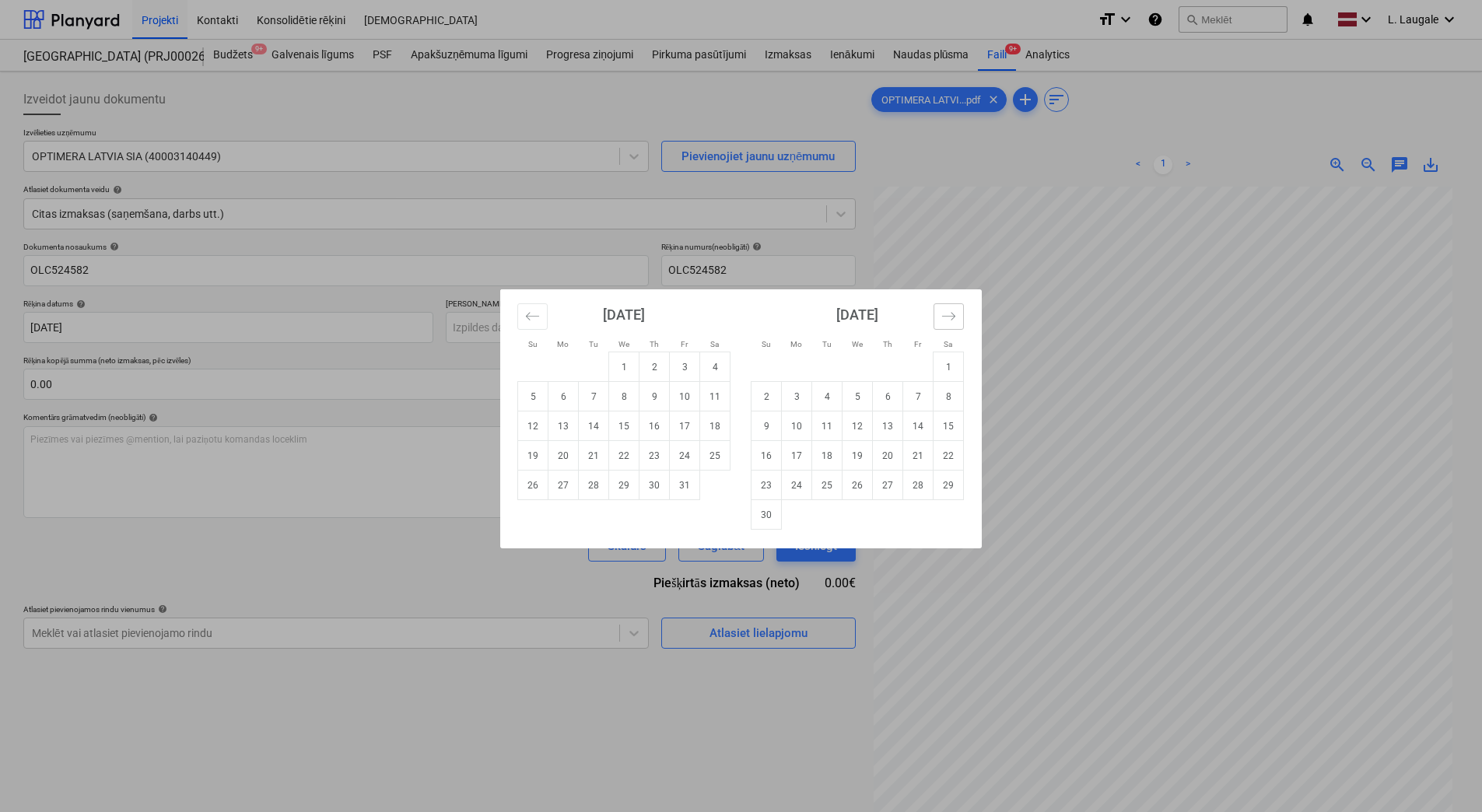
click at [954, 311] on icon "Move forward to switch to the next month." at bounding box center [949, 316] width 15 height 15
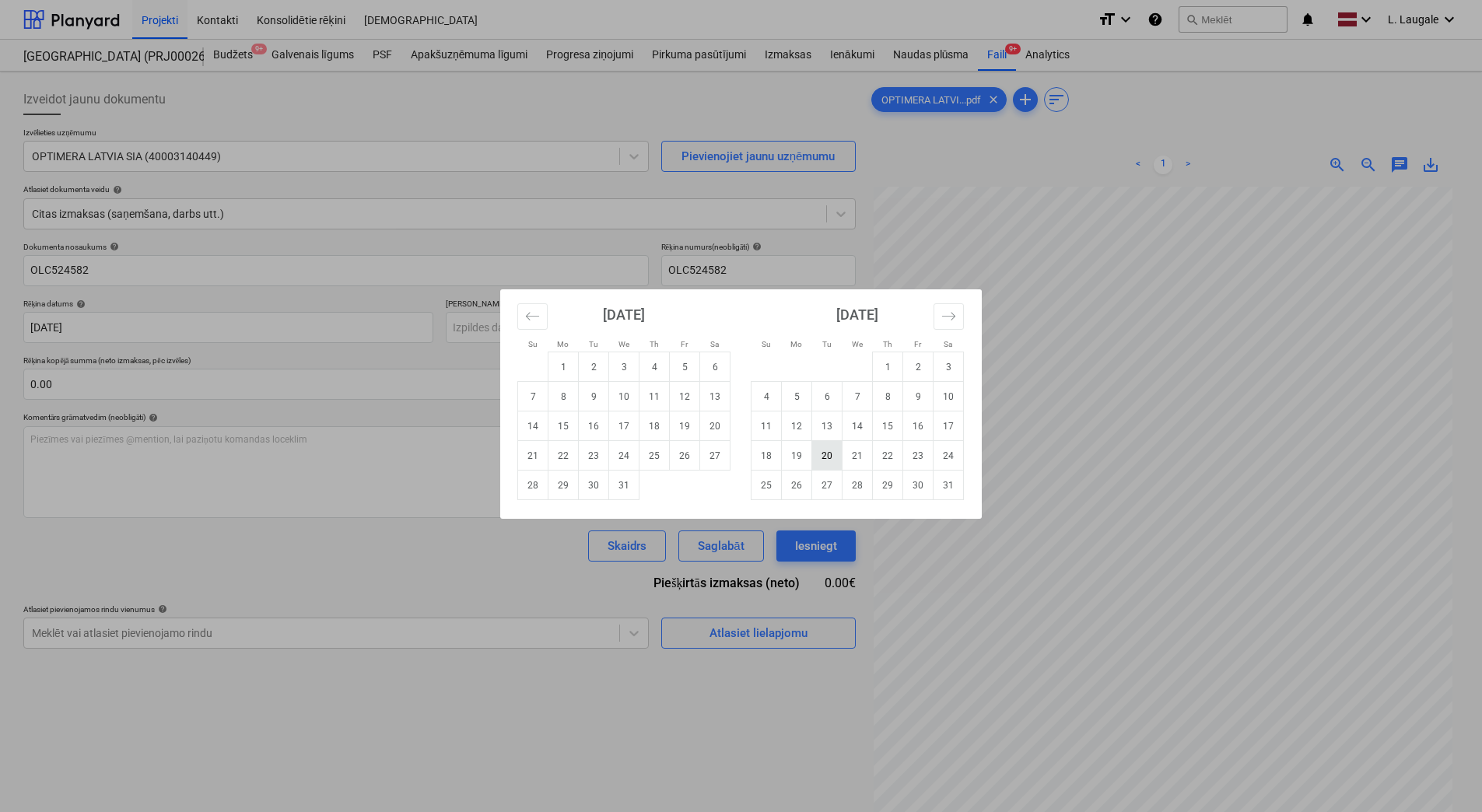
click at [819, 456] on td "20" at bounding box center [827, 456] width 31 height 30
type input "20 Jan 2026"
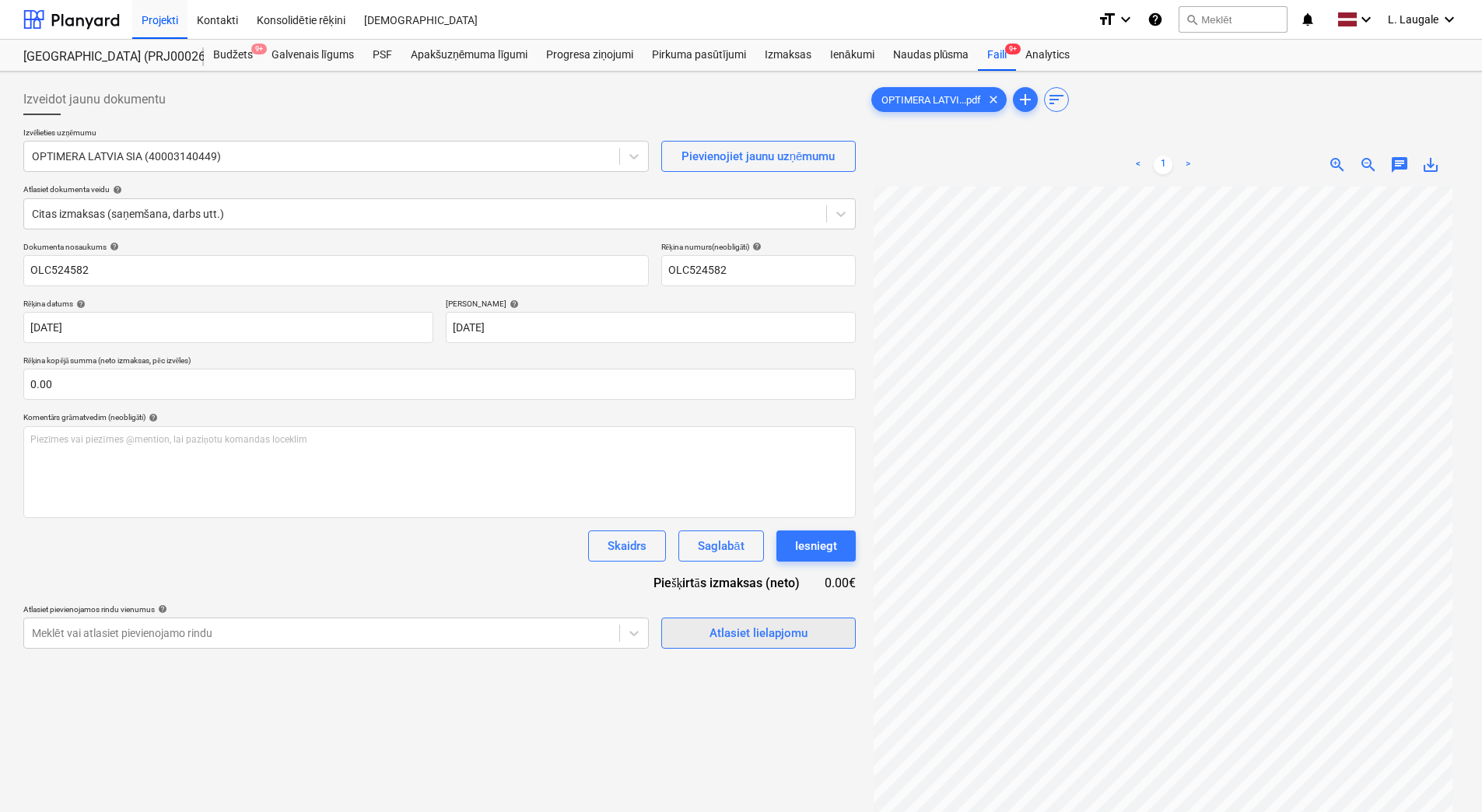
click at [714, 642] on div "Atlasiet lielapjomu" at bounding box center [757, 633] width 98 height 20
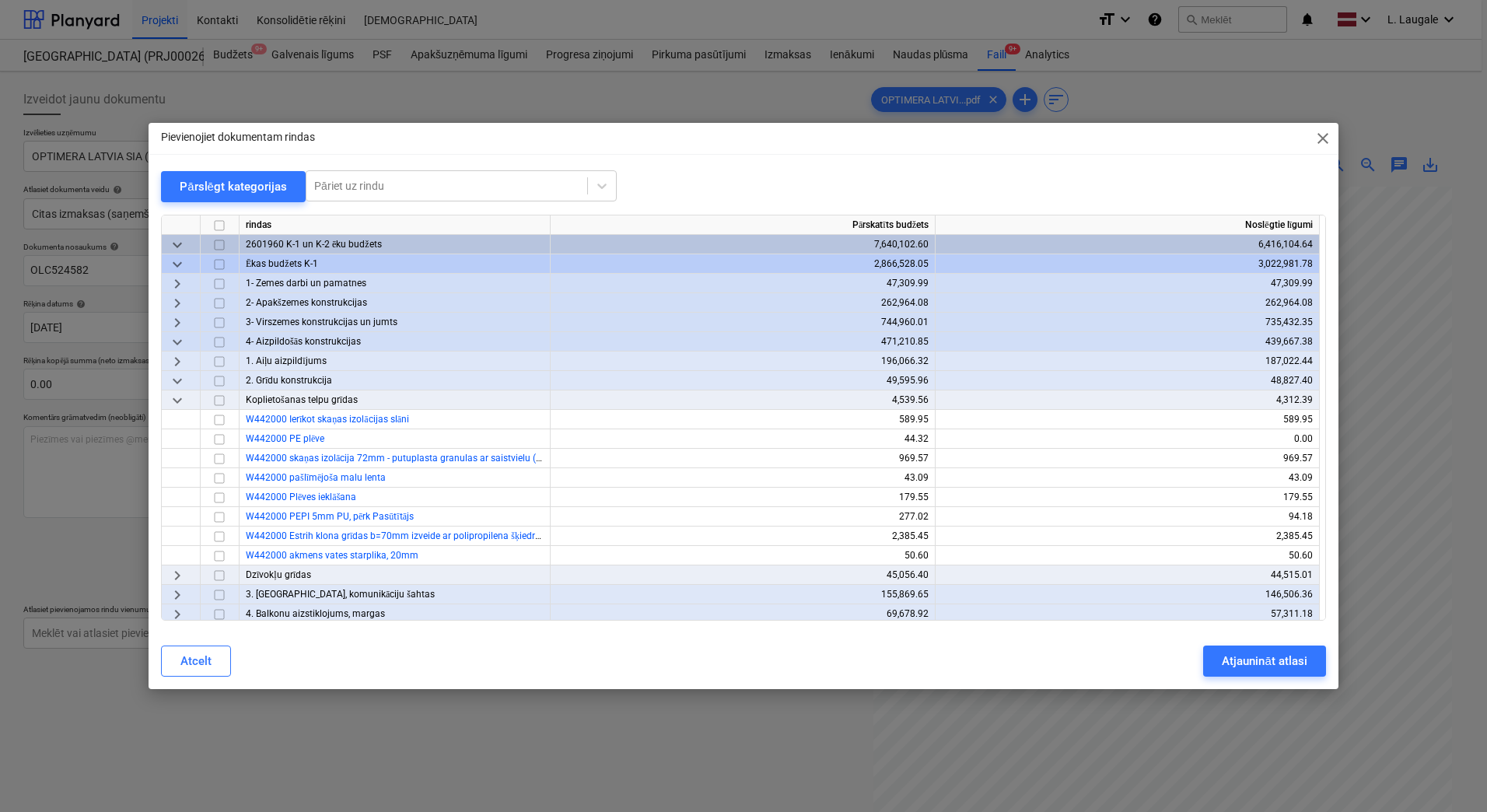
click at [236, 165] on div "Pievienojiet dokumentam rindas close Pārslēgt kategorijas Pāriet uz rindu rinda…" at bounding box center [744, 406] width 1190 height 566
click at [240, 175] on button "Pārslēgt kategorijas" at bounding box center [233, 186] width 144 height 31
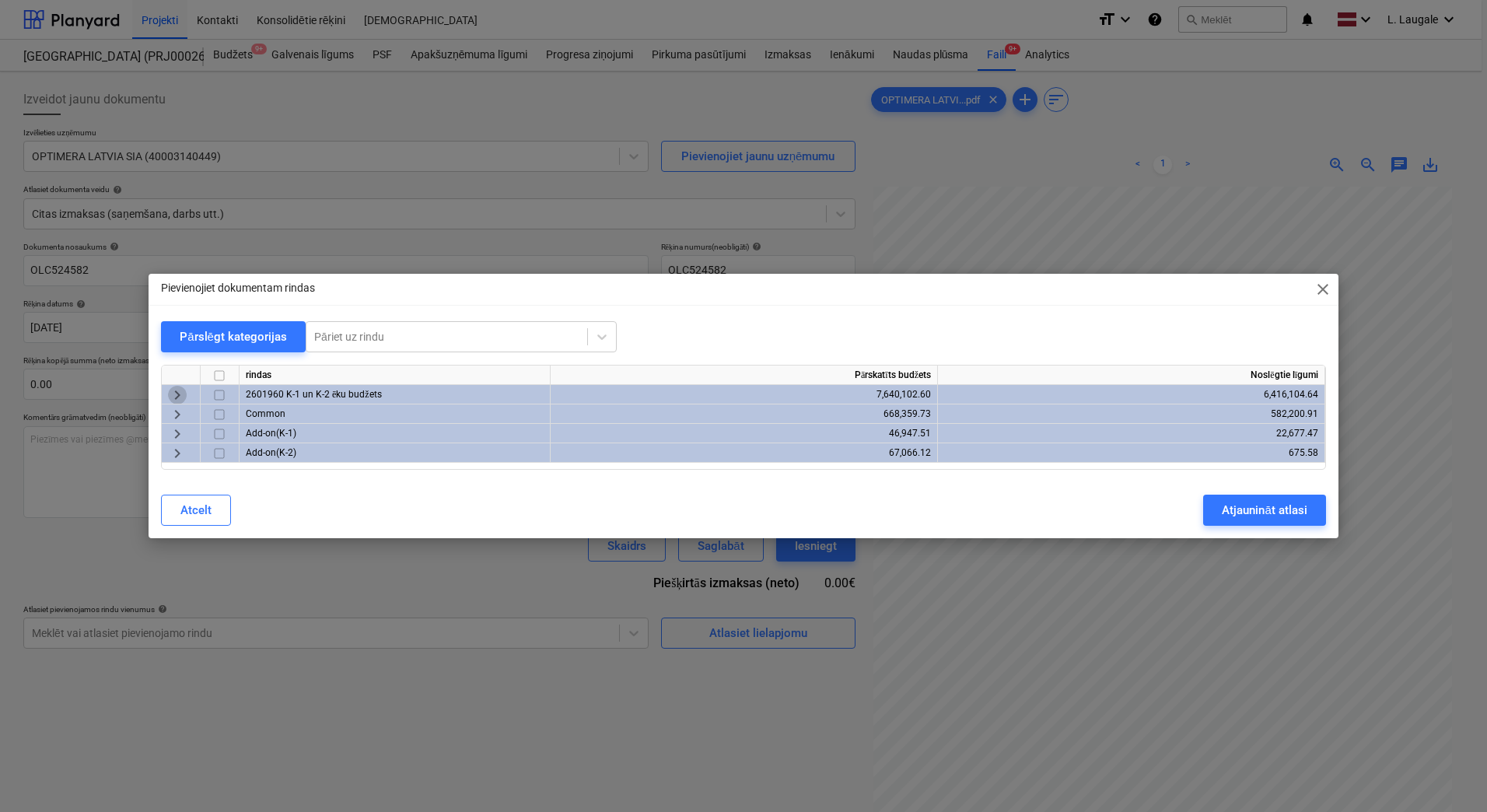
click at [181, 396] on span "keyboard_arrow_right" at bounding box center [178, 395] width 19 height 19
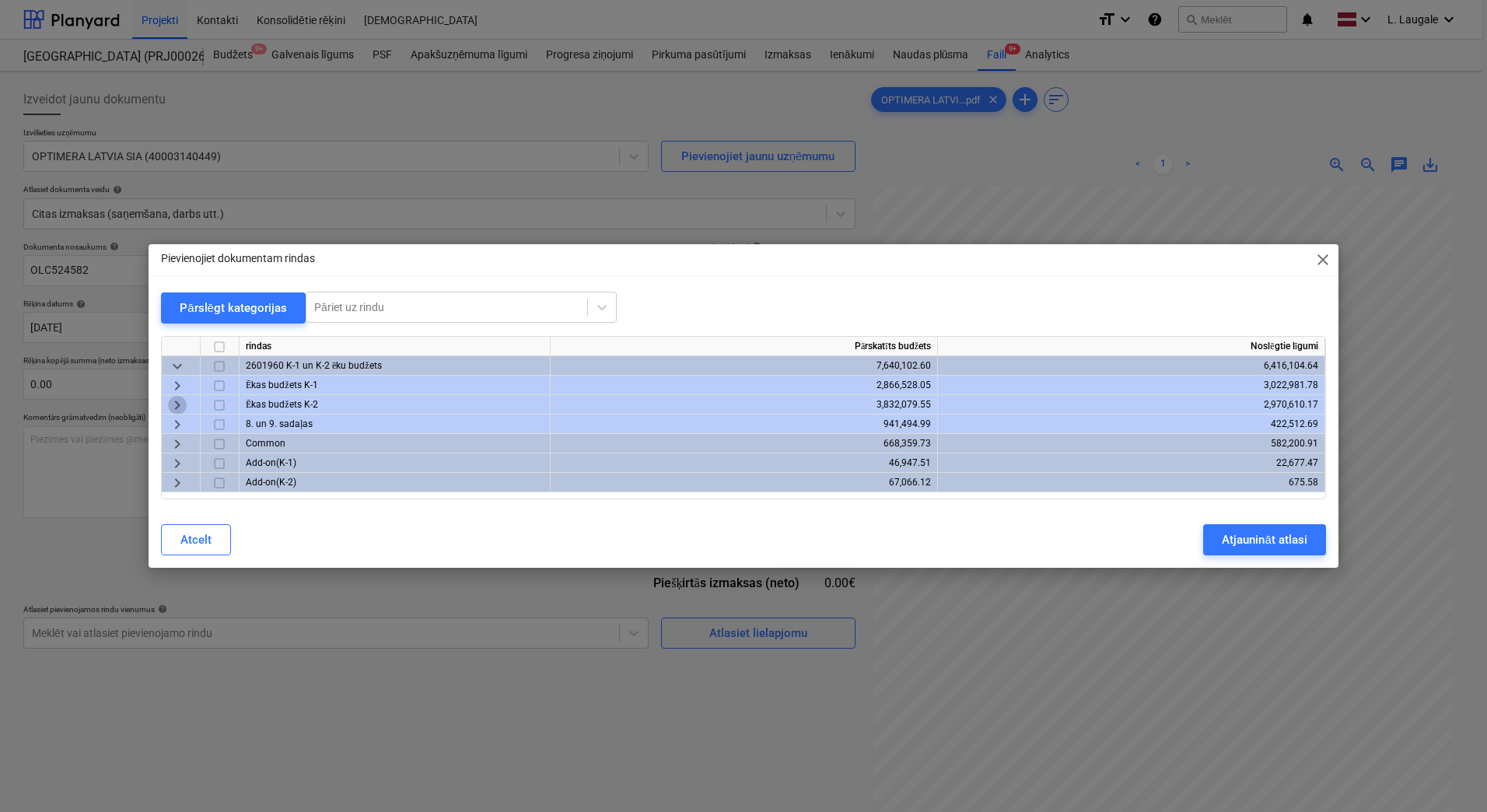
click at [178, 400] on span "keyboard_arrow_right" at bounding box center [178, 406] width 19 height 19
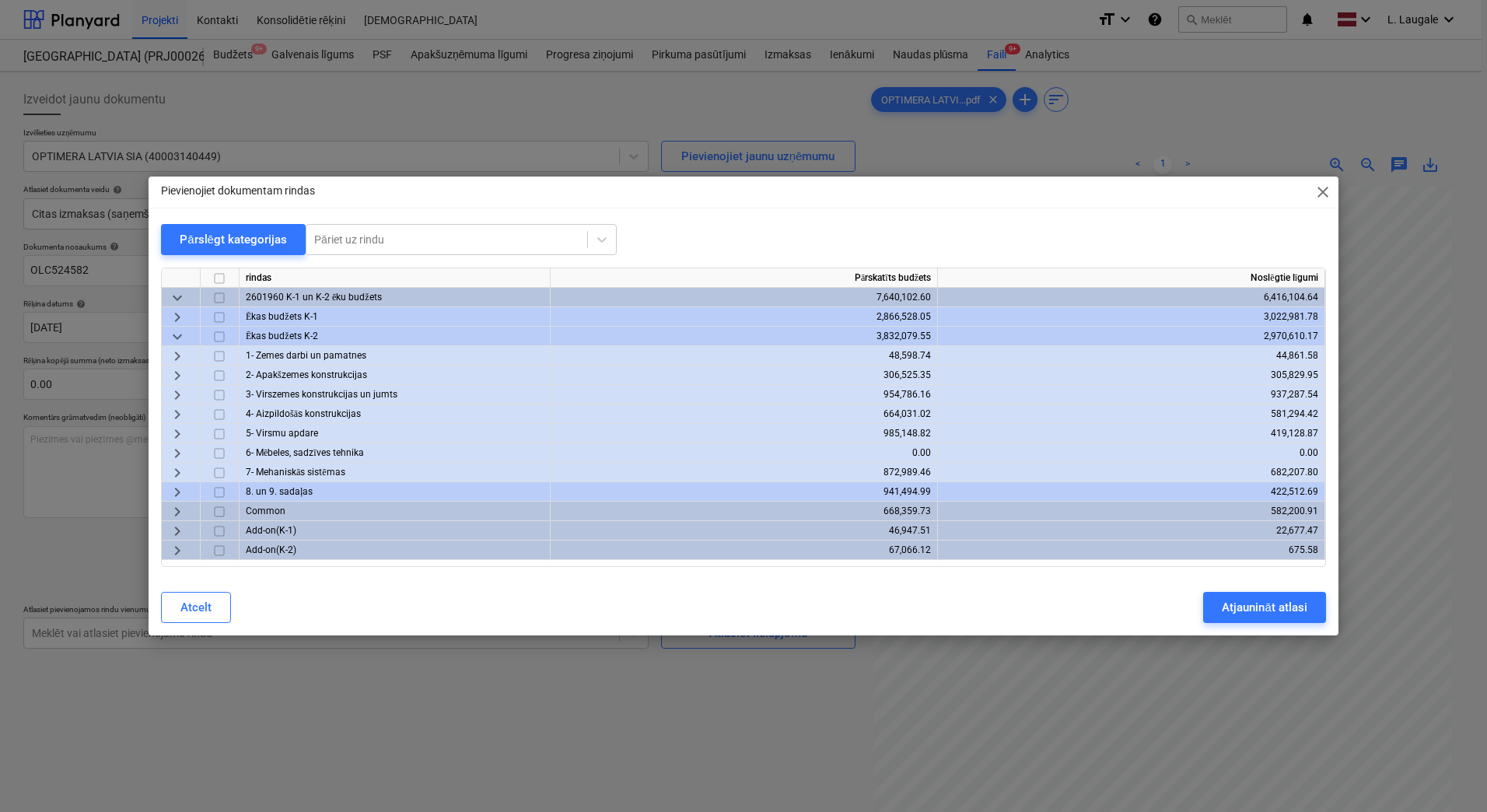
click at [181, 419] on span "keyboard_arrow_right" at bounding box center [178, 415] width 19 height 19
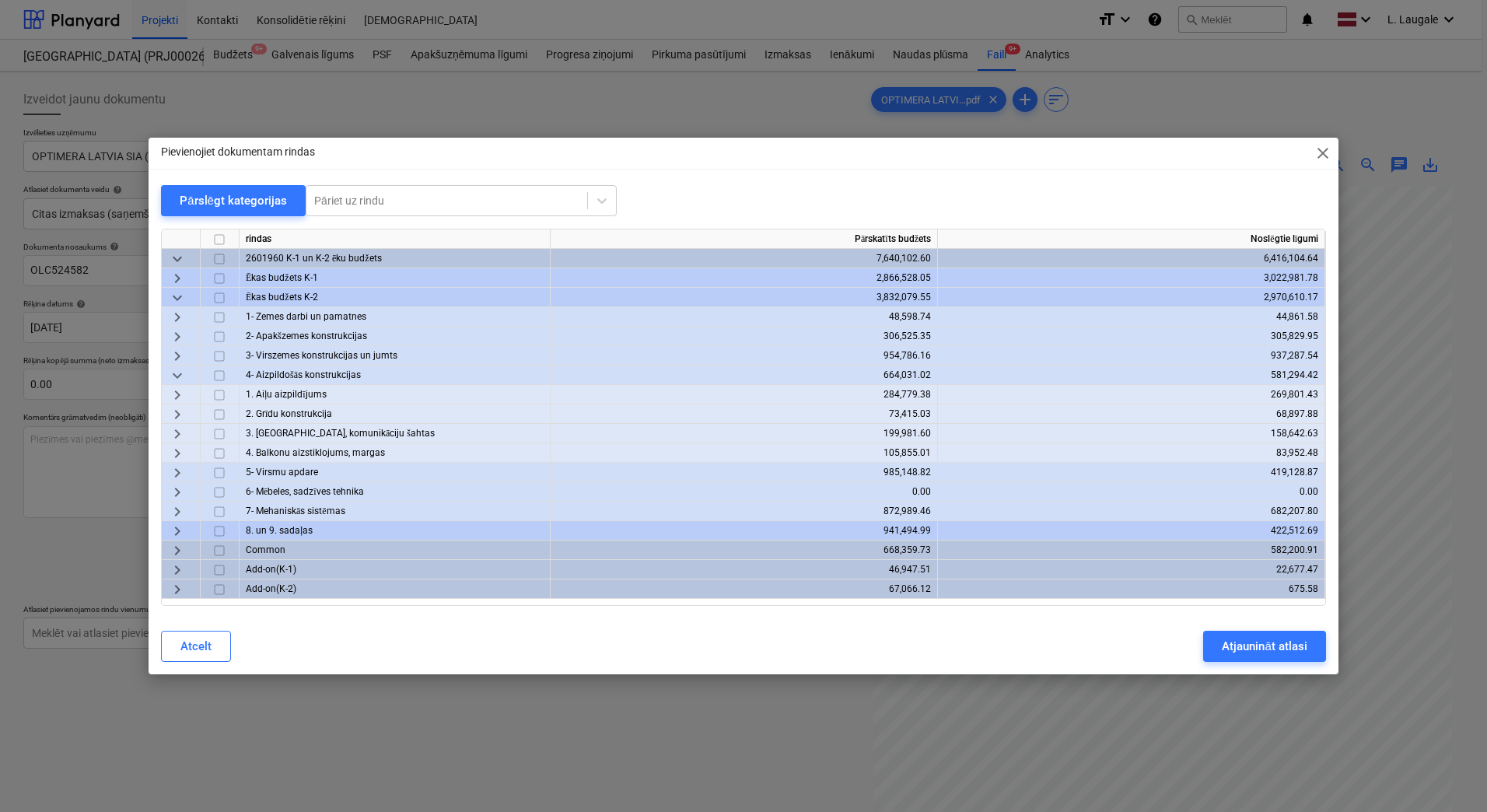
click at [176, 434] on span "keyboard_arrow_right" at bounding box center [178, 433] width 19 height 19
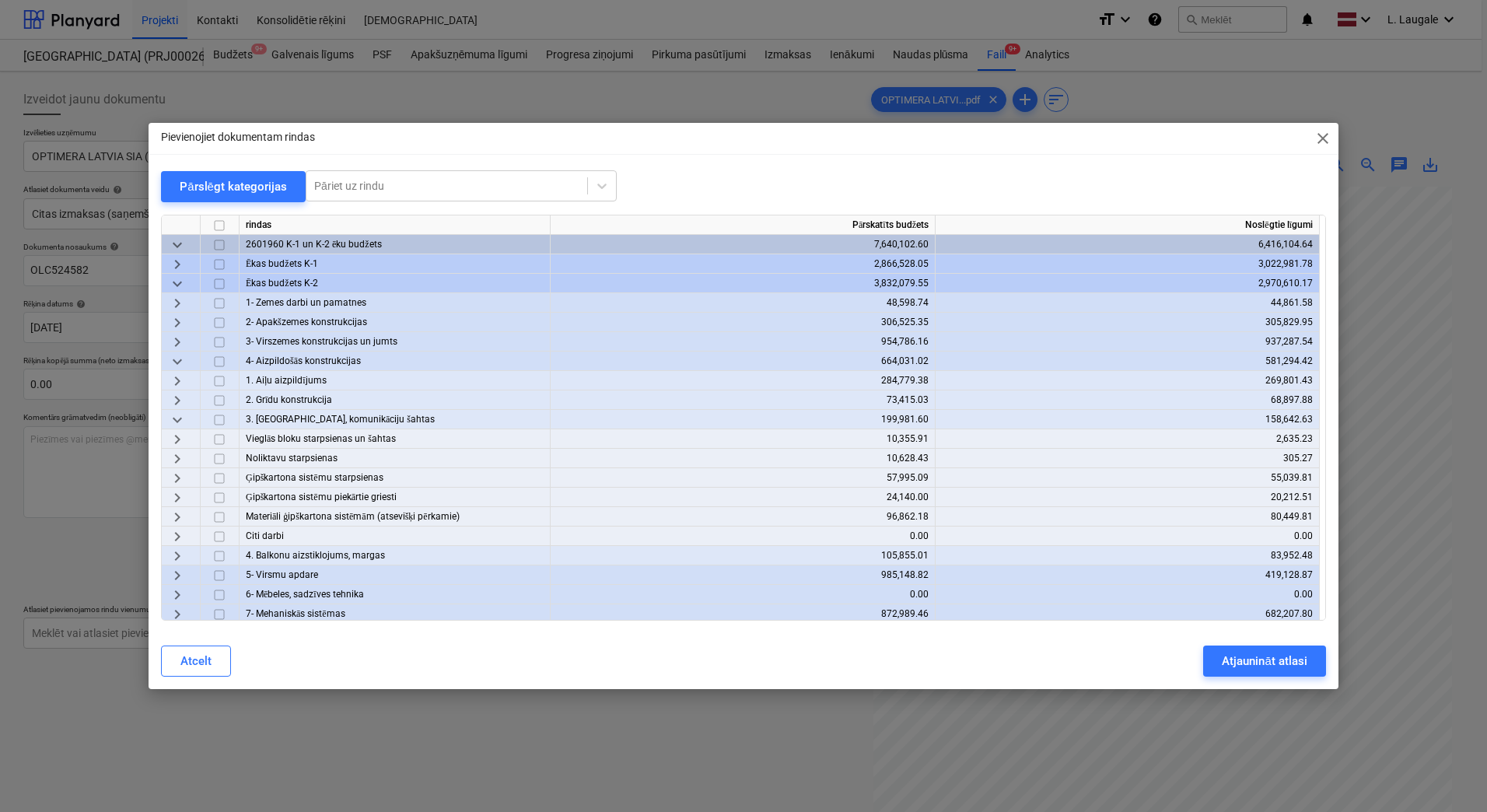
click at [177, 514] on span "keyboard_arrow_right" at bounding box center [178, 517] width 19 height 19
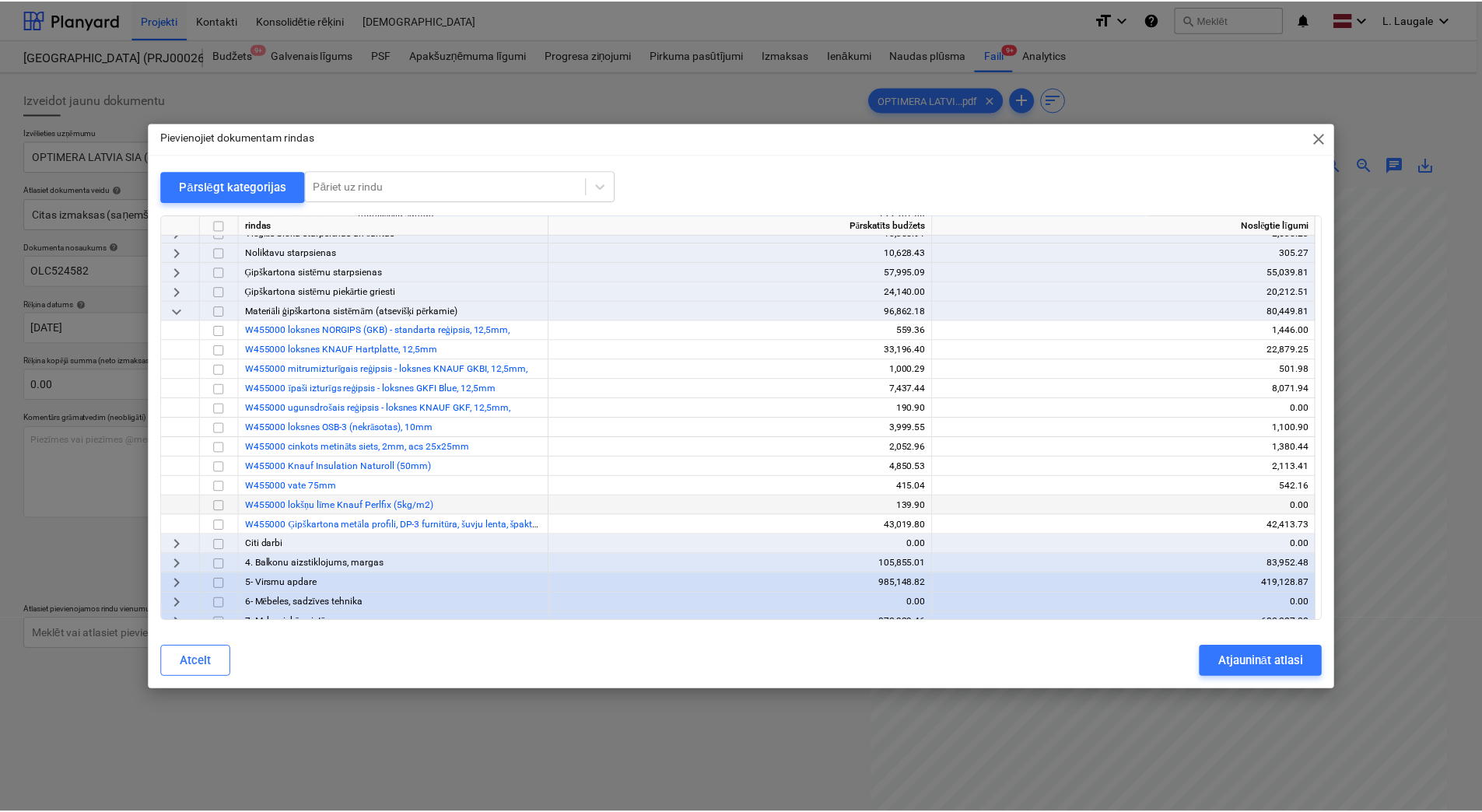
scroll to position [207, 0]
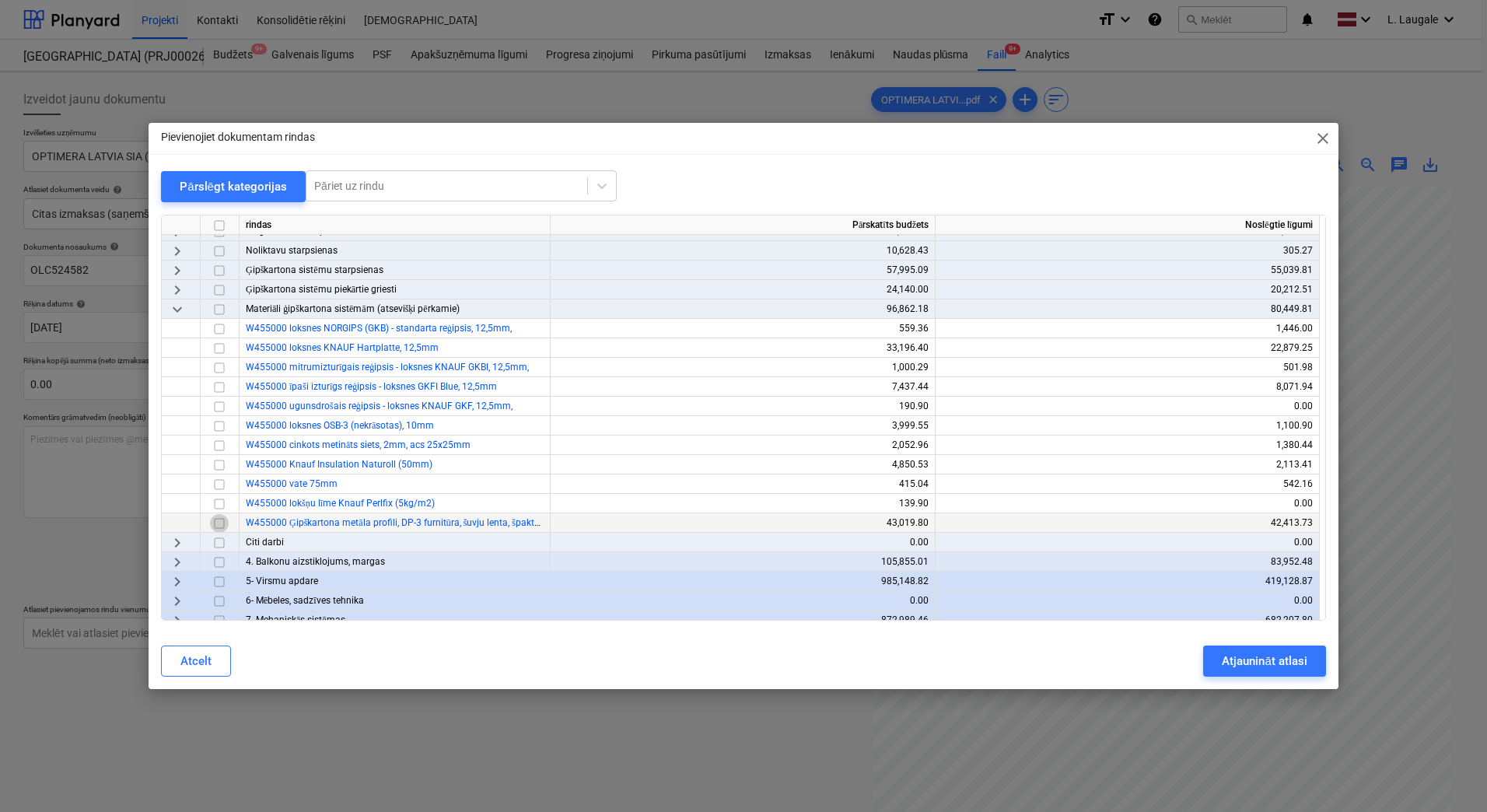
click at [221, 527] on input "checkbox" at bounding box center [220, 524] width 19 height 19
click at [1240, 652] on div "Atjaunināt atlasi" at bounding box center [1264, 661] width 85 height 20
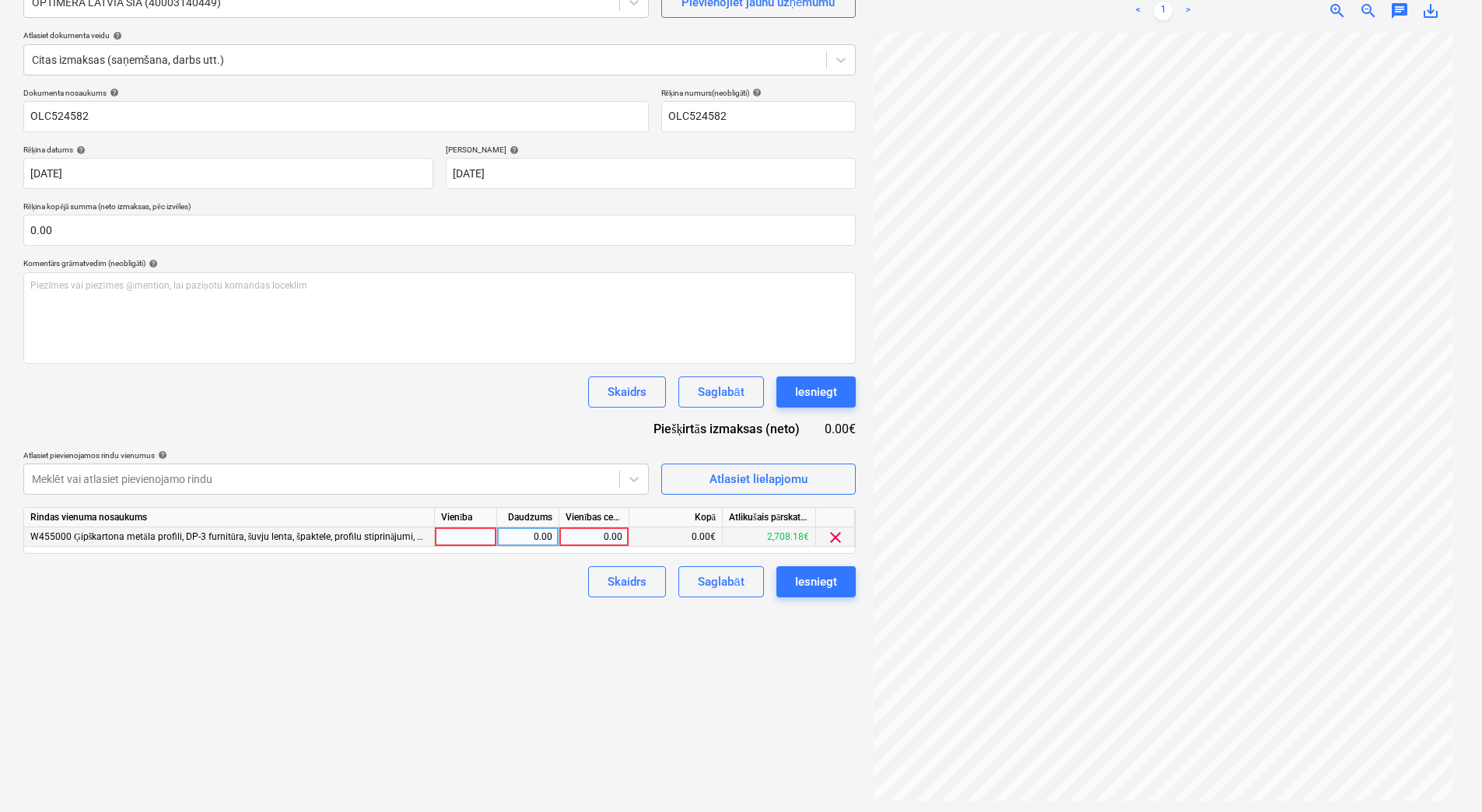
scroll to position [155, 0]
click at [472, 534] on div at bounding box center [465, 535] width 62 height 20
type input "1"
click at [500, 531] on div "0.00" at bounding box center [527, 535] width 62 height 20
type input "1"
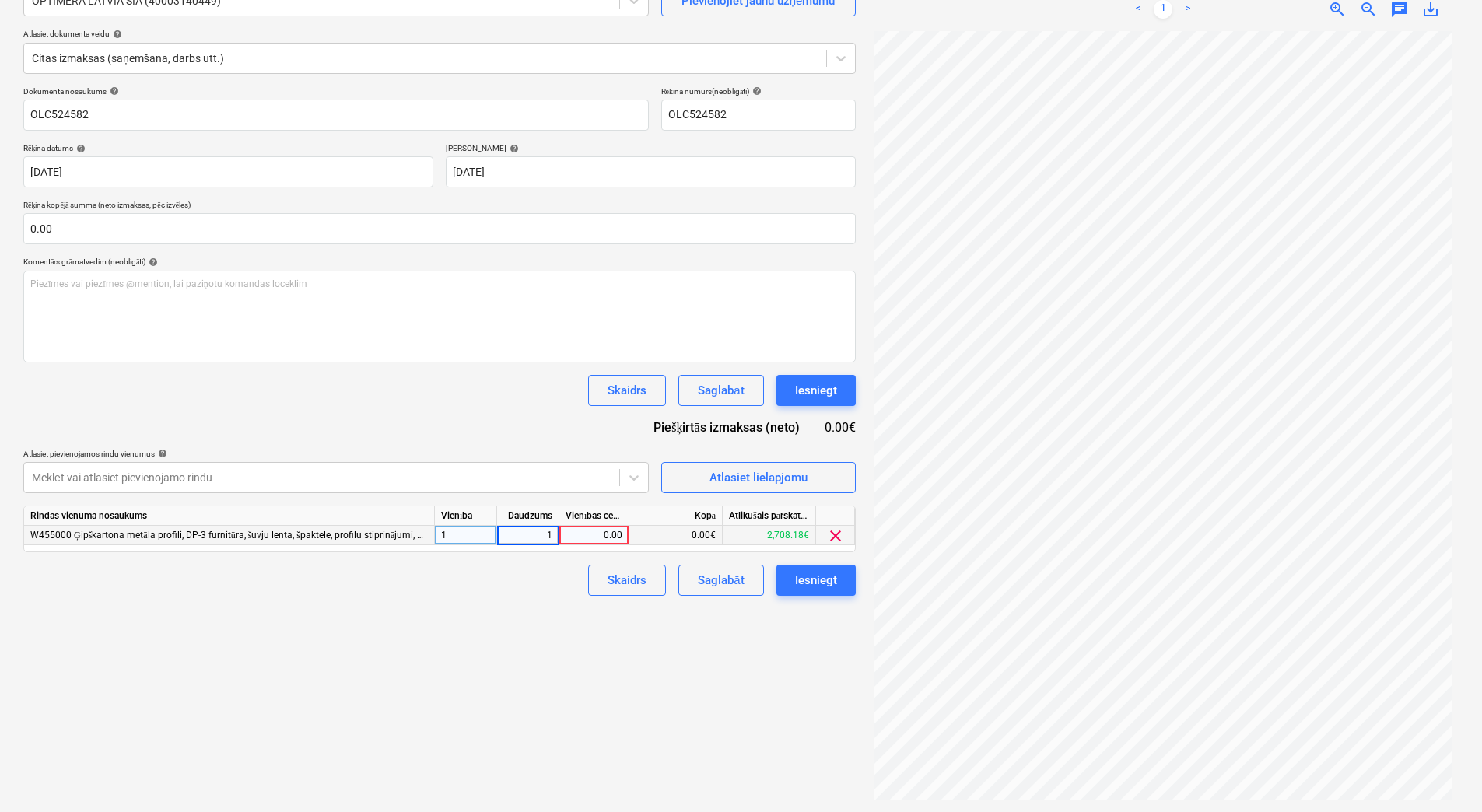
click at [598, 536] on div "0.00" at bounding box center [594, 535] width 57 height 20
type input "2412.56"
click at [571, 592] on div "Skaidrs Saglabāt Iesniegt" at bounding box center [439, 579] width 833 height 31
click at [728, 578] on div "Saglabāt" at bounding box center [720, 580] width 46 height 20
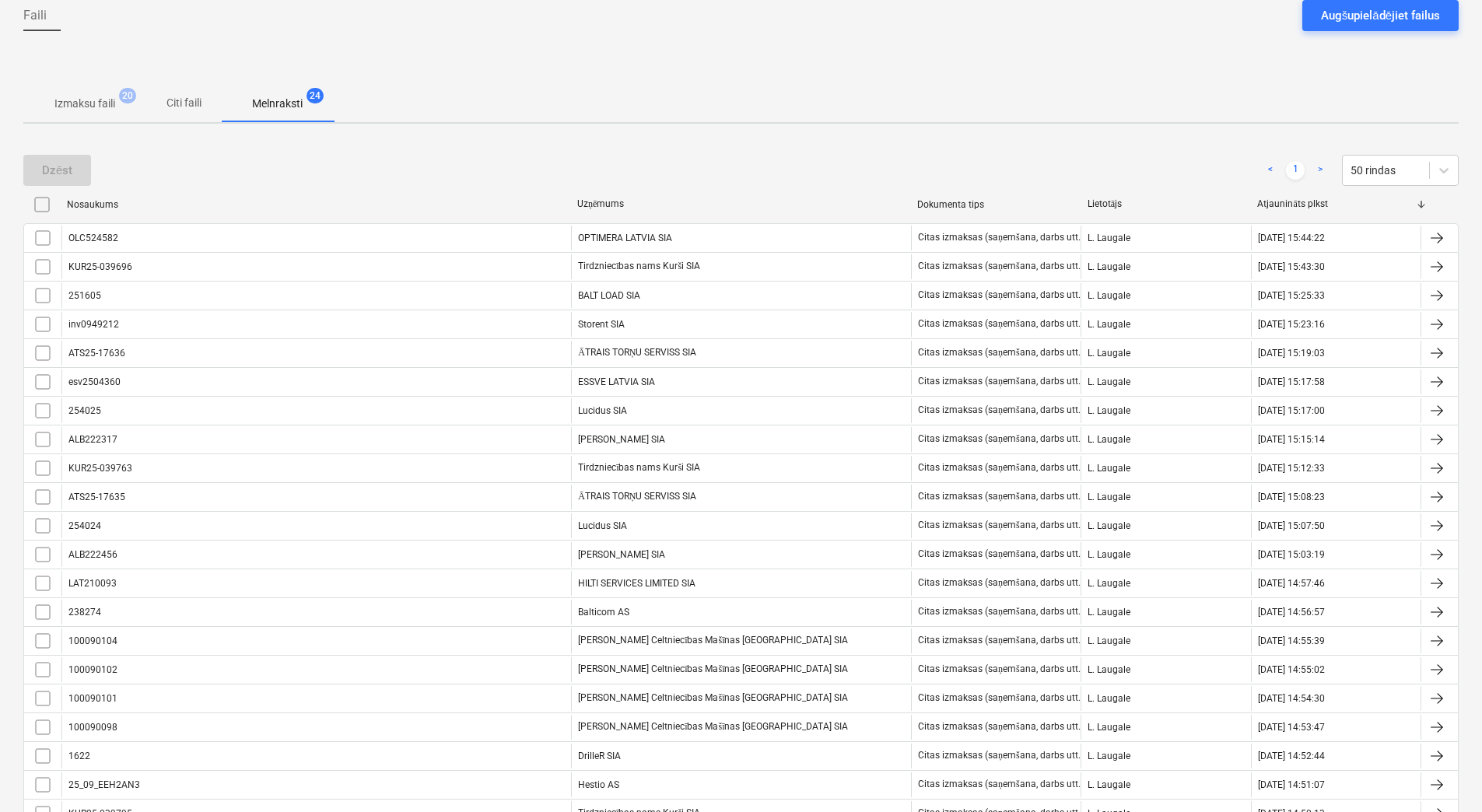
click at [117, 112] on span "Izmaksu faili 20" at bounding box center [85, 104] width 86 height 17
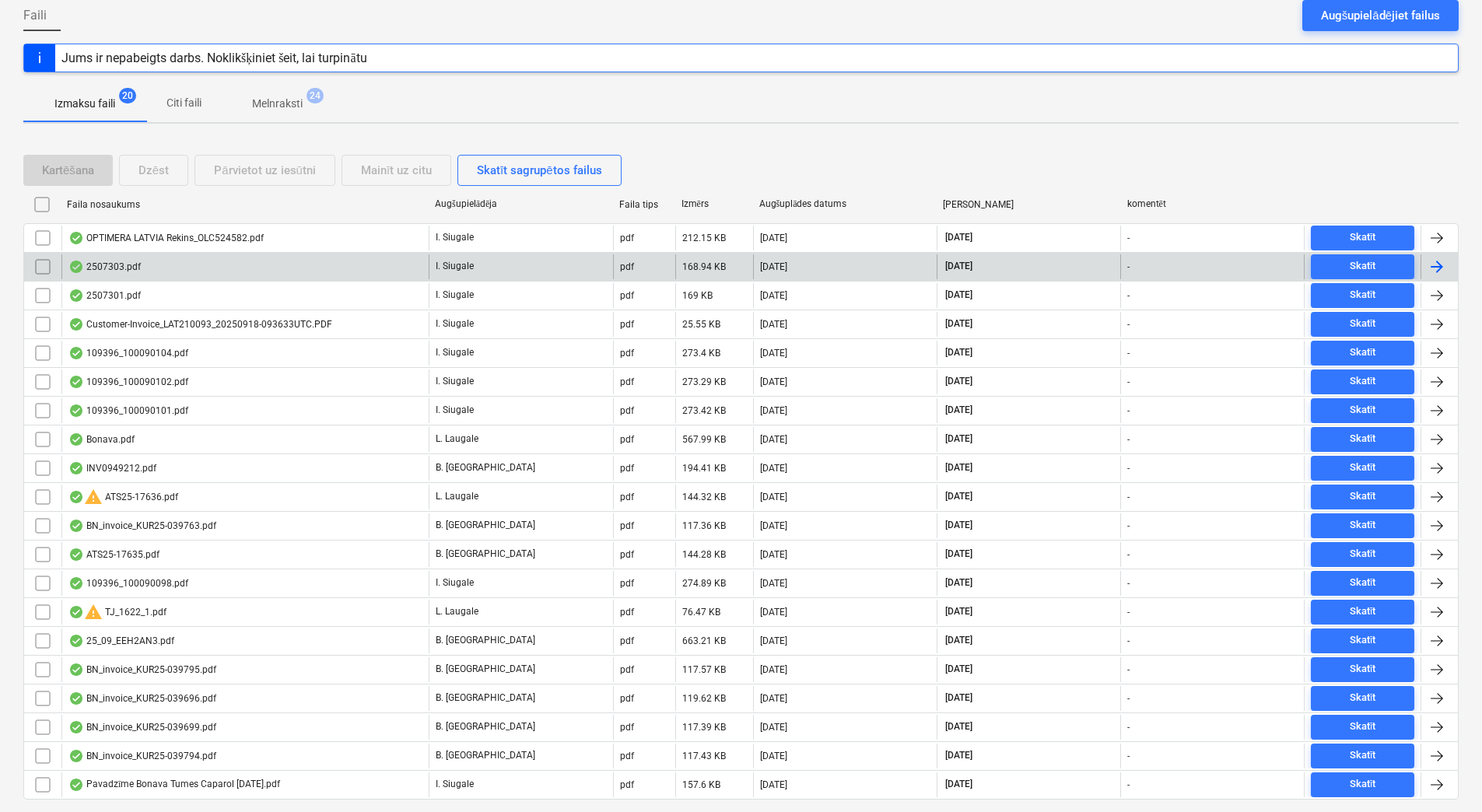
click at [237, 267] on div "2507303.pdf" at bounding box center [245, 266] width 367 height 25
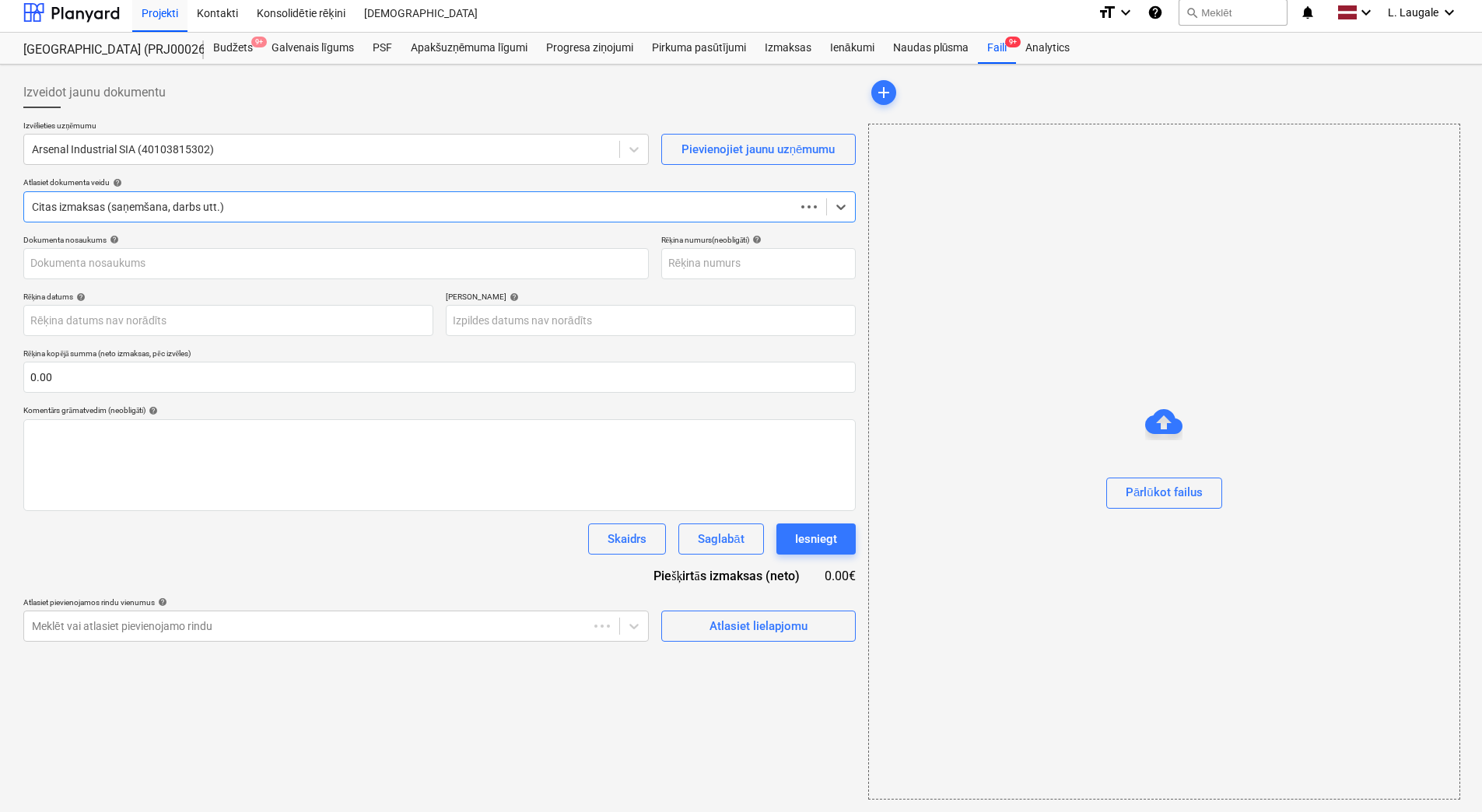
scroll to position [7, 0]
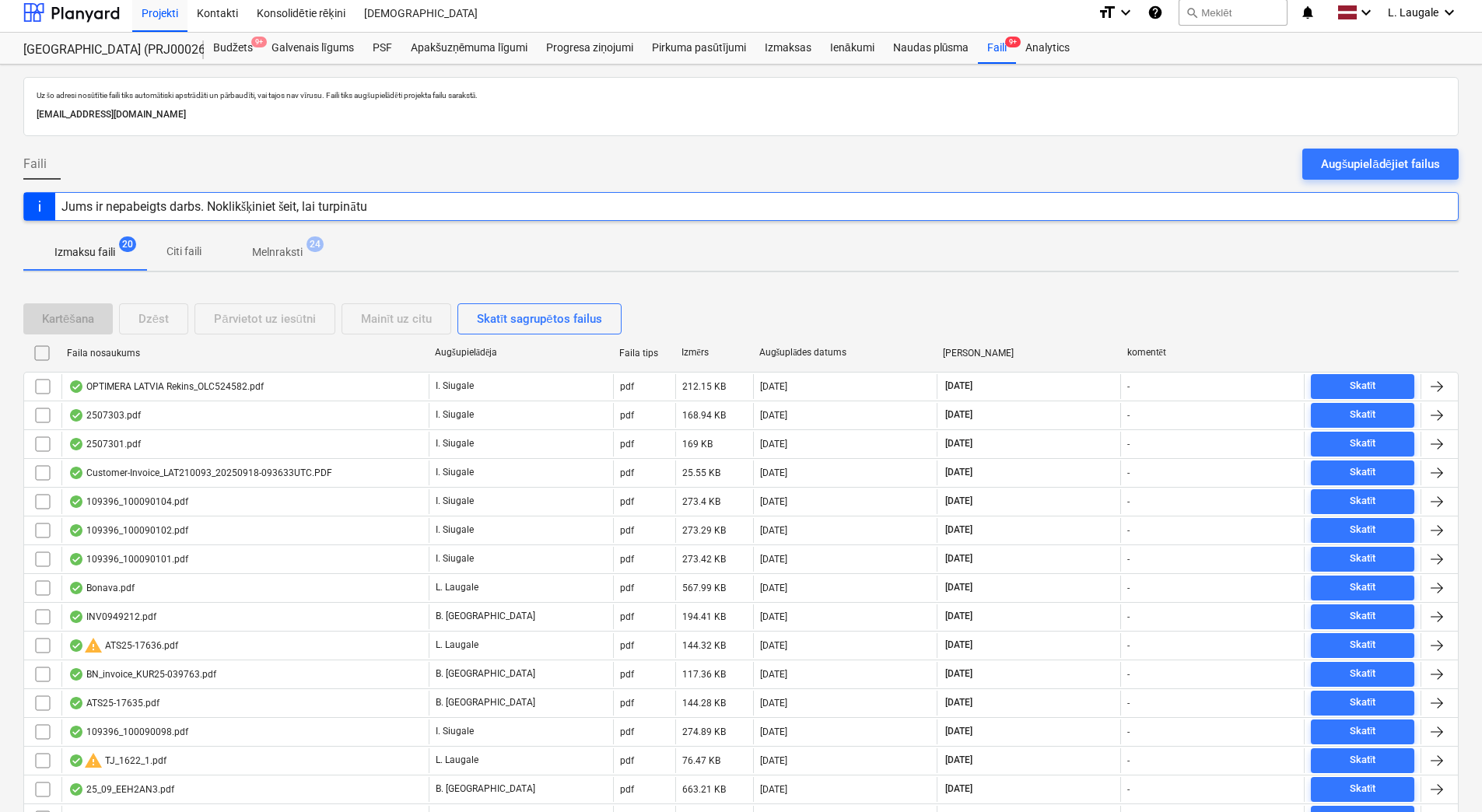
scroll to position [155, 0]
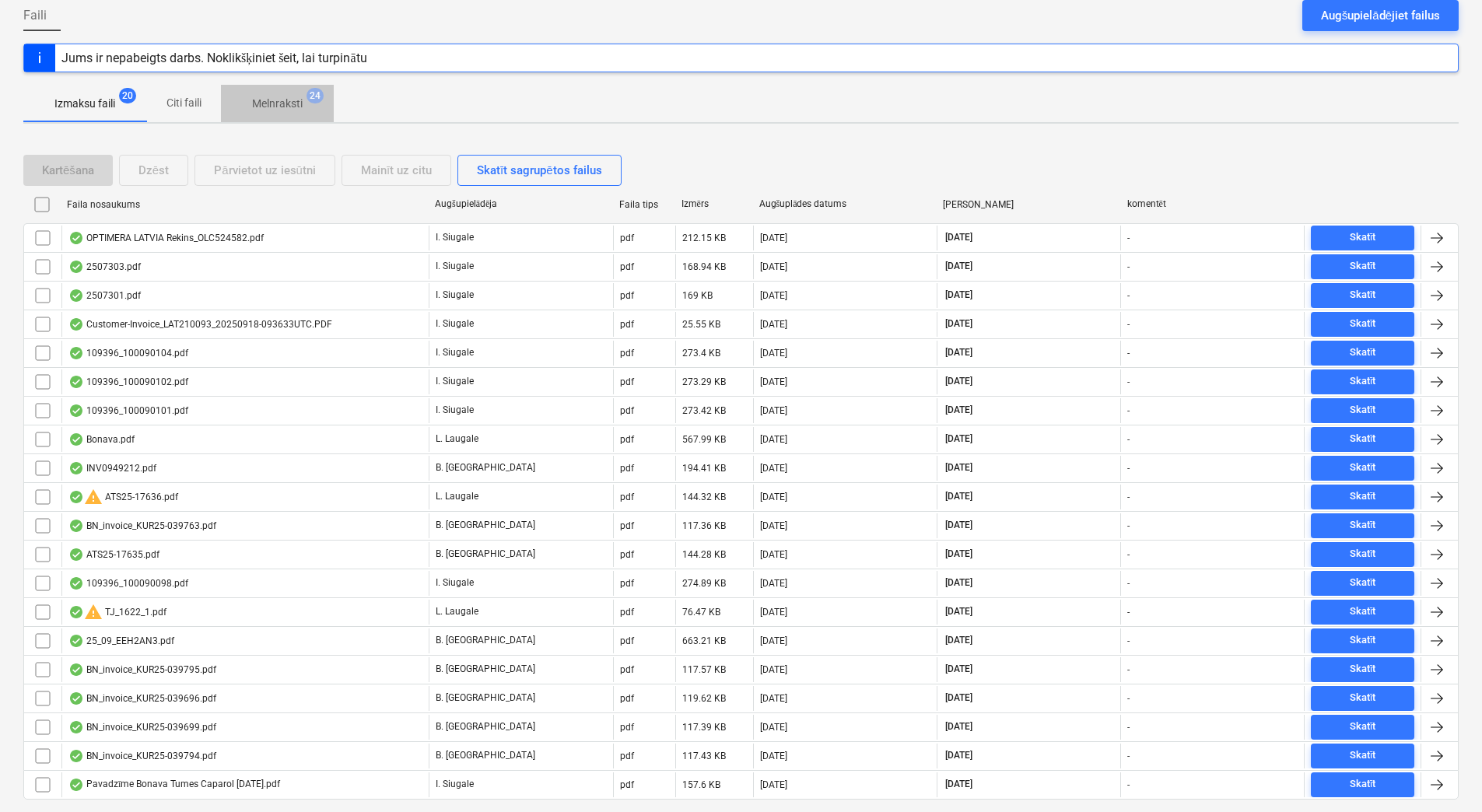
click at [263, 103] on p "Melnraksti" at bounding box center [277, 104] width 50 height 17
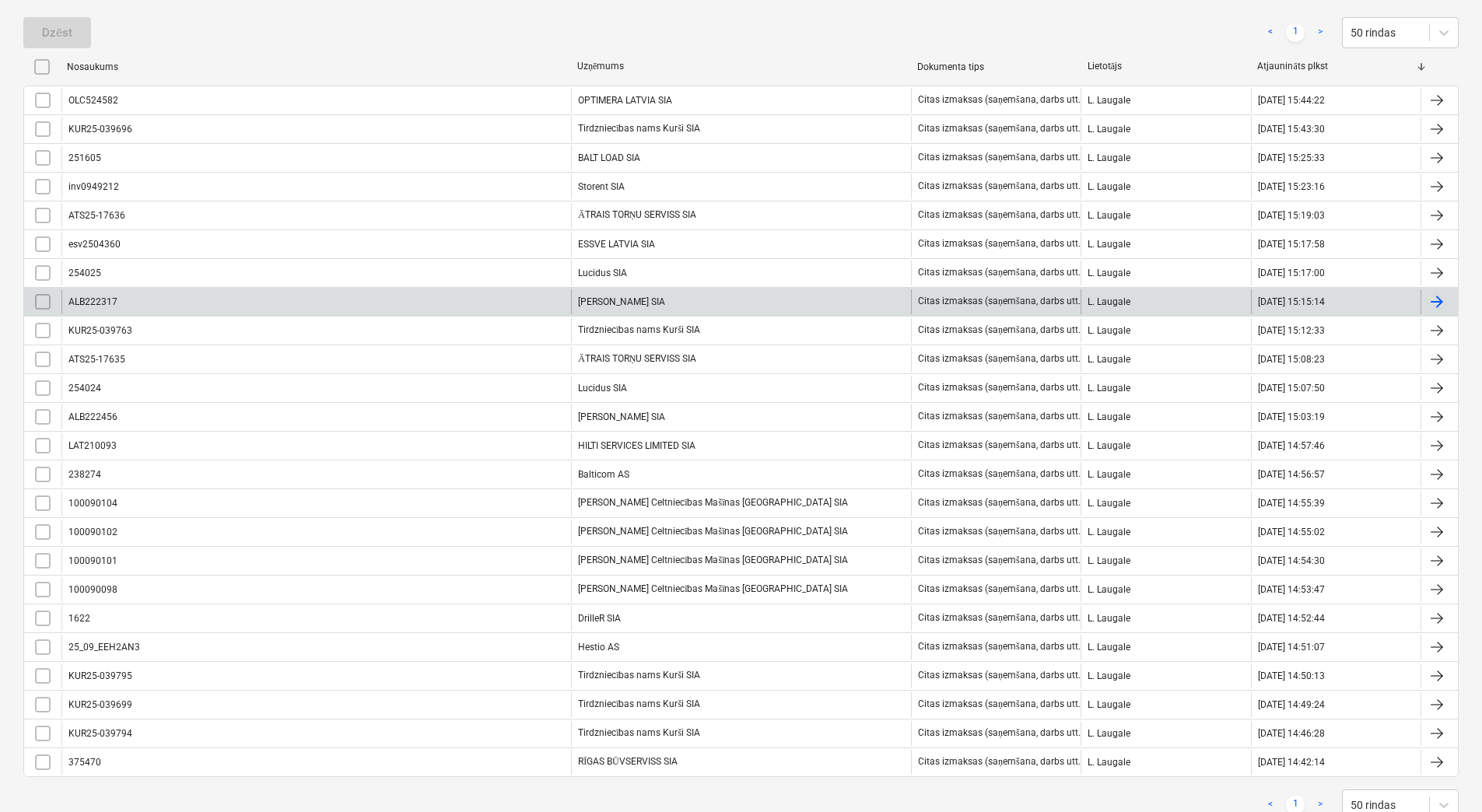
scroll to position [87, 0]
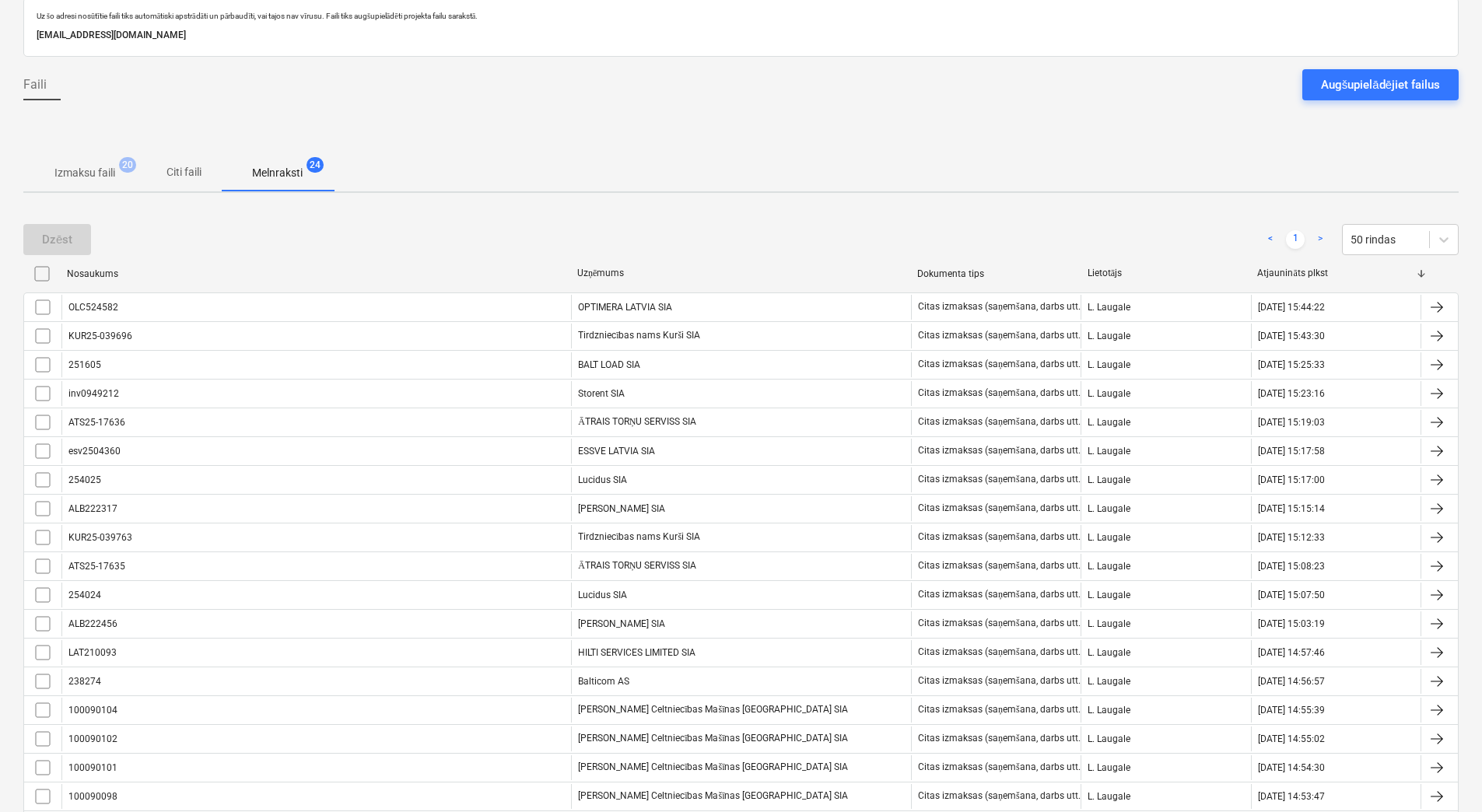
click at [108, 180] on p "Izmaksu faili" at bounding box center [85, 173] width 60 height 17
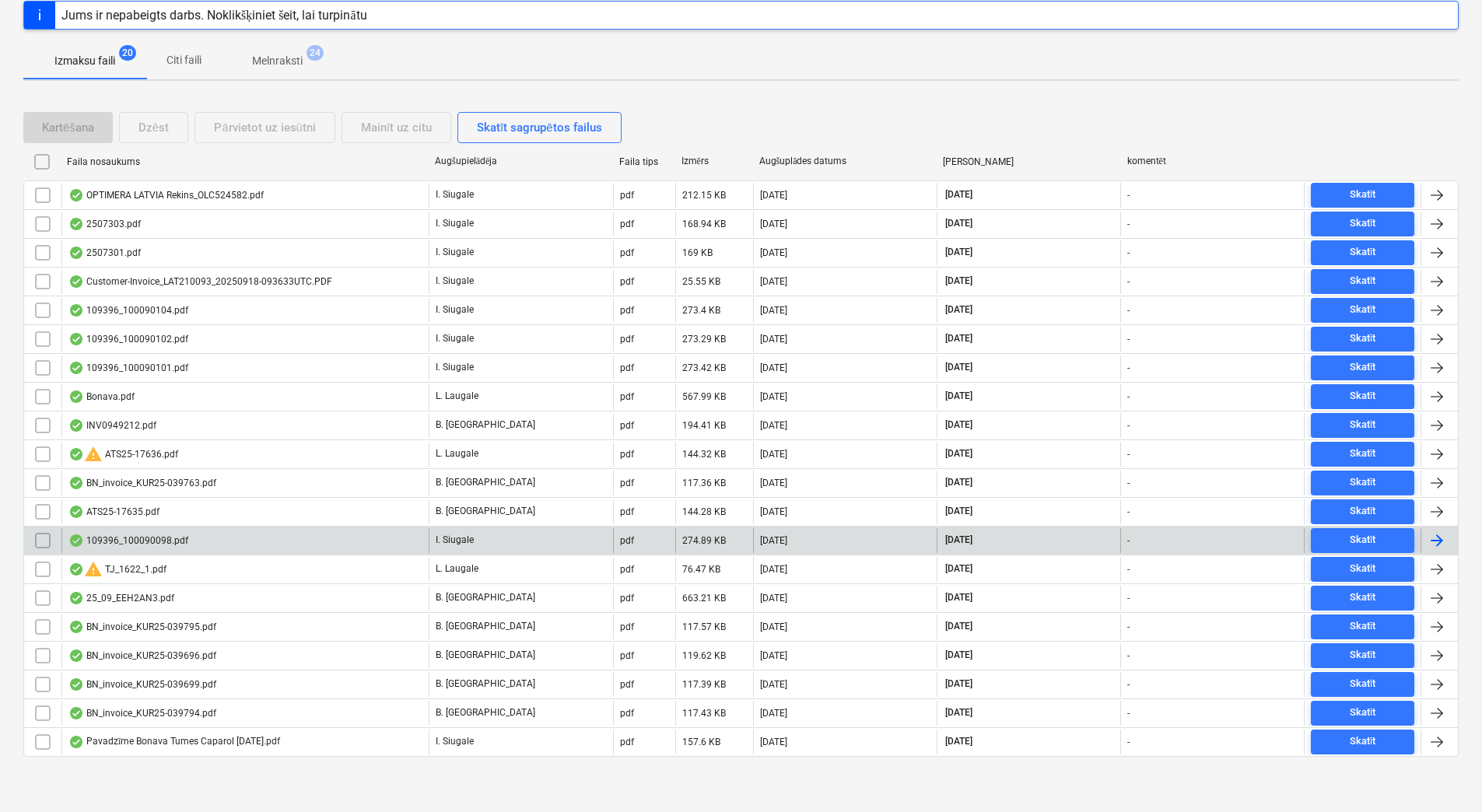
scroll to position [199, 0]
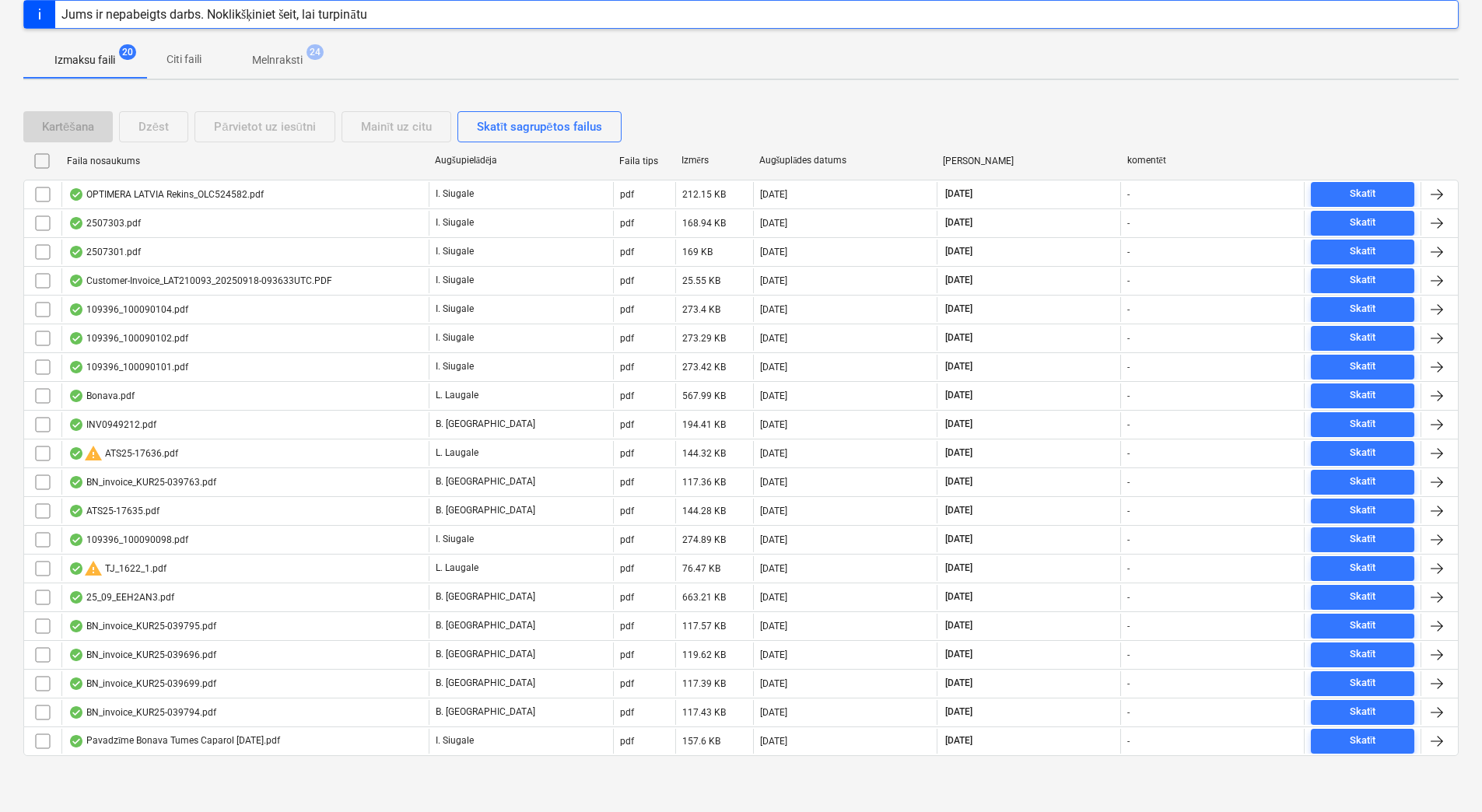
click at [289, 64] on p "Melnraksti" at bounding box center [277, 60] width 50 height 17
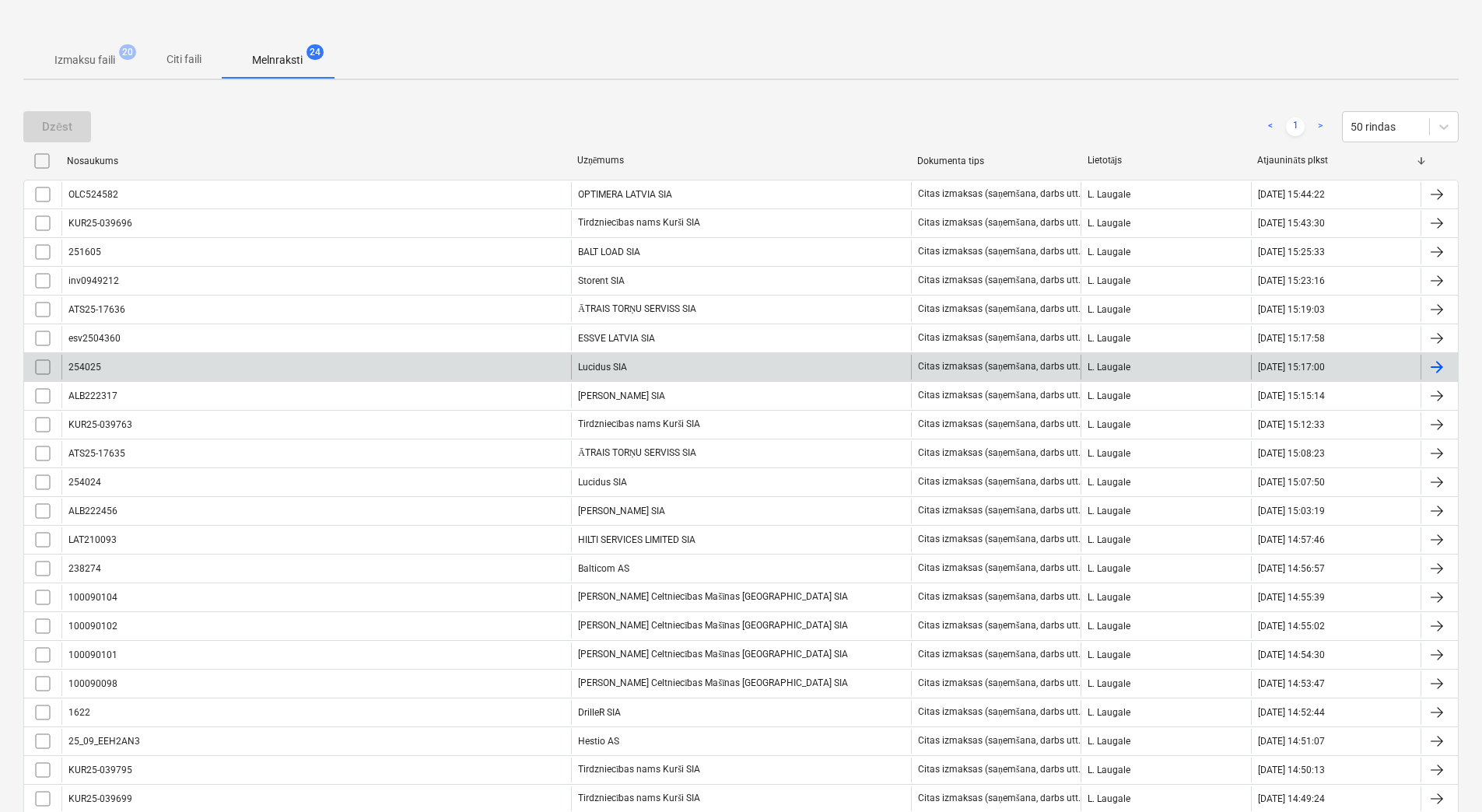
click at [357, 375] on div "254025" at bounding box center [316, 366] width 510 height 25
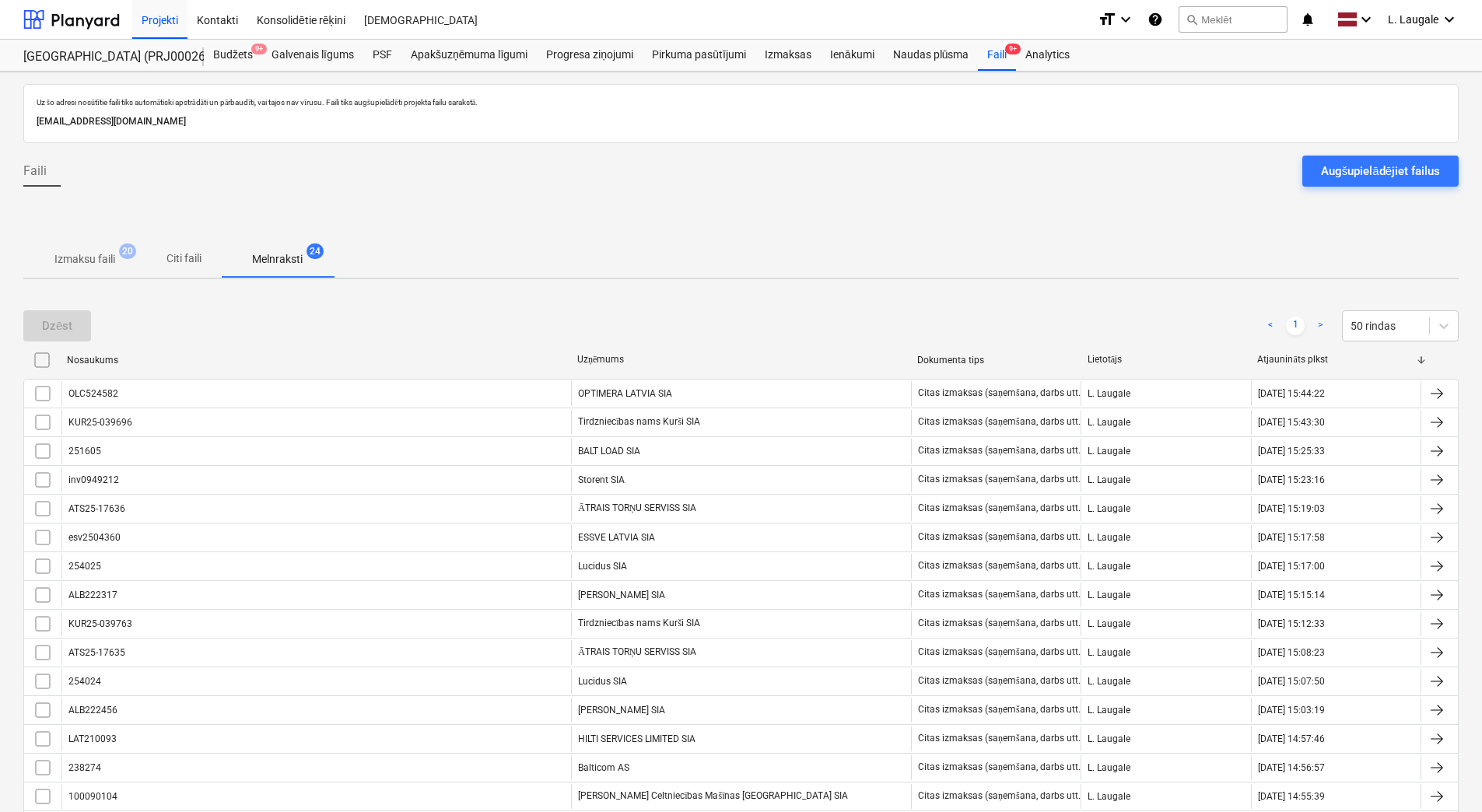
scroll to position [199, 0]
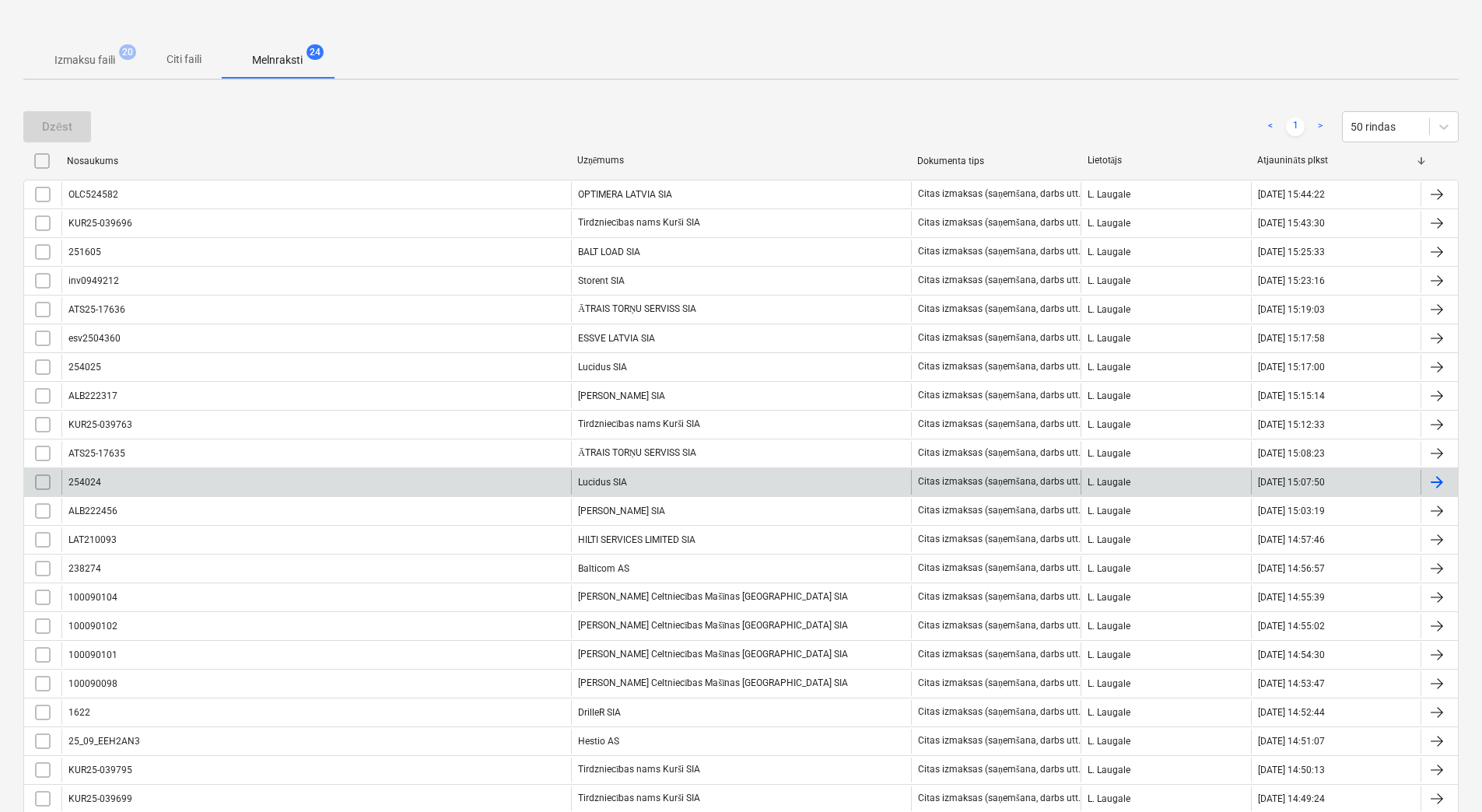
click at [398, 473] on div "254024" at bounding box center [316, 482] width 510 height 25
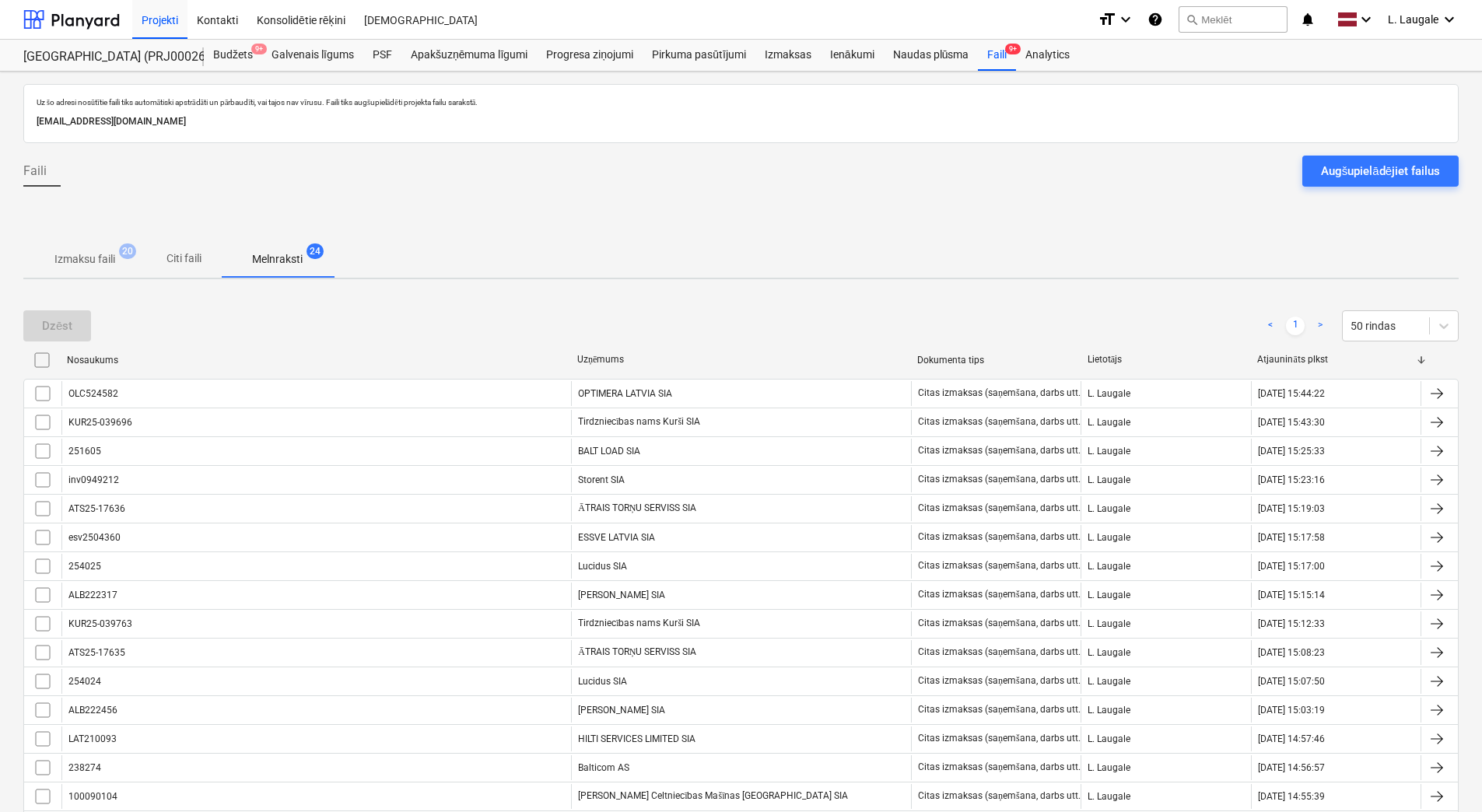
scroll to position [155, 0]
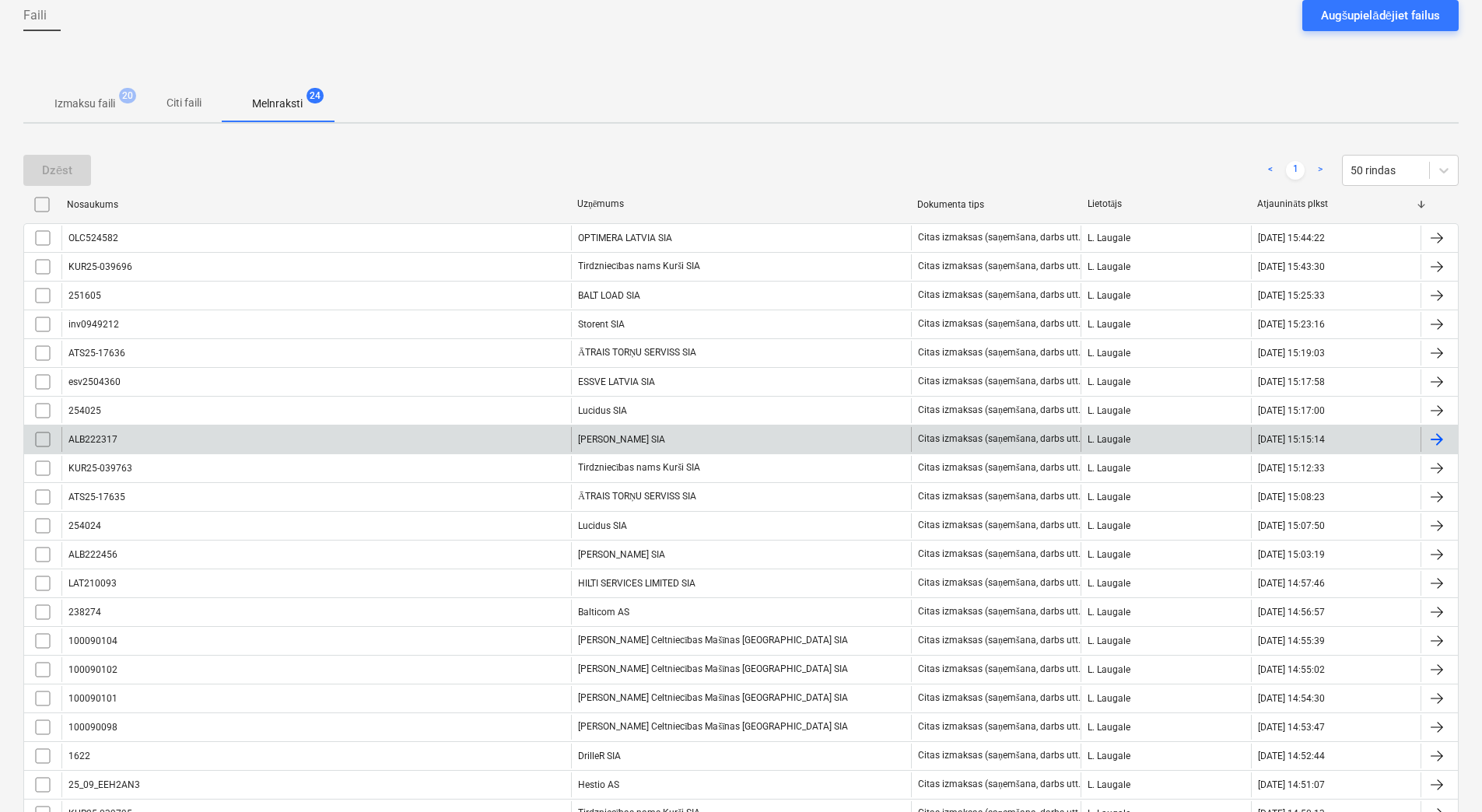
click at [377, 430] on div "ALB222317" at bounding box center [316, 439] width 510 height 25
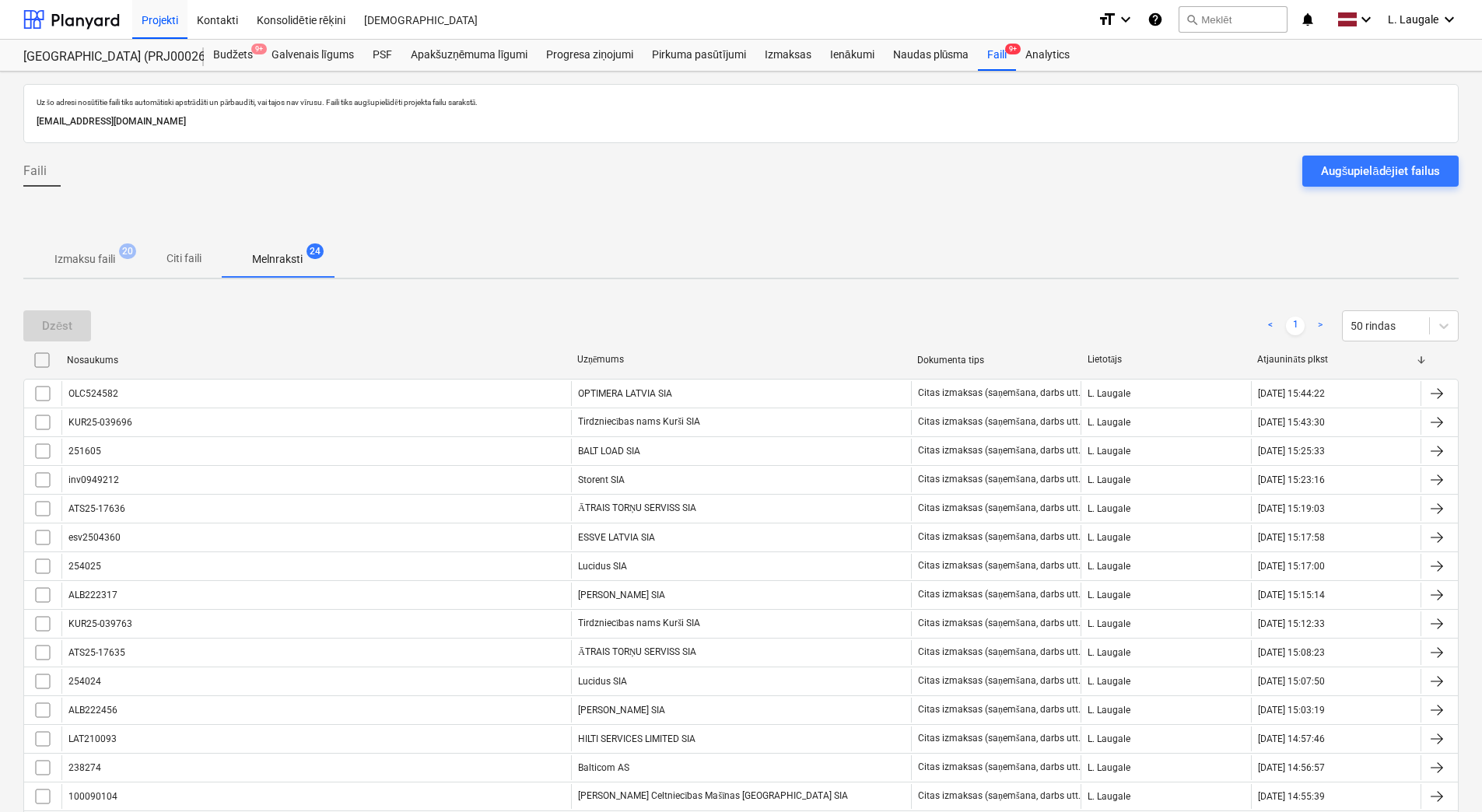
scroll to position [155, 0]
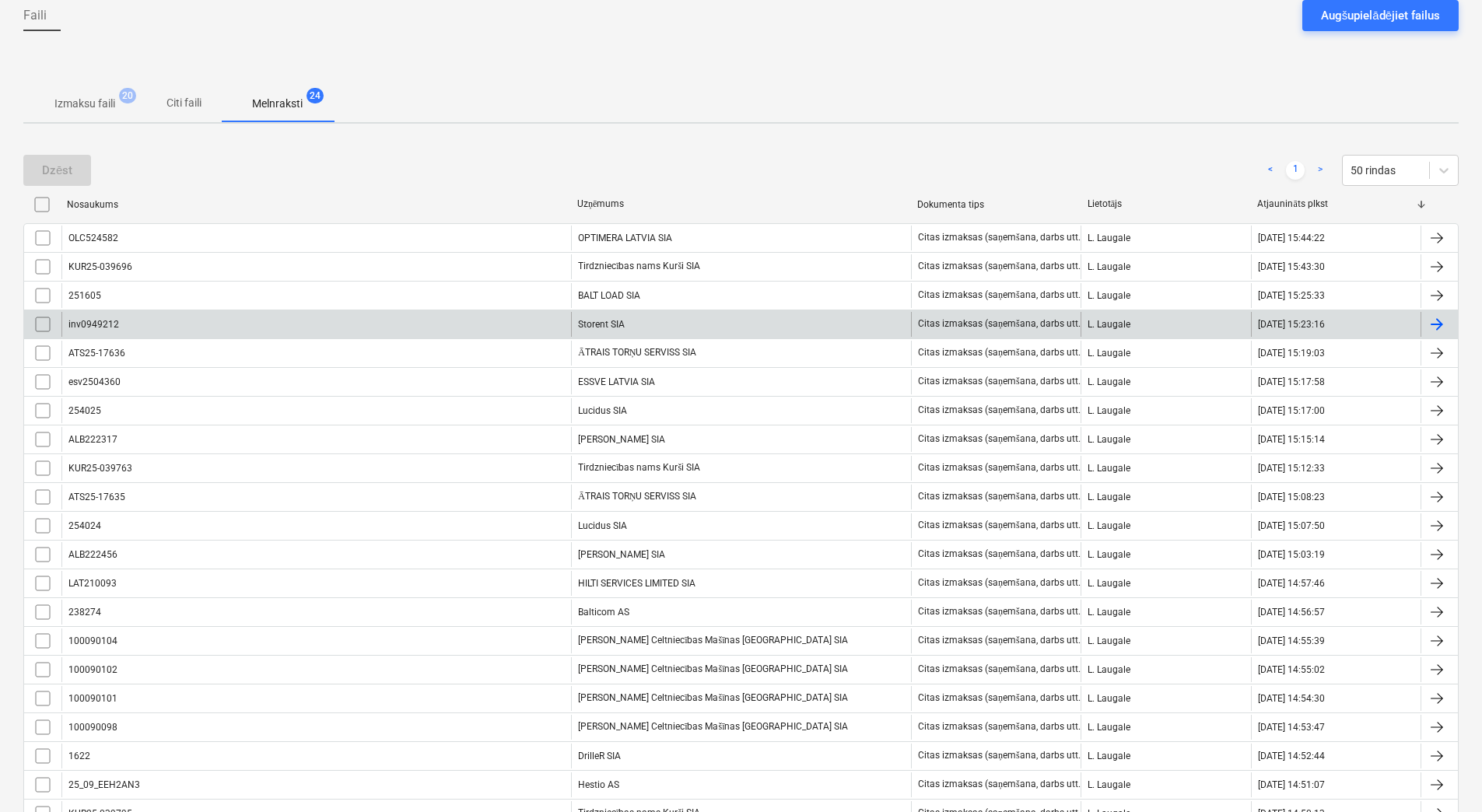
click at [400, 324] on div "inv0949212" at bounding box center [316, 324] width 510 height 25
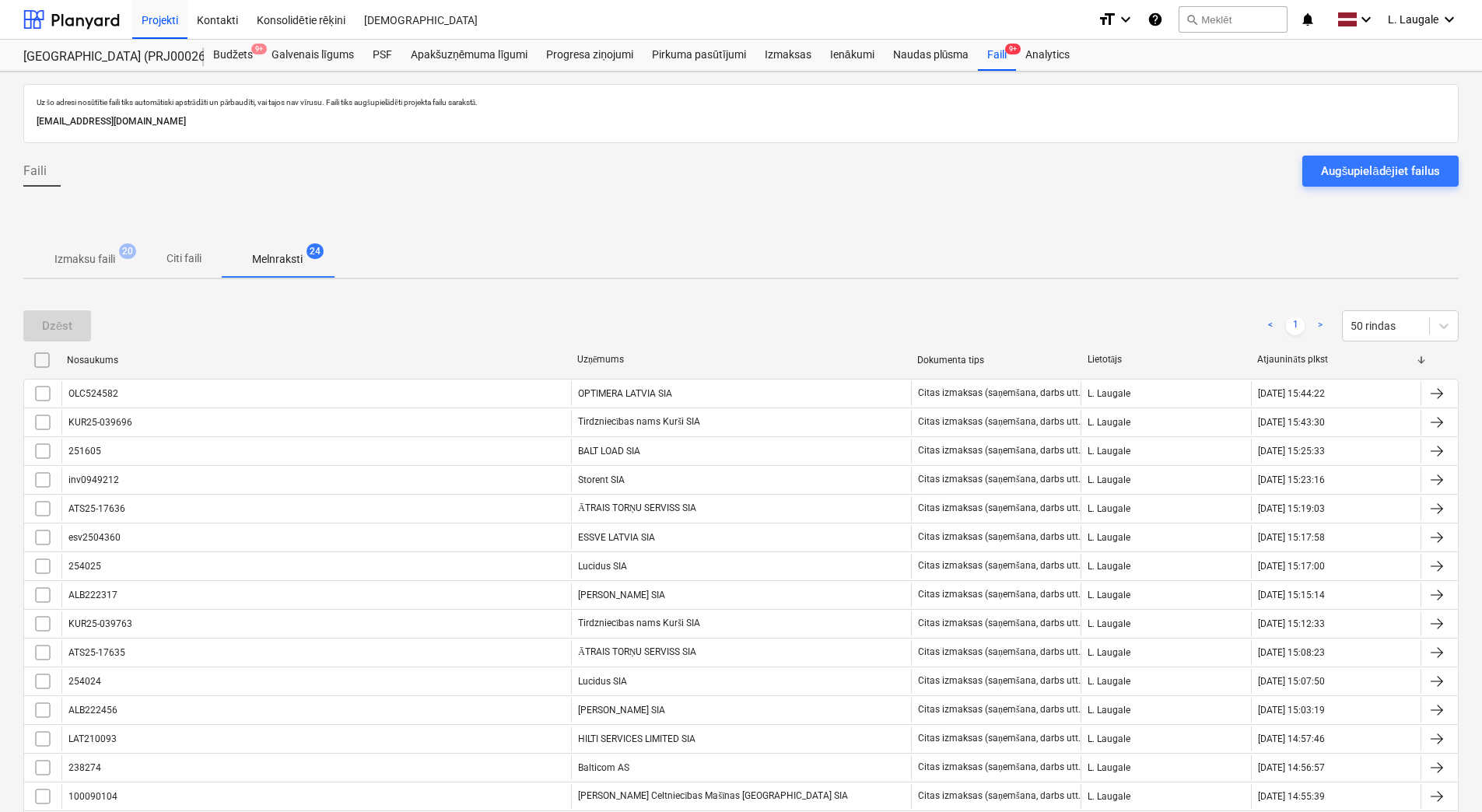
scroll to position [155, 0]
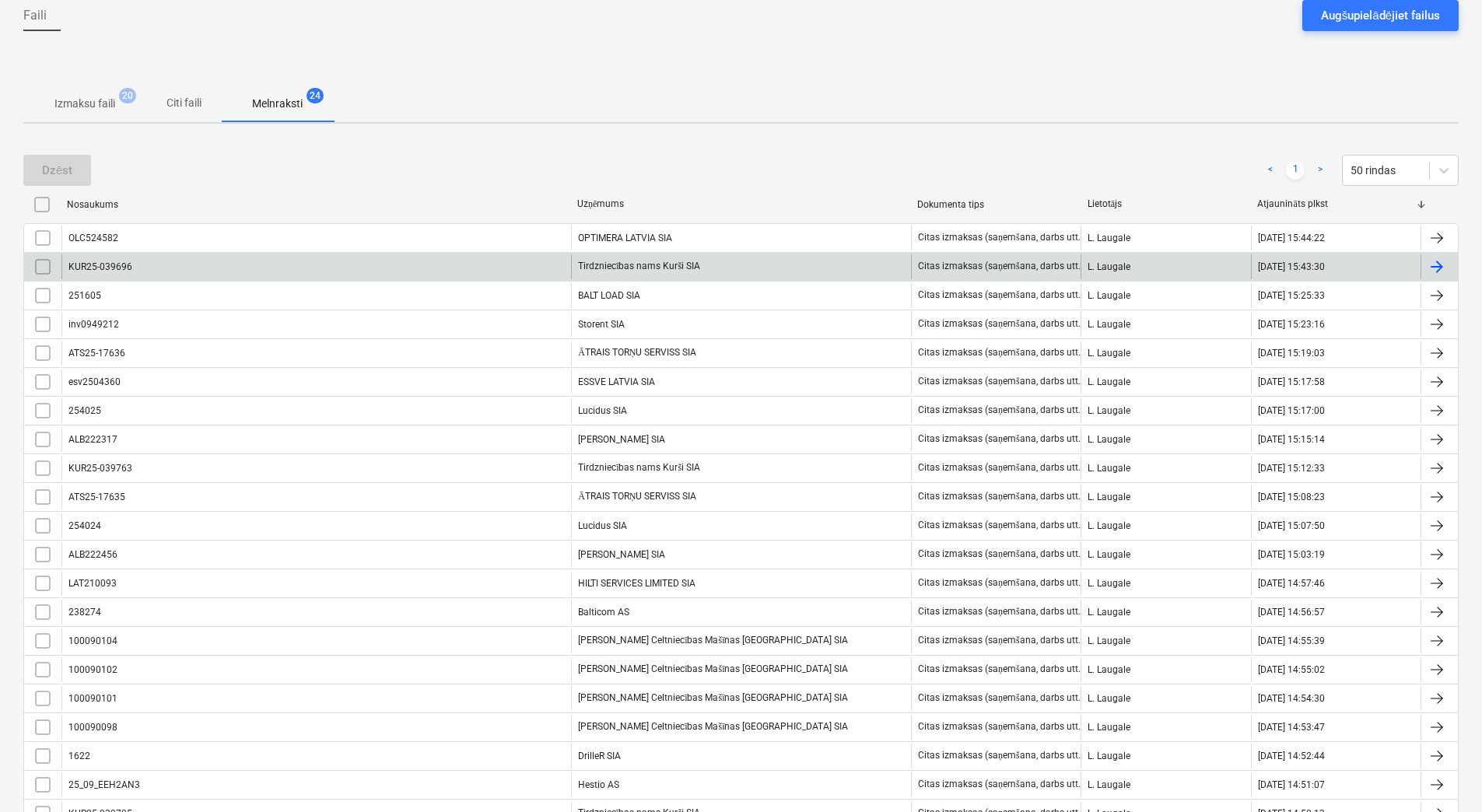
click at [427, 270] on div "KUR25-039696" at bounding box center [316, 266] width 510 height 25
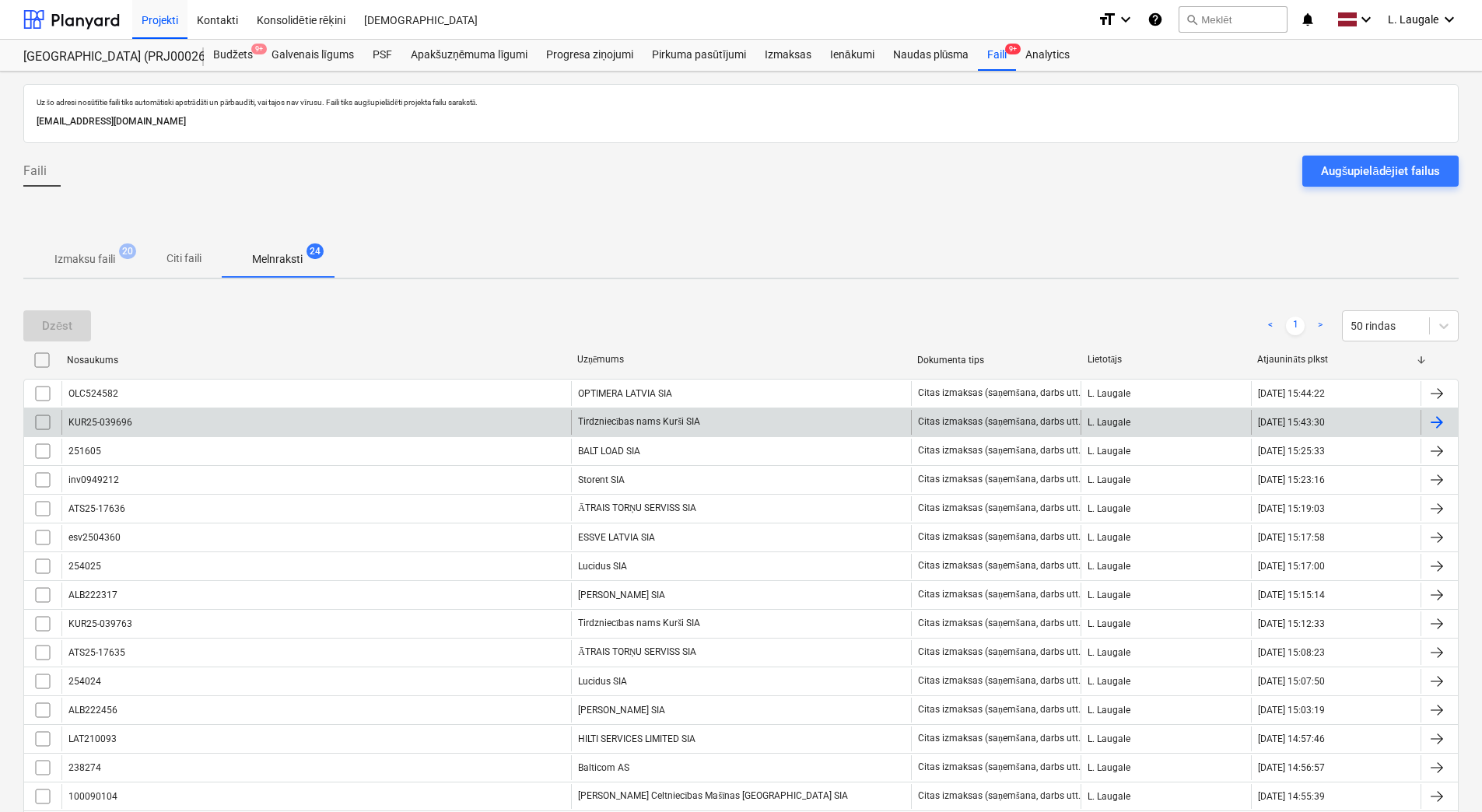
scroll to position [155, 0]
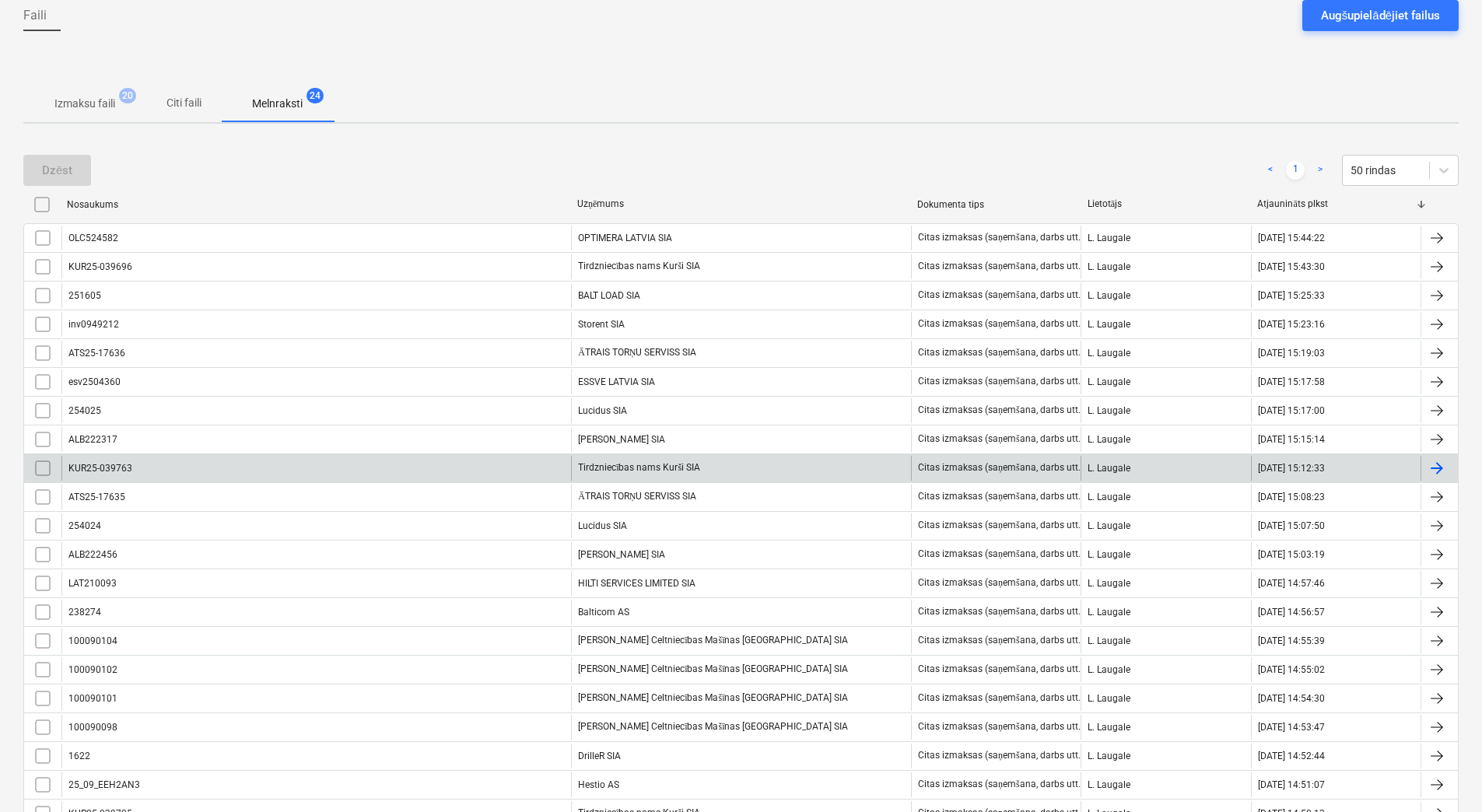
click at [188, 478] on div "KUR25-039763" at bounding box center [316, 468] width 510 height 25
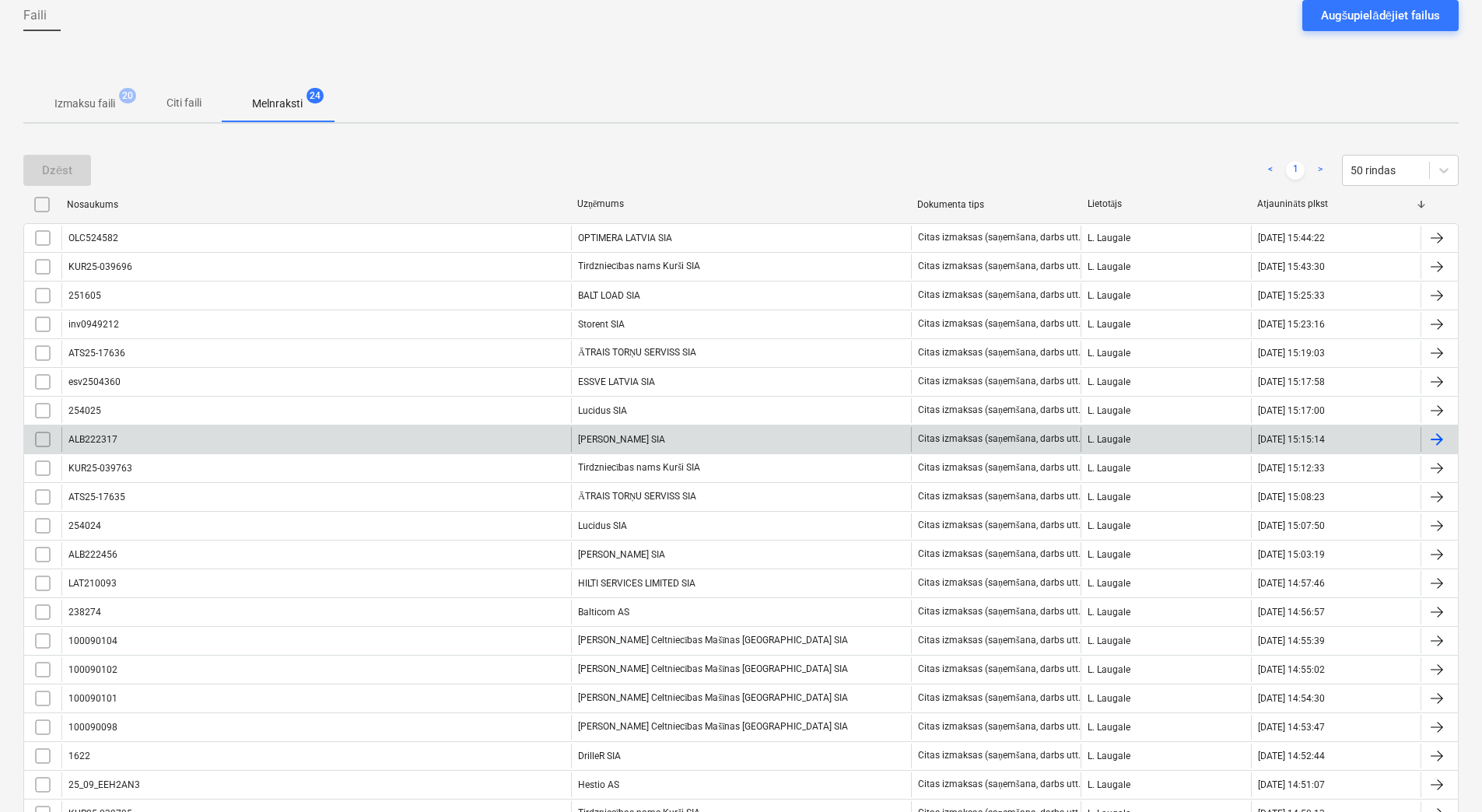
scroll to position [345, 0]
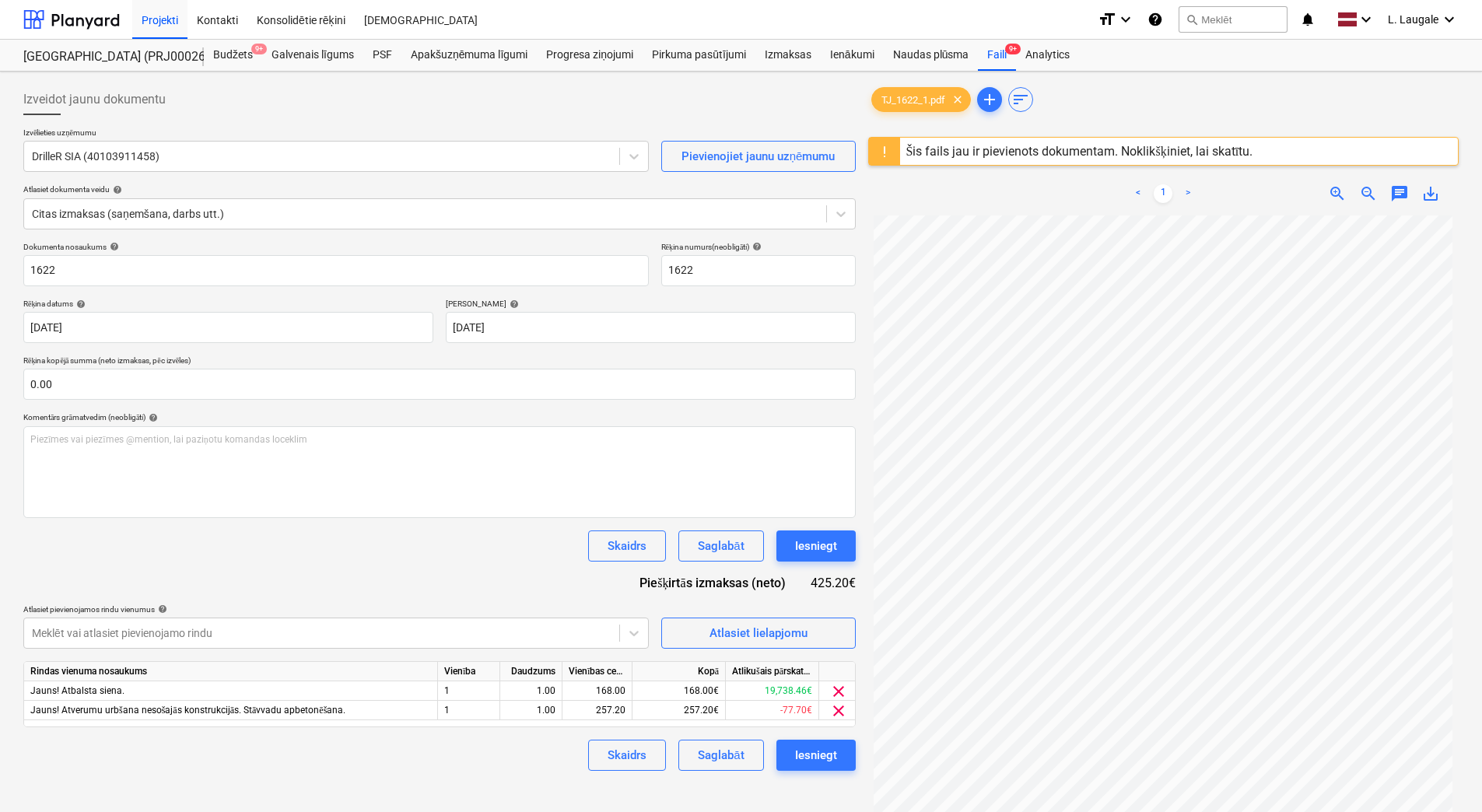
click at [949, 157] on div "Šis fails jau ir pievienots dokumentam. Noklikšķiniet, lai skatītu." at bounding box center [1079, 152] width 347 height 15
click at [1011, 145] on div "Šis fails jau ir pievienots dokumentam. Noklikšķiniet, lai skatītu." at bounding box center [1079, 152] width 347 height 15
click at [1008, 156] on div "Šis fails jau ir pievienots dokumentam. Noklikšķiniet, lai skatītu." at bounding box center [1079, 152] width 347 height 15
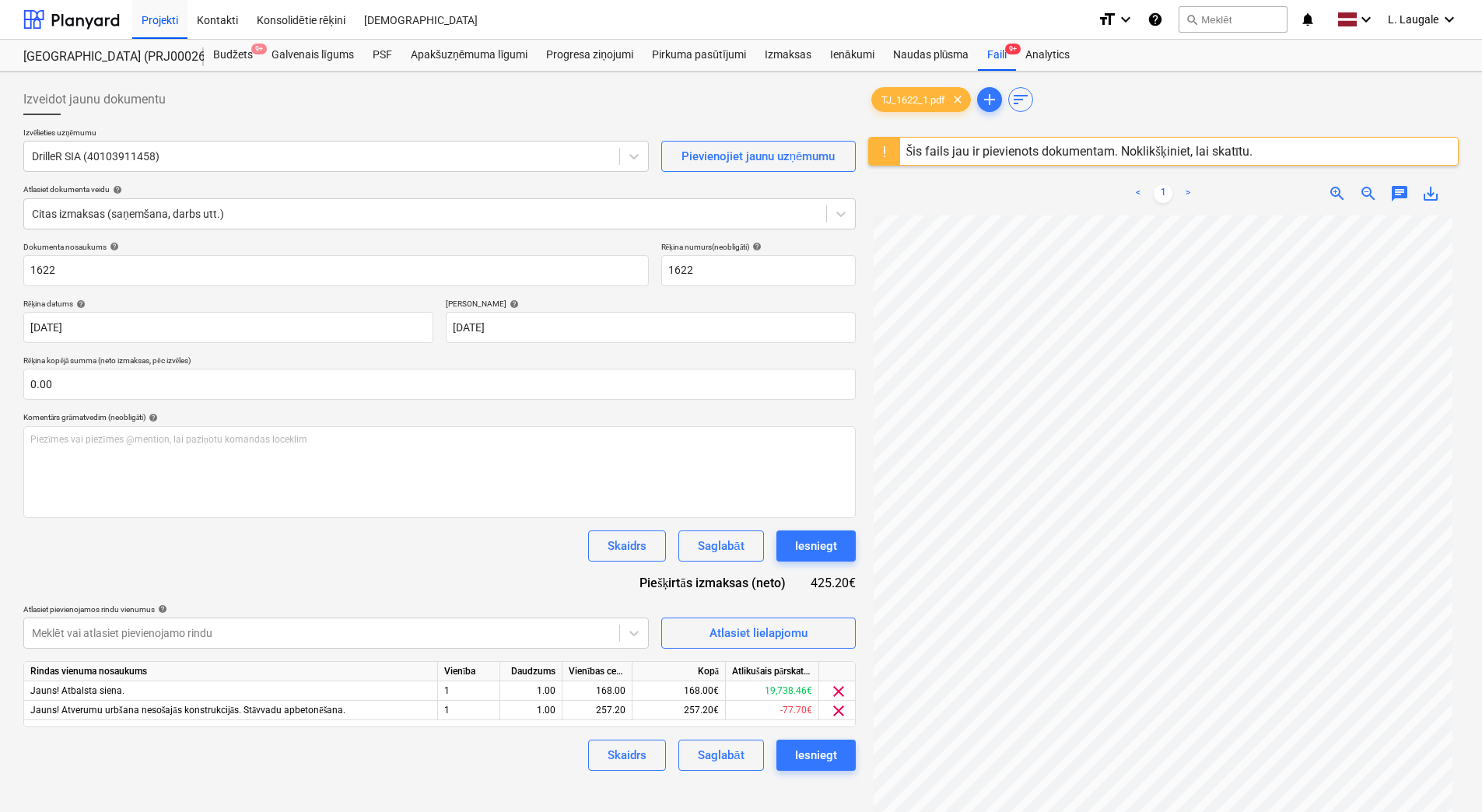
drag, startPoint x: 1008, startPoint y: 156, endPoint x: 1009, endPoint y: 184, distance: 28.0
click at [1009, 184] on div "< 1 > zoom_in zoom_out chat 0 save_alt" at bounding box center [1163, 193] width 591 height 44
click at [1014, 152] on div "Šis fails jau ir pievienots dokumentam. Noklikšķiniet, lai skatītu." at bounding box center [1079, 152] width 347 height 15
click at [434, 576] on div "Dokumenta nosaukums help 1622 Rēķina numurs (neobligāti) help 1622 Rēķina datum…" at bounding box center [439, 506] width 833 height 528
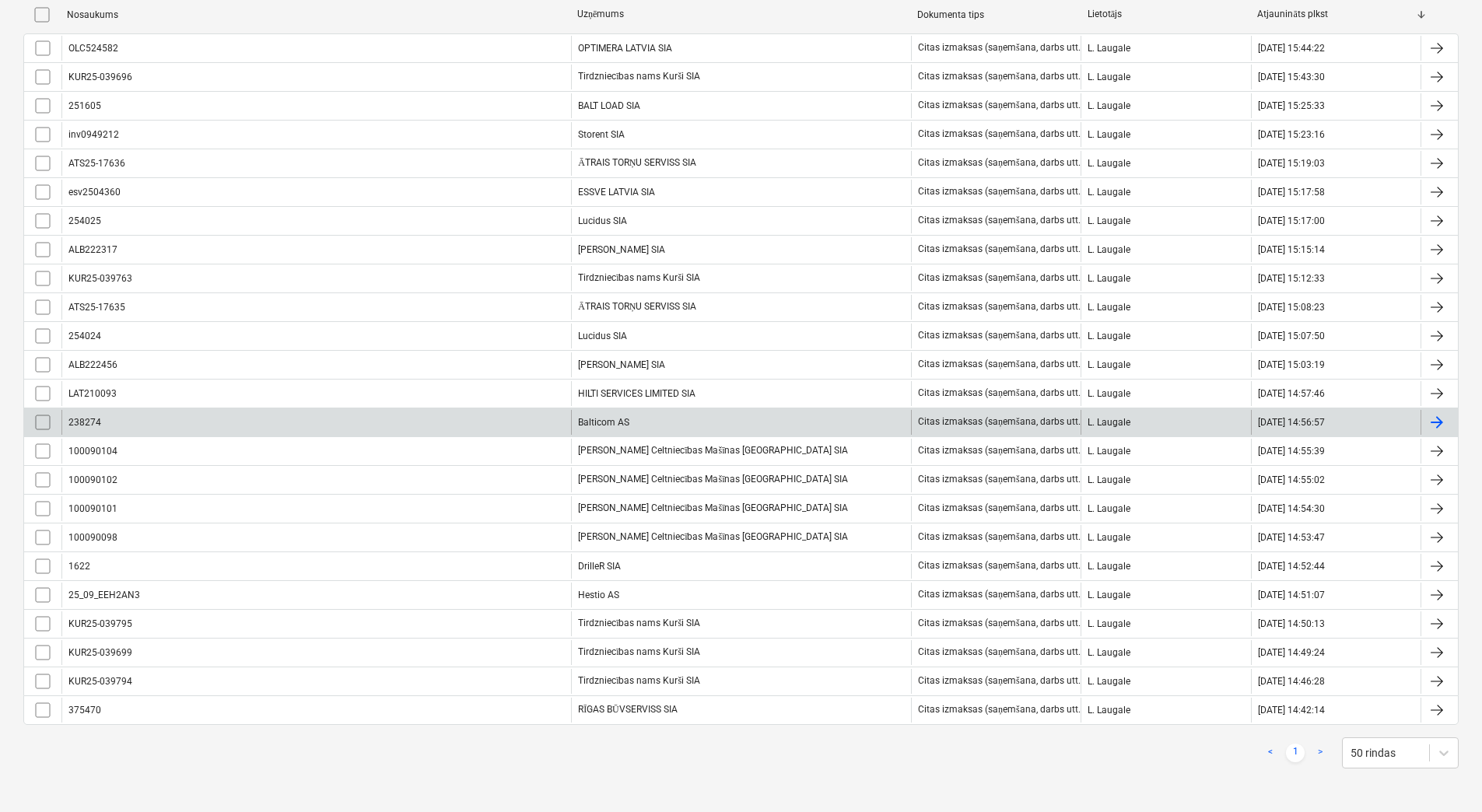
click at [453, 415] on div "238274" at bounding box center [316, 422] width 510 height 25
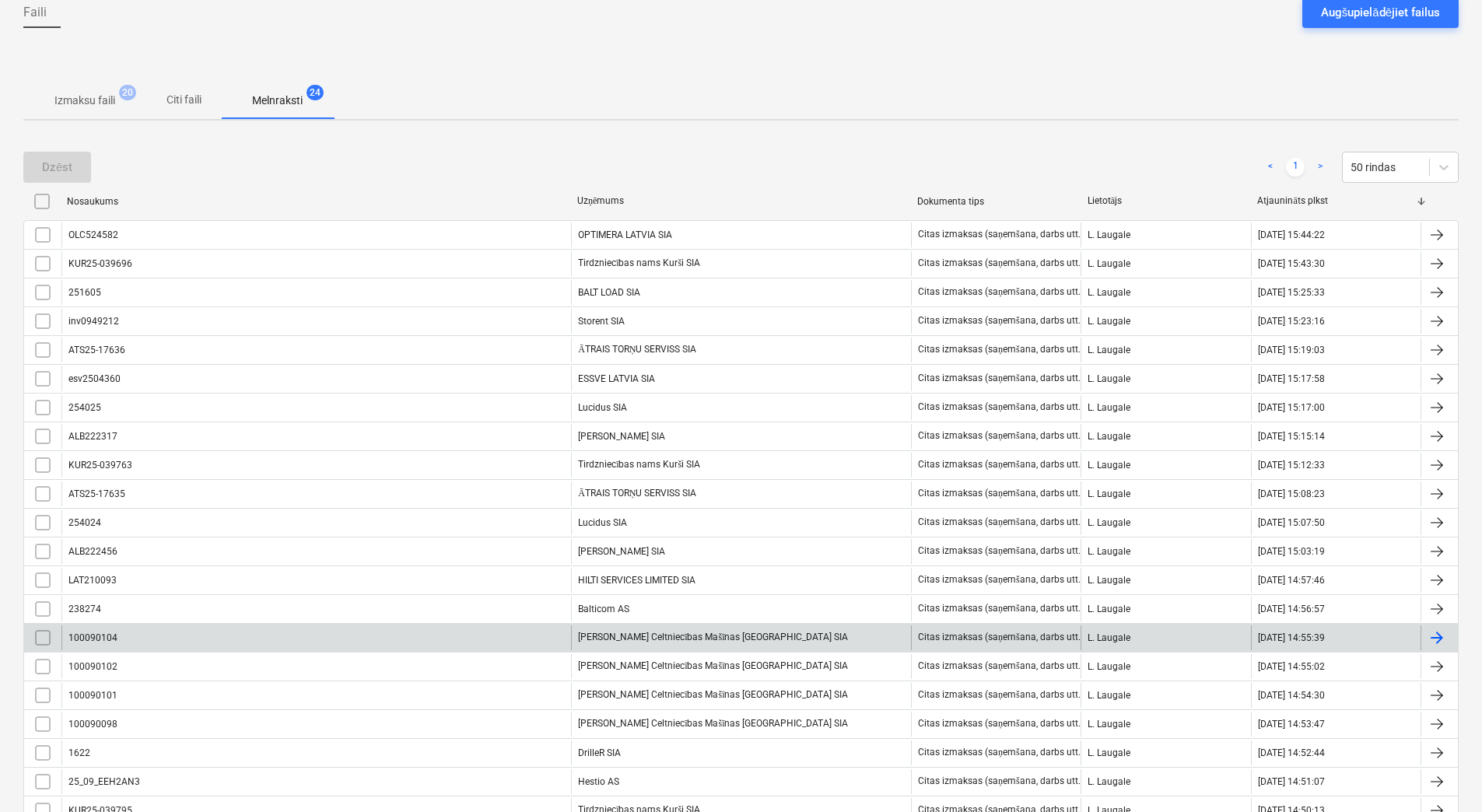
scroll to position [155, 0]
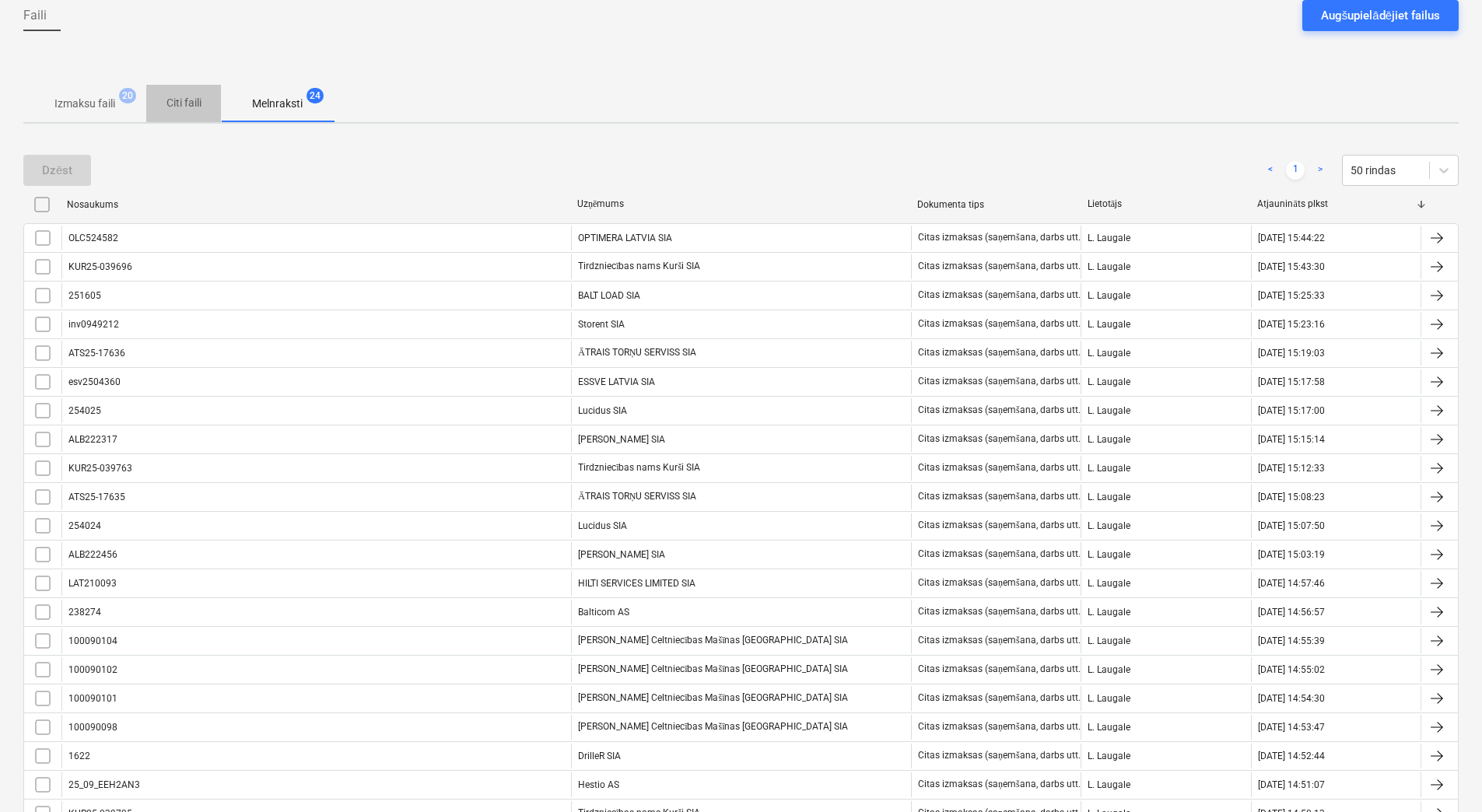
click at [146, 96] on span "Citi faili" at bounding box center [183, 103] width 74 height 26
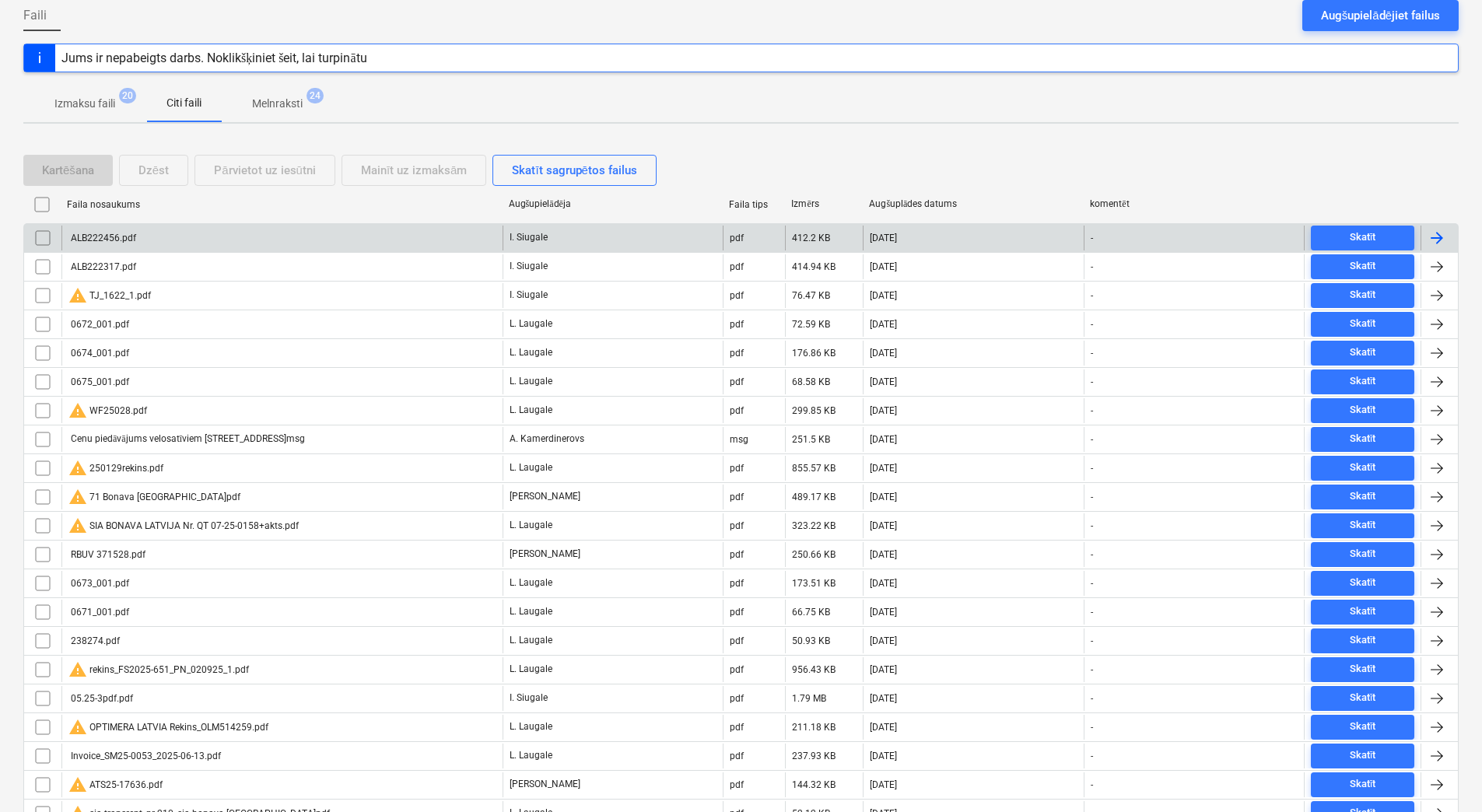
click at [87, 95] on span "Izmaksu faili 20" at bounding box center [85, 103] width 123 height 28
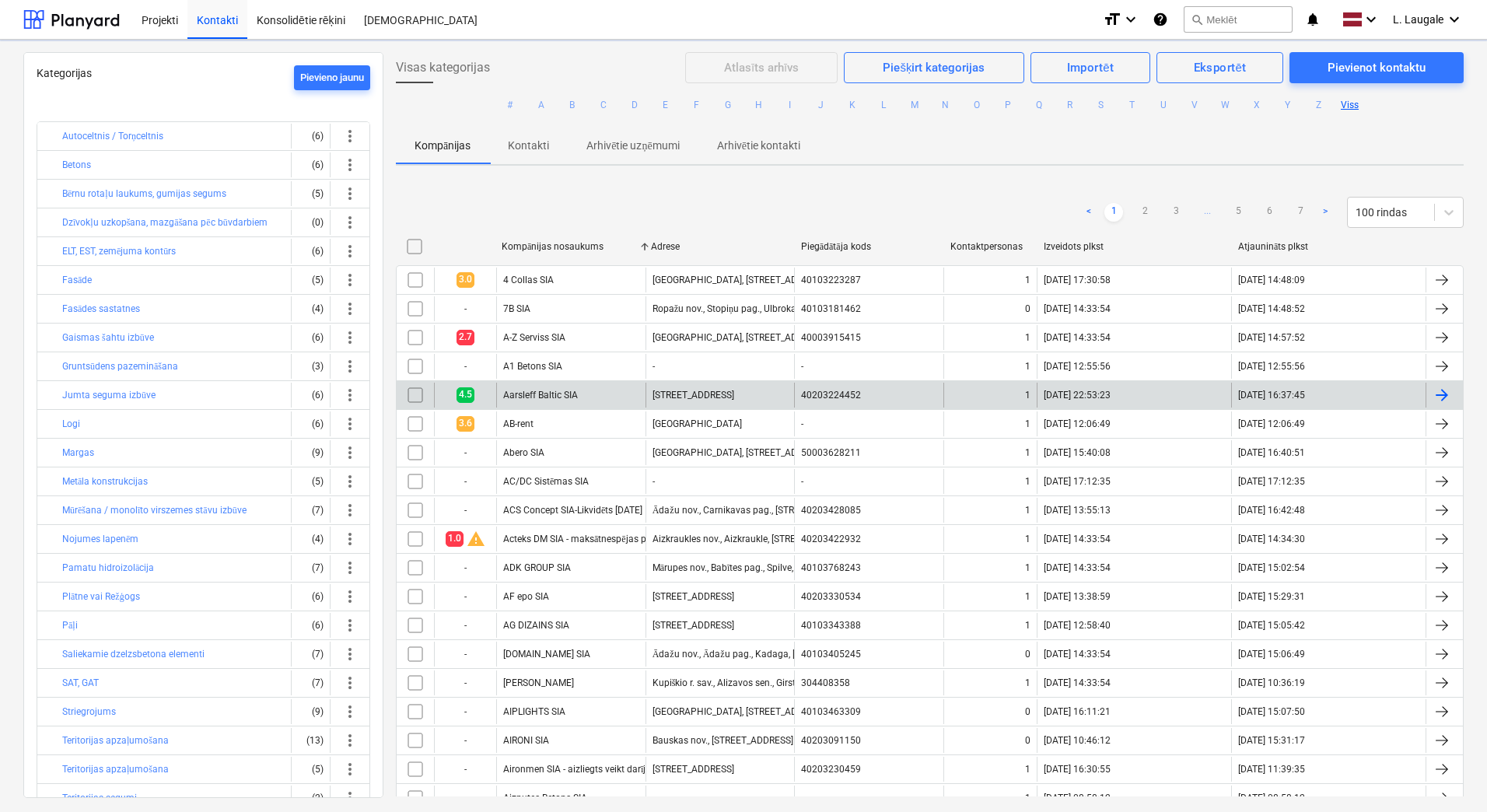
click at [636, 104] on button "D" at bounding box center [635, 105] width 19 height 19
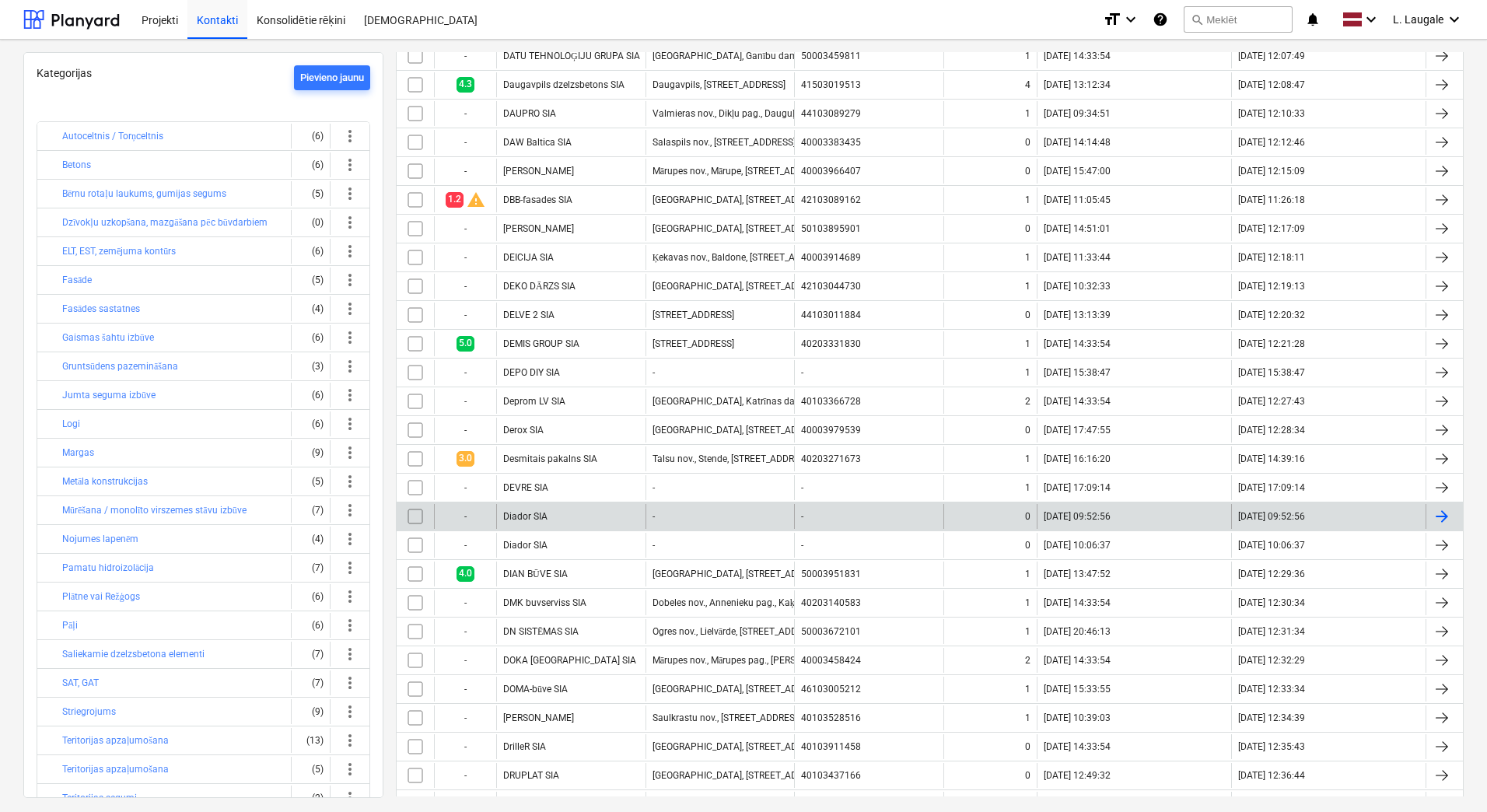
scroll to position [493, 0]
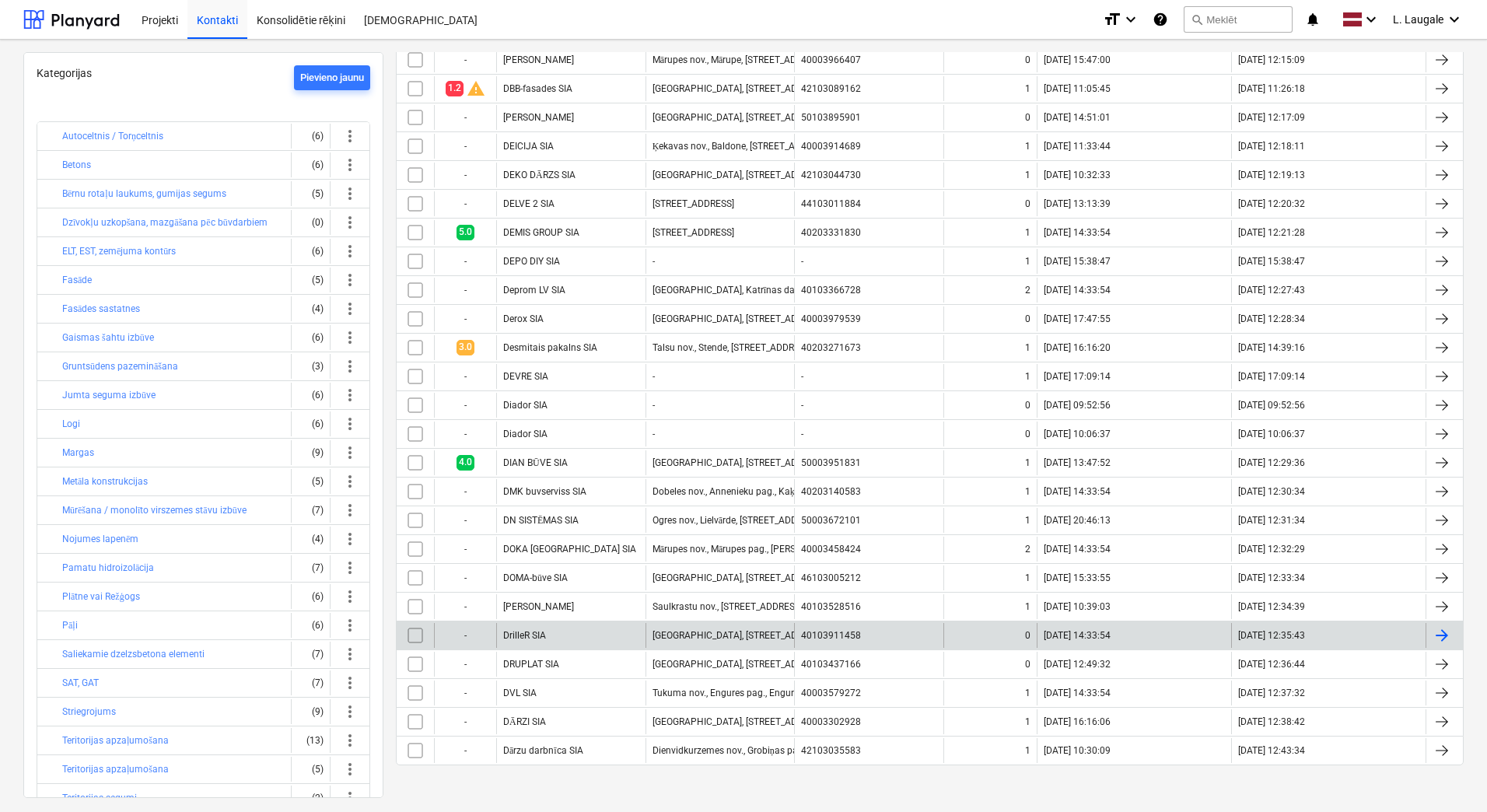
click at [604, 627] on div "DrilleR SIA" at bounding box center [570, 635] width 150 height 25
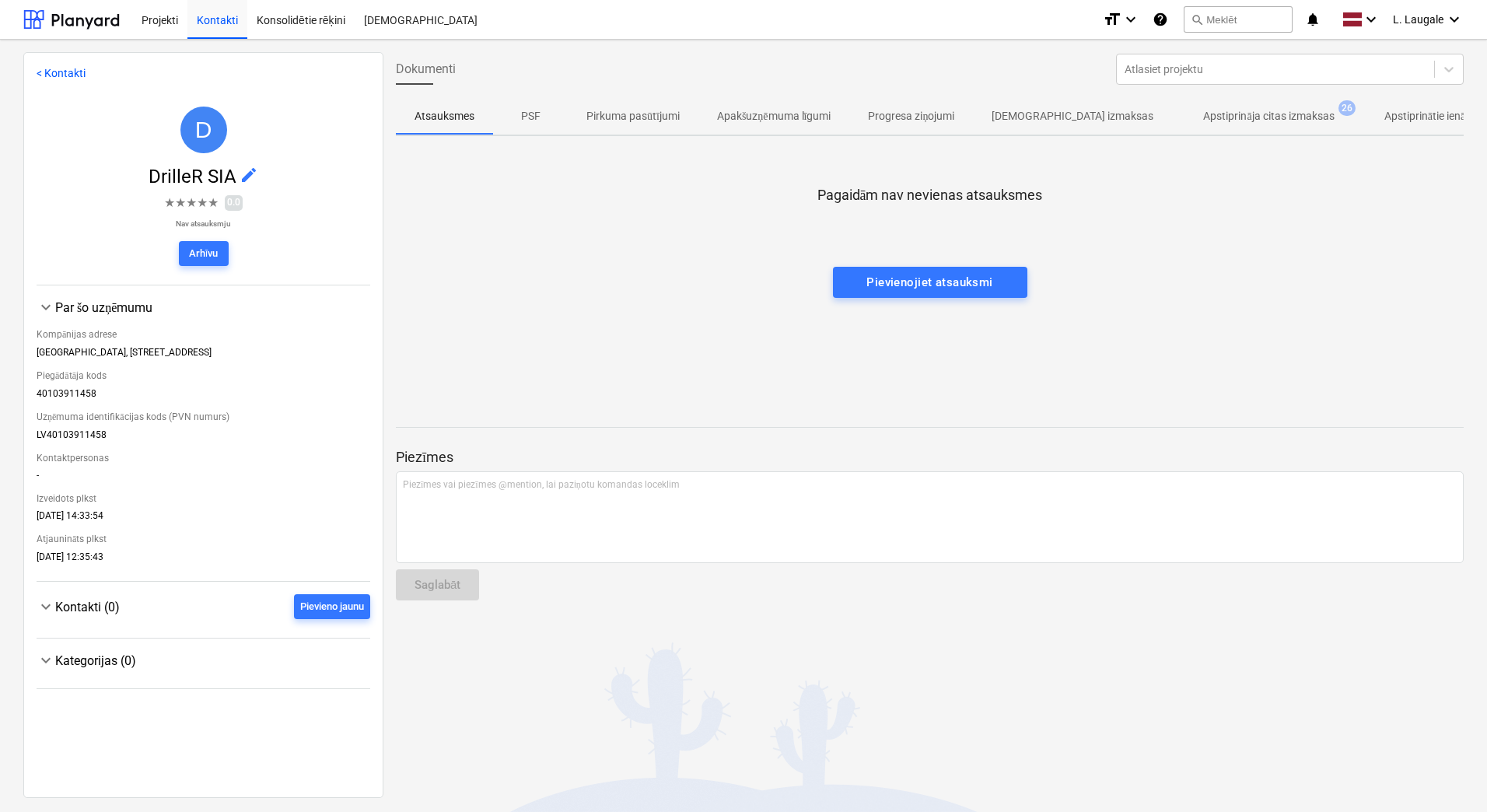
click at [1254, 114] on p "Apstiprināja citas izmaksas" at bounding box center [1268, 116] width 130 height 17
